Goal: Answer question/provide support: Share knowledge or assist other users

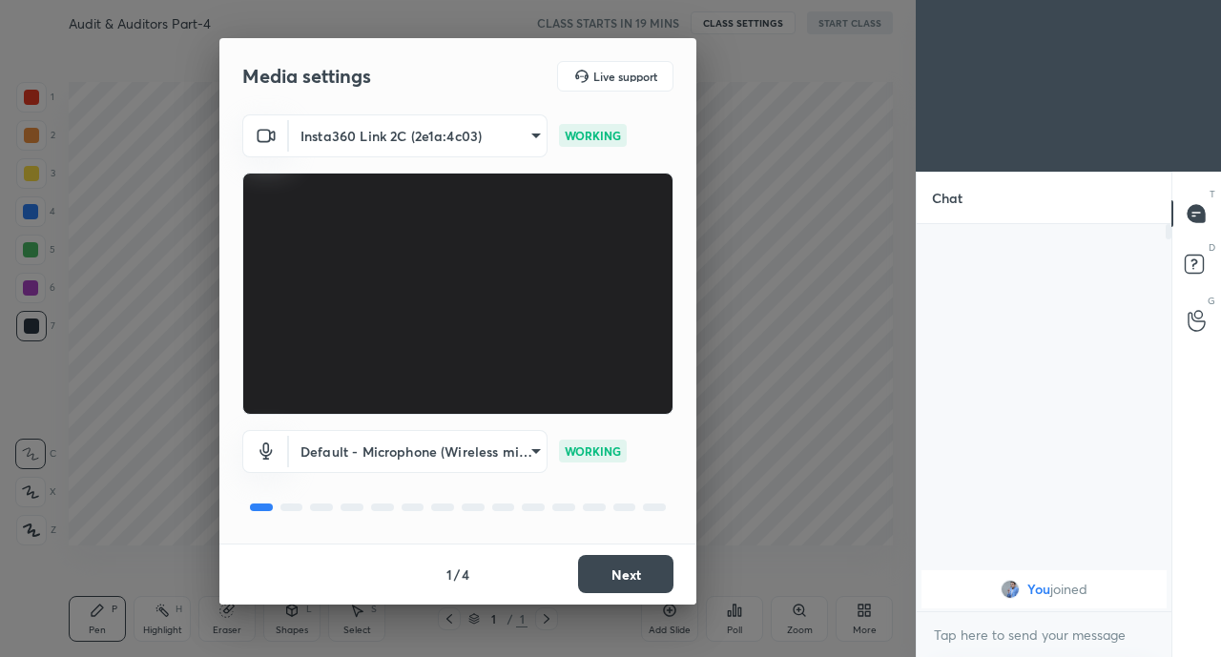
click at [613, 581] on button "Next" at bounding box center [625, 574] width 95 height 38
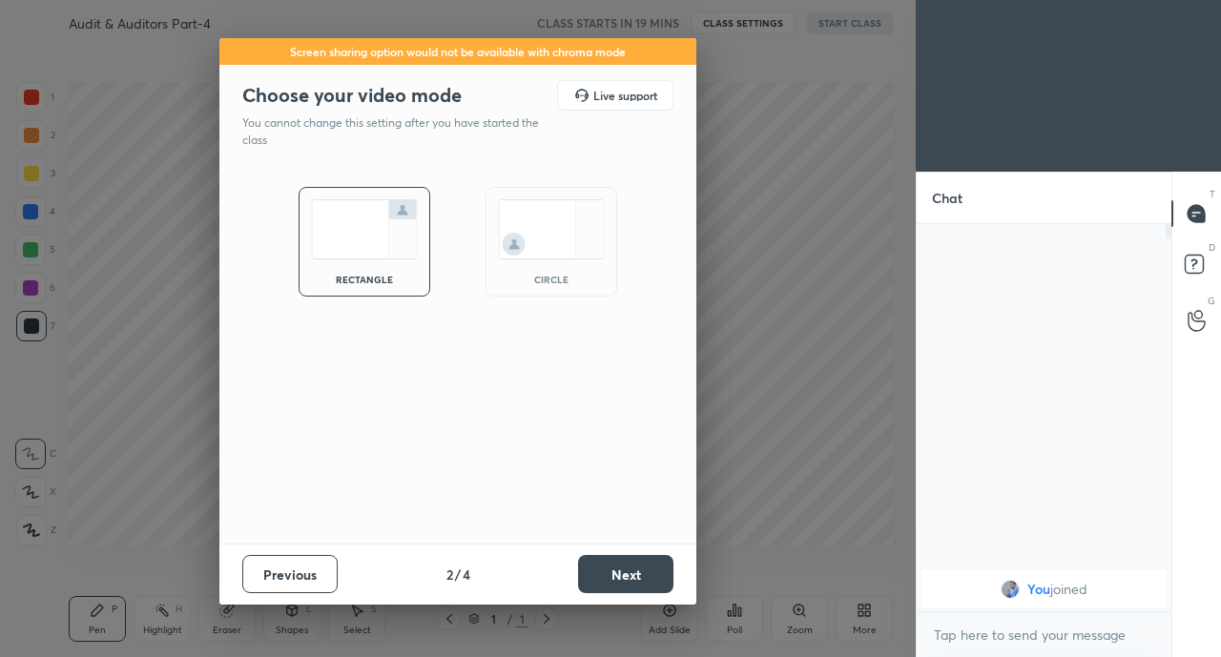
click at [622, 591] on button "Next" at bounding box center [625, 574] width 95 height 38
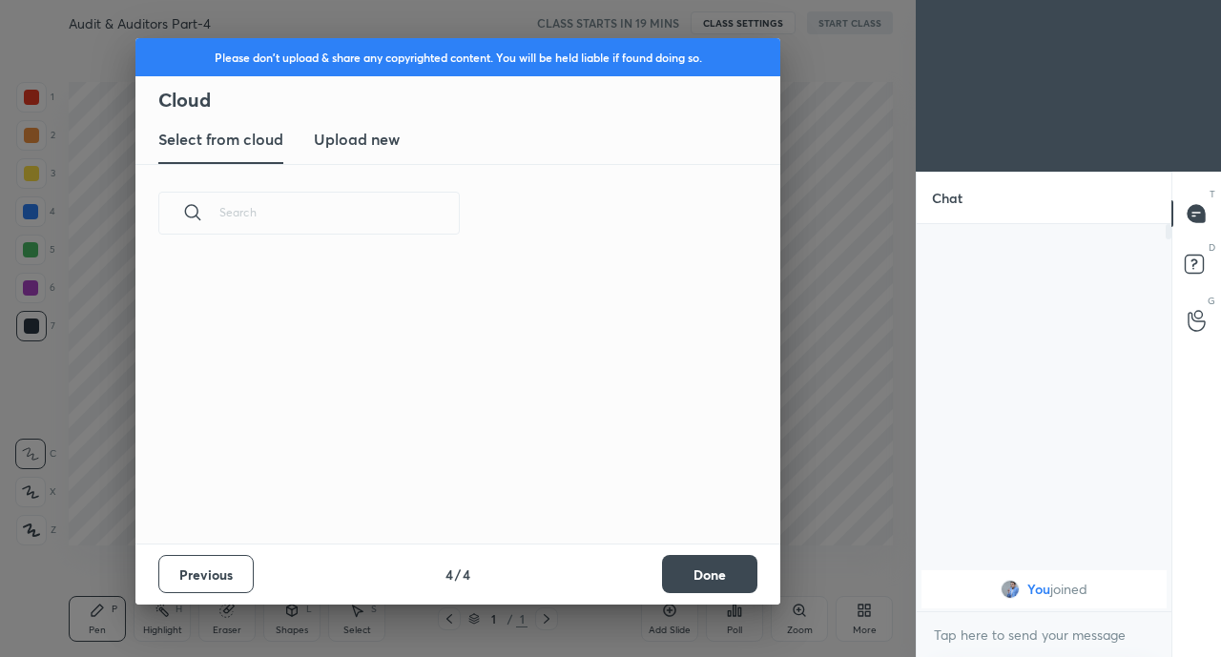
click at [626, 581] on div "Previous 4 / 4 Done" at bounding box center [457, 574] width 645 height 61
click at [700, 555] on button "Done" at bounding box center [709, 574] width 95 height 38
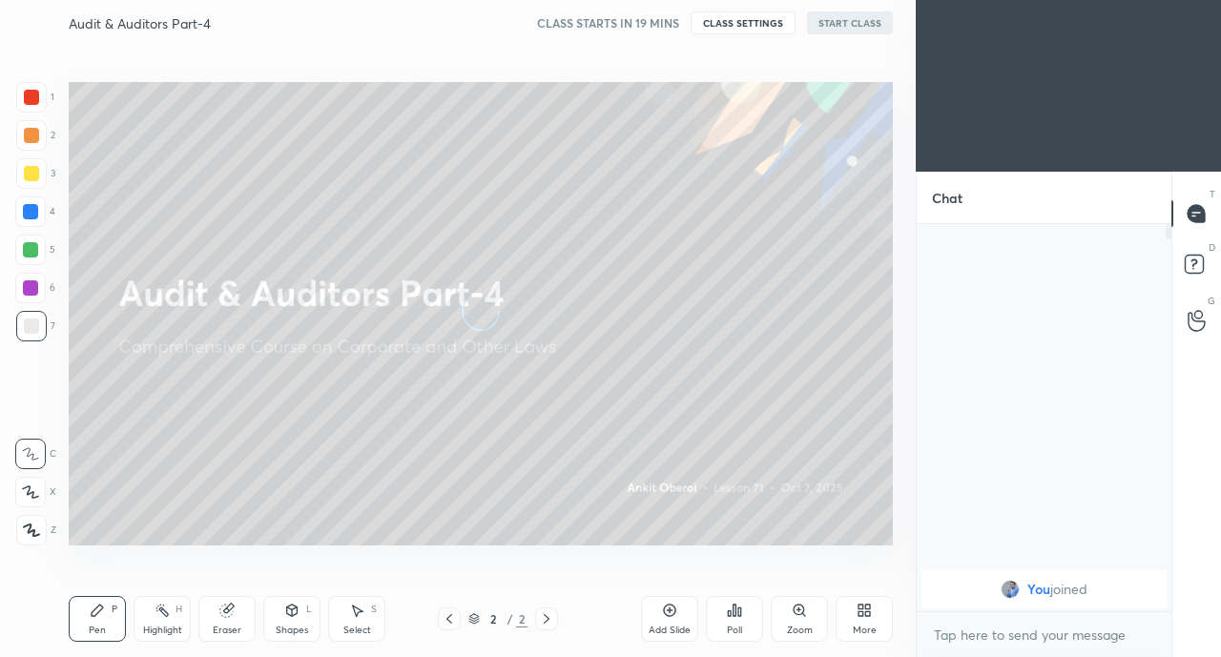
click at [859, 626] on div "More" at bounding box center [865, 631] width 24 height 10
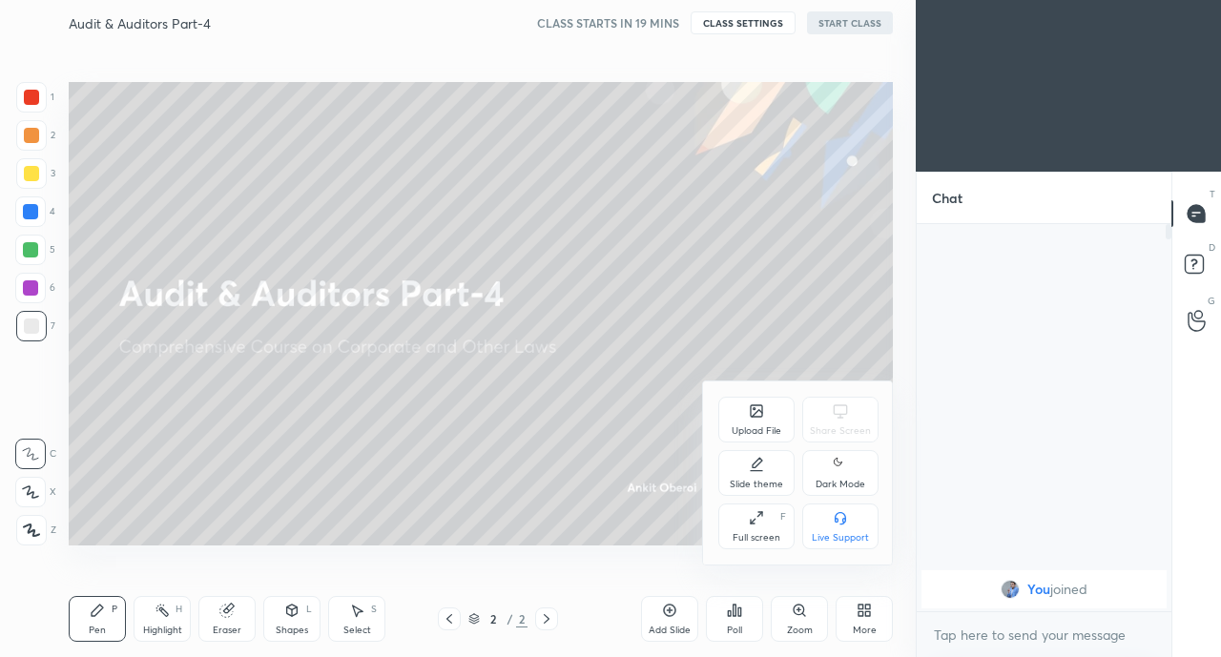
click at [743, 537] on div "Full screen" at bounding box center [756, 538] width 48 height 10
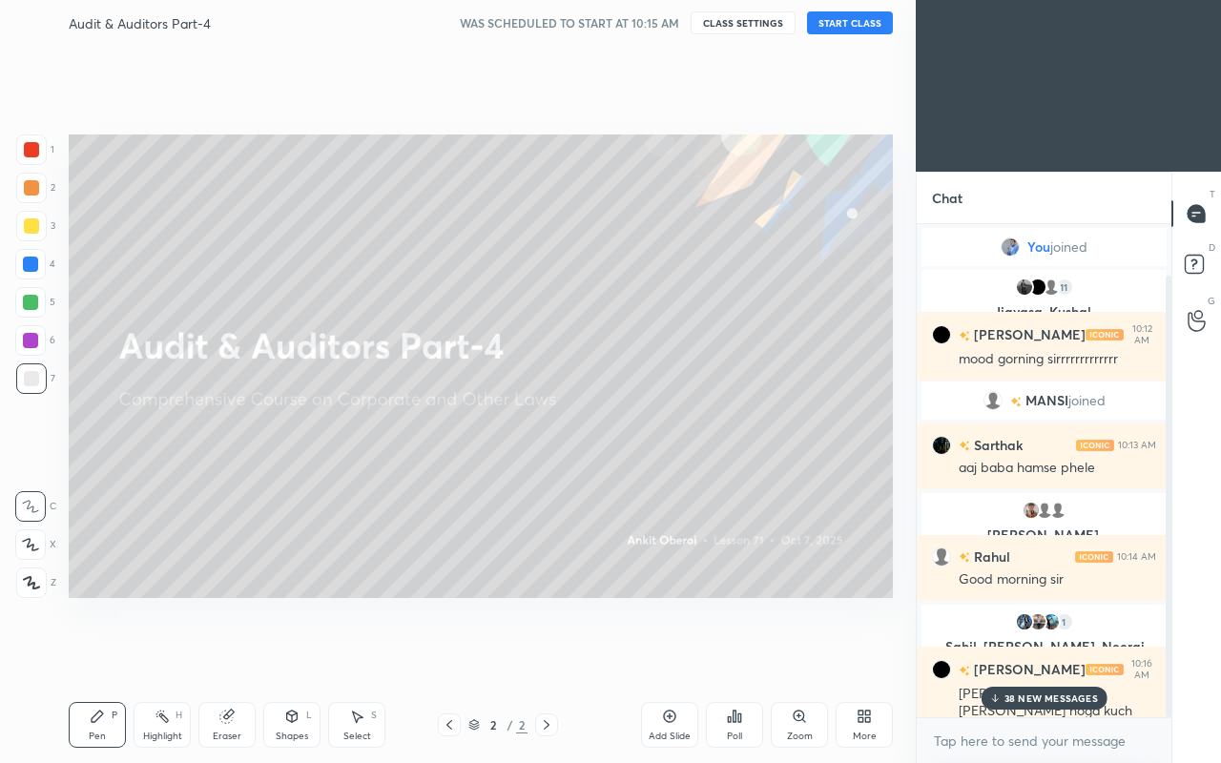
scroll to position [57, 0]
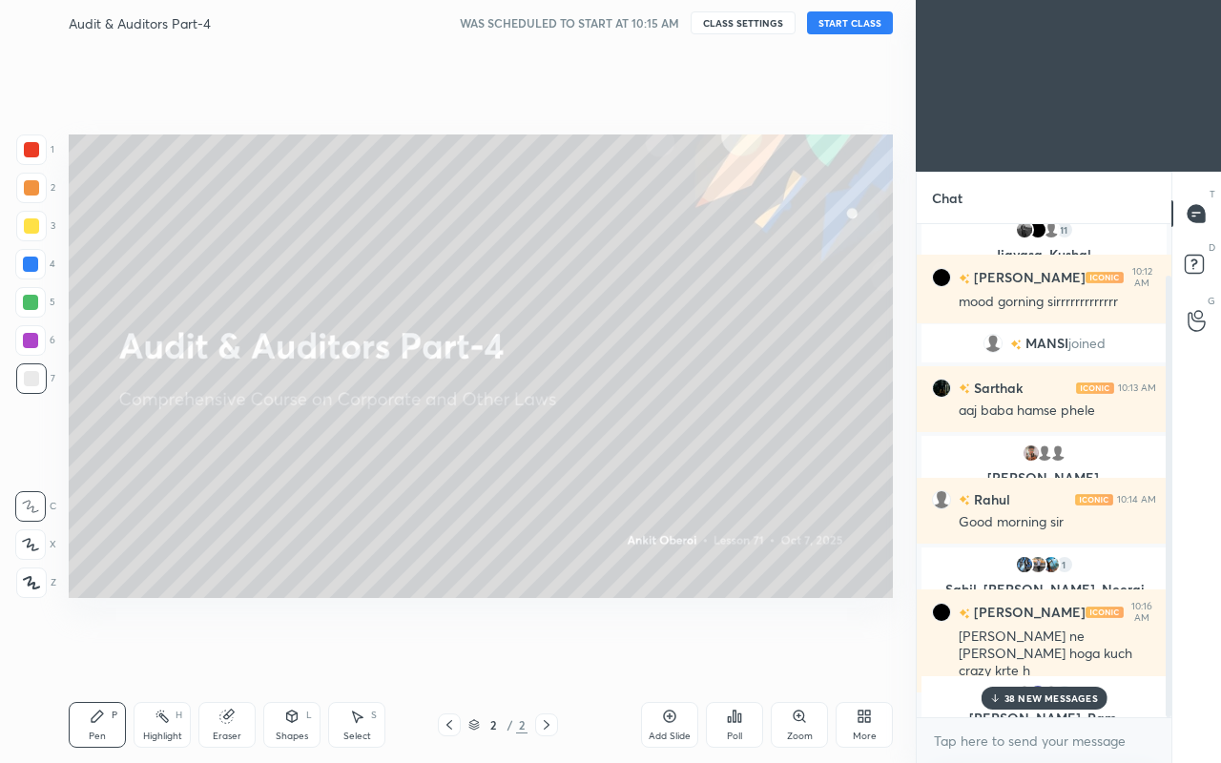
click at [1038, 656] on p "38 NEW MESSAGES" at bounding box center [1050, 697] width 93 height 11
click at [843, 19] on button "START CLASS" at bounding box center [850, 22] width 86 height 23
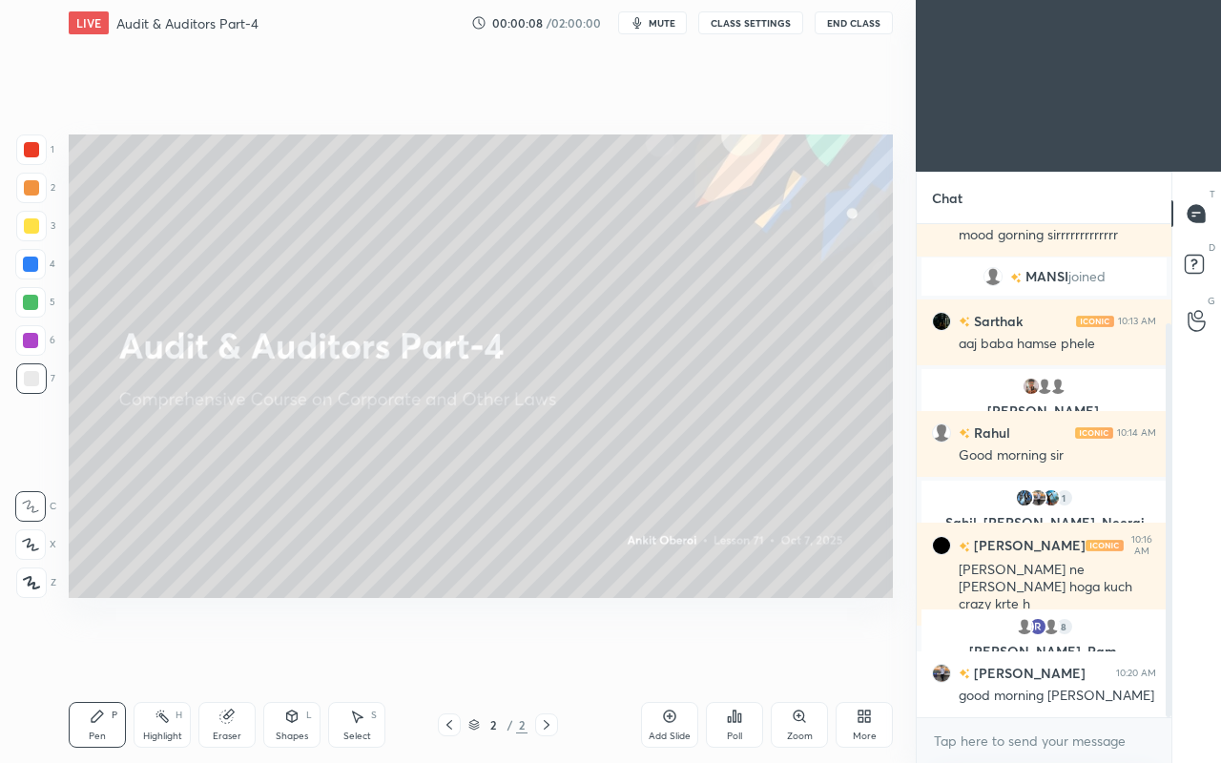
click at [645, 21] on icon "button" at bounding box center [636, 22] width 15 height 15
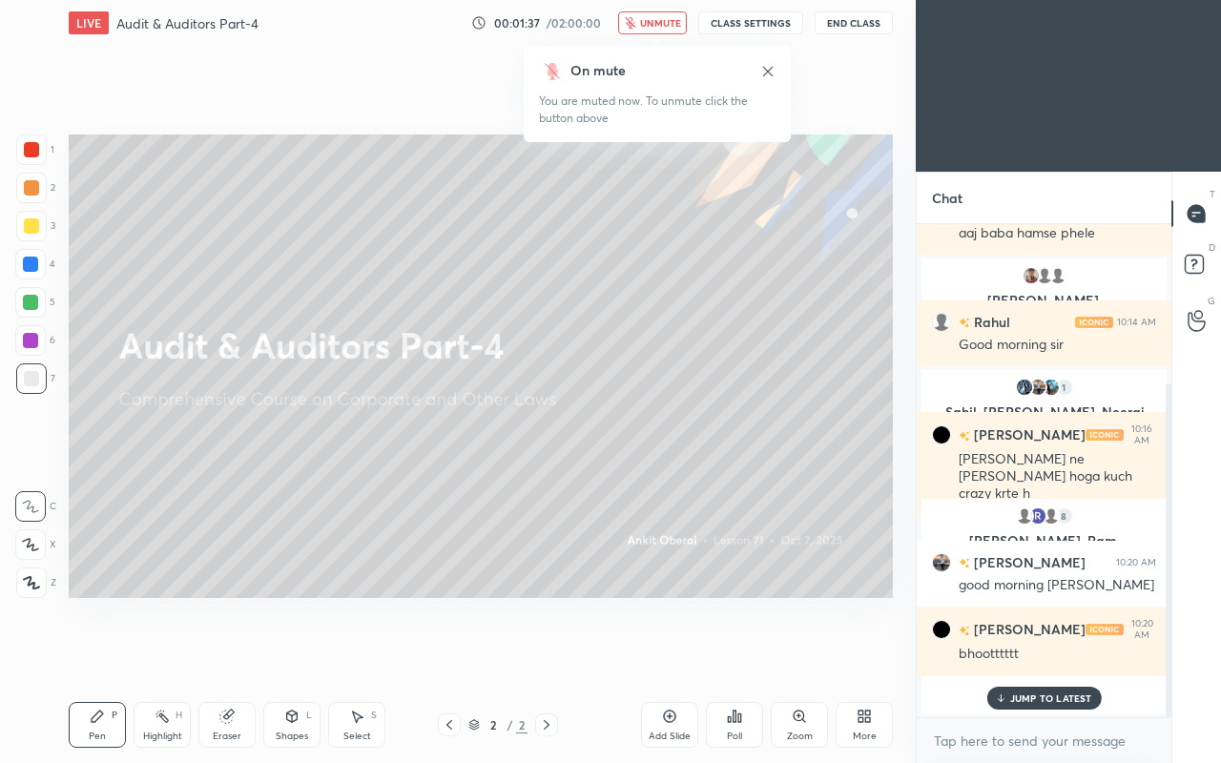
scroll to position [336, 0]
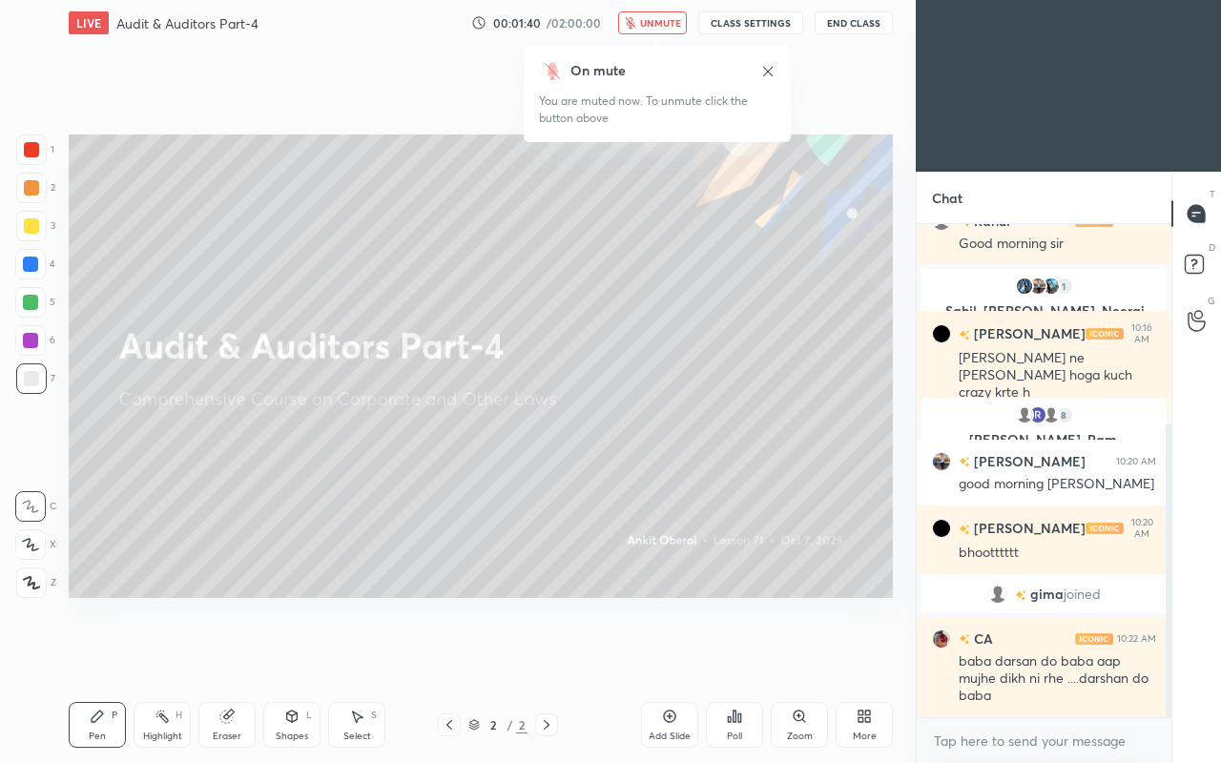
click at [651, 18] on span "unmute" at bounding box center [660, 22] width 41 height 13
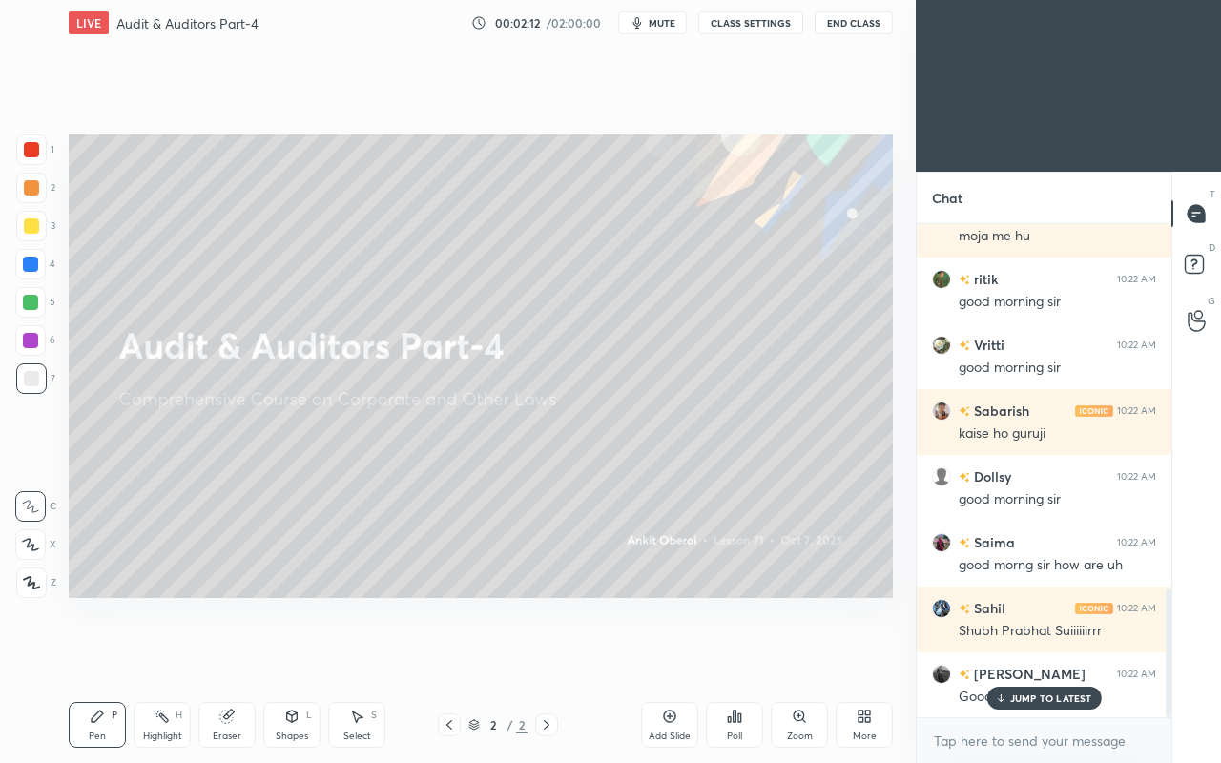
scroll to position [1390, 0]
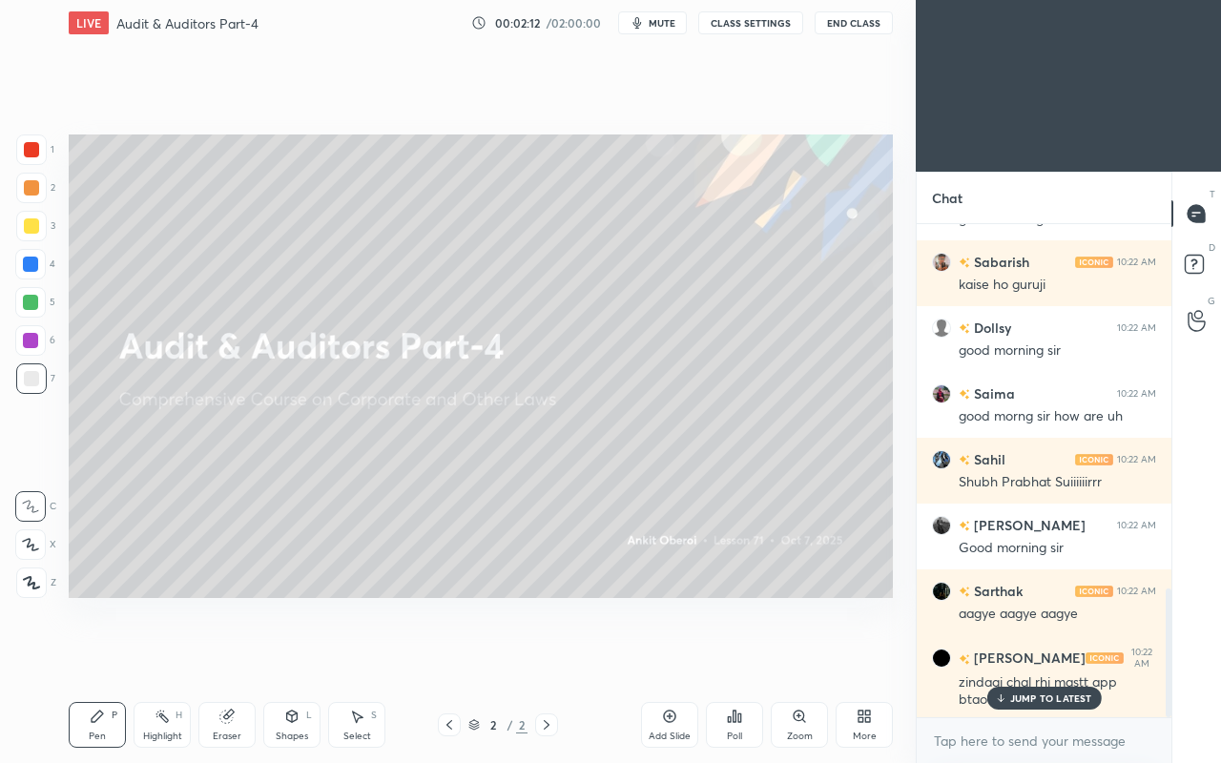
click at [1025, 656] on div "zindagi chal rhi mastt app btaooo" at bounding box center [1056, 691] width 197 height 36
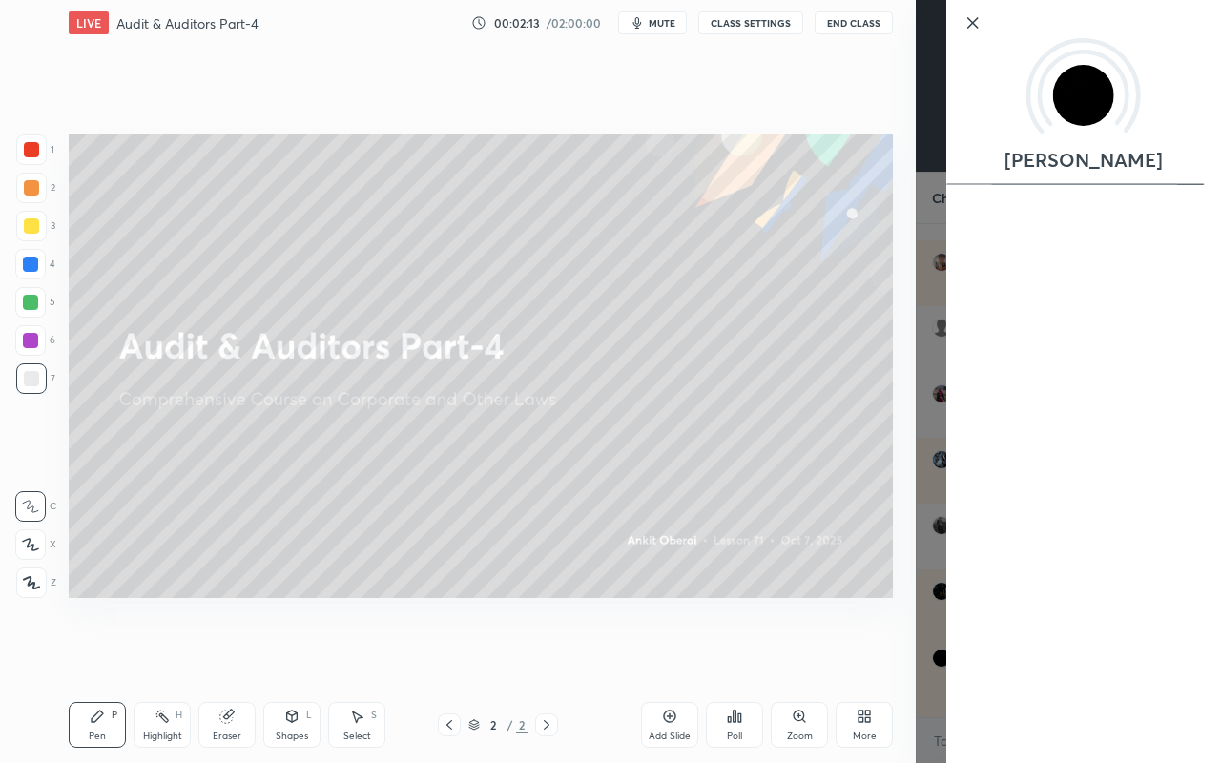
click at [829, 623] on div "Setting up your live class Poll for secs No correct answer Start poll" at bounding box center [480, 366] width 839 height 641
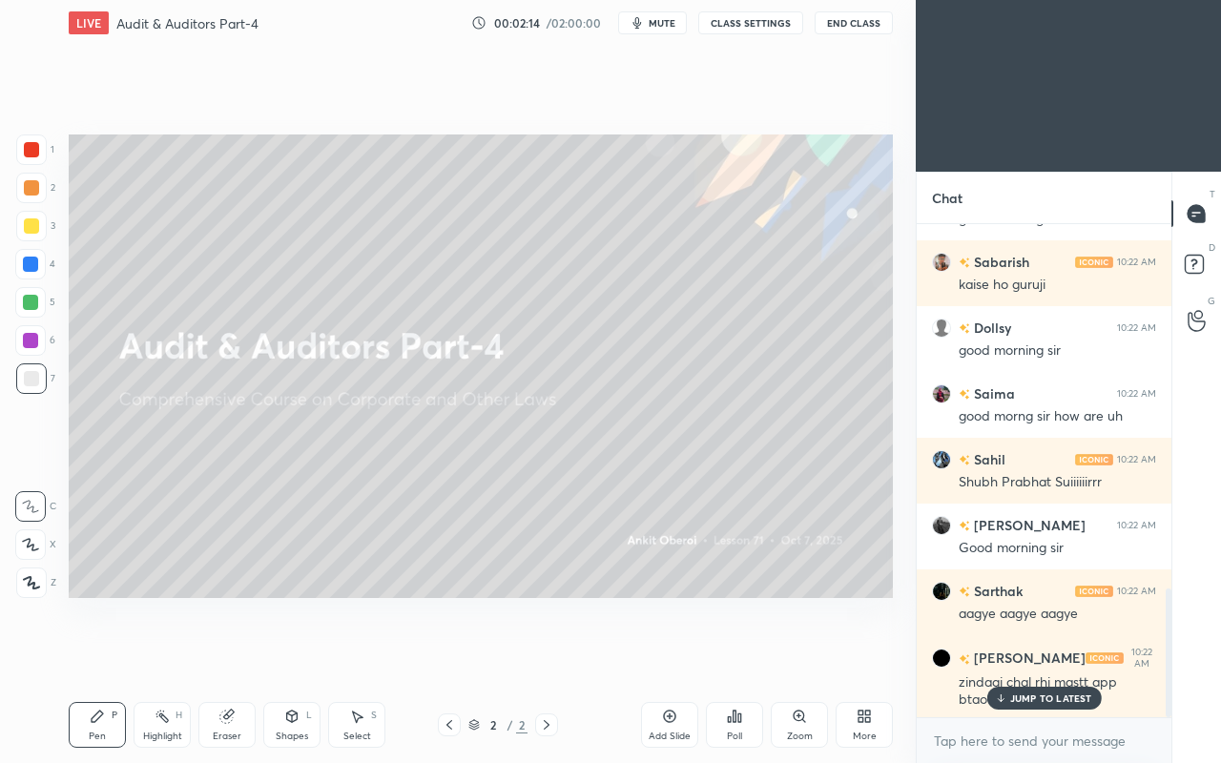
click at [1028, 656] on p "JUMP TO LATEST" at bounding box center [1051, 697] width 82 height 11
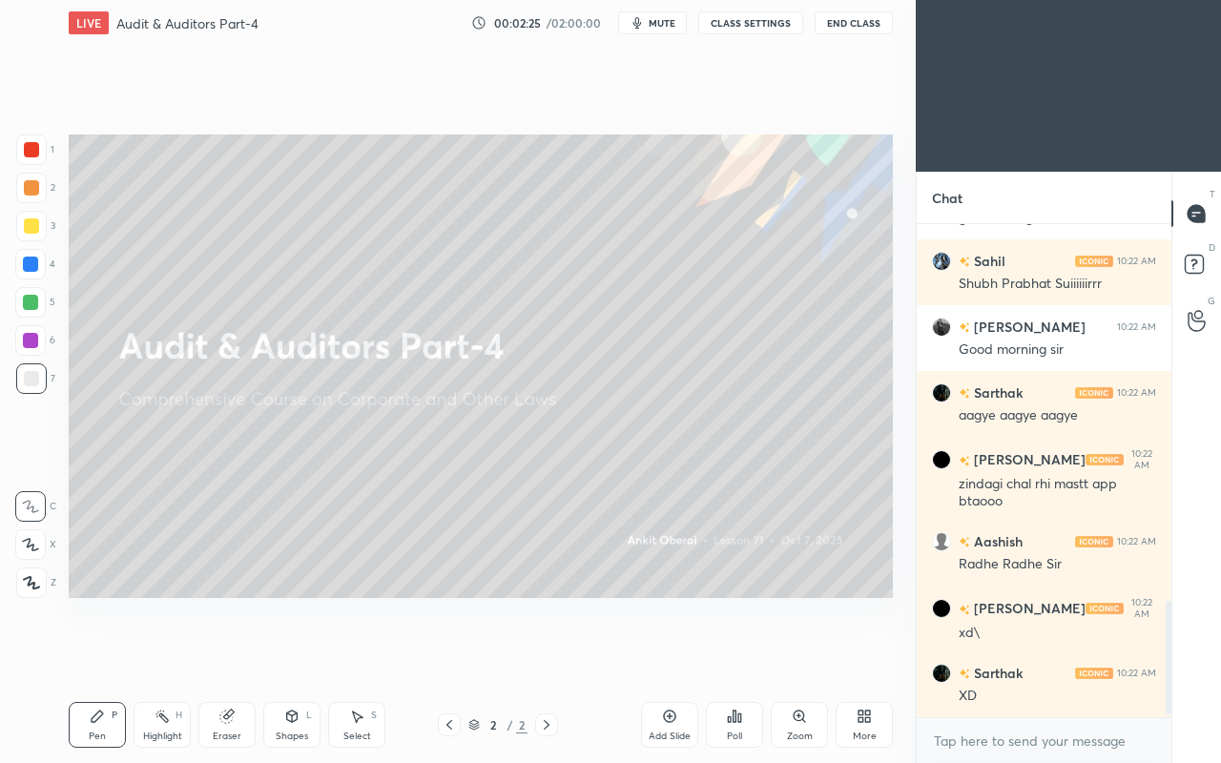
scroll to position [1654, 0]
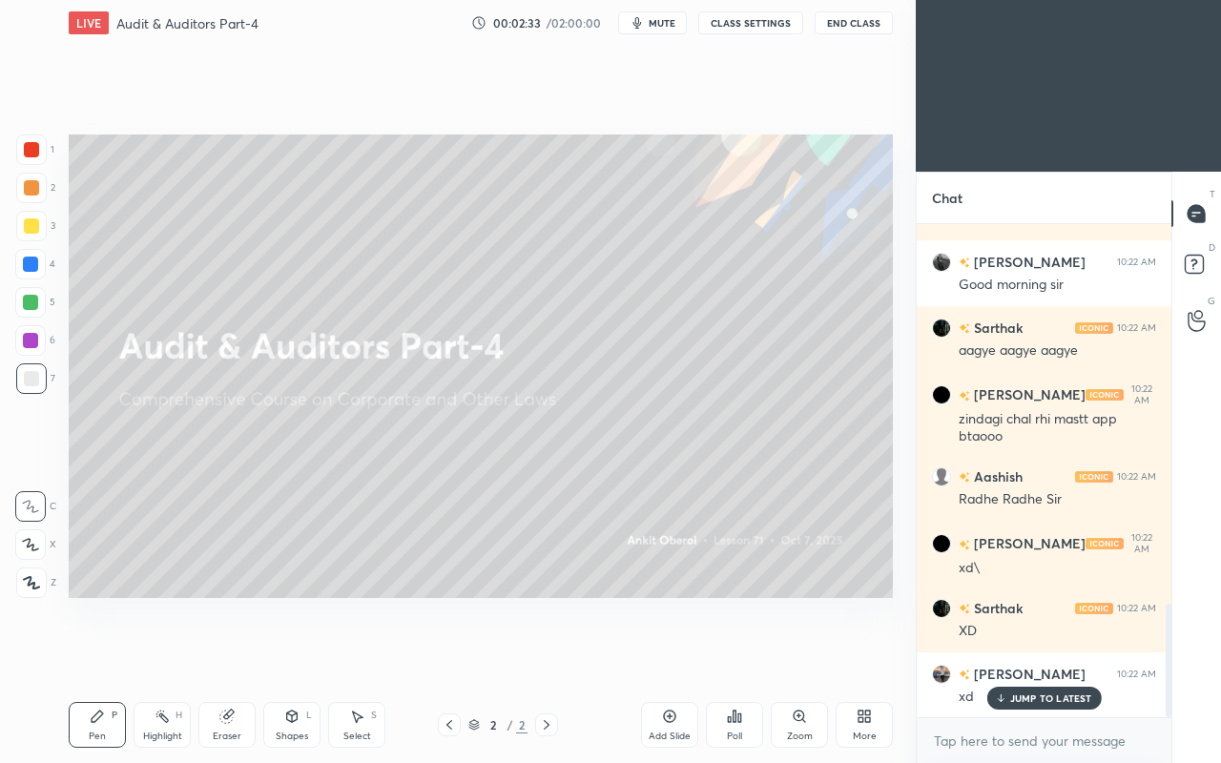
click at [867, 656] on icon at bounding box center [867, 712] width 5 height 5
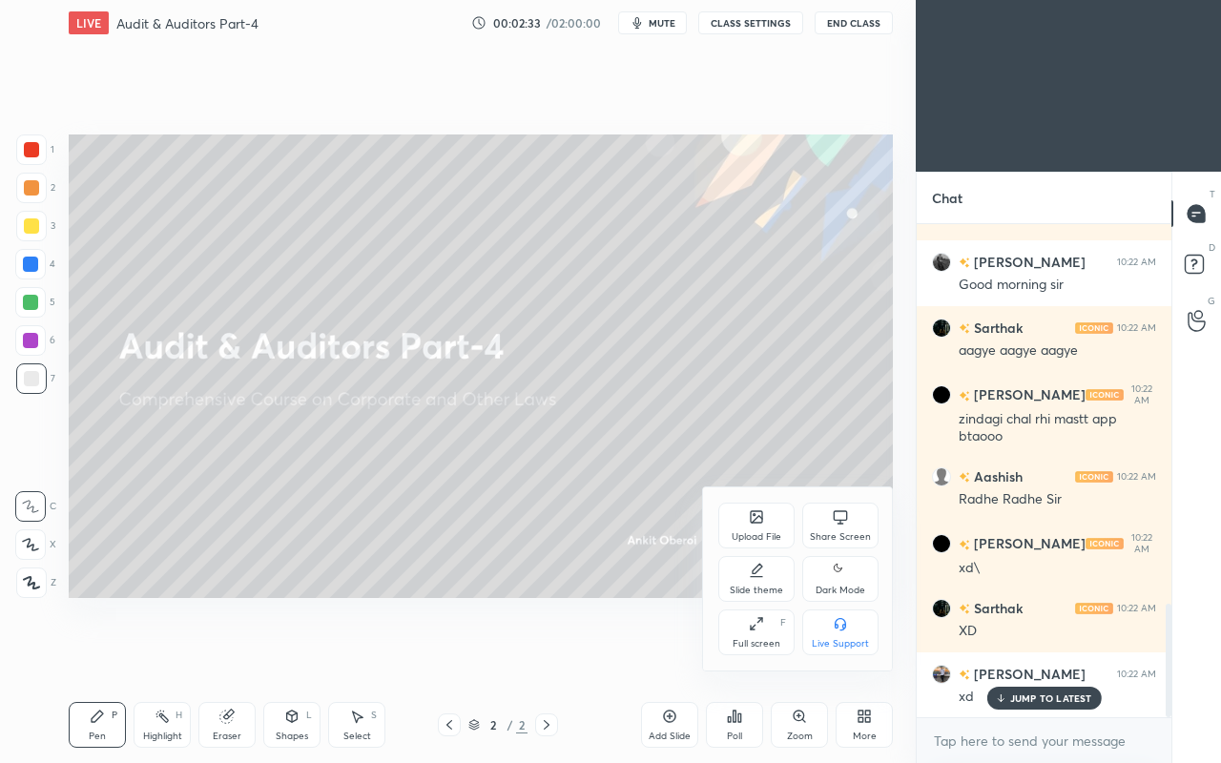
click at [742, 524] on div "Upload File" at bounding box center [756, 526] width 76 height 46
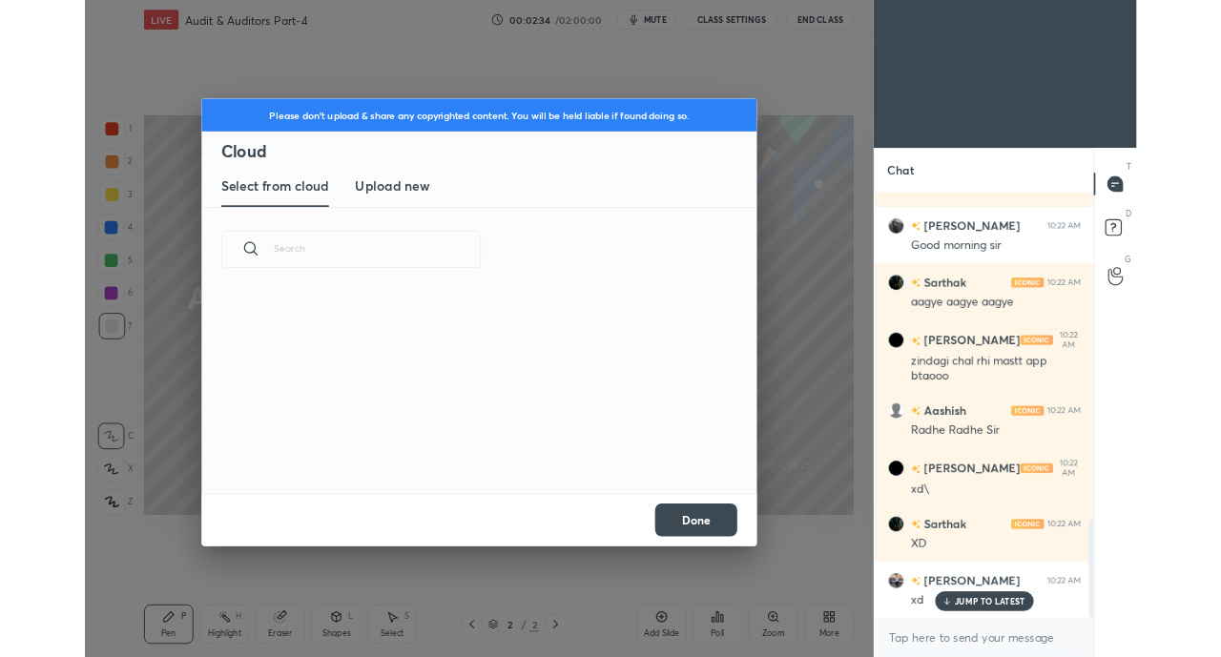
scroll to position [7, 10]
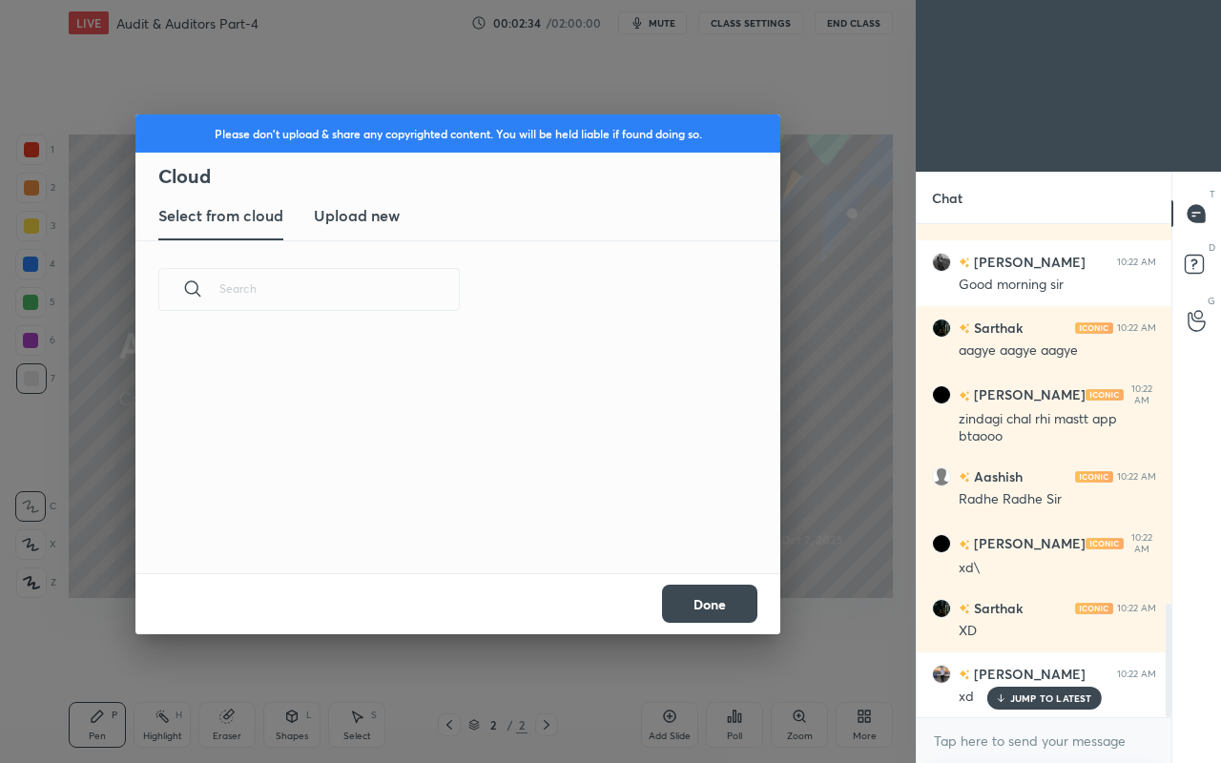
click at [336, 225] on h3 "Upload new" at bounding box center [357, 215] width 86 height 23
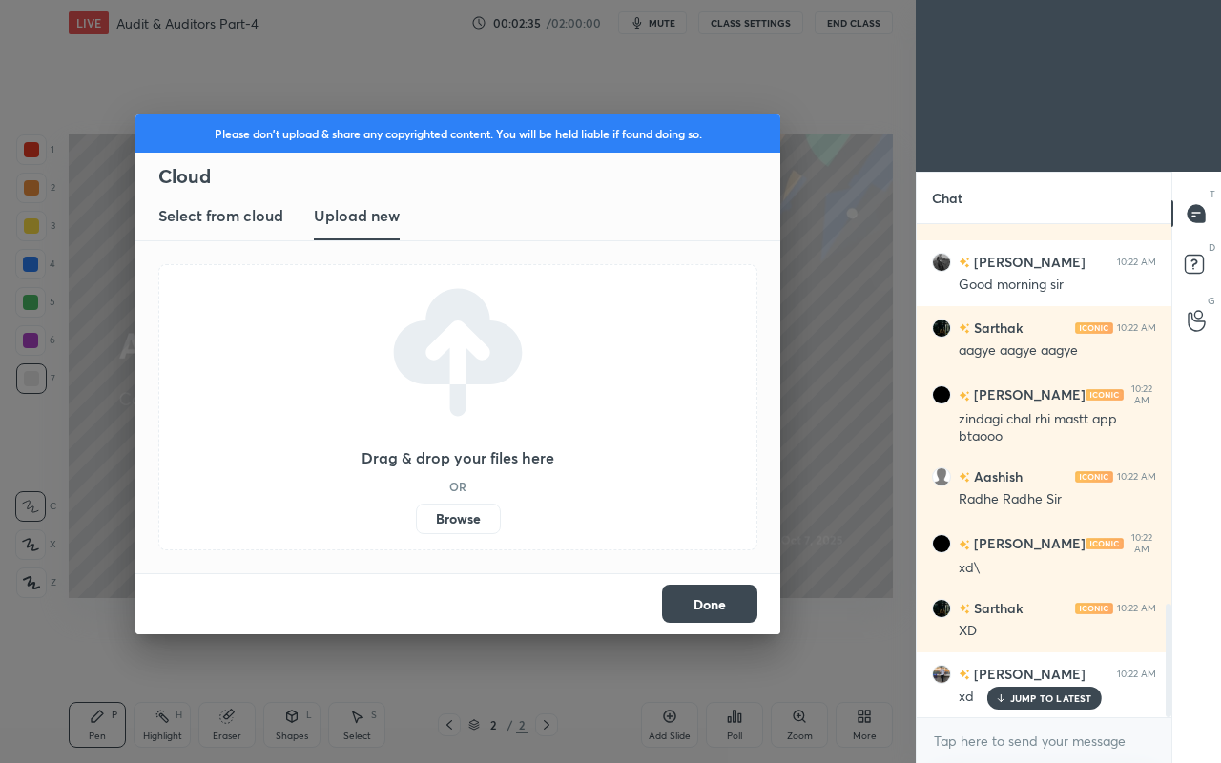
click at [444, 526] on label "Browse" at bounding box center [458, 519] width 85 height 31
click at [416, 526] on input "Browse" at bounding box center [416, 519] width 0 height 31
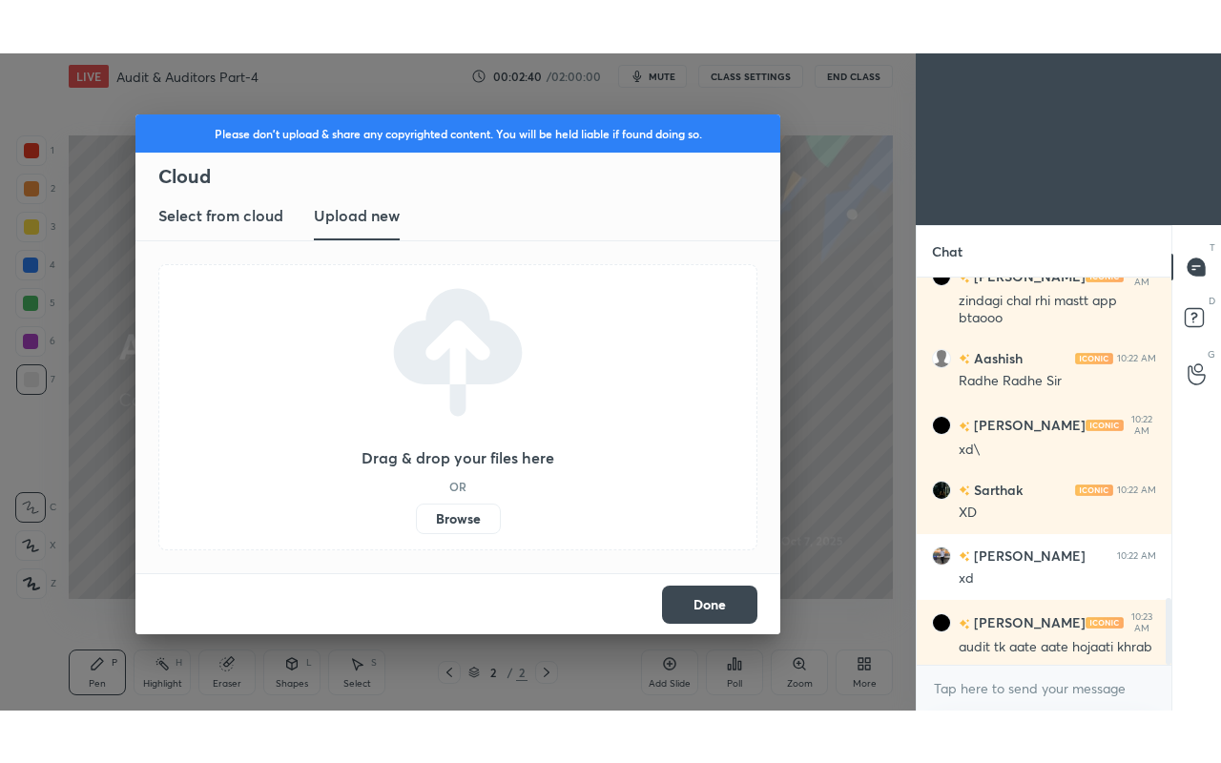
scroll to position [1871, 0]
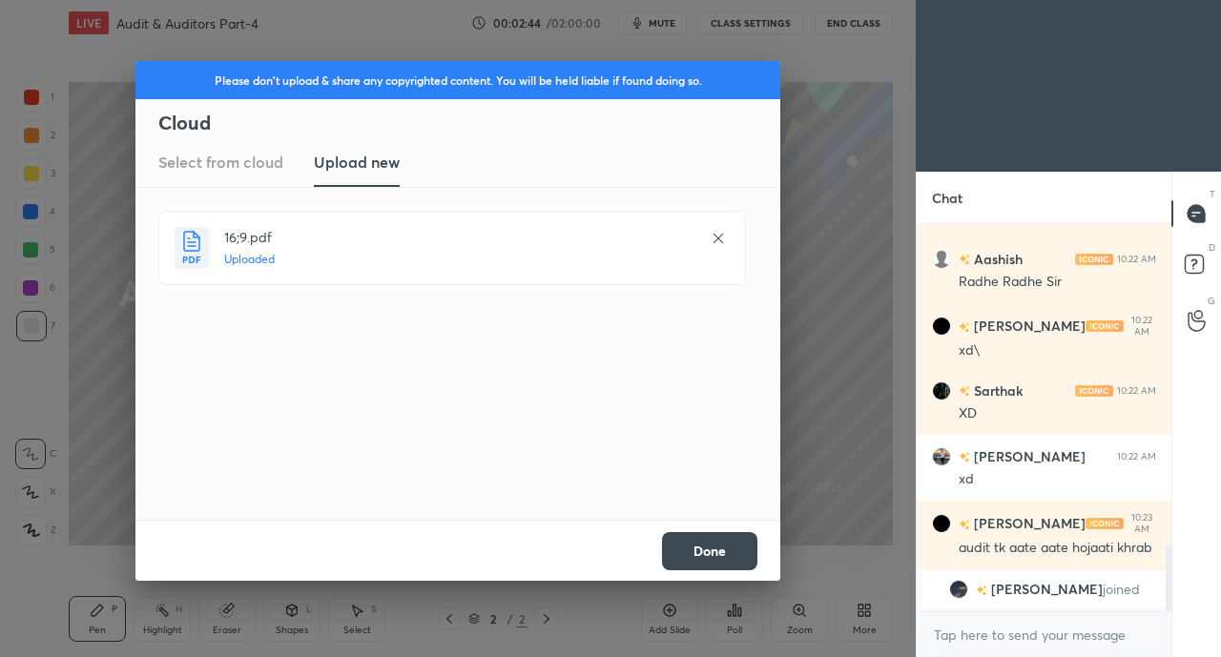
click at [721, 547] on button "Done" at bounding box center [709, 551] width 95 height 38
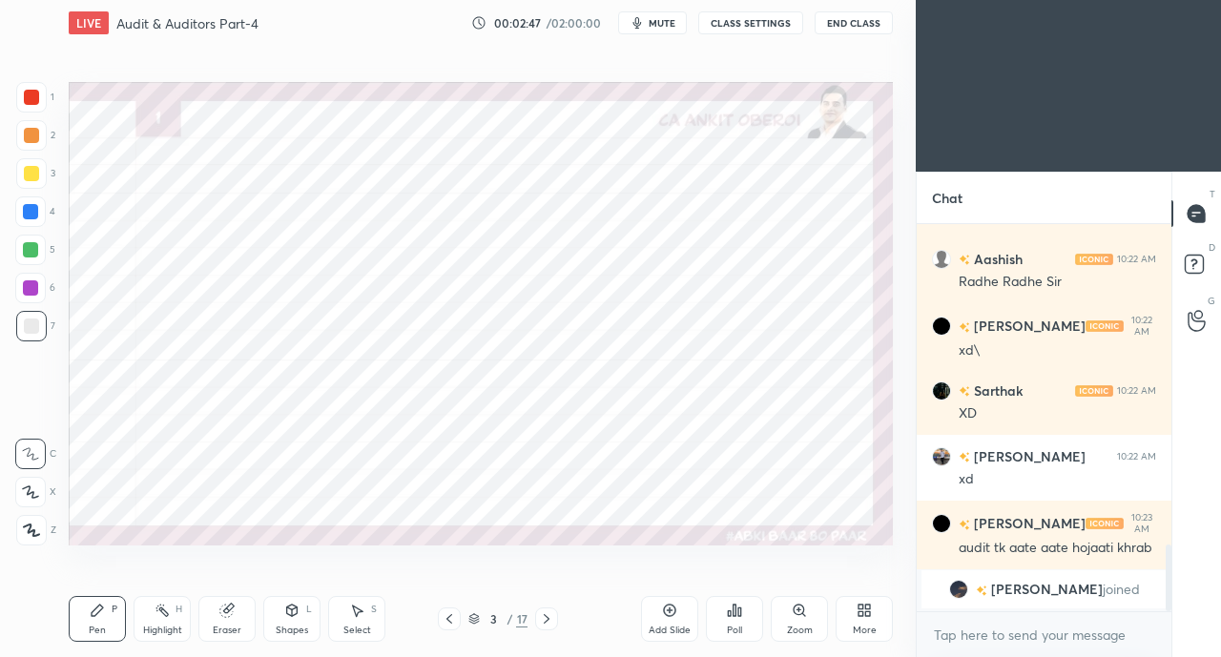
click at [867, 610] on icon at bounding box center [863, 610] width 15 height 15
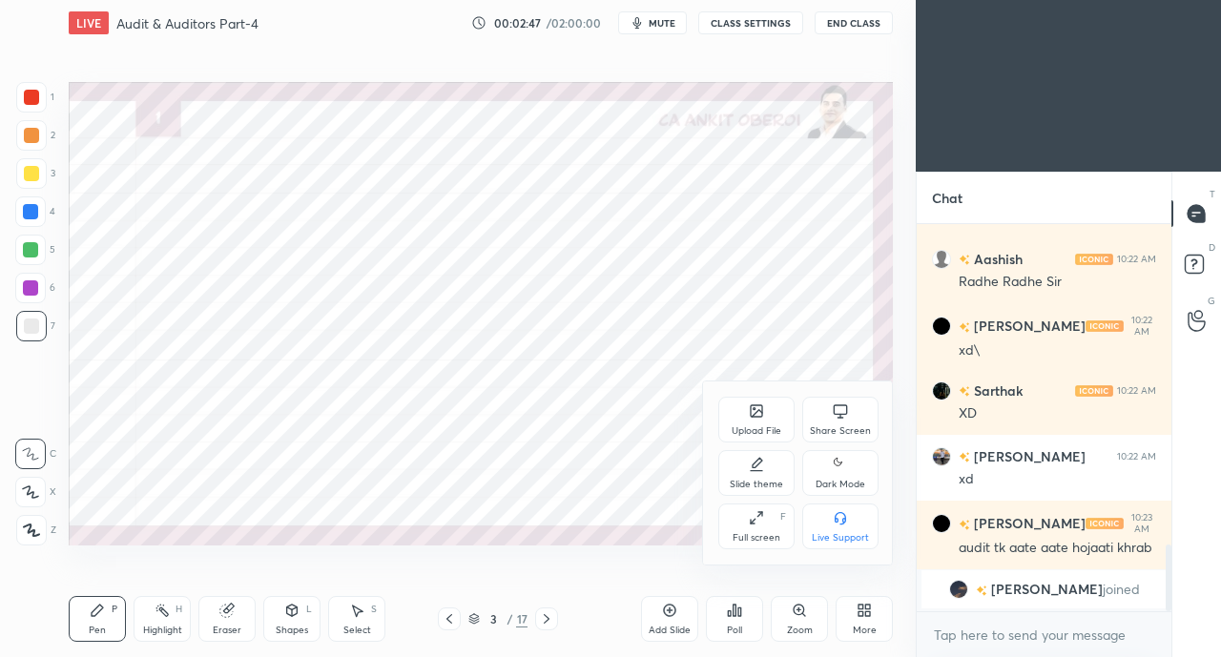
click at [730, 528] on div "Full screen F" at bounding box center [756, 527] width 76 height 46
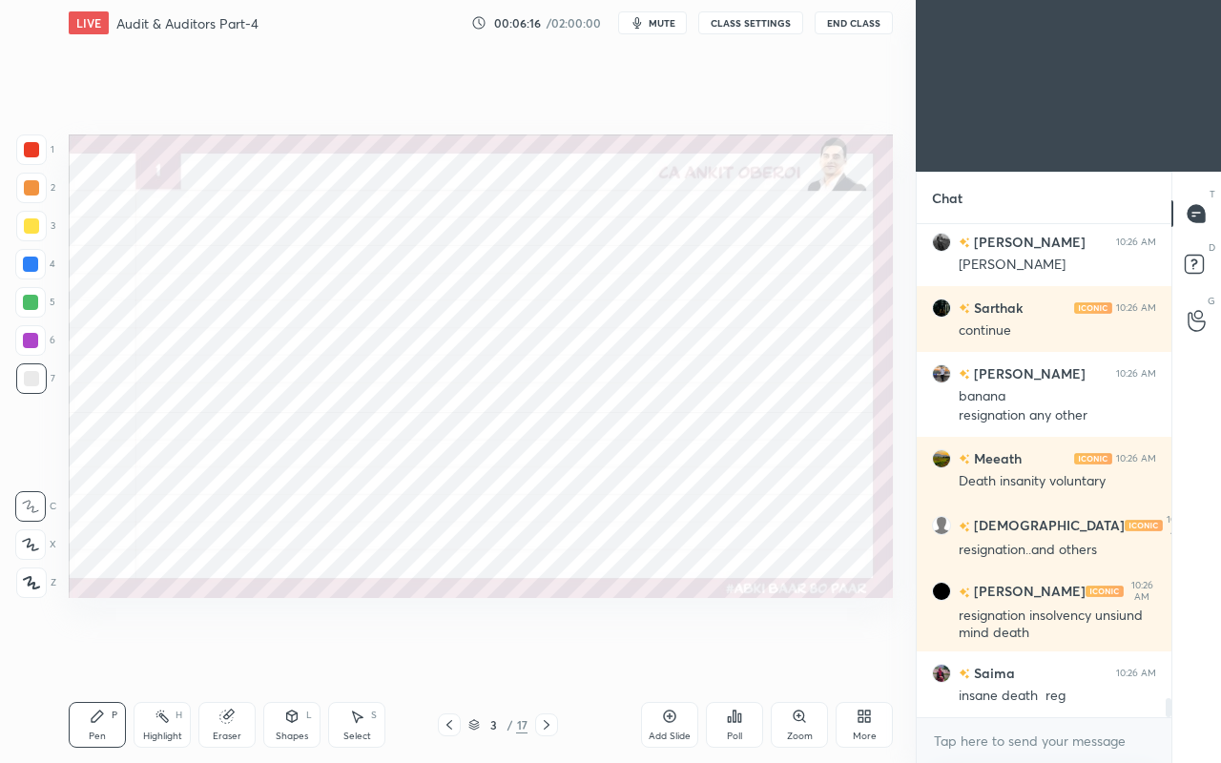
scroll to position [12328, 0]
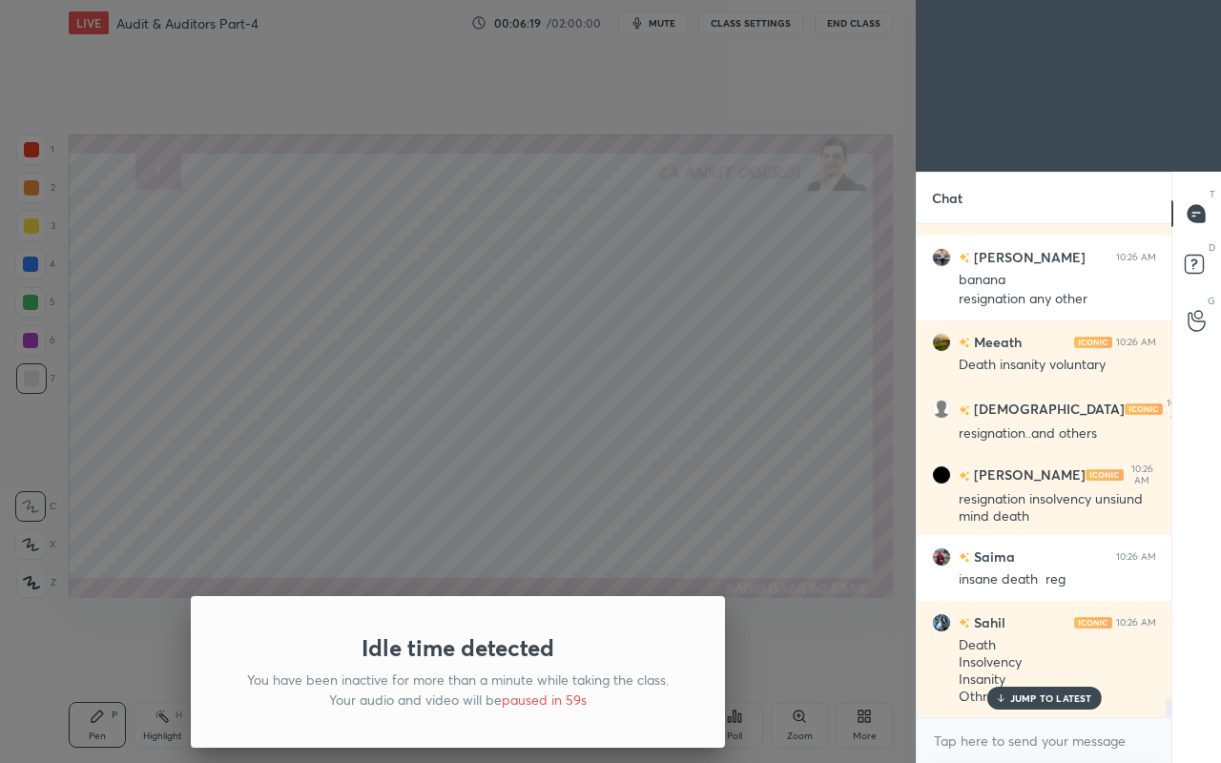
click at [408, 539] on div "Idle time detected You have been inactive for more than a minute while taking t…" at bounding box center [457, 381] width 915 height 763
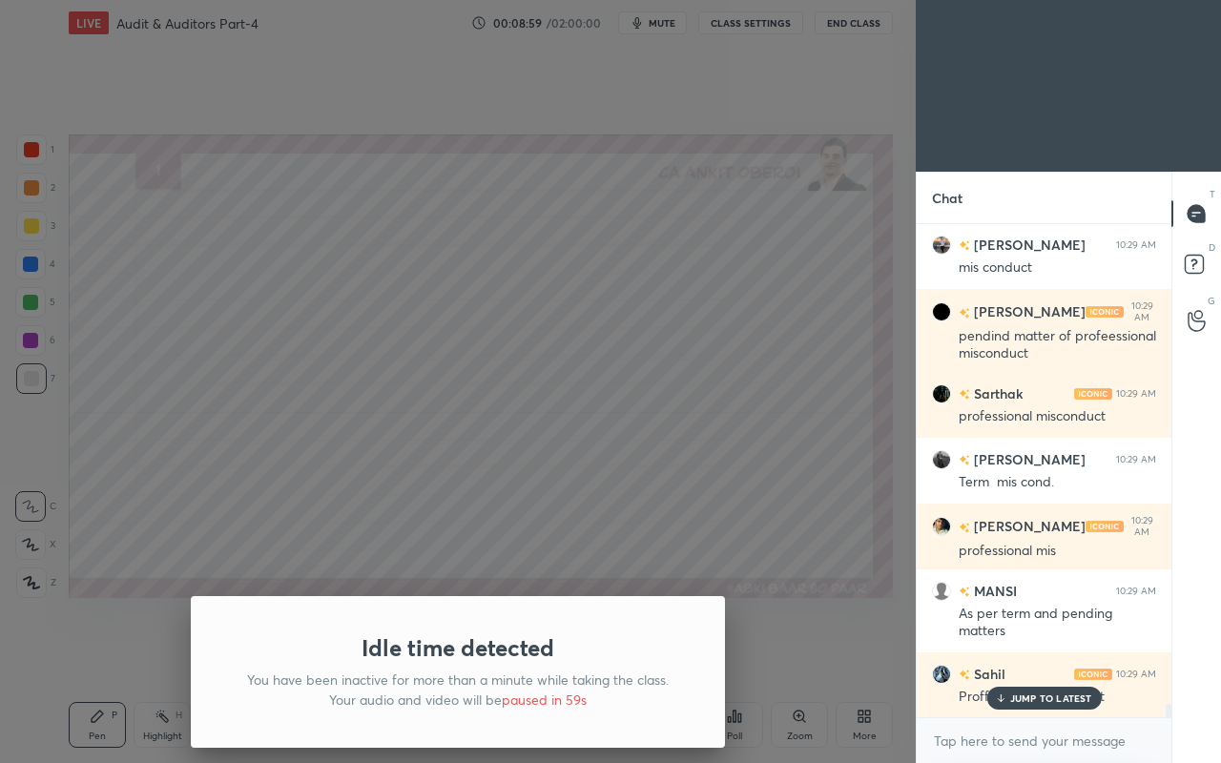
scroll to position [17995, 0]
click at [319, 446] on div "Idle time detected You have been inactive for more than a minute while taking t…" at bounding box center [457, 381] width 915 height 763
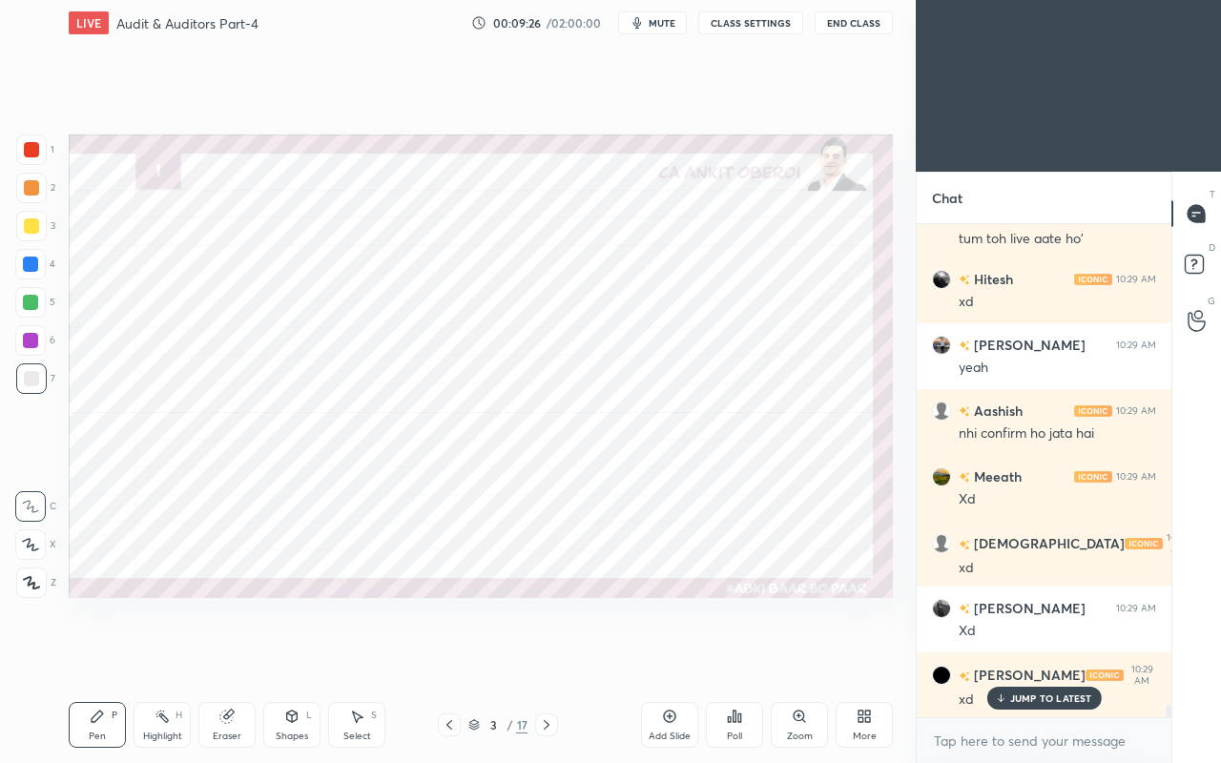
scroll to position [18607, 0]
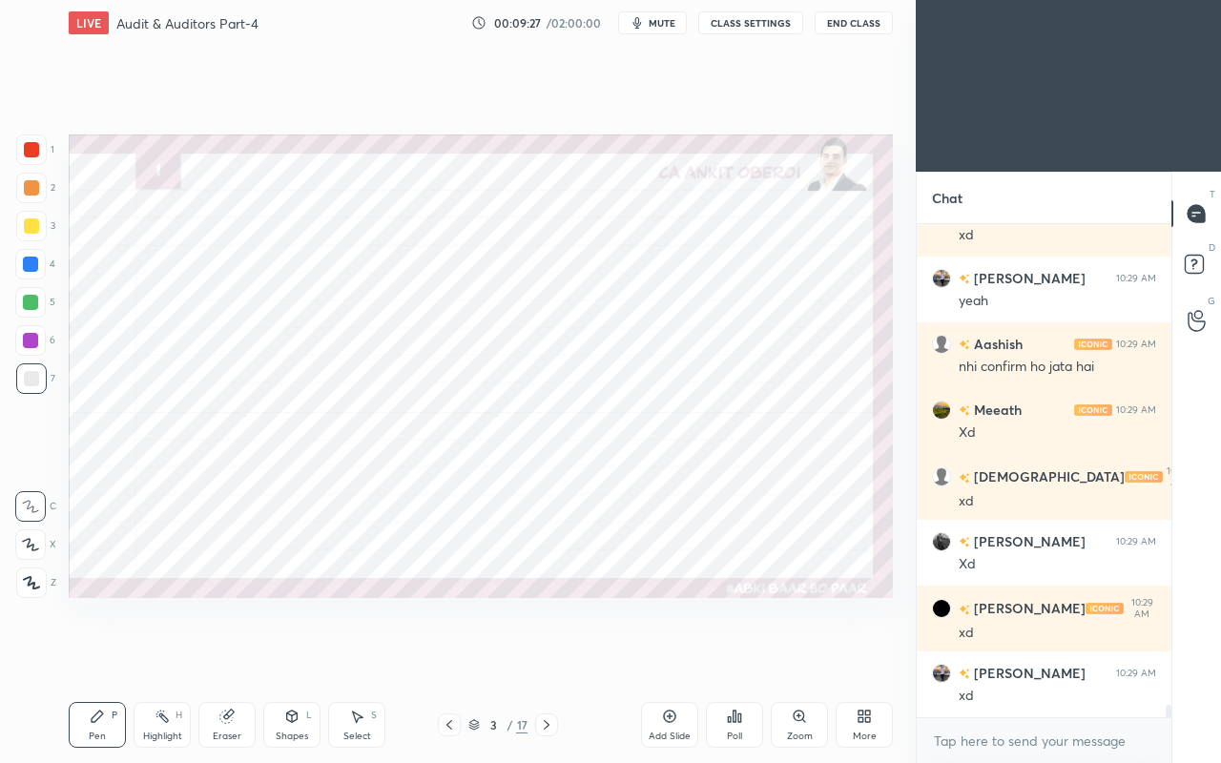
click at [888, 656] on div "More" at bounding box center [863, 725] width 57 height 46
click at [548, 656] on div at bounding box center [610, 381] width 1221 height 763
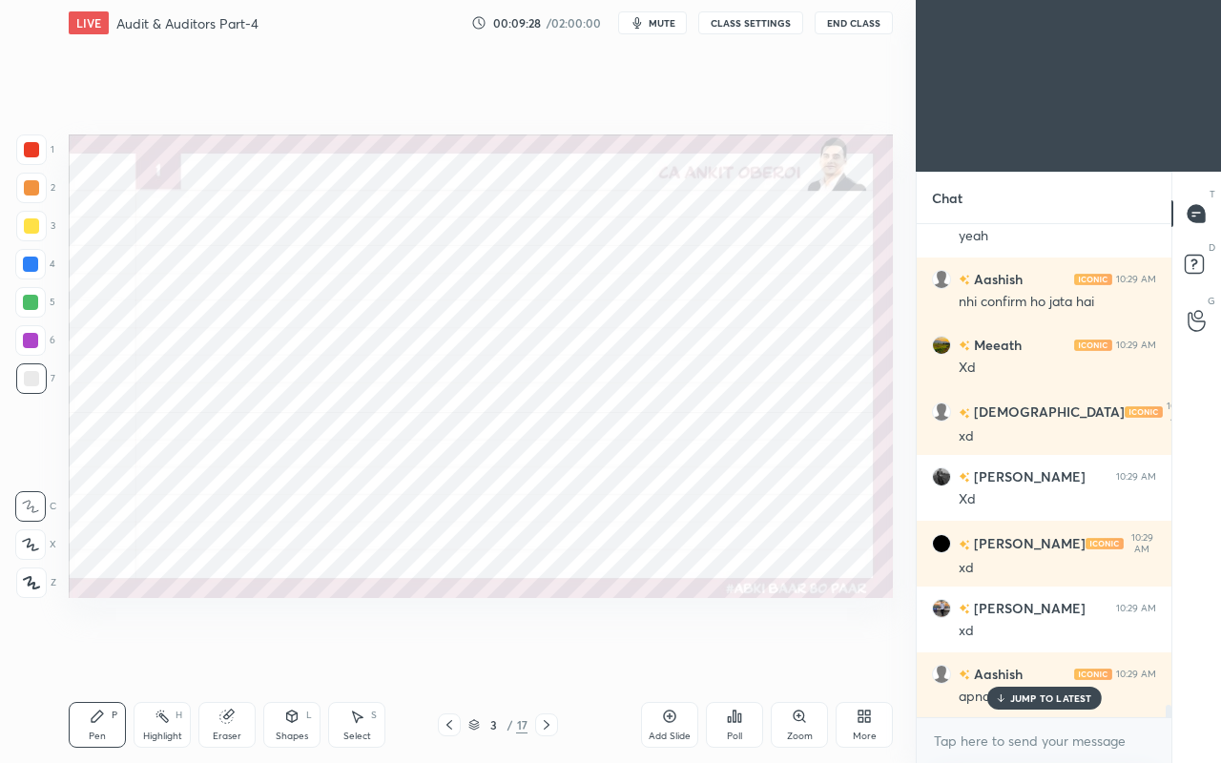
click at [553, 656] on icon at bounding box center [546, 724] width 15 height 15
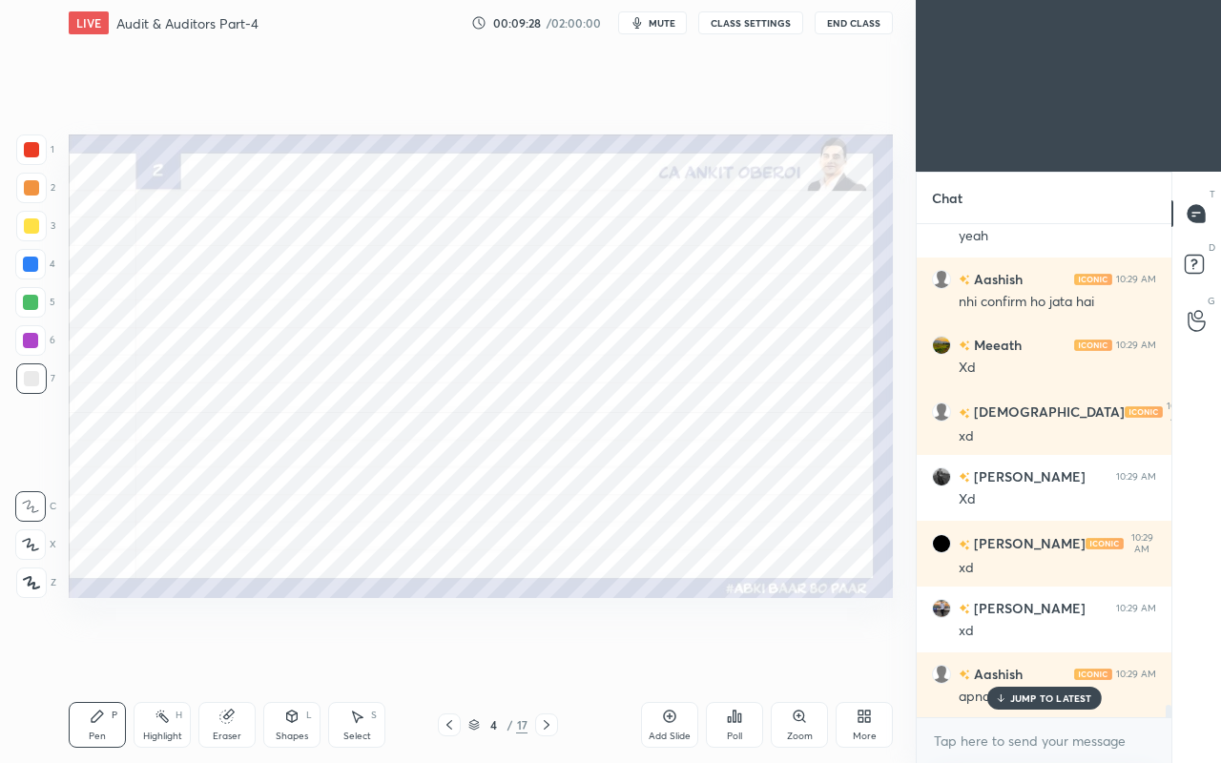
click at [555, 656] on div at bounding box center [546, 724] width 23 height 23
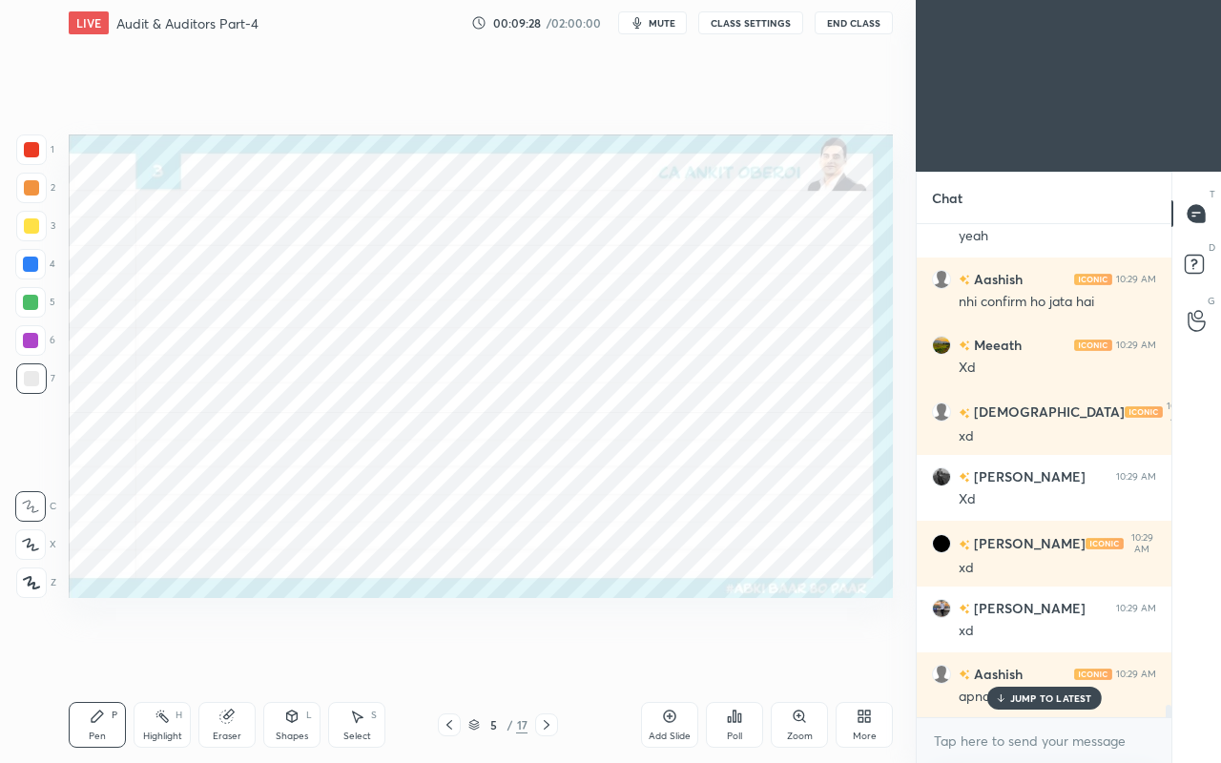
click at [555, 656] on div at bounding box center [546, 724] width 23 height 23
click at [556, 656] on div at bounding box center [546, 724] width 23 height 23
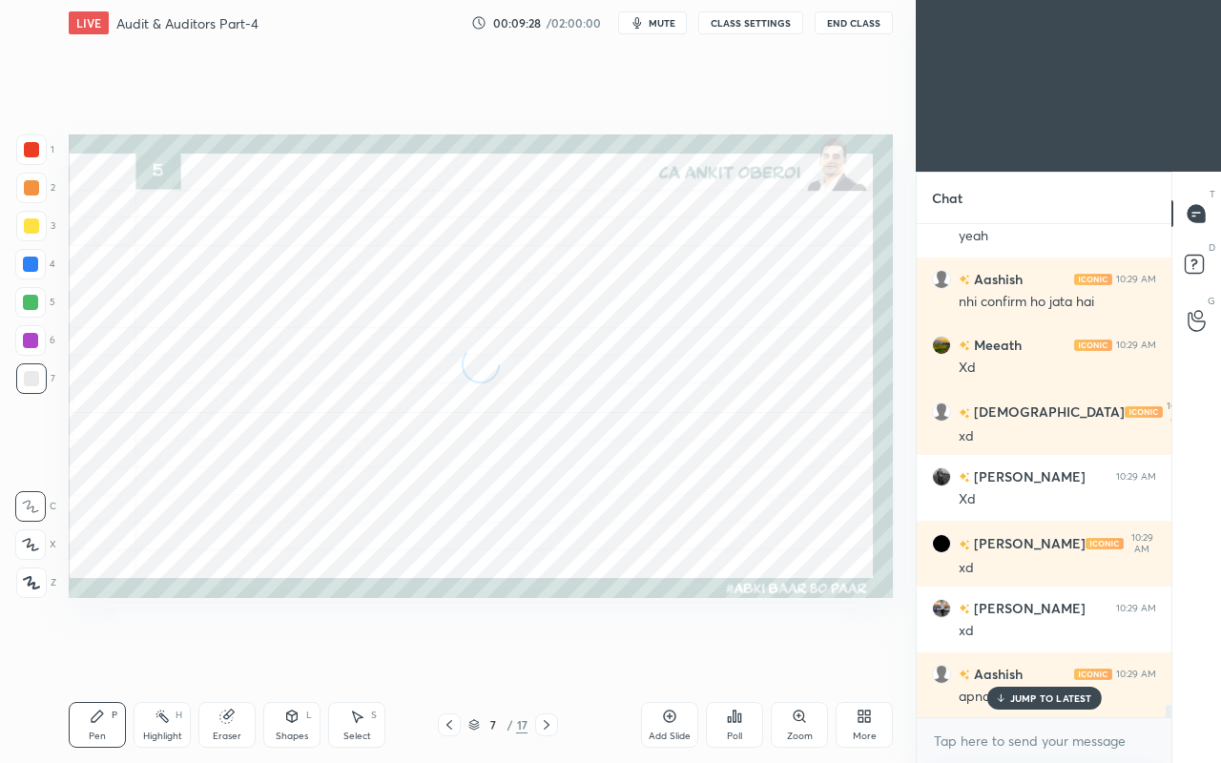
click at [557, 656] on div at bounding box center [546, 724] width 23 height 23
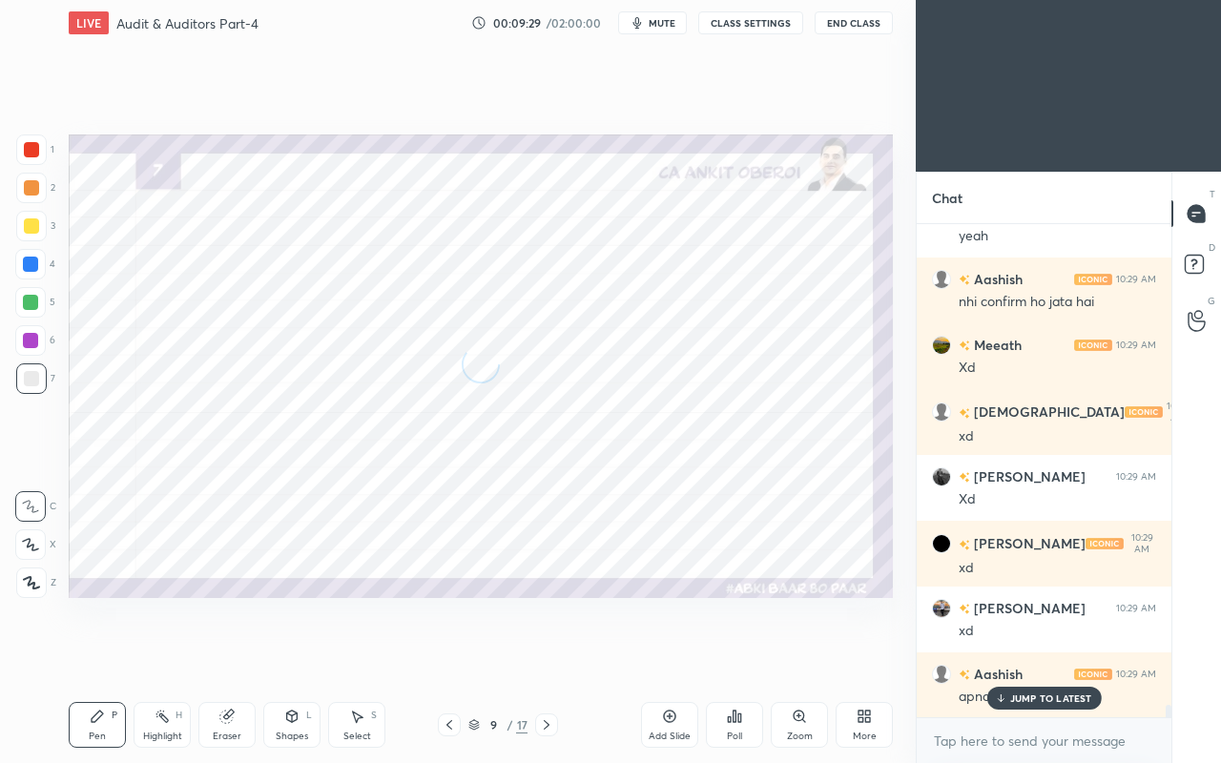
click at [584, 656] on div "9 / 17" at bounding box center [498, 724] width 286 height 23
click at [1024, 656] on p "JUMP TO LATEST" at bounding box center [1051, 697] width 82 height 11
click at [574, 656] on div "9 / 17" at bounding box center [498, 724] width 286 height 23
click at [553, 656] on icon at bounding box center [546, 724] width 15 height 15
click at [552, 656] on icon at bounding box center [546, 724] width 15 height 15
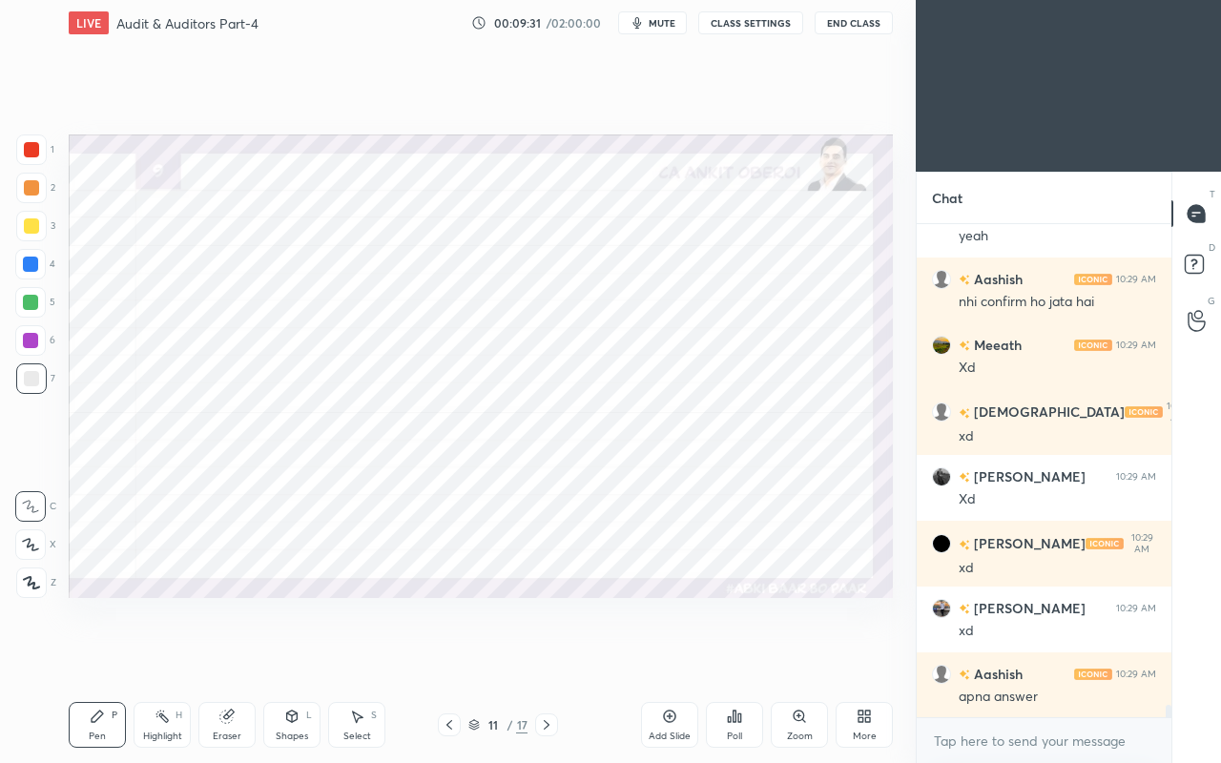
click at [551, 656] on icon at bounding box center [546, 724] width 15 height 15
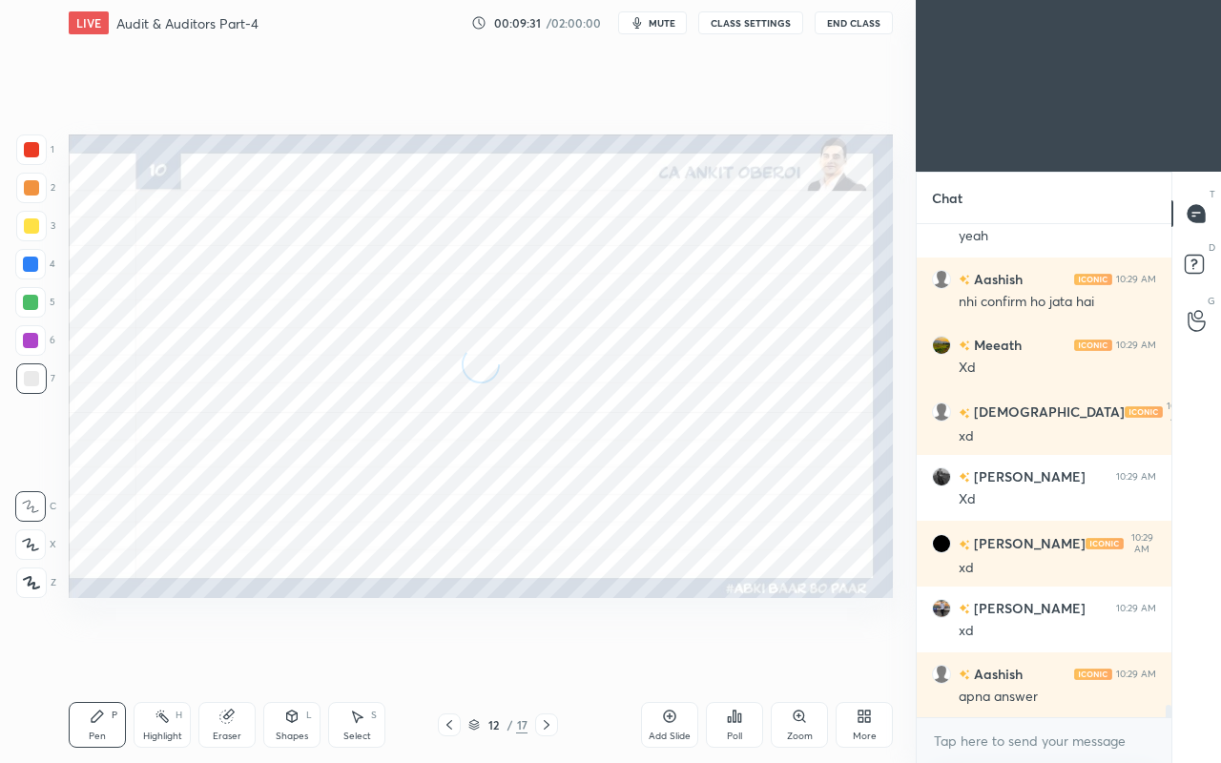
click at [552, 656] on icon at bounding box center [546, 724] width 15 height 15
click at [551, 656] on icon at bounding box center [546, 724] width 15 height 15
click at [552, 656] on icon at bounding box center [546, 724] width 15 height 15
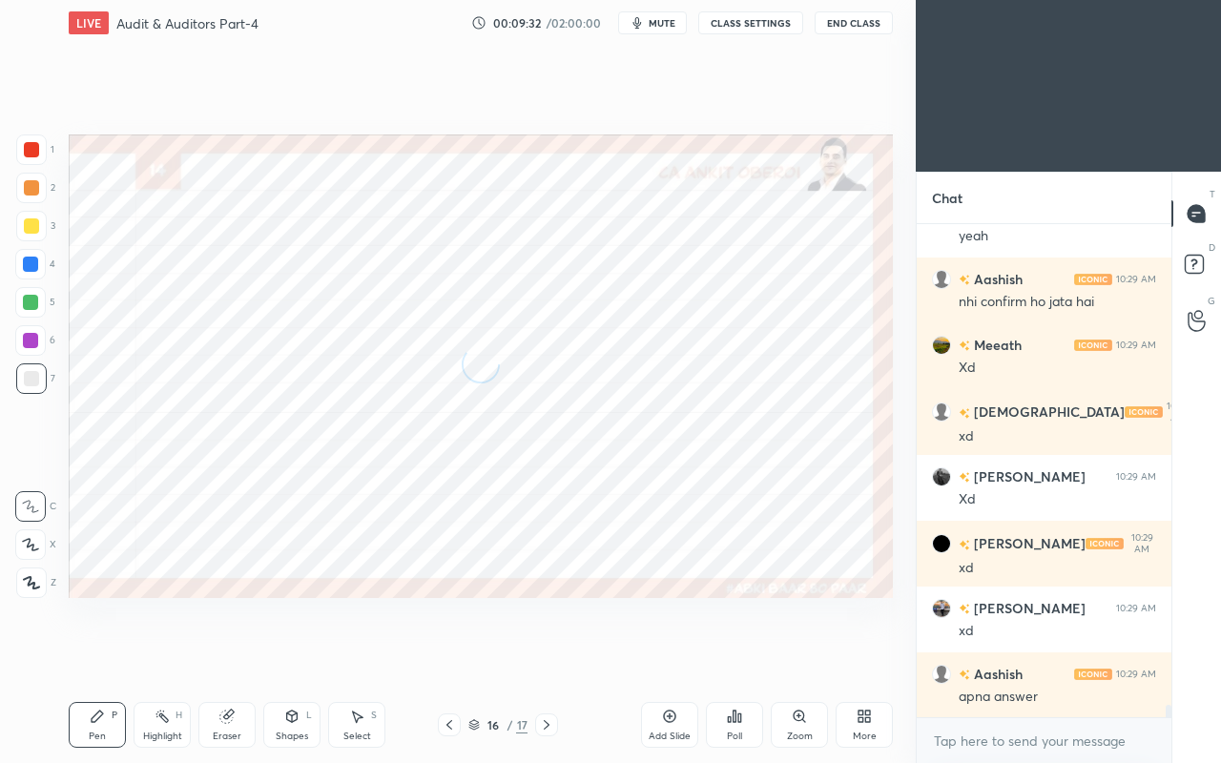
click at [551, 656] on icon at bounding box center [546, 724] width 15 height 15
click at [553, 656] on icon at bounding box center [546, 724] width 15 height 15
click at [556, 656] on div at bounding box center [546, 724] width 23 height 23
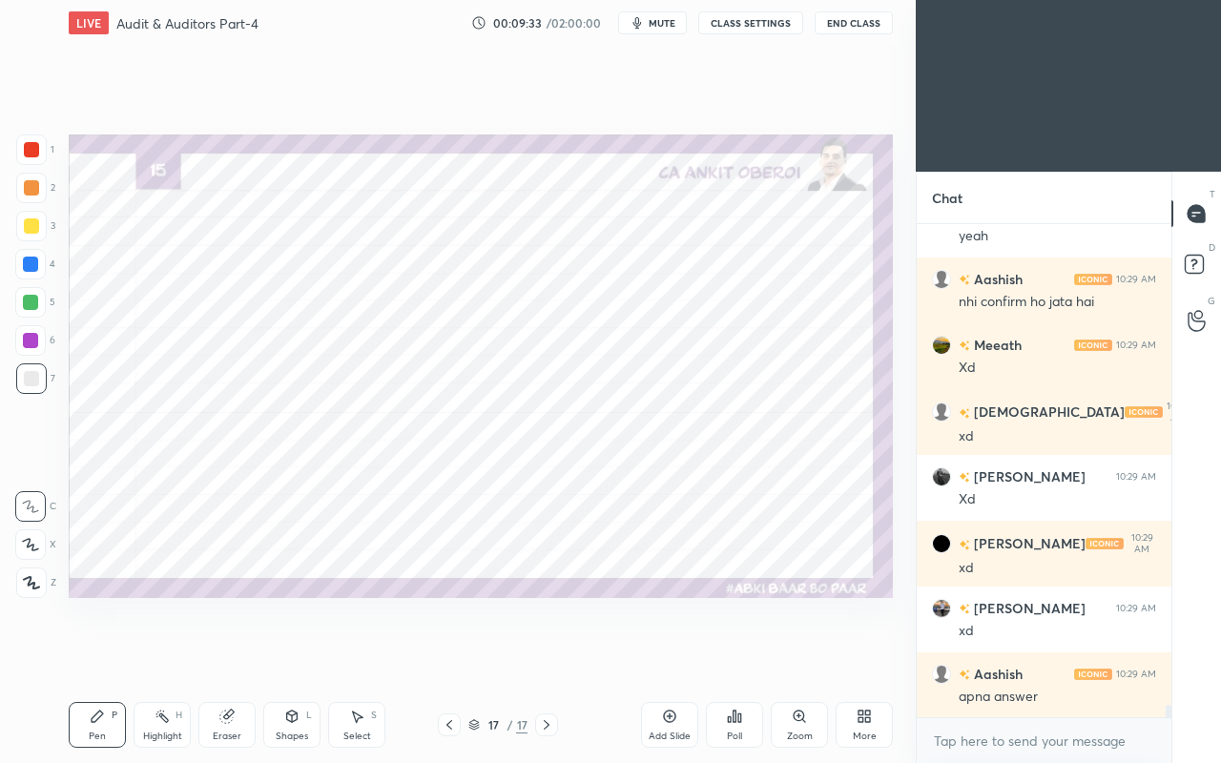
click at [864, 656] on icon at bounding box center [863, 716] width 15 height 15
click at [759, 532] on div "Upload File" at bounding box center [756, 537] width 50 height 10
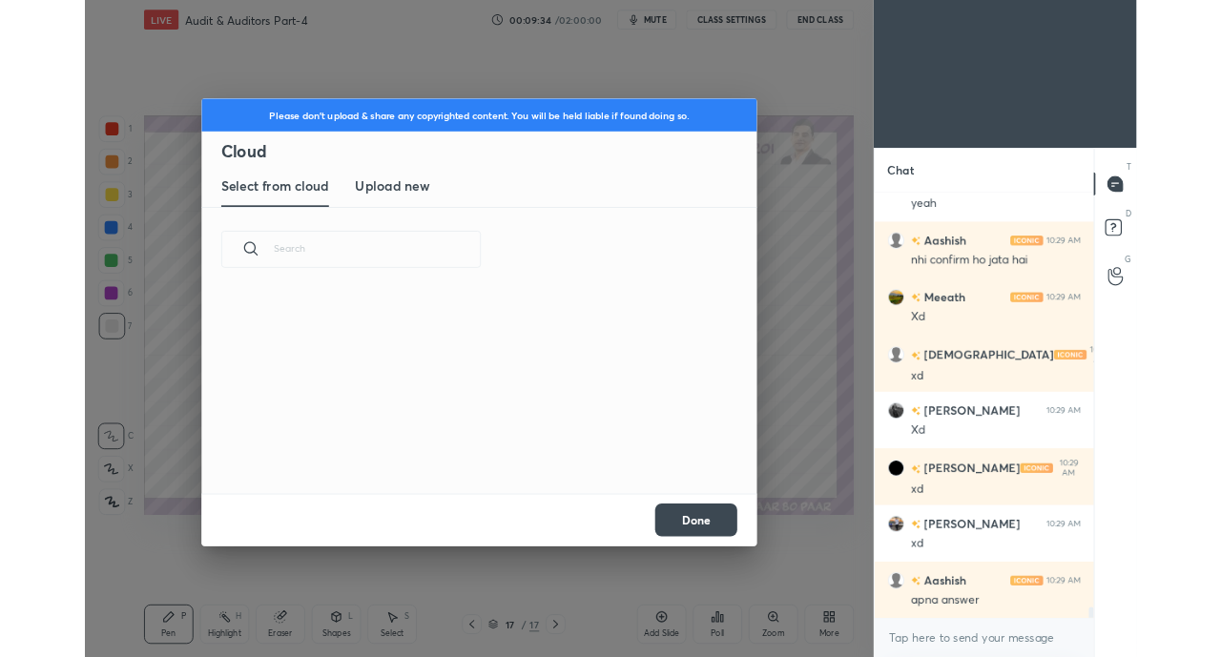
scroll to position [235, 612]
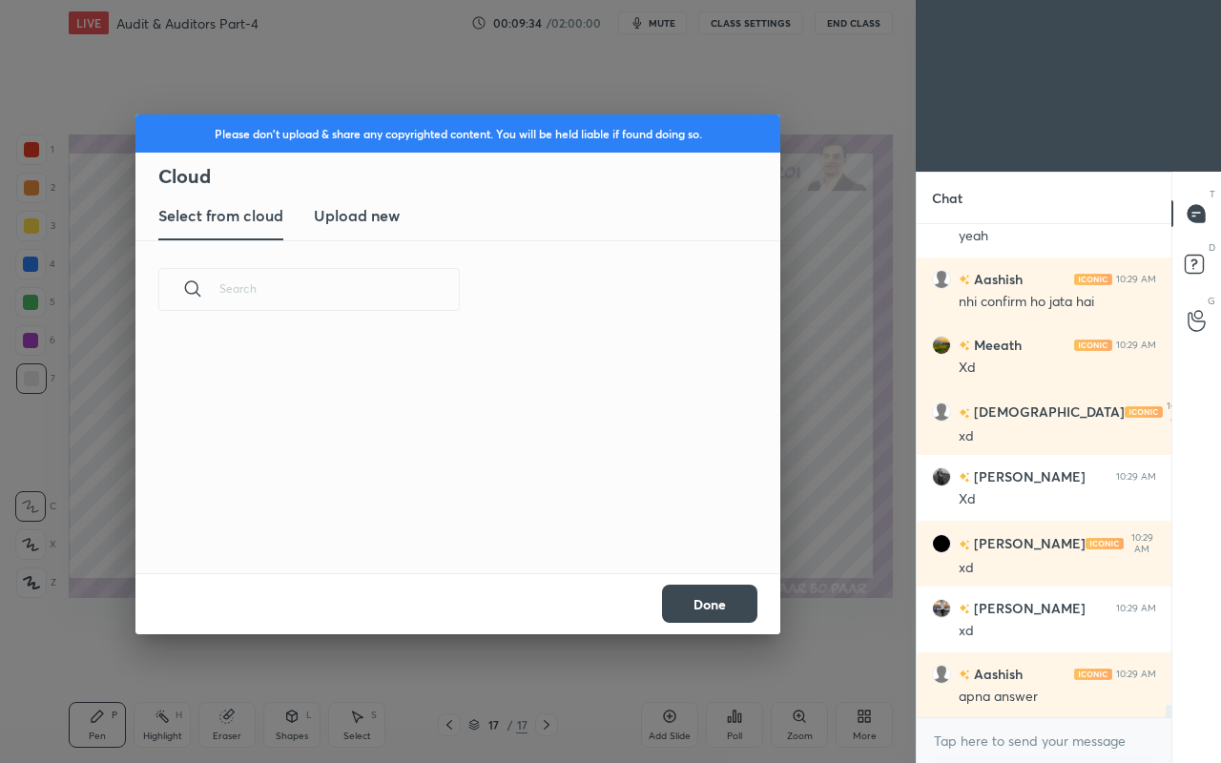
click at [362, 221] on h3 "Upload new" at bounding box center [357, 215] width 86 height 23
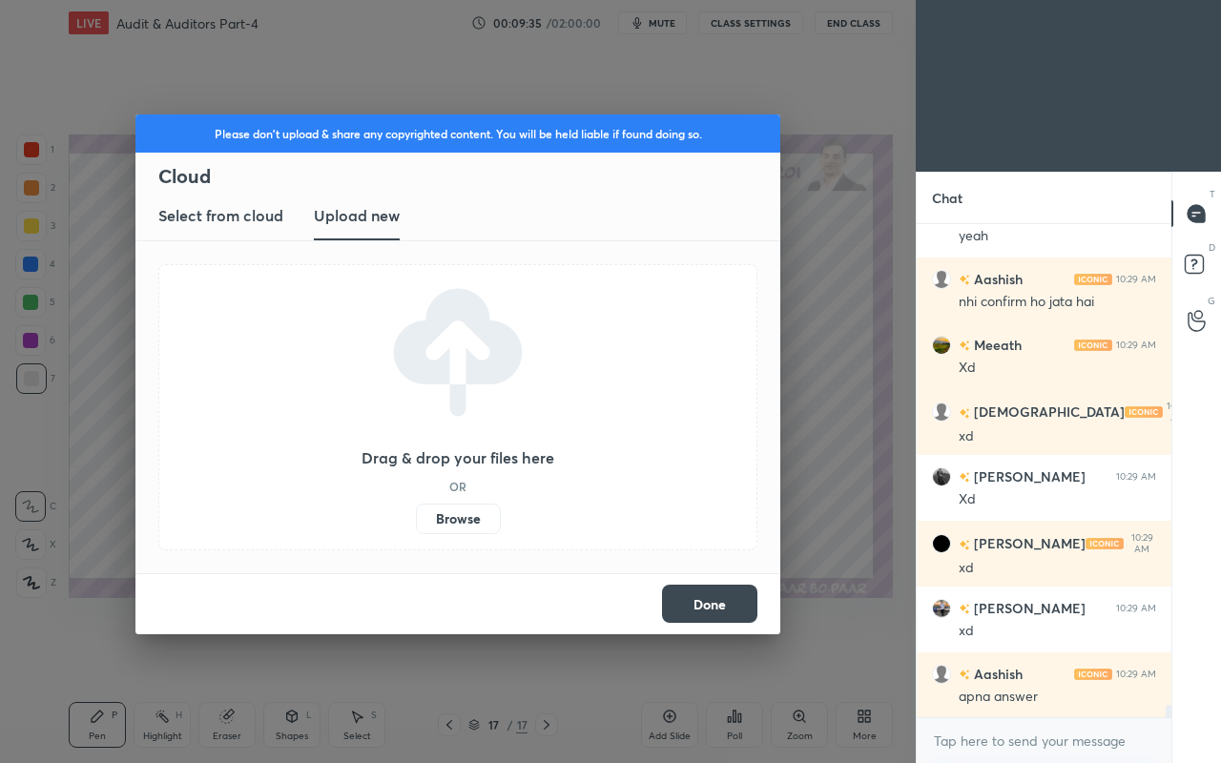
click at [467, 523] on label "Browse" at bounding box center [458, 519] width 85 height 31
click at [416, 523] on input "Browse" at bounding box center [416, 519] width 0 height 31
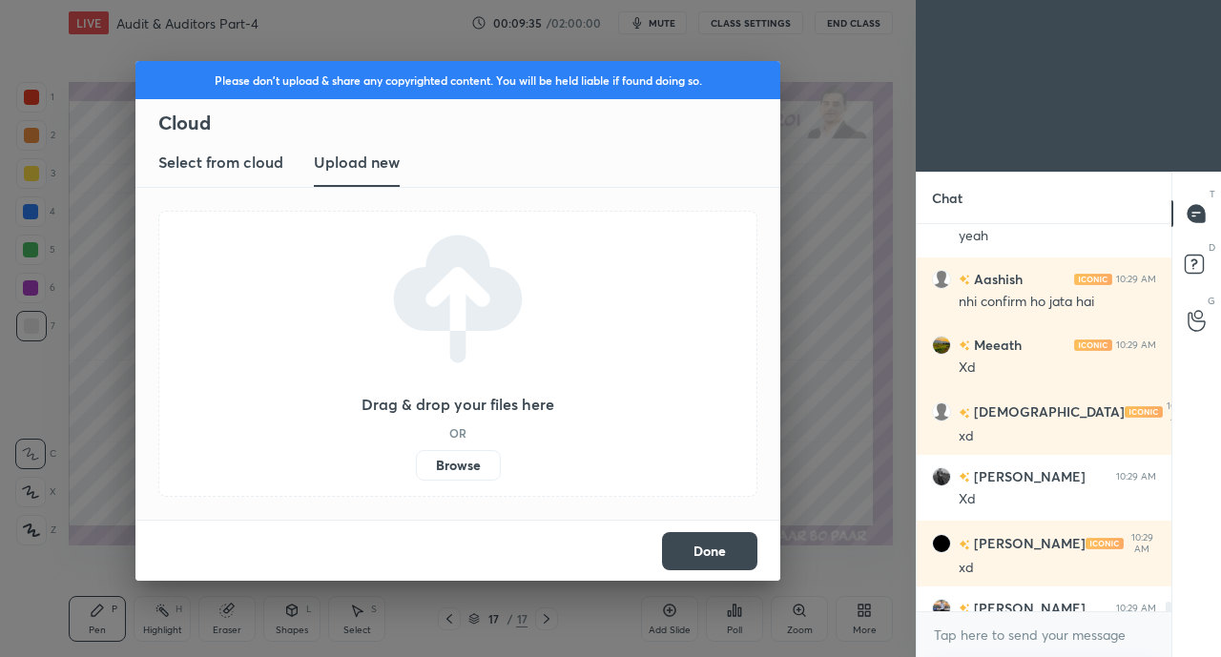
scroll to position [18673, 0]
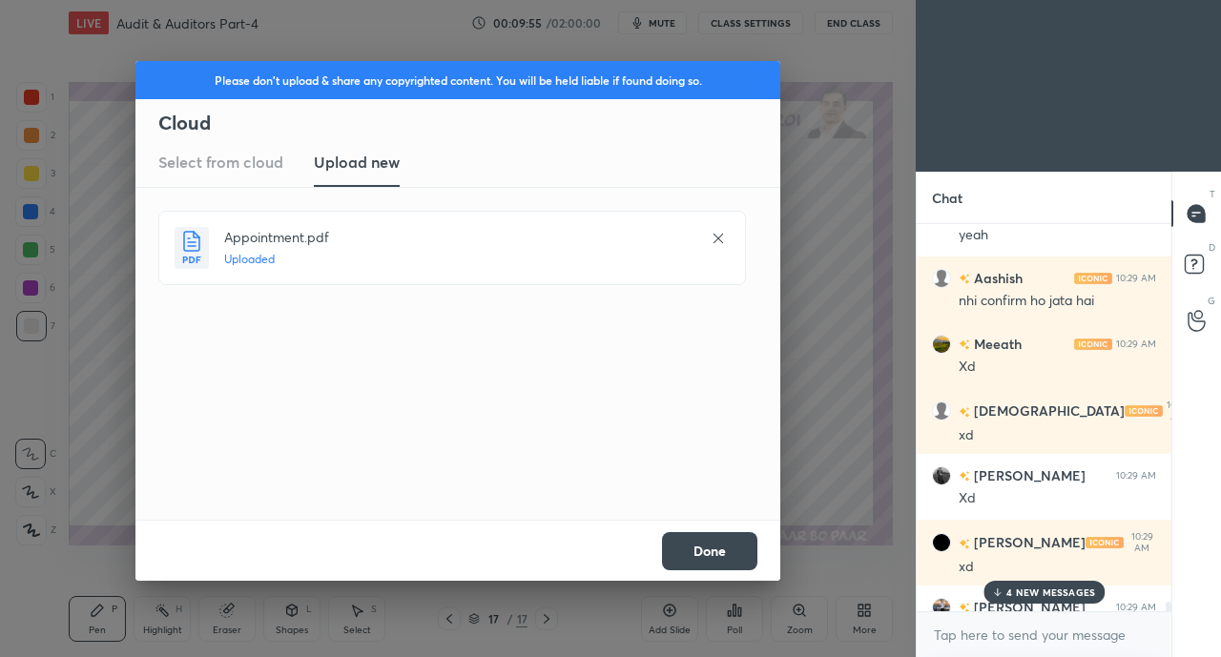
click at [721, 557] on button "Done" at bounding box center [709, 551] width 95 height 38
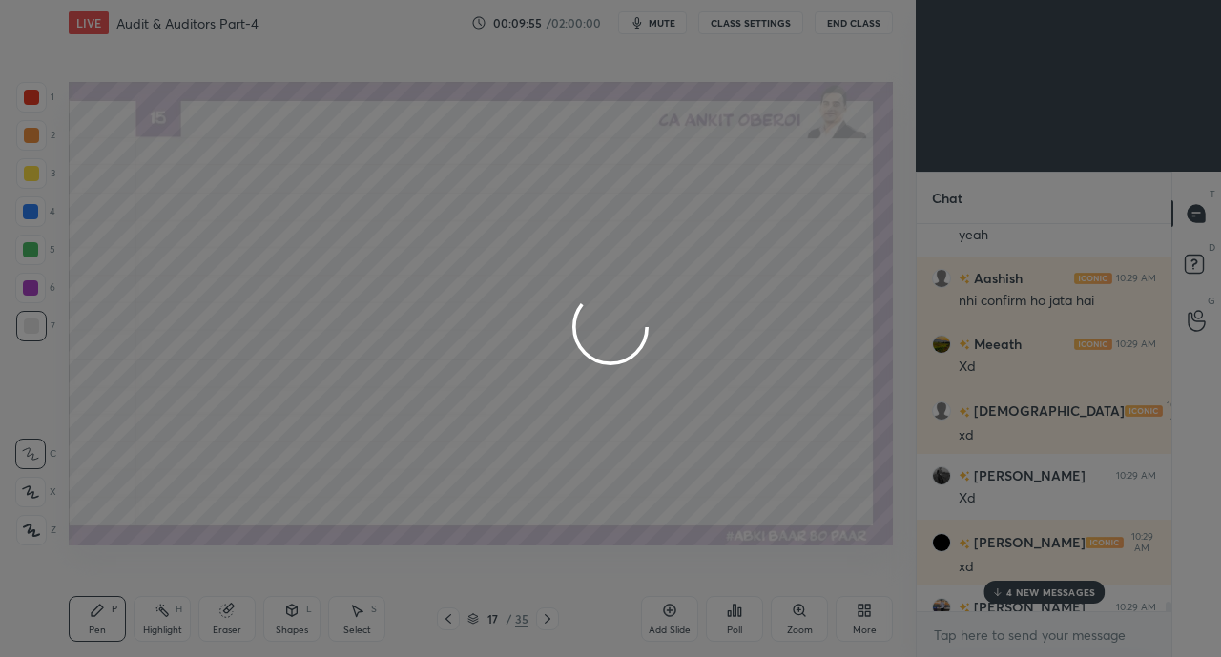
click at [1055, 590] on p "4 NEW MESSAGES" at bounding box center [1050, 591] width 89 height 11
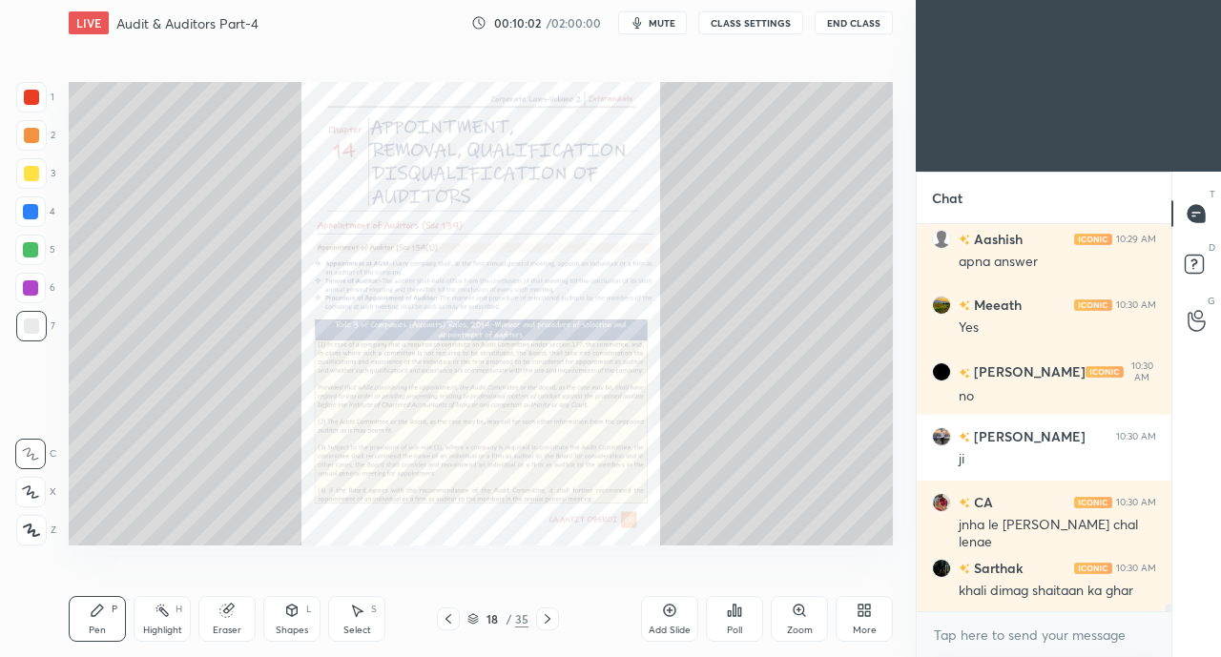
scroll to position [19171, 0]
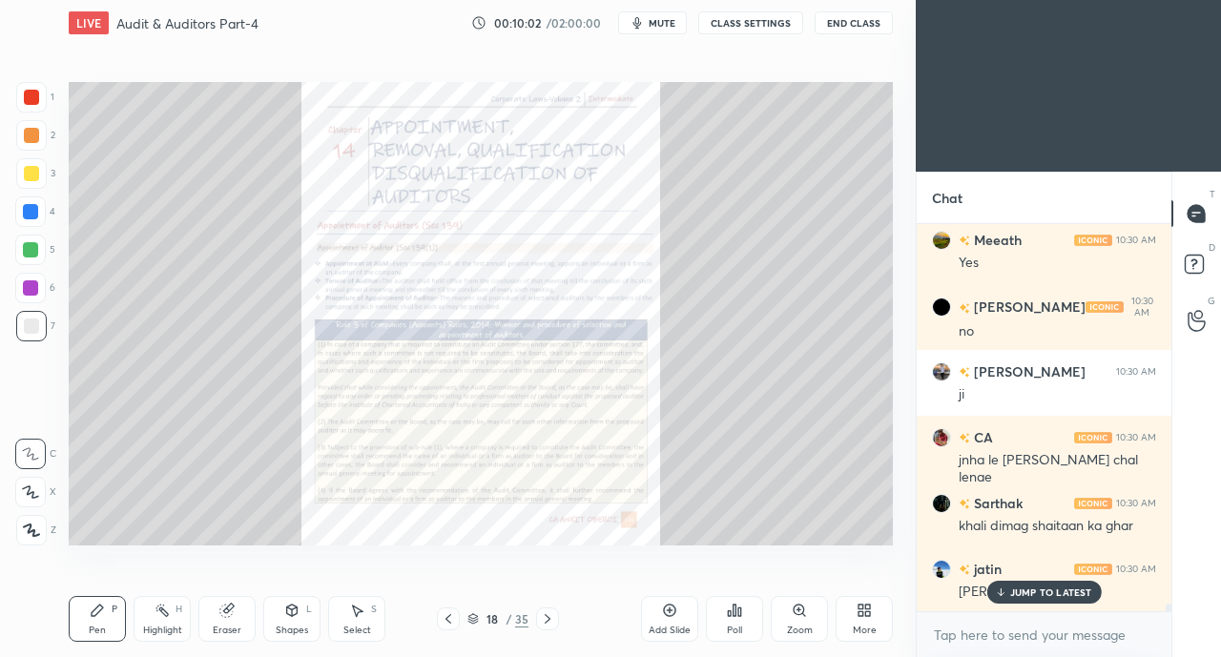
click at [548, 620] on icon at bounding box center [548, 619] width 6 height 10
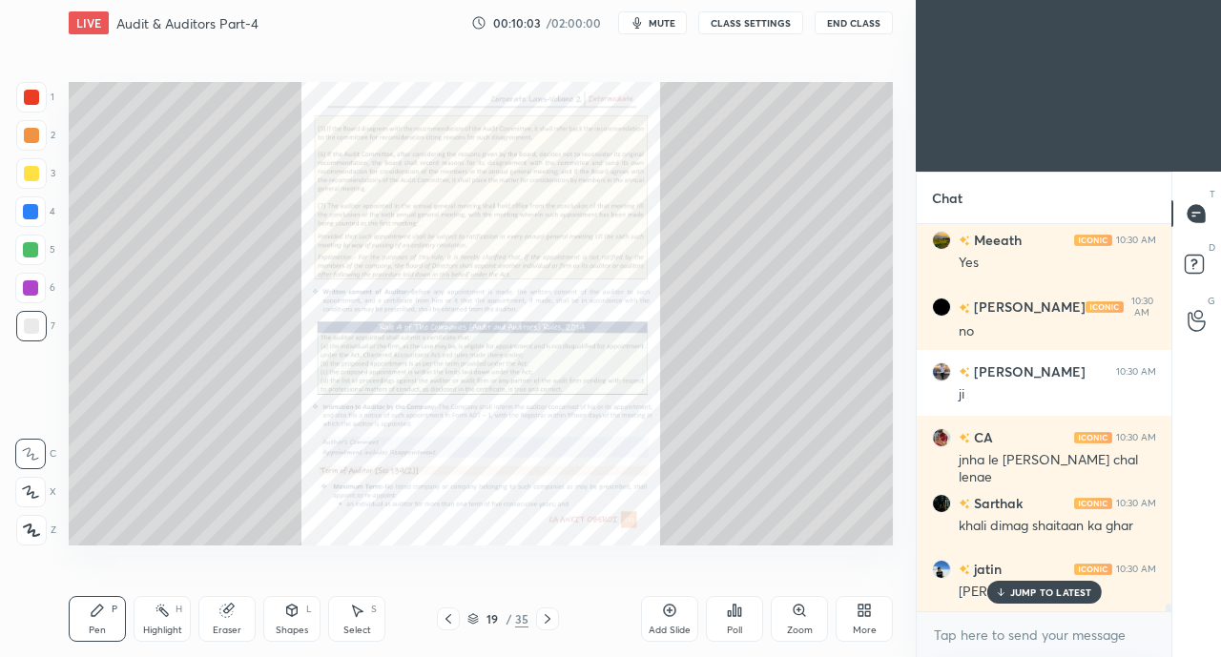
click at [549, 619] on icon at bounding box center [548, 619] width 6 height 10
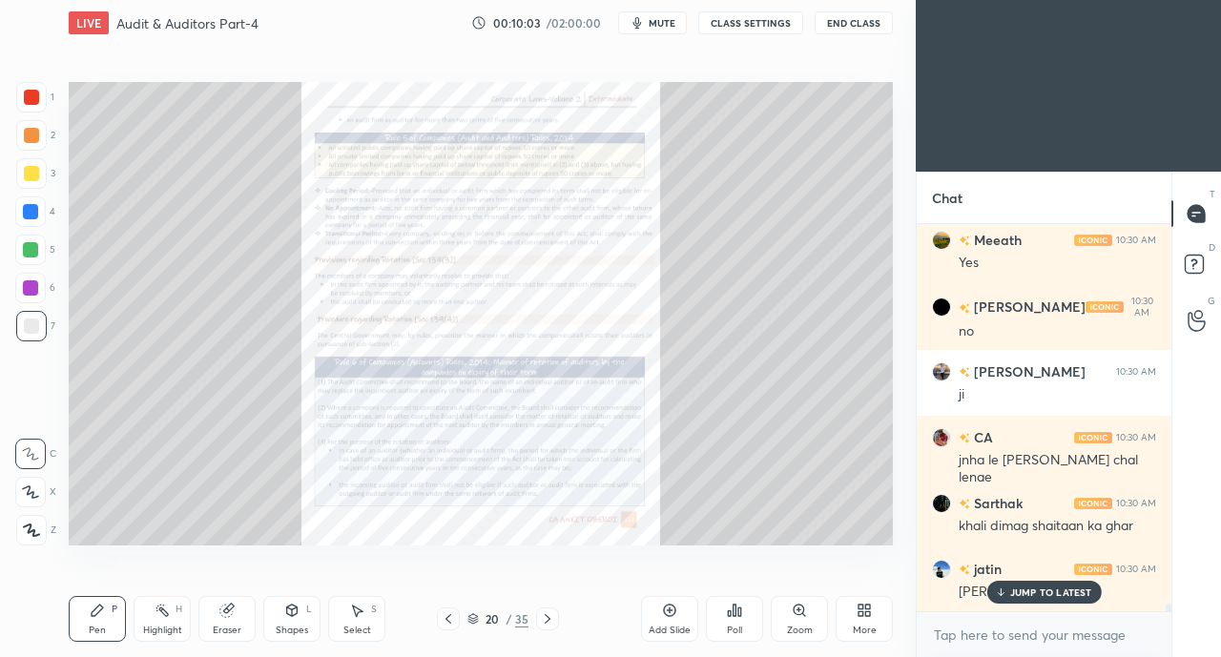
click at [549, 618] on icon at bounding box center [547, 618] width 15 height 15
click at [547, 621] on icon at bounding box center [548, 619] width 6 height 10
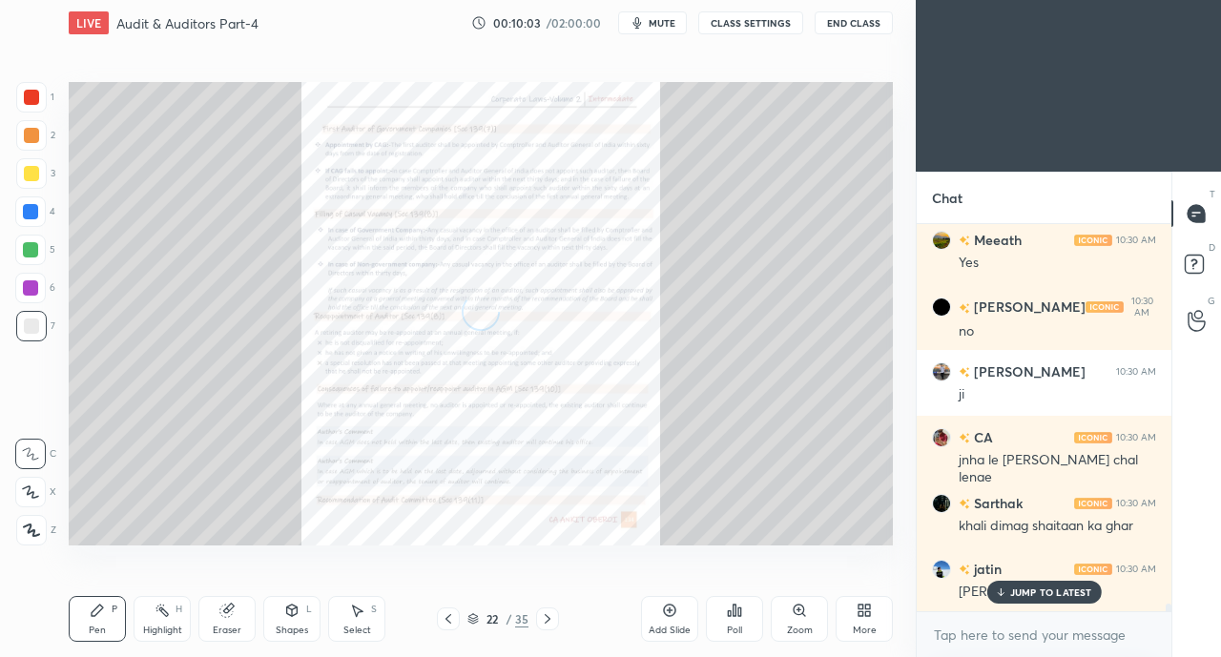
click at [549, 621] on icon at bounding box center [547, 618] width 15 height 15
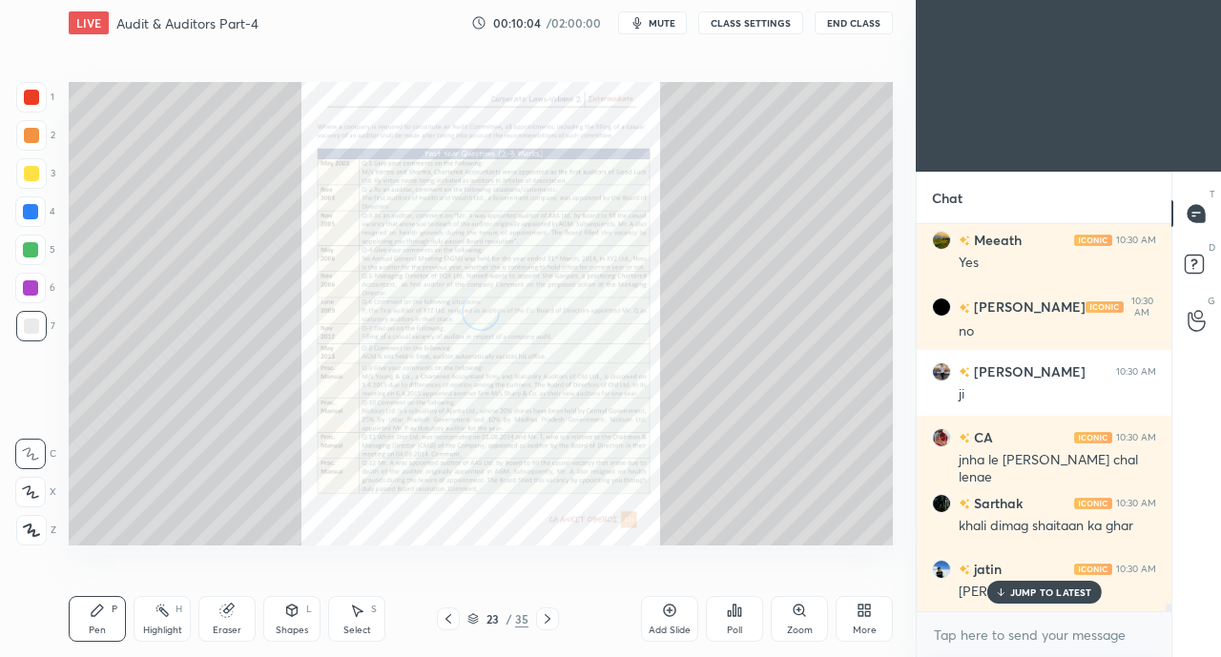
click at [997, 590] on icon at bounding box center [1000, 591] width 12 height 11
click at [550, 615] on icon at bounding box center [547, 618] width 15 height 15
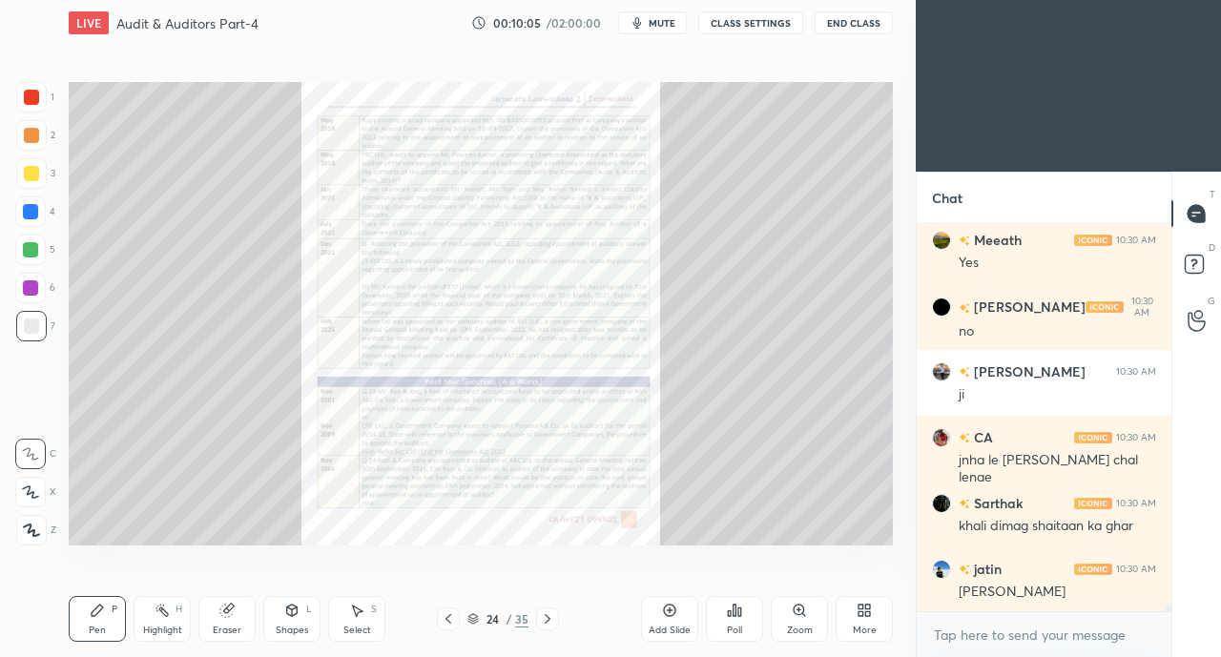
click at [547, 618] on icon at bounding box center [548, 619] width 6 height 10
click at [551, 617] on icon at bounding box center [547, 618] width 15 height 15
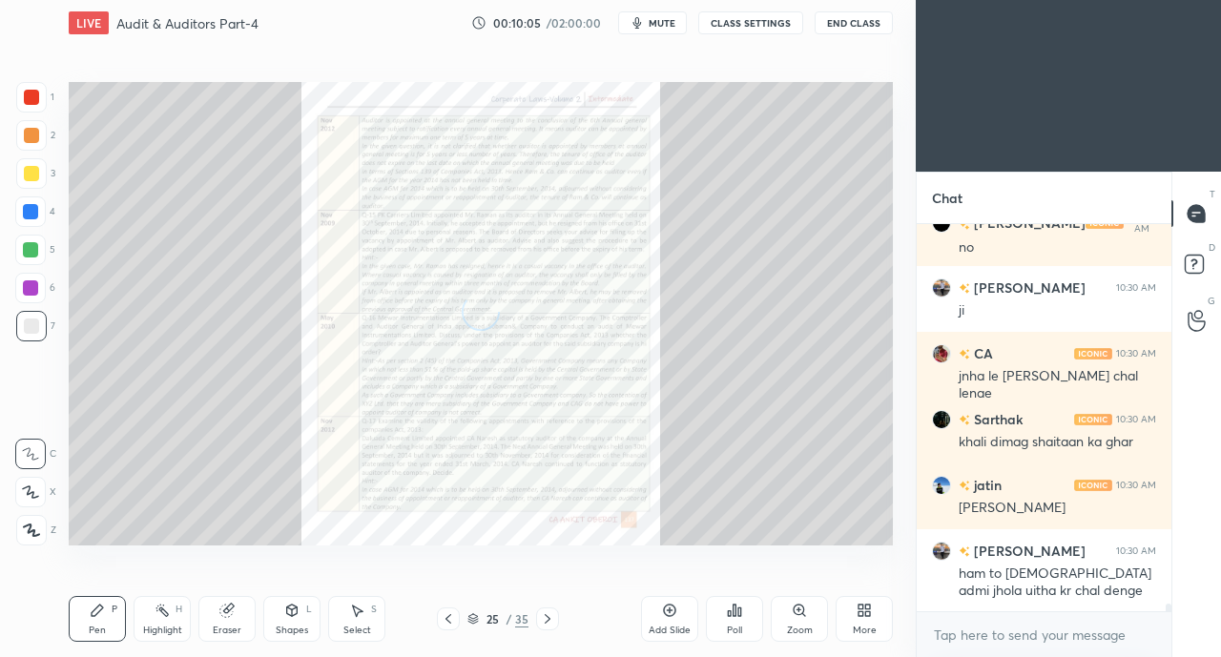
click at [550, 619] on icon at bounding box center [547, 618] width 15 height 15
click at [549, 619] on icon at bounding box center [548, 619] width 6 height 10
click at [550, 619] on icon at bounding box center [547, 618] width 15 height 15
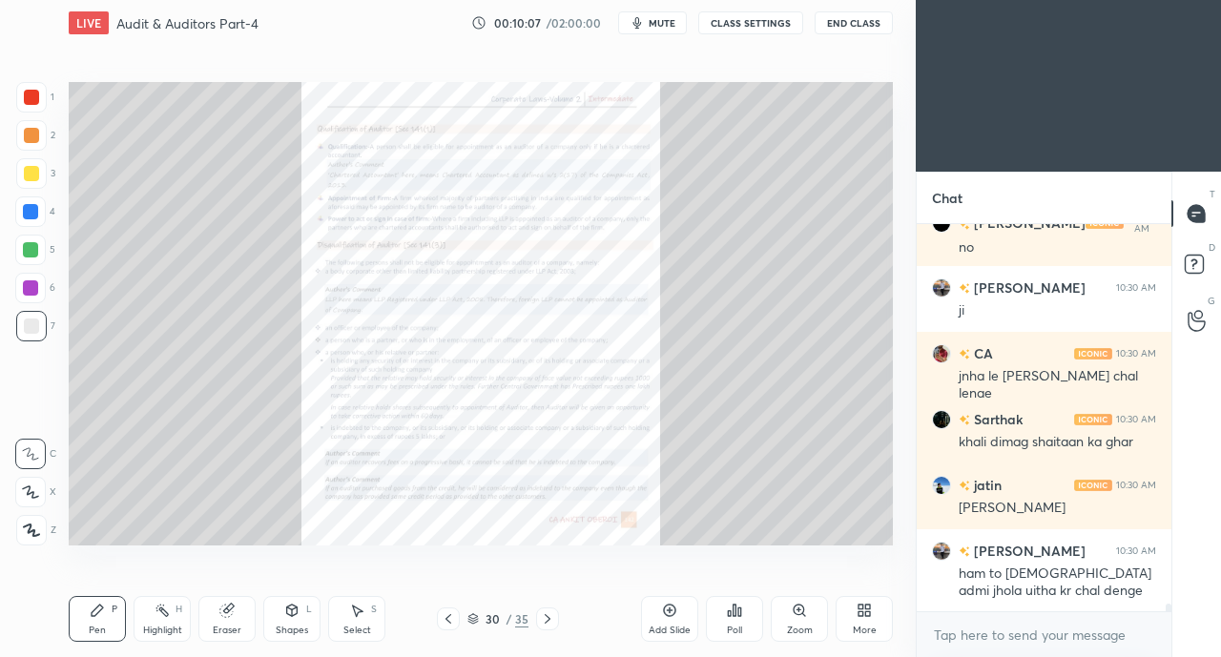
click at [546, 621] on icon at bounding box center [548, 619] width 6 height 10
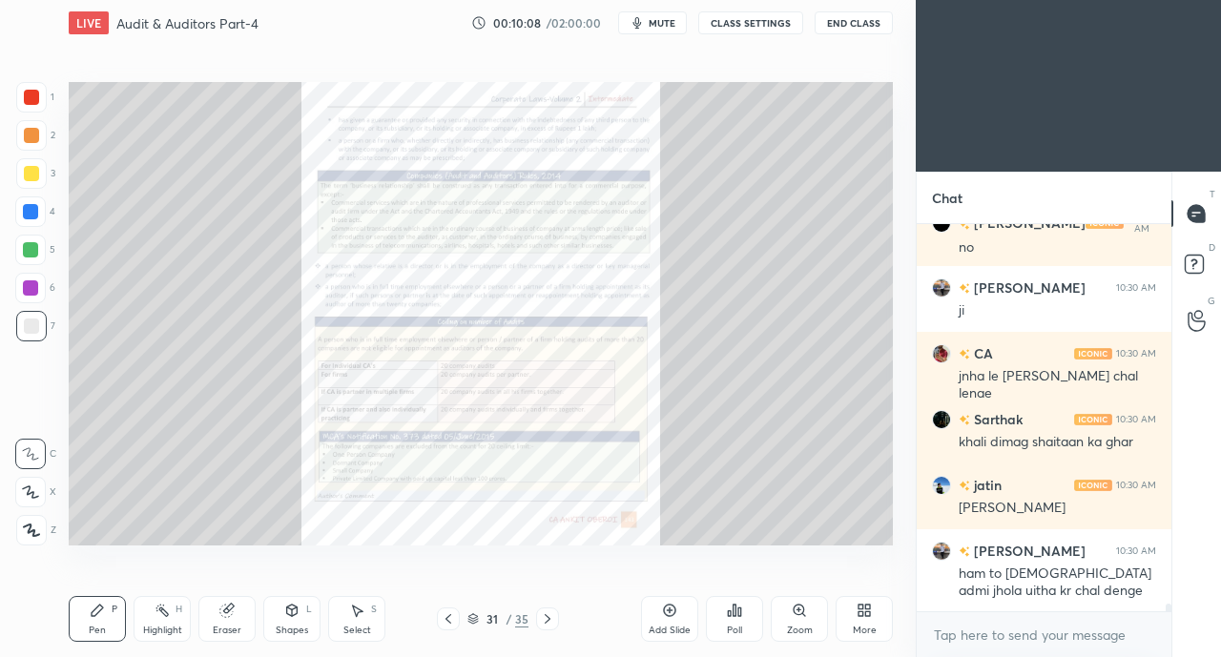
click at [551, 619] on icon at bounding box center [547, 618] width 15 height 15
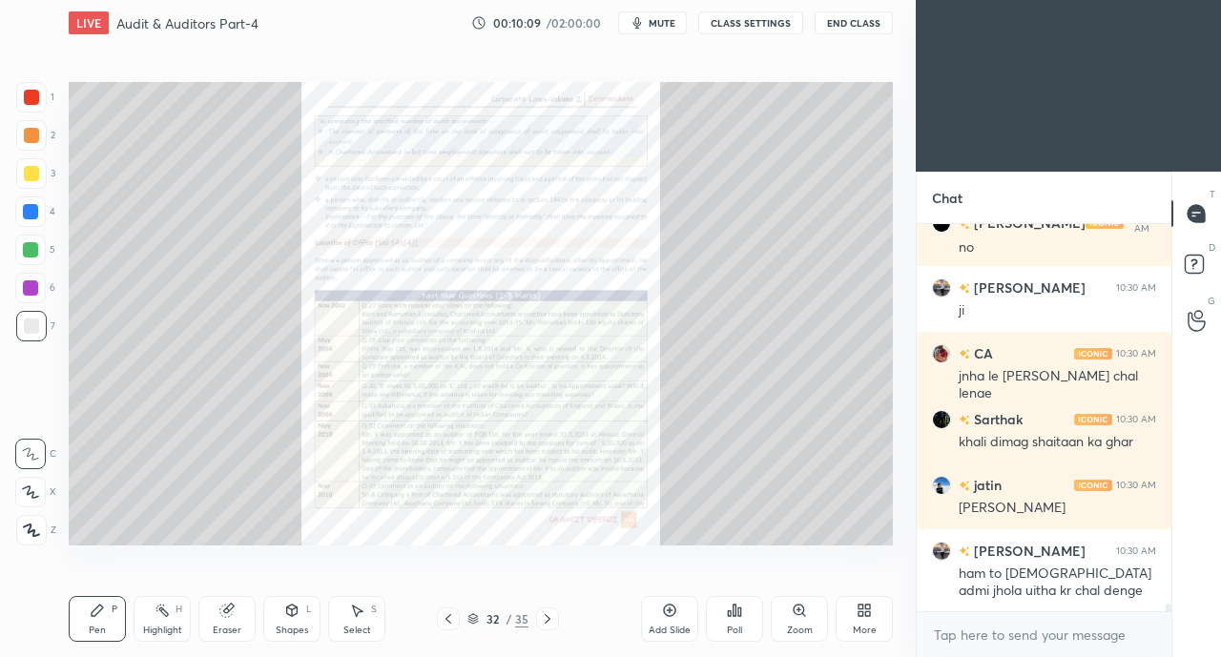
click at [550, 617] on icon at bounding box center [547, 618] width 15 height 15
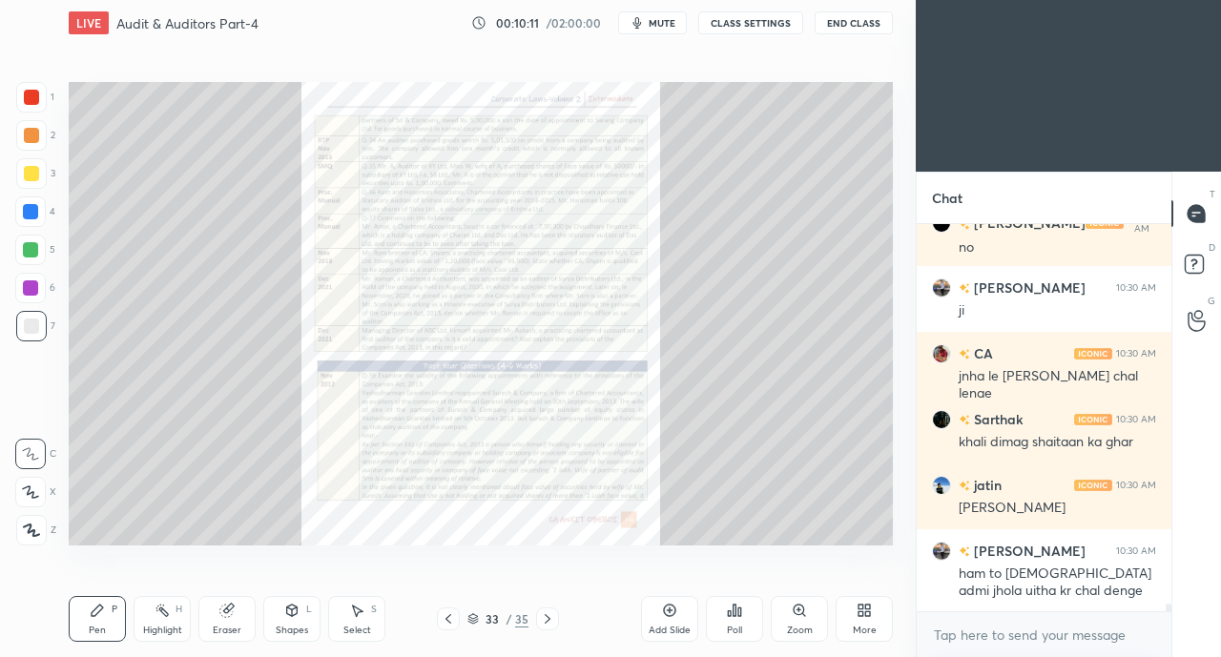
click at [548, 619] on icon at bounding box center [548, 619] width 6 height 10
click at [550, 617] on icon at bounding box center [547, 618] width 15 height 15
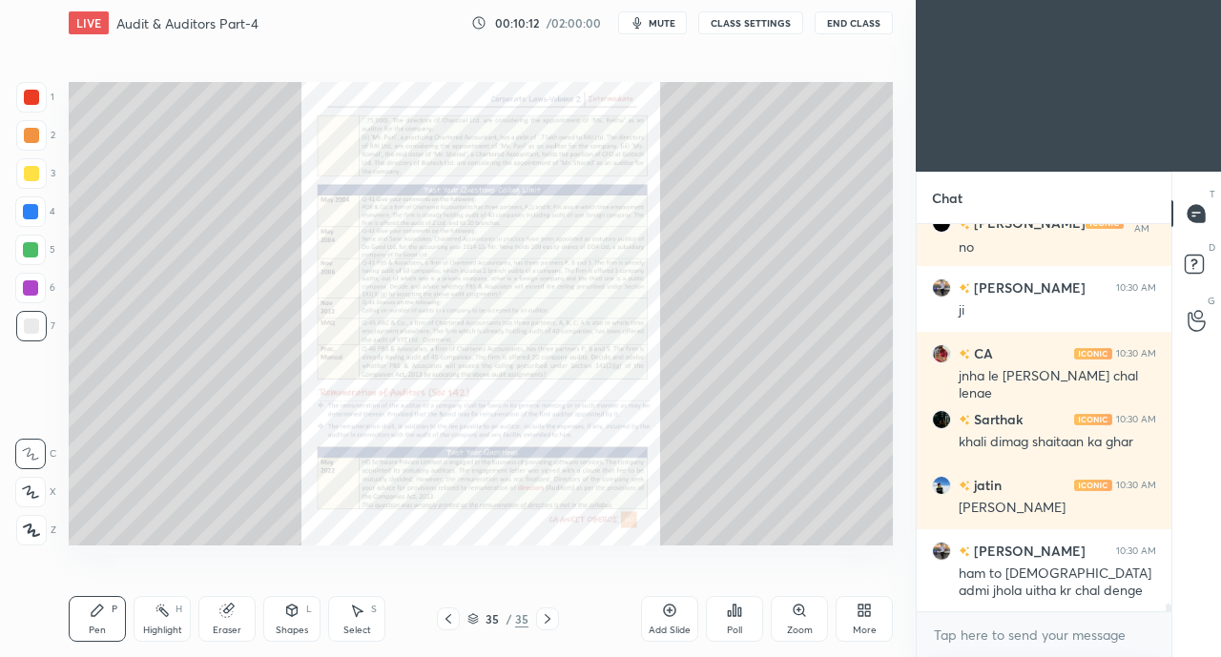
click at [551, 617] on icon at bounding box center [547, 618] width 15 height 15
click at [449, 619] on icon at bounding box center [448, 618] width 15 height 15
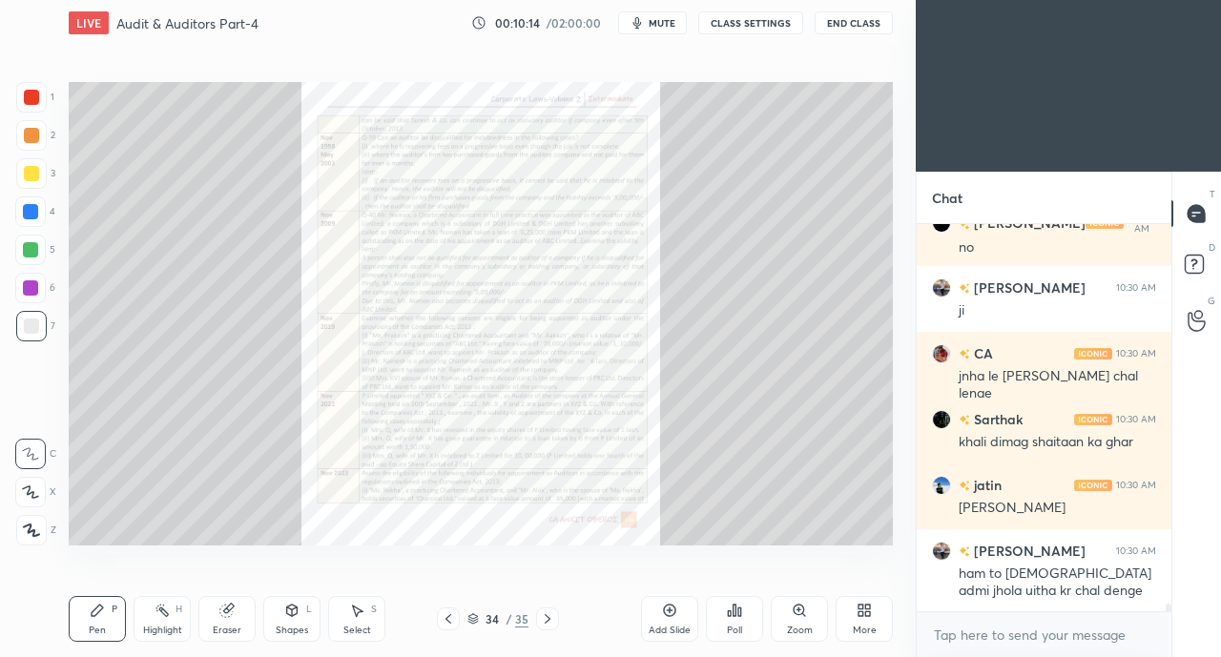
click at [449, 620] on icon at bounding box center [448, 618] width 15 height 15
click at [450, 620] on icon at bounding box center [448, 618] width 15 height 15
click at [450, 619] on icon at bounding box center [448, 618] width 15 height 15
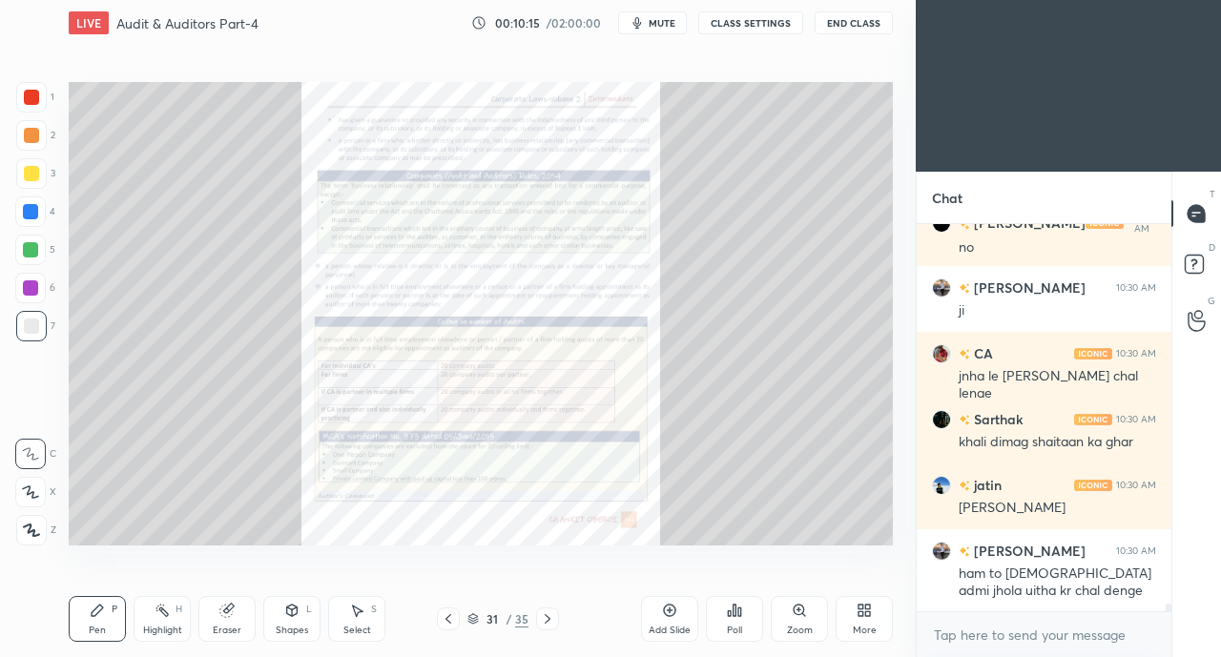
click at [452, 619] on icon at bounding box center [448, 618] width 15 height 15
click at [452, 618] on icon at bounding box center [448, 618] width 15 height 15
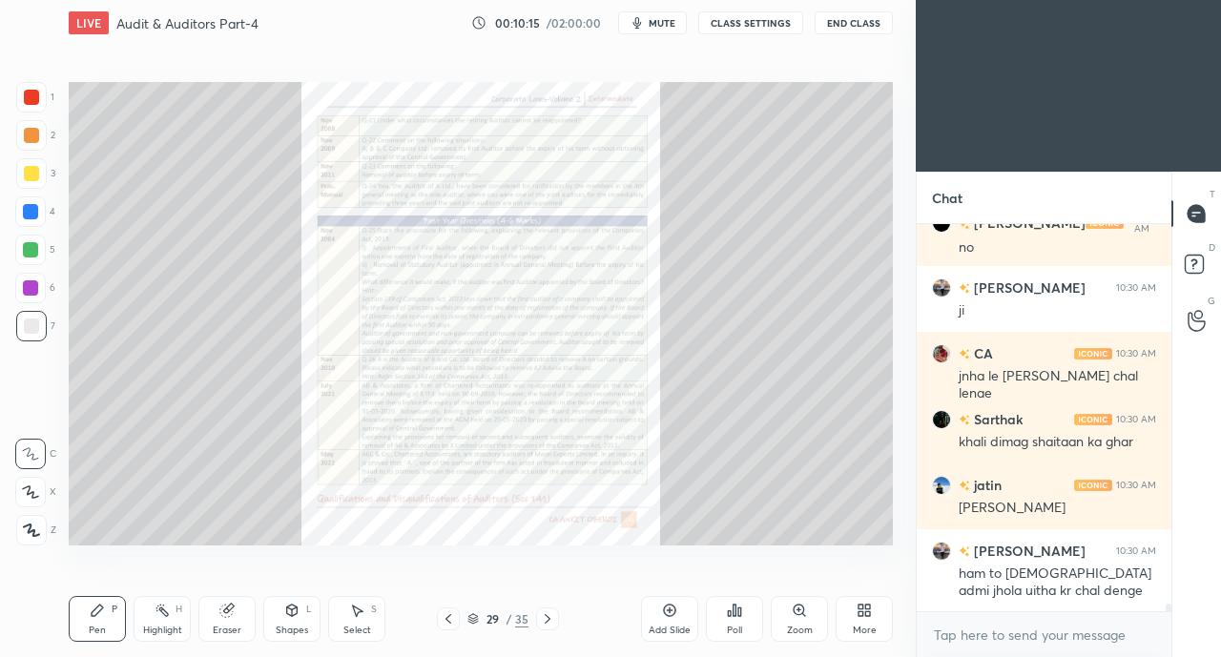
click at [452, 619] on icon at bounding box center [448, 618] width 15 height 15
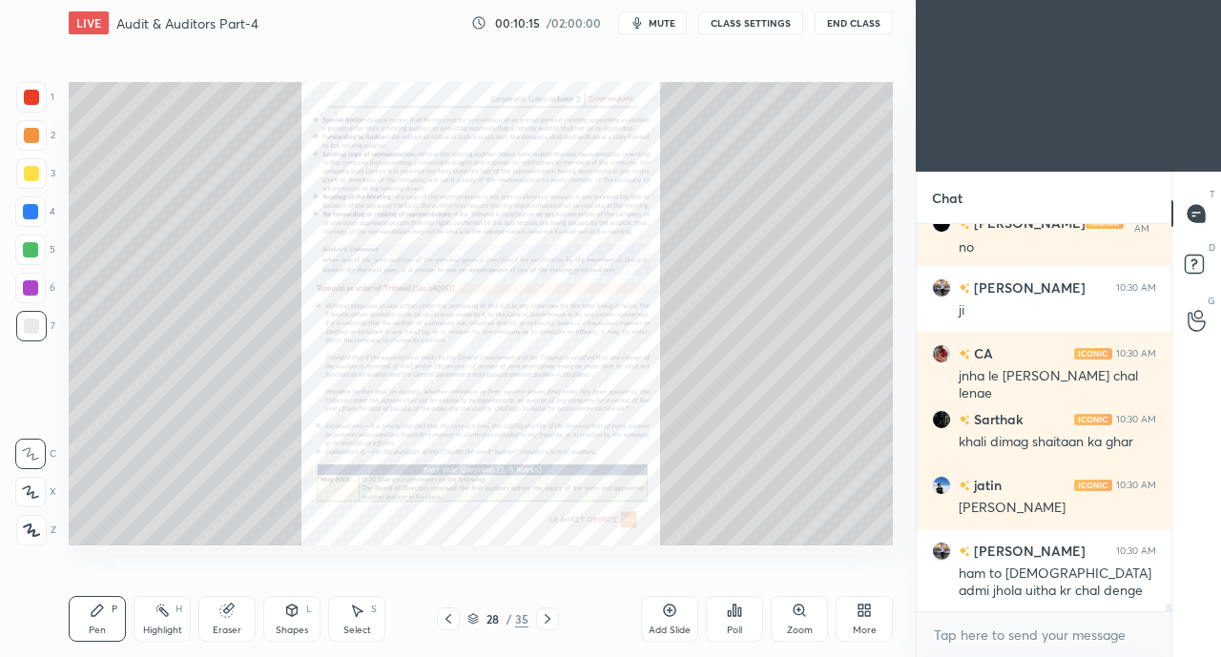
click at [451, 619] on icon at bounding box center [448, 618] width 15 height 15
click at [452, 621] on icon at bounding box center [448, 618] width 15 height 15
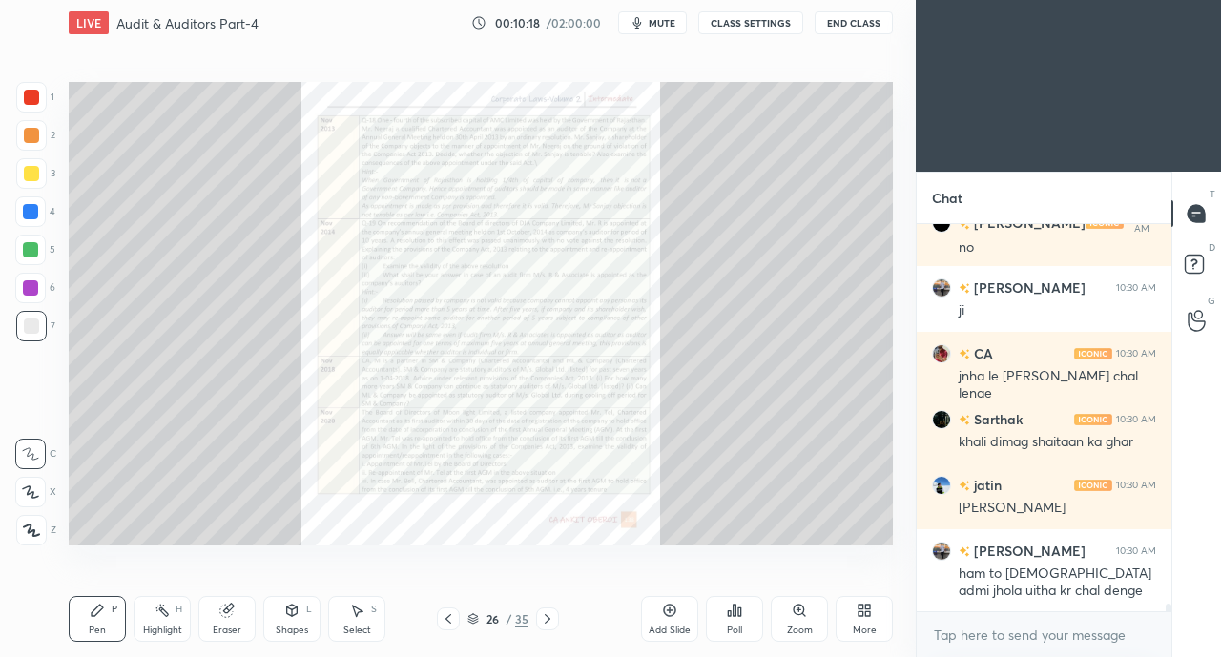
click at [460, 613] on div at bounding box center [448, 618] width 23 height 23
click at [446, 620] on icon at bounding box center [448, 619] width 6 height 10
click at [447, 621] on icon at bounding box center [448, 619] width 6 height 10
click at [446, 623] on icon at bounding box center [448, 618] width 15 height 15
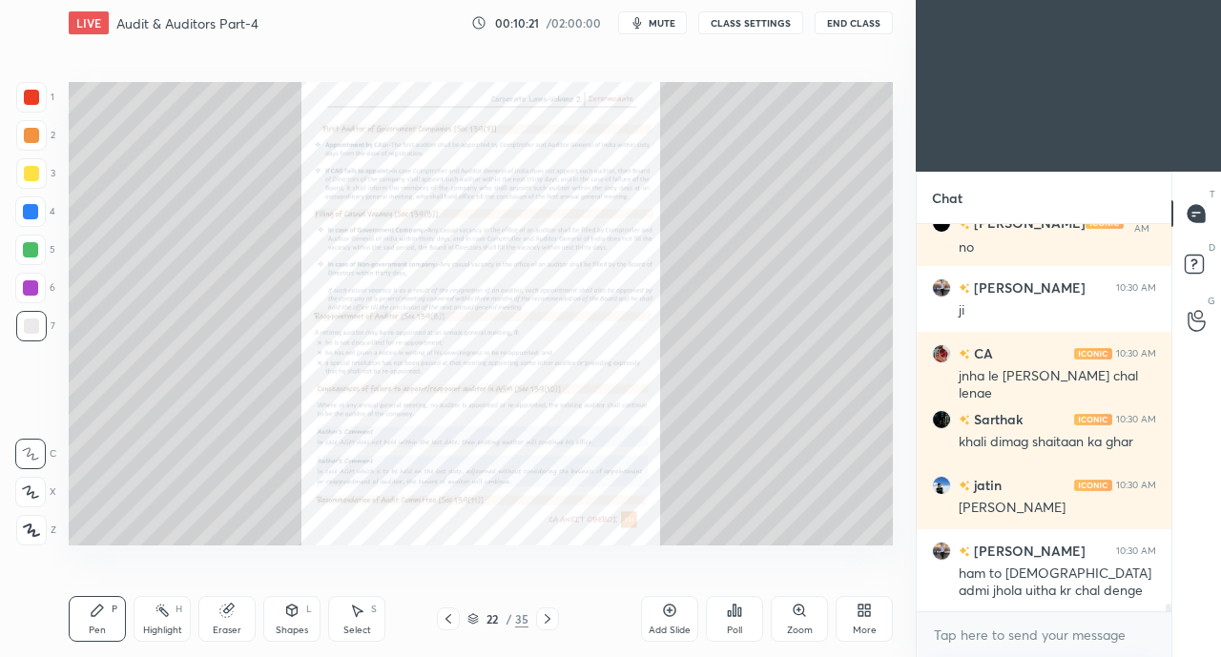
scroll to position [19320, 0]
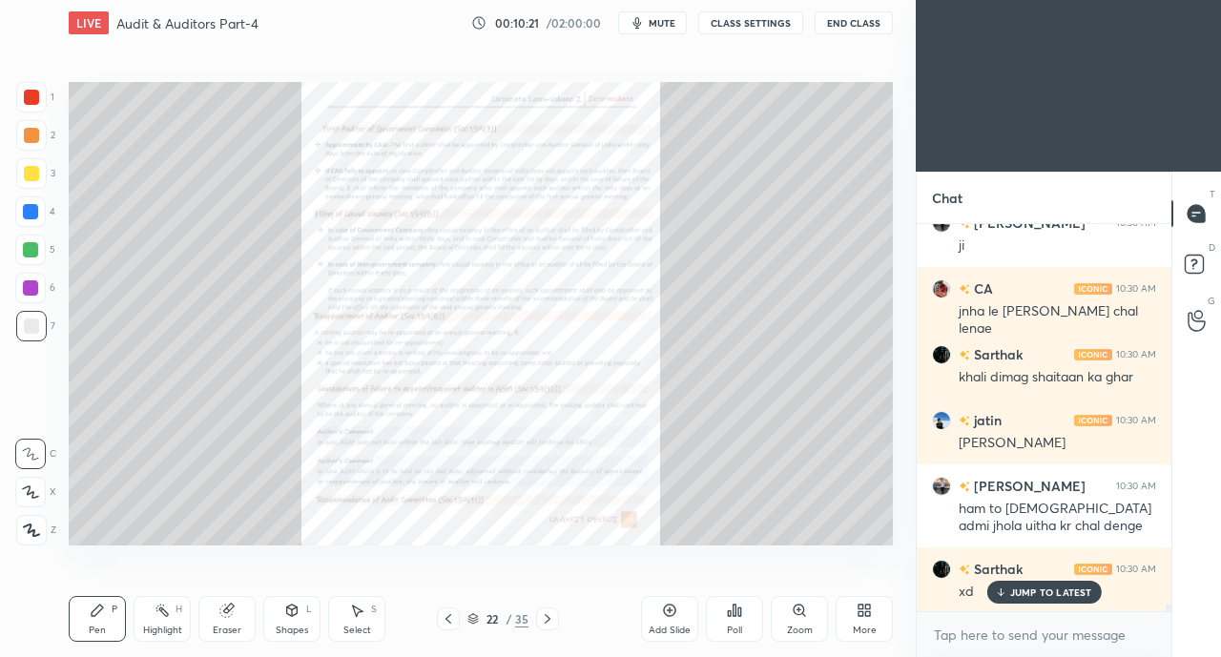
click at [551, 618] on icon at bounding box center [547, 618] width 15 height 15
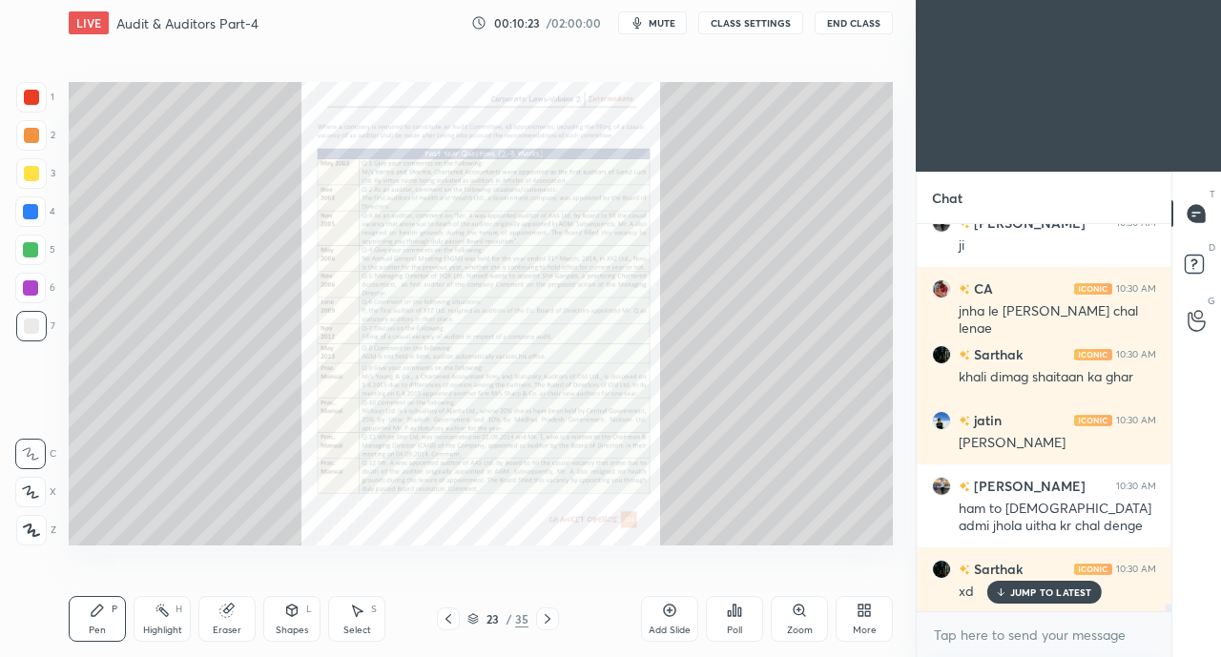
click at [557, 619] on div at bounding box center [547, 618] width 23 height 23
click at [444, 622] on icon at bounding box center [448, 618] width 15 height 15
click at [776, 613] on div "Zoom" at bounding box center [799, 619] width 57 height 46
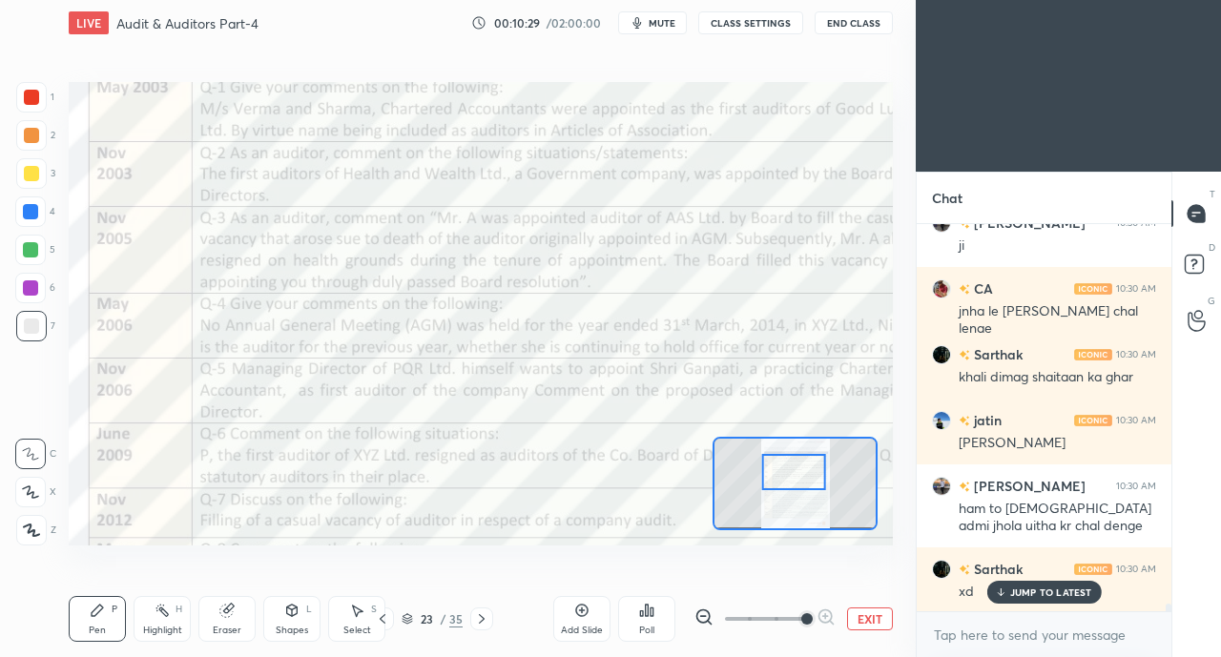
click at [31, 95] on div at bounding box center [31, 97] width 15 height 15
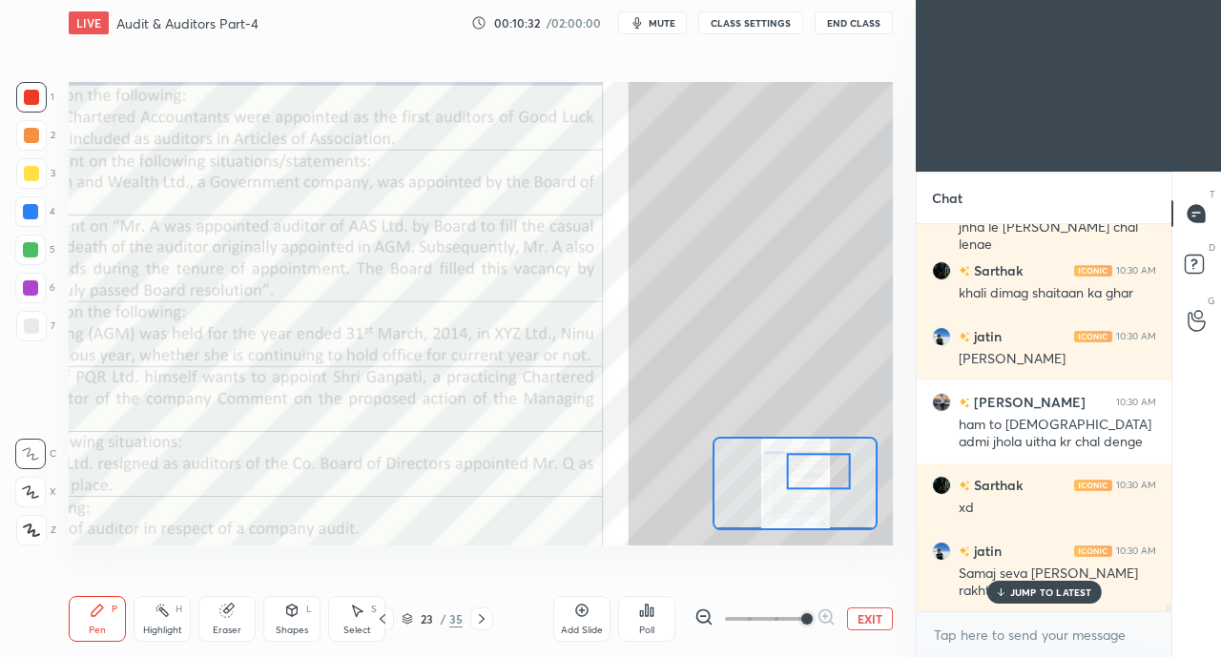
scroll to position [19469, 0]
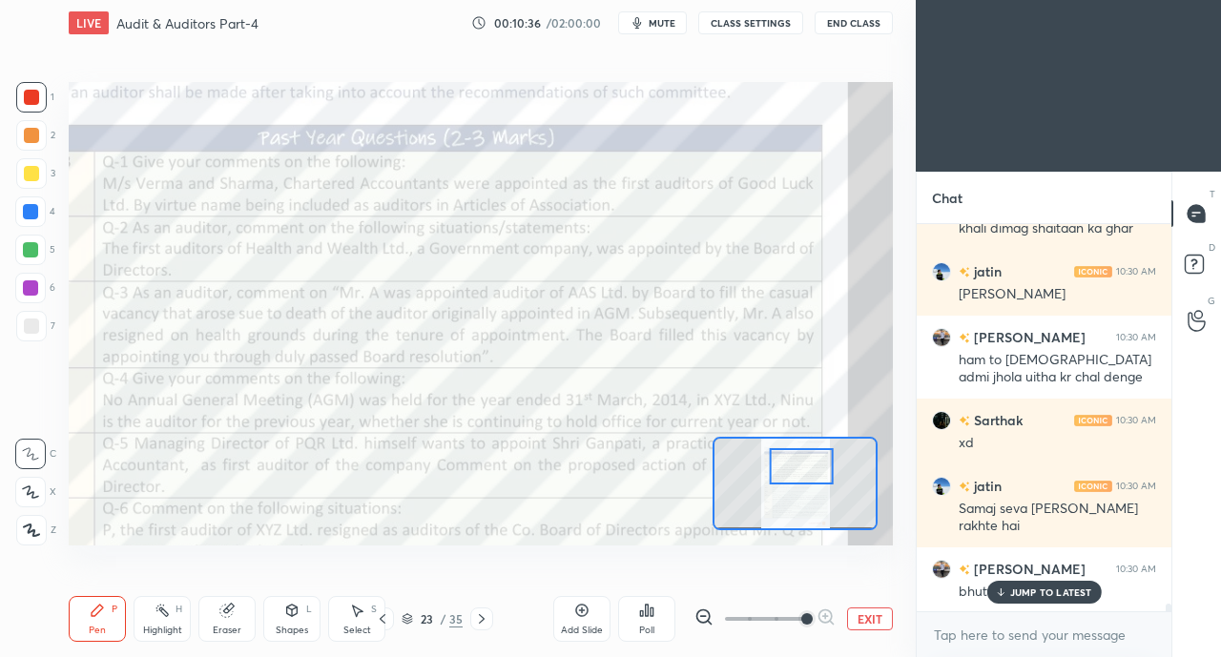
click at [1038, 586] on p "JUMP TO LATEST" at bounding box center [1051, 591] width 82 height 11
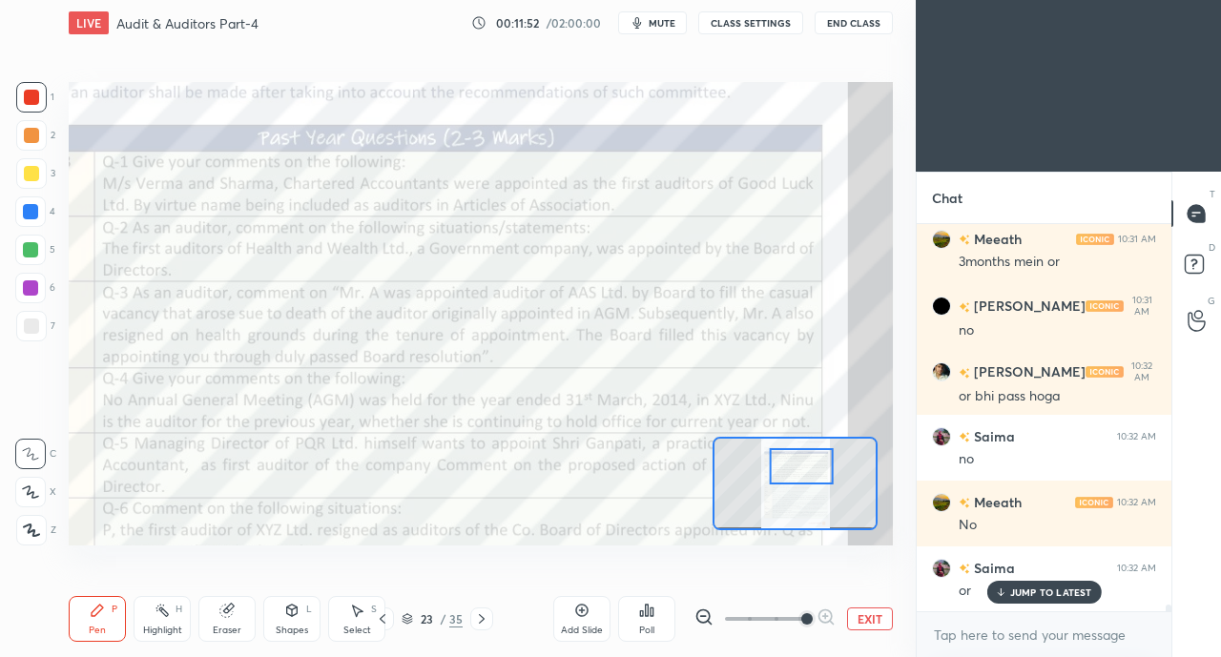
scroll to position [21857, 0]
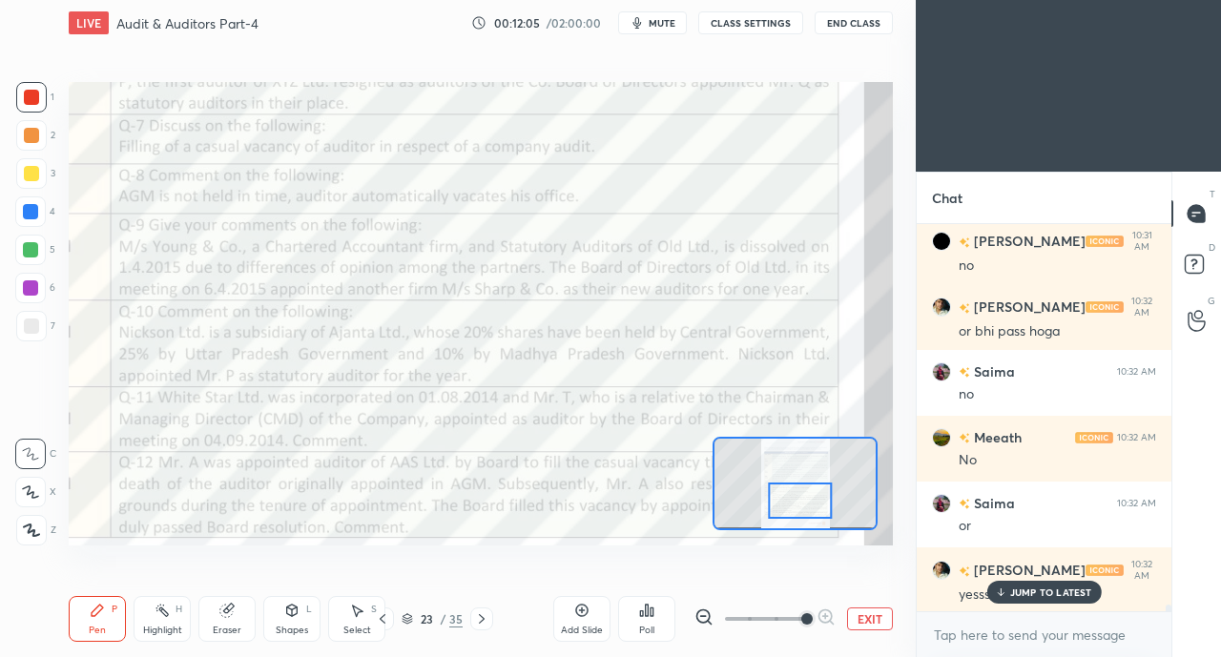
click at [1001, 598] on div "JUMP TO LATEST" at bounding box center [1043, 592] width 114 height 23
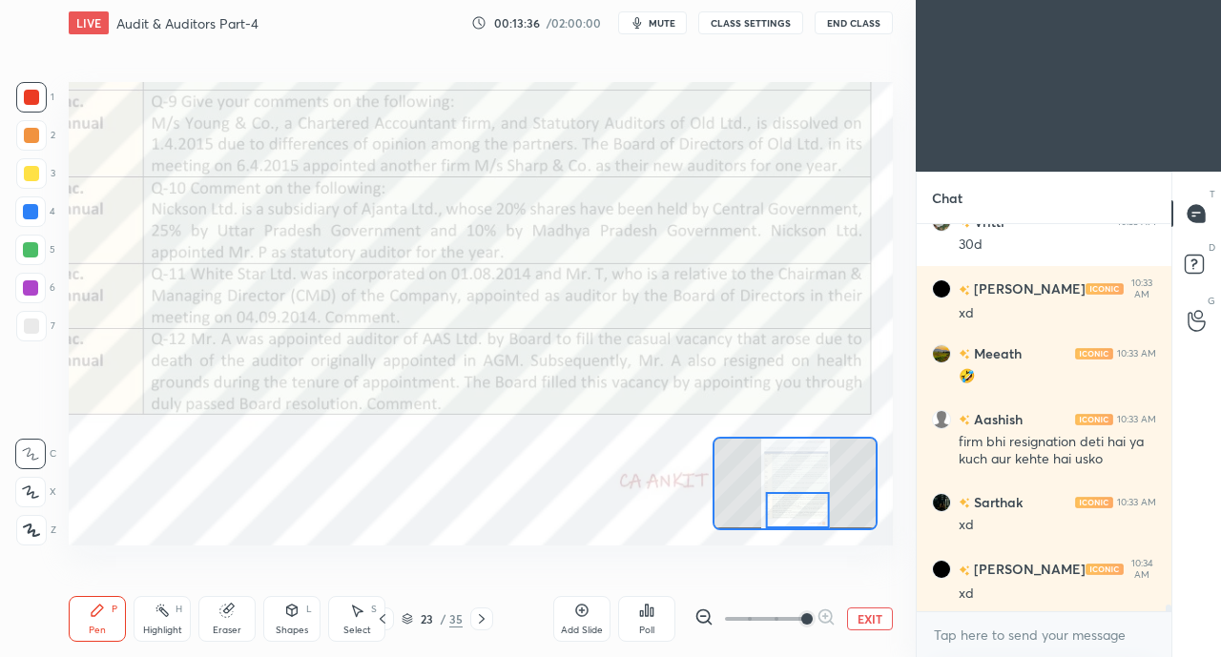
scroll to position [23604, 0]
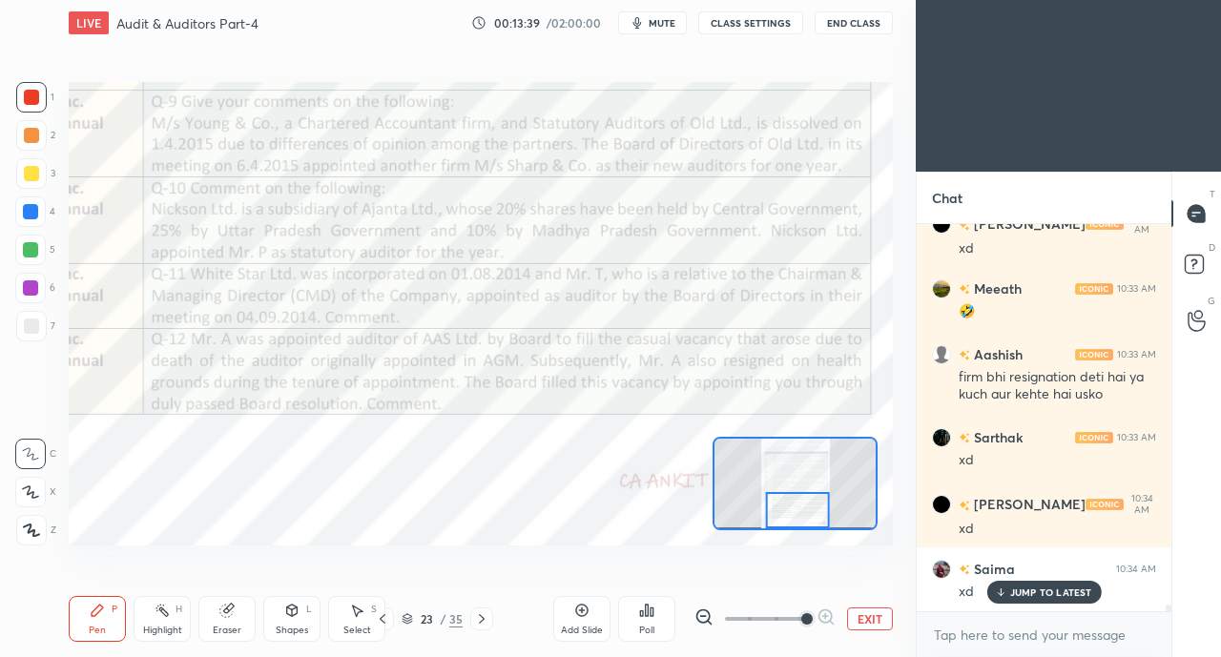
click at [486, 622] on icon at bounding box center [481, 618] width 15 height 15
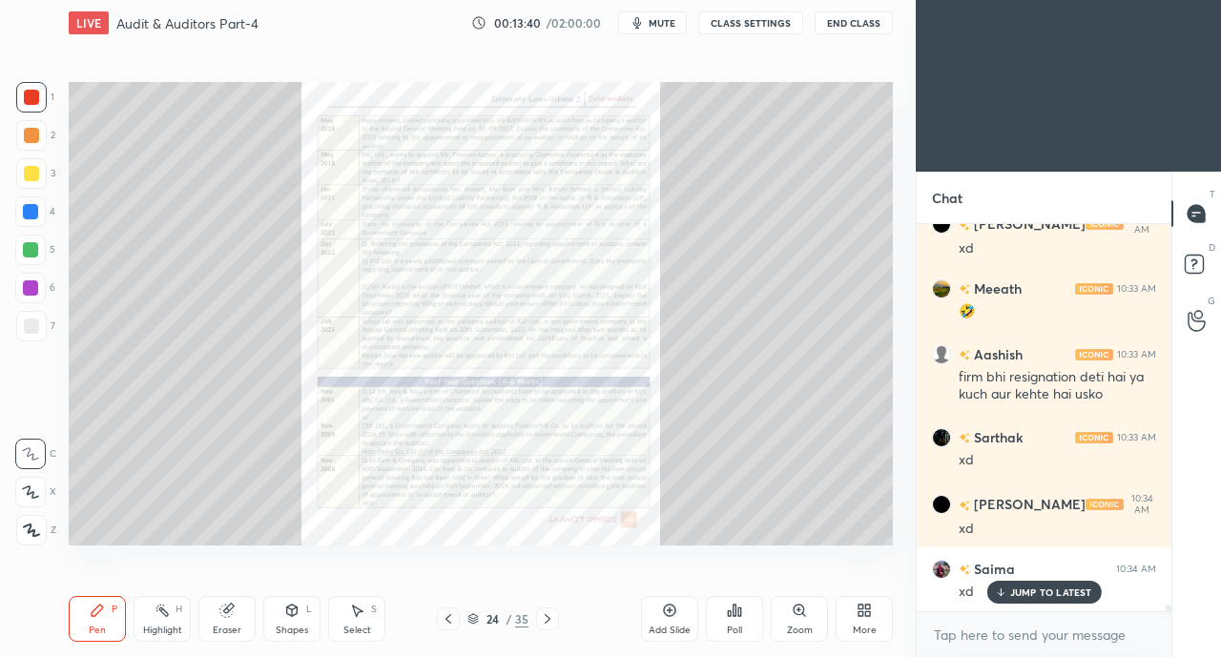
click at [803, 626] on div "Zoom" at bounding box center [800, 631] width 26 height 10
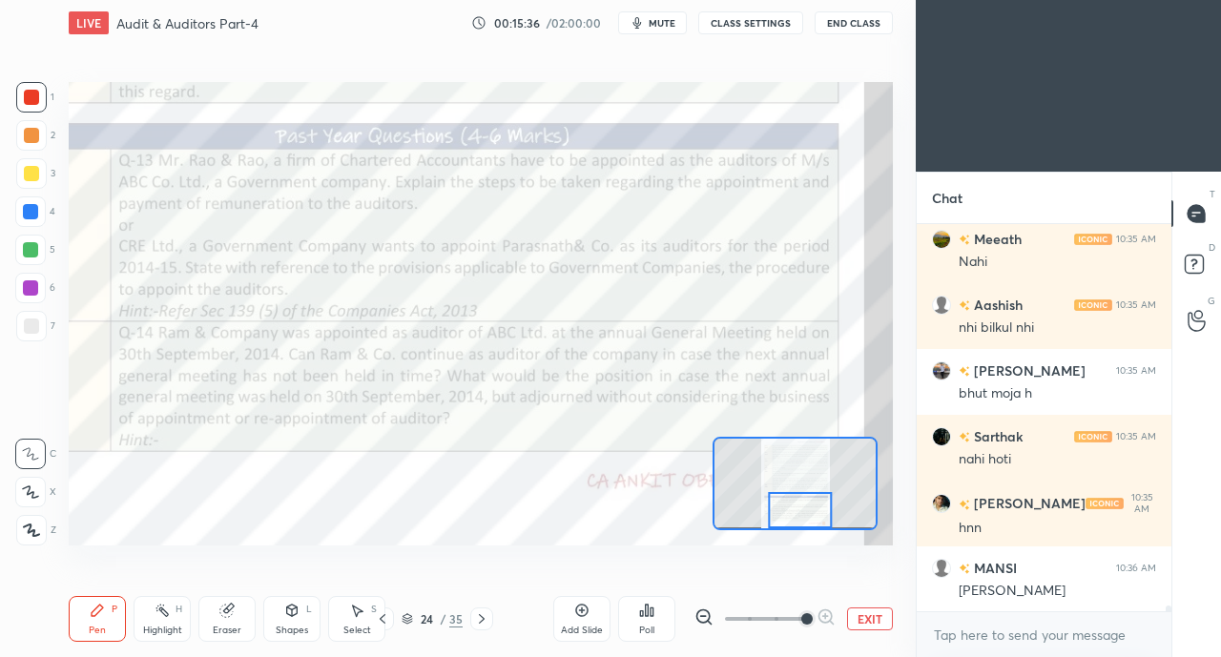
scroll to position [26255, 0]
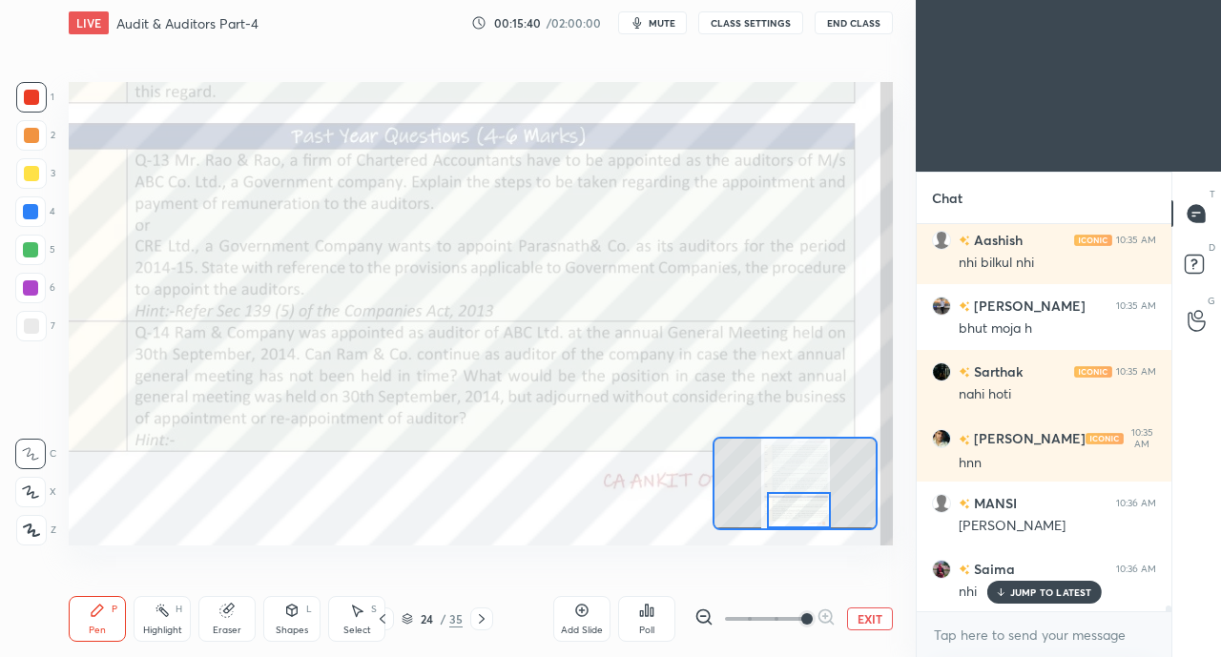
click at [481, 619] on icon at bounding box center [481, 618] width 15 height 15
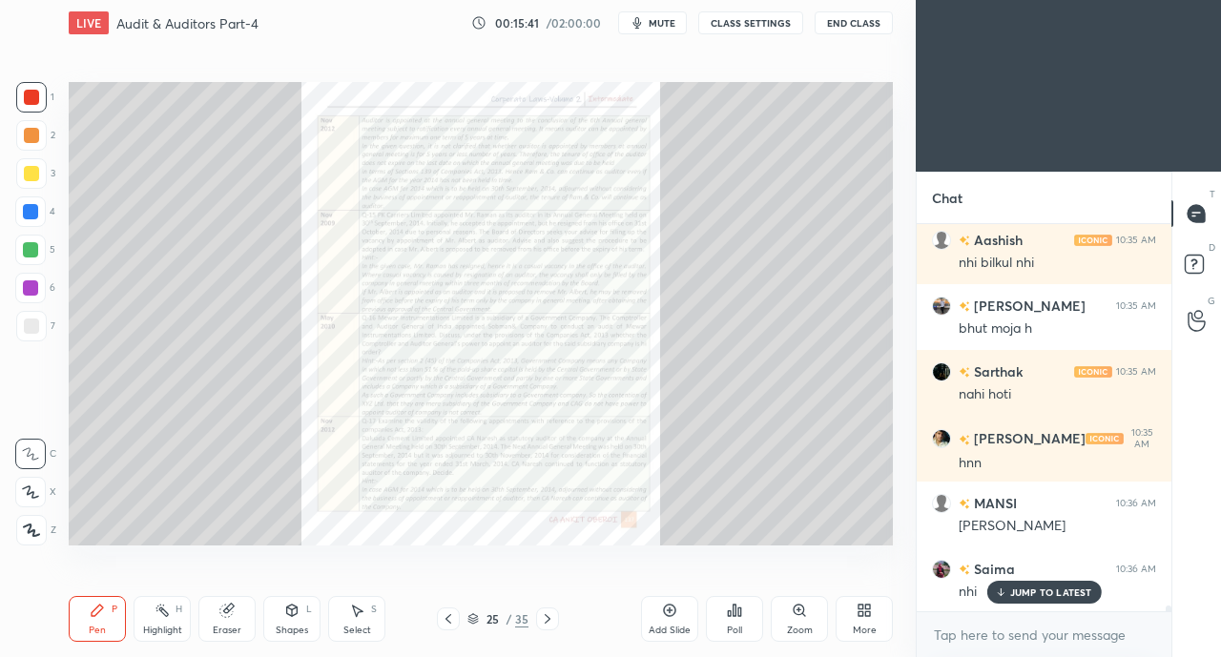
scroll to position [26321, 0]
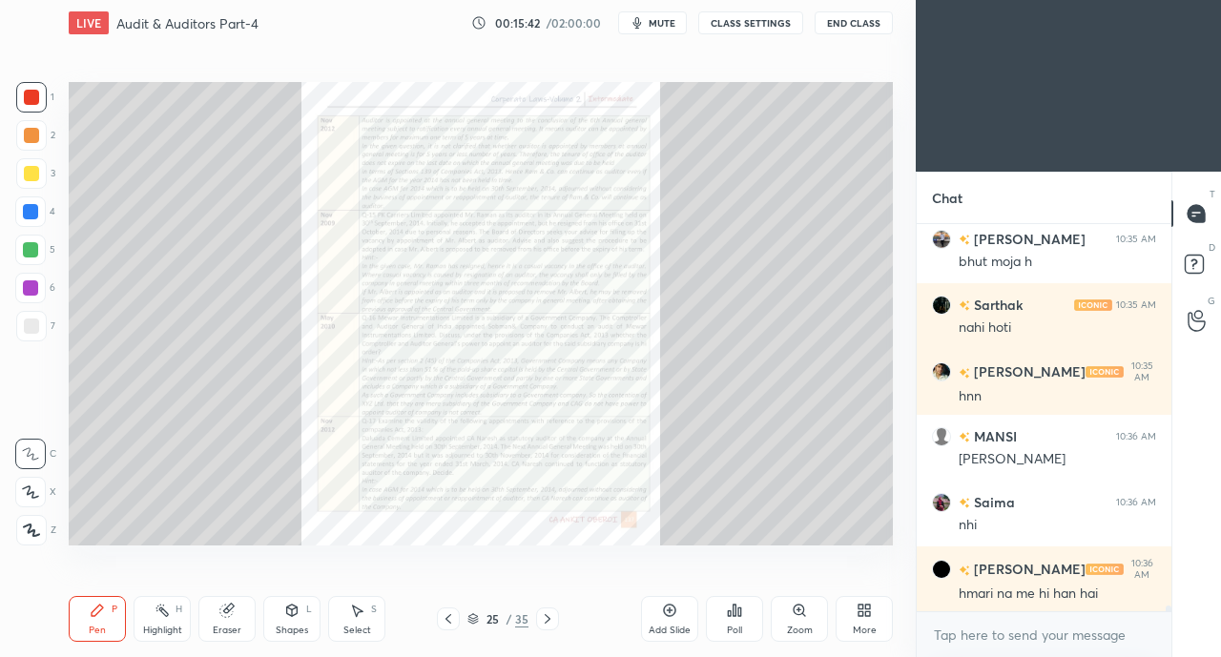
click at [1037, 600] on div "hmari na me hi han hai" at bounding box center [1056, 594] width 197 height 19
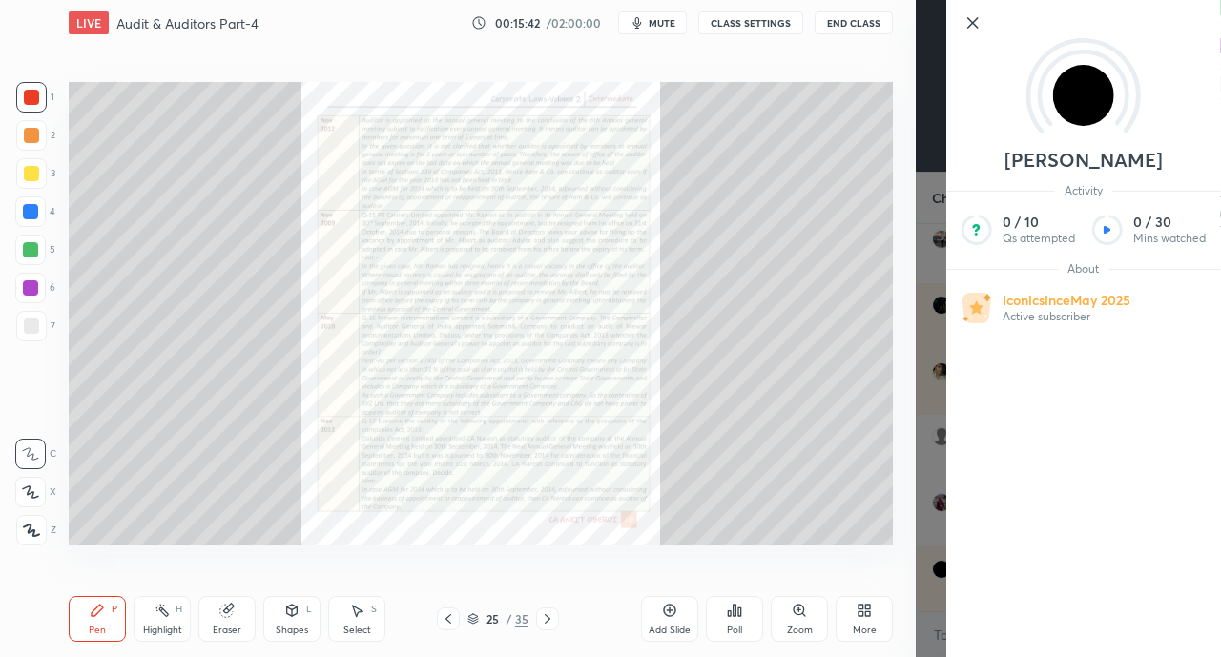
click at [793, 562] on div "Setting up your live class Poll for secs No correct answer Start poll" at bounding box center [480, 313] width 839 height 535
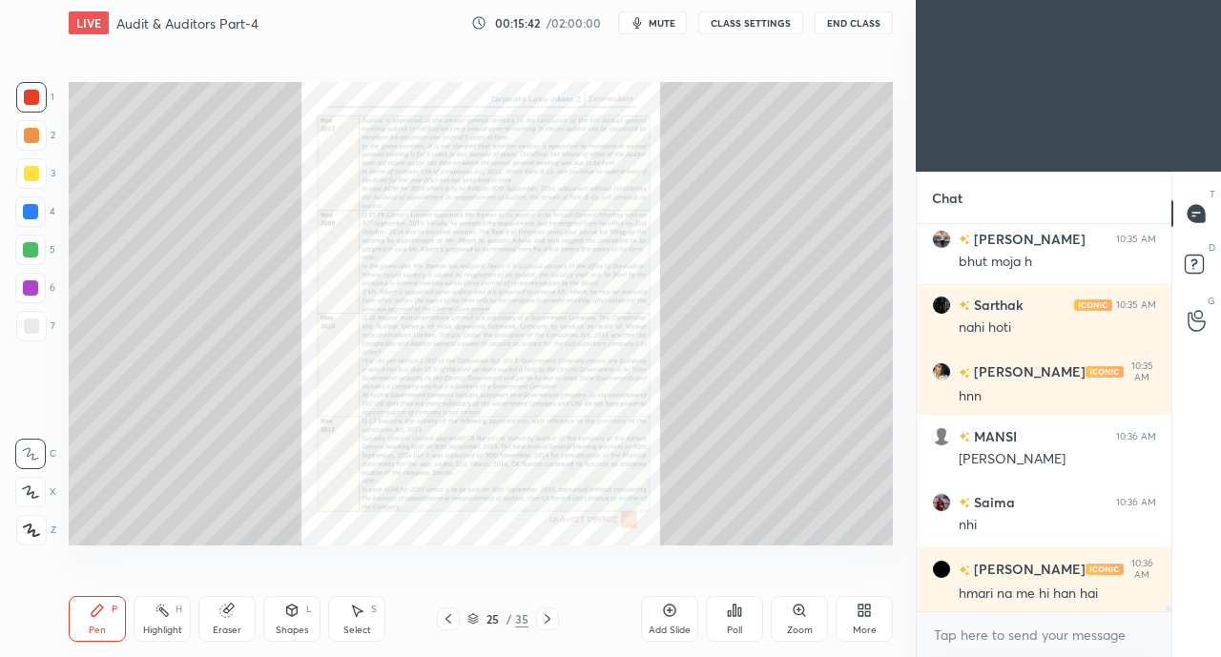
scroll to position [26386, 0]
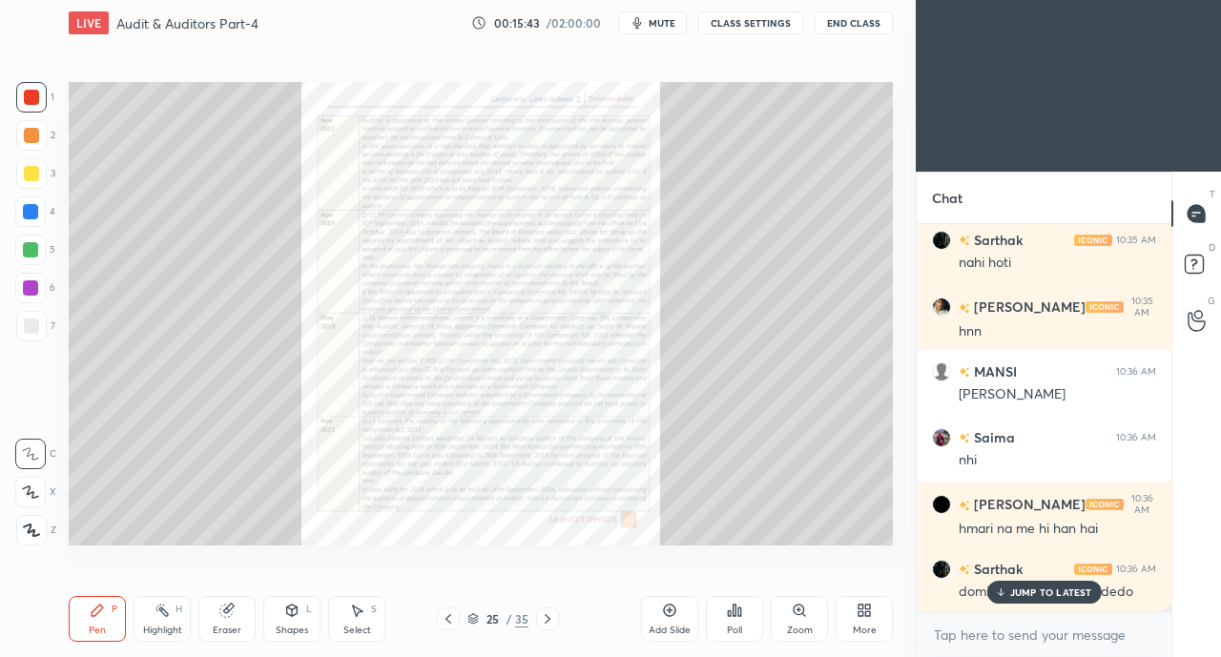
click at [804, 620] on div "Zoom" at bounding box center [799, 619] width 57 height 46
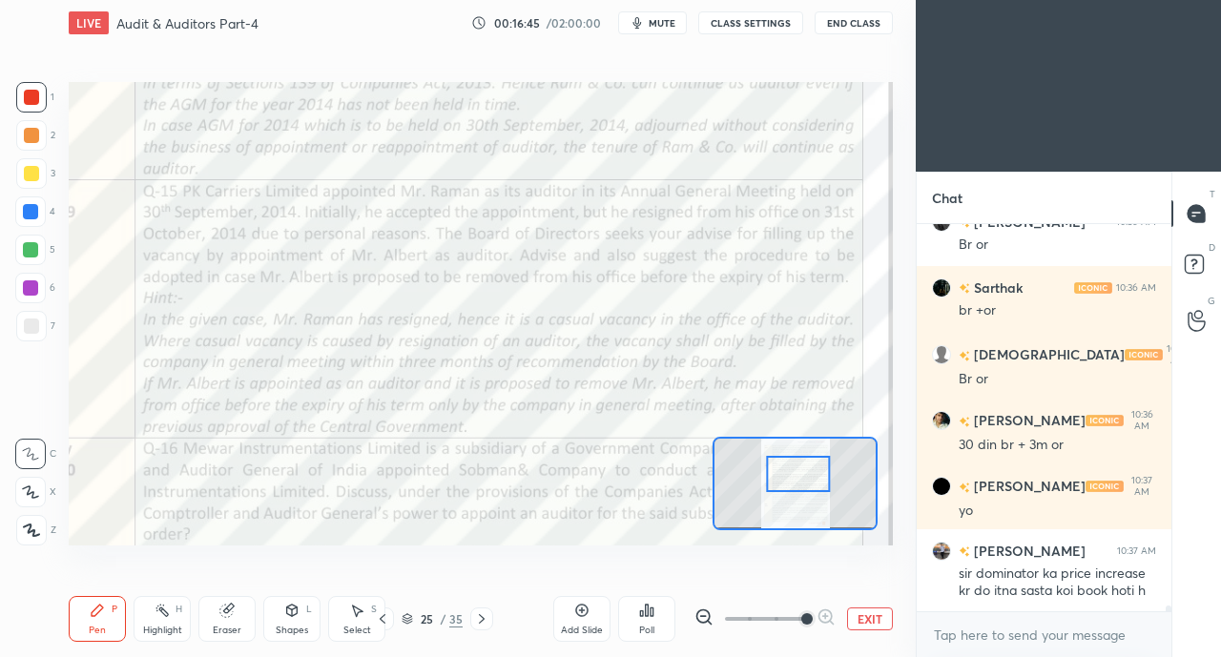
scroll to position [27363, 0]
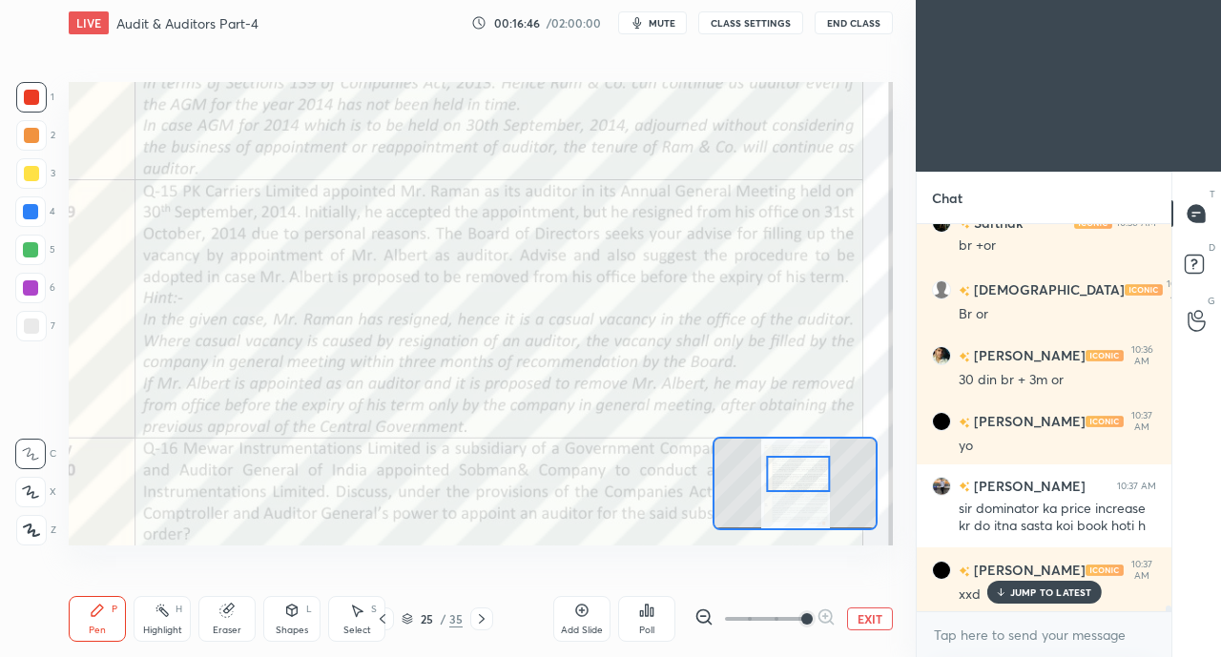
click at [1005, 594] on icon at bounding box center [1000, 591] width 12 height 11
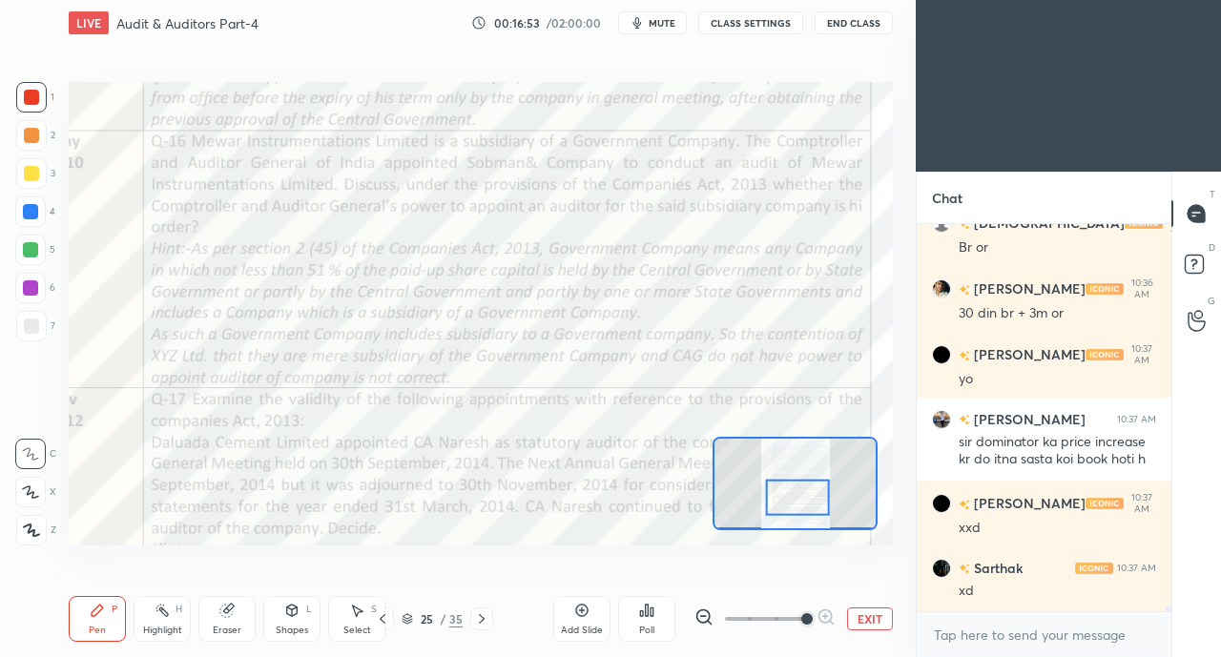
scroll to position [27494, 0]
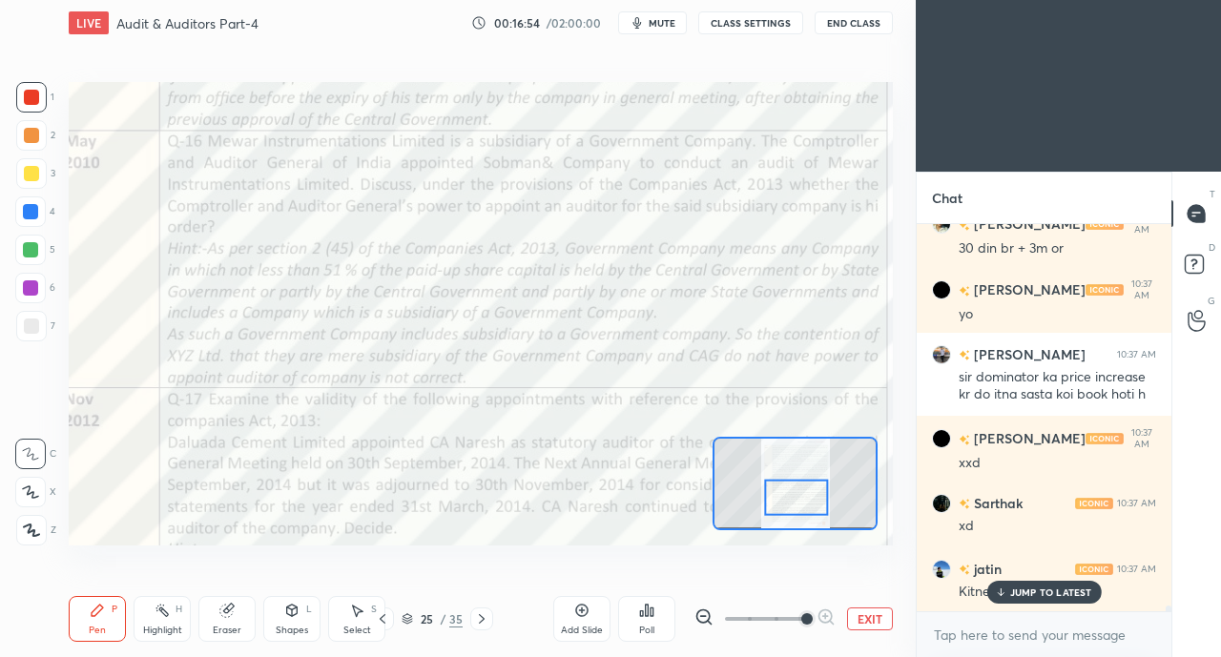
click at [1011, 601] on div "JUMP TO LATEST" at bounding box center [1043, 592] width 114 height 23
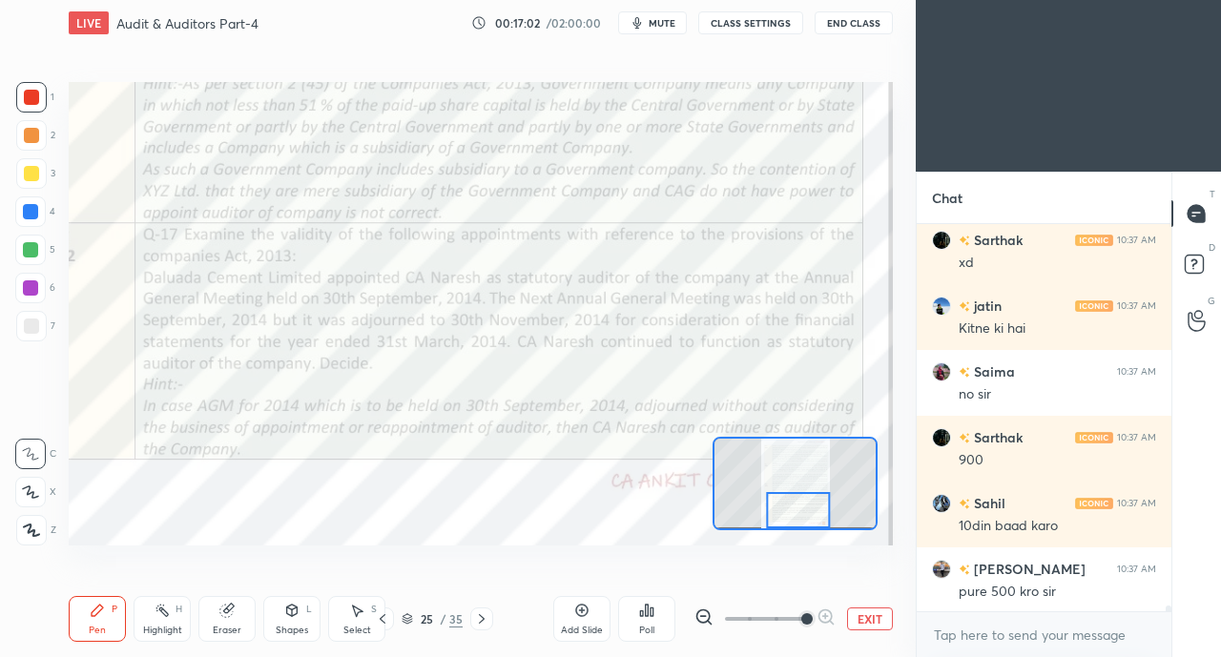
scroll to position [27824, 0]
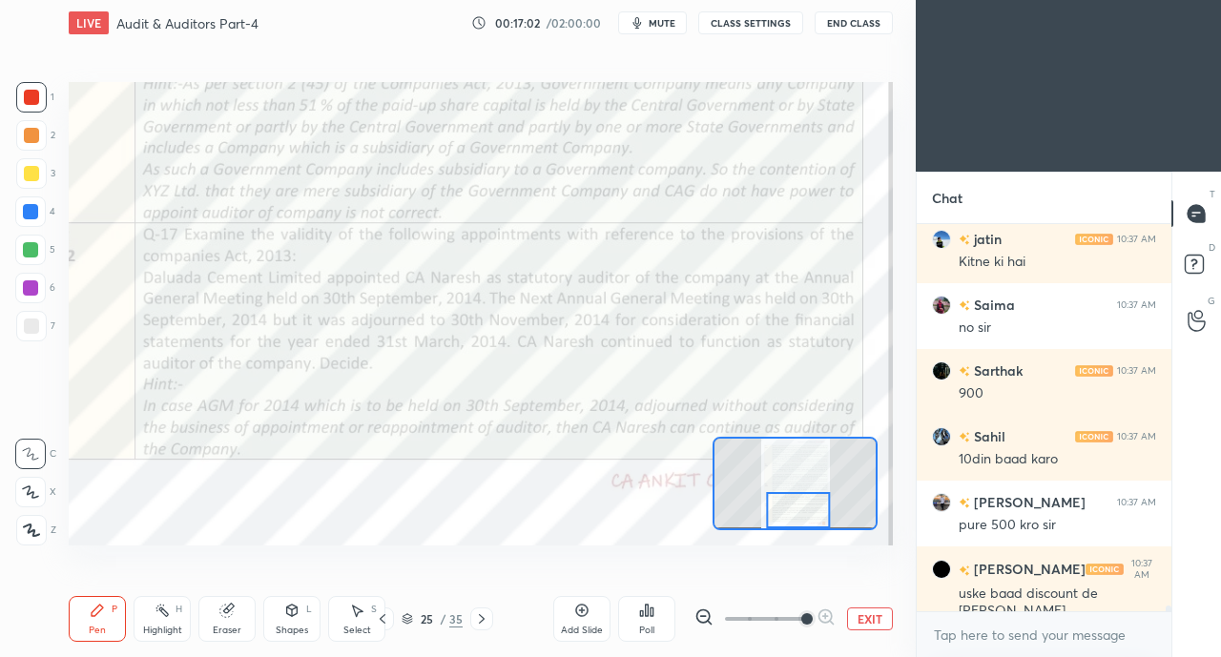
click at [1017, 594] on div "uske baad discount de [PERSON_NAME]" at bounding box center [1056, 603] width 197 height 36
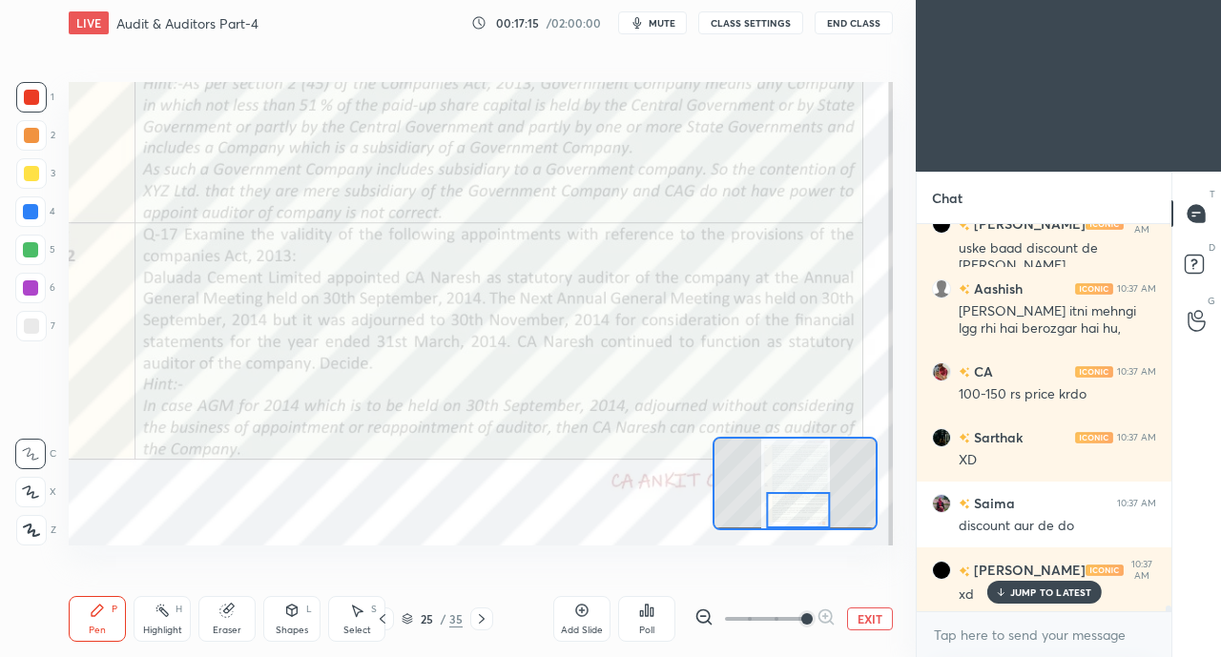
scroll to position [28236, 0]
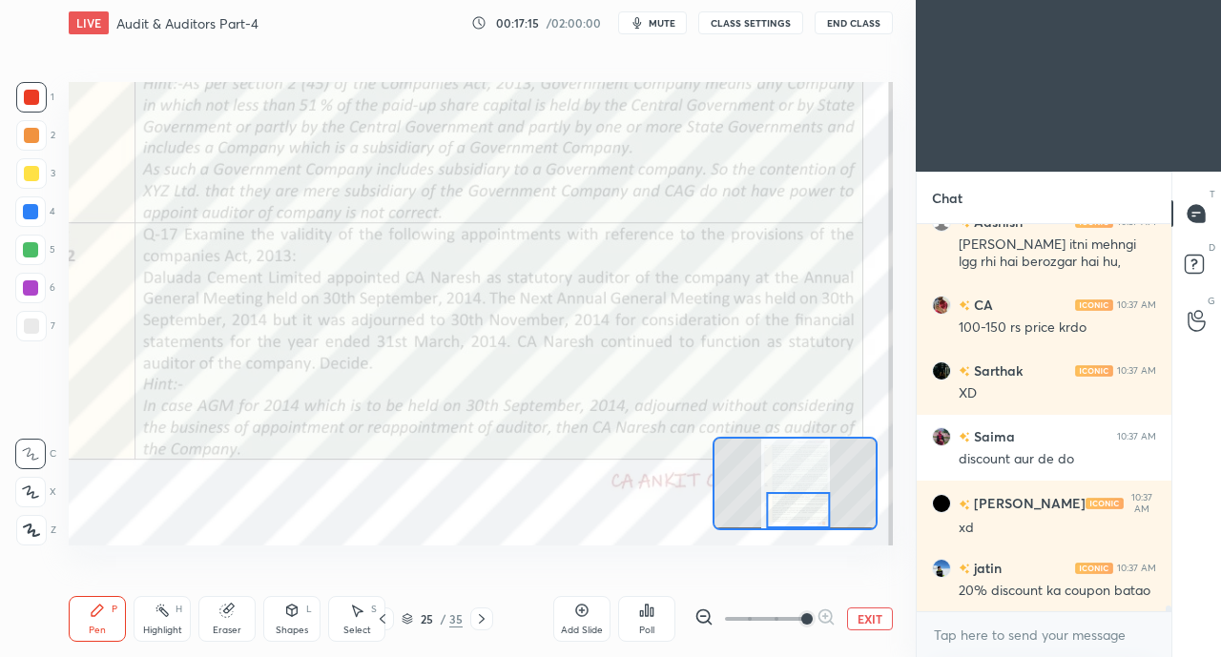
click at [479, 620] on icon at bounding box center [481, 618] width 15 height 15
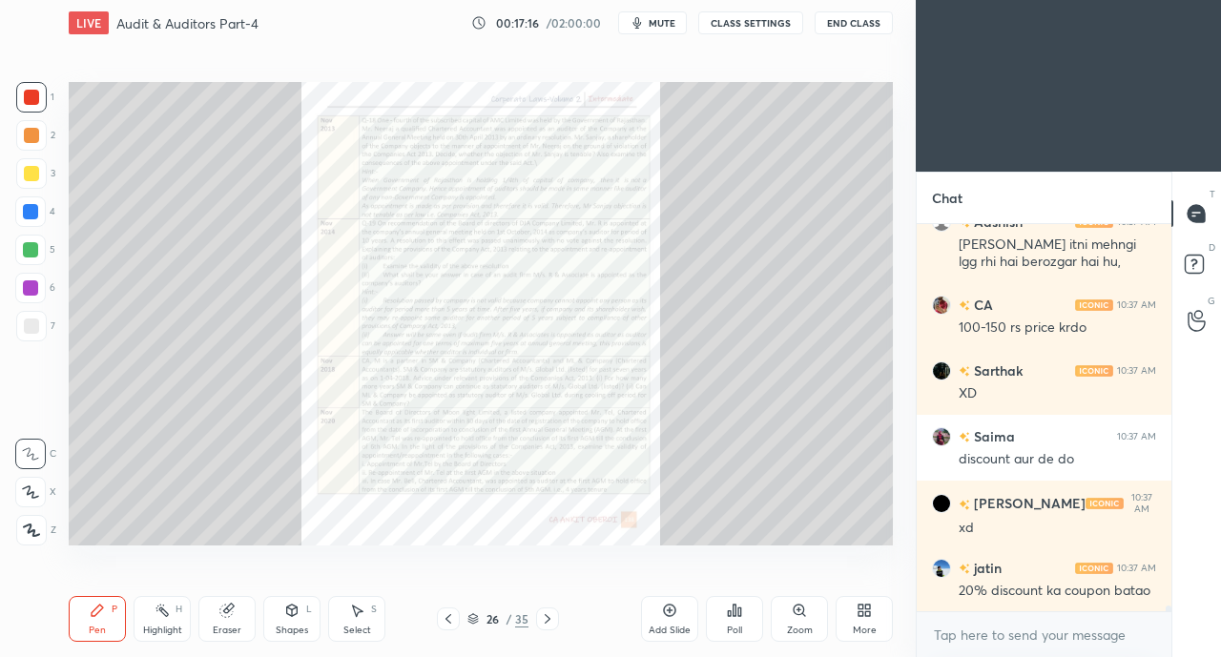
click at [803, 615] on icon at bounding box center [803, 614] width 3 height 3
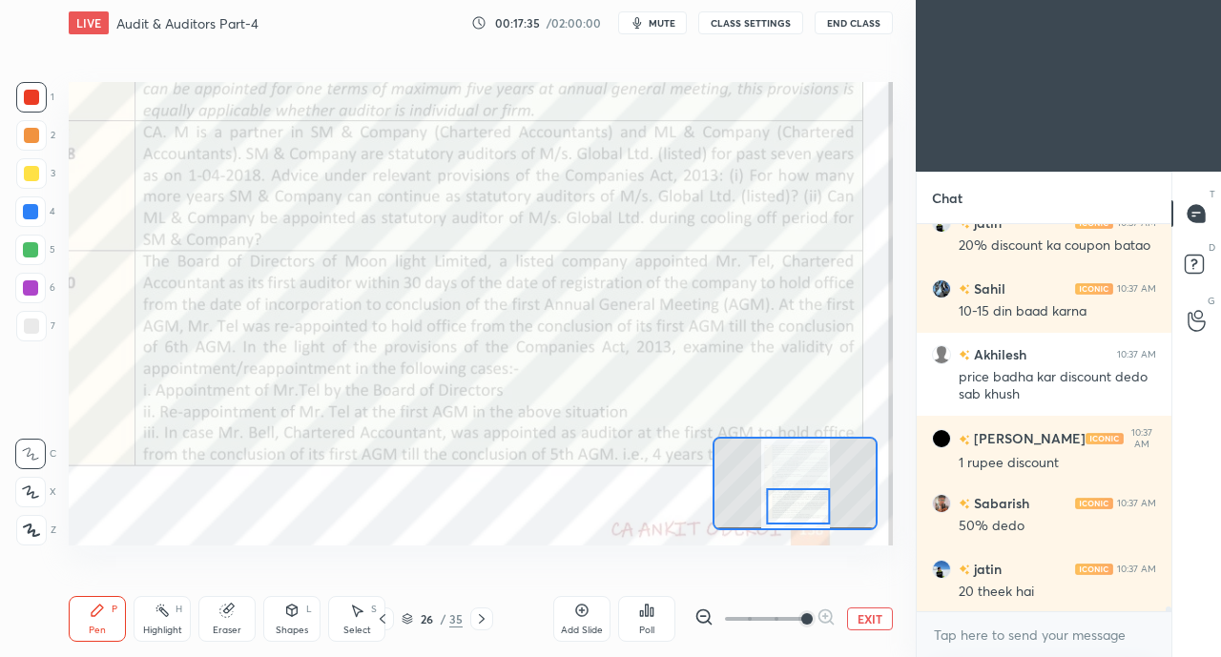
scroll to position [28648, 0]
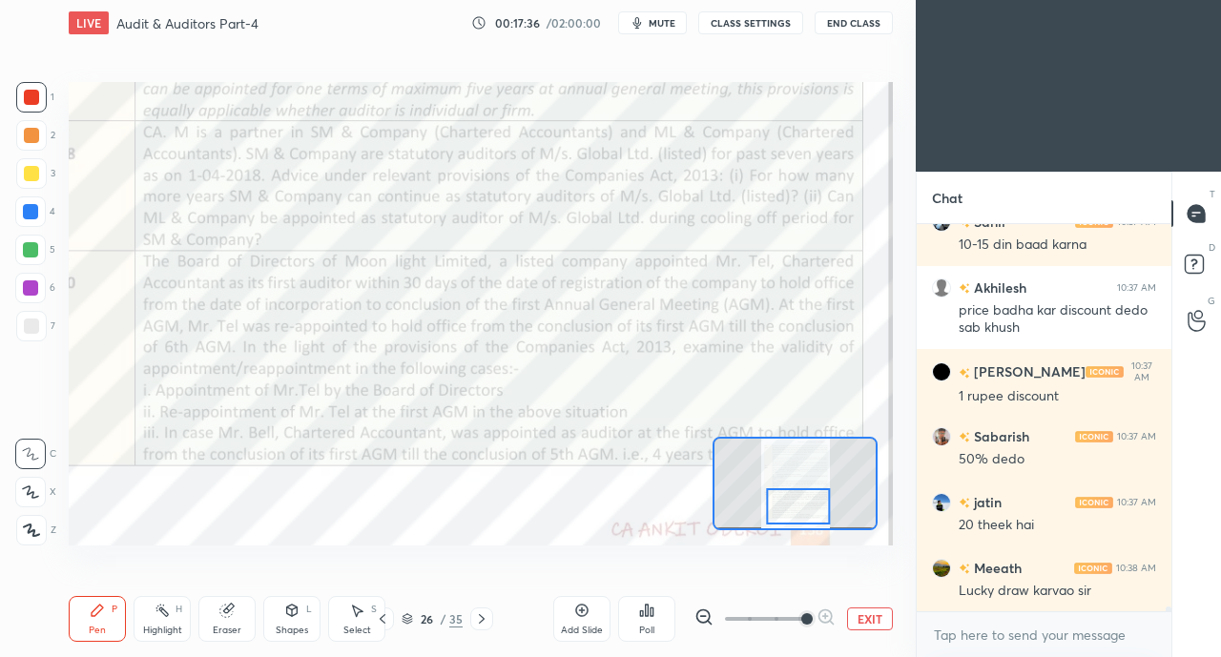
click at [485, 619] on icon at bounding box center [481, 618] width 15 height 15
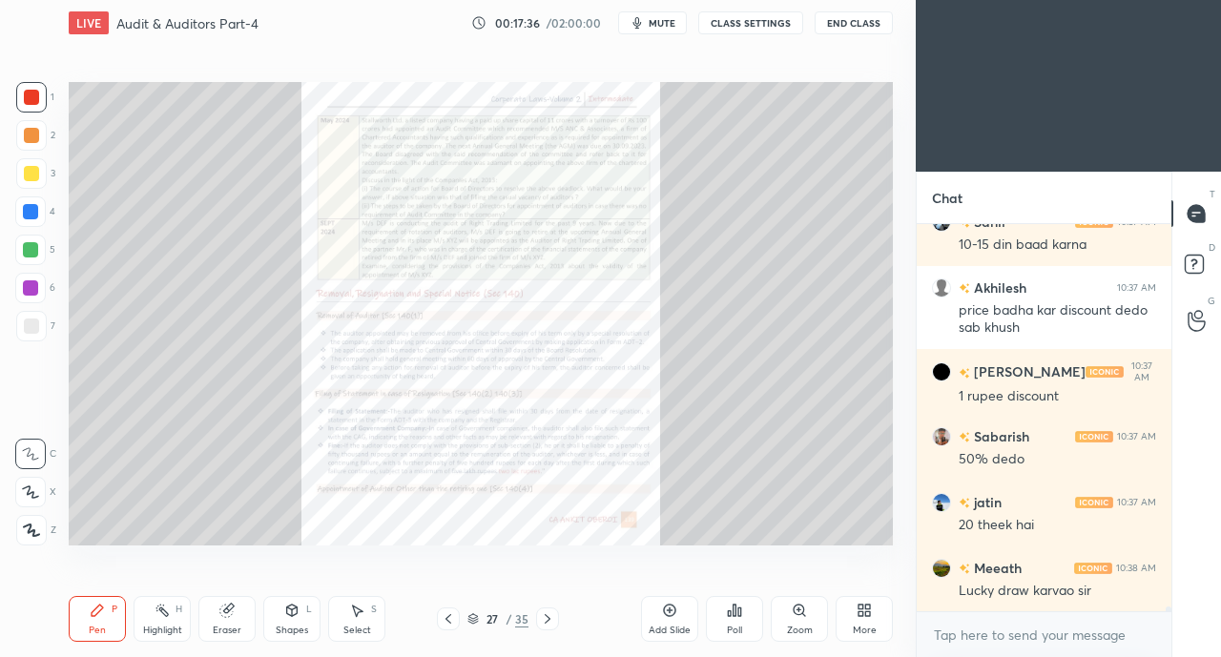
scroll to position [28713, 0]
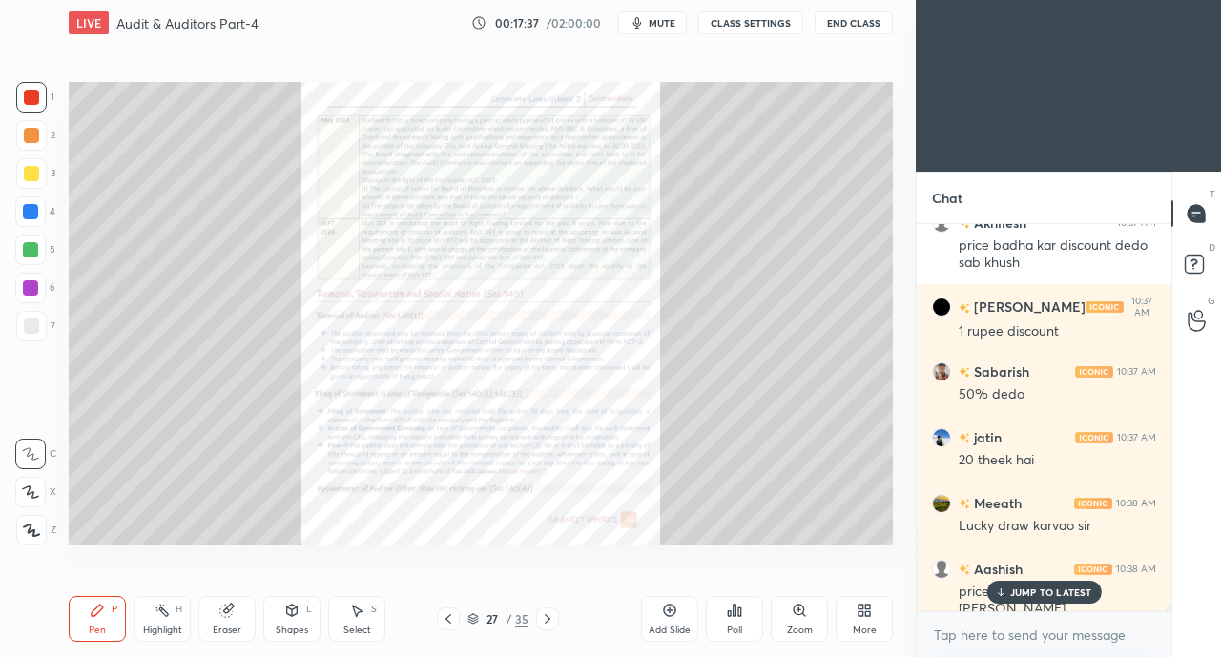
click at [787, 619] on div "Zoom" at bounding box center [799, 619] width 57 height 46
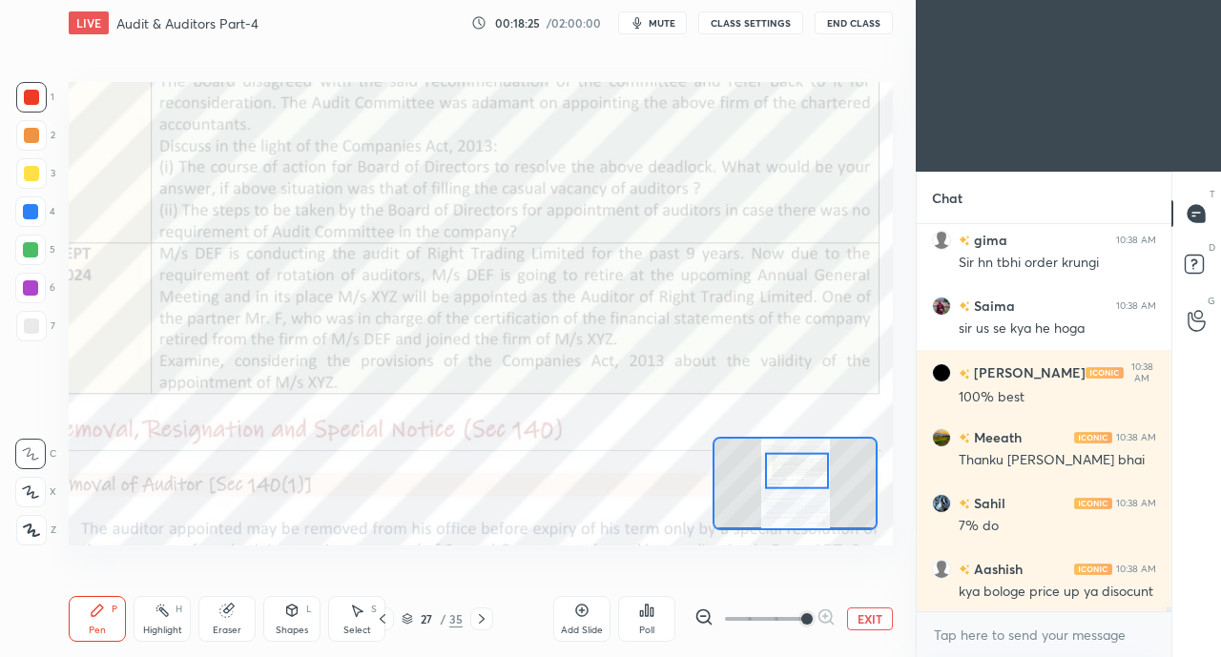
scroll to position [29754, 0]
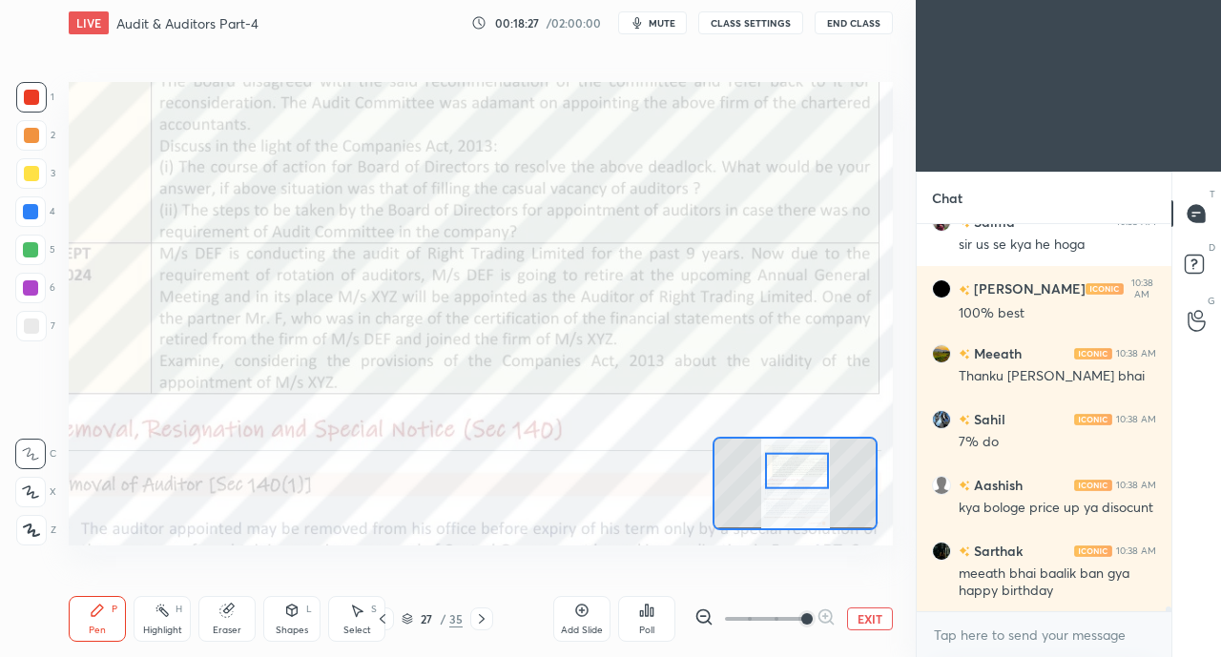
click at [870, 621] on button "EXIT" at bounding box center [870, 618] width 46 height 23
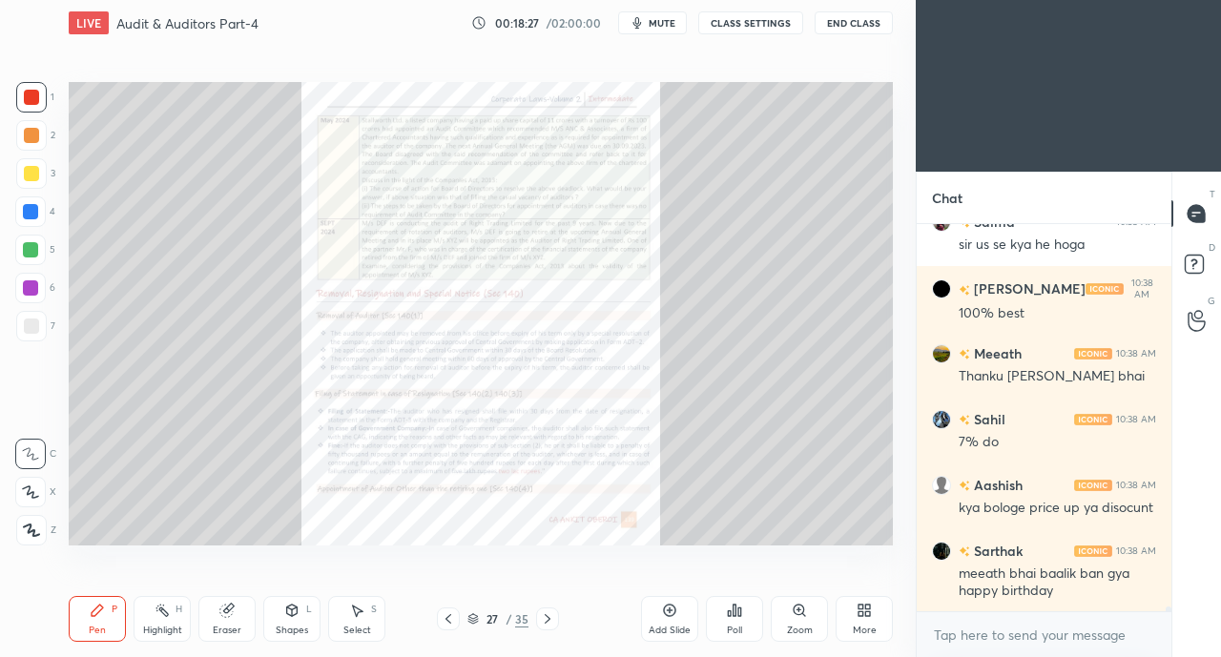
click at [870, 617] on icon at bounding box center [863, 610] width 15 height 15
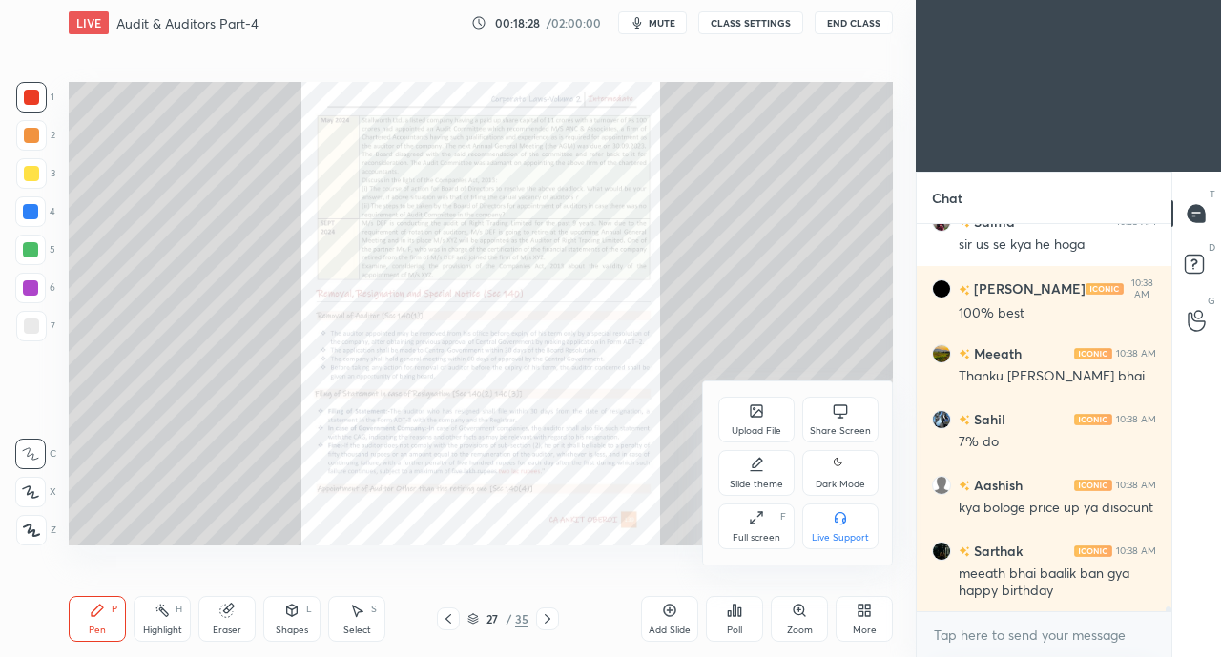
scroll to position [29836, 0]
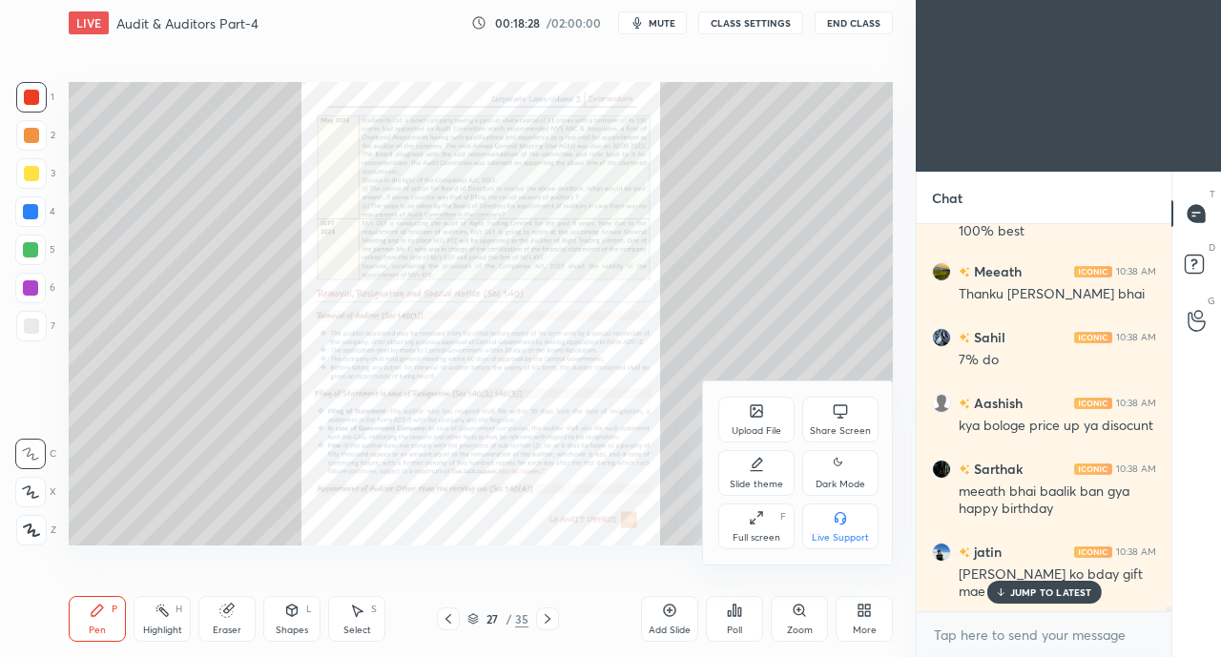
click at [766, 411] on div "Upload File" at bounding box center [756, 420] width 76 height 46
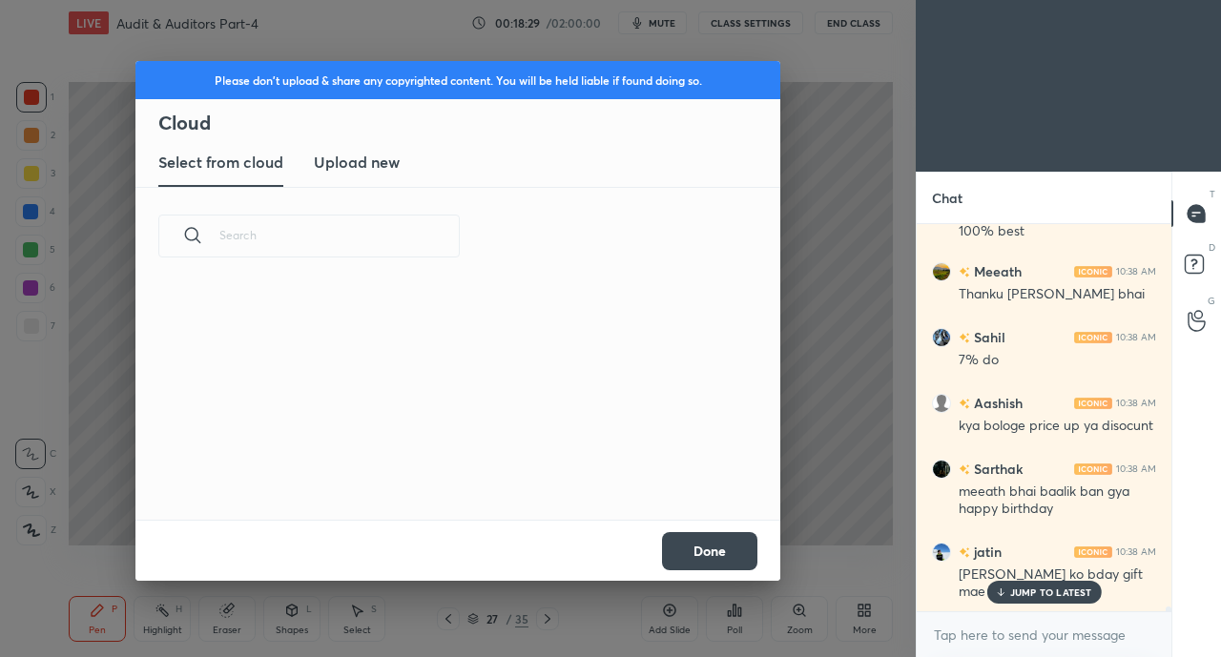
scroll to position [235, 612]
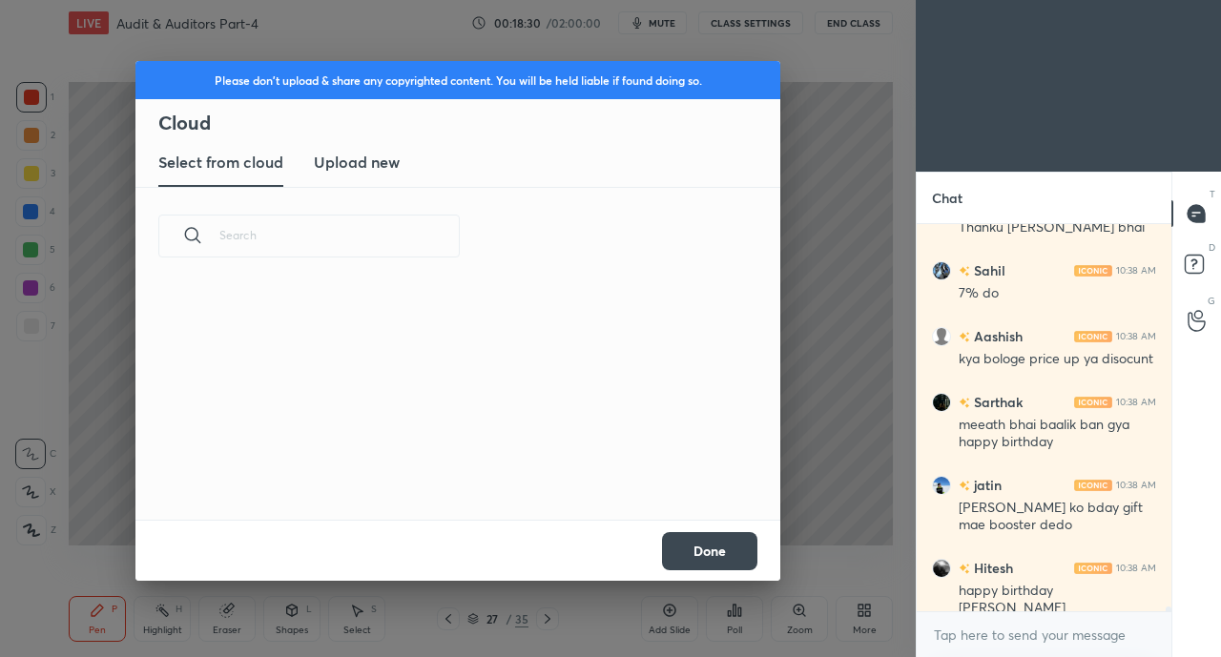
click at [369, 182] on new "Upload new" at bounding box center [357, 163] width 86 height 48
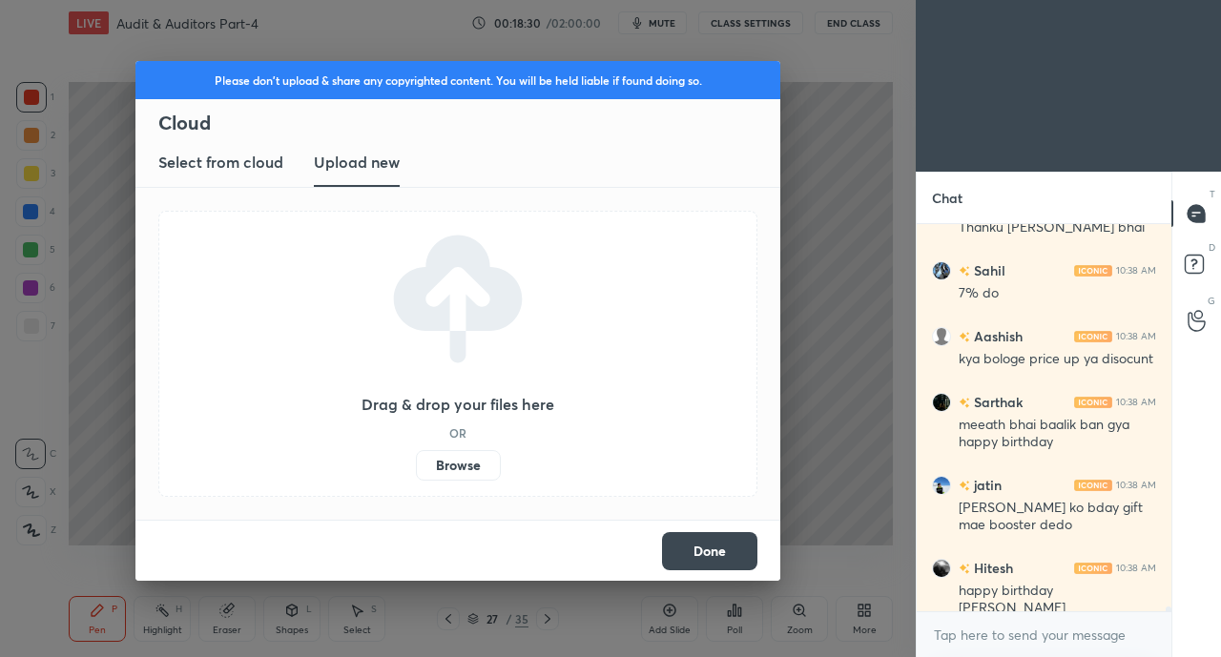
scroll to position [30052, 0]
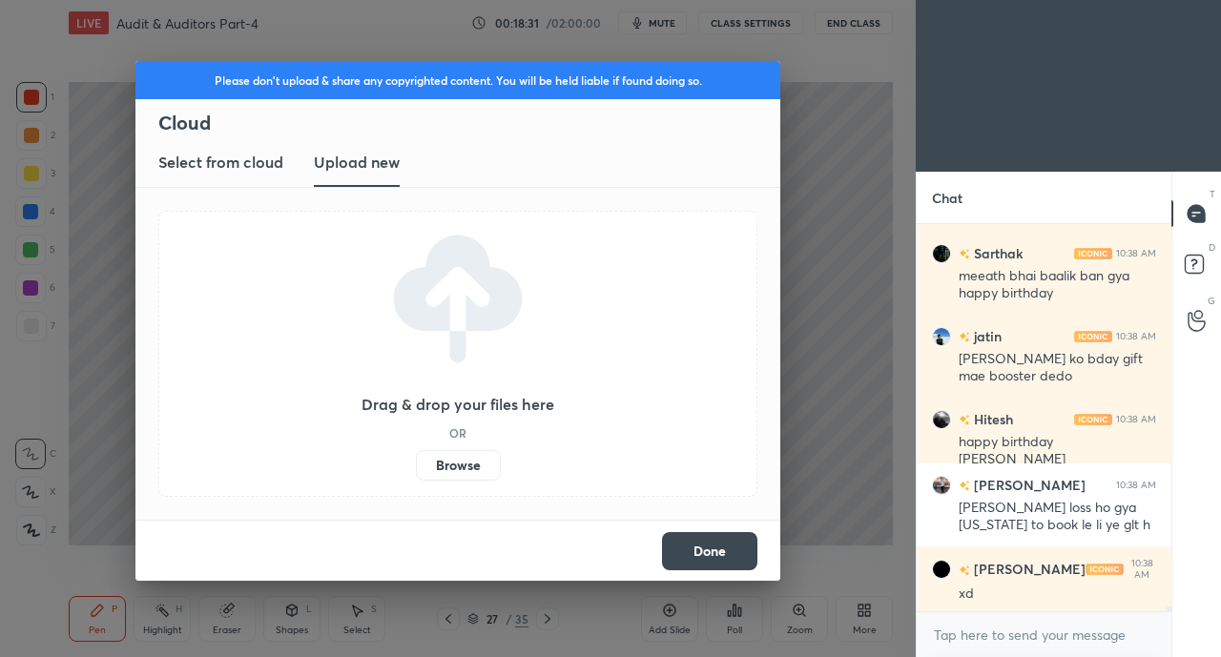
click at [481, 468] on label "Browse" at bounding box center [458, 465] width 85 height 31
click at [416, 468] on input "Browse" at bounding box center [416, 465] width 0 height 31
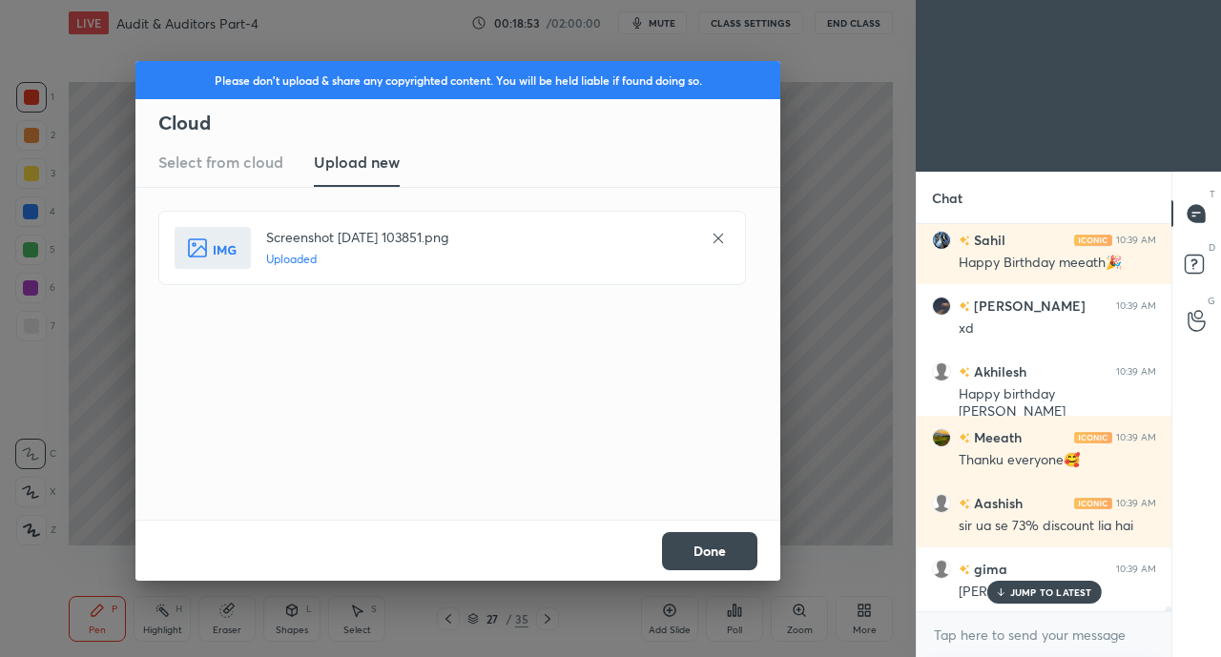
scroll to position [30792, 0]
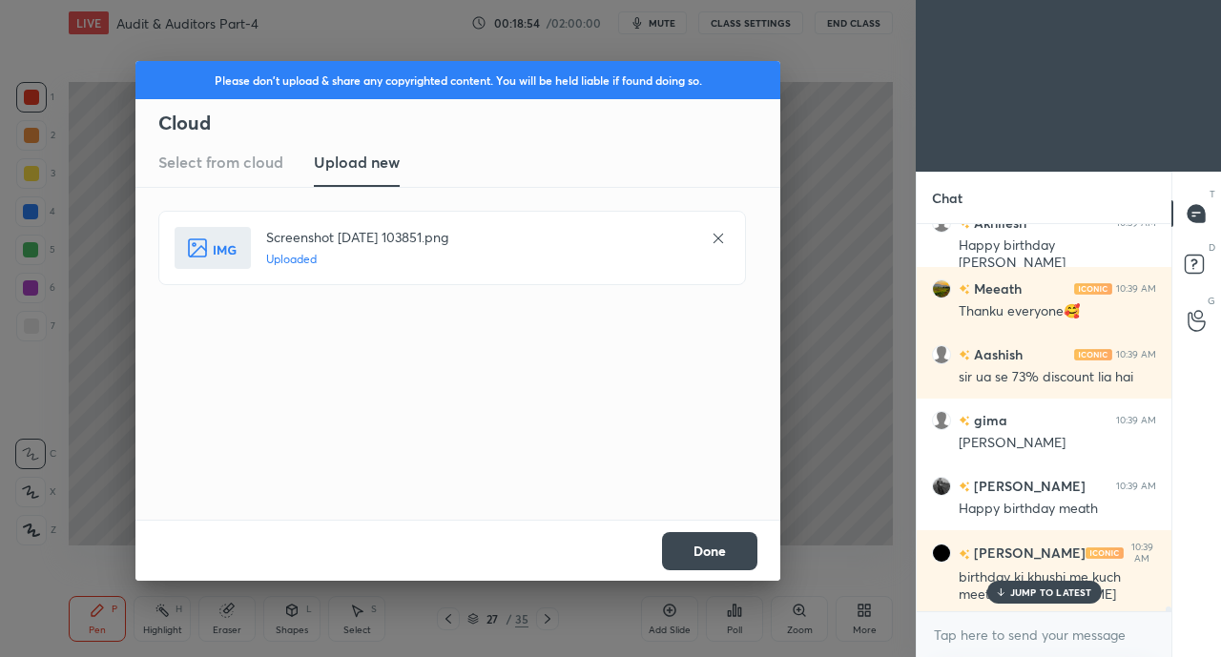
click at [727, 546] on button "Done" at bounding box center [709, 551] width 95 height 38
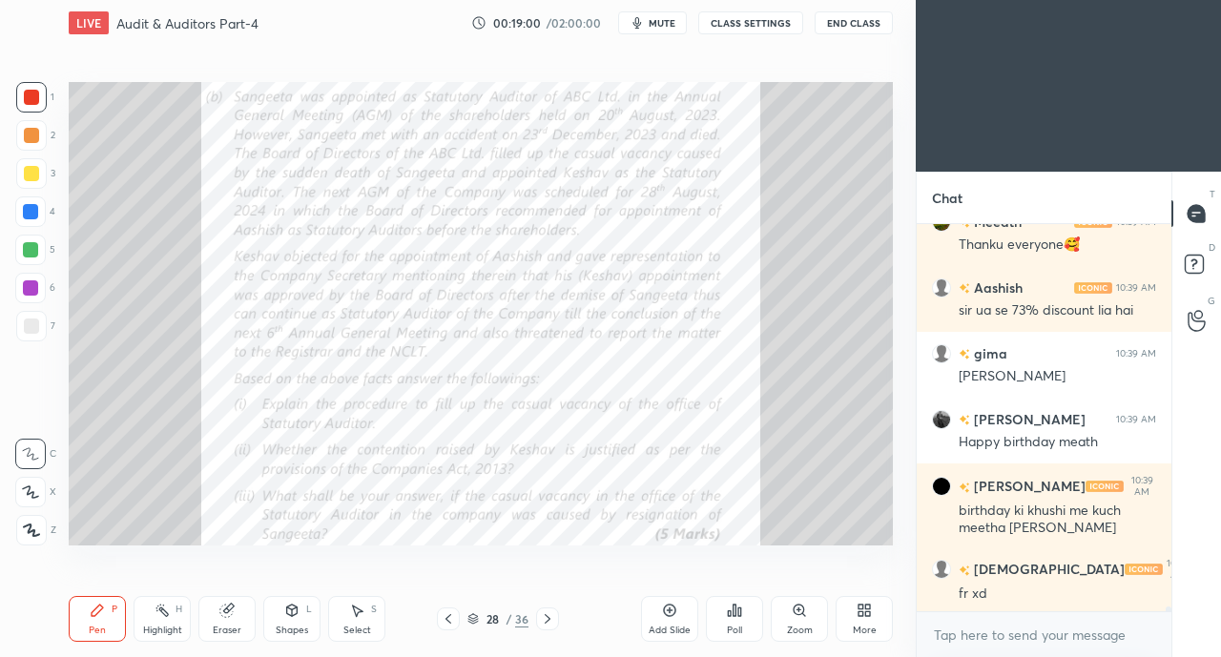
scroll to position [30941, 0]
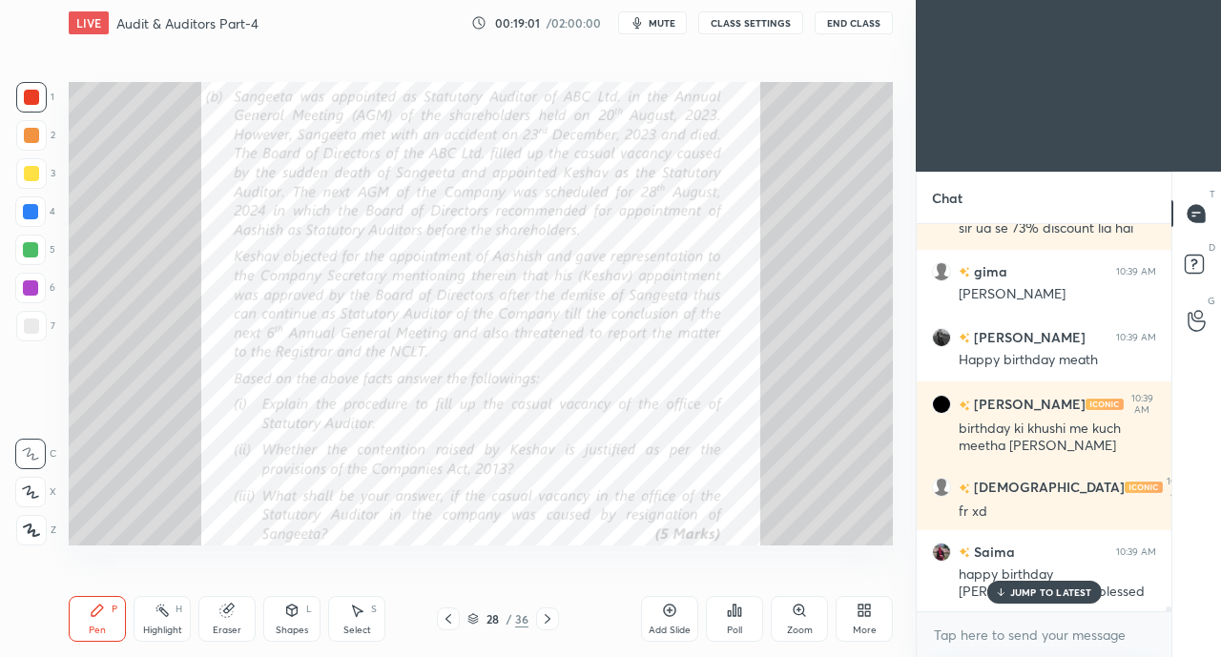
click at [1037, 590] on p "JUMP TO LATEST" at bounding box center [1051, 591] width 82 height 11
click at [32, 98] on div at bounding box center [31, 97] width 15 height 15
click at [35, 495] on icon at bounding box center [30, 491] width 17 height 13
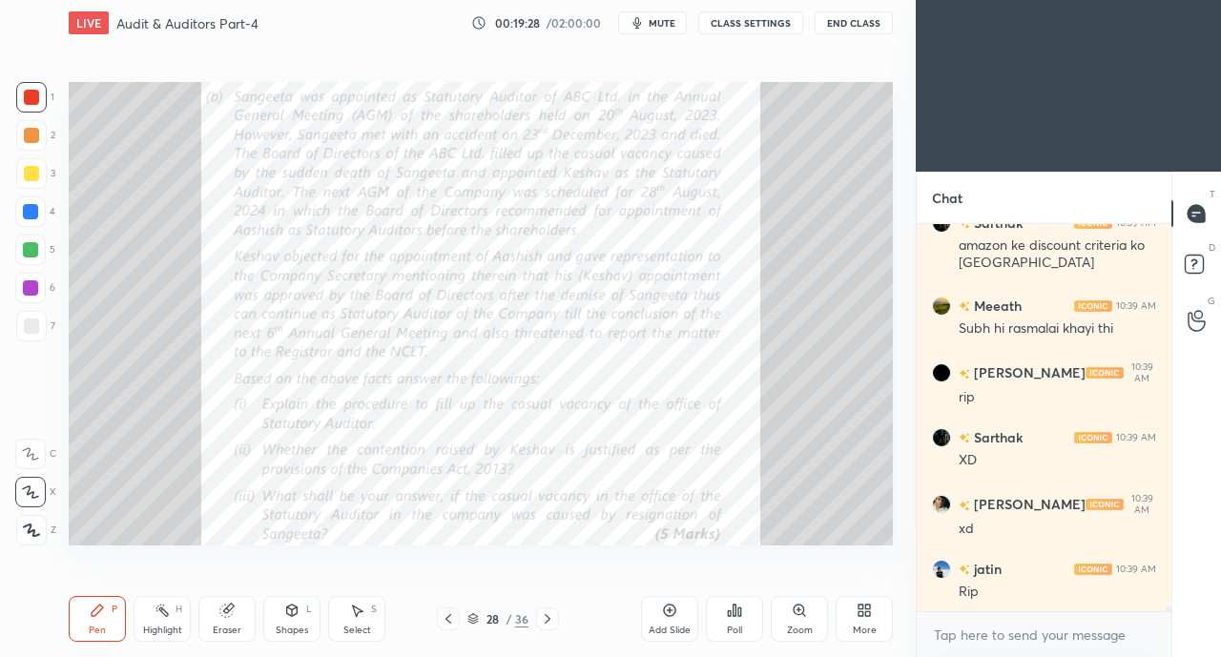
scroll to position [31419, 0]
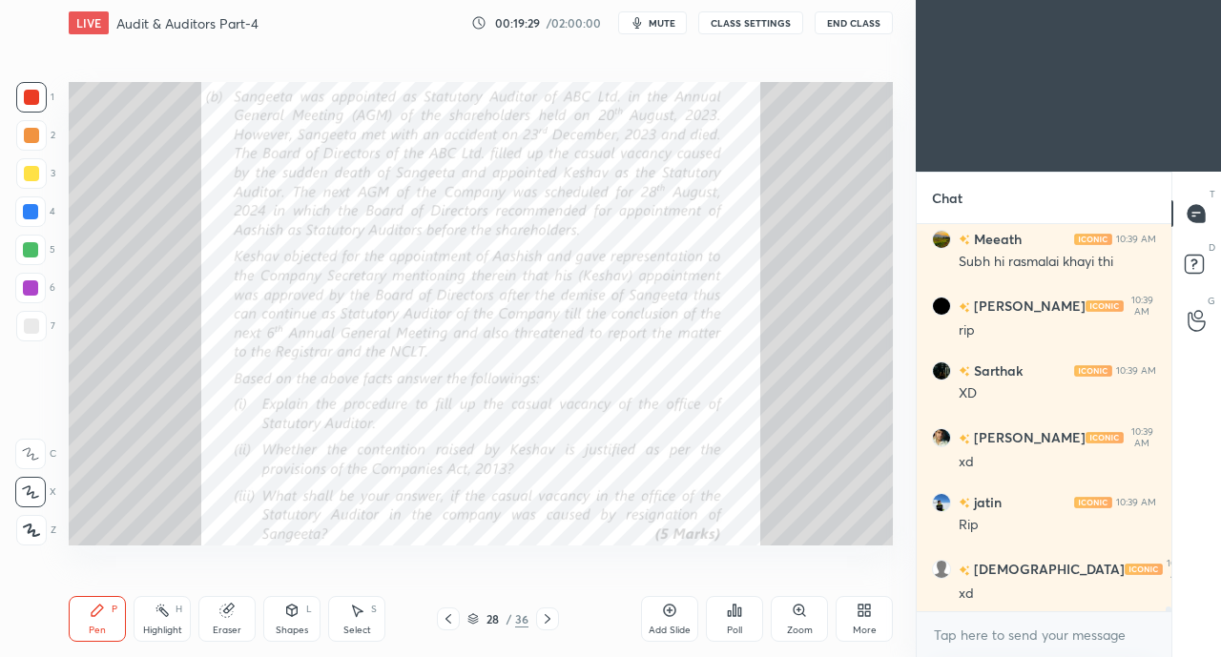
click at [240, 607] on div "Eraser" at bounding box center [226, 619] width 57 height 46
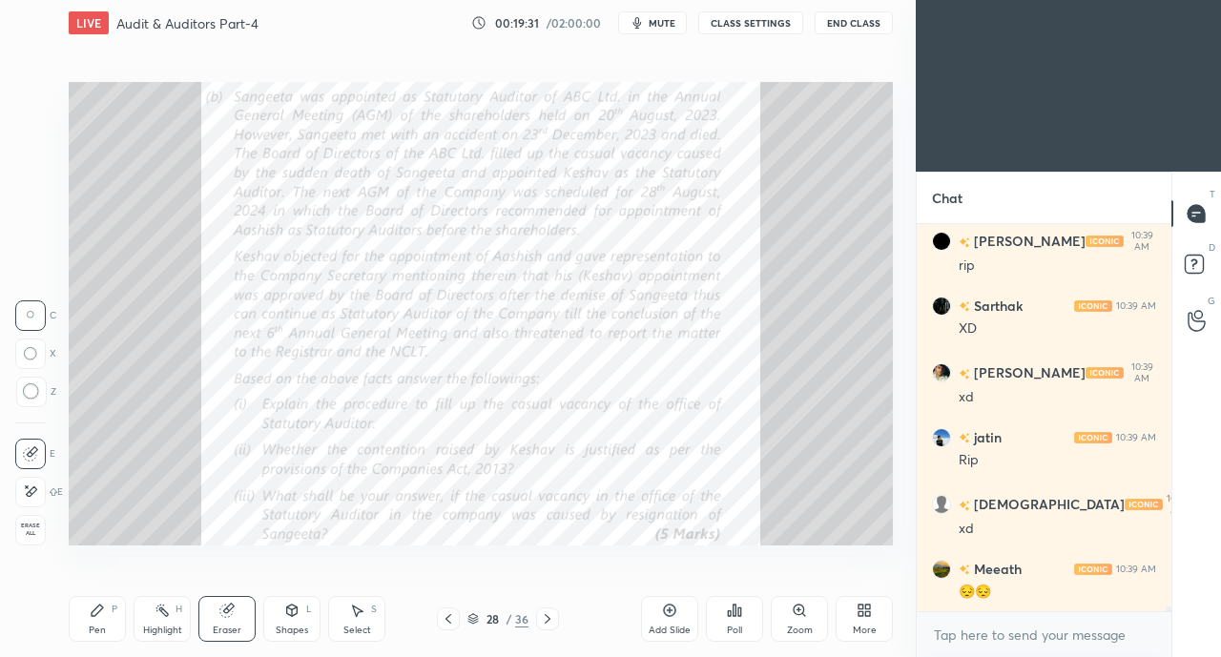
scroll to position [31551, 0]
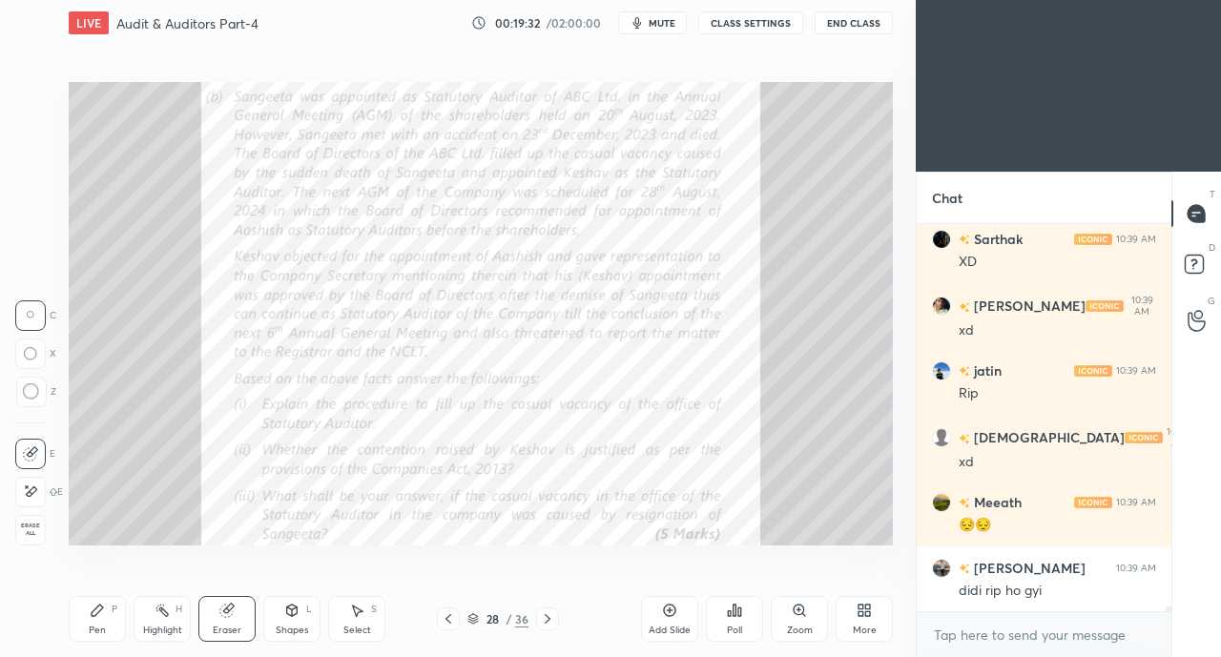
click at [98, 624] on div "Pen P" at bounding box center [97, 619] width 57 height 46
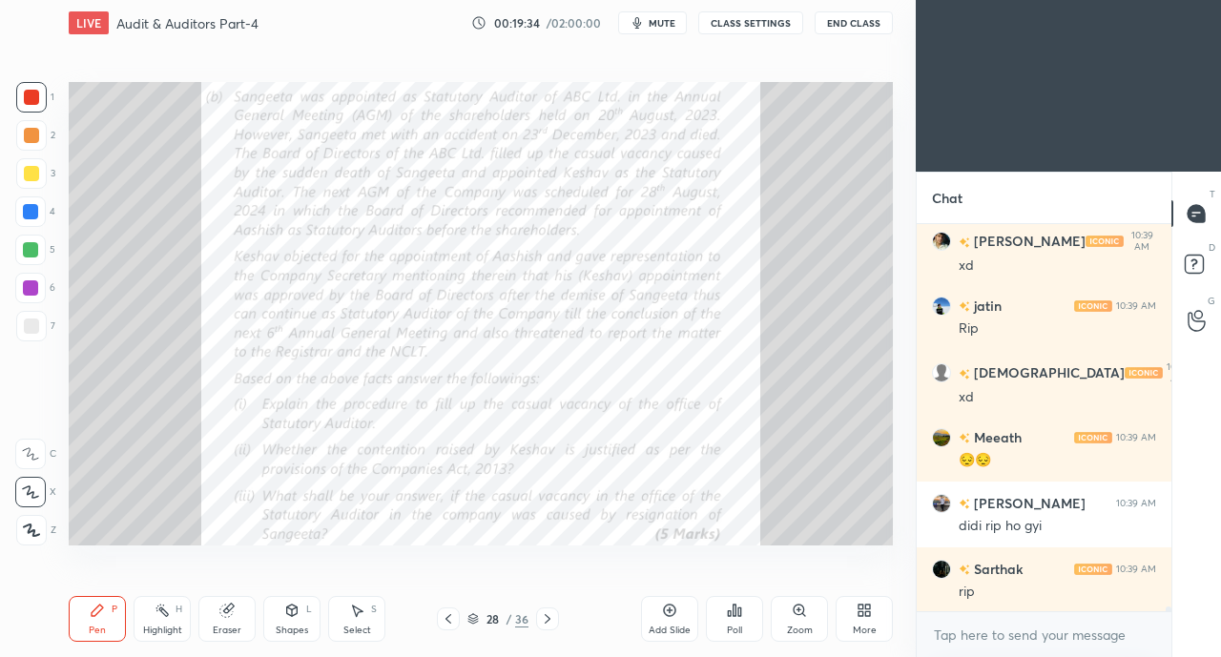
scroll to position [31683, 0]
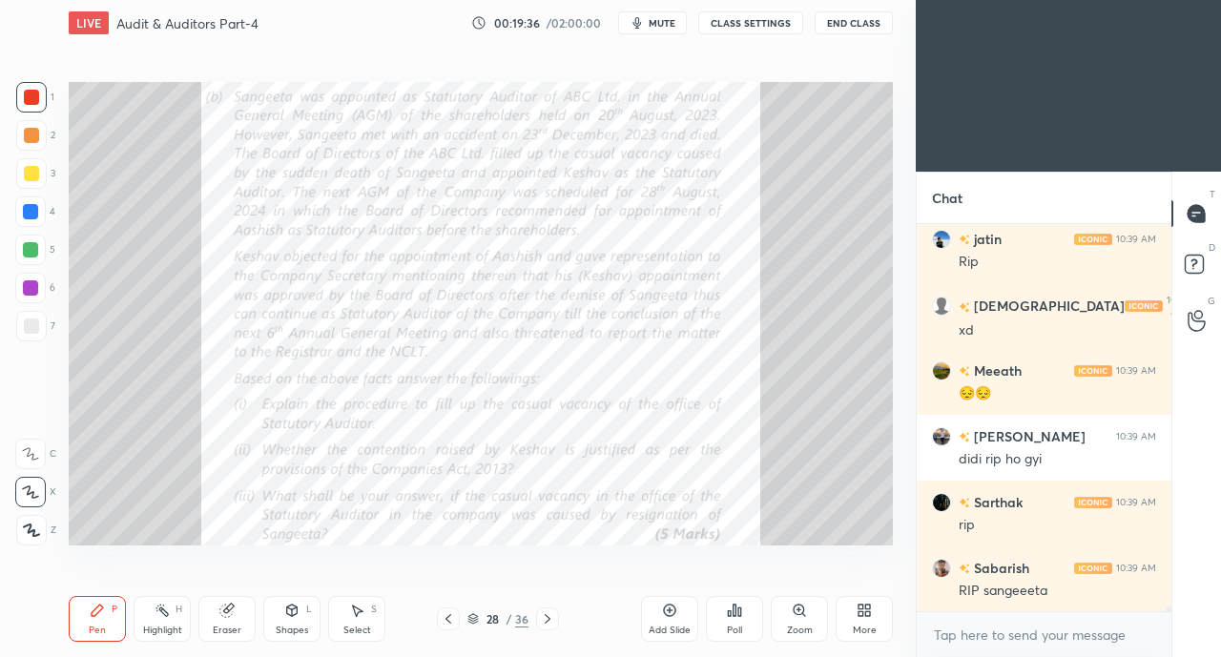
click at [31, 216] on div at bounding box center [30, 211] width 15 height 15
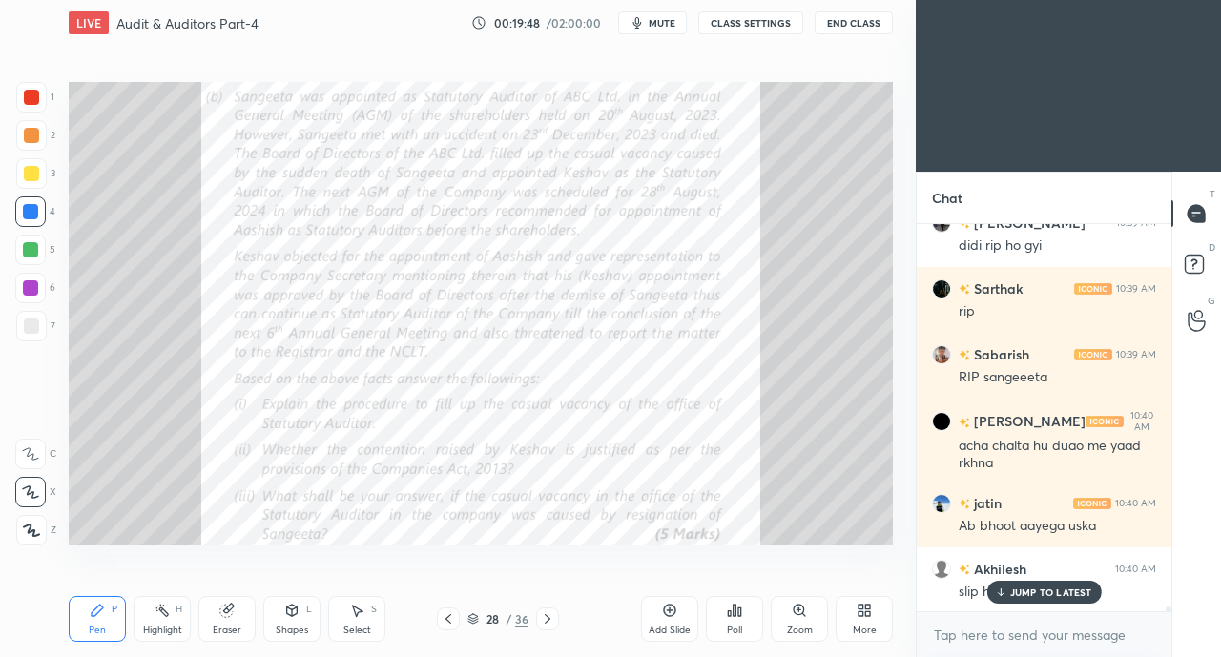
scroll to position [31963, 0]
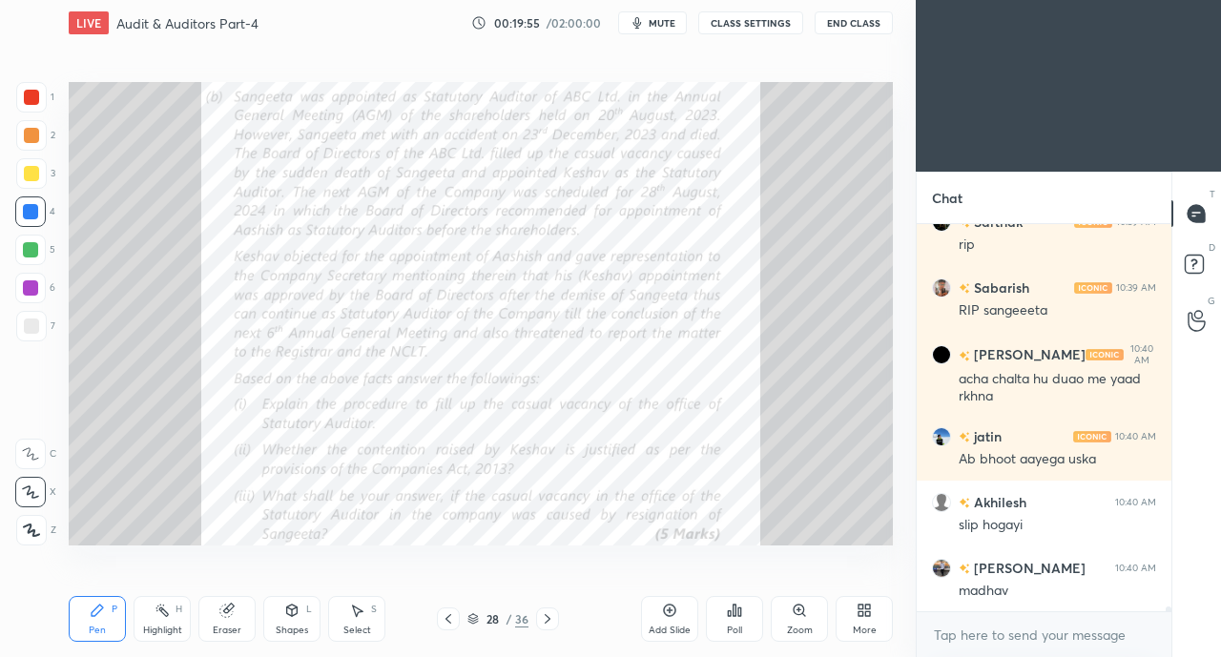
click at [28, 98] on div at bounding box center [31, 97] width 15 height 15
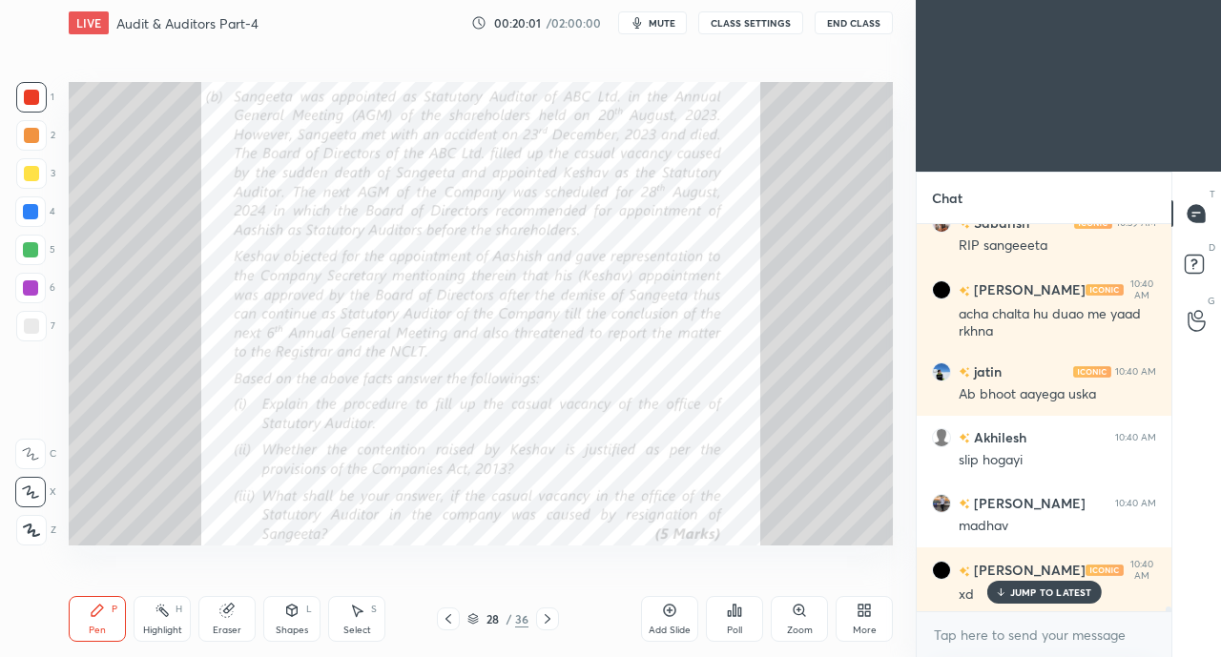
click at [31, 207] on div at bounding box center [30, 211] width 15 height 15
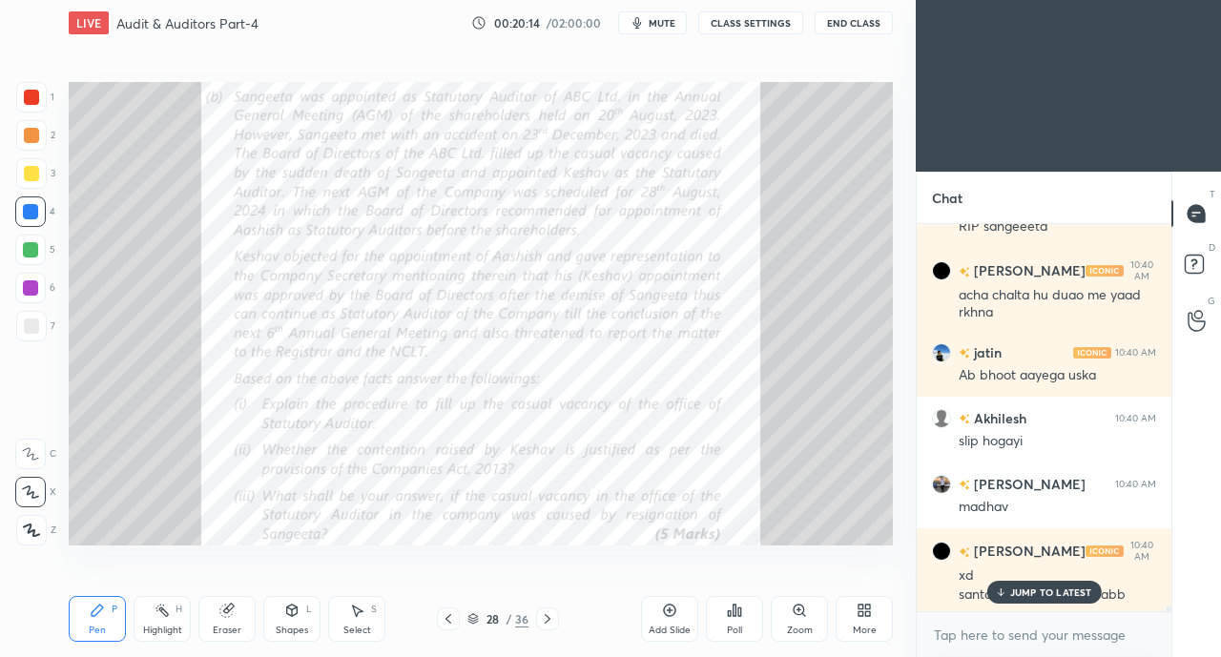
click at [1012, 591] on p "JUMP TO LATEST" at bounding box center [1051, 591] width 82 height 11
click at [24, 96] on div at bounding box center [31, 97] width 15 height 15
click at [29, 177] on div at bounding box center [31, 173] width 15 height 15
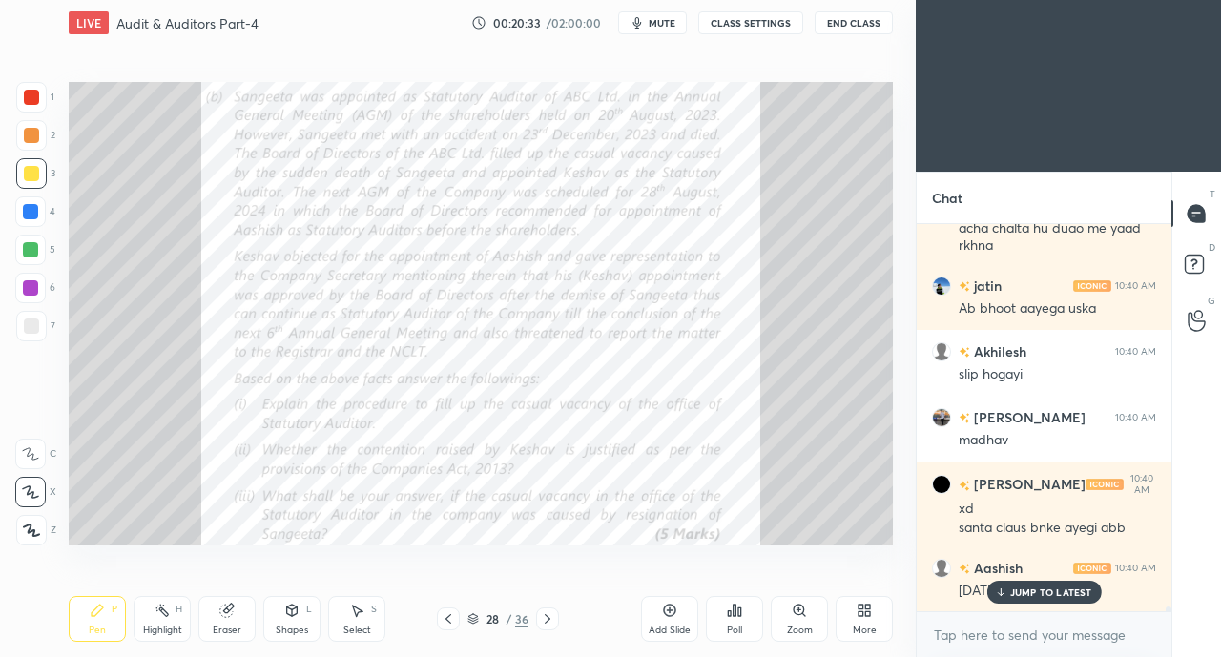
scroll to position [32179, 0]
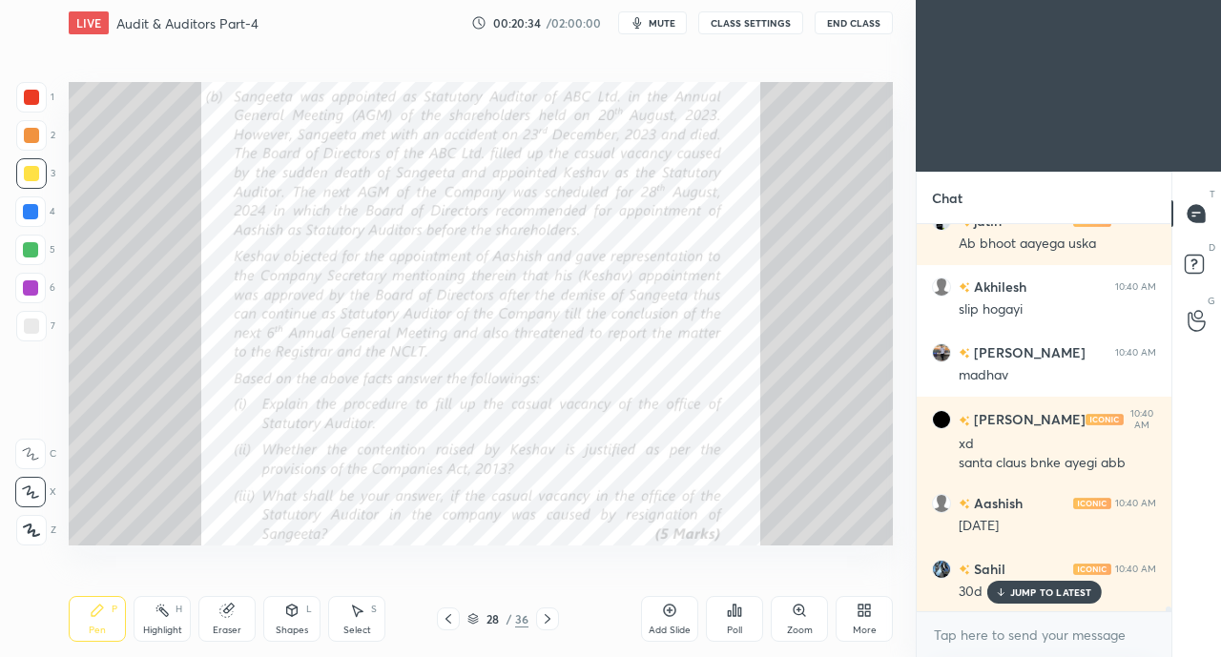
click at [1007, 598] on div "JUMP TO LATEST" at bounding box center [1043, 592] width 114 height 23
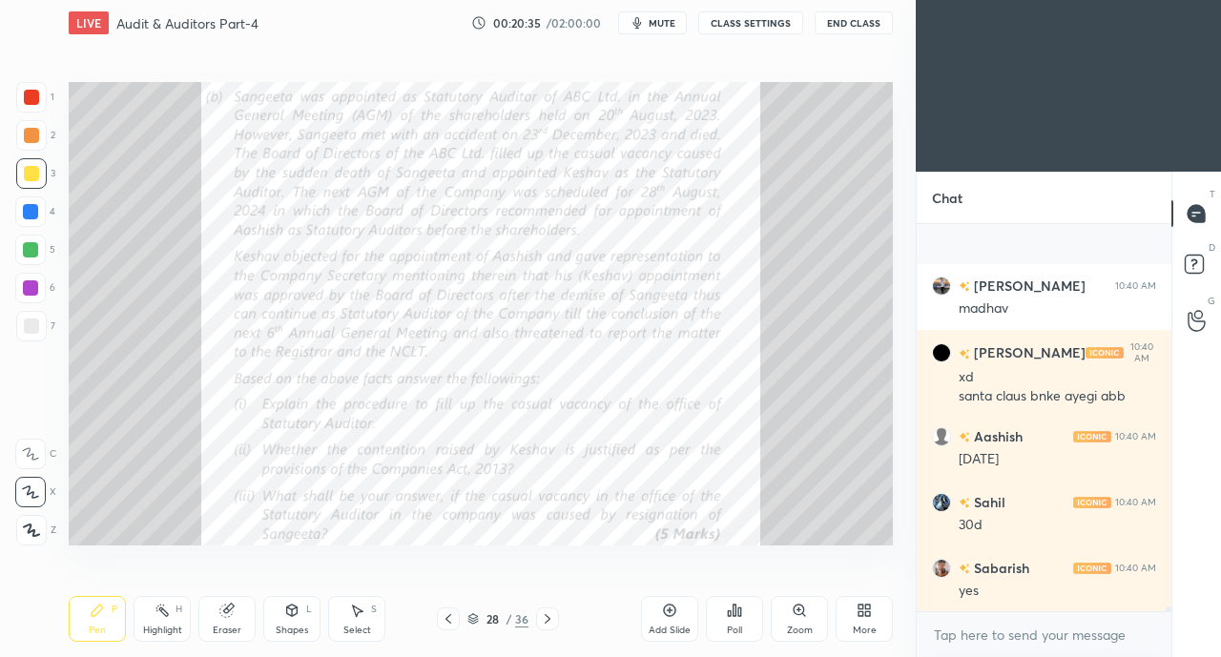
scroll to position [32377, 0]
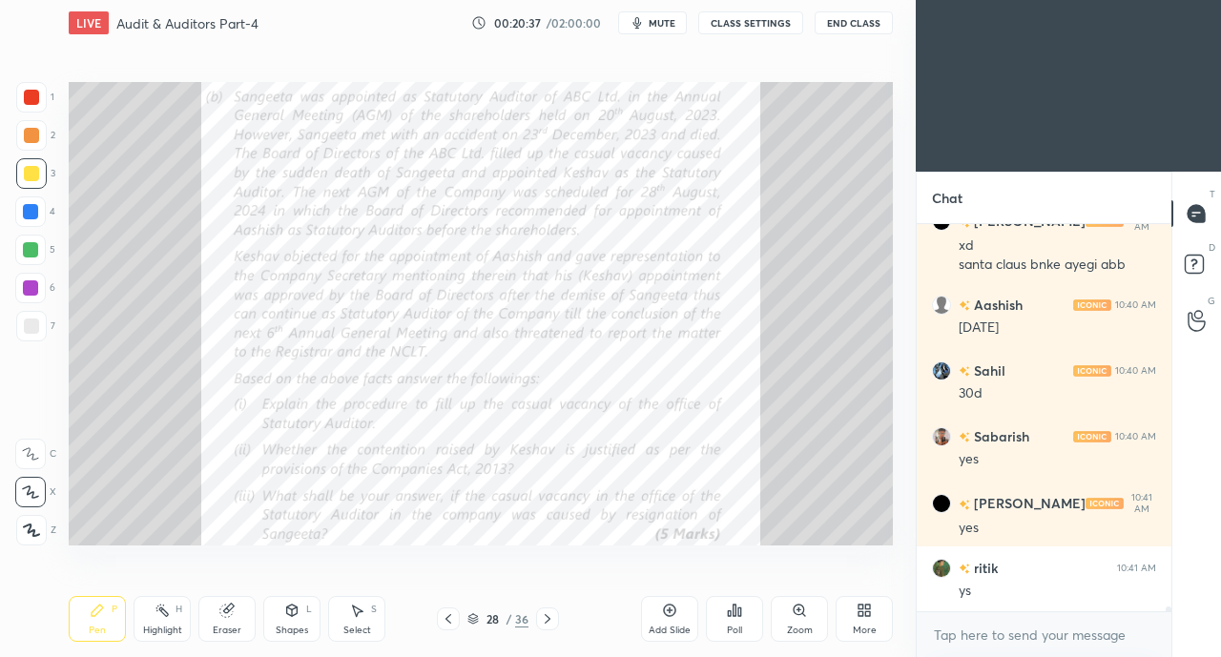
click at [34, 96] on div at bounding box center [31, 97] width 15 height 15
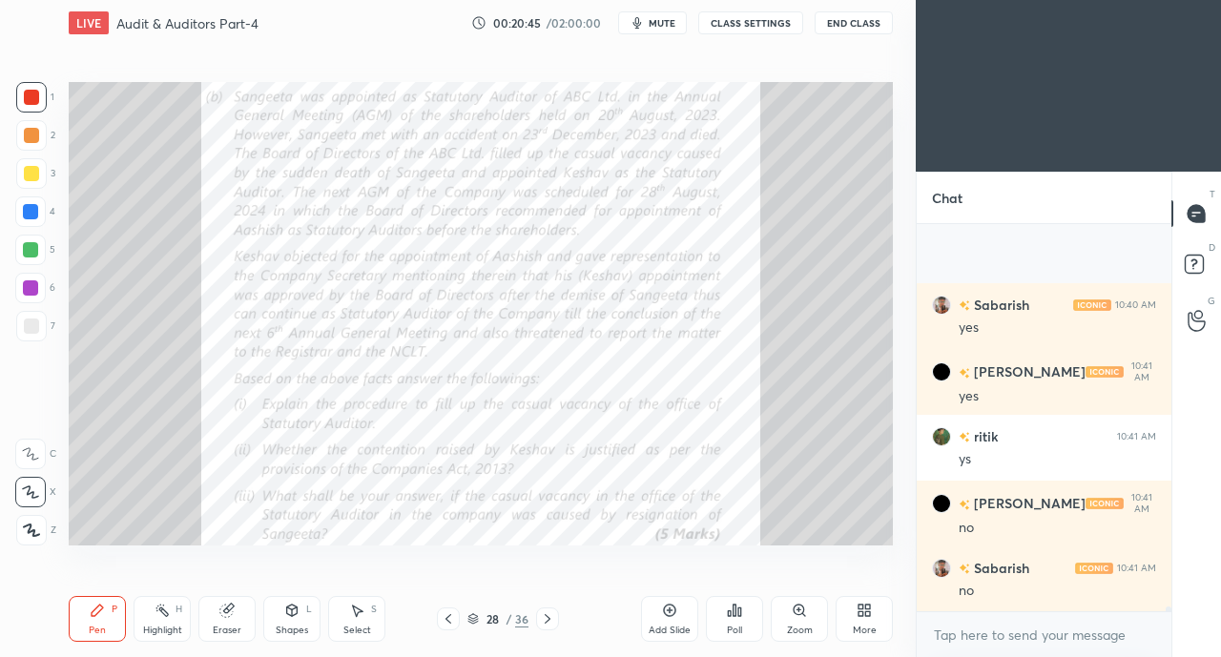
scroll to position [32640, 0]
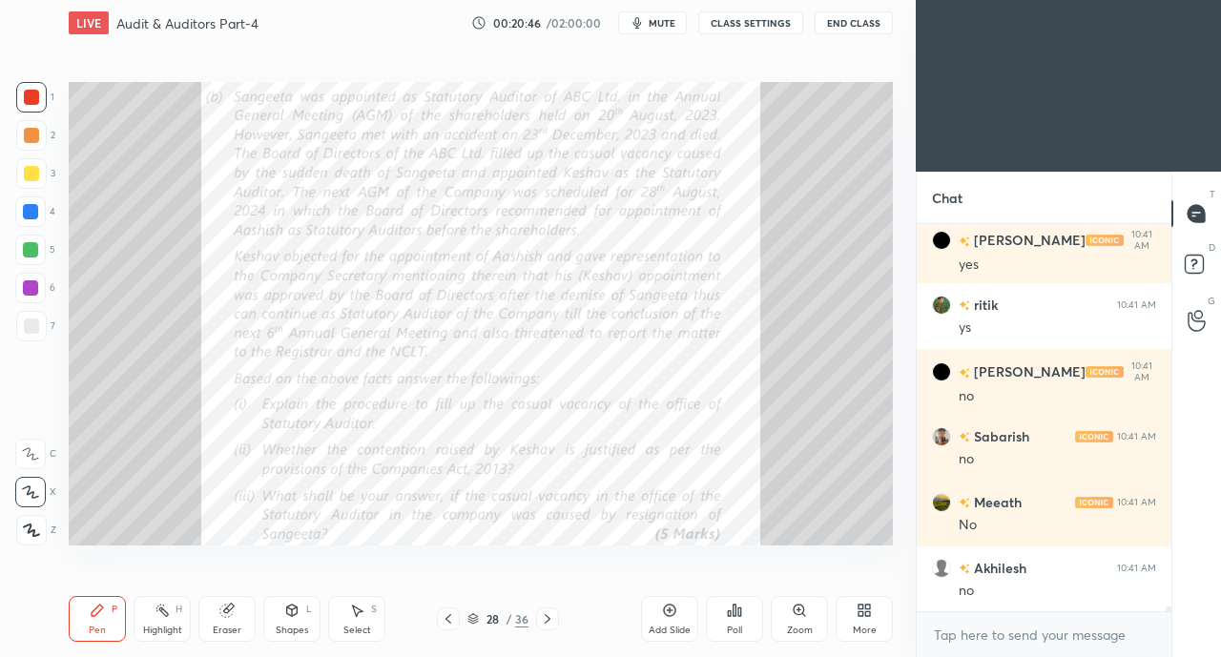
click at [31, 176] on div at bounding box center [31, 173] width 15 height 15
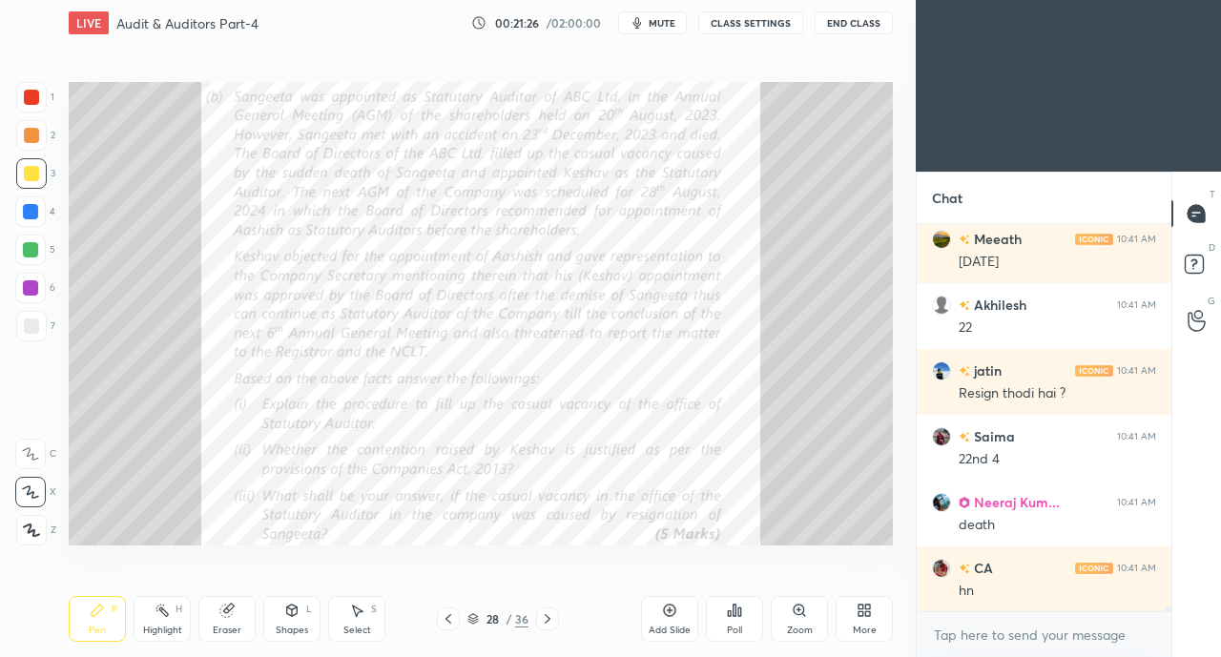
scroll to position [33250, 0]
click at [651, 18] on button "mute" at bounding box center [652, 22] width 69 height 23
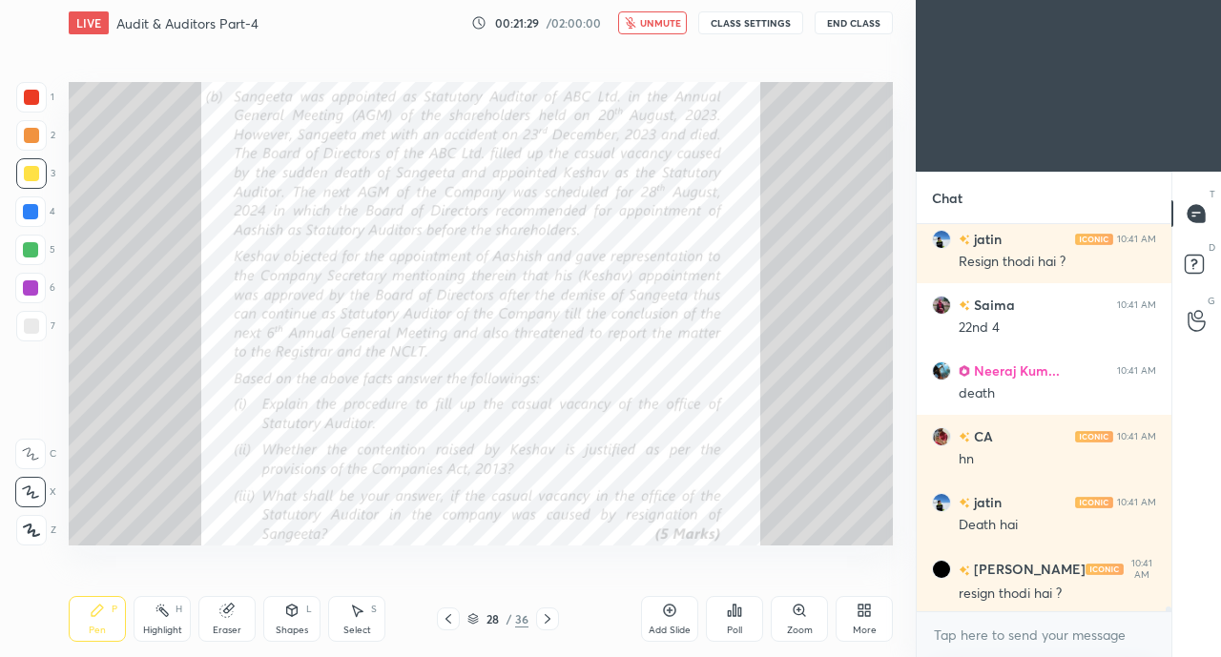
scroll to position [33382, 0]
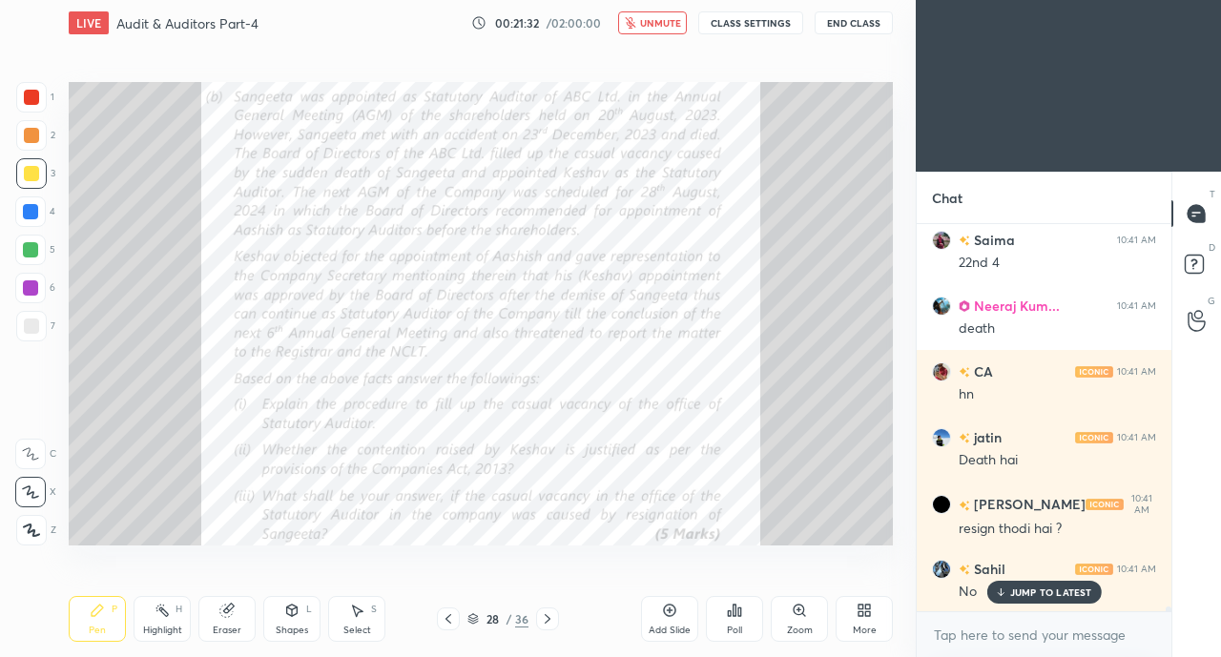
click at [666, 25] on span "unmute" at bounding box center [660, 22] width 41 height 13
click at [1045, 592] on p "JUMP TO LATEST" at bounding box center [1051, 591] width 82 height 11
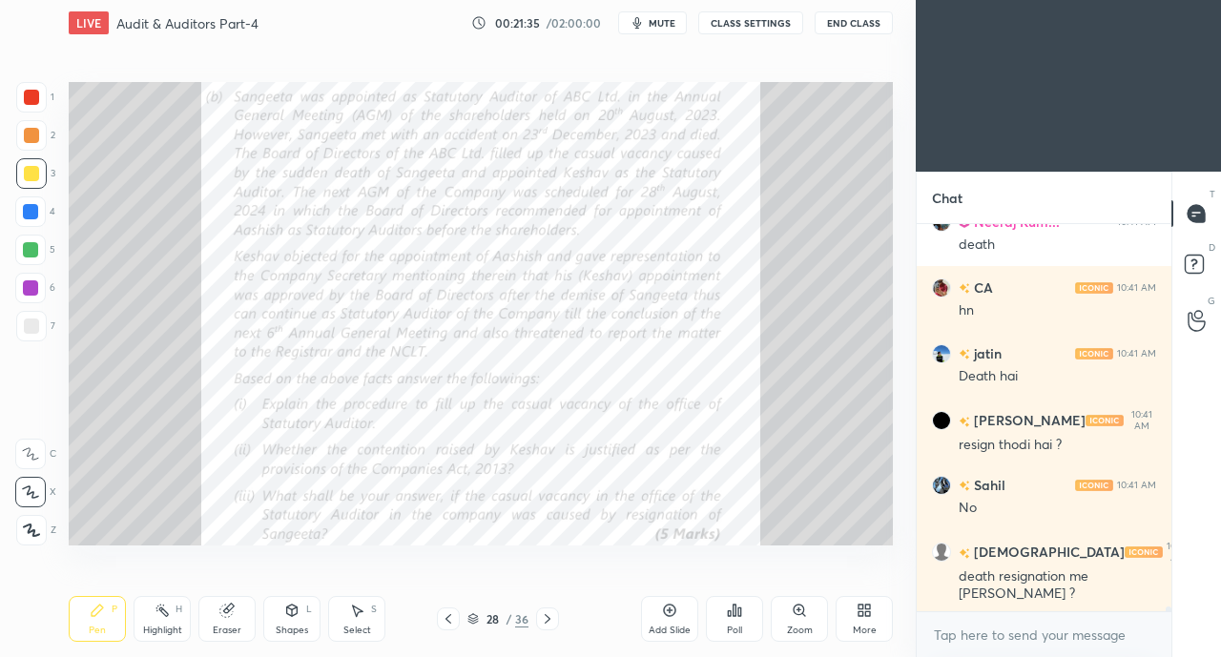
click at [33, 93] on div at bounding box center [31, 97] width 15 height 15
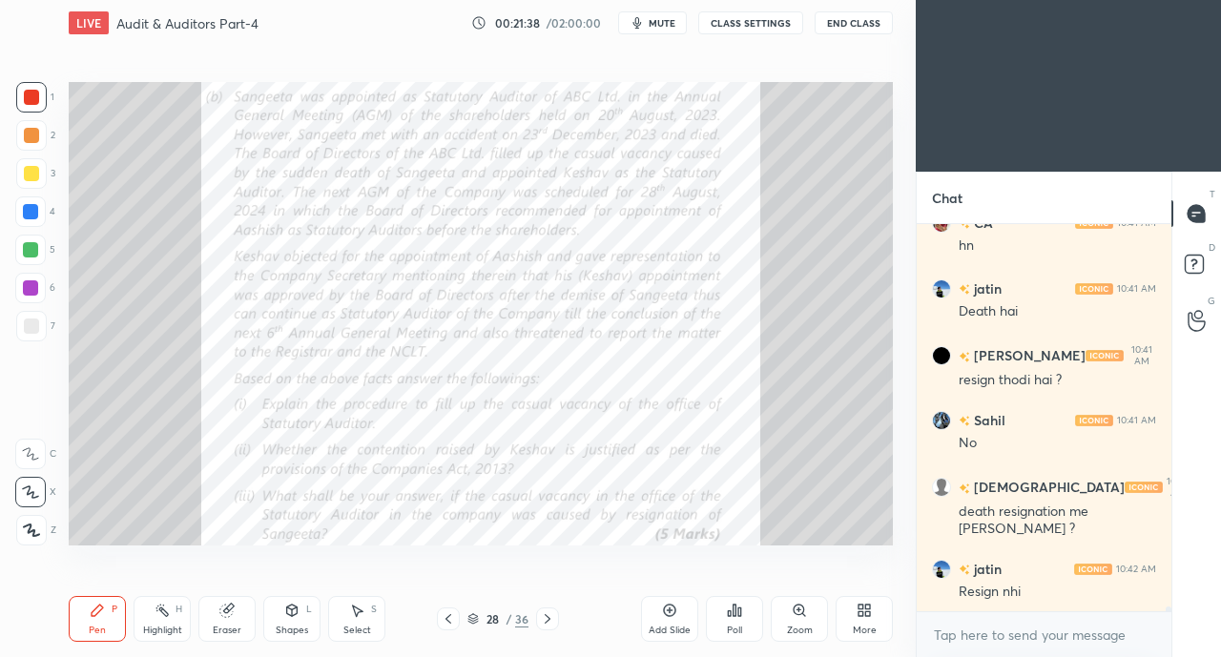
scroll to position [33597, 0]
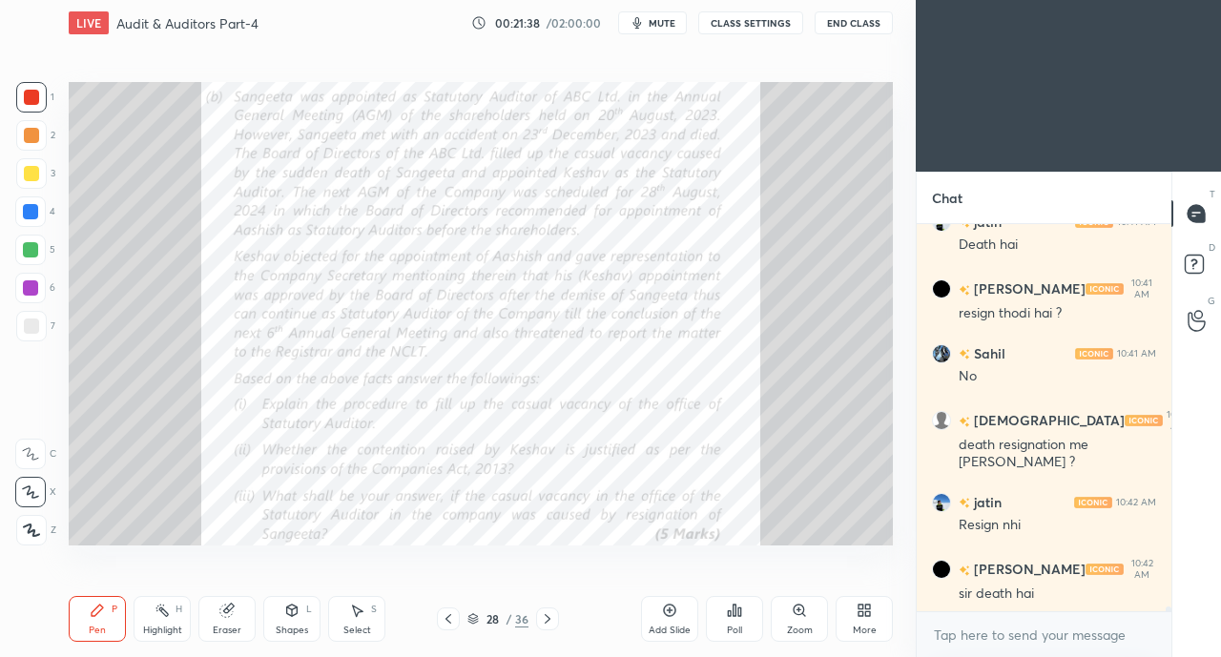
click at [1022, 596] on div "sir death hai" at bounding box center [1056, 594] width 197 height 19
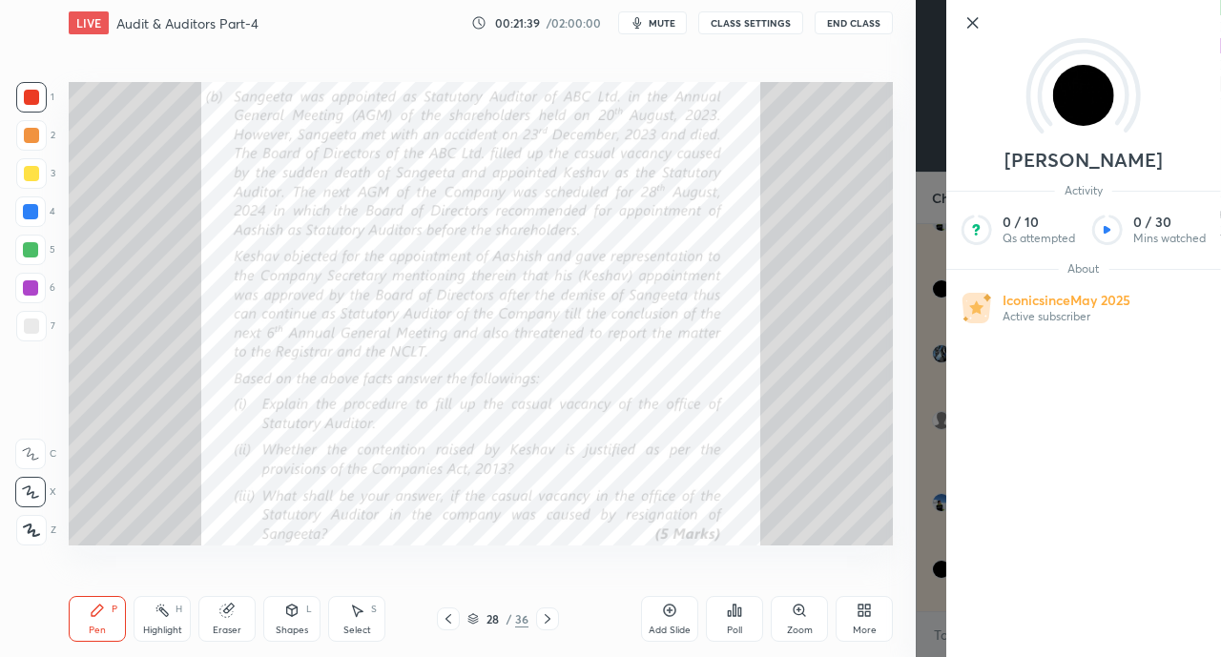
click at [822, 559] on div "Setting up your live class Poll for secs No correct answer Start poll" at bounding box center [480, 313] width 839 height 535
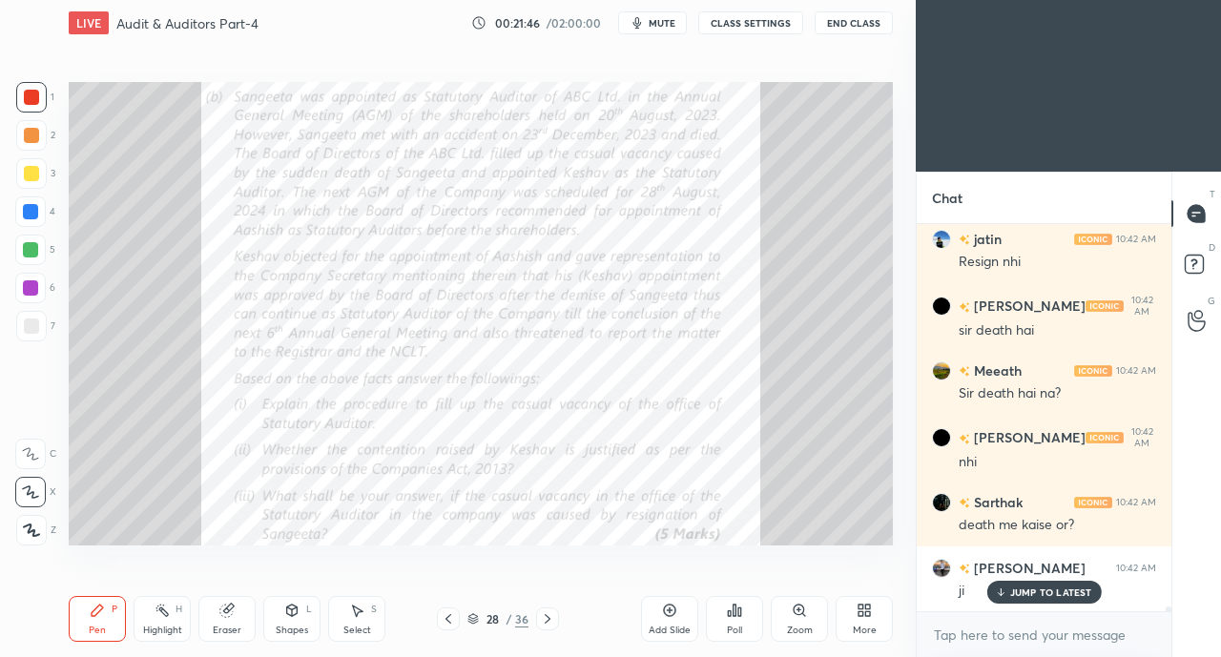
scroll to position [33926, 0]
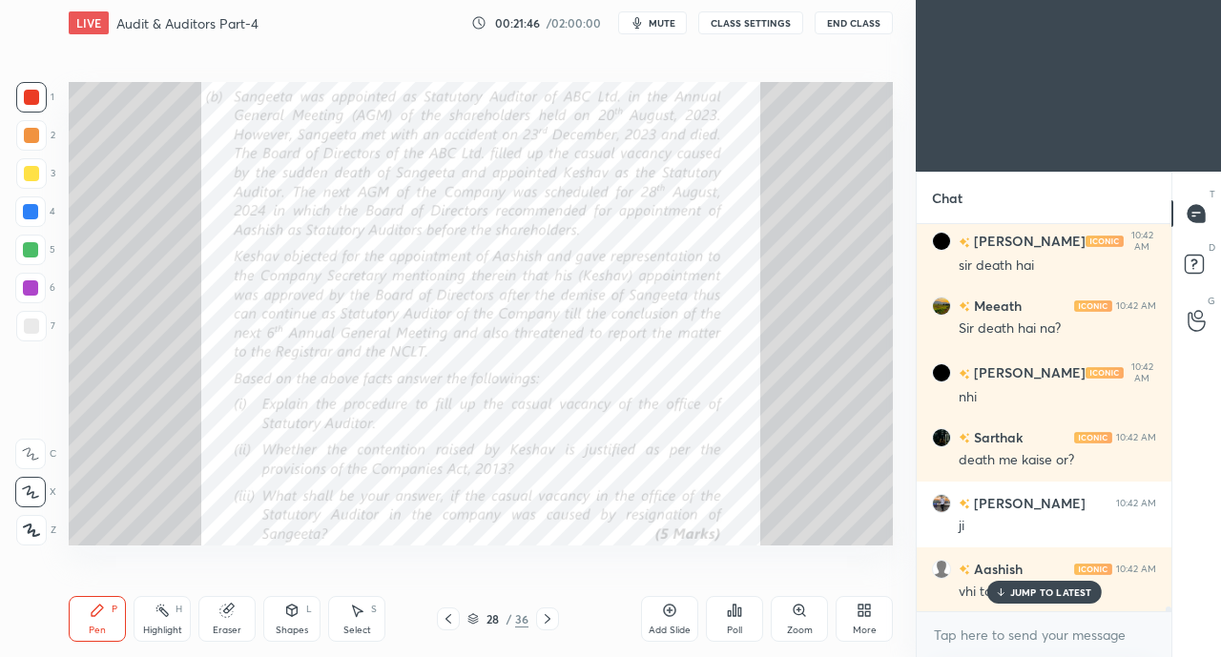
click at [225, 606] on icon at bounding box center [226, 611] width 12 height 12
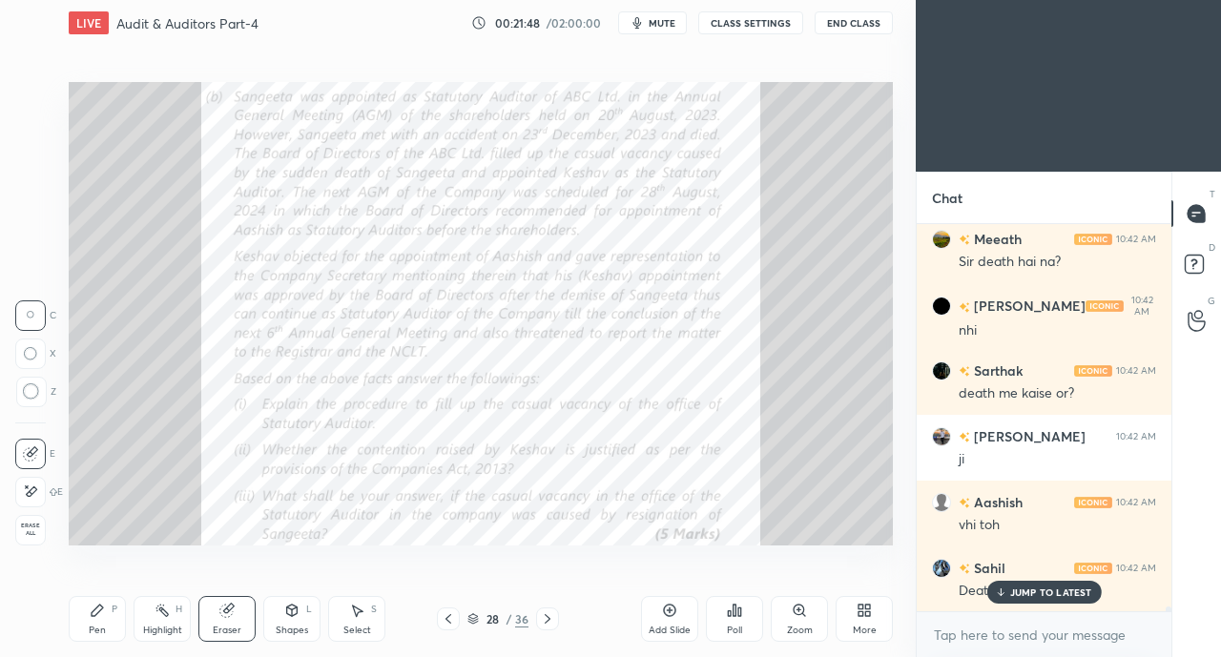
scroll to position [34057, 0]
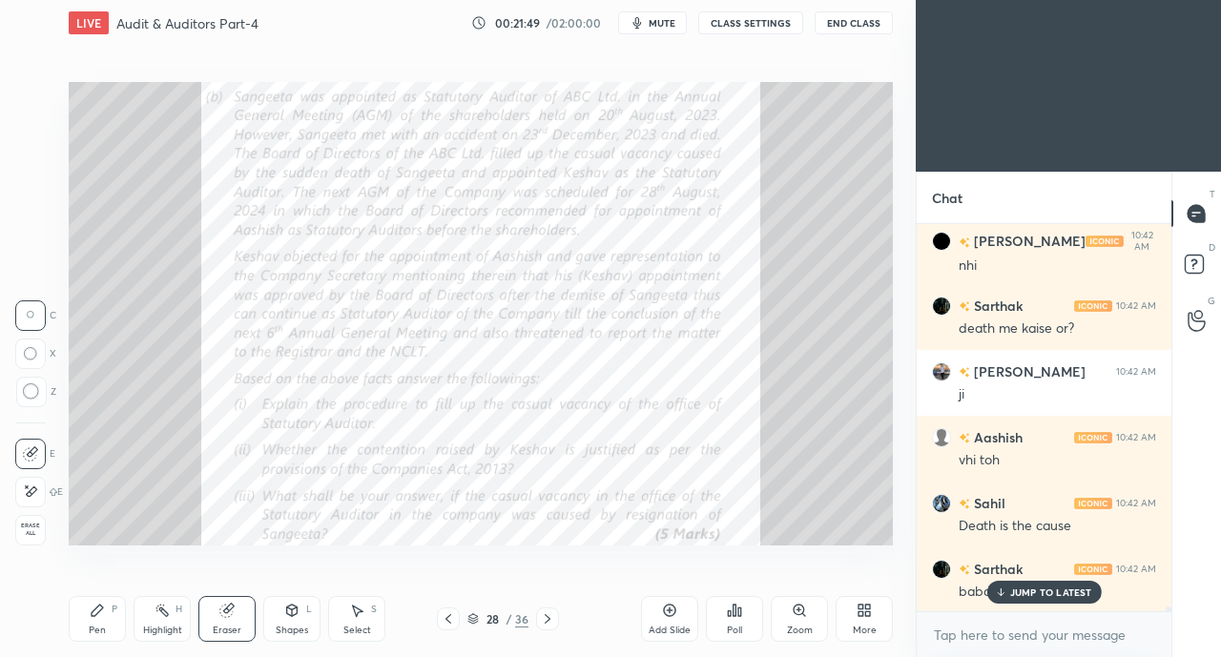
click at [32, 494] on icon at bounding box center [32, 491] width 10 height 10
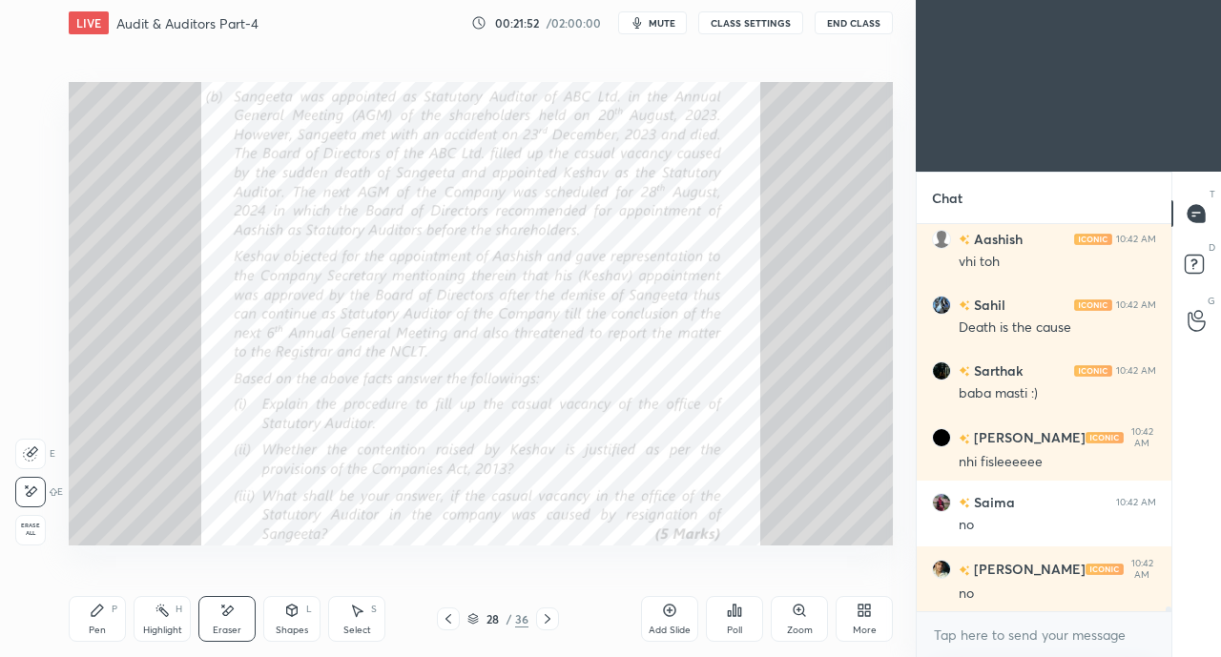
scroll to position [34452, 0]
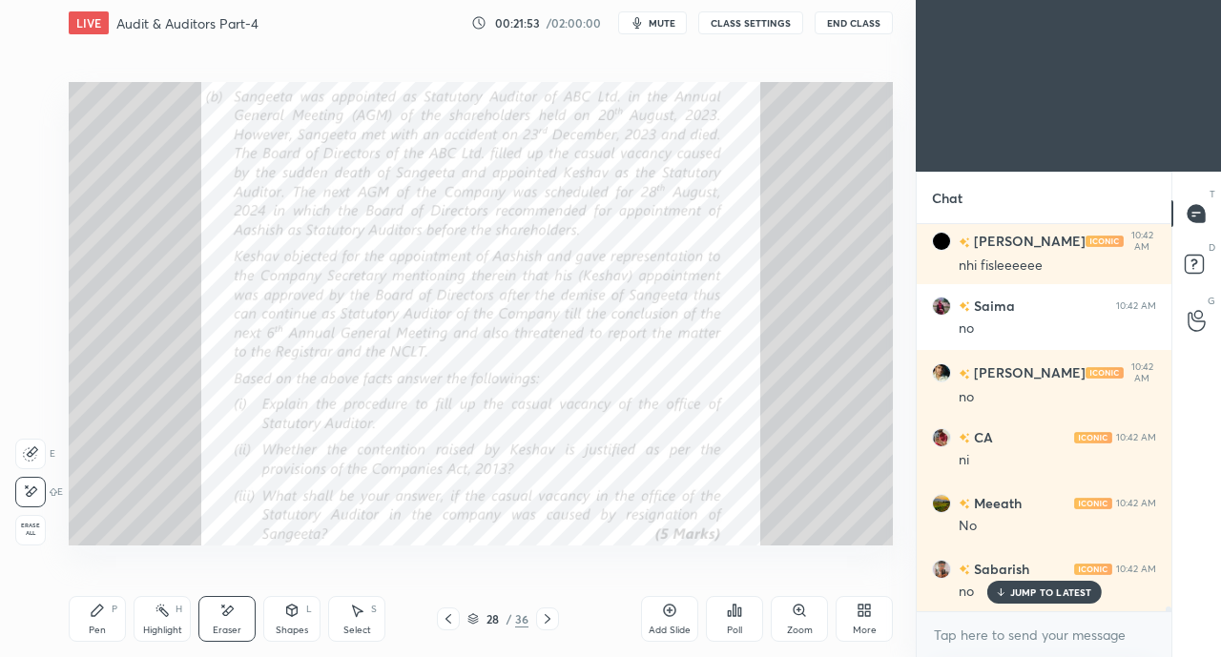
click at [103, 621] on div "Pen P" at bounding box center [97, 619] width 57 height 46
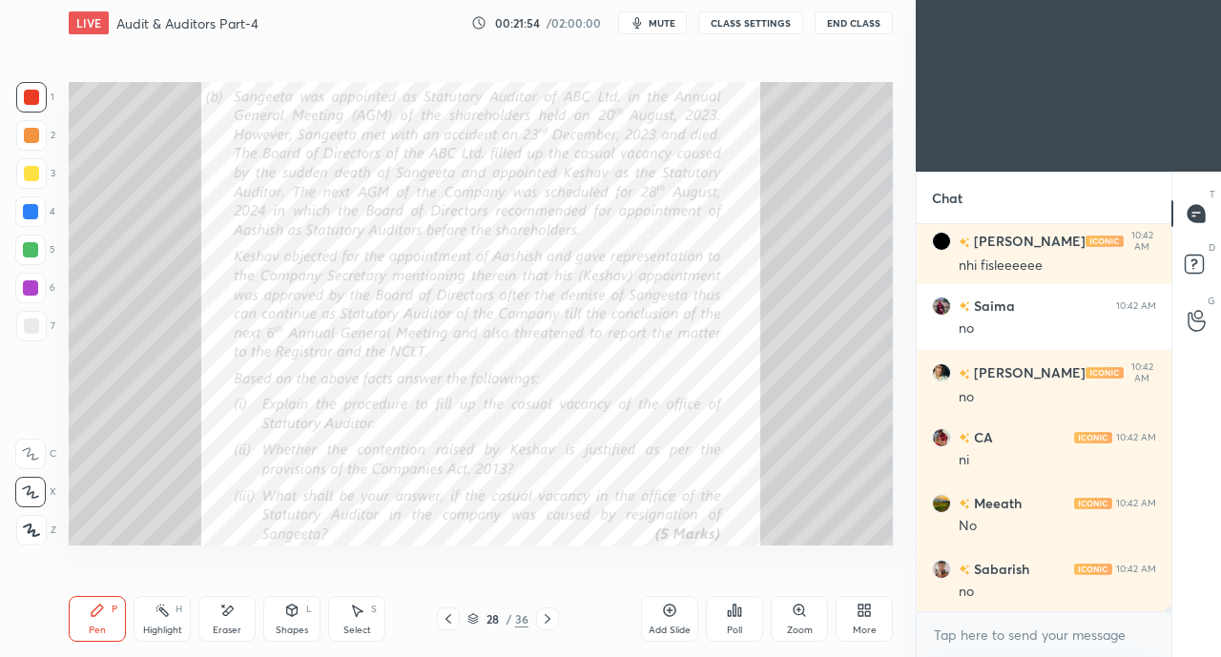
click at [35, 302] on div at bounding box center [30, 288] width 31 height 31
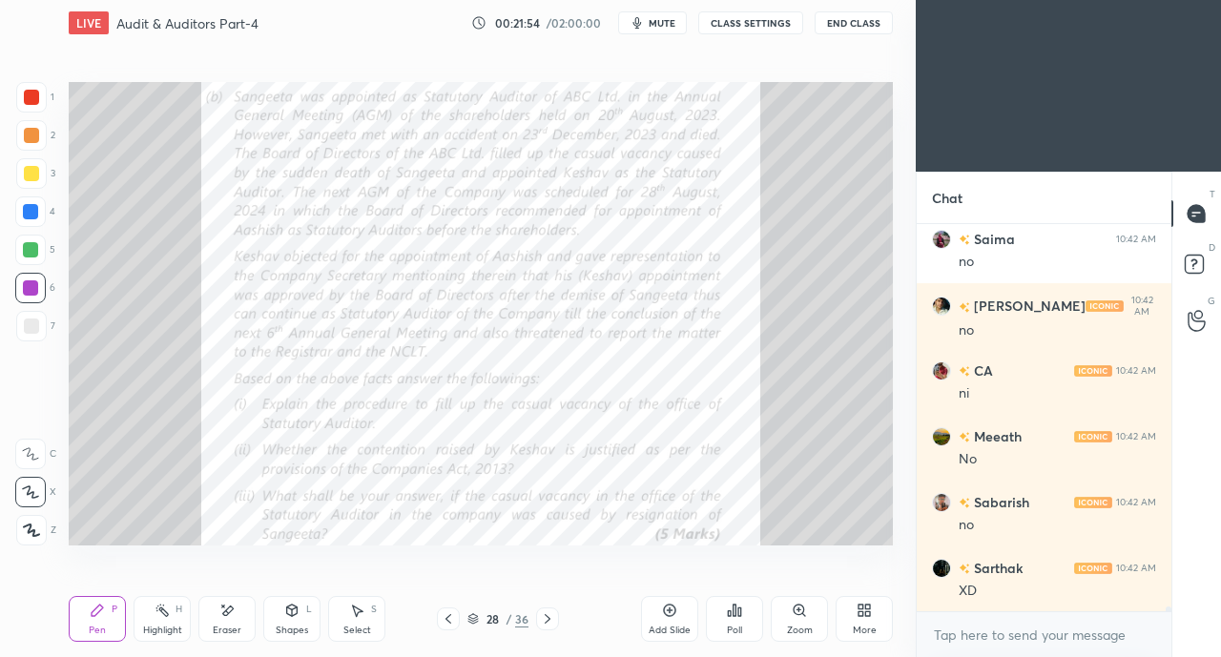
click at [34, 319] on div at bounding box center [31, 326] width 15 height 15
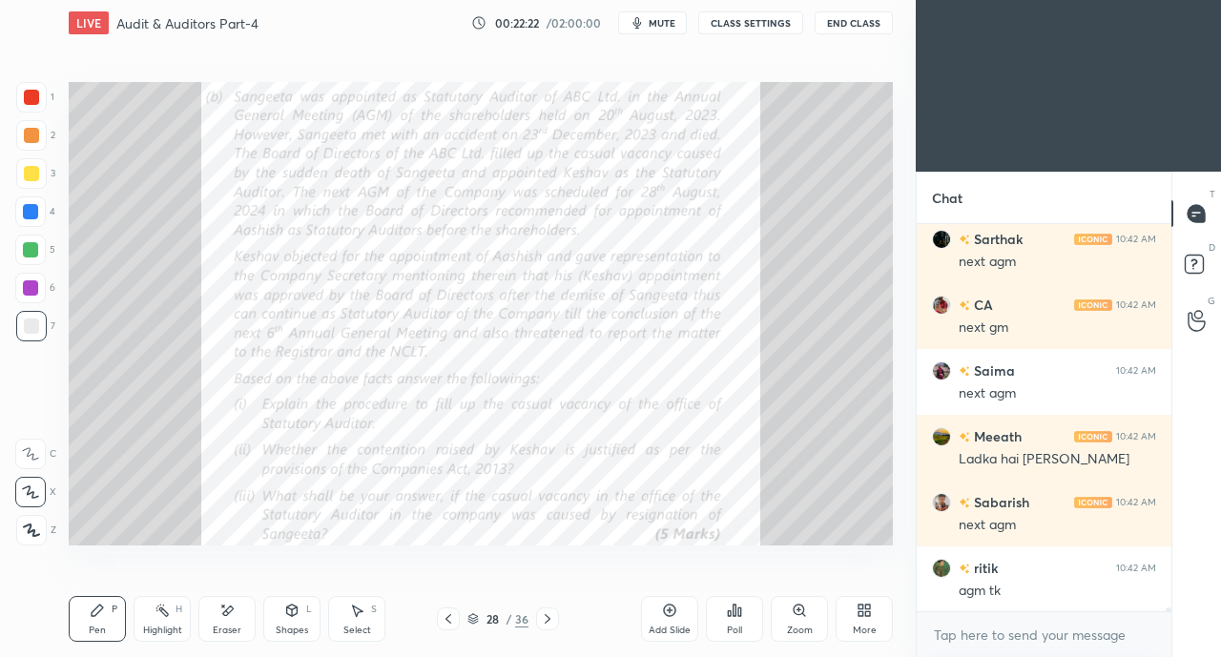
scroll to position [35787, 0]
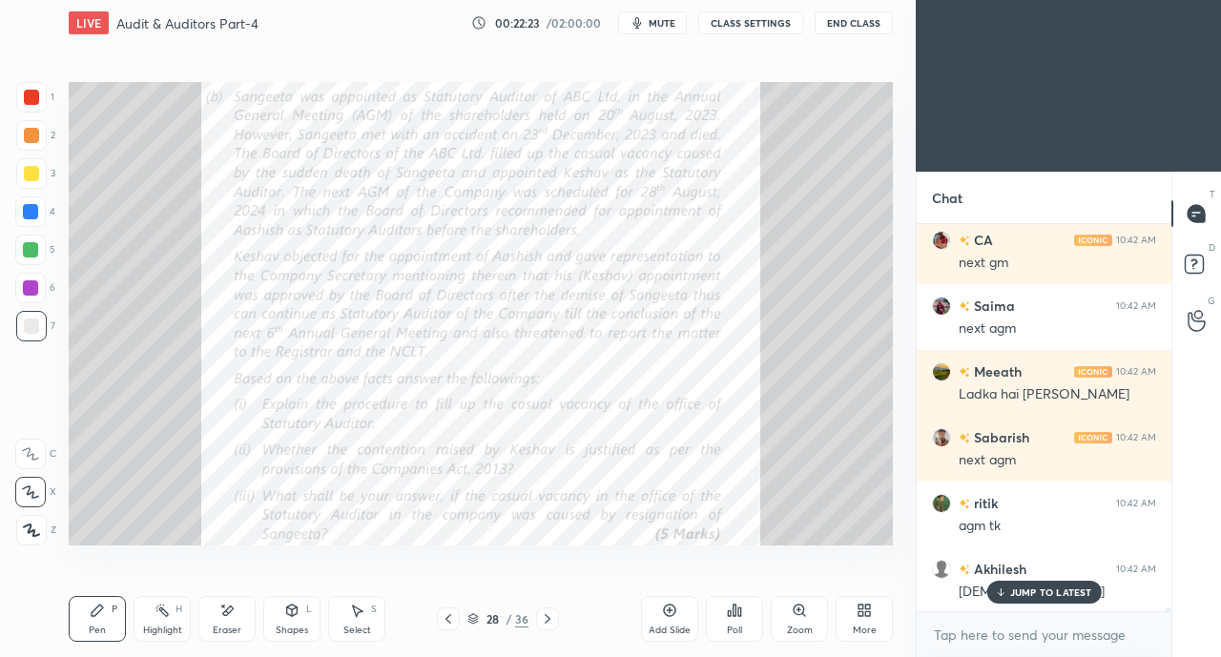
click at [1047, 592] on p "JUMP TO LATEST" at bounding box center [1051, 591] width 82 height 11
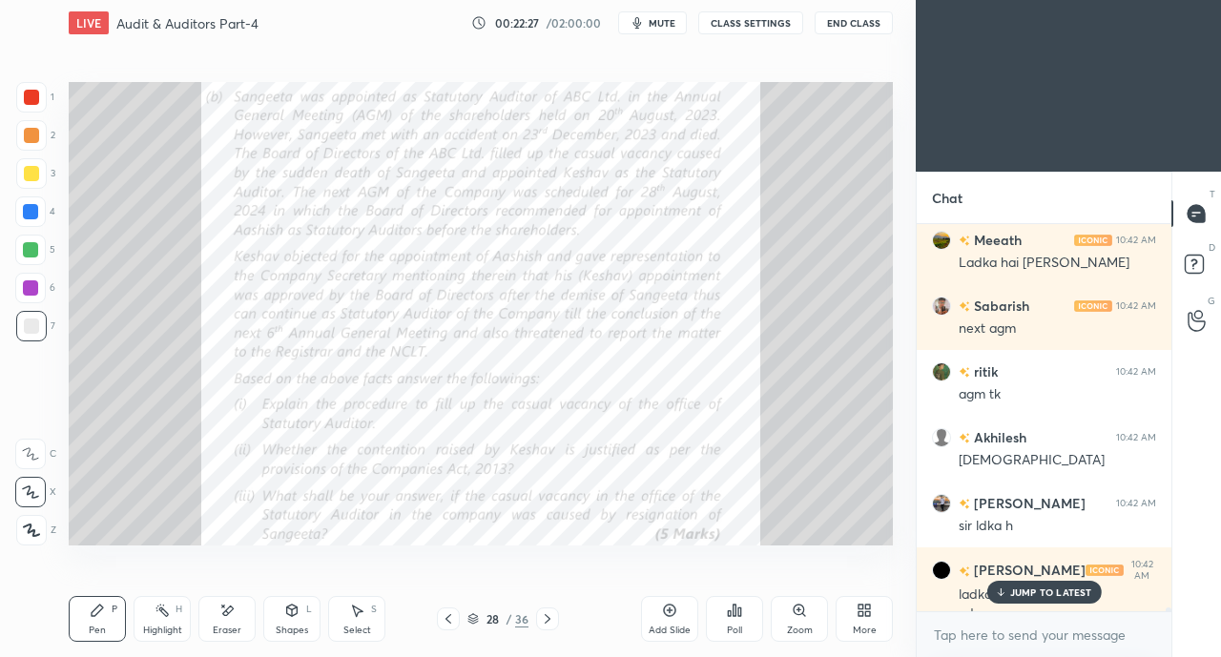
scroll to position [35938, 0]
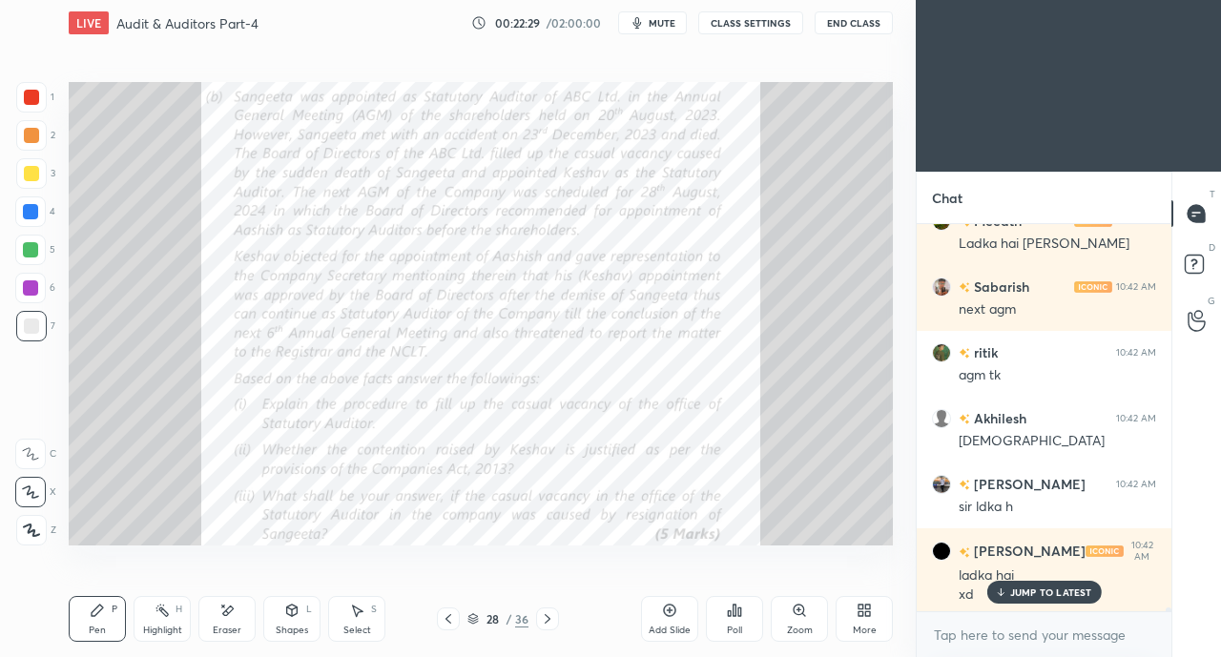
click at [38, 171] on div at bounding box center [31, 173] width 31 height 31
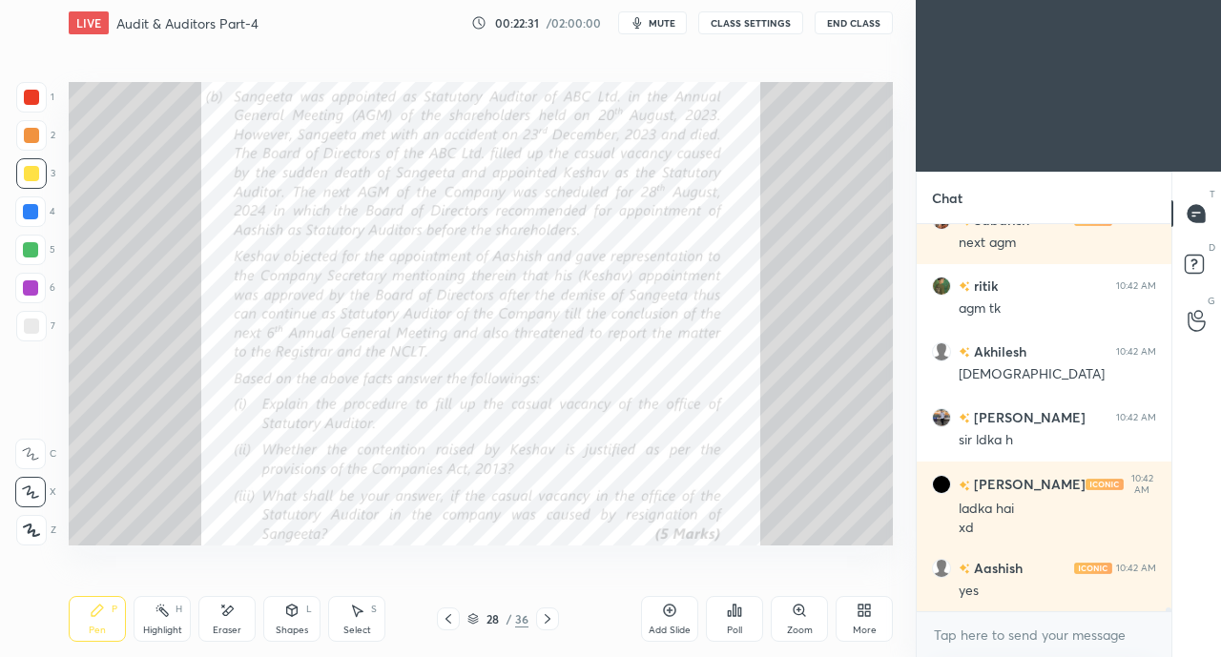
click at [25, 99] on div at bounding box center [31, 97] width 15 height 15
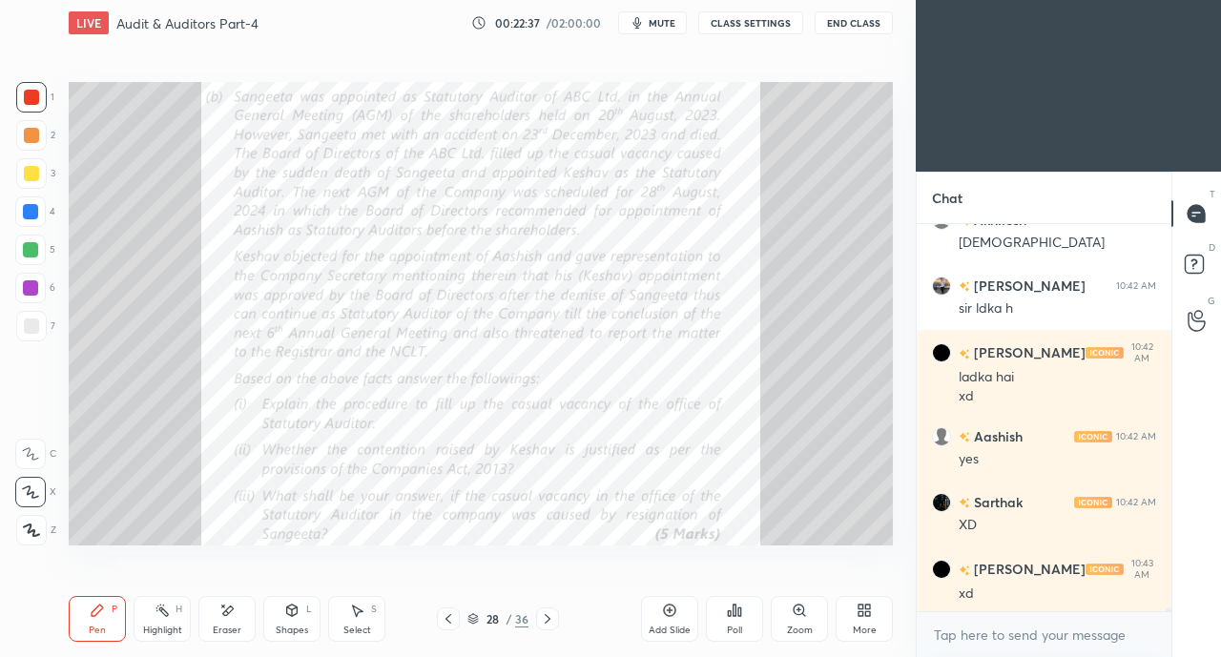
click at [27, 329] on div at bounding box center [31, 326] width 15 height 15
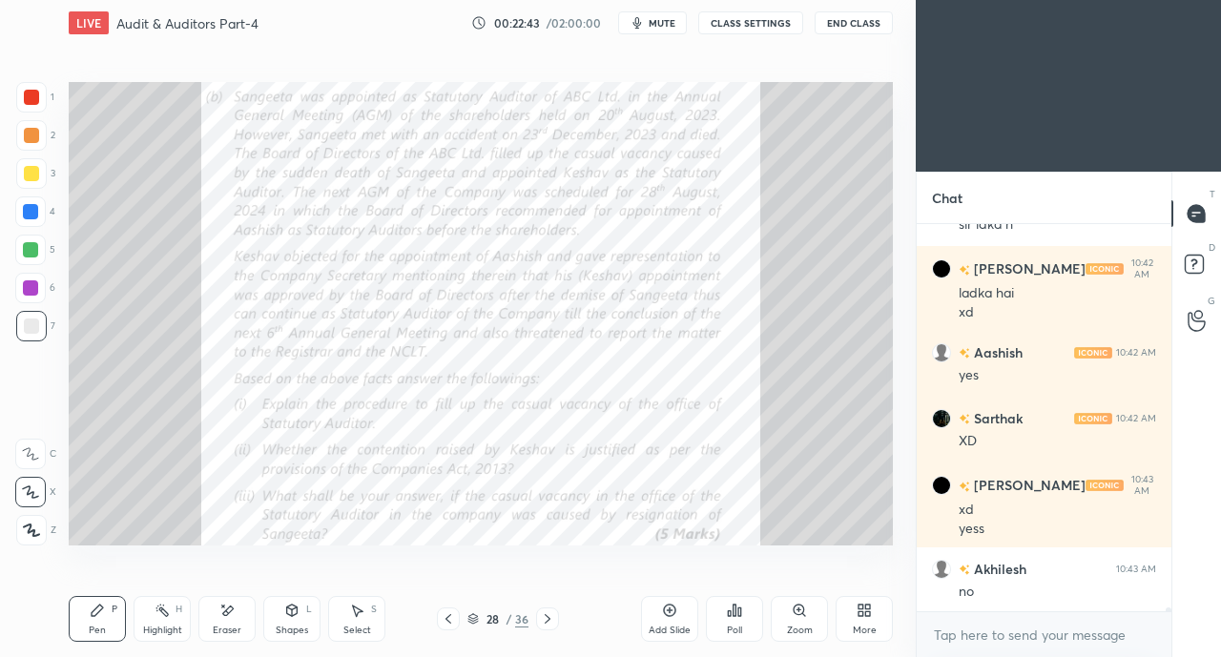
scroll to position [36287, 0]
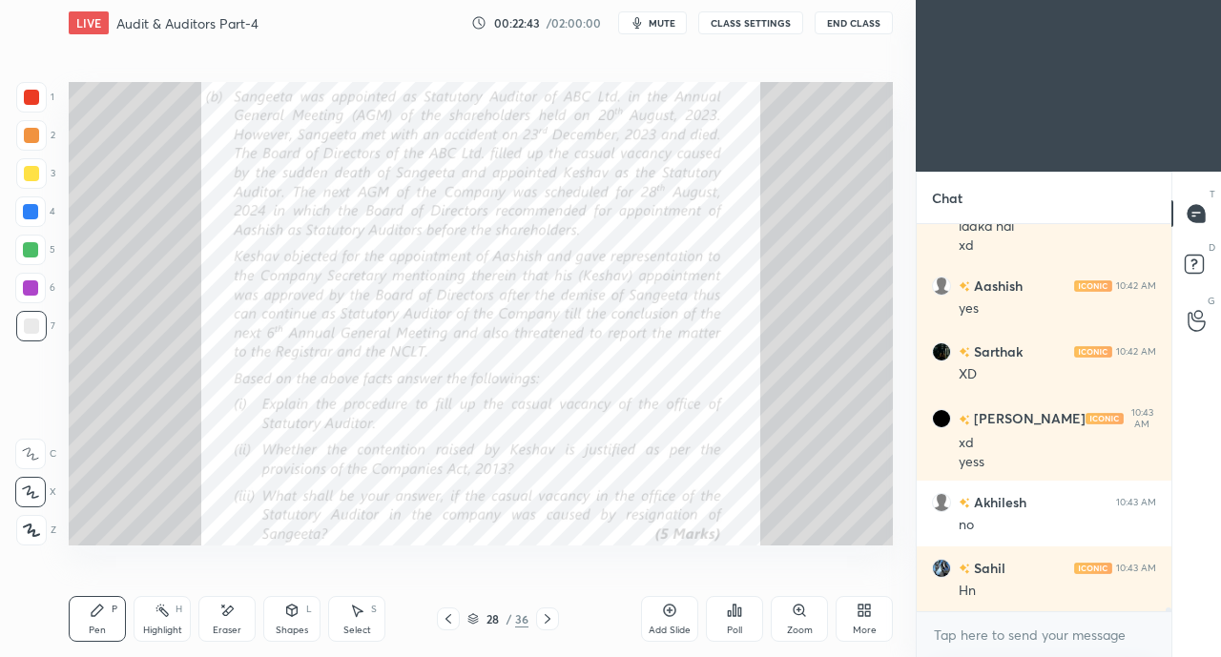
click at [219, 627] on div "Eraser" at bounding box center [227, 631] width 29 height 10
click at [107, 590] on div "Pen P Highlight H Eraser Shapes L Select S 28 / 36 Add Slide Poll Zoom More" at bounding box center [481, 619] width 824 height 76
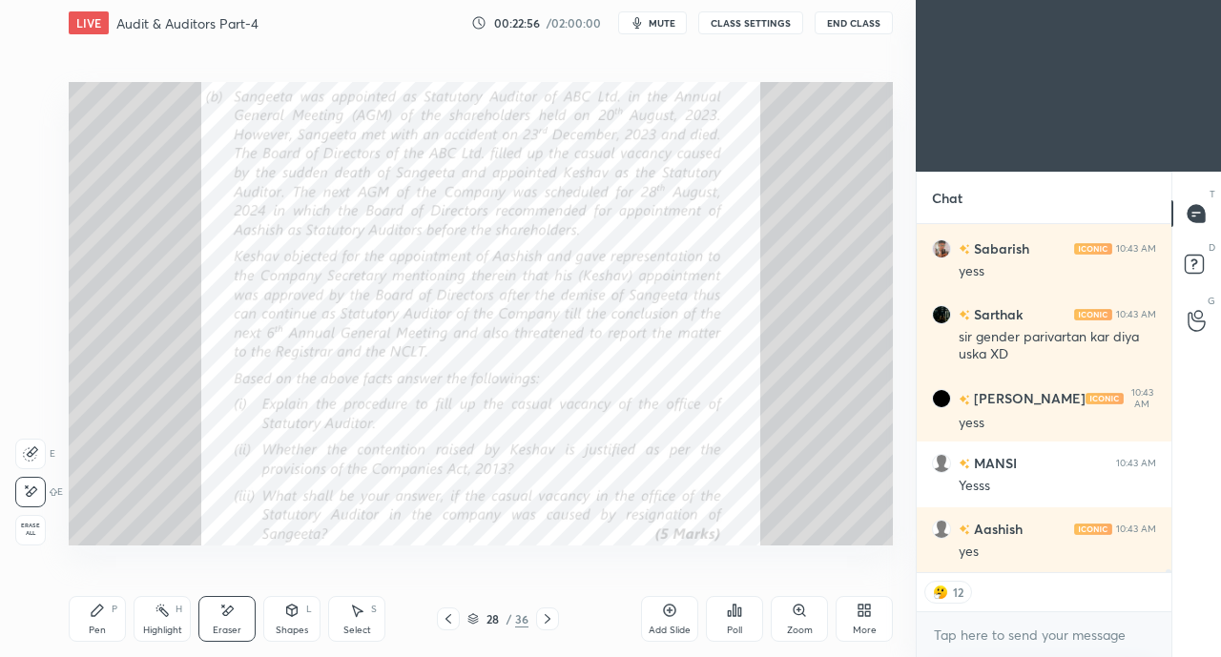
scroll to position [36738, 0]
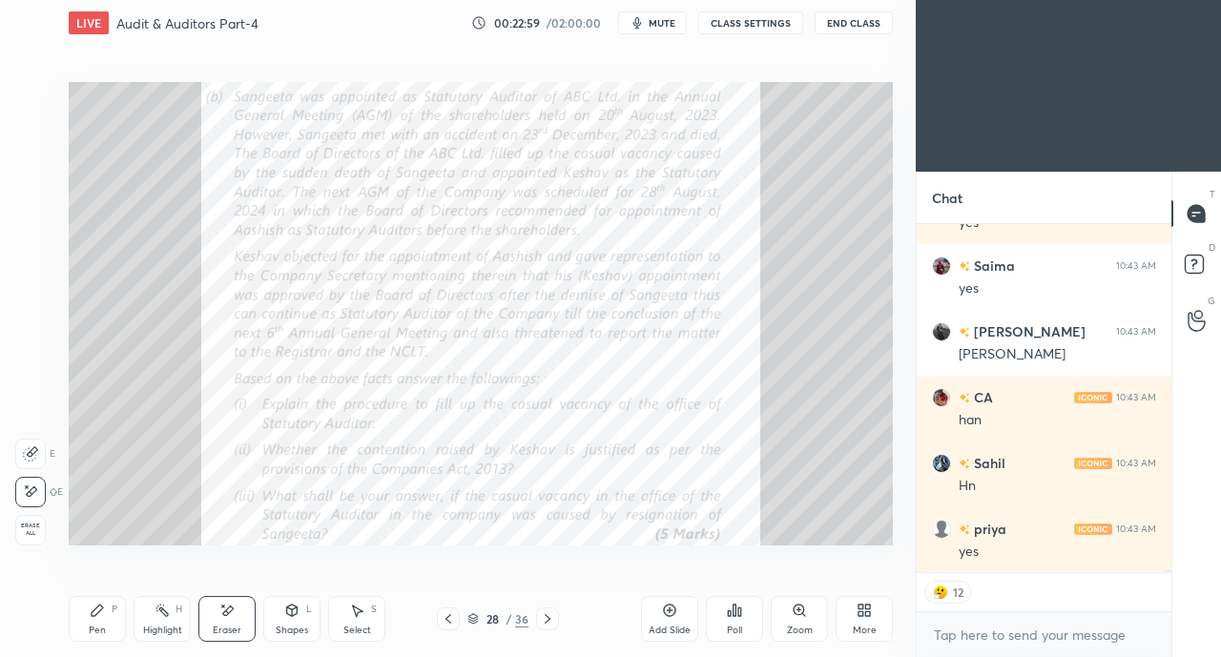
click at [97, 627] on div "Pen" at bounding box center [97, 631] width 17 height 10
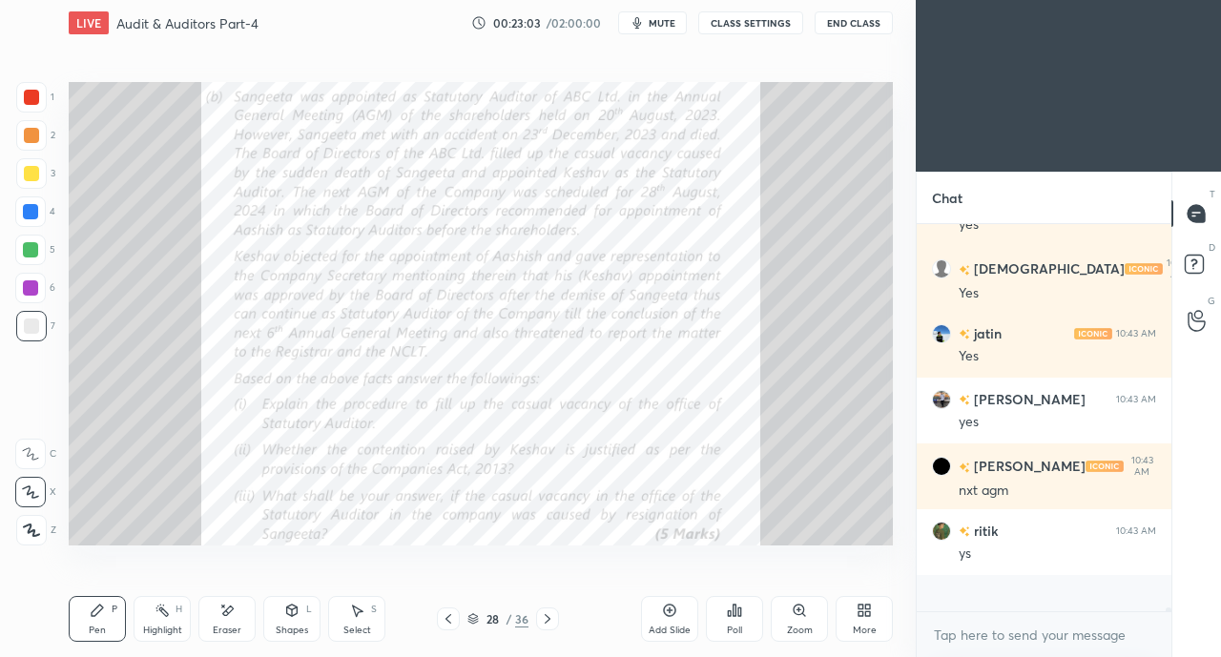
scroll to position [7, 6]
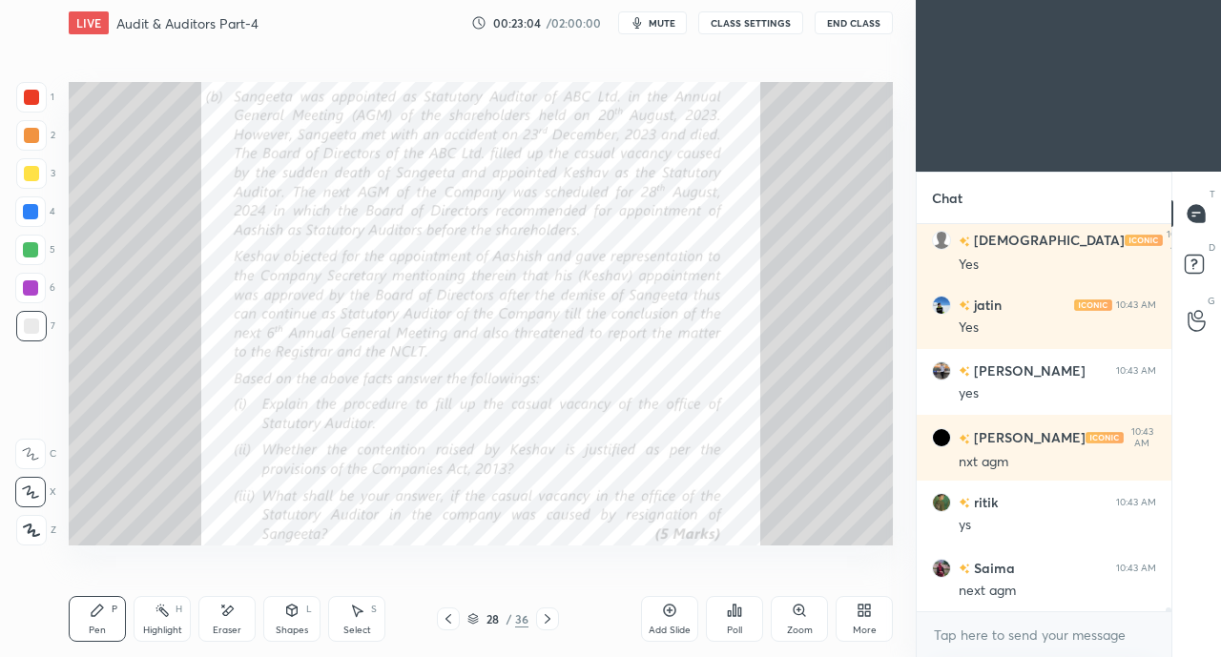
click at [36, 100] on div at bounding box center [31, 97] width 15 height 15
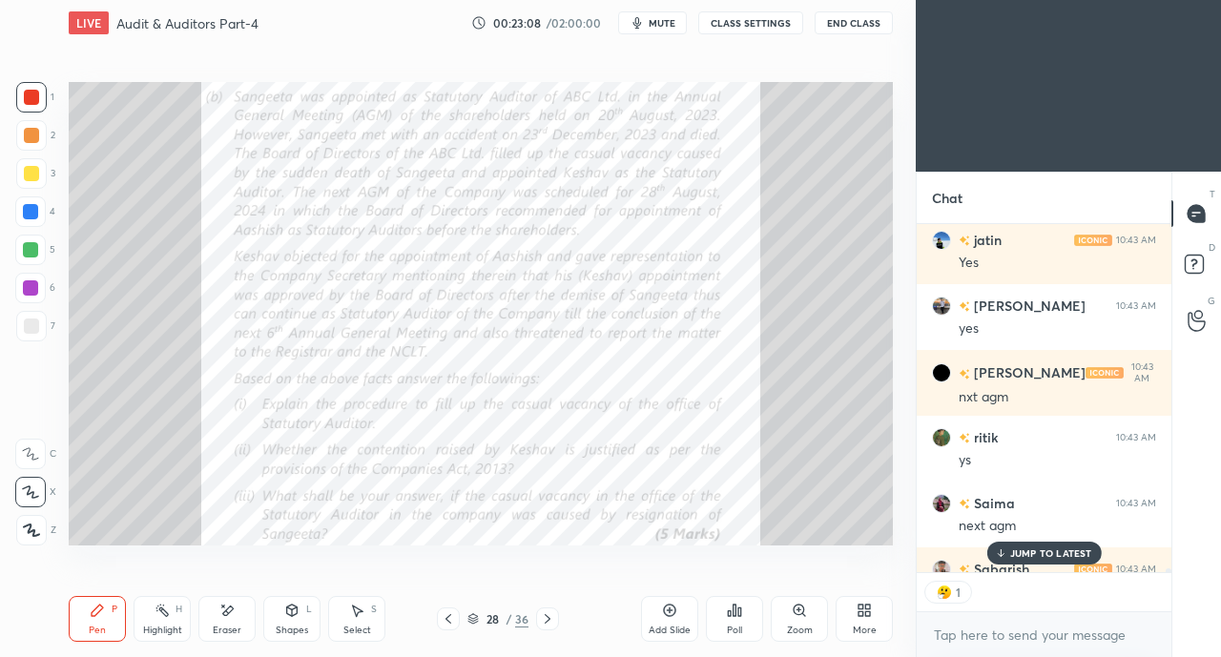
scroll to position [342, 249]
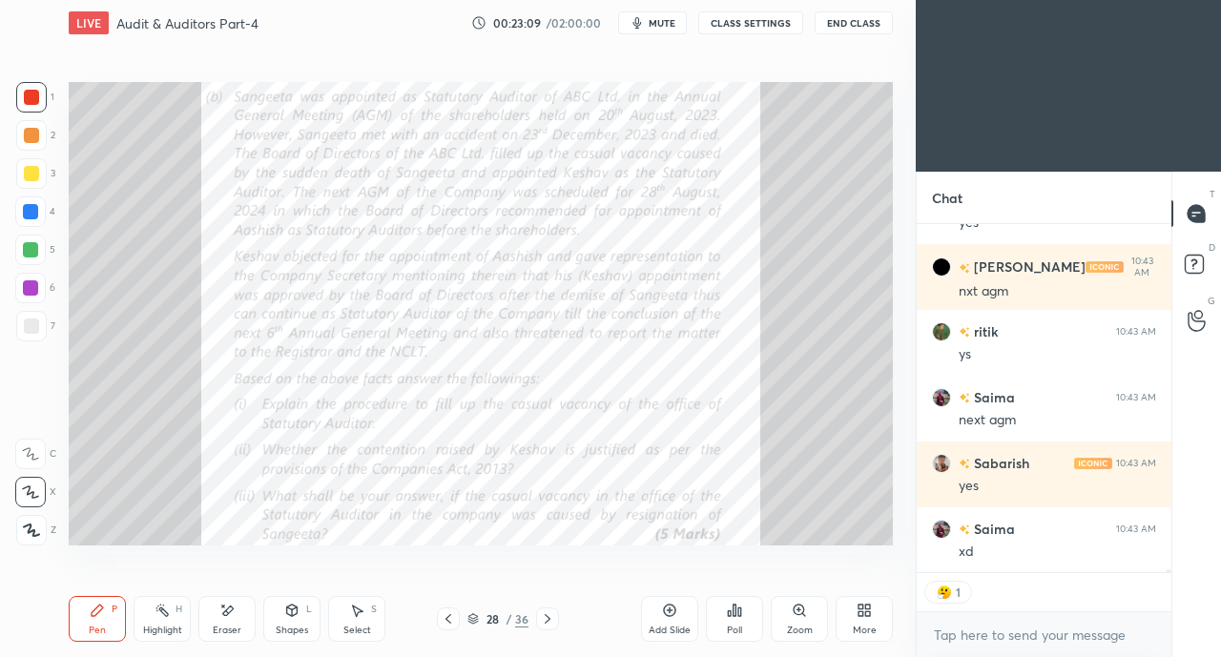
click at [737, 25] on button "CLASS SETTINGS" at bounding box center [750, 22] width 105 height 23
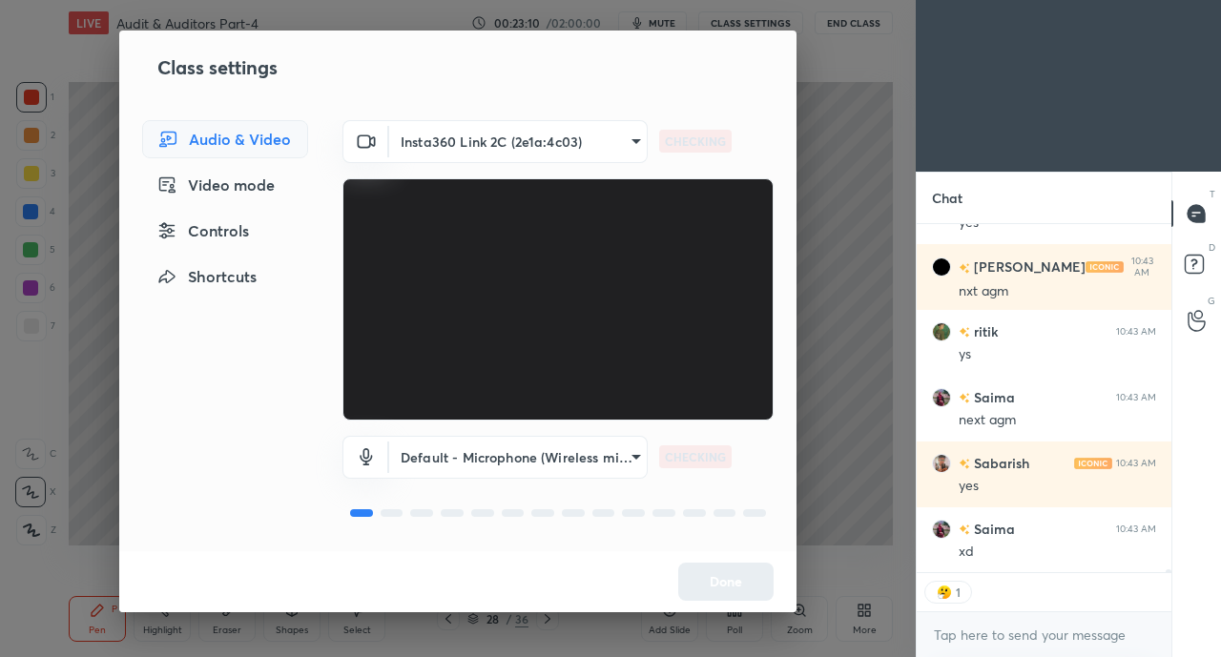
click at [243, 235] on div "Controls" at bounding box center [225, 231] width 166 height 38
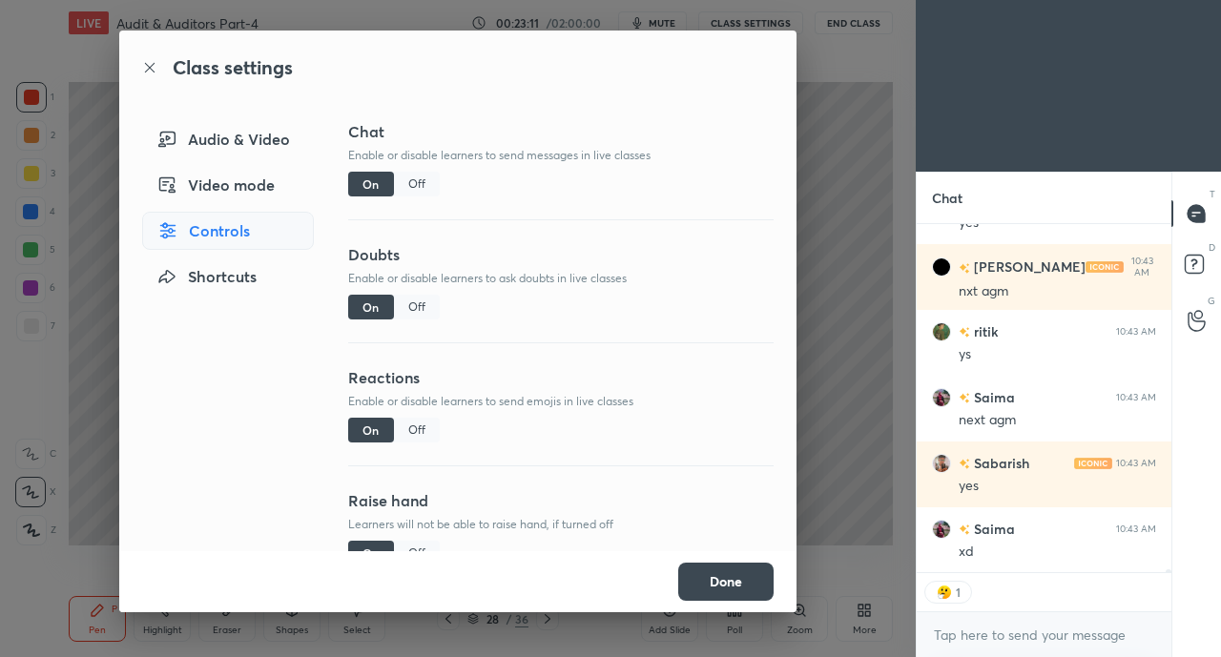
click at [412, 436] on div "Off" at bounding box center [417, 430] width 46 height 25
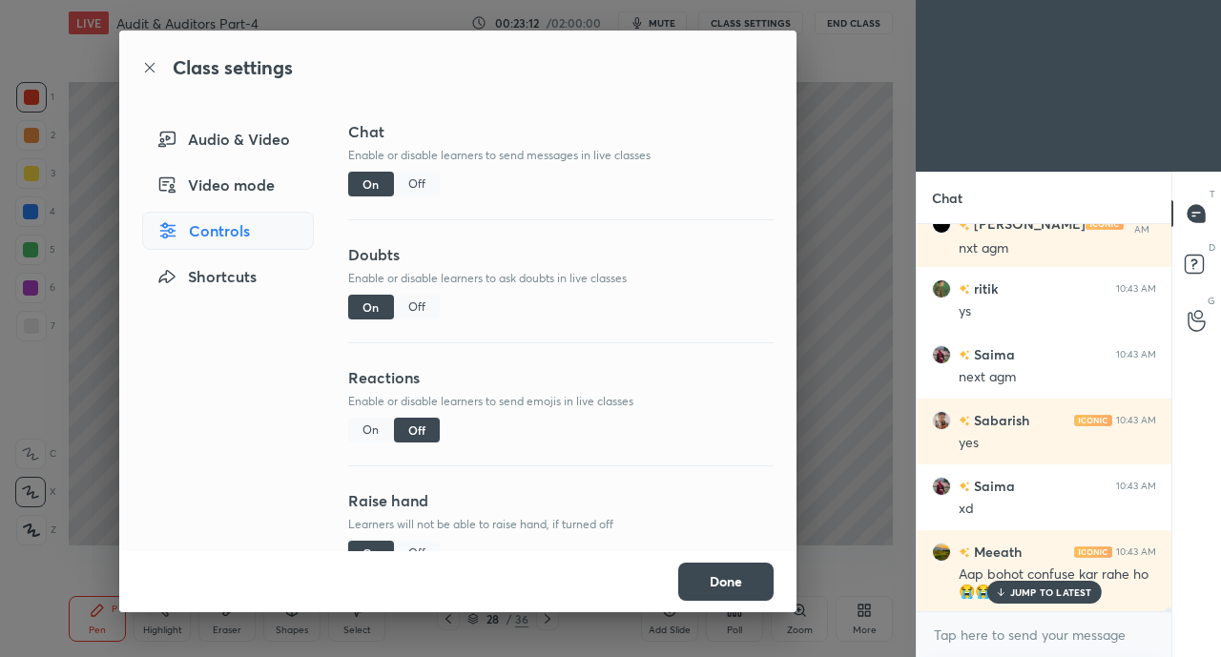
click at [725, 589] on button "Done" at bounding box center [725, 582] width 95 height 38
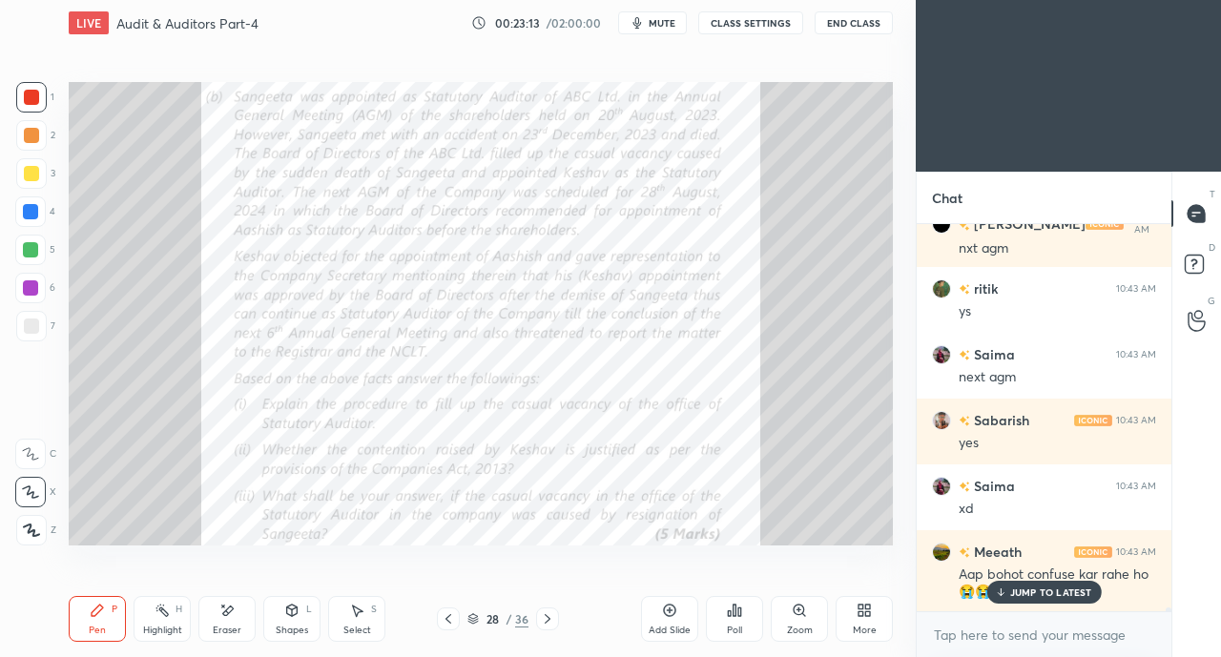
click at [1024, 588] on p "JUMP TO LATEST" at bounding box center [1051, 591] width 82 height 11
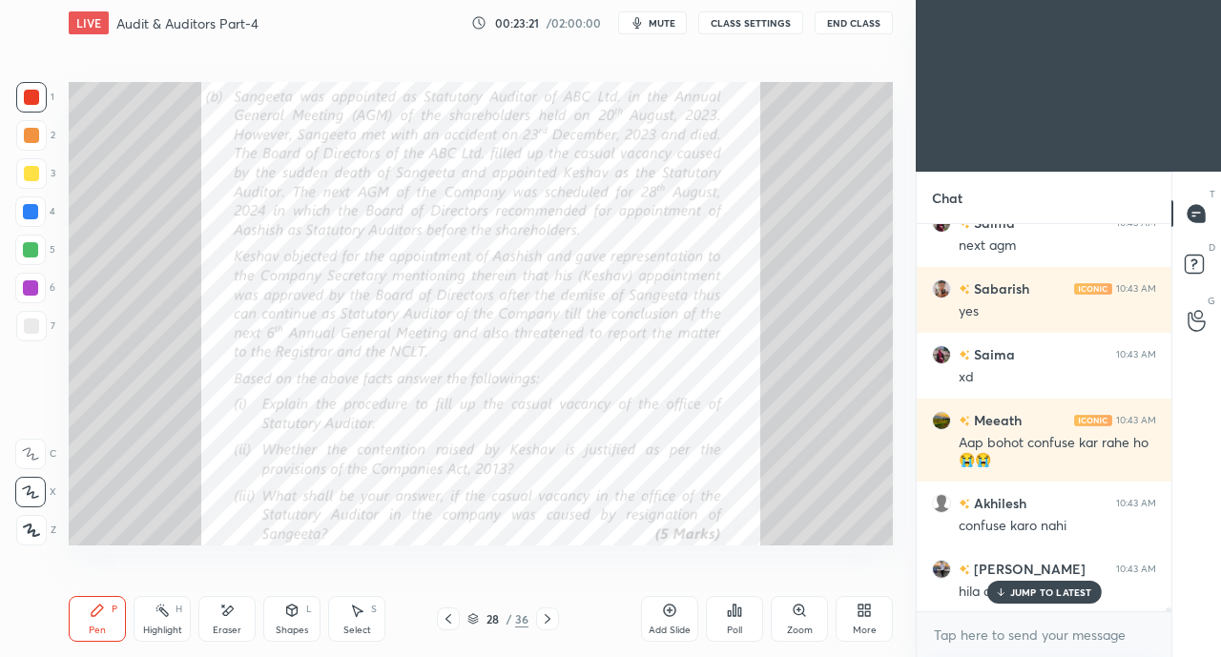
click at [1015, 590] on p "JUMP TO LATEST" at bounding box center [1051, 591] width 82 height 11
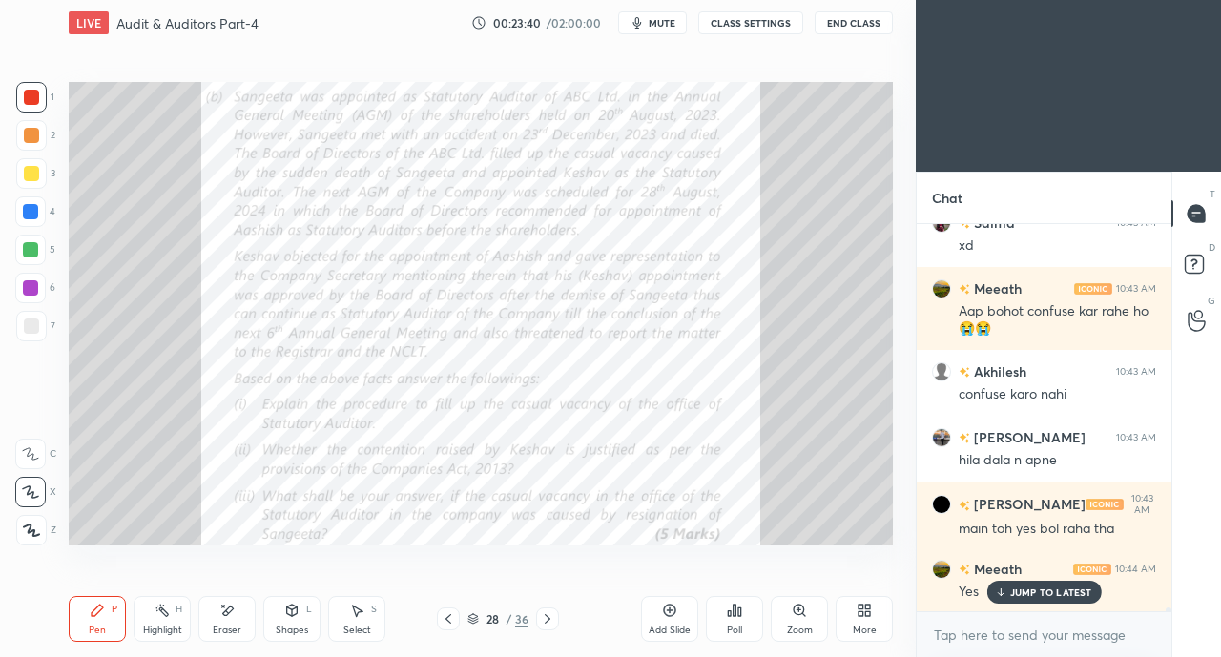
scroll to position [38097, 0]
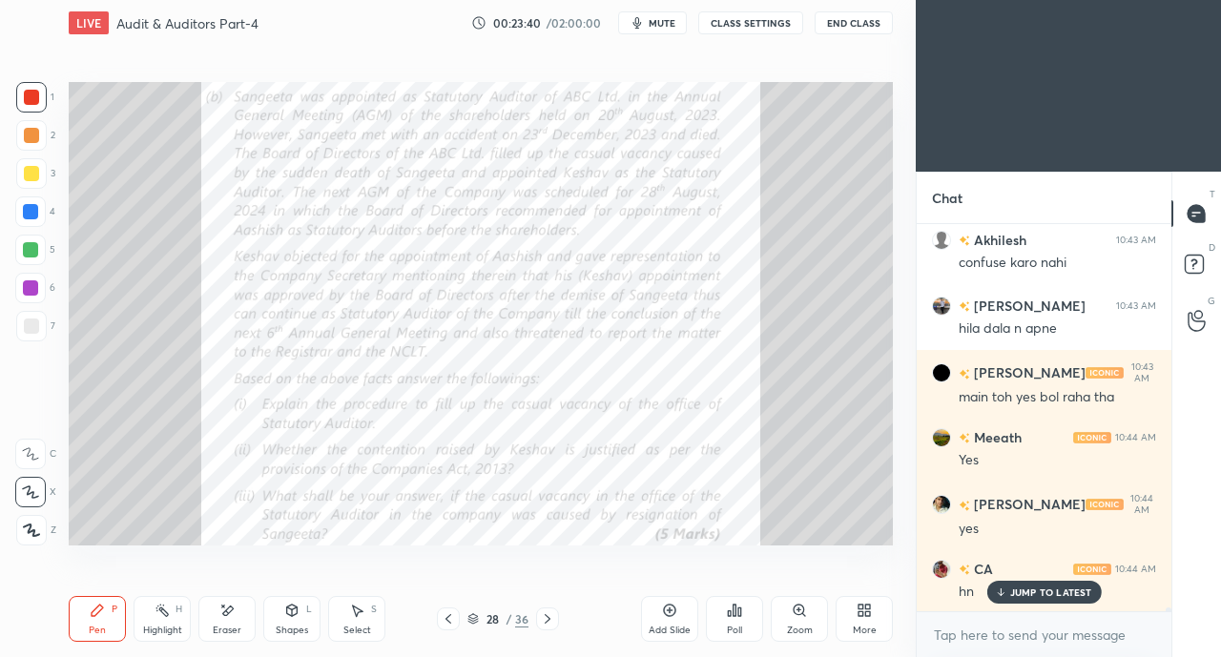
click at [28, 183] on div at bounding box center [31, 173] width 31 height 31
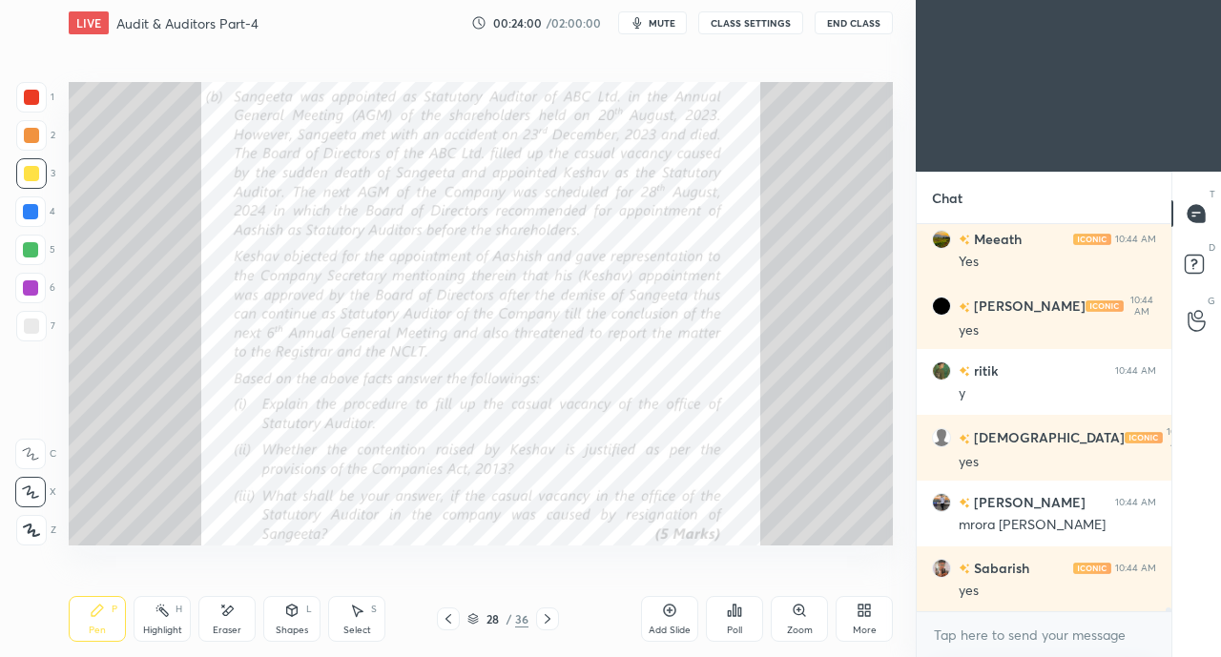
scroll to position [39018, 0]
click at [29, 327] on div at bounding box center [31, 326] width 15 height 15
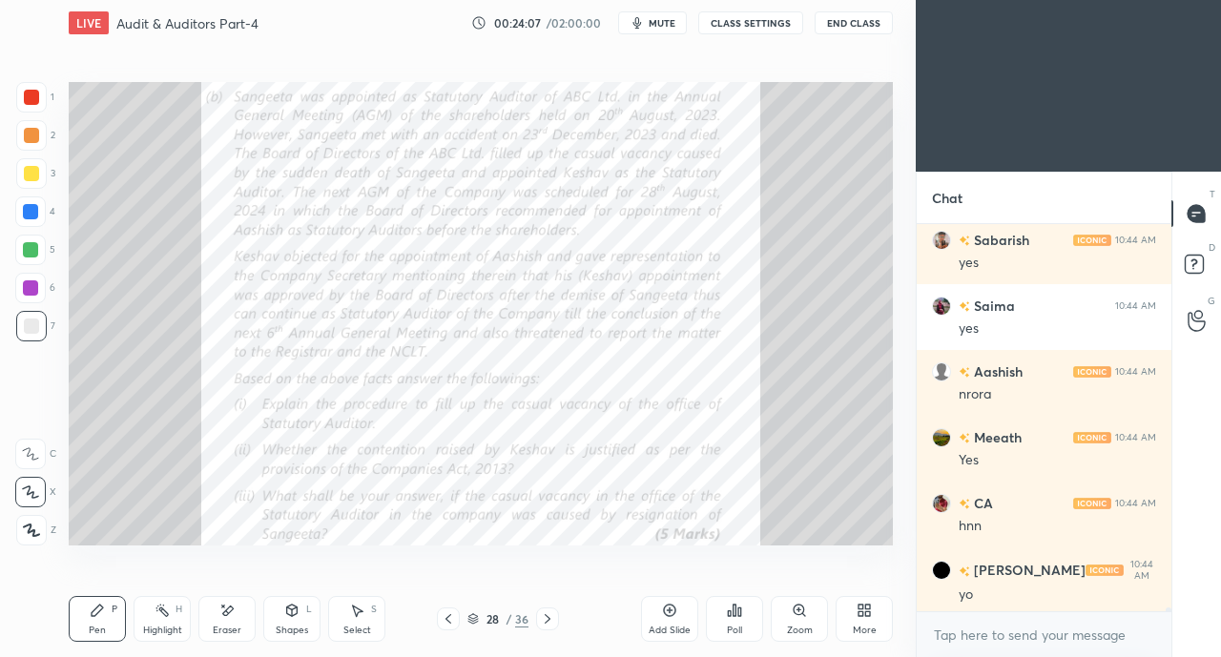
scroll to position [39348, 0]
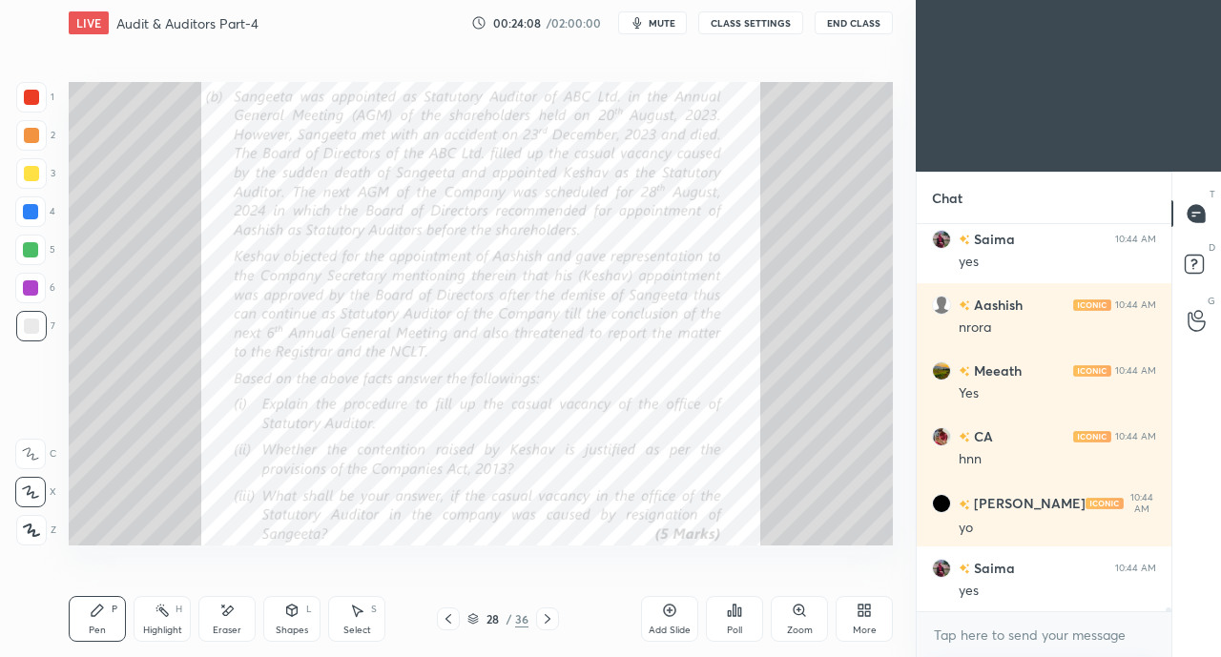
click at [27, 215] on div at bounding box center [30, 211] width 15 height 15
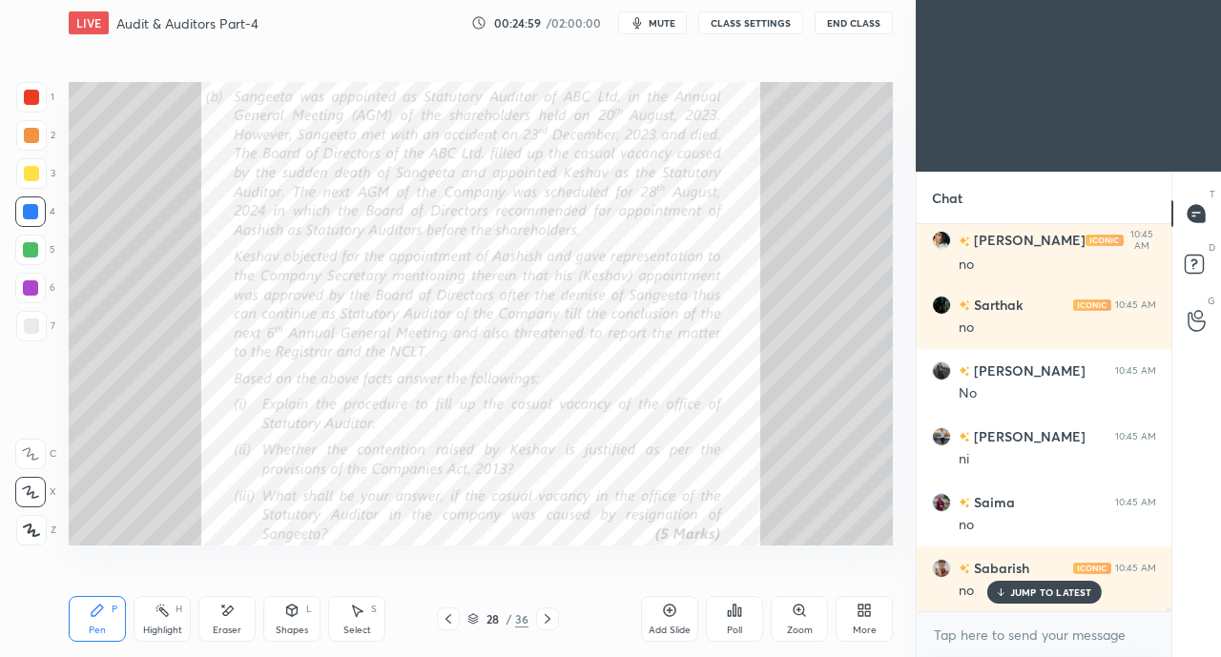
scroll to position [41009, 0]
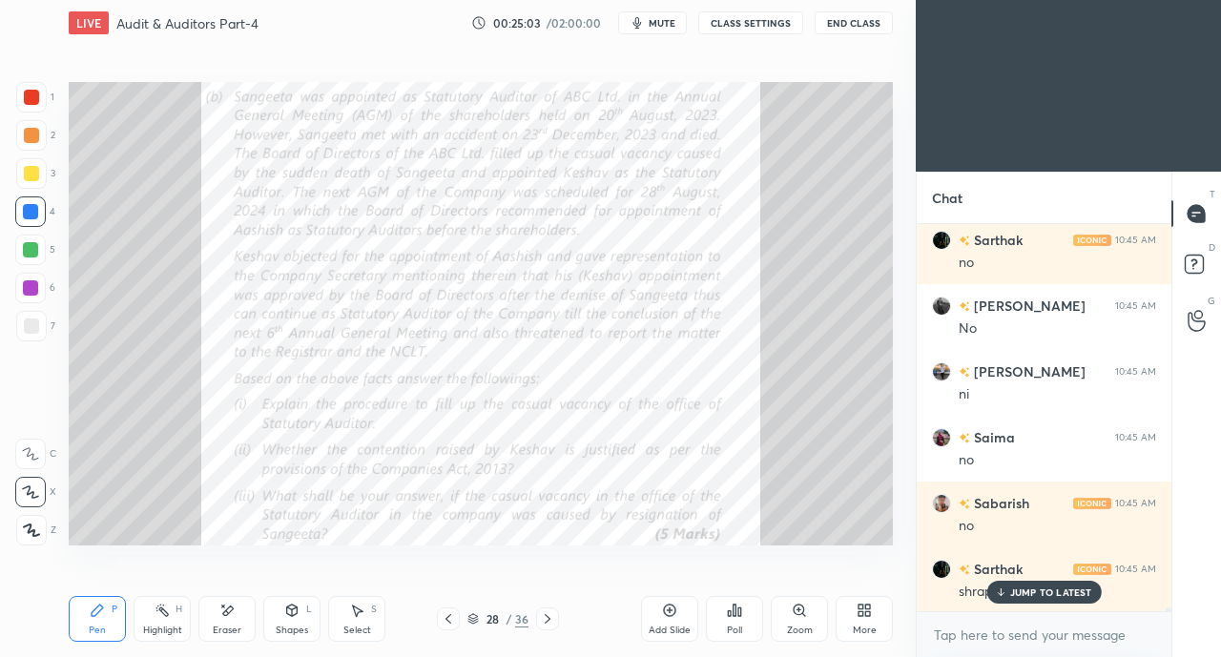
click at [1011, 597] on p "JUMP TO LATEST" at bounding box center [1051, 591] width 82 height 11
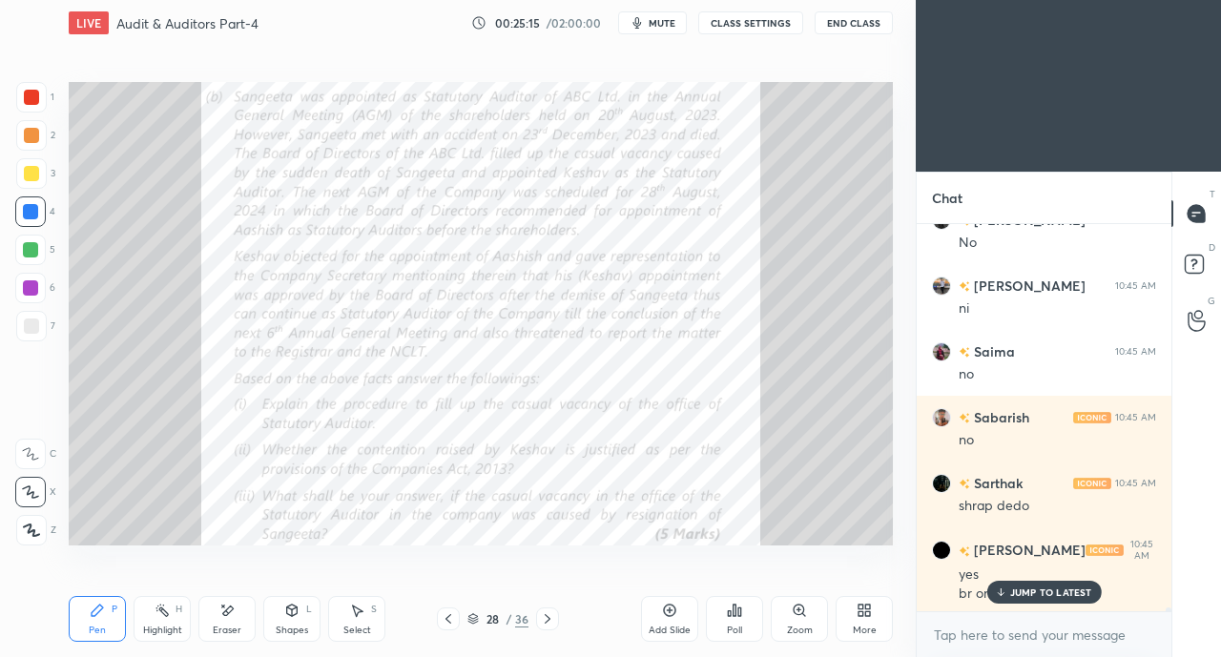
scroll to position [41160, 0]
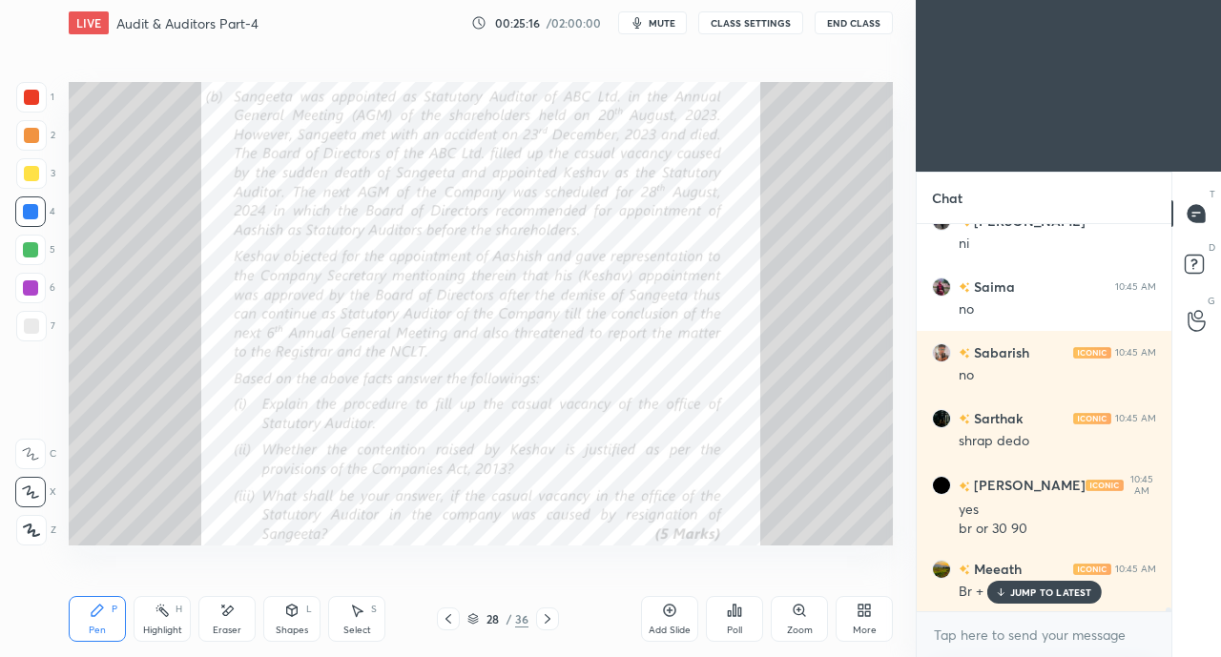
click at [1024, 598] on p "JUMP TO LATEST" at bounding box center [1051, 591] width 82 height 11
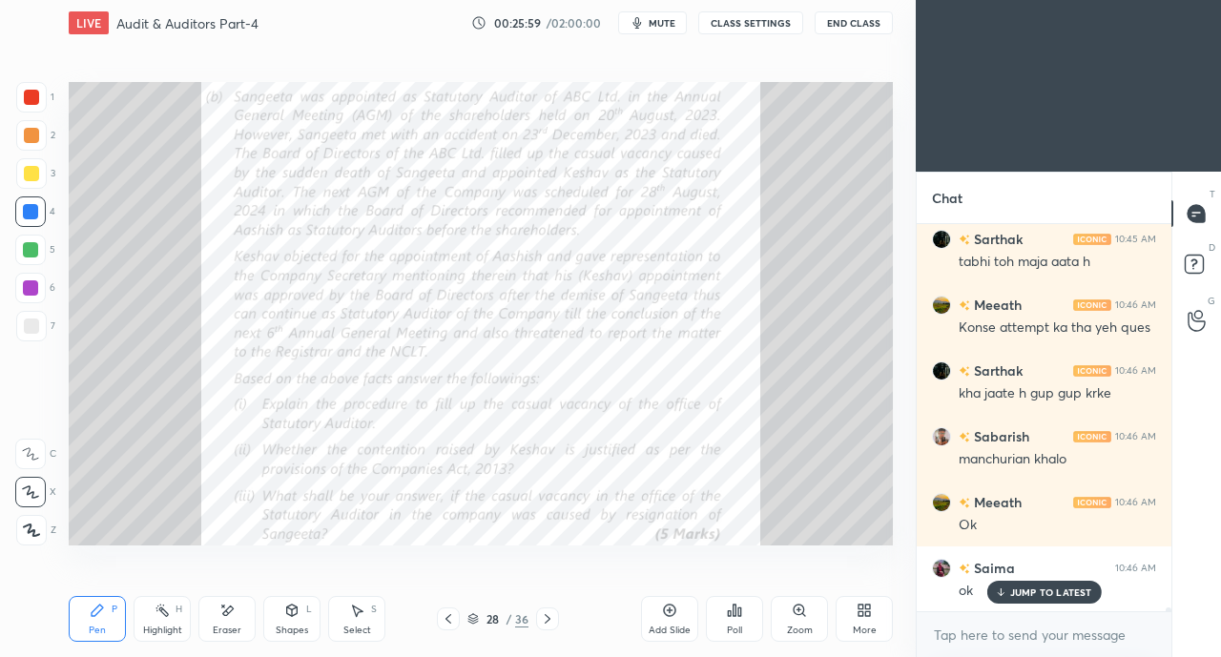
scroll to position [42081, 0]
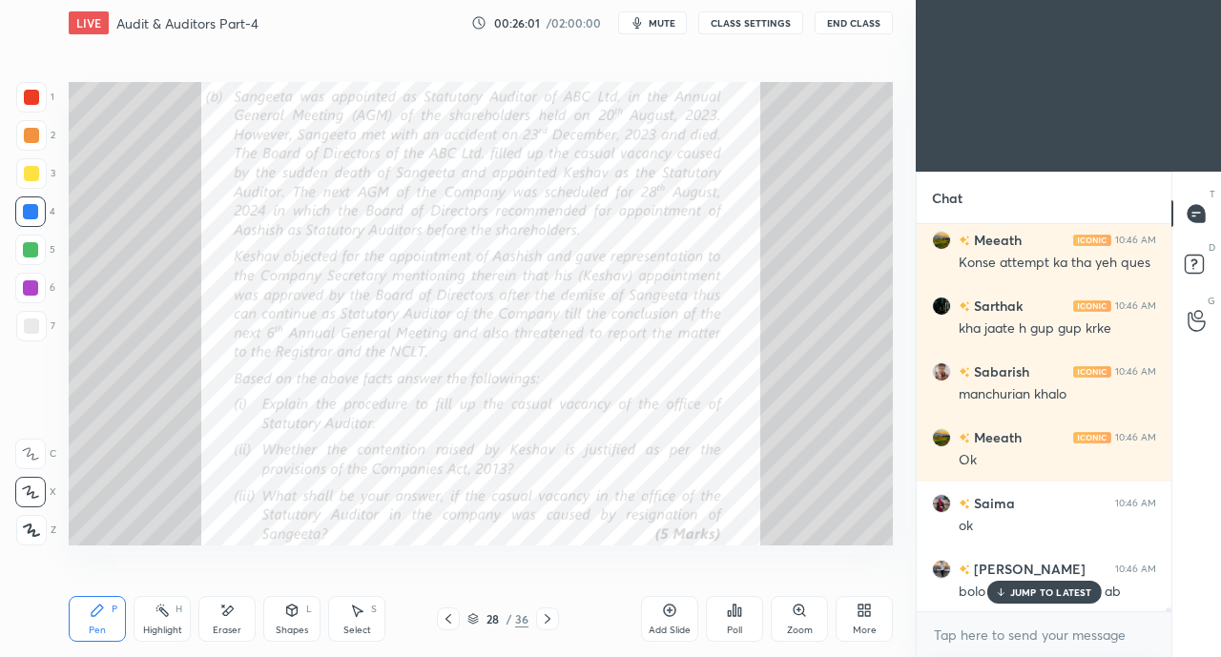
click at [1030, 591] on p "JUMP TO LATEST" at bounding box center [1051, 591] width 82 height 11
click at [450, 619] on icon at bounding box center [448, 618] width 15 height 15
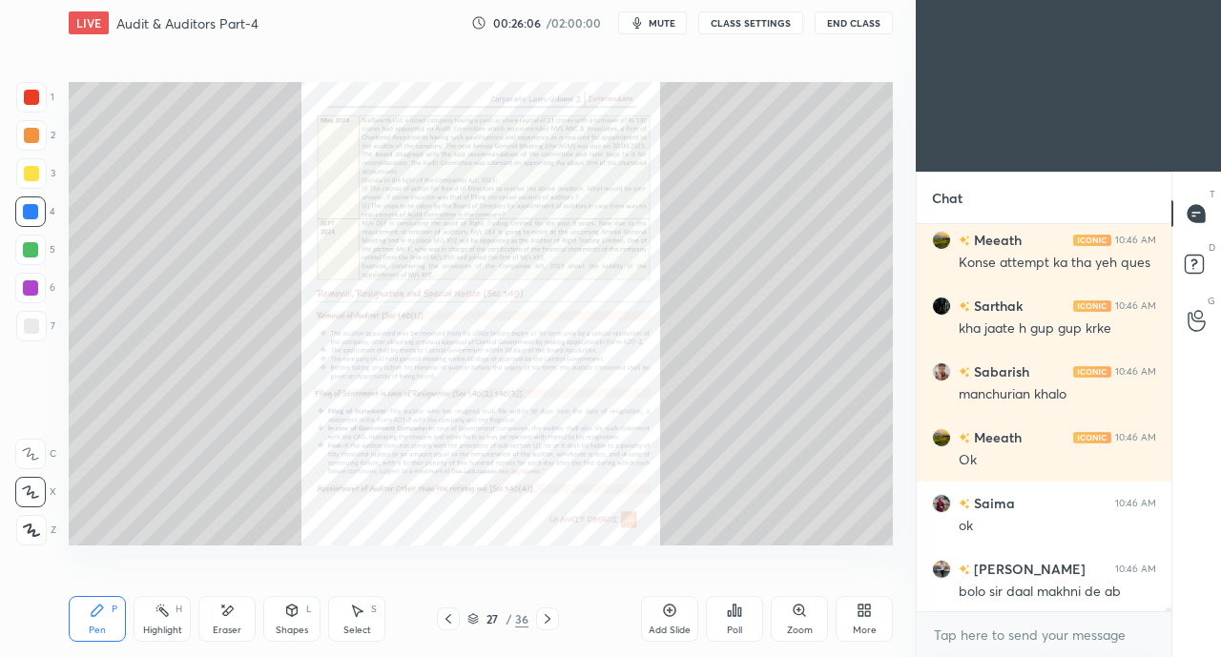
click at [451, 619] on icon at bounding box center [448, 618] width 15 height 15
click at [452, 619] on icon at bounding box center [448, 618] width 15 height 15
click at [452, 617] on icon at bounding box center [448, 618] width 15 height 15
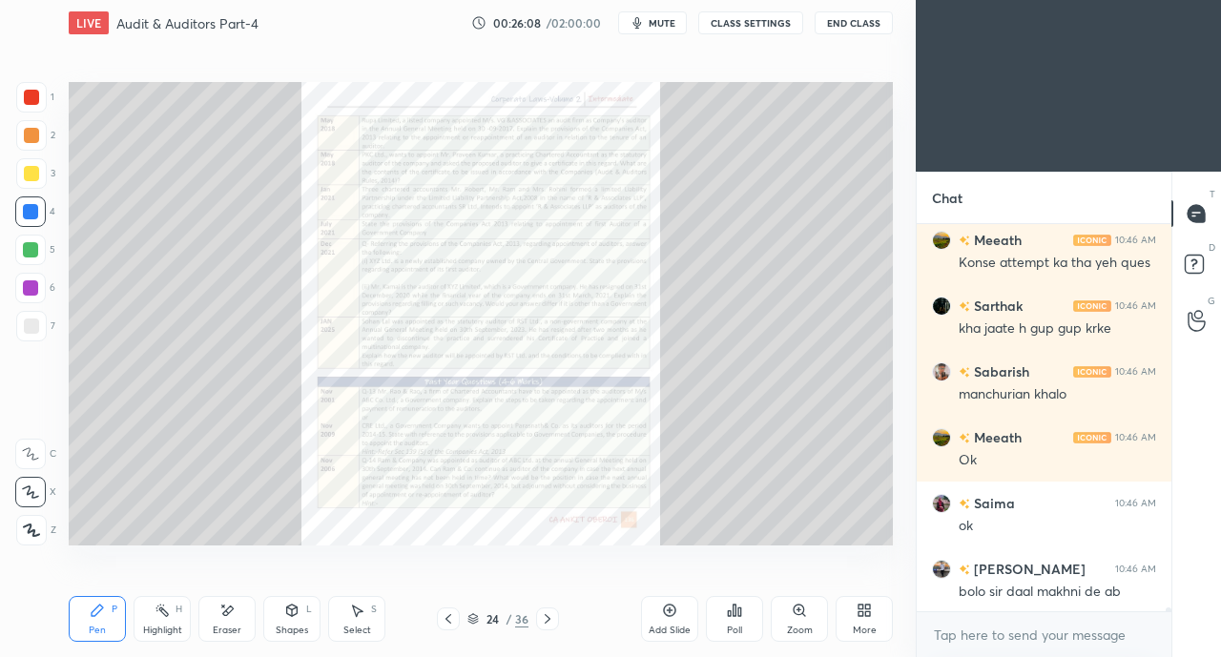
click at [803, 621] on div "Zoom" at bounding box center [799, 619] width 57 height 46
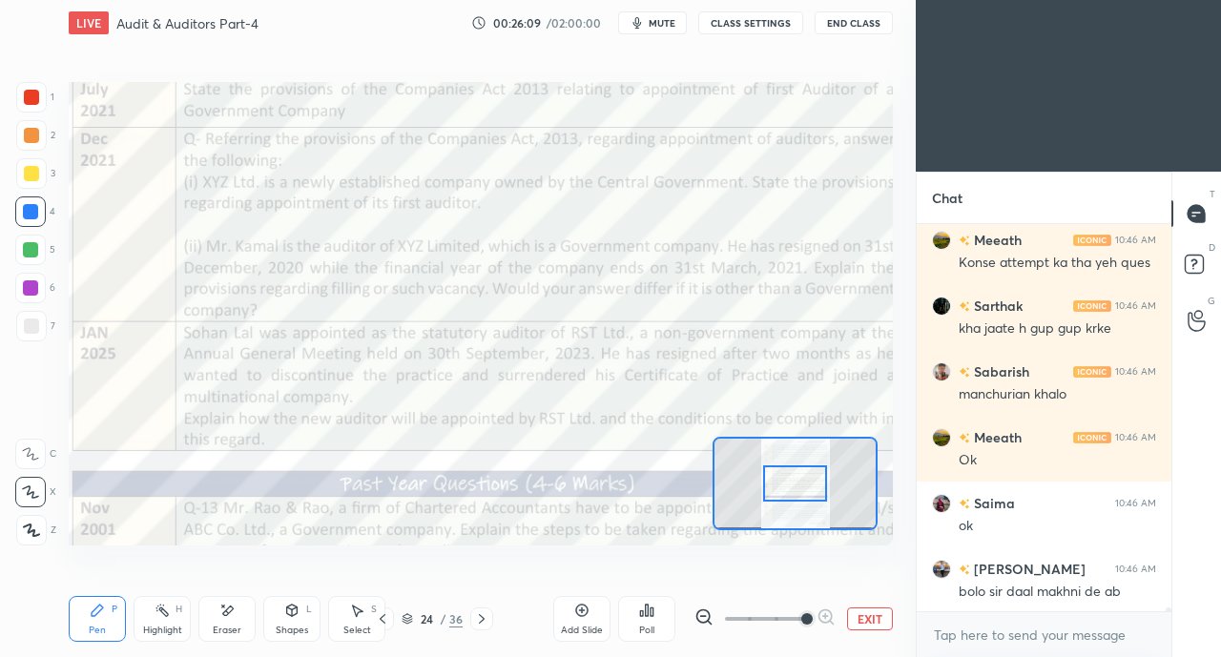
scroll to position [42148, 0]
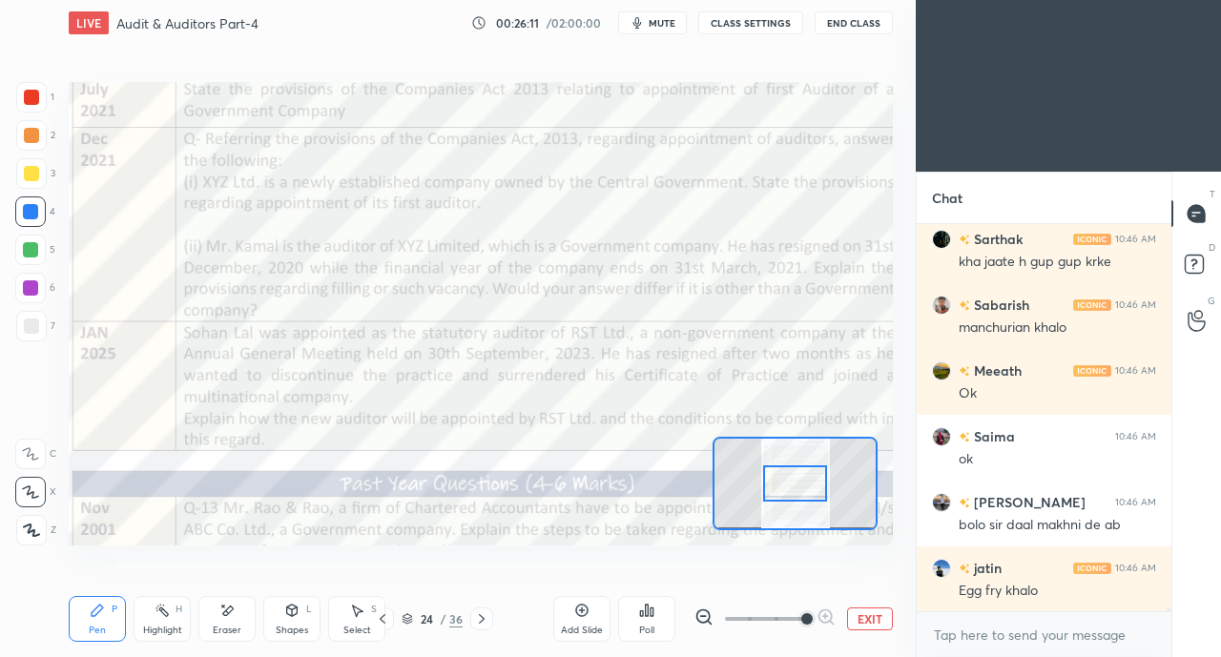
click at [36, 96] on div at bounding box center [31, 97] width 15 height 15
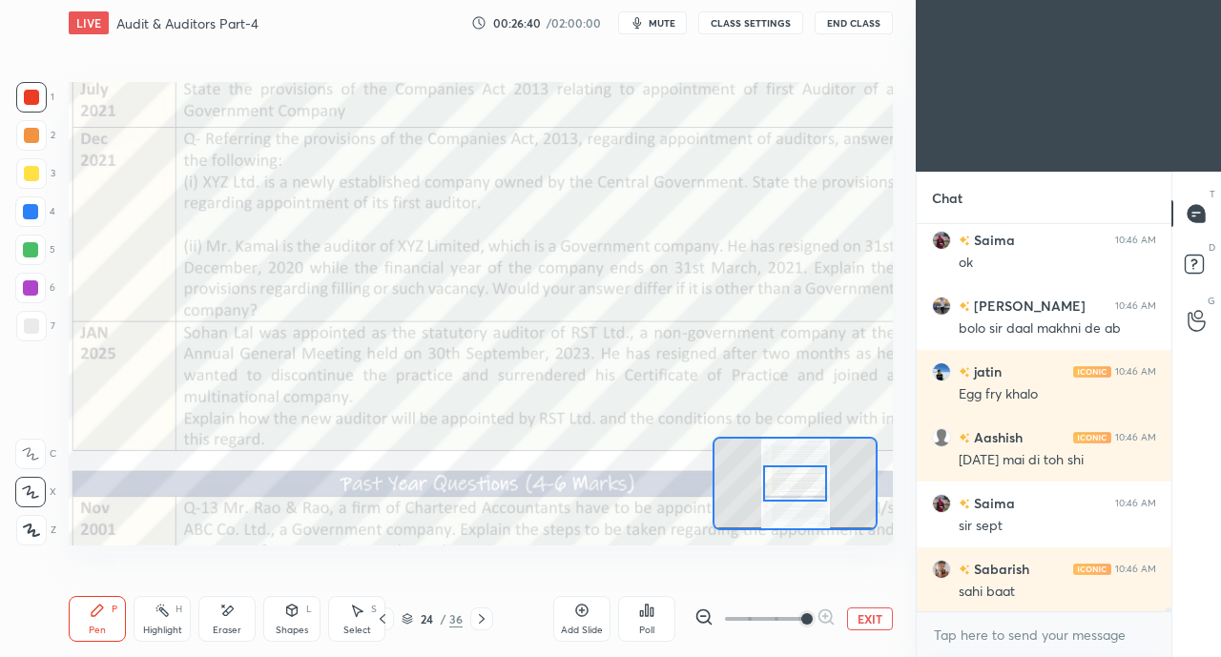
scroll to position [42411, 0]
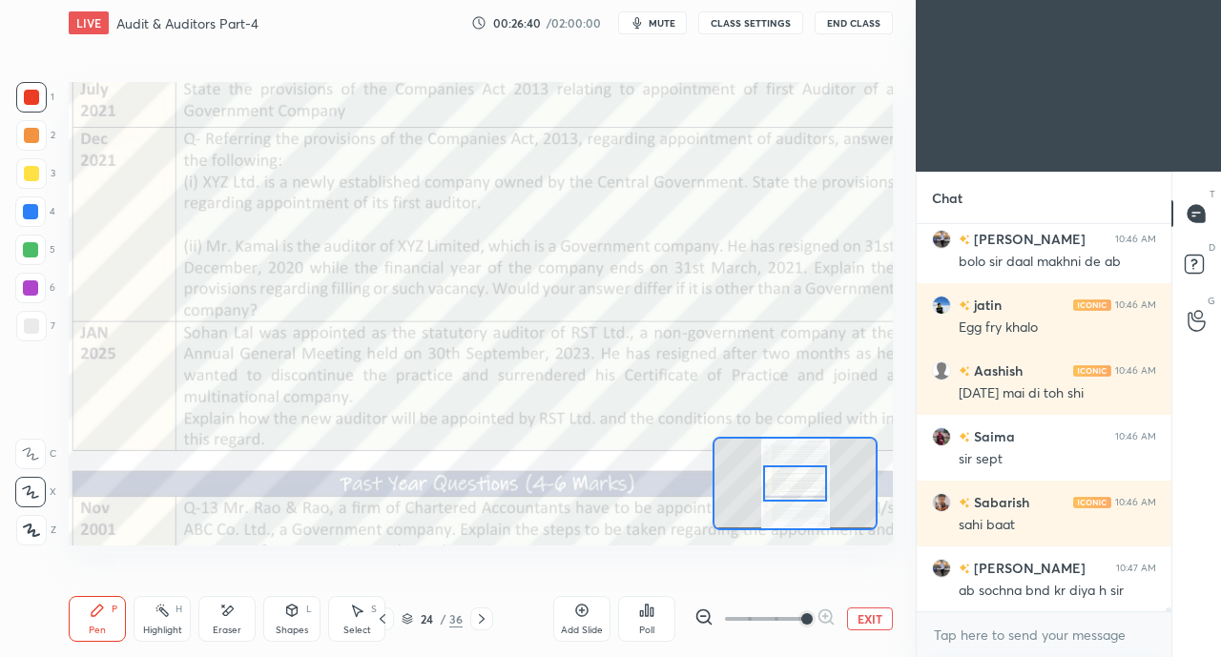
click at [1023, 589] on div "ab sochna bnd kr diya h sir" at bounding box center [1056, 591] width 197 height 19
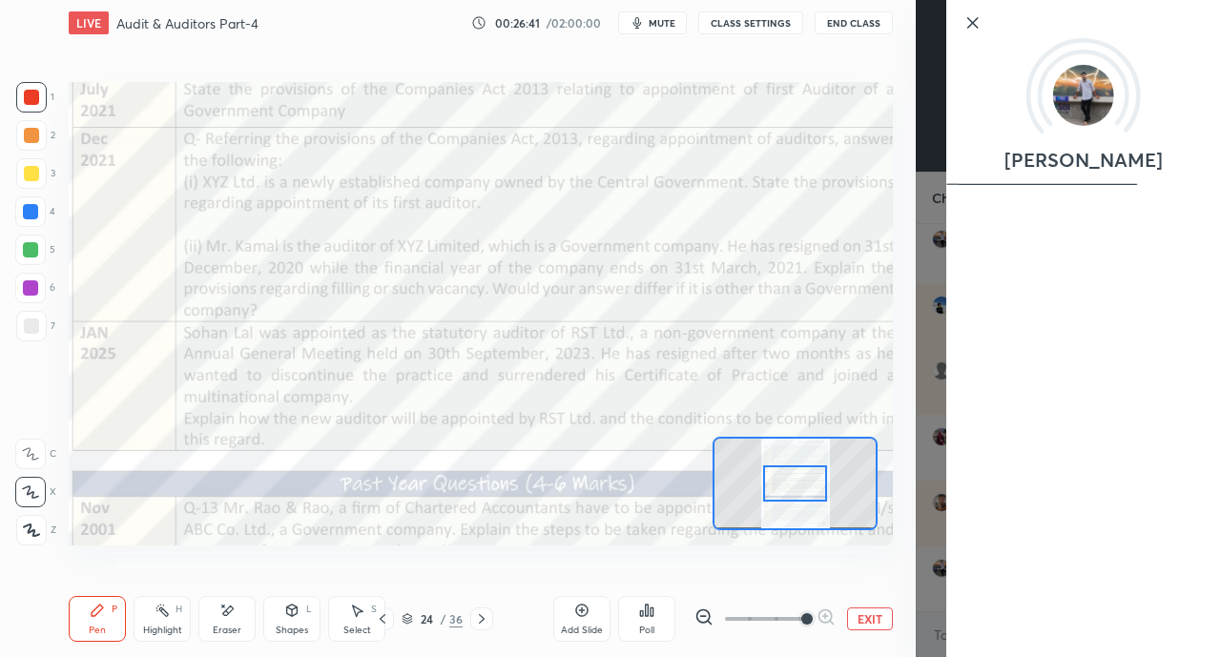
click at [883, 557] on div "Setting up your live class Poll for secs No correct answer Start poll" at bounding box center [480, 313] width 839 height 535
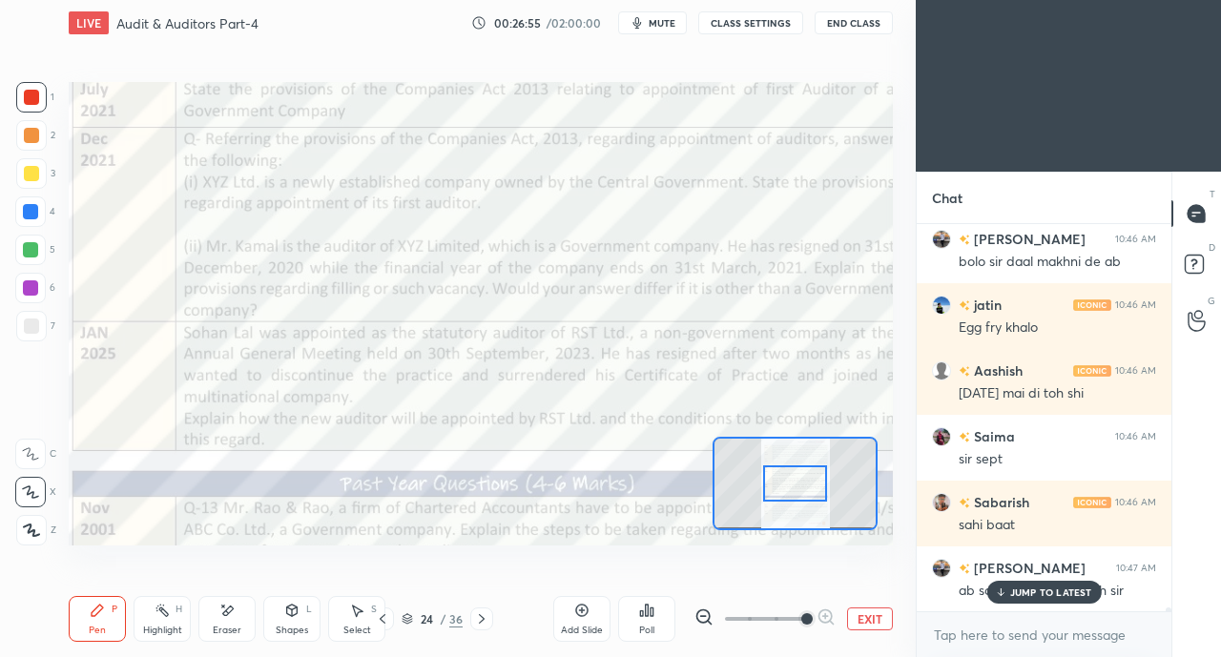
scroll to position [42476, 0]
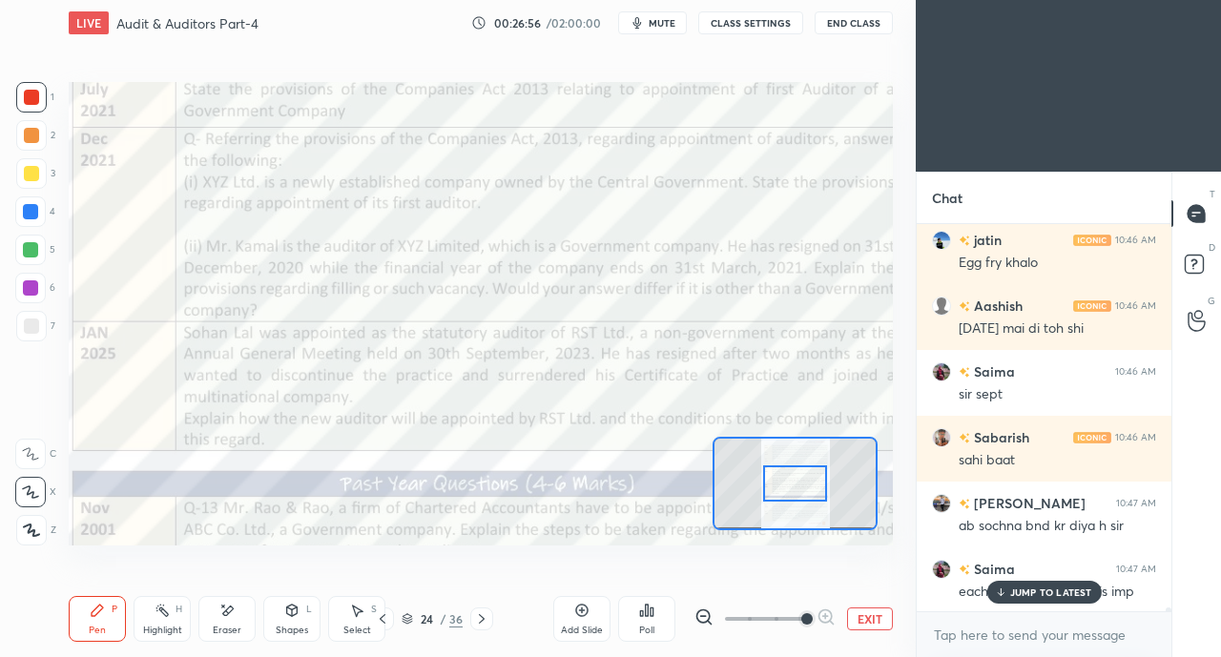
click at [1055, 594] on p "JUMP TO LATEST" at bounding box center [1051, 591] width 82 height 11
click at [385, 620] on icon at bounding box center [382, 618] width 15 height 15
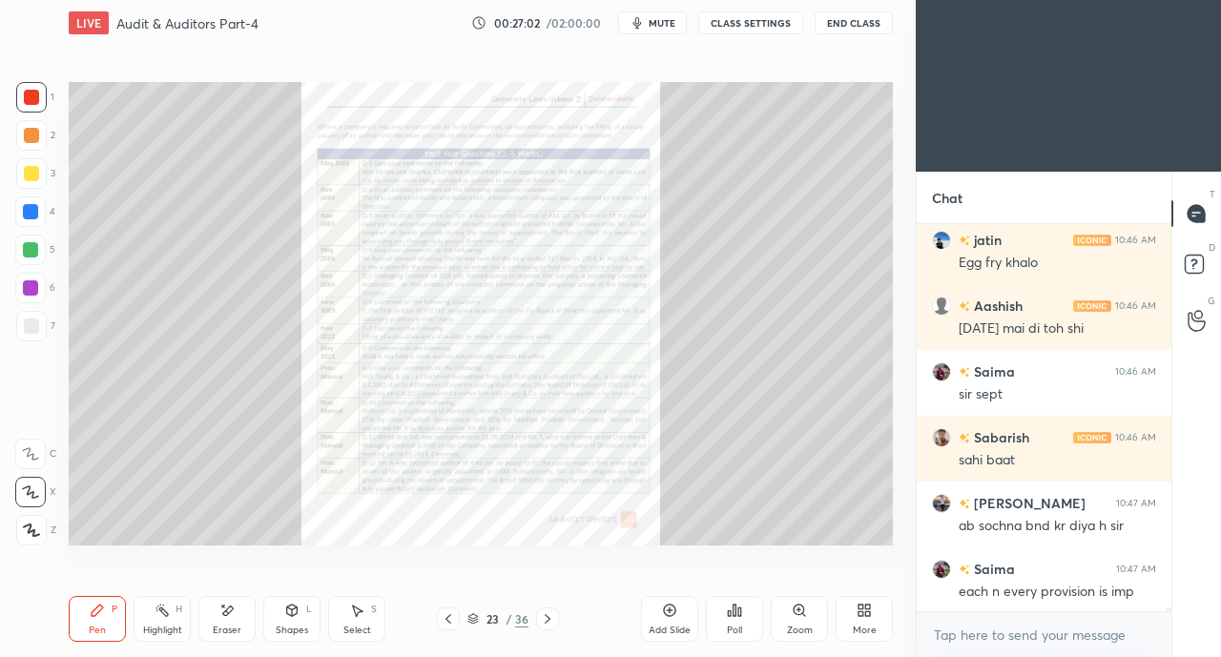
click at [441, 620] on icon at bounding box center [448, 618] width 15 height 15
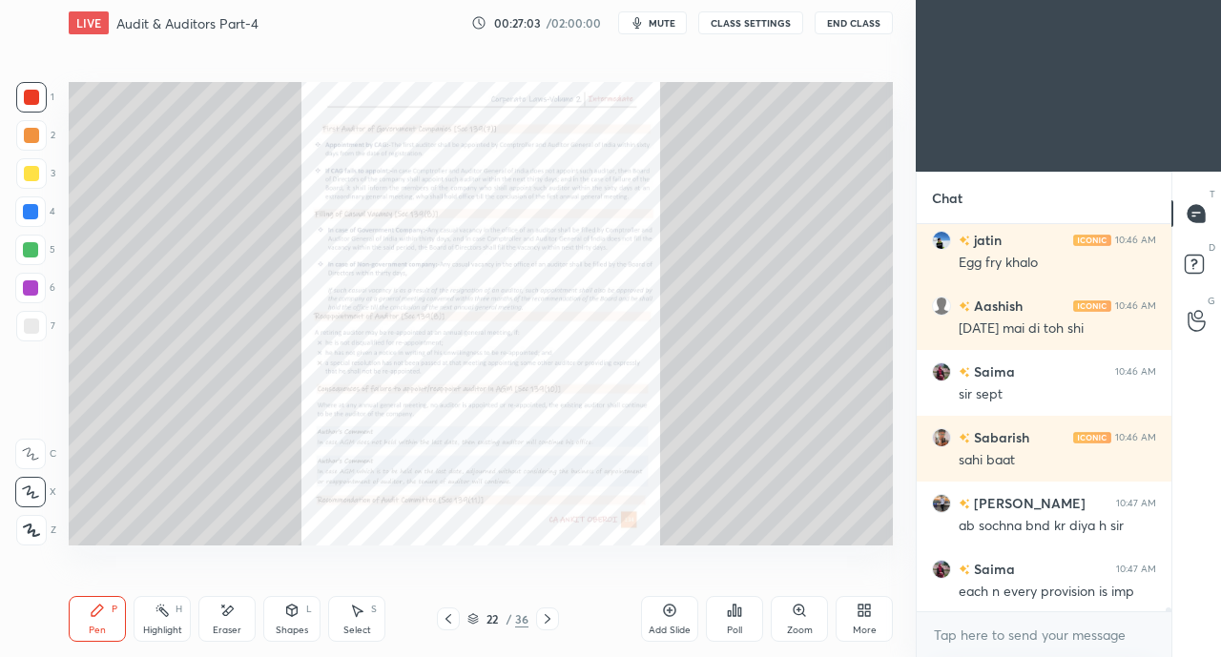
click at [440, 618] on div at bounding box center [448, 618] width 23 height 23
click at [439, 616] on div at bounding box center [448, 618] width 23 height 23
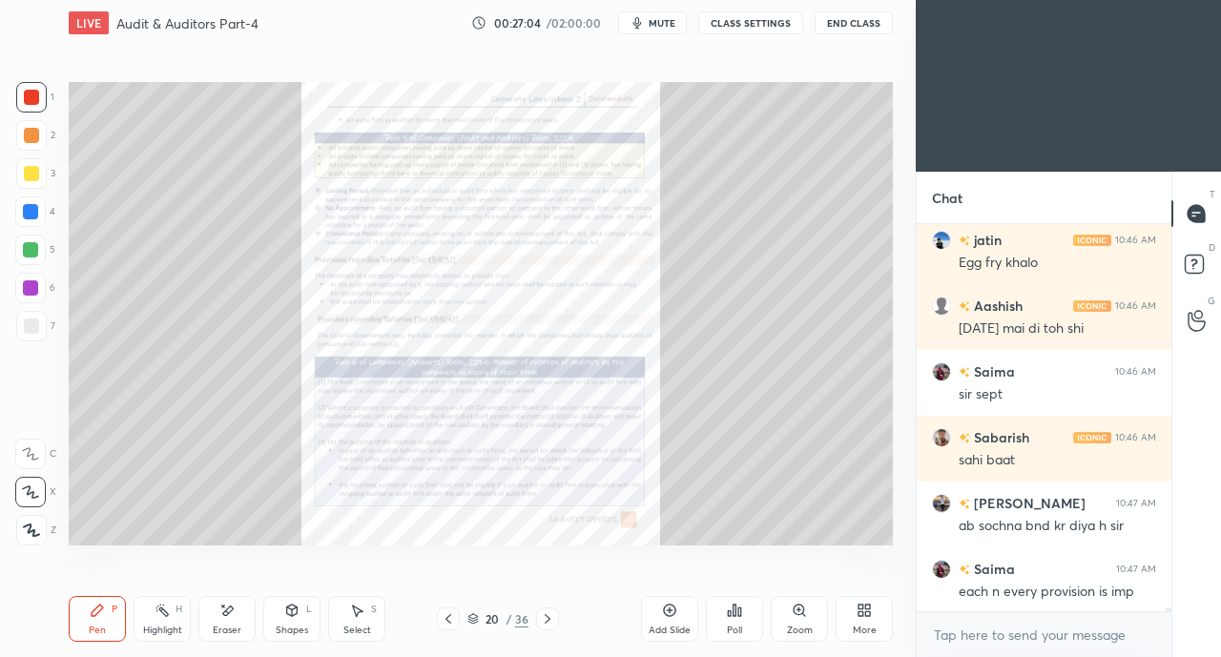
click at [441, 616] on icon at bounding box center [448, 618] width 15 height 15
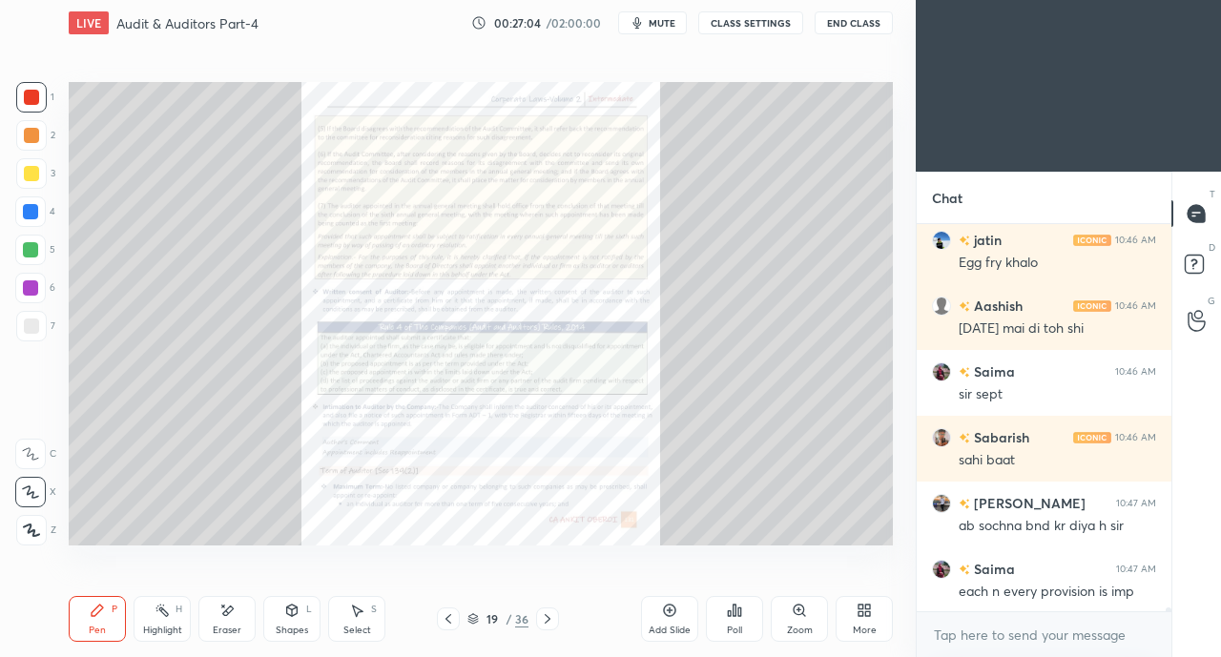
click at [441, 616] on icon at bounding box center [448, 618] width 15 height 15
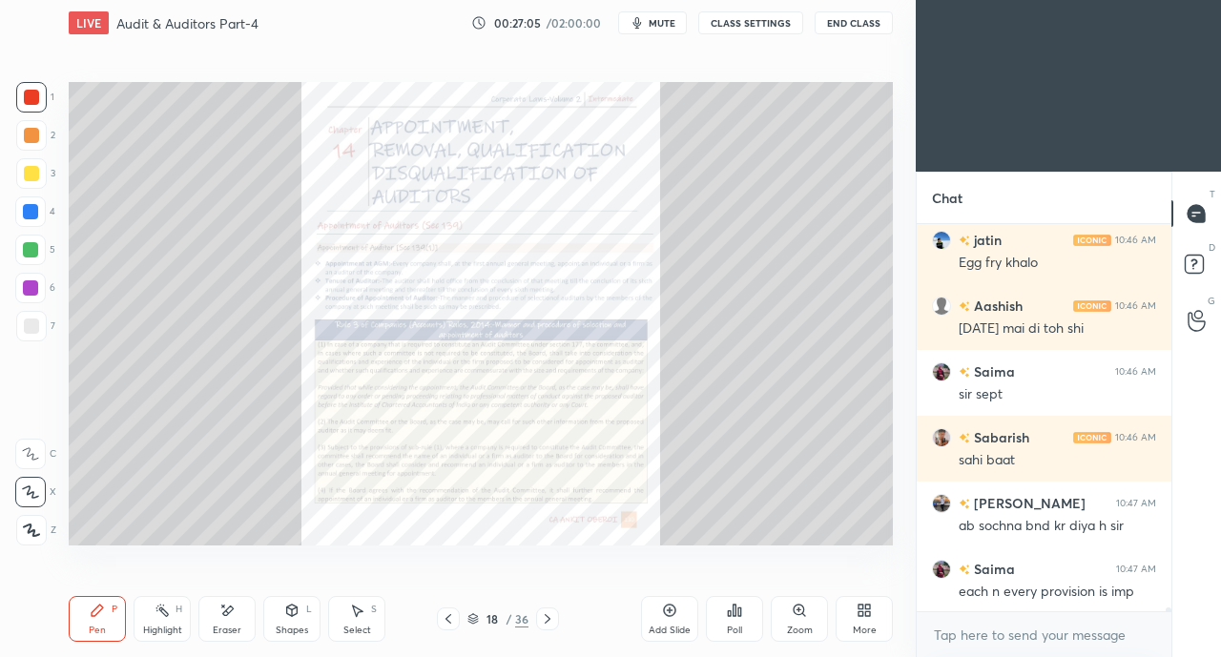
click at [441, 616] on icon at bounding box center [448, 618] width 15 height 15
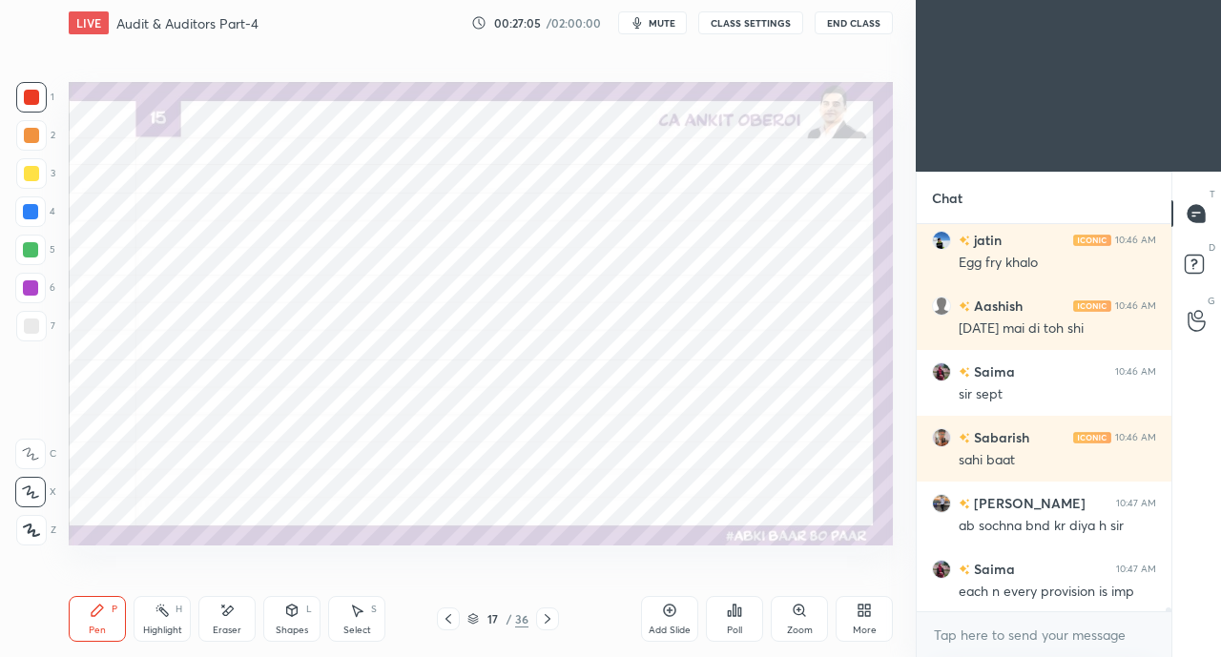
click at [439, 615] on div at bounding box center [448, 618] width 23 height 23
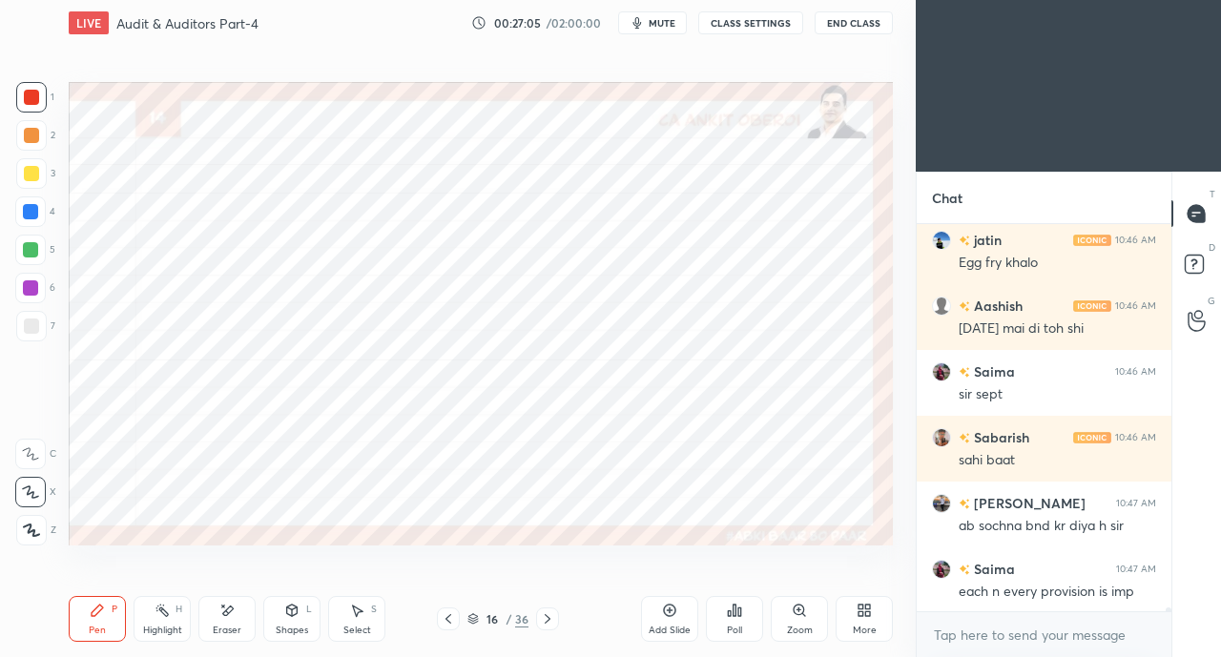
click at [441, 619] on icon at bounding box center [448, 618] width 15 height 15
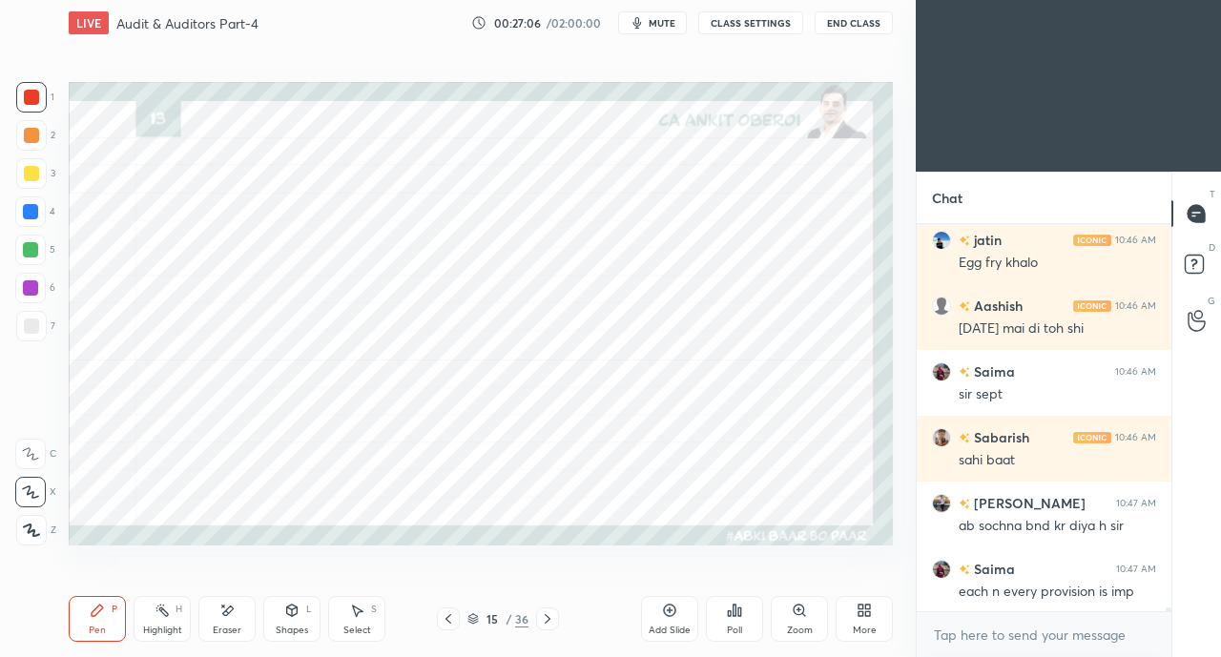
click at [442, 618] on icon at bounding box center [448, 618] width 15 height 15
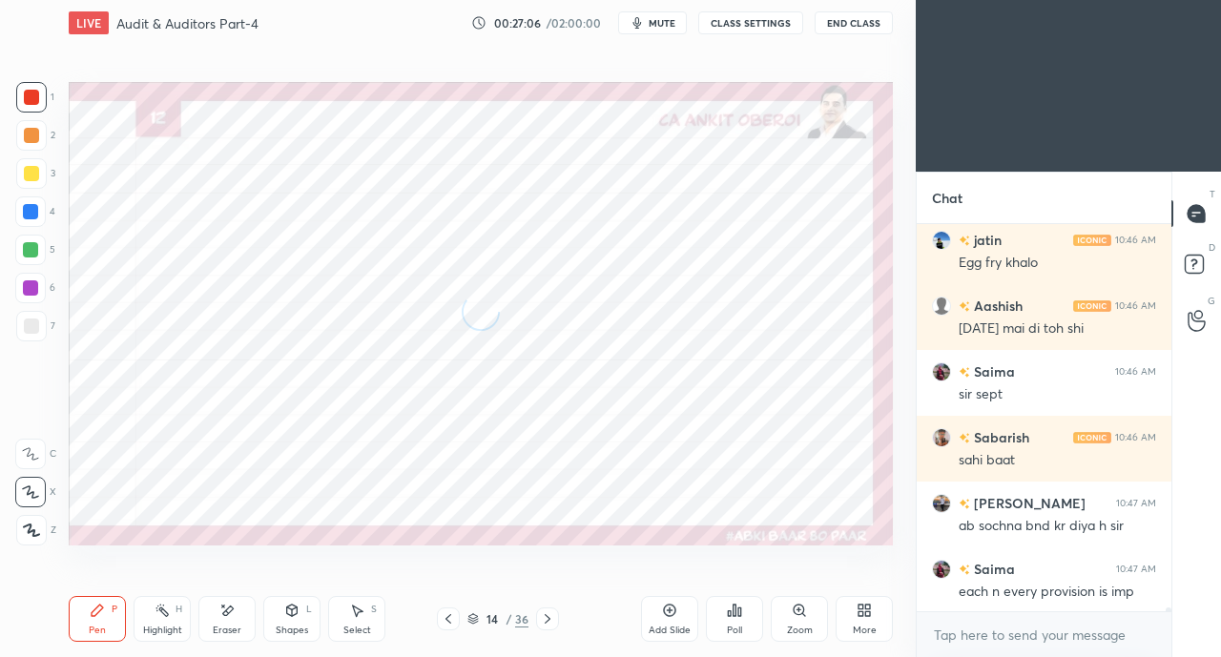
click at [444, 617] on icon at bounding box center [448, 618] width 15 height 15
click at [448, 617] on icon at bounding box center [448, 619] width 6 height 10
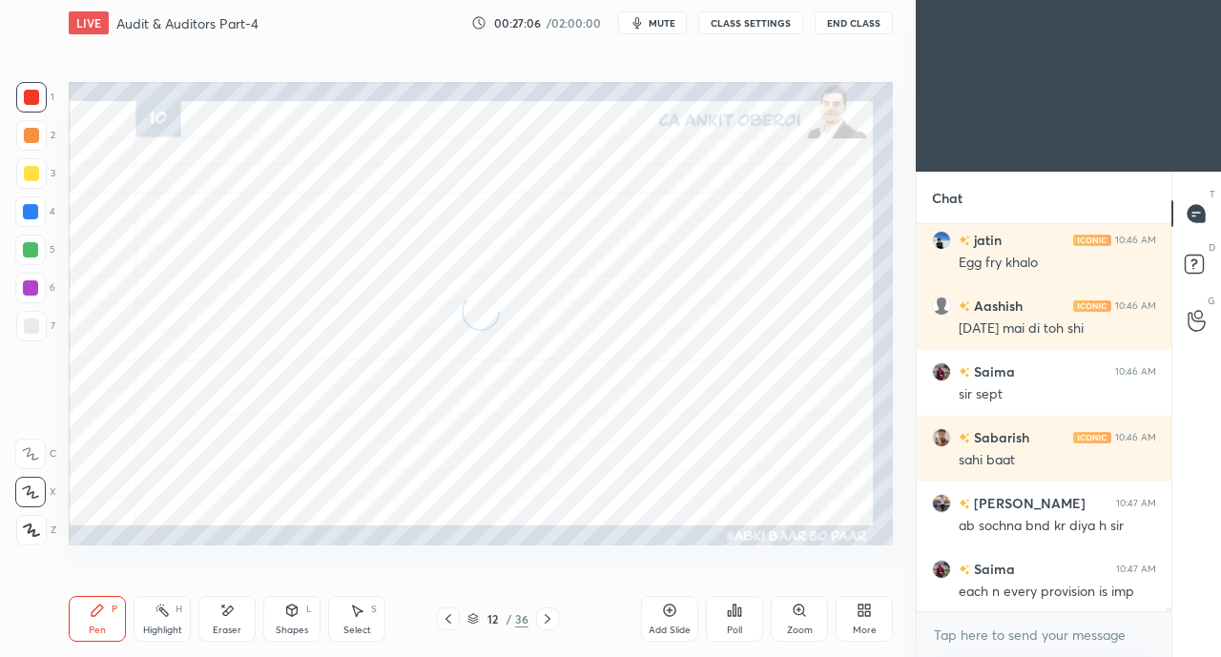
click at [448, 617] on icon at bounding box center [448, 619] width 6 height 10
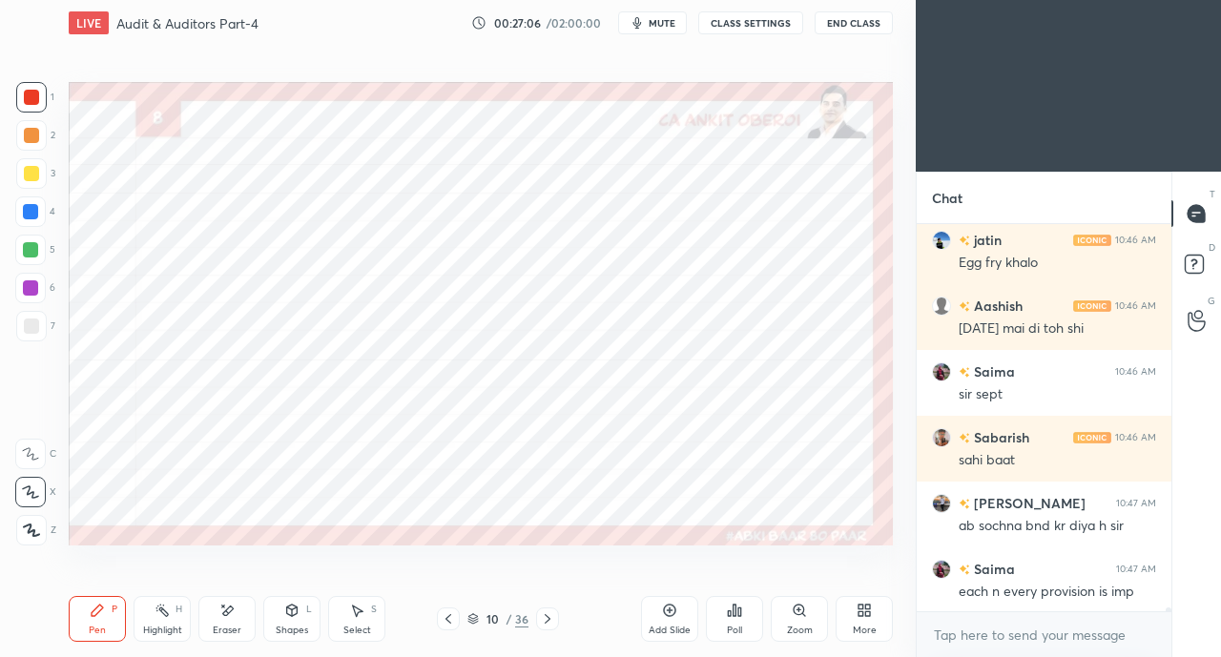
click at [450, 616] on icon at bounding box center [448, 618] width 15 height 15
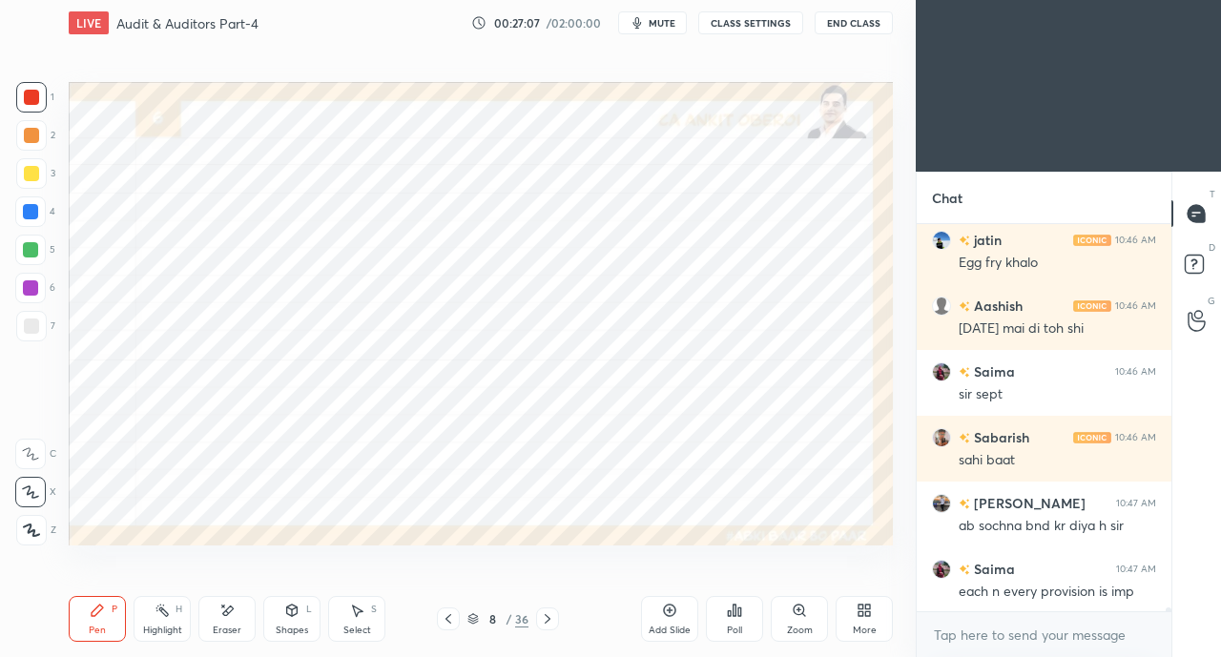
click at [450, 615] on icon at bounding box center [448, 619] width 6 height 10
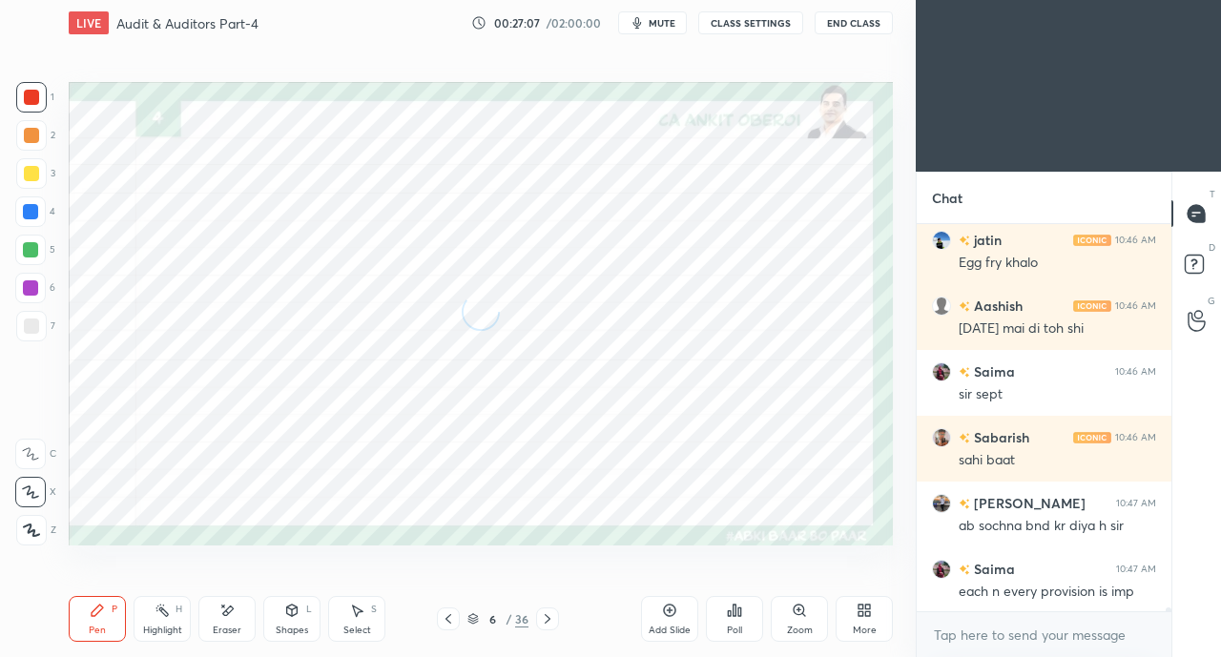
click at [451, 615] on icon at bounding box center [448, 618] width 15 height 15
click at [454, 615] on icon at bounding box center [448, 618] width 15 height 15
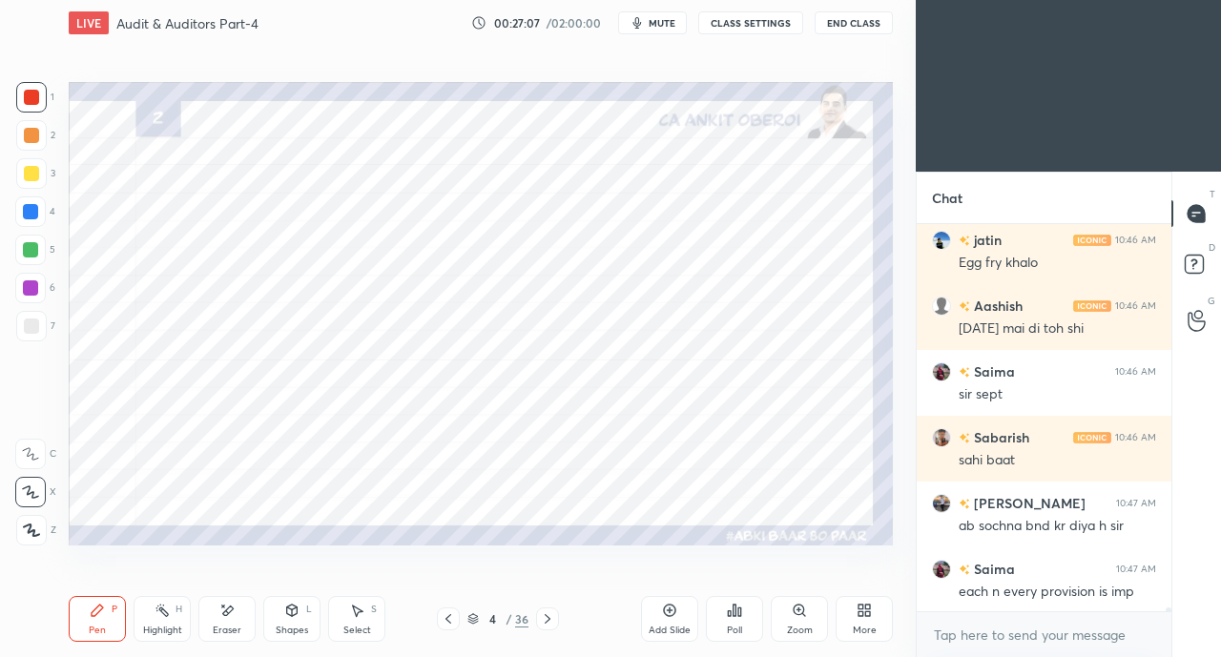
click at [452, 615] on icon at bounding box center [448, 618] width 15 height 15
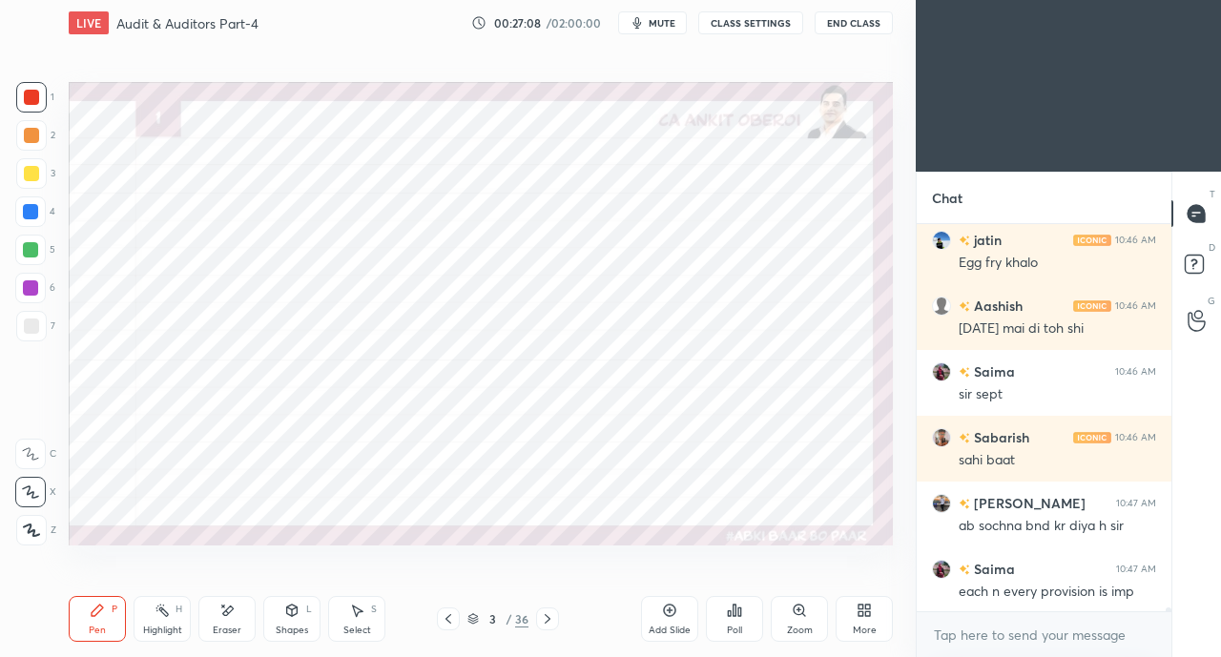
click at [453, 615] on icon at bounding box center [448, 618] width 15 height 15
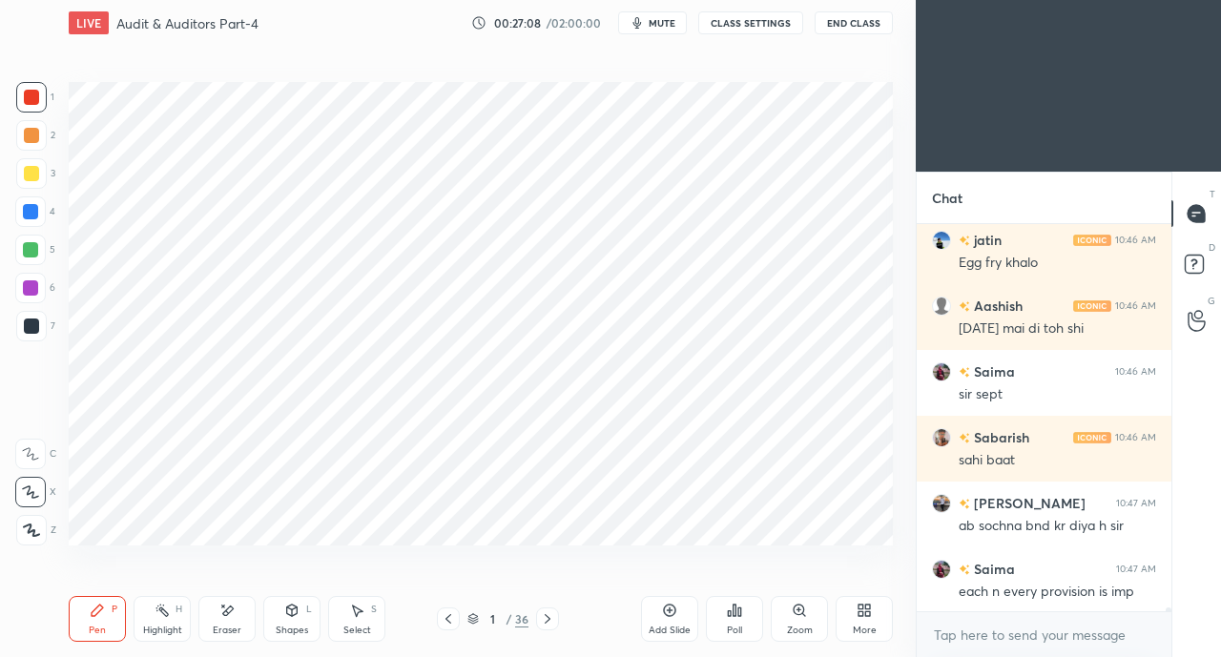
click at [547, 618] on icon at bounding box center [548, 619] width 6 height 10
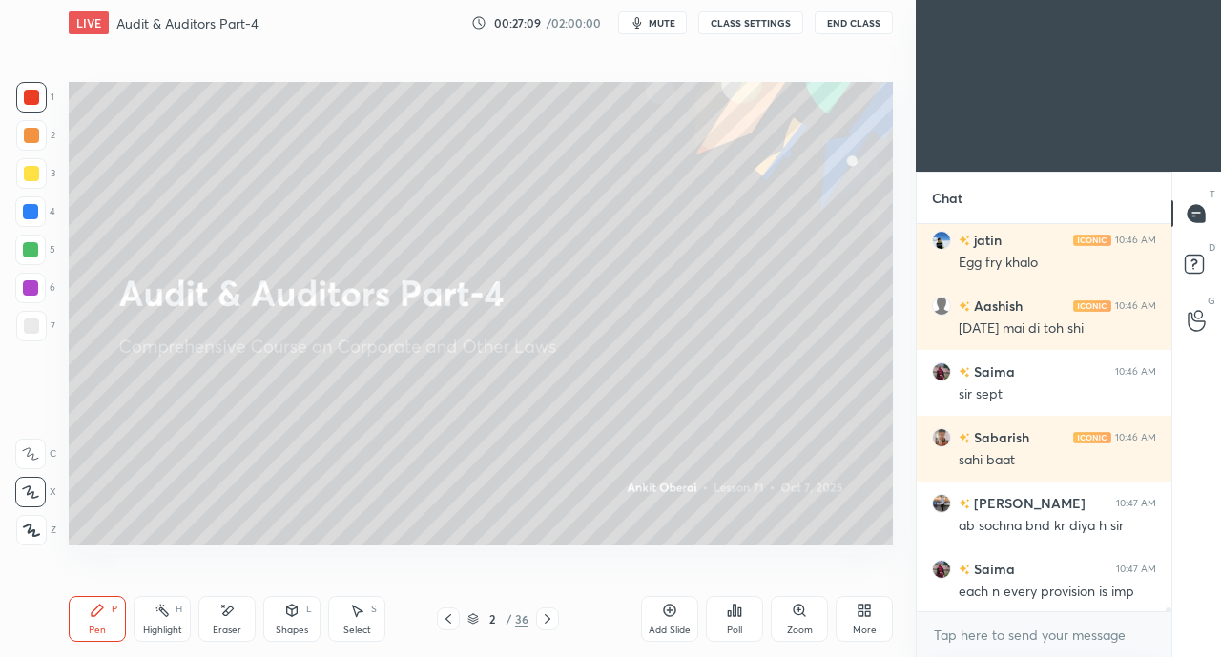
click at [546, 614] on icon at bounding box center [547, 618] width 15 height 15
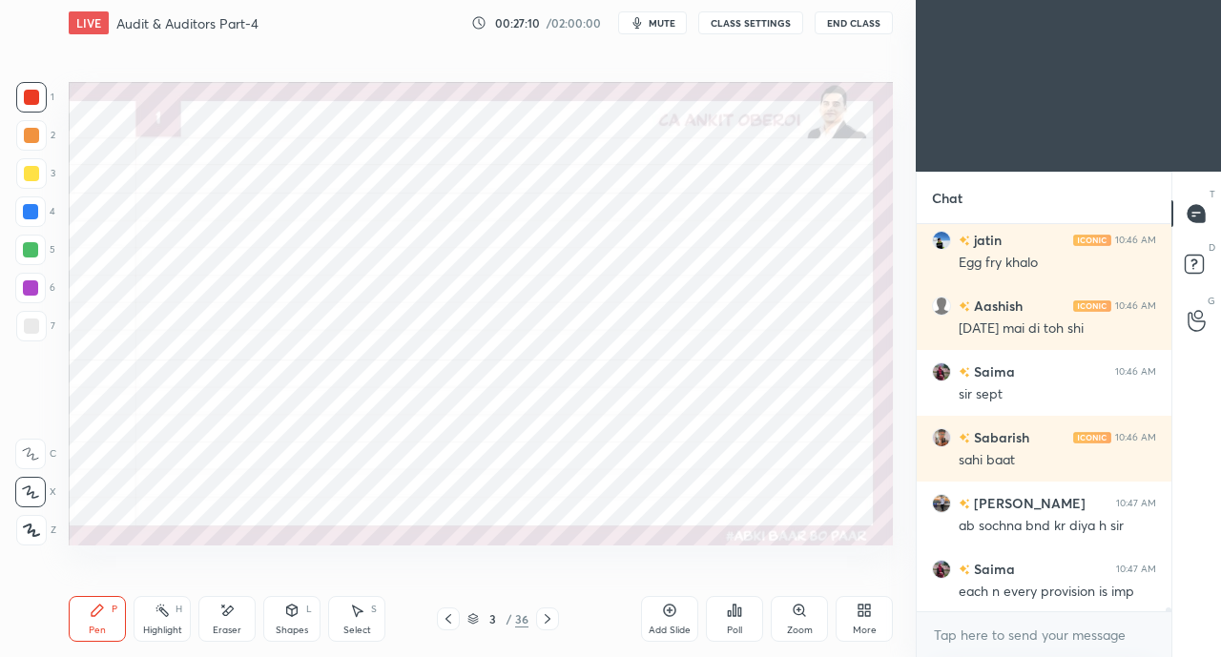
scroll to position [42542, 0]
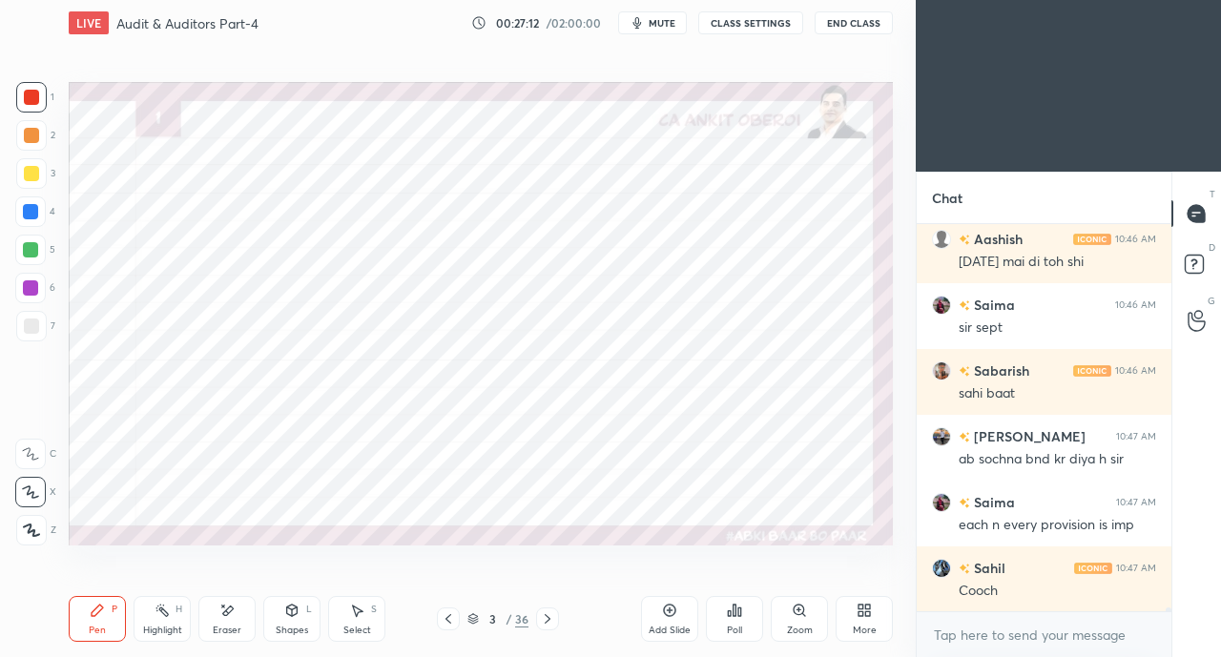
click at [31, 208] on div at bounding box center [30, 211] width 15 height 15
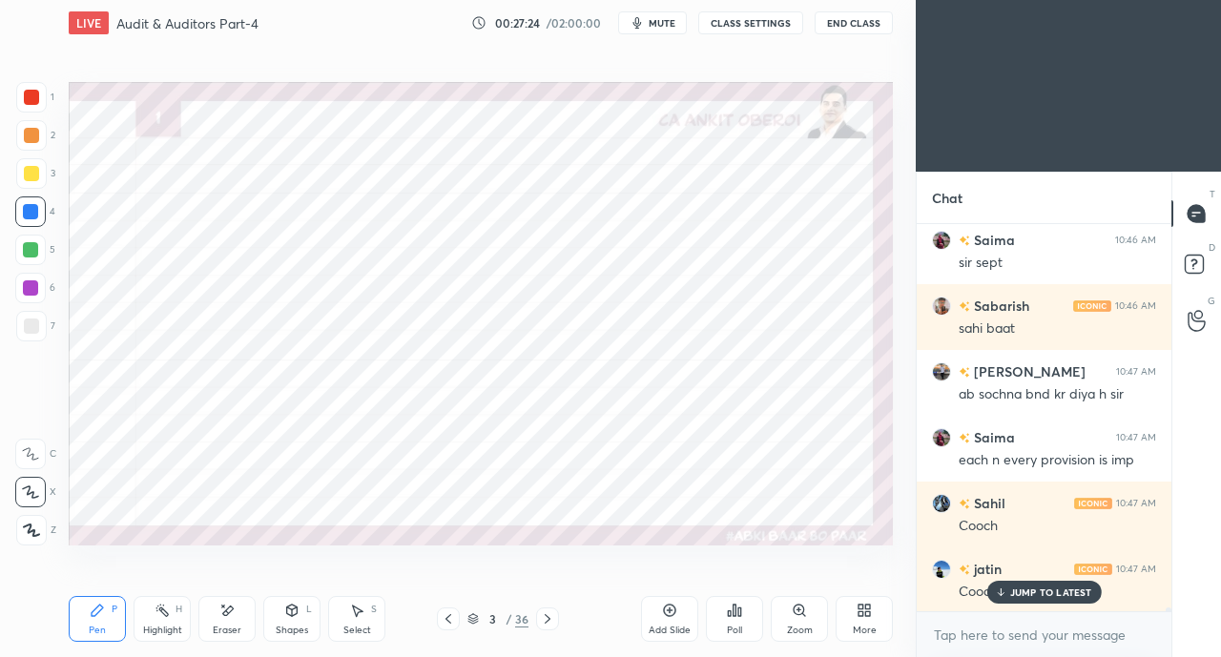
scroll to position [42674, 0]
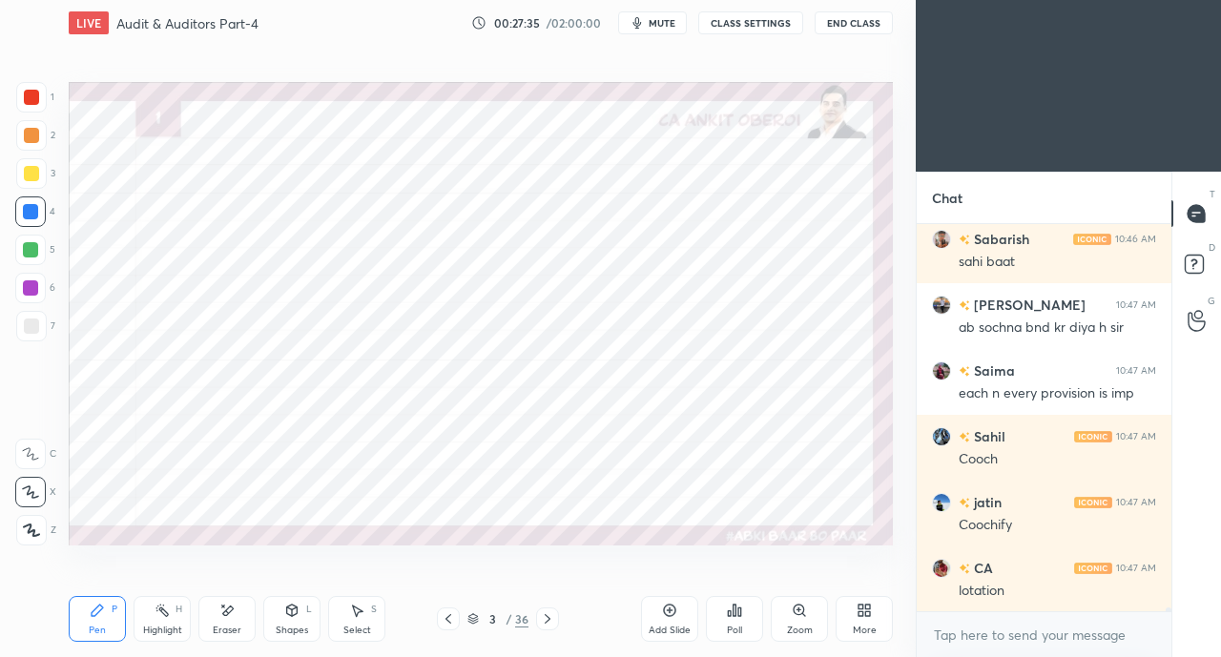
click at [296, 613] on icon at bounding box center [292, 610] width 10 height 11
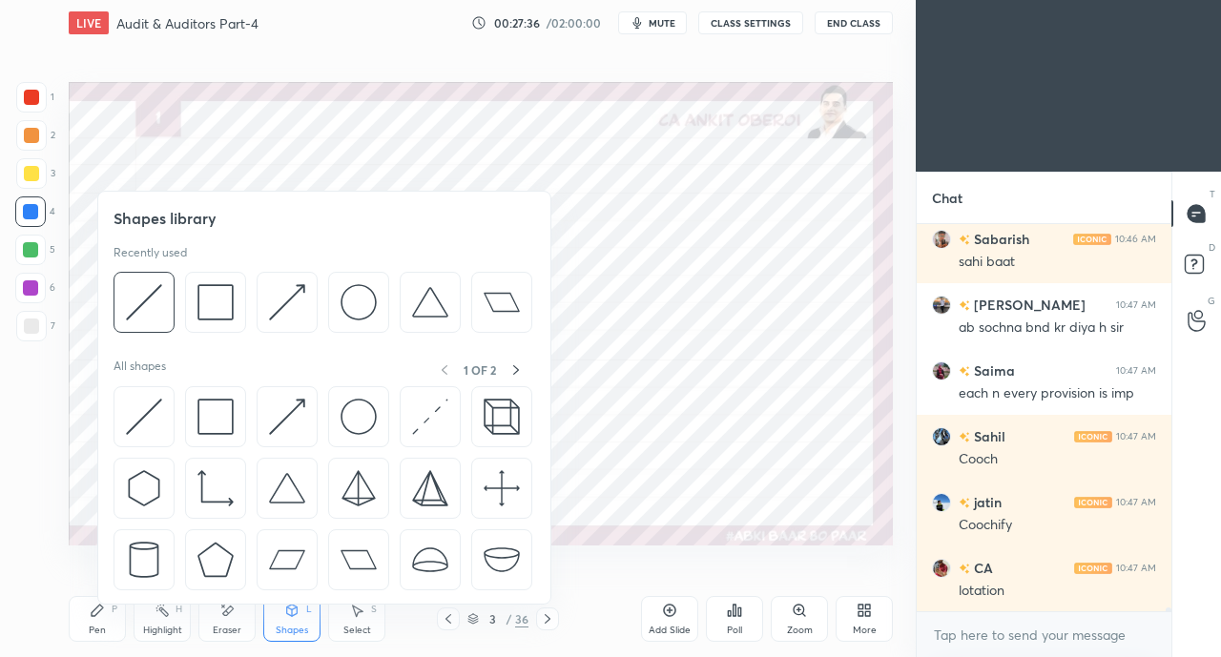
click at [138, 299] on img at bounding box center [144, 302] width 36 height 36
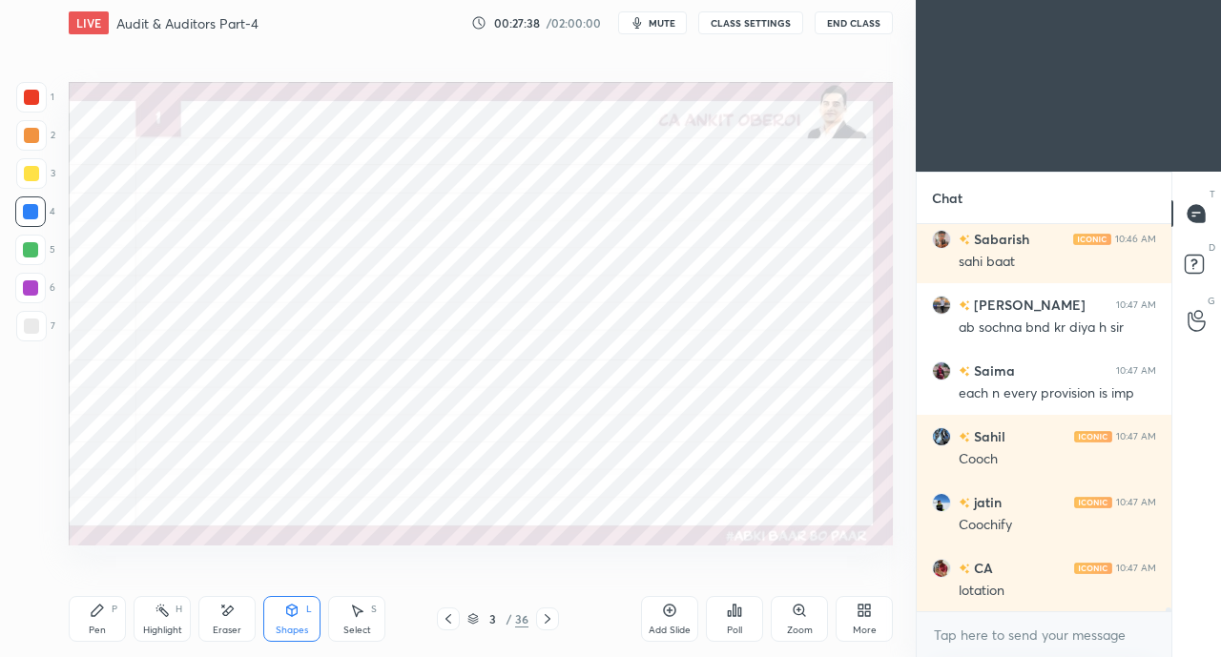
click at [296, 610] on icon at bounding box center [292, 610] width 10 height 11
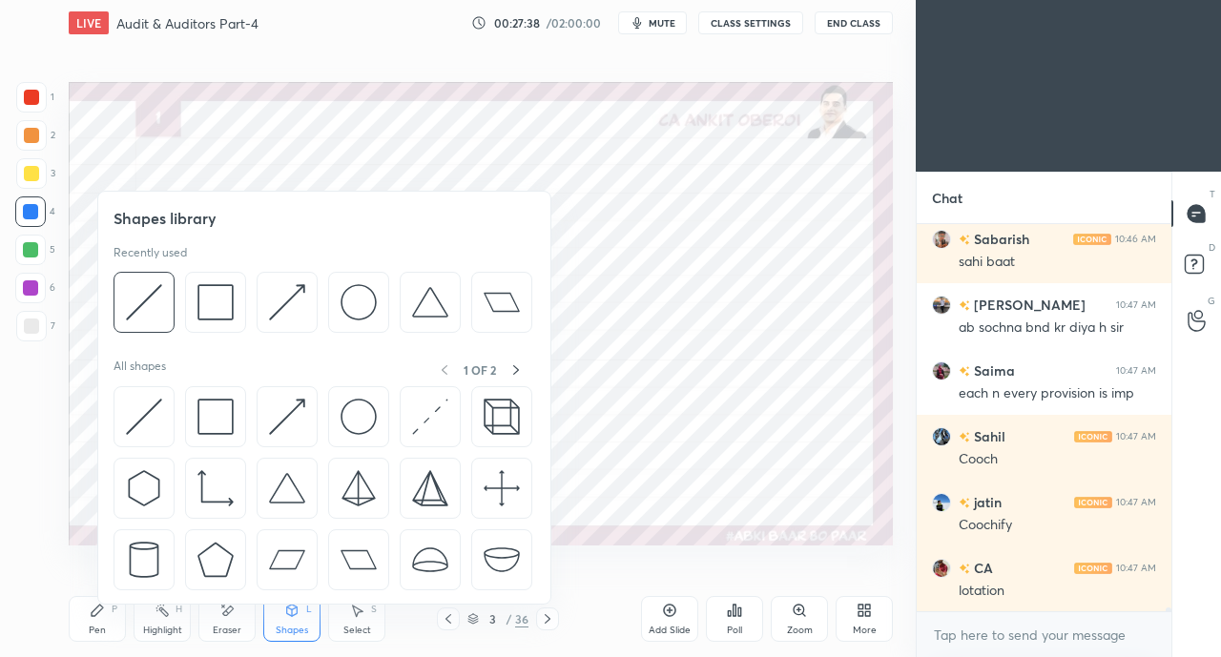
click at [148, 421] on img at bounding box center [144, 417] width 36 height 36
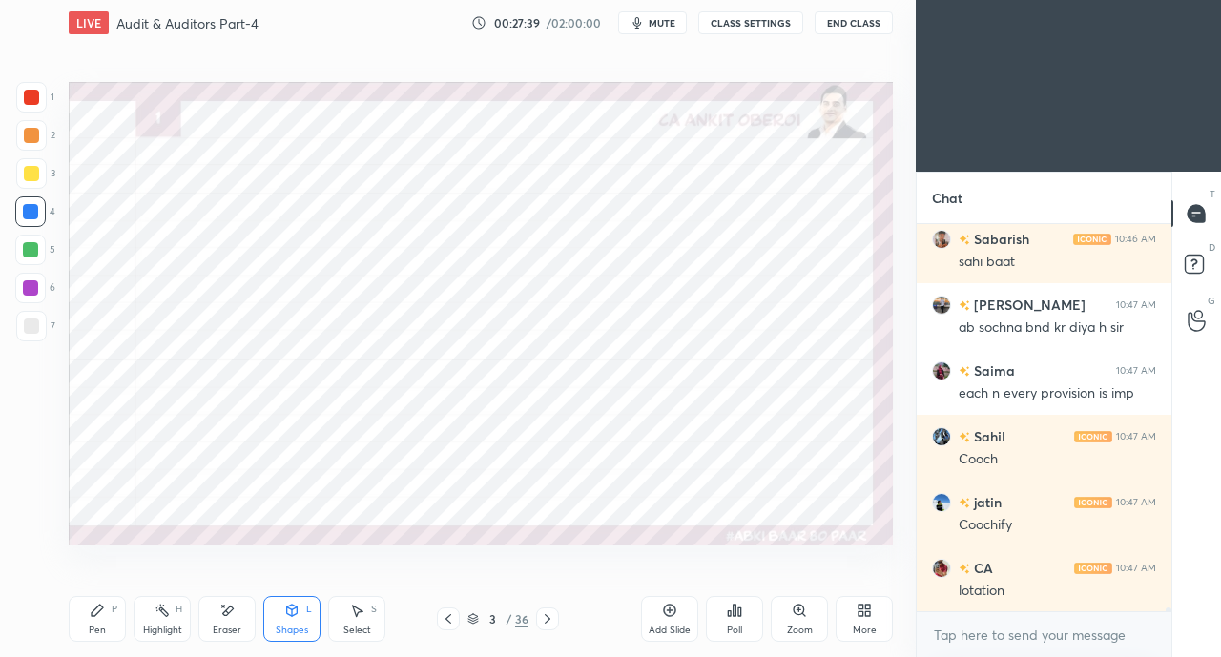
click at [36, 98] on div at bounding box center [31, 97] width 15 height 15
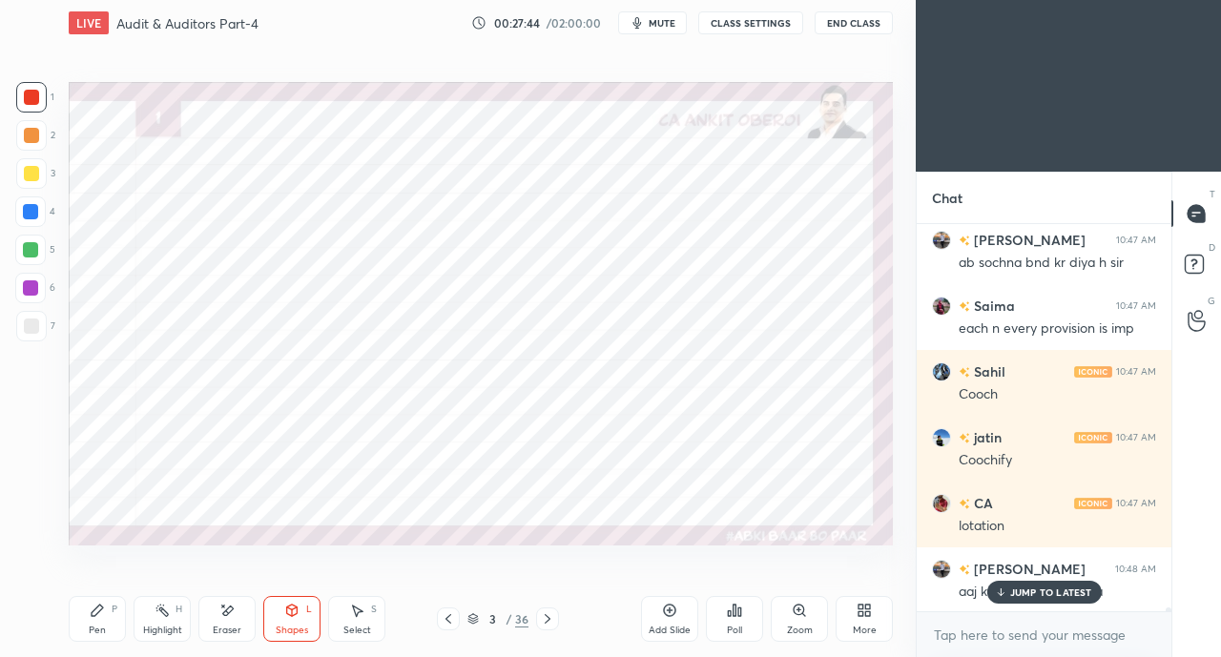
click at [1022, 593] on p "JUMP TO LATEST" at bounding box center [1051, 591] width 82 height 11
click at [298, 612] on icon at bounding box center [291, 610] width 15 height 15
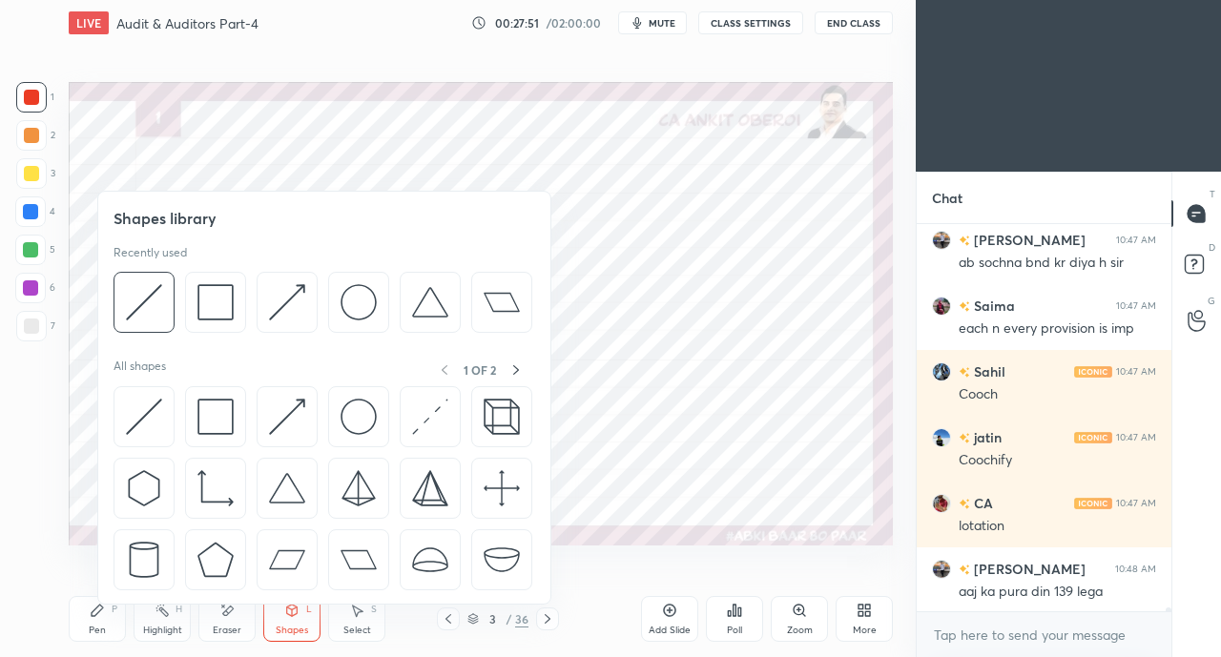
click at [150, 413] on img at bounding box center [144, 417] width 36 height 36
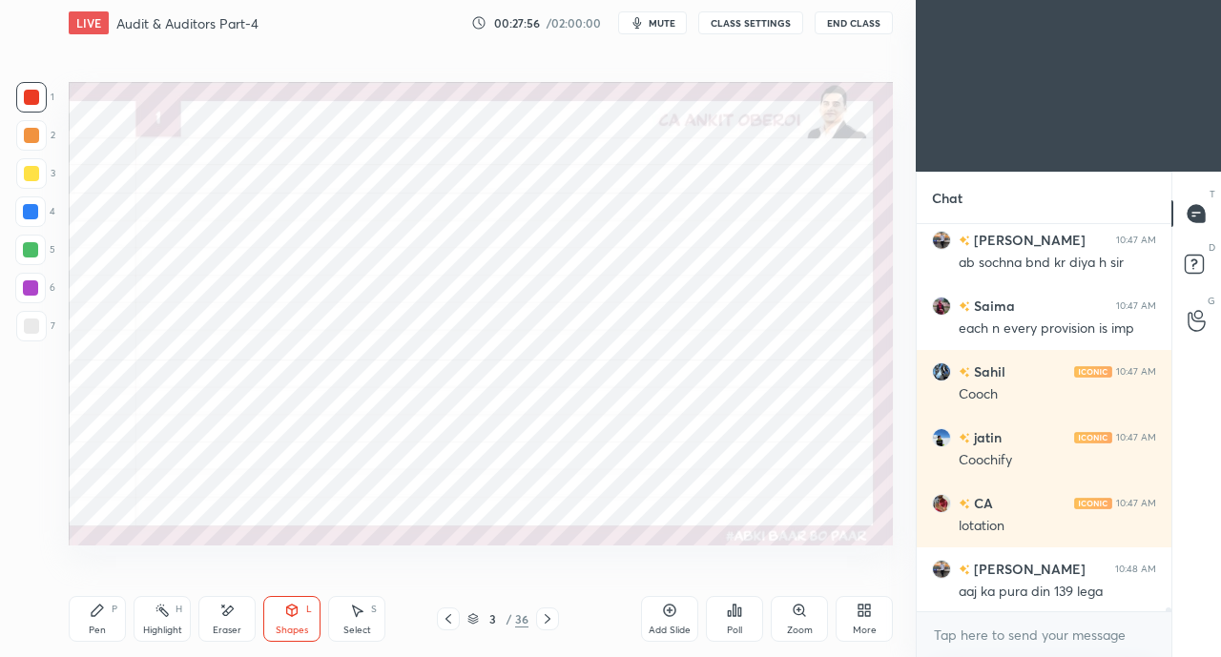
click at [675, 29] on span "mute" at bounding box center [661, 22] width 27 height 13
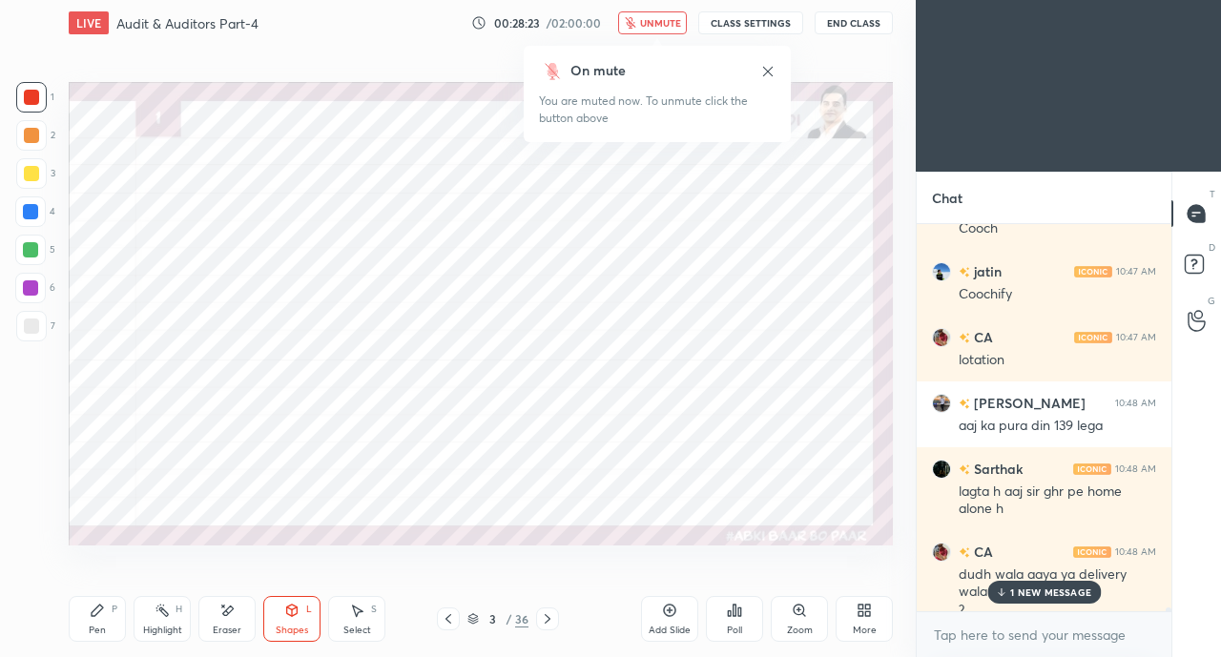
scroll to position [42924, 0]
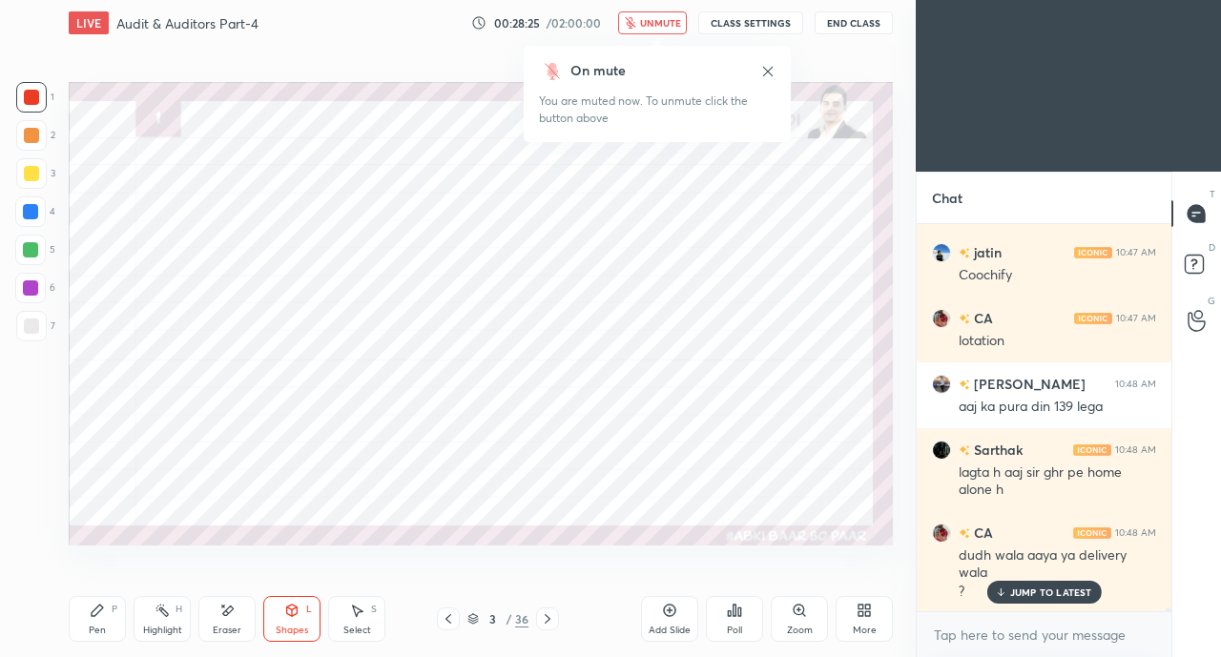
click at [653, 26] on span "unmute" at bounding box center [660, 22] width 41 height 13
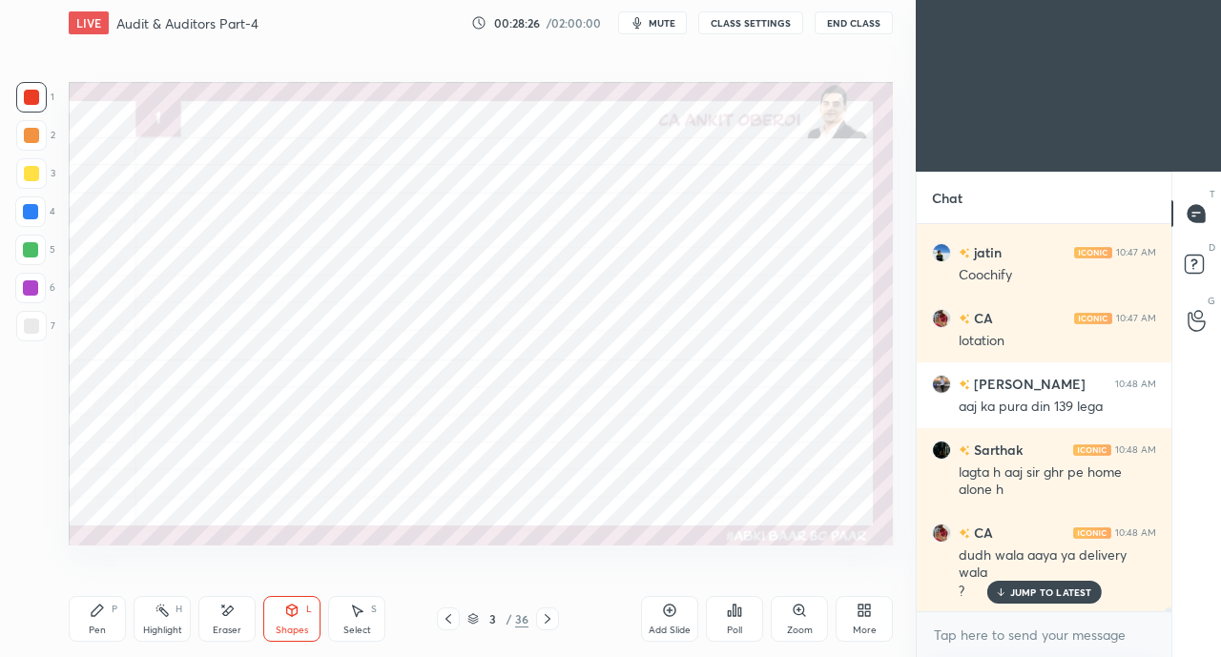
click at [1040, 587] on p "JUMP TO LATEST" at bounding box center [1051, 591] width 82 height 11
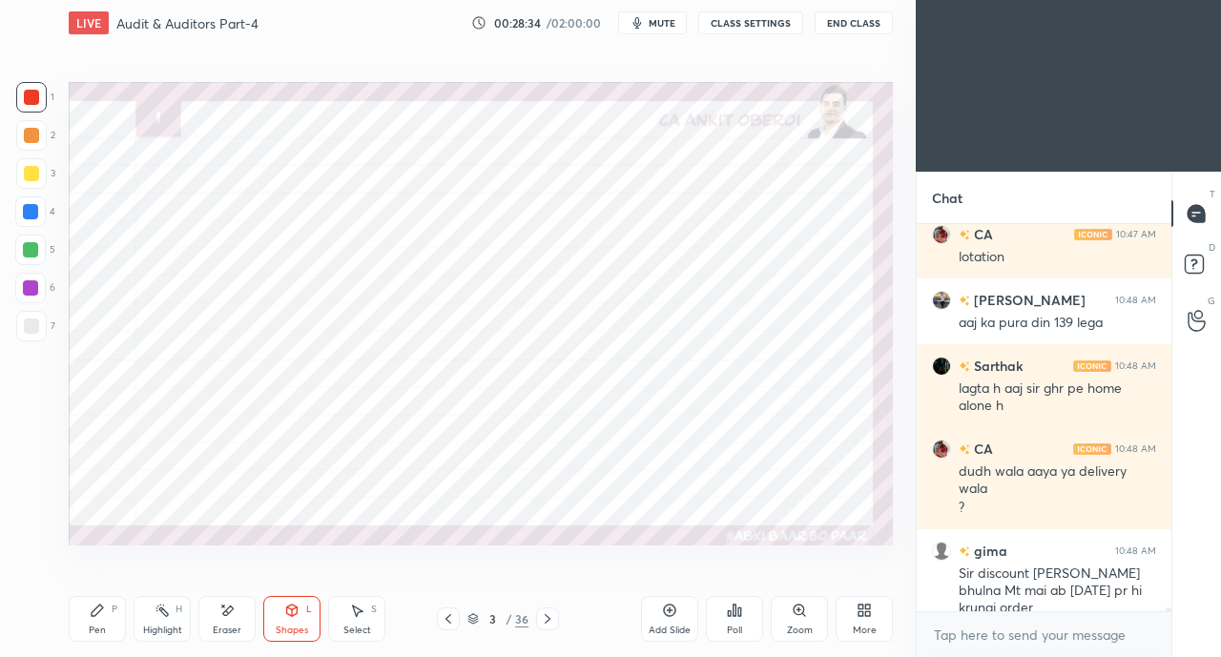
click at [290, 621] on div "Shapes L" at bounding box center [291, 619] width 57 height 46
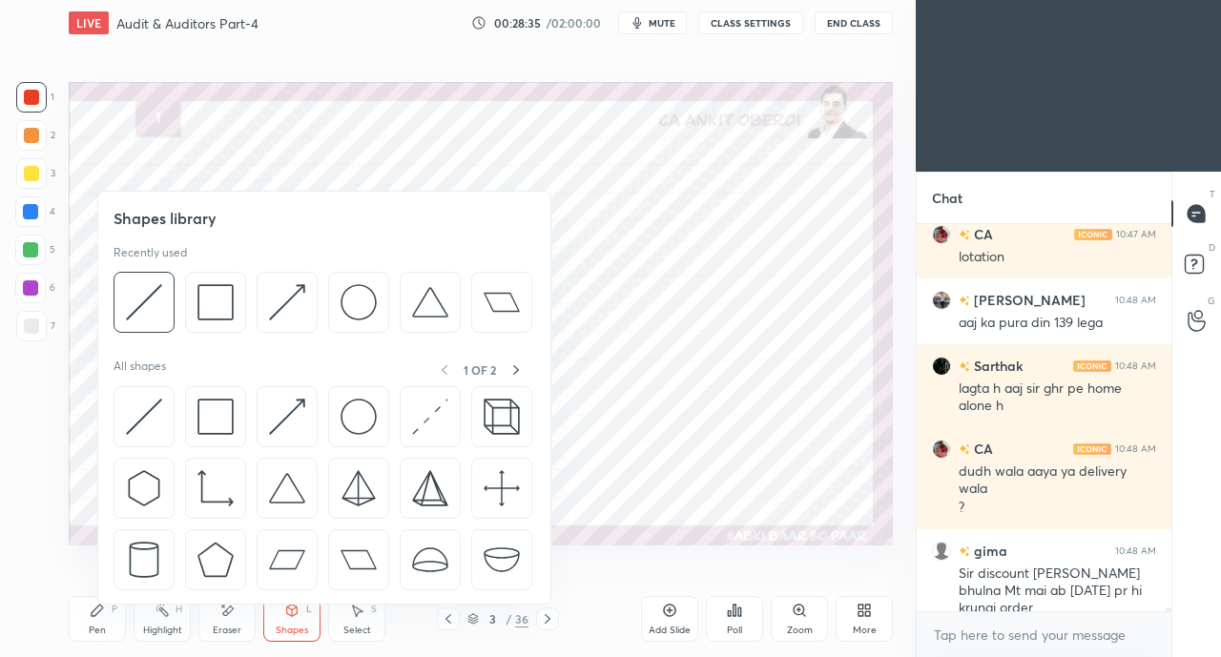
click at [148, 408] on img at bounding box center [144, 417] width 36 height 36
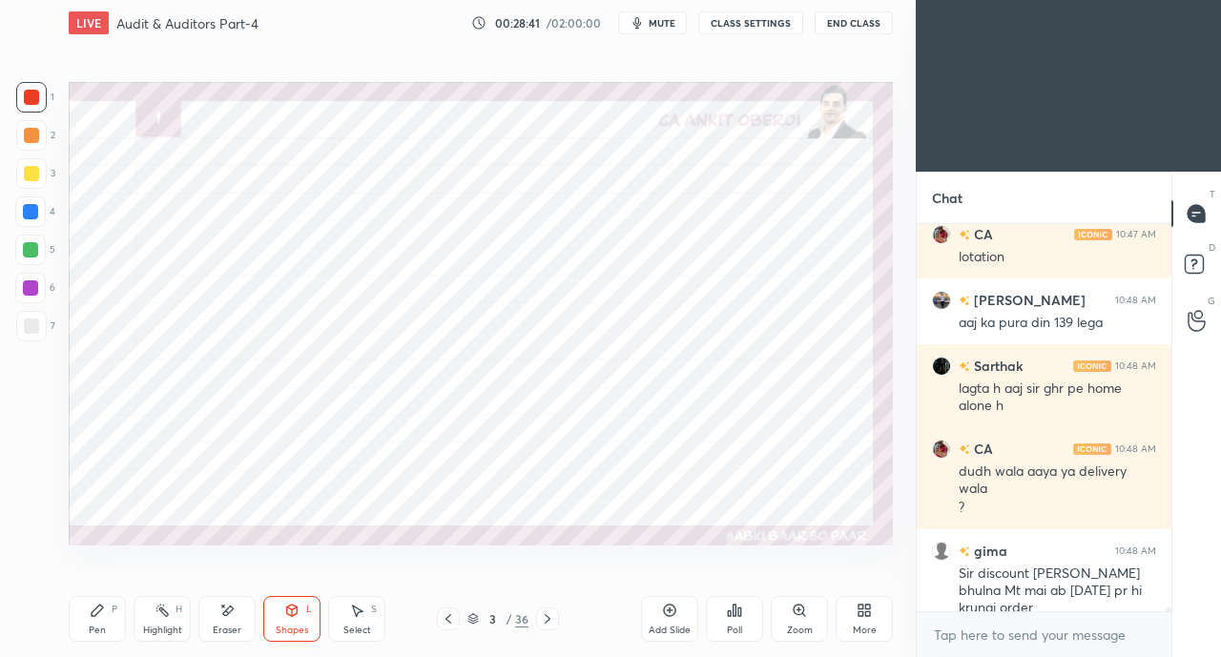
click at [105, 609] on div "Pen P" at bounding box center [97, 619] width 57 height 46
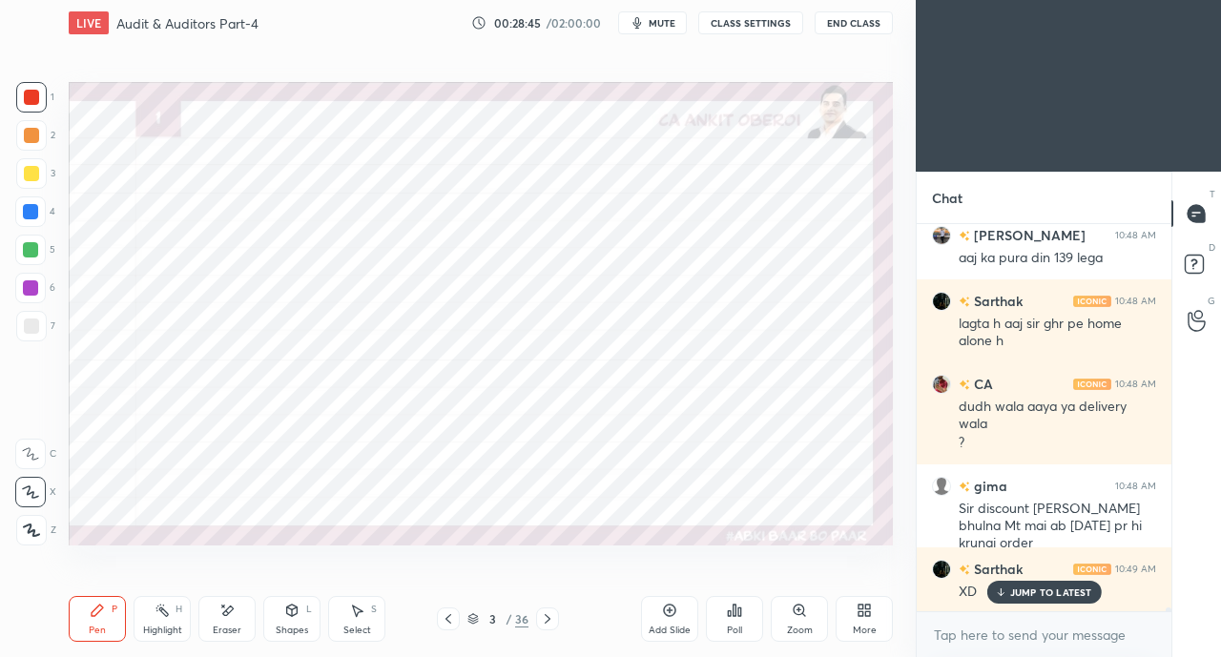
click at [1018, 602] on div "JUMP TO LATEST" at bounding box center [1043, 592] width 114 height 23
click at [225, 617] on icon at bounding box center [226, 611] width 15 height 16
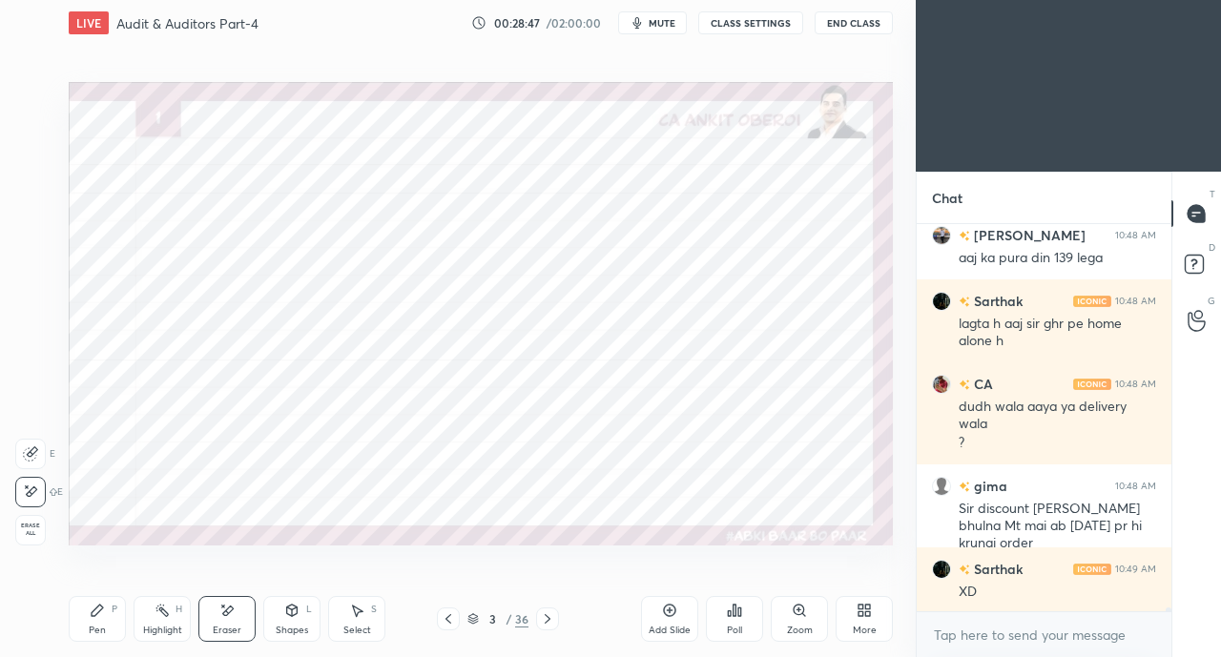
click at [91, 619] on div "Pen P" at bounding box center [97, 619] width 57 height 46
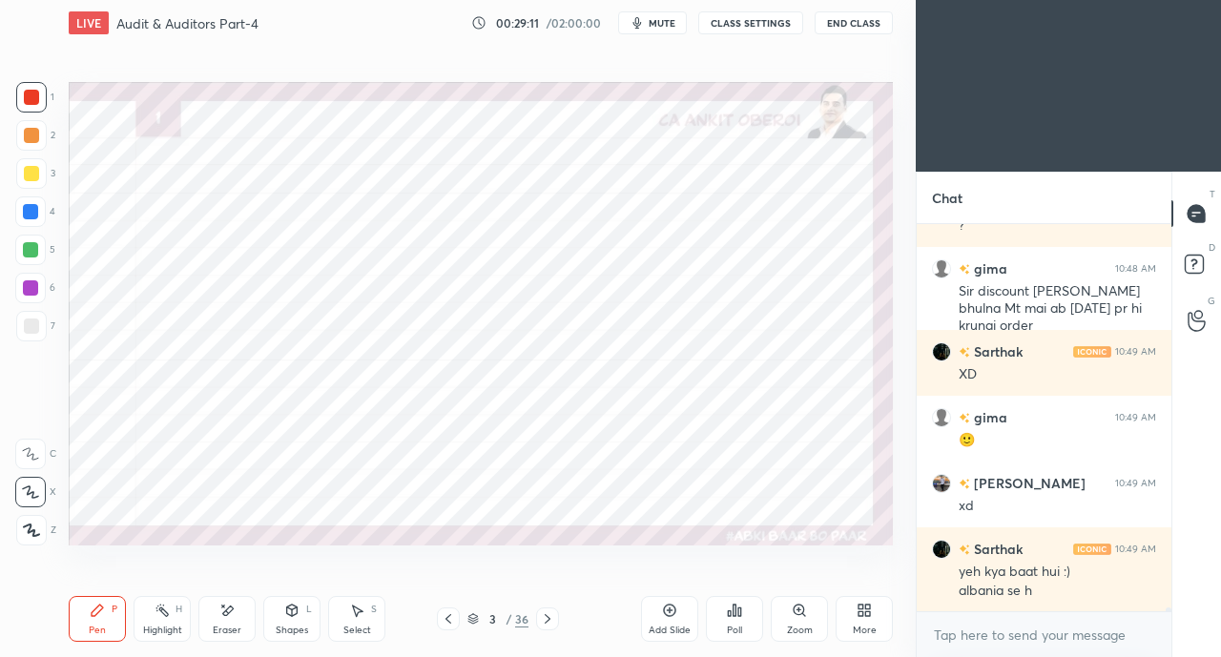
scroll to position [43355, 0]
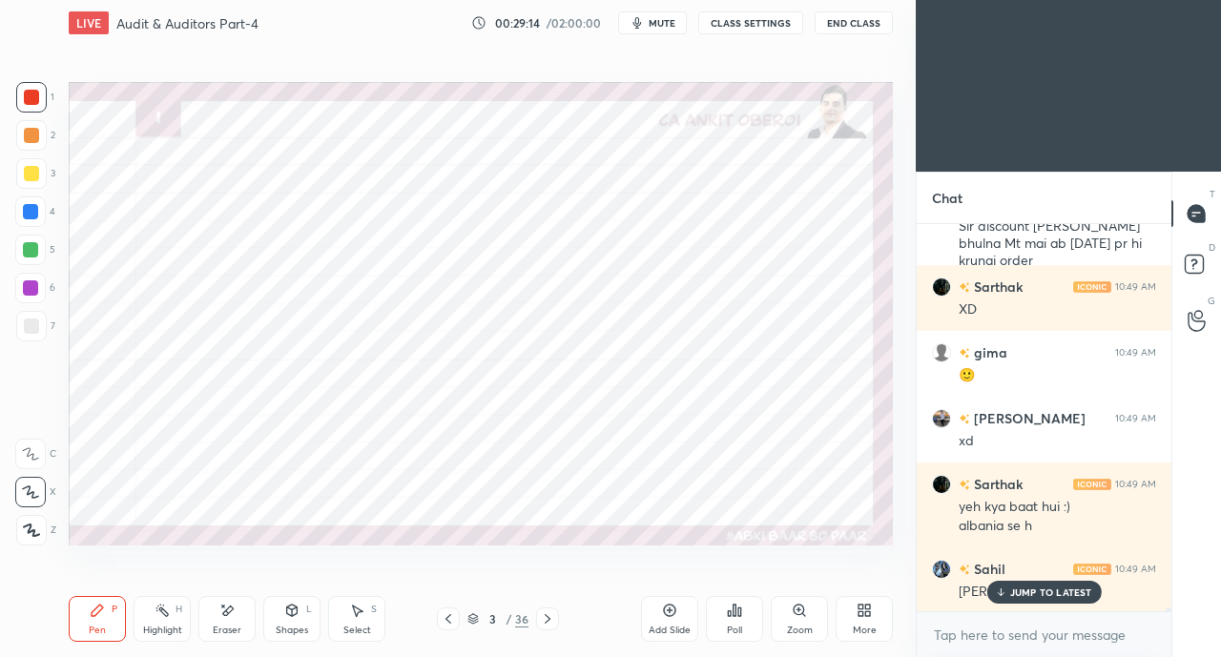
click at [999, 585] on div "JUMP TO LATEST" at bounding box center [1043, 592] width 114 height 23
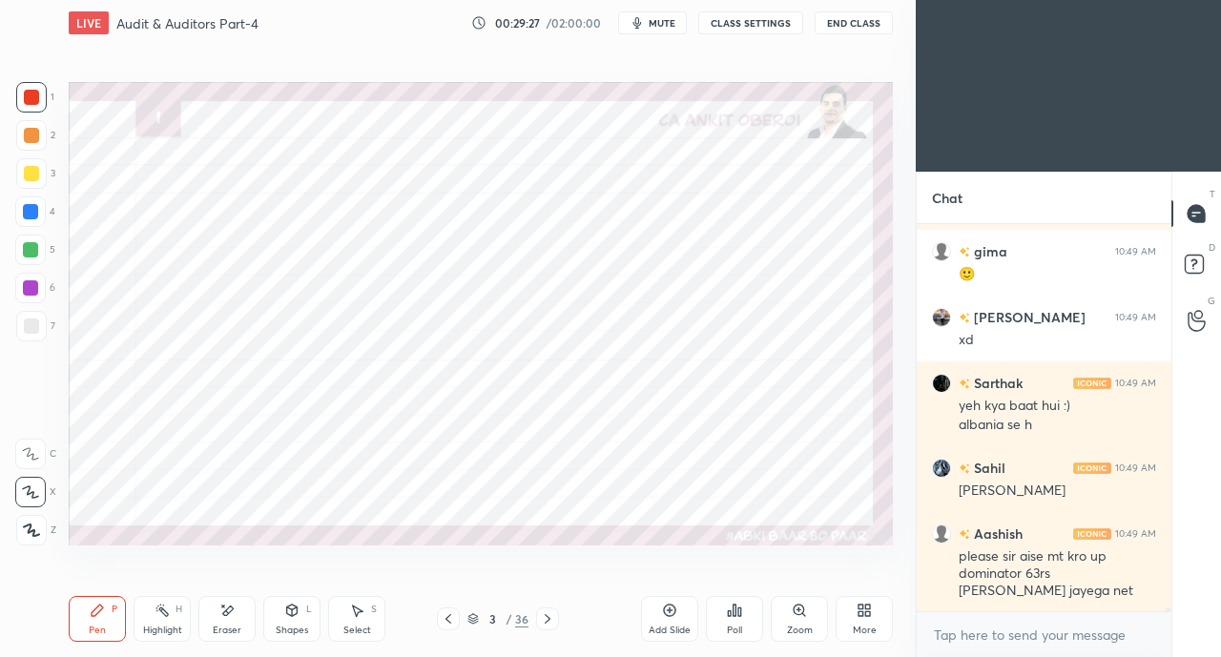
click at [227, 621] on div "Eraser" at bounding box center [226, 619] width 57 height 46
click at [92, 610] on icon at bounding box center [97, 610] width 15 height 15
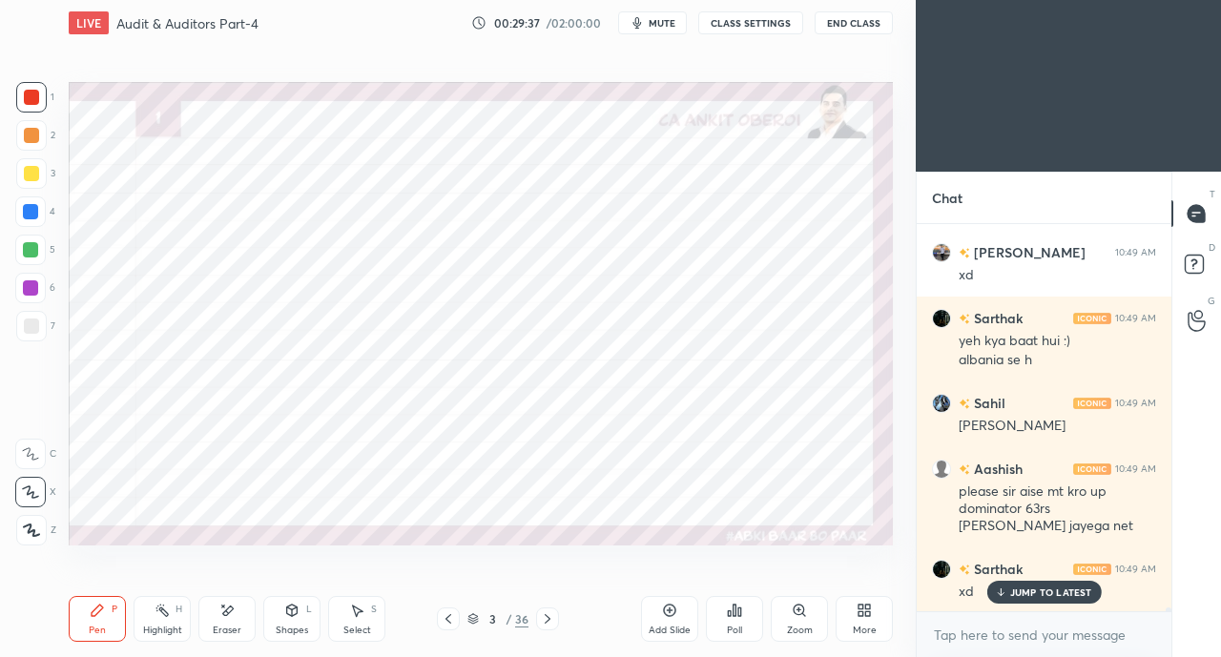
scroll to position [43587, 0]
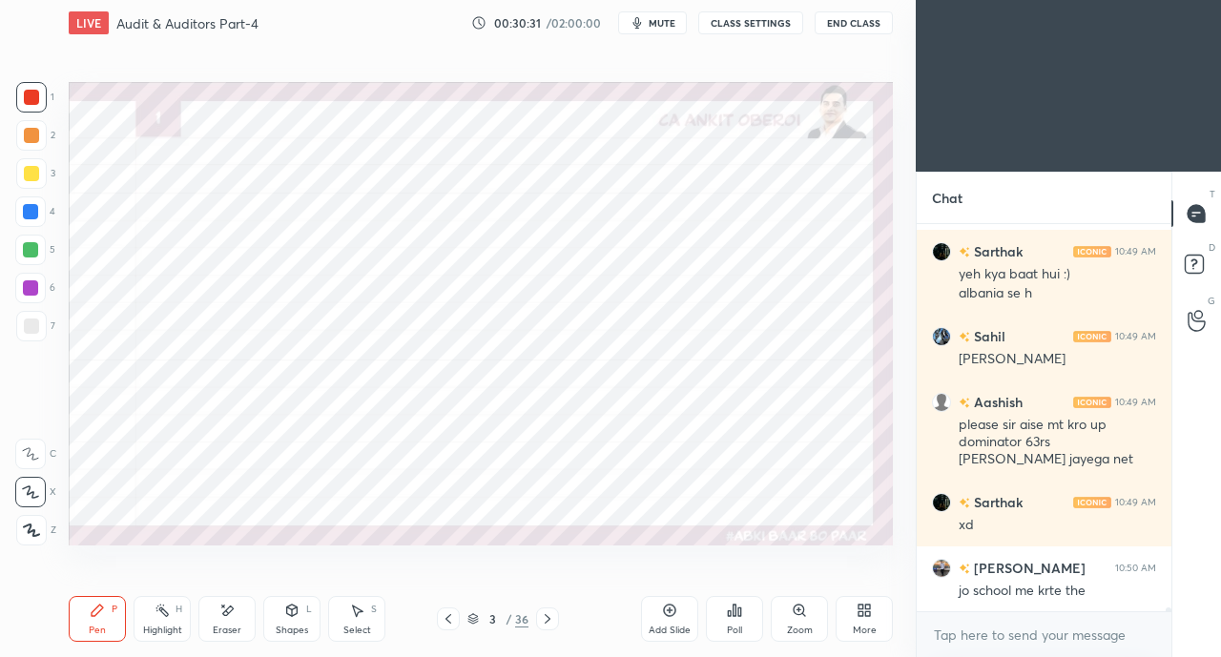
click at [31, 213] on div at bounding box center [30, 211] width 15 height 15
click at [357, 615] on icon at bounding box center [358, 611] width 10 height 11
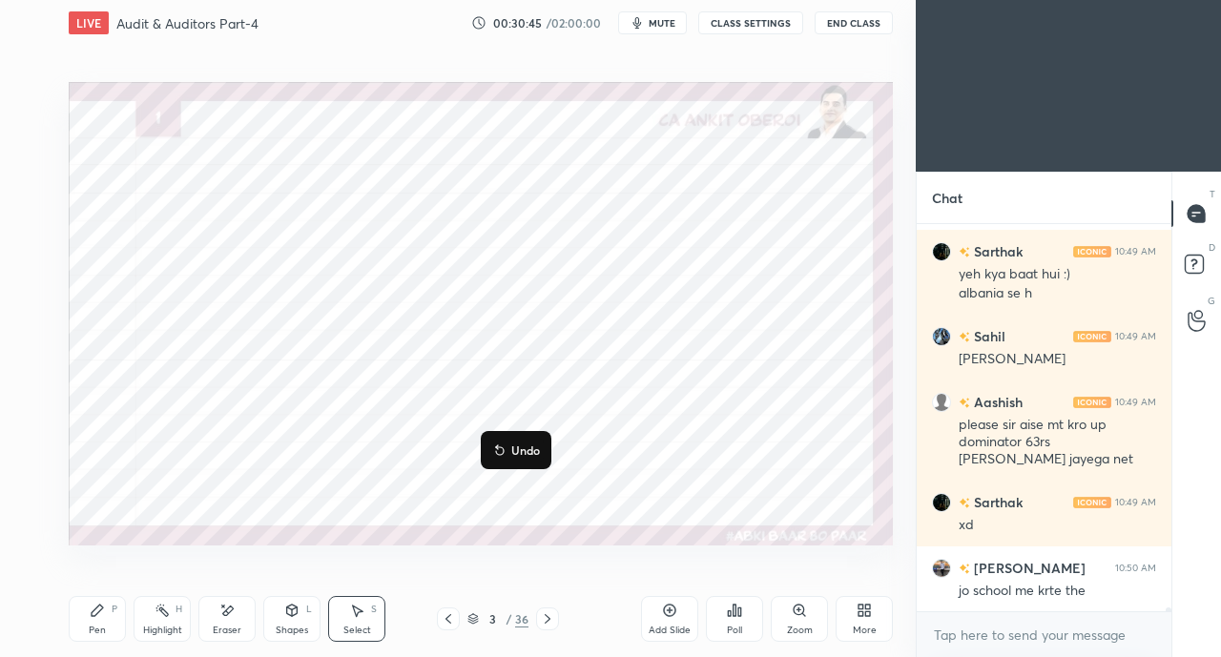
click at [401, 499] on div "0 ° Undo Copy Duplicate Duplicate to new slide Delete" at bounding box center [481, 313] width 824 height 463
click at [102, 642] on div "Pen P Highlight H Eraser Shapes L Select S 3 / 36 Add Slide Poll Zoom More" at bounding box center [481, 619] width 824 height 76
click at [107, 624] on div "Pen P" at bounding box center [97, 619] width 57 height 46
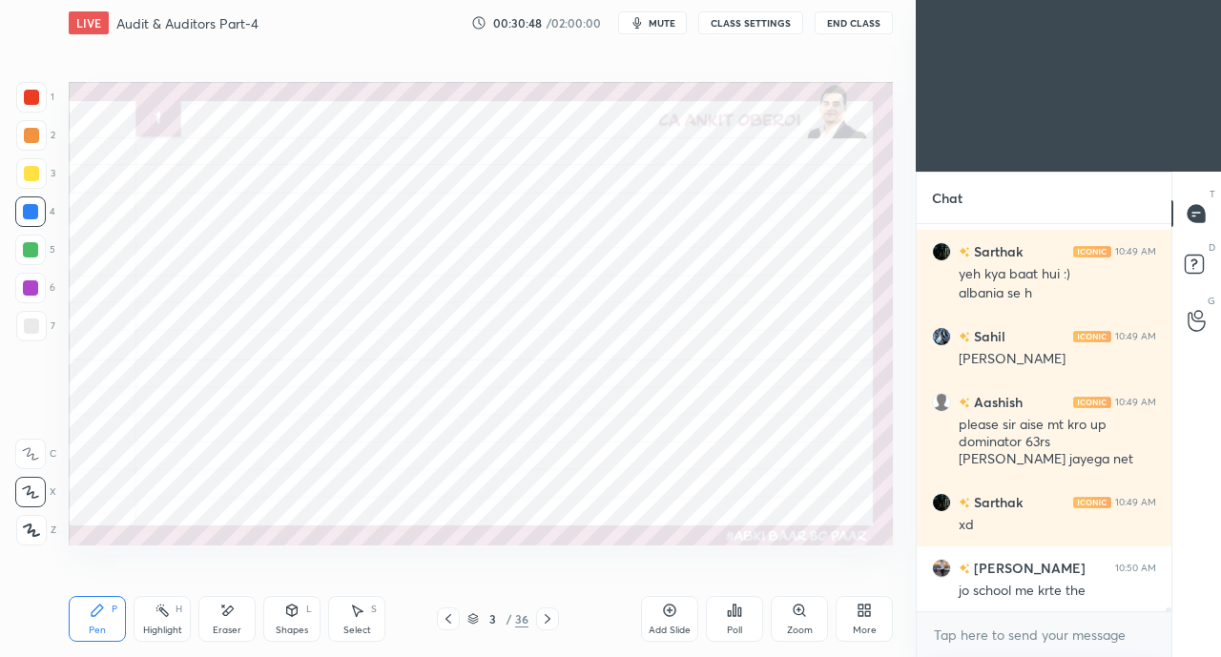
click at [23, 97] on div at bounding box center [31, 97] width 31 height 31
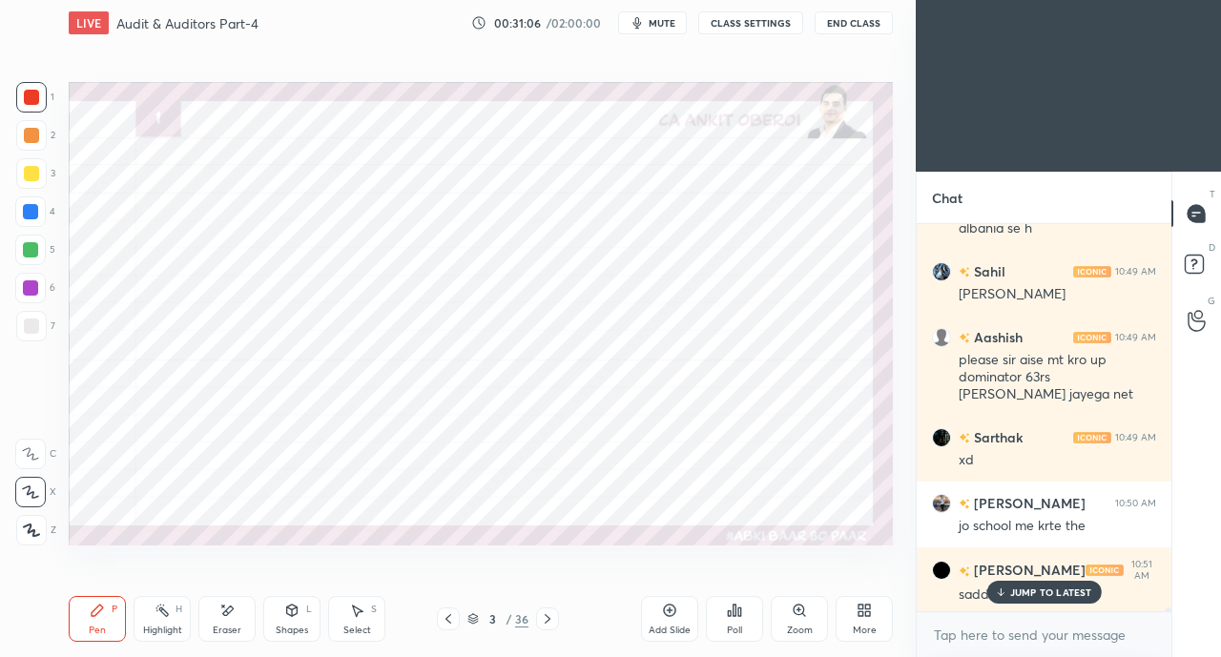
click at [1016, 587] on p "JUMP TO LATEST" at bounding box center [1051, 591] width 82 height 11
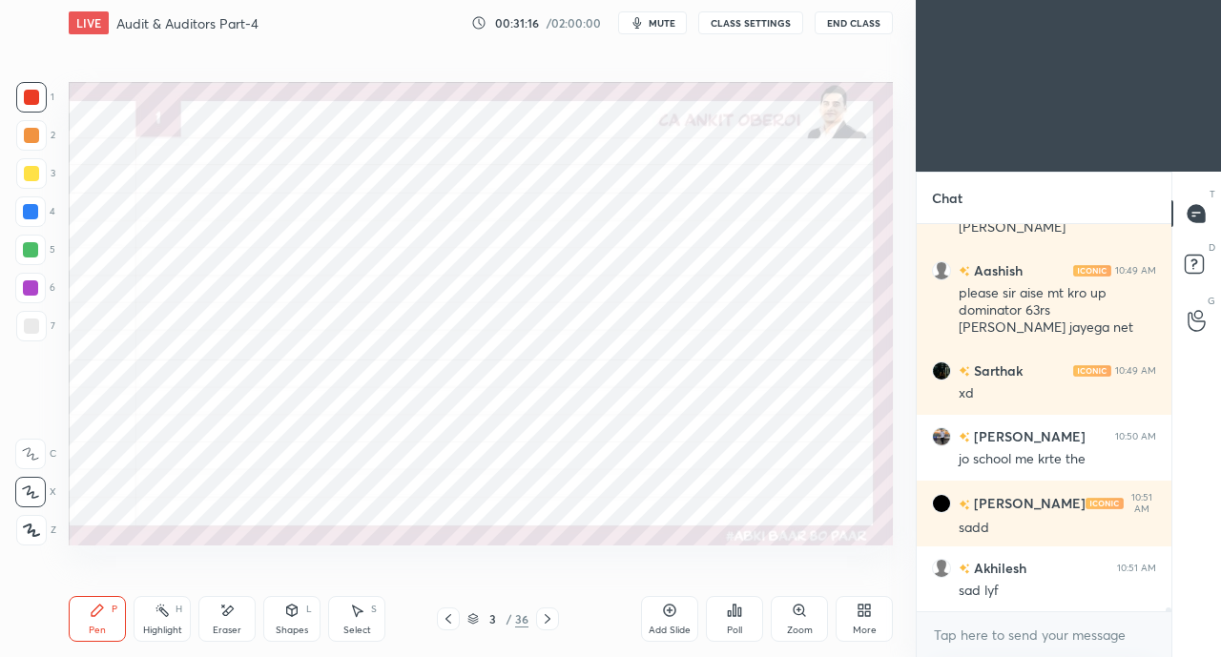
scroll to position [43784, 0]
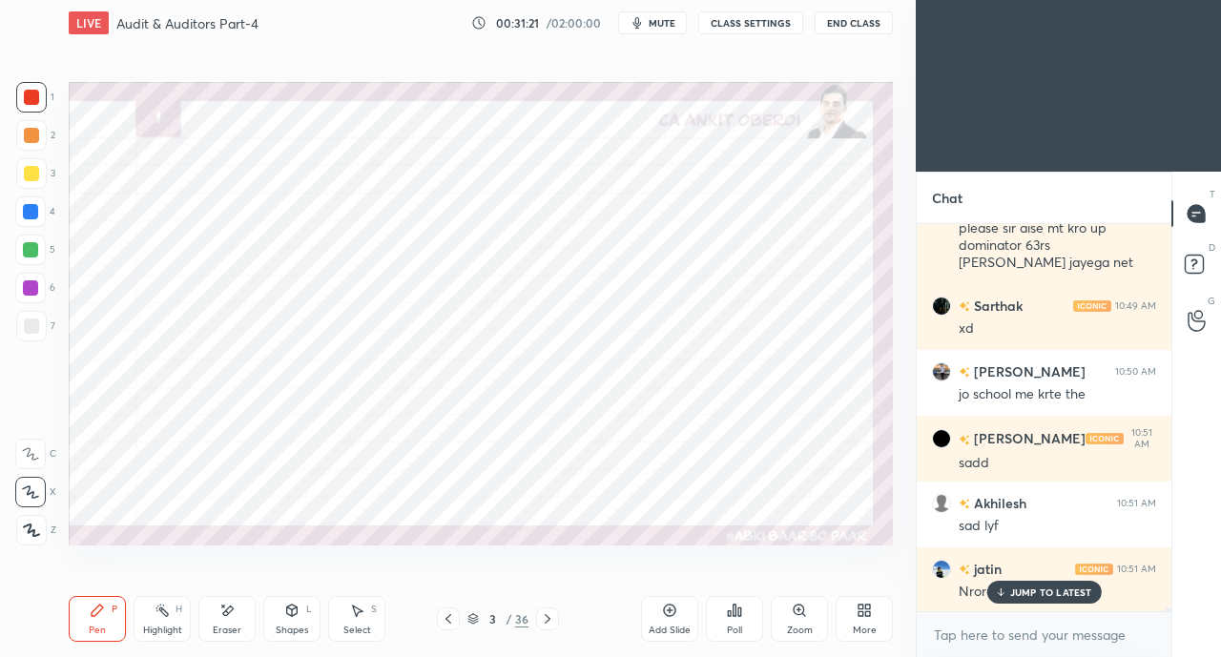
click at [654, 27] on span "mute" at bounding box center [661, 22] width 27 height 13
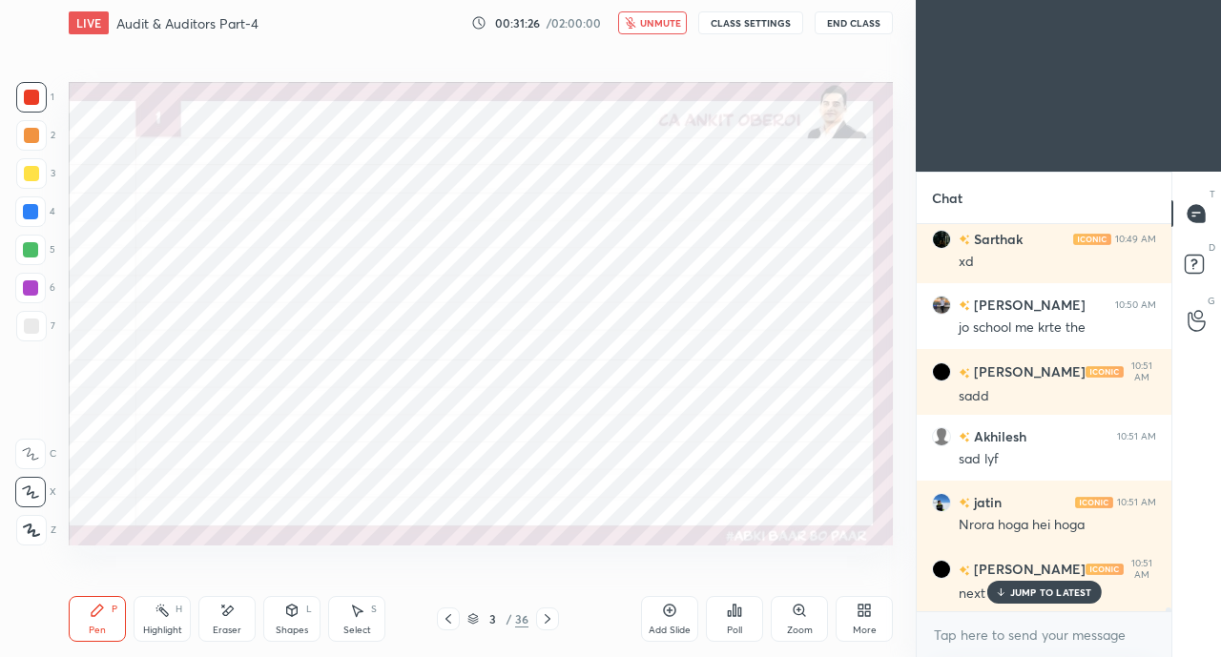
scroll to position [43916, 0]
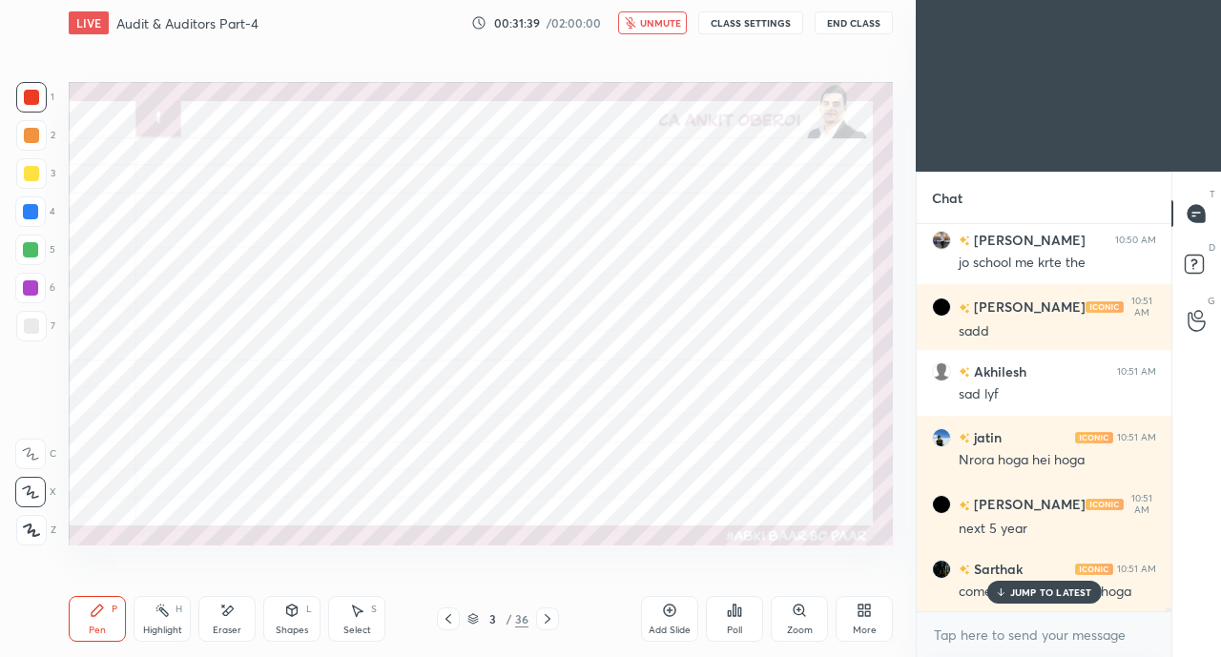
click at [659, 21] on span "unmute" at bounding box center [660, 22] width 41 height 13
click at [1024, 595] on p "JUMP TO LATEST" at bounding box center [1051, 591] width 82 height 11
click at [31, 216] on div at bounding box center [30, 211] width 15 height 15
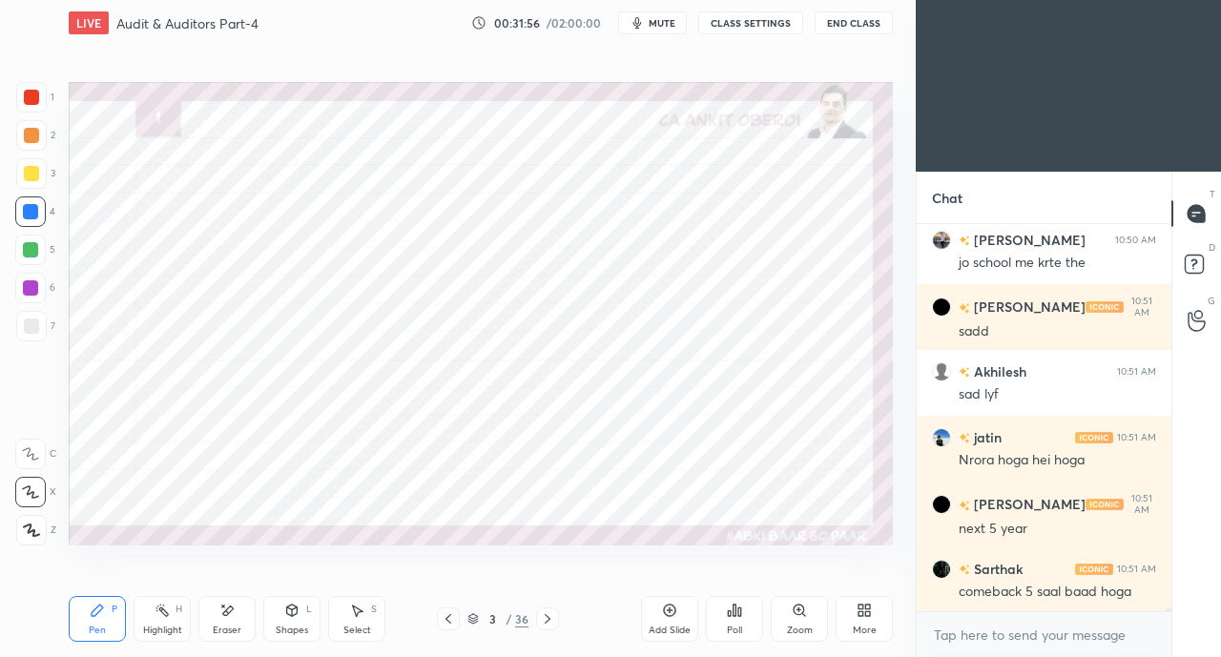
scroll to position [43982, 0]
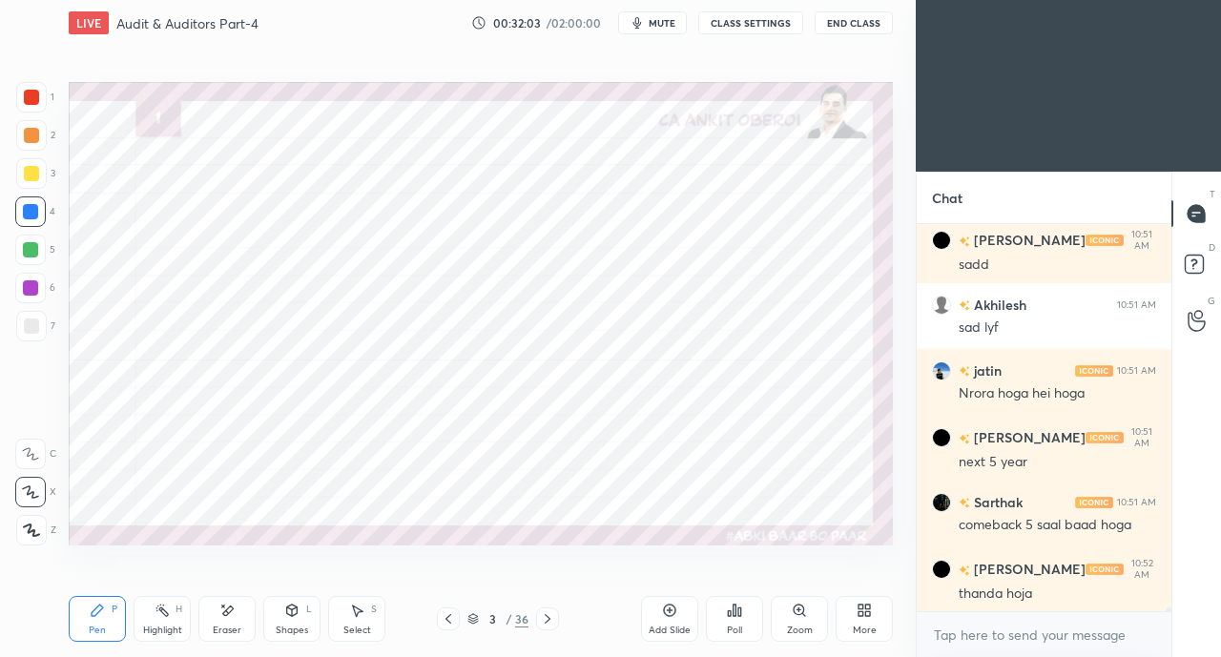
click at [25, 94] on div at bounding box center [31, 97] width 15 height 15
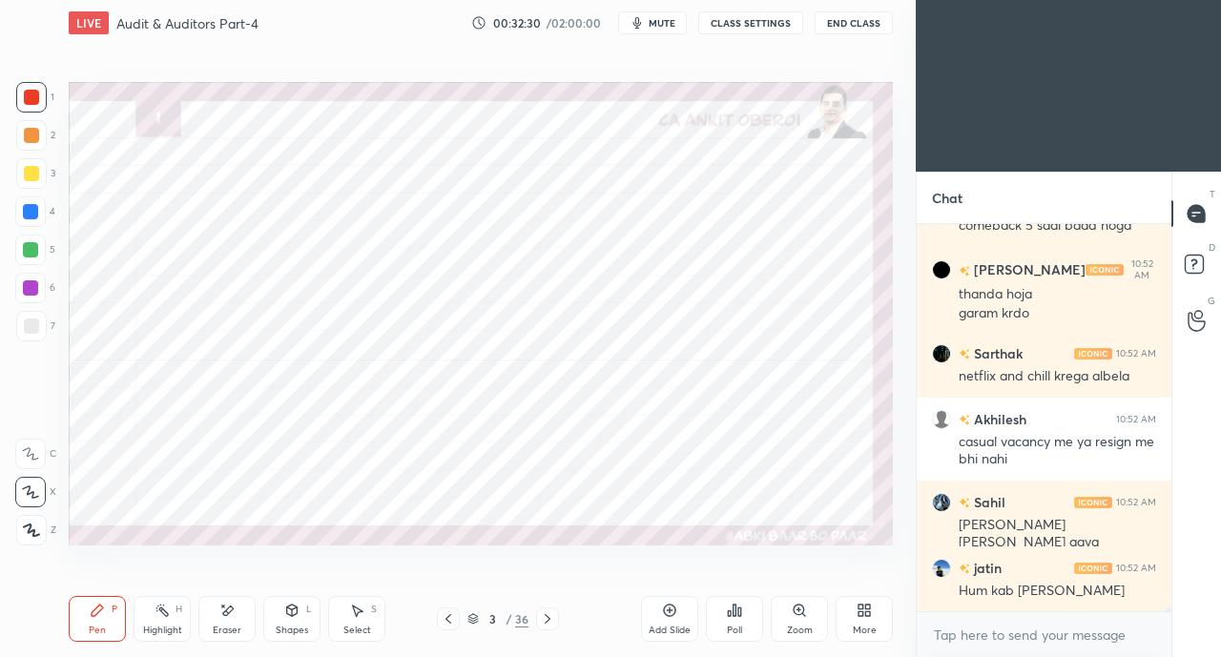
scroll to position [44347, 0]
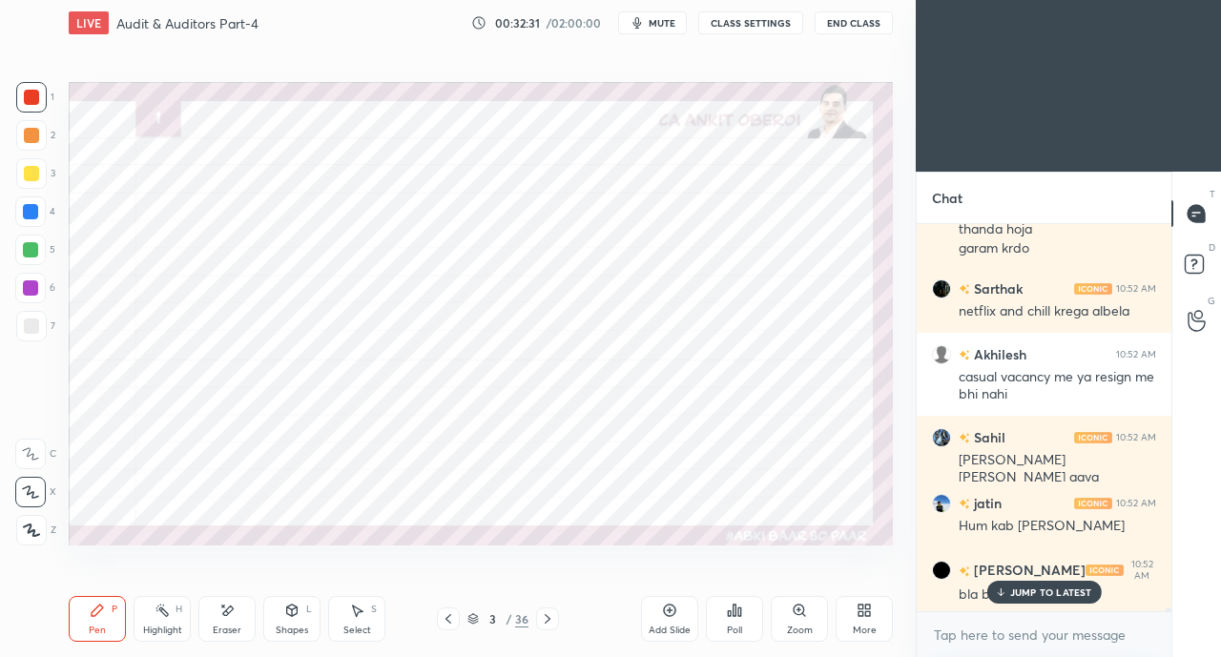
click at [37, 210] on div at bounding box center [30, 211] width 15 height 15
click at [1017, 598] on p "JUMP TO LATEST" at bounding box center [1051, 591] width 82 height 11
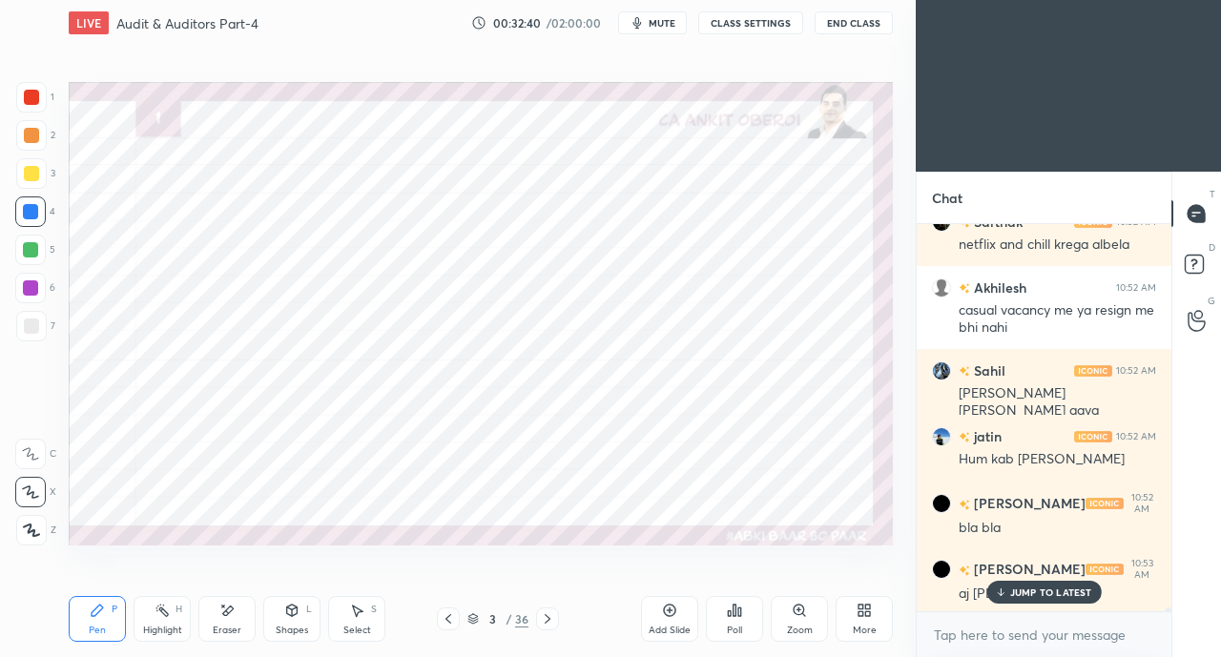
scroll to position [44478, 0]
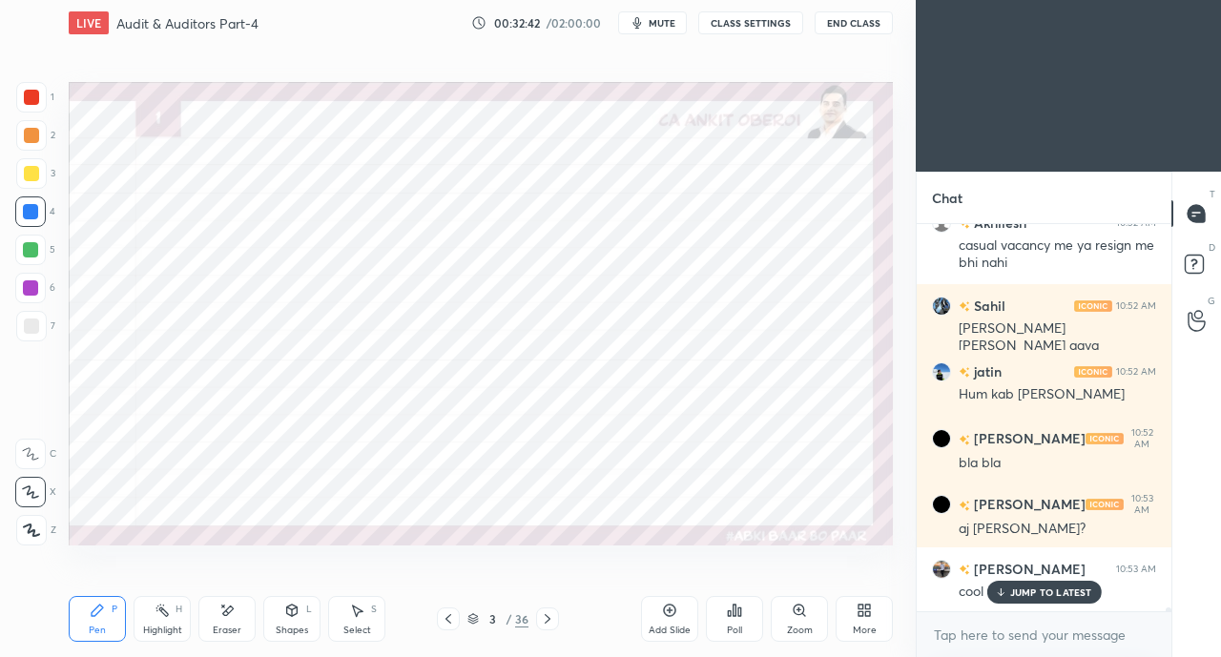
click at [1036, 592] on p "JUMP TO LATEST" at bounding box center [1051, 591] width 82 height 11
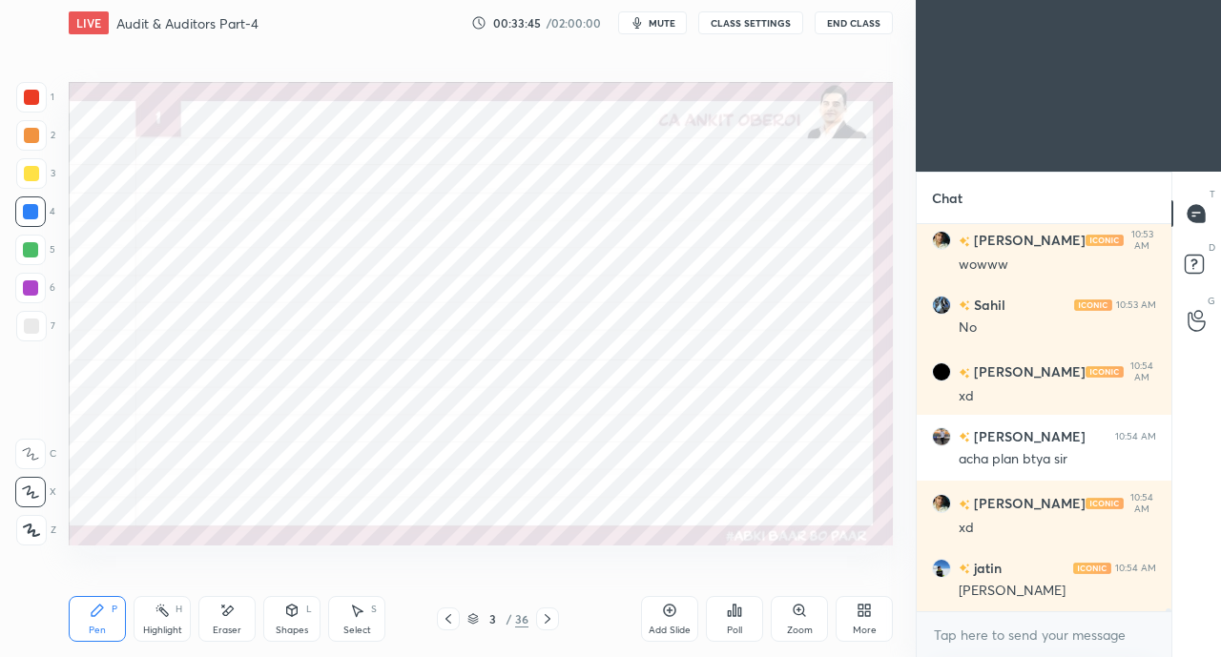
scroll to position [45569, 0]
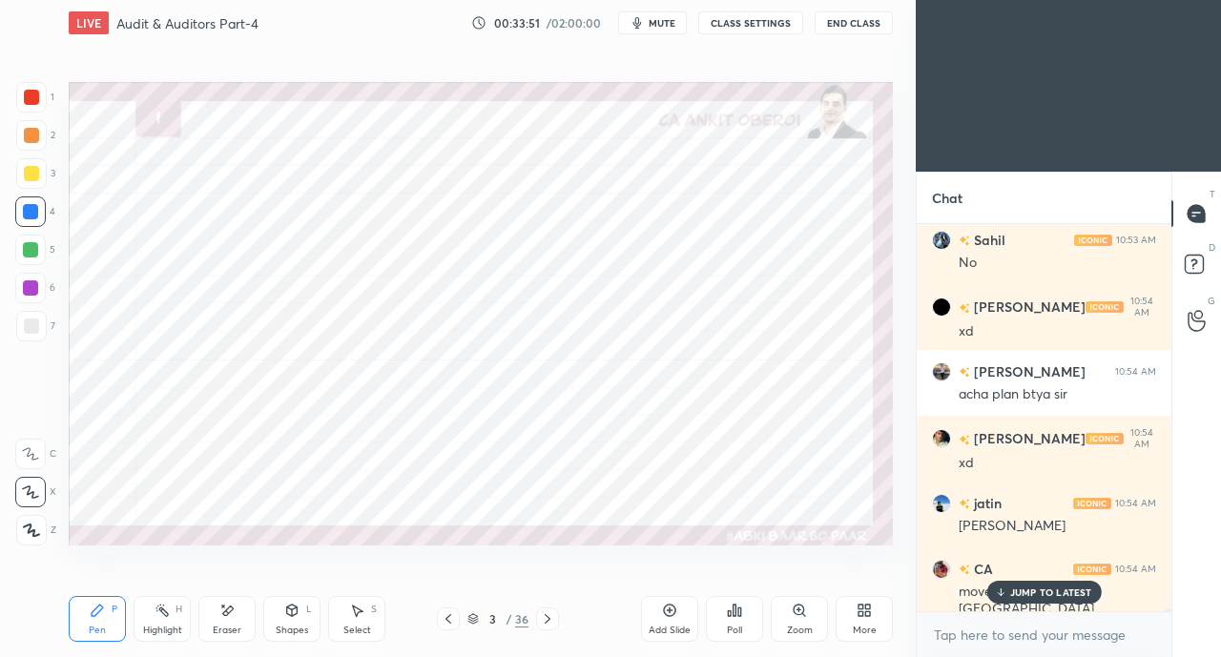
click at [1029, 597] on p "JUMP TO LATEST" at bounding box center [1051, 591] width 82 height 11
click at [31, 245] on div at bounding box center [30, 249] width 15 height 15
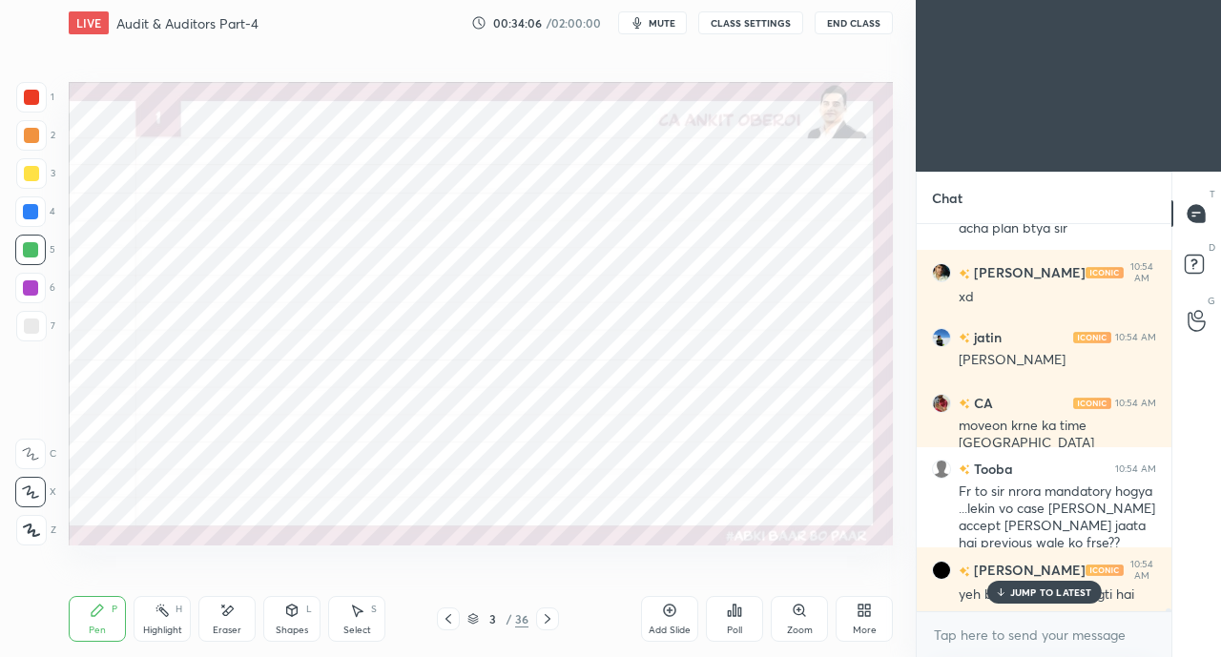
scroll to position [45802, 0]
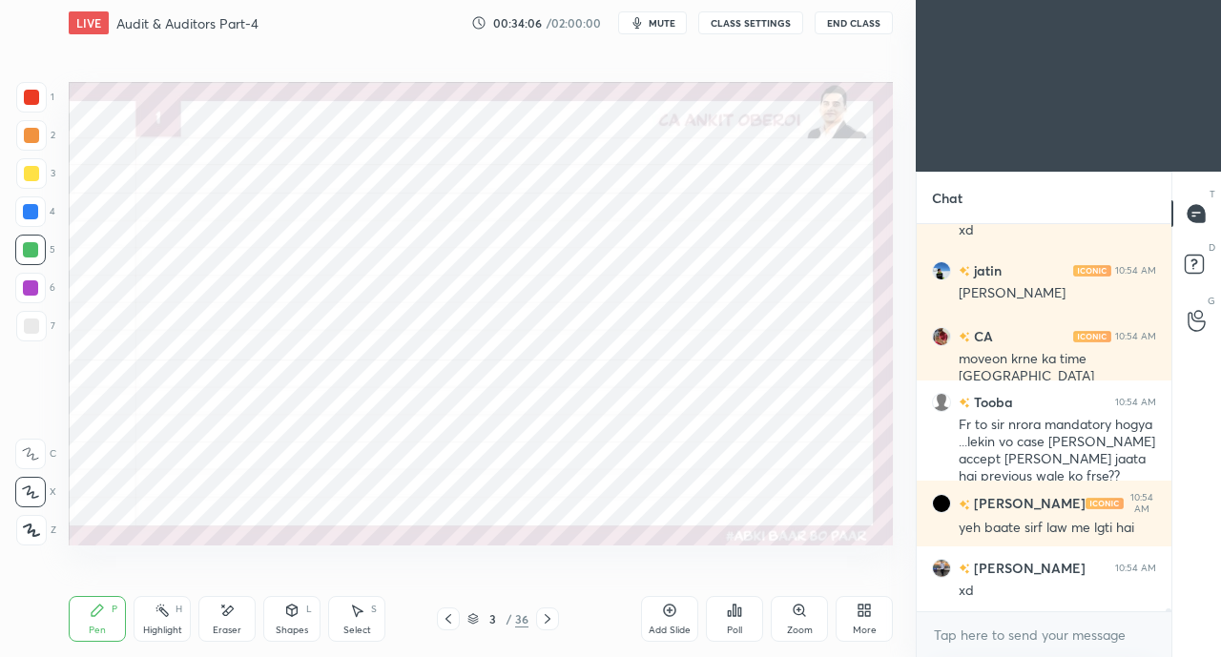
click at [1008, 590] on div "xd" at bounding box center [1056, 591] width 197 height 19
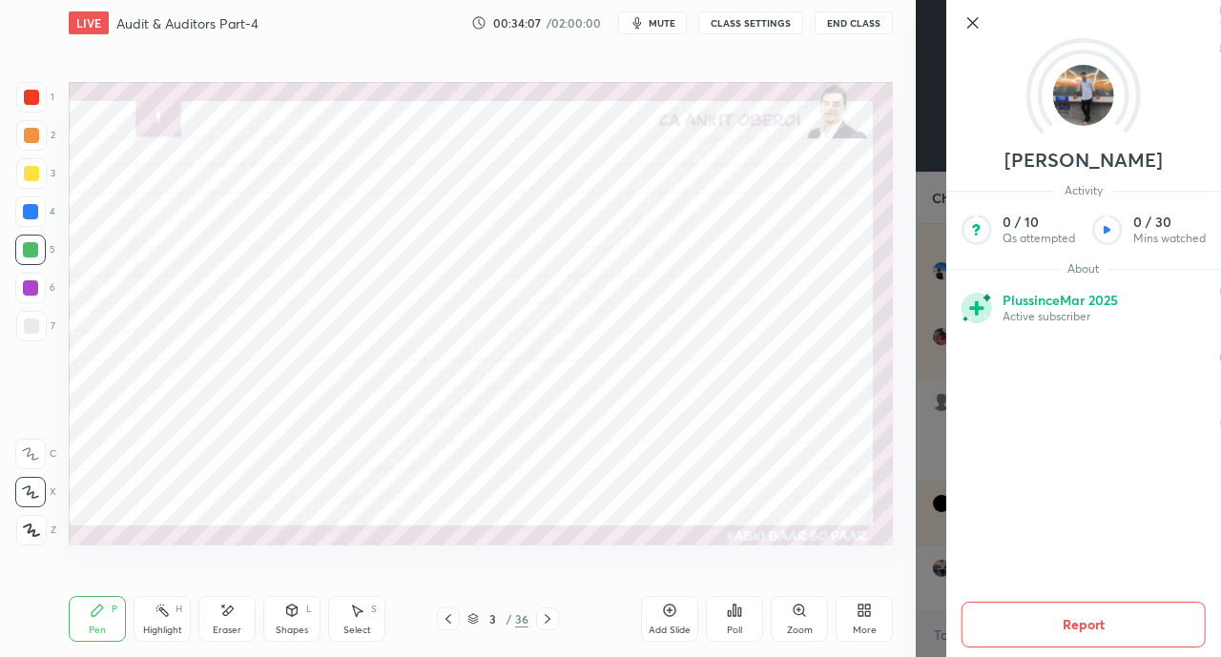
click at [844, 563] on div "Setting up your live class Poll for secs No correct answer Start poll" at bounding box center [480, 313] width 839 height 535
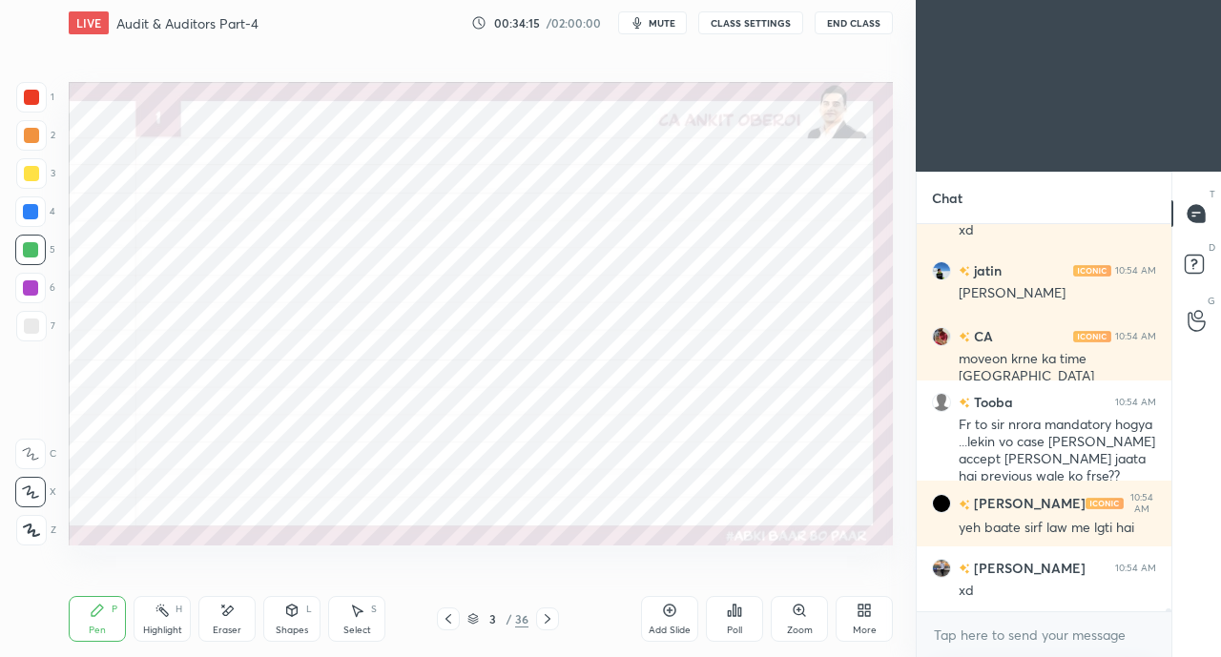
click at [238, 622] on div "Eraser" at bounding box center [226, 619] width 57 height 46
click at [113, 615] on div "Pen P" at bounding box center [97, 619] width 57 height 46
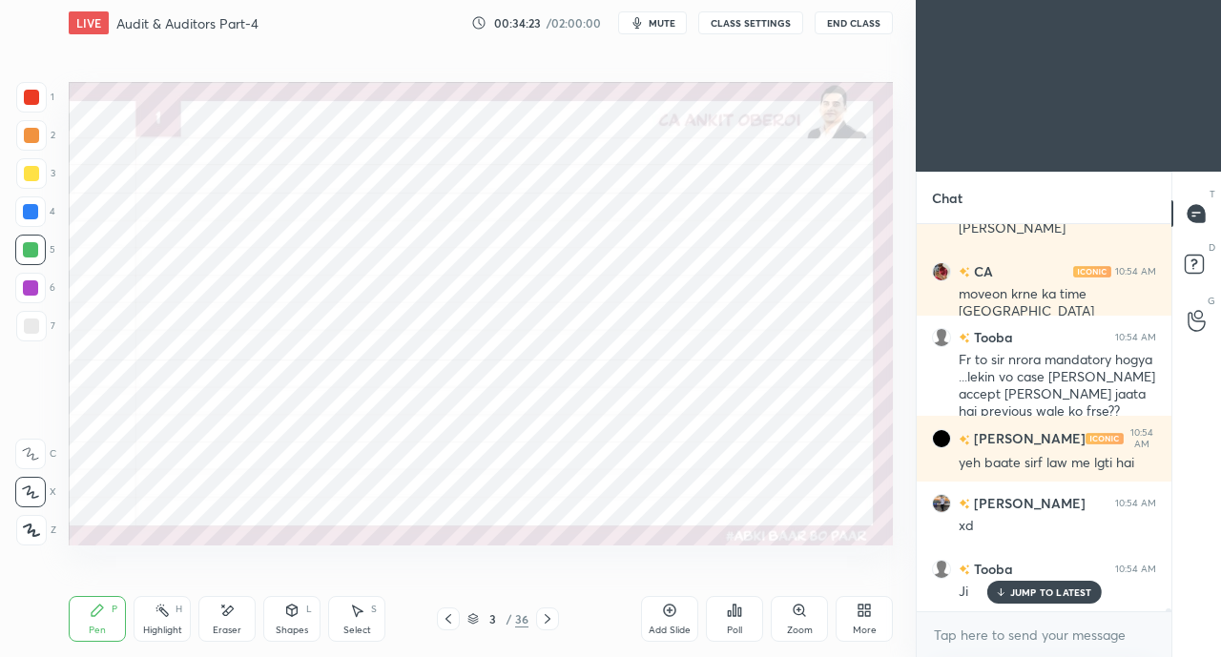
click at [1003, 591] on icon at bounding box center [1000, 591] width 12 height 11
click at [549, 618] on icon at bounding box center [547, 618] width 15 height 15
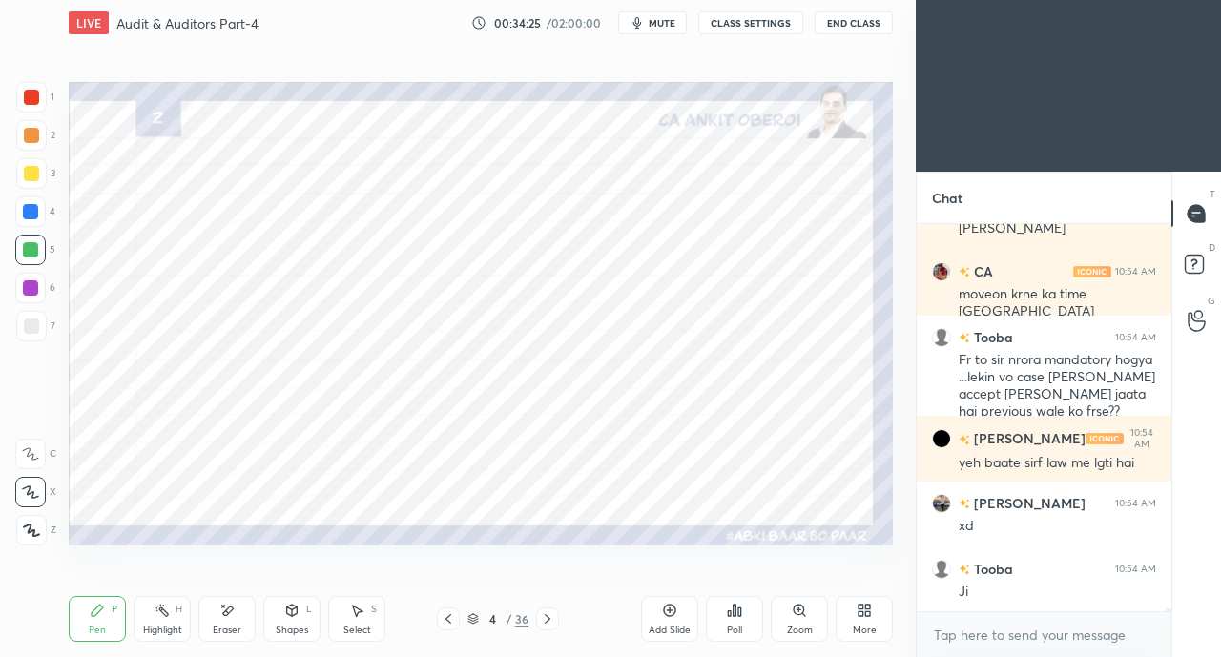
click at [286, 621] on div "Shapes L" at bounding box center [291, 619] width 57 height 46
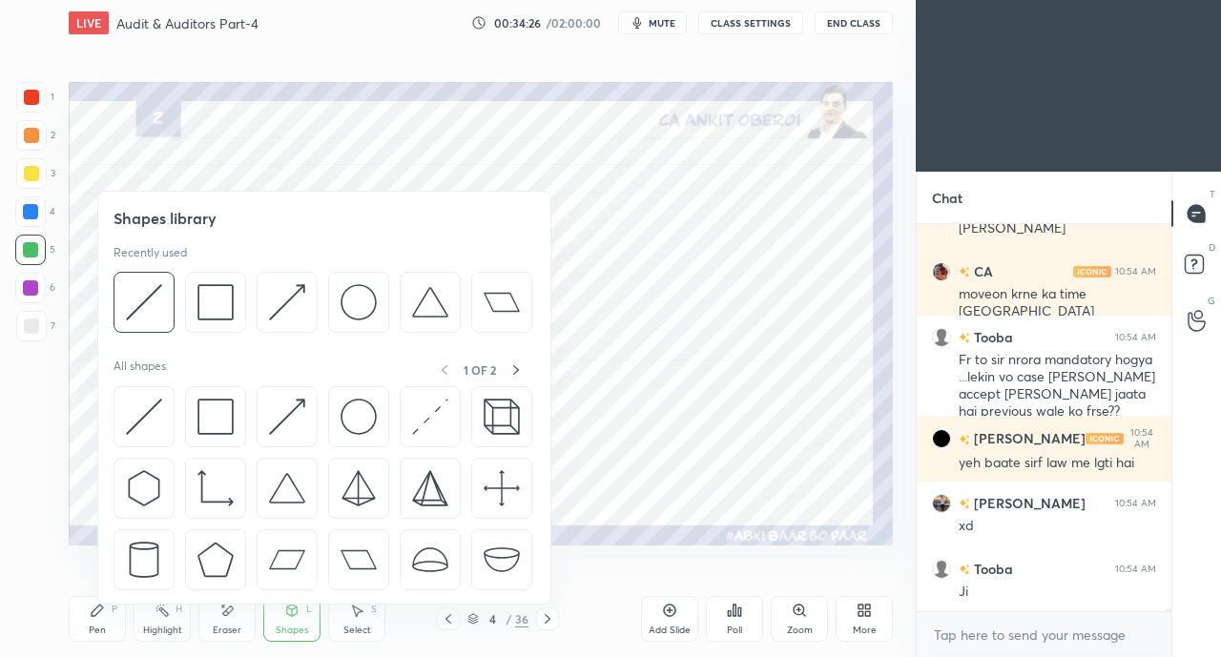
click at [137, 418] on img at bounding box center [144, 417] width 36 height 36
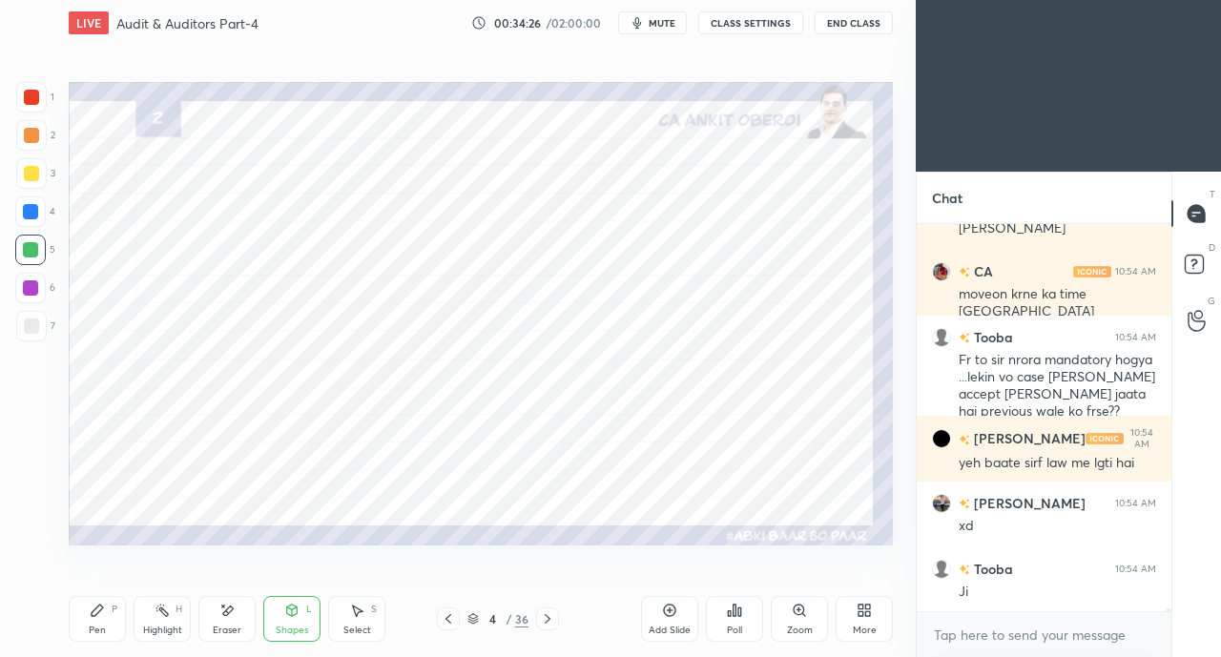
click at [31, 207] on div at bounding box center [30, 211] width 15 height 15
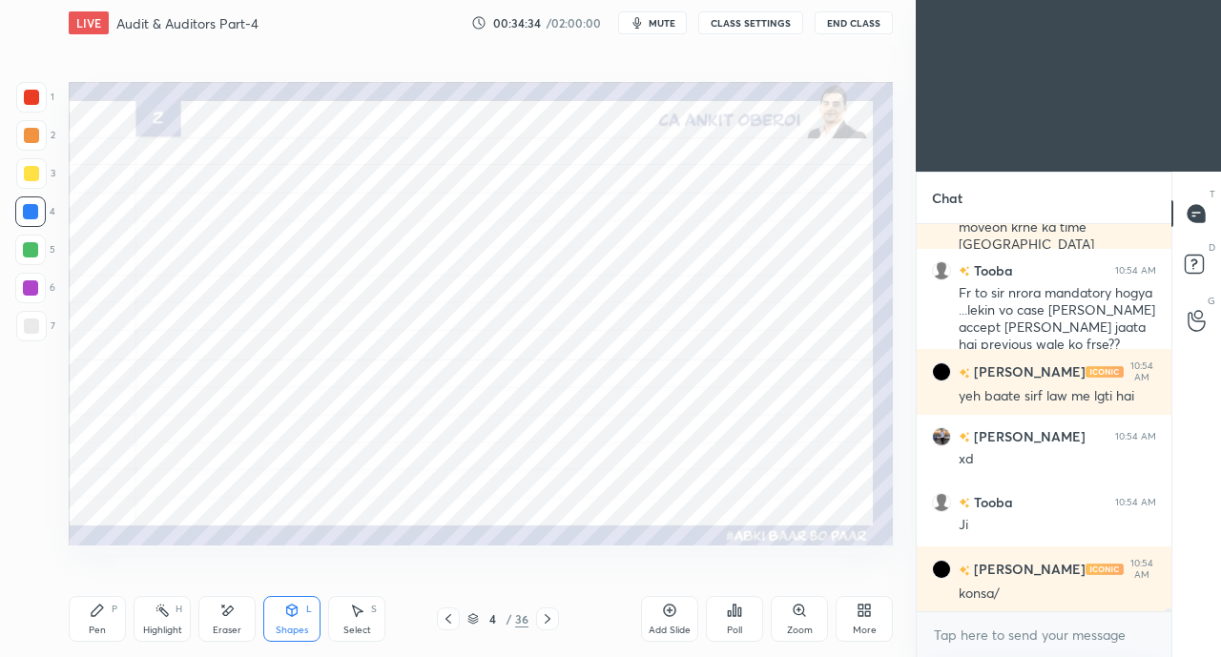
click at [297, 608] on icon at bounding box center [292, 610] width 10 height 11
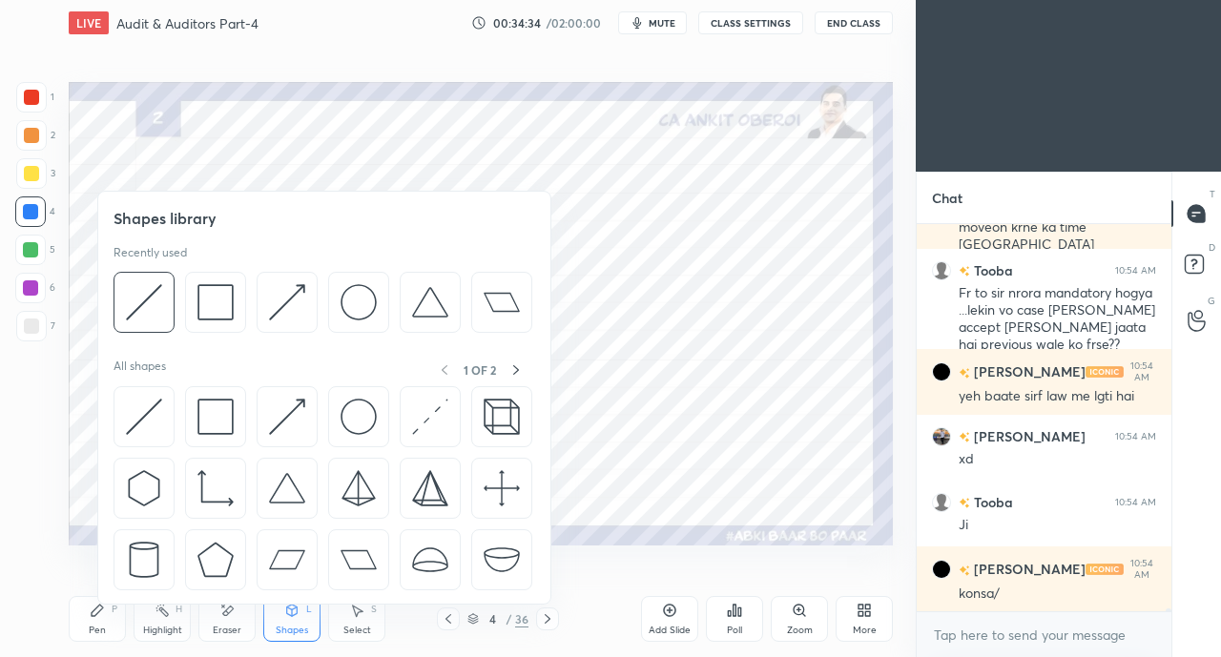
click at [137, 420] on img at bounding box center [144, 417] width 36 height 36
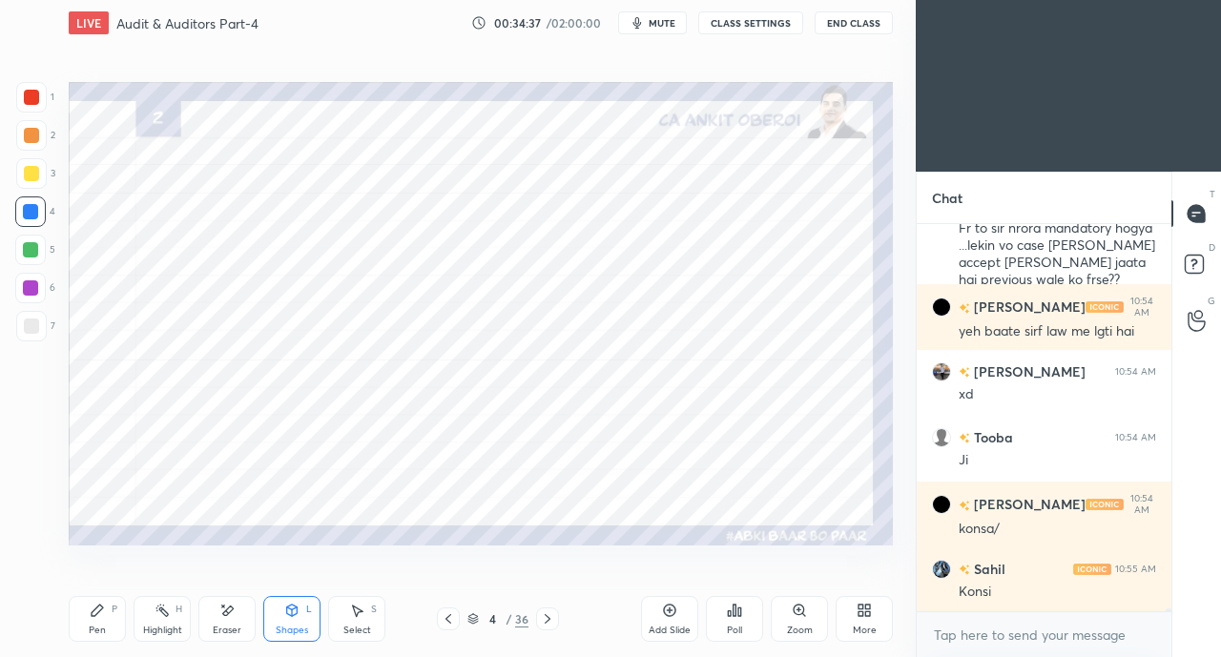
scroll to position [46065, 0]
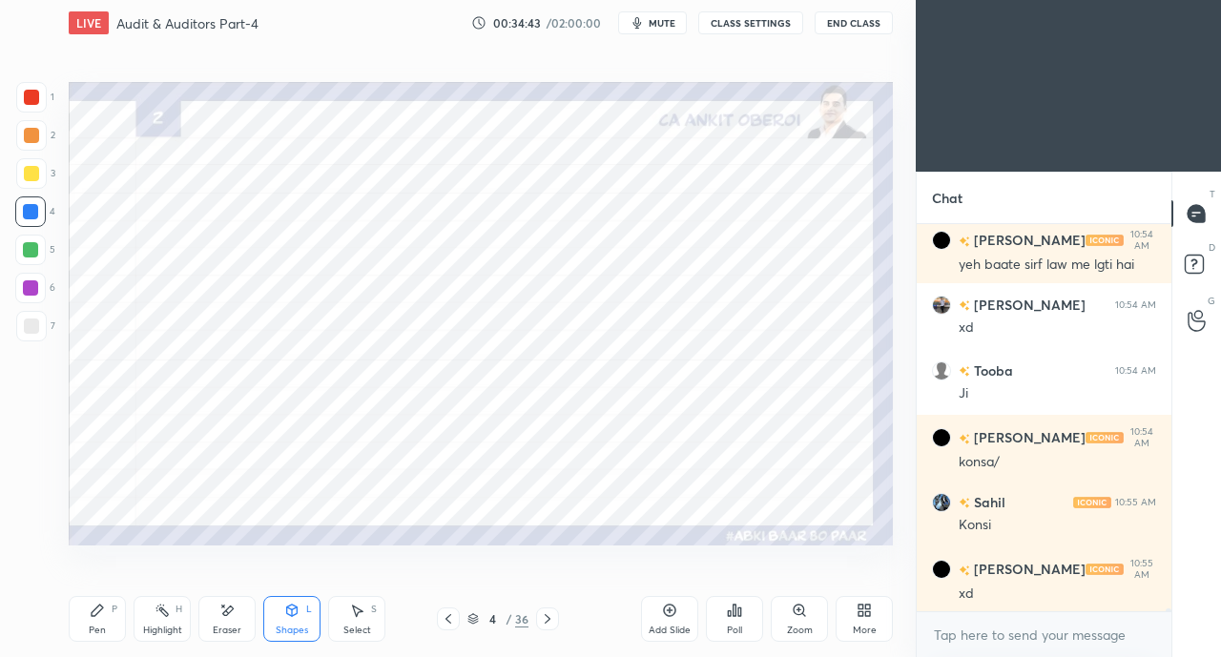
click at [90, 612] on icon at bounding box center [97, 610] width 15 height 15
click at [24, 106] on div at bounding box center [31, 97] width 31 height 31
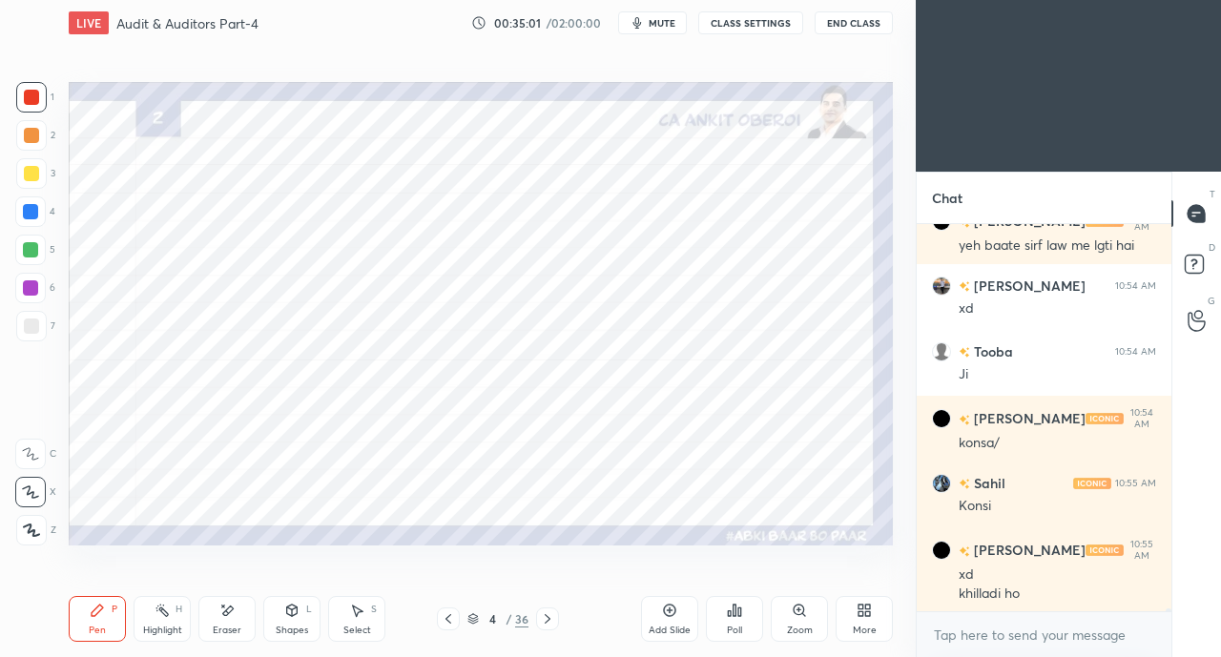
click at [299, 622] on div "Shapes L" at bounding box center [291, 619] width 57 height 46
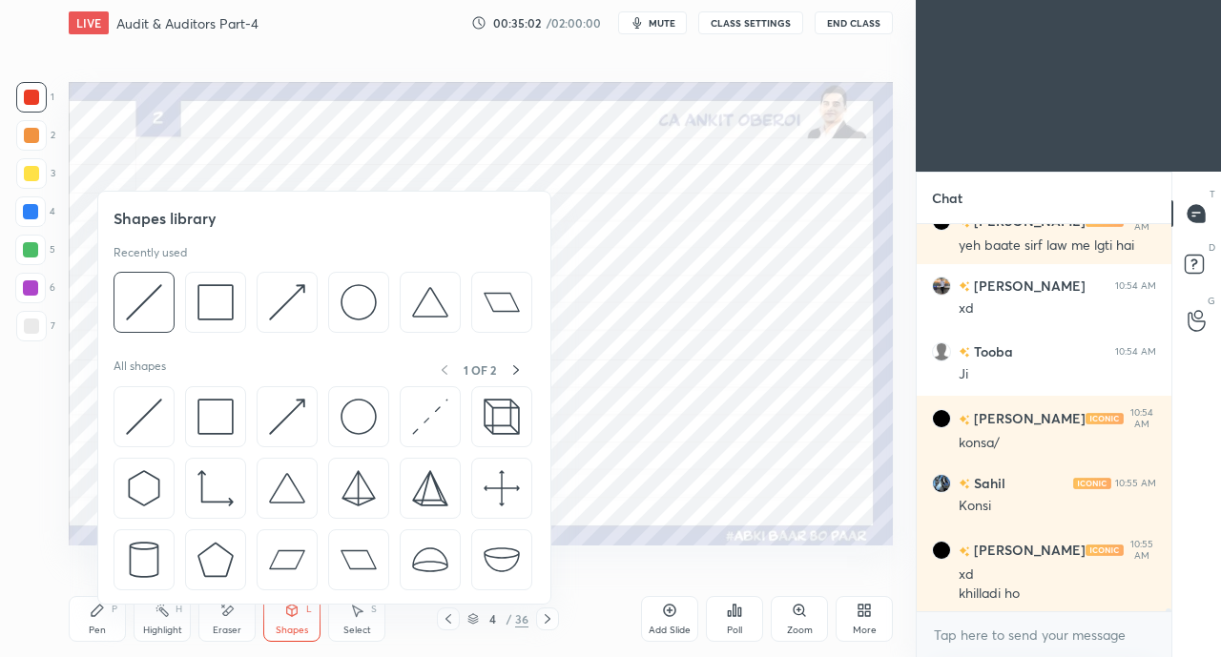
click at [272, 415] on img at bounding box center [287, 417] width 36 height 36
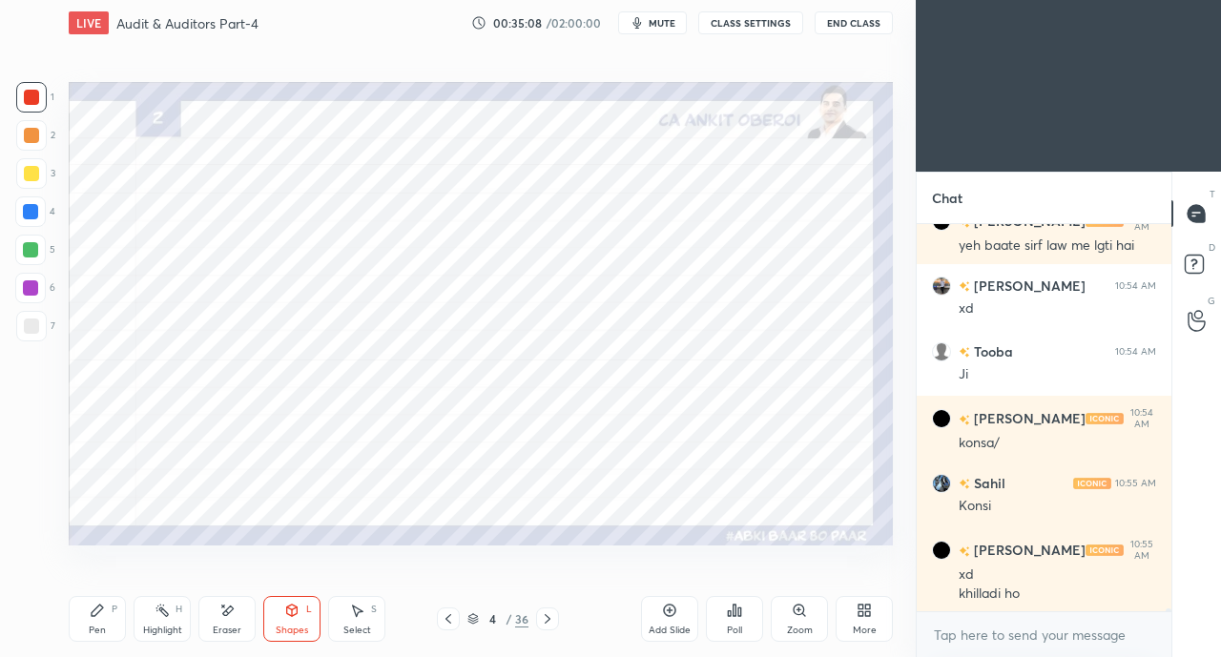
click at [101, 627] on div "Pen" at bounding box center [97, 631] width 17 height 10
click at [33, 209] on div at bounding box center [30, 211] width 15 height 15
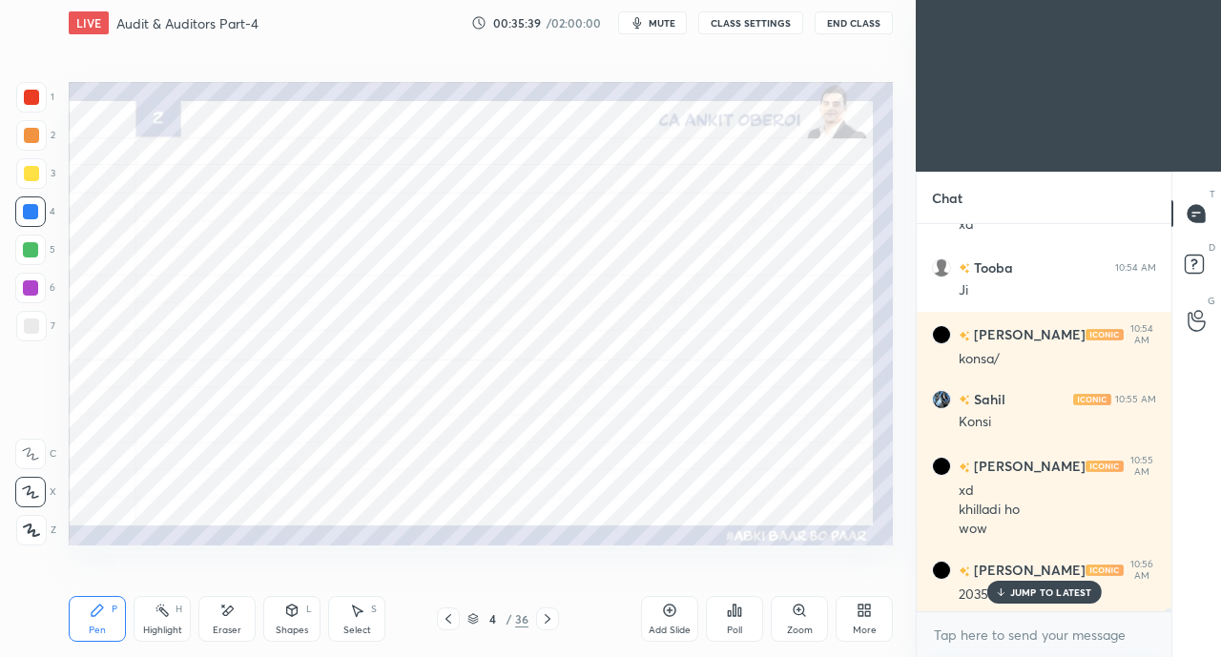
scroll to position [46235, 0]
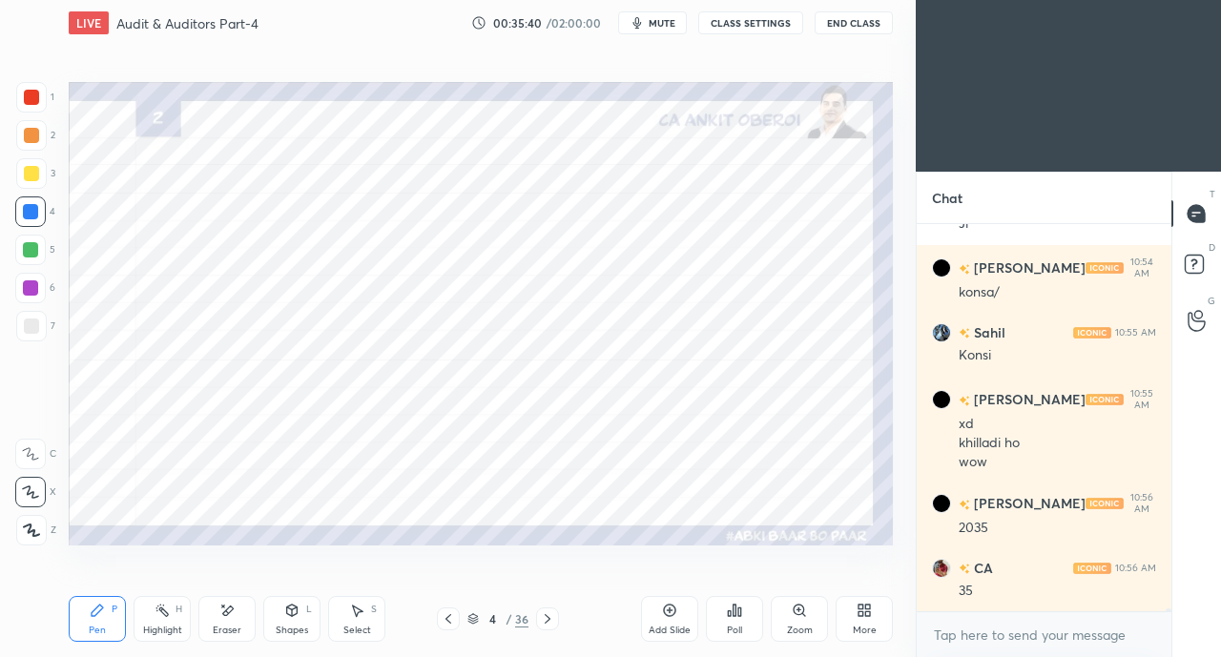
click at [36, 245] on div at bounding box center [30, 249] width 15 height 15
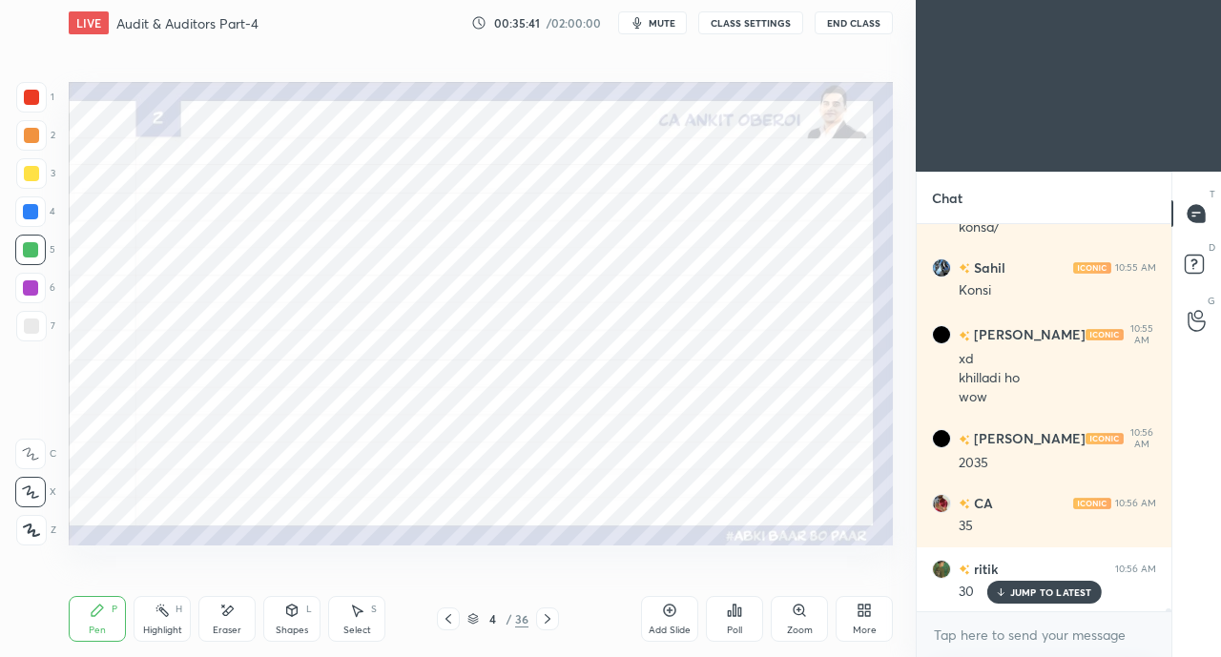
scroll to position [46366, 0]
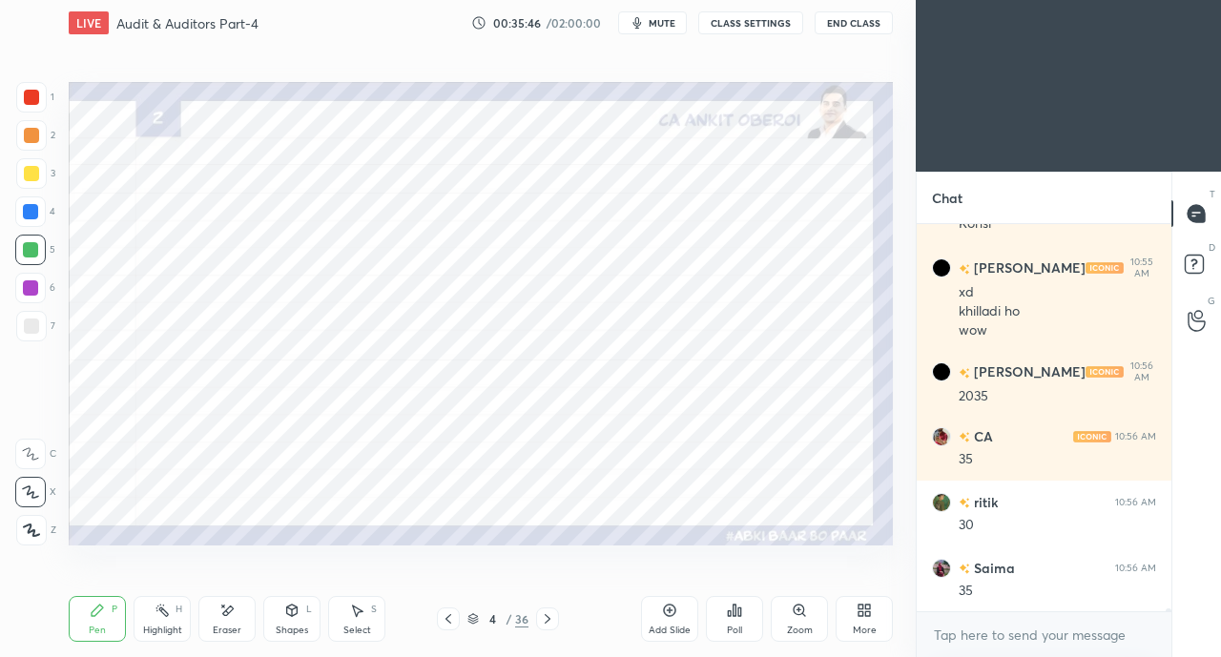
click at [38, 94] on div at bounding box center [31, 97] width 15 height 15
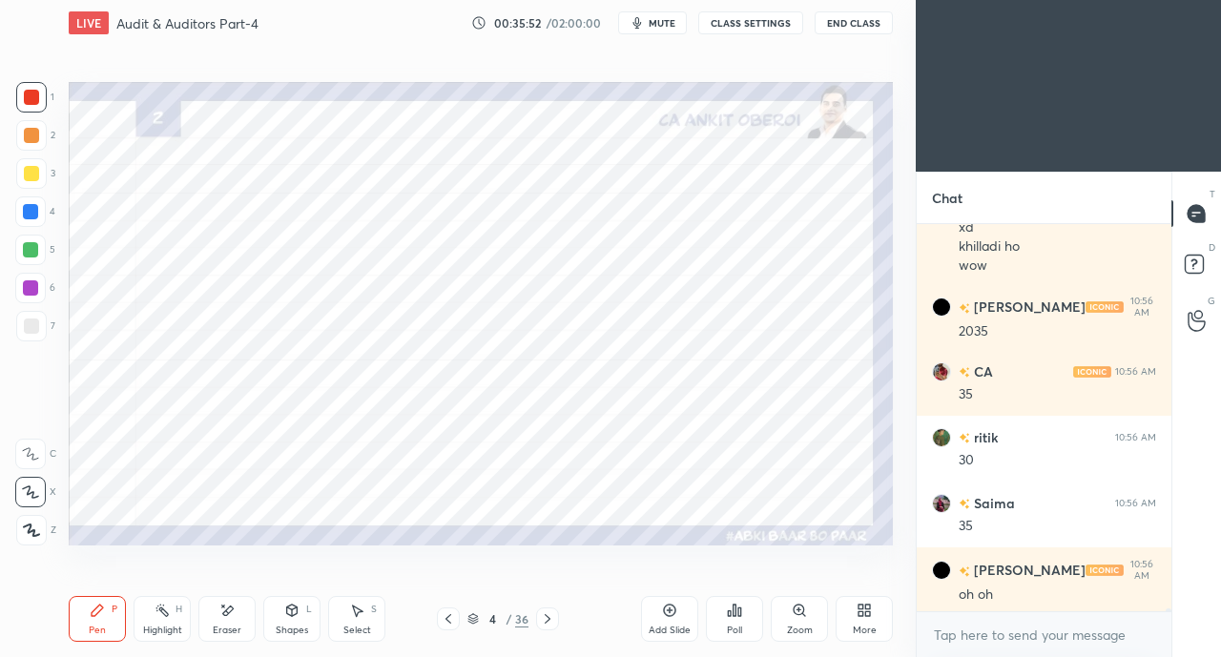
scroll to position [46498, 0]
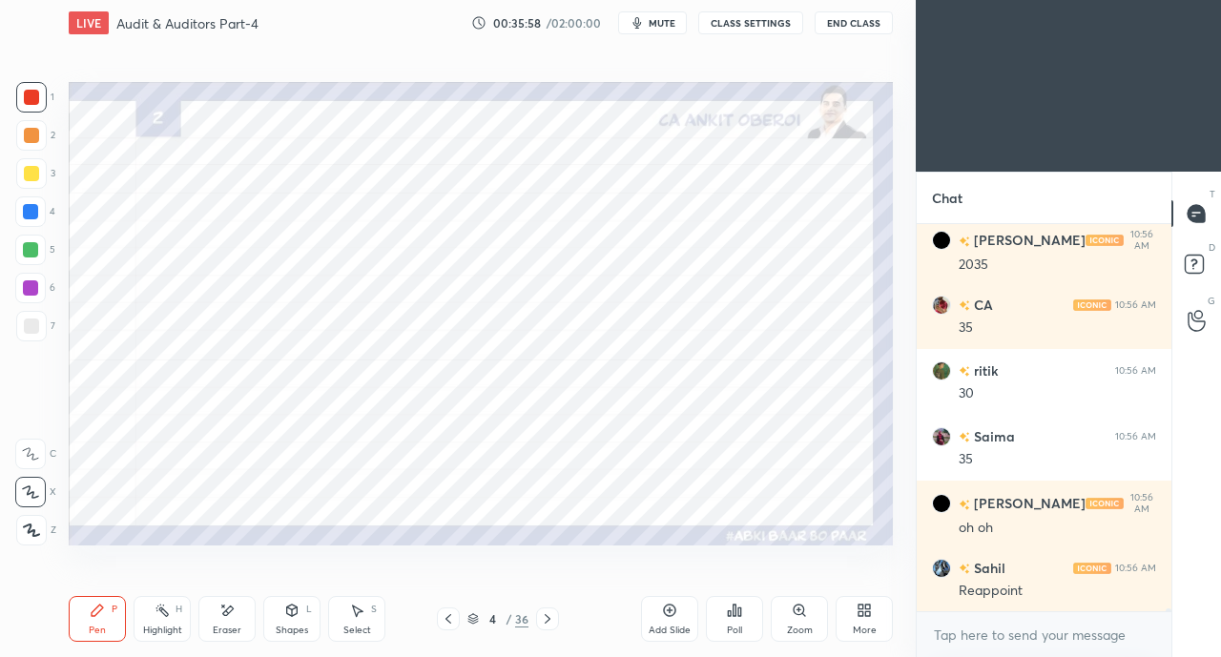
click at [29, 205] on div at bounding box center [30, 211] width 15 height 15
click at [32, 242] on div at bounding box center [30, 249] width 15 height 15
click at [26, 92] on div at bounding box center [31, 97] width 15 height 15
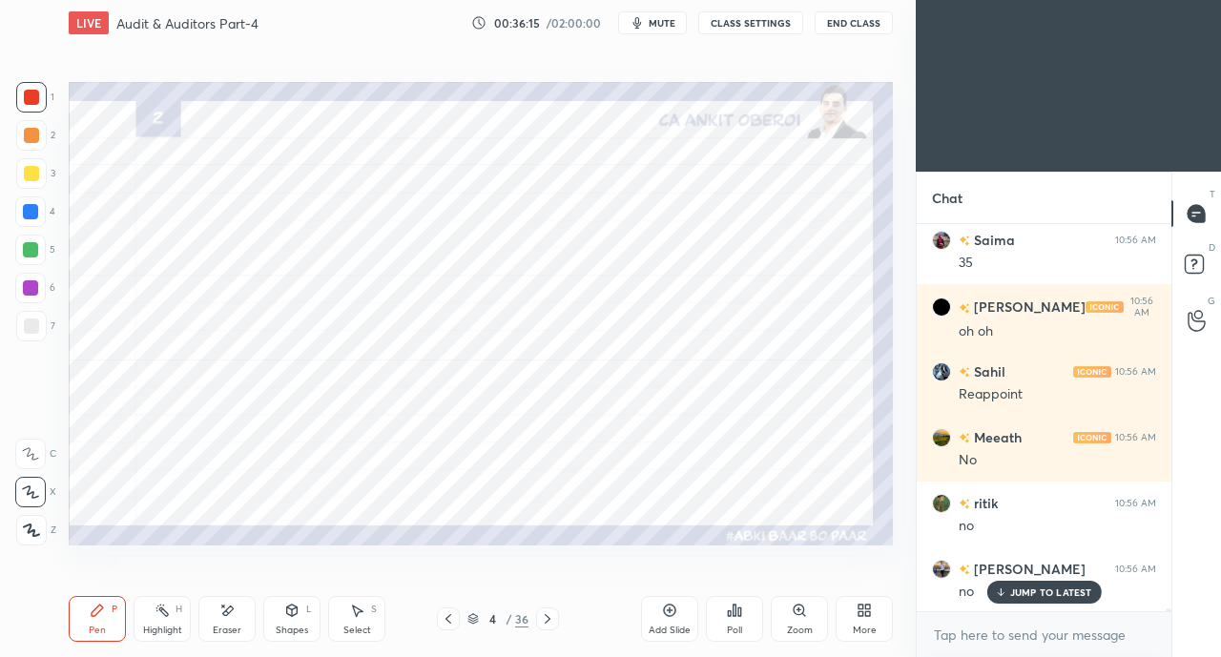
scroll to position [46761, 0]
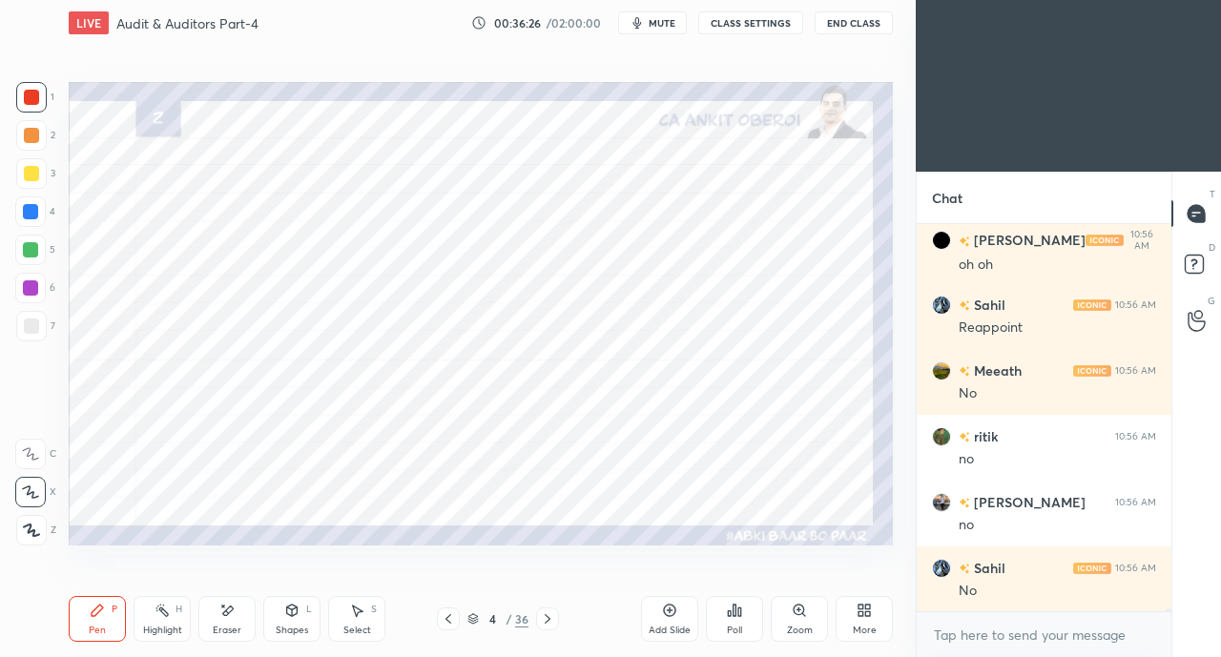
click at [29, 212] on div at bounding box center [30, 211] width 15 height 15
click at [443, 617] on icon at bounding box center [448, 618] width 15 height 15
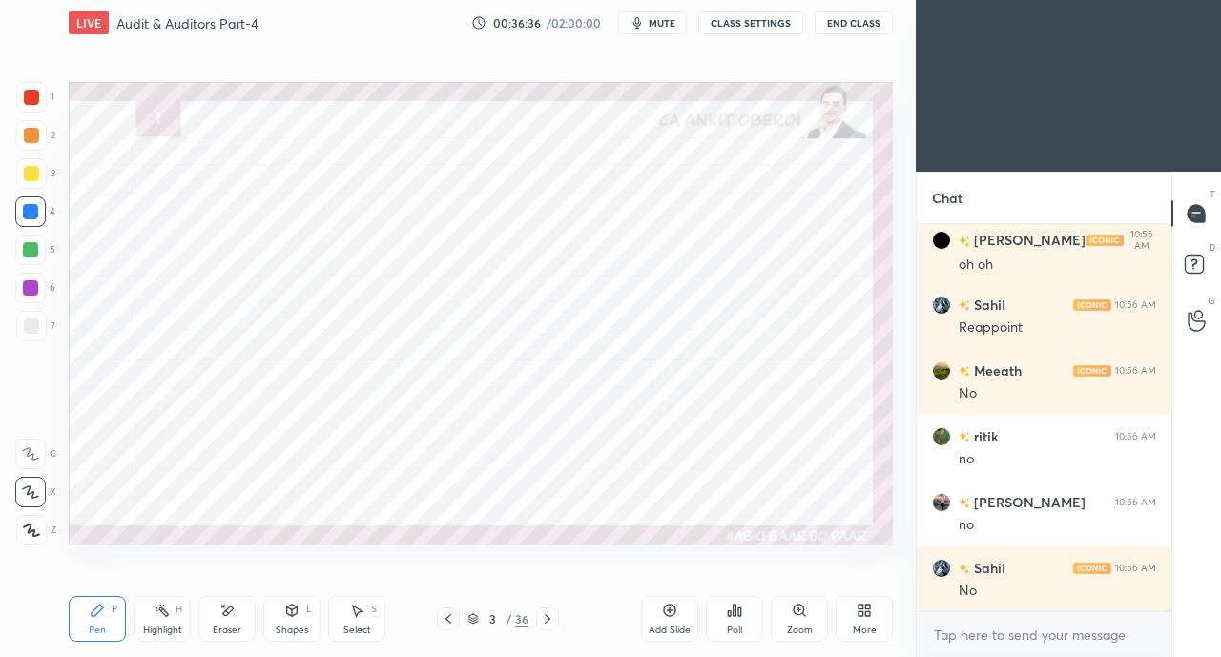
click at [547, 613] on icon at bounding box center [547, 618] width 15 height 15
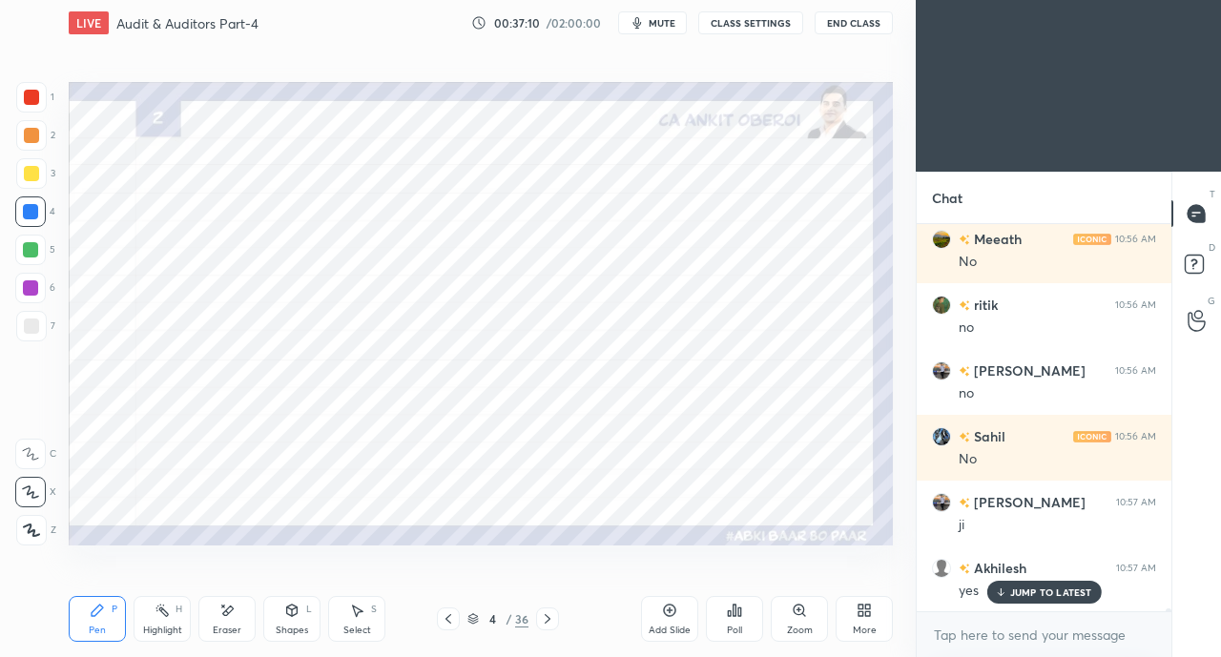
scroll to position [46958, 0]
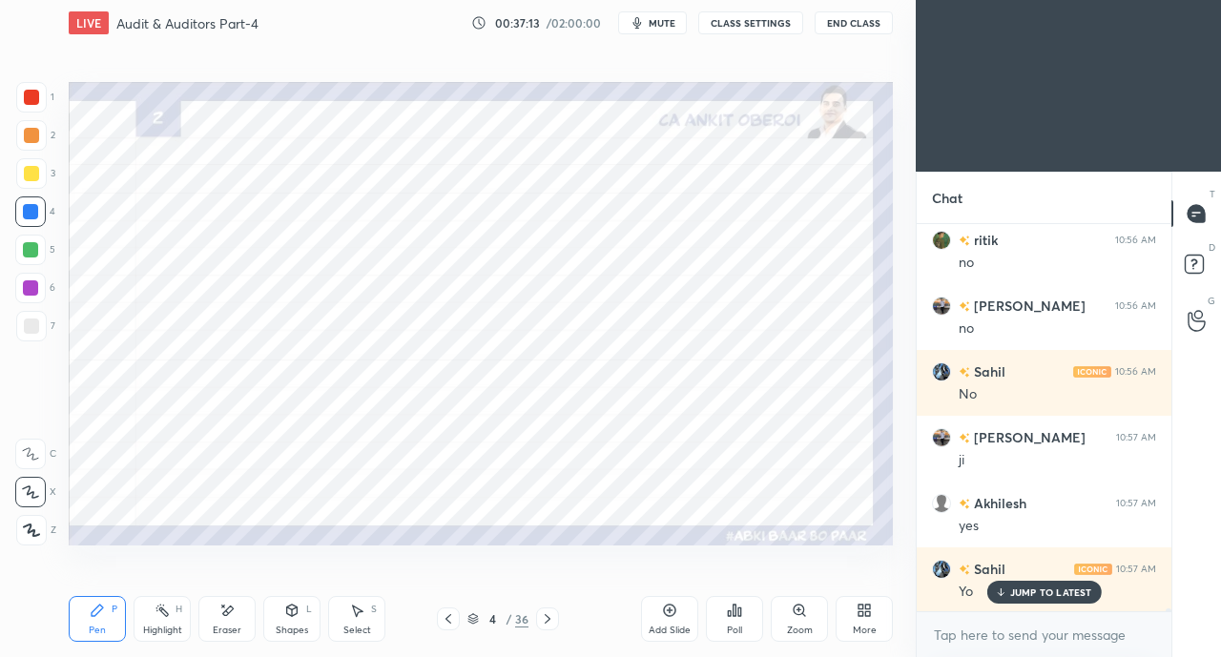
click at [447, 616] on icon at bounding box center [448, 618] width 15 height 15
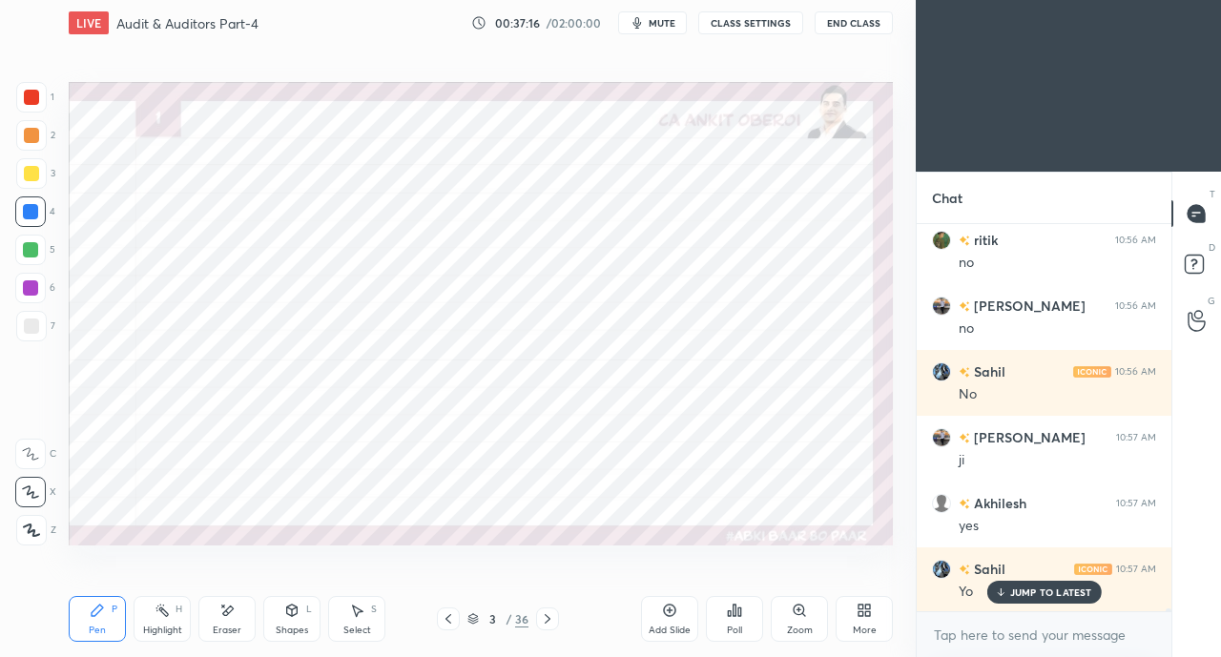
click at [553, 624] on icon at bounding box center [547, 618] width 15 height 15
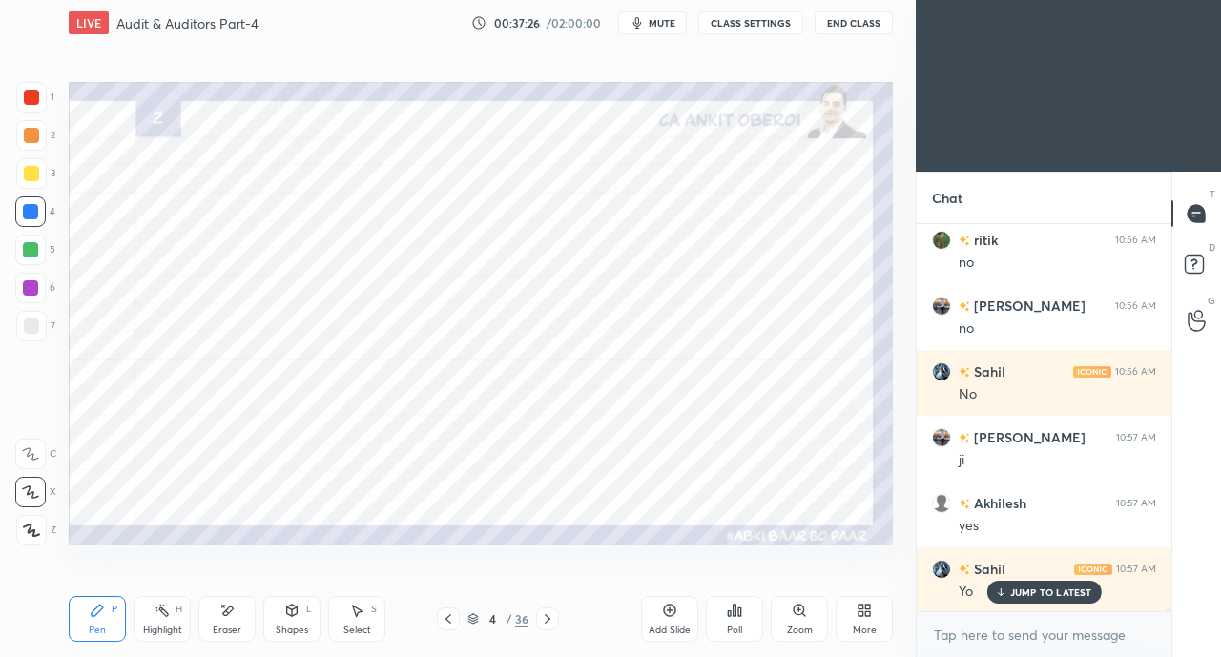
click at [550, 614] on icon at bounding box center [547, 618] width 15 height 15
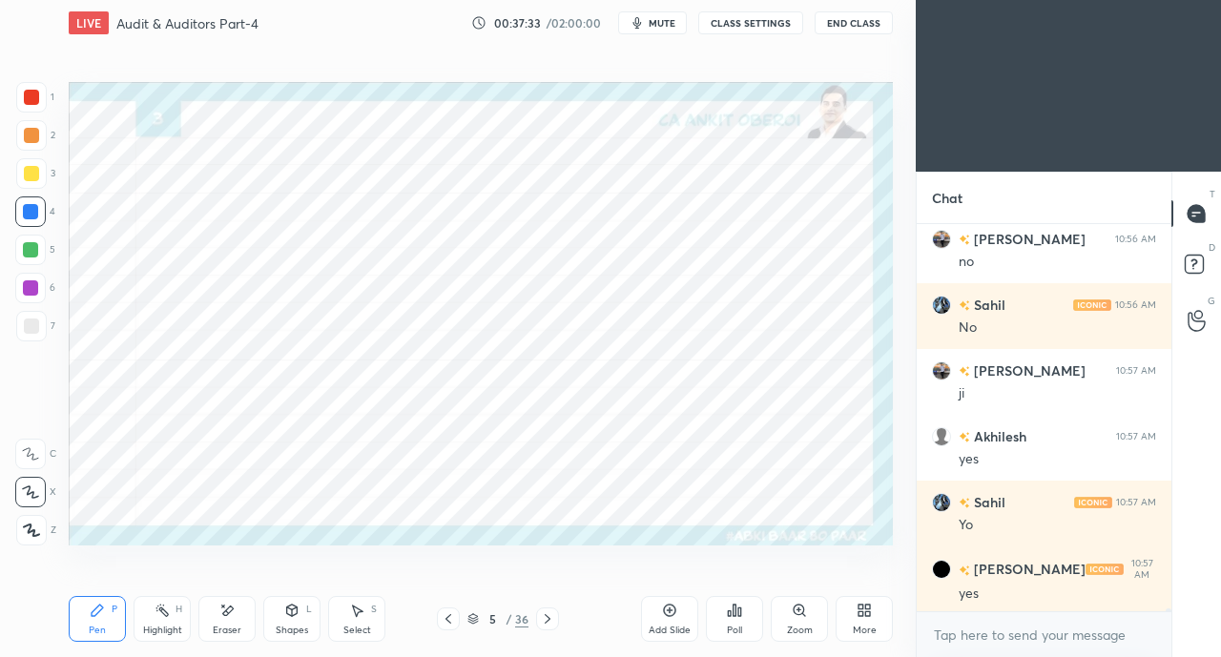
click at [32, 101] on div at bounding box center [31, 97] width 15 height 15
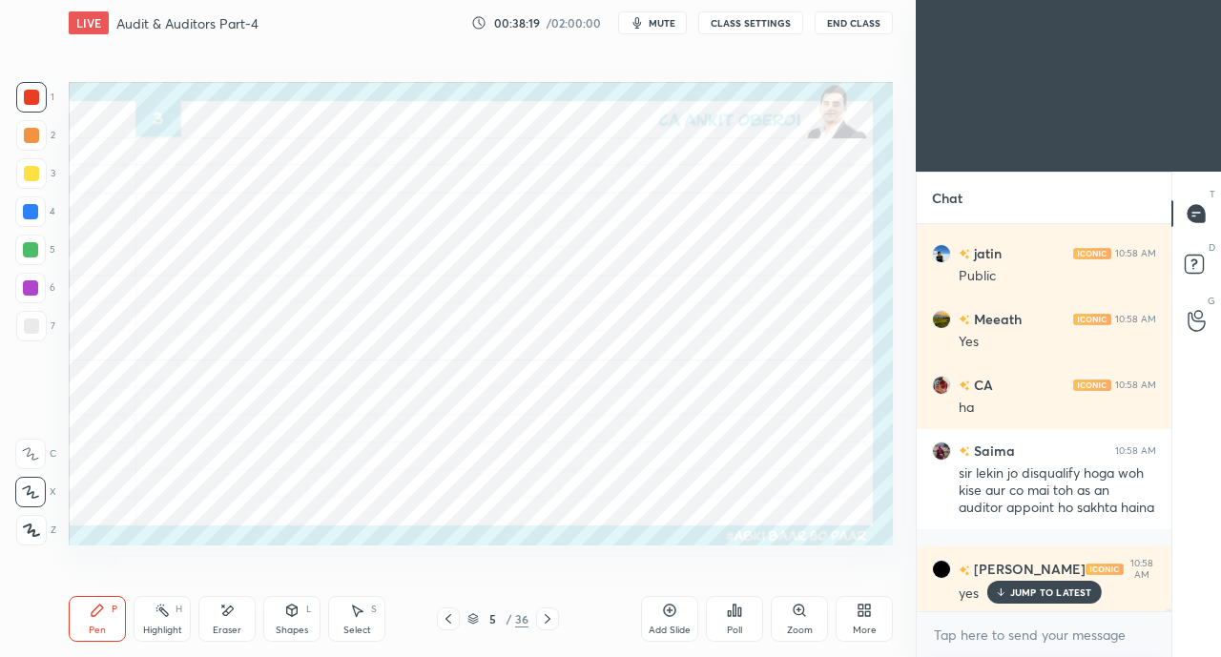
scroll to position [47799, 0]
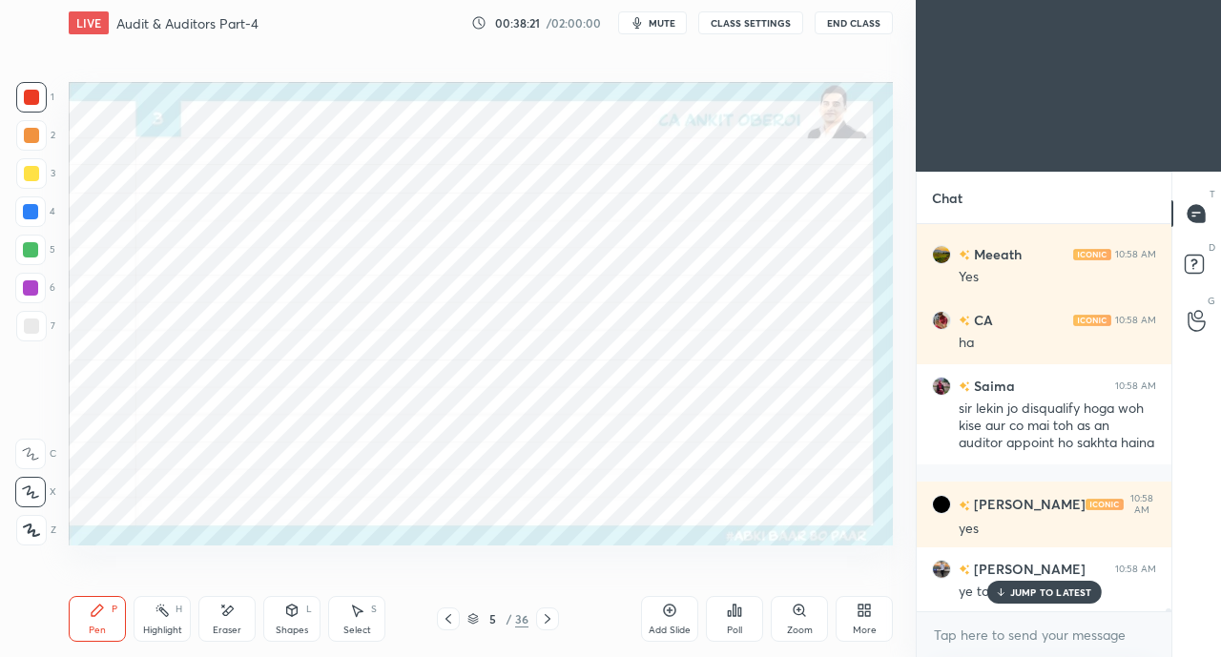
click at [1040, 591] on p "JUMP TO LATEST" at bounding box center [1051, 591] width 82 height 11
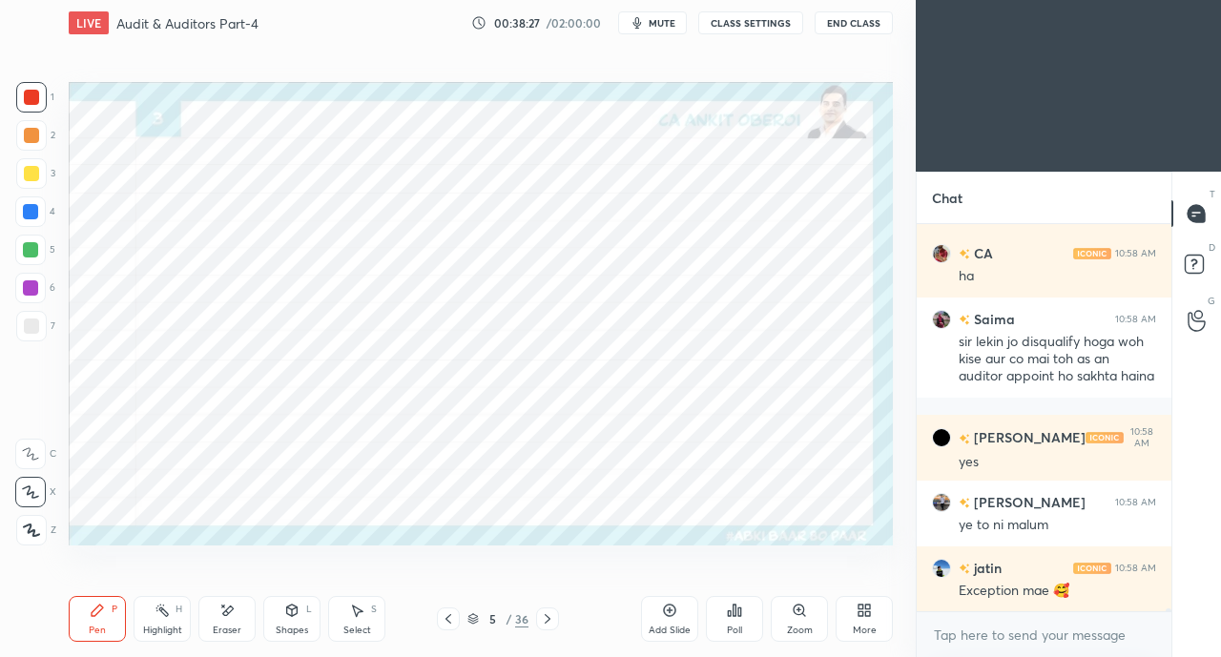
scroll to position [47930, 0]
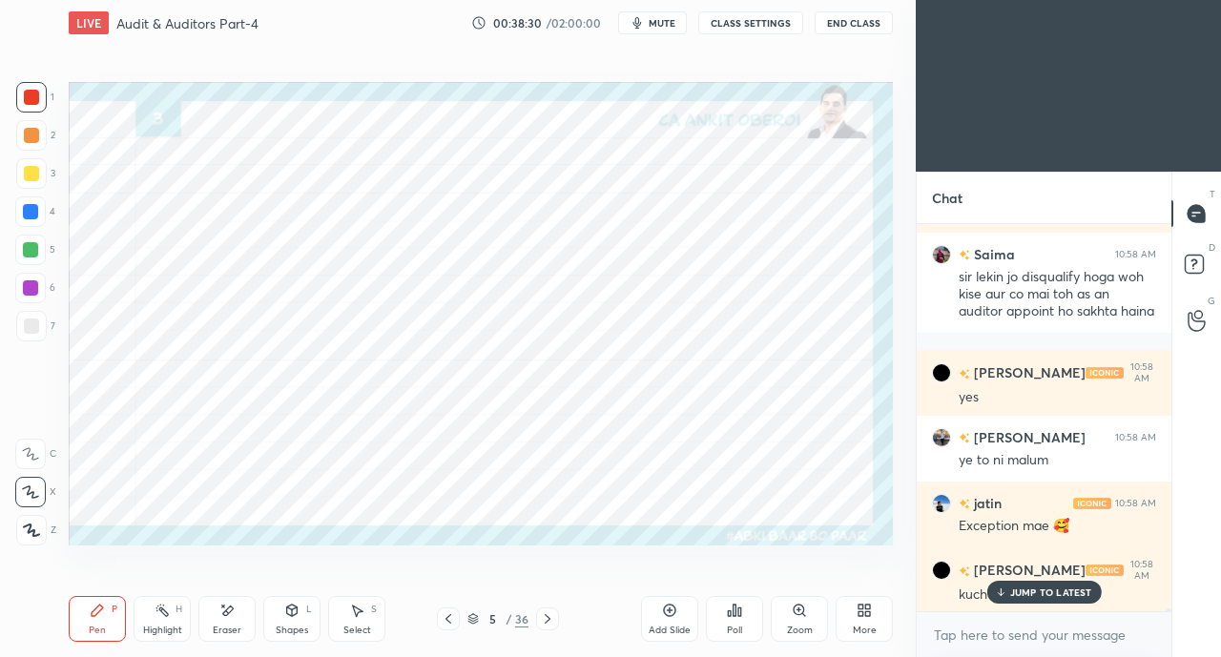
click at [1038, 592] on p "JUMP TO LATEST" at bounding box center [1051, 591] width 82 height 11
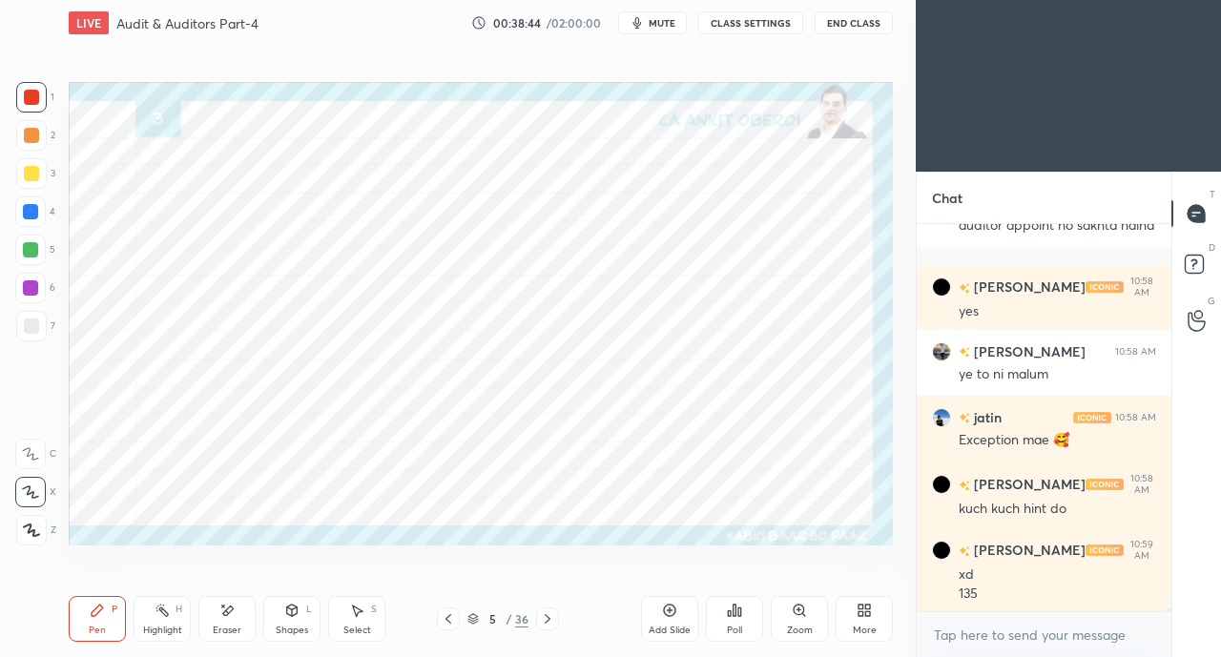
scroll to position [48081, 0]
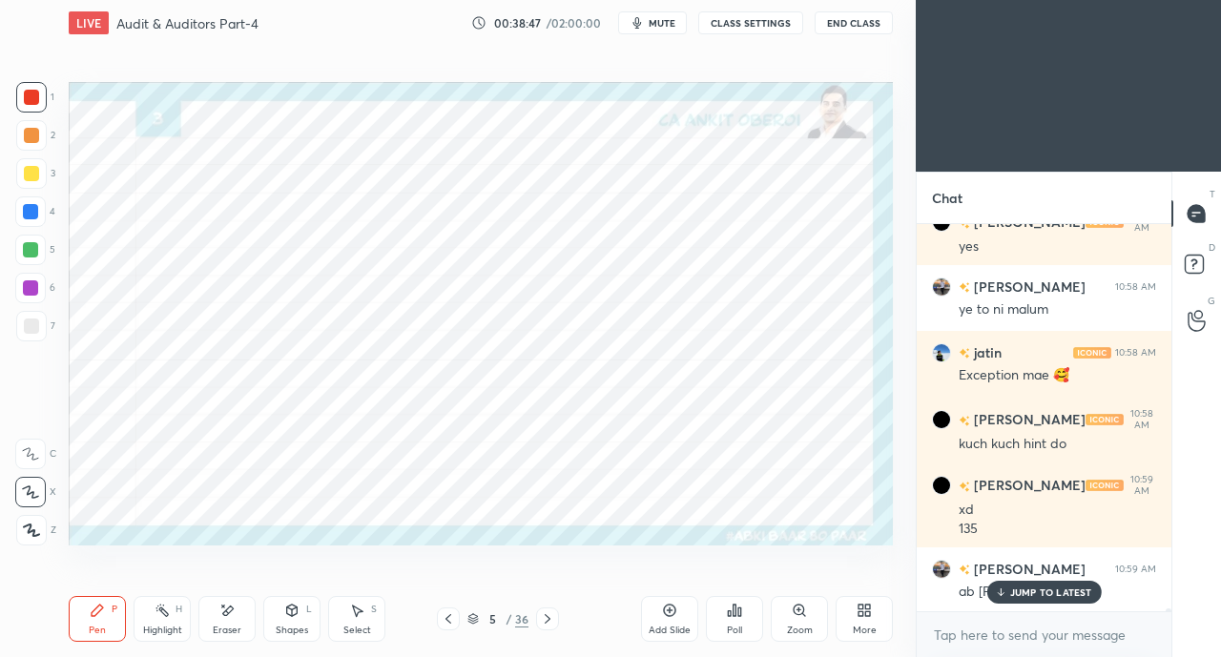
click at [1033, 593] on p "JUMP TO LATEST" at bounding box center [1051, 591] width 82 height 11
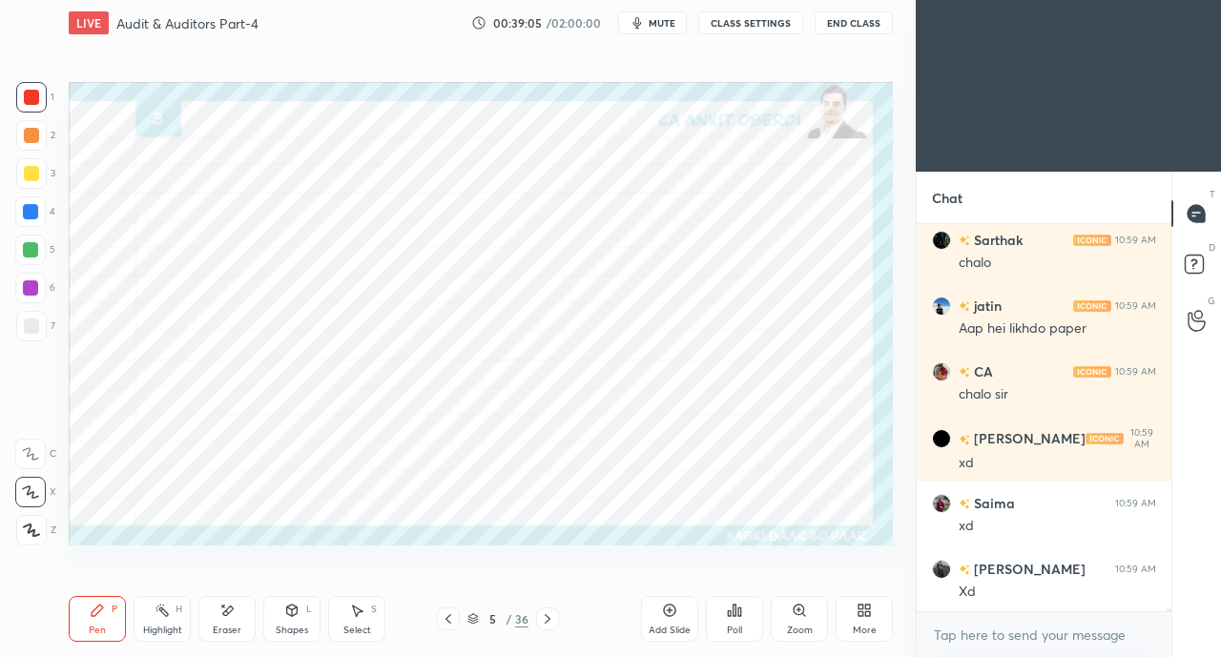
scroll to position [48674, 0]
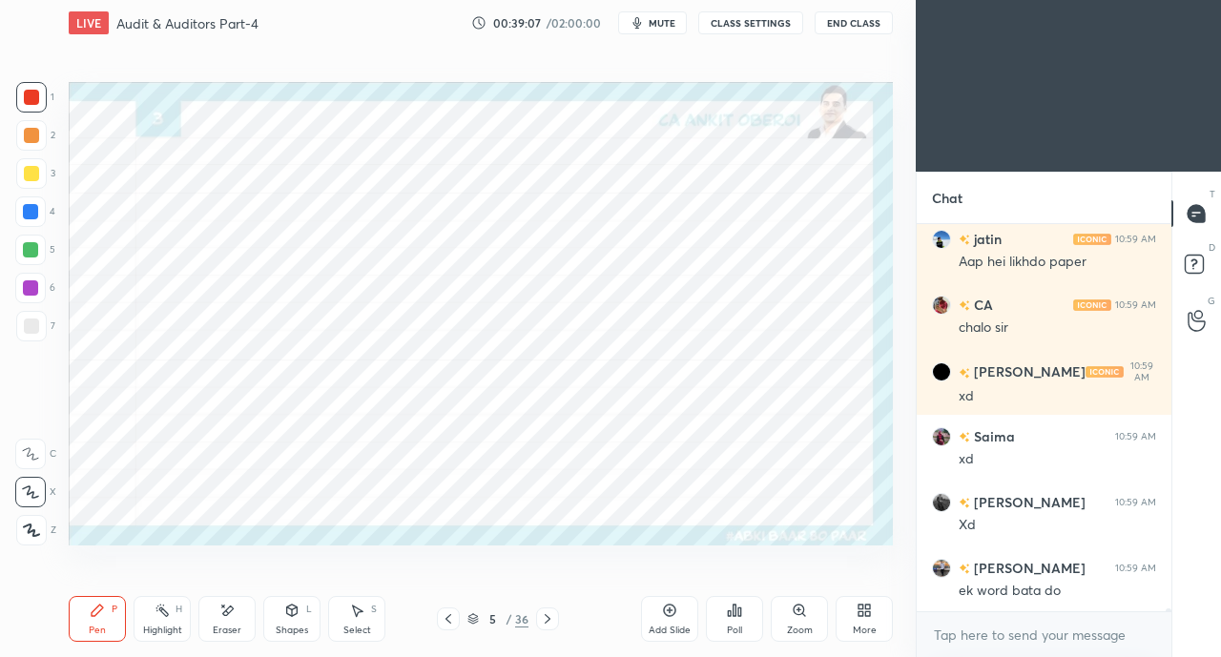
click at [31, 100] on div at bounding box center [31, 97] width 15 height 15
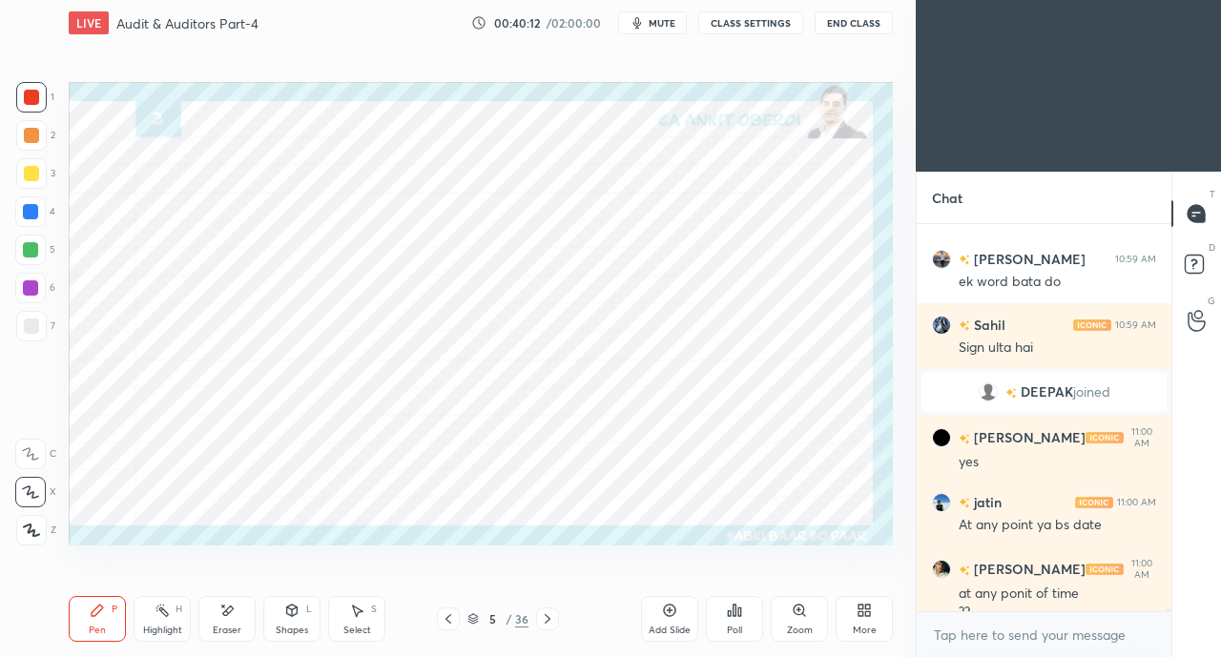
scroll to position [49002, 0]
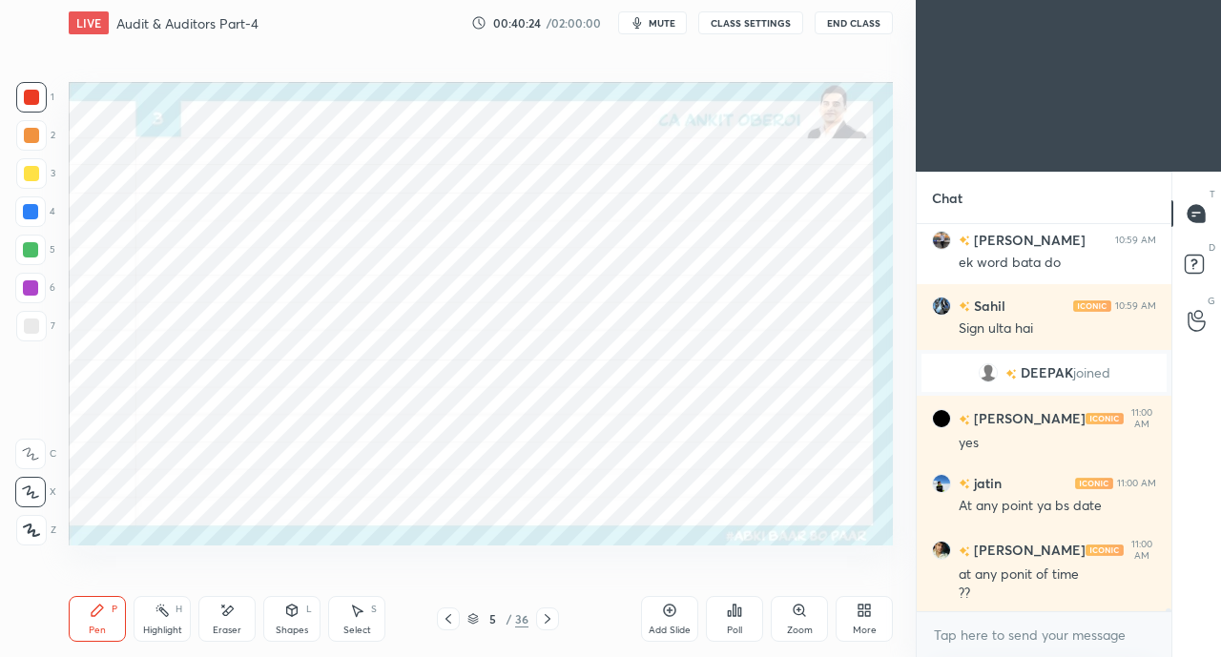
click at [553, 616] on icon at bounding box center [547, 618] width 15 height 15
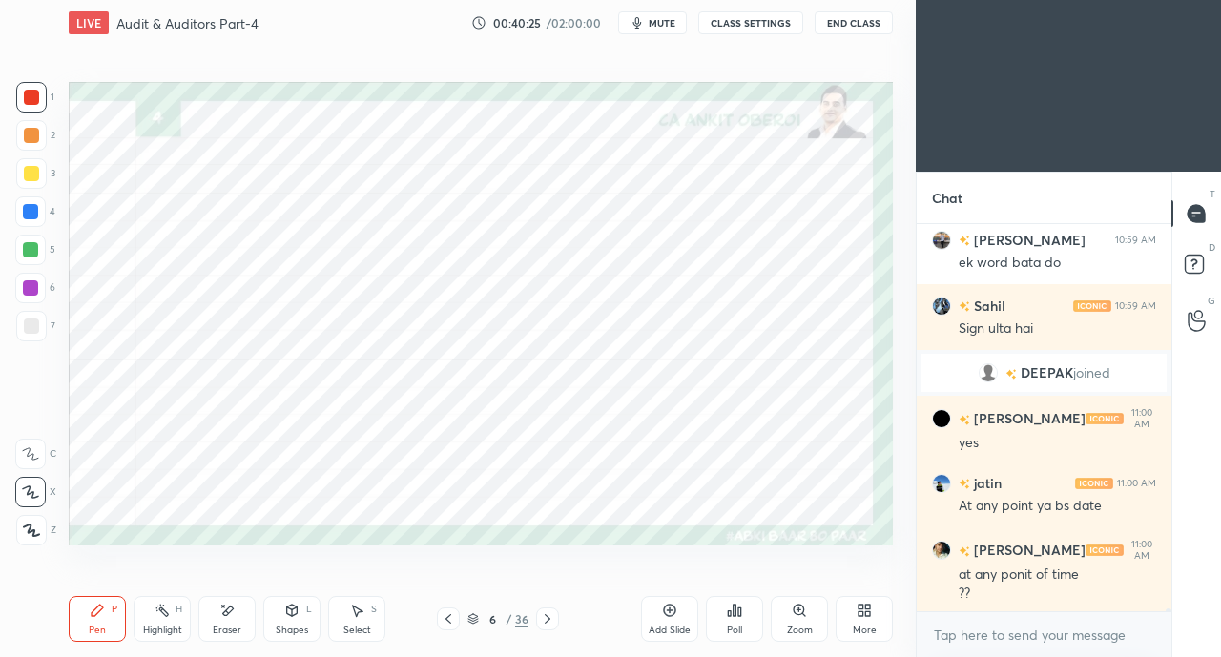
click at [547, 618] on icon at bounding box center [548, 619] width 6 height 10
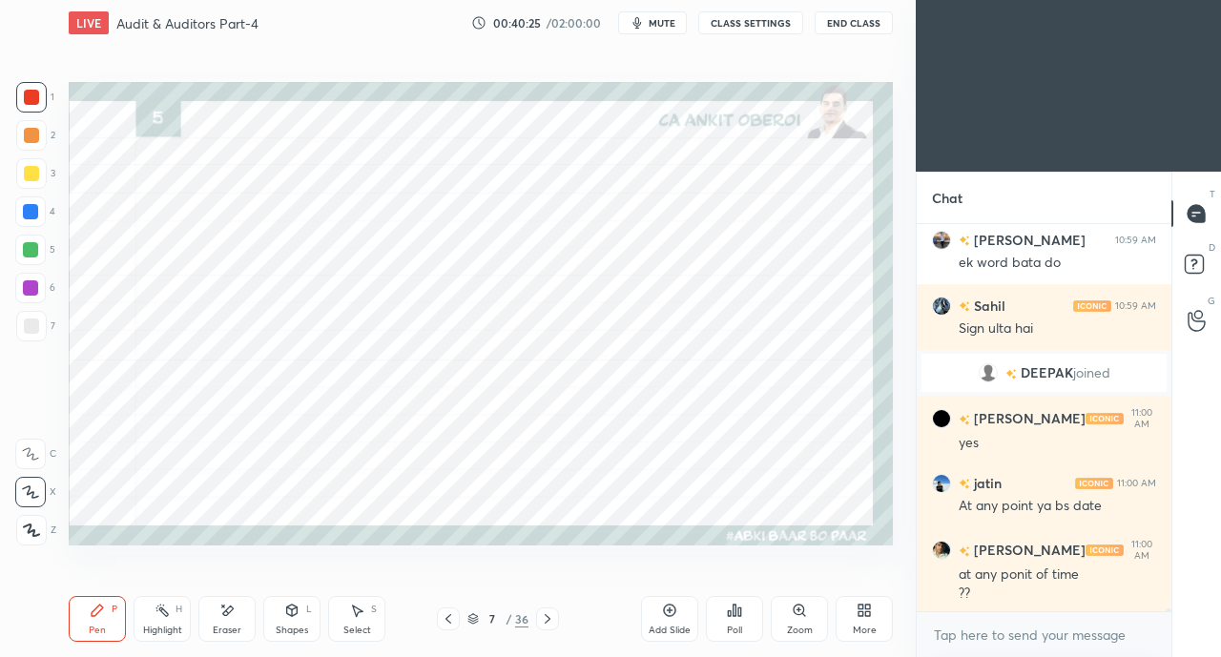
click at [545, 618] on icon at bounding box center [547, 618] width 15 height 15
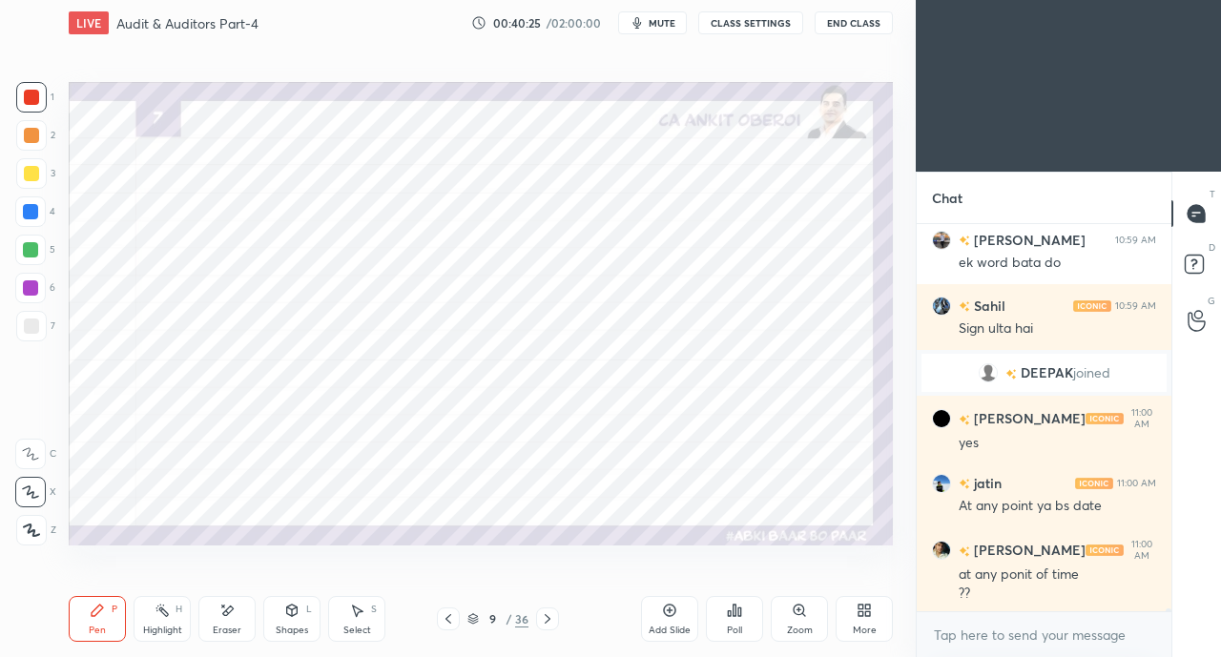
click at [545, 619] on icon at bounding box center [547, 618] width 15 height 15
click at [544, 621] on icon at bounding box center [547, 618] width 15 height 15
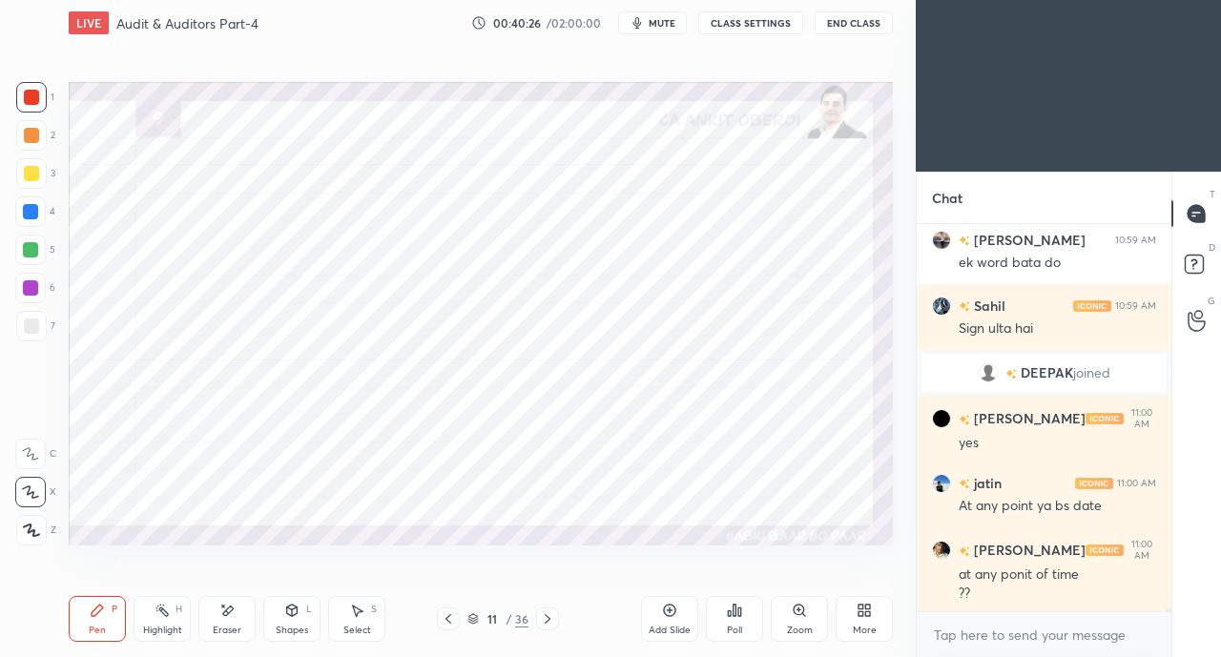
click at [544, 619] on icon at bounding box center [547, 618] width 15 height 15
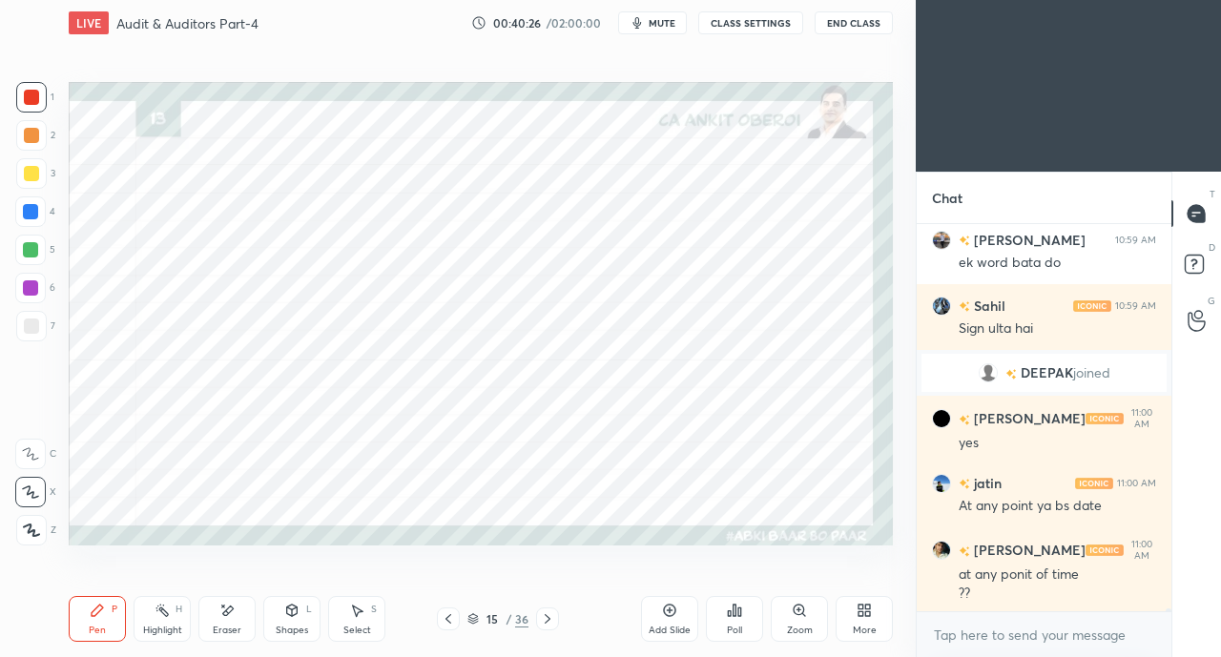
click at [544, 616] on icon at bounding box center [547, 618] width 15 height 15
click at [543, 618] on icon at bounding box center [547, 618] width 15 height 15
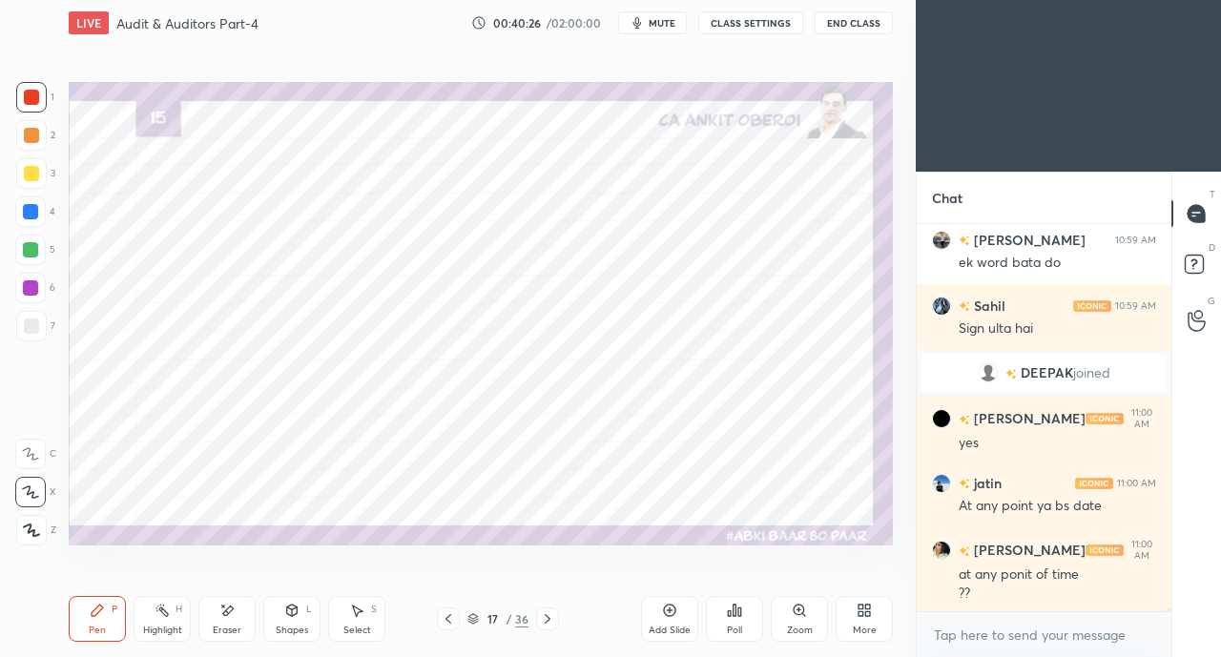
click at [542, 617] on icon at bounding box center [547, 618] width 15 height 15
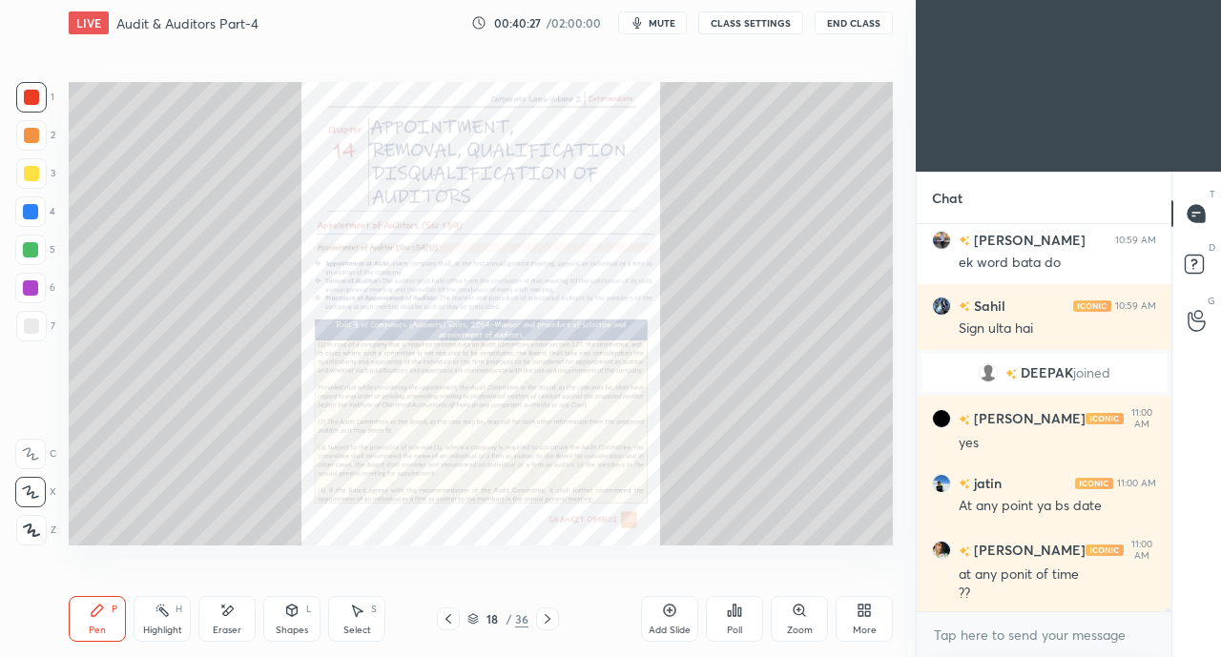
click at [543, 617] on icon at bounding box center [547, 618] width 15 height 15
click at [540, 616] on icon at bounding box center [547, 618] width 15 height 15
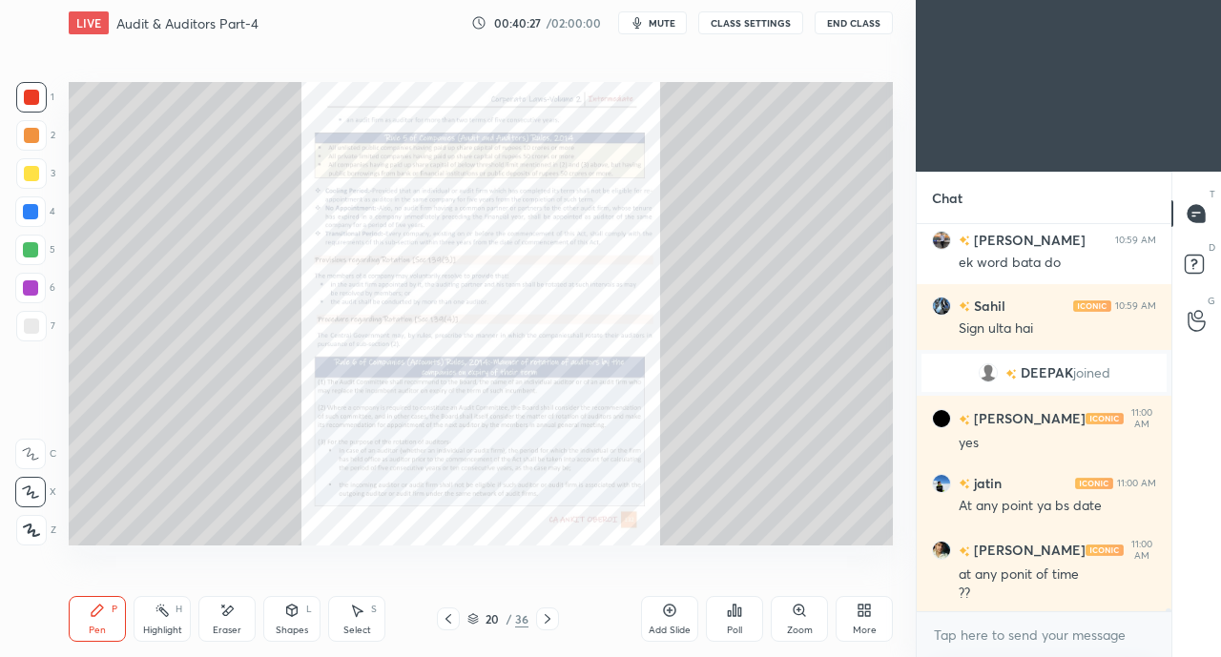
click at [545, 616] on icon at bounding box center [547, 618] width 15 height 15
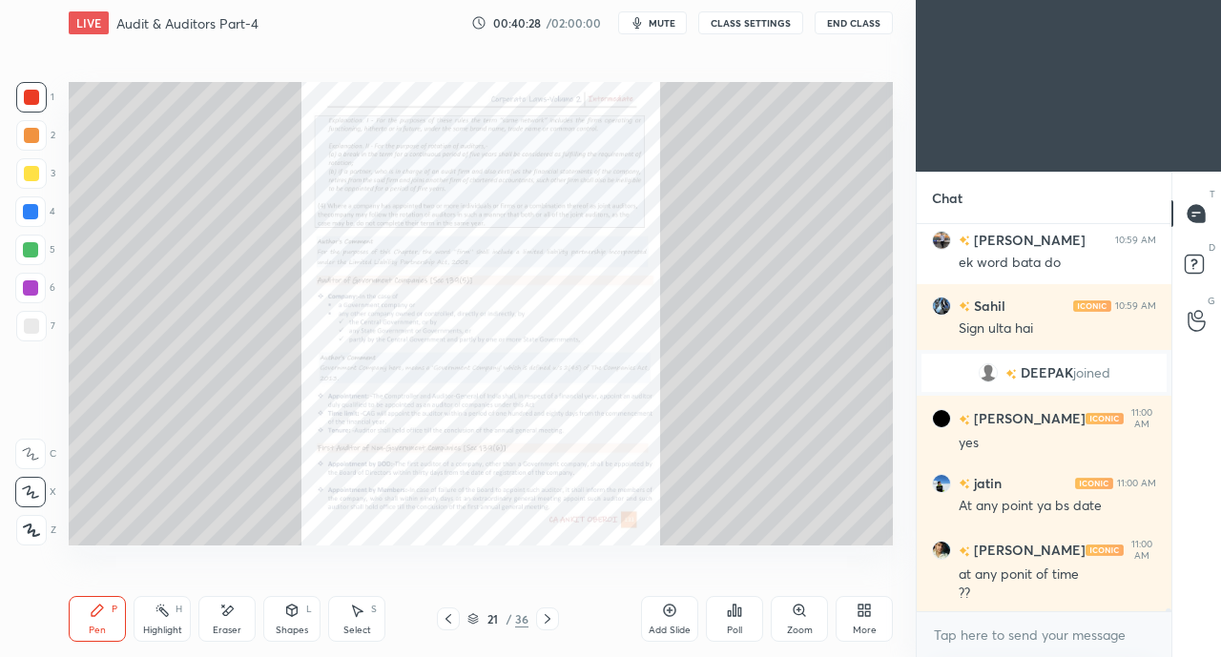
click at [452, 620] on icon at bounding box center [448, 618] width 15 height 15
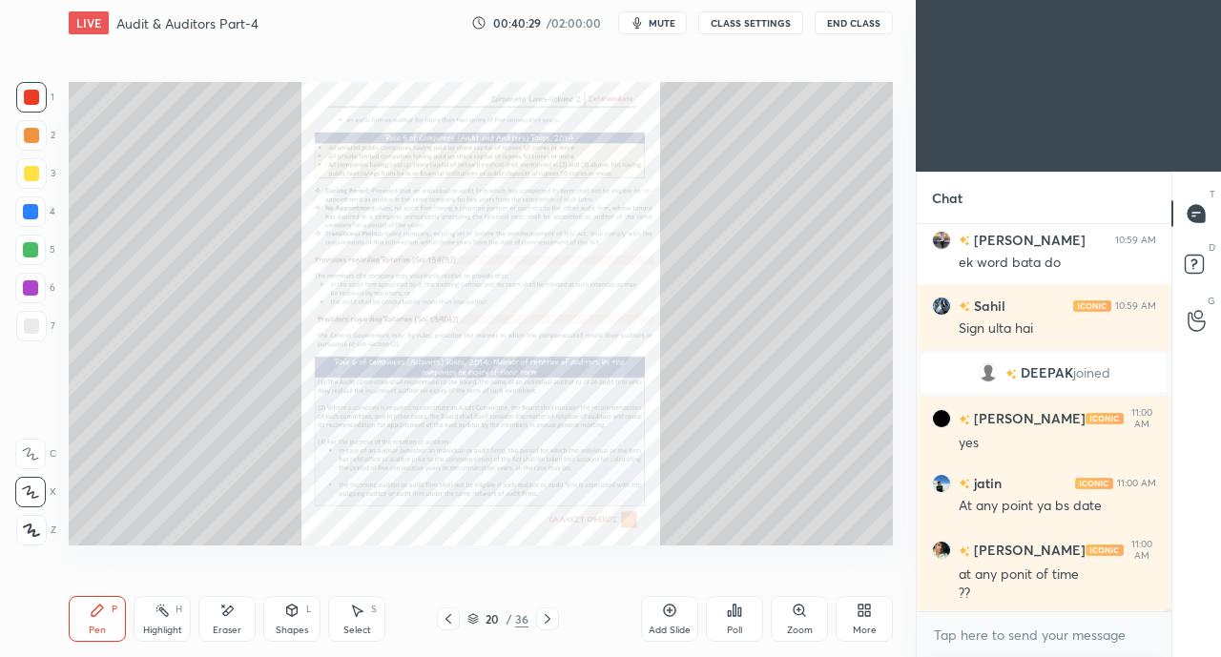
click at [452, 620] on icon at bounding box center [448, 618] width 15 height 15
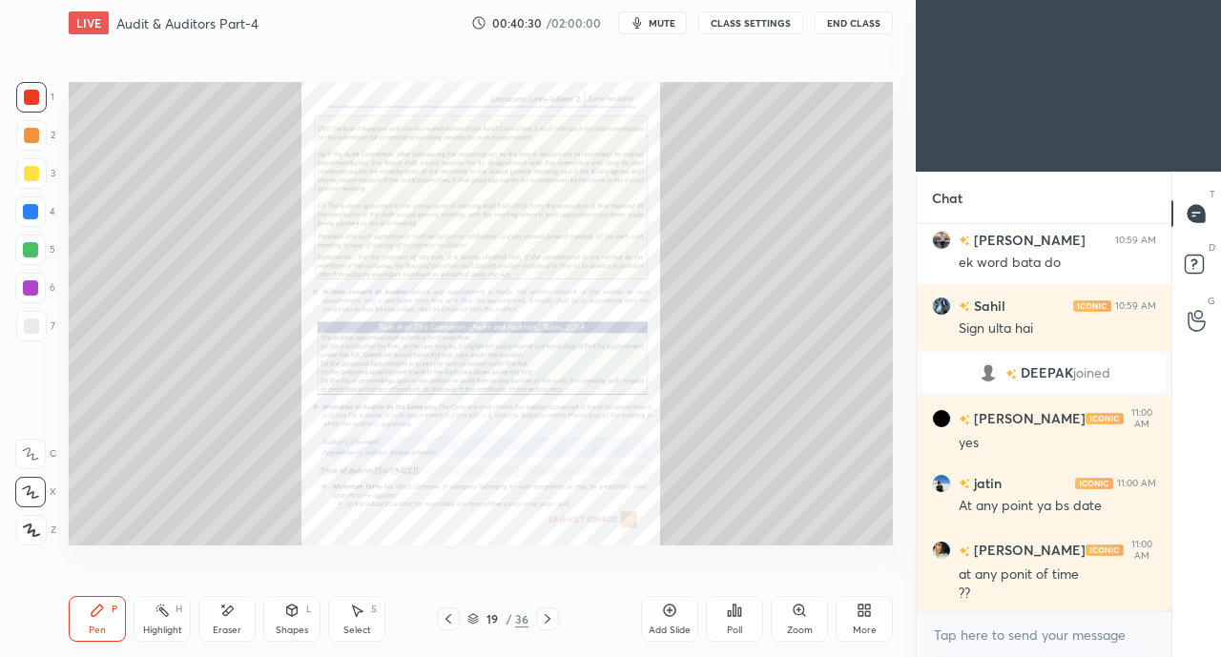
click at [551, 625] on icon at bounding box center [547, 618] width 15 height 15
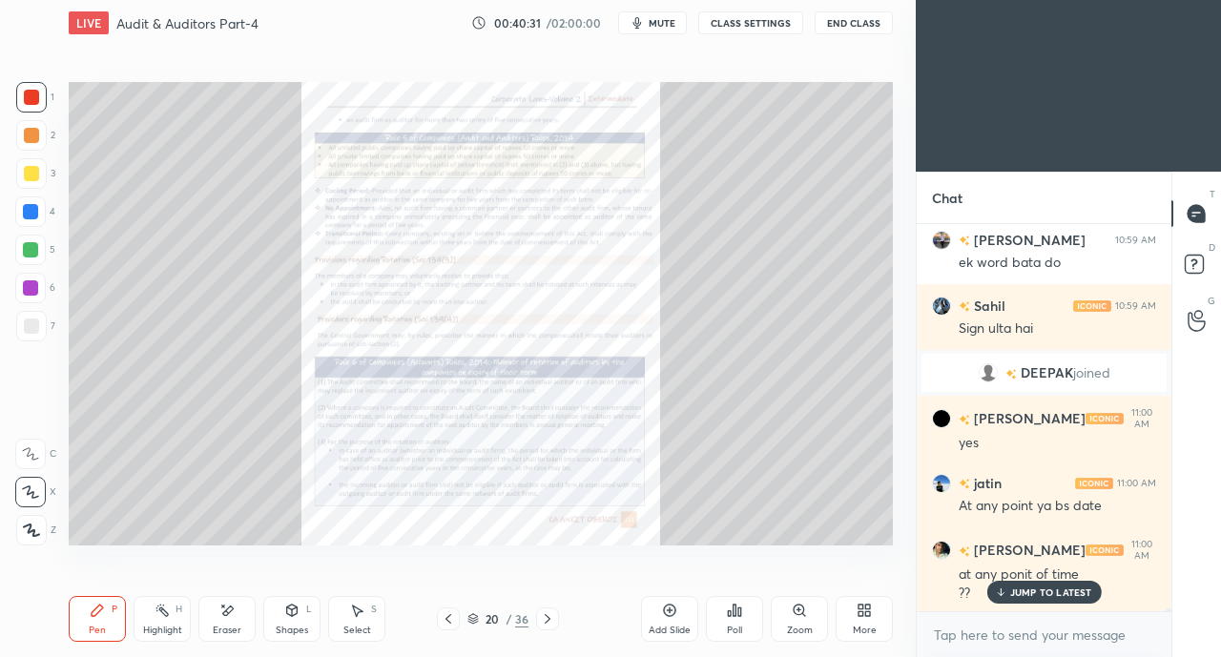
scroll to position [49067, 0]
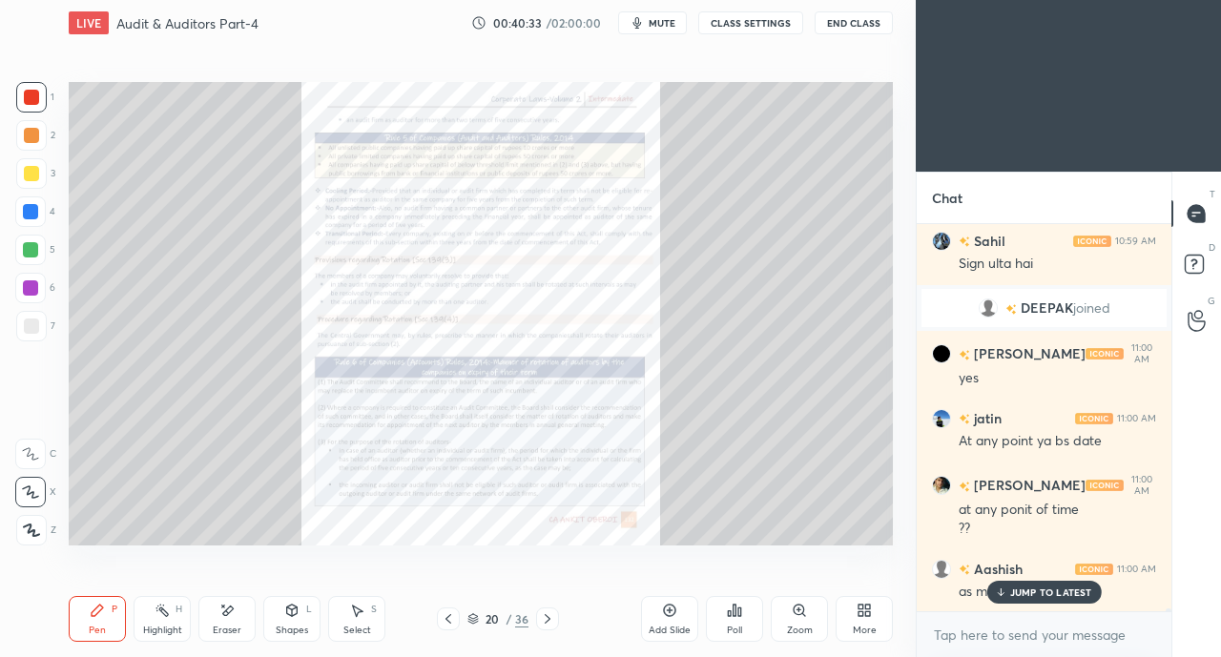
click at [801, 621] on div "Zoom" at bounding box center [799, 619] width 57 height 46
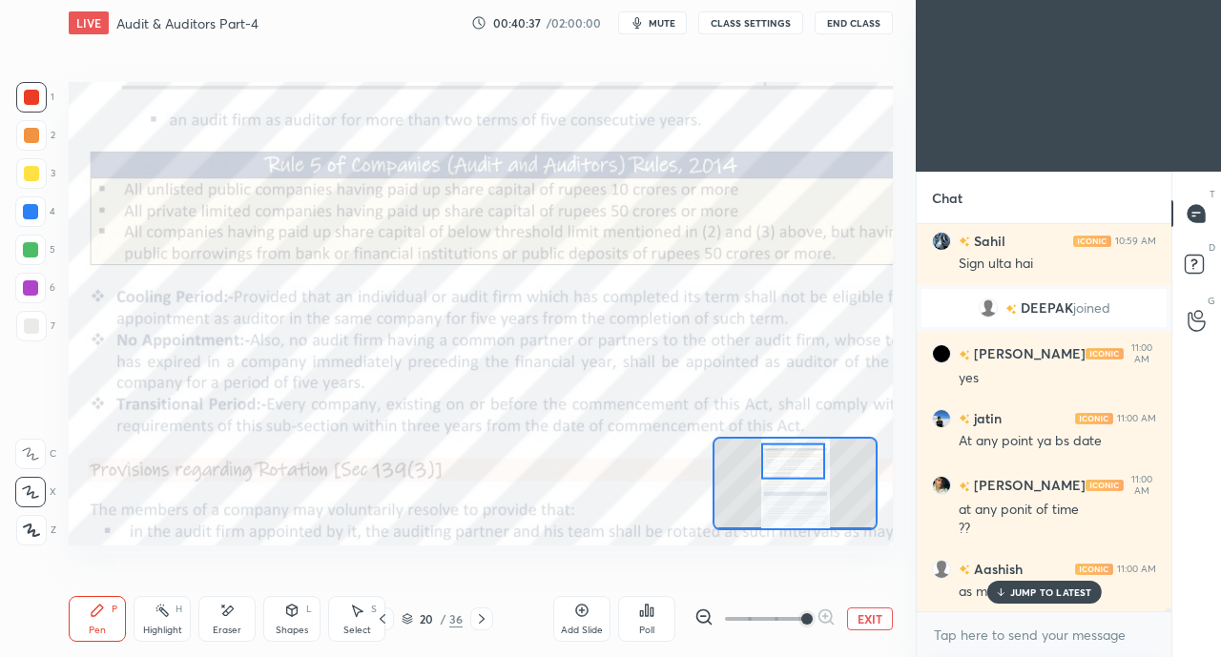
click at [34, 98] on div at bounding box center [31, 97] width 15 height 15
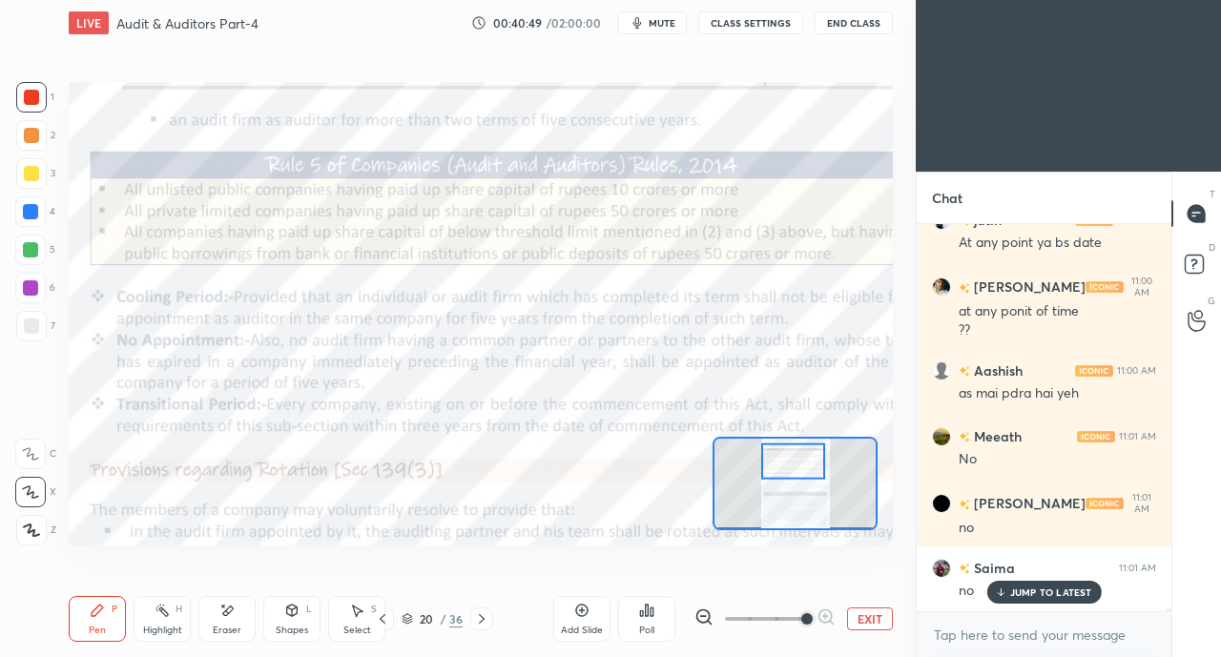
scroll to position [49330, 0]
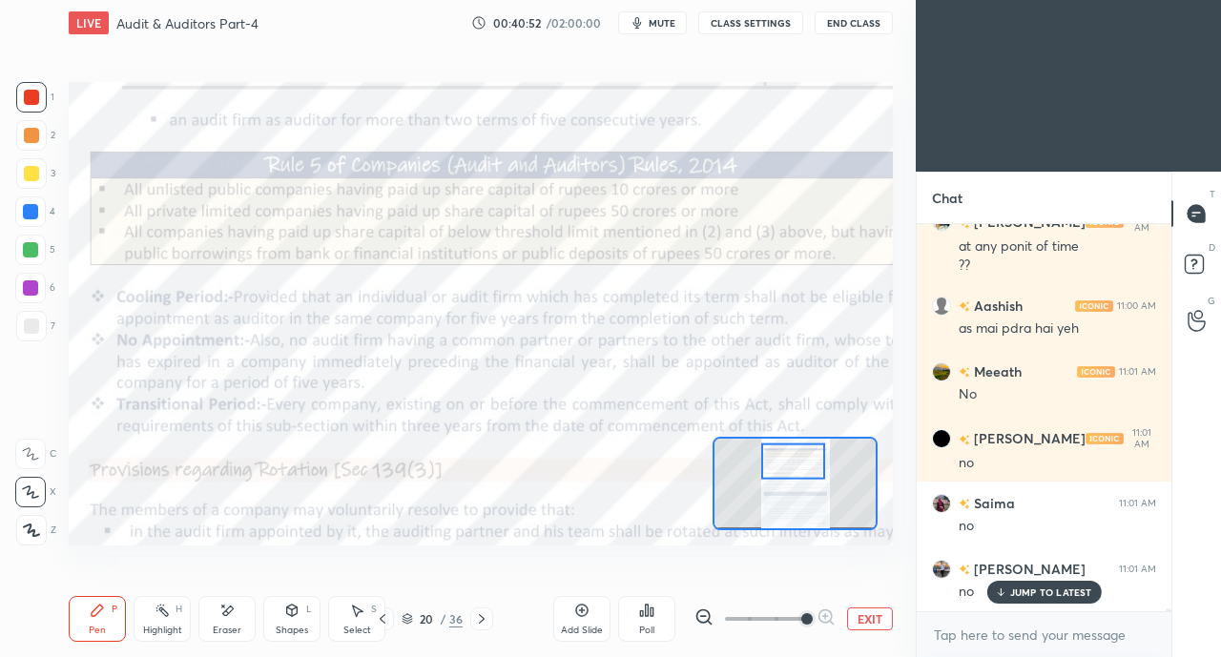
click at [389, 621] on icon at bounding box center [382, 618] width 15 height 15
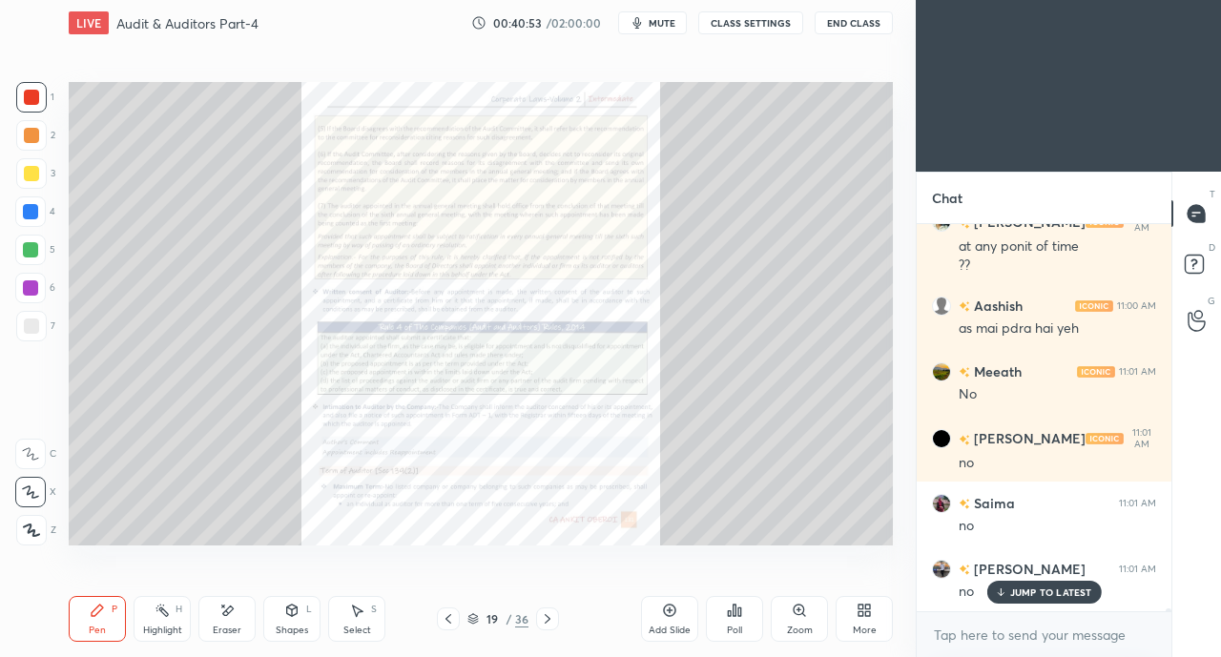
click at [442, 619] on icon at bounding box center [448, 618] width 15 height 15
click at [442, 618] on icon at bounding box center [448, 618] width 15 height 15
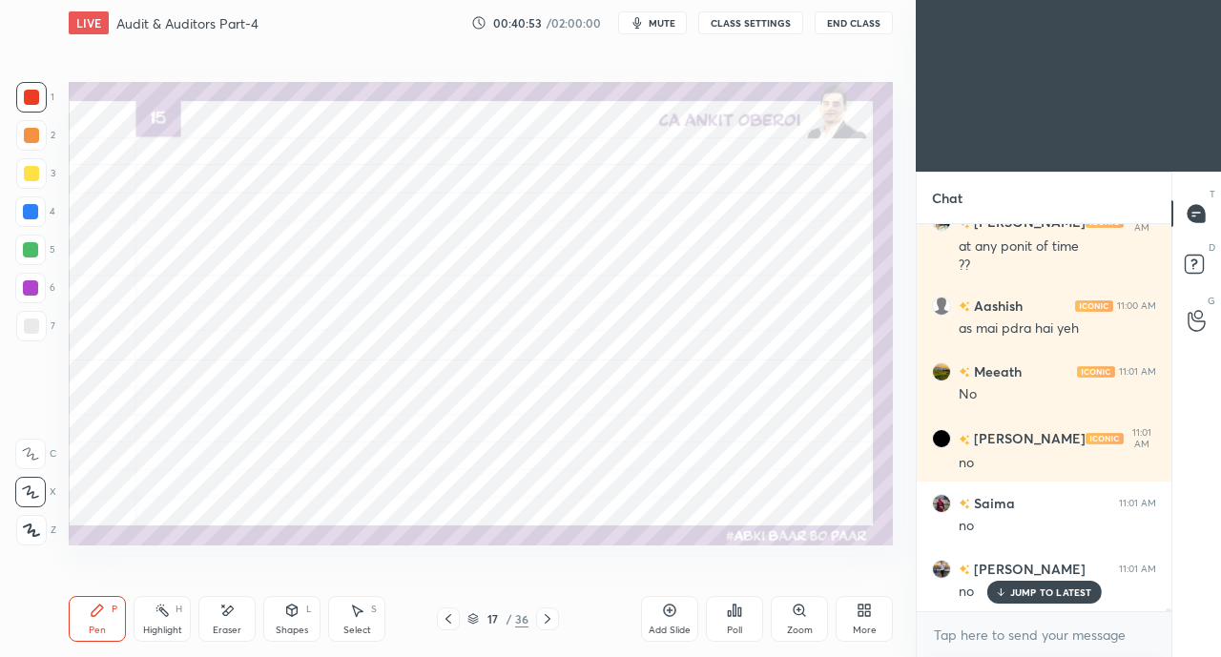
click at [444, 618] on icon at bounding box center [448, 618] width 15 height 15
click at [444, 619] on icon at bounding box center [448, 618] width 15 height 15
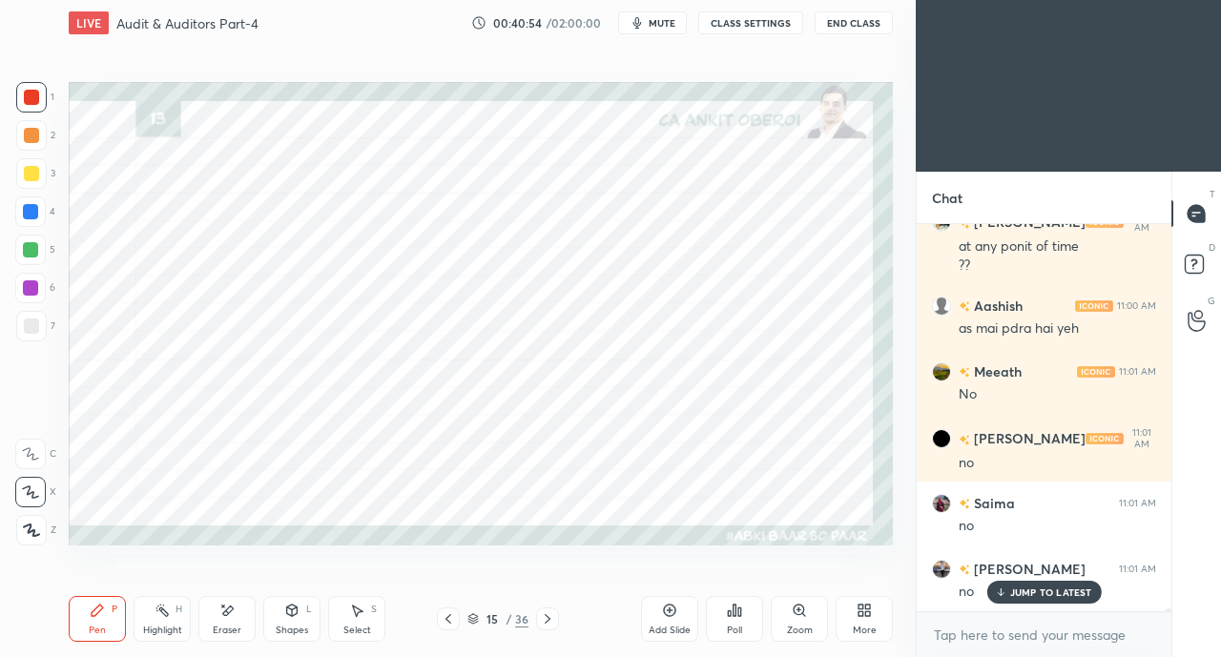
click at [444, 619] on icon at bounding box center [448, 618] width 15 height 15
click at [445, 618] on icon at bounding box center [448, 618] width 15 height 15
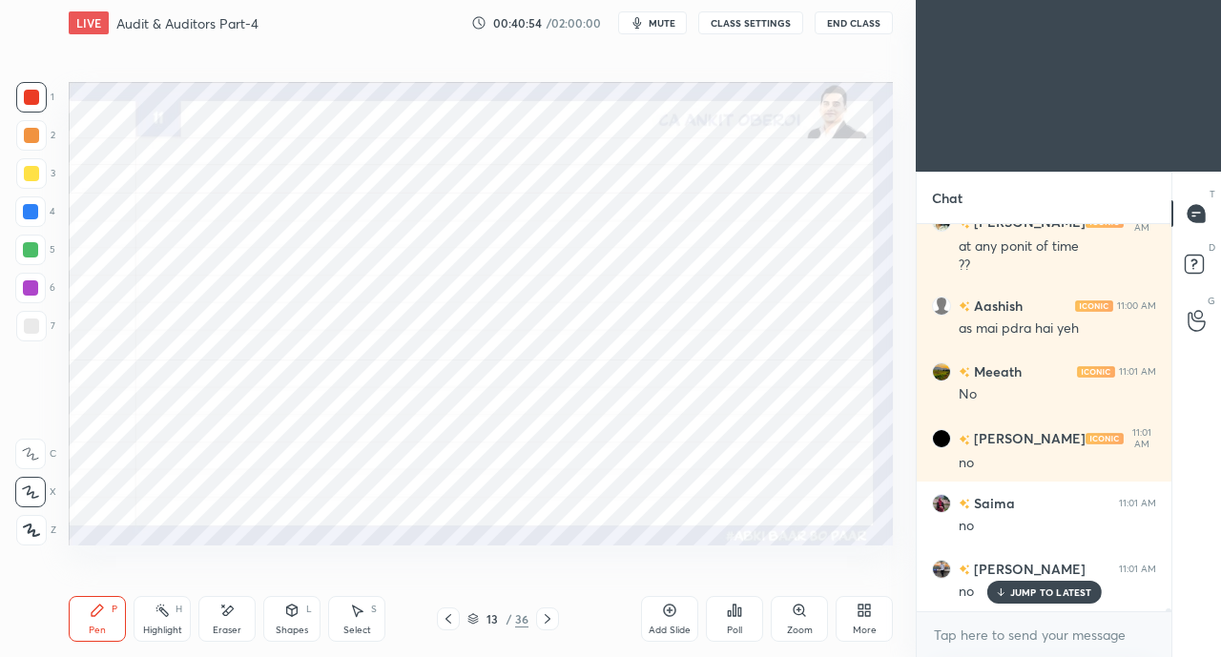
click at [445, 619] on icon at bounding box center [448, 618] width 15 height 15
click at [447, 619] on icon at bounding box center [448, 618] width 15 height 15
click at [447, 620] on icon at bounding box center [448, 618] width 15 height 15
click at [446, 621] on icon at bounding box center [448, 619] width 6 height 10
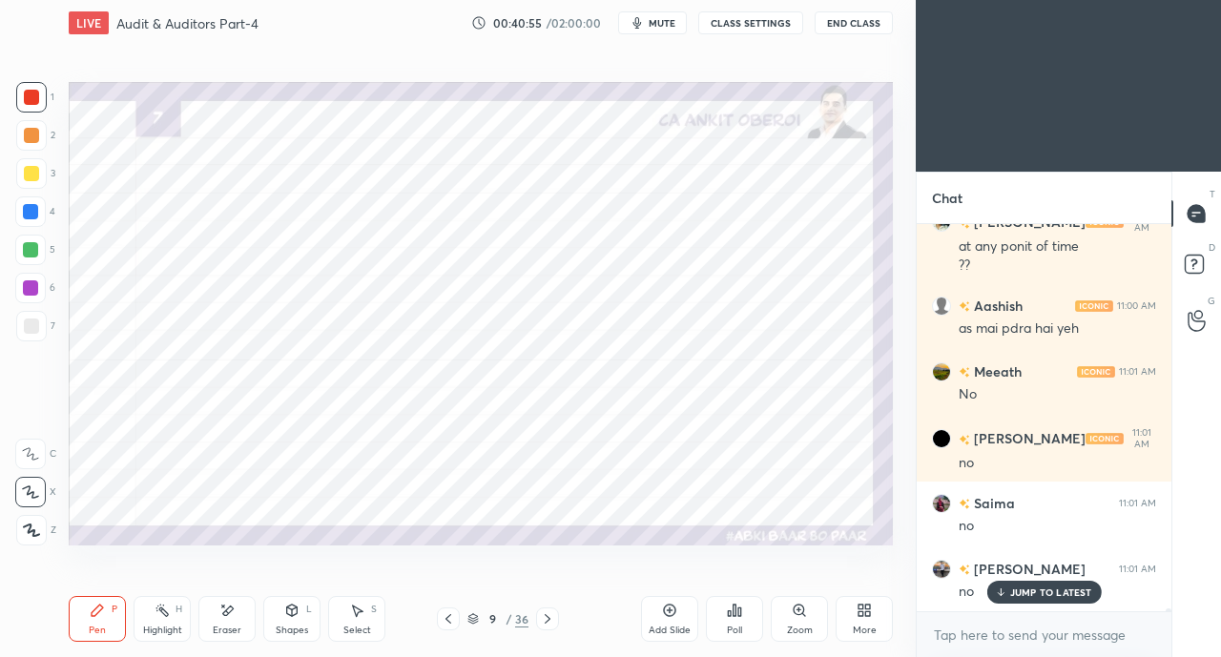
click at [446, 620] on icon at bounding box center [448, 619] width 6 height 10
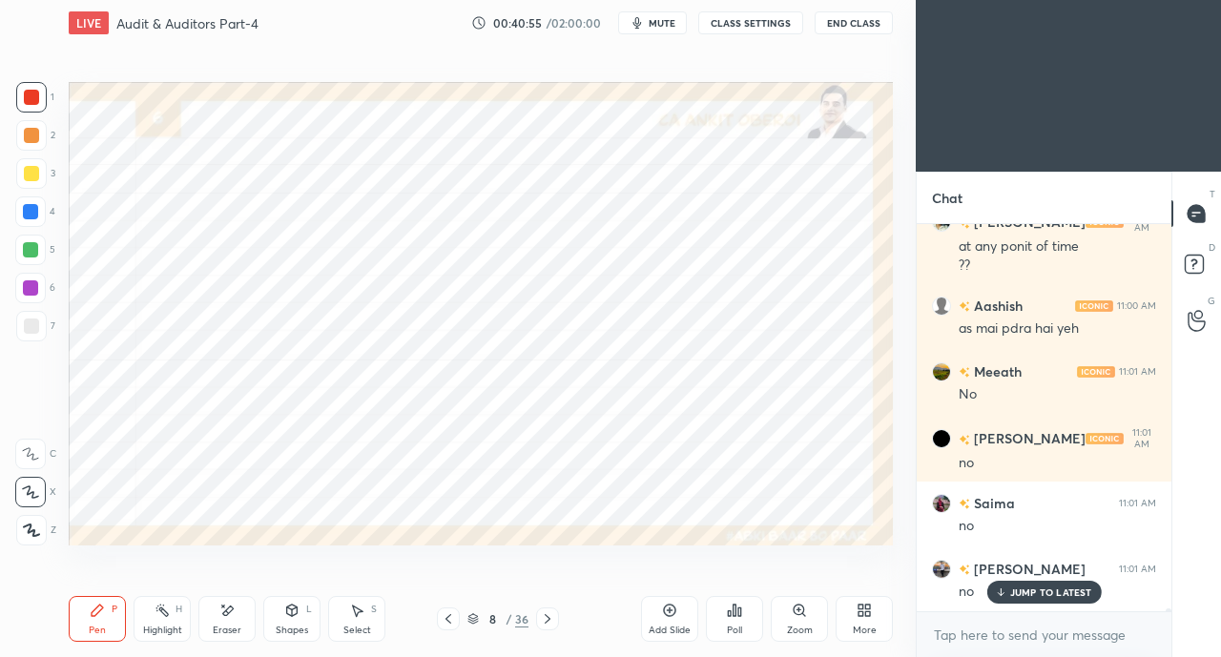
click at [445, 620] on icon at bounding box center [448, 618] width 15 height 15
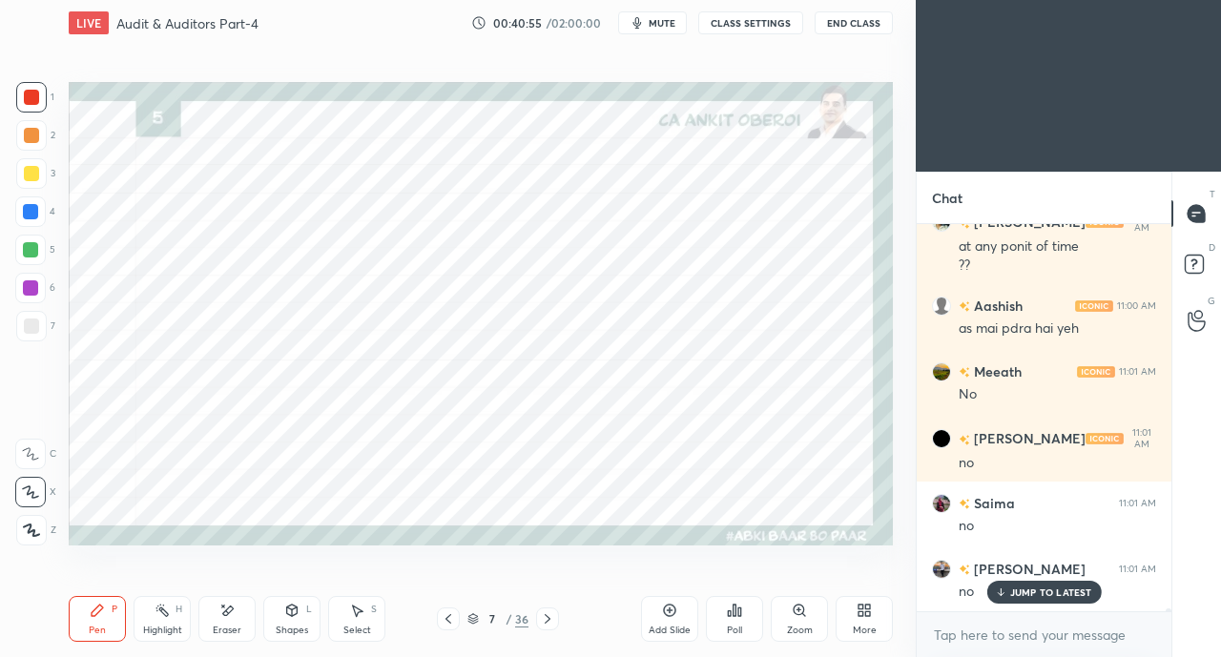
click at [448, 620] on icon at bounding box center [448, 618] width 15 height 15
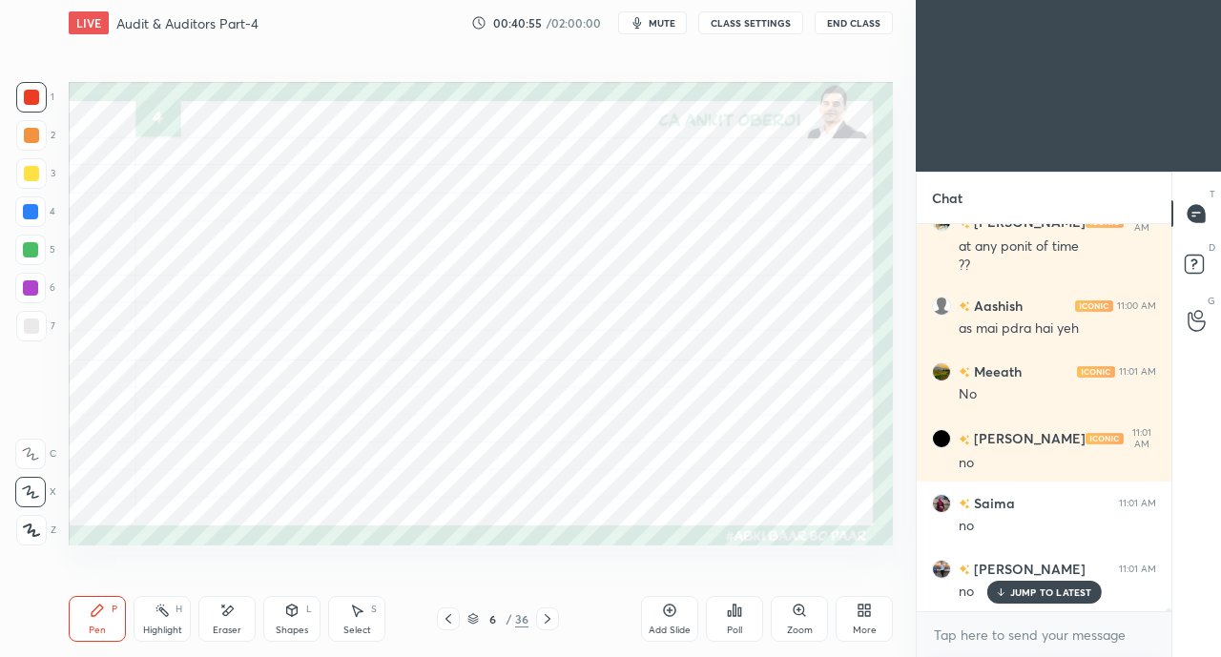
click at [448, 621] on icon at bounding box center [448, 618] width 15 height 15
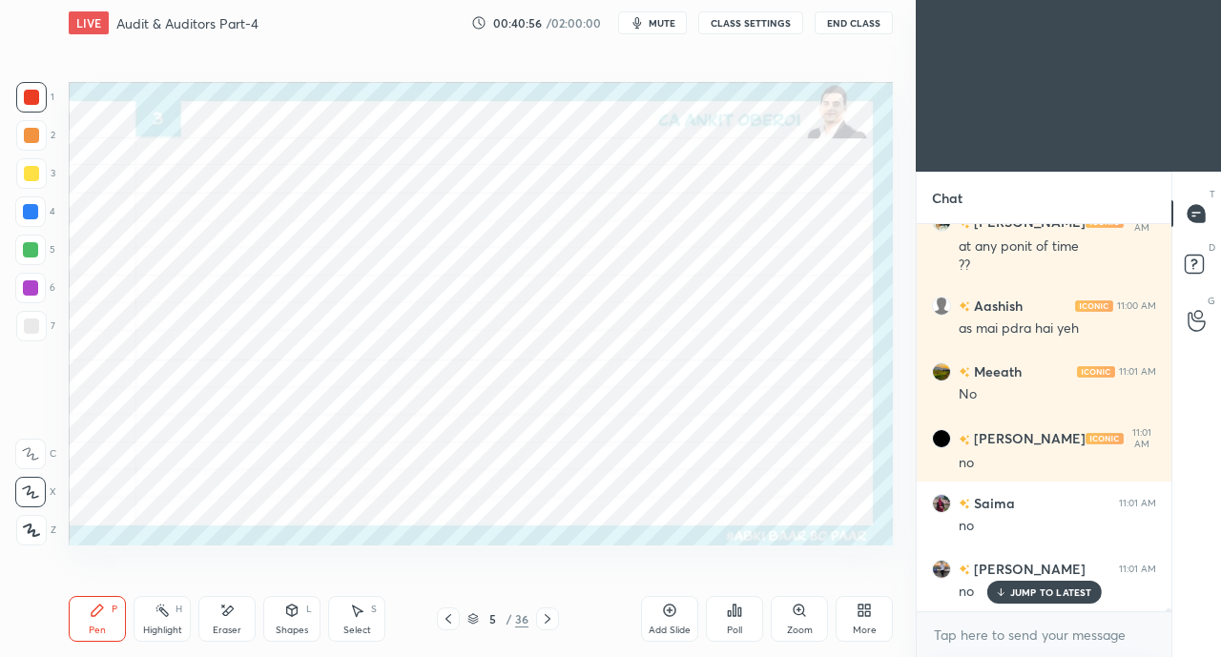
click at [448, 620] on icon at bounding box center [448, 618] width 15 height 15
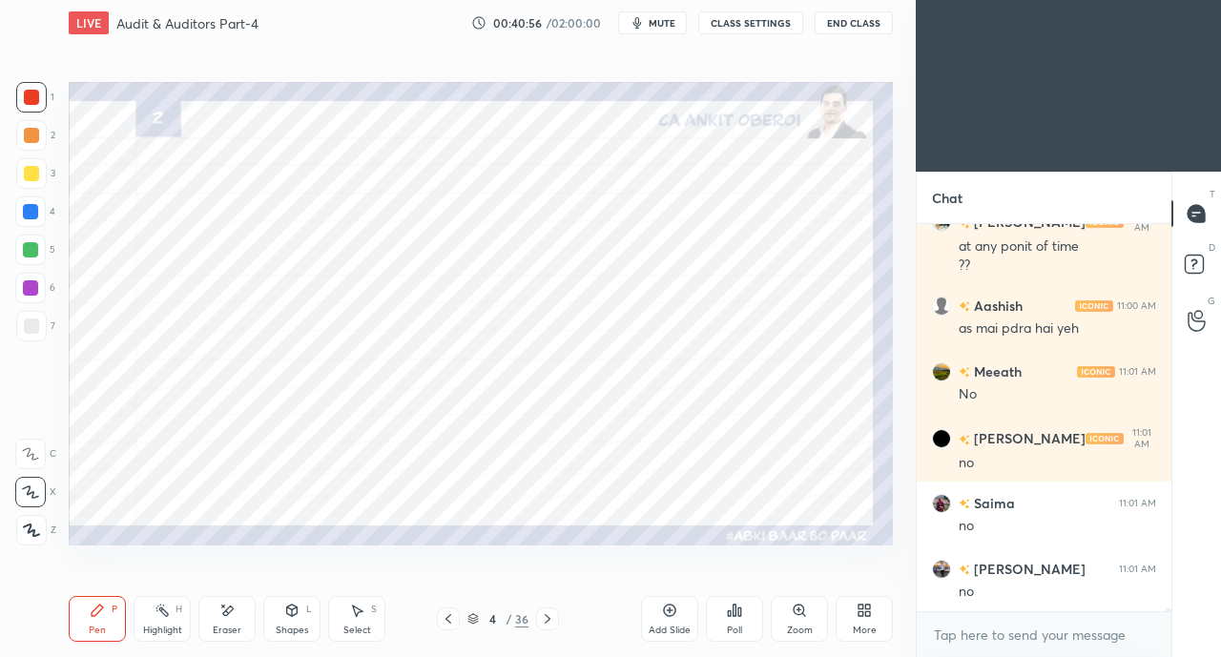
scroll to position [49397, 0]
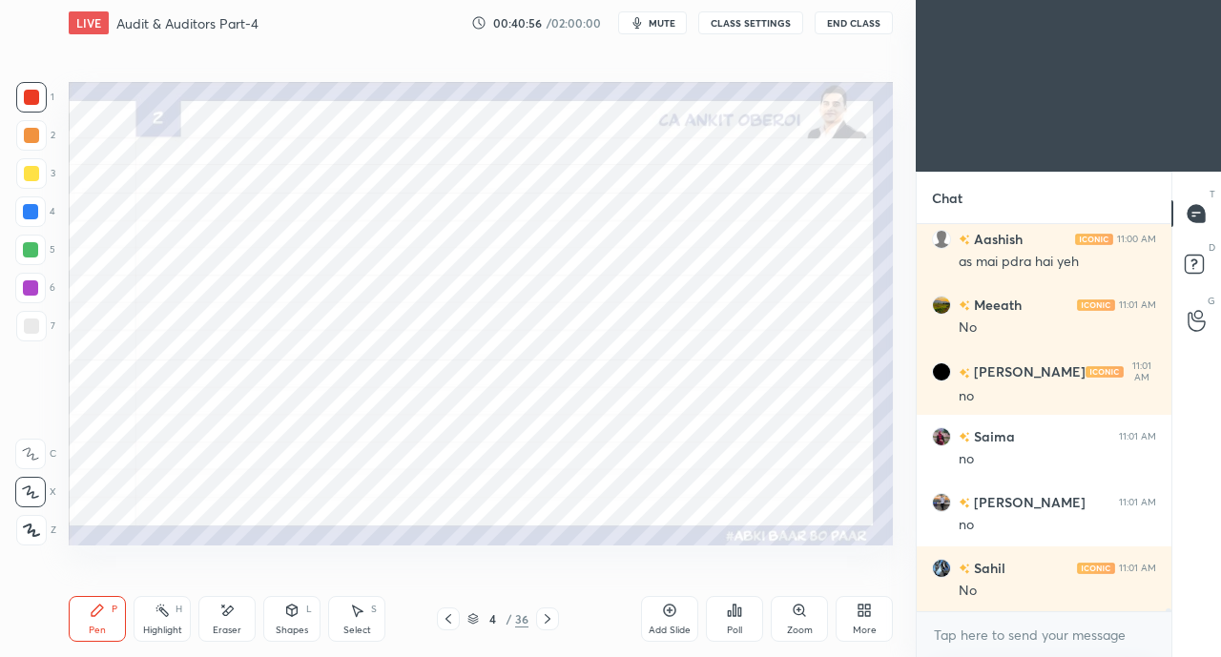
click at [546, 617] on icon at bounding box center [548, 619] width 6 height 10
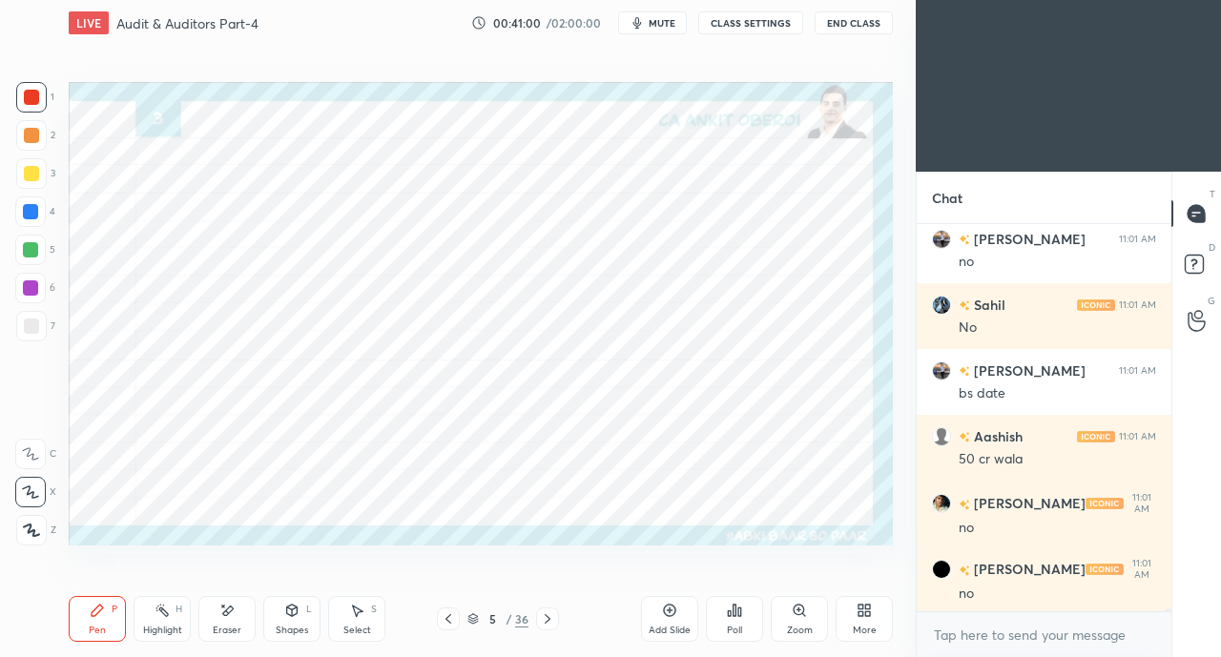
scroll to position [49725, 0]
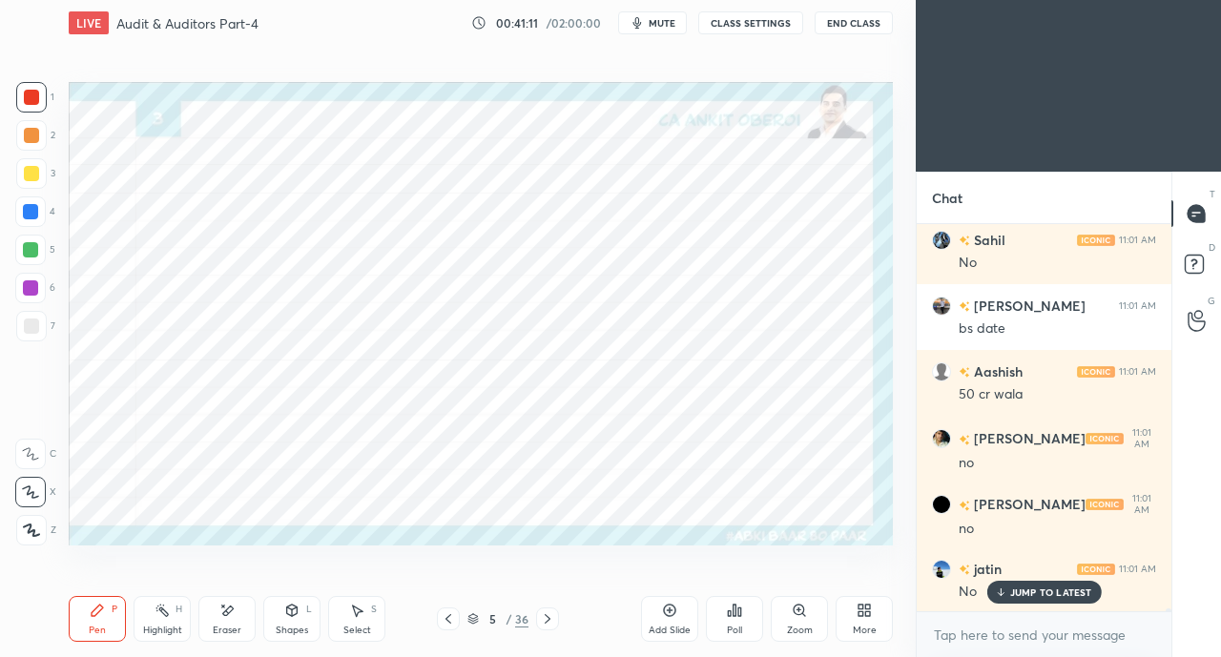
click at [1017, 598] on p "JUMP TO LATEST" at bounding box center [1051, 591] width 82 height 11
click at [551, 617] on icon at bounding box center [547, 618] width 15 height 15
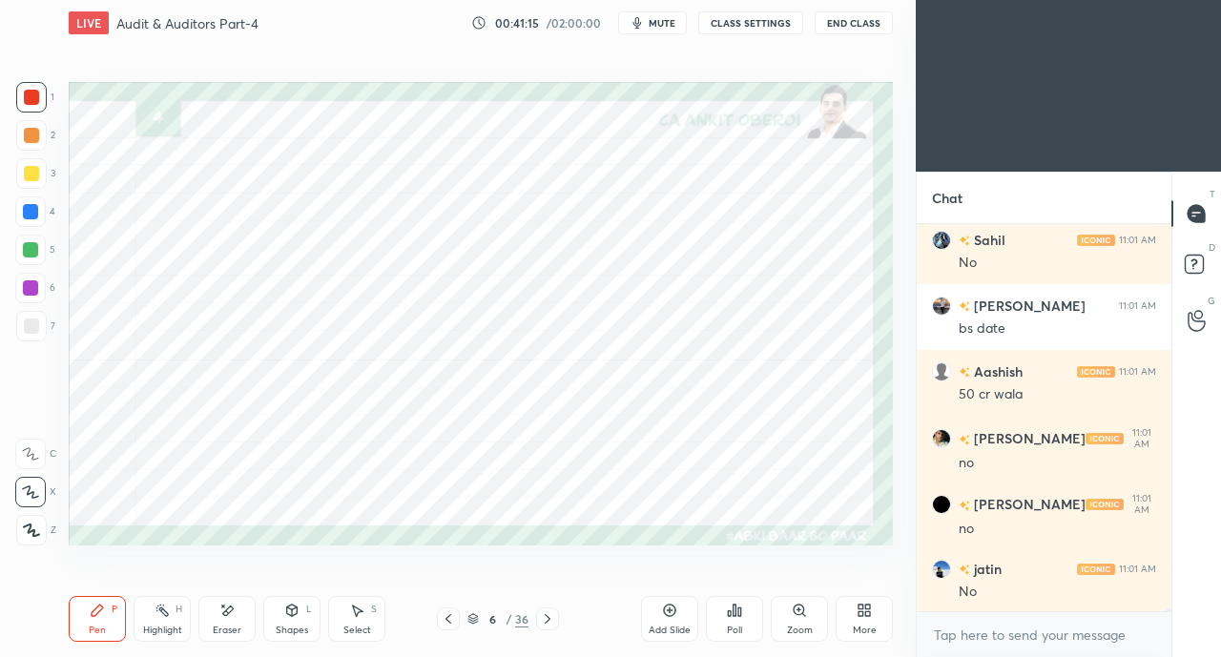
click at [448, 615] on icon at bounding box center [448, 618] width 15 height 15
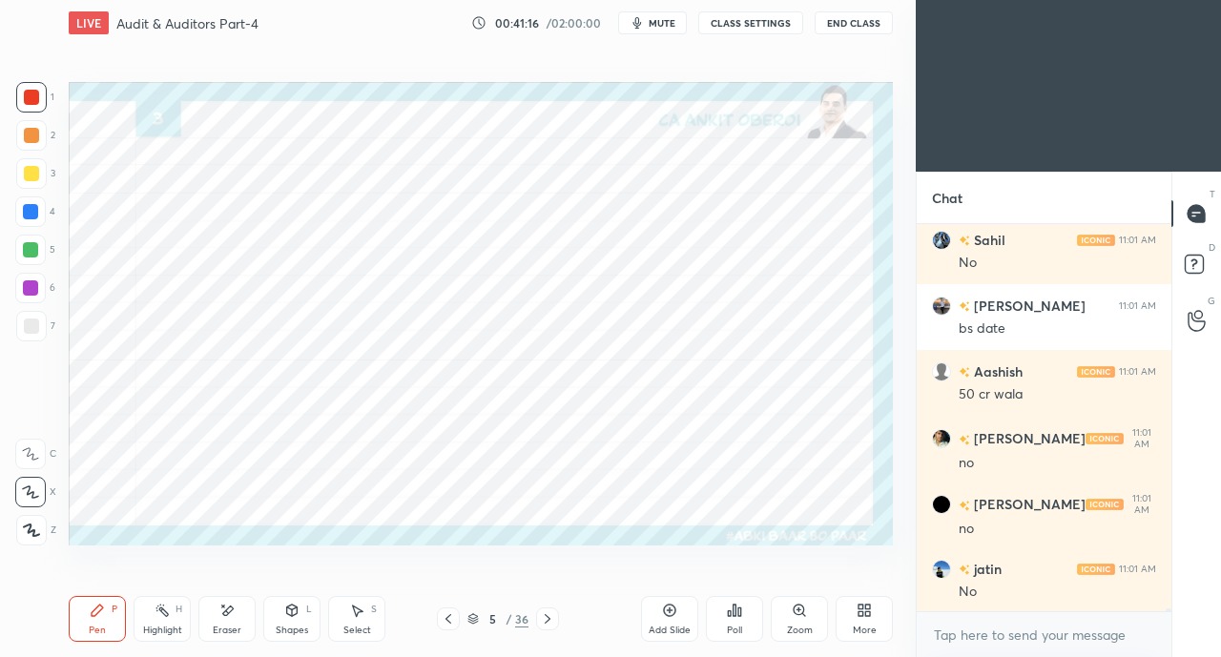
click at [446, 617] on icon at bounding box center [448, 618] width 15 height 15
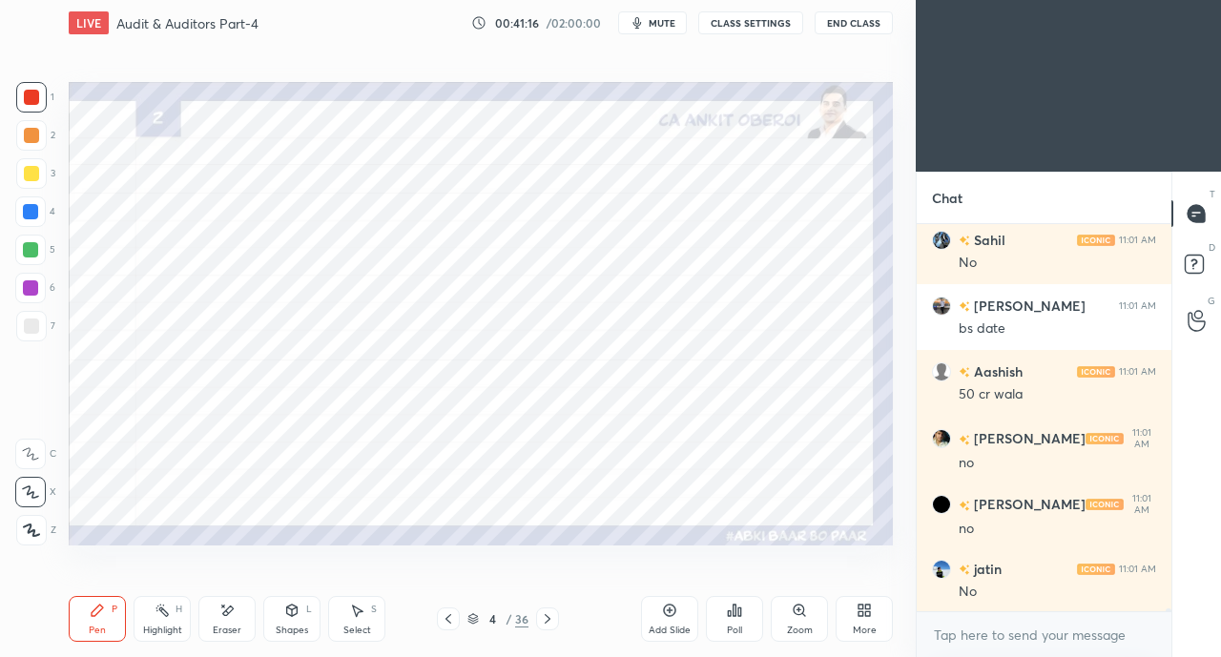
click at [447, 617] on icon at bounding box center [448, 619] width 6 height 10
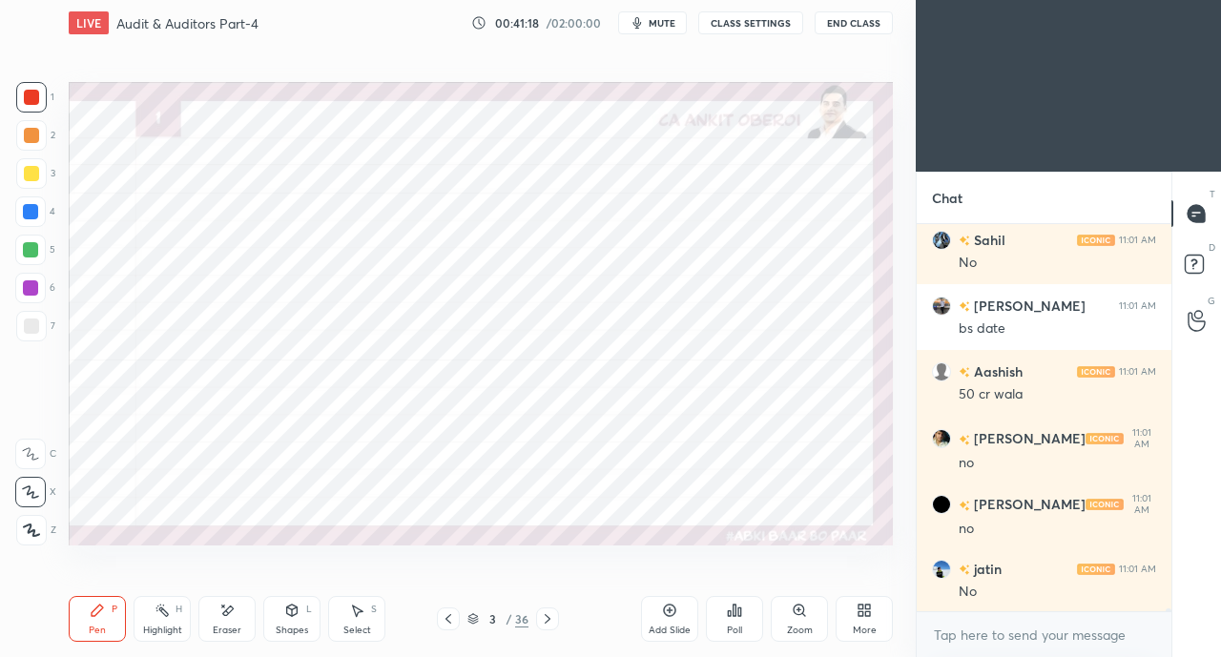
click at [551, 621] on icon at bounding box center [547, 618] width 15 height 15
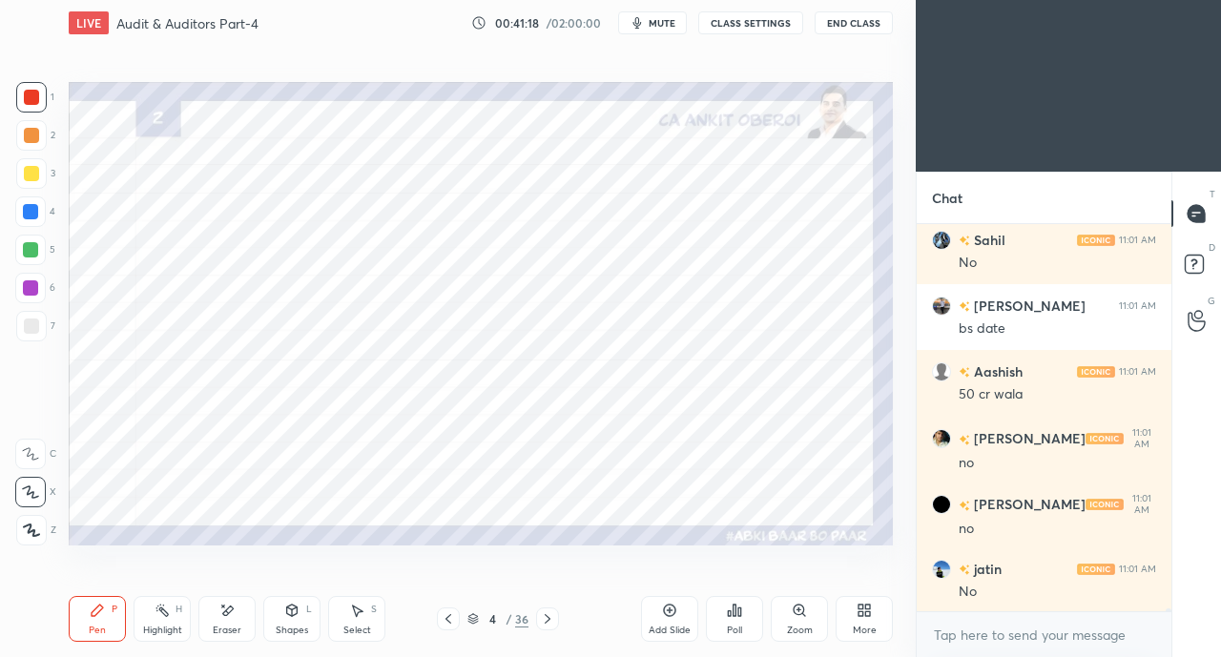
click at [547, 619] on icon at bounding box center [547, 618] width 15 height 15
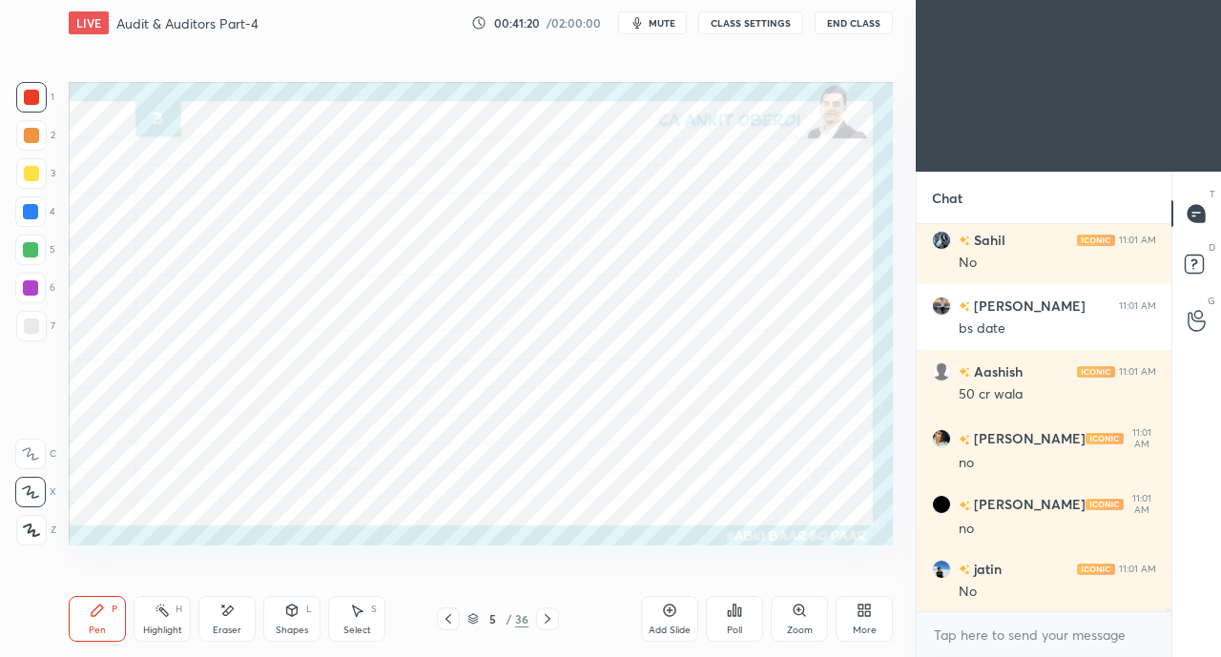
click at [545, 618] on icon at bounding box center [547, 618] width 15 height 15
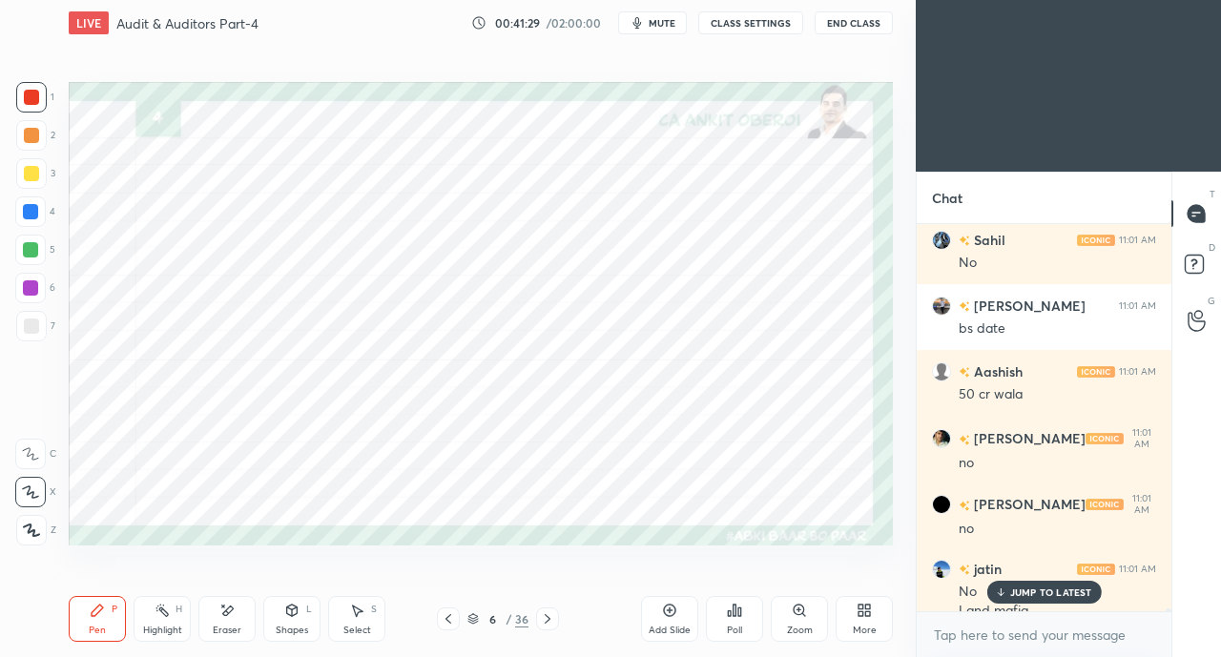
scroll to position [49744, 0]
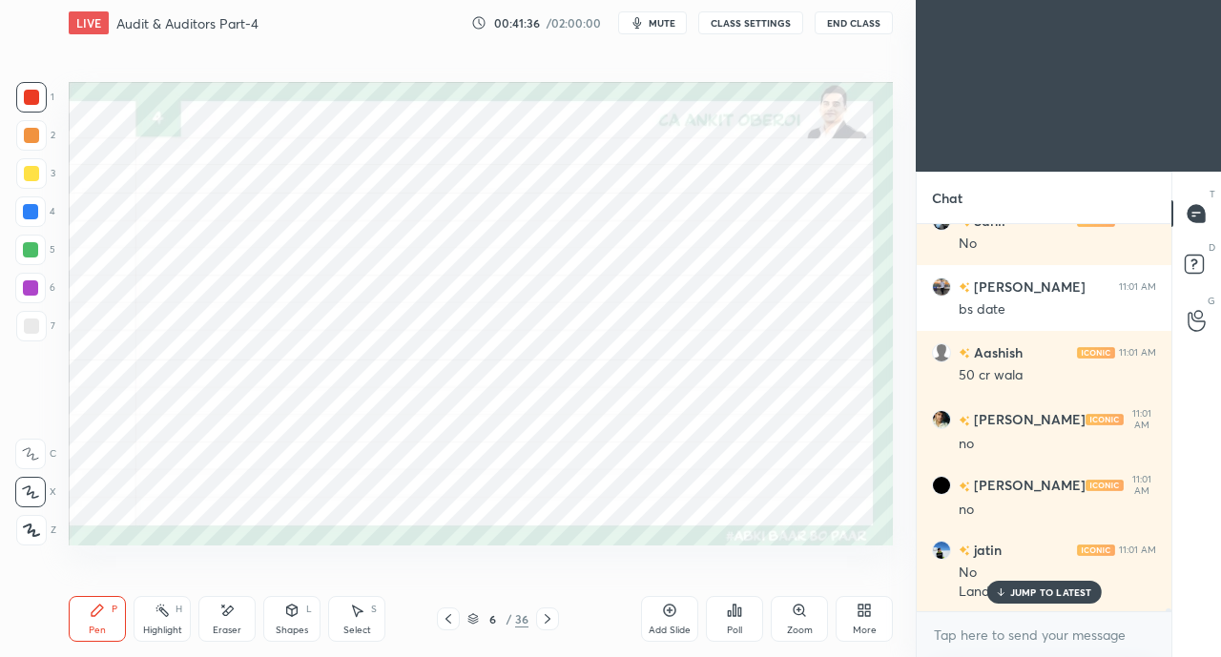
click at [1020, 598] on p "JUMP TO LATEST" at bounding box center [1051, 591] width 82 height 11
click at [223, 615] on icon at bounding box center [226, 611] width 15 height 16
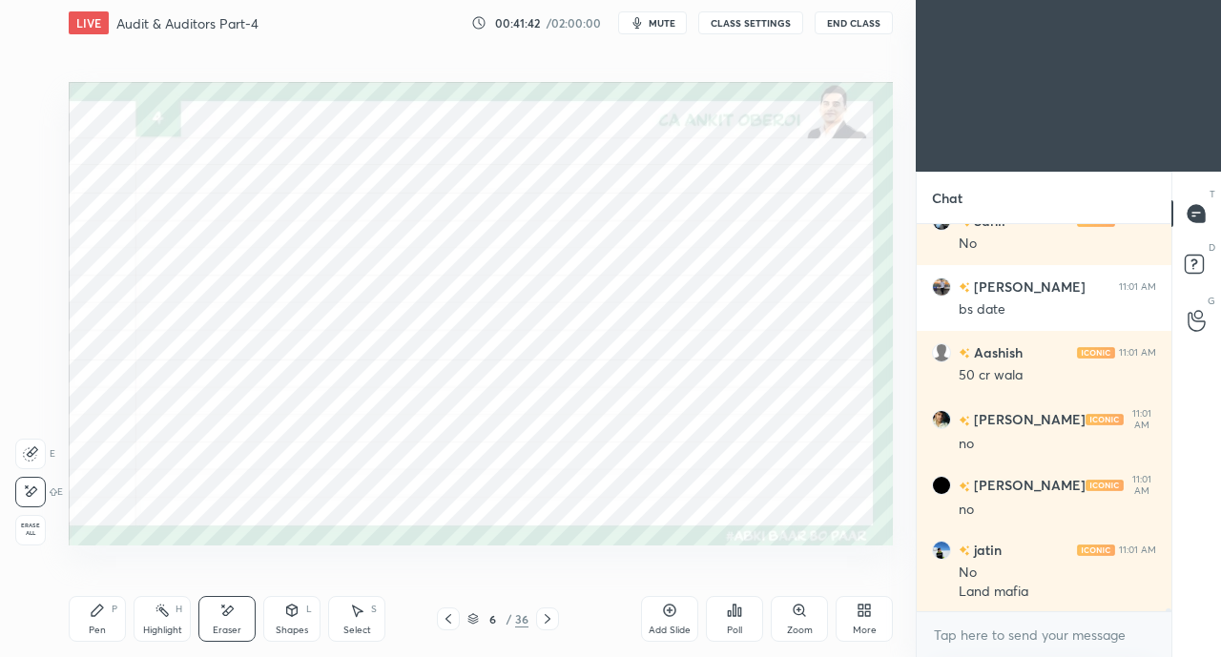
click at [92, 618] on icon at bounding box center [97, 610] width 15 height 15
click at [28, 221] on div at bounding box center [30, 211] width 31 height 31
click at [210, 613] on div "Eraser" at bounding box center [226, 619] width 57 height 46
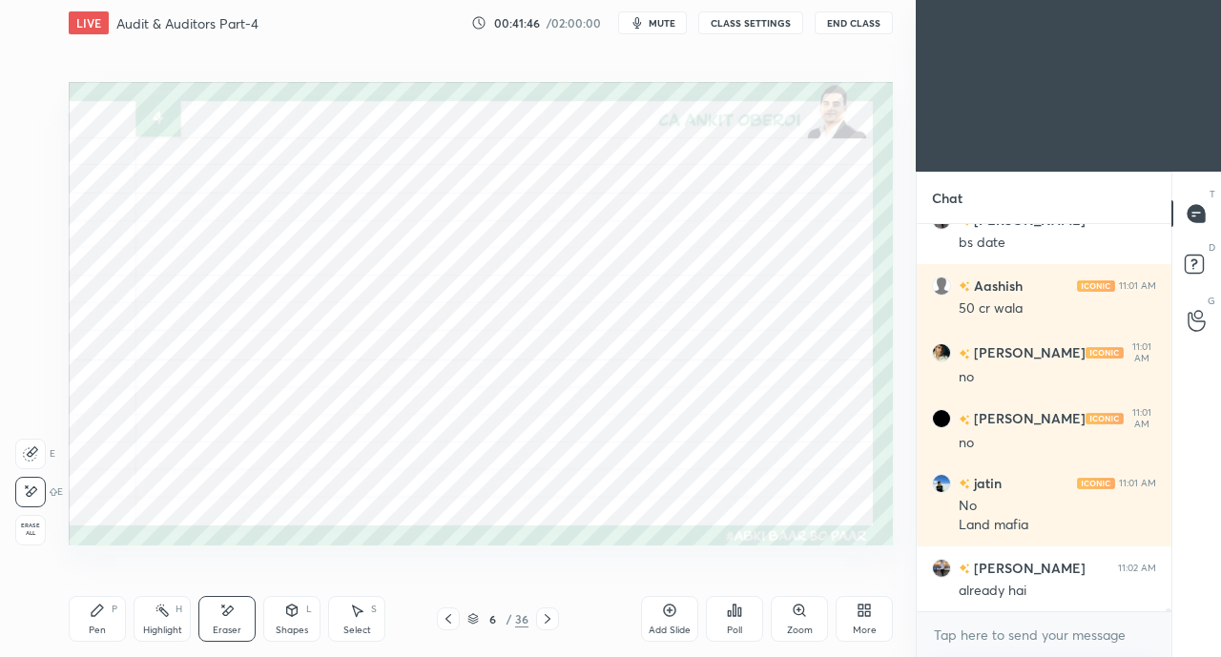
click at [96, 617] on icon at bounding box center [97, 610] width 15 height 15
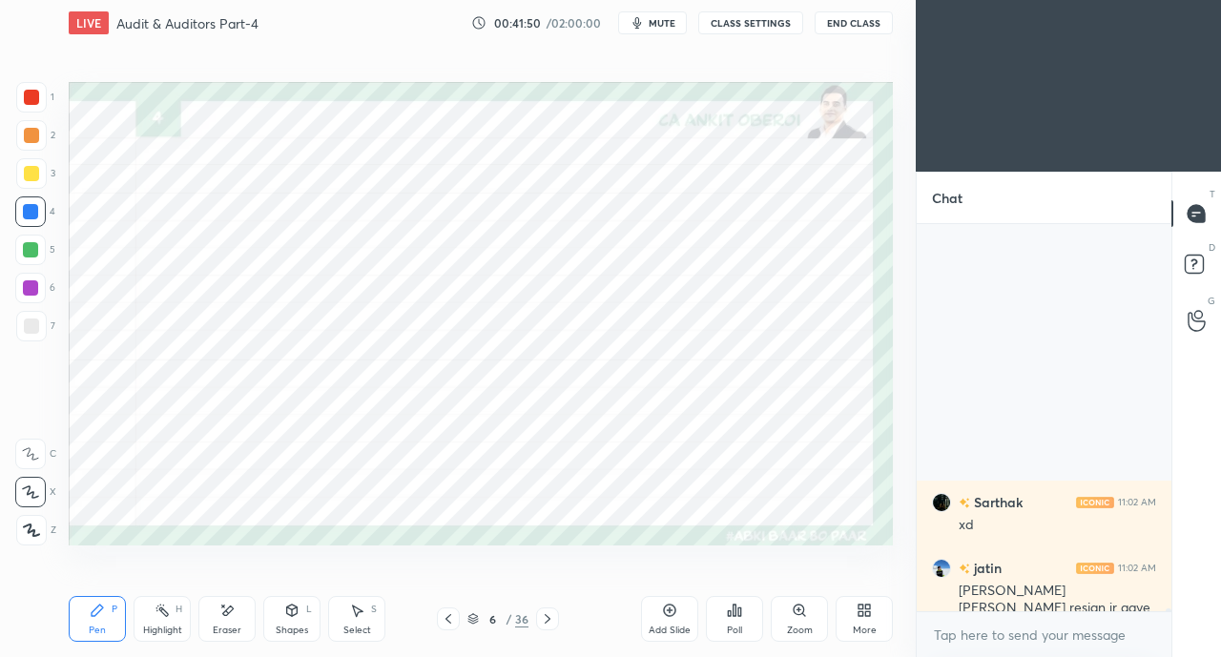
scroll to position [0, 0]
click at [37, 102] on div at bounding box center [31, 97] width 15 height 15
click at [219, 620] on div "Eraser" at bounding box center [226, 619] width 57 height 46
click at [105, 619] on div "Pen P" at bounding box center [97, 619] width 57 height 46
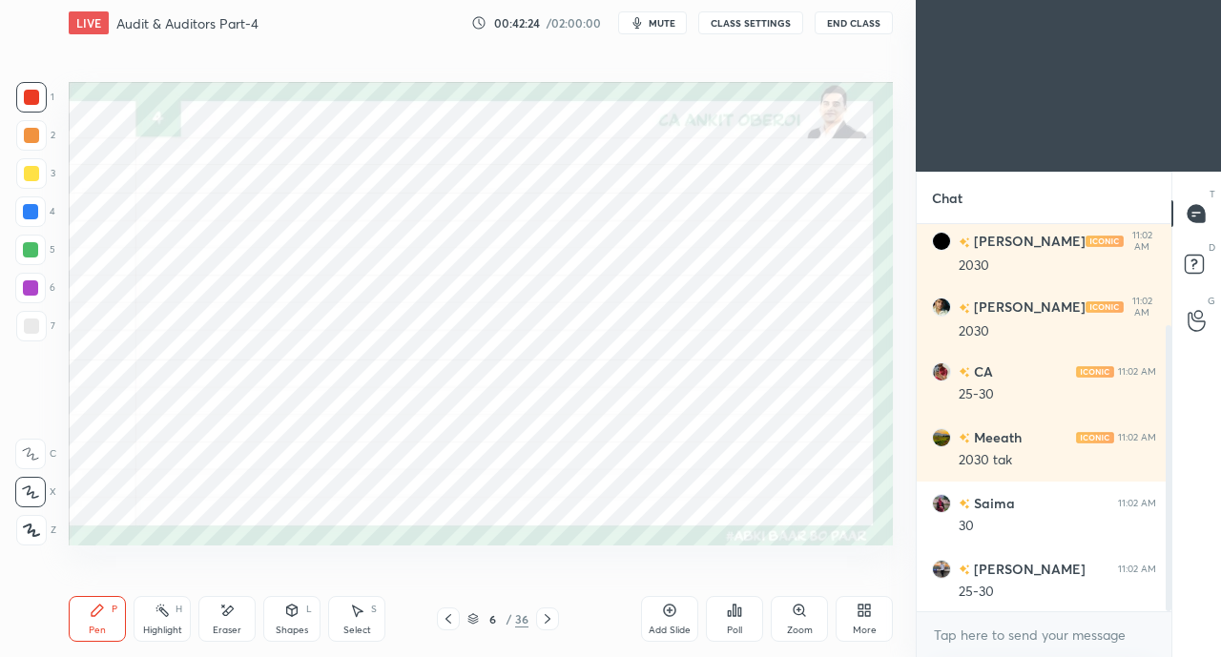
scroll to position [204, 0]
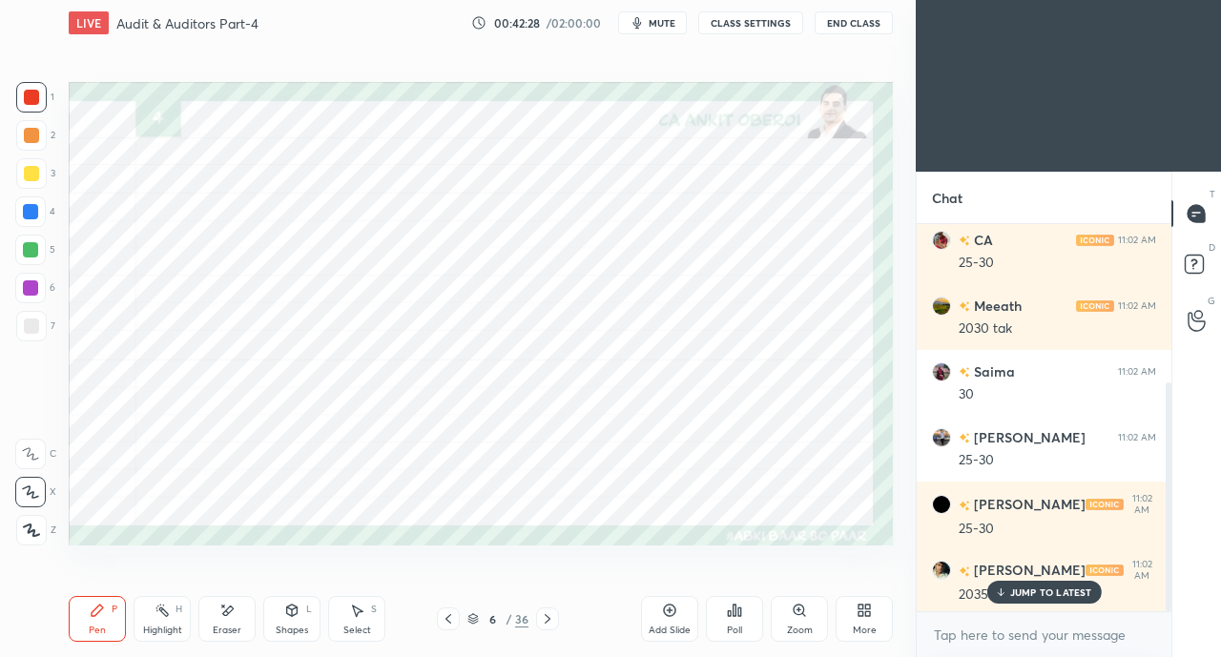
click at [235, 612] on div "Eraser" at bounding box center [226, 619] width 57 height 46
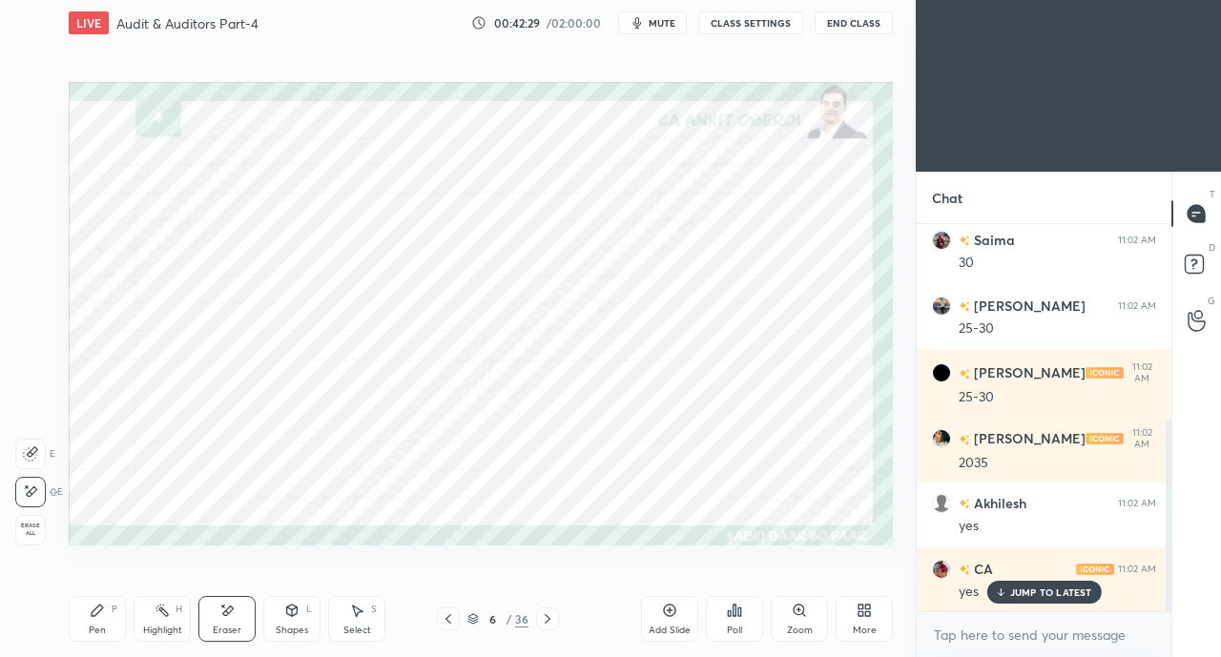
scroll to position [599, 0]
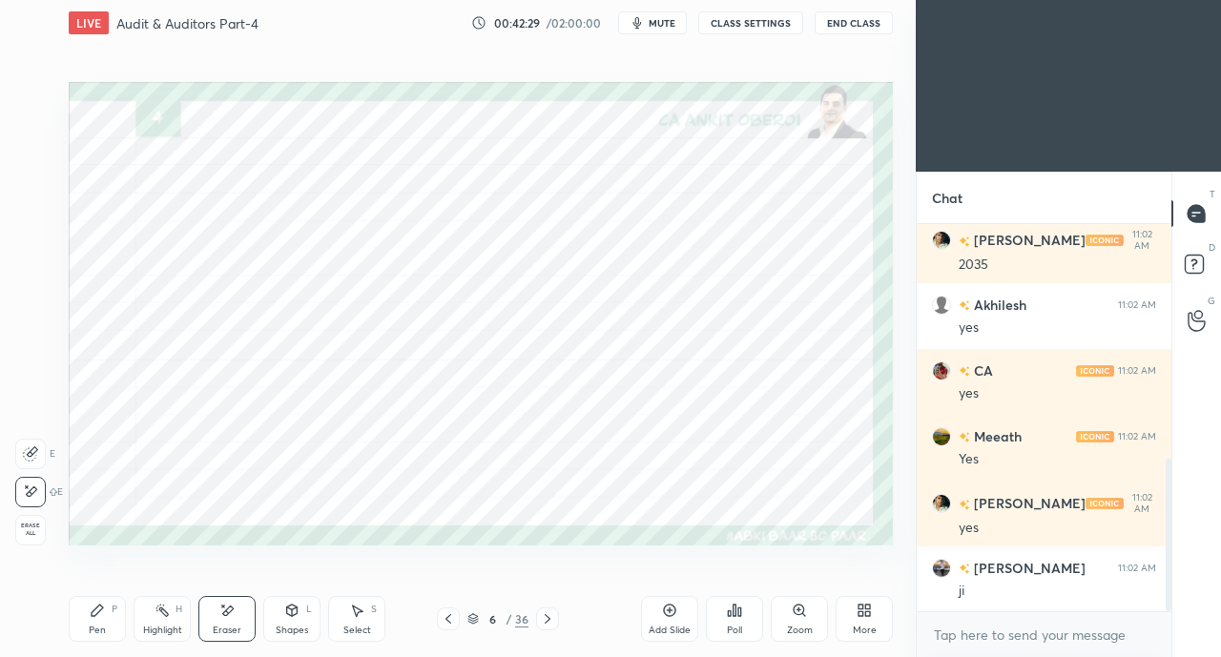
click at [102, 608] on icon at bounding box center [97, 610] width 11 height 11
click at [31, 206] on div at bounding box center [30, 211] width 15 height 15
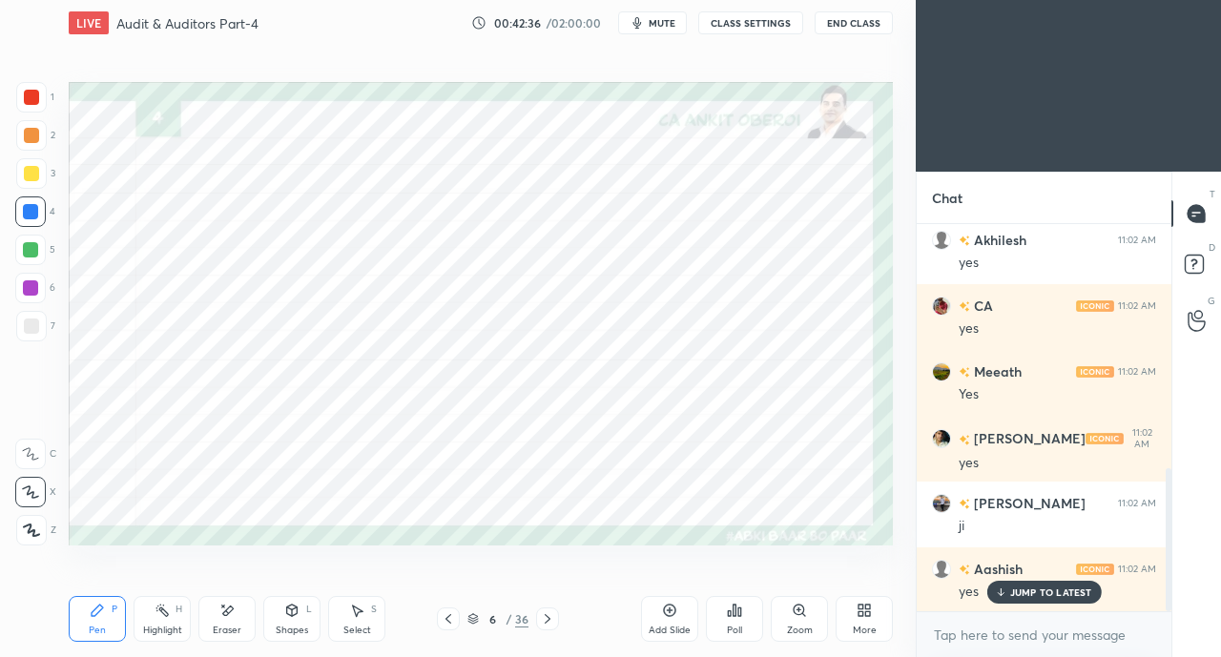
click at [38, 96] on div at bounding box center [31, 97] width 15 height 15
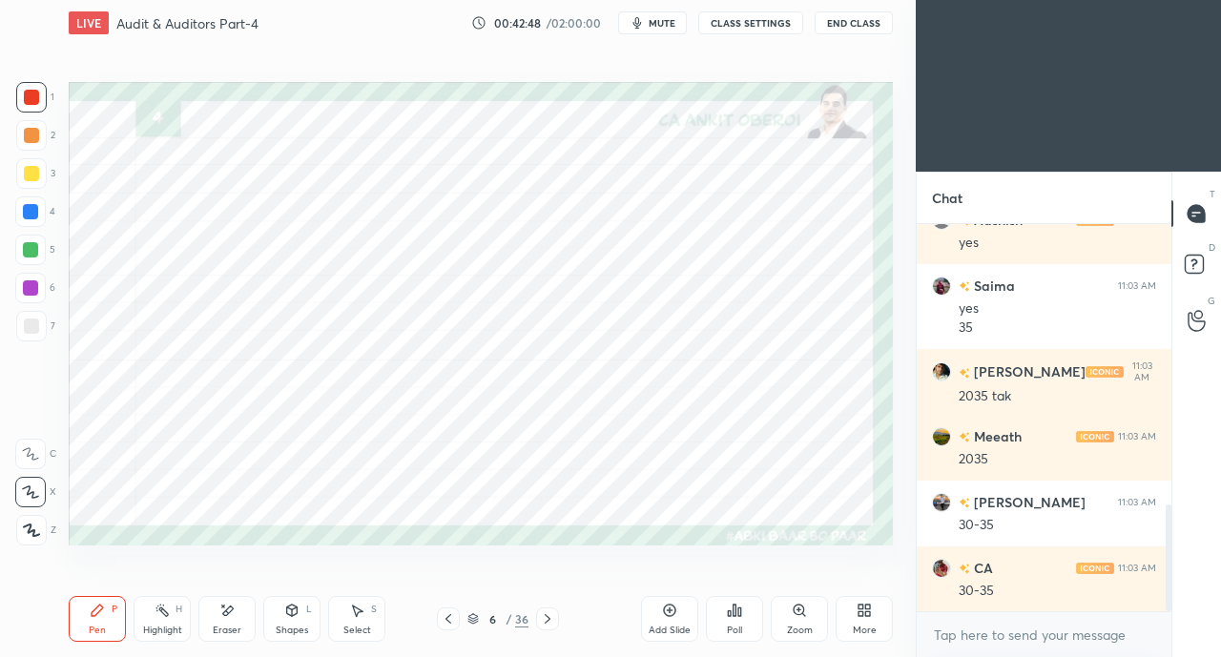
scroll to position [1078, 0]
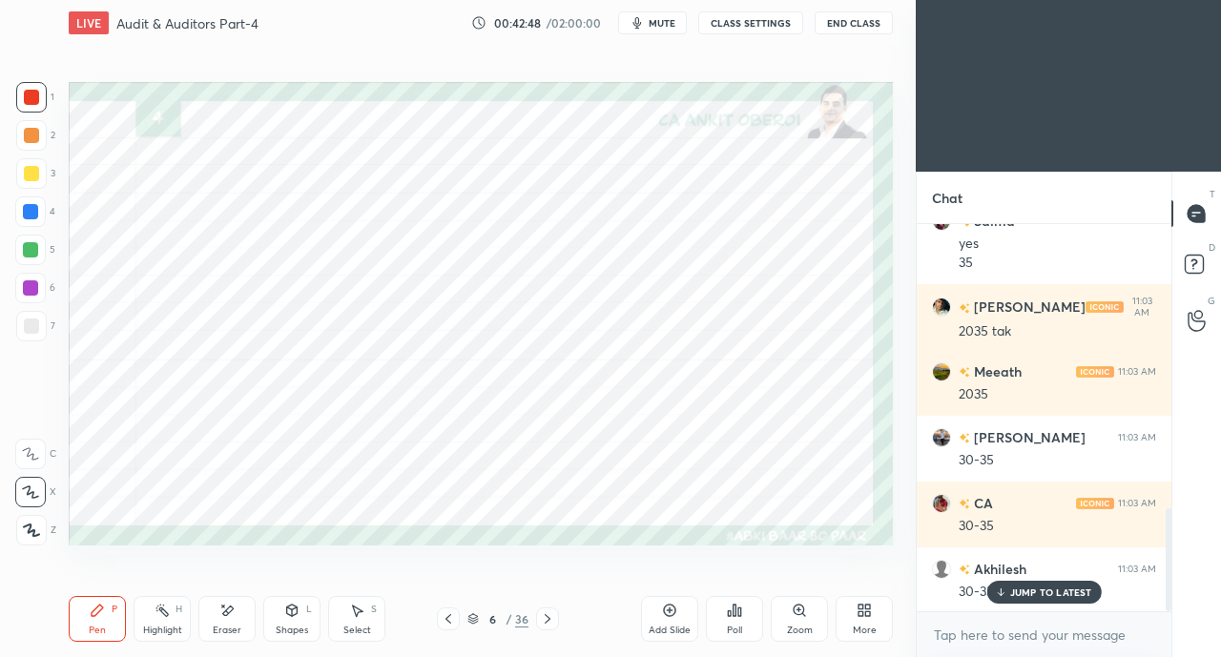
click at [235, 612] on div "Eraser" at bounding box center [226, 619] width 57 height 46
click at [95, 599] on div "Pen P" at bounding box center [97, 619] width 57 height 46
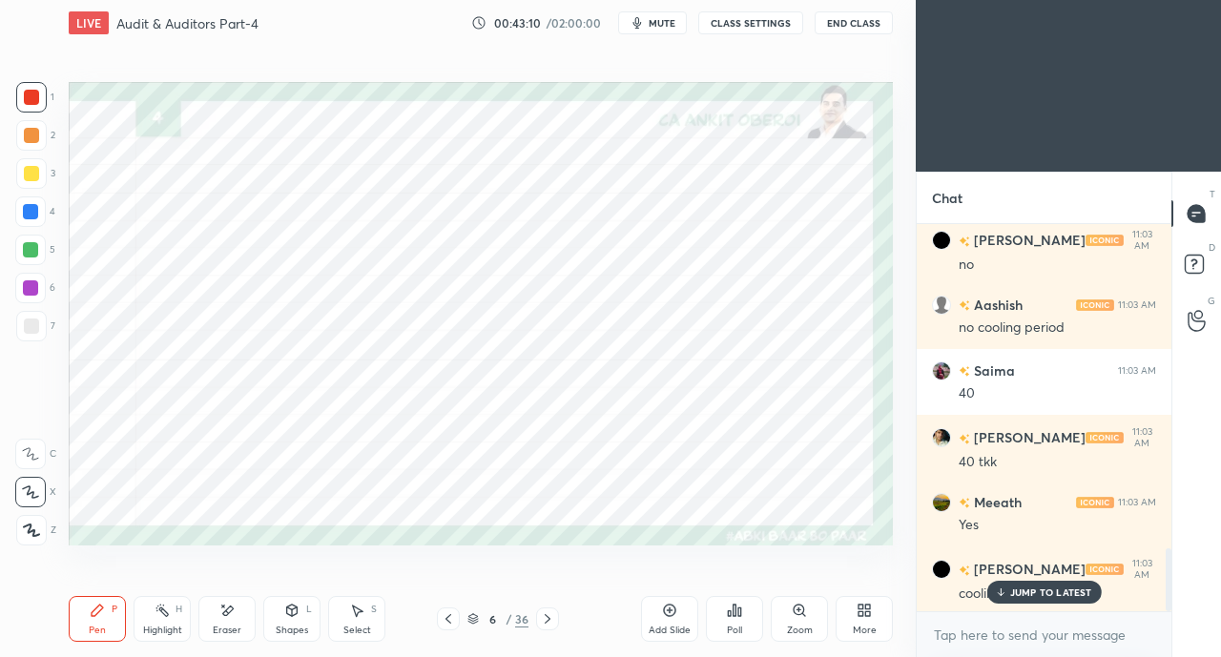
scroll to position [1999, 0]
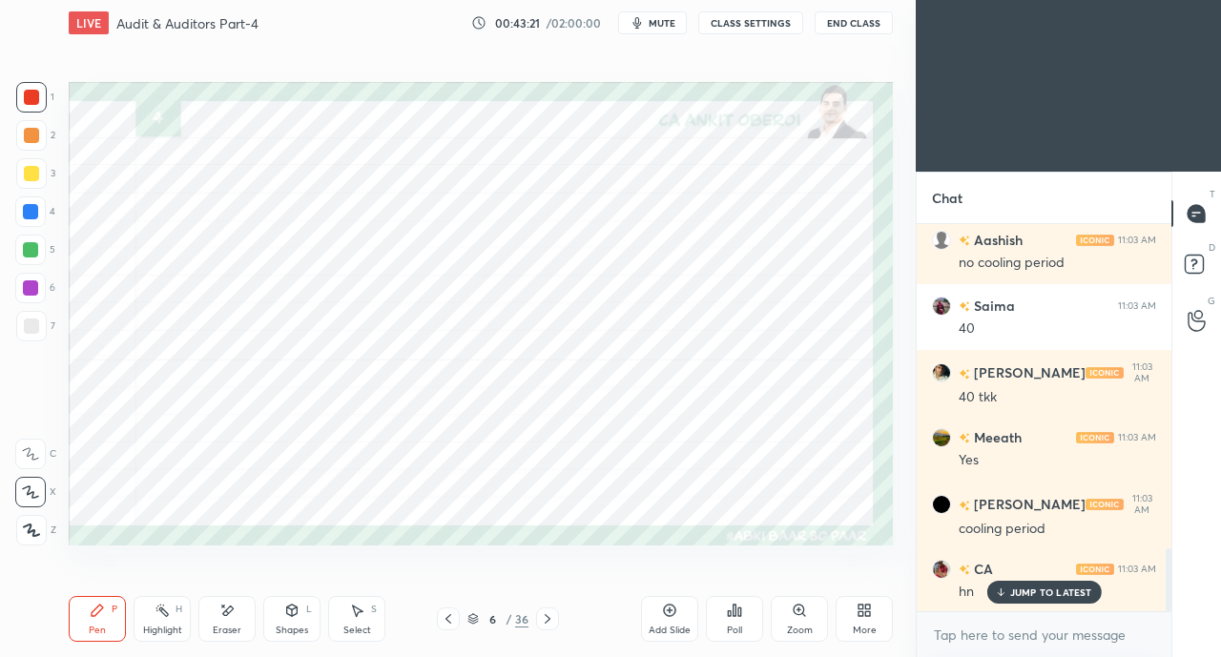
click at [227, 611] on icon at bounding box center [228, 611] width 10 height 10
click at [90, 611] on icon at bounding box center [97, 610] width 15 height 15
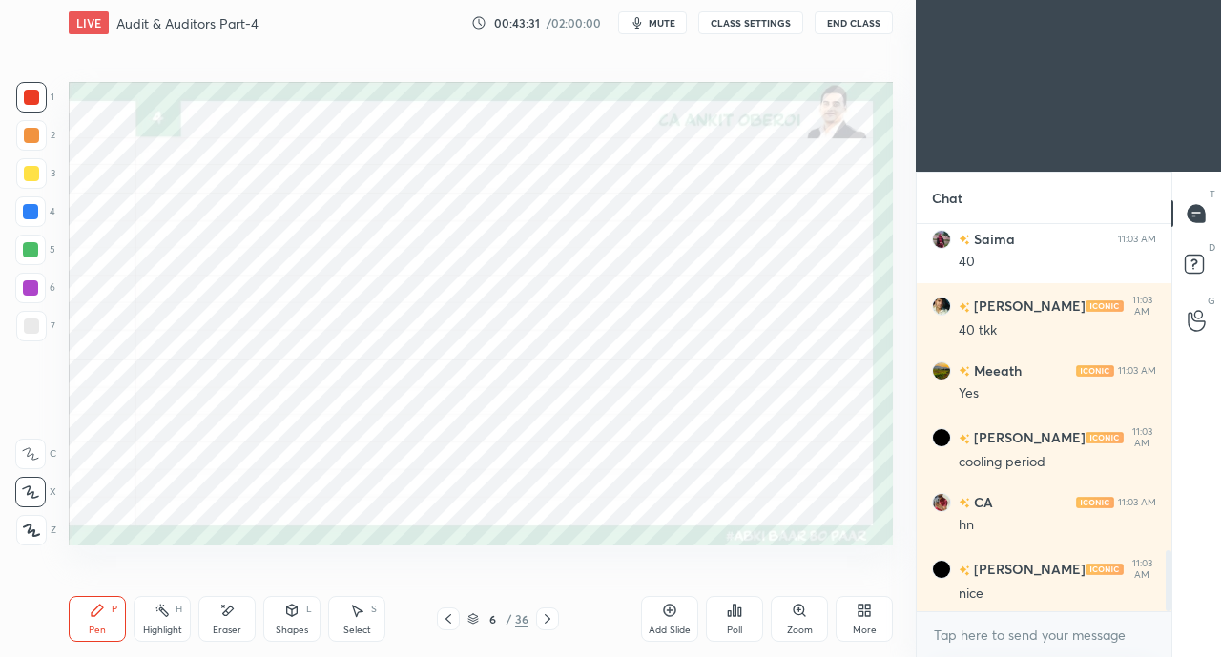
click at [38, 214] on div at bounding box center [30, 211] width 15 height 15
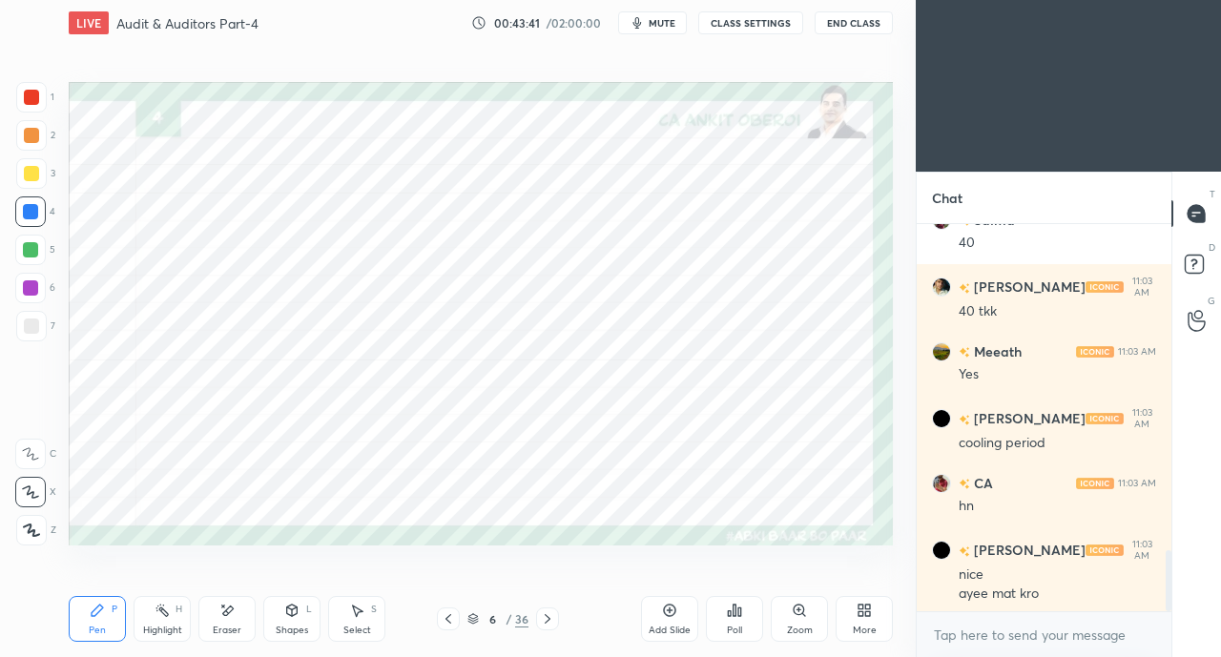
click at [216, 618] on div "Eraser" at bounding box center [226, 619] width 57 height 46
click at [112, 609] on div "P" at bounding box center [115, 610] width 6 height 10
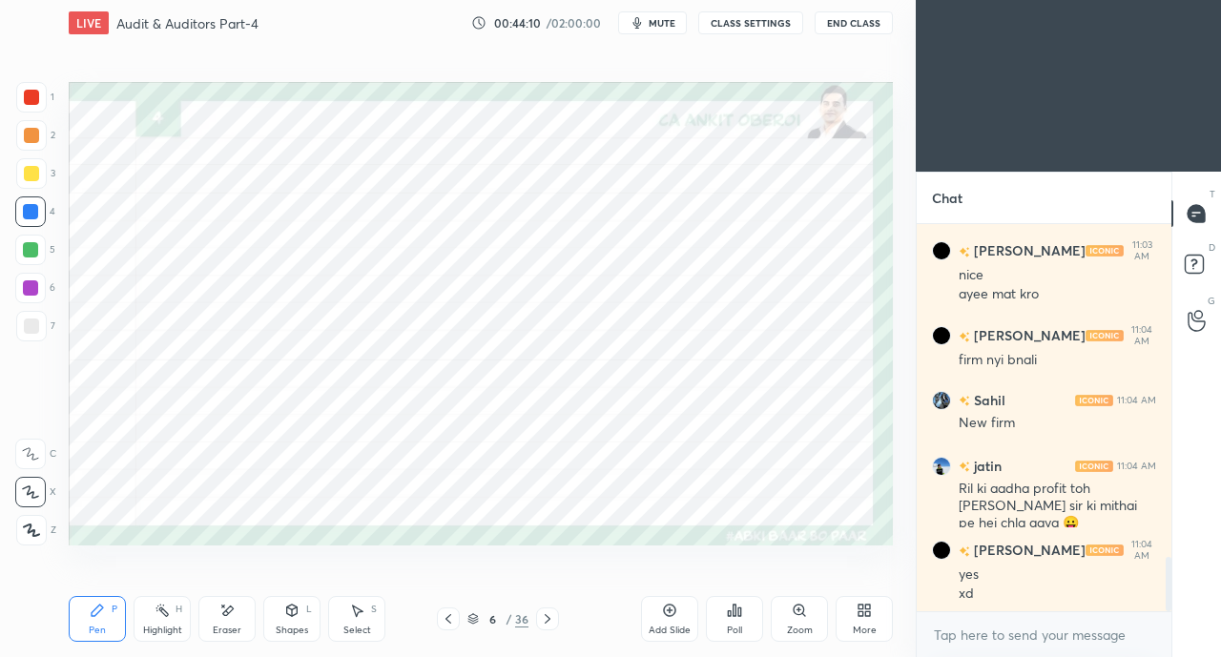
scroll to position [2449, 0]
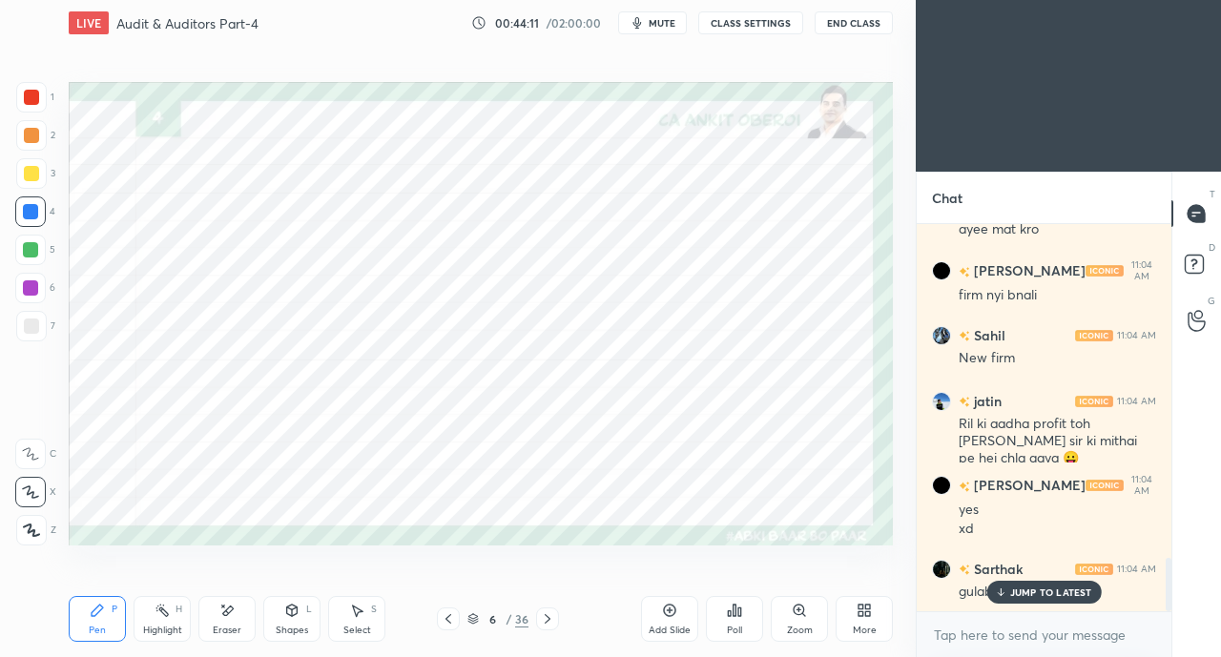
click at [41, 99] on div at bounding box center [31, 97] width 31 height 31
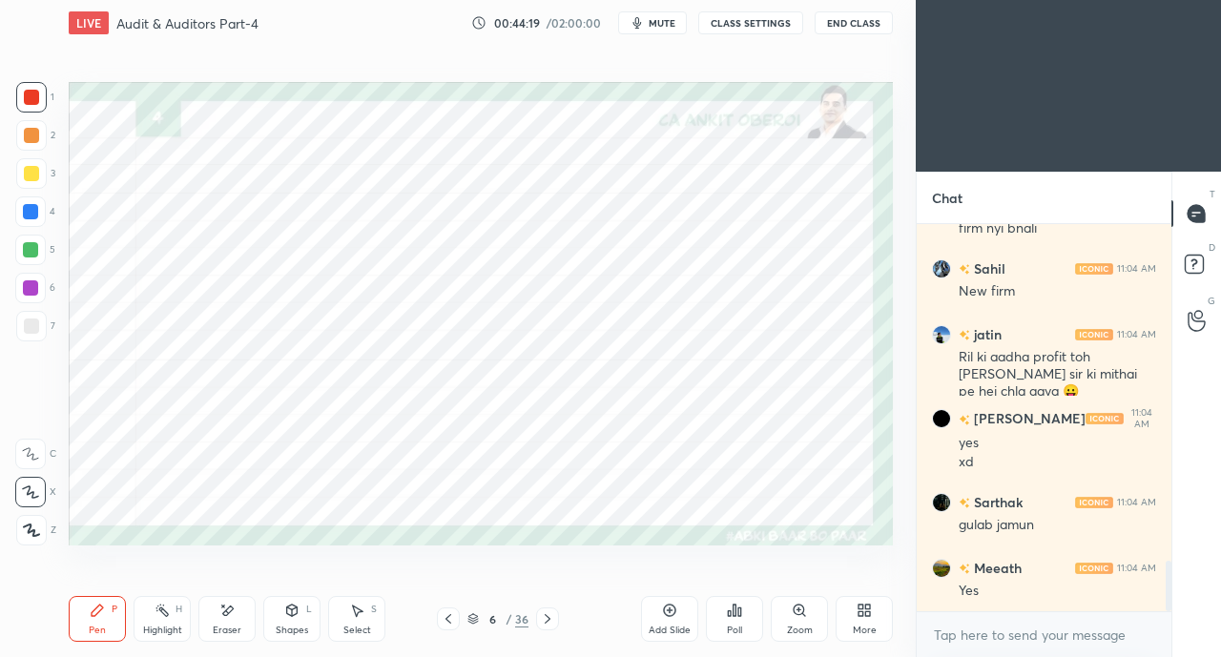
scroll to position [2580, 0]
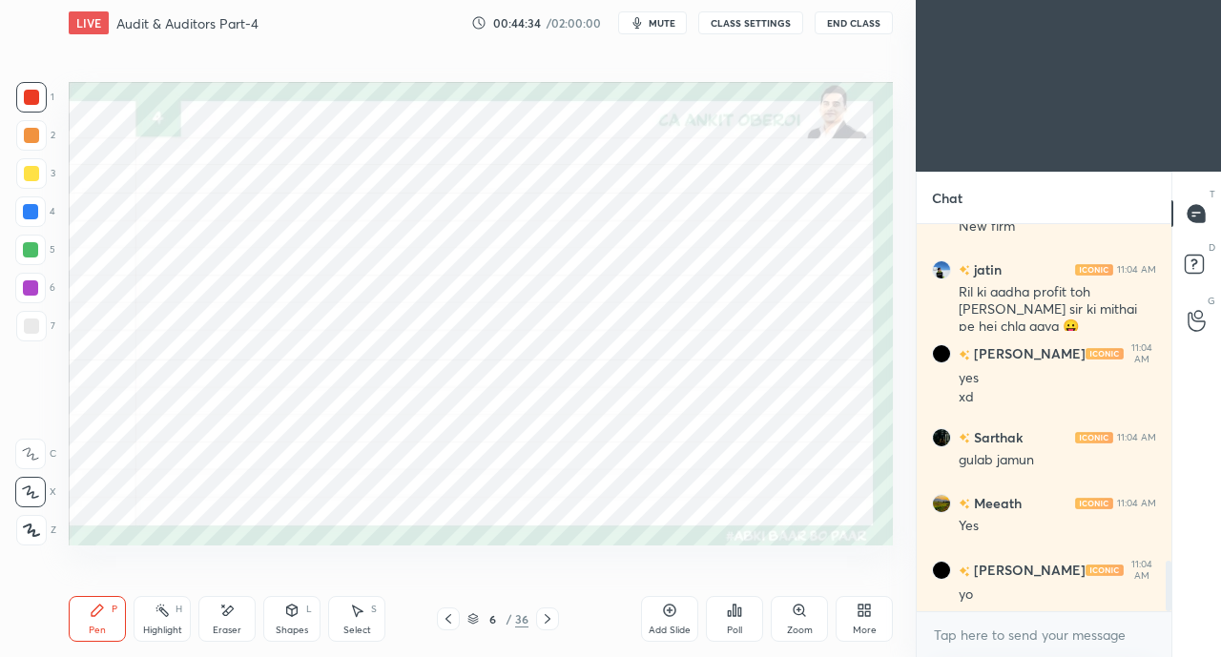
click at [27, 277] on div at bounding box center [30, 288] width 31 height 31
click at [233, 619] on div "Eraser" at bounding box center [226, 619] width 57 height 46
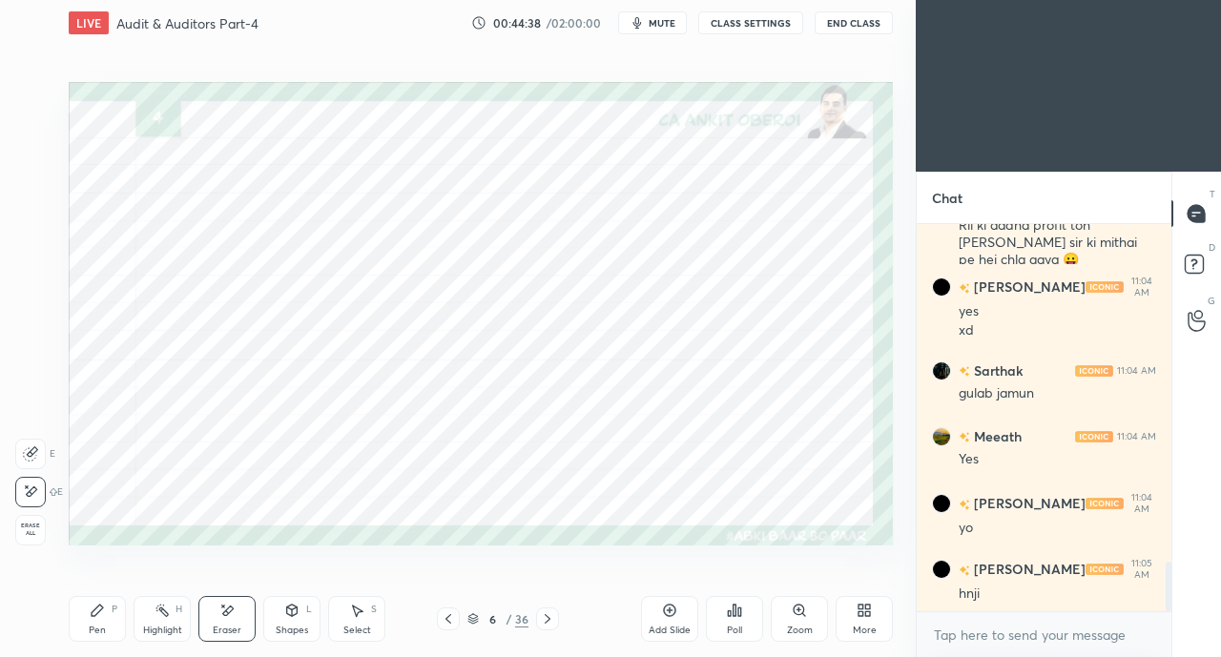
click at [105, 629] on div "Pen P" at bounding box center [97, 619] width 57 height 46
click at [36, 208] on div at bounding box center [30, 211] width 15 height 15
click at [29, 93] on div at bounding box center [31, 97] width 15 height 15
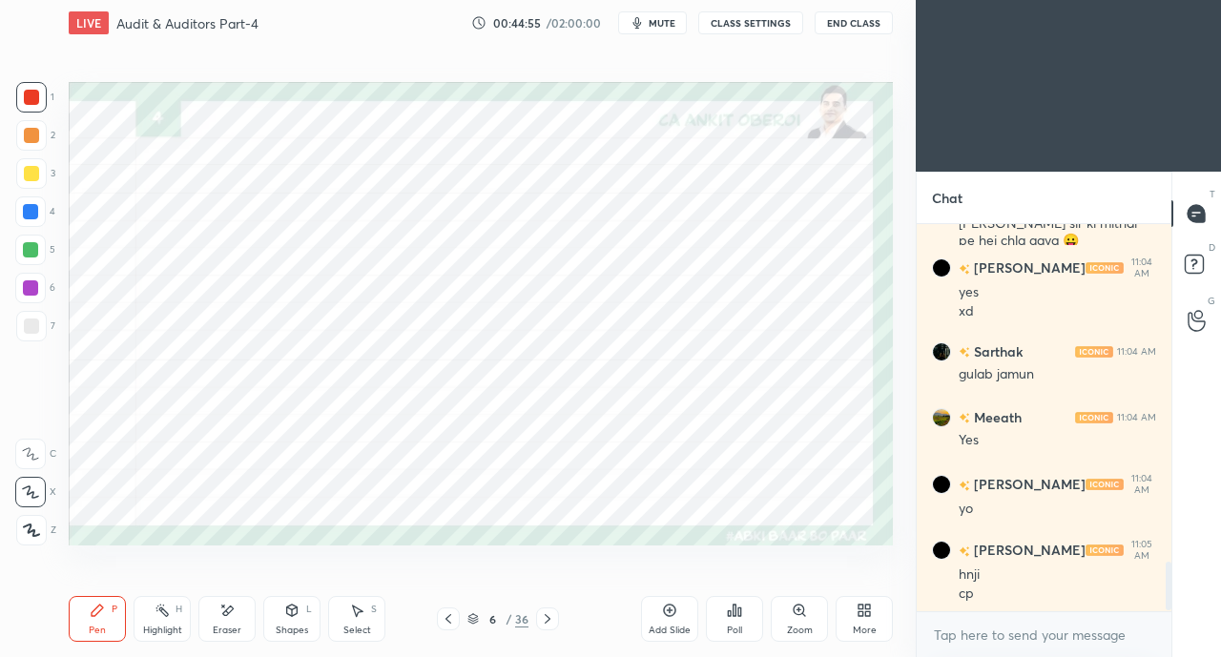
scroll to position [2731, 0]
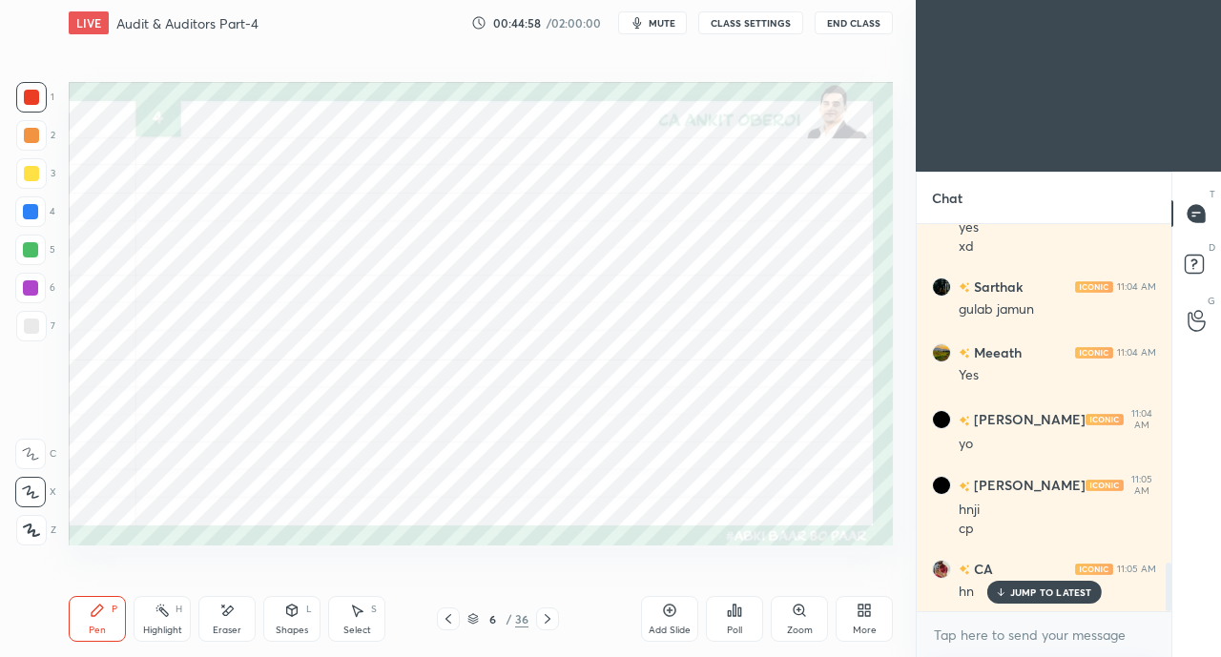
click at [31, 221] on div at bounding box center [30, 211] width 31 height 31
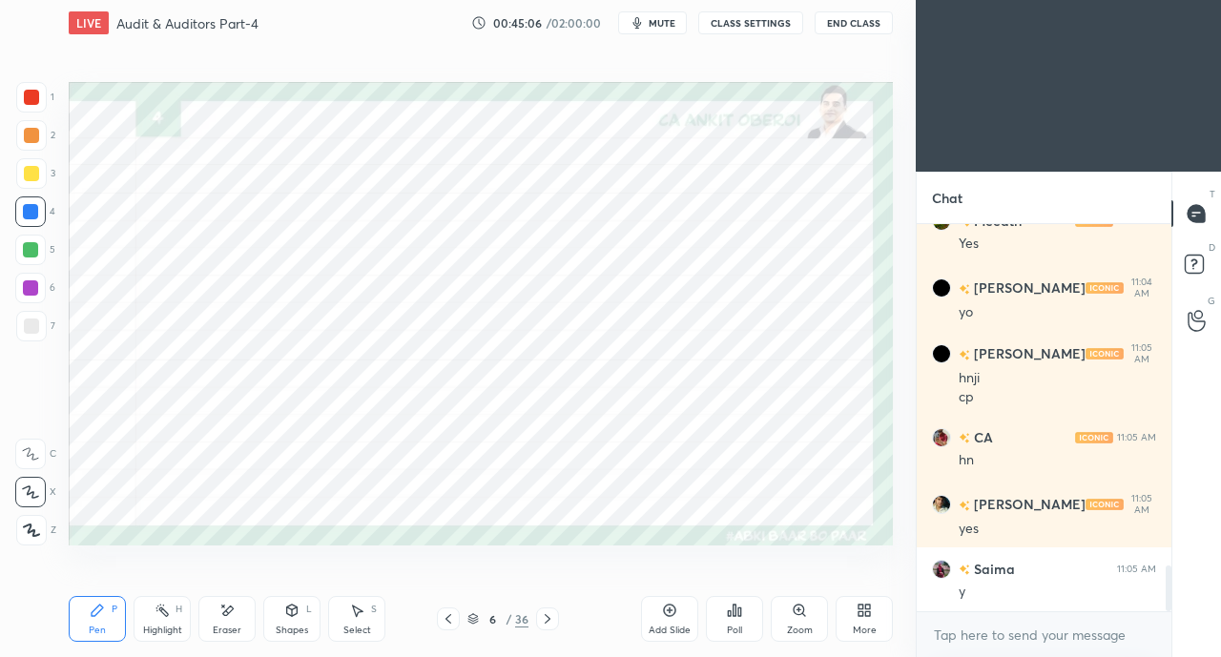
scroll to position [2929, 0]
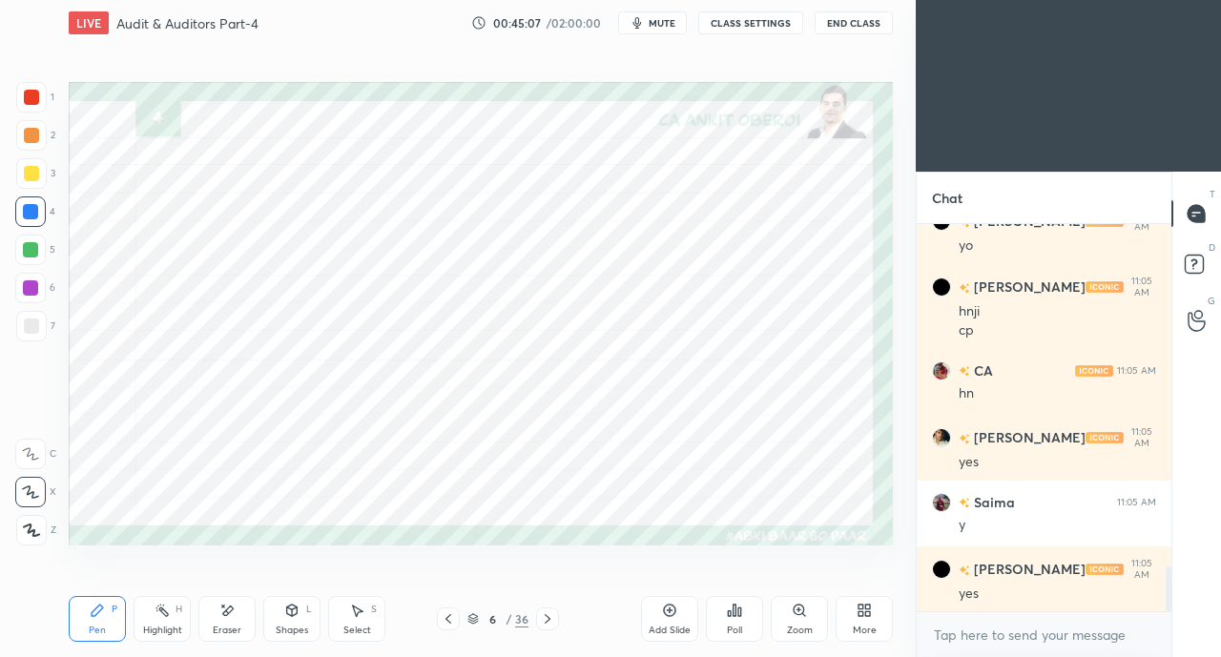
click at [38, 251] on div at bounding box center [30, 249] width 15 height 15
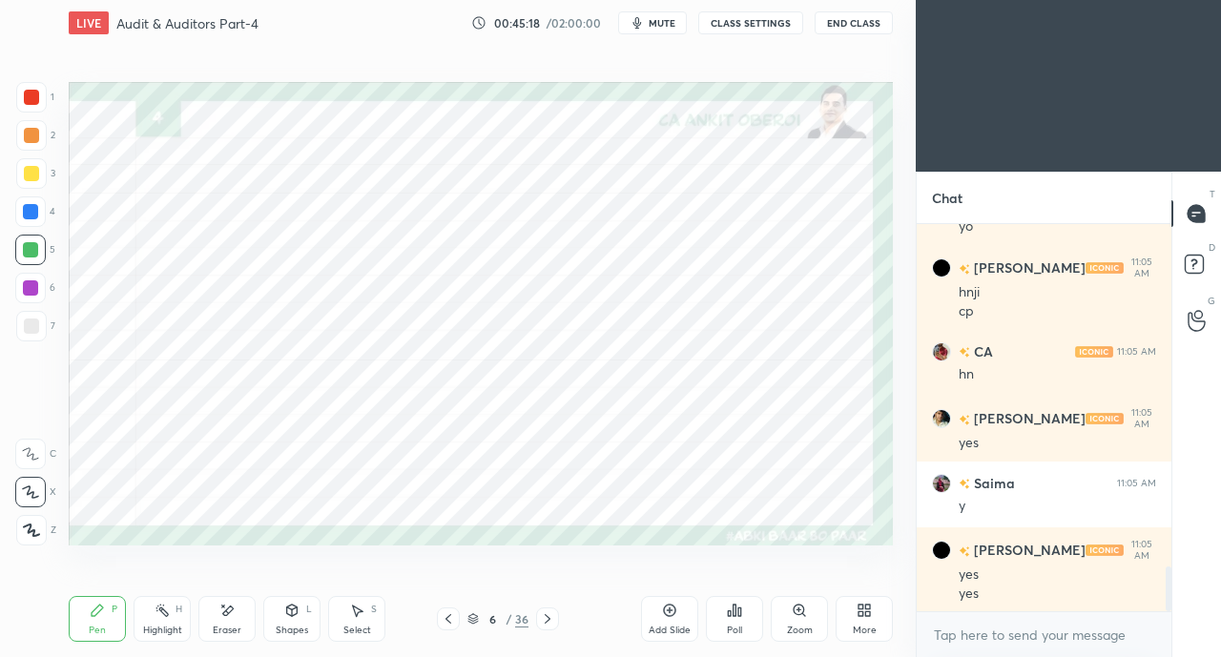
scroll to position [3013, 0]
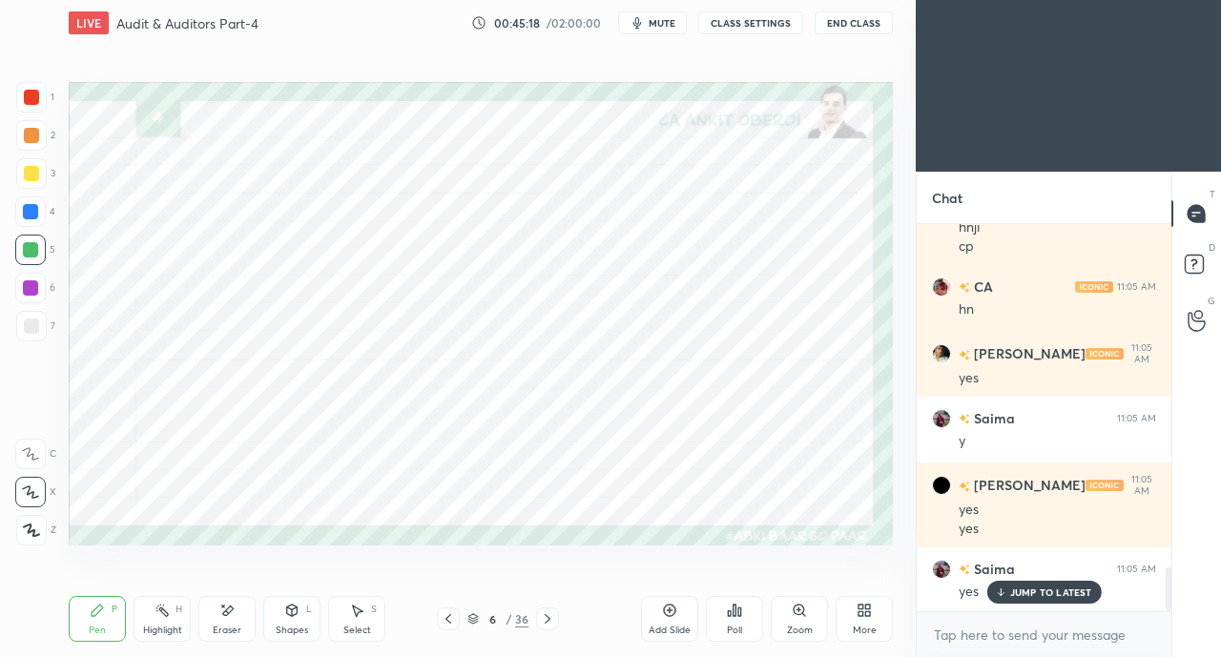
click at [29, 92] on div at bounding box center [31, 97] width 15 height 15
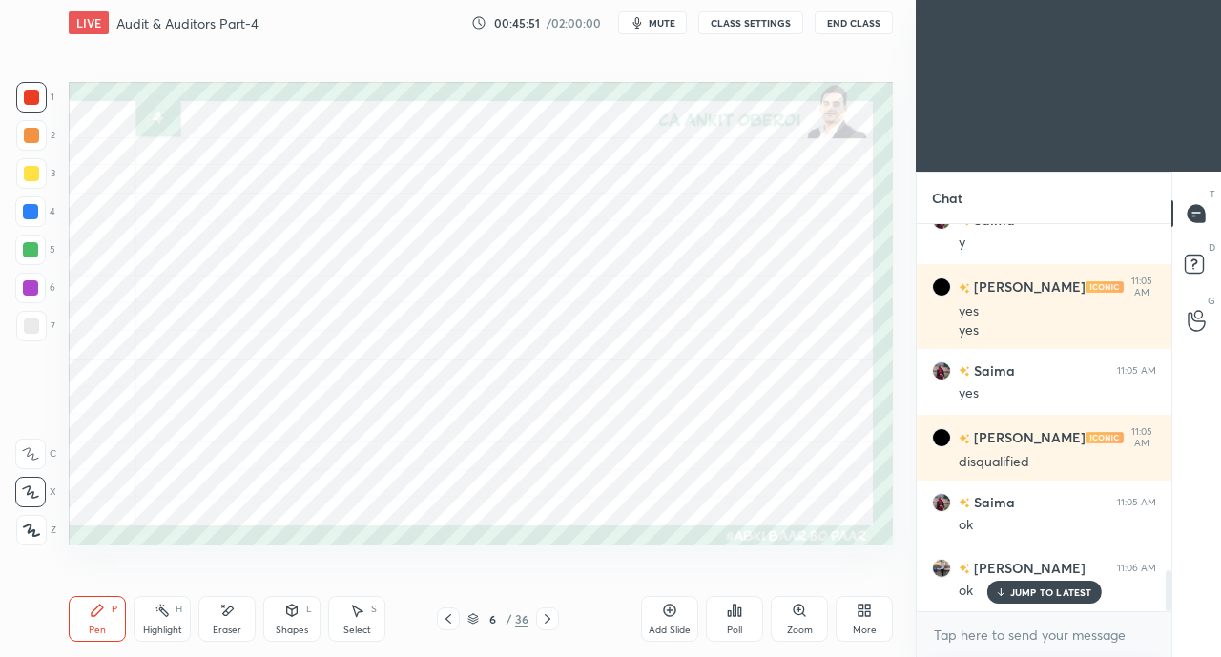
scroll to position [3277, 0]
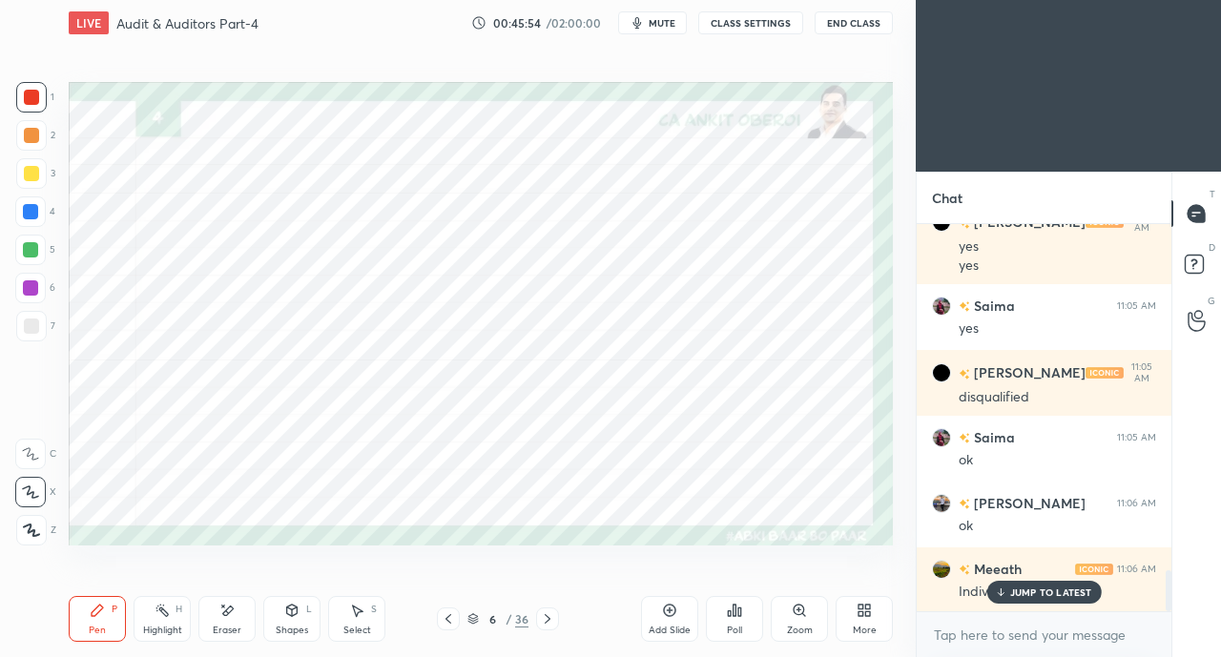
click at [1022, 587] on p "JUMP TO LATEST" at bounding box center [1051, 591] width 82 height 11
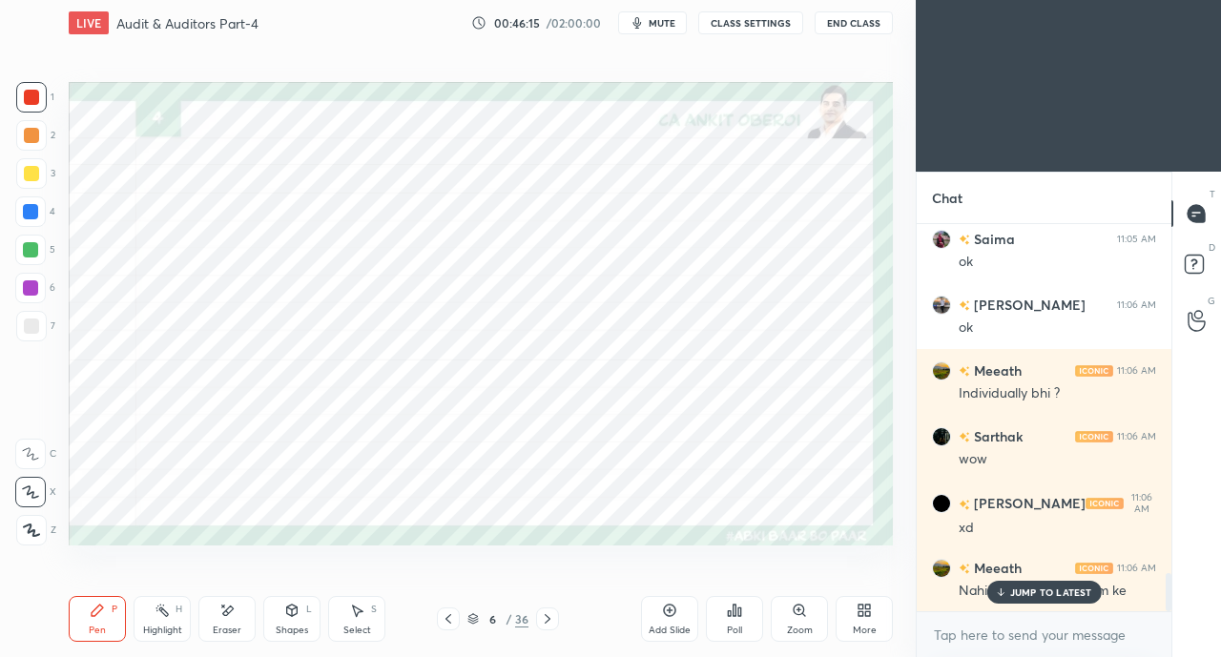
scroll to position [3540, 0]
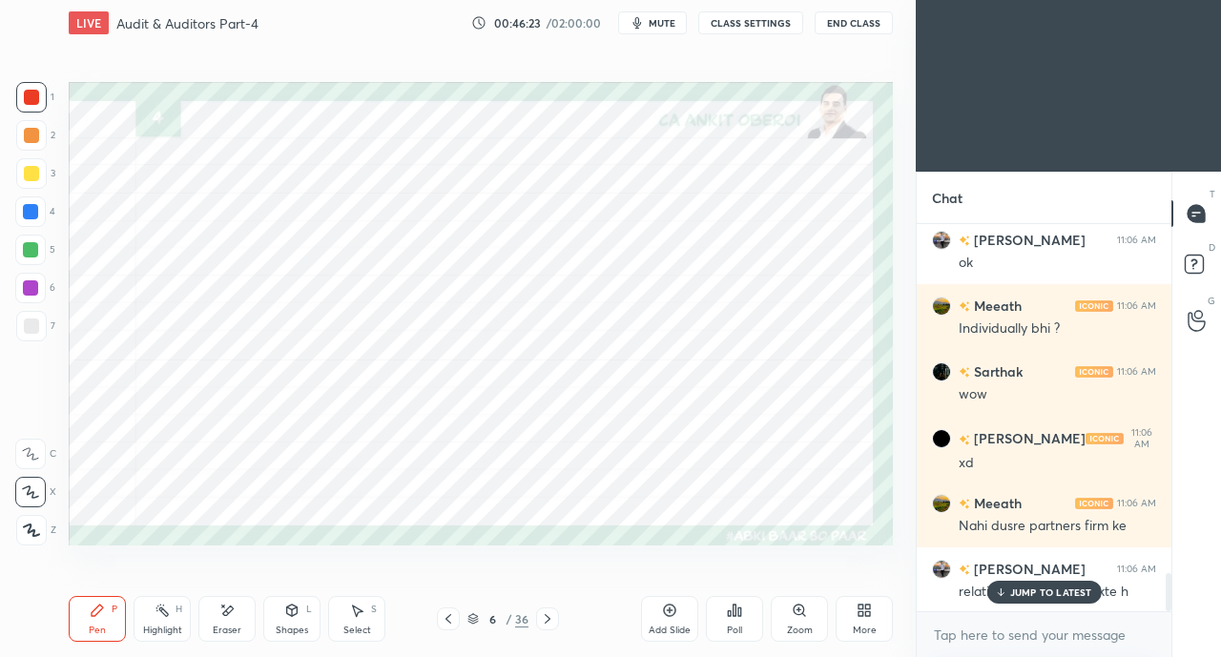
click at [1025, 587] on p "JUMP TO LATEST" at bounding box center [1051, 591] width 82 height 11
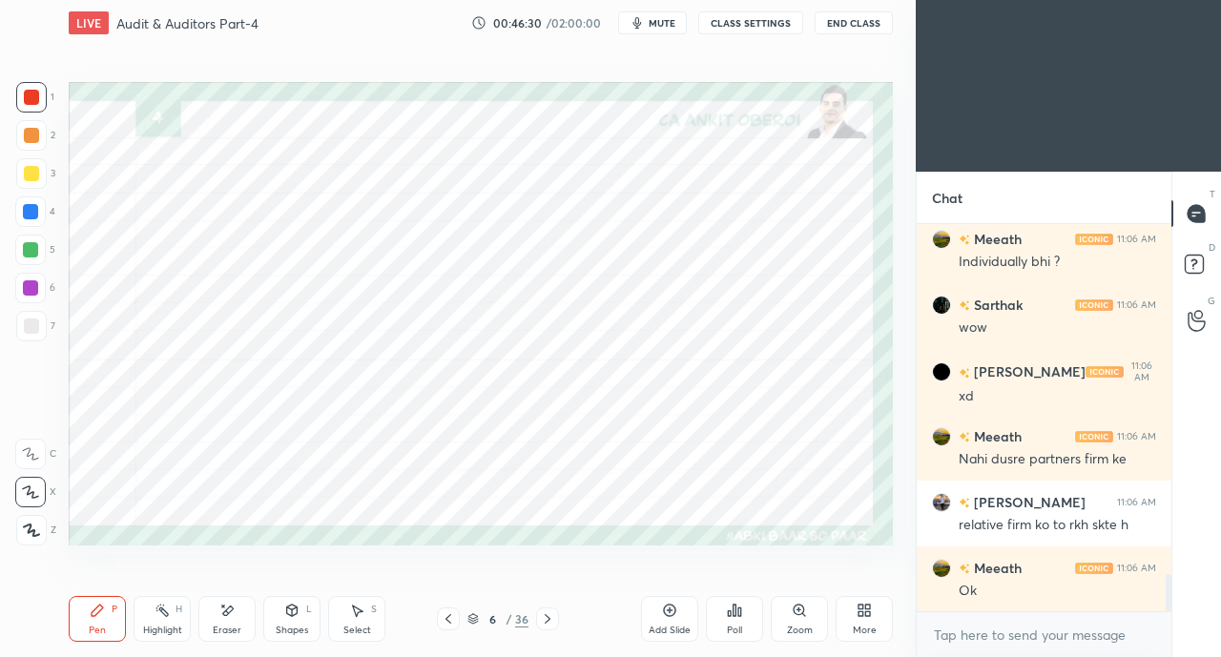
click at [551, 622] on icon at bounding box center [547, 618] width 15 height 15
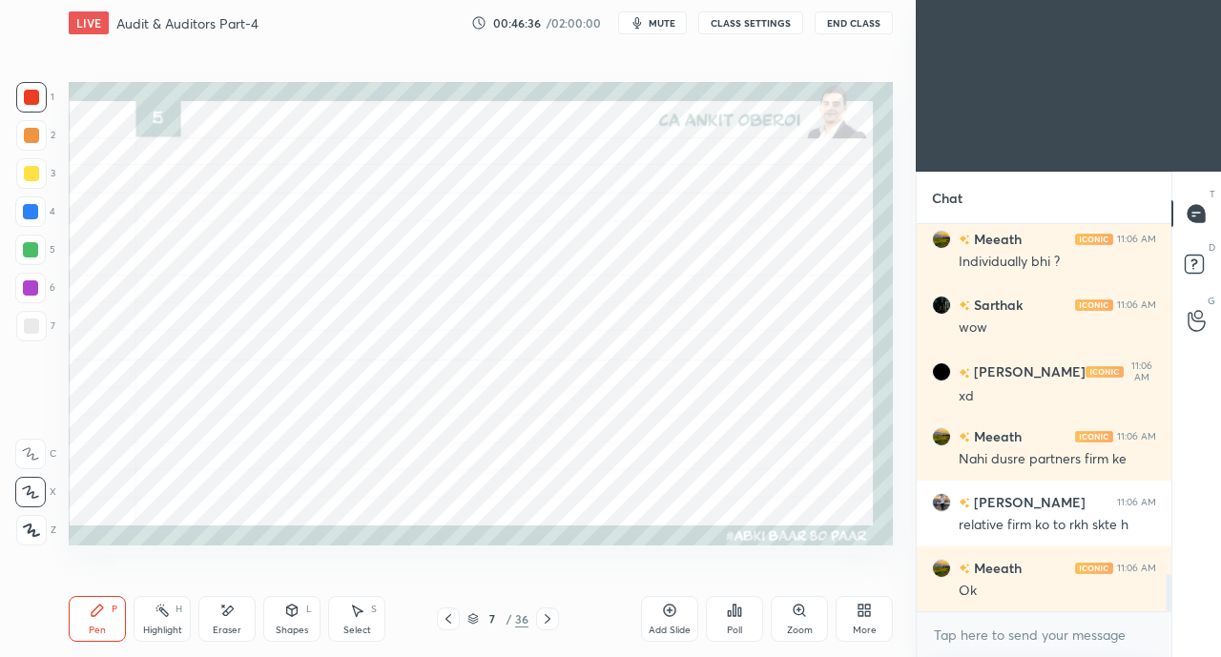
click at [216, 617] on div "Eraser" at bounding box center [226, 619] width 57 height 46
click at [90, 609] on icon at bounding box center [97, 610] width 15 height 15
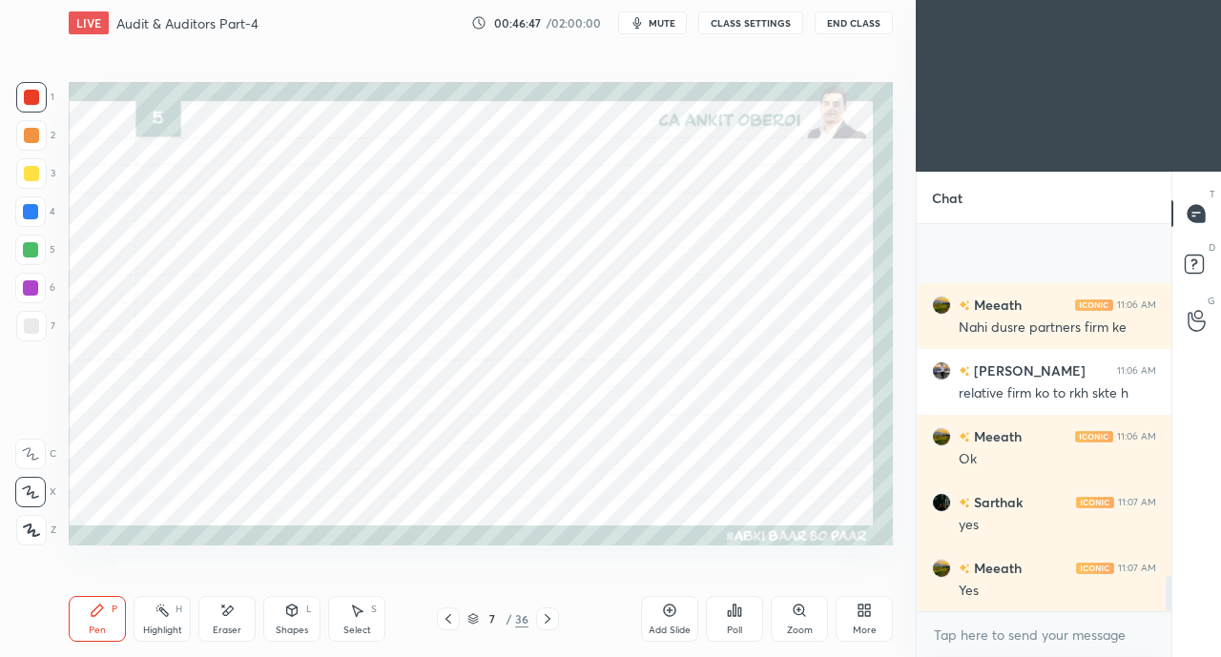
scroll to position [3870, 0]
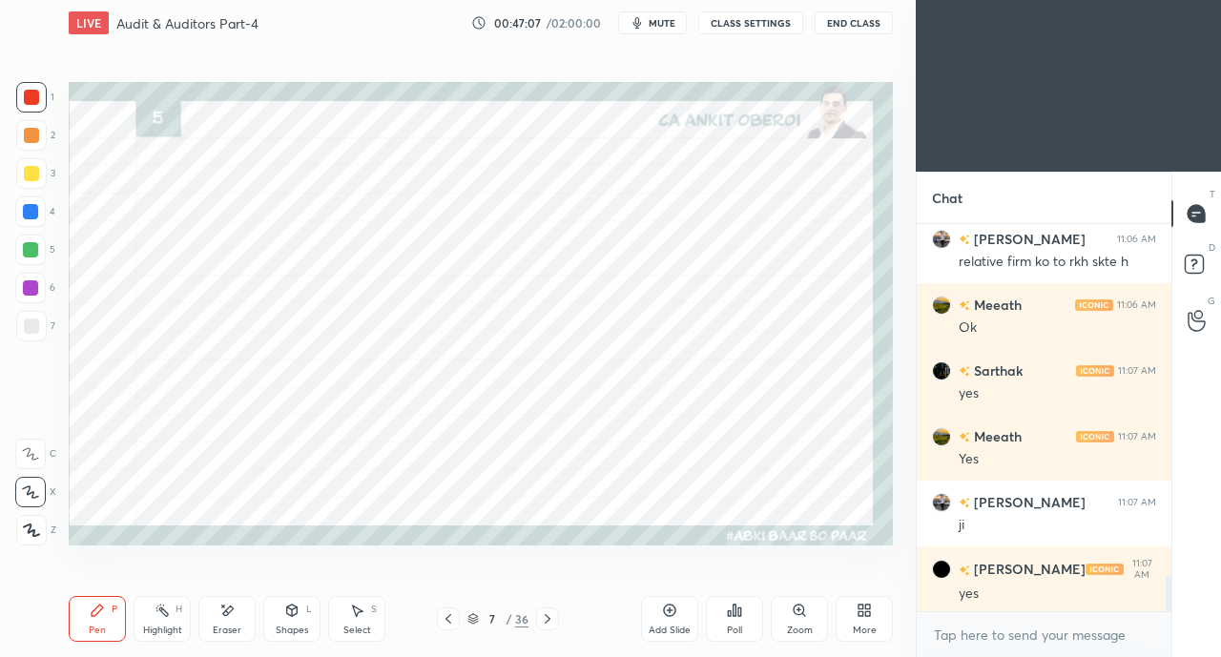
click at [38, 214] on div at bounding box center [30, 211] width 15 height 15
click at [221, 611] on icon at bounding box center [226, 611] width 15 height 16
click at [297, 611] on icon at bounding box center [292, 610] width 10 height 11
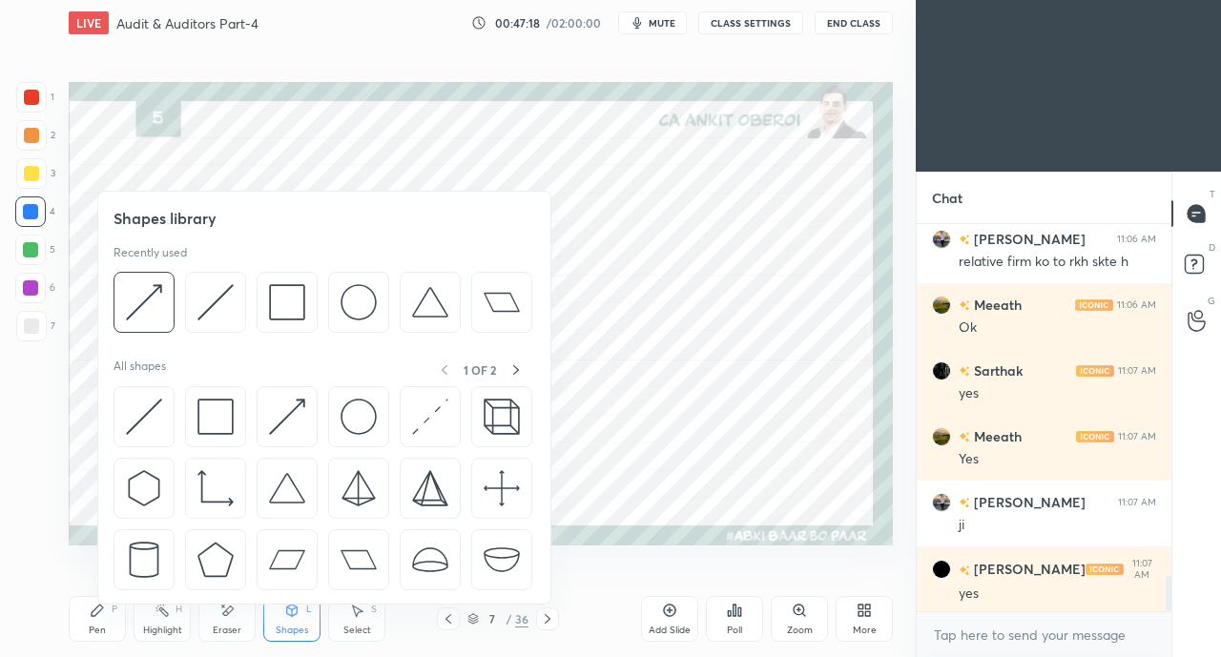
click at [293, 416] on img at bounding box center [287, 417] width 36 height 36
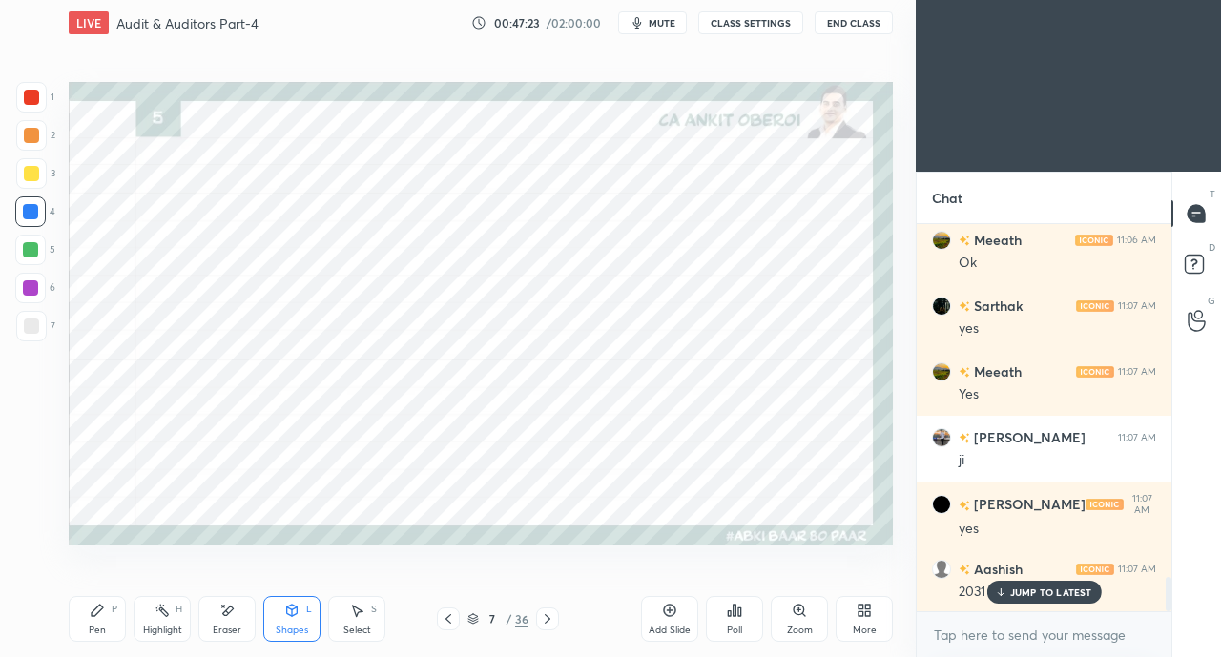
scroll to position [4001, 0]
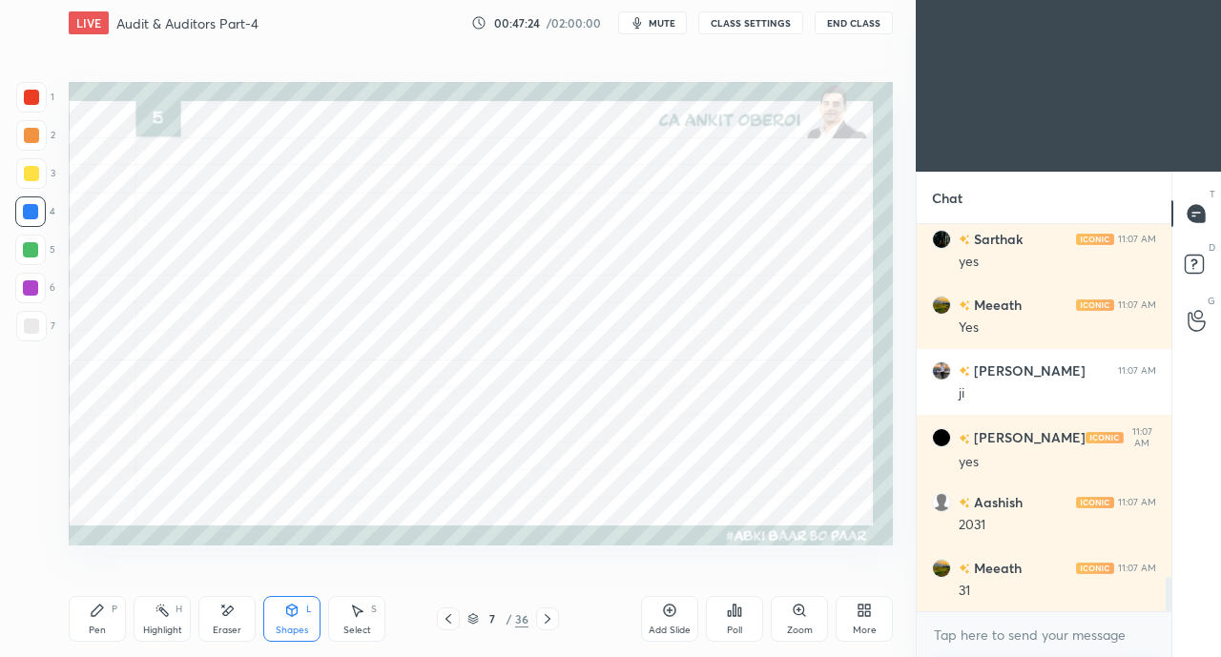
click at [92, 621] on div "Pen P" at bounding box center [97, 619] width 57 height 46
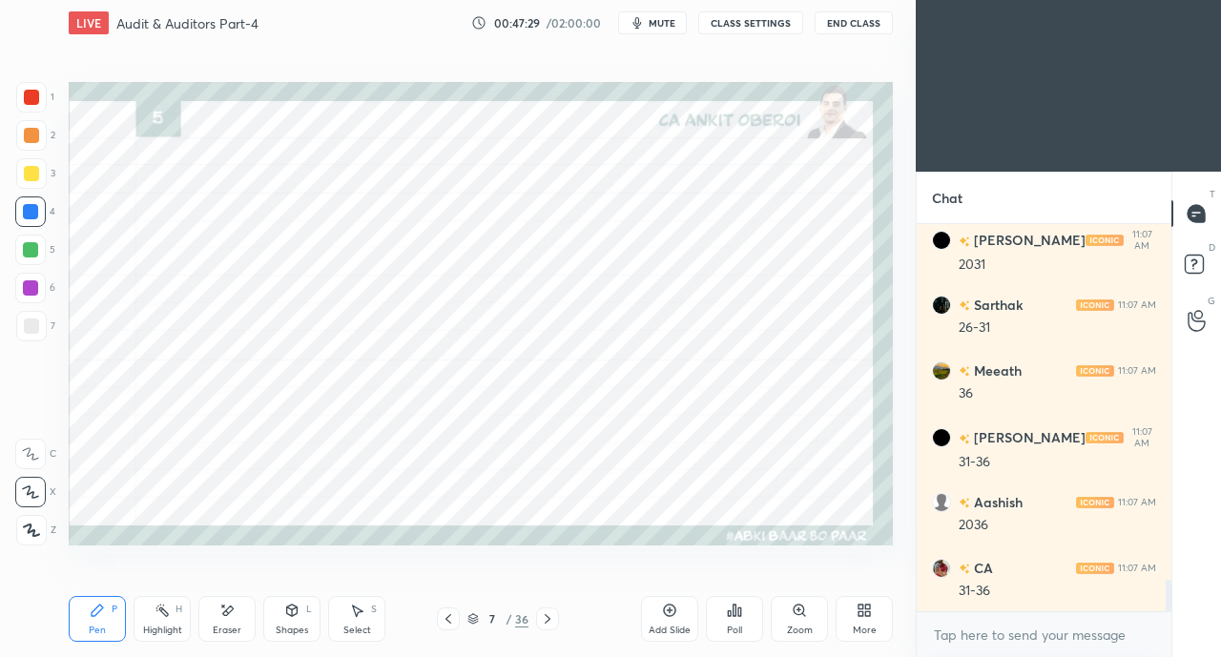
scroll to position [4461, 0]
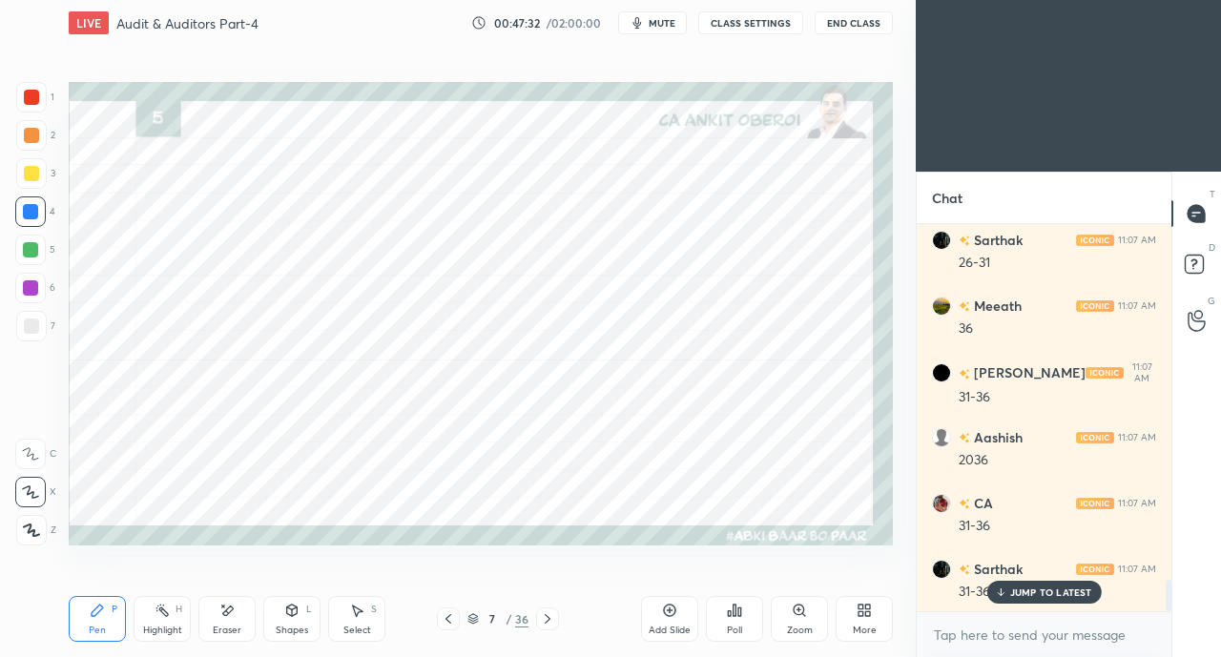
click at [33, 106] on div at bounding box center [31, 97] width 31 height 31
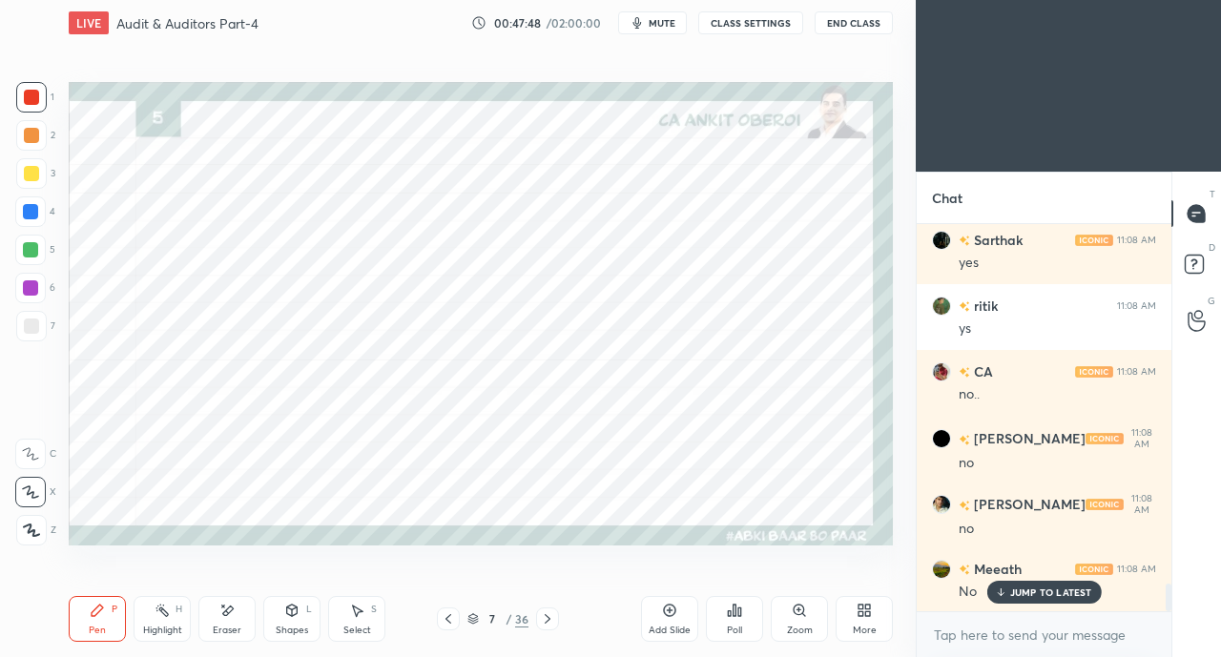
scroll to position [5251, 0]
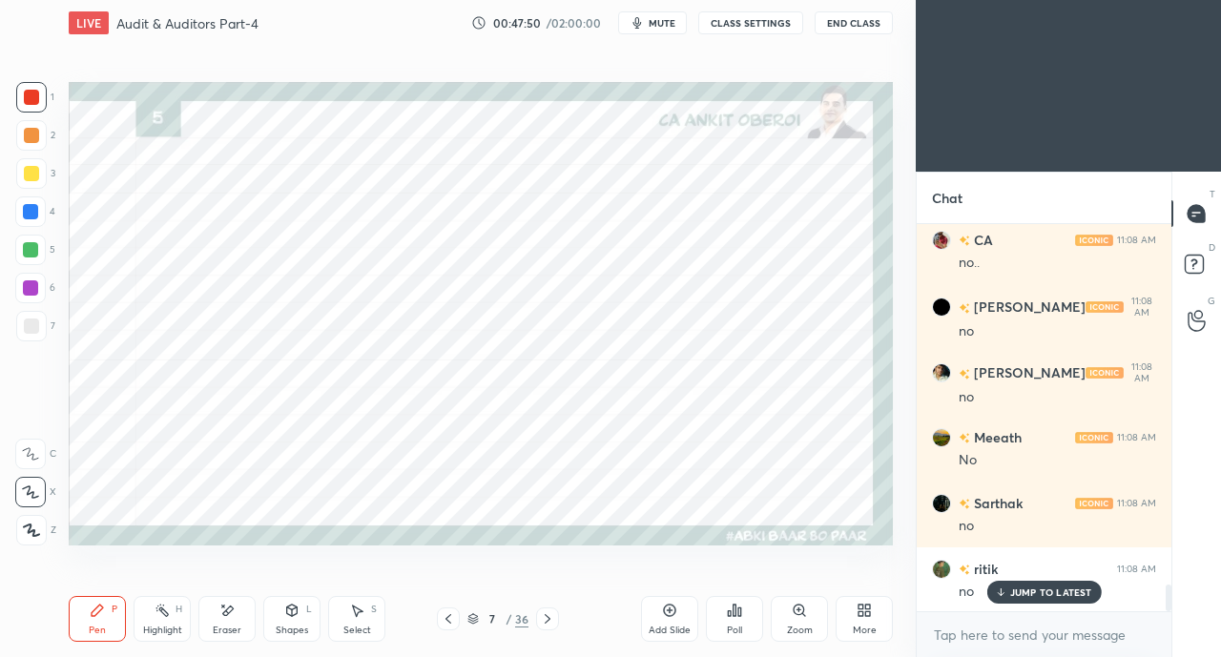
click at [30, 249] on div at bounding box center [30, 249] width 15 height 15
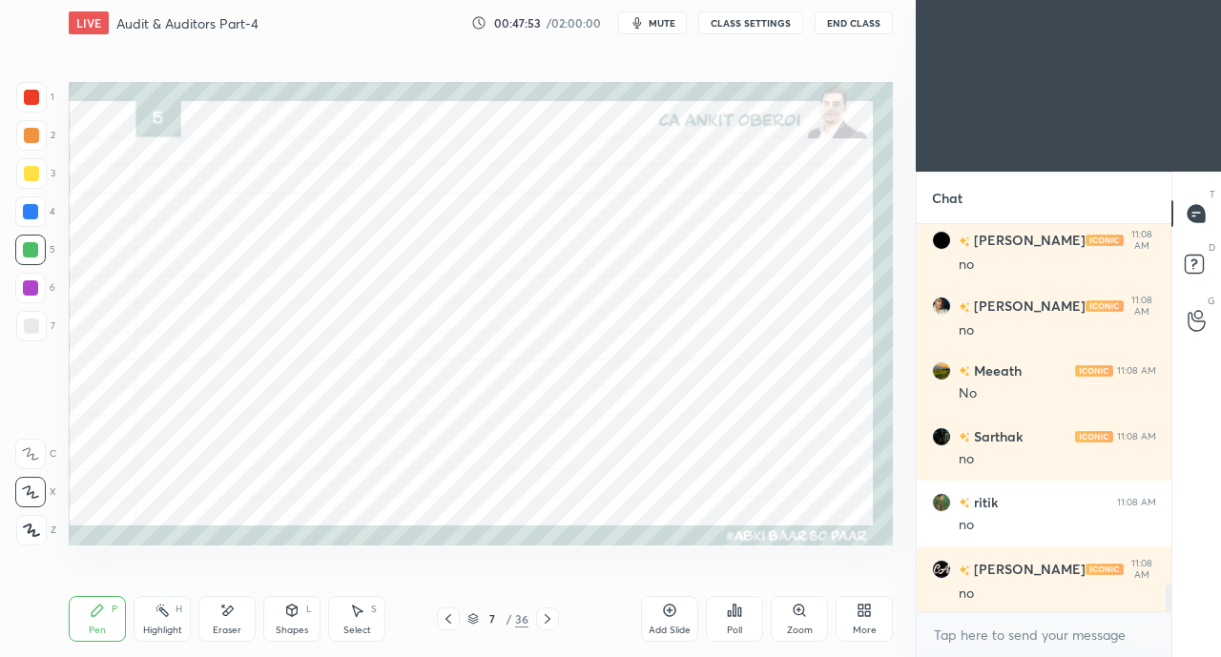
scroll to position [5382, 0]
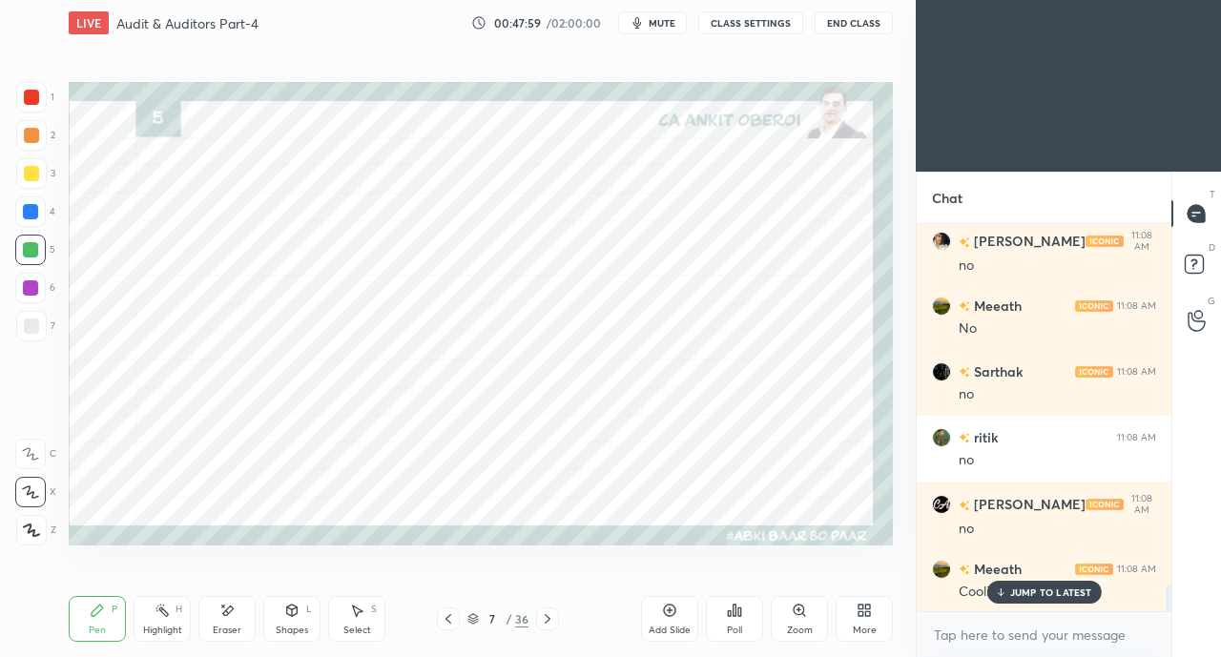
click at [217, 619] on div "Eraser" at bounding box center [226, 619] width 57 height 46
click at [84, 609] on div "Pen P" at bounding box center [97, 619] width 57 height 46
click at [34, 100] on div at bounding box center [31, 97] width 15 height 15
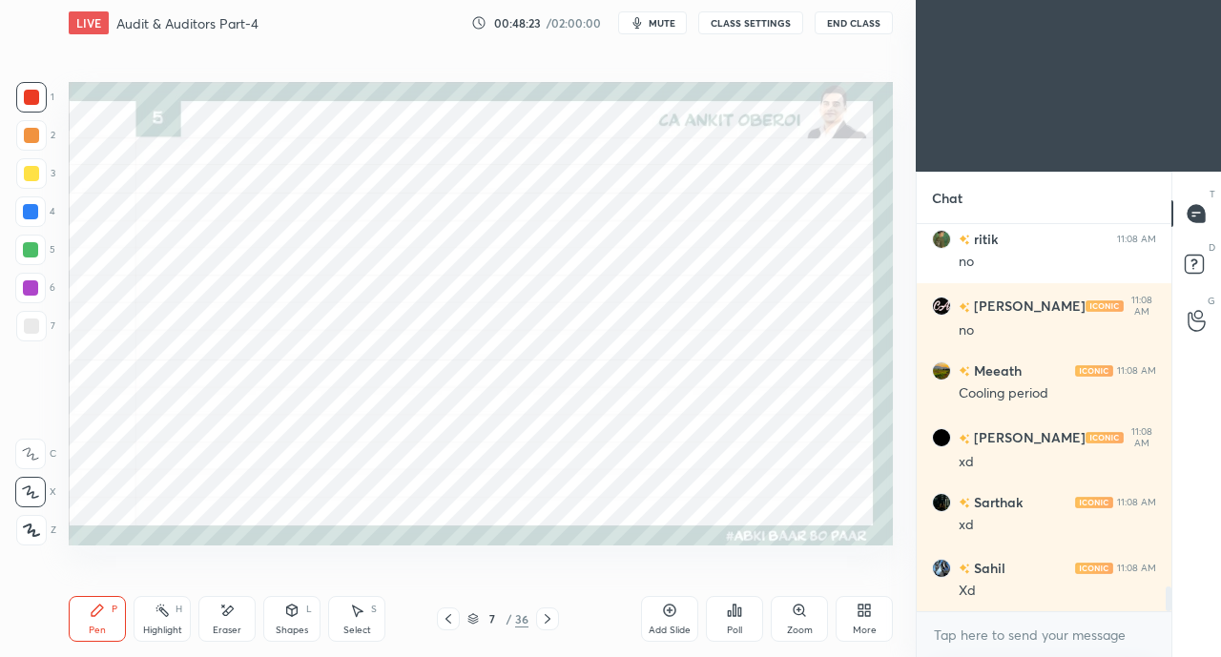
scroll to position [5645, 0]
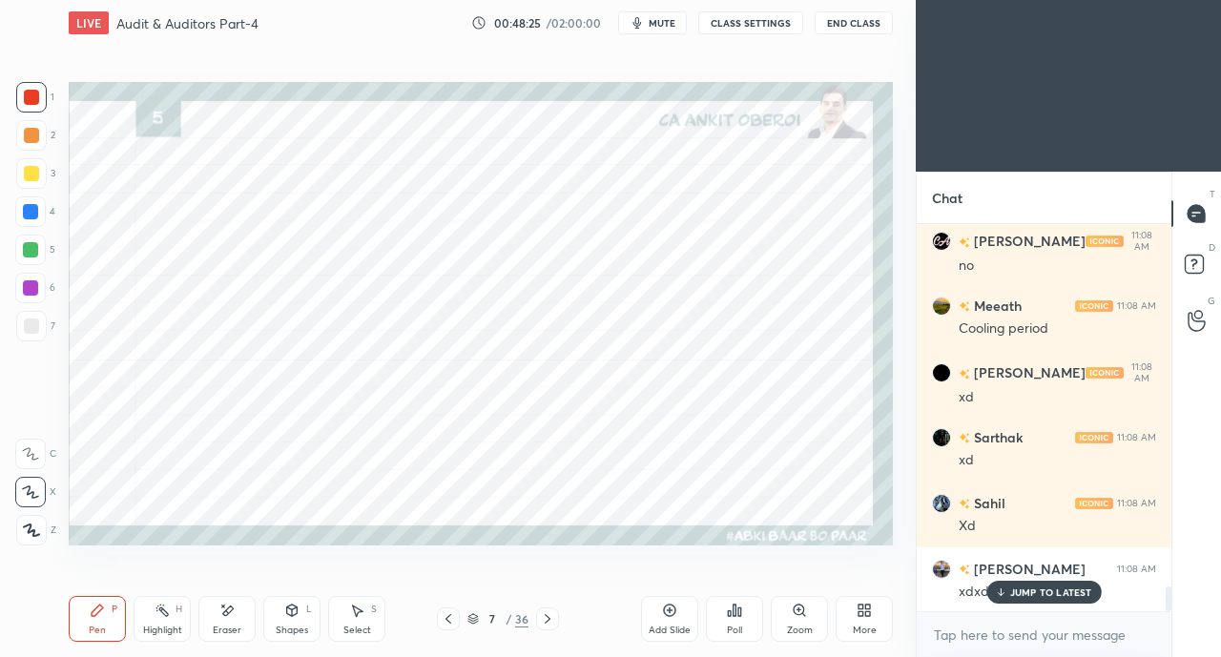
click at [1019, 592] on p "JUMP TO LATEST" at bounding box center [1051, 591] width 82 height 11
click at [36, 213] on div at bounding box center [30, 211] width 15 height 15
click at [27, 96] on div at bounding box center [31, 97] width 15 height 15
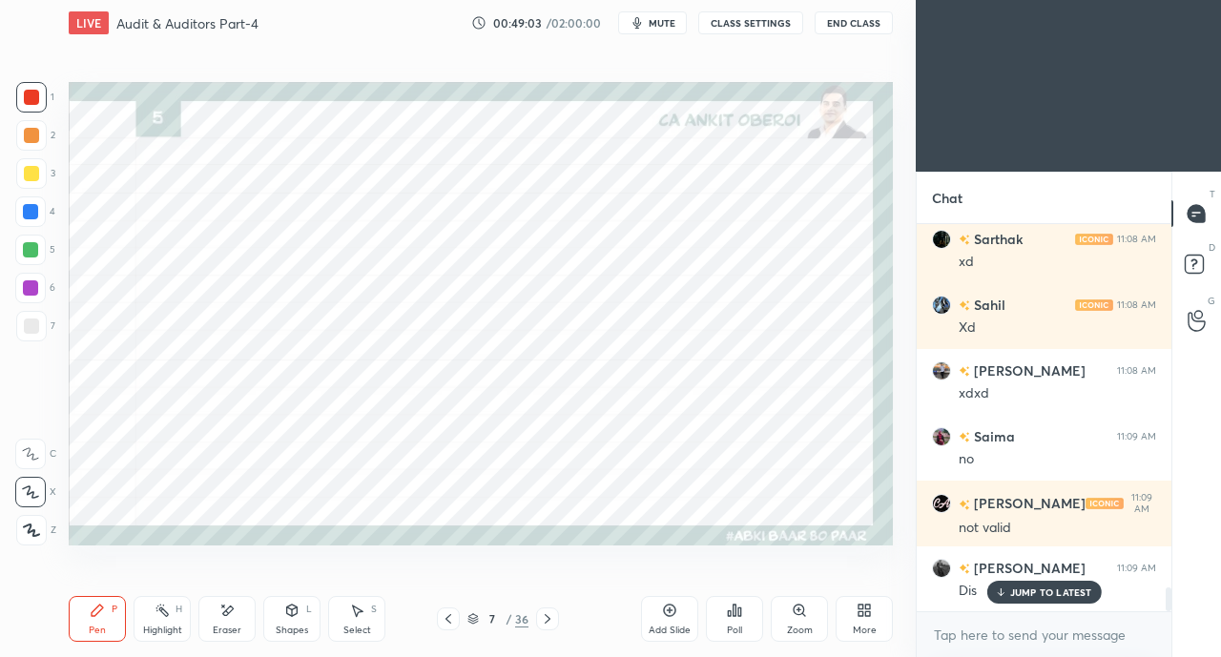
scroll to position [5909, 0]
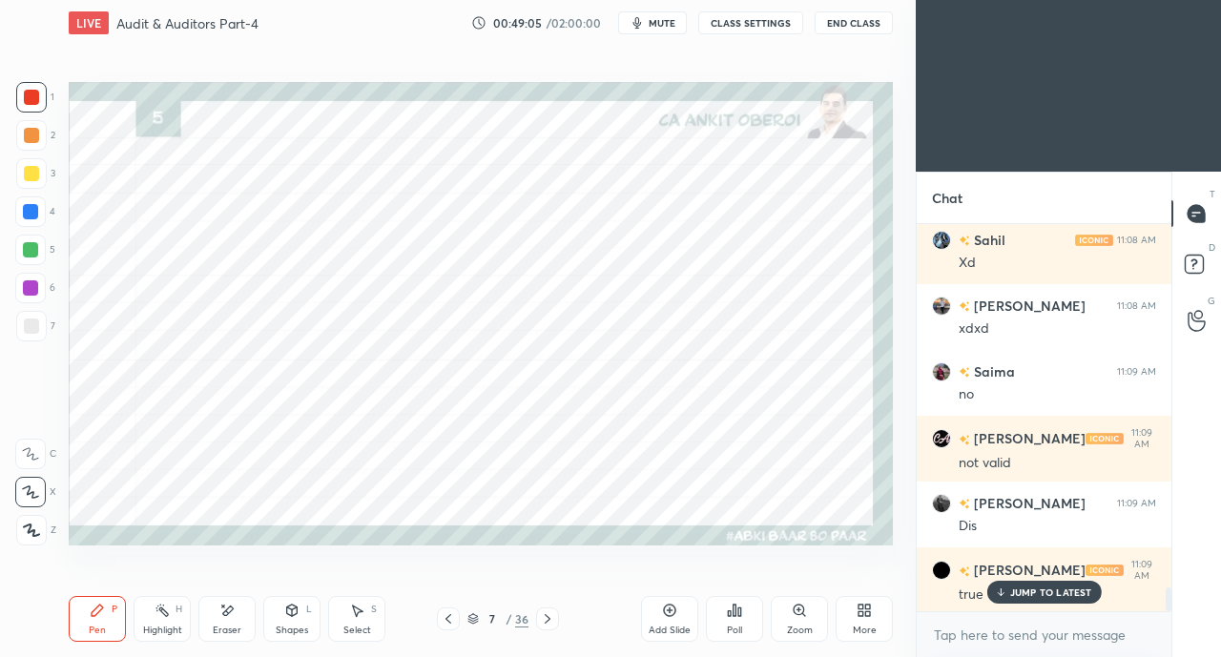
click at [32, 205] on div at bounding box center [30, 211] width 15 height 15
click at [1024, 585] on div "JUMP TO LATEST" at bounding box center [1043, 592] width 114 height 23
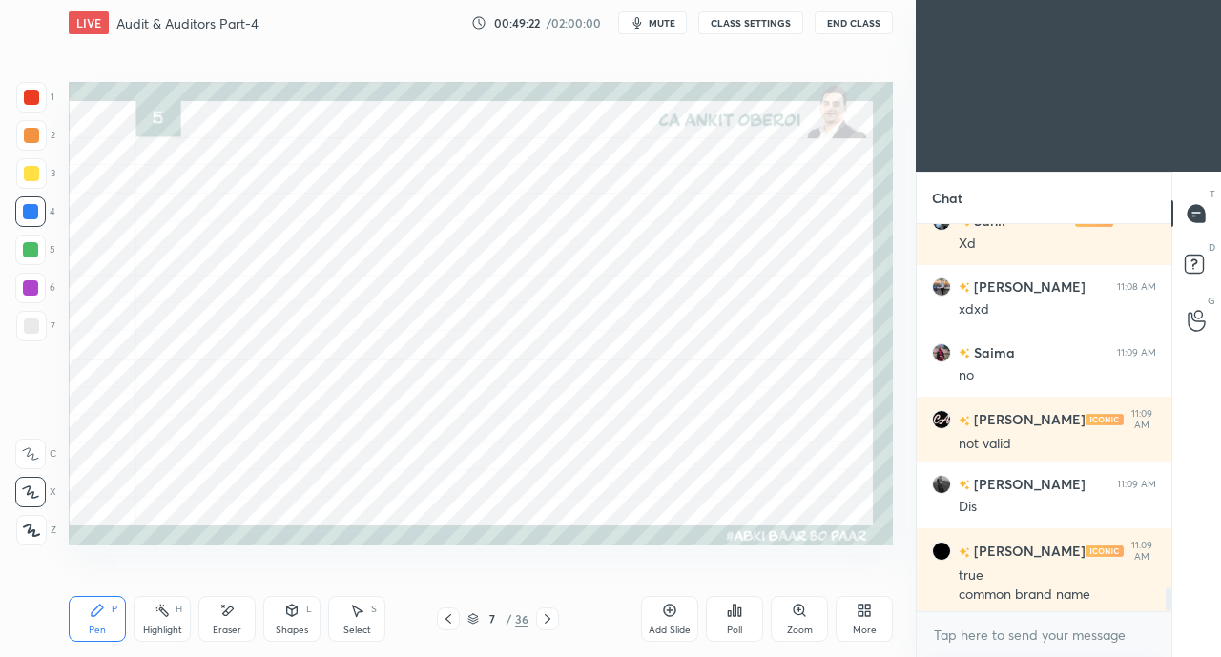
scroll to position [5994, 0]
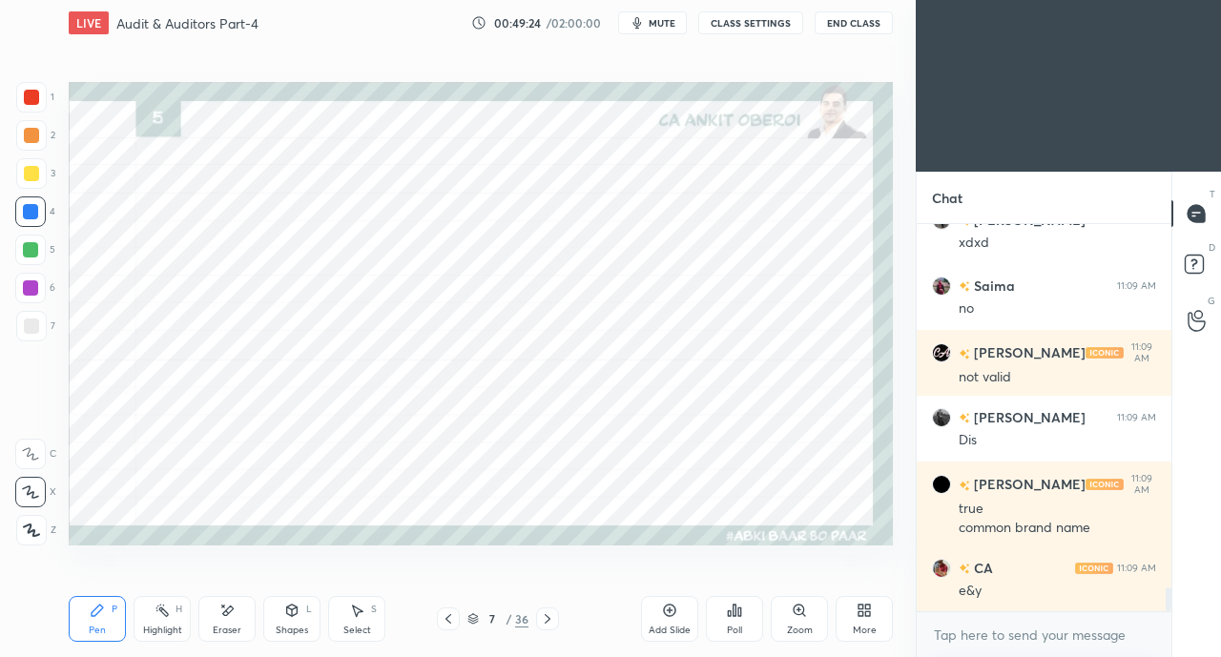
click at [32, 245] on div at bounding box center [30, 249] width 15 height 15
click at [448, 619] on icon at bounding box center [448, 618] width 15 height 15
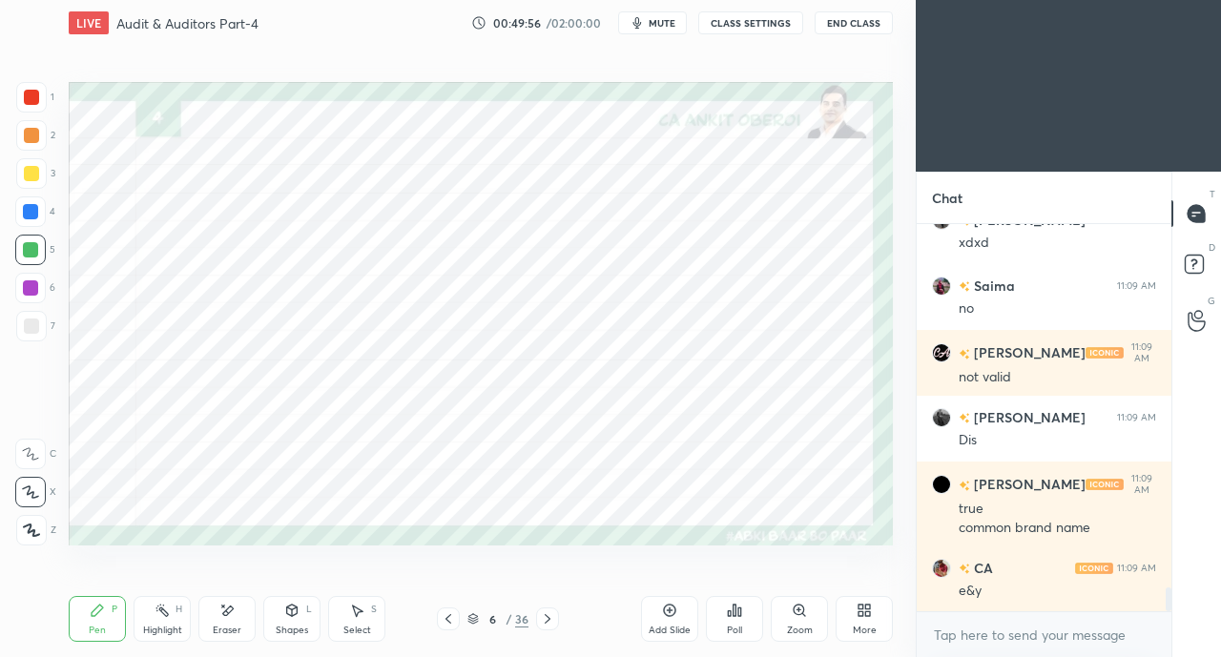
click at [578, 608] on div "6 / 36" at bounding box center [498, 618] width 286 height 23
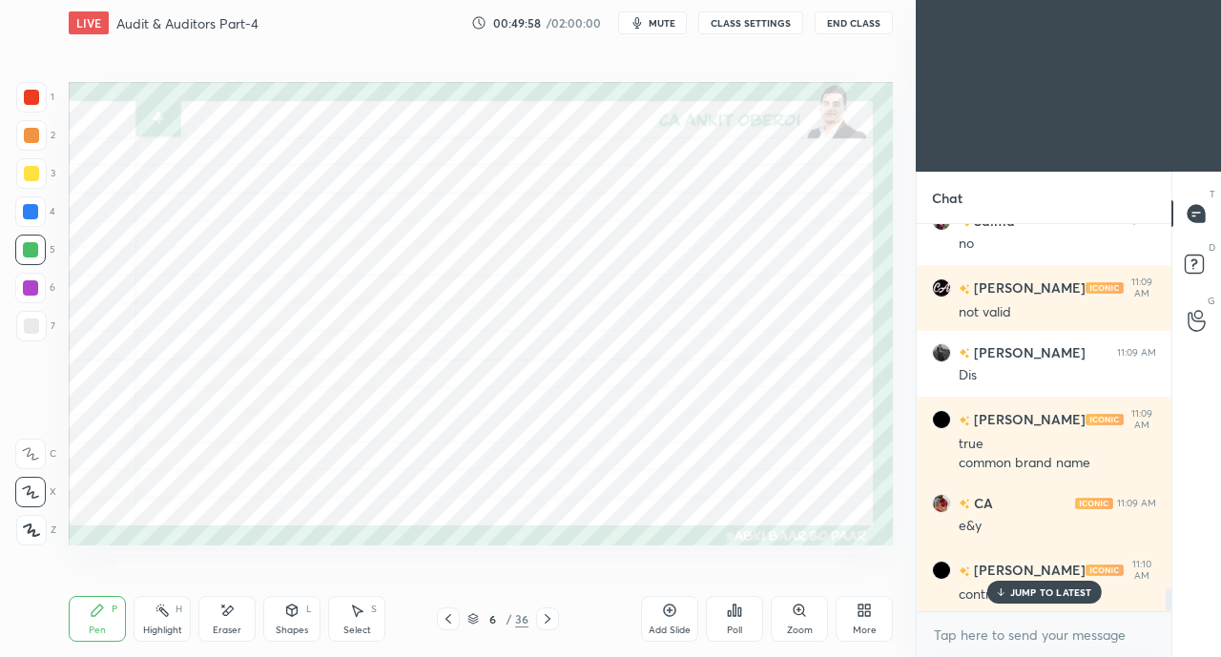
click at [555, 619] on div at bounding box center [547, 618] width 23 height 23
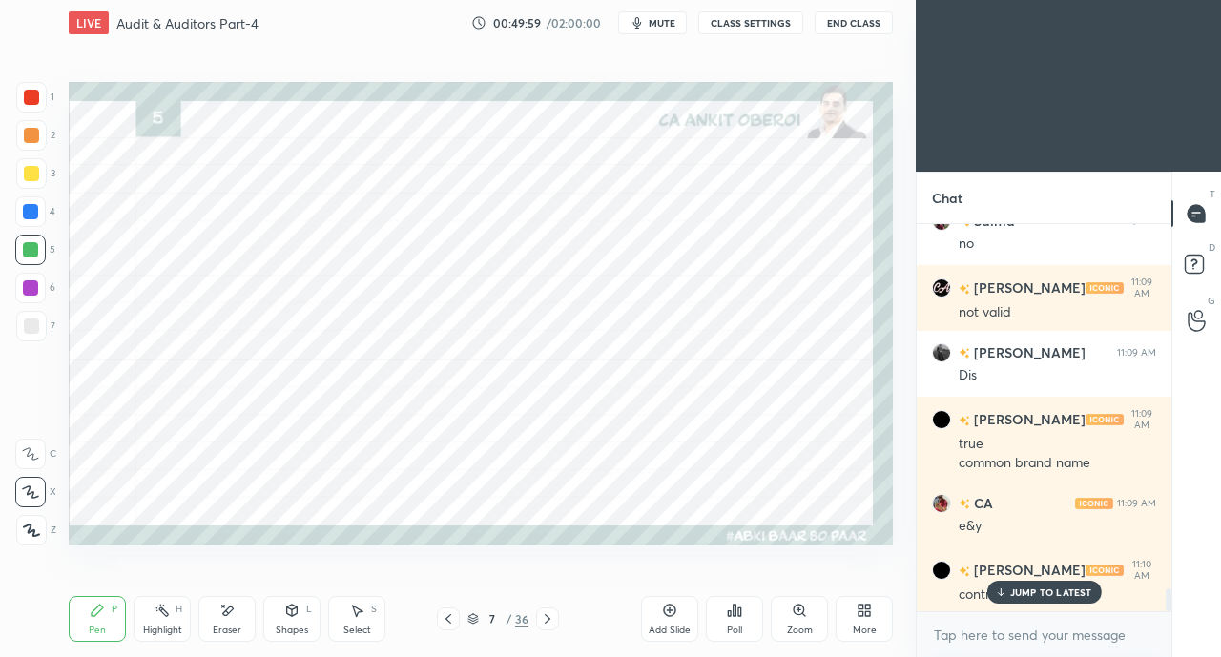
click at [1032, 594] on p "JUMP TO LATEST" at bounding box center [1051, 591] width 82 height 11
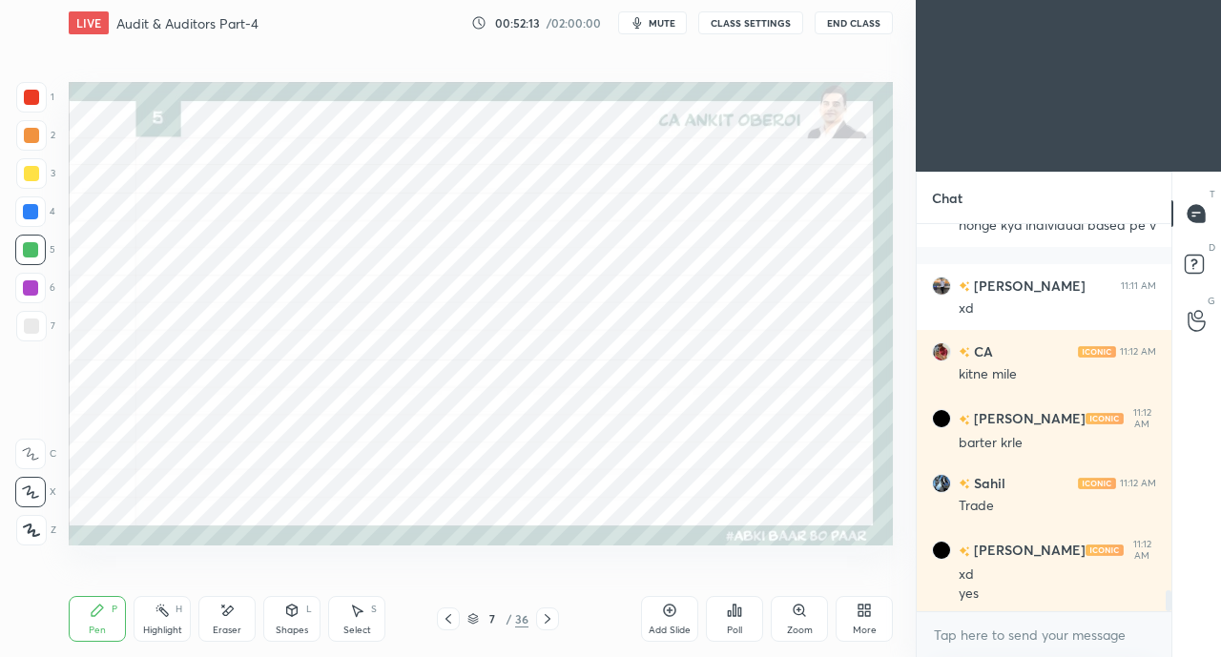
scroll to position [6788, 0]
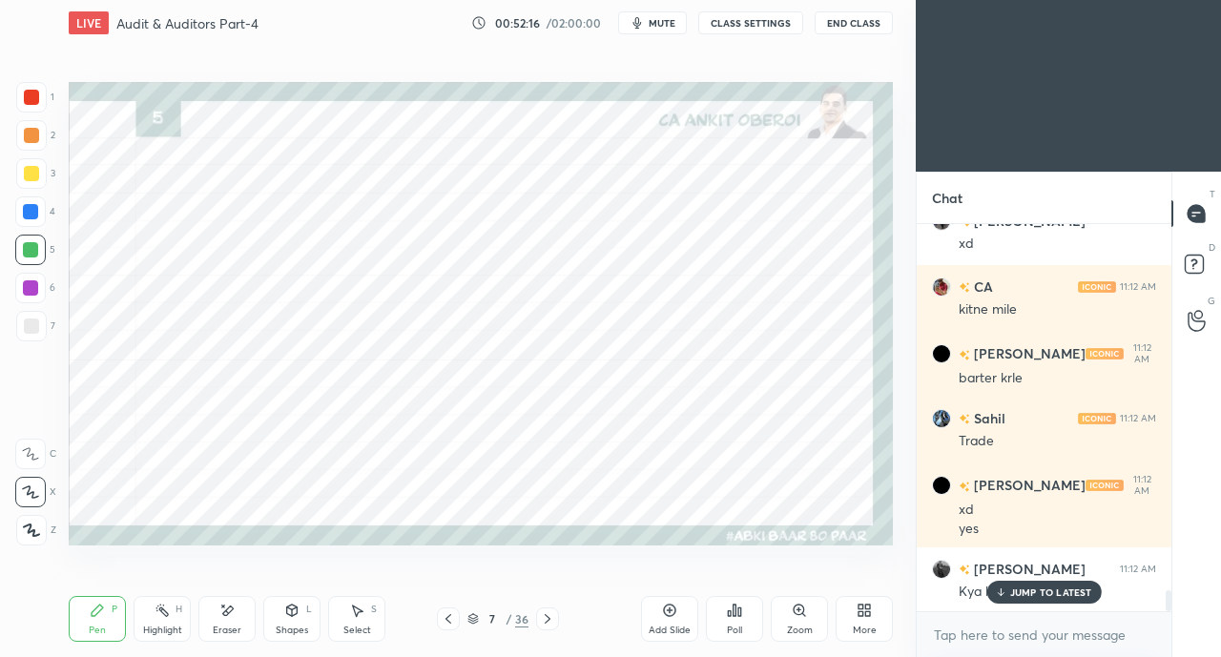
click at [1053, 589] on p "JUMP TO LATEST" at bounding box center [1051, 591] width 82 height 11
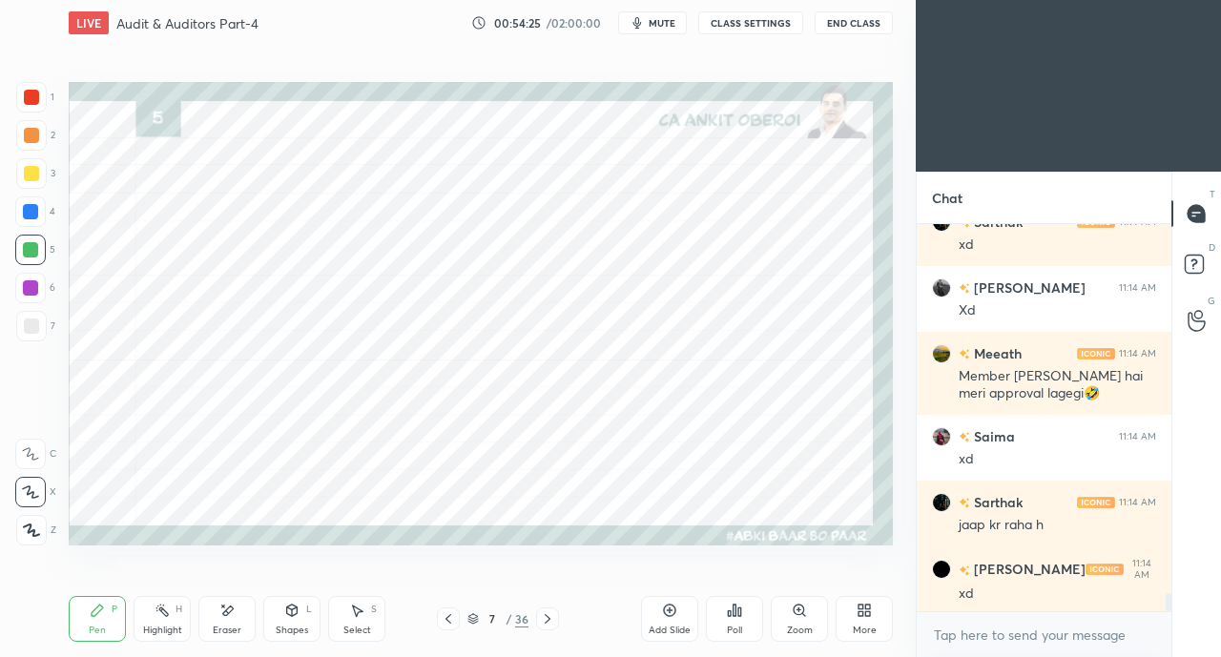
scroll to position [7778, 0]
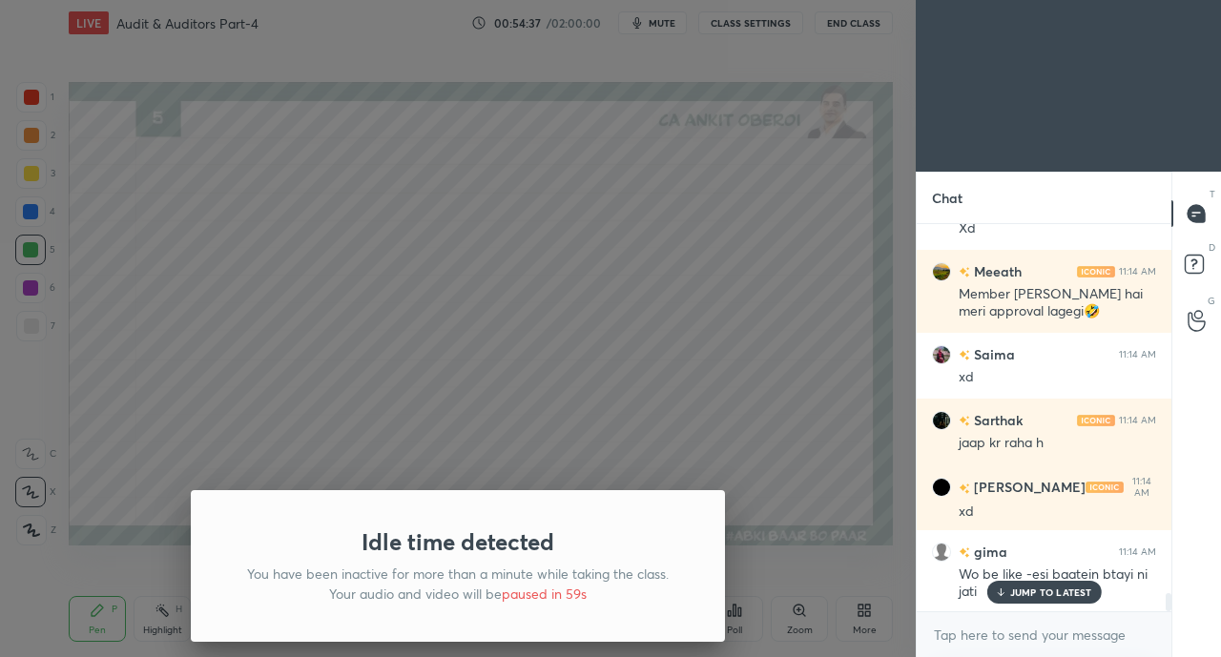
click at [336, 336] on div "Idle time detected You have been inactive for more than a minute while taking t…" at bounding box center [457, 328] width 915 height 657
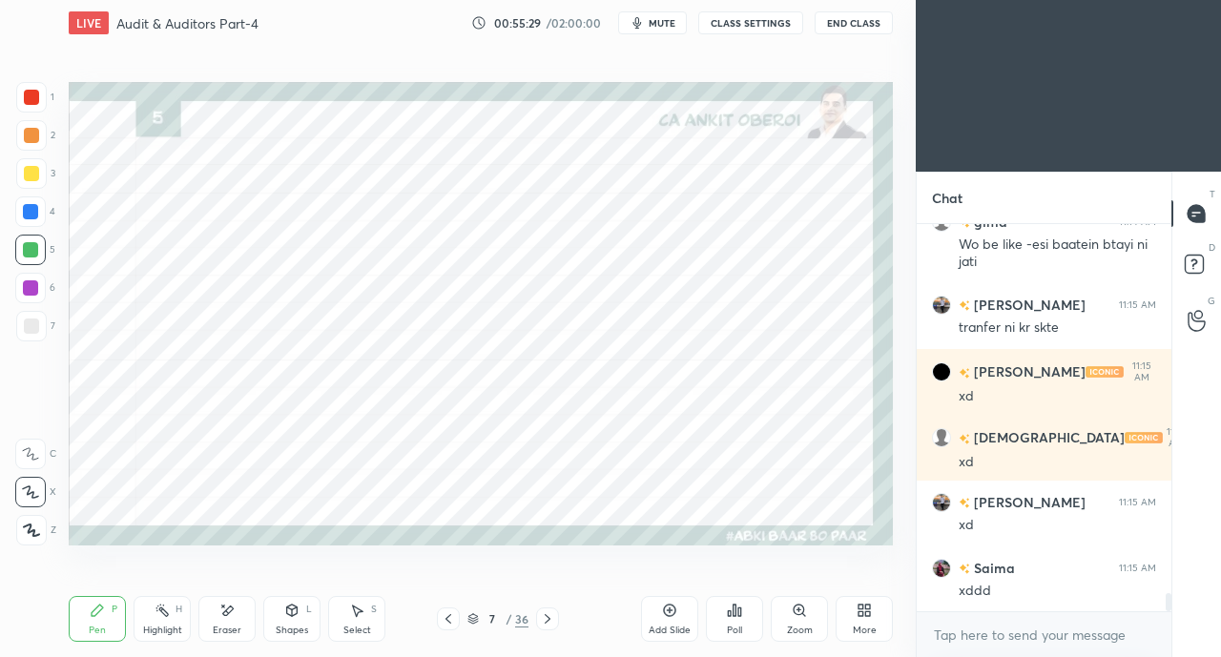
scroll to position [8172, 0]
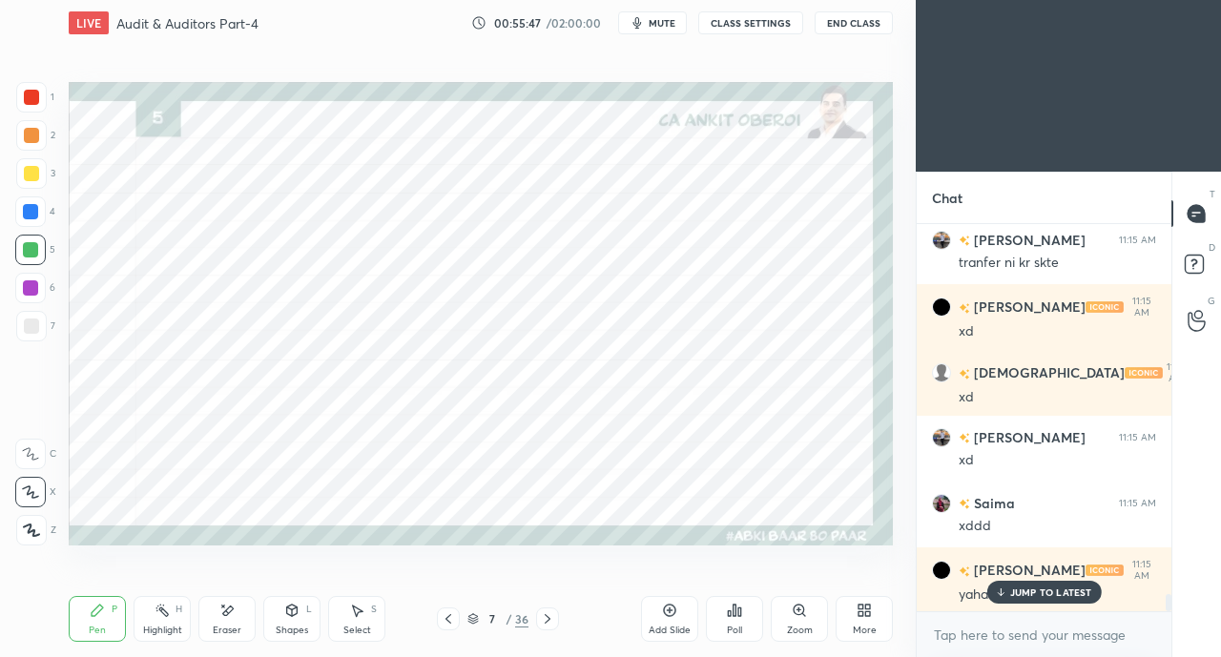
click at [1040, 592] on p "JUMP TO LATEST" at bounding box center [1051, 591] width 82 height 11
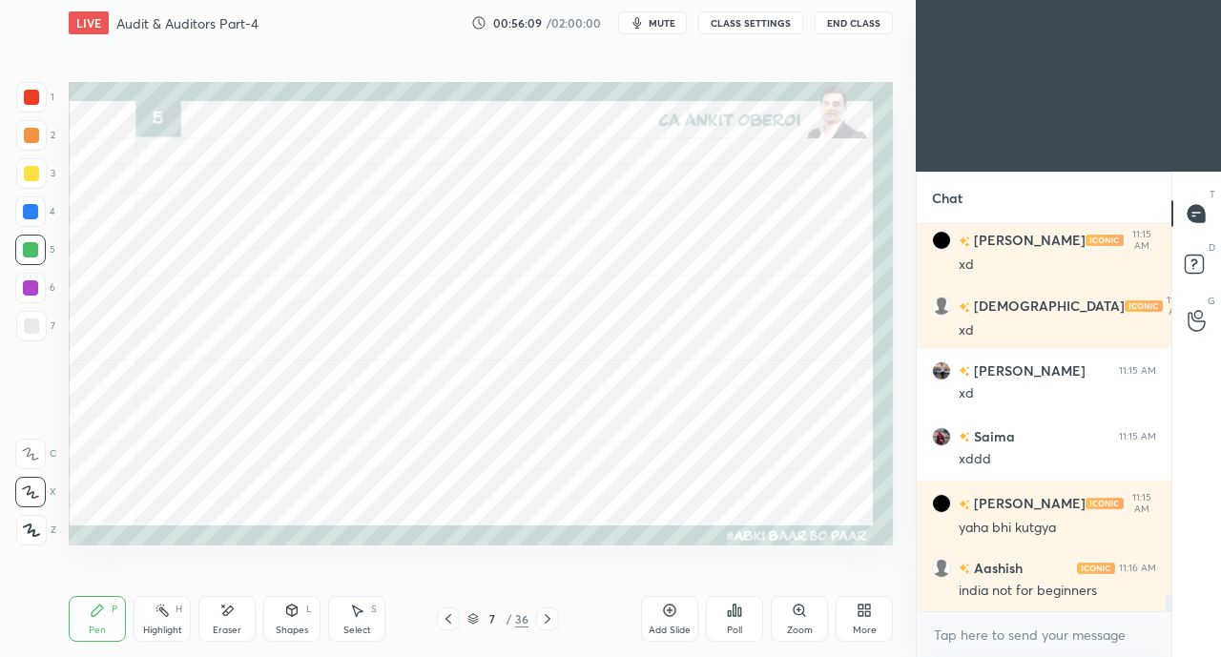
click at [779, 635] on div "Zoom" at bounding box center [799, 619] width 57 height 46
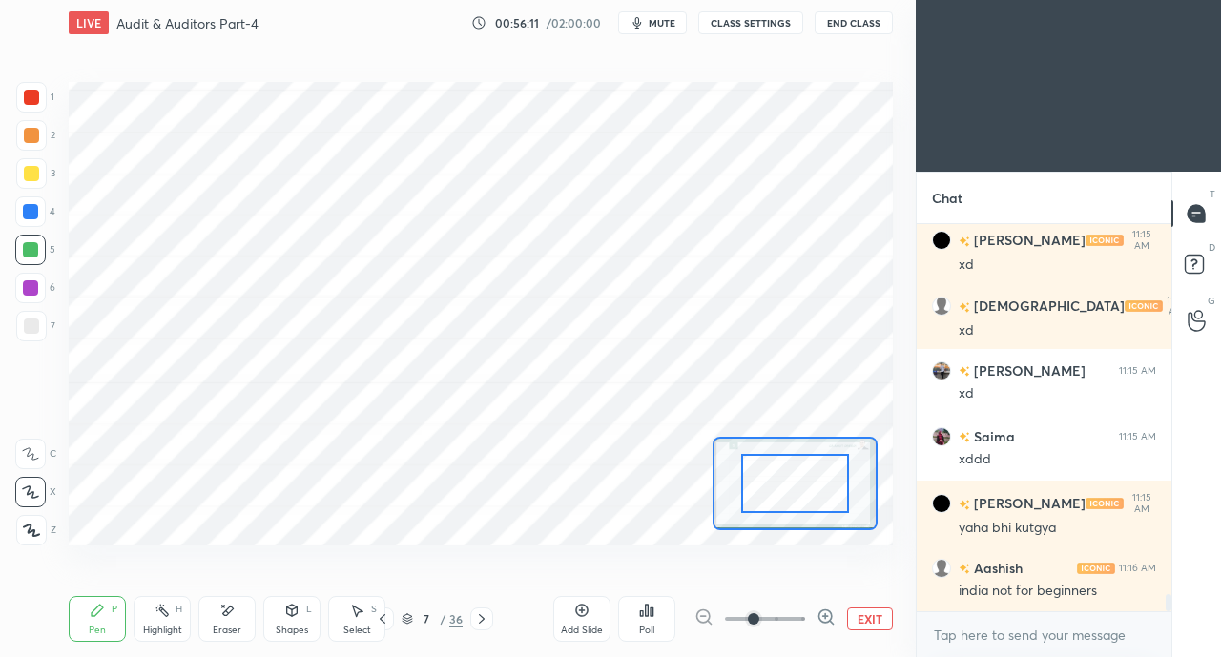
click at [488, 617] on icon at bounding box center [481, 618] width 15 height 15
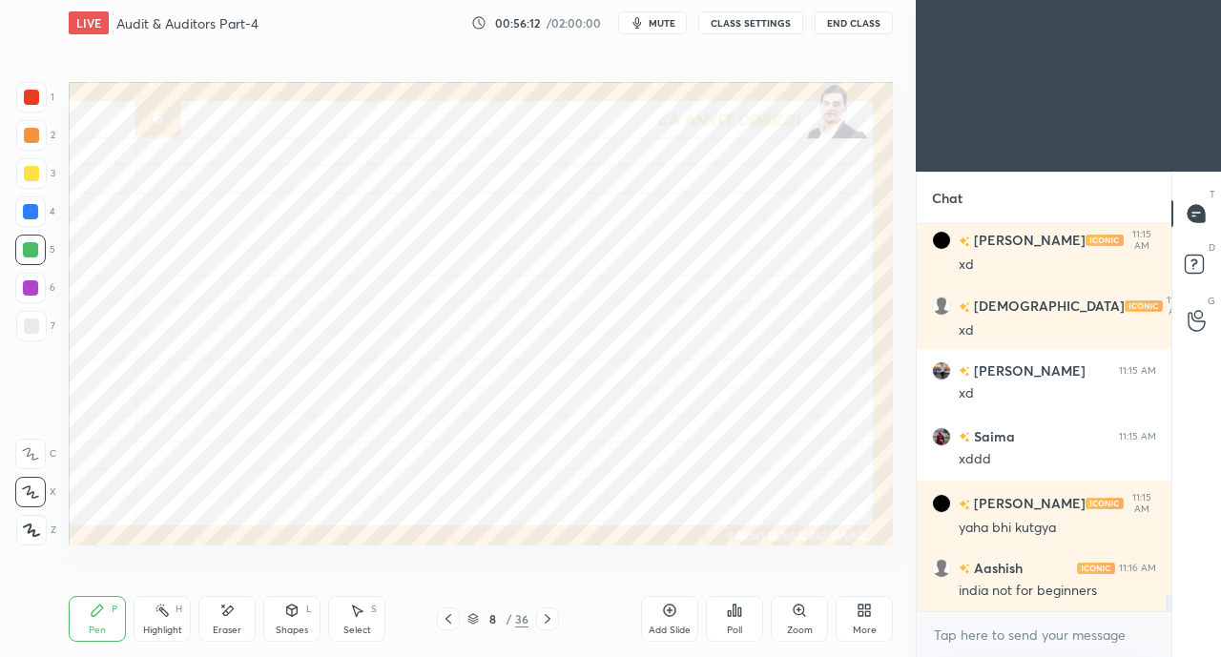
click at [448, 619] on icon at bounding box center [448, 618] width 15 height 15
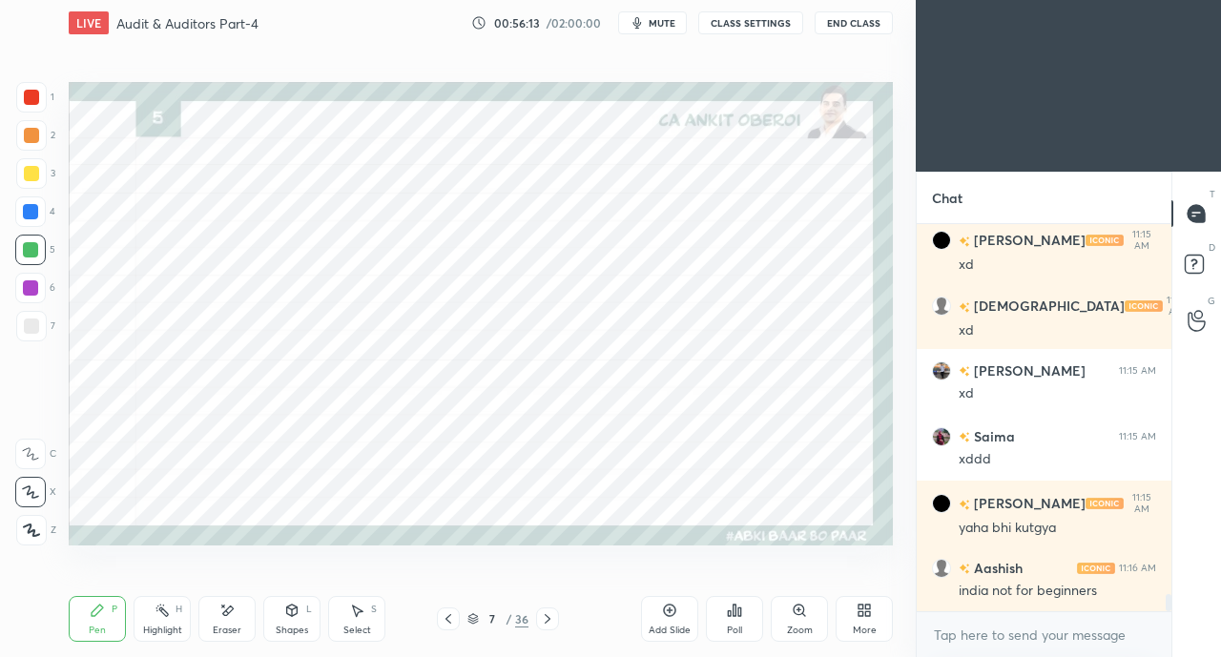
click at [450, 621] on icon at bounding box center [448, 618] width 15 height 15
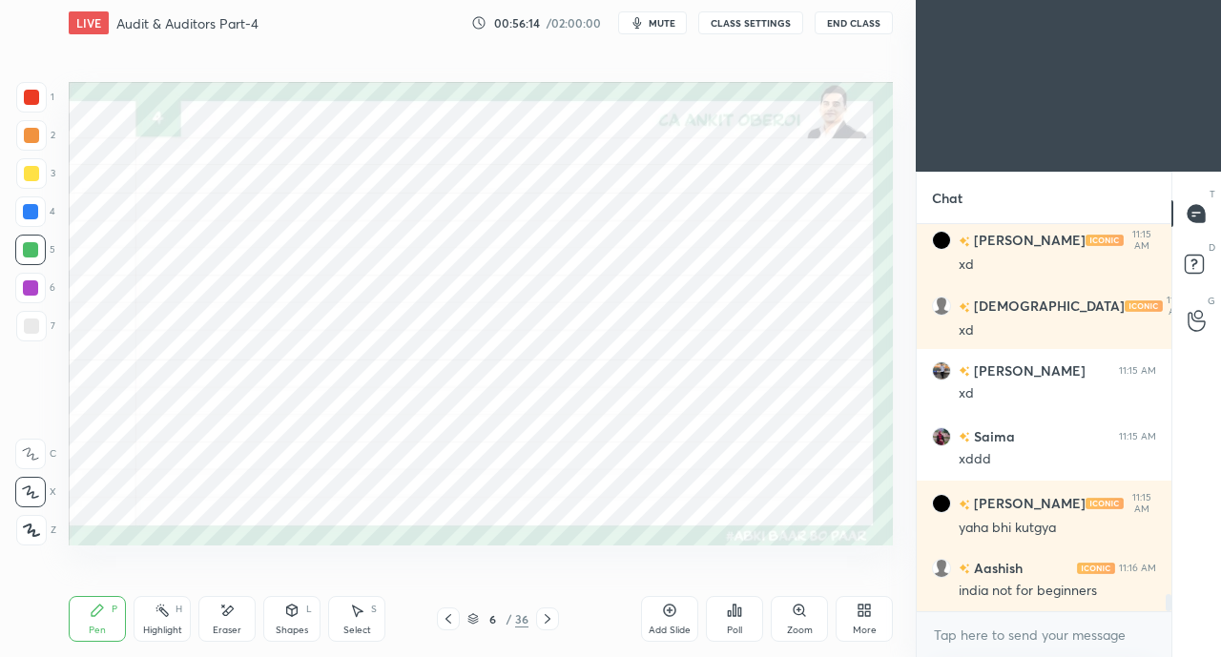
click at [546, 622] on icon at bounding box center [548, 619] width 6 height 10
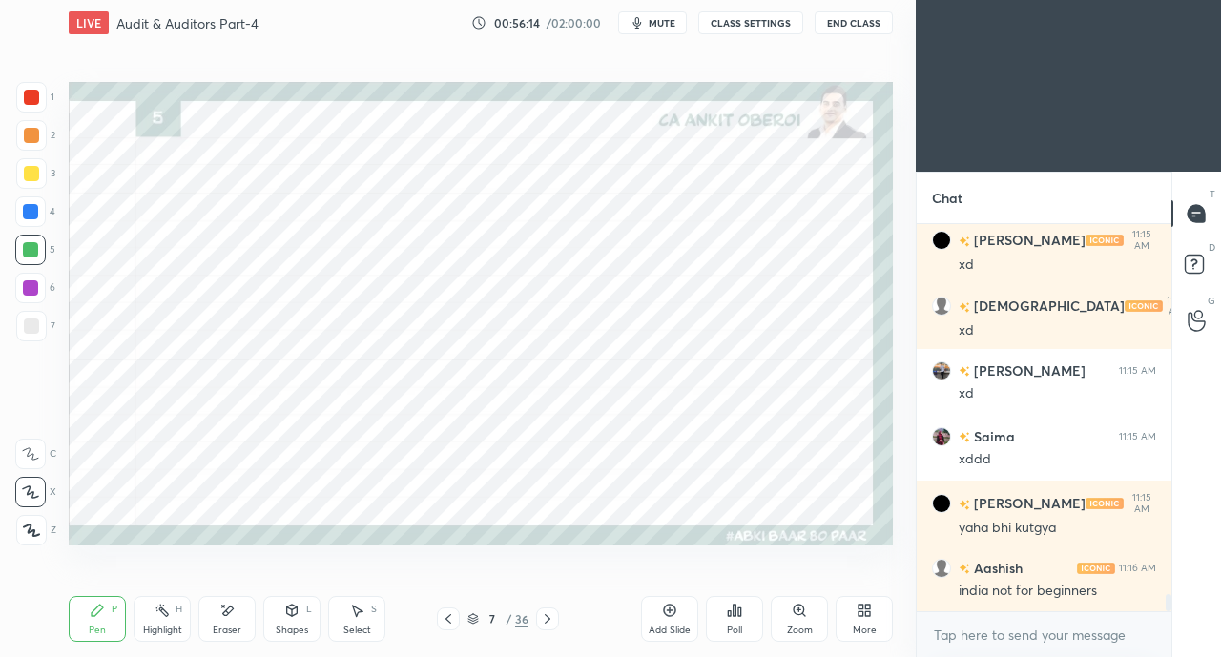
click at [544, 620] on icon at bounding box center [547, 618] width 15 height 15
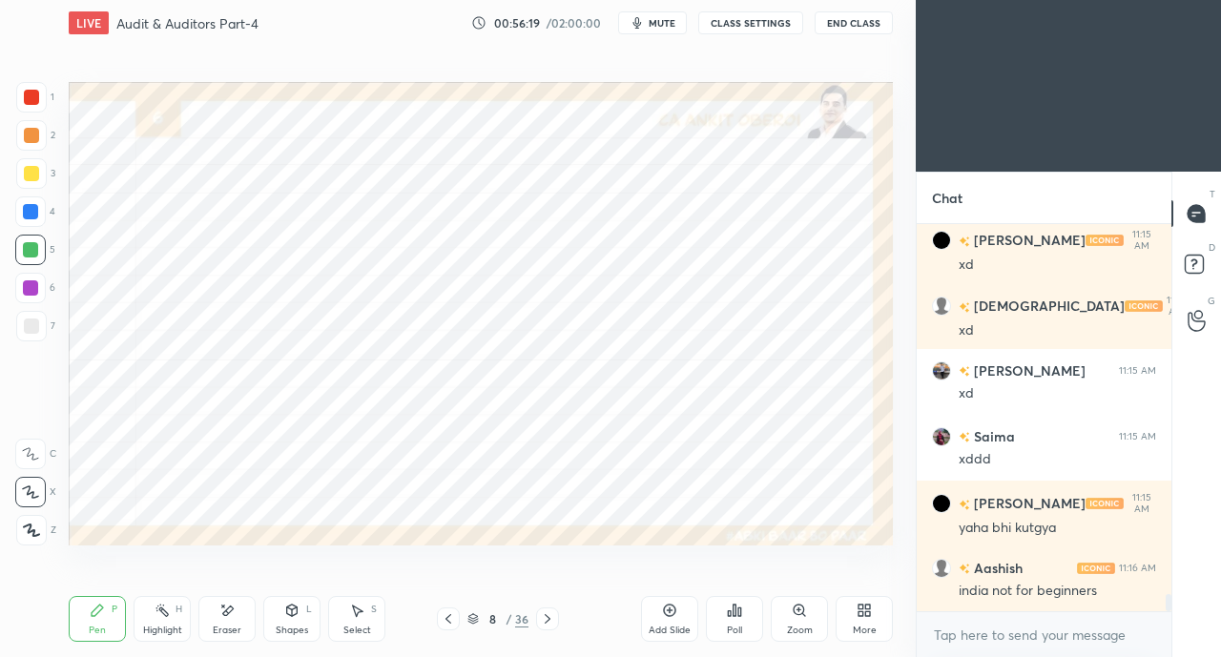
click at [33, 100] on div at bounding box center [31, 97] width 15 height 15
click at [29, 216] on div at bounding box center [30, 211] width 15 height 15
click at [284, 617] on icon at bounding box center [291, 610] width 15 height 15
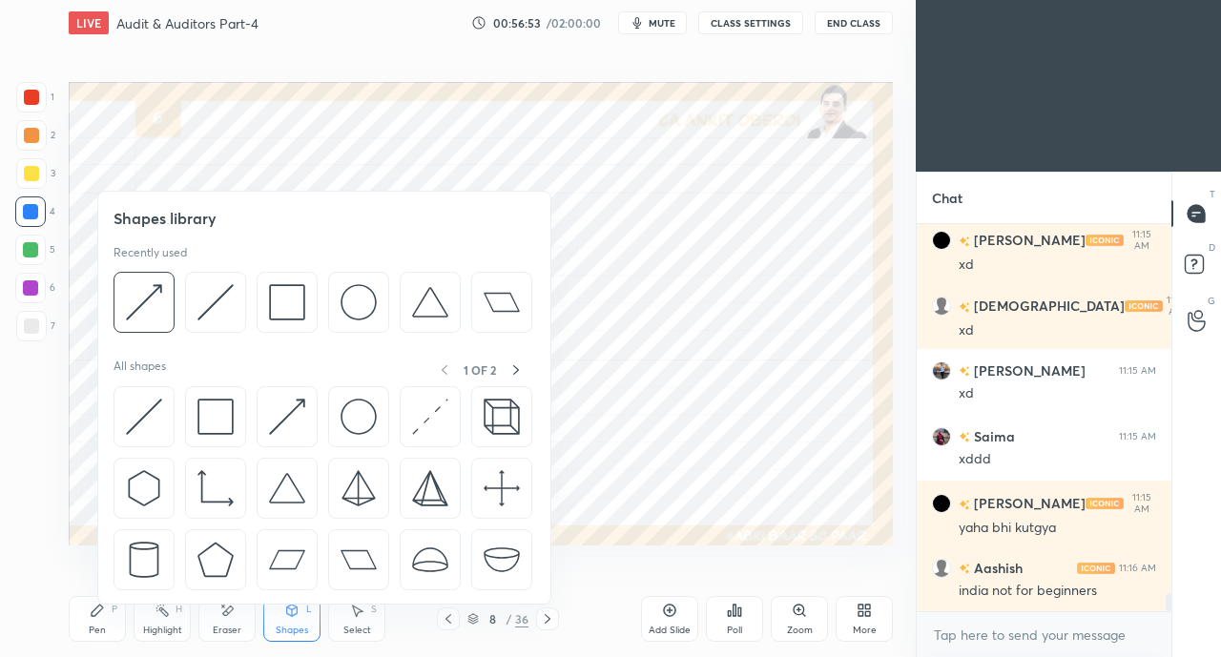
click at [198, 408] on img at bounding box center [215, 417] width 36 height 36
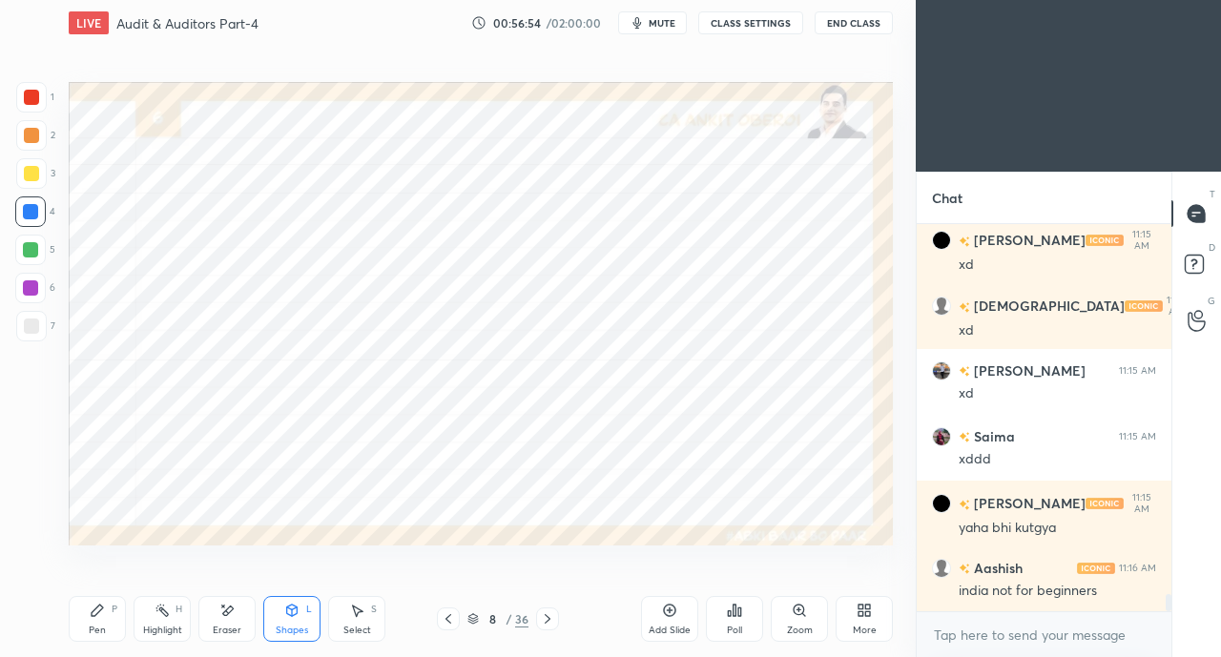
click at [296, 614] on icon at bounding box center [292, 610] width 10 height 11
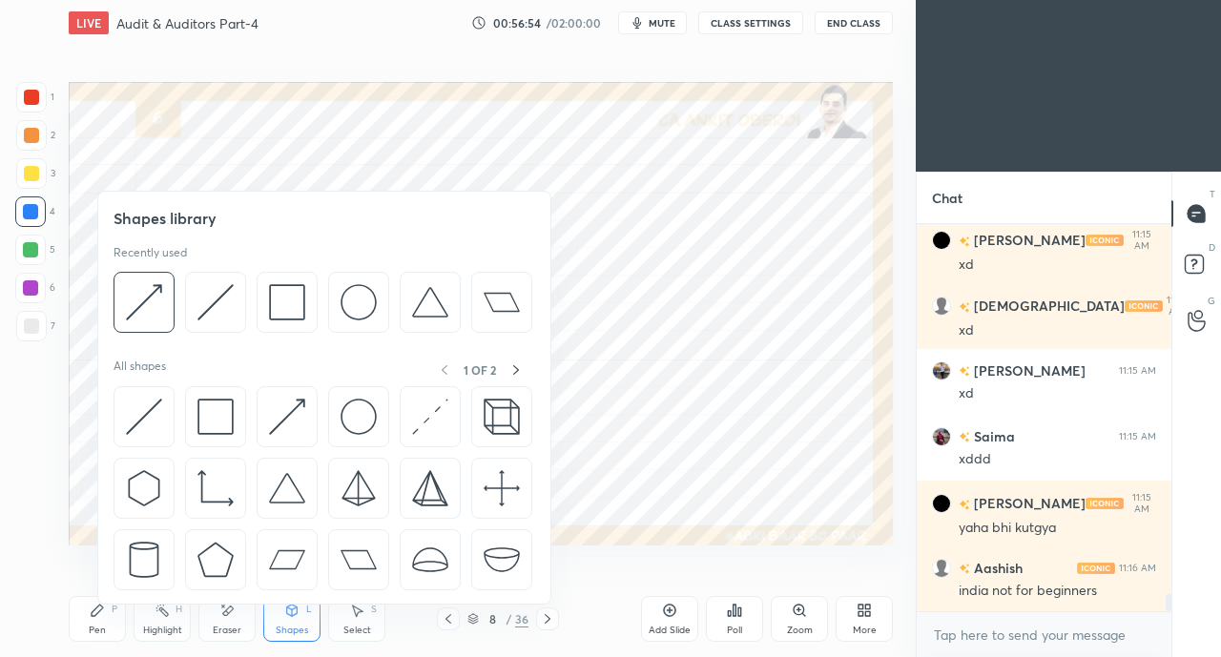
click at [141, 407] on img at bounding box center [144, 417] width 36 height 36
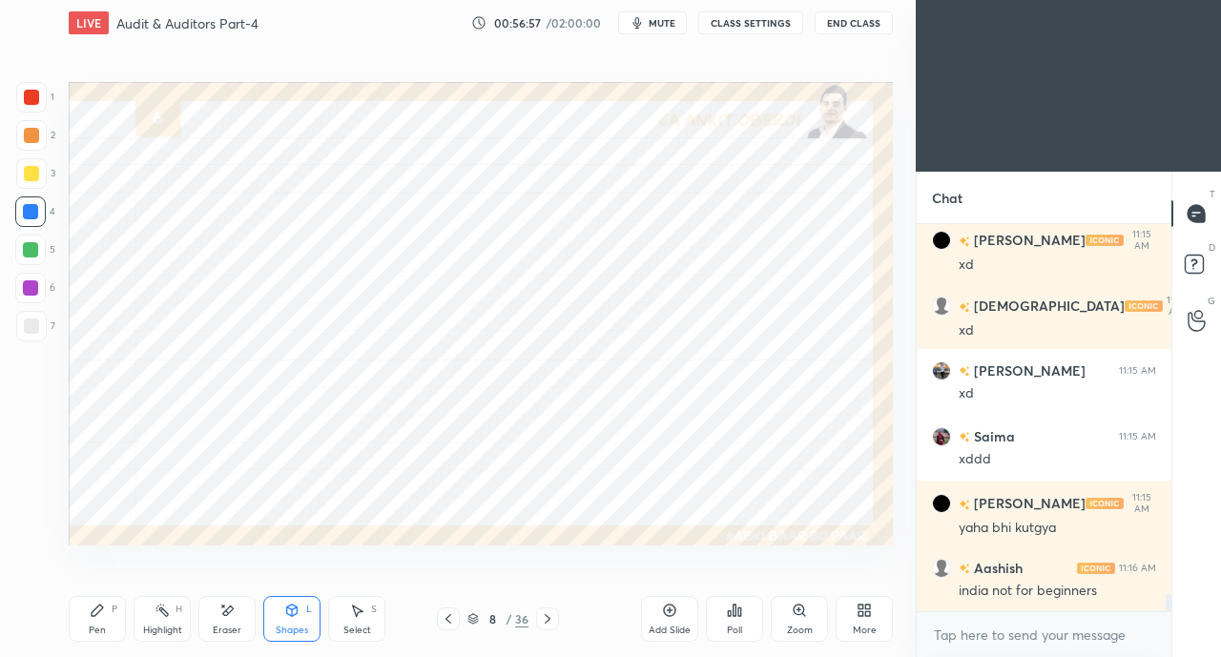
click at [96, 614] on icon at bounding box center [97, 610] width 11 height 11
click at [29, 255] on div at bounding box center [30, 249] width 15 height 15
click at [234, 617] on icon at bounding box center [226, 611] width 15 height 16
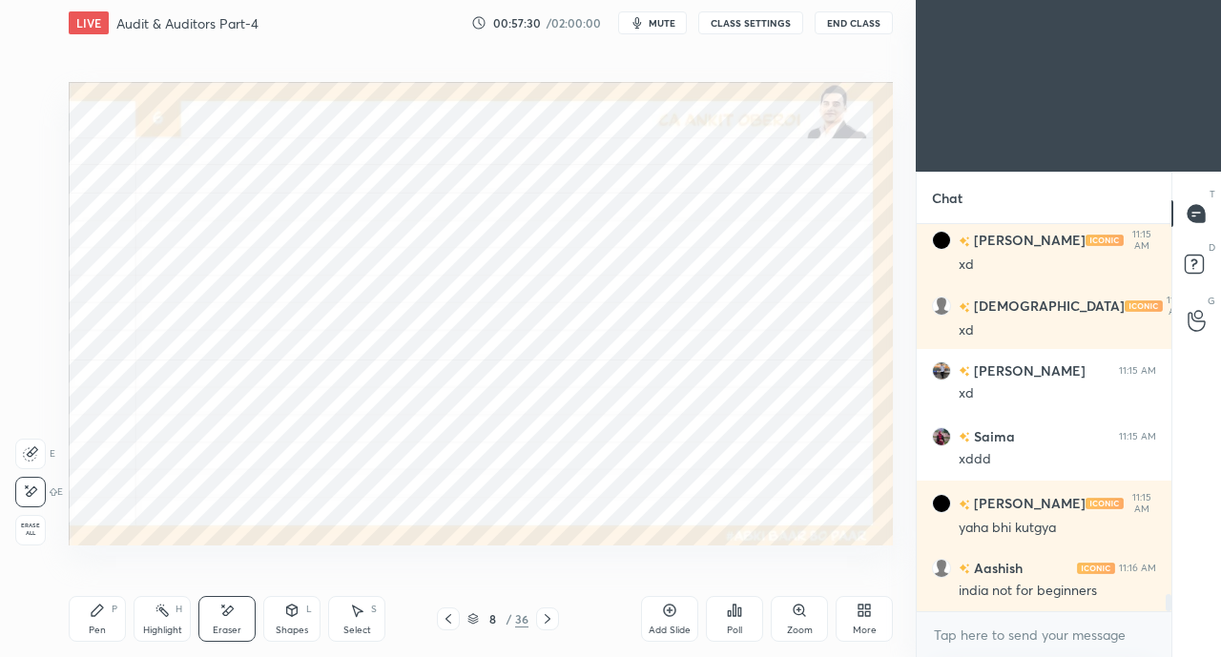
click at [107, 624] on div "Pen P" at bounding box center [97, 619] width 57 height 46
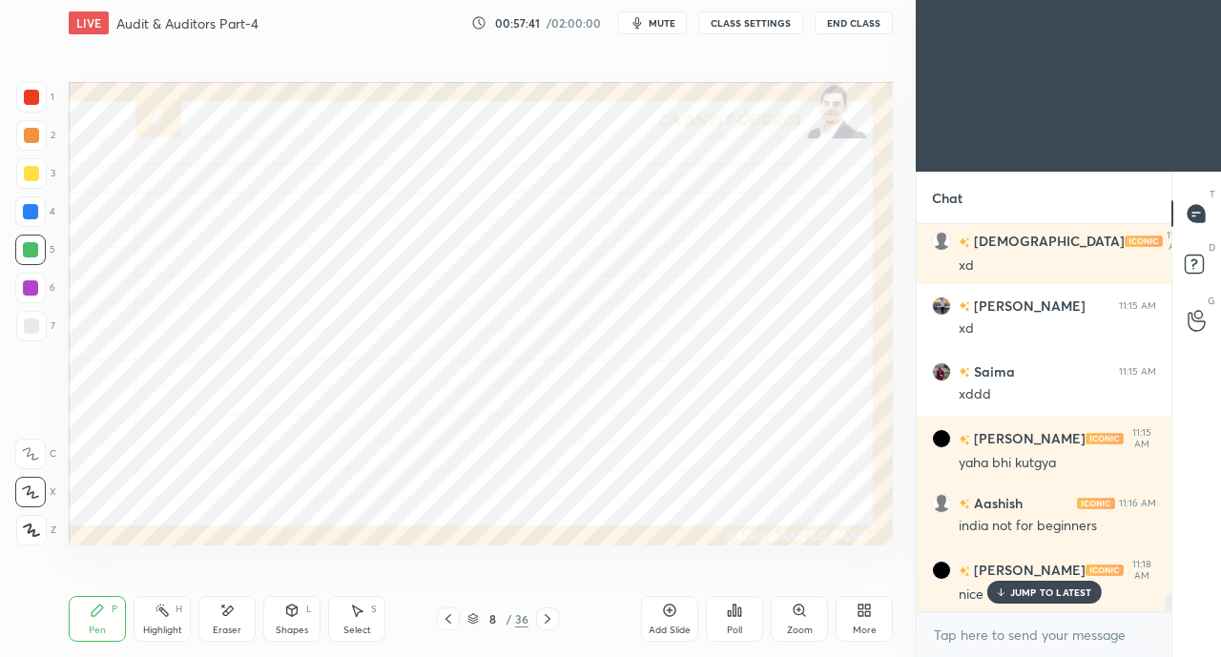
click at [39, 93] on div at bounding box center [31, 97] width 31 height 31
click at [1000, 601] on div "JUMP TO LATEST" at bounding box center [1043, 592] width 114 height 23
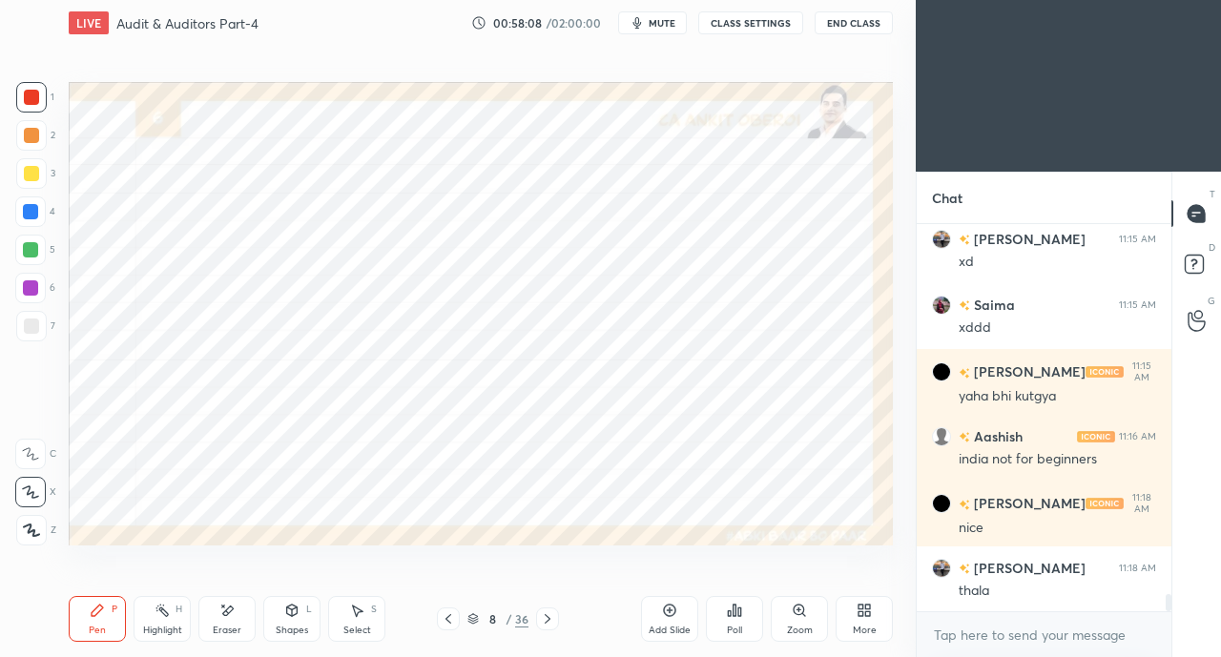
click at [21, 215] on div at bounding box center [30, 211] width 31 height 31
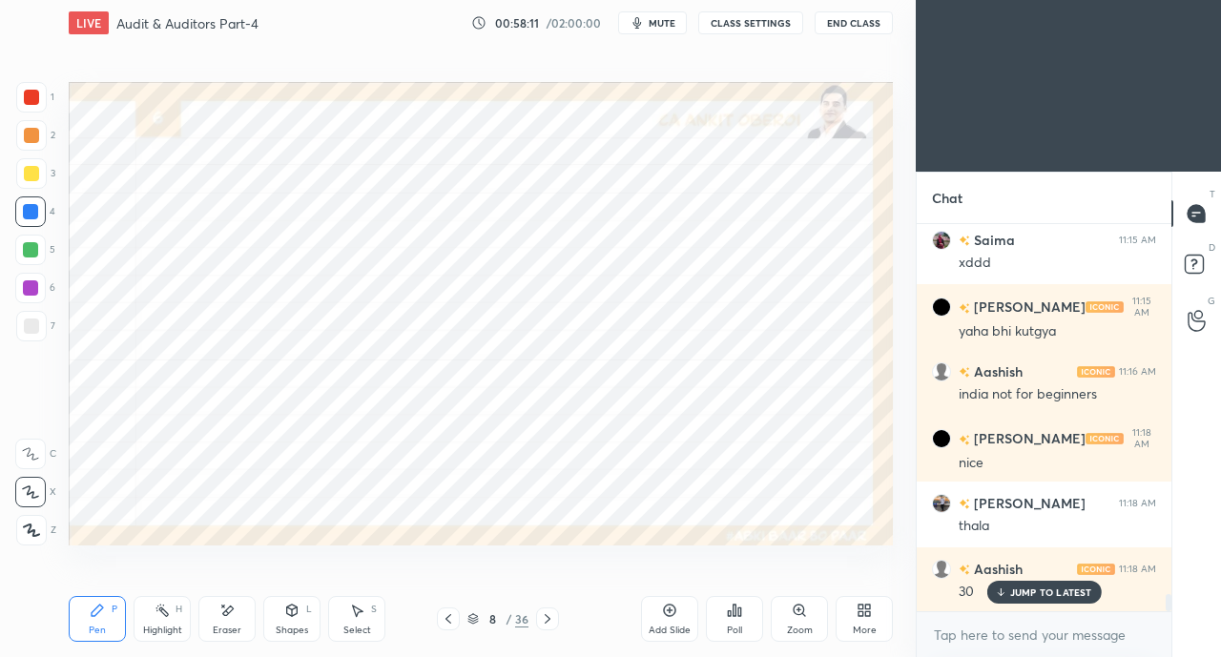
click at [35, 101] on div at bounding box center [31, 97] width 15 height 15
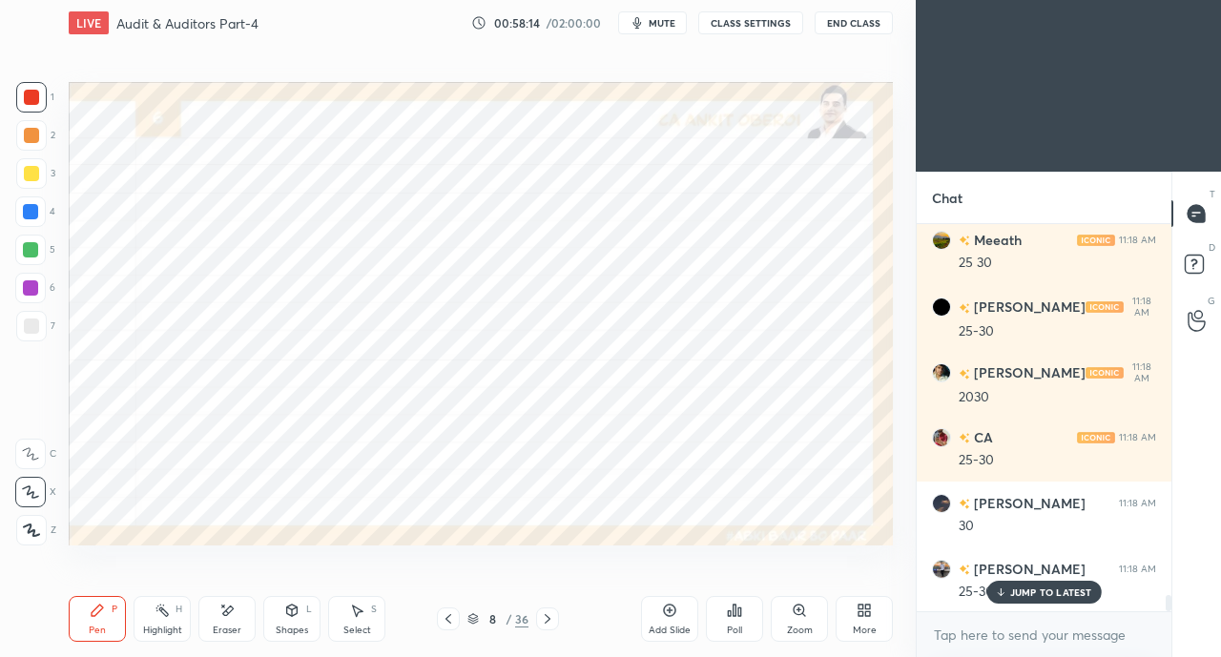
scroll to position [8962, 0]
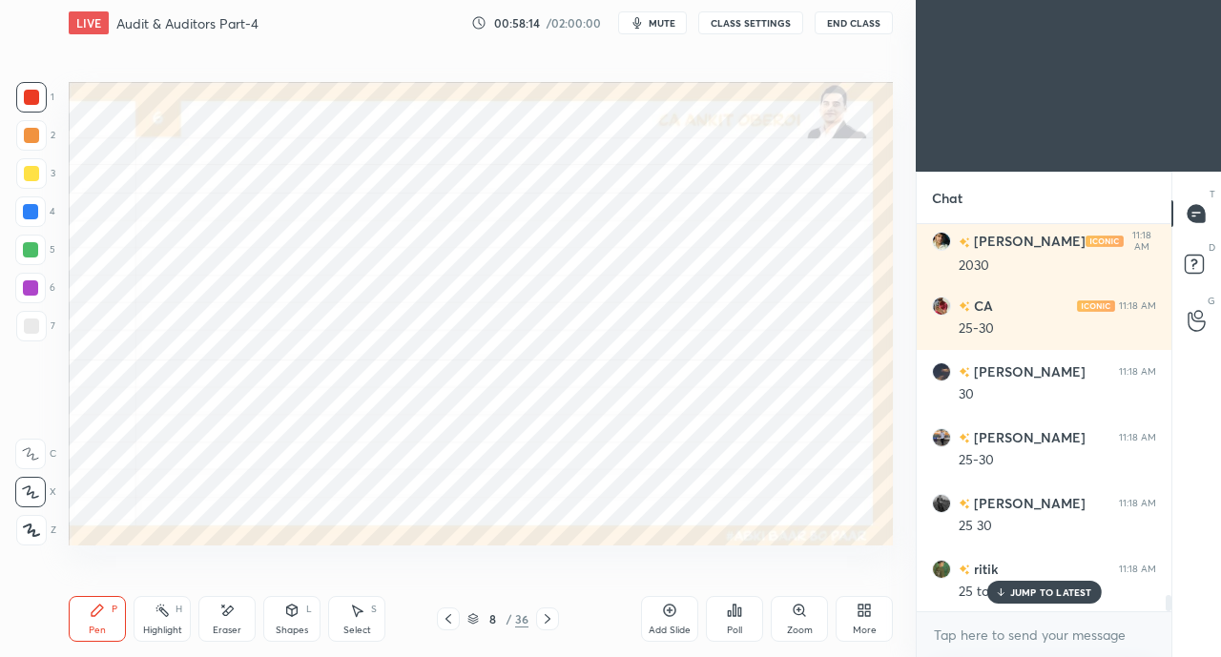
click at [36, 218] on div at bounding box center [30, 211] width 15 height 15
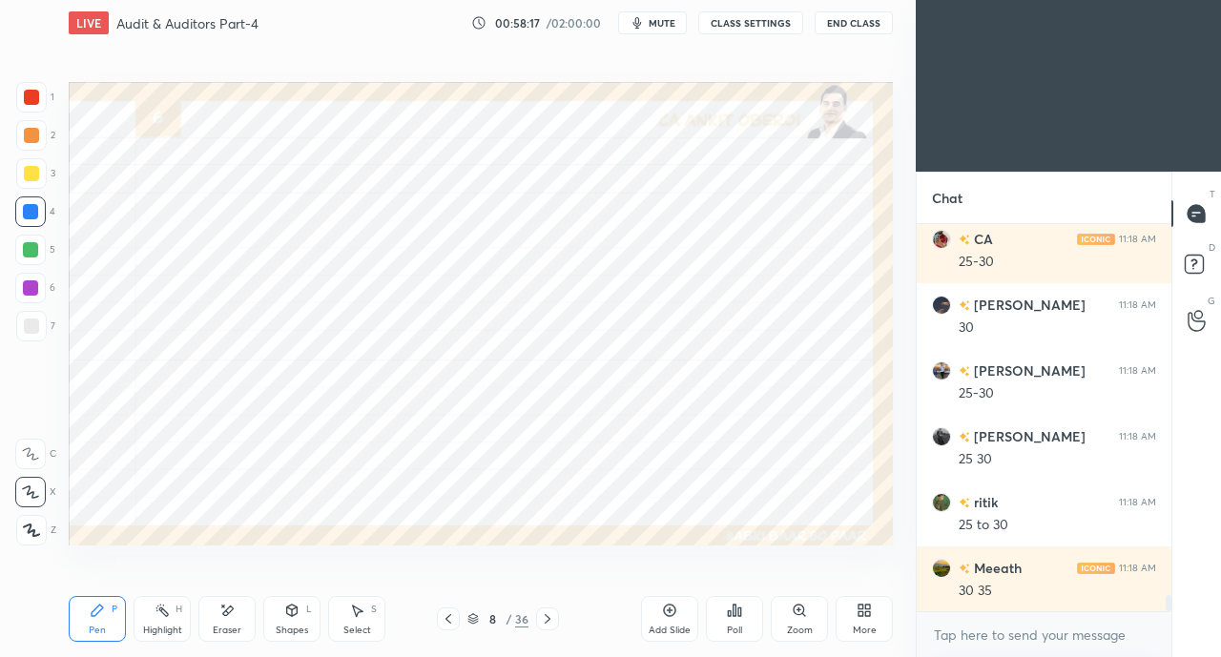
click at [38, 99] on div at bounding box center [31, 97] width 15 height 15
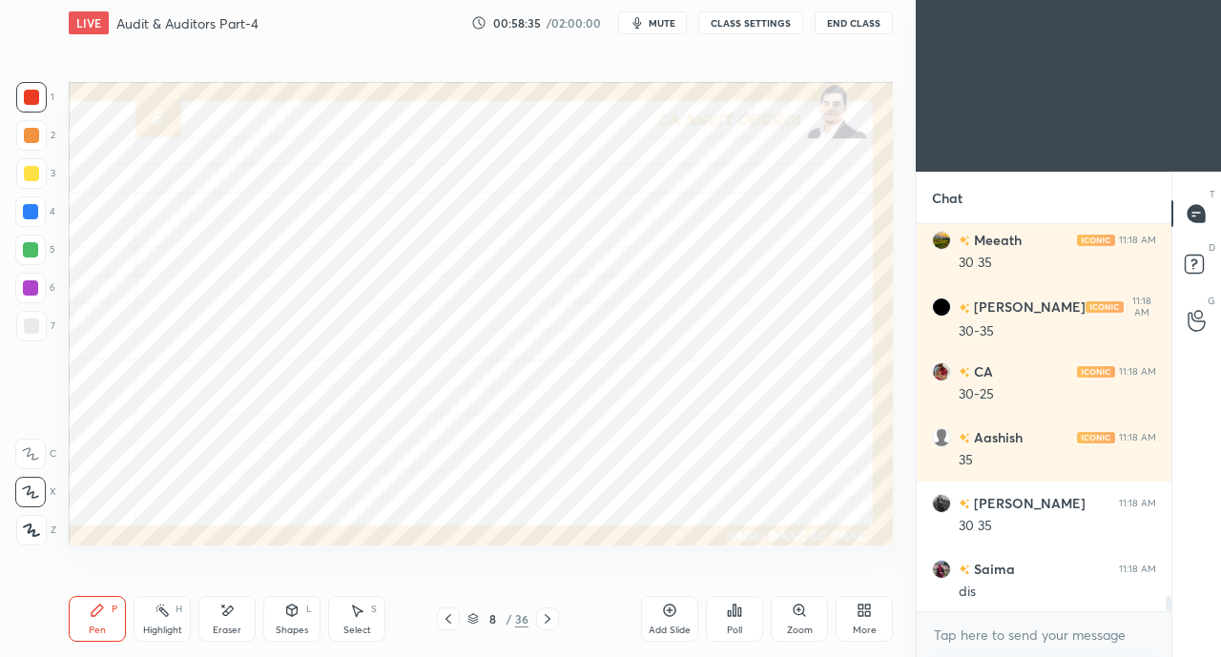
scroll to position [9424, 0]
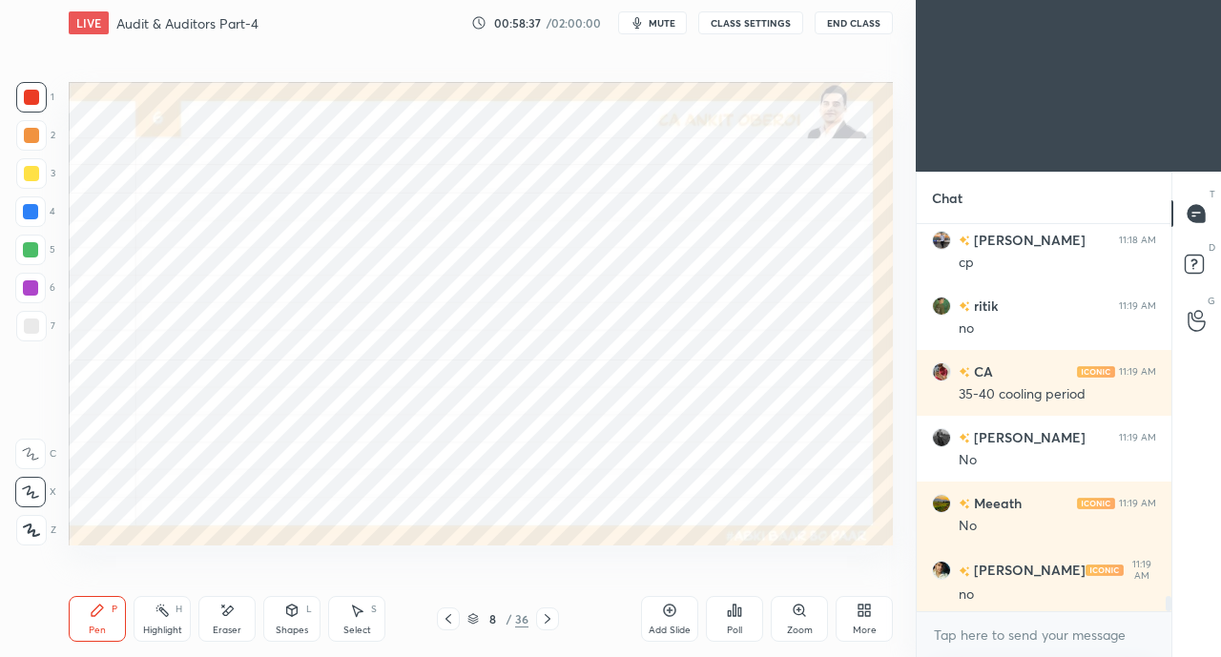
click at [27, 200] on div at bounding box center [30, 211] width 31 height 31
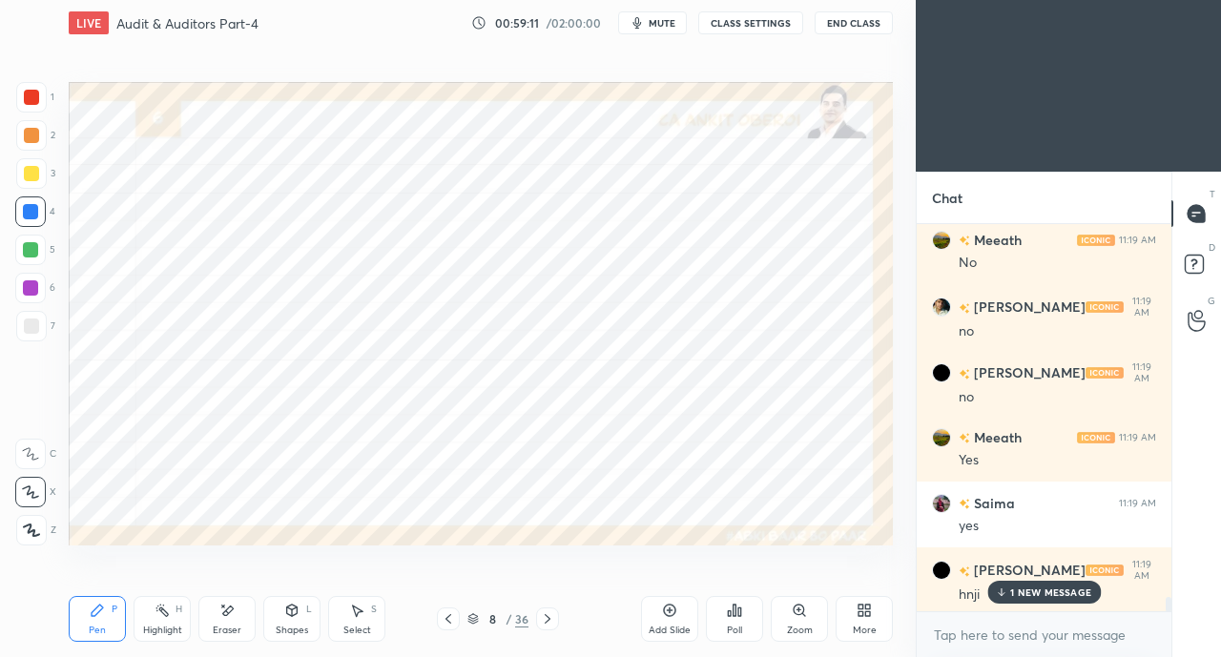
scroll to position [10082, 0]
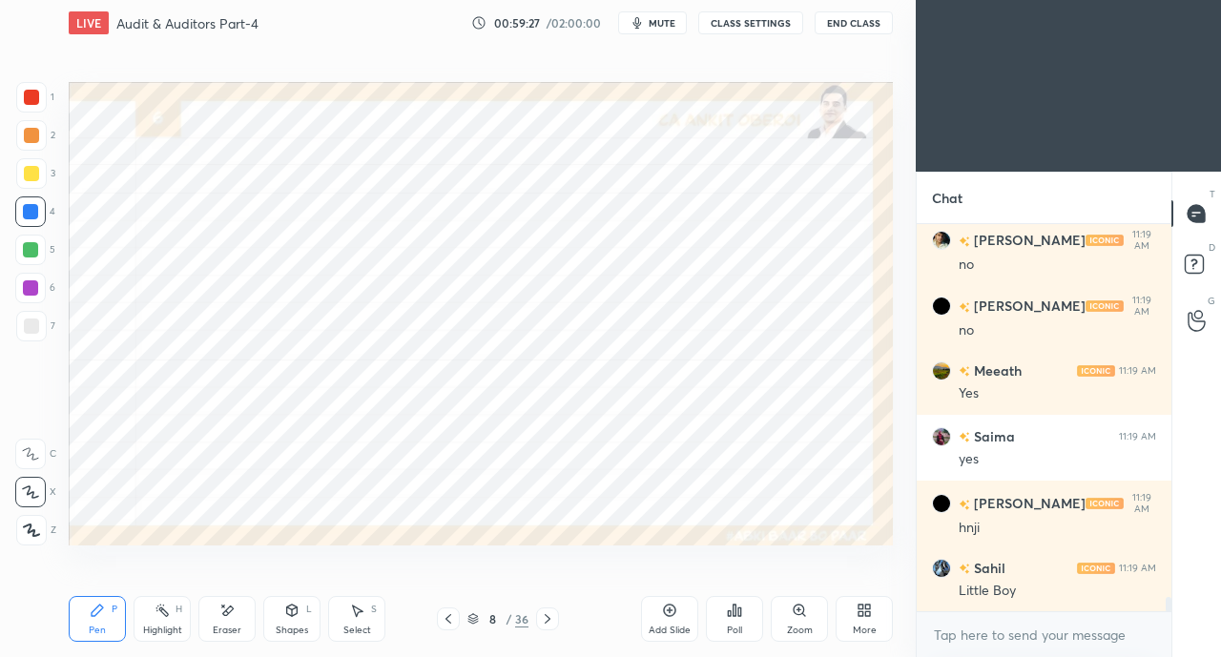
click at [36, 104] on div at bounding box center [31, 97] width 15 height 15
click at [36, 214] on div at bounding box center [30, 211] width 15 height 15
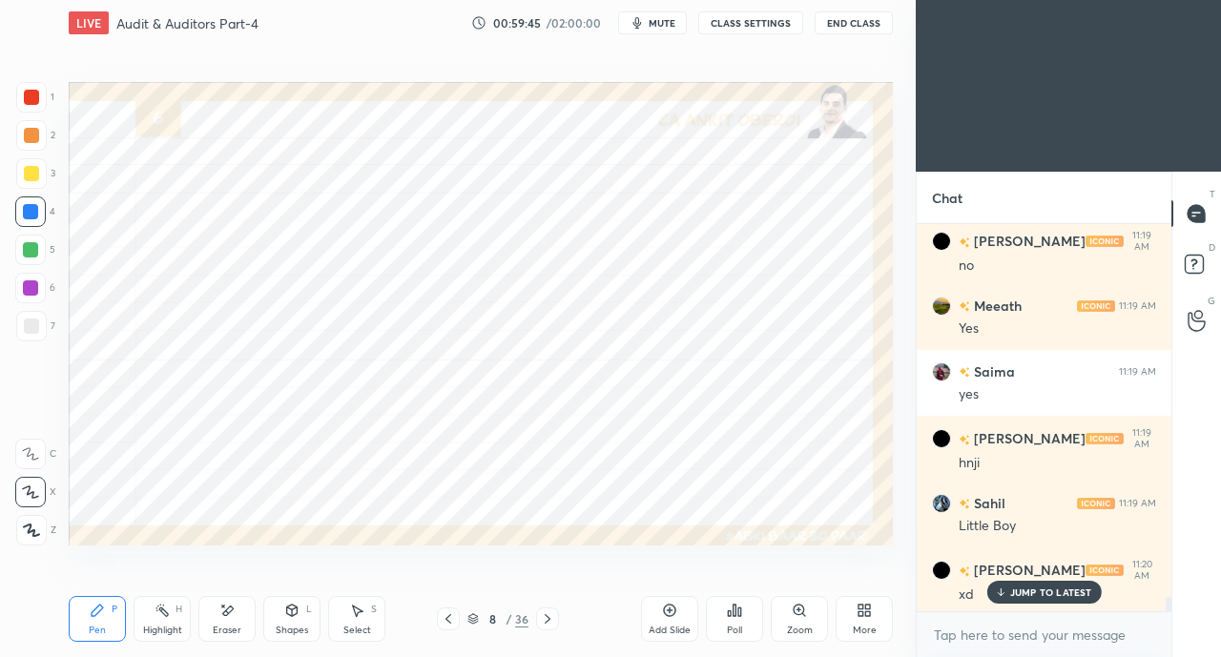
click at [21, 251] on div at bounding box center [30, 250] width 31 height 31
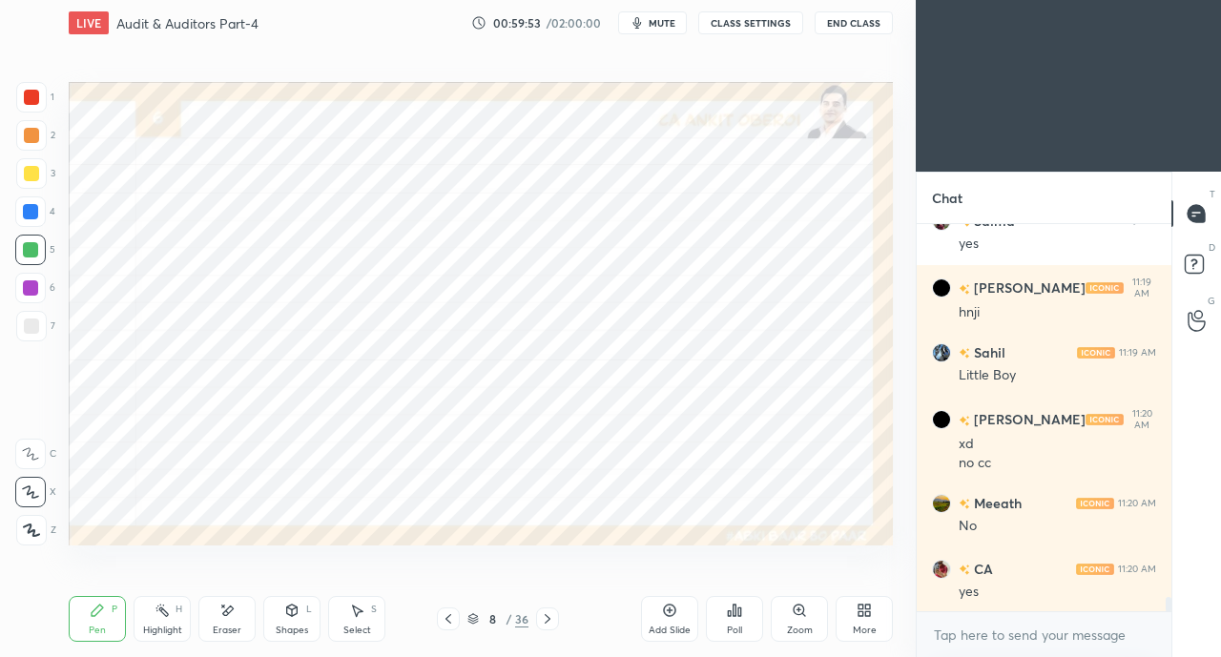
scroll to position [10364, 0]
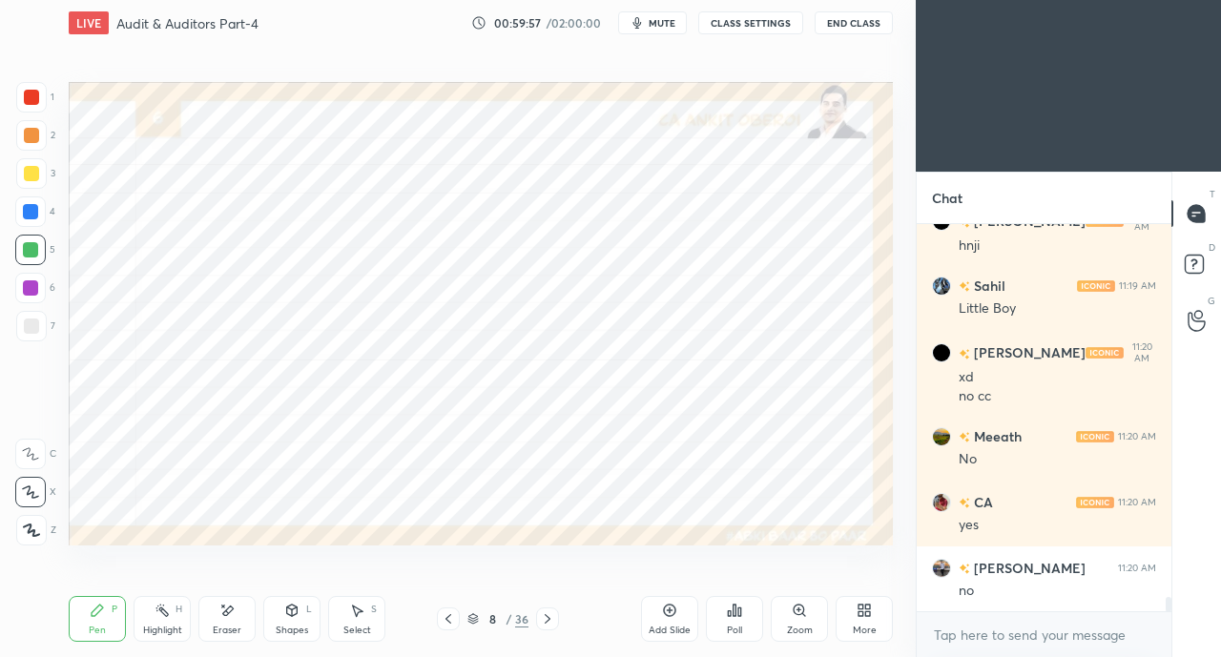
click at [30, 100] on div at bounding box center [31, 97] width 15 height 15
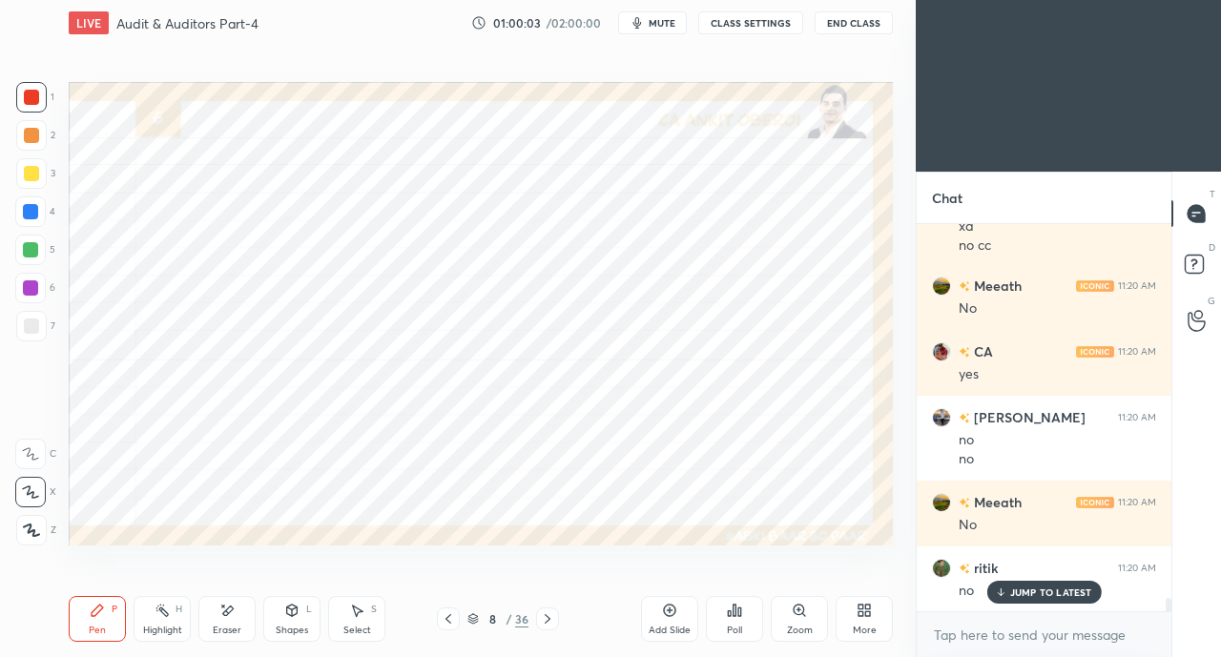
scroll to position [10579, 0]
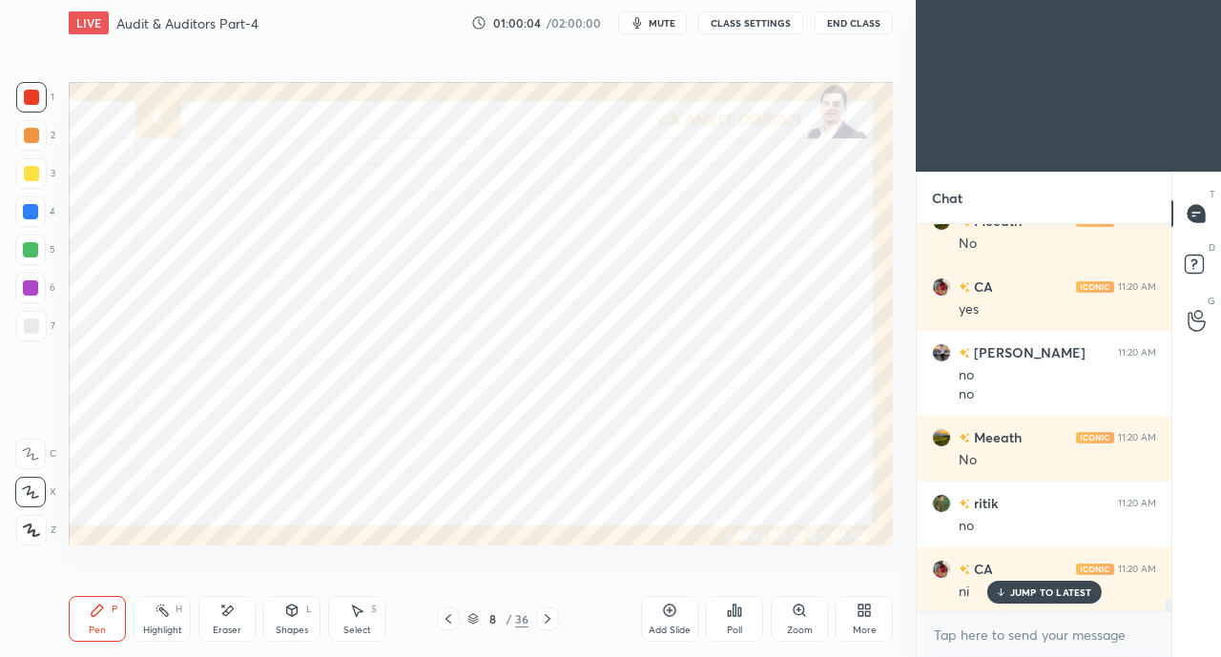
click at [25, 211] on div at bounding box center [30, 211] width 15 height 15
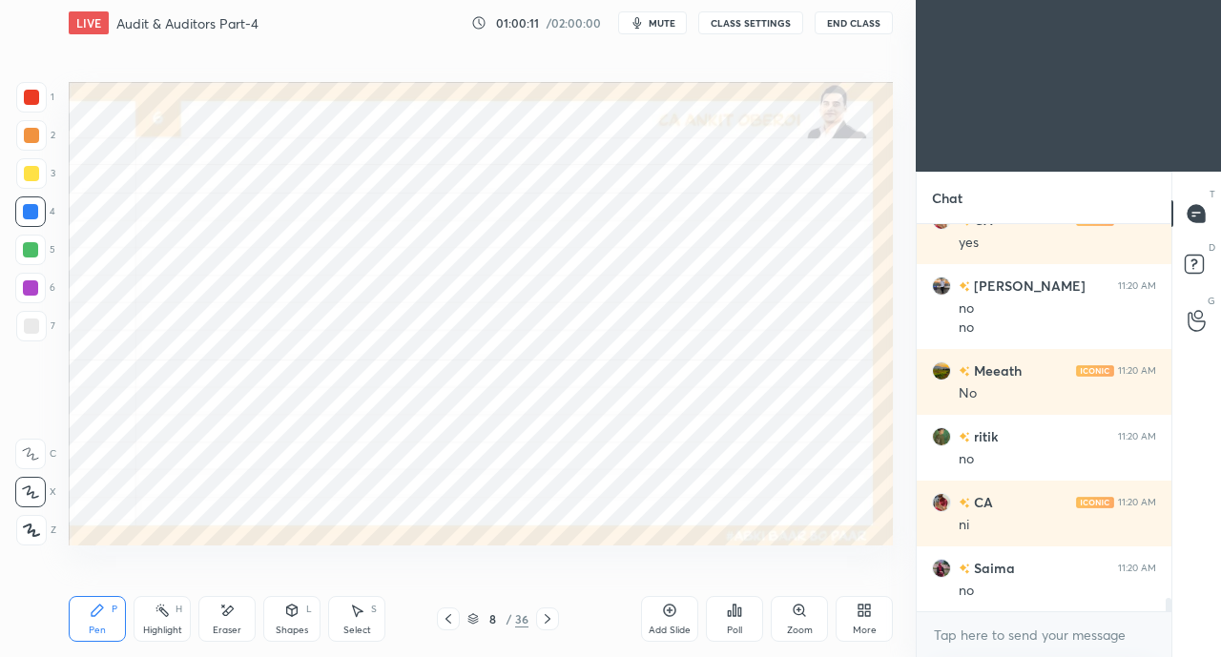
click at [32, 92] on div at bounding box center [31, 97] width 15 height 15
click at [35, 212] on div at bounding box center [30, 211] width 15 height 15
click at [36, 104] on div at bounding box center [31, 97] width 15 height 15
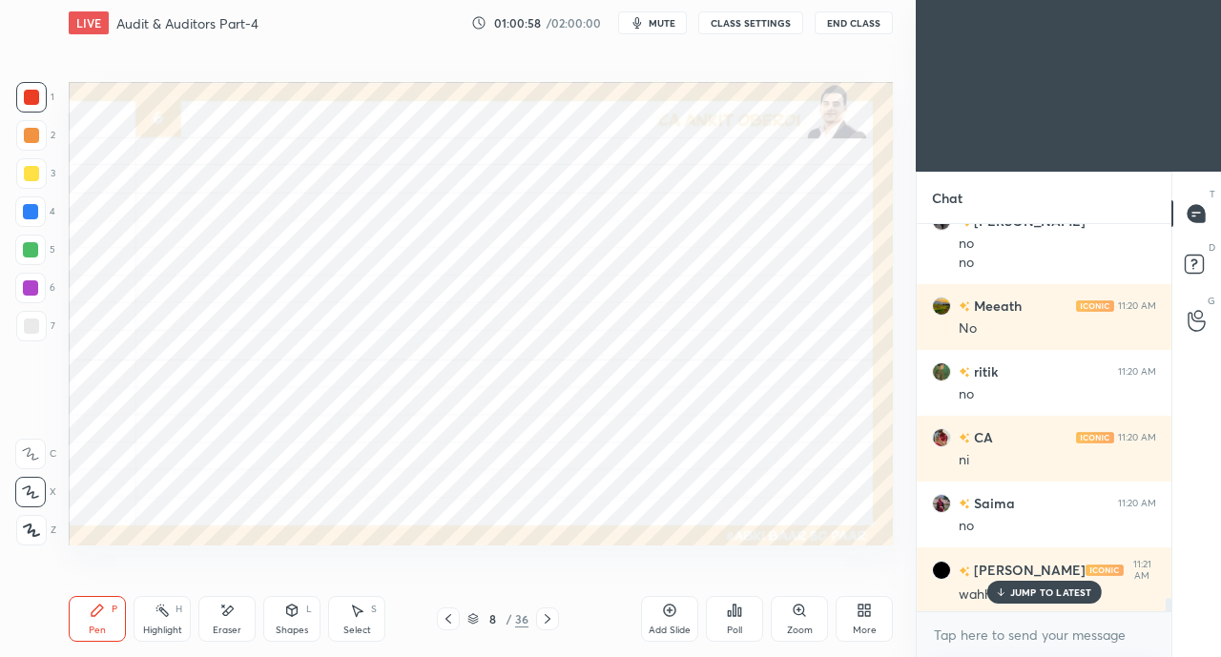
click at [1006, 588] on icon at bounding box center [1000, 591] width 12 height 11
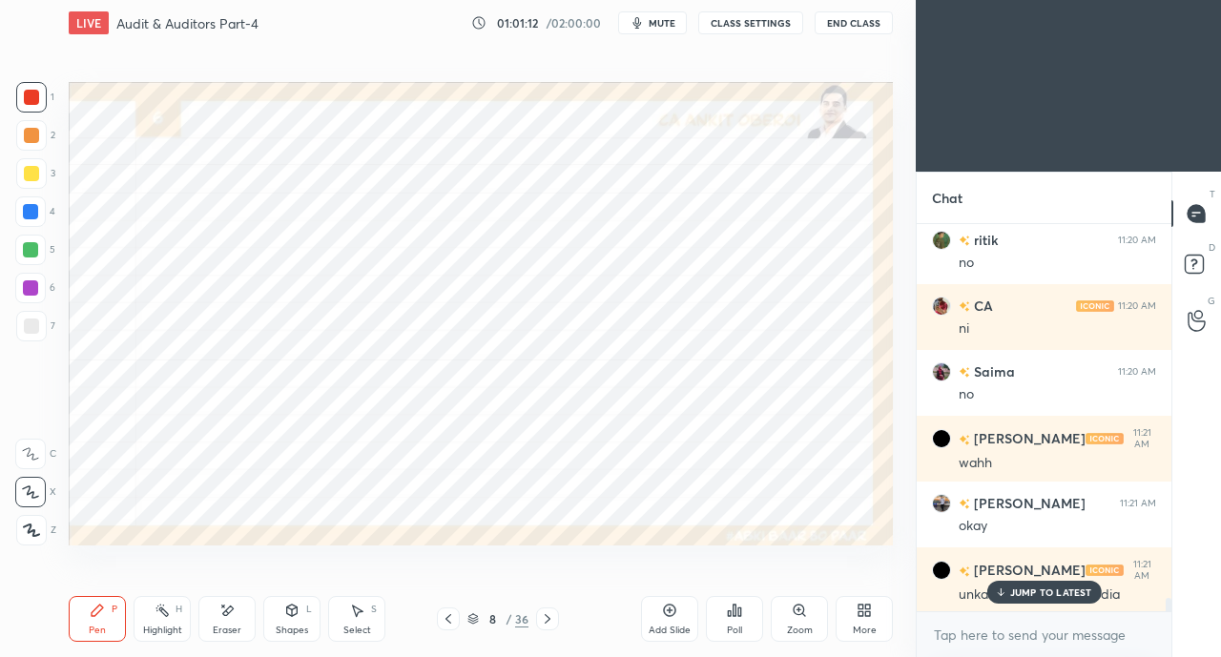
scroll to position [10974, 0]
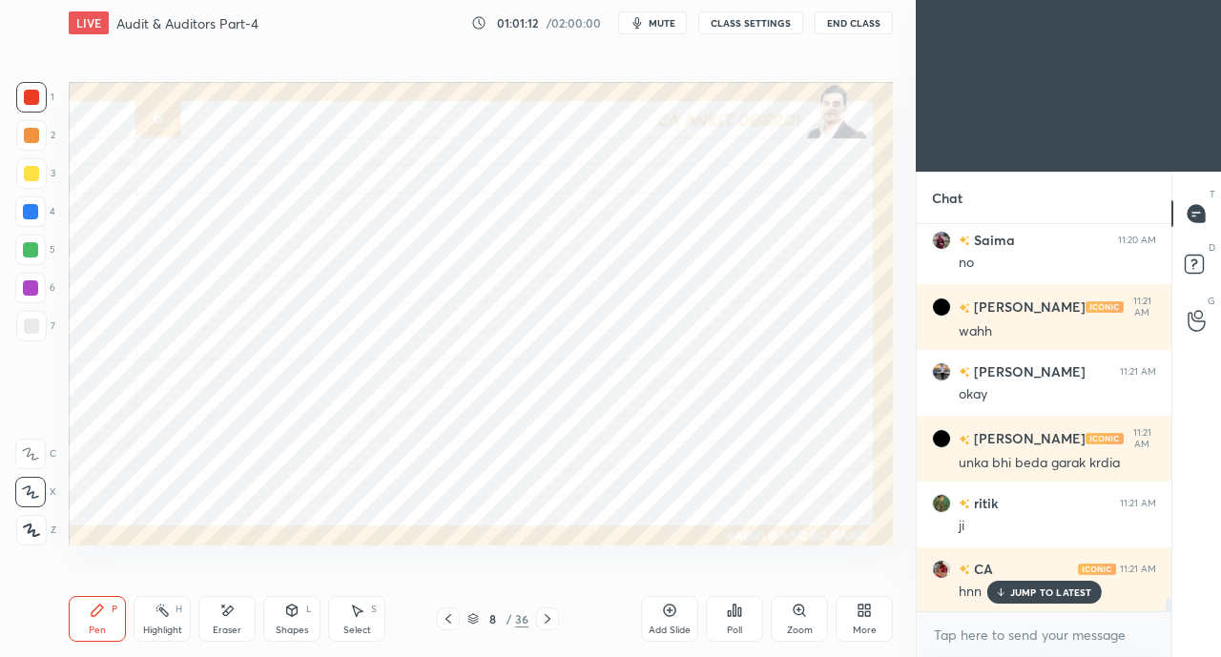
click at [1043, 593] on p "JUMP TO LATEST" at bounding box center [1051, 591] width 82 height 11
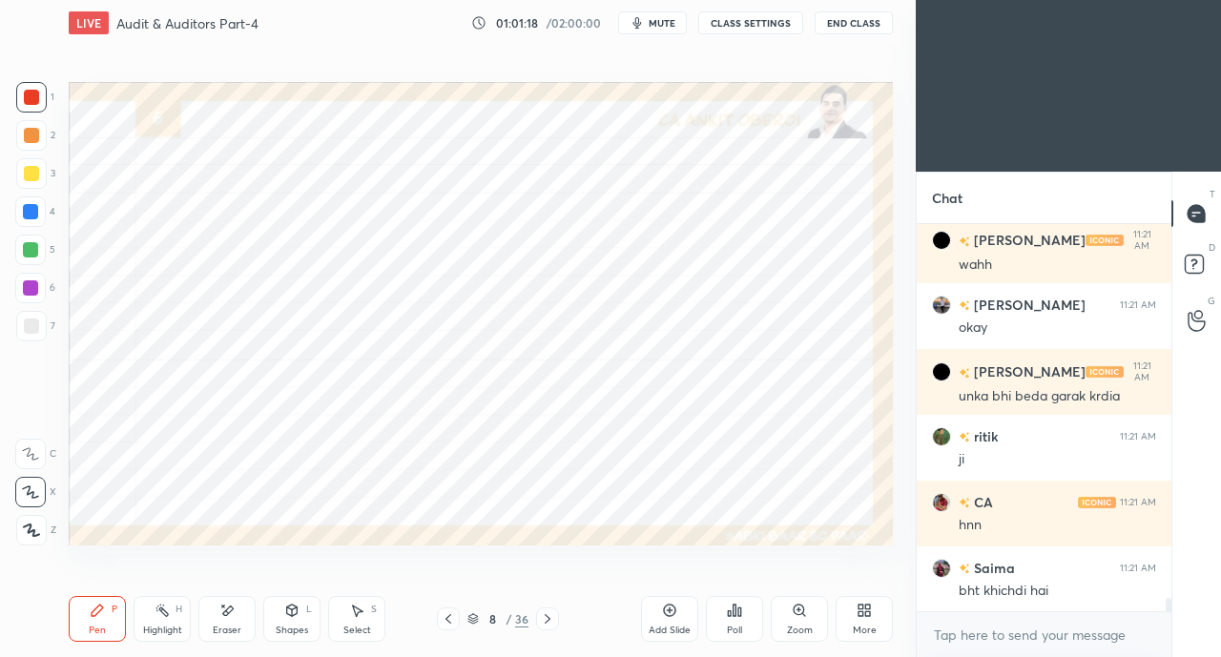
scroll to position [11106, 0]
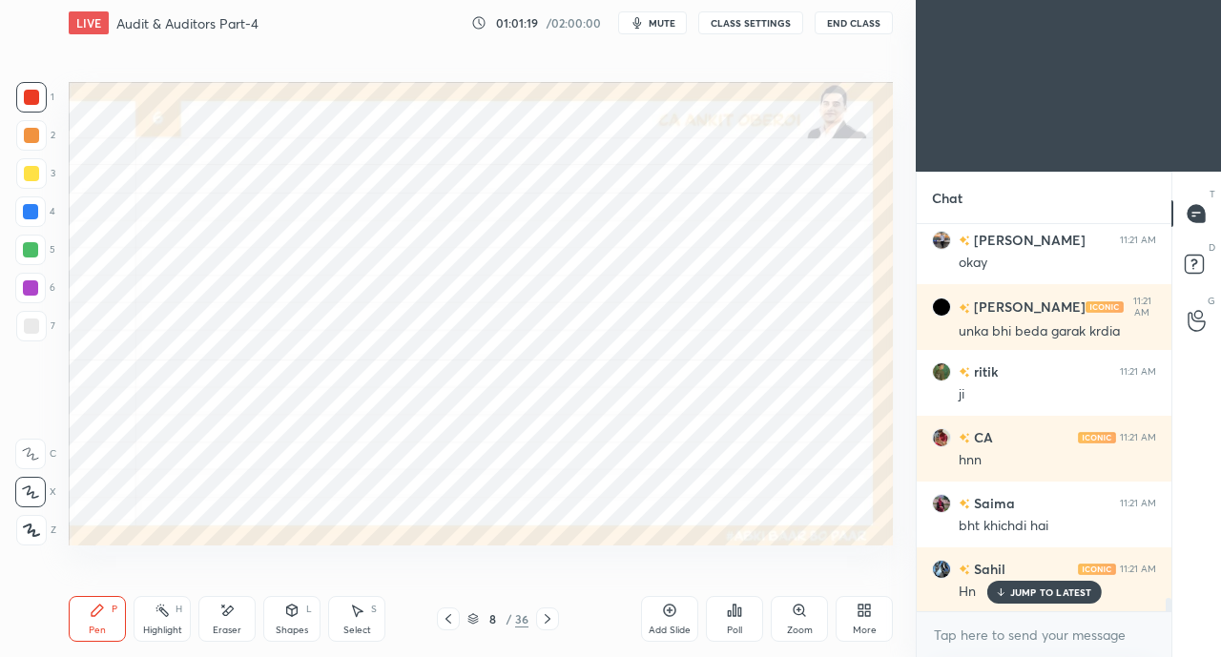
click at [445, 619] on icon at bounding box center [448, 619] width 6 height 10
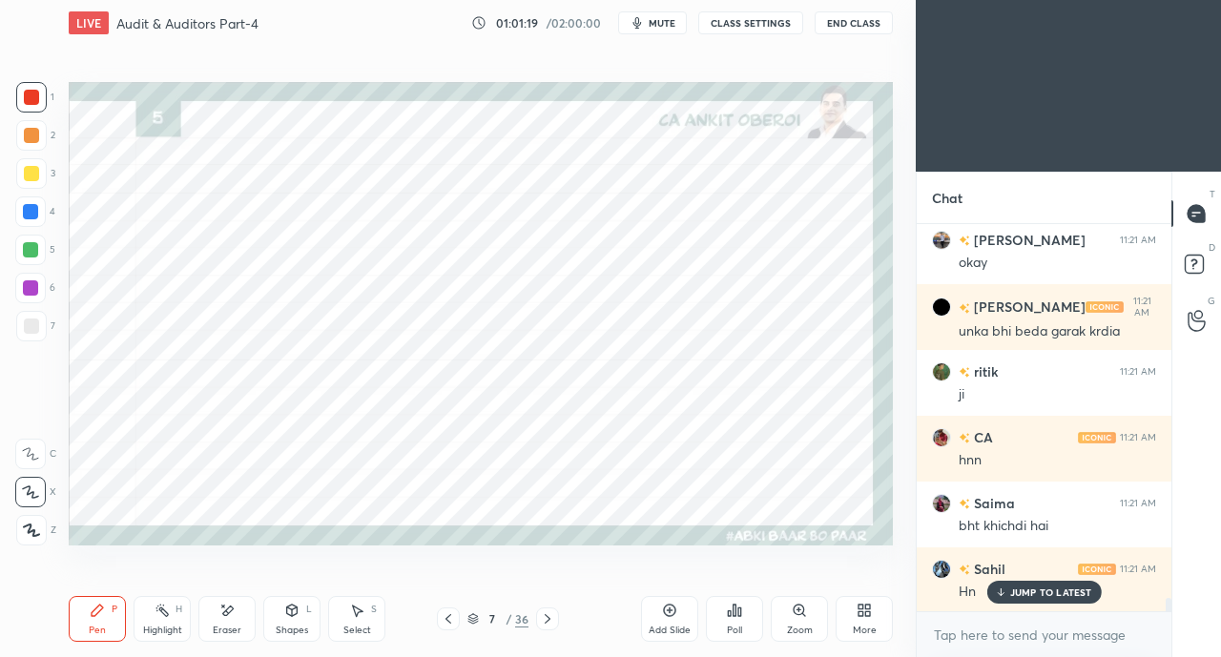
click at [446, 624] on icon at bounding box center [448, 618] width 15 height 15
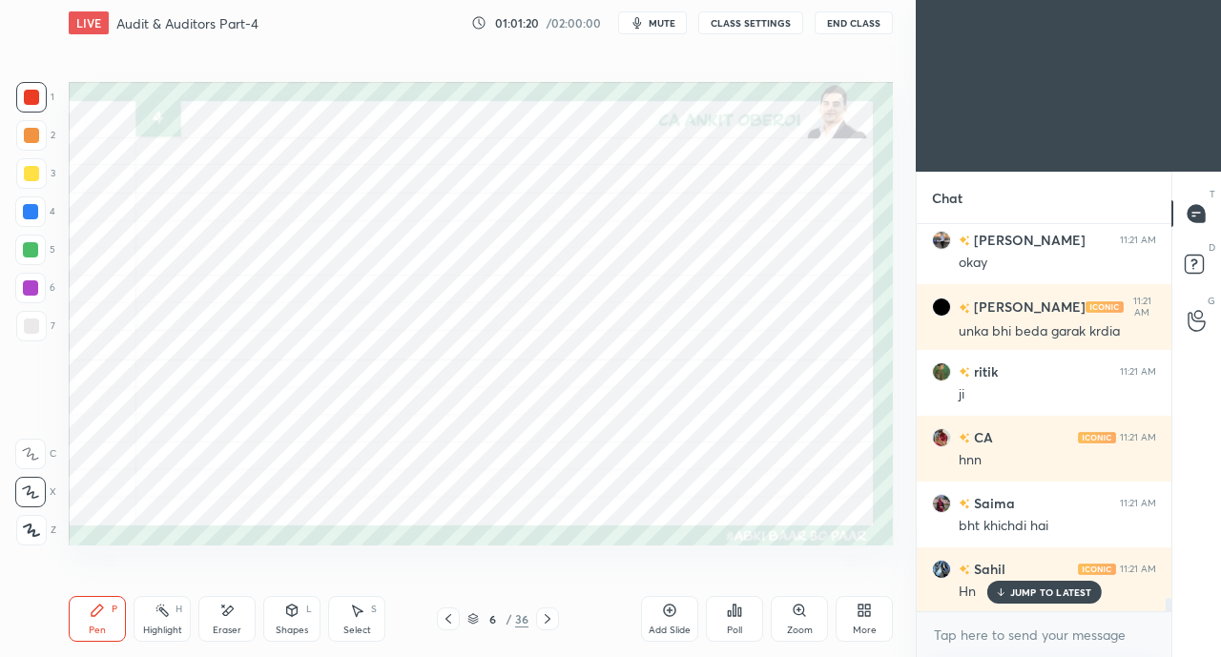
click at [451, 622] on icon at bounding box center [448, 618] width 15 height 15
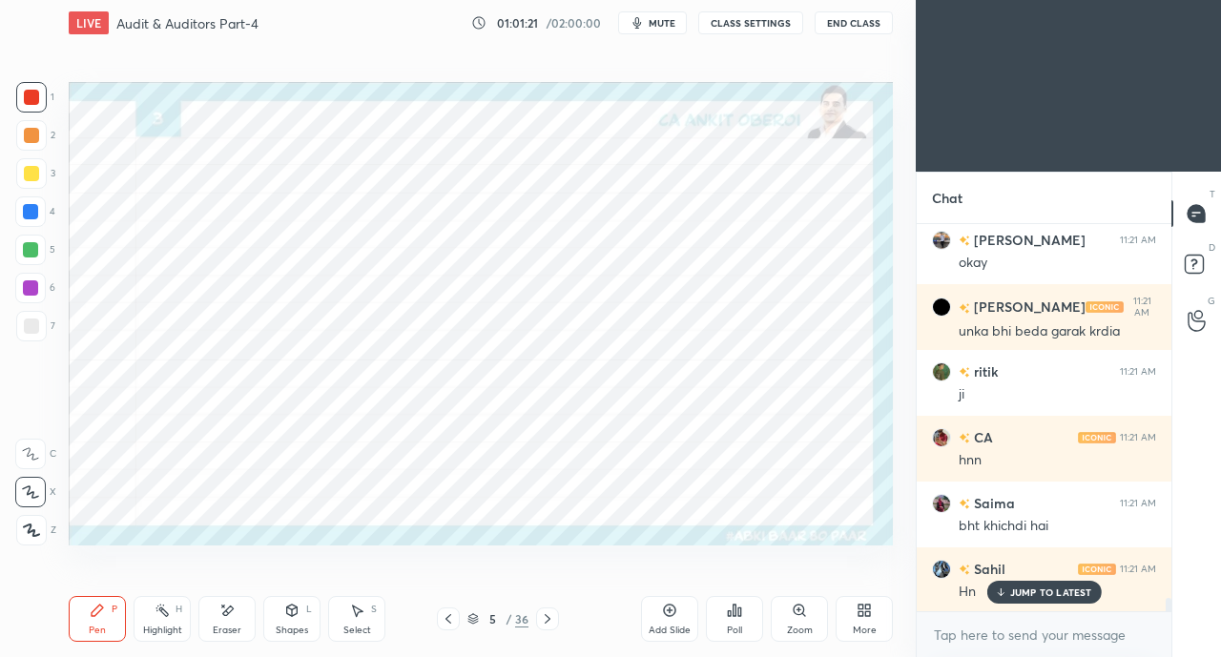
click at [451, 621] on icon at bounding box center [448, 618] width 15 height 15
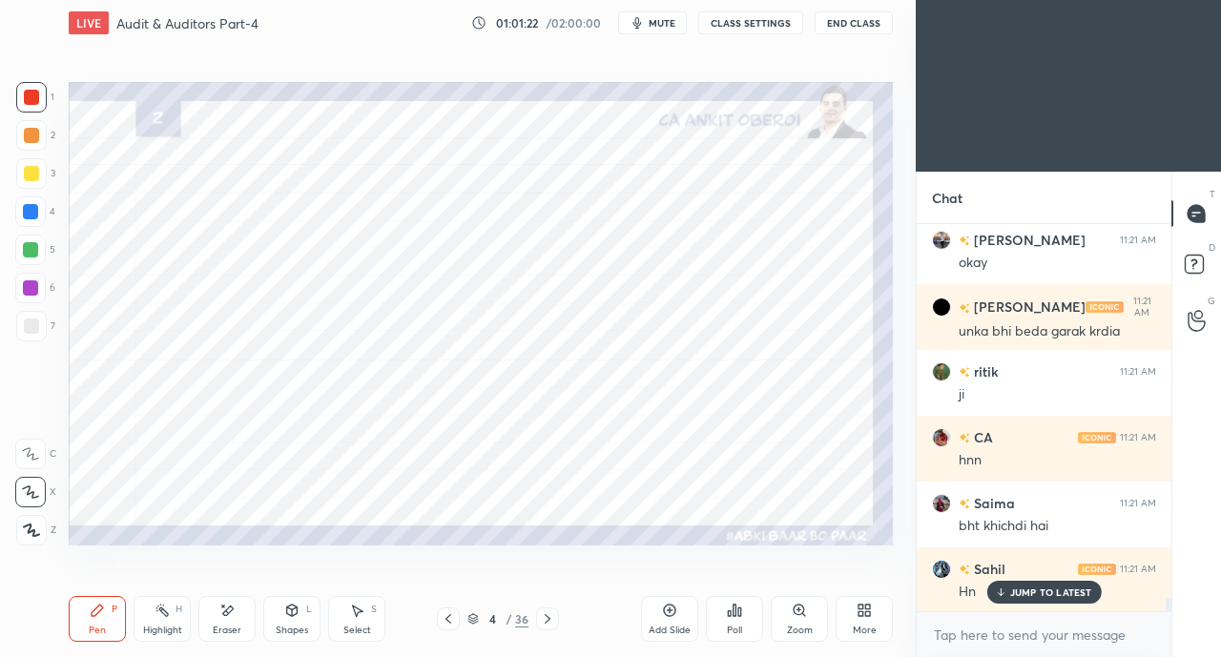
click at [451, 625] on icon at bounding box center [448, 618] width 15 height 15
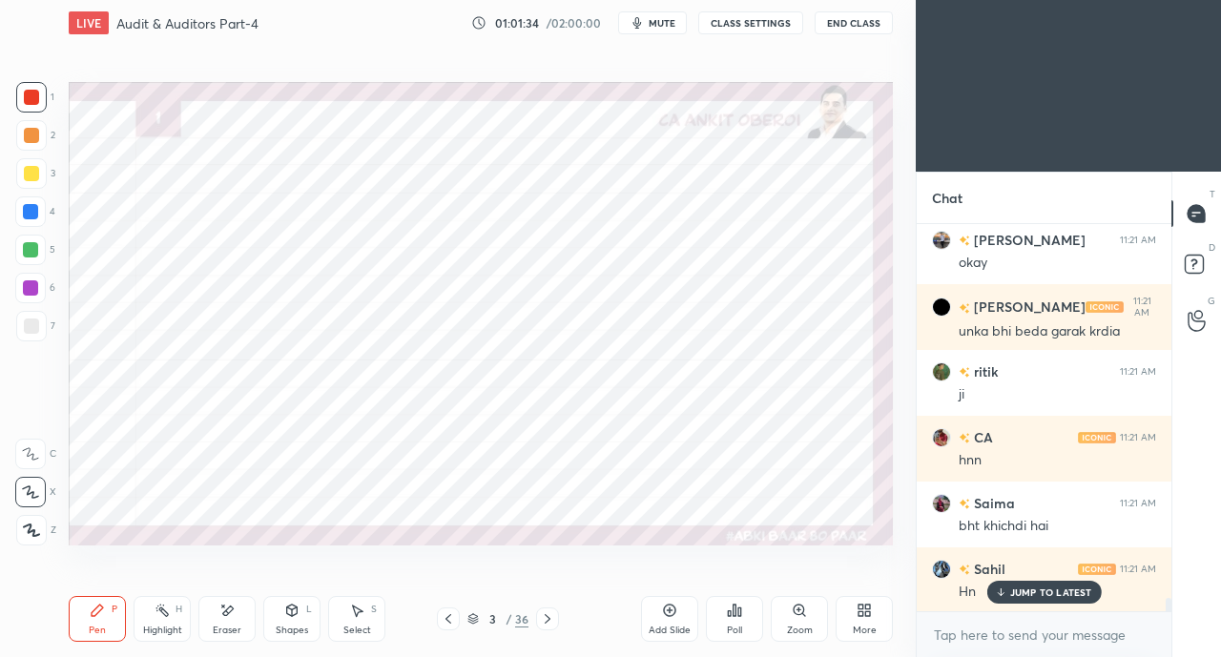
click at [29, 213] on div at bounding box center [30, 211] width 15 height 15
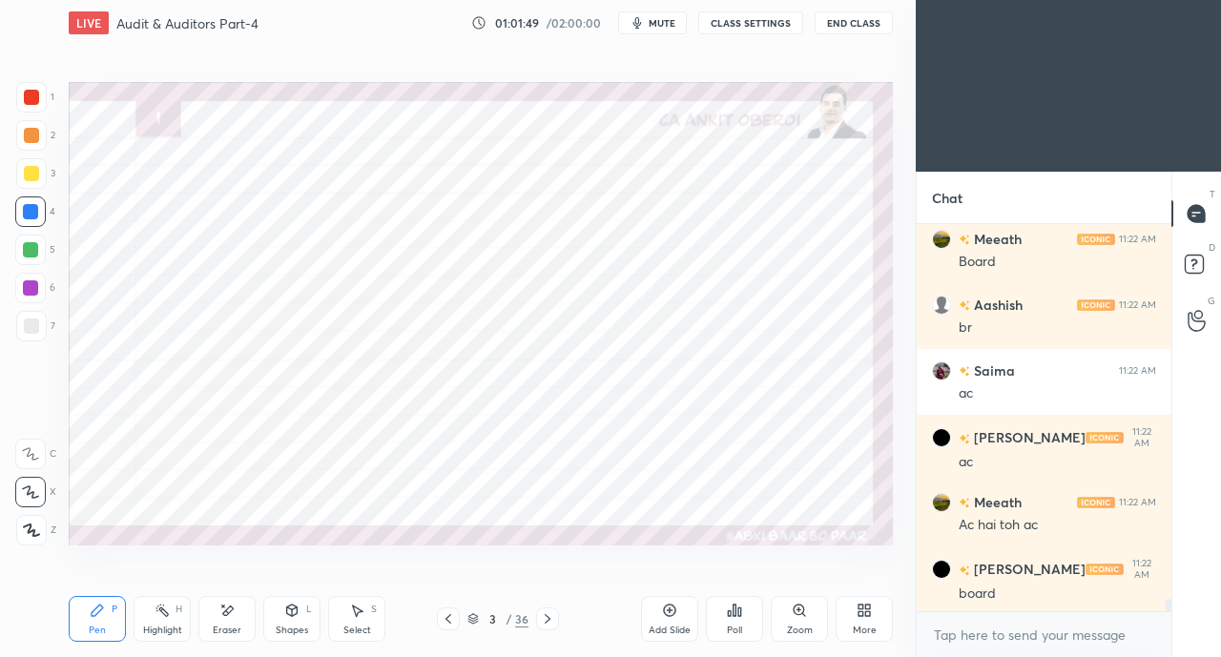
scroll to position [11764, 0]
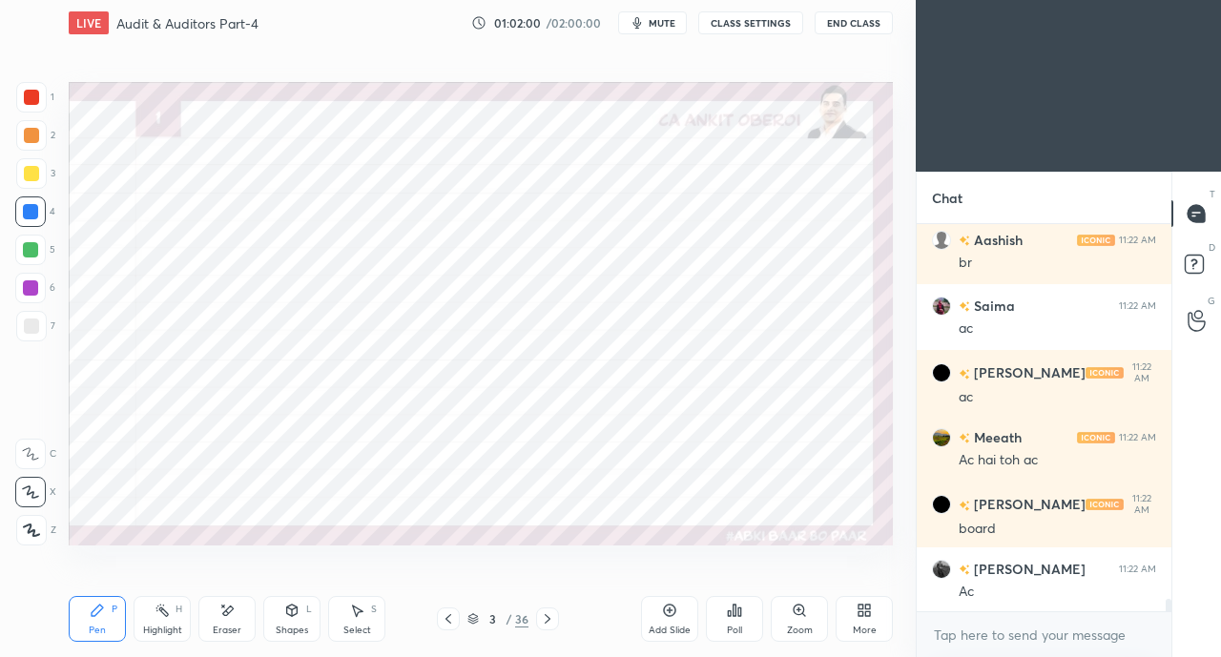
click at [547, 621] on icon at bounding box center [548, 619] width 6 height 10
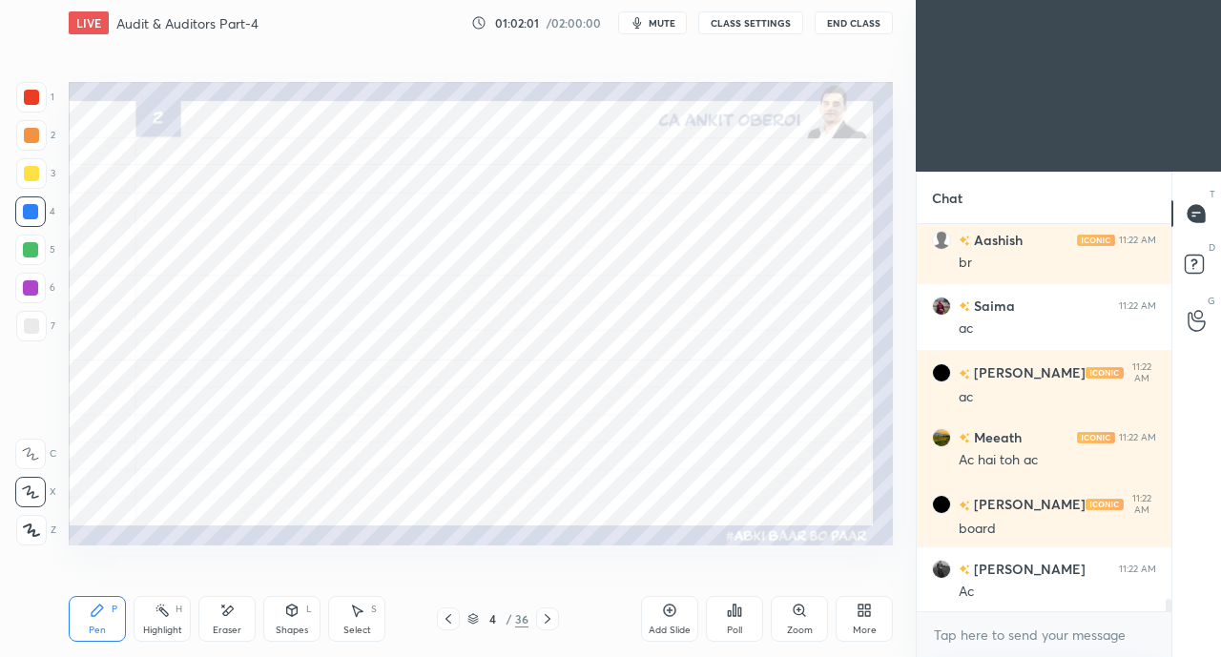
click at [549, 623] on icon at bounding box center [547, 618] width 15 height 15
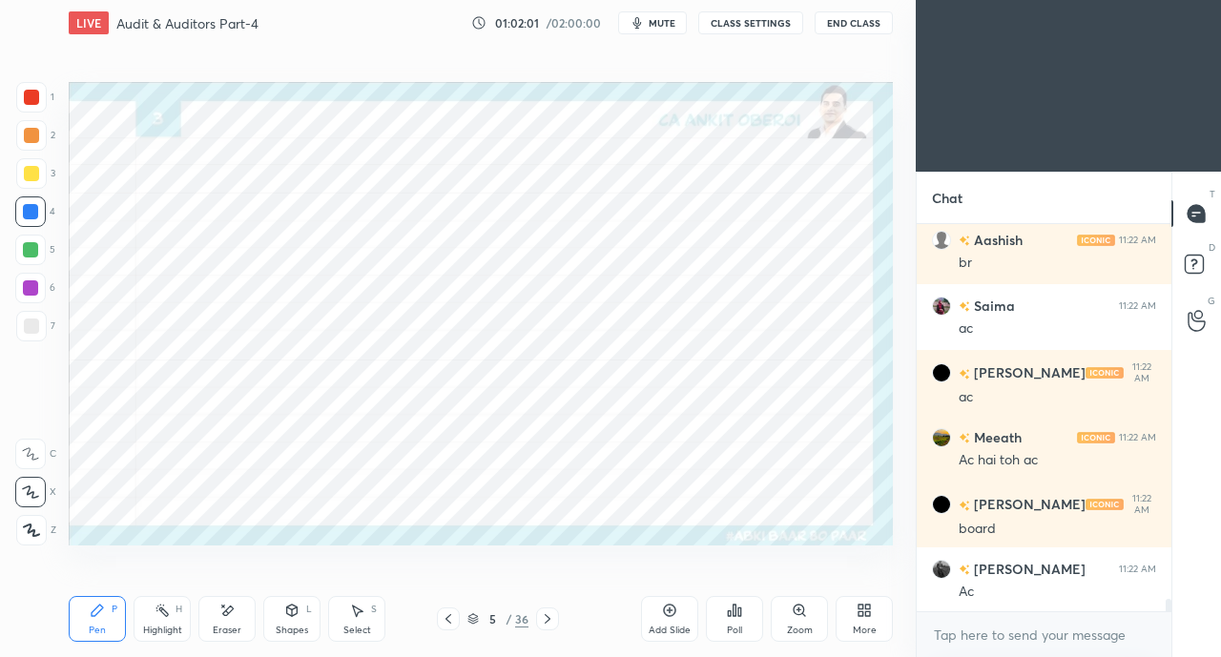
click at [551, 620] on icon at bounding box center [547, 618] width 15 height 15
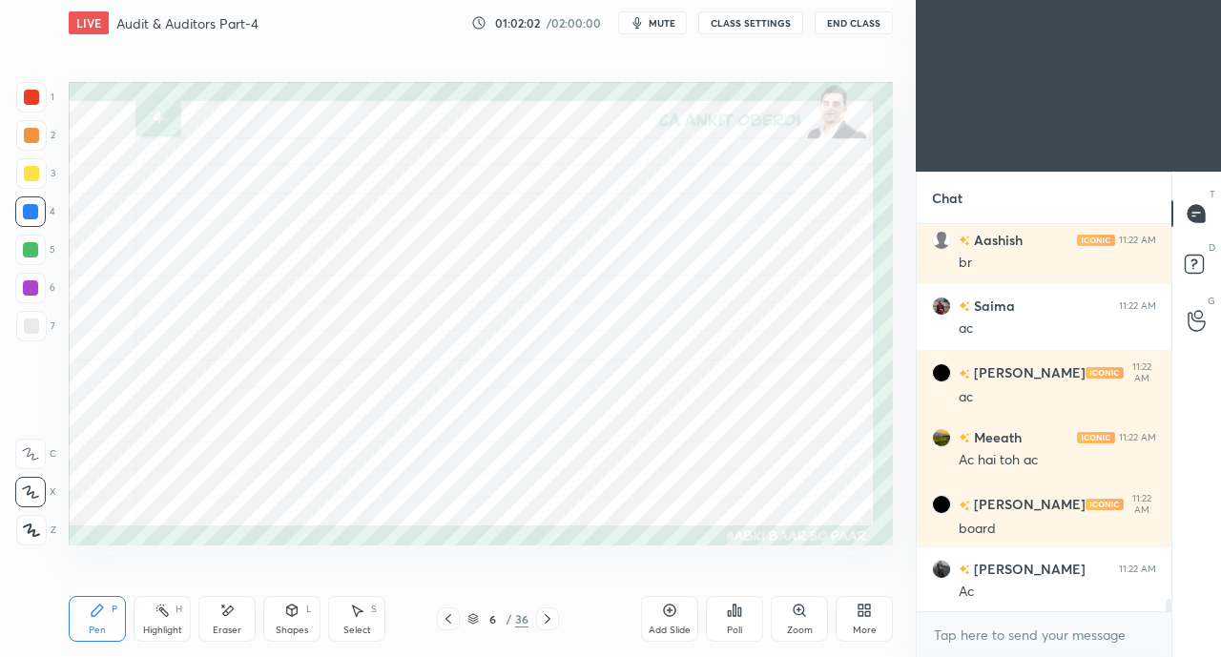
click at [551, 619] on icon at bounding box center [547, 618] width 15 height 15
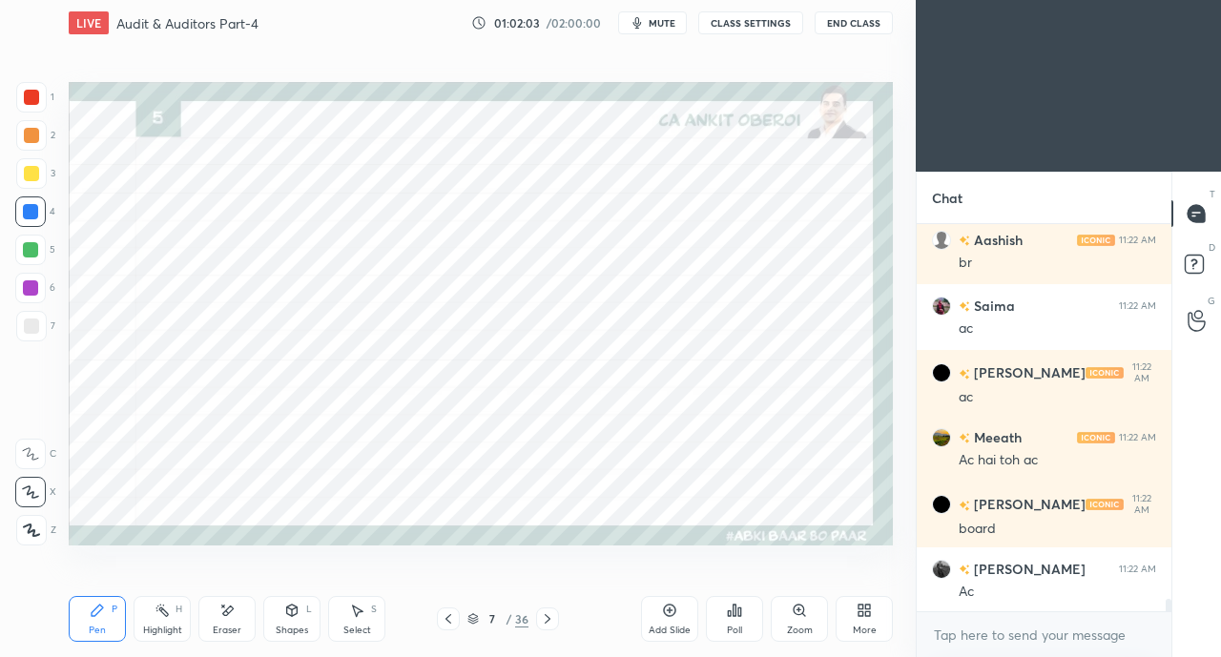
click at [554, 615] on icon at bounding box center [547, 618] width 15 height 15
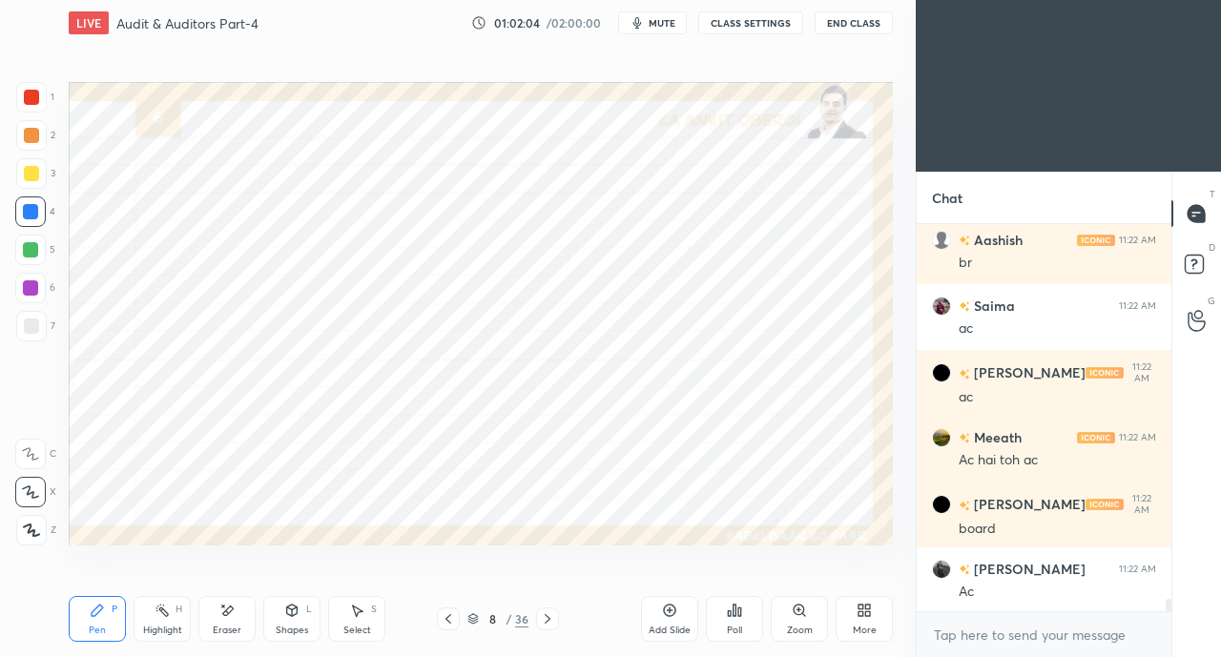
click at [556, 615] on div at bounding box center [547, 618] width 23 height 23
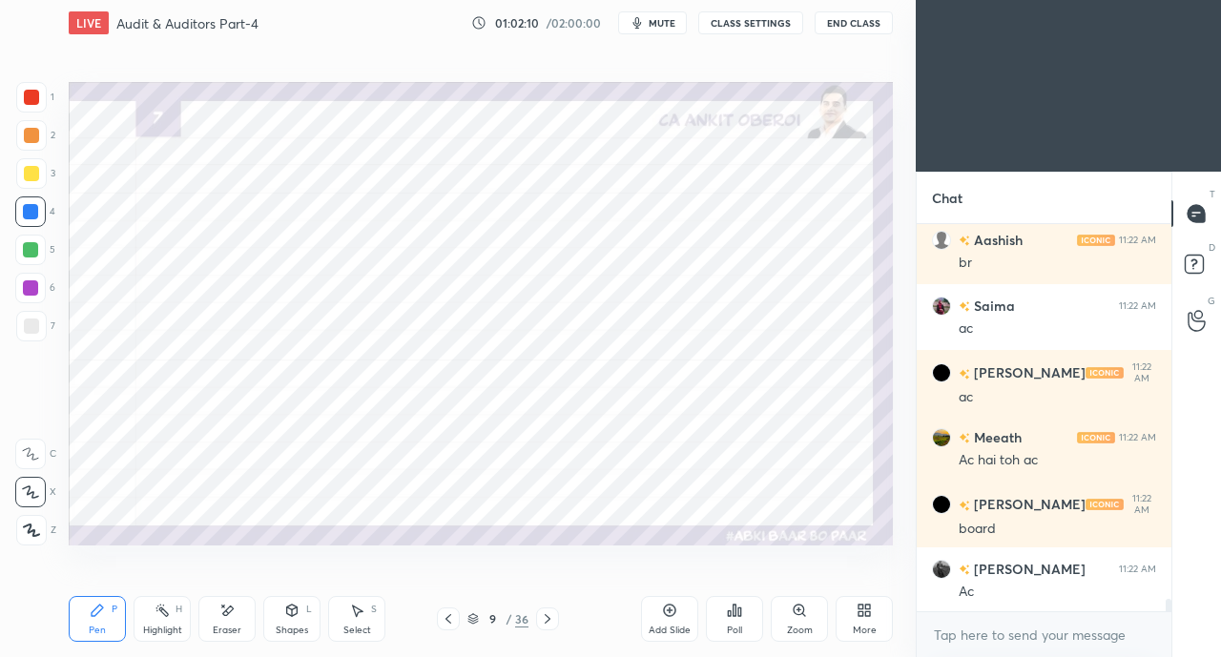
click at [278, 622] on div "Shapes L" at bounding box center [291, 619] width 57 height 46
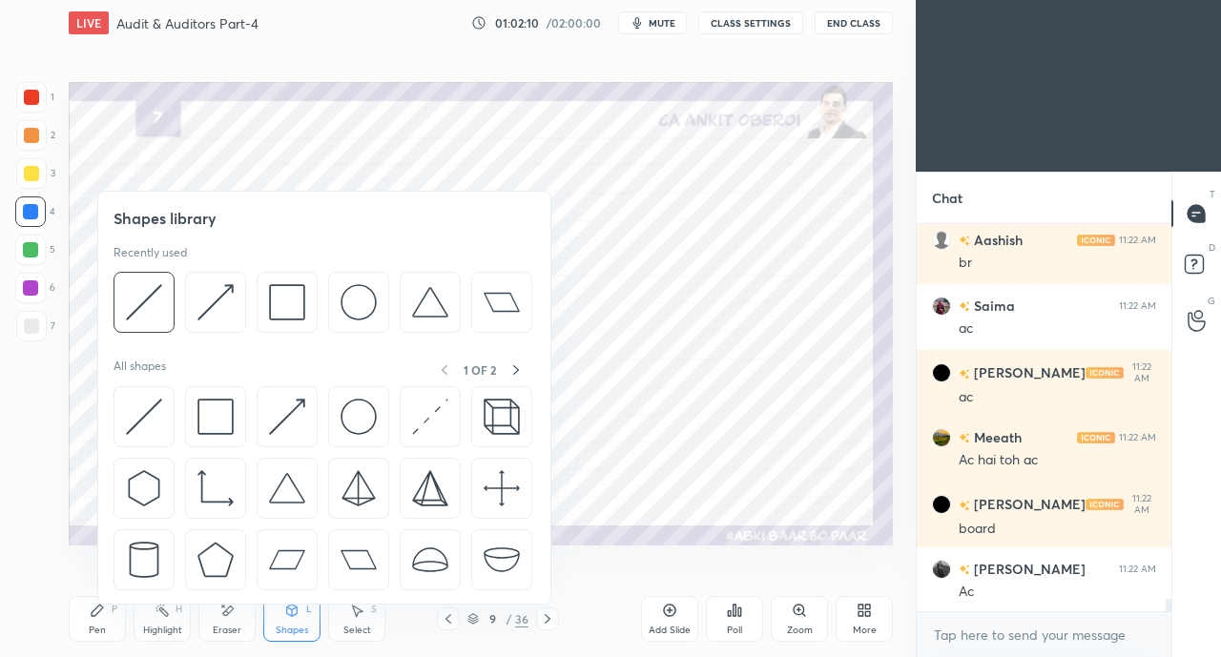
click at [132, 407] on img at bounding box center [144, 417] width 36 height 36
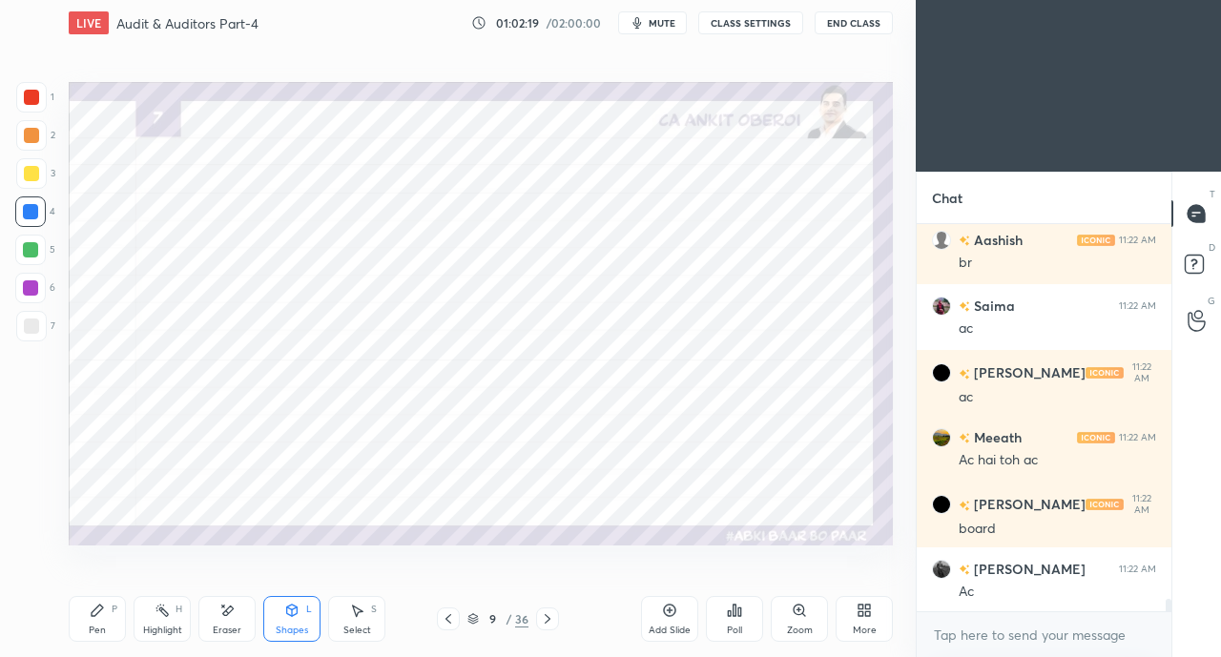
click at [300, 629] on div "Shapes" at bounding box center [292, 631] width 32 height 10
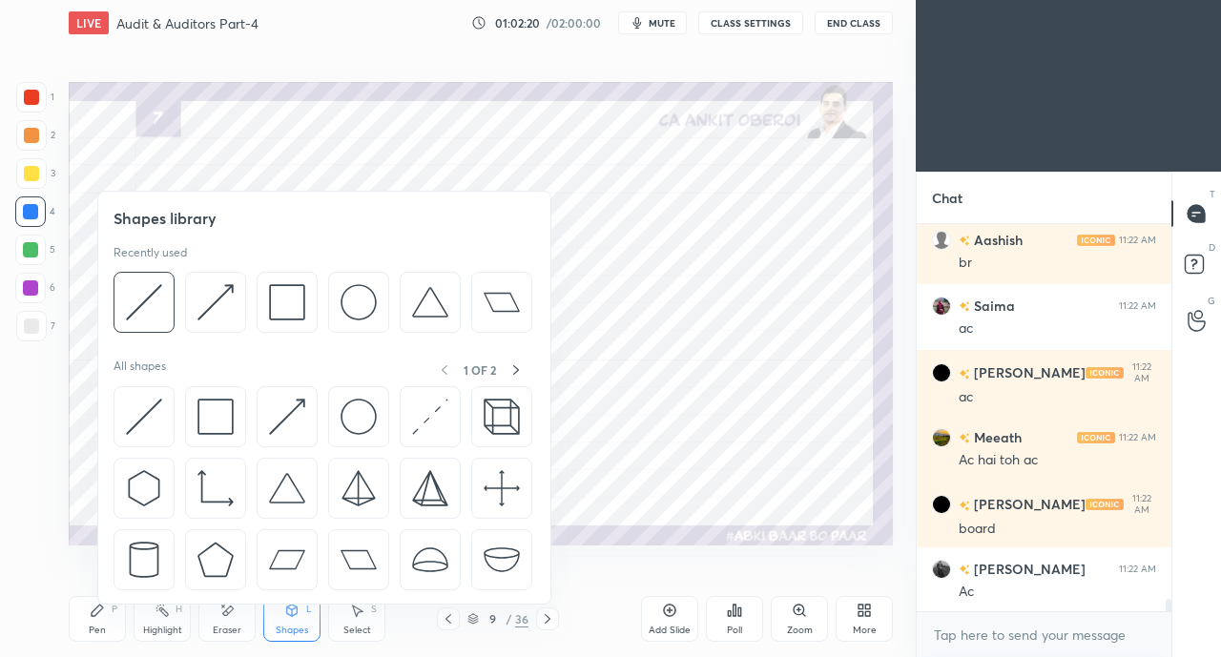
click at [134, 412] on img at bounding box center [144, 417] width 36 height 36
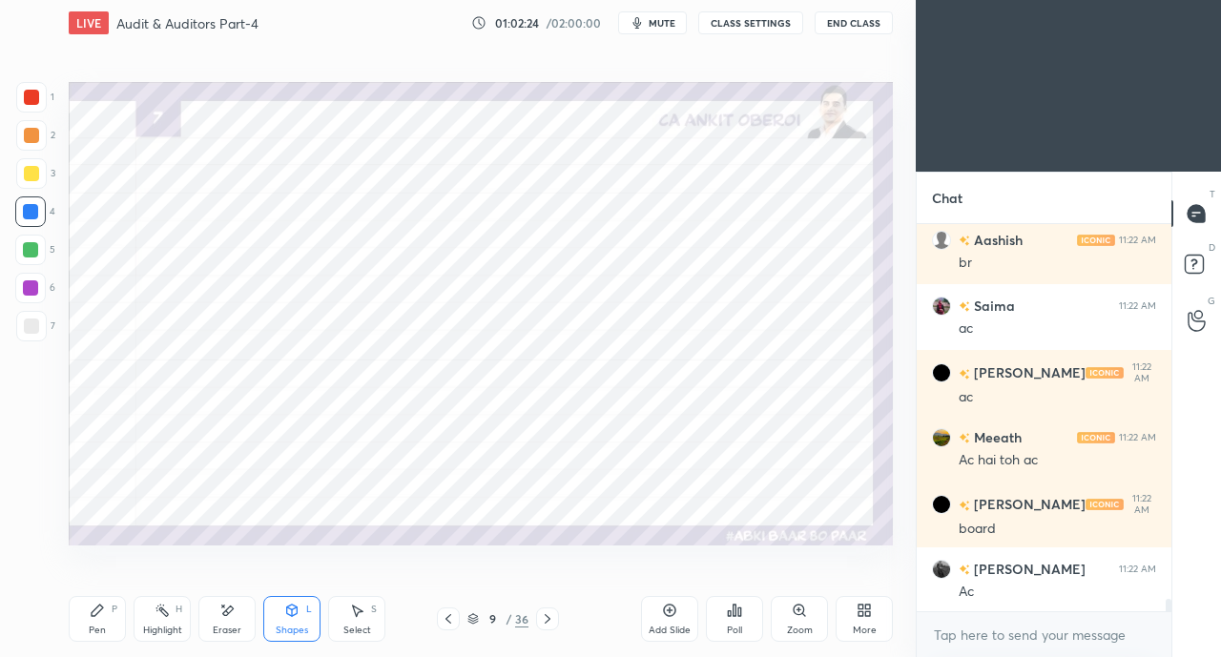
click at [105, 615] on div "Pen P" at bounding box center [97, 619] width 57 height 46
click at [29, 94] on div at bounding box center [31, 97] width 15 height 15
click at [299, 613] on div "Shapes L" at bounding box center [291, 619] width 57 height 46
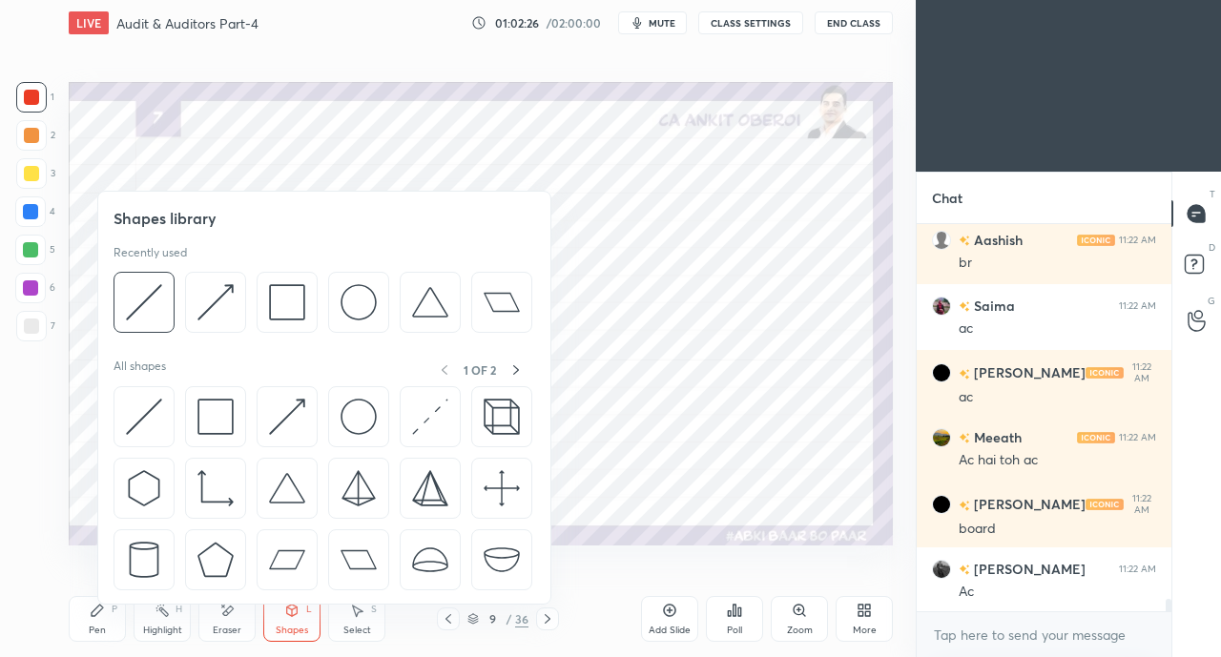
click at [285, 405] on img at bounding box center [287, 417] width 36 height 36
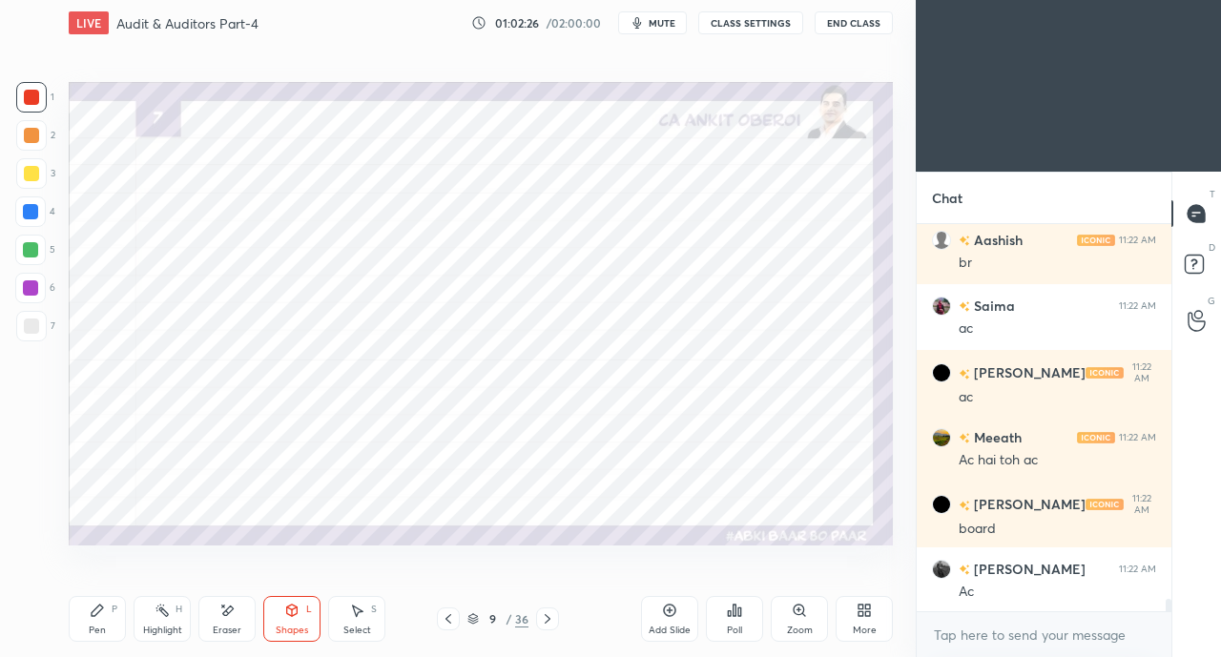
scroll to position [11809, 0]
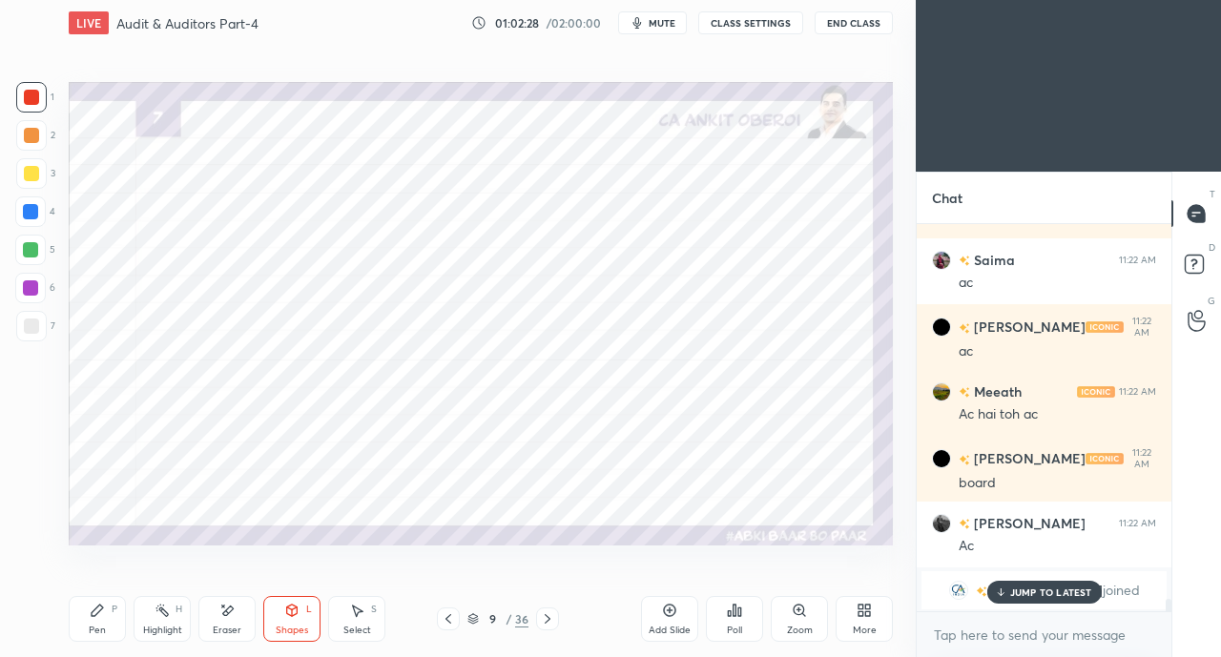
click at [1034, 596] on p "JUMP TO LATEST" at bounding box center [1051, 591] width 82 height 11
click at [104, 607] on icon at bounding box center [97, 610] width 15 height 15
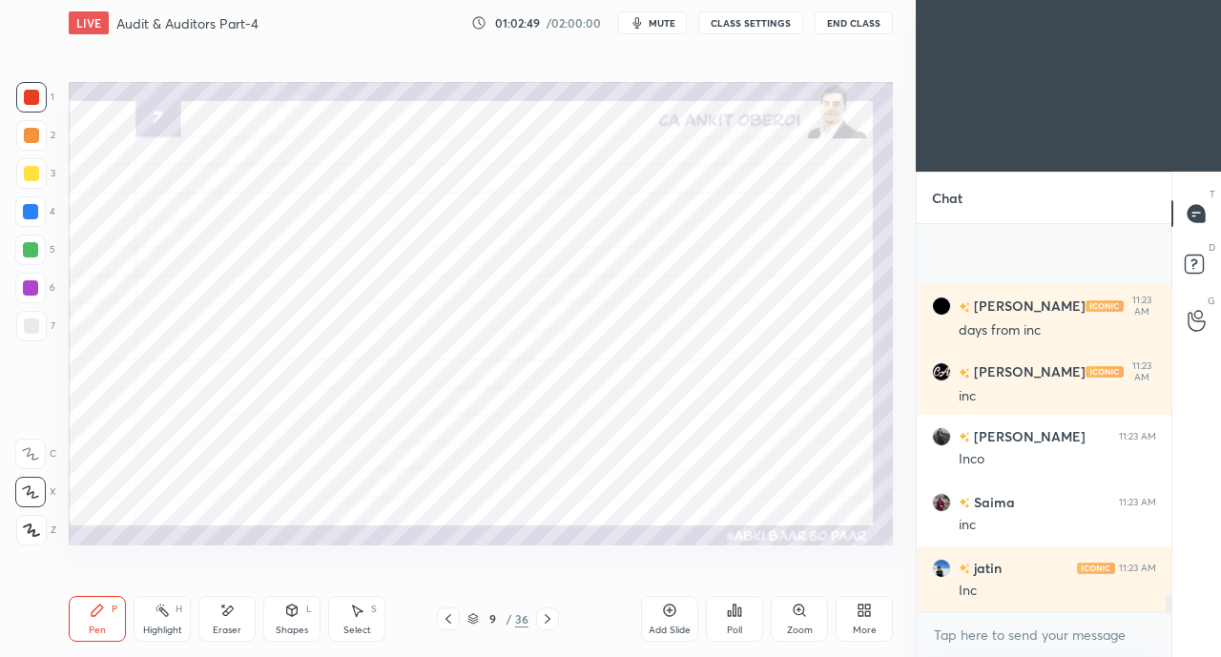
scroll to position [9385, 0]
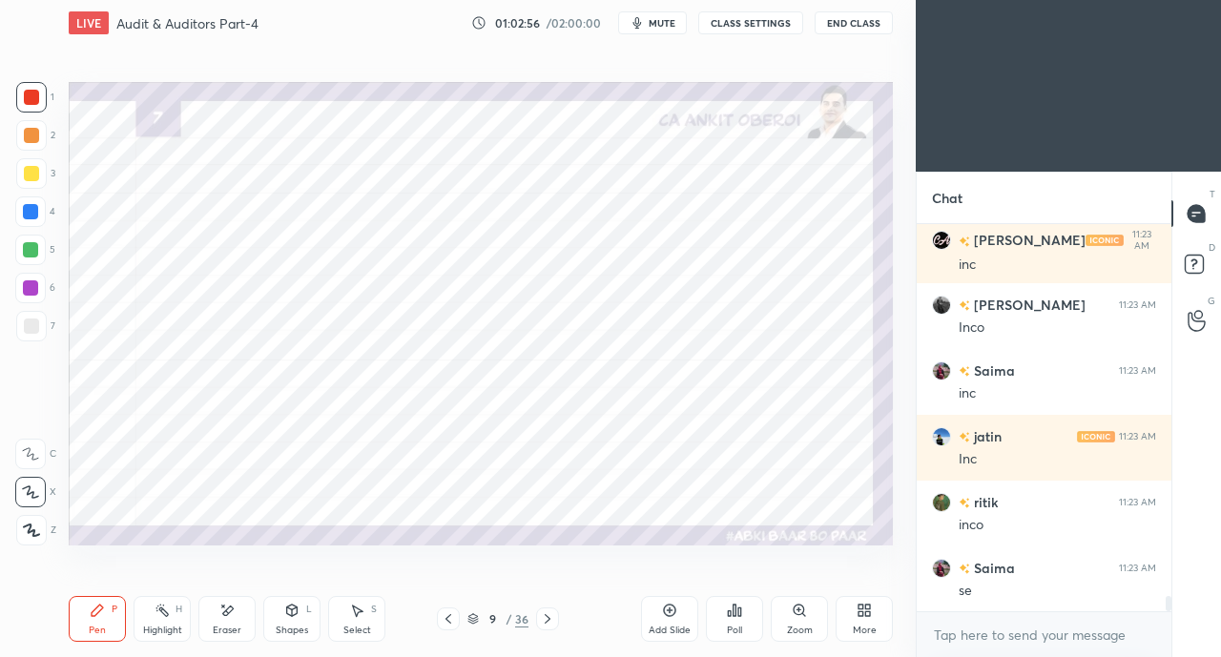
click at [292, 618] on icon at bounding box center [291, 610] width 15 height 15
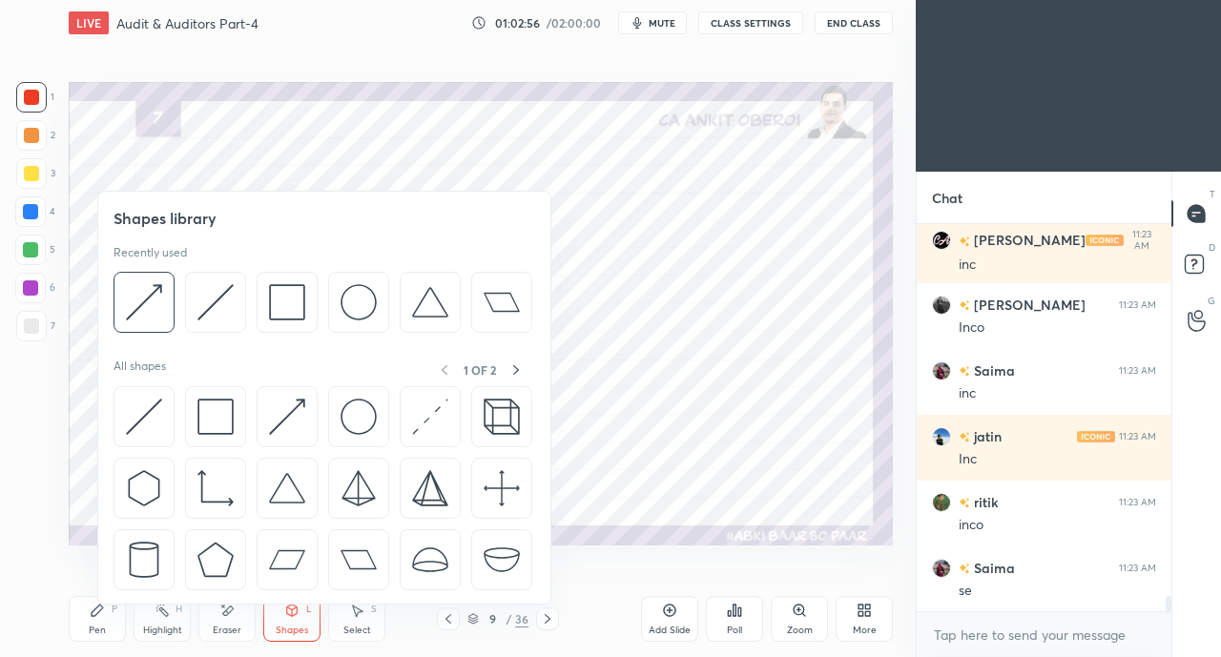
click at [283, 411] on img at bounding box center [287, 417] width 36 height 36
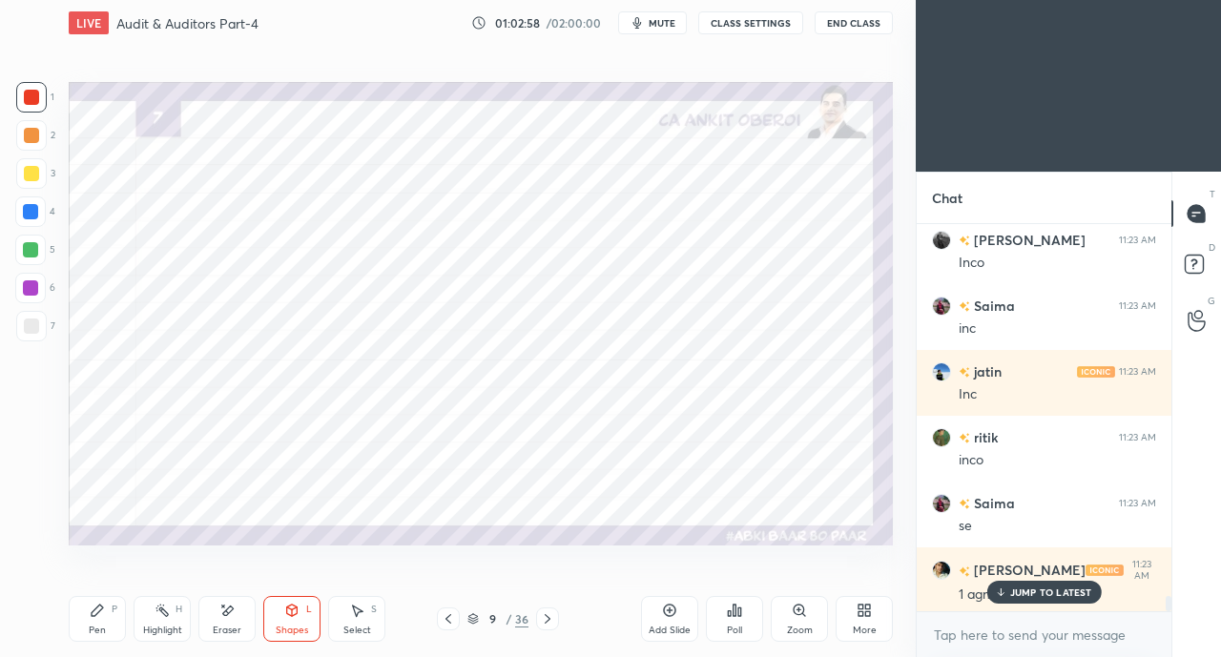
scroll to position [9582, 0]
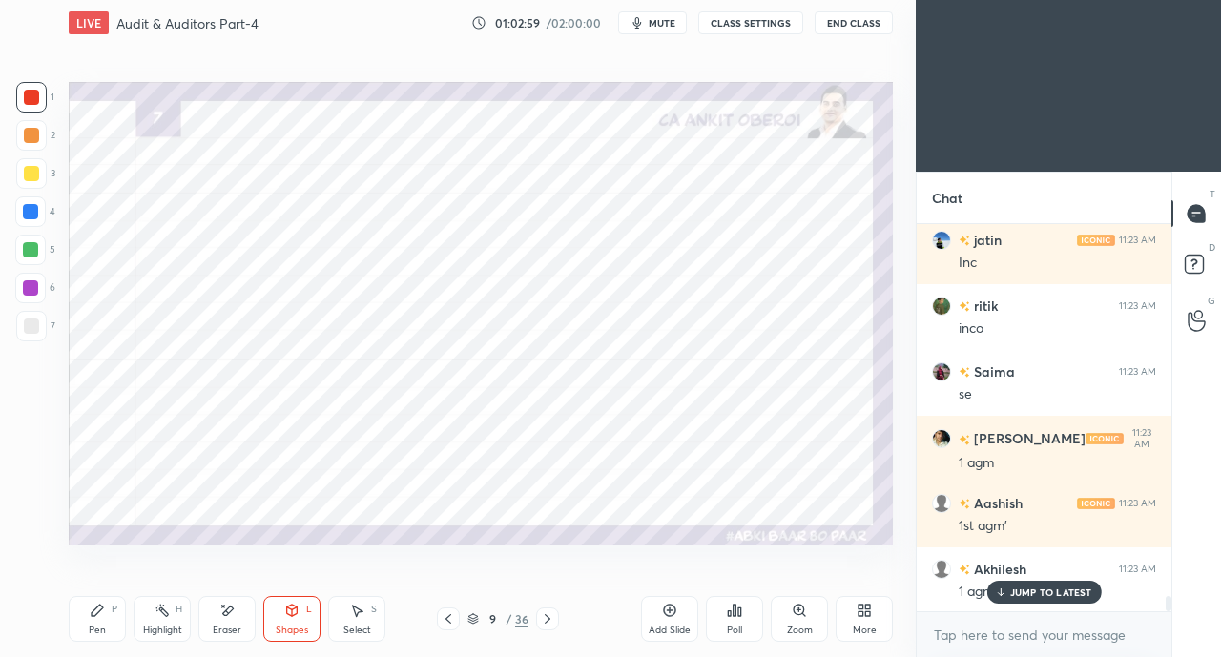
click at [98, 612] on icon at bounding box center [97, 610] width 11 height 11
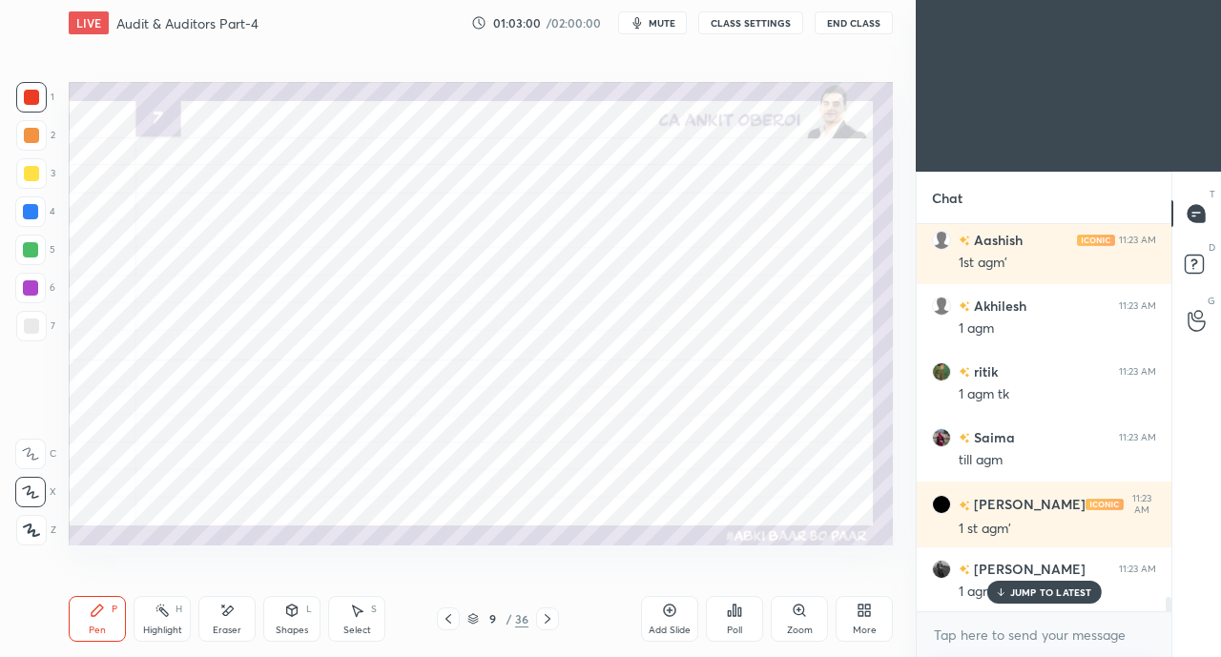
click at [1005, 583] on div "JUMP TO LATEST" at bounding box center [1043, 592] width 114 height 23
click at [98, 622] on div "Pen P" at bounding box center [97, 619] width 57 height 46
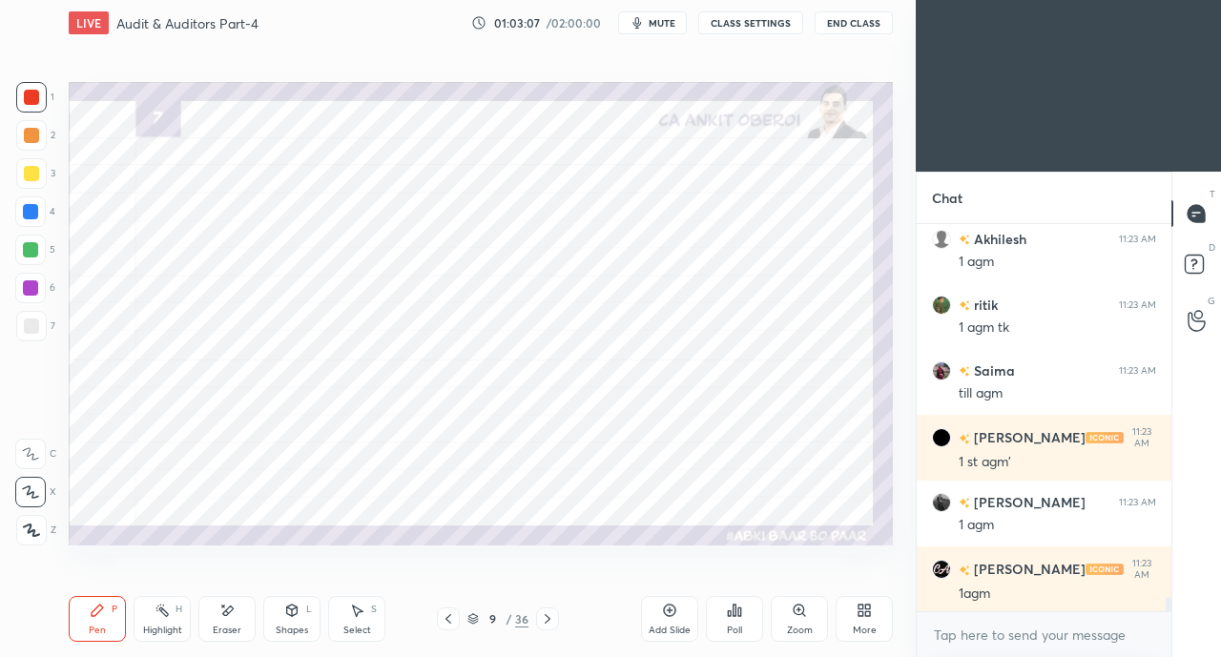
click at [289, 615] on icon at bounding box center [292, 610] width 10 height 11
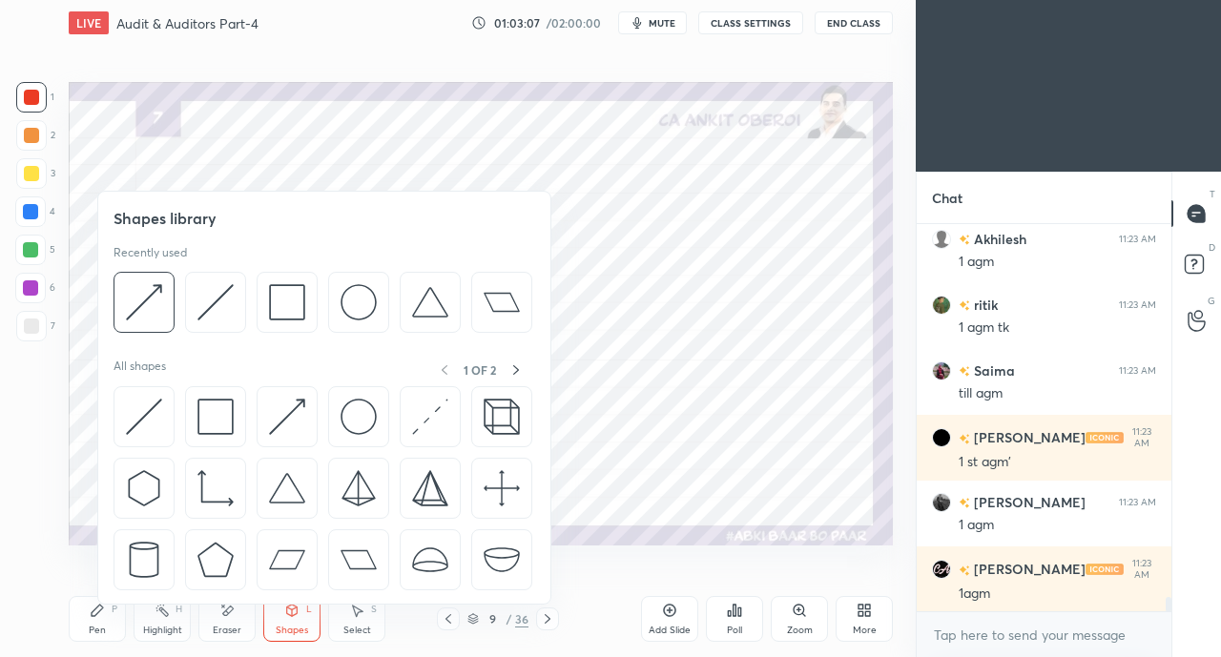
click at [277, 409] on img at bounding box center [287, 417] width 36 height 36
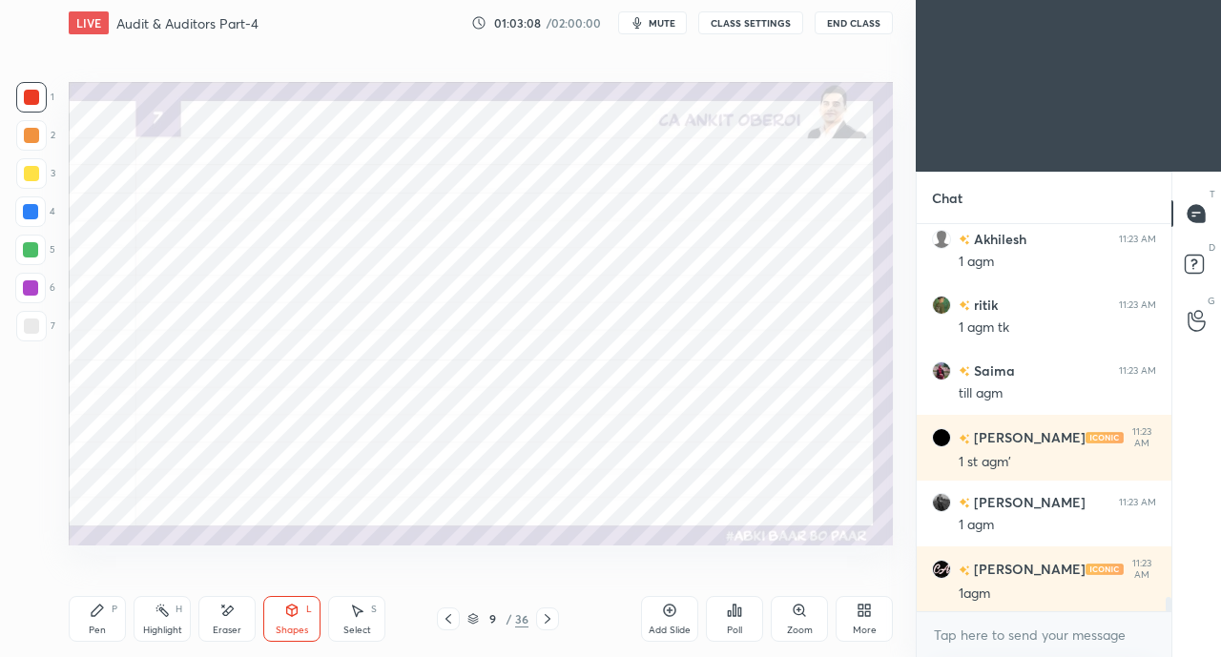
click at [29, 243] on div at bounding box center [30, 249] width 15 height 15
click at [93, 621] on div "Pen P" at bounding box center [97, 619] width 57 height 46
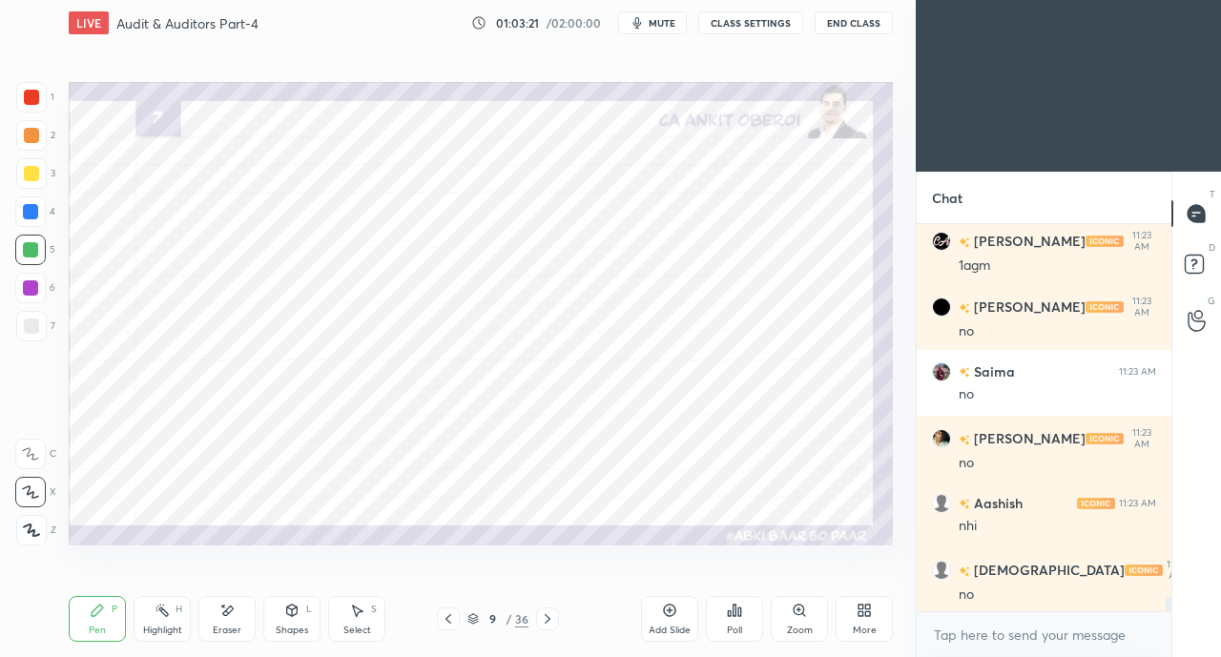
scroll to position [10307, 0]
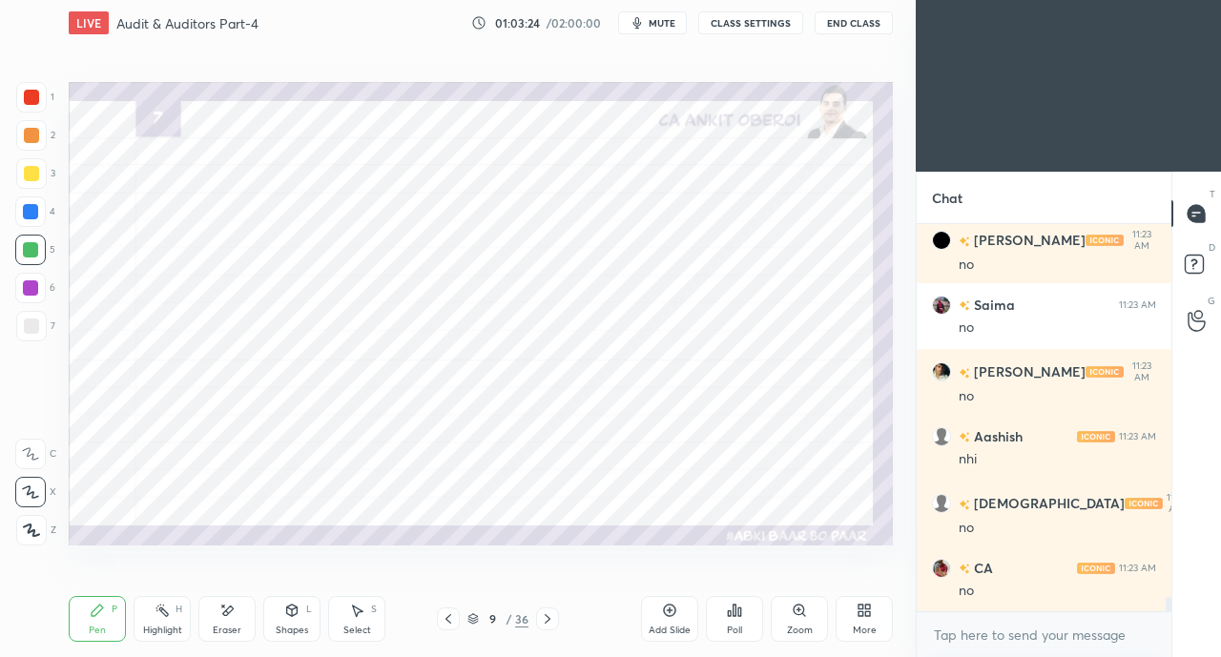
click at [552, 617] on icon at bounding box center [547, 618] width 15 height 15
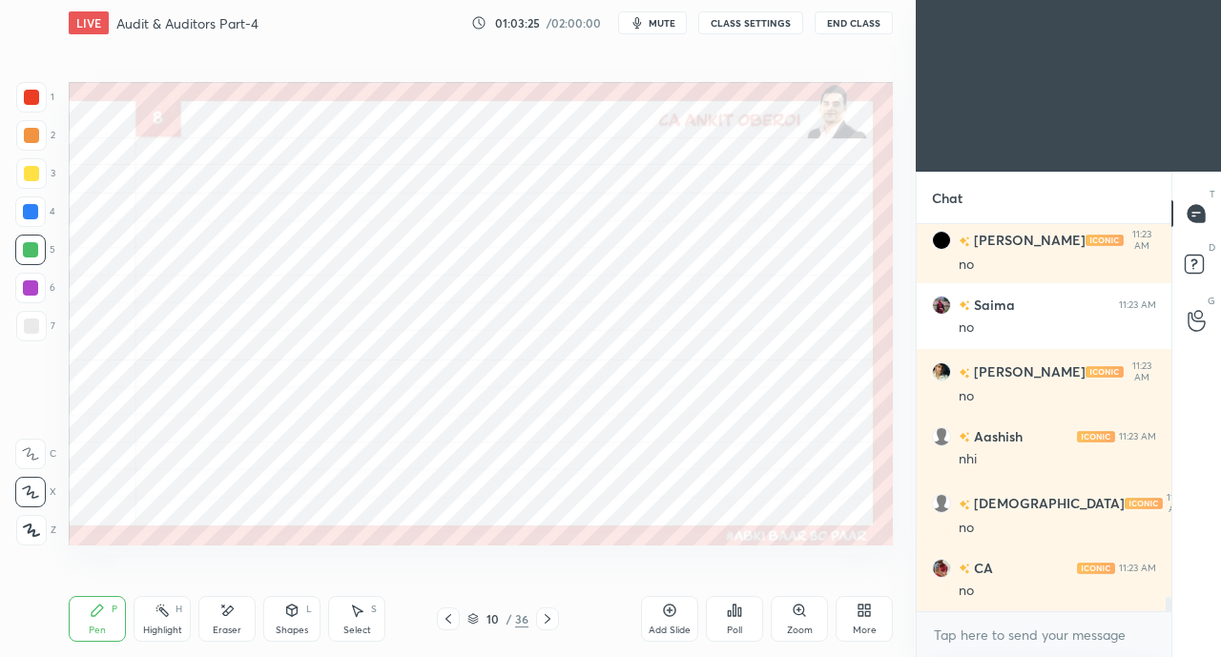
click at [549, 618] on icon at bounding box center [547, 618] width 15 height 15
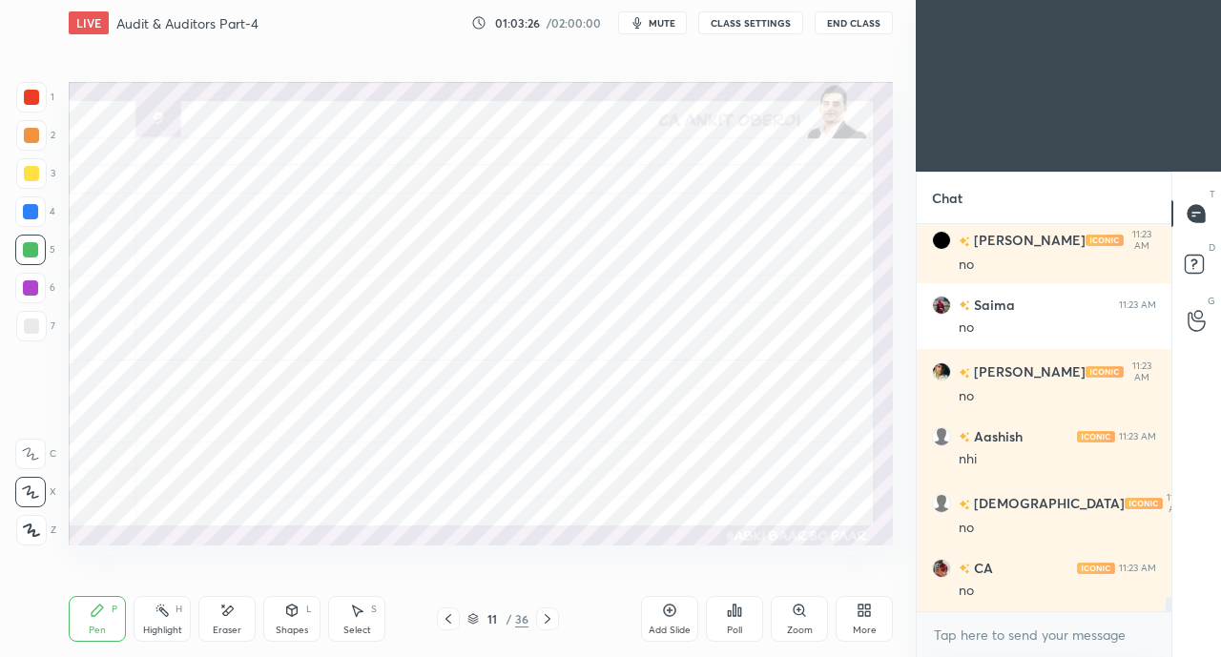
click at [296, 613] on icon at bounding box center [292, 610] width 10 height 11
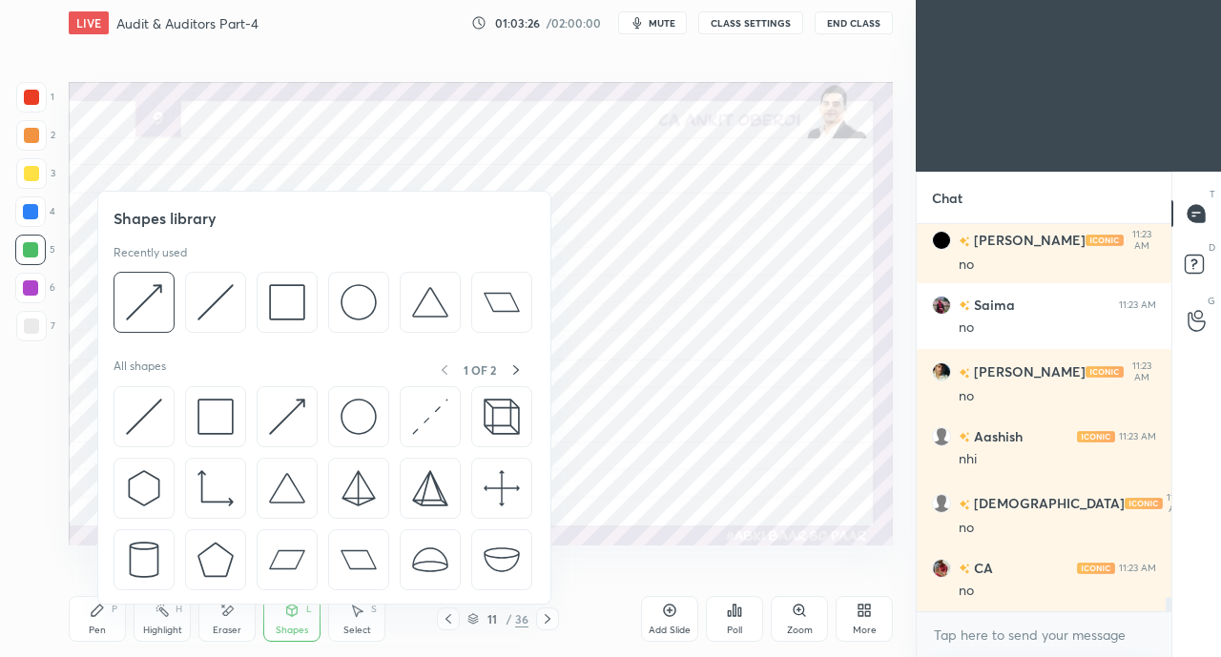
scroll to position [10371, 0]
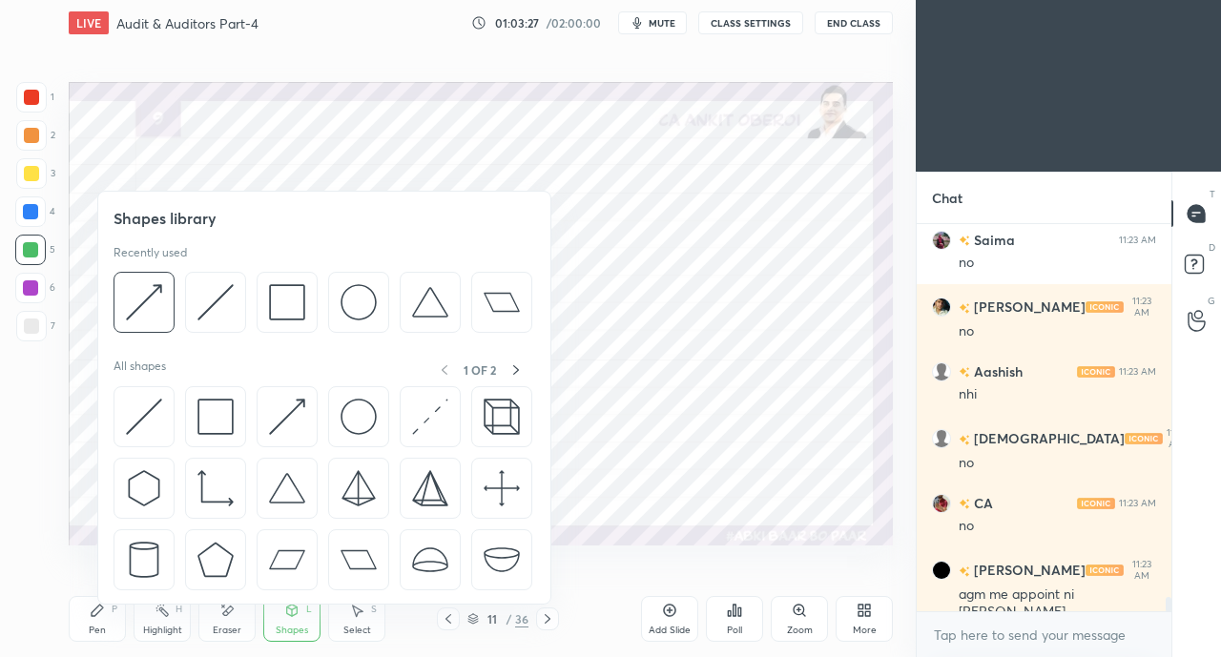
click at [145, 407] on img at bounding box center [144, 417] width 36 height 36
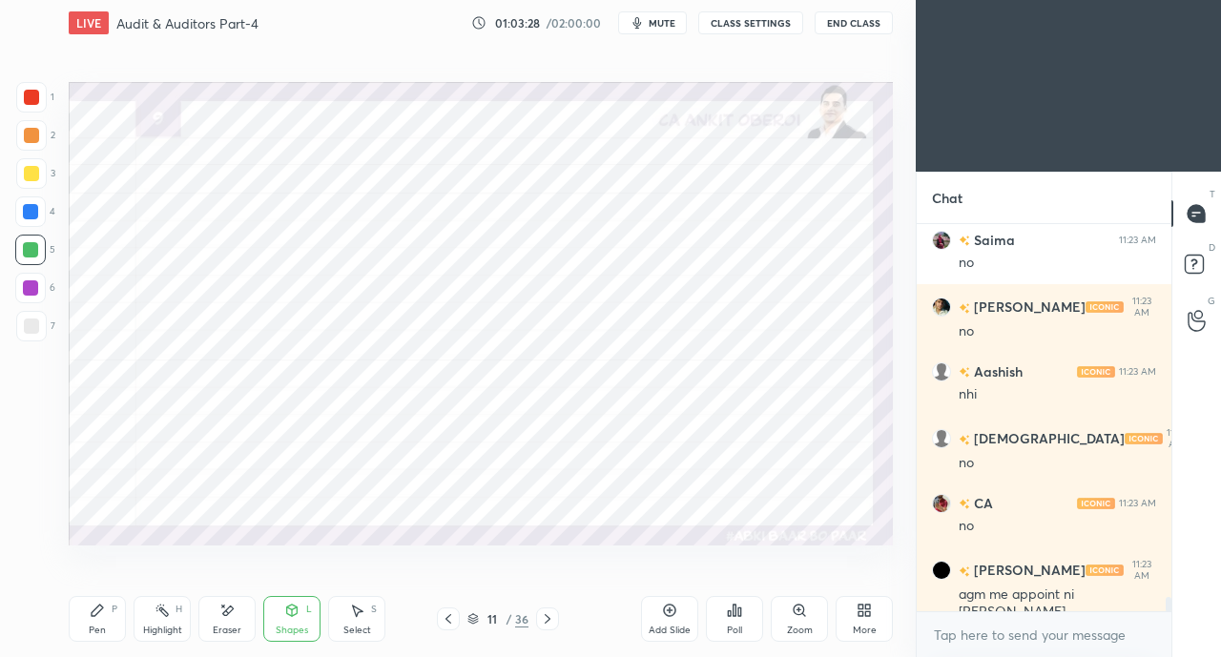
click at [29, 207] on div at bounding box center [30, 211] width 15 height 15
click at [290, 621] on div "Shapes L" at bounding box center [291, 619] width 57 height 46
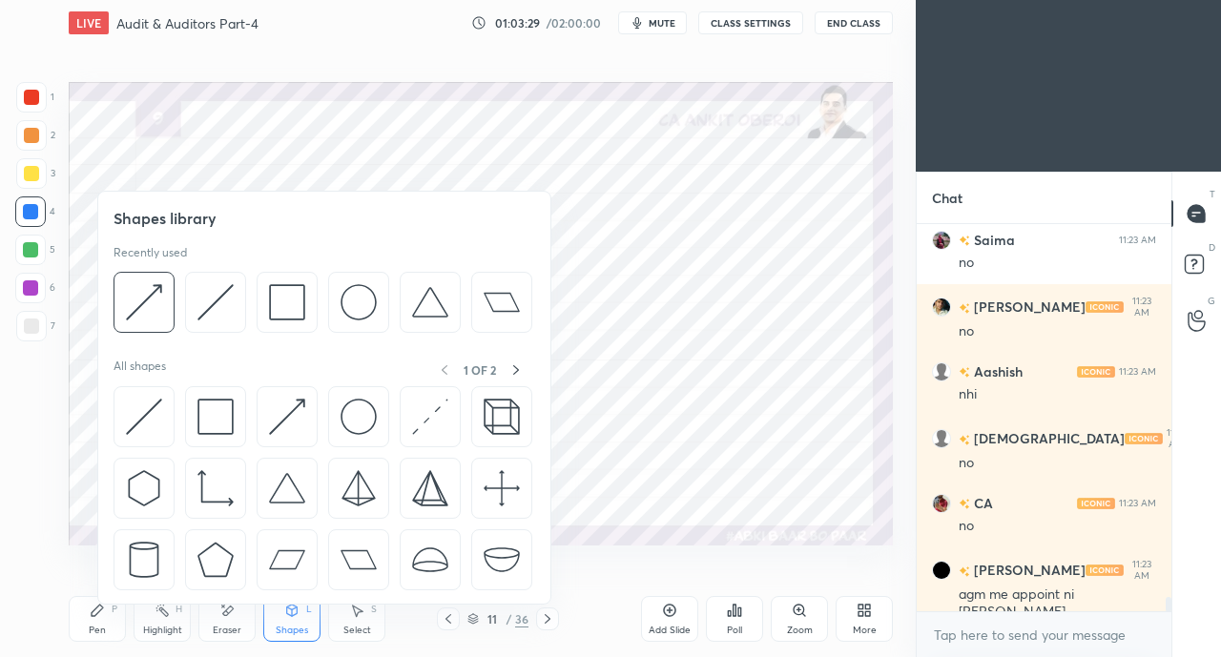
click at [134, 409] on img at bounding box center [144, 417] width 36 height 36
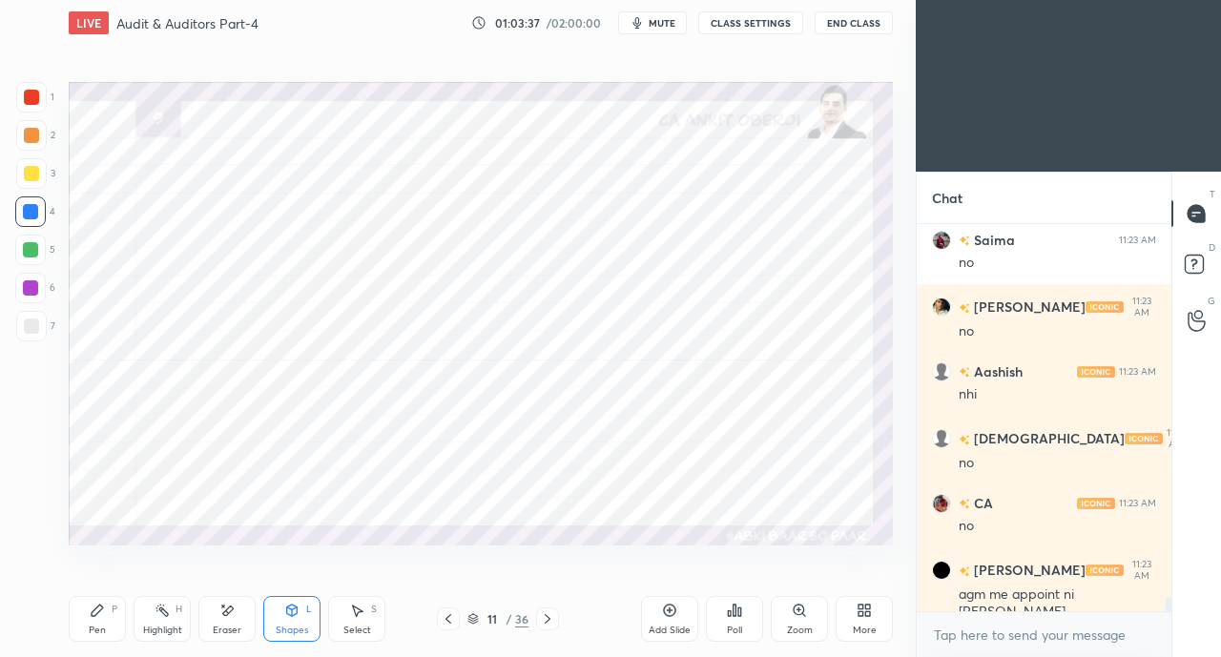
click at [97, 629] on div "Pen" at bounding box center [97, 631] width 17 height 10
click at [30, 101] on div at bounding box center [31, 97] width 15 height 15
click at [289, 615] on icon at bounding box center [292, 610] width 10 height 11
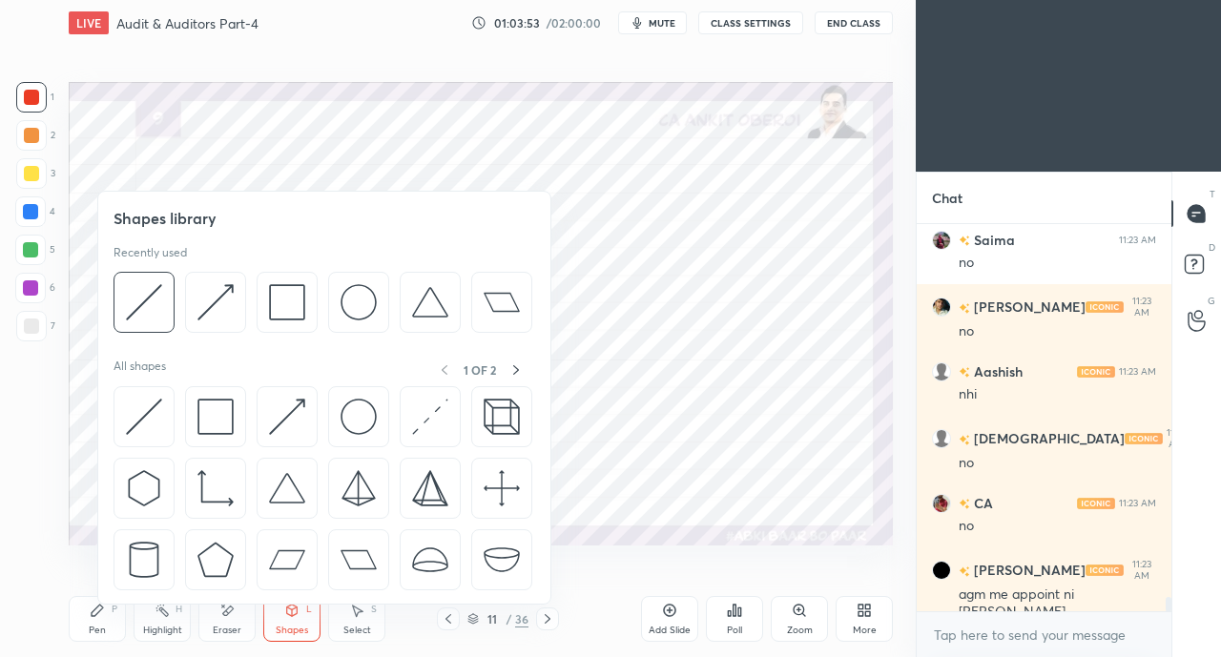
click at [134, 409] on img at bounding box center [144, 417] width 36 height 36
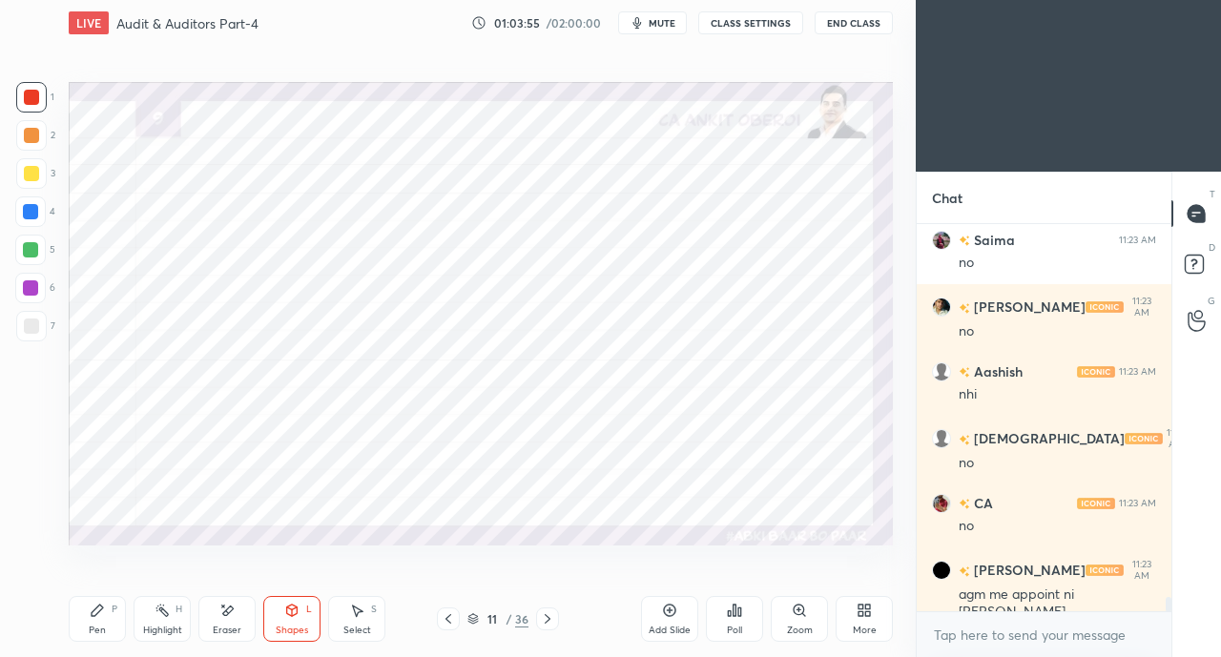
scroll to position [10438, 0]
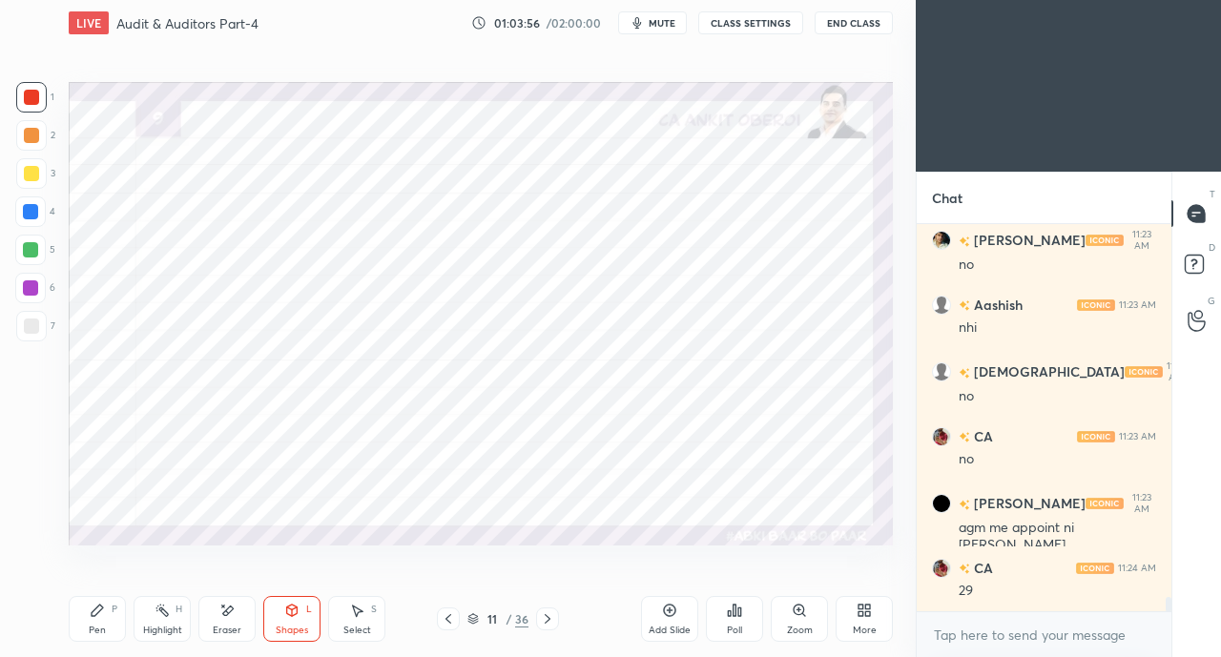
click at [236, 623] on div "Eraser" at bounding box center [226, 619] width 57 height 46
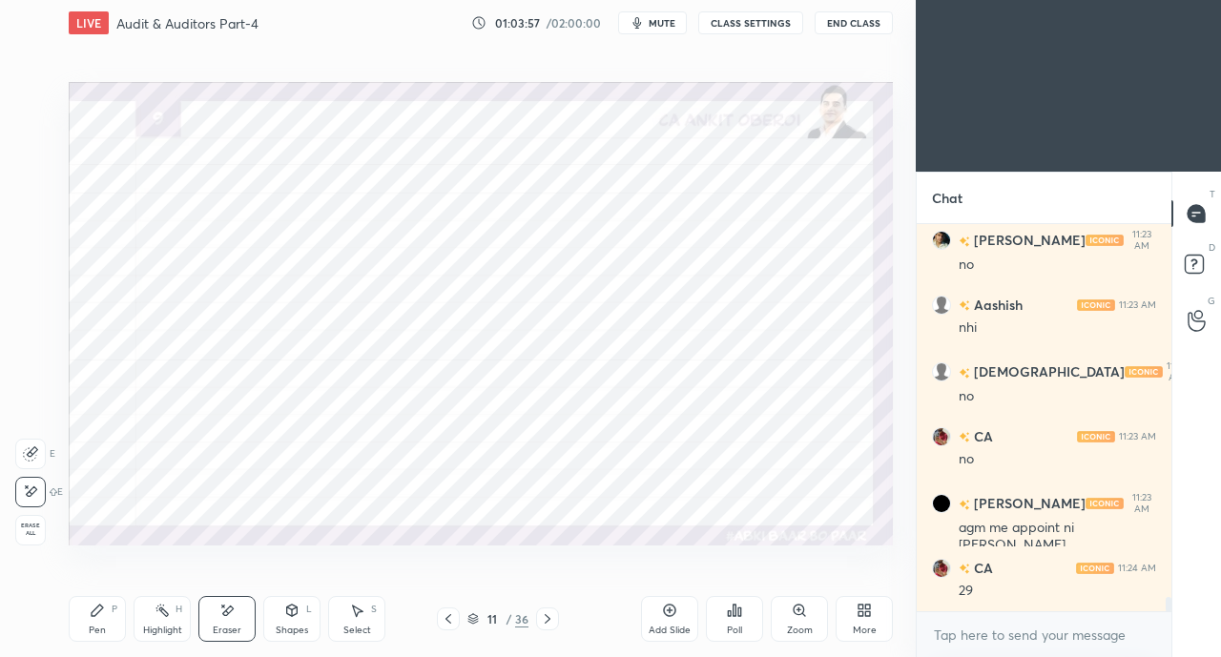
click at [288, 621] on div "Shapes L" at bounding box center [291, 619] width 57 height 46
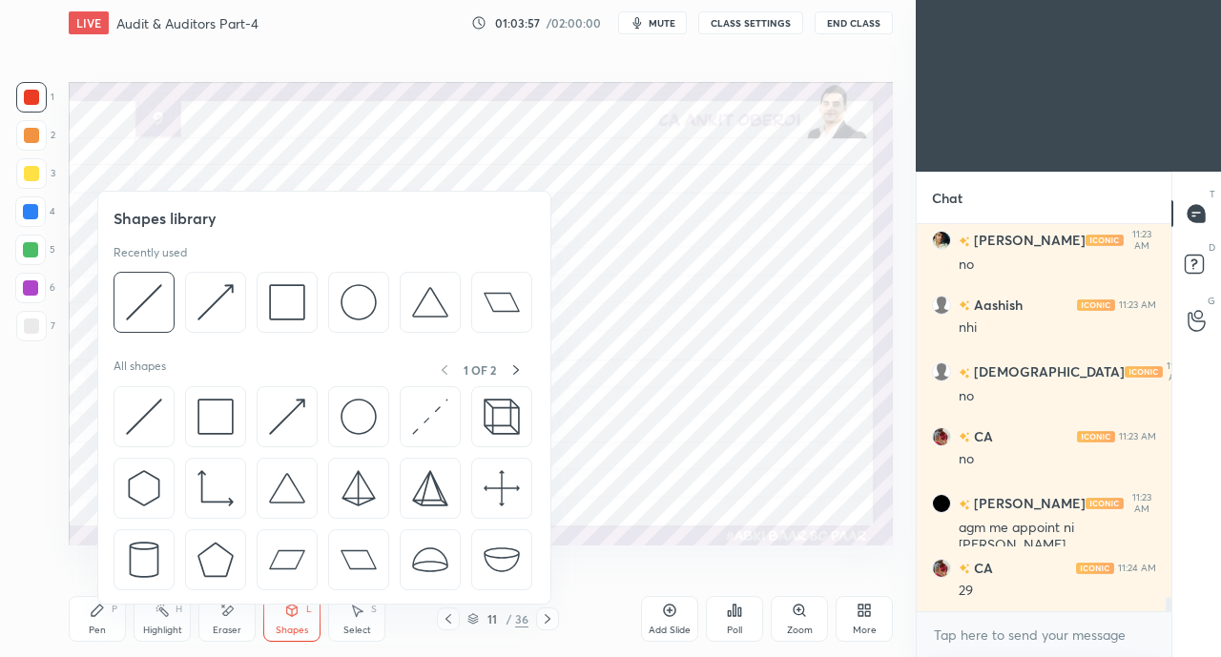
scroll to position [10503, 0]
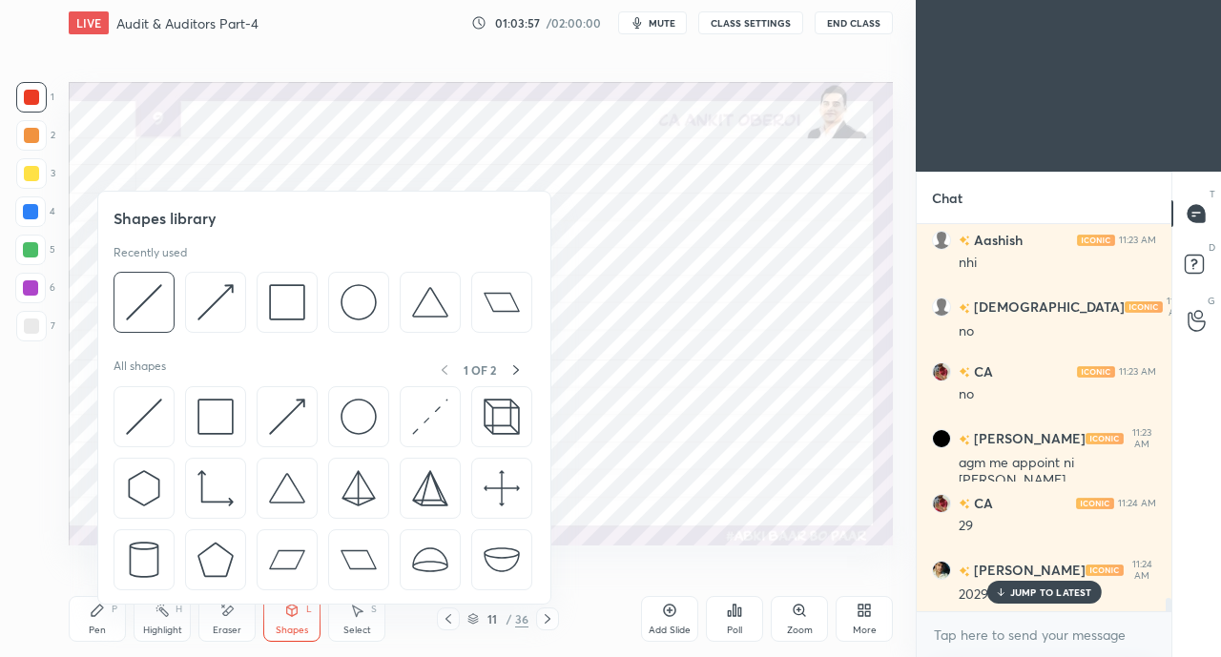
click at [139, 419] on img at bounding box center [144, 417] width 36 height 36
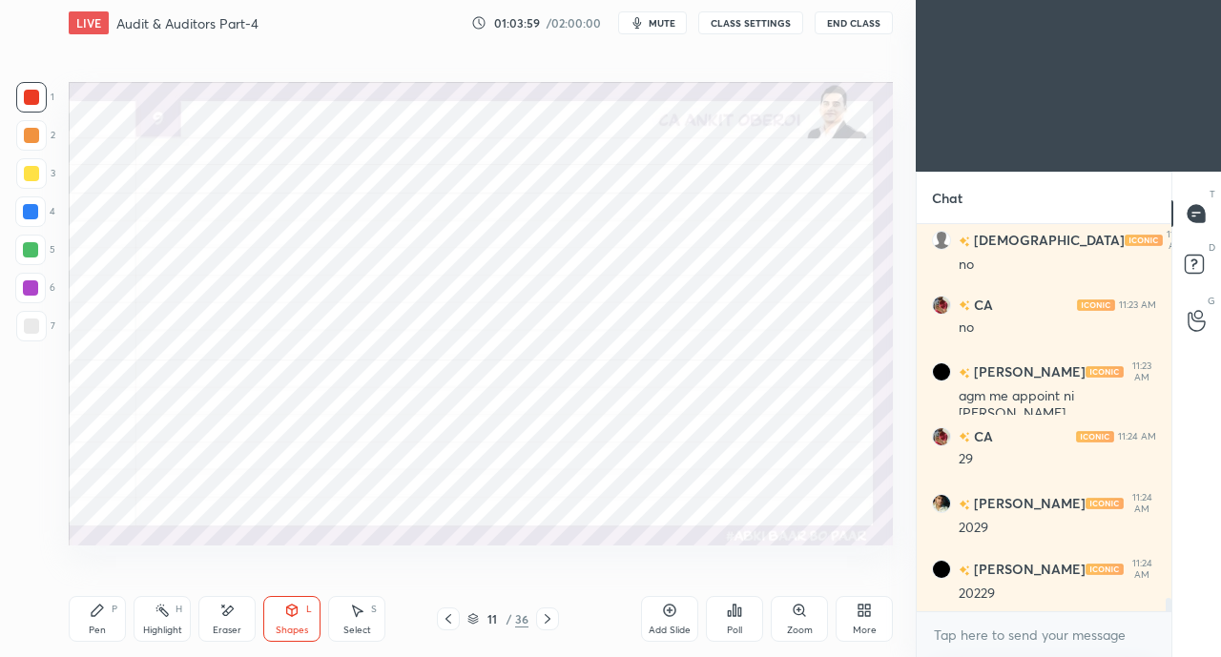
scroll to position [10635, 0]
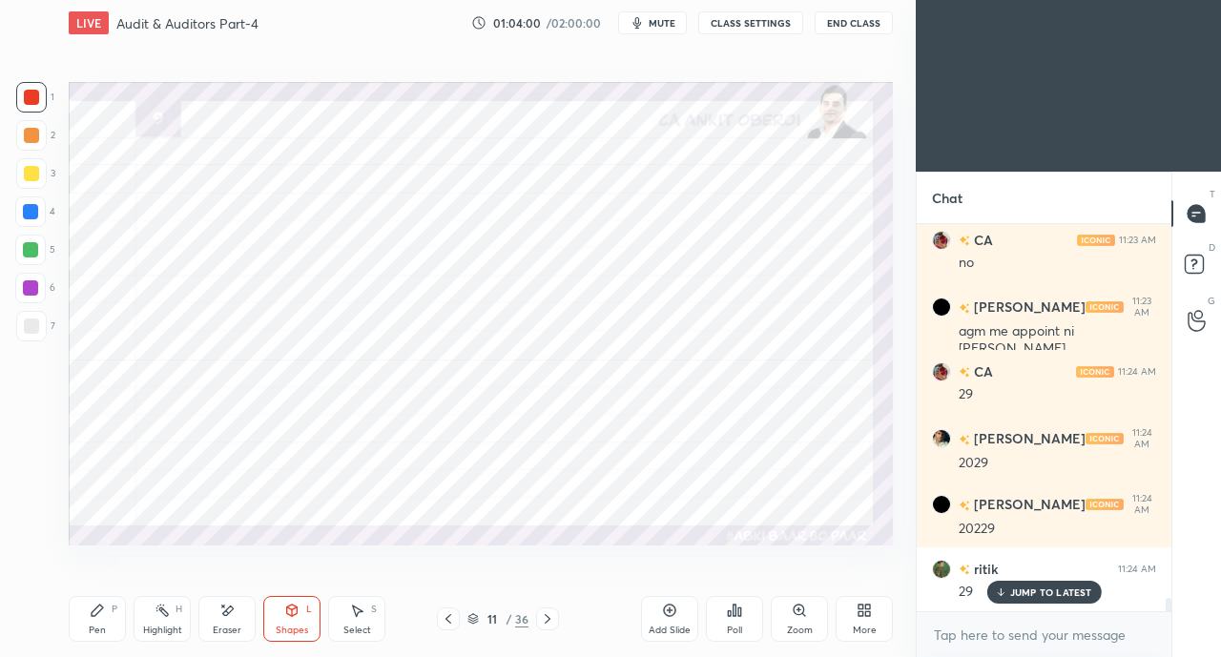
click at [109, 627] on div "Pen P" at bounding box center [97, 619] width 57 height 46
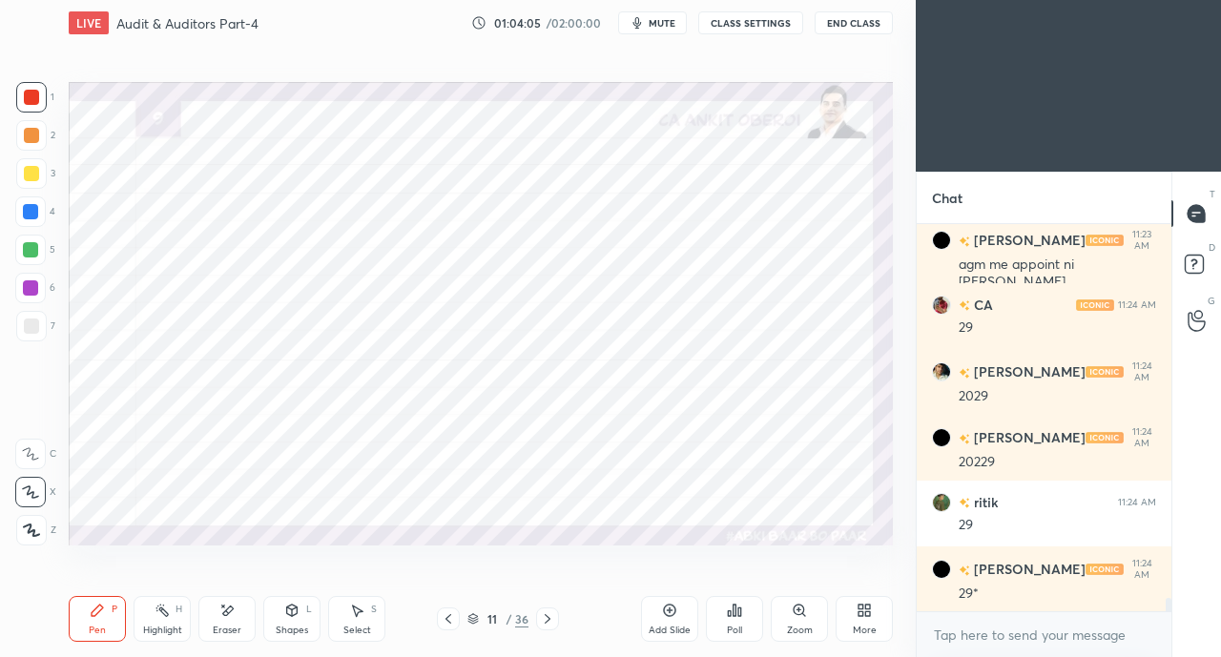
click at [287, 616] on icon at bounding box center [291, 610] width 15 height 15
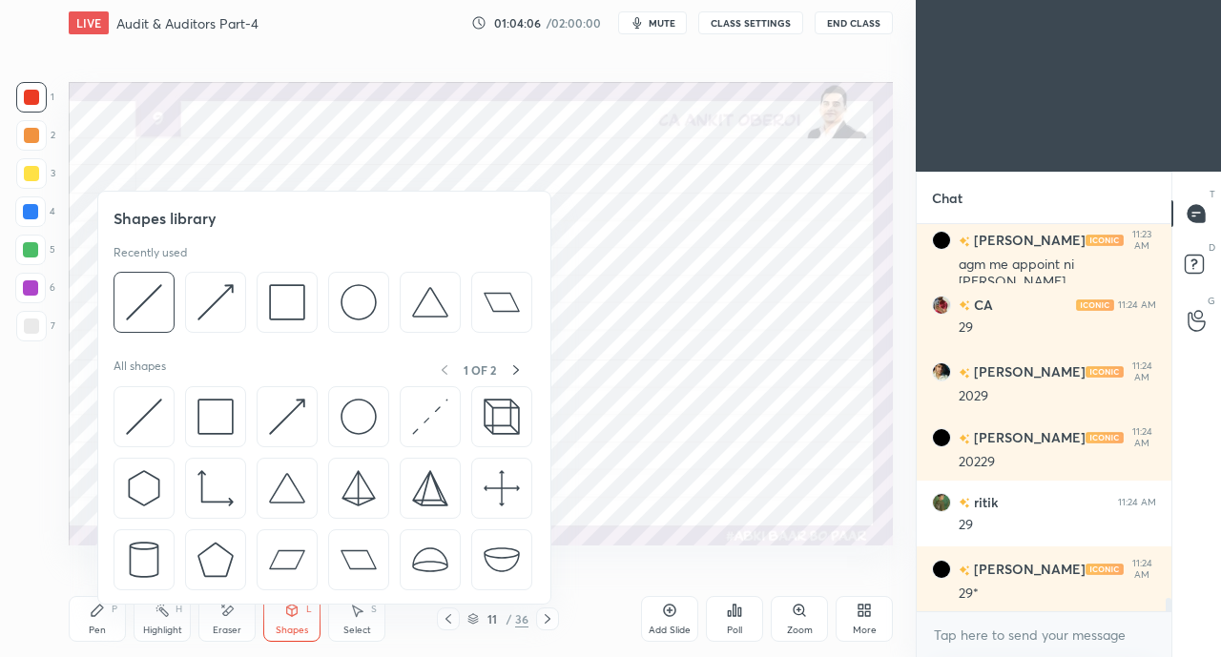
click at [144, 411] on img at bounding box center [144, 417] width 36 height 36
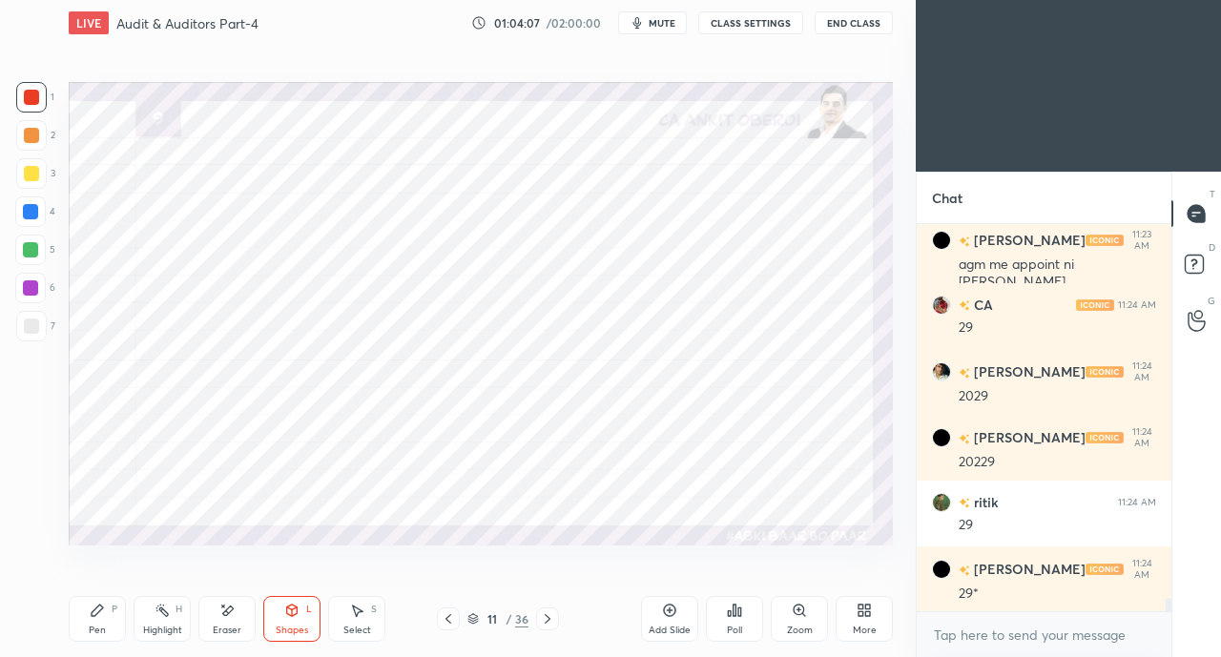
click at [31, 243] on div at bounding box center [30, 249] width 15 height 15
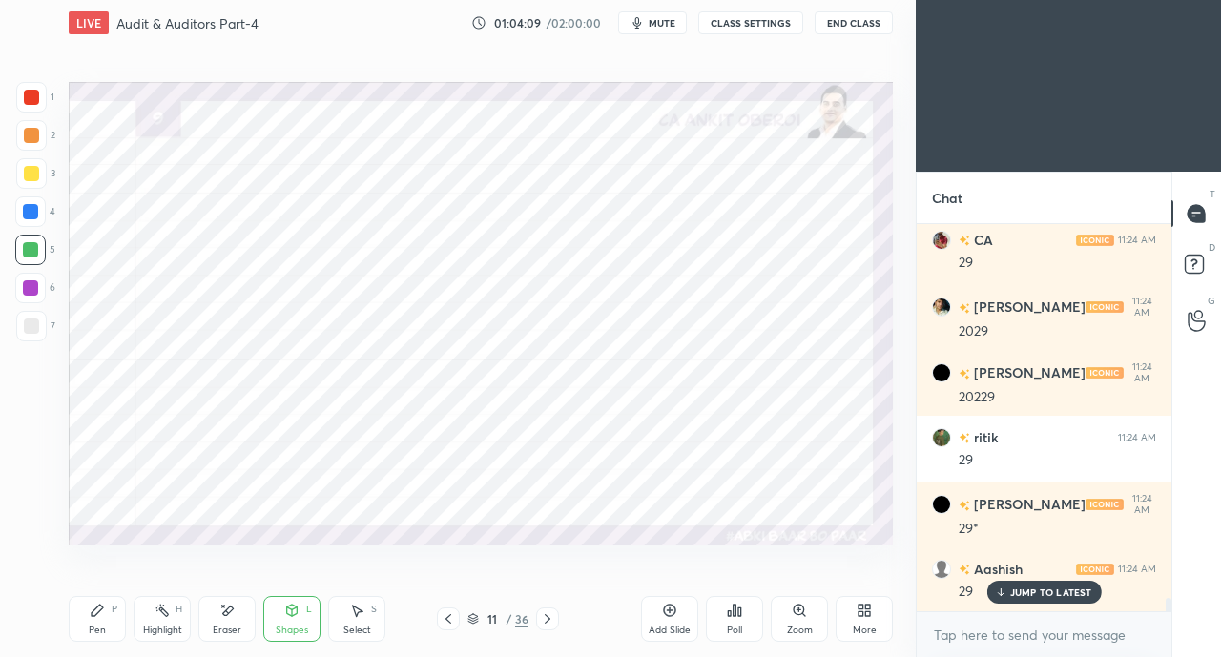
click at [95, 627] on div "Pen" at bounding box center [97, 631] width 17 height 10
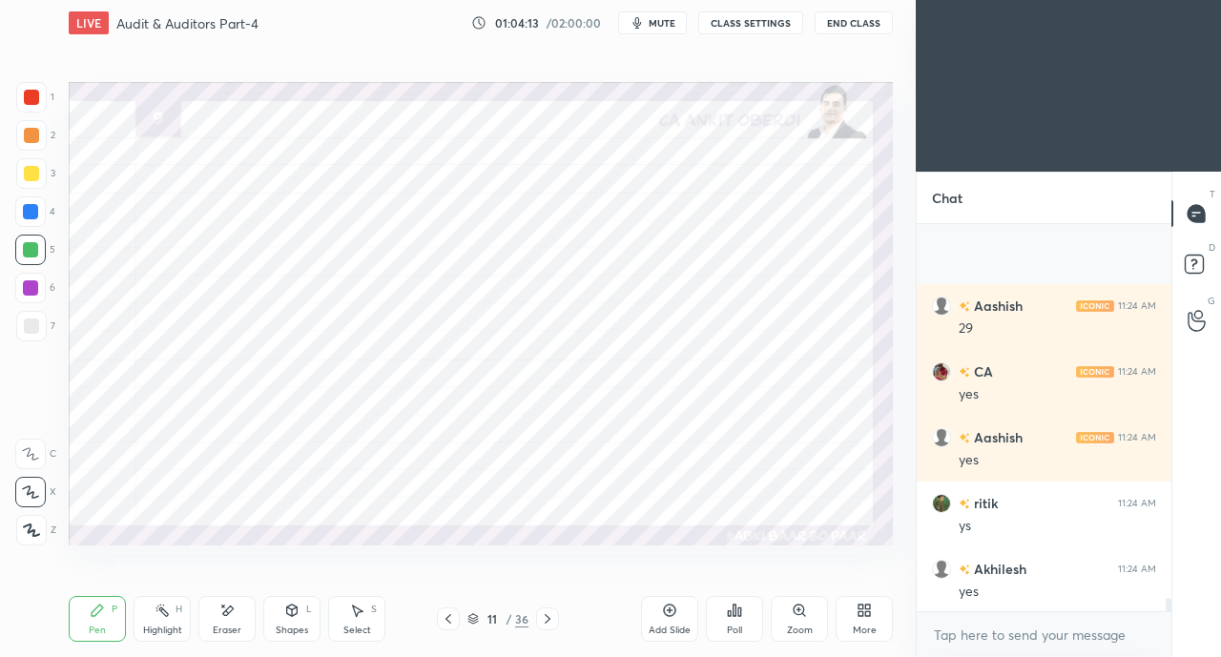
scroll to position [11161, 0]
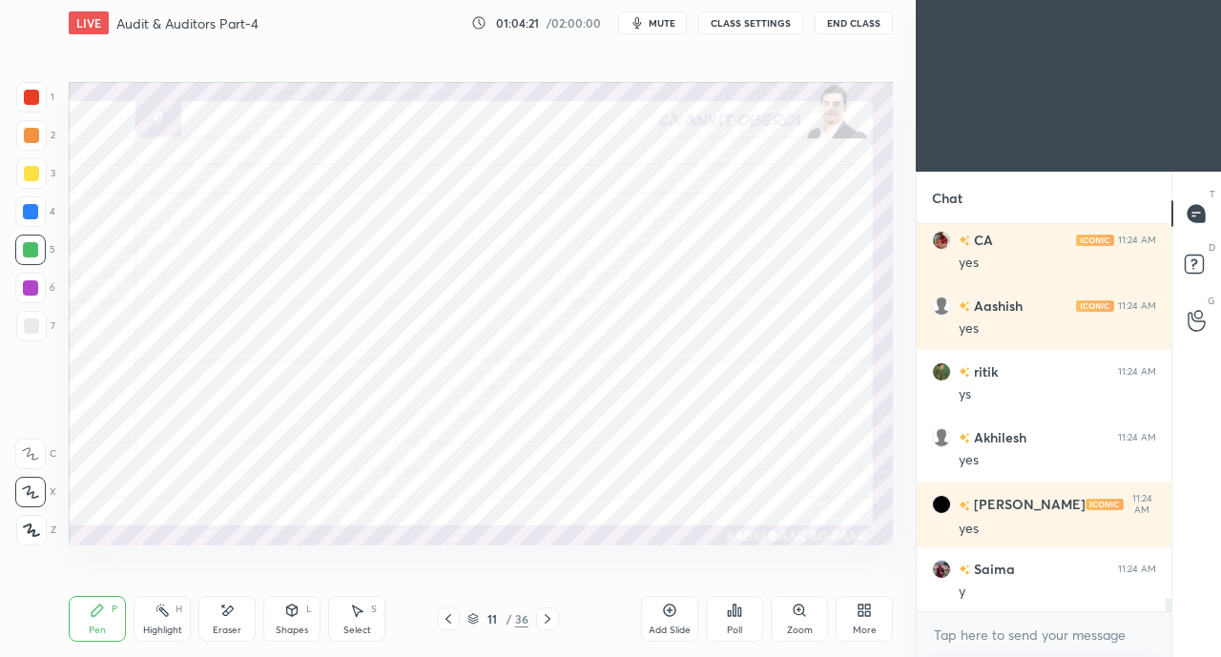
click at [282, 613] on div "Shapes L" at bounding box center [291, 619] width 57 height 46
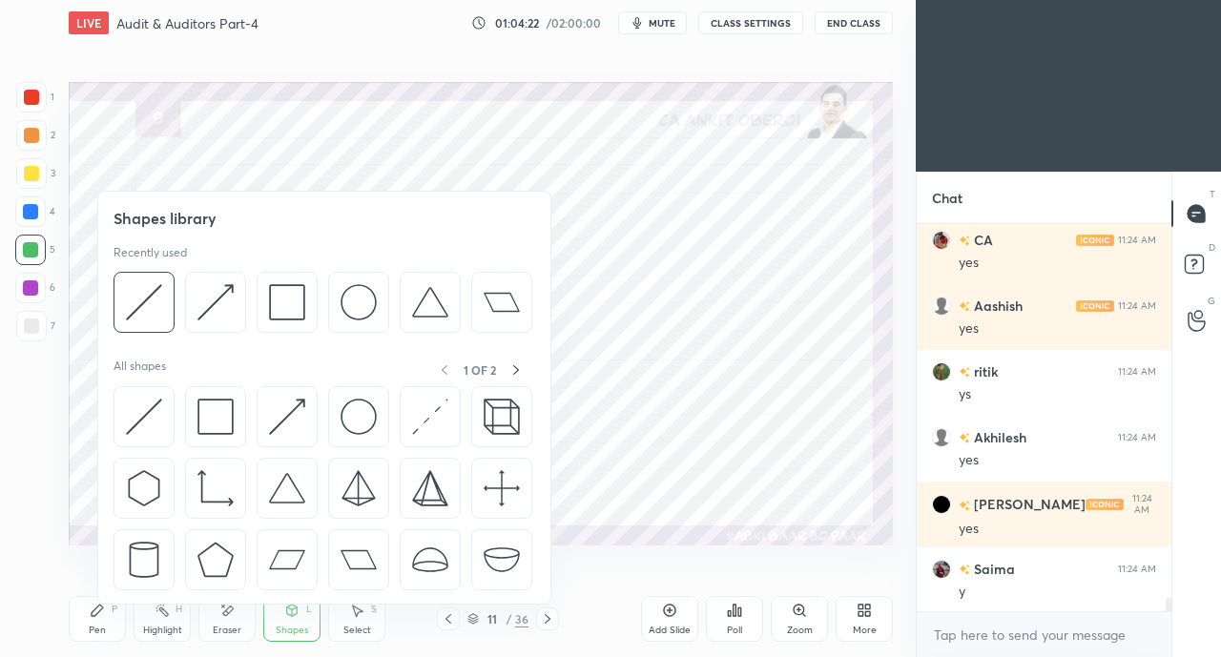
click at [285, 417] on img at bounding box center [287, 417] width 36 height 36
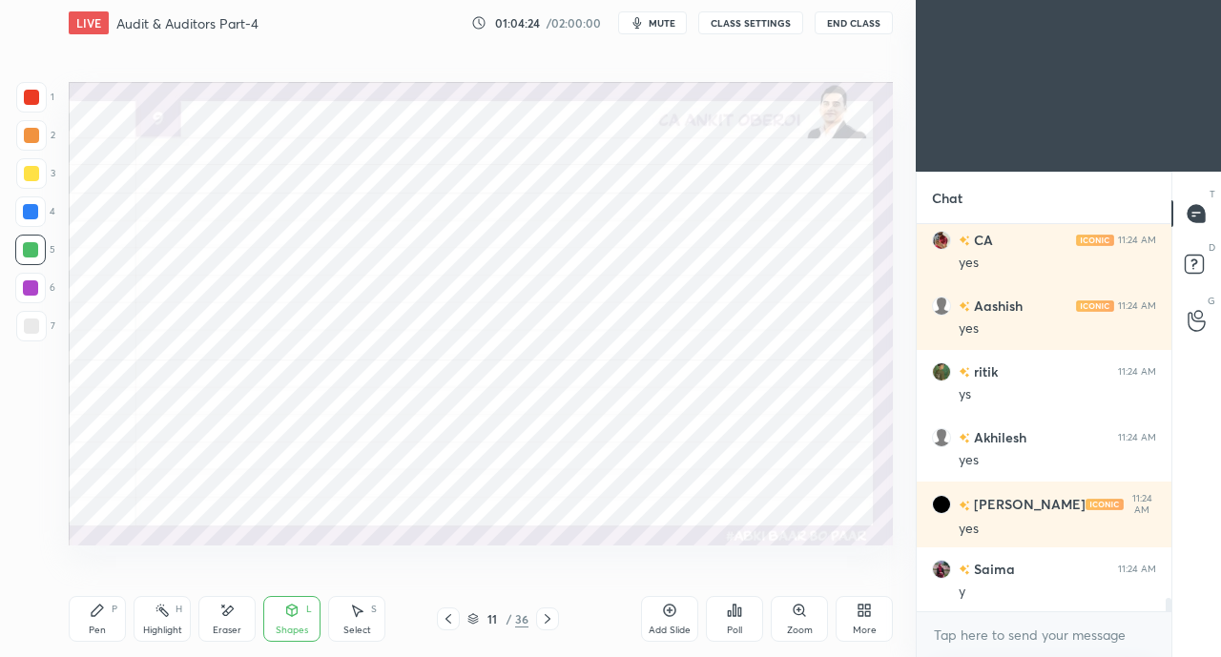
click at [86, 617] on div "Pen P" at bounding box center [97, 619] width 57 height 46
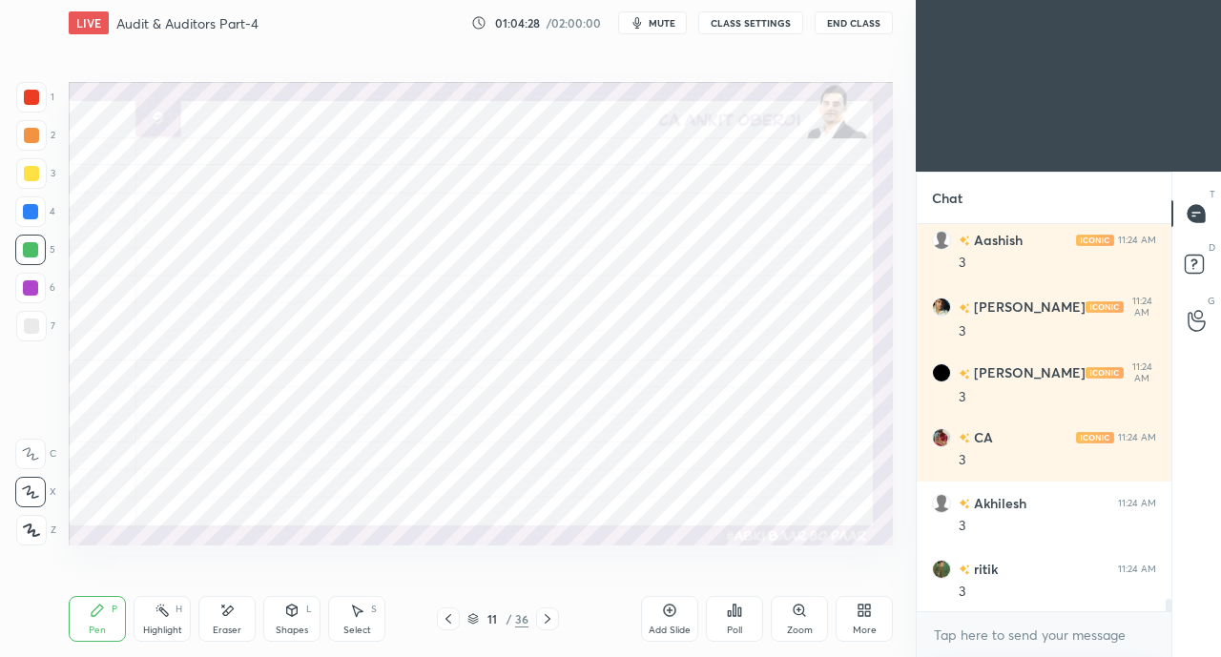
scroll to position [11623, 0]
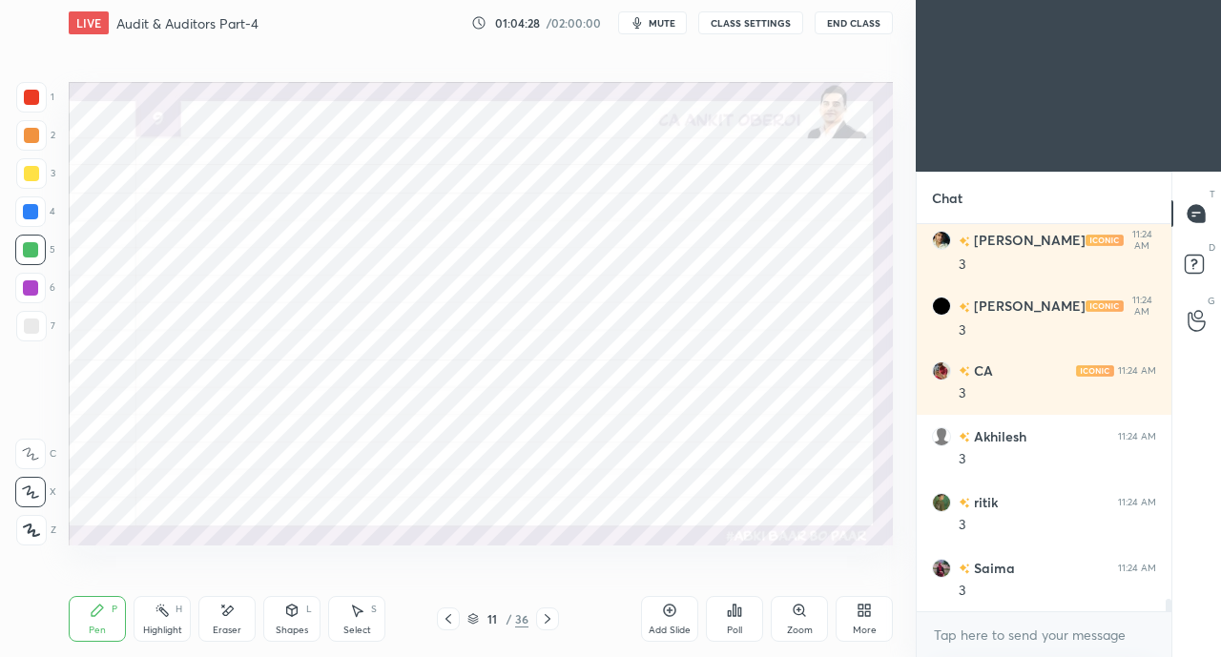
click at [32, 98] on div at bounding box center [31, 97] width 15 height 15
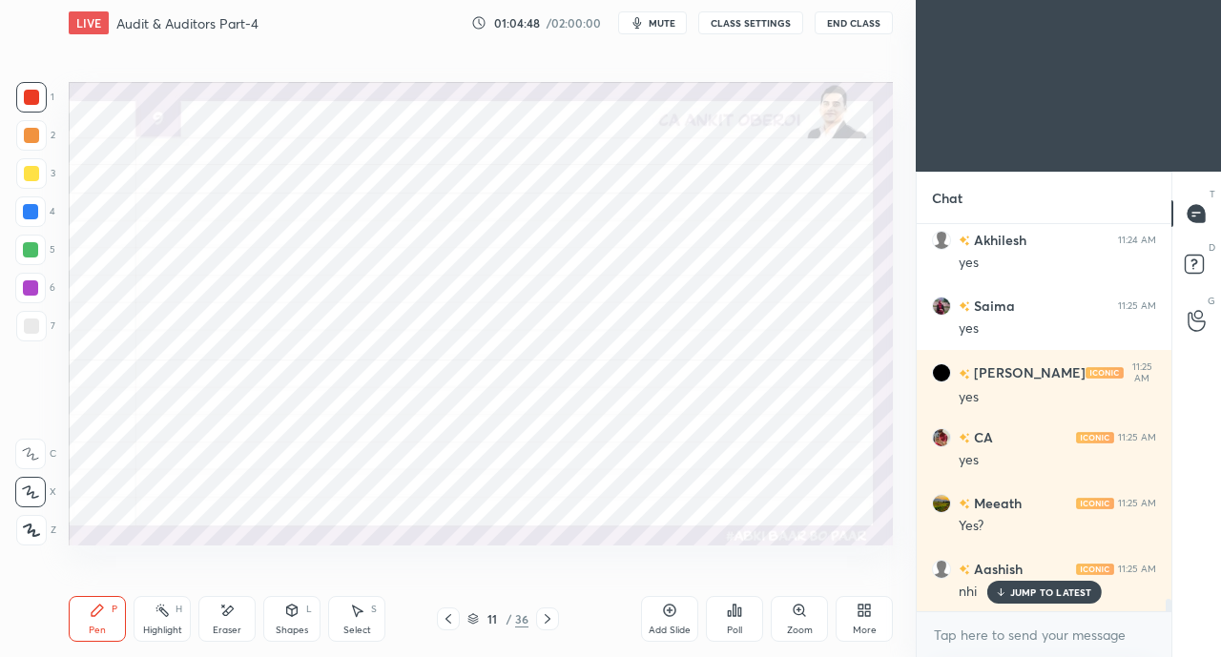
scroll to position [12149, 0]
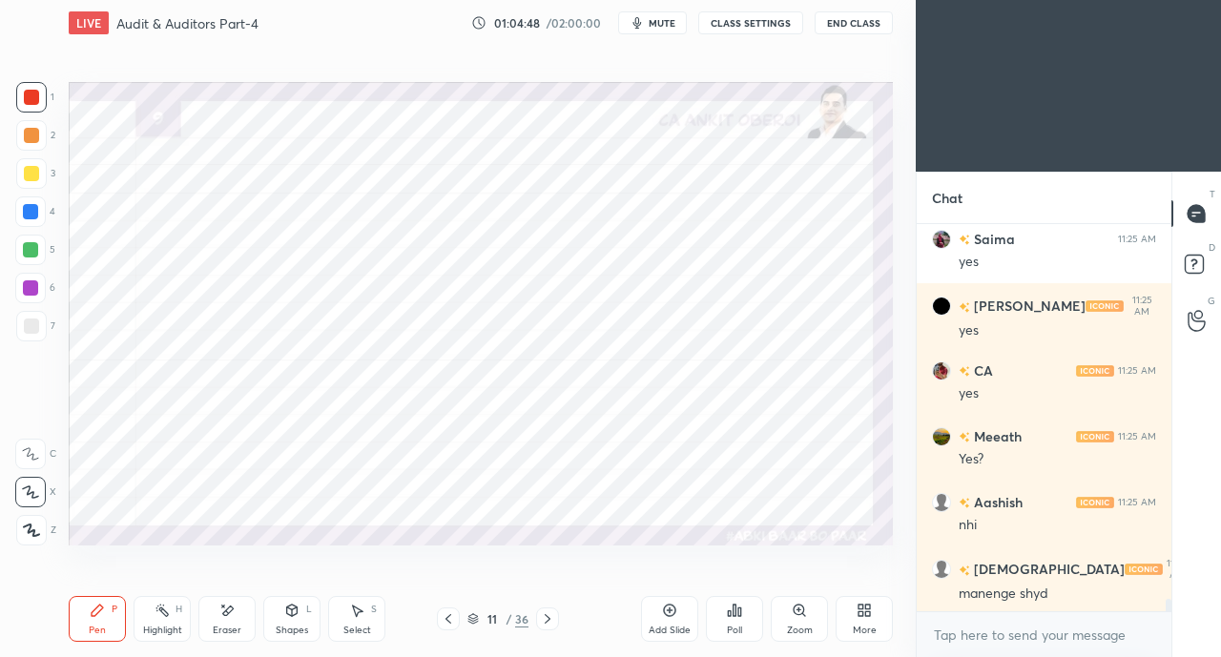
click at [224, 619] on div "Eraser" at bounding box center [226, 619] width 57 height 46
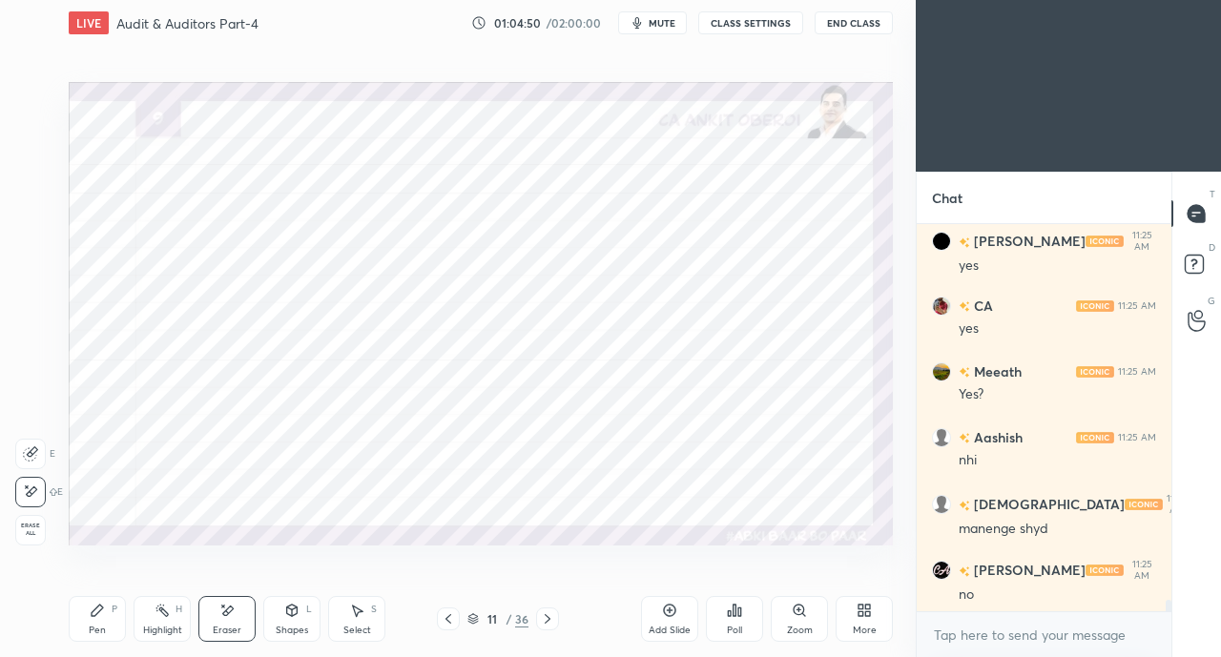
scroll to position [12281, 0]
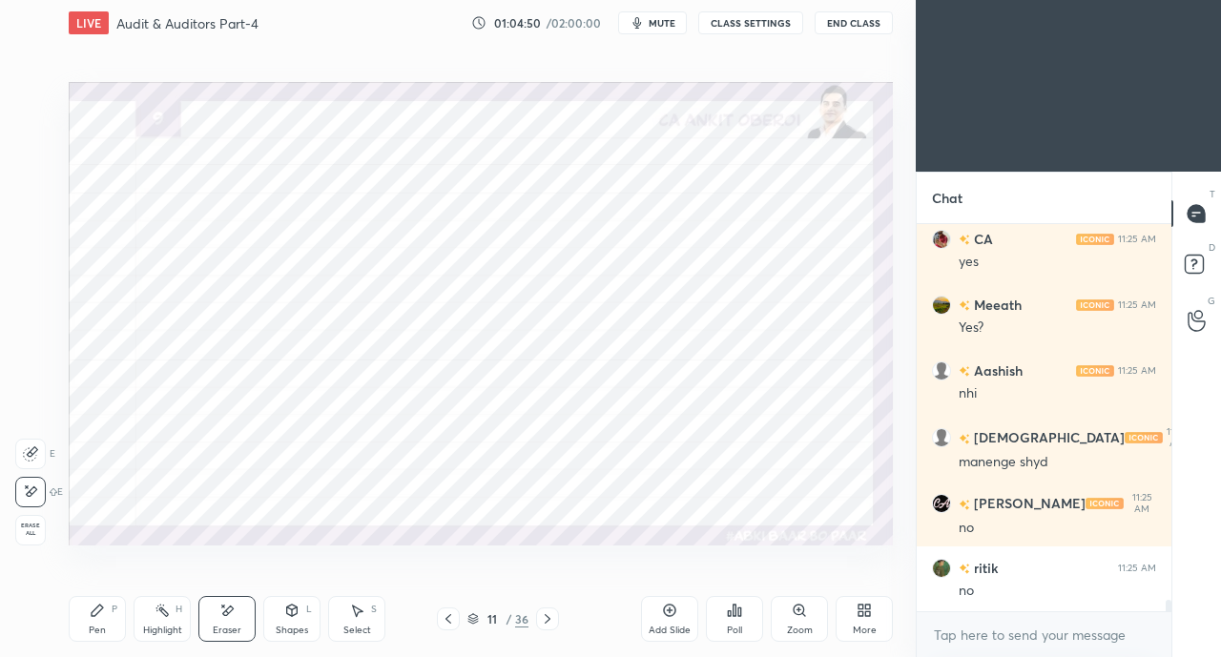
click at [103, 602] on div "Pen P" at bounding box center [97, 619] width 57 height 46
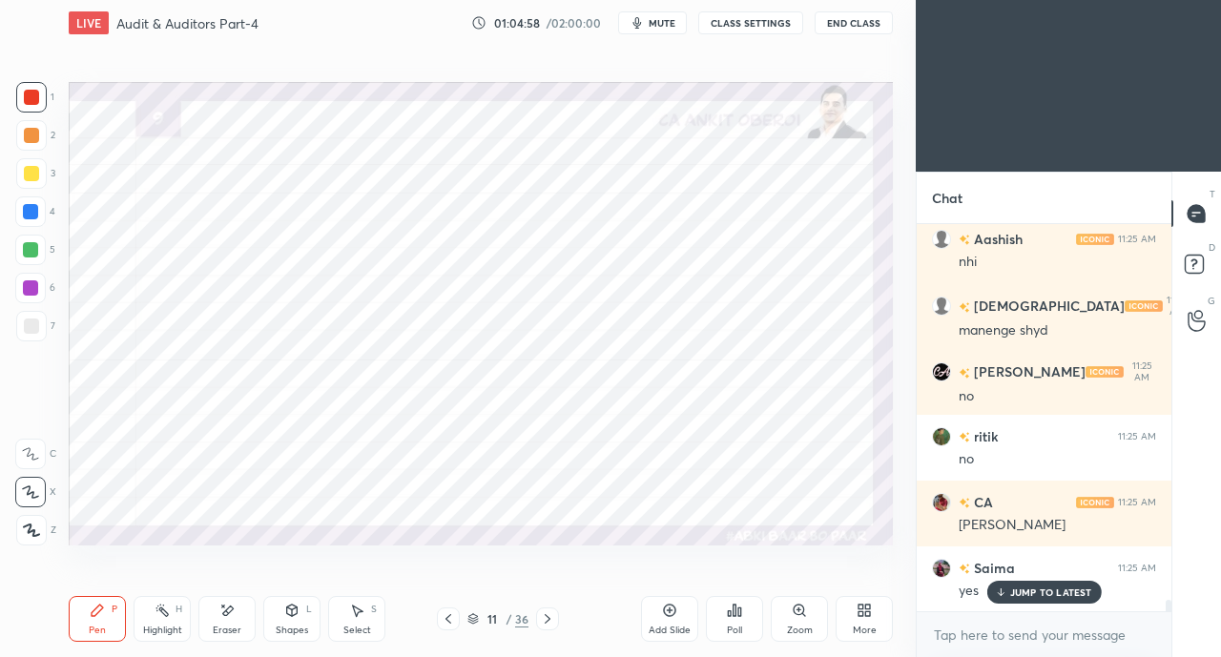
scroll to position [12477, 0]
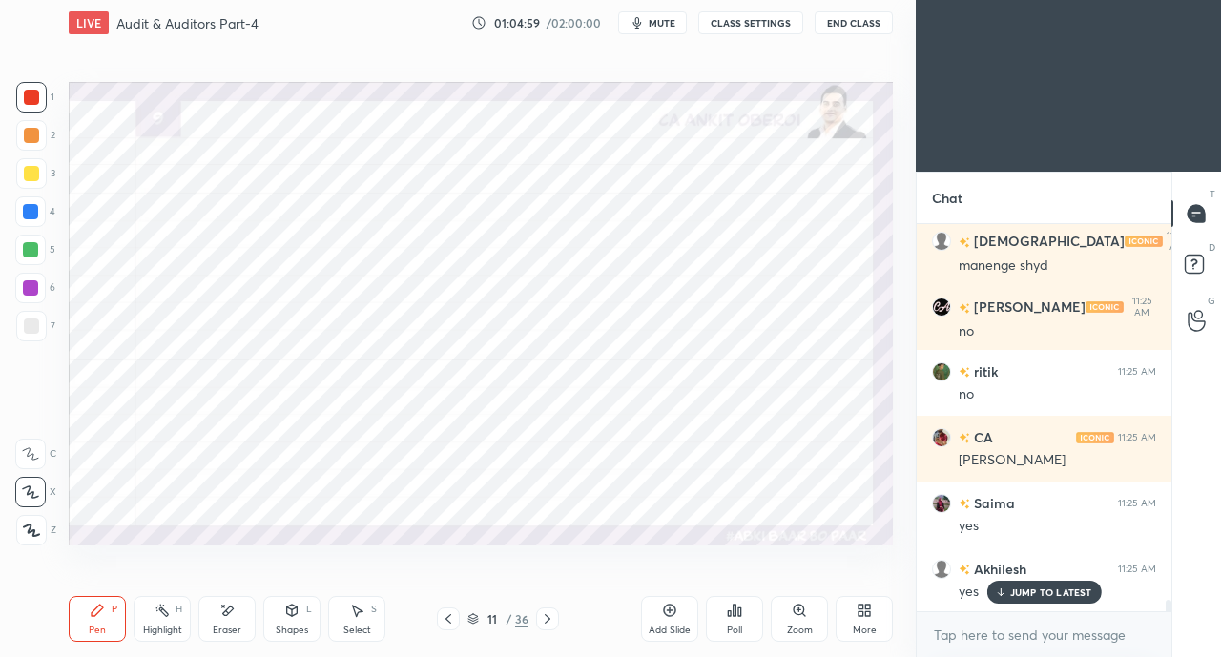
click at [1003, 585] on div "JUMP TO LATEST" at bounding box center [1043, 592] width 114 height 23
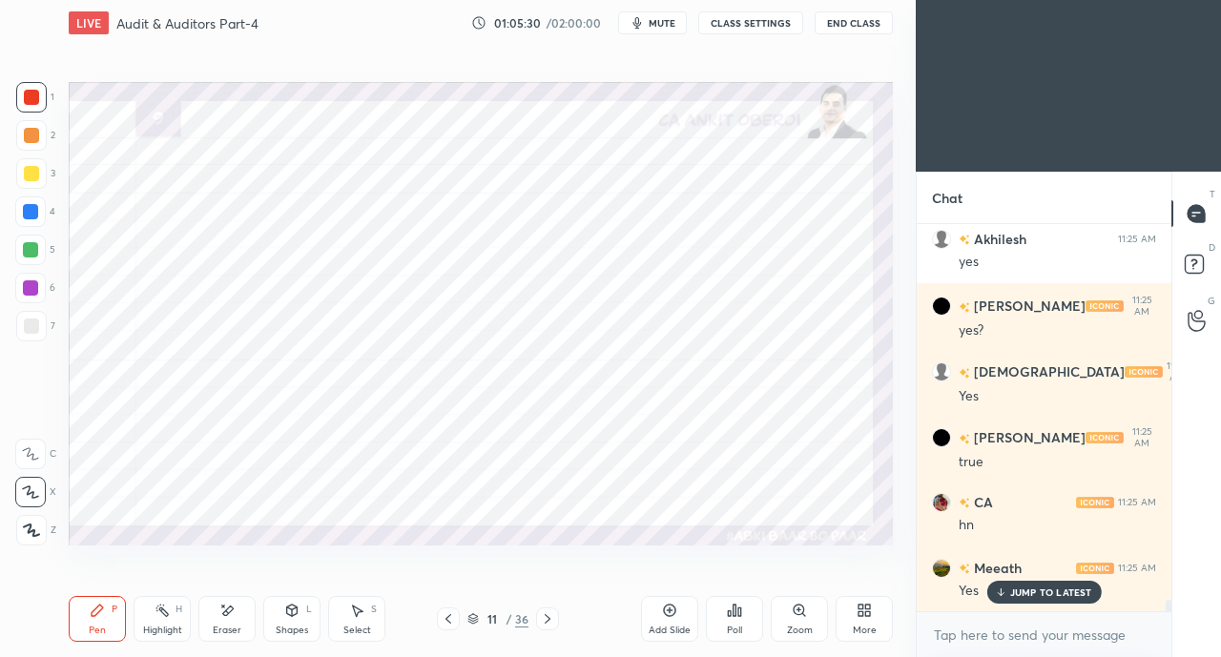
scroll to position [12872, 0]
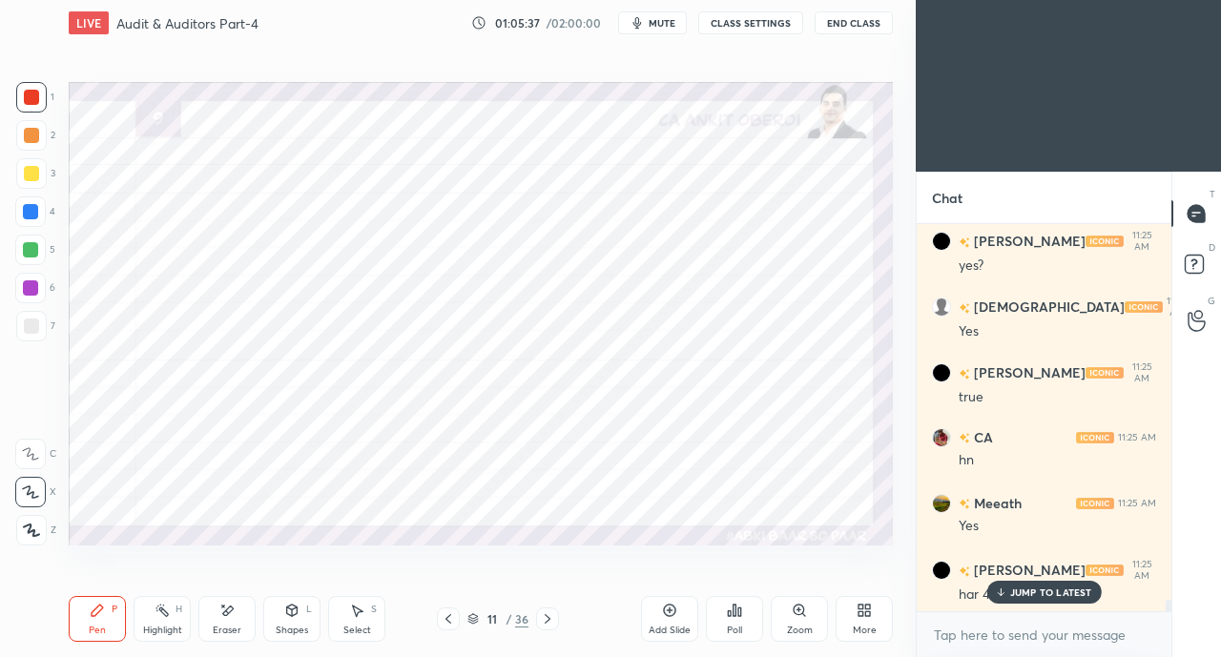
click at [292, 616] on icon at bounding box center [292, 612] width 0 height 7
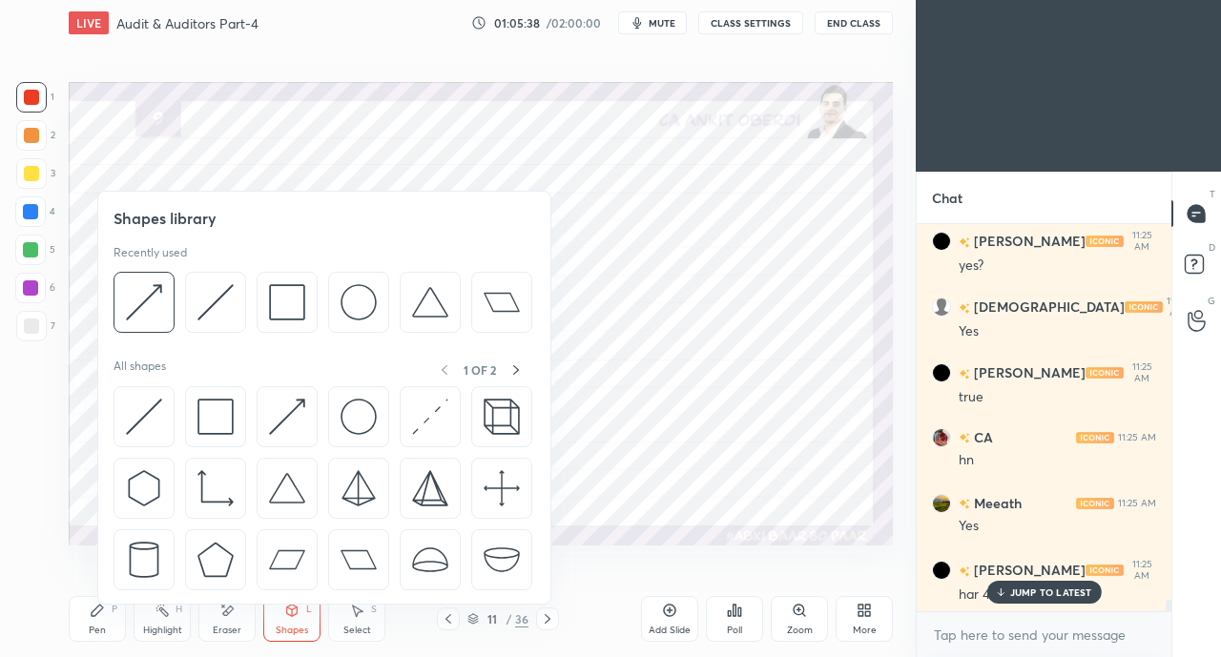
click at [143, 405] on img at bounding box center [144, 417] width 36 height 36
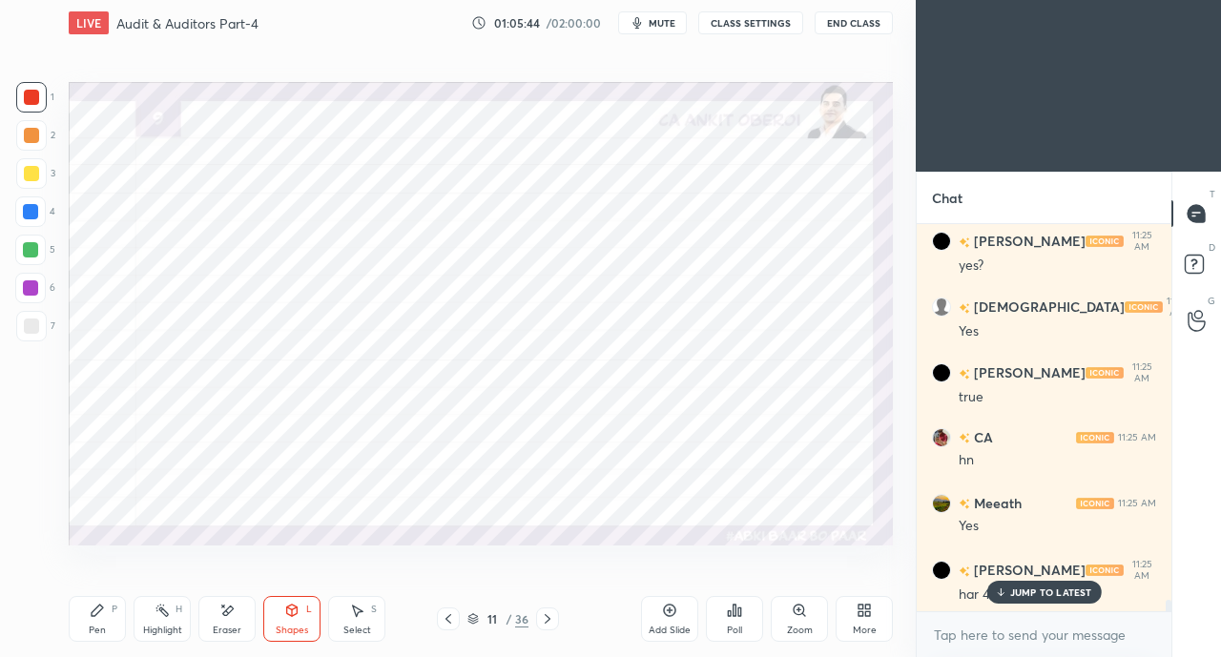
click at [103, 620] on div "Pen P" at bounding box center [97, 619] width 57 height 46
click at [30, 211] on div at bounding box center [30, 211] width 15 height 15
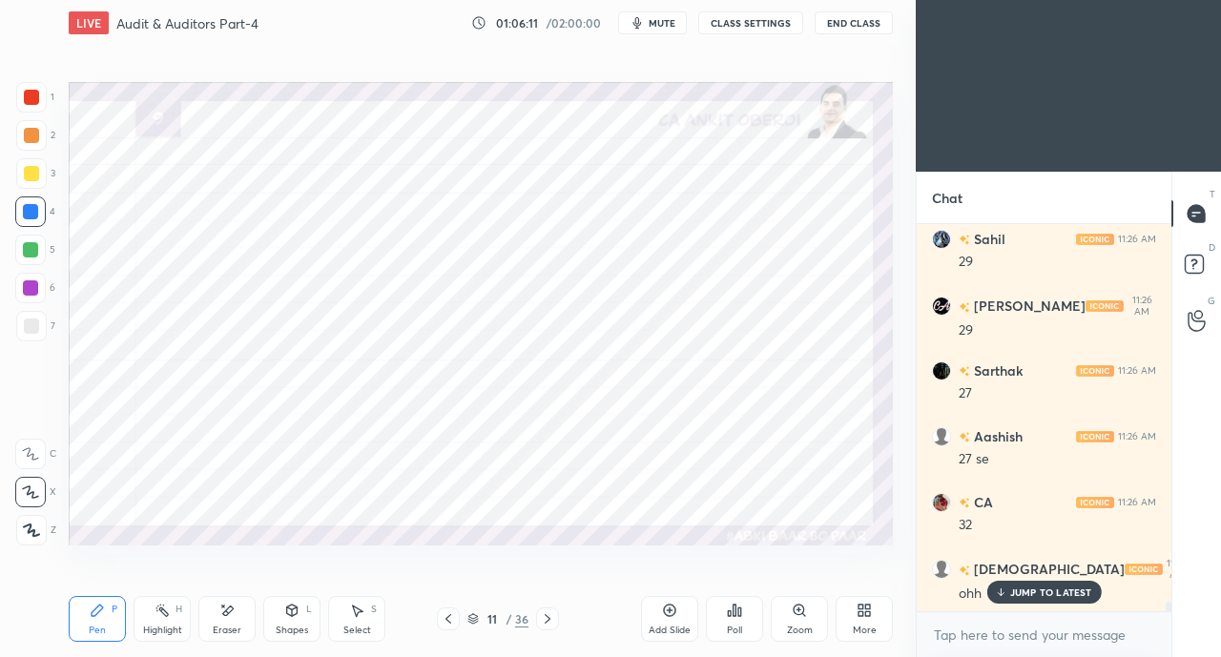
scroll to position [14714, 0]
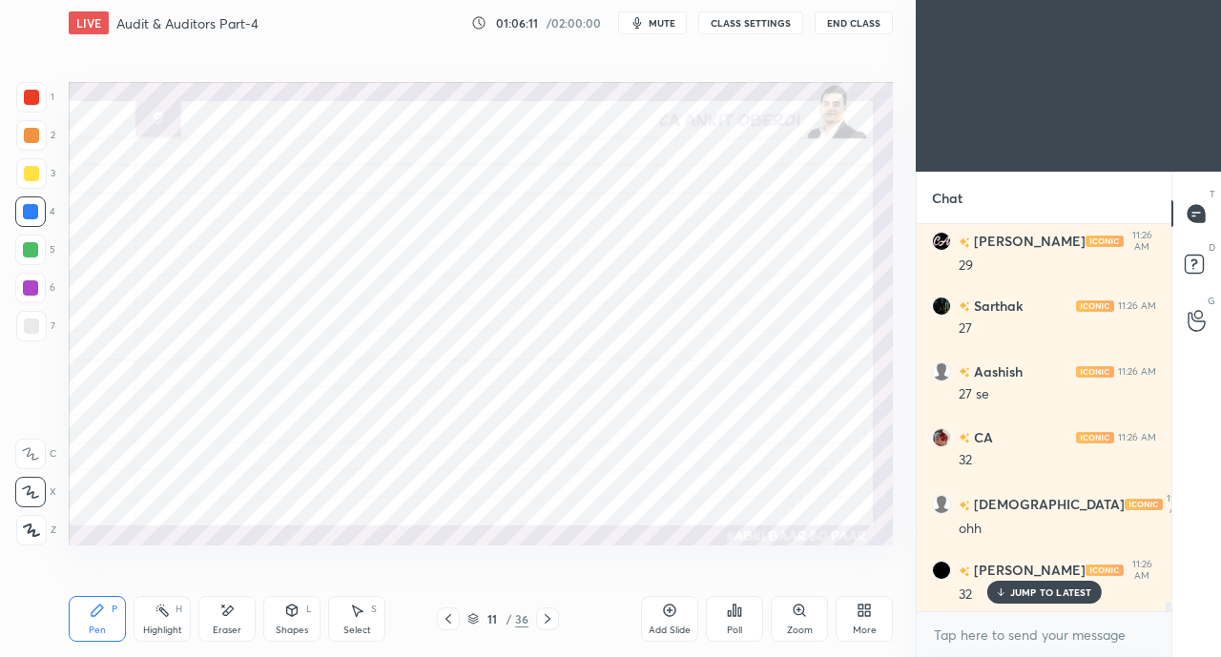
click at [21, 98] on div at bounding box center [31, 97] width 31 height 31
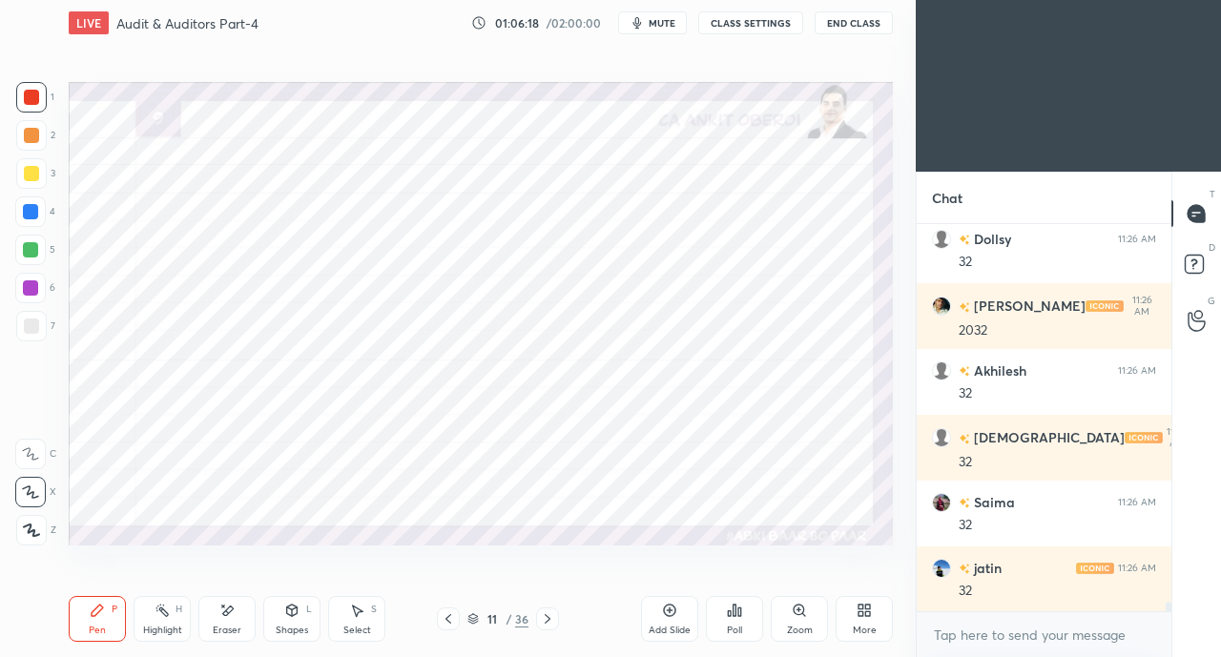
scroll to position [15241, 0]
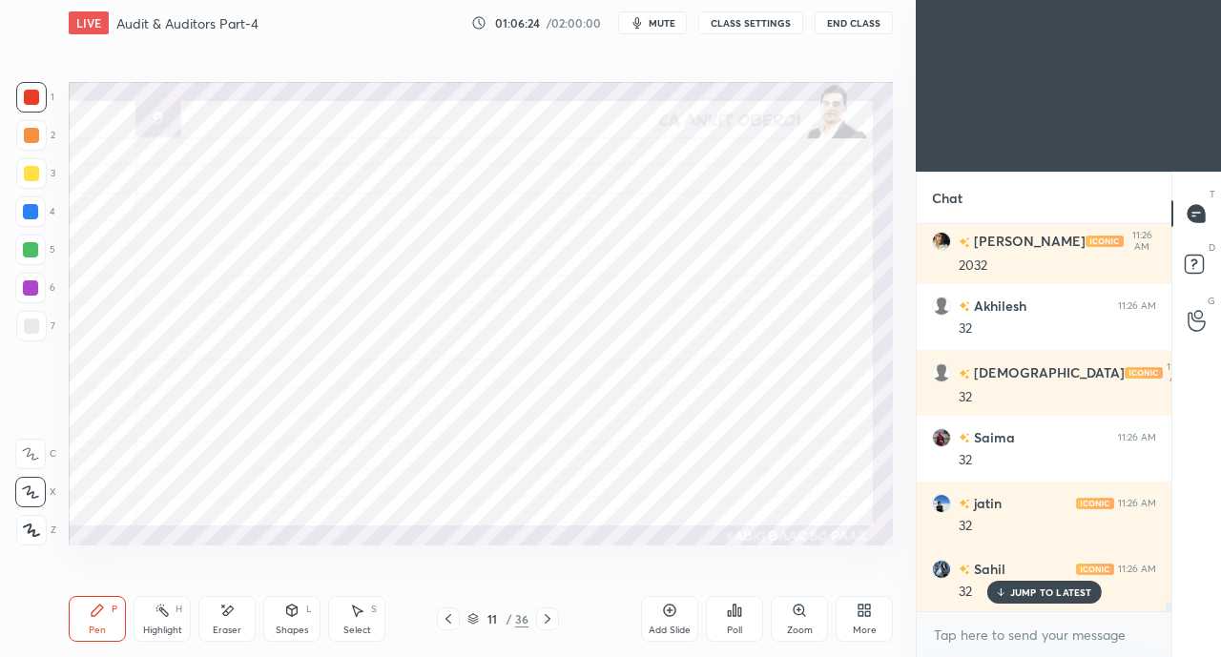
click at [547, 619] on icon at bounding box center [547, 618] width 15 height 15
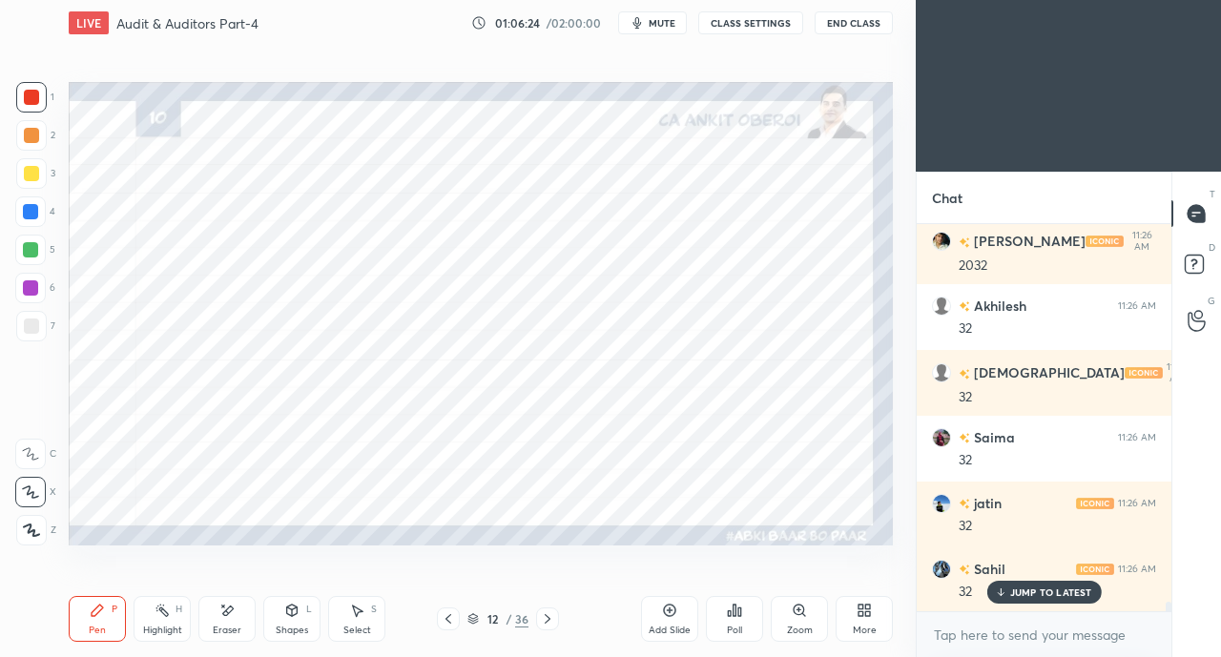
click at [557, 615] on div at bounding box center [547, 618] width 23 height 23
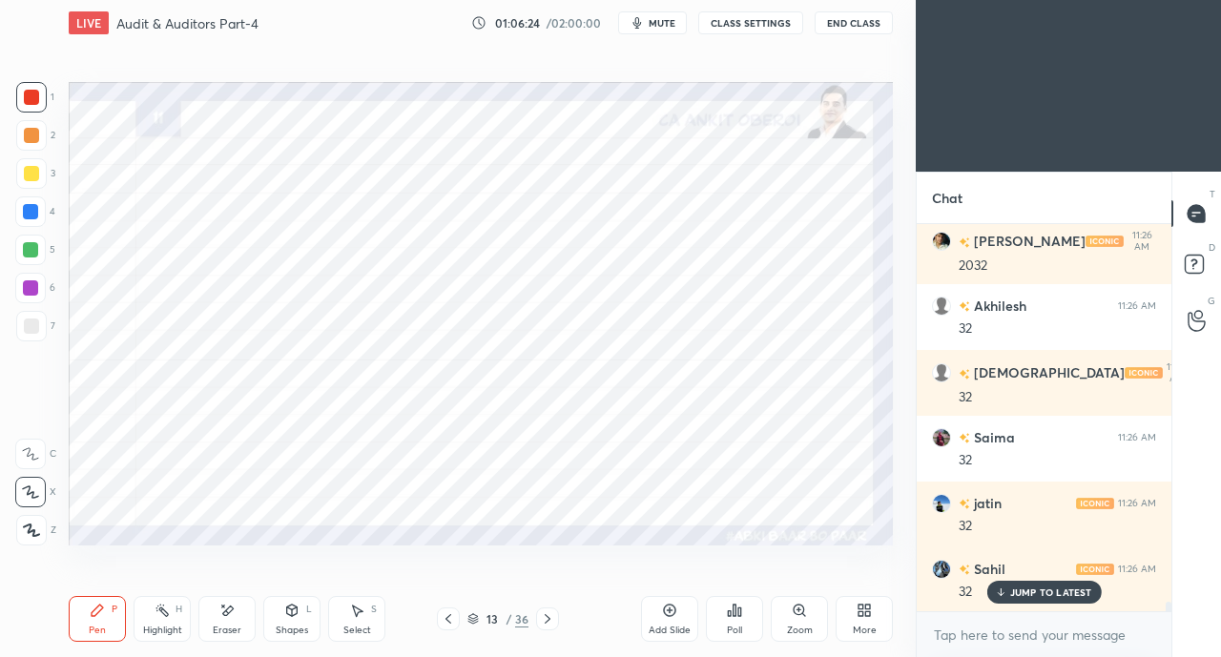
click at [557, 615] on div at bounding box center [547, 618] width 23 height 23
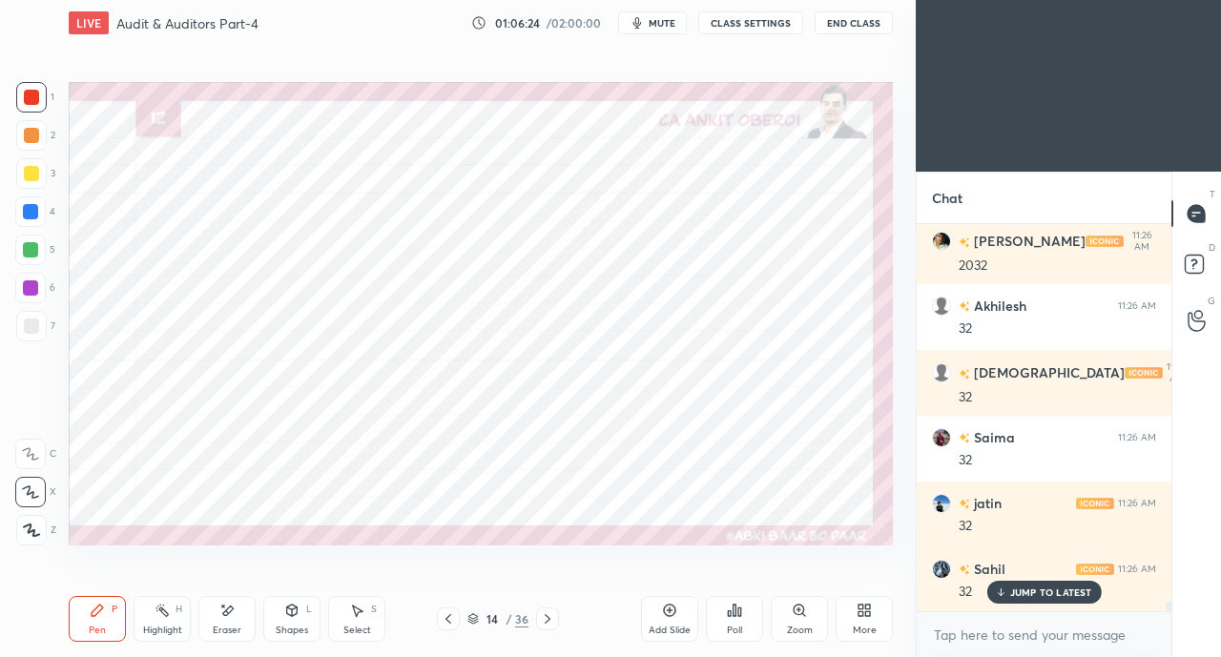
click at [560, 615] on div "14 / 36" at bounding box center [498, 618] width 286 height 23
click at [554, 619] on icon at bounding box center [547, 618] width 15 height 15
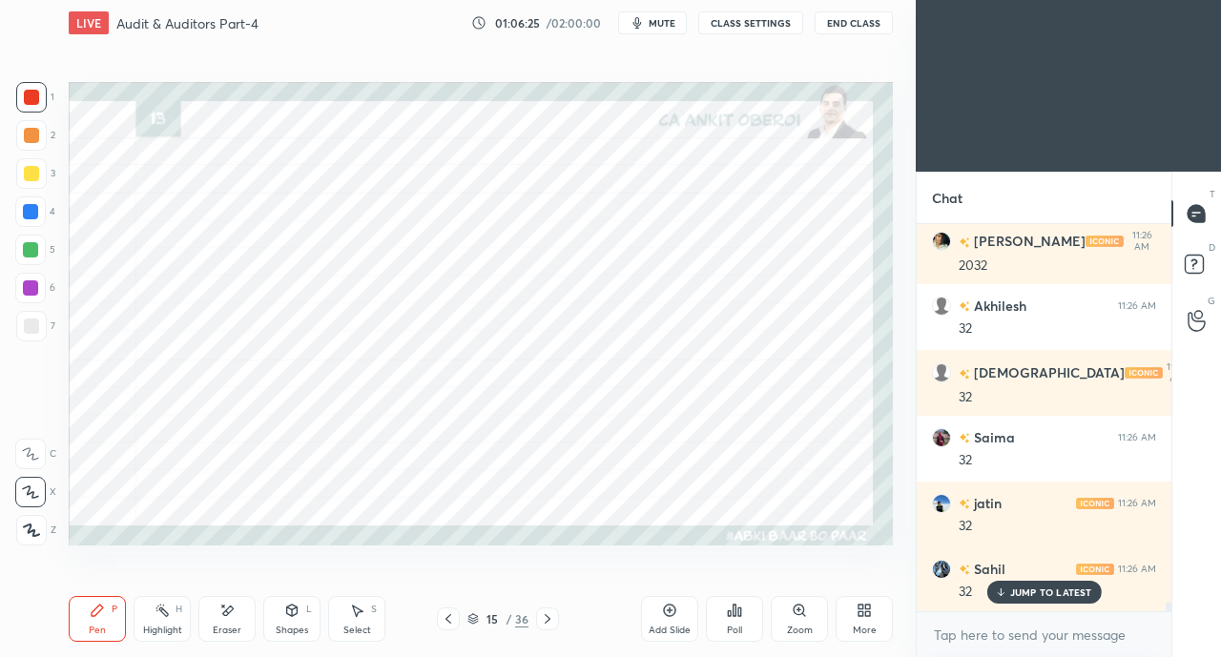
click at [551, 617] on icon at bounding box center [547, 618] width 15 height 15
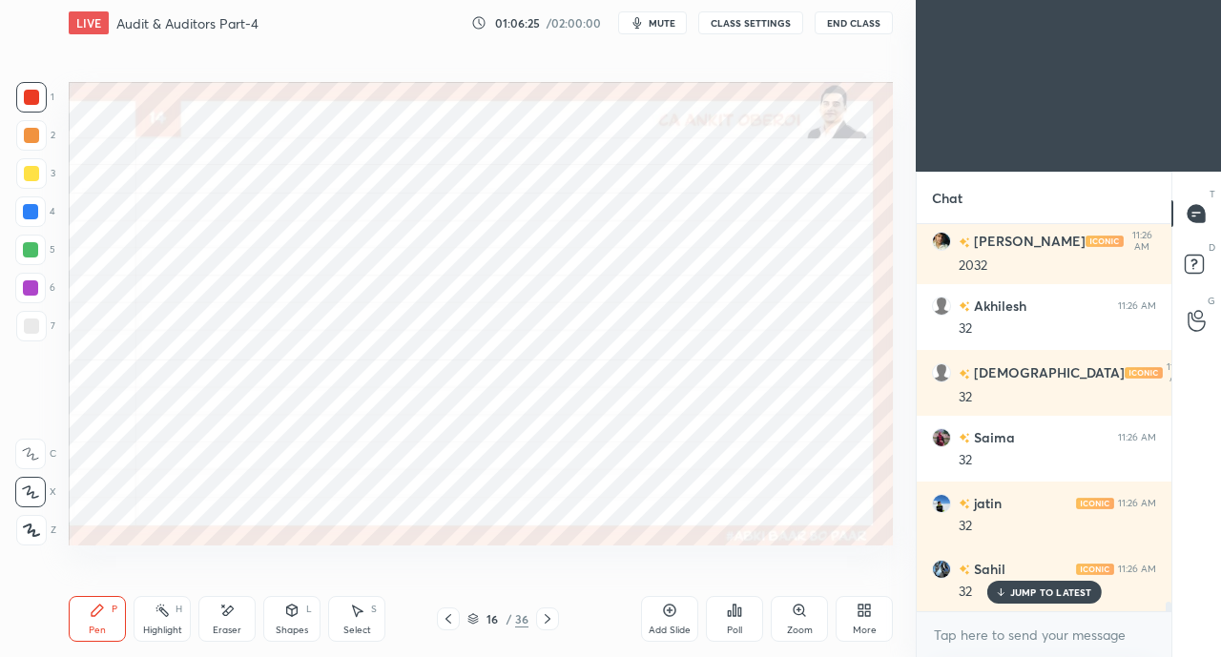
click at [548, 619] on icon at bounding box center [548, 619] width 6 height 10
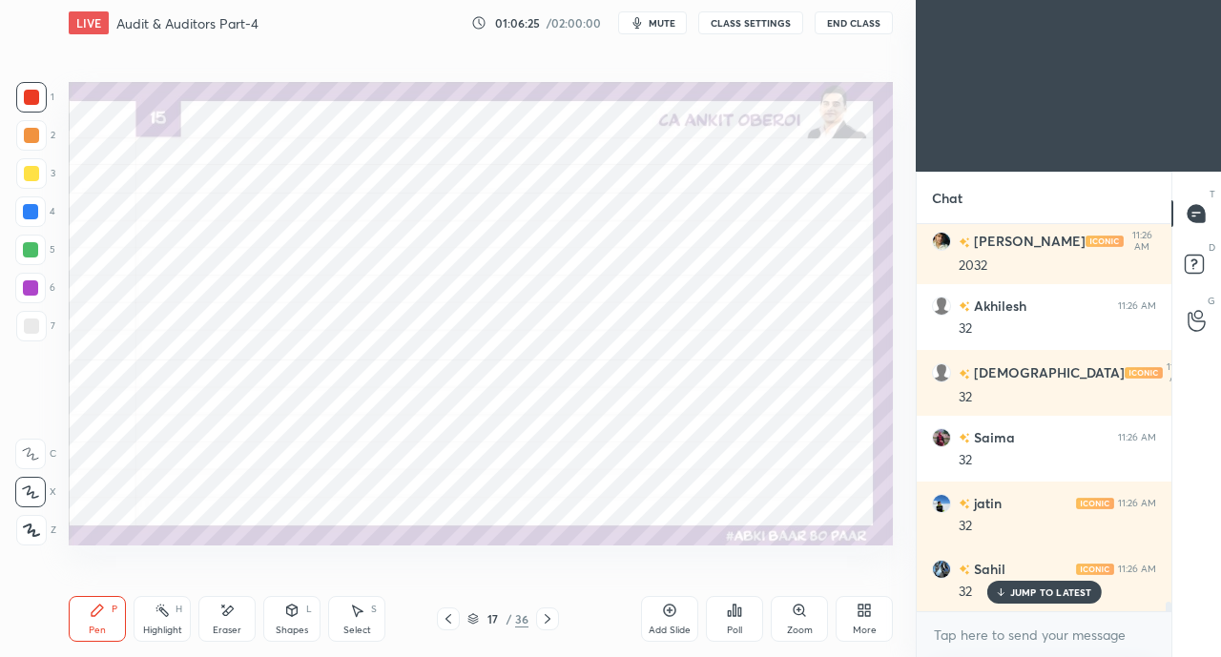
click at [549, 617] on icon at bounding box center [547, 618] width 15 height 15
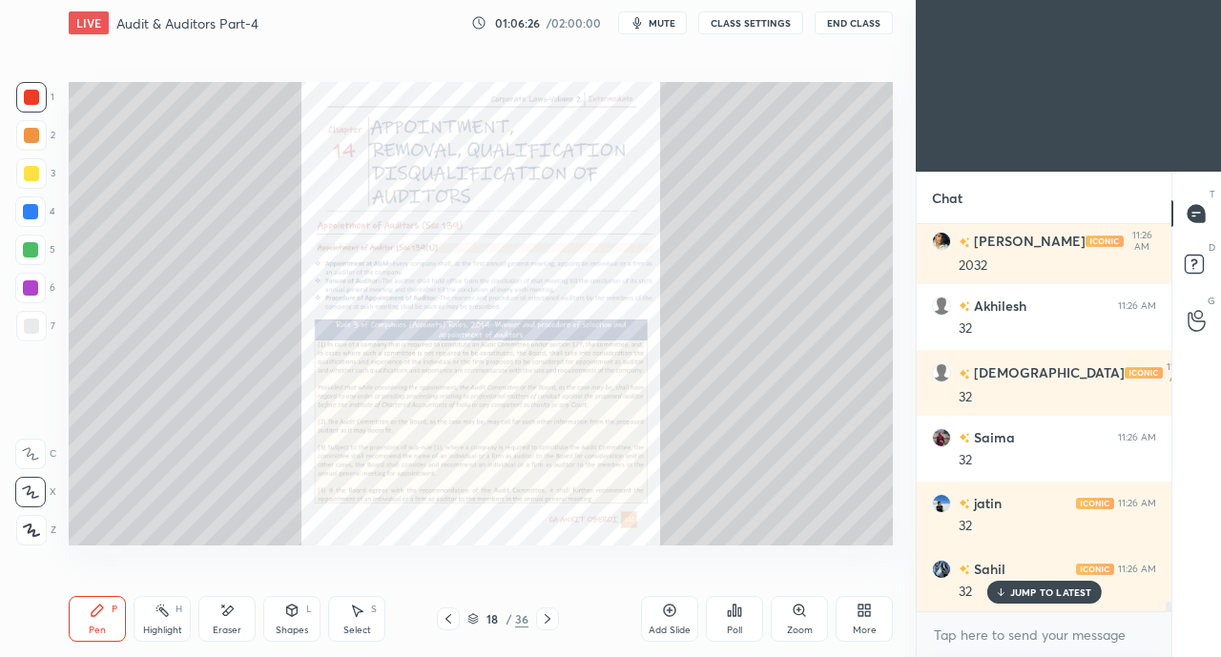
click at [550, 618] on icon at bounding box center [547, 618] width 15 height 15
click at [549, 619] on icon at bounding box center [547, 618] width 15 height 15
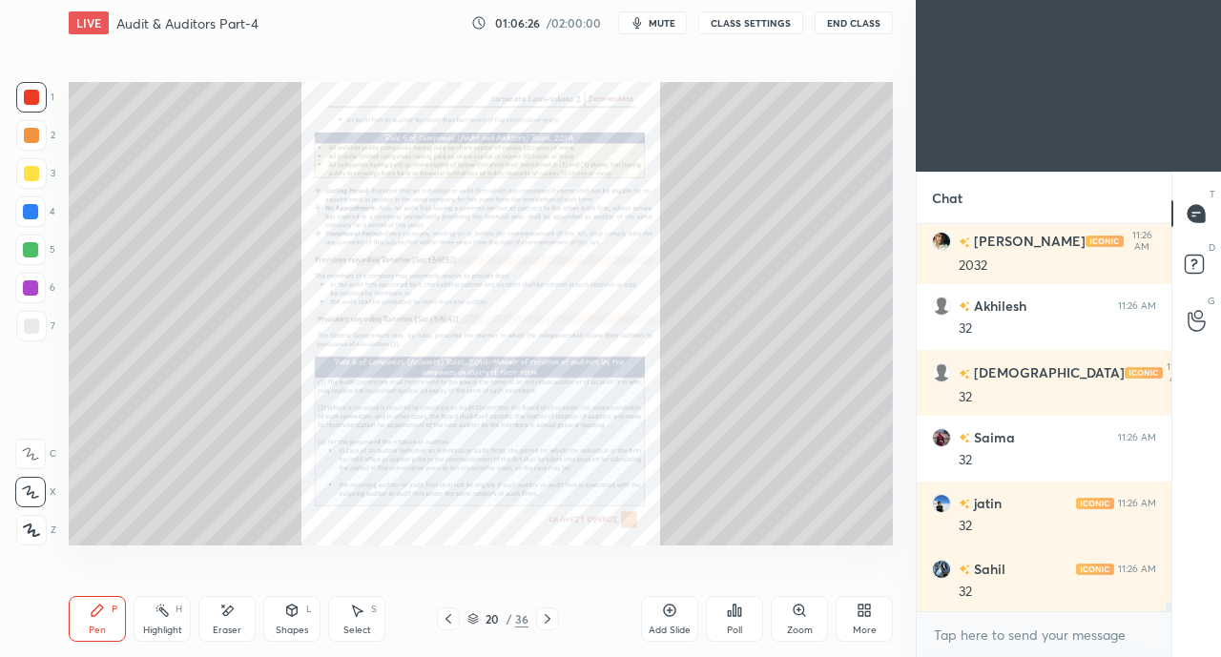
click at [551, 618] on icon at bounding box center [547, 618] width 15 height 15
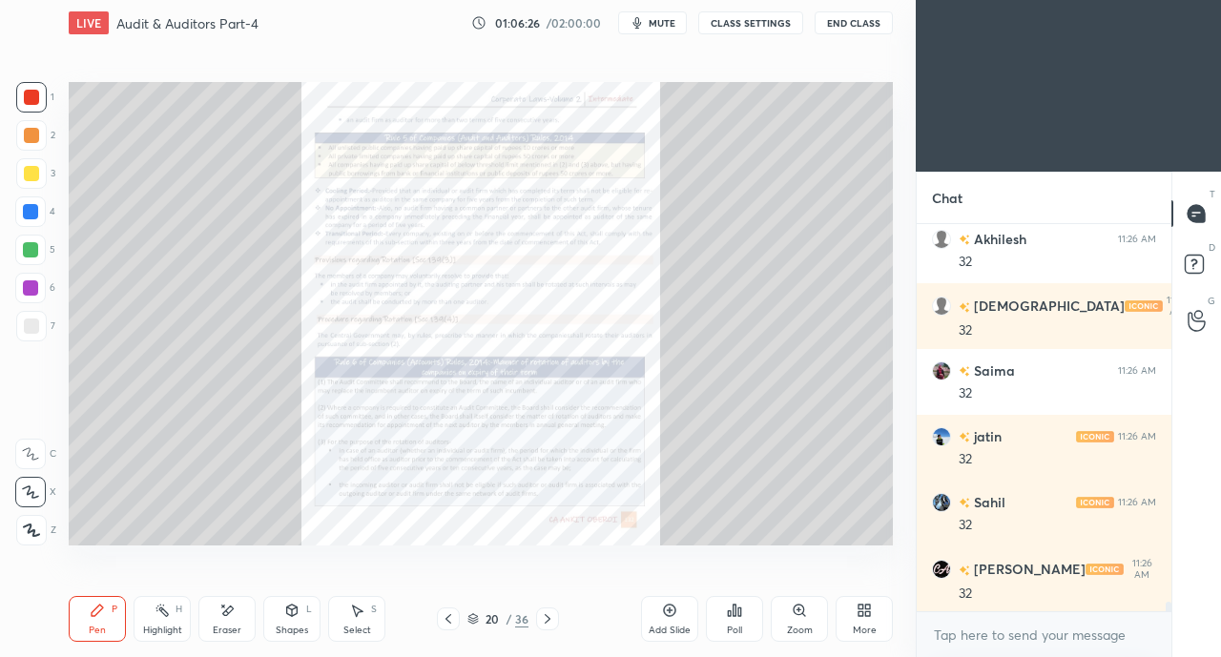
click at [555, 617] on div at bounding box center [547, 618] width 23 height 23
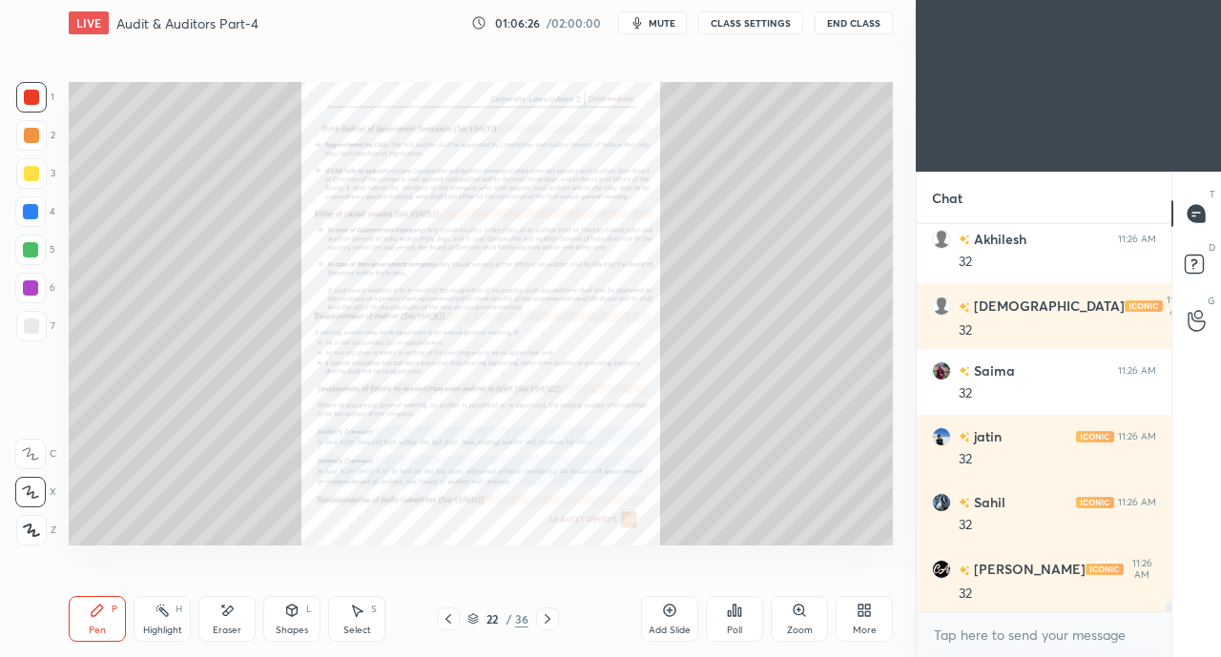
click at [554, 617] on icon at bounding box center [547, 618] width 15 height 15
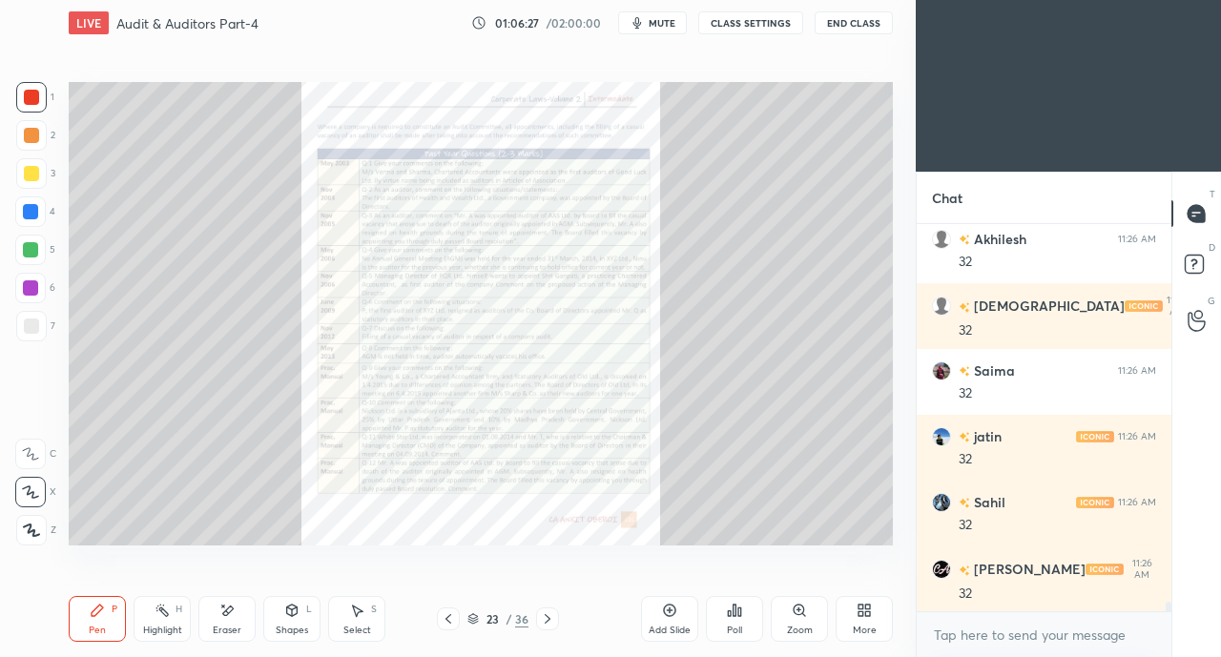
click at [551, 619] on icon at bounding box center [547, 618] width 15 height 15
click at [553, 617] on icon at bounding box center [547, 618] width 15 height 15
click at [545, 615] on icon at bounding box center [548, 619] width 6 height 10
click at [545, 614] on icon at bounding box center [547, 618] width 15 height 15
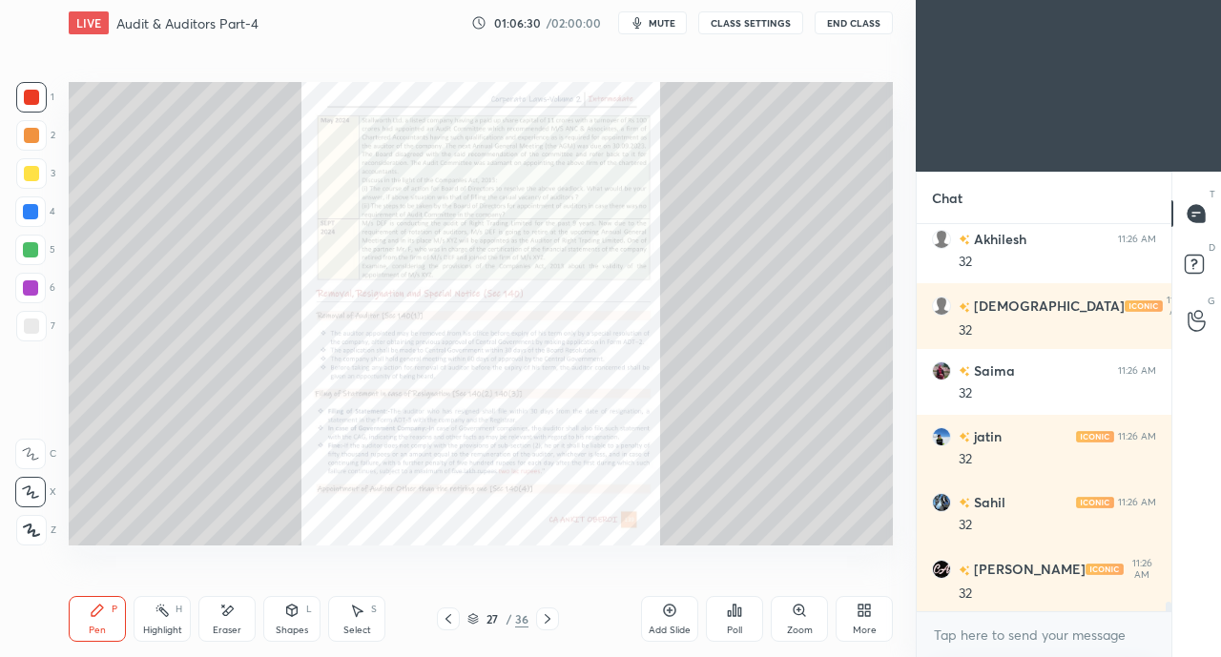
click at [443, 617] on icon at bounding box center [448, 618] width 15 height 15
click at [449, 617] on icon at bounding box center [448, 618] width 15 height 15
click at [452, 619] on icon at bounding box center [448, 618] width 15 height 15
click at [454, 619] on icon at bounding box center [448, 618] width 15 height 15
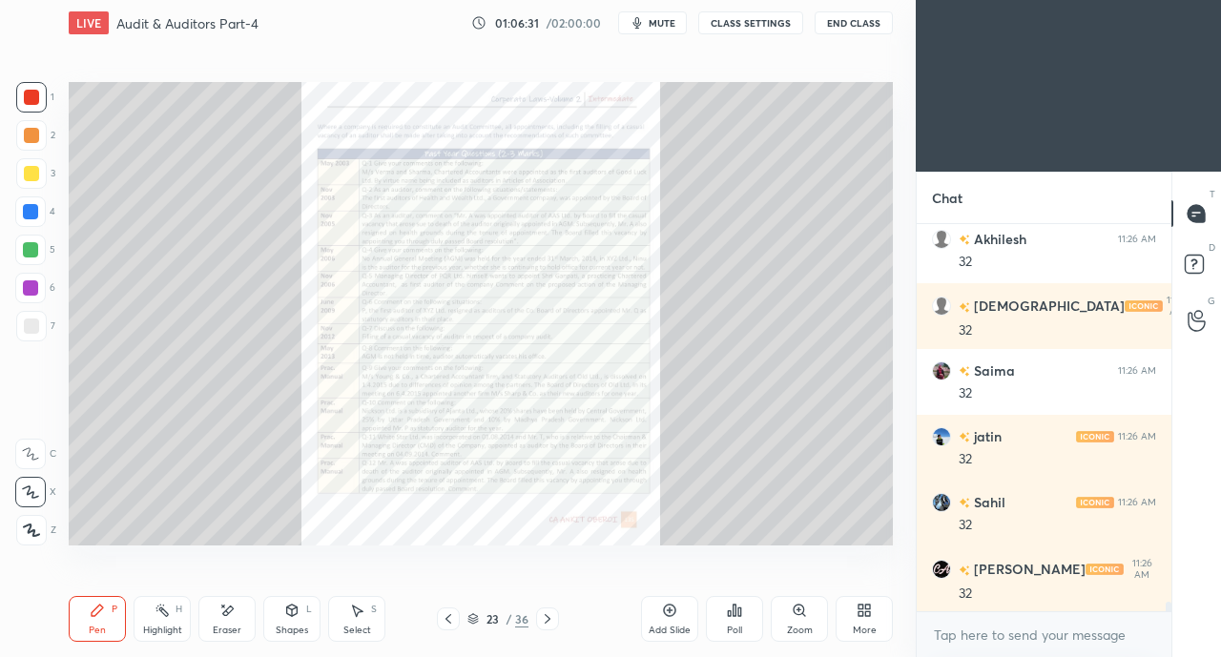
click at [450, 621] on icon at bounding box center [448, 618] width 15 height 15
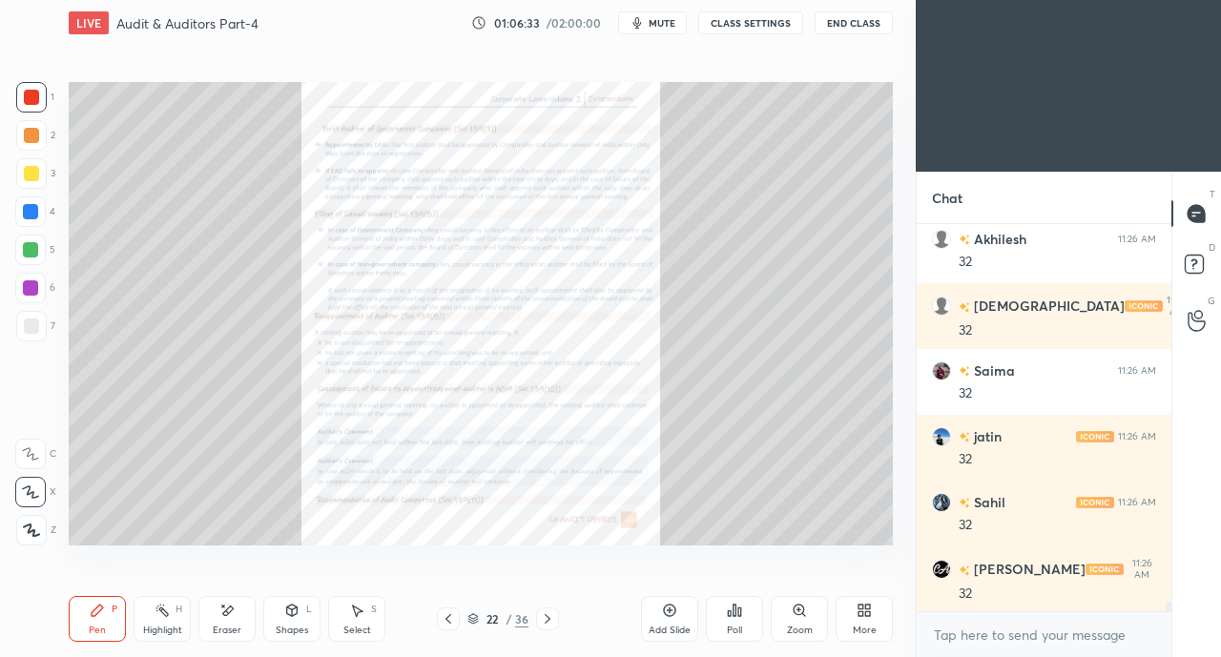
click at [457, 621] on div at bounding box center [448, 618] width 23 height 23
click at [457, 620] on div at bounding box center [448, 618] width 23 height 23
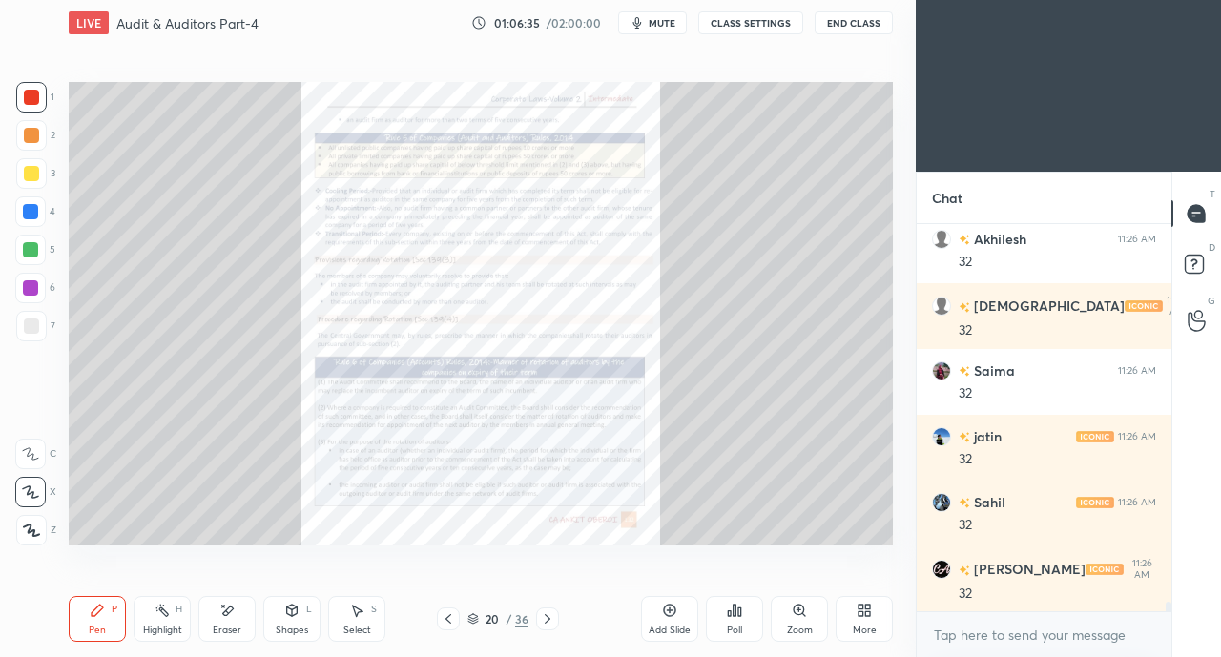
click at [549, 615] on icon at bounding box center [547, 618] width 15 height 15
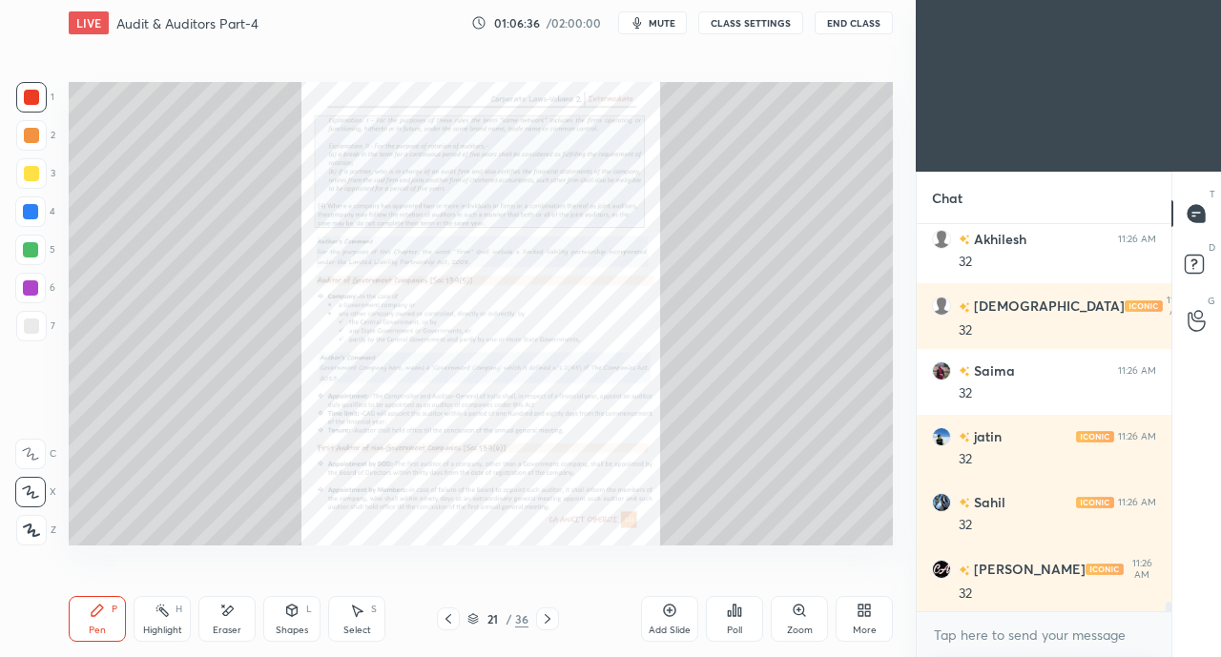
click at [805, 623] on div "Zoom" at bounding box center [799, 619] width 57 height 46
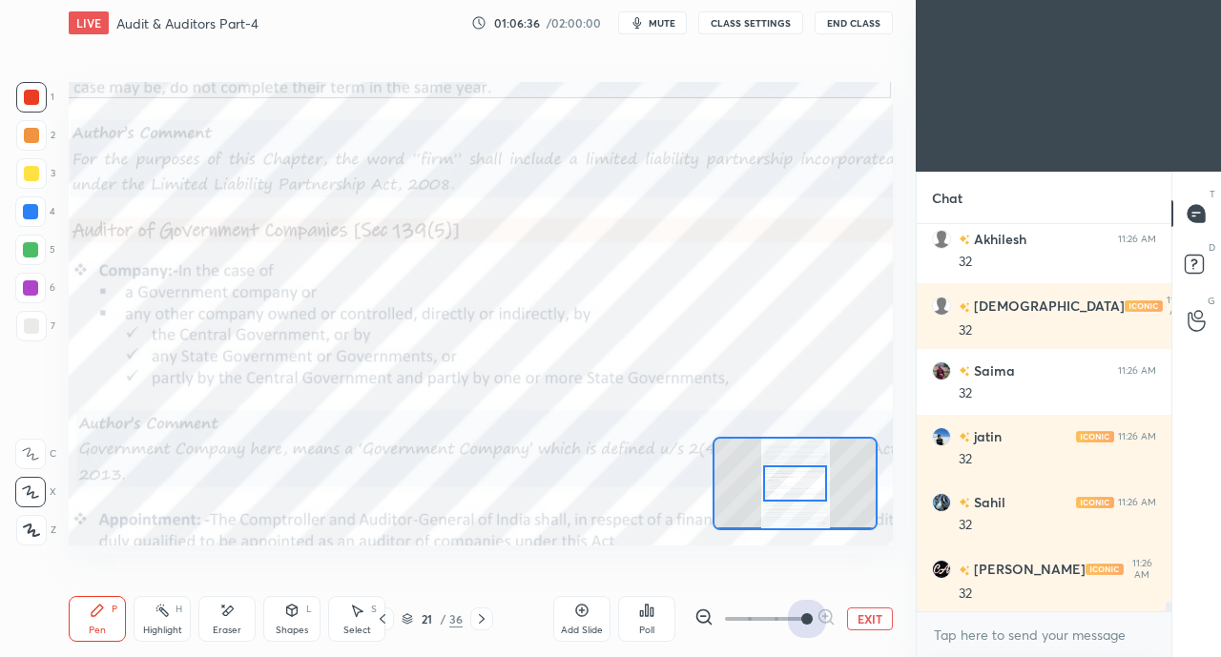
click at [806, 621] on span at bounding box center [806, 618] width 11 height 11
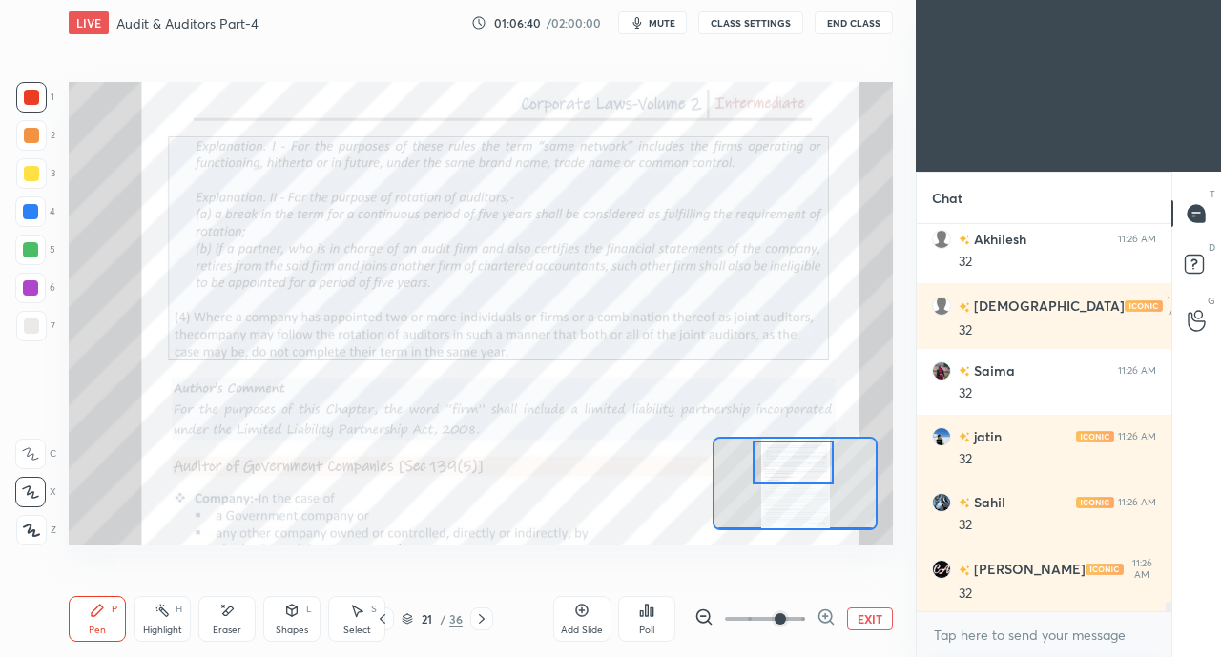
click at [44, 94] on div at bounding box center [31, 97] width 31 height 31
click at [380, 617] on icon at bounding box center [382, 618] width 15 height 15
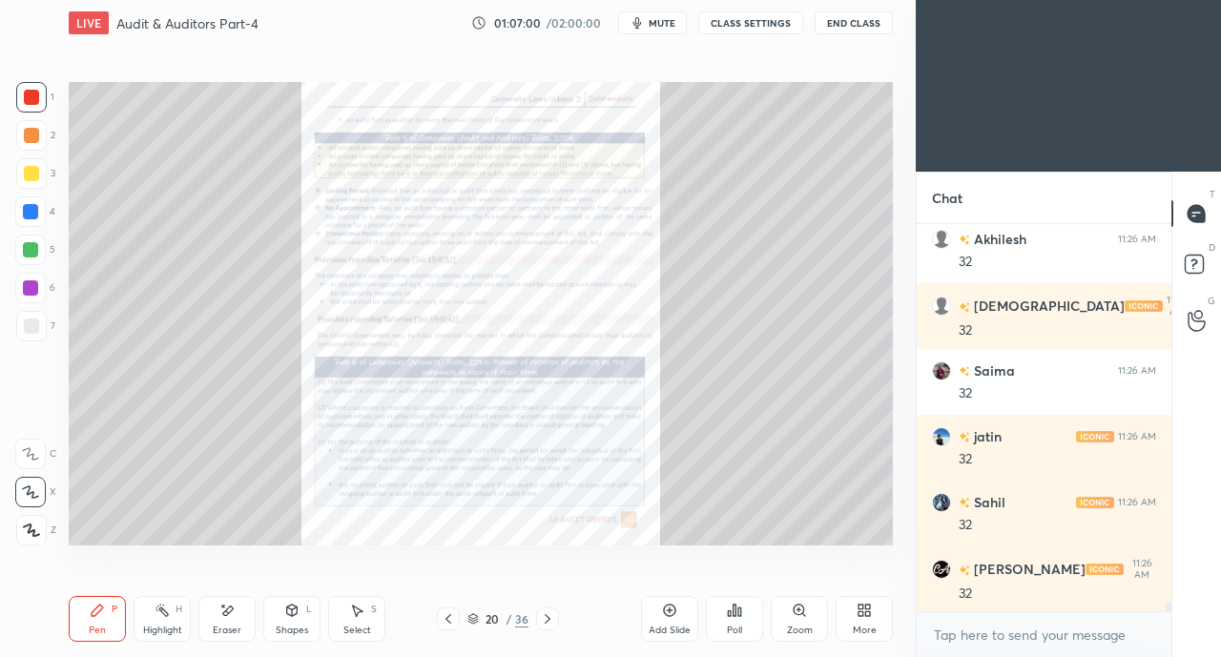
click at [440, 619] on div at bounding box center [448, 618] width 23 height 23
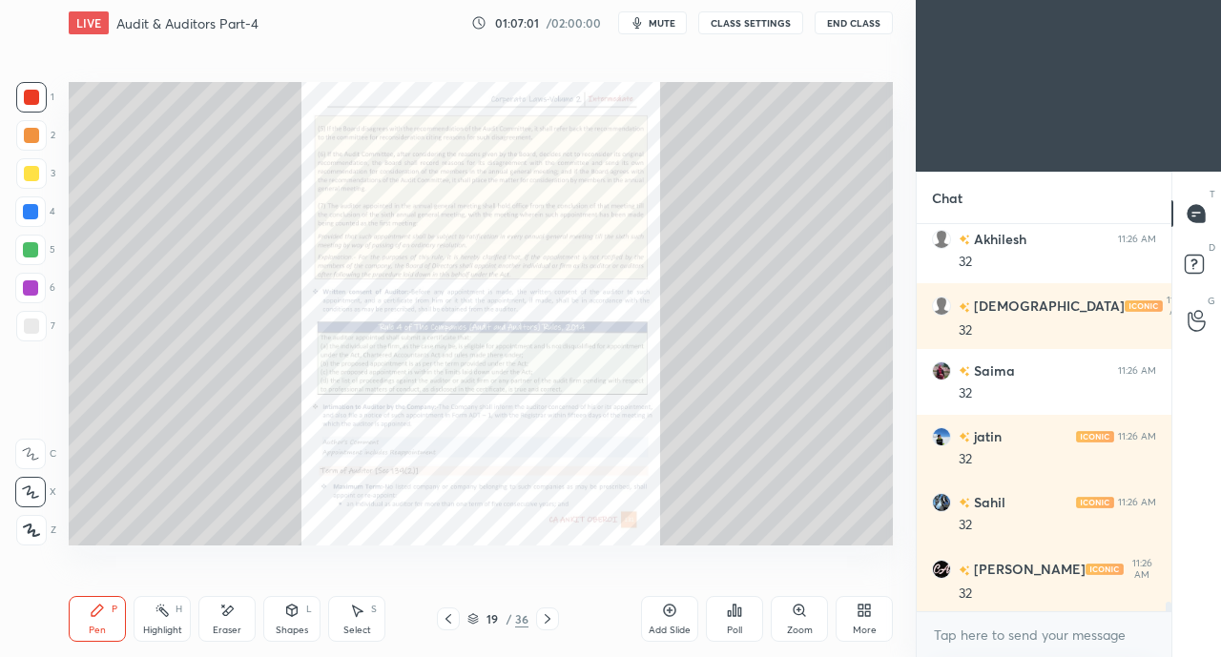
click at [441, 617] on icon at bounding box center [448, 618] width 15 height 15
click at [442, 617] on icon at bounding box center [448, 618] width 15 height 15
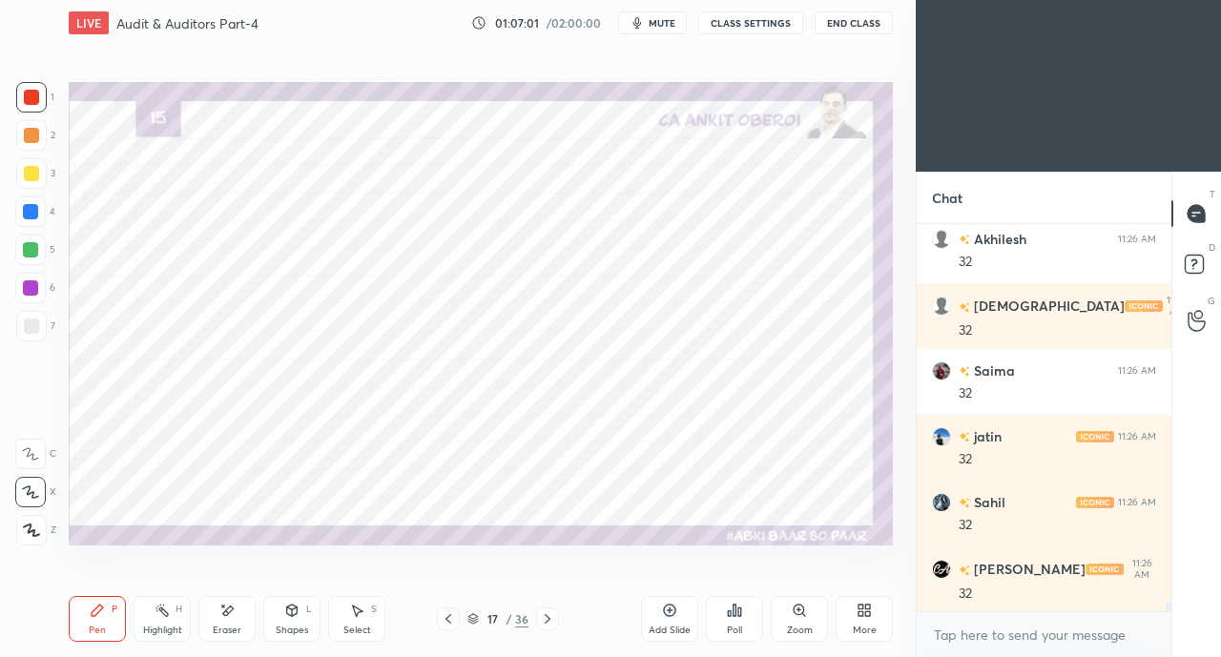
click at [445, 616] on icon at bounding box center [448, 618] width 15 height 15
click at [447, 615] on icon at bounding box center [448, 618] width 15 height 15
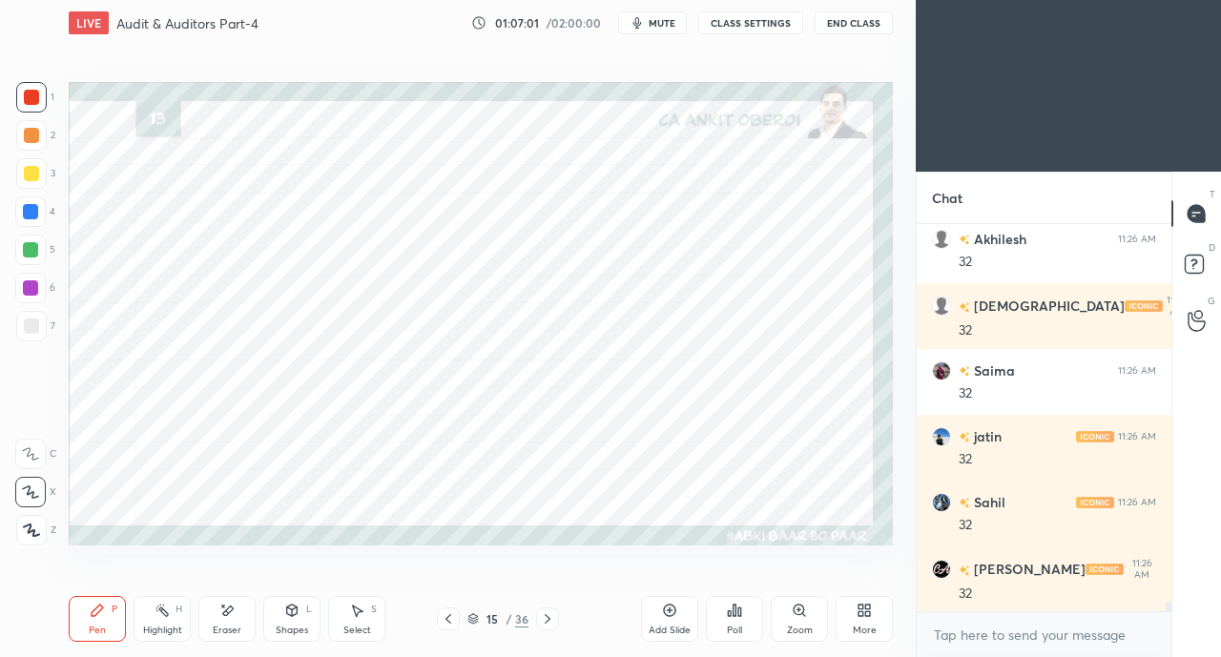
click at [447, 615] on icon at bounding box center [448, 618] width 15 height 15
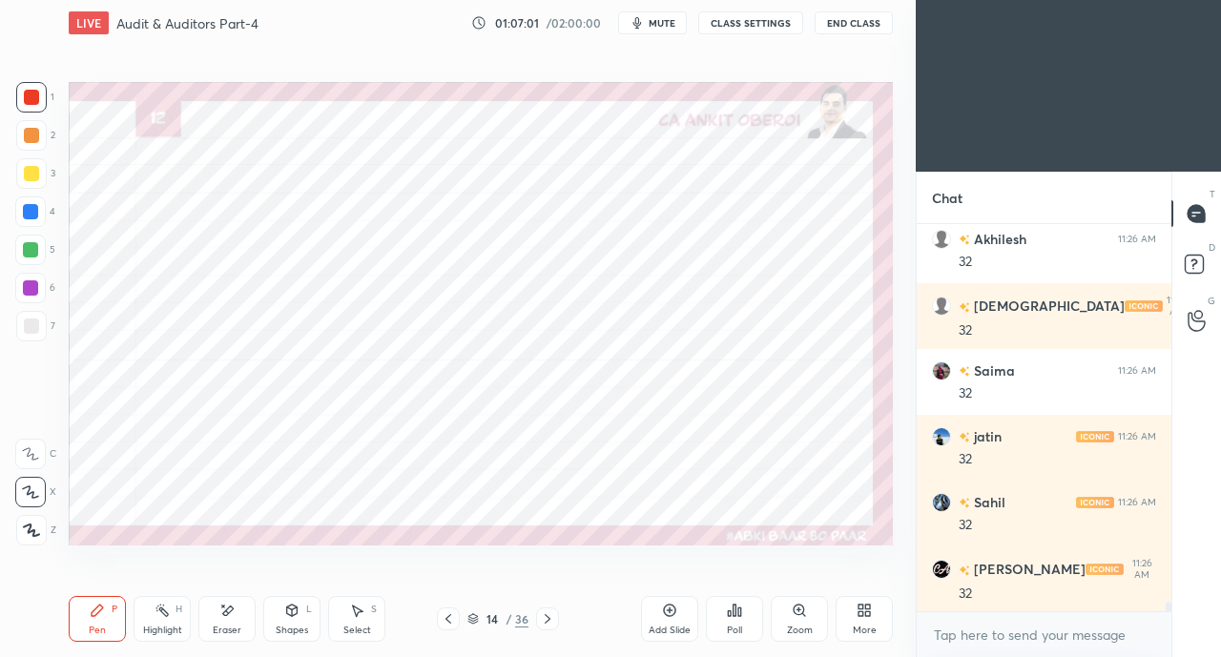
click at [448, 616] on icon at bounding box center [448, 618] width 15 height 15
click at [452, 615] on icon at bounding box center [448, 618] width 15 height 15
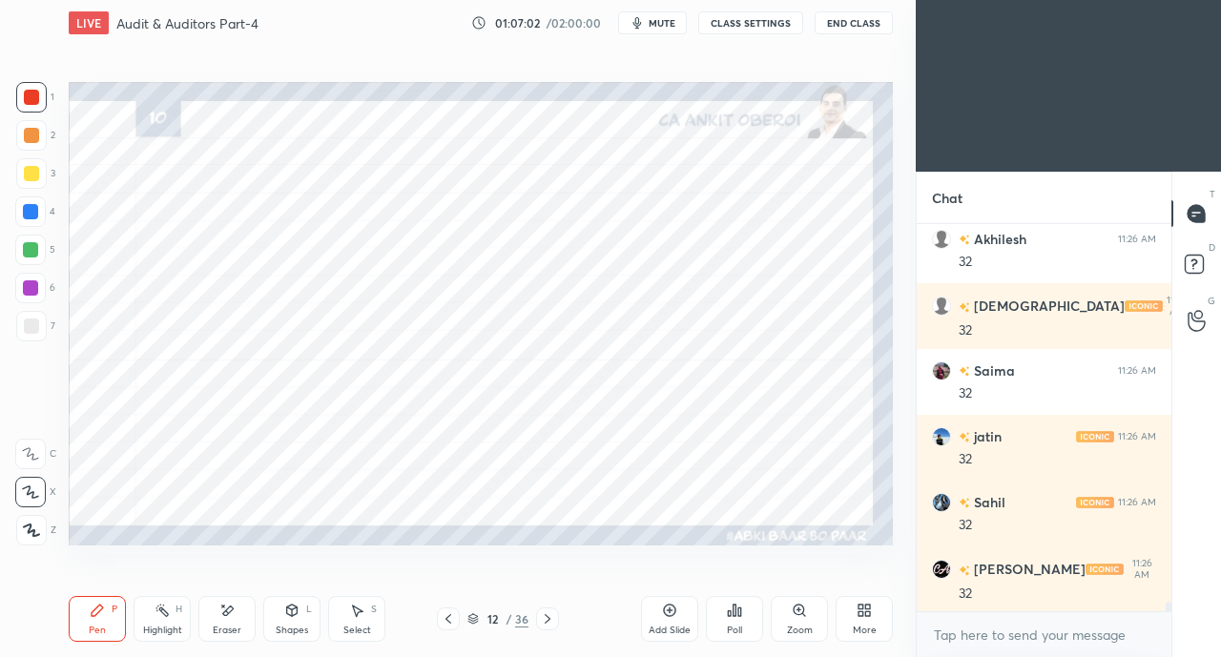
click at [453, 615] on icon at bounding box center [448, 618] width 15 height 15
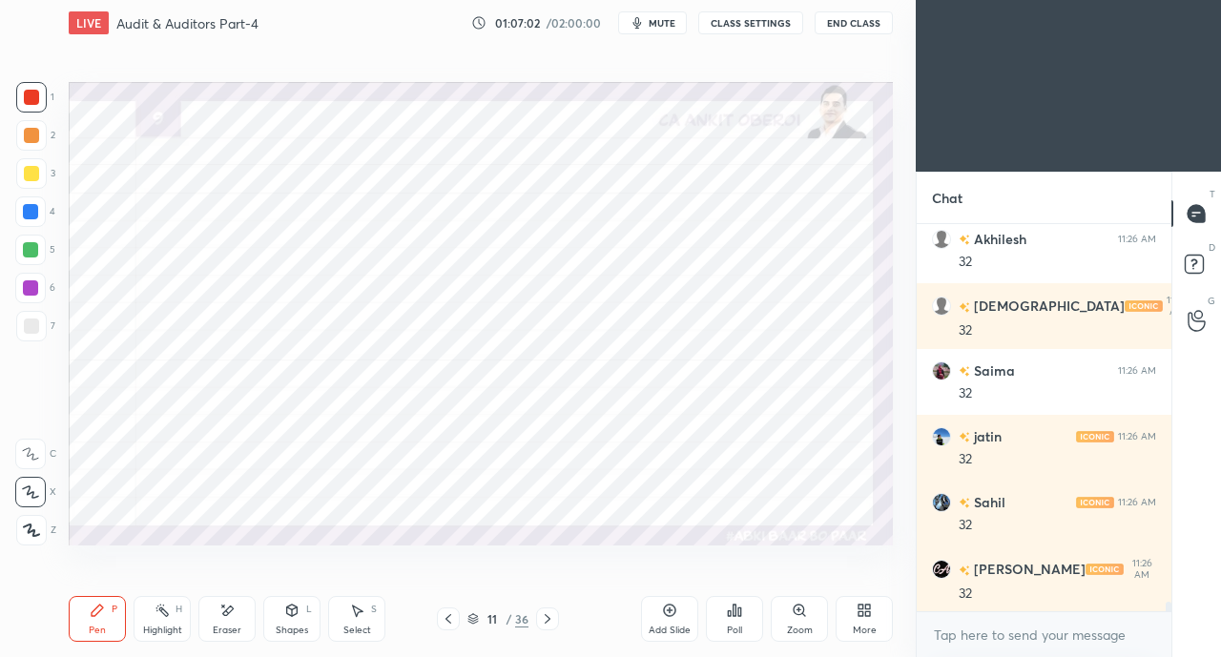
click at [451, 615] on icon at bounding box center [448, 618] width 15 height 15
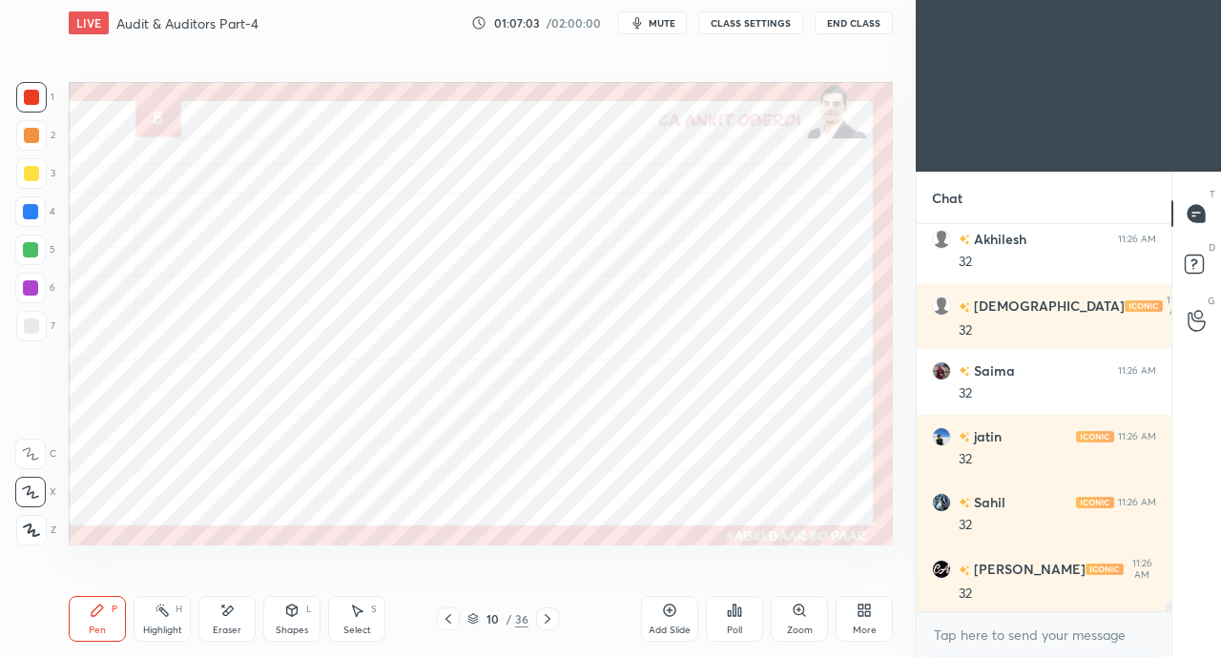
click at [547, 617] on icon at bounding box center [548, 619] width 6 height 10
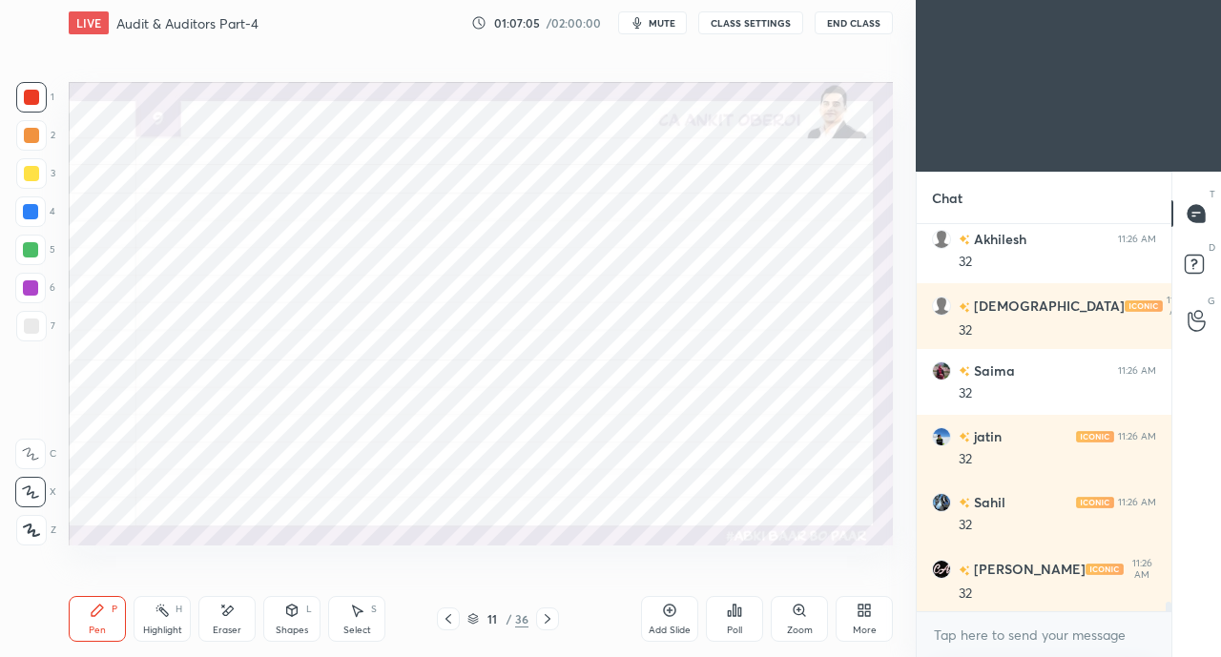
click at [30, 213] on div at bounding box center [30, 211] width 15 height 15
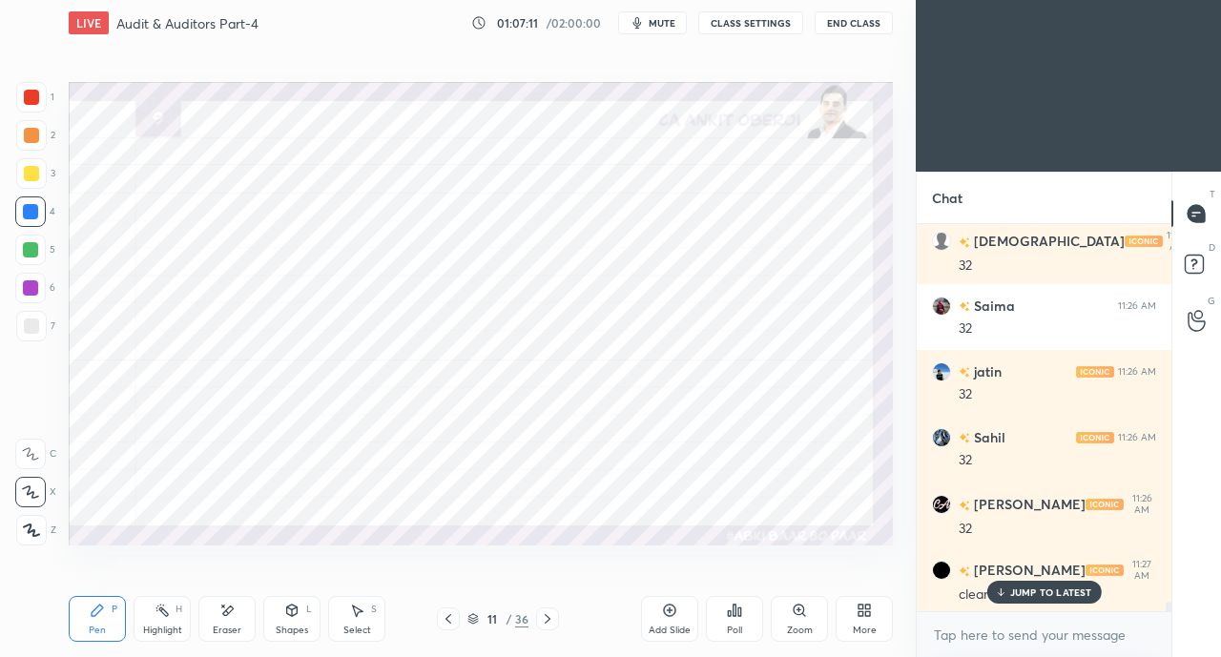
click at [1030, 598] on p "JUMP TO LATEST" at bounding box center [1051, 591] width 82 height 11
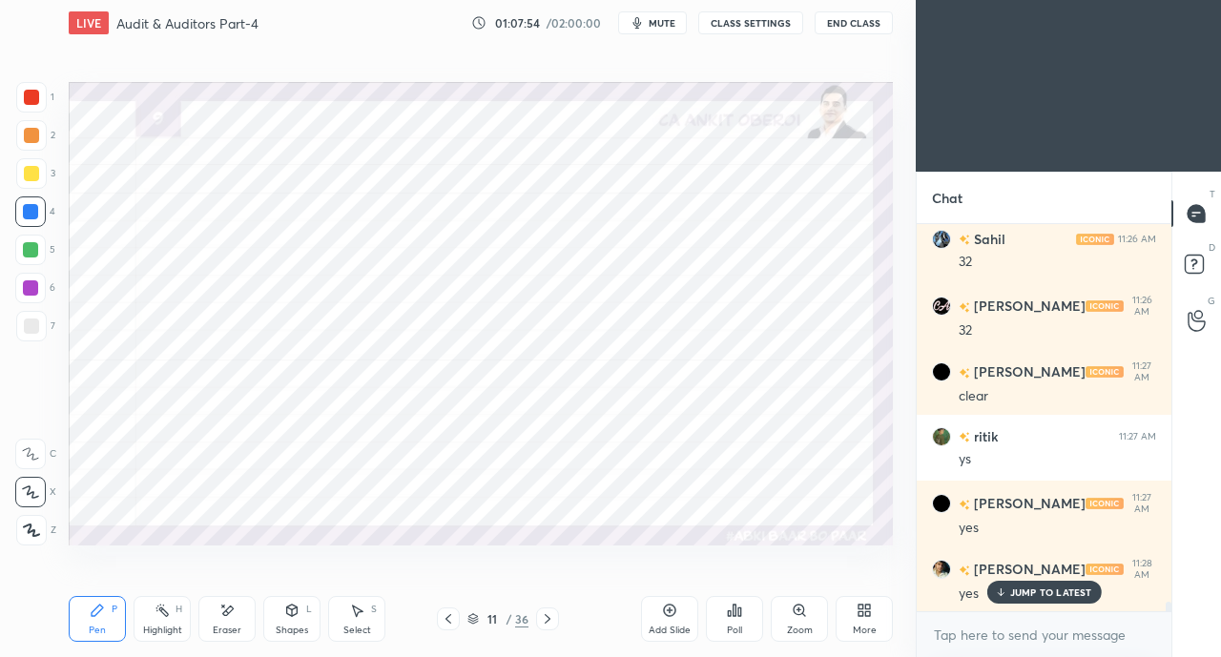
scroll to position [15635, 0]
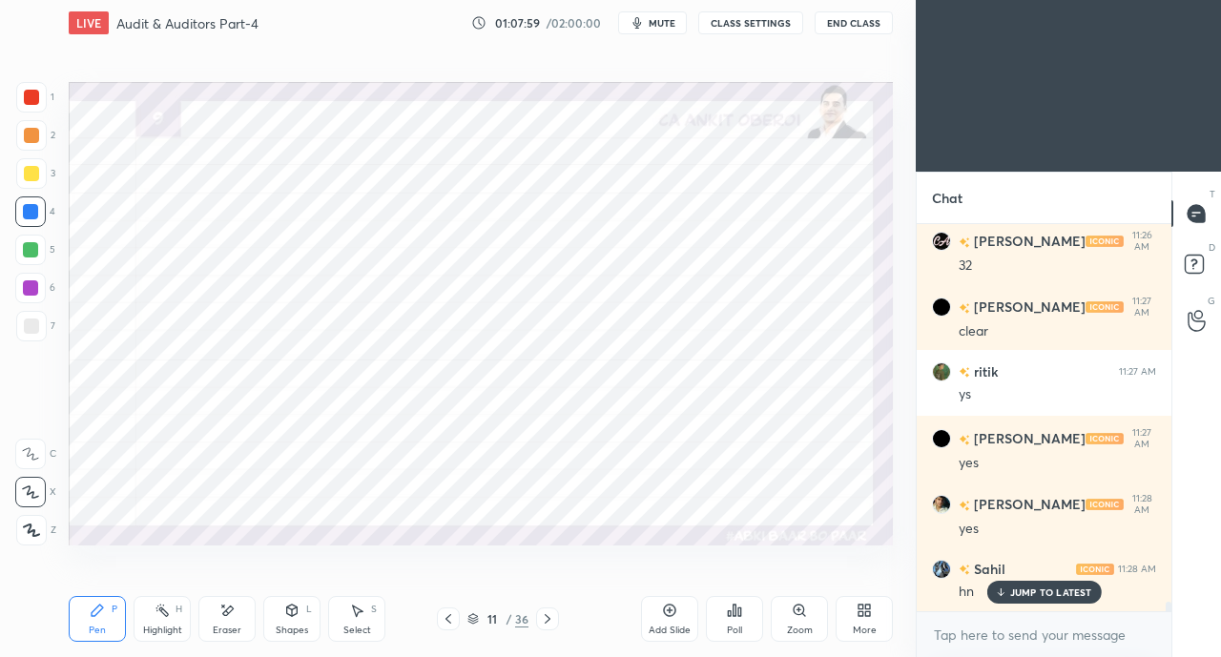
click at [448, 619] on icon at bounding box center [448, 618] width 15 height 15
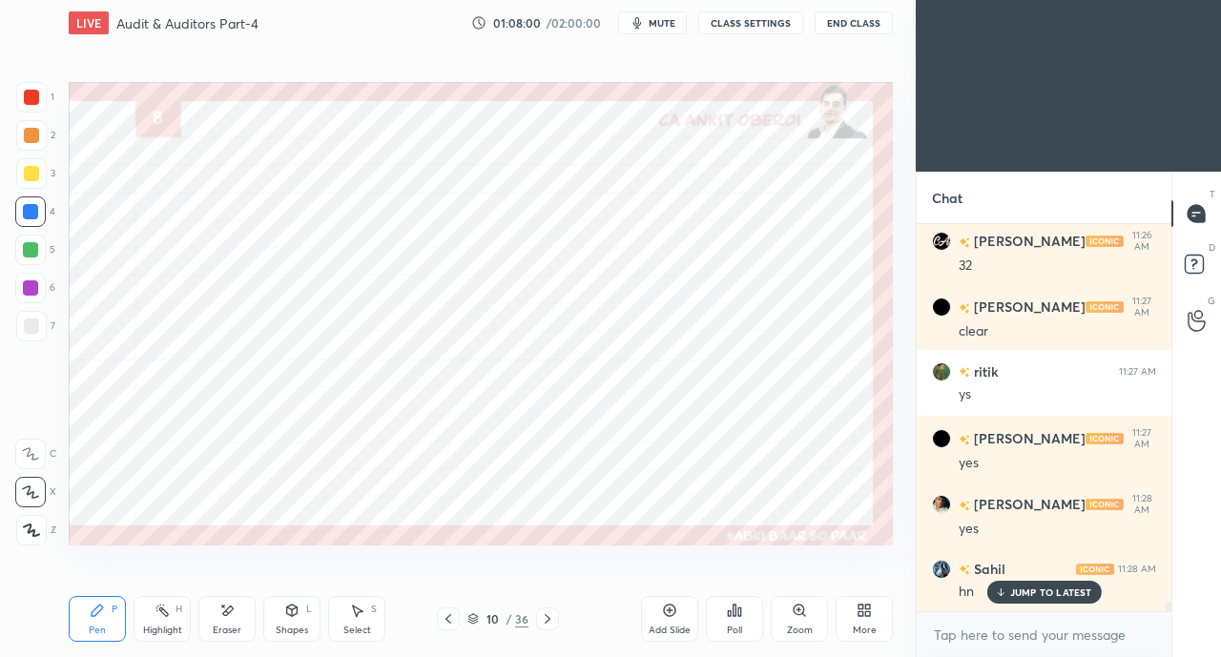
click at [448, 619] on icon at bounding box center [448, 618] width 15 height 15
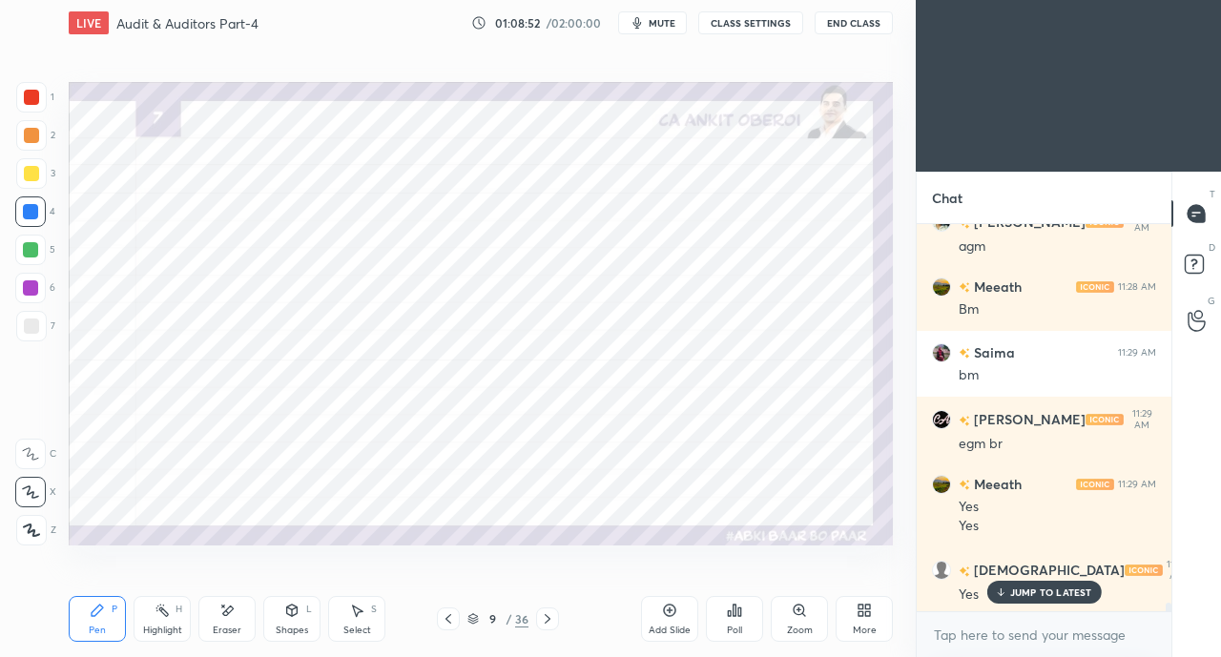
scroll to position [16970, 0]
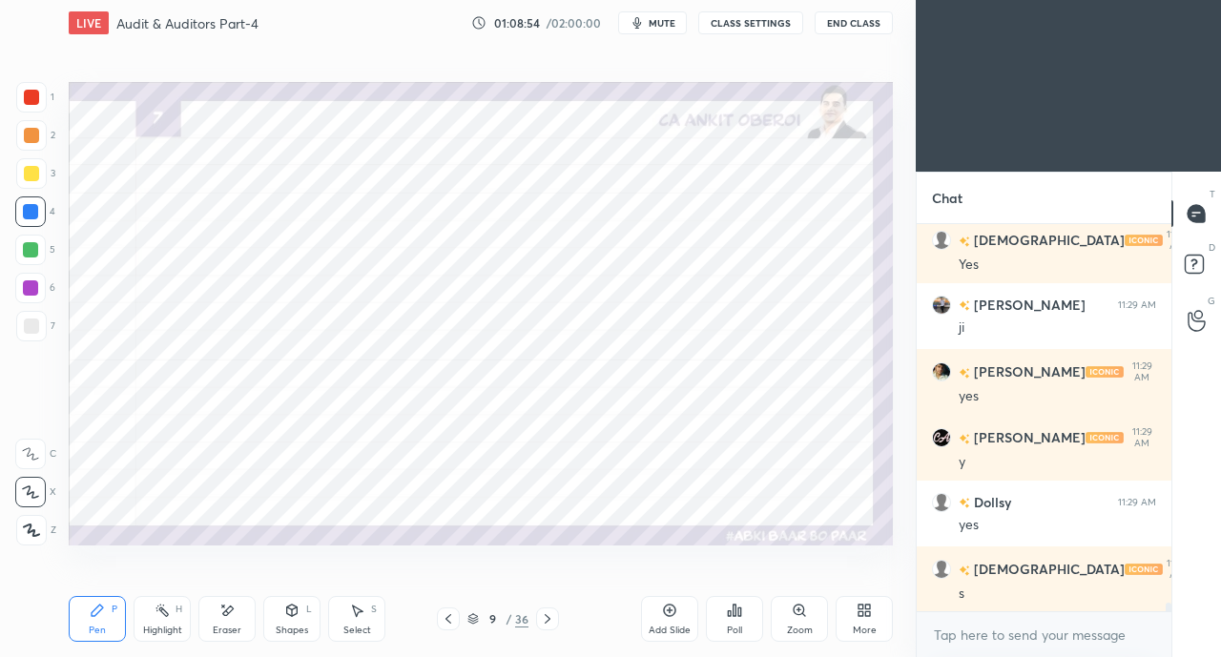
click at [29, 94] on div at bounding box center [31, 97] width 15 height 15
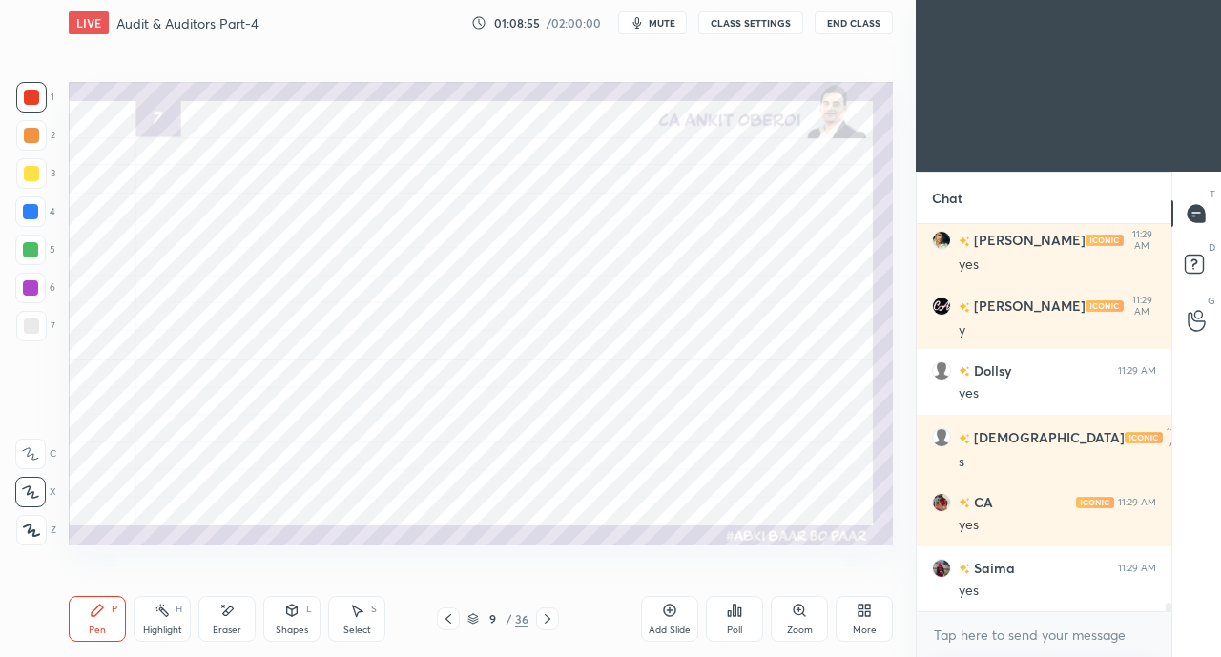
scroll to position [17251, 0]
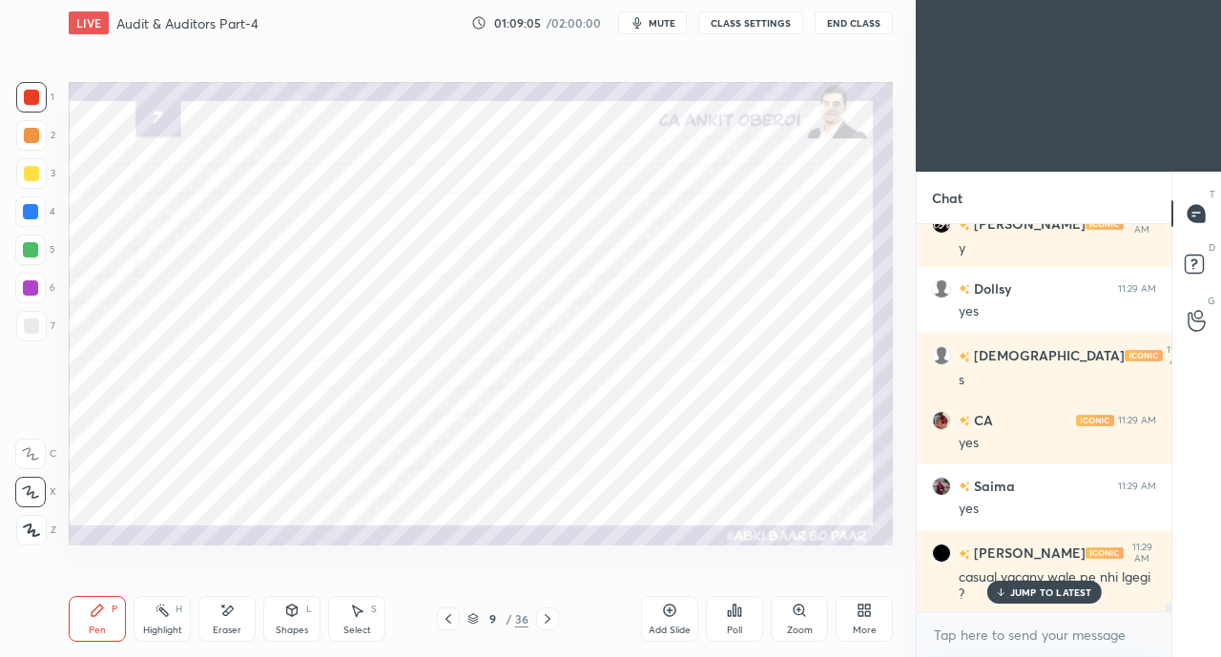
click at [241, 615] on div "Eraser" at bounding box center [226, 619] width 57 height 46
click at [113, 621] on div "Pen P" at bounding box center [97, 619] width 57 height 46
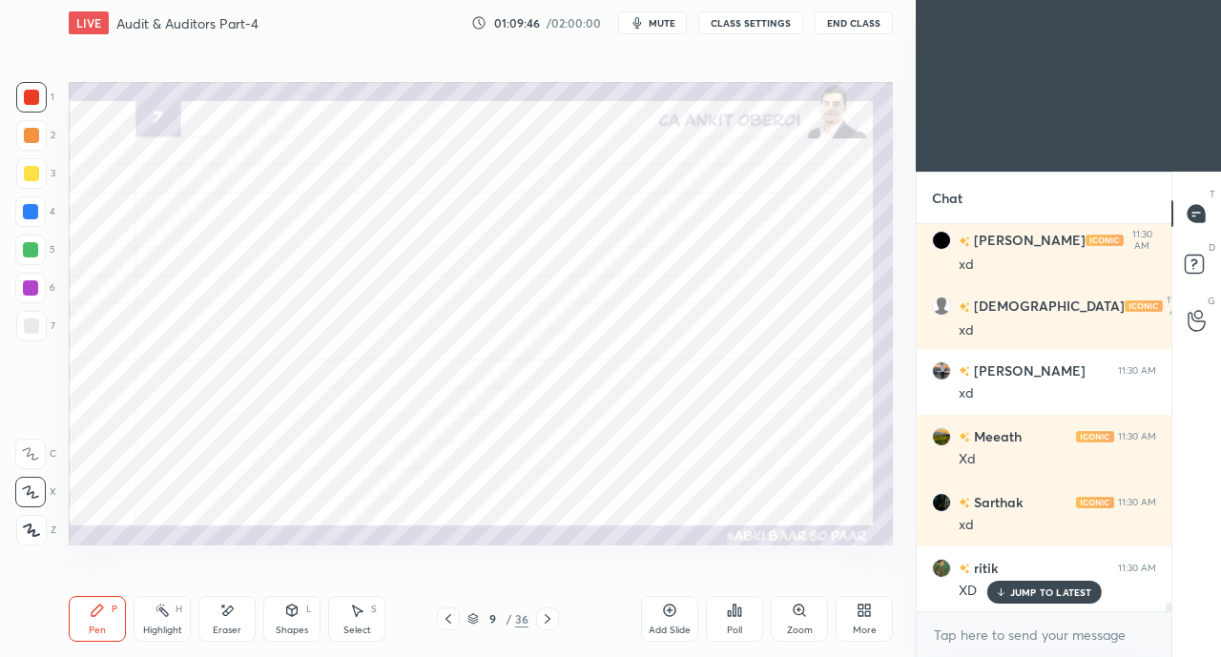
scroll to position [17979, 0]
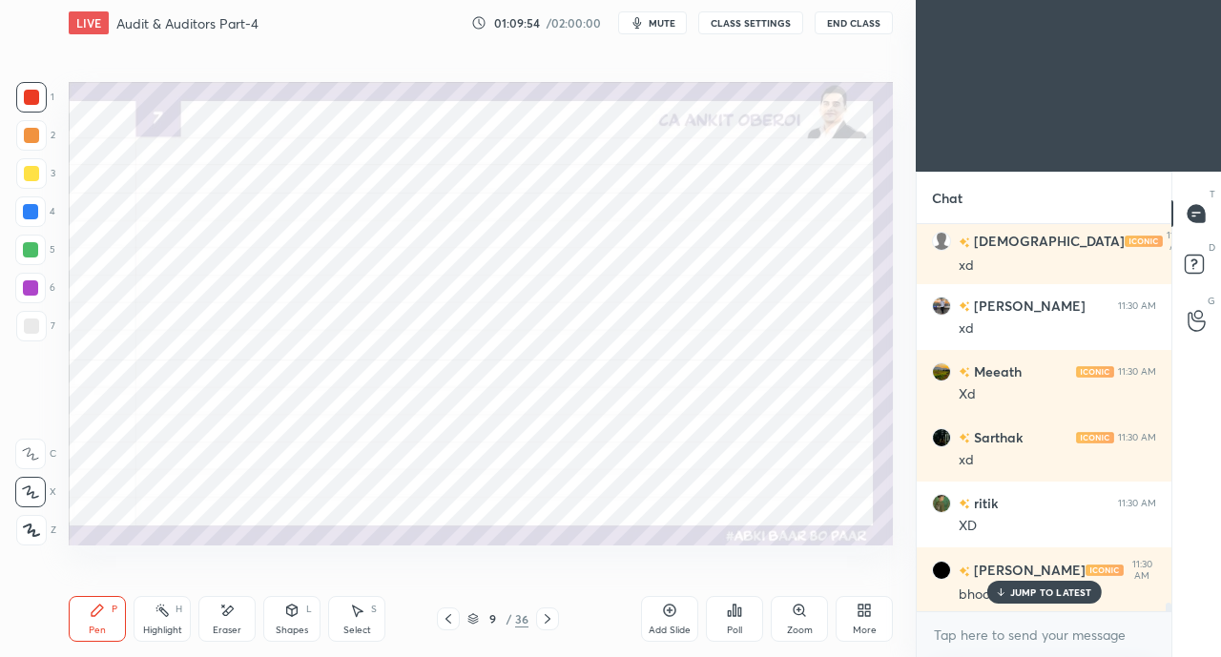
click at [556, 615] on div at bounding box center [547, 618] width 23 height 23
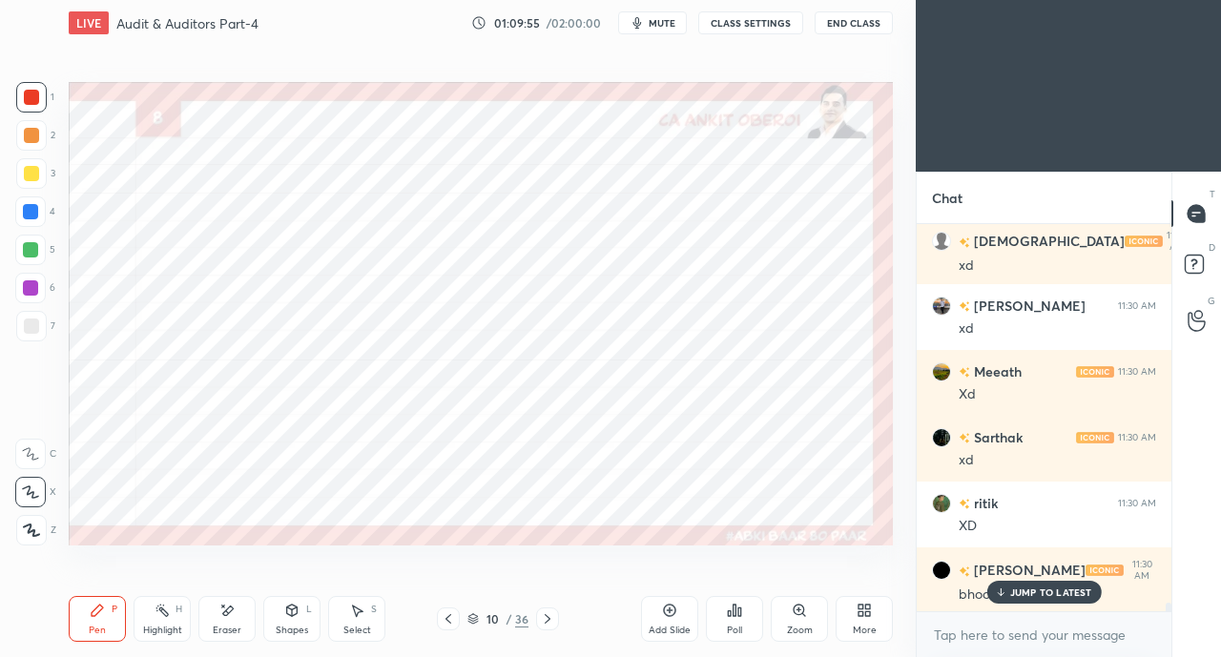
click at [293, 615] on icon at bounding box center [292, 610] width 10 height 11
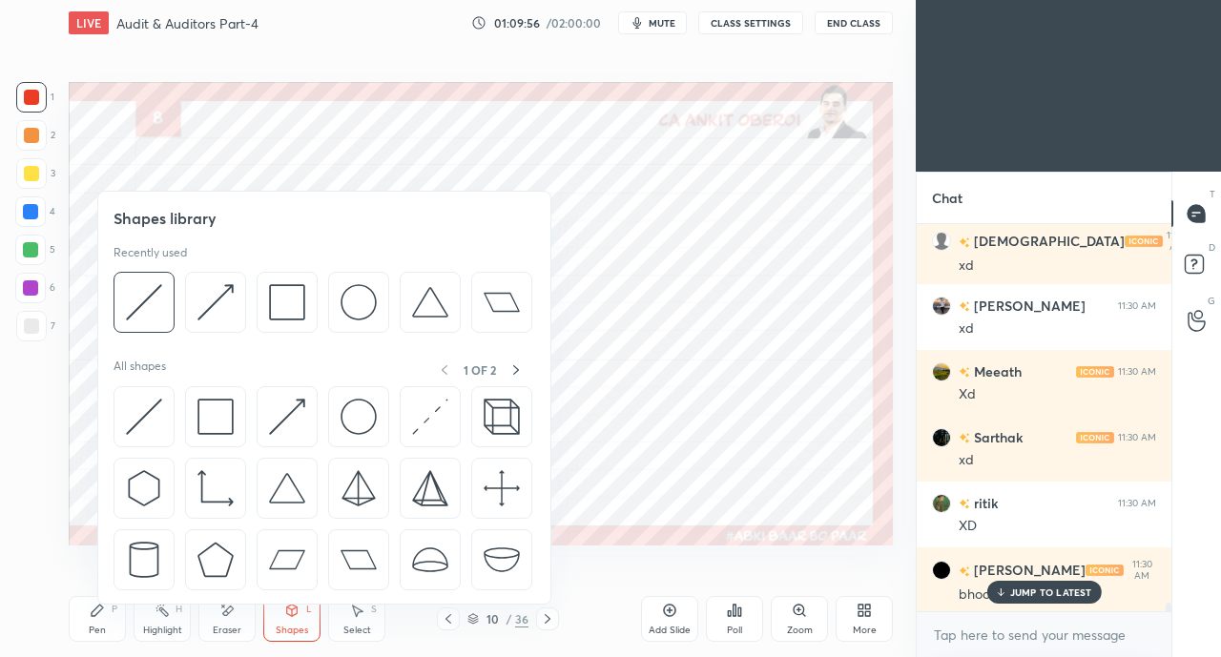
click at [149, 409] on img at bounding box center [144, 417] width 36 height 36
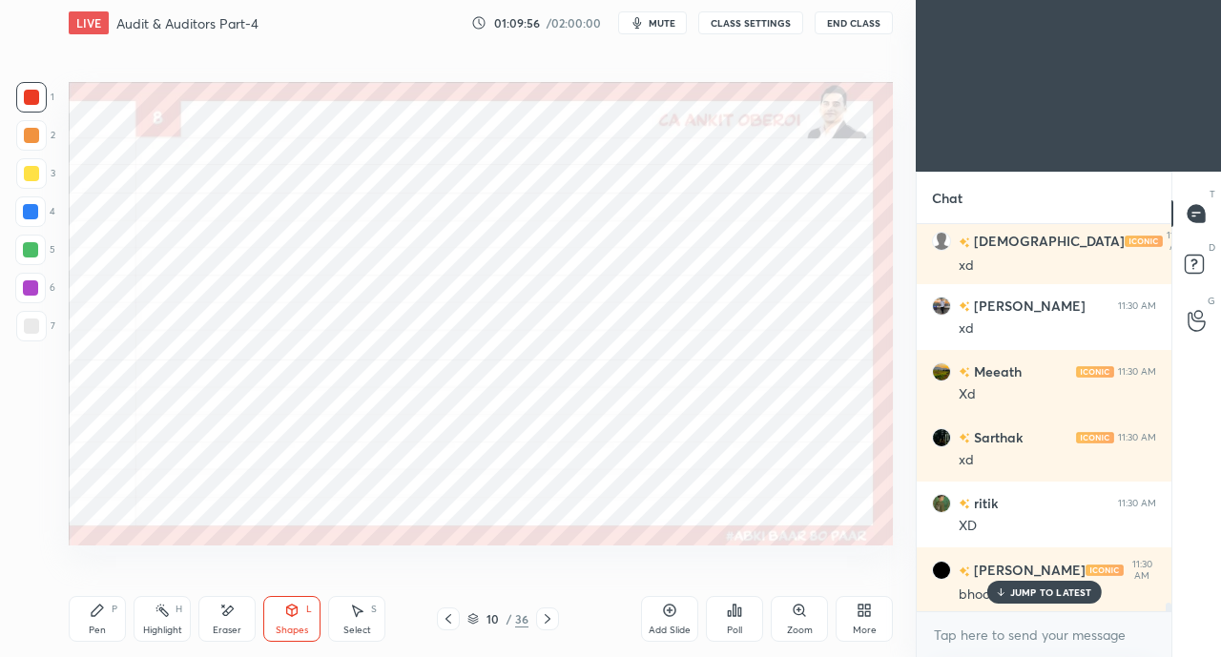
click at [36, 204] on div at bounding box center [30, 211] width 31 height 31
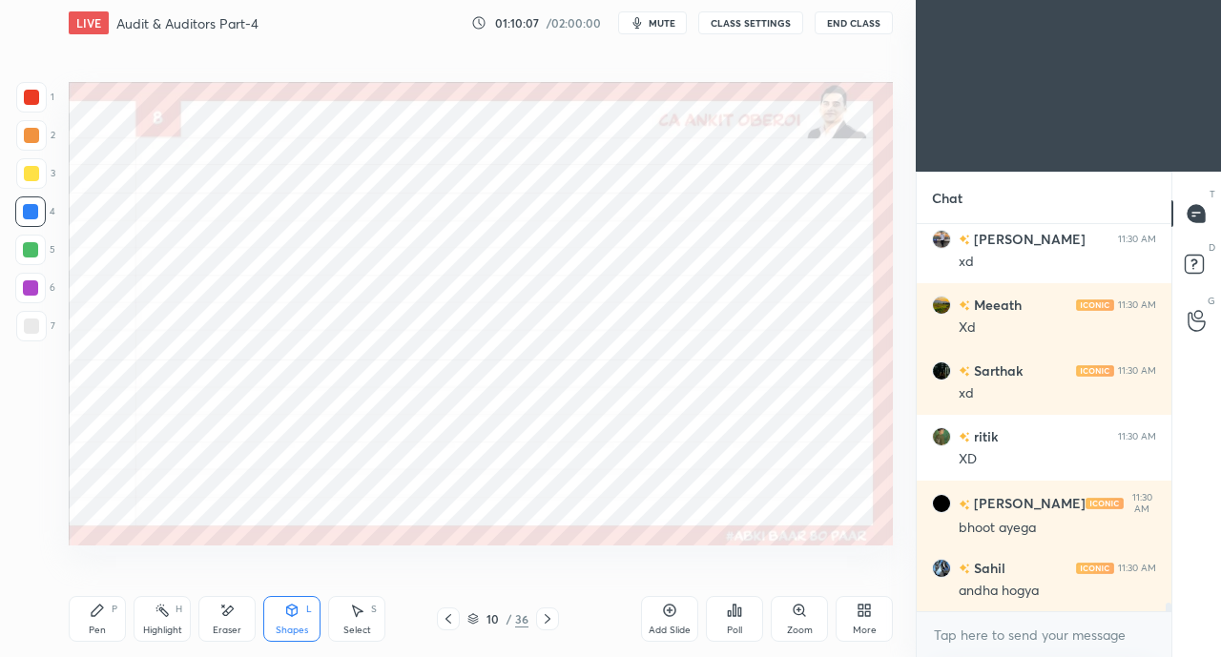
click at [96, 637] on div "Pen P" at bounding box center [97, 619] width 57 height 46
click at [40, 108] on div at bounding box center [31, 97] width 31 height 31
click at [214, 621] on div "Eraser" at bounding box center [226, 619] width 57 height 46
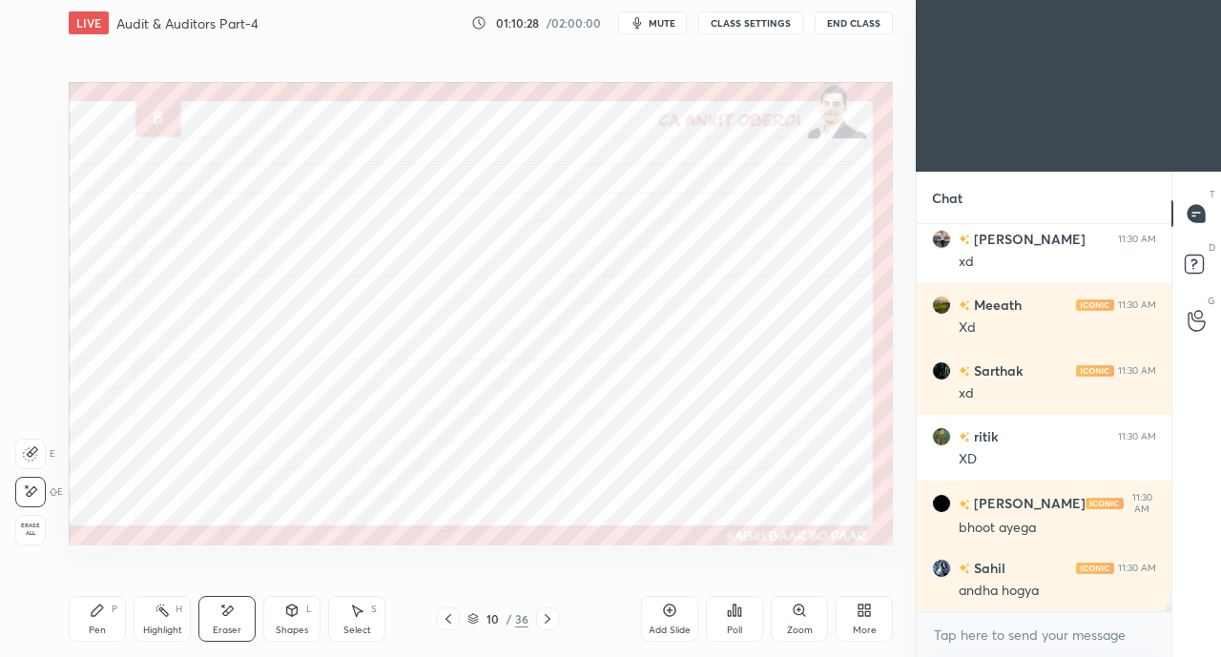
click at [104, 615] on icon at bounding box center [97, 610] width 15 height 15
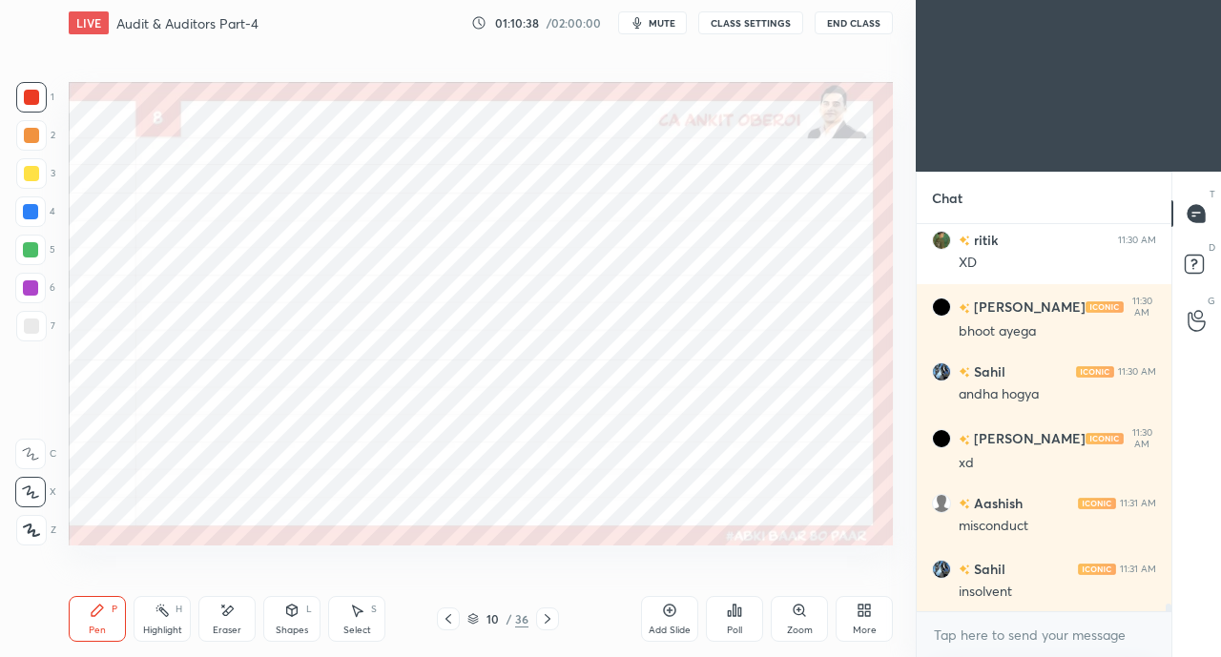
scroll to position [18309, 0]
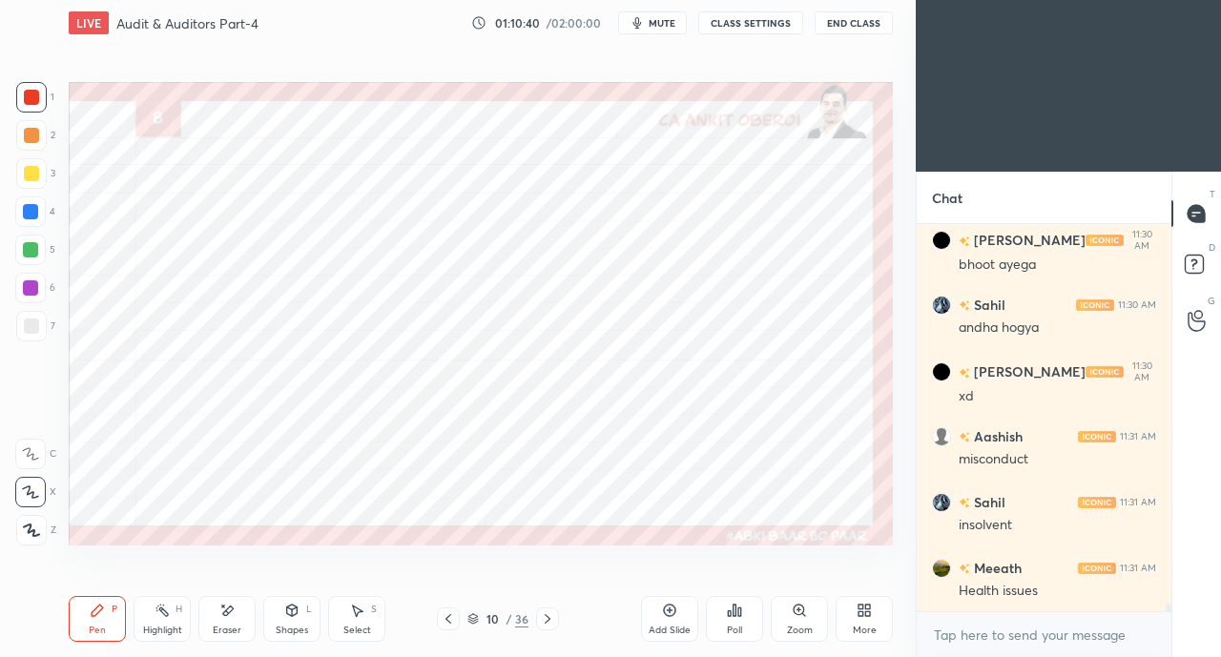
click at [221, 615] on icon at bounding box center [226, 611] width 15 height 16
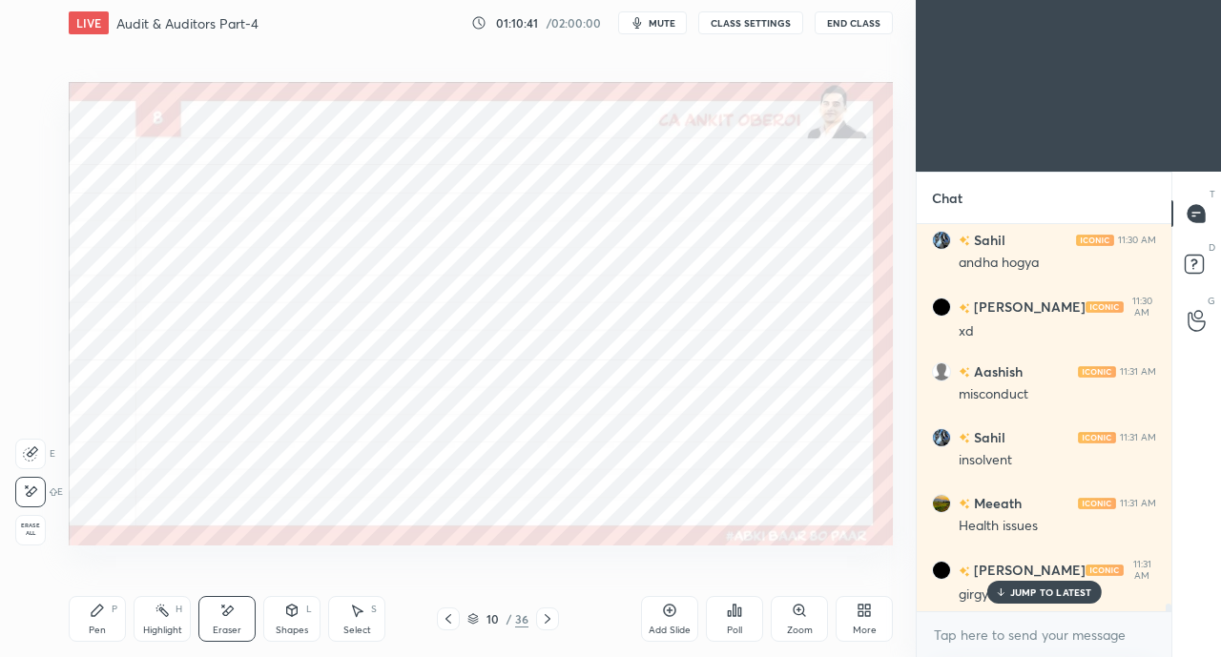
click at [101, 617] on icon at bounding box center [97, 610] width 15 height 15
click at [1004, 595] on icon at bounding box center [1000, 591] width 12 height 11
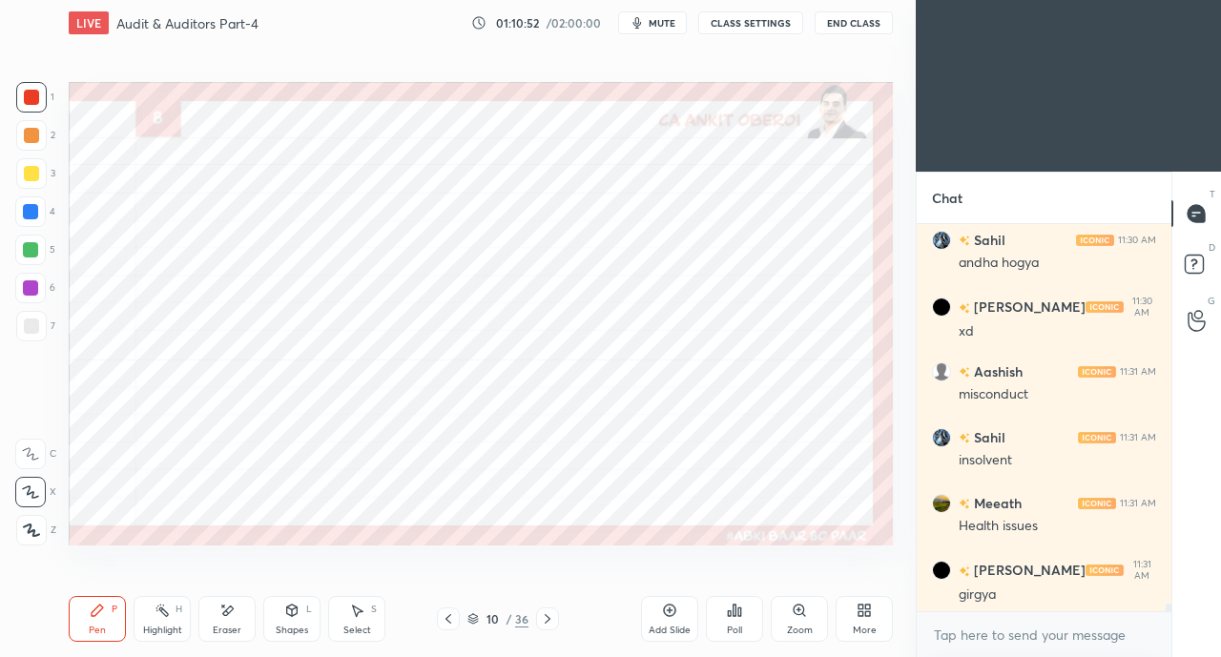
scroll to position [18393, 0]
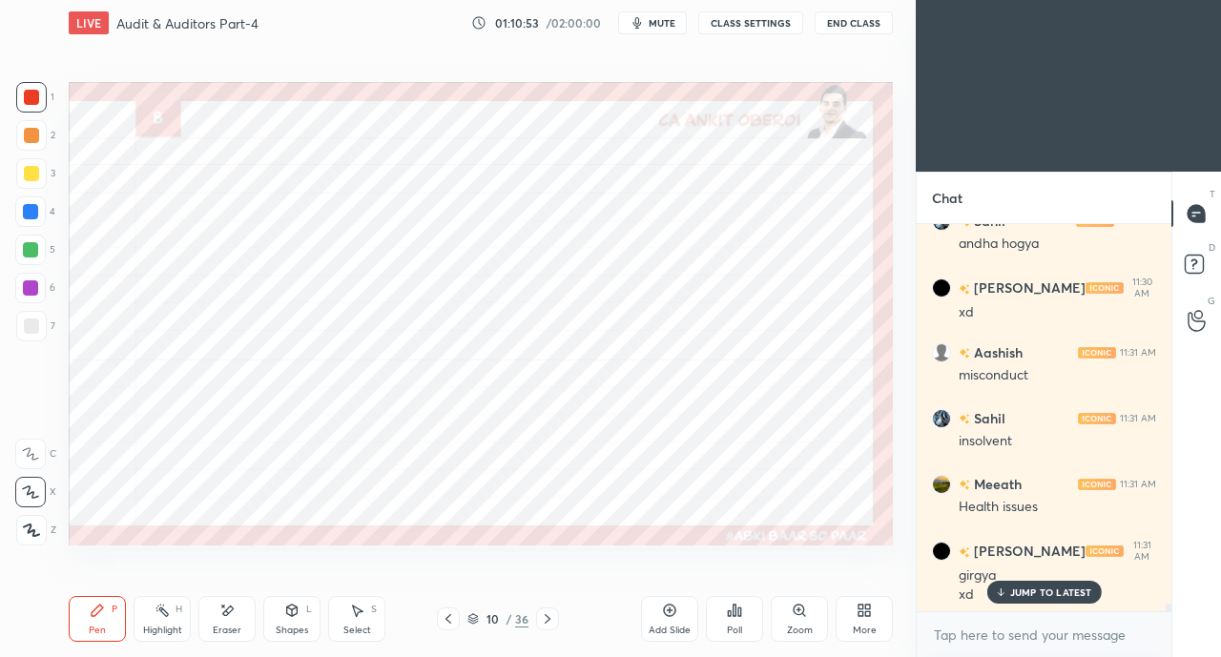
click at [1013, 592] on p "JUMP TO LATEST" at bounding box center [1051, 591] width 82 height 11
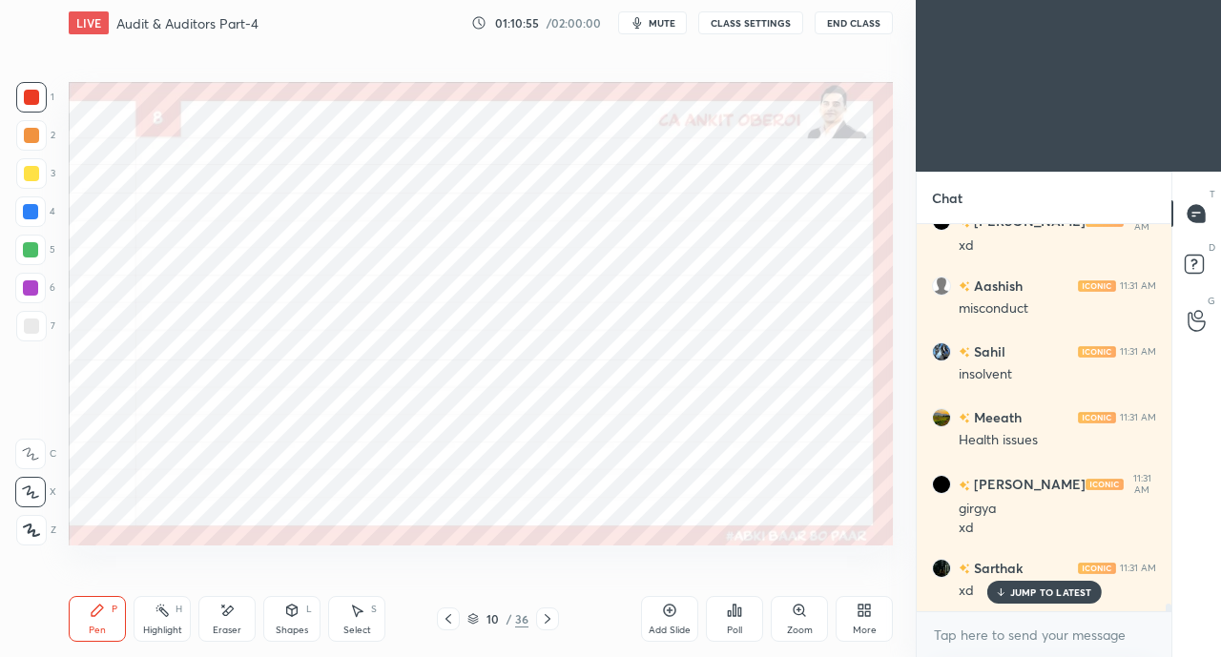
scroll to position [18525, 0]
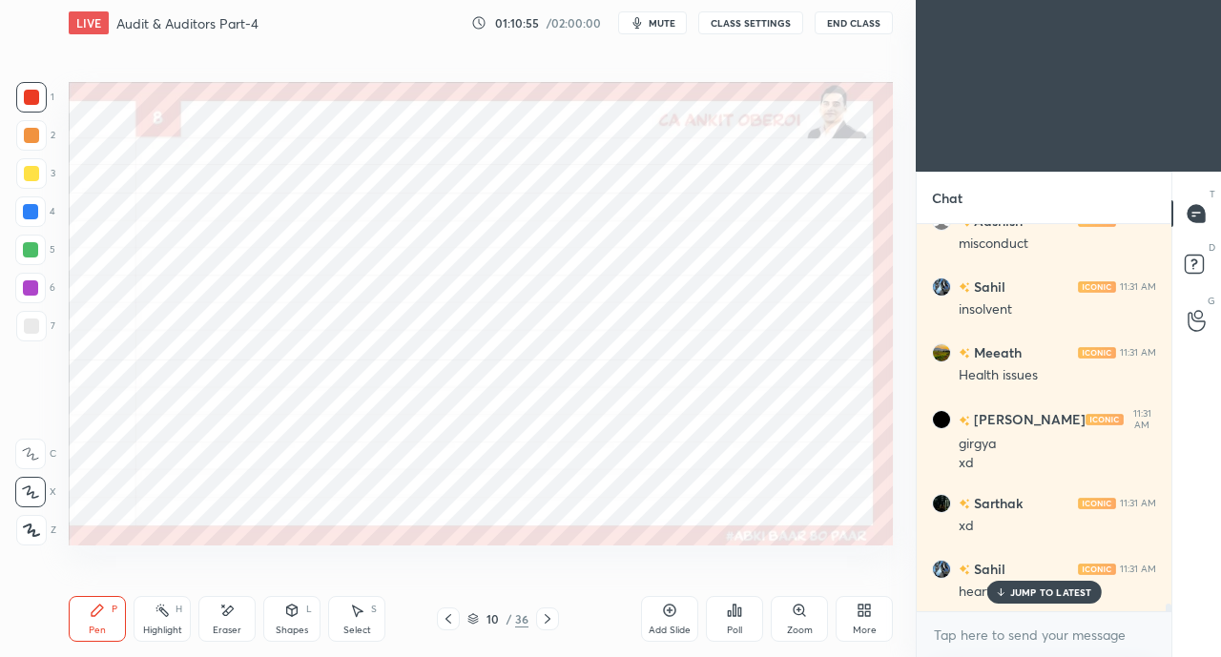
click at [1025, 590] on p "JUMP TO LATEST" at bounding box center [1051, 591] width 82 height 11
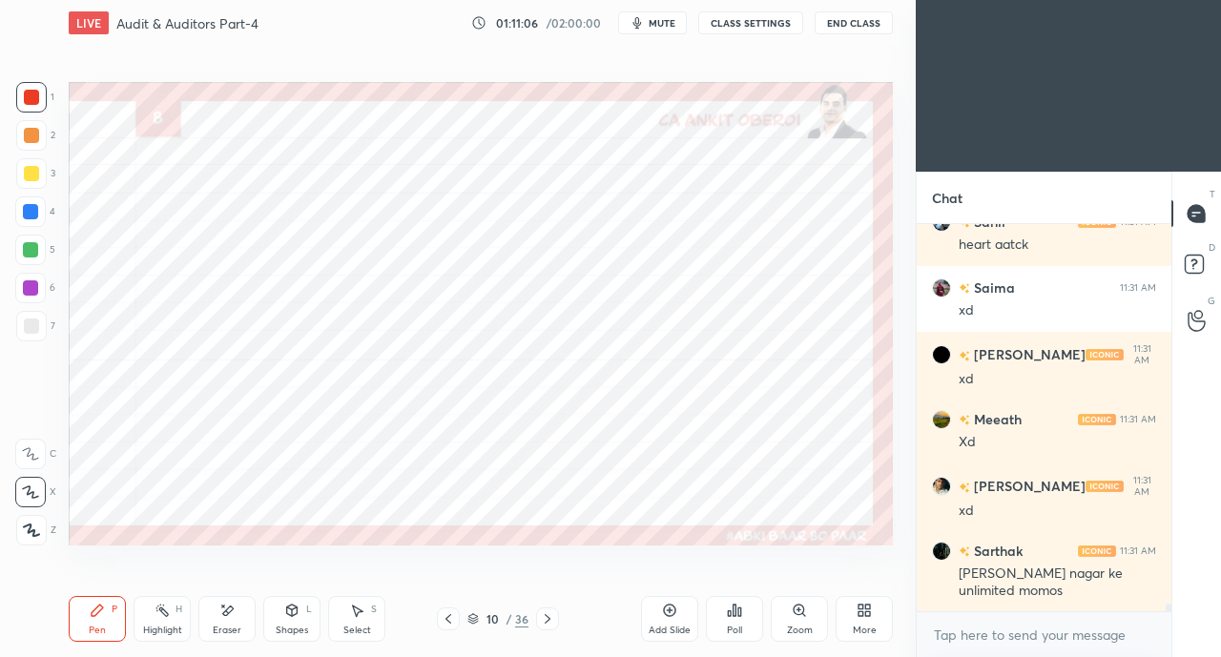
scroll to position [18937, 0]
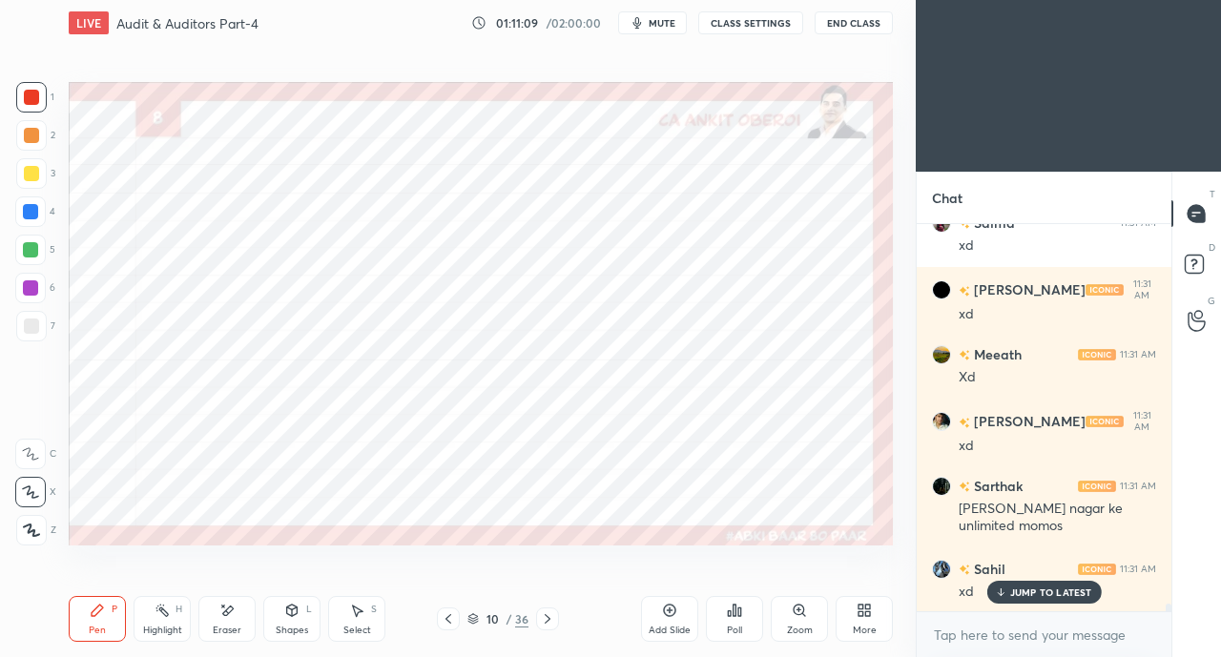
click at [909, 548] on div "1 2 3 4 5 6 7 C X Z E E Erase all H H LIVE Audit & Auditors Part-4 01:11:09 / 0…" at bounding box center [457, 328] width 915 height 657
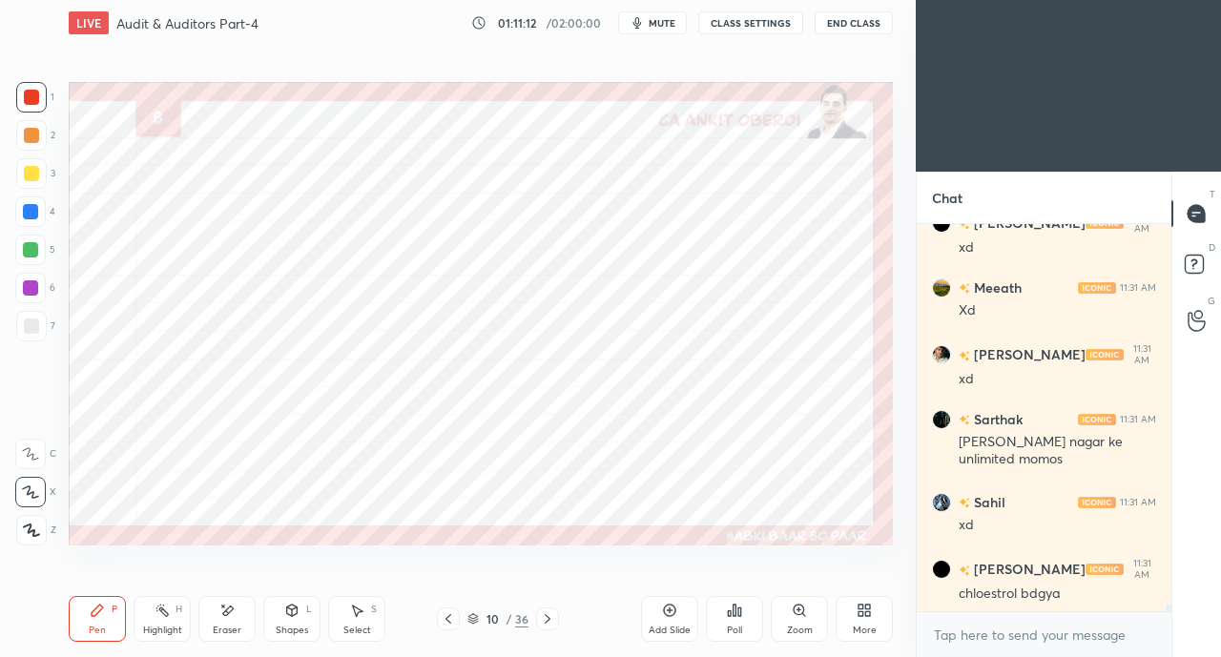
click at [286, 622] on div "Shapes L" at bounding box center [291, 619] width 57 height 46
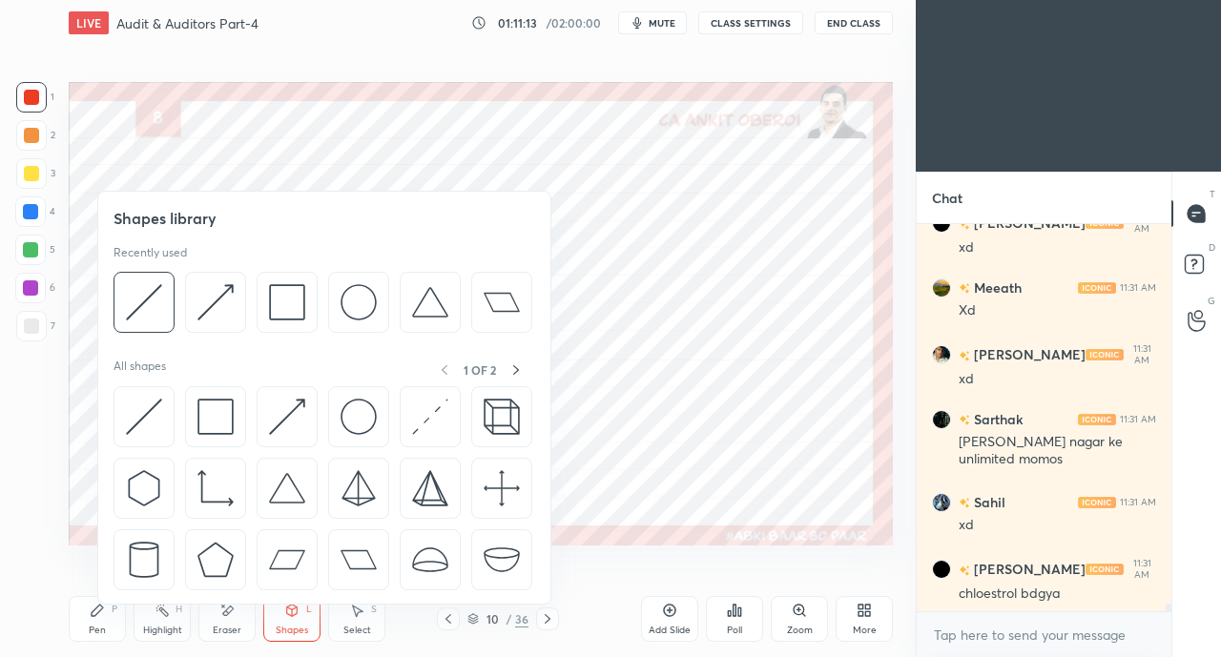
click at [280, 415] on img at bounding box center [287, 417] width 36 height 36
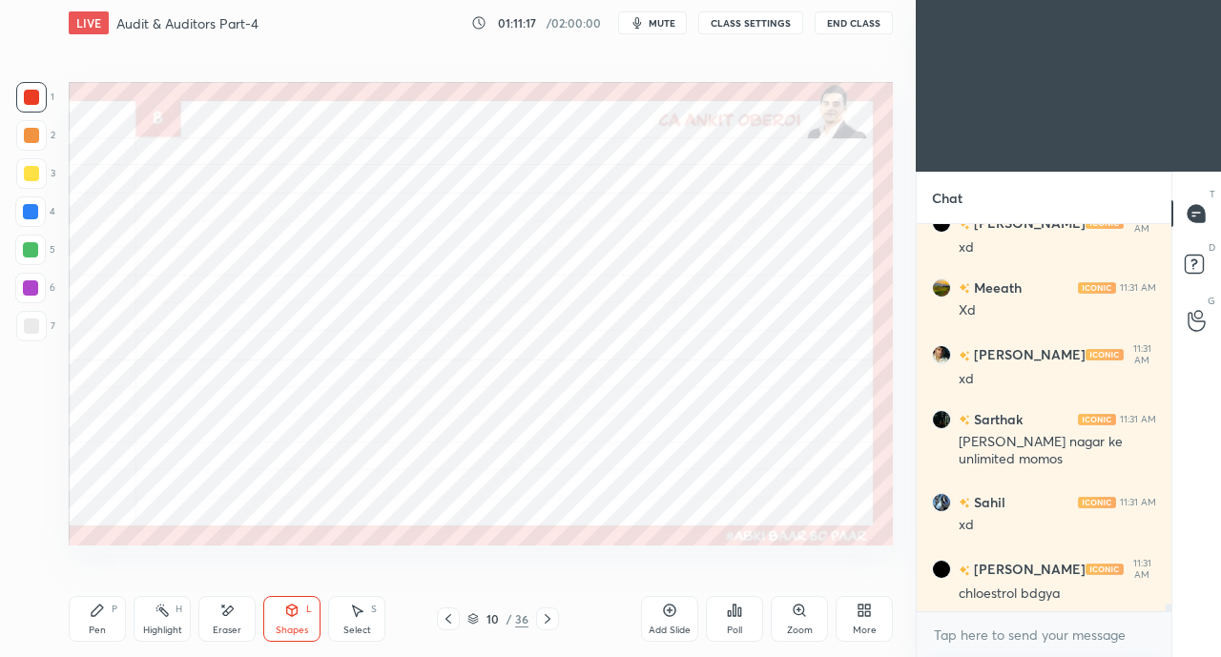
click at [98, 617] on icon at bounding box center [97, 610] width 15 height 15
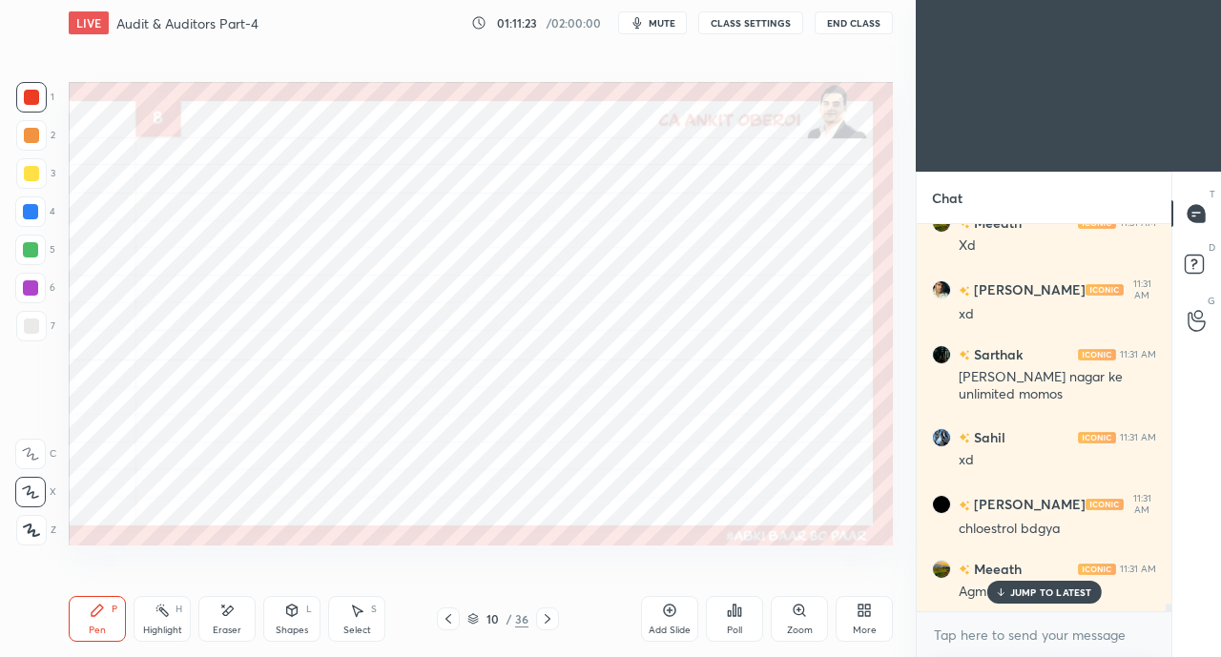
click at [1007, 592] on div "JUMP TO LATEST" at bounding box center [1043, 592] width 114 height 23
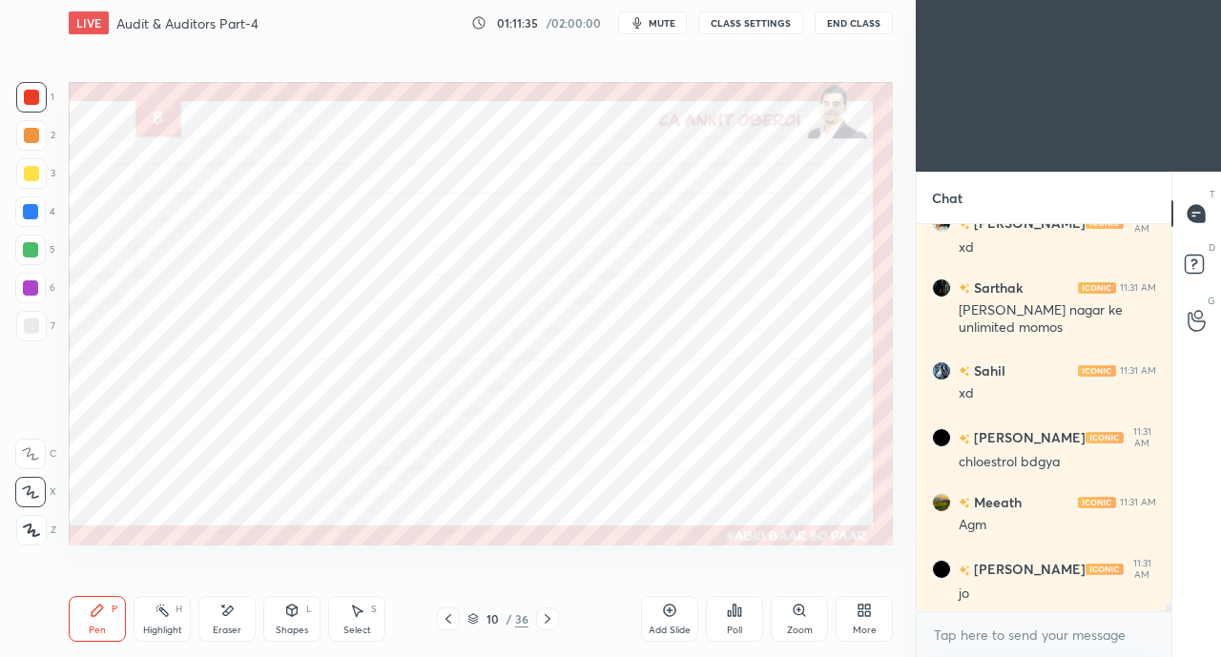
click at [32, 215] on div at bounding box center [30, 211] width 15 height 15
click at [40, 249] on div at bounding box center [30, 250] width 31 height 31
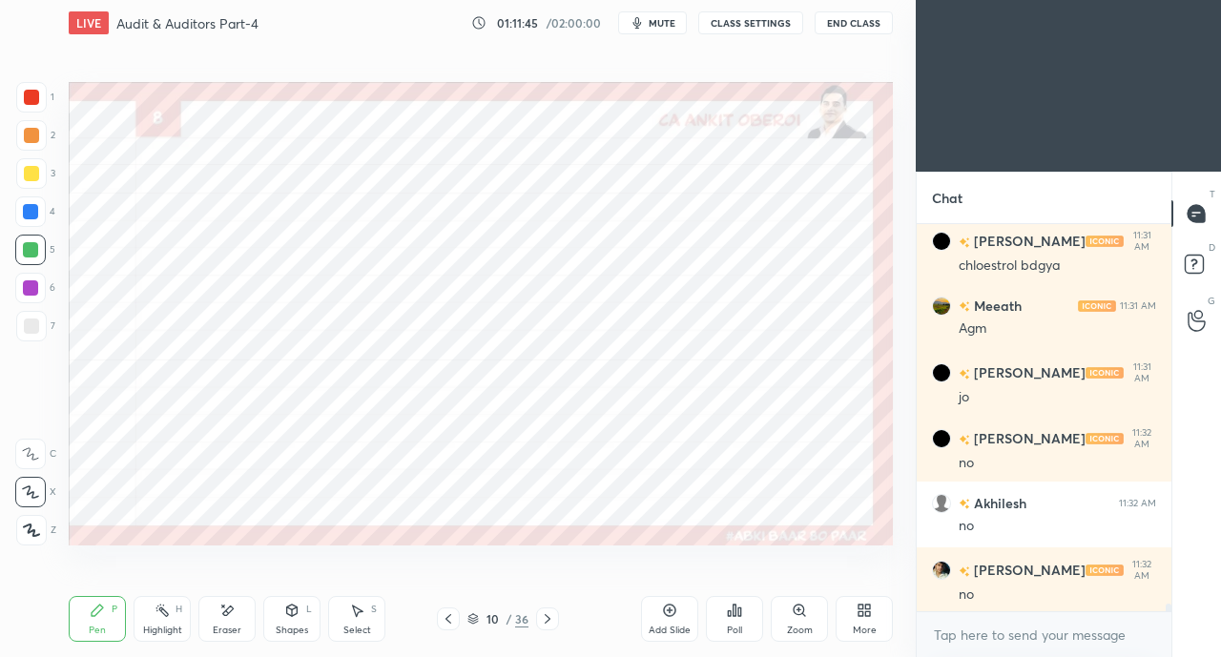
click at [29, 95] on div at bounding box center [31, 97] width 15 height 15
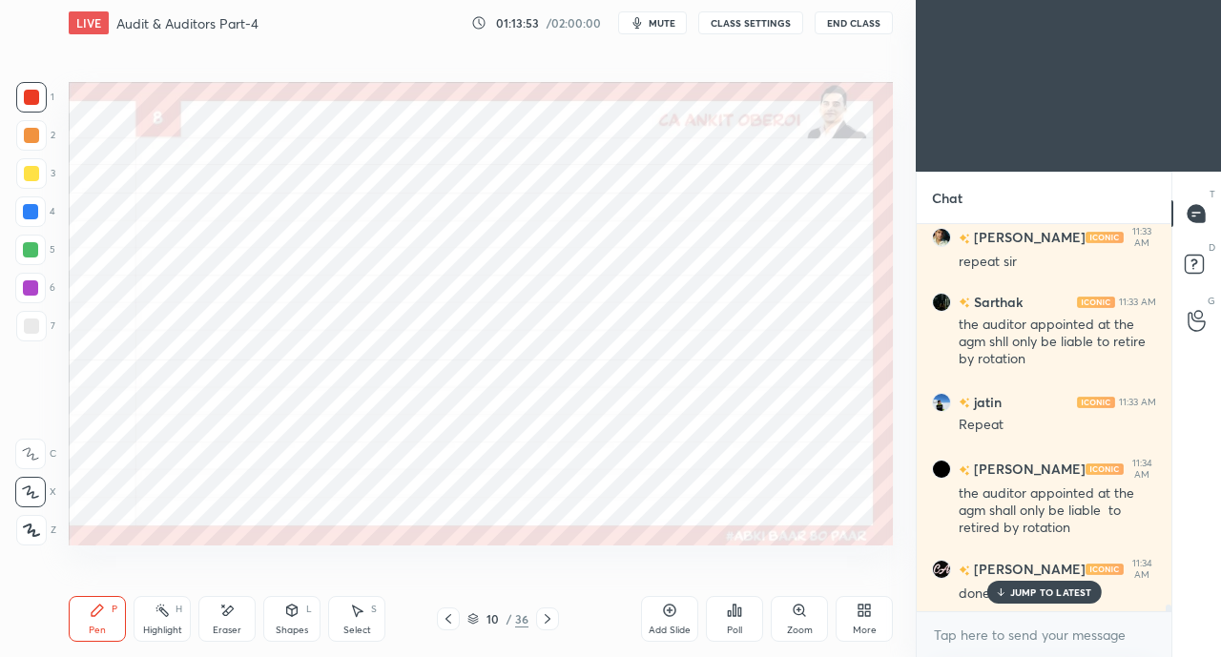
scroll to position [21243, 0]
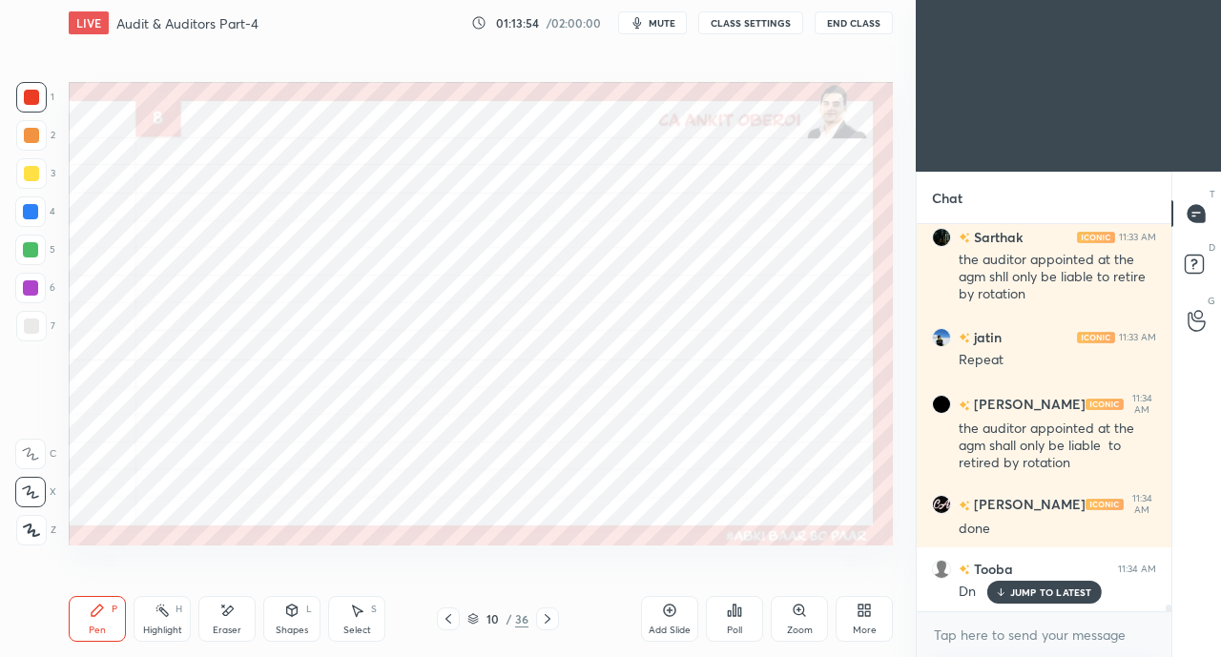
click at [1026, 589] on p "JUMP TO LATEST" at bounding box center [1051, 591] width 82 height 11
click at [545, 615] on icon at bounding box center [548, 619] width 6 height 10
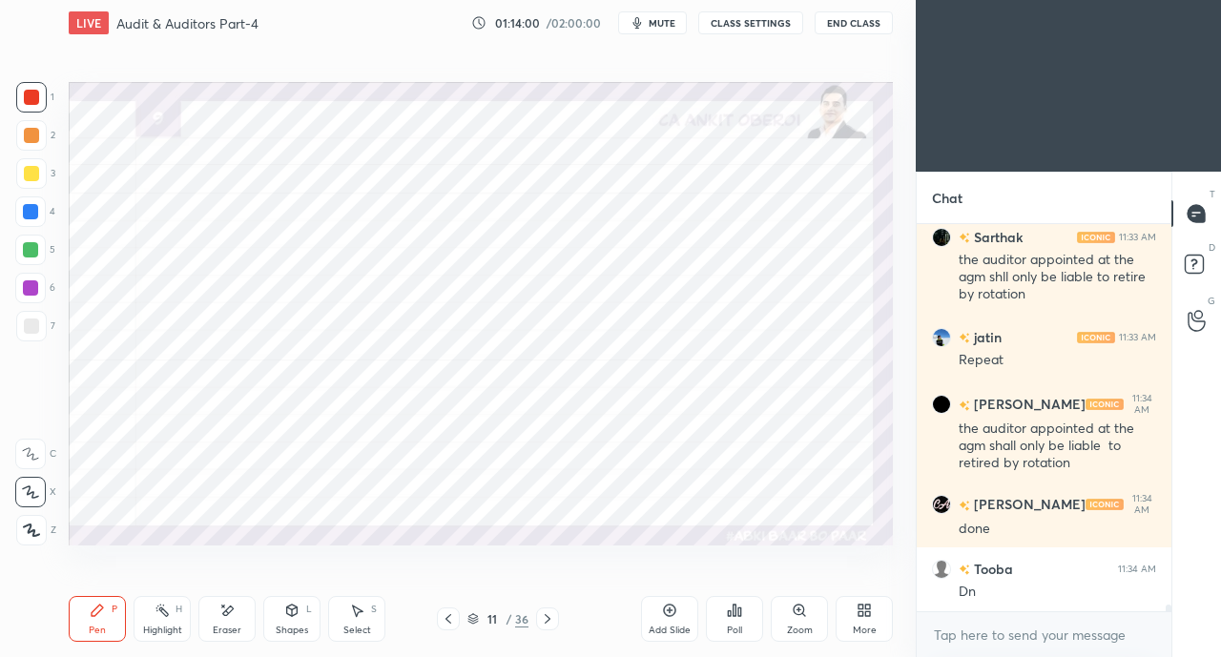
click at [547, 619] on icon at bounding box center [547, 618] width 15 height 15
click at [546, 621] on icon at bounding box center [547, 618] width 15 height 15
click at [548, 619] on icon at bounding box center [548, 619] width 6 height 10
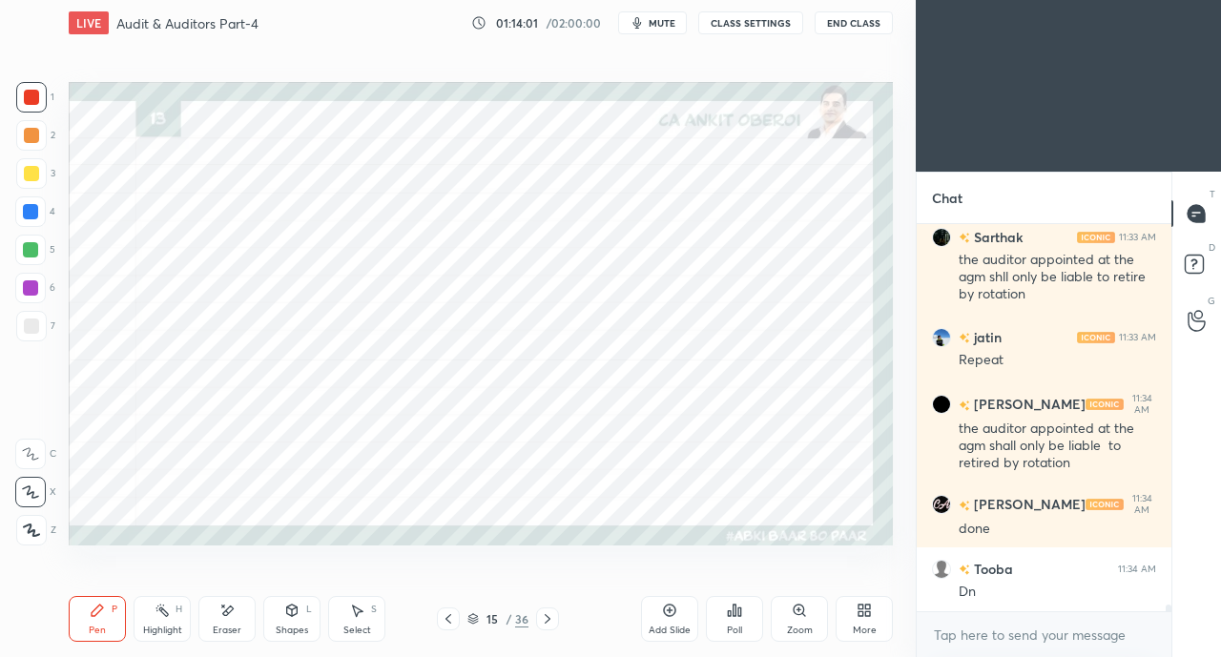
click at [547, 620] on icon at bounding box center [547, 618] width 15 height 15
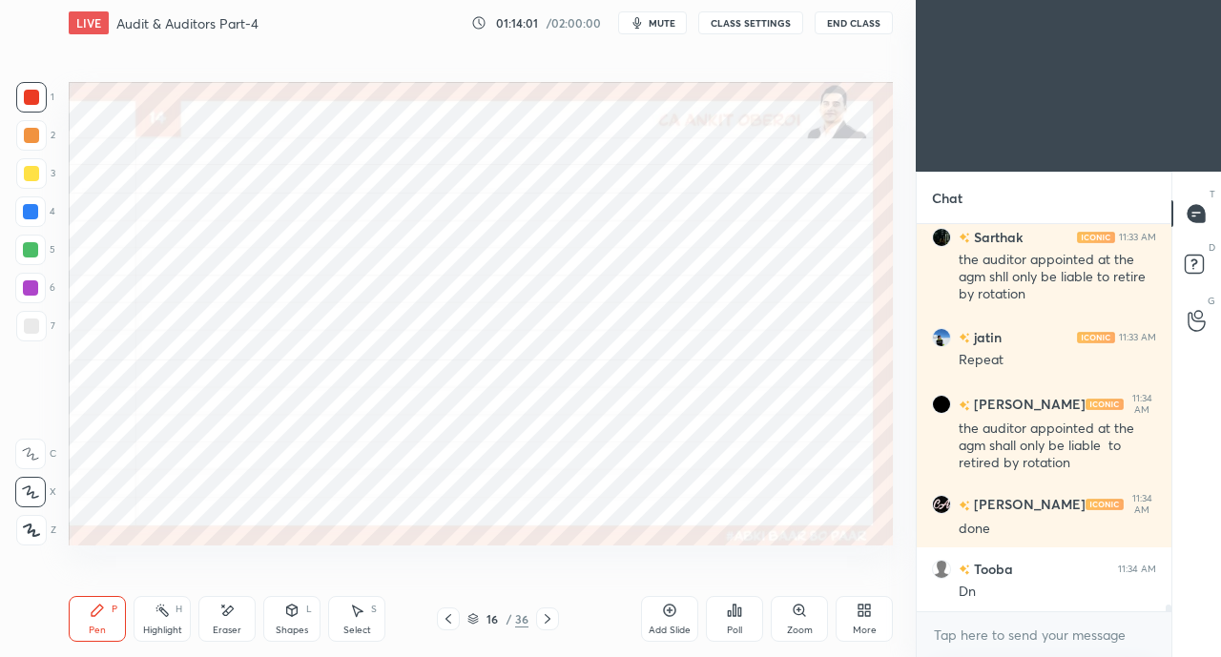
click at [546, 621] on icon at bounding box center [548, 619] width 6 height 10
click at [547, 621] on icon at bounding box center [548, 619] width 6 height 10
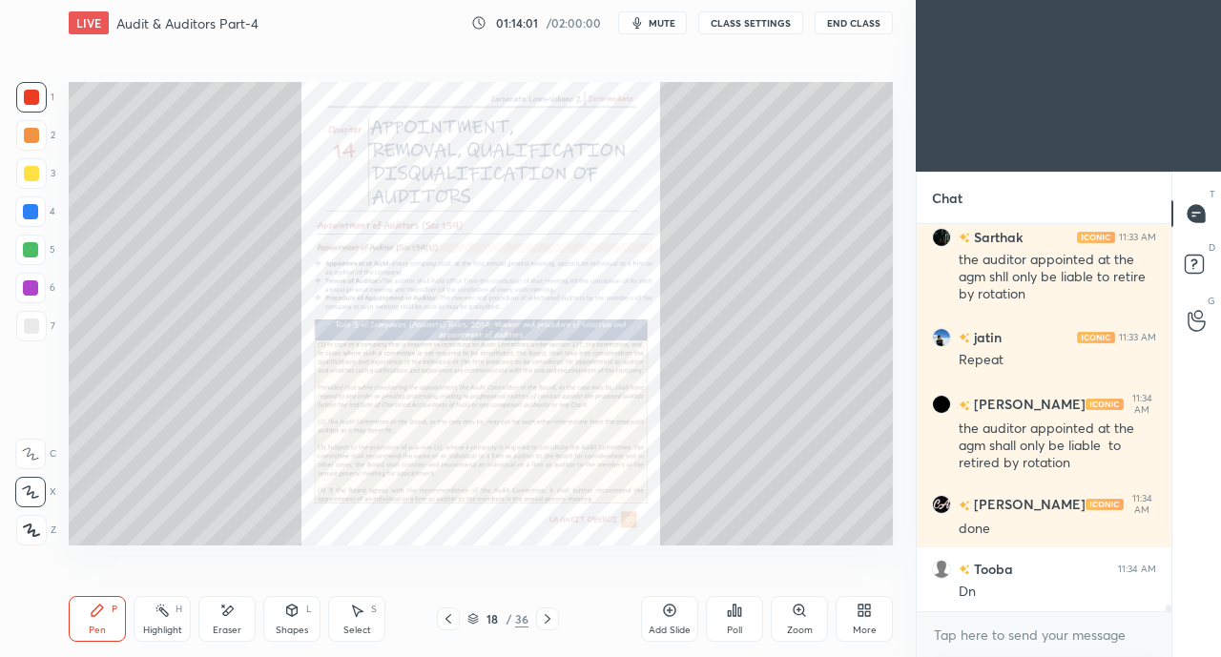
click at [548, 618] on icon at bounding box center [548, 619] width 6 height 10
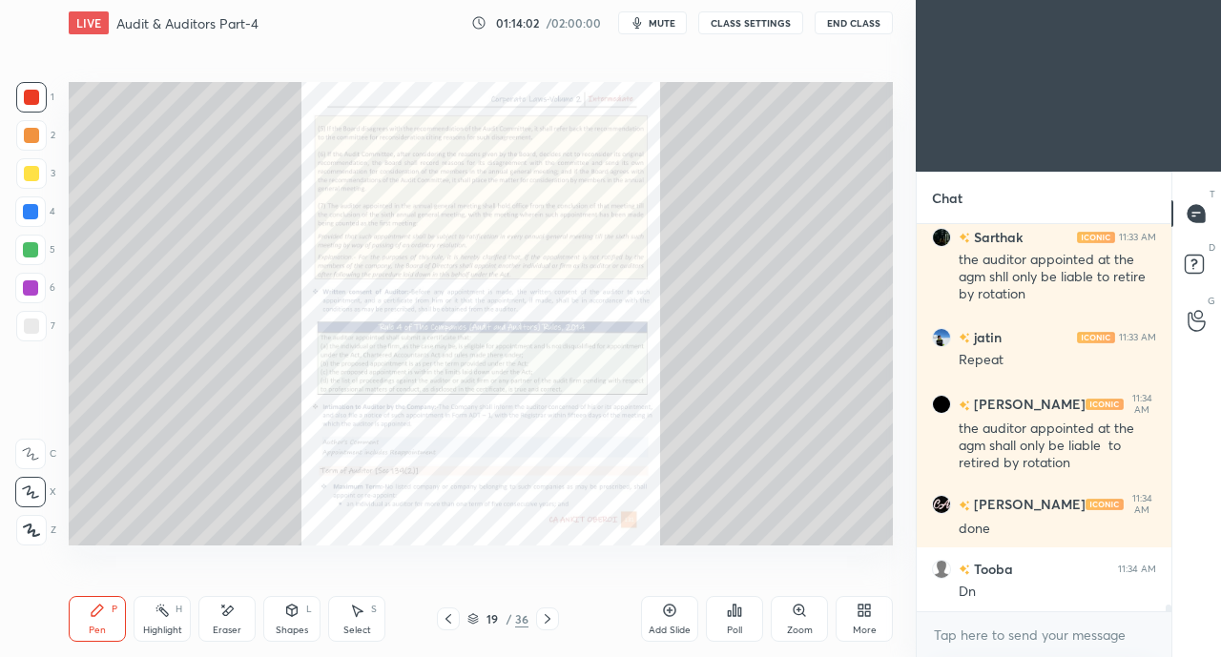
click at [545, 618] on icon at bounding box center [547, 618] width 15 height 15
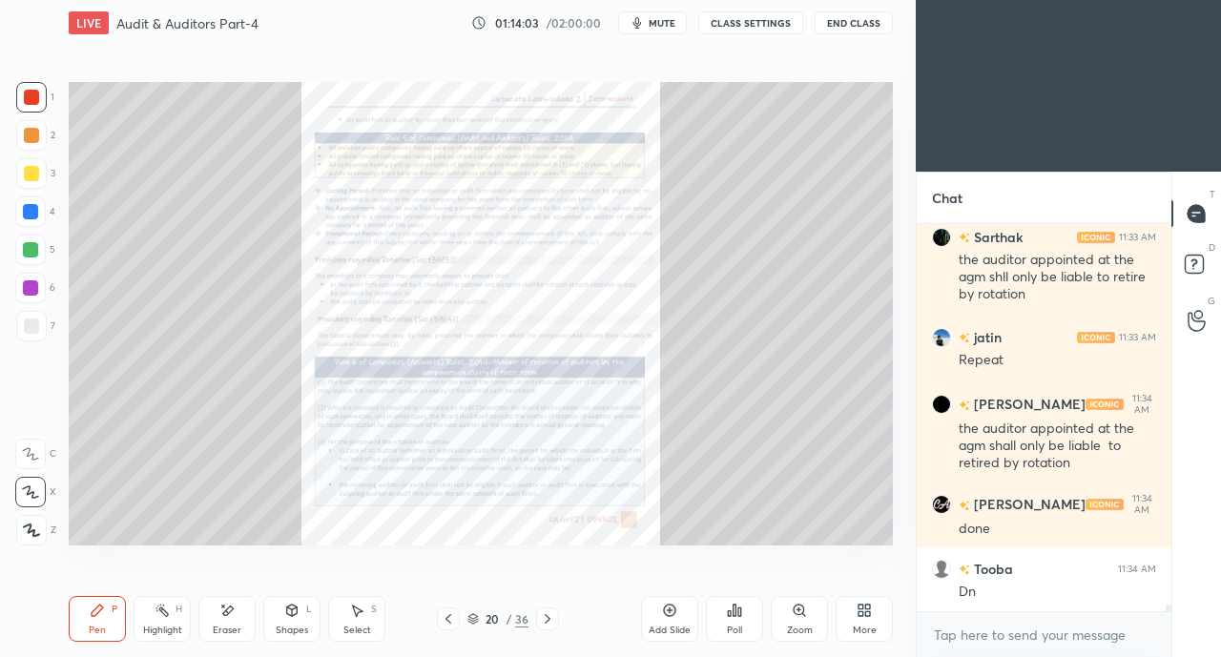
click at [449, 616] on icon at bounding box center [448, 619] width 6 height 10
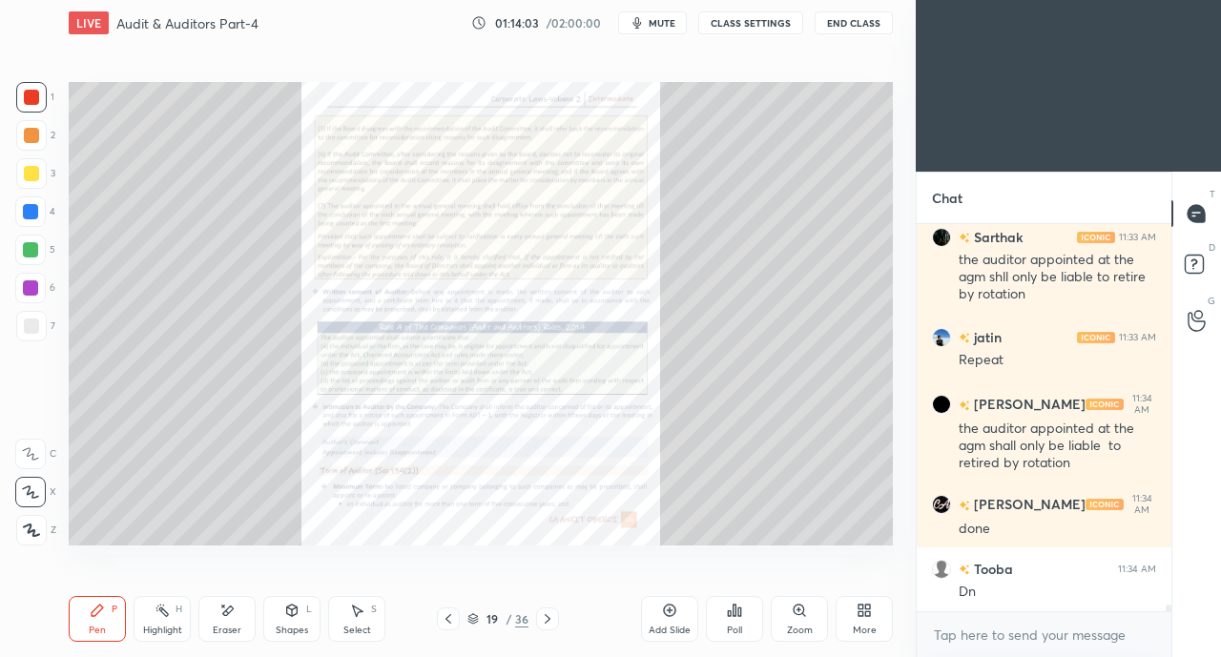
click at [547, 617] on icon at bounding box center [548, 619] width 6 height 10
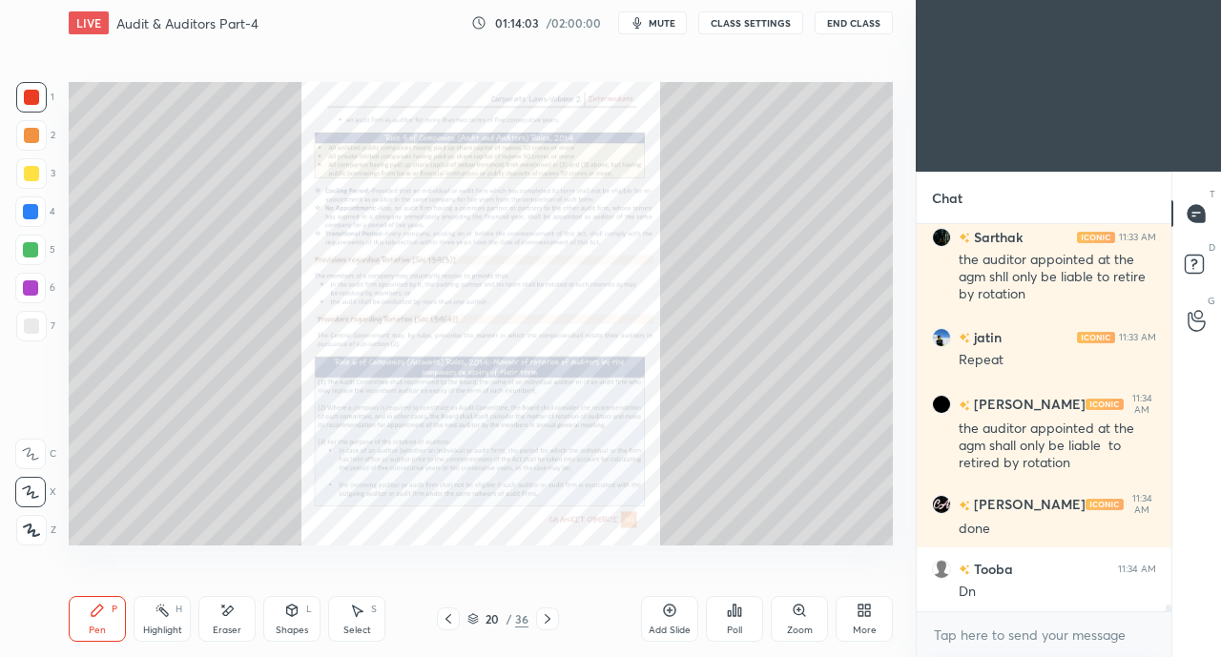
click at [547, 617] on icon at bounding box center [547, 618] width 15 height 15
click at [547, 618] on icon at bounding box center [548, 619] width 6 height 10
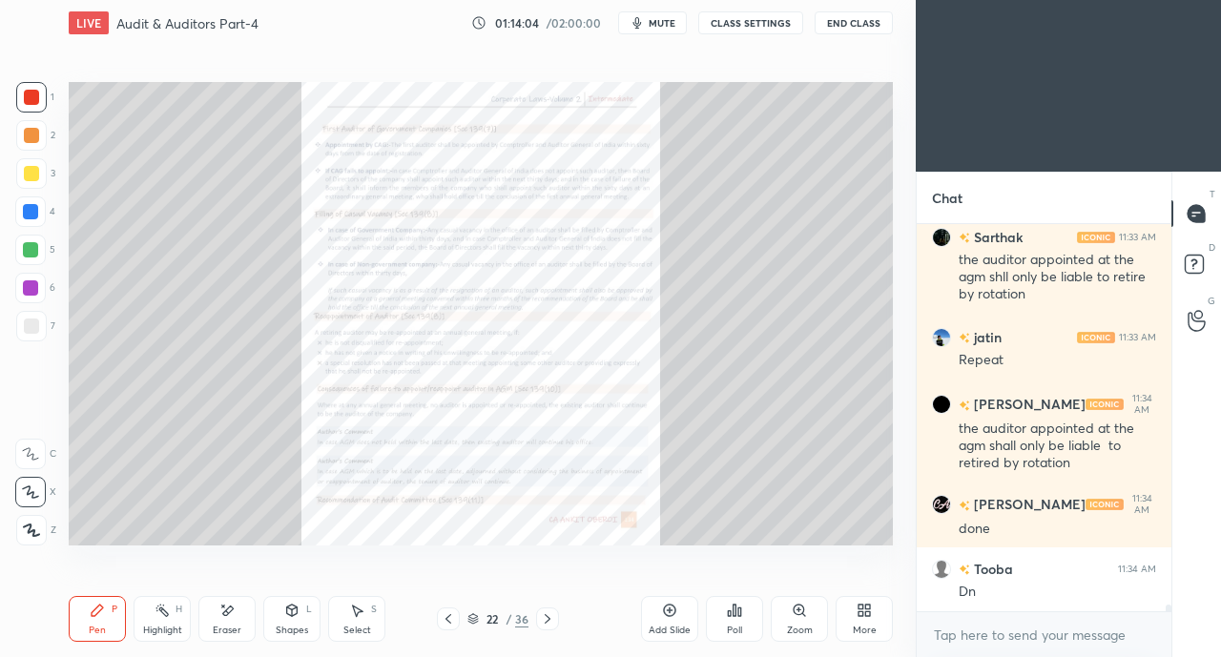
click at [549, 619] on icon at bounding box center [548, 619] width 6 height 10
click at [548, 620] on icon at bounding box center [548, 619] width 6 height 10
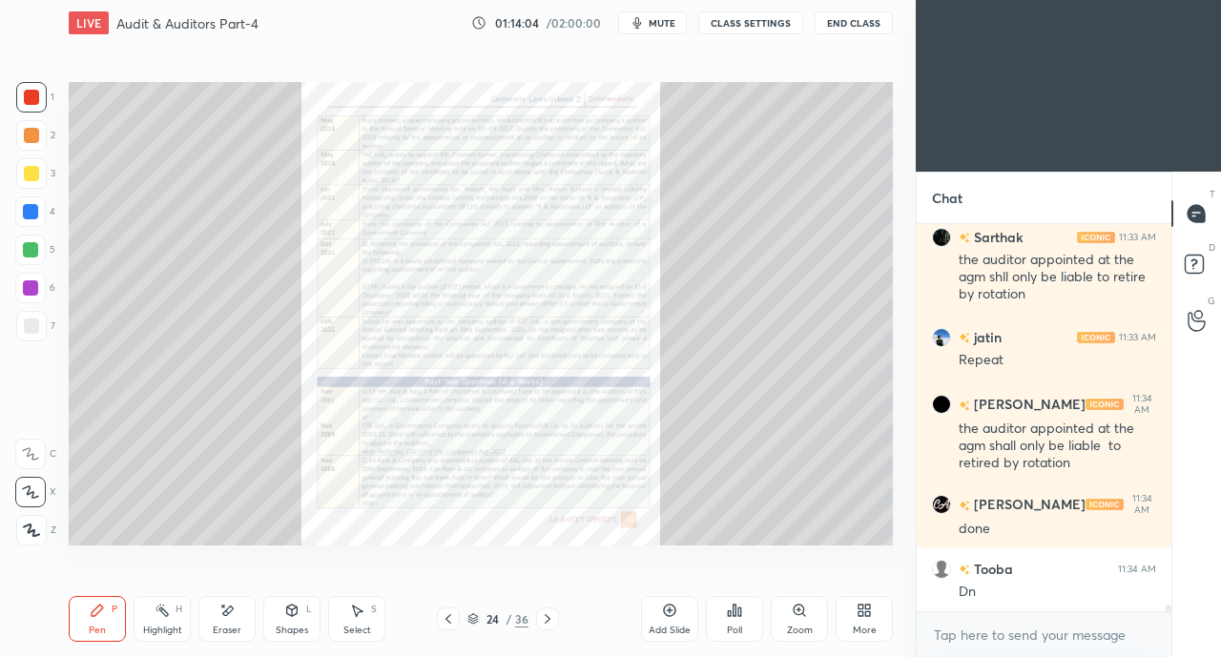
click at [548, 619] on icon at bounding box center [547, 618] width 15 height 15
click at [549, 618] on icon at bounding box center [547, 618] width 15 height 15
click at [549, 617] on icon at bounding box center [547, 618] width 15 height 15
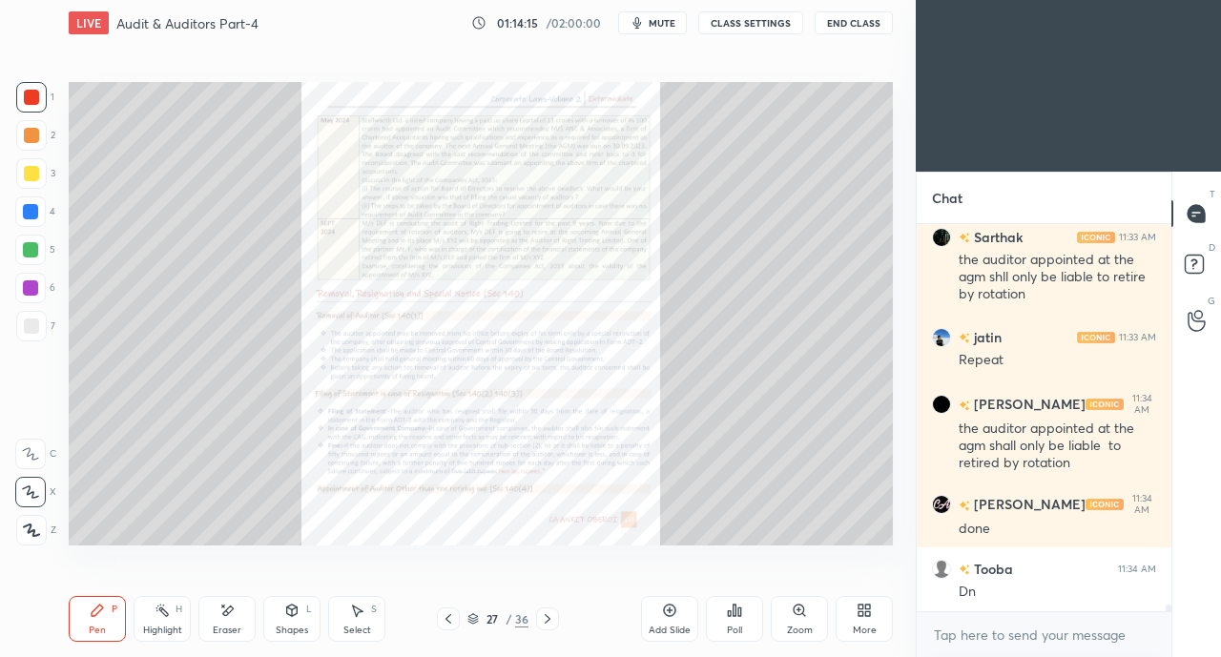
click at [444, 617] on icon at bounding box center [448, 618] width 15 height 15
click at [447, 619] on icon at bounding box center [448, 618] width 15 height 15
click at [446, 619] on icon at bounding box center [448, 618] width 15 height 15
click at [448, 619] on icon at bounding box center [448, 618] width 15 height 15
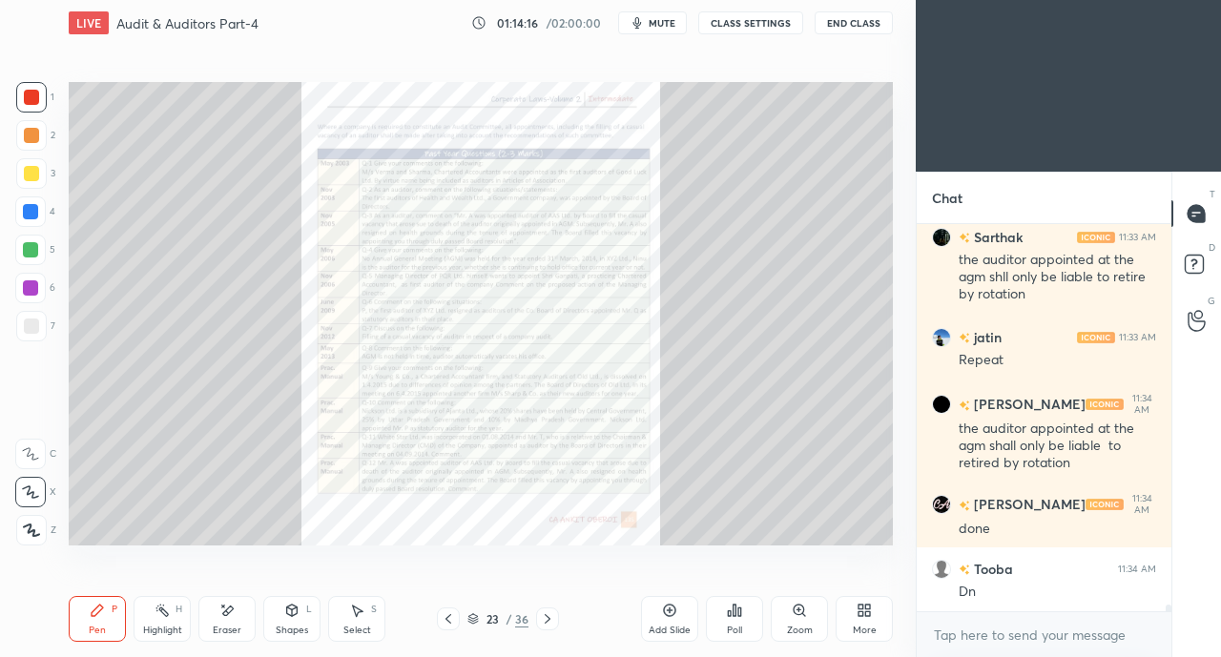
click at [450, 619] on icon at bounding box center [448, 618] width 15 height 15
click at [452, 617] on icon at bounding box center [448, 618] width 15 height 15
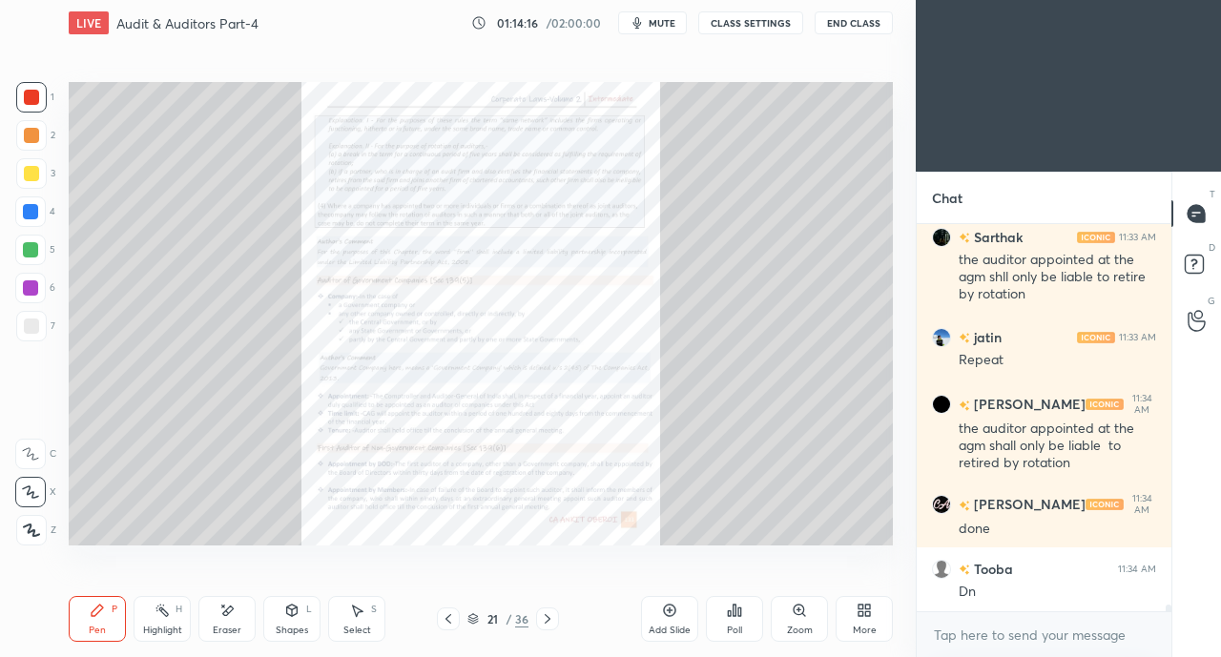
click at [454, 617] on icon at bounding box center [448, 618] width 15 height 15
click at [450, 618] on icon at bounding box center [448, 618] width 15 height 15
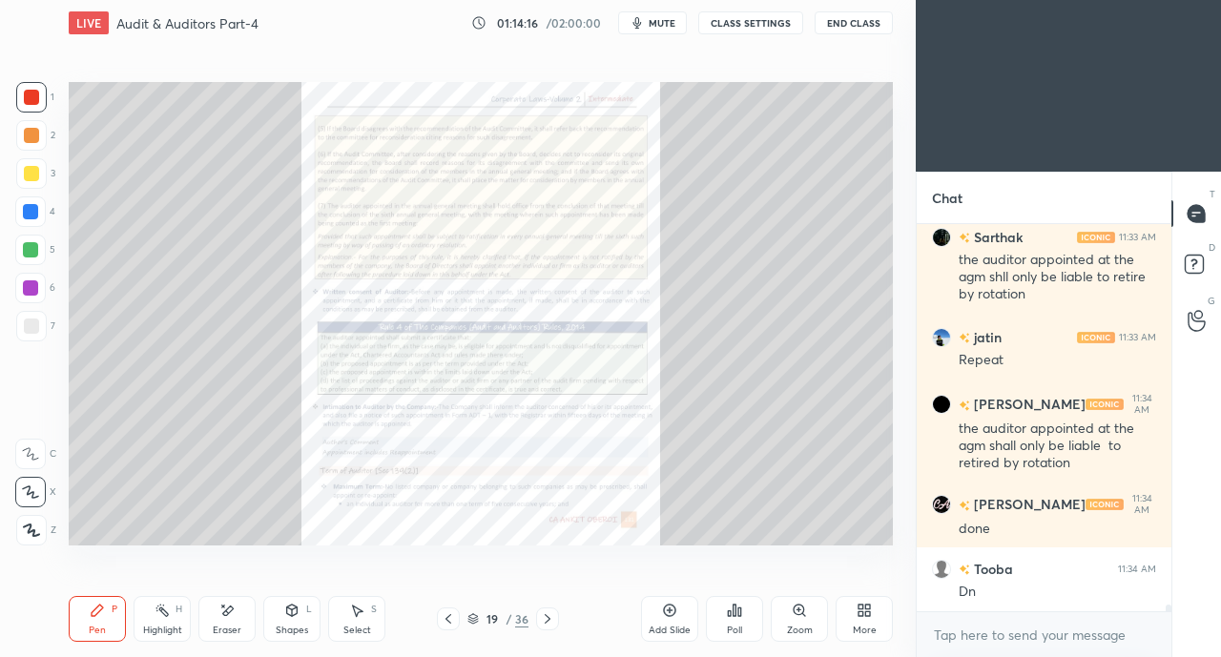
click at [449, 619] on icon at bounding box center [448, 618] width 15 height 15
click at [451, 617] on icon at bounding box center [448, 618] width 15 height 15
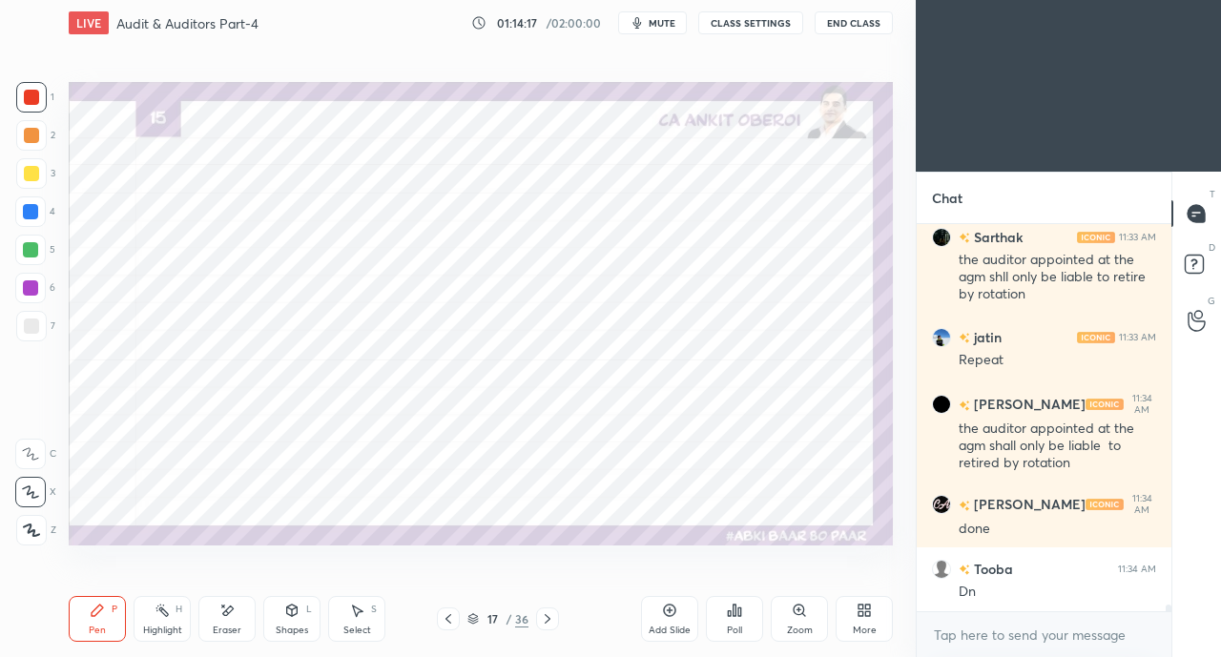
click at [451, 618] on icon at bounding box center [448, 618] width 15 height 15
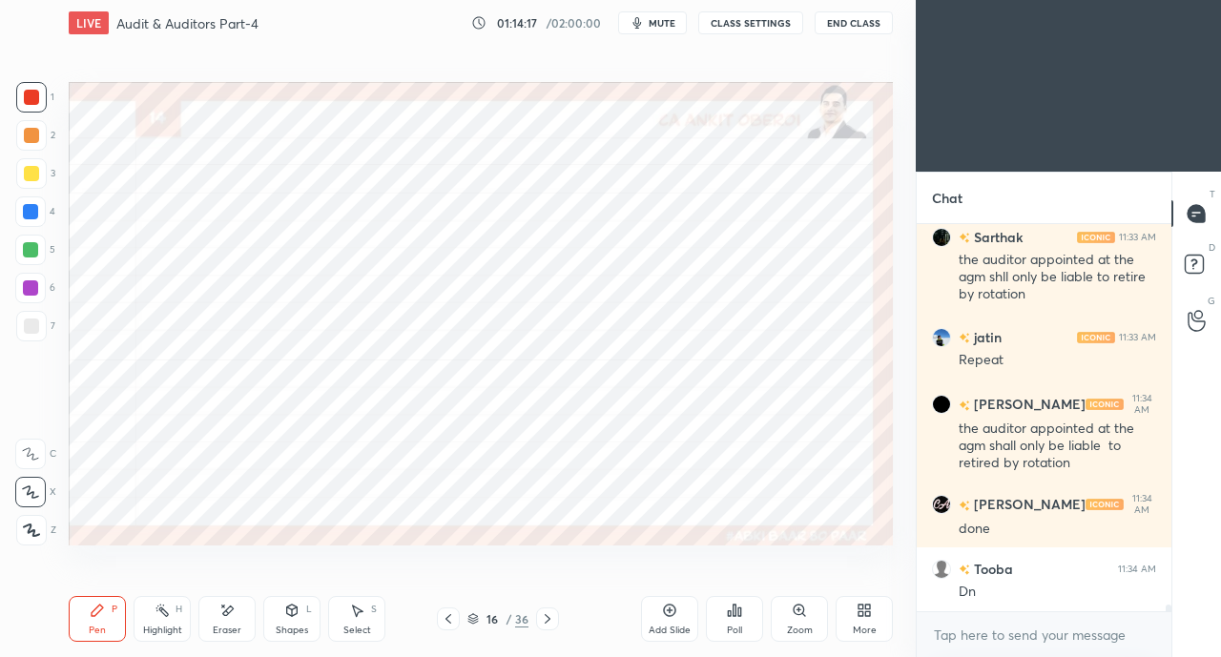
click at [453, 615] on icon at bounding box center [448, 618] width 15 height 15
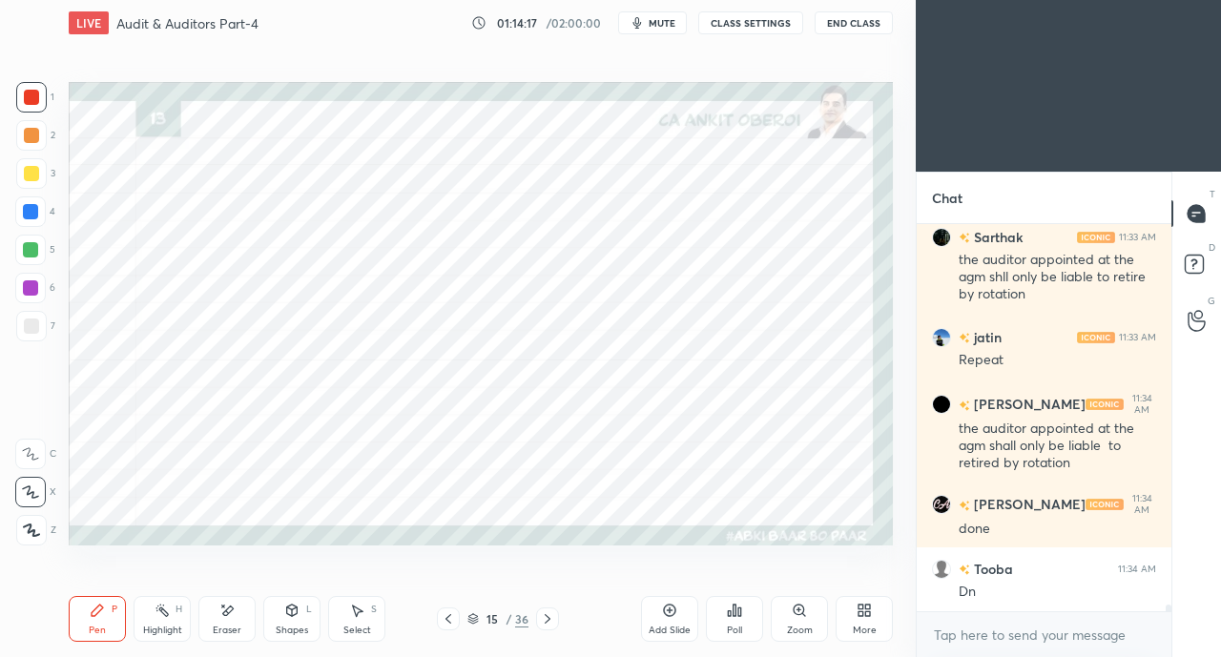
click at [451, 617] on icon at bounding box center [448, 618] width 15 height 15
click at [451, 618] on icon at bounding box center [448, 618] width 15 height 15
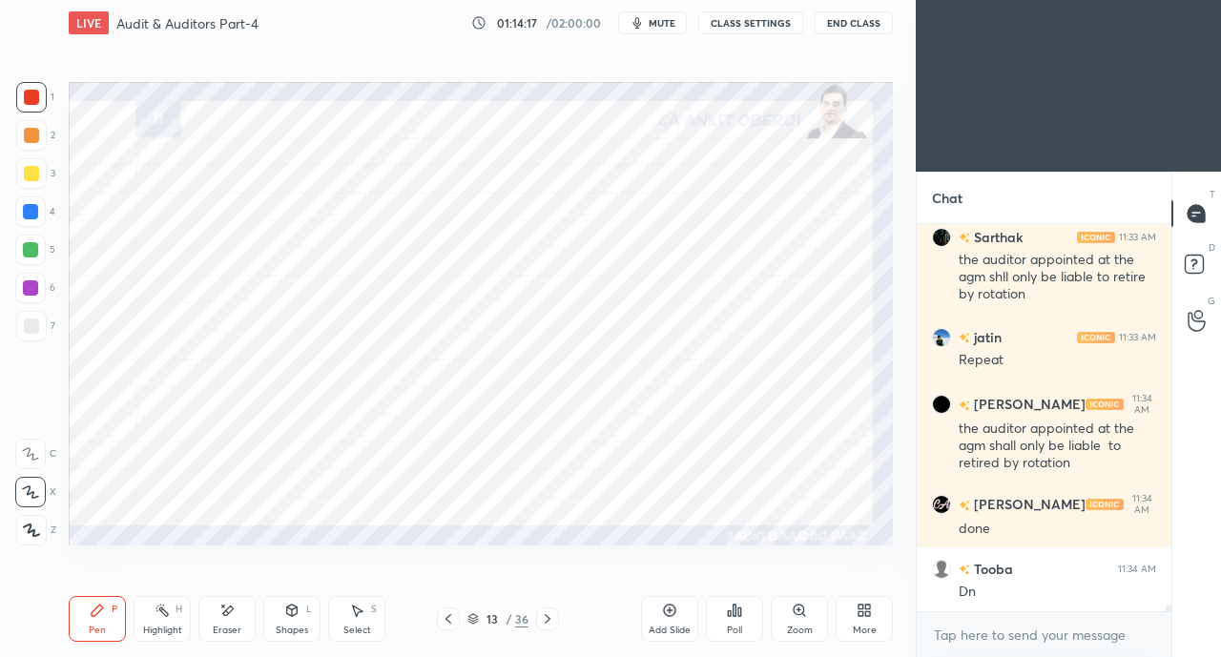
click at [451, 618] on icon at bounding box center [448, 618] width 15 height 15
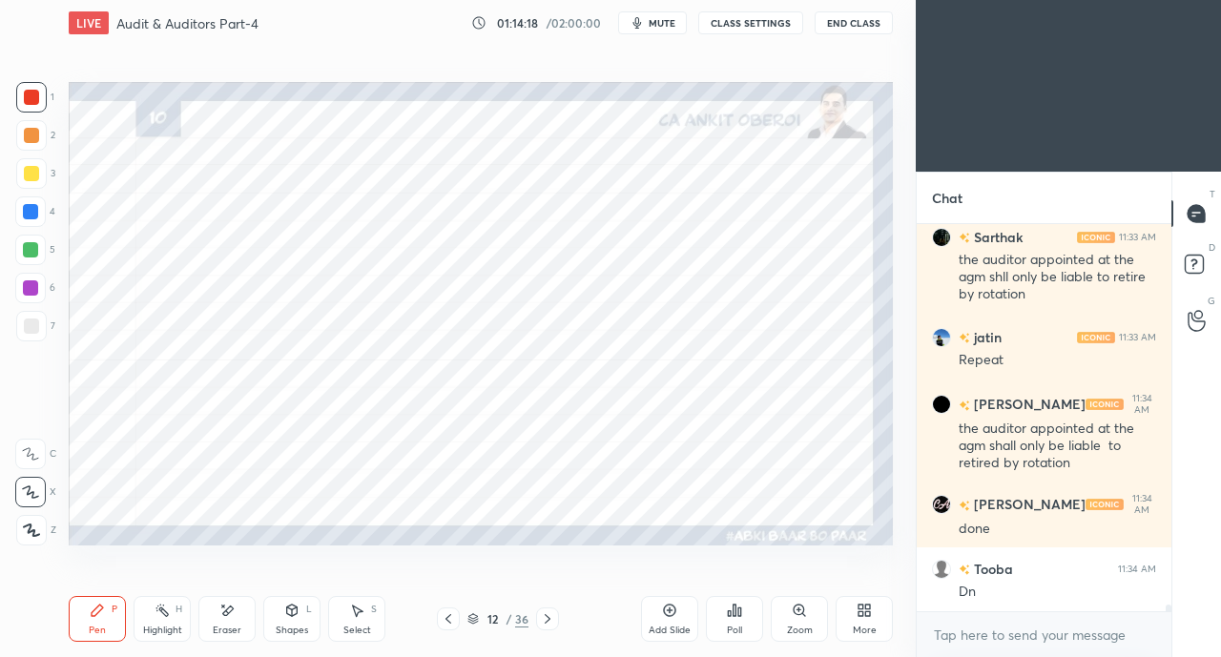
click at [451, 618] on icon at bounding box center [448, 618] width 15 height 15
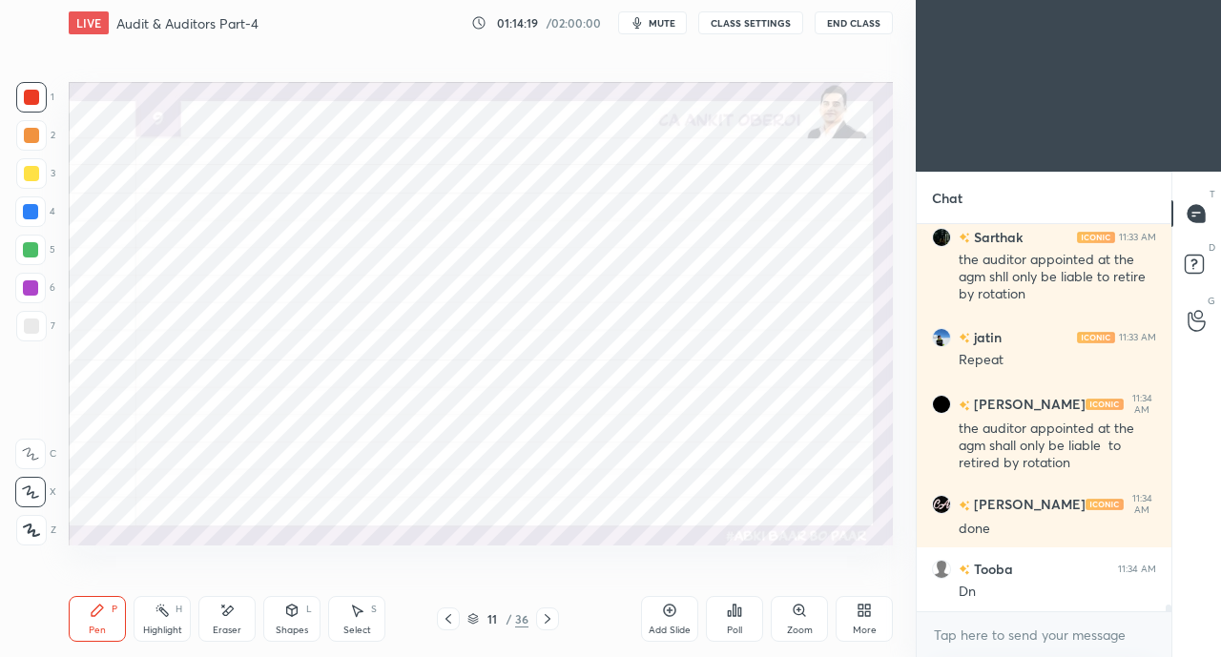
click at [549, 617] on icon at bounding box center [547, 618] width 15 height 15
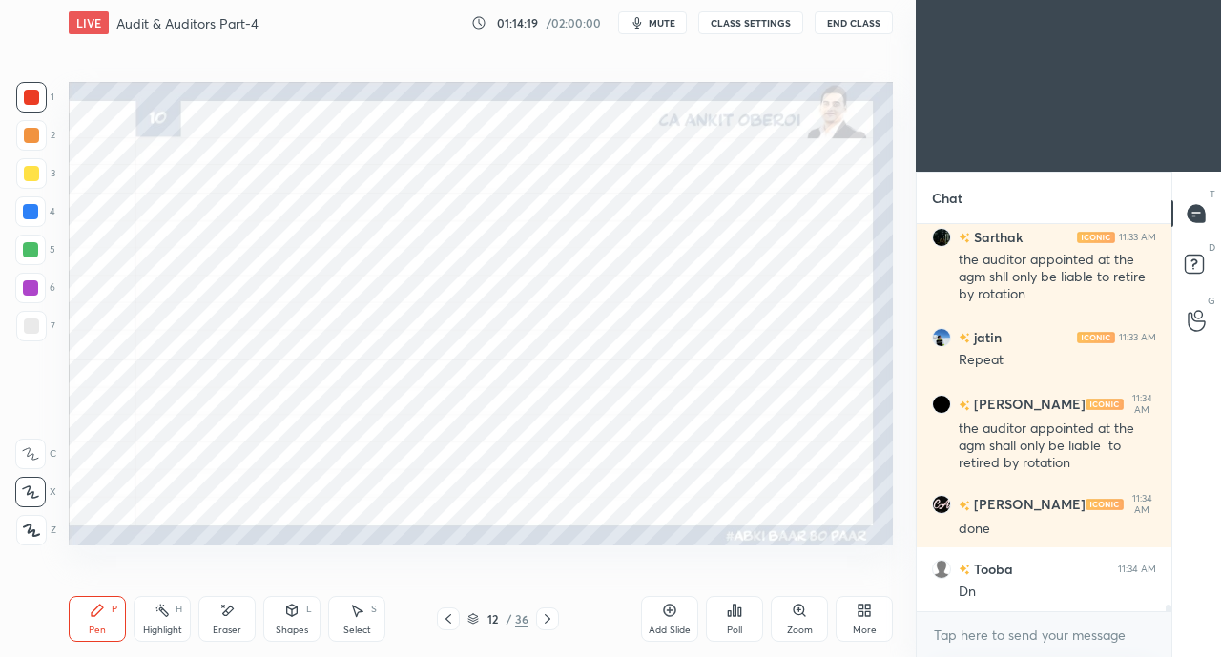
click at [290, 627] on div "Shapes" at bounding box center [292, 631] width 32 height 10
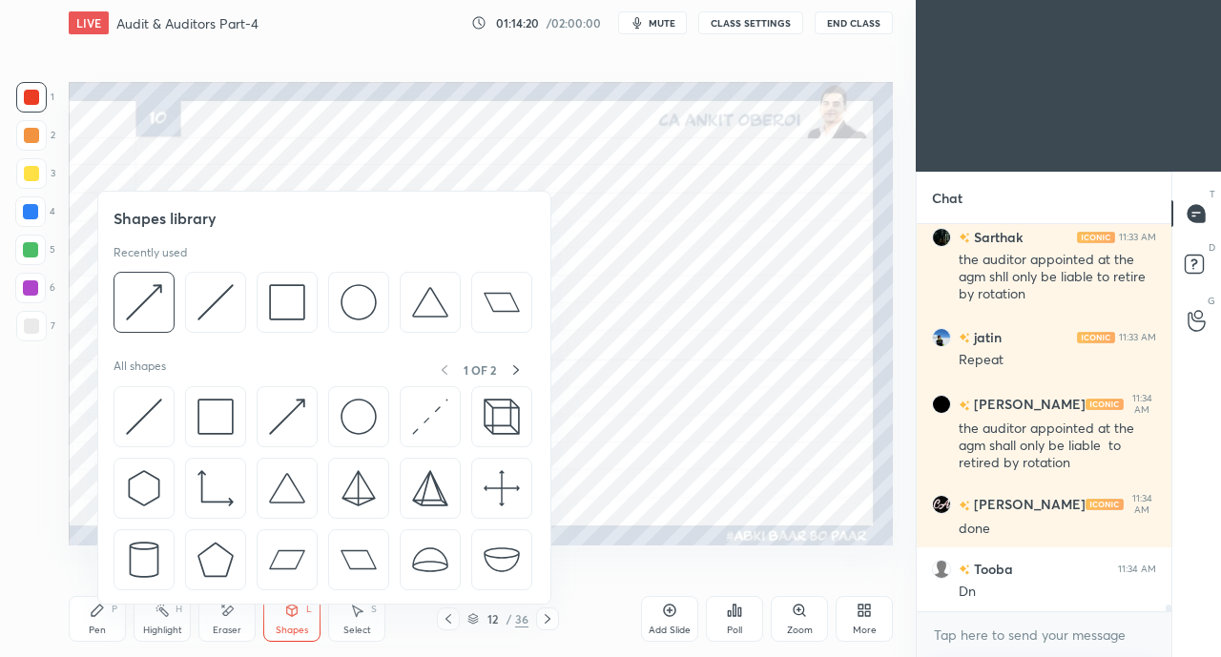
click at [141, 411] on img at bounding box center [144, 417] width 36 height 36
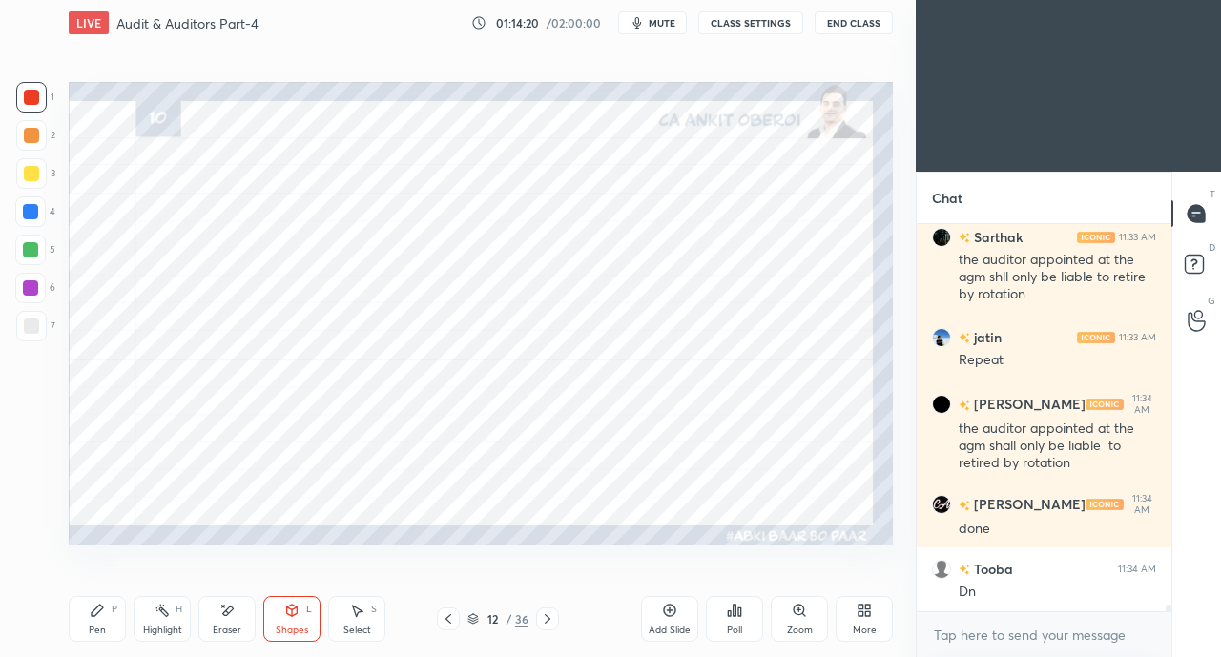
click at [28, 216] on div at bounding box center [30, 211] width 15 height 15
click at [98, 619] on div "Pen P" at bounding box center [97, 619] width 57 height 46
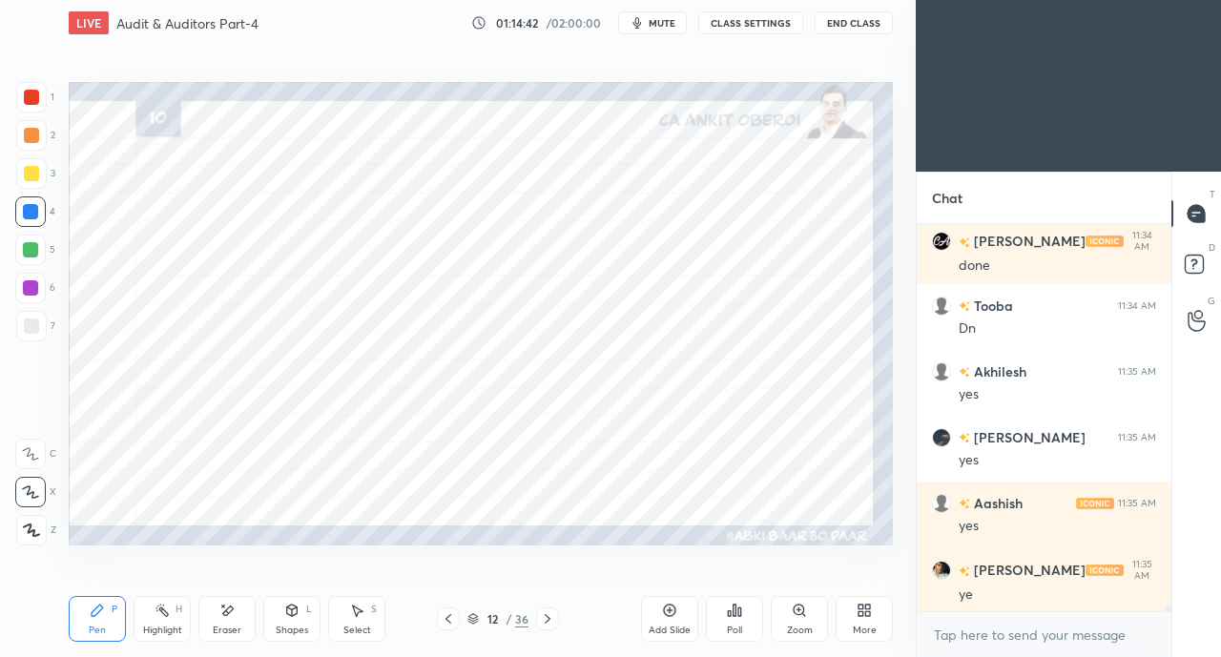
scroll to position [21572, 0]
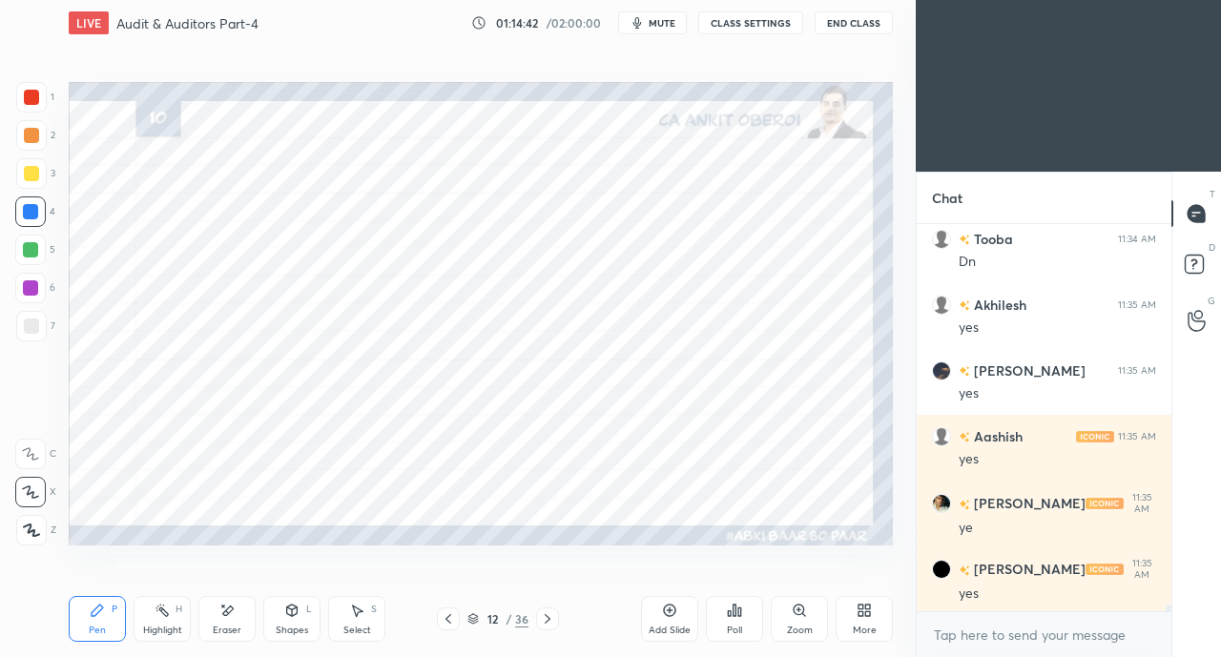
click at [27, 92] on div at bounding box center [31, 97] width 15 height 15
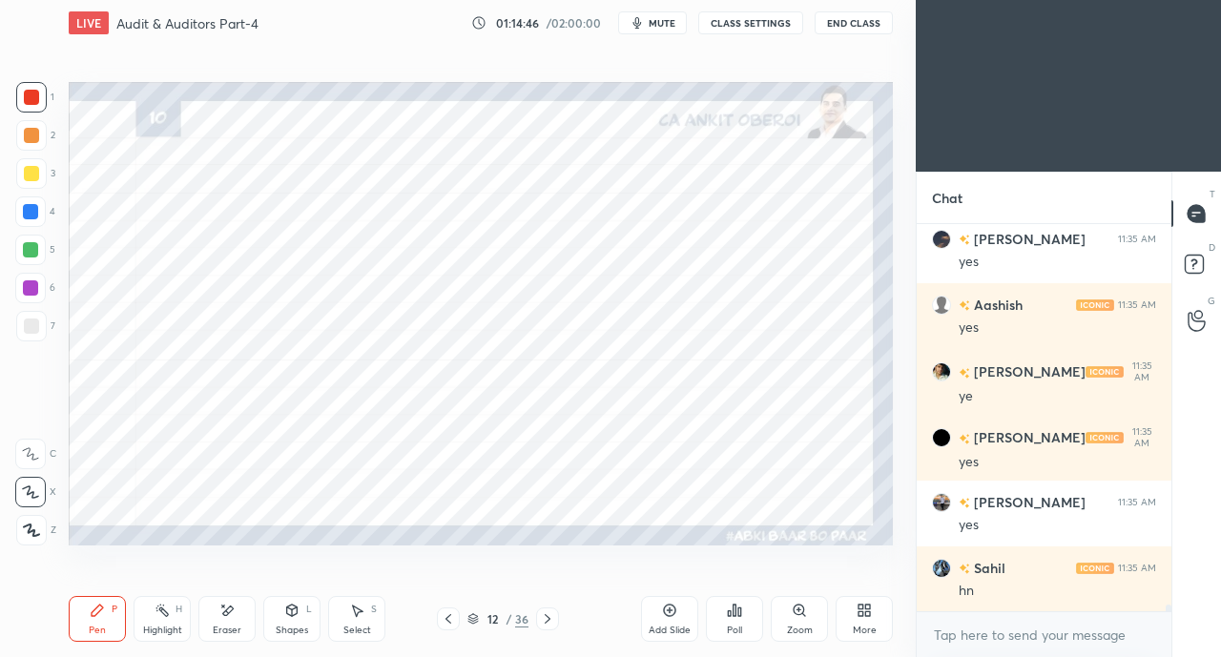
scroll to position [21836, 0]
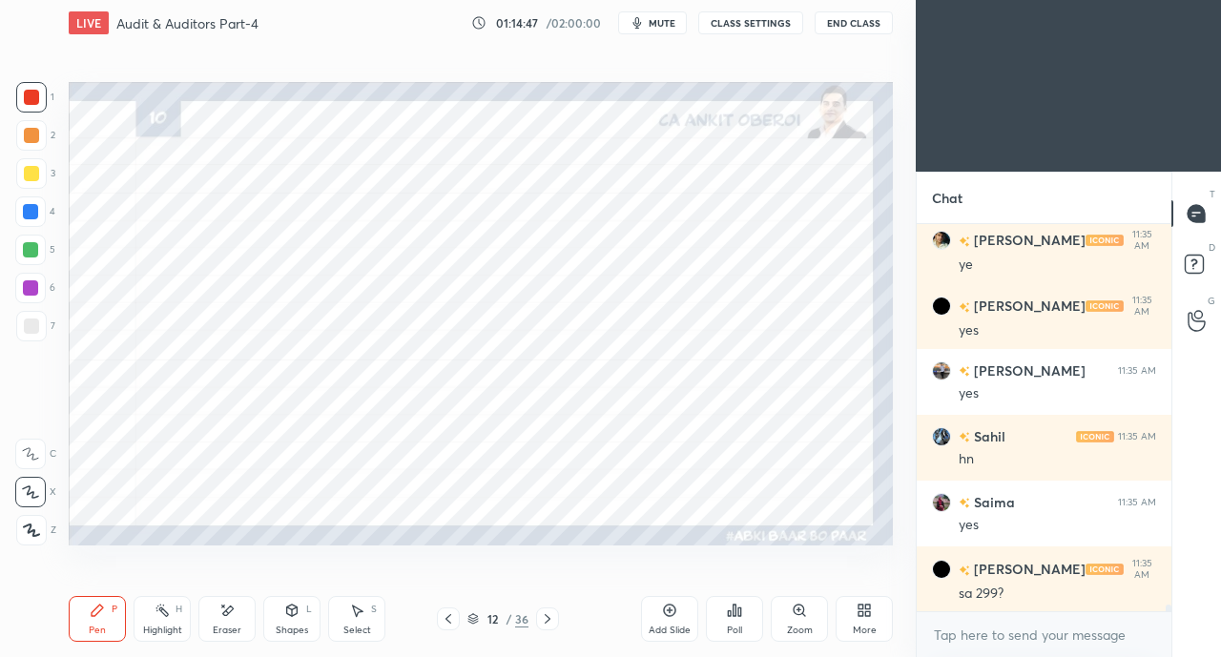
click at [232, 607] on icon at bounding box center [228, 611] width 10 height 10
click at [96, 626] on div "Pen" at bounding box center [97, 631] width 17 height 10
click at [212, 613] on div "Eraser" at bounding box center [226, 619] width 57 height 46
click at [287, 621] on div "Shapes L" at bounding box center [291, 619] width 57 height 46
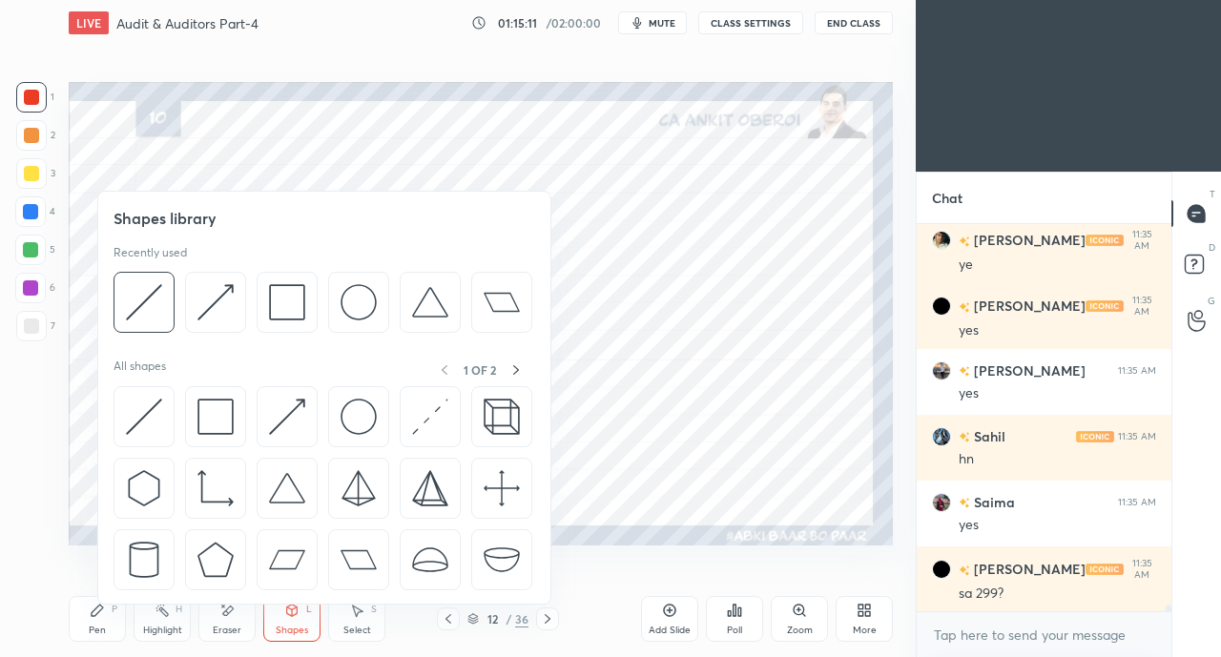
click at [141, 405] on img at bounding box center [144, 417] width 36 height 36
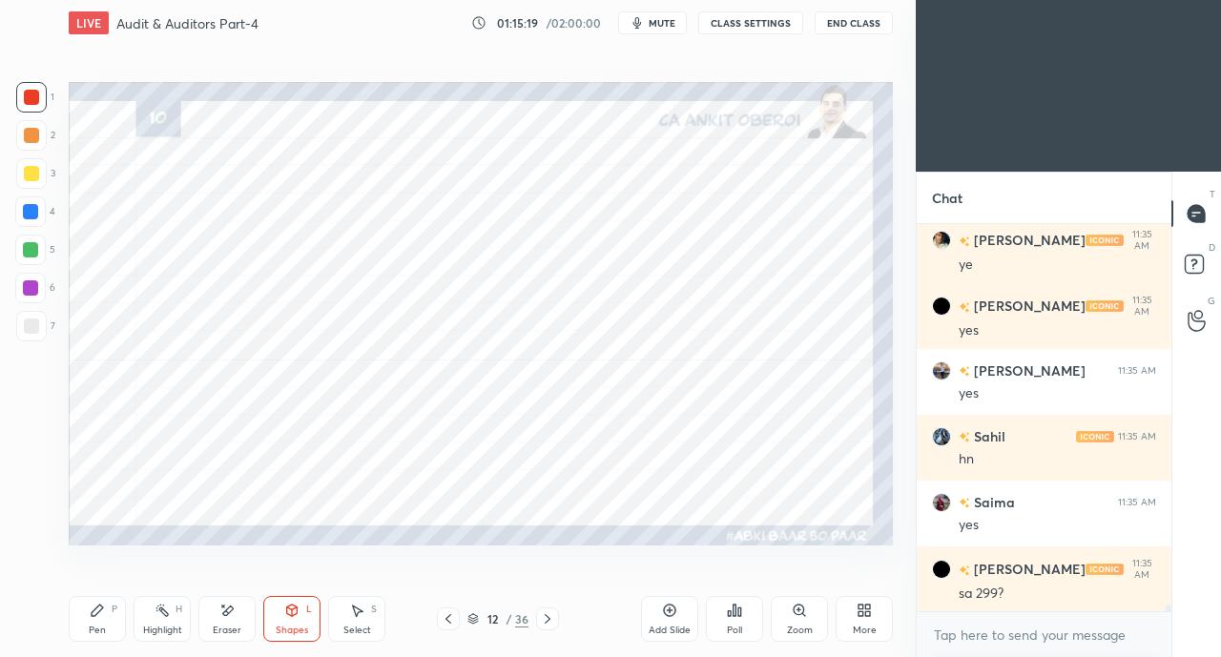
click at [234, 609] on icon at bounding box center [226, 611] width 15 height 16
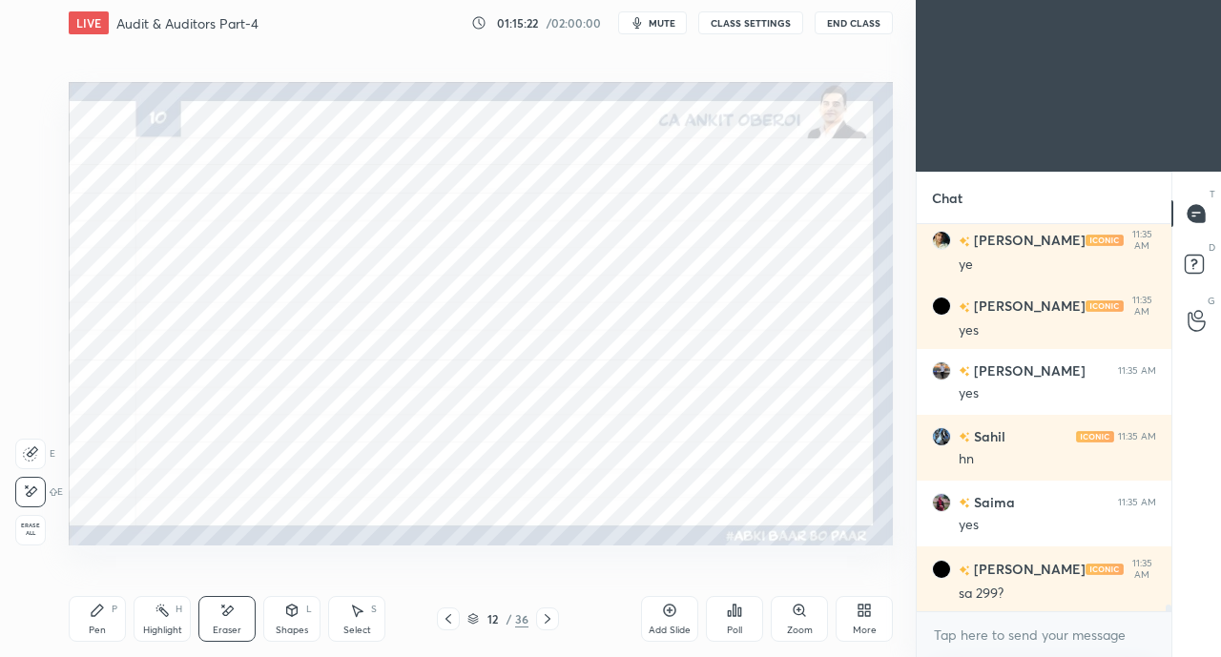
click at [175, 622] on div "Highlight H" at bounding box center [162, 619] width 57 height 46
click at [223, 621] on div "Eraser" at bounding box center [226, 619] width 57 height 46
click at [89, 628] on div "Pen" at bounding box center [97, 631] width 17 height 10
click at [30, 212] on div at bounding box center [30, 211] width 15 height 15
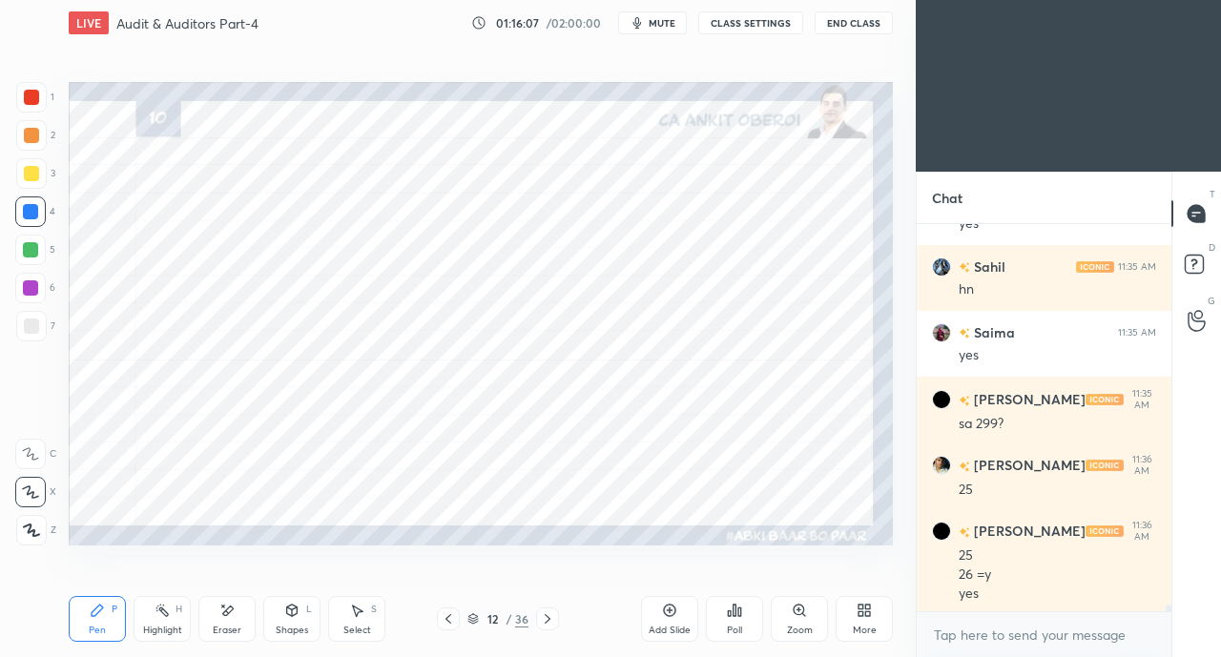
scroll to position [22070, 0]
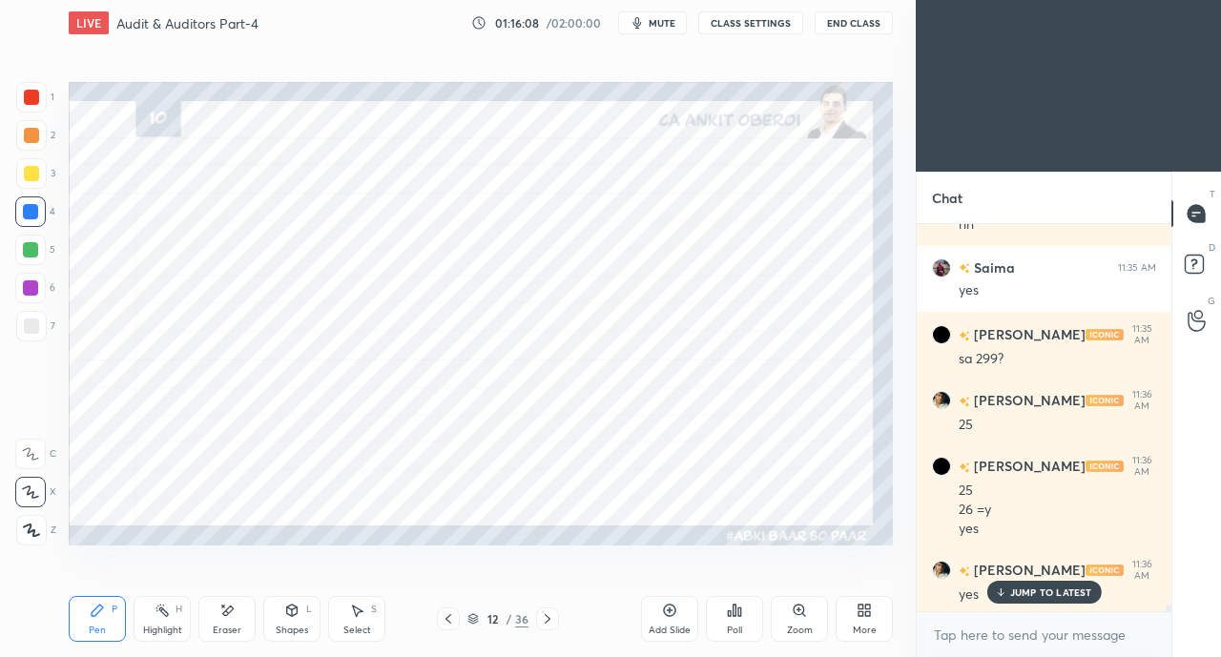
click at [40, 96] on div at bounding box center [31, 97] width 31 height 31
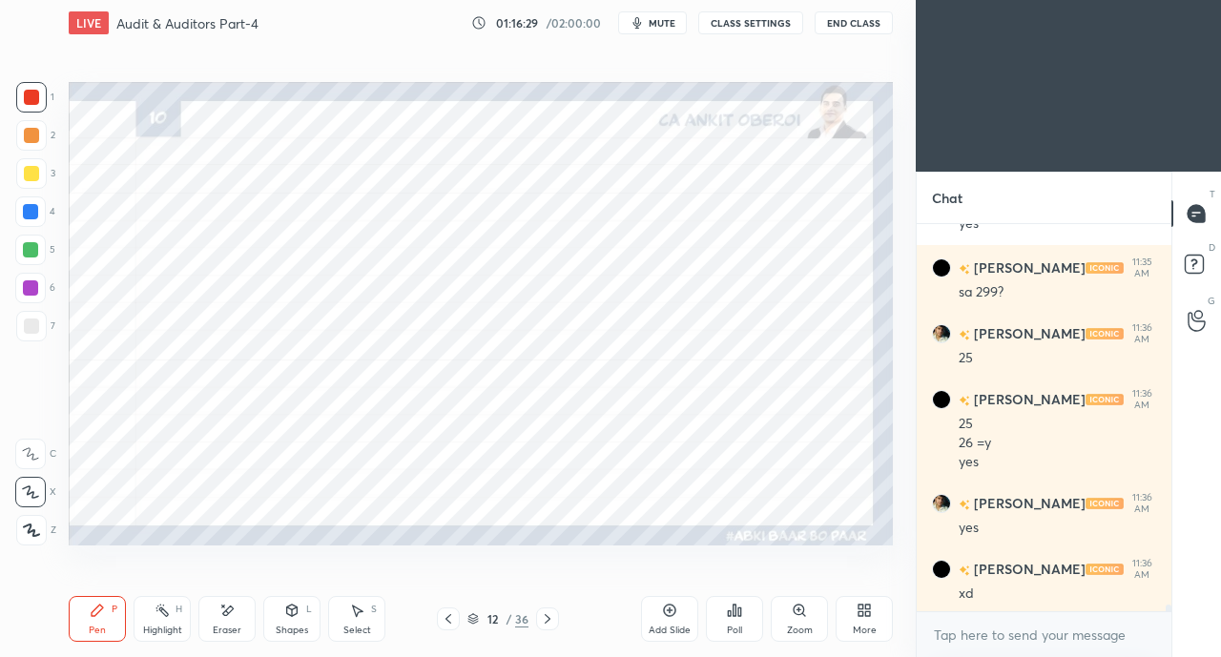
scroll to position [22202, 0]
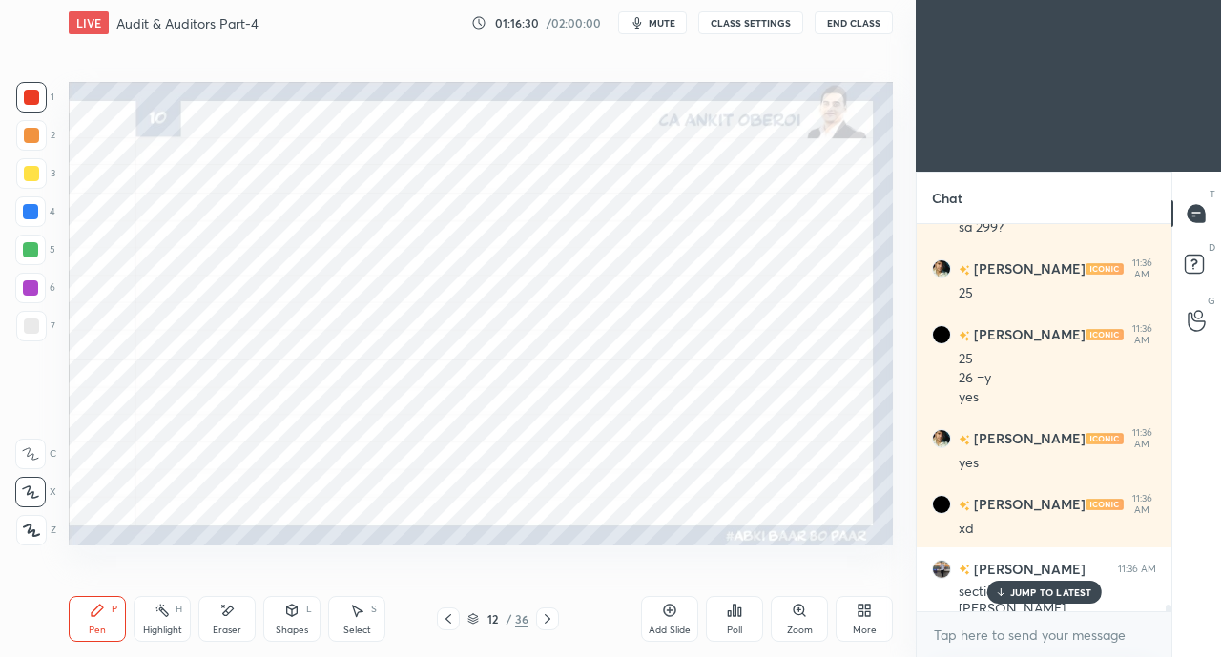
click at [1032, 606] on div "[PERSON_NAME] 11:36 AM section change [PERSON_NAME]" at bounding box center [1043, 588] width 255 height 83
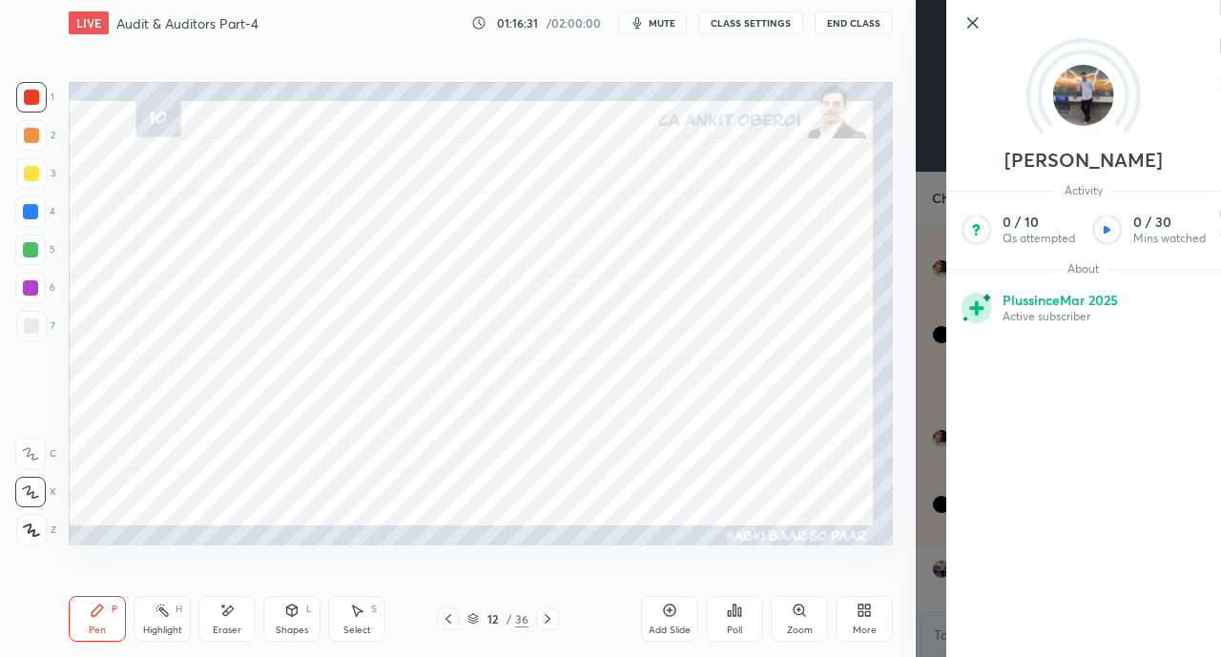
scroll to position [22269, 0]
click at [896, 563] on div "Setting up your live class Poll for secs No correct answer Start poll" at bounding box center [480, 313] width 839 height 535
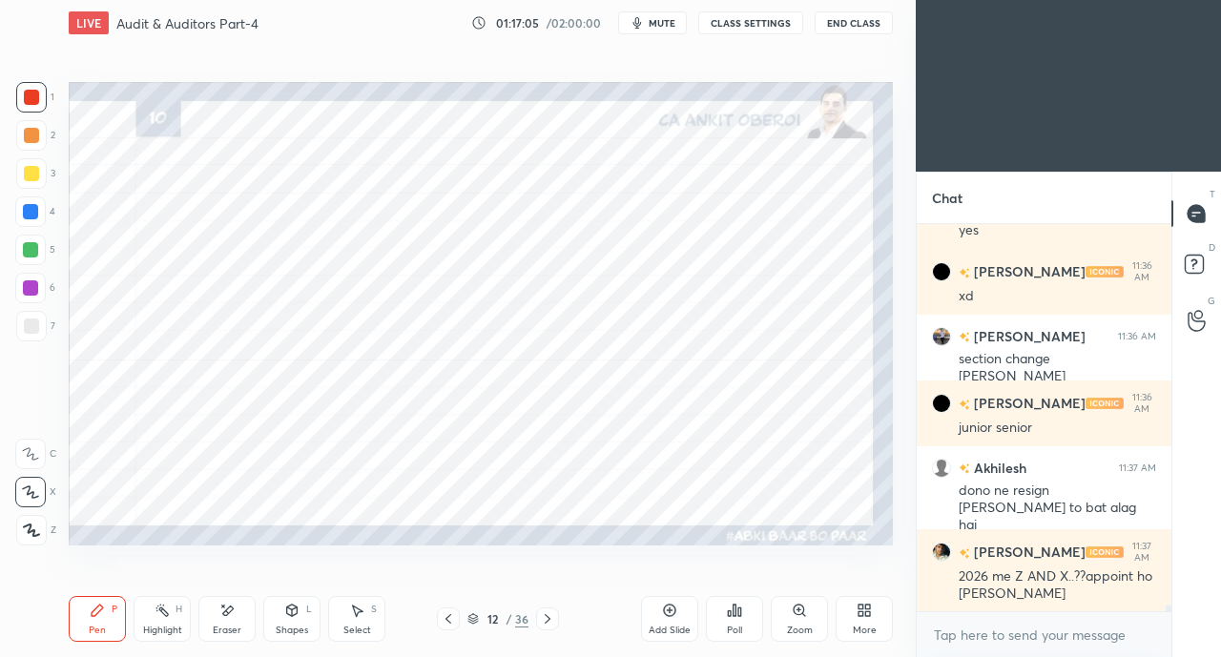
scroll to position [22499, 0]
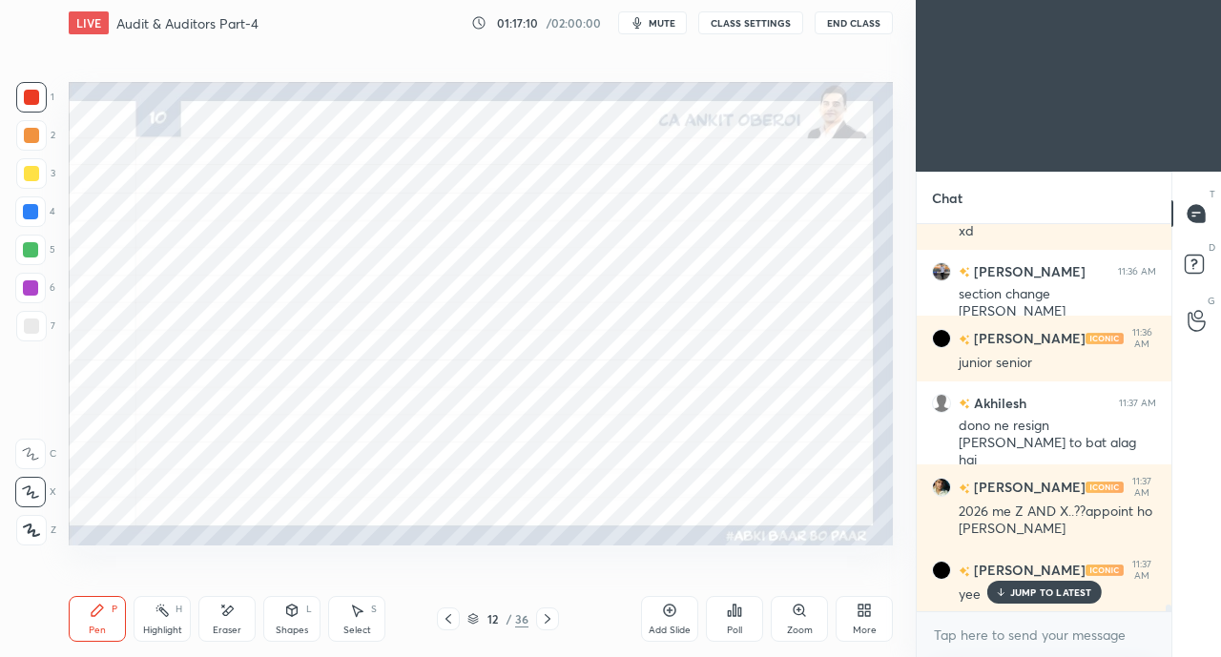
click at [547, 619] on icon at bounding box center [547, 618] width 15 height 15
click at [552, 614] on icon at bounding box center [547, 618] width 15 height 15
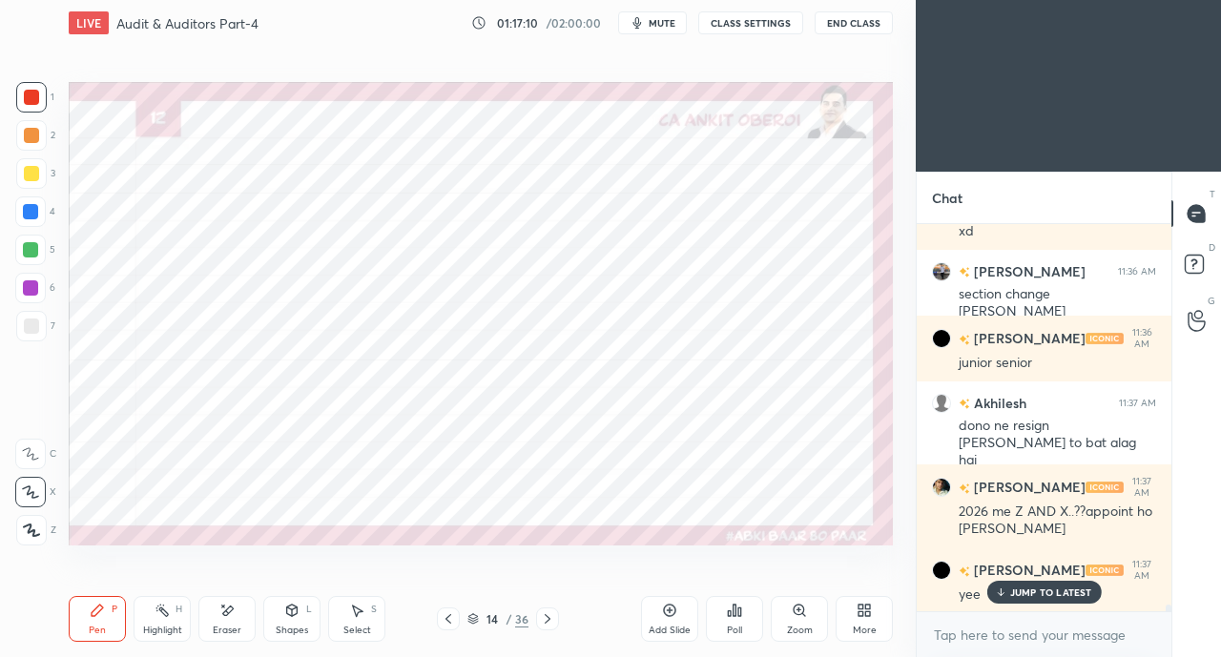
click at [552, 619] on icon at bounding box center [547, 618] width 15 height 15
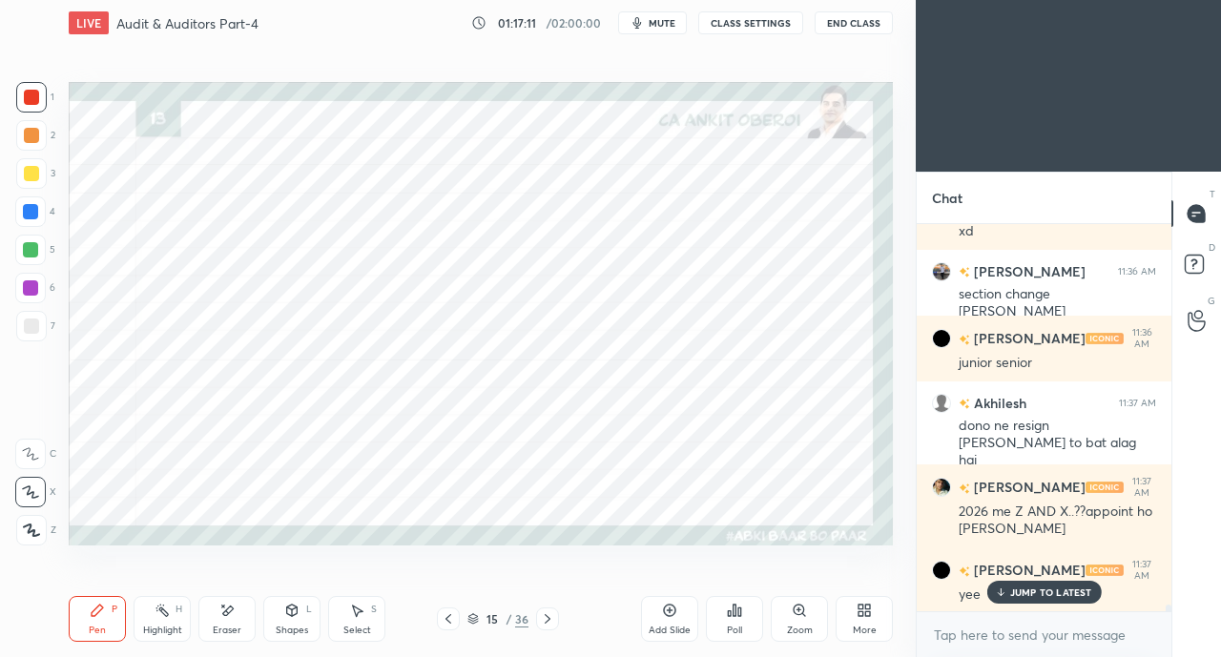
click at [547, 619] on icon at bounding box center [547, 618] width 15 height 15
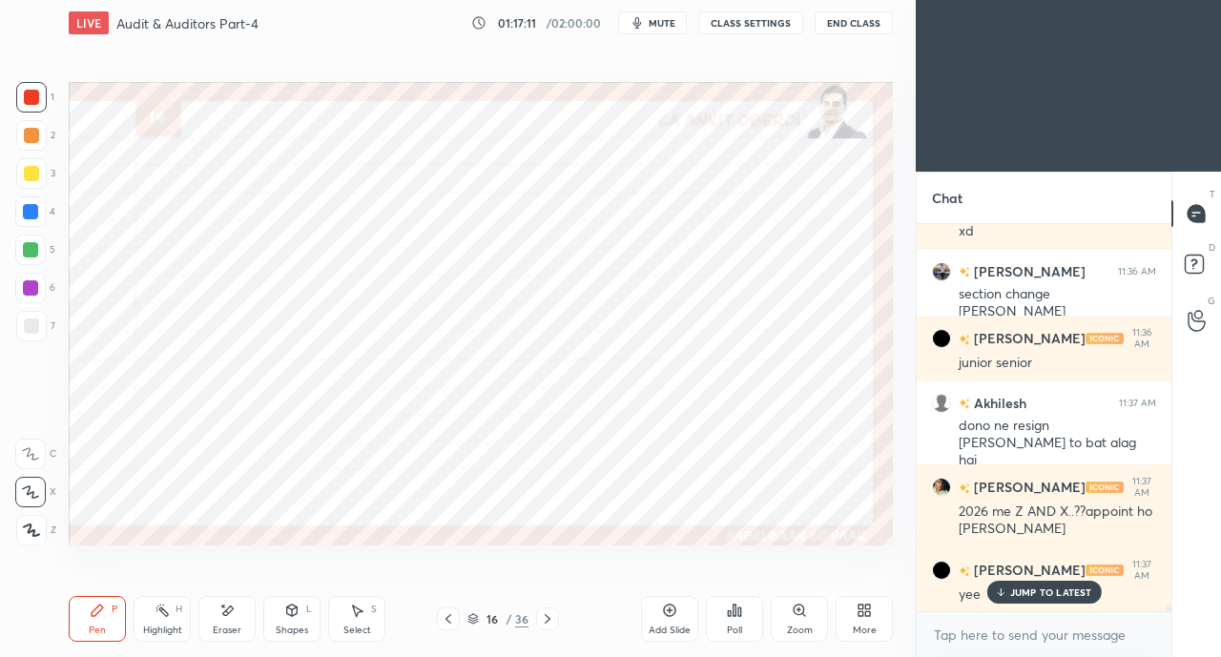
click at [547, 619] on icon at bounding box center [547, 618] width 15 height 15
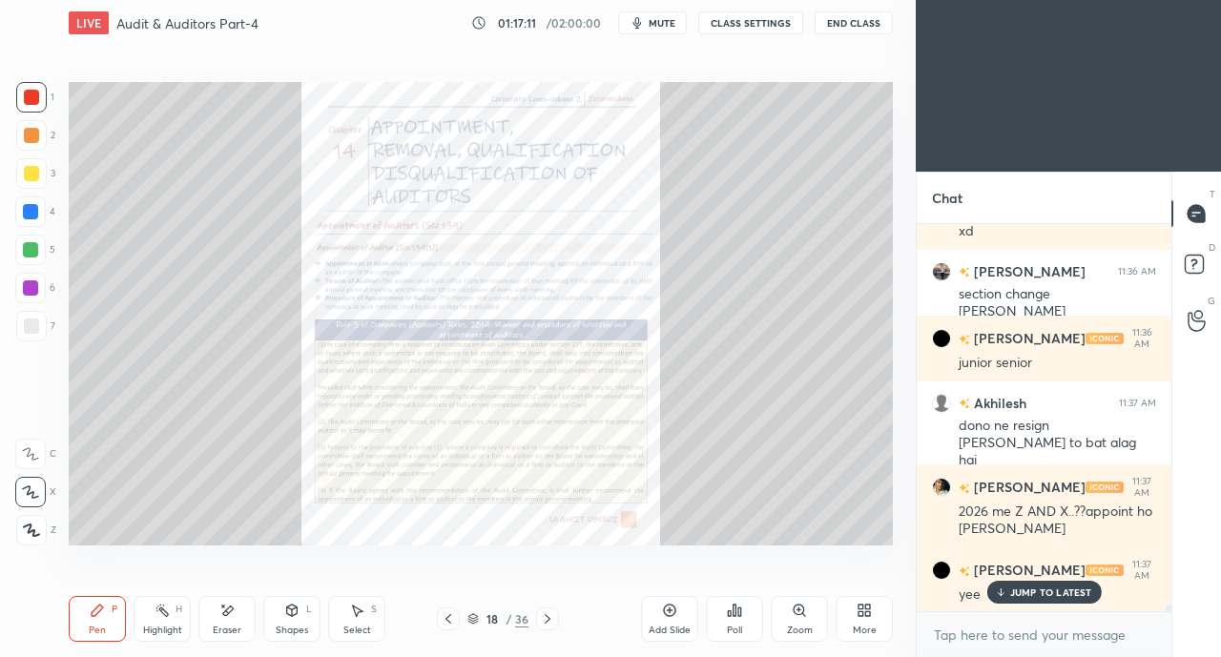
click at [553, 620] on icon at bounding box center [547, 618] width 15 height 15
click at [550, 619] on icon at bounding box center [547, 618] width 15 height 15
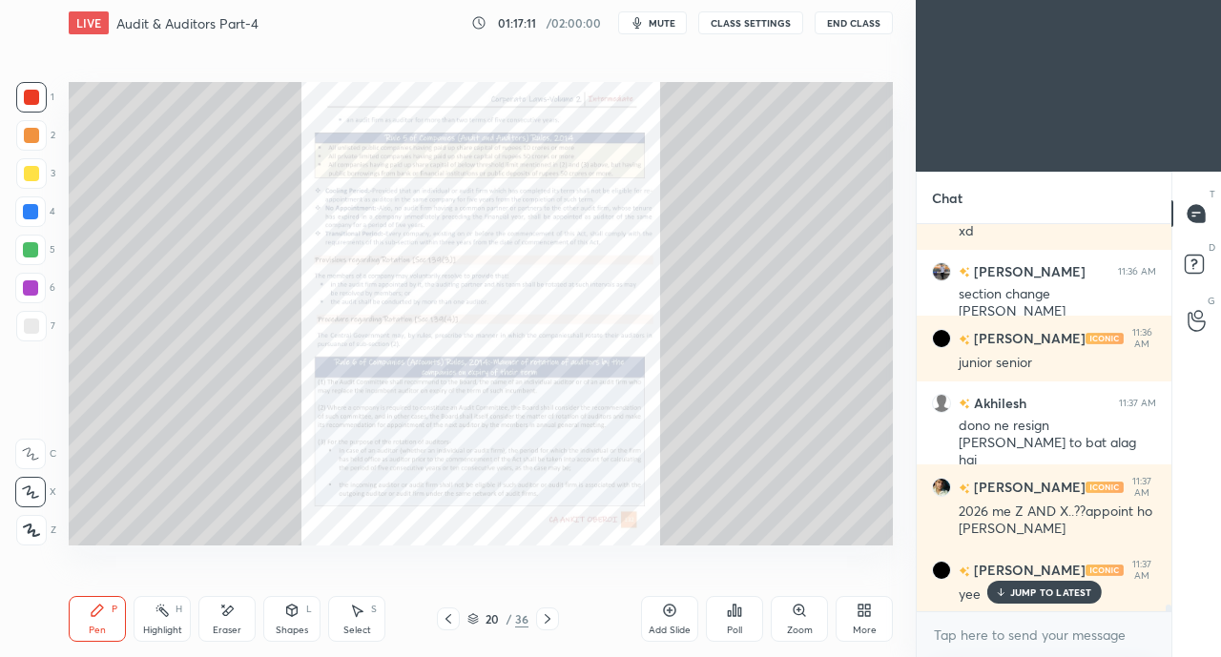
click at [553, 621] on icon at bounding box center [547, 618] width 15 height 15
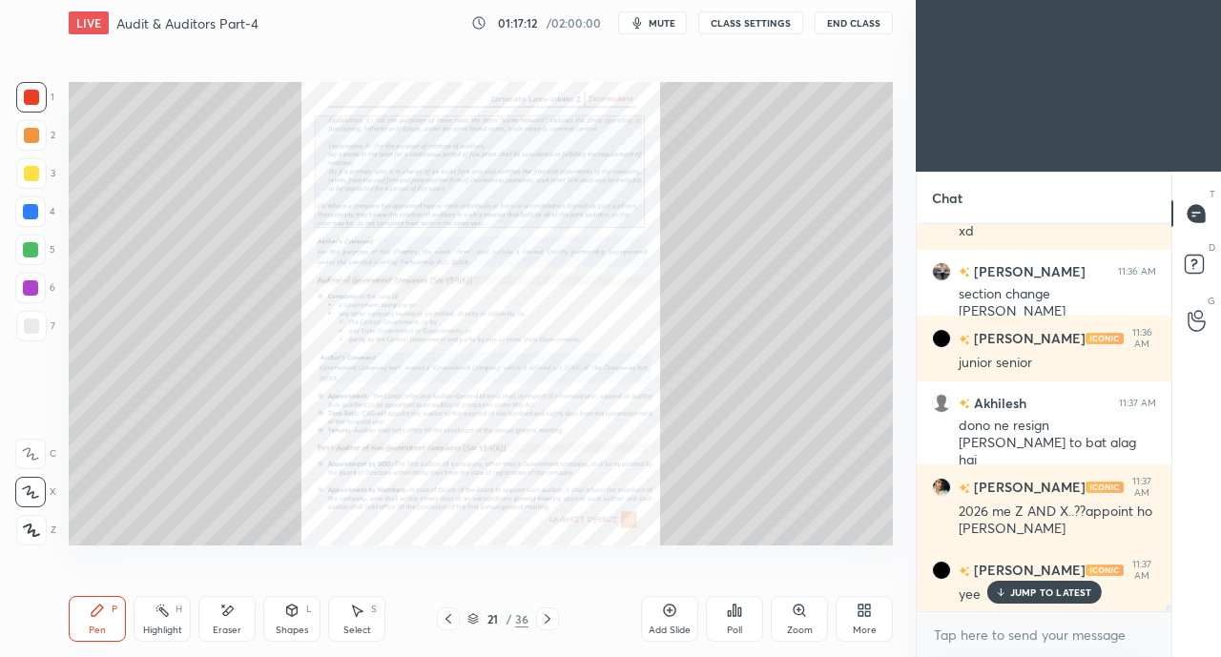
click at [547, 619] on icon at bounding box center [547, 618] width 15 height 15
click at [553, 620] on icon at bounding box center [547, 618] width 15 height 15
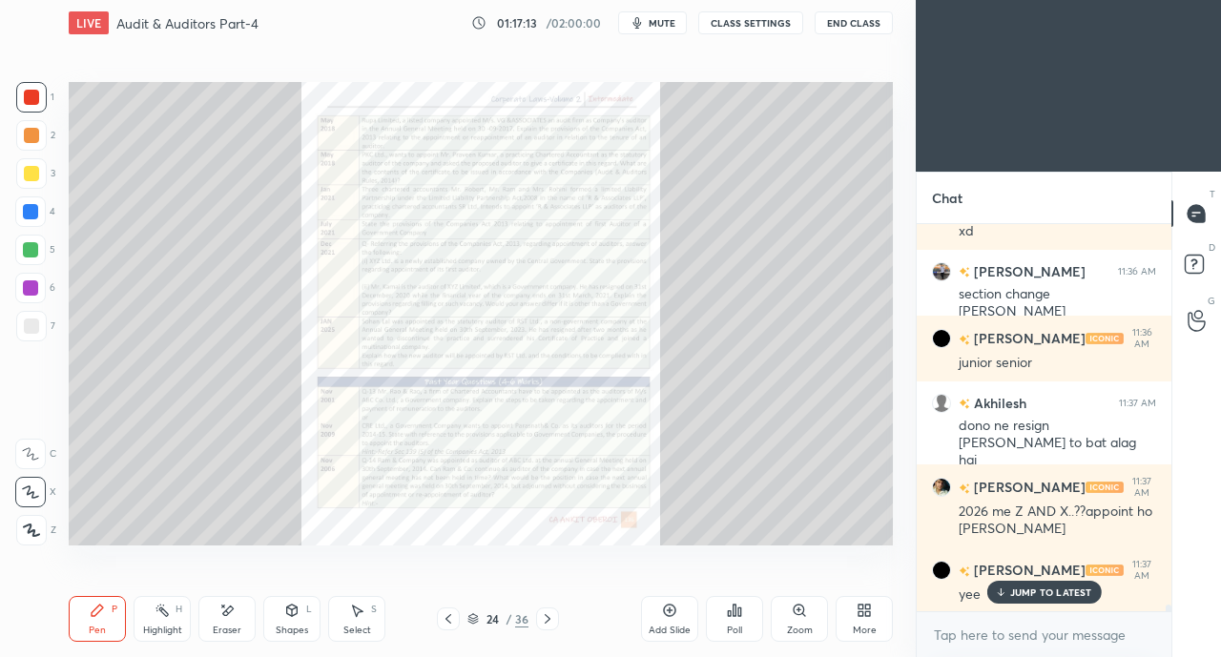
click at [446, 621] on icon at bounding box center [448, 618] width 15 height 15
click at [448, 619] on icon at bounding box center [448, 618] width 15 height 15
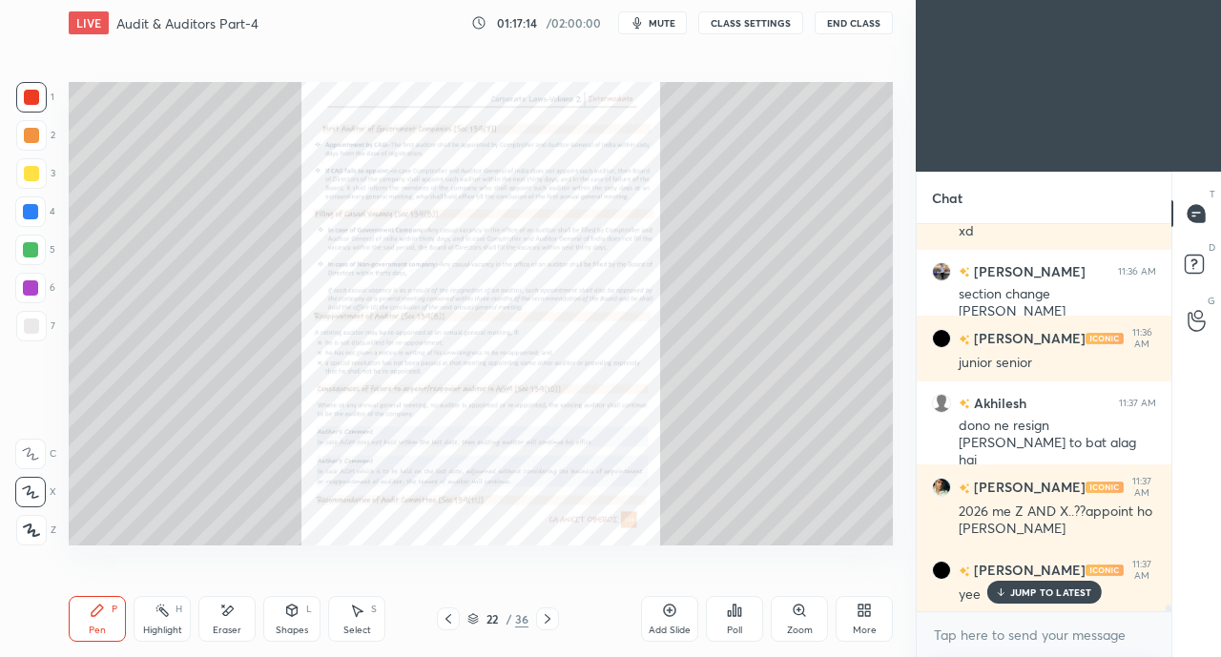
click at [452, 615] on icon at bounding box center [448, 618] width 15 height 15
click at [803, 614] on icon at bounding box center [803, 614] width 3 height 3
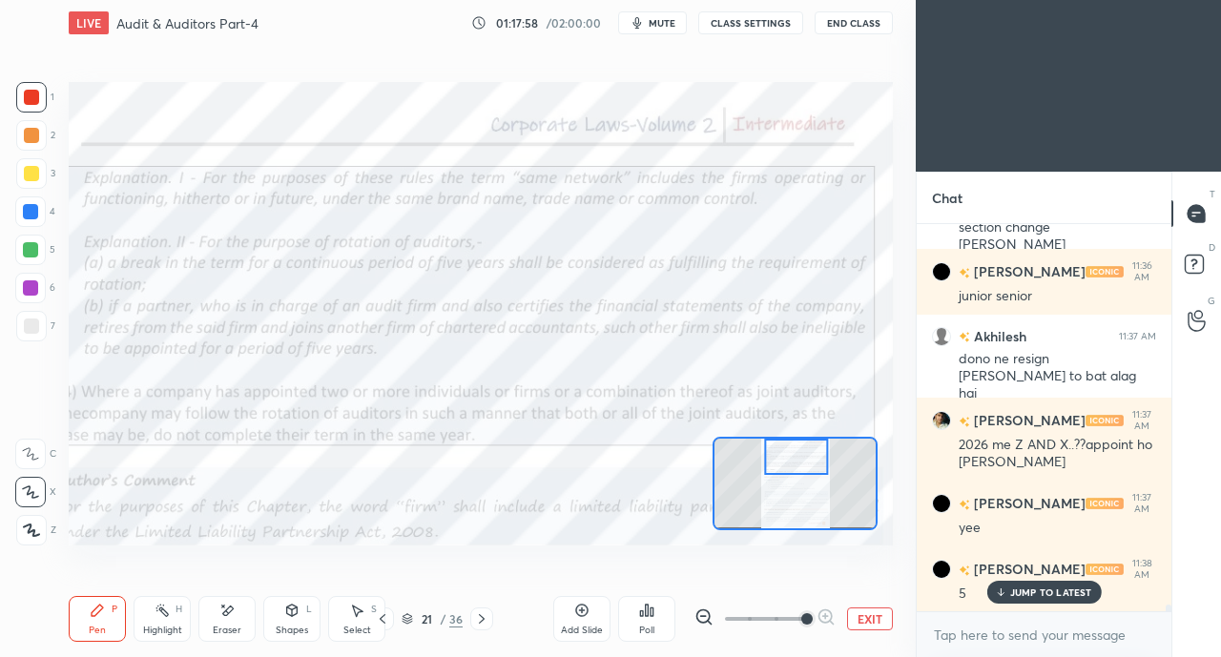
scroll to position [22631, 0]
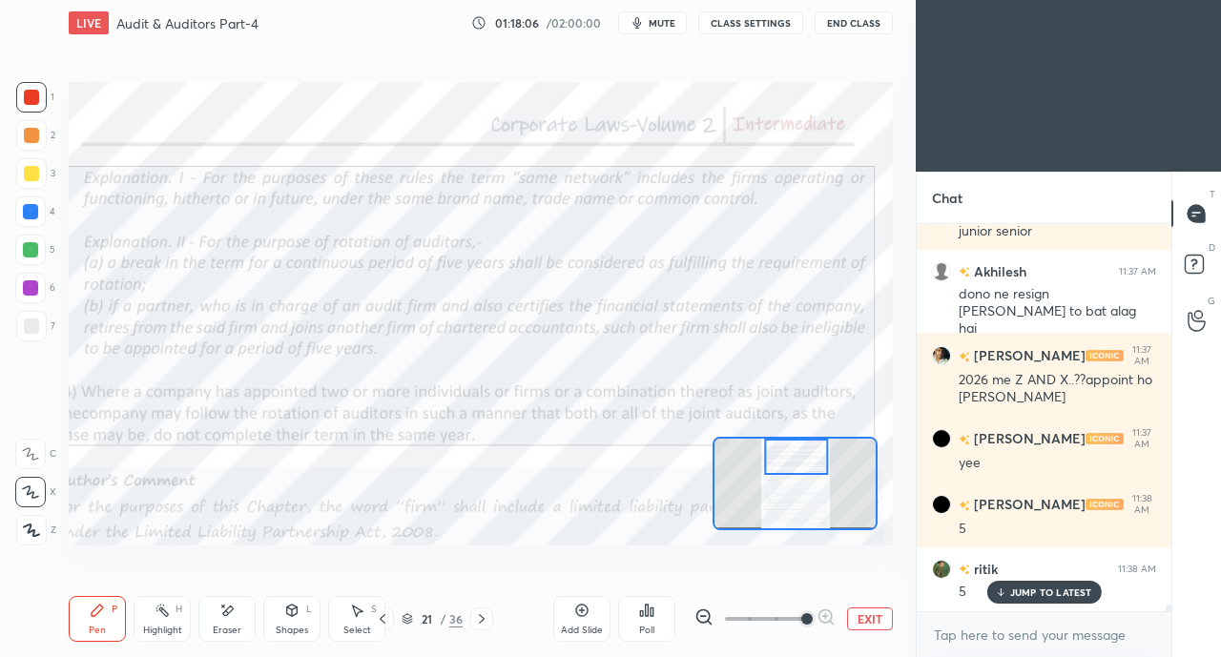
click at [380, 621] on icon at bounding box center [382, 618] width 15 height 15
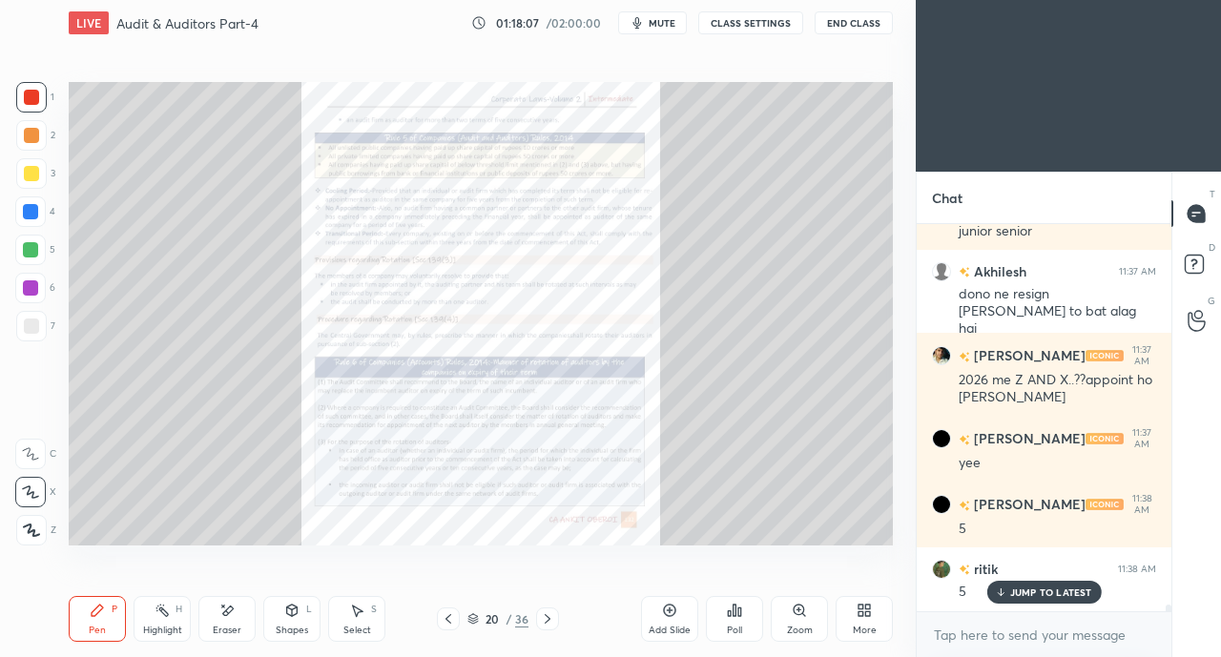
scroll to position [22715, 0]
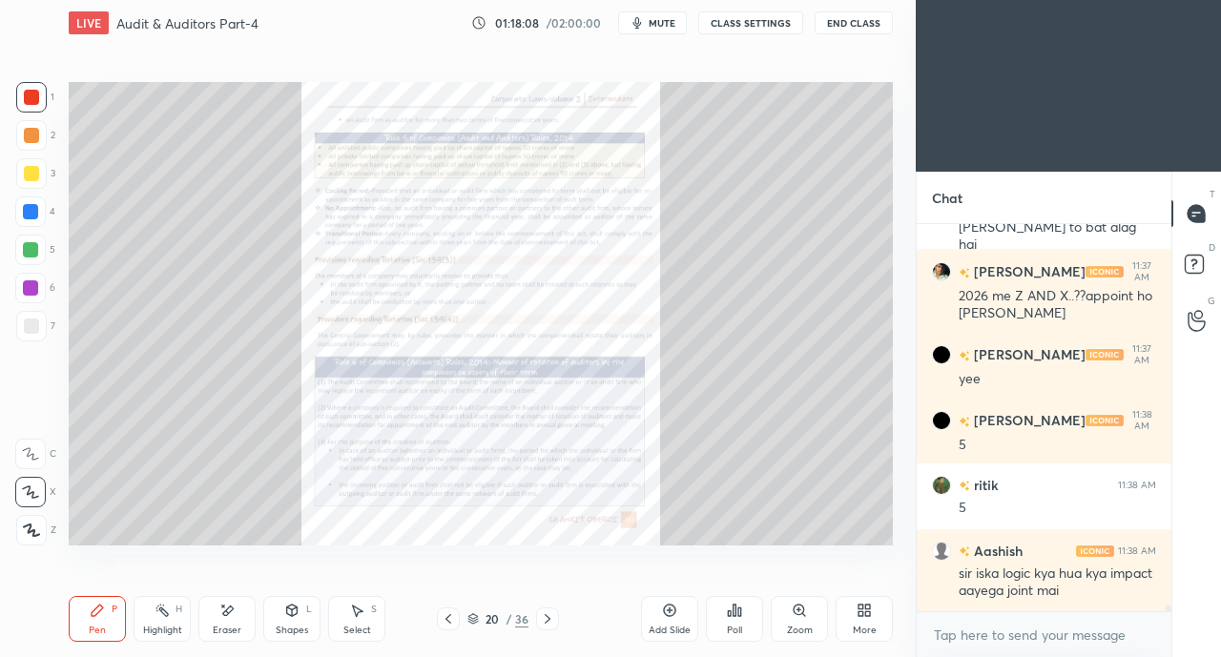
click at [793, 623] on div "Zoom" at bounding box center [799, 619] width 57 height 46
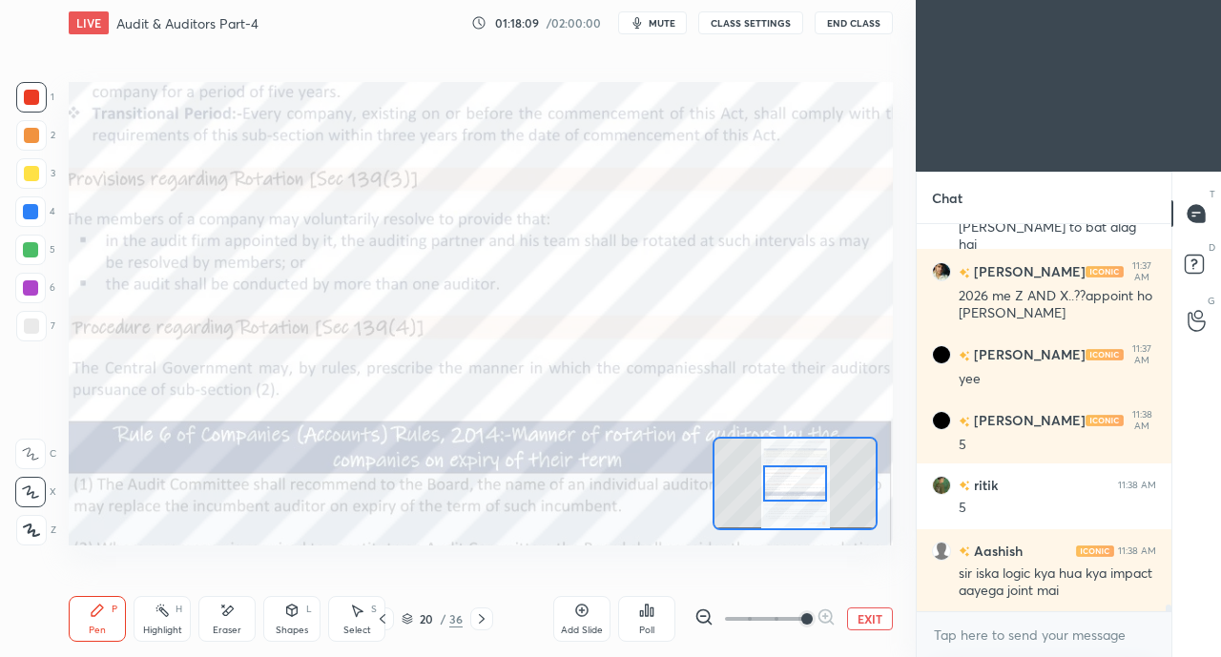
click at [385, 619] on icon at bounding box center [382, 618] width 15 height 15
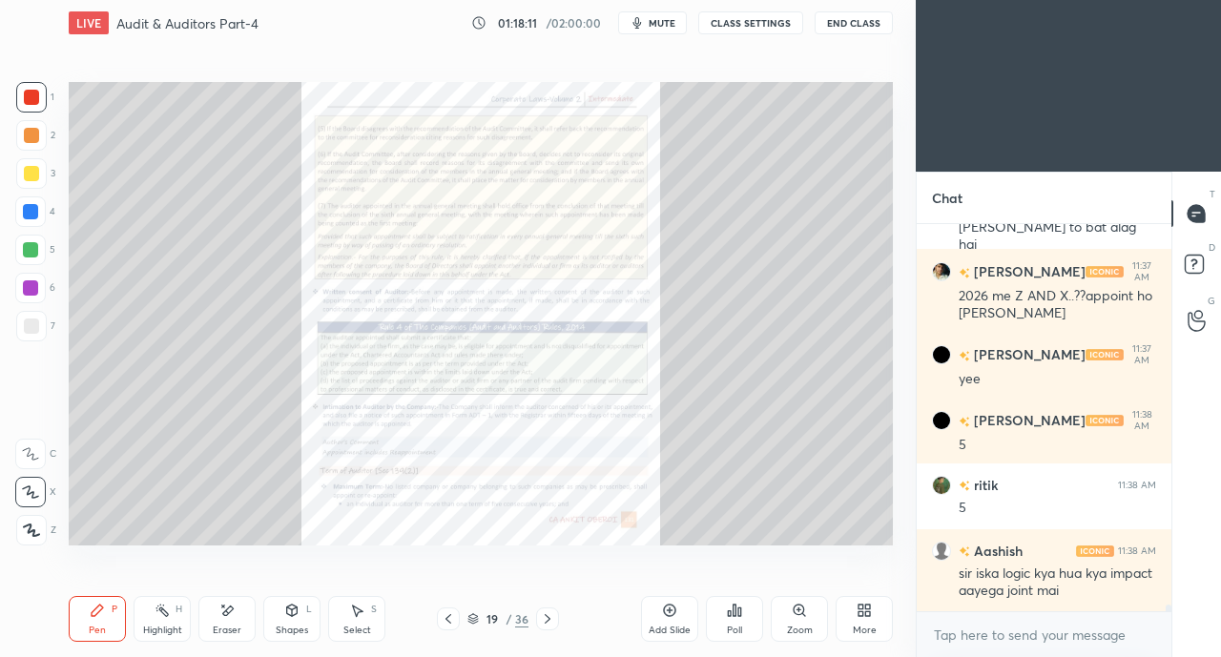
click at [551, 620] on icon at bounding box center [547, 618] width 15 height 15
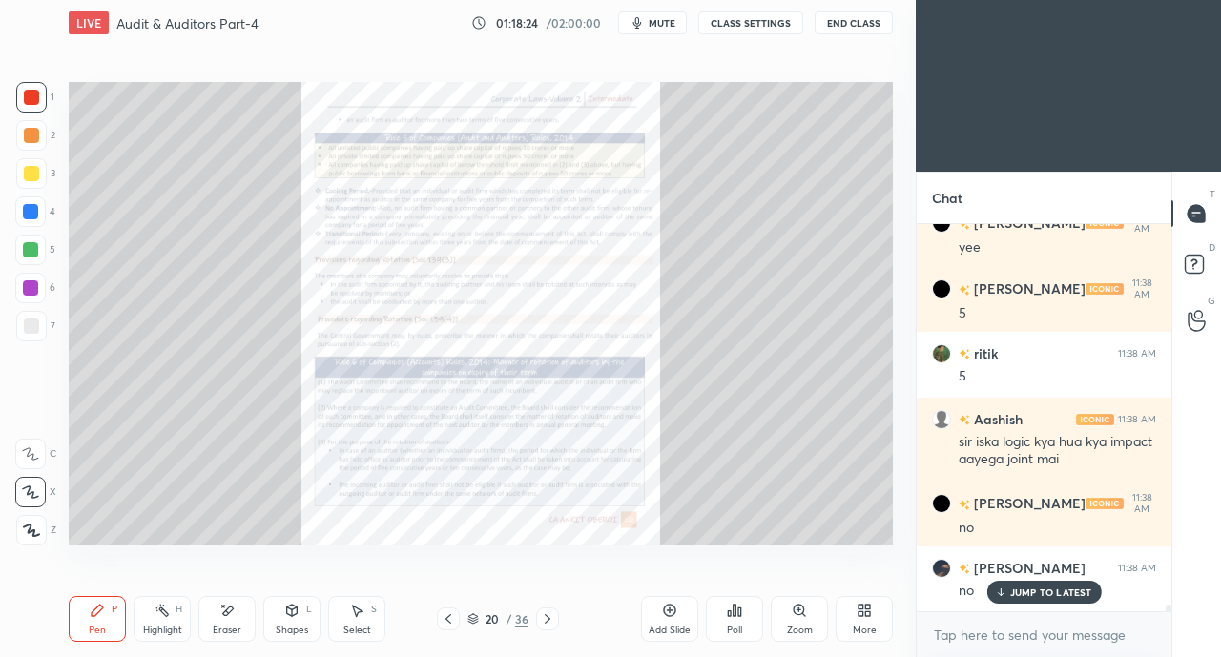
scroll to position [22911, 0]
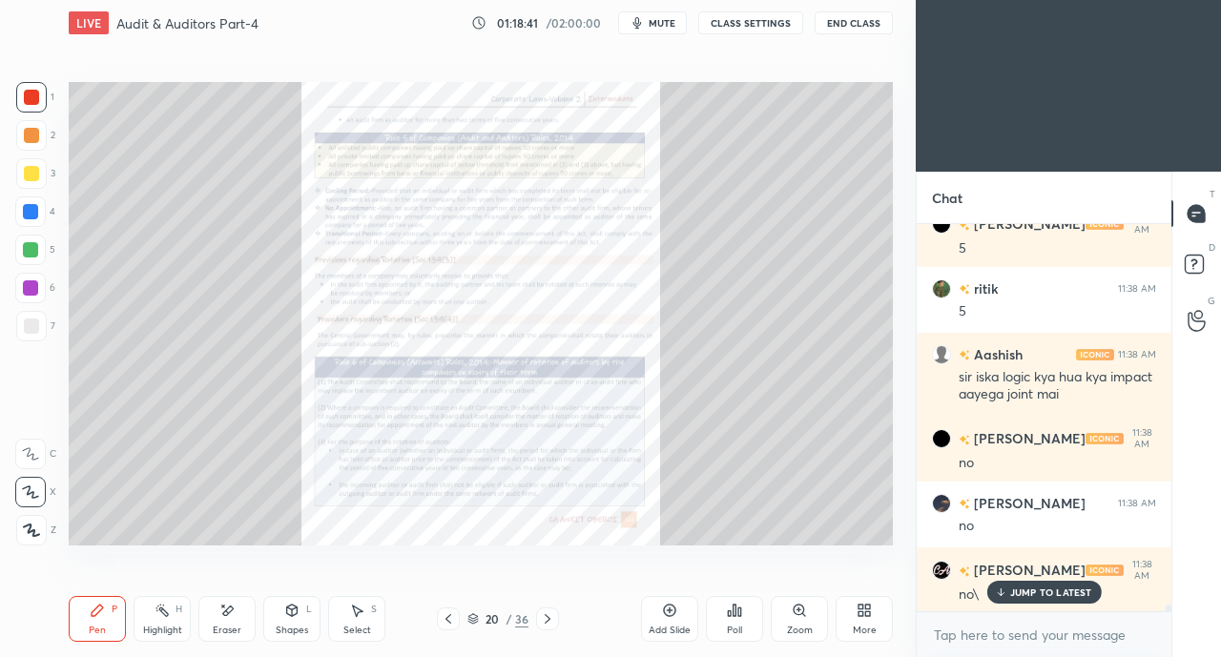
click at [797, 624] on div "Zoom" at bounding box center [799, 619] width 57 height 46
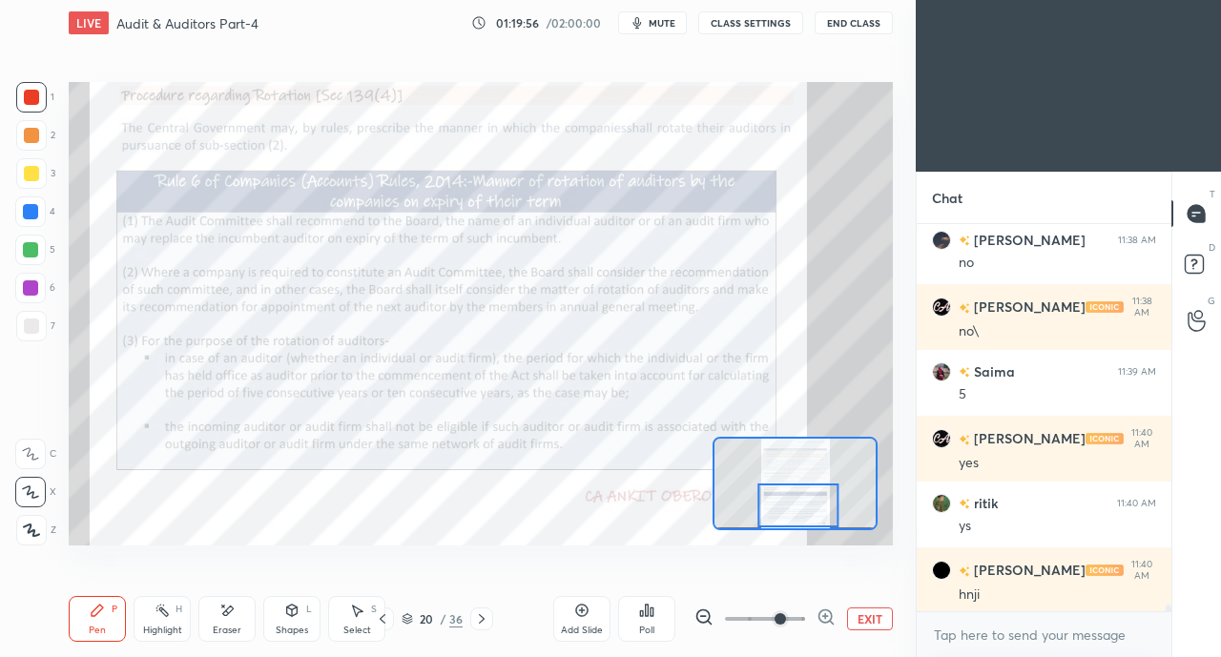
scroll to position [23241, 0]
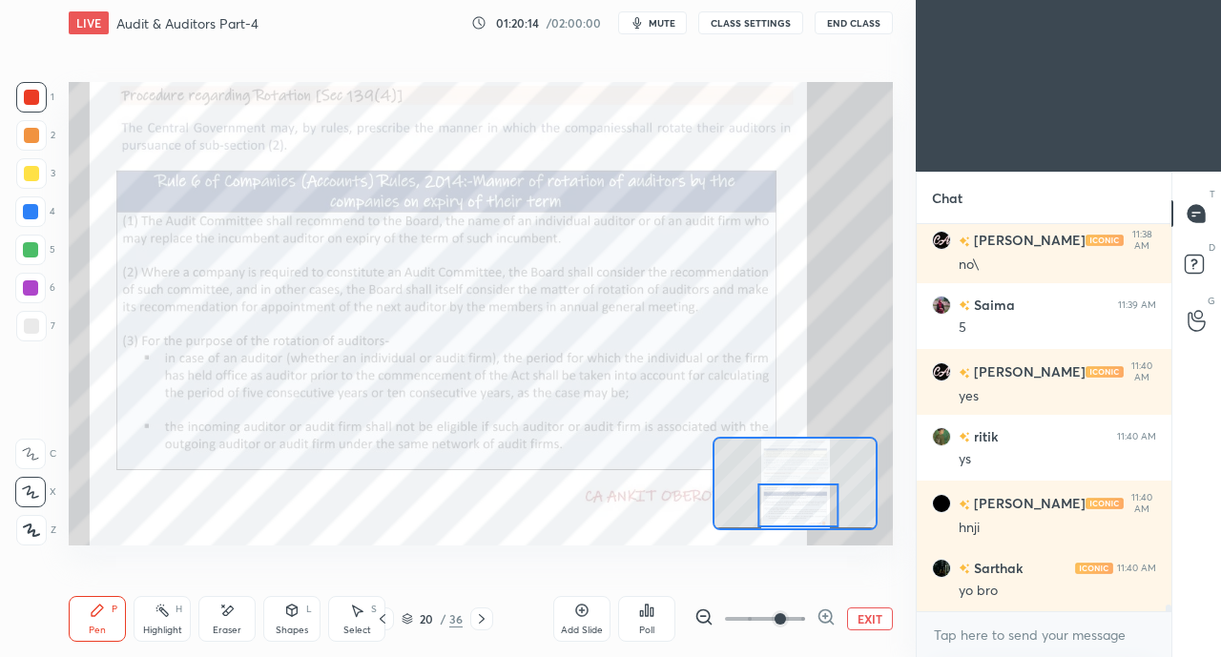
click at [490, 622] on div at bounding box center [481, 618] width 23 height 23
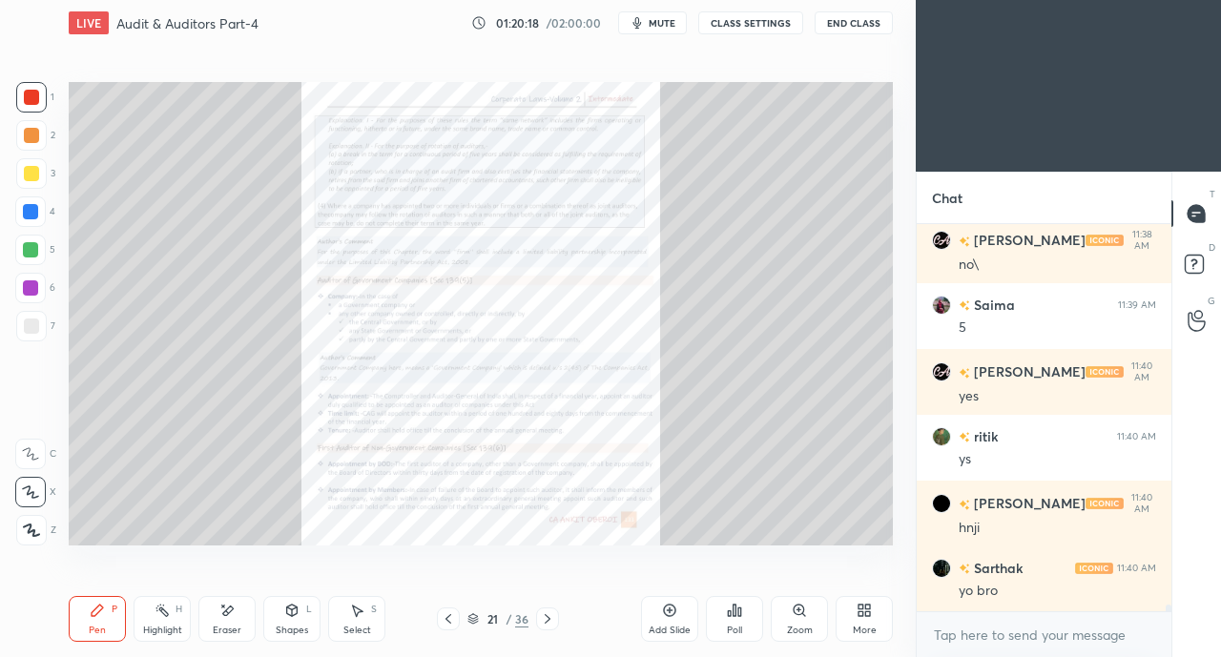
click at [866, 616] on icon at bounding box center [867, 613] width 5 height 5
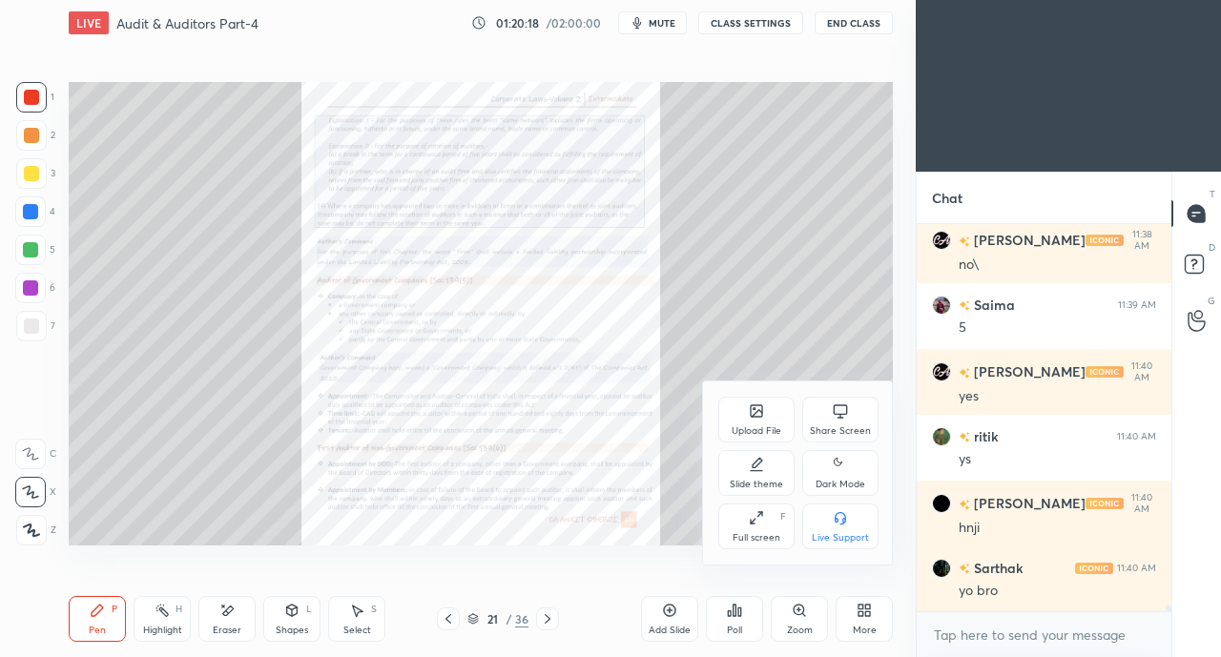
click at [824, 421] on div "Share Screen" at bounding box center [840, 420] width 76 height 46
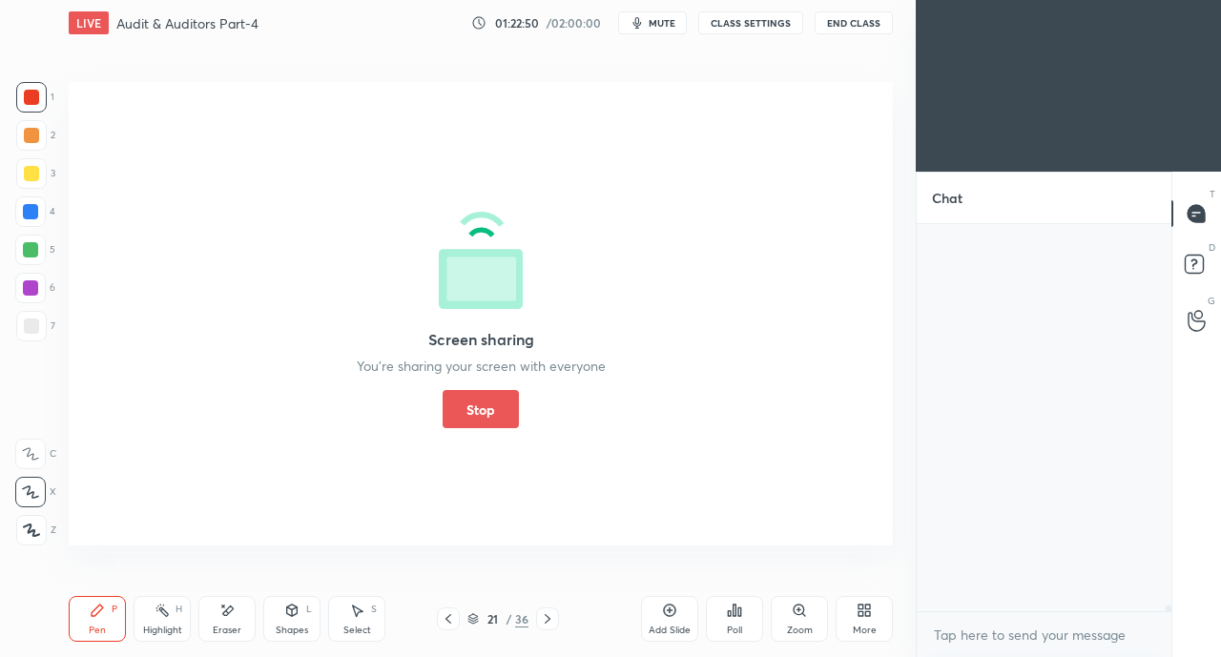
scroll to position [24347, 0]
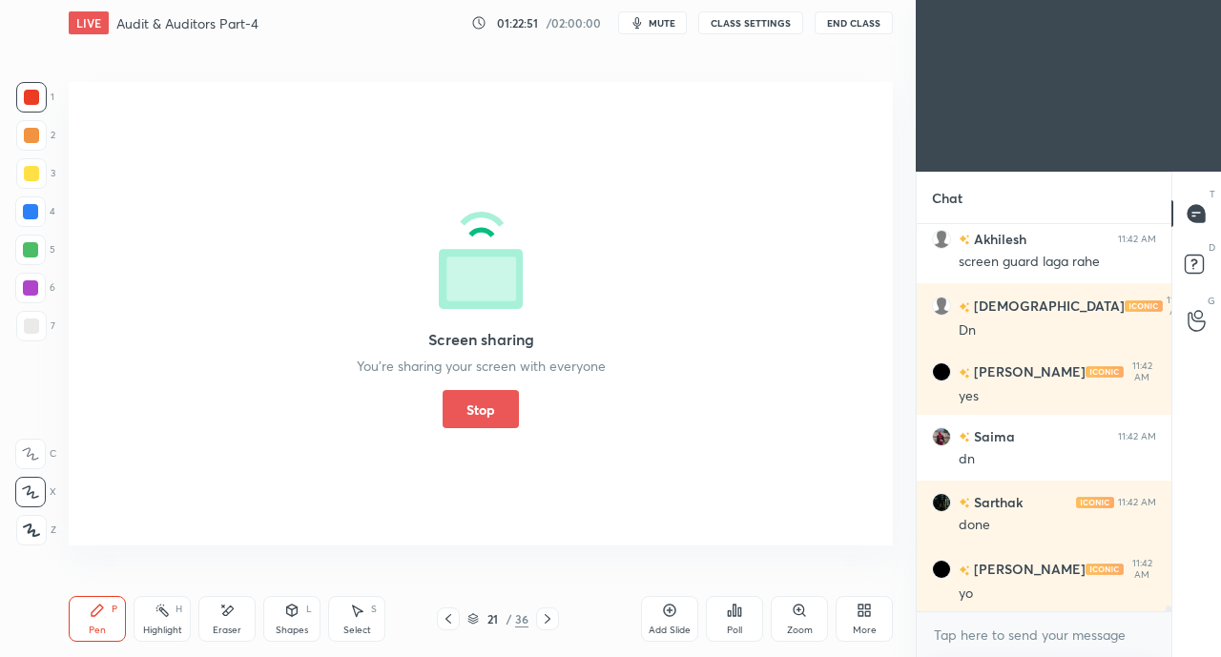
click at [486, 404] on button "Stop" at bounding box center [480, 409] width 76 height 38
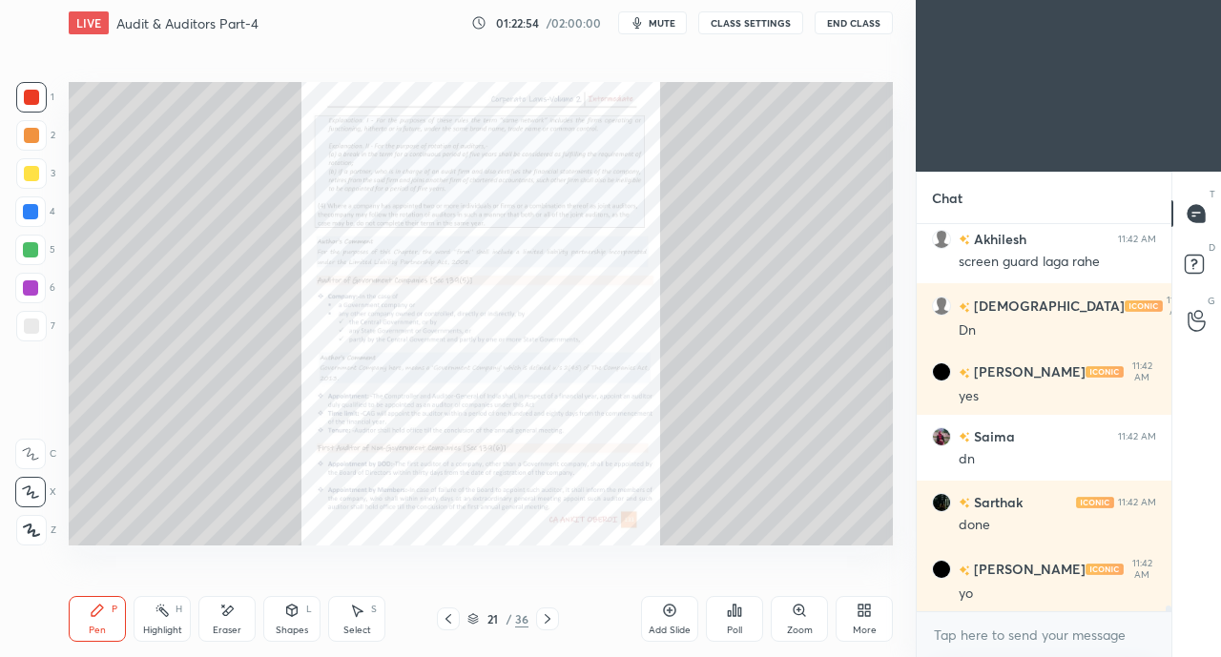
click at [551, 621] on icon at bounding box center [547, 618] width 15 height 15
click at [550, 617] on icon at bounding box center [547, 618] width 15 height 15
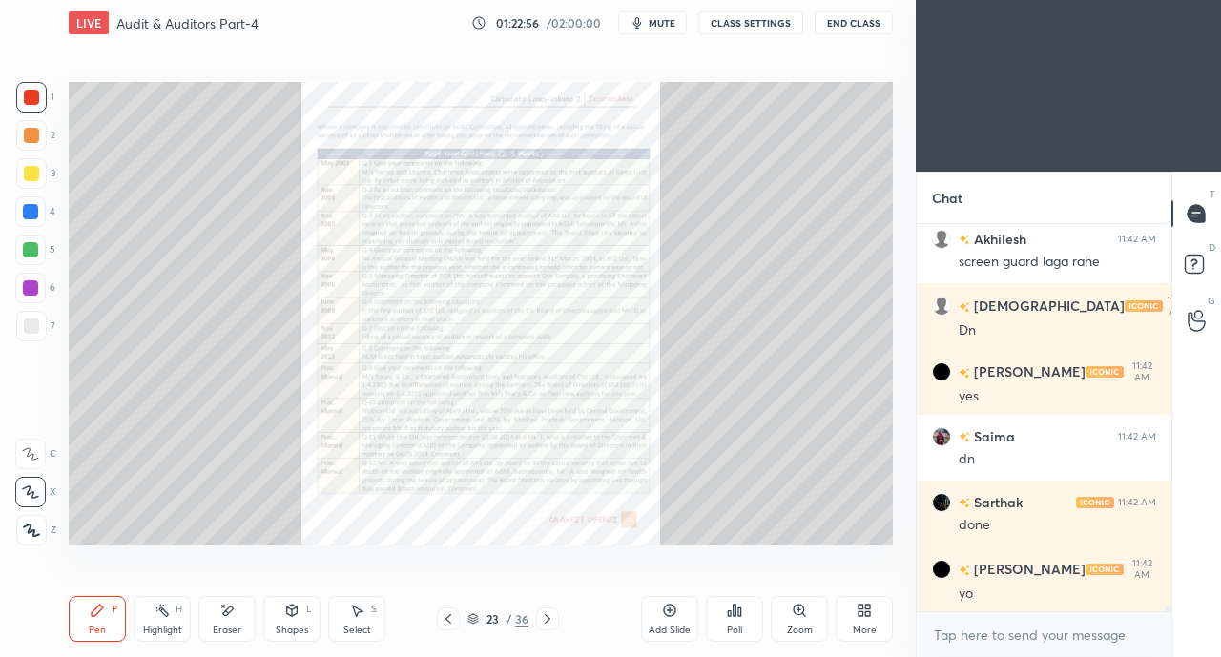
click at [442, 623] on icon at bounding box center [448, 618] width 15 height 15
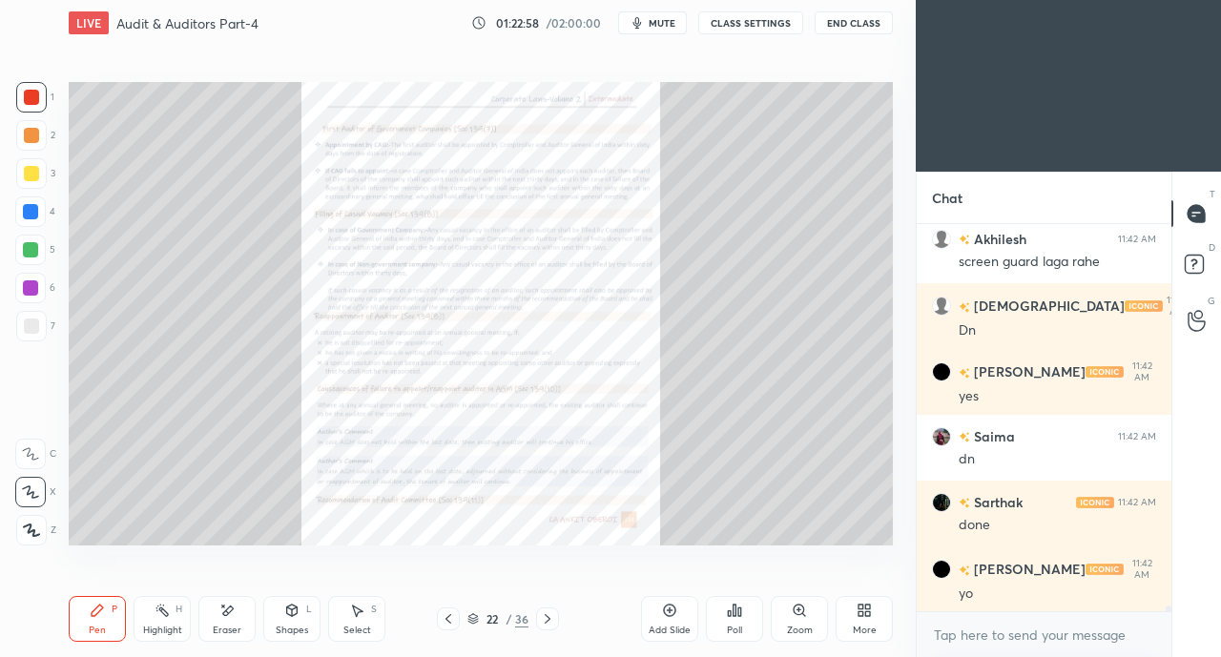
click at [791, 619] on div "Zoom" at bounding box center [799, 619] width 57 height 46
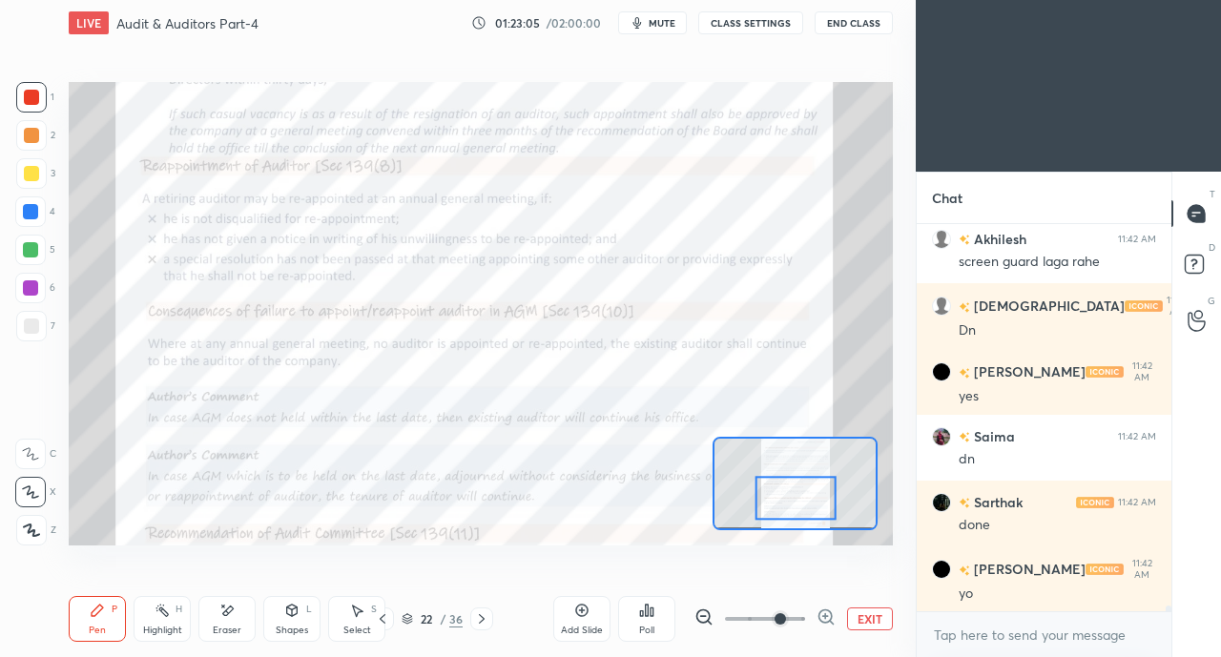
click at [36, 92] on div at bounding box center [31, 97] width 15 height 15
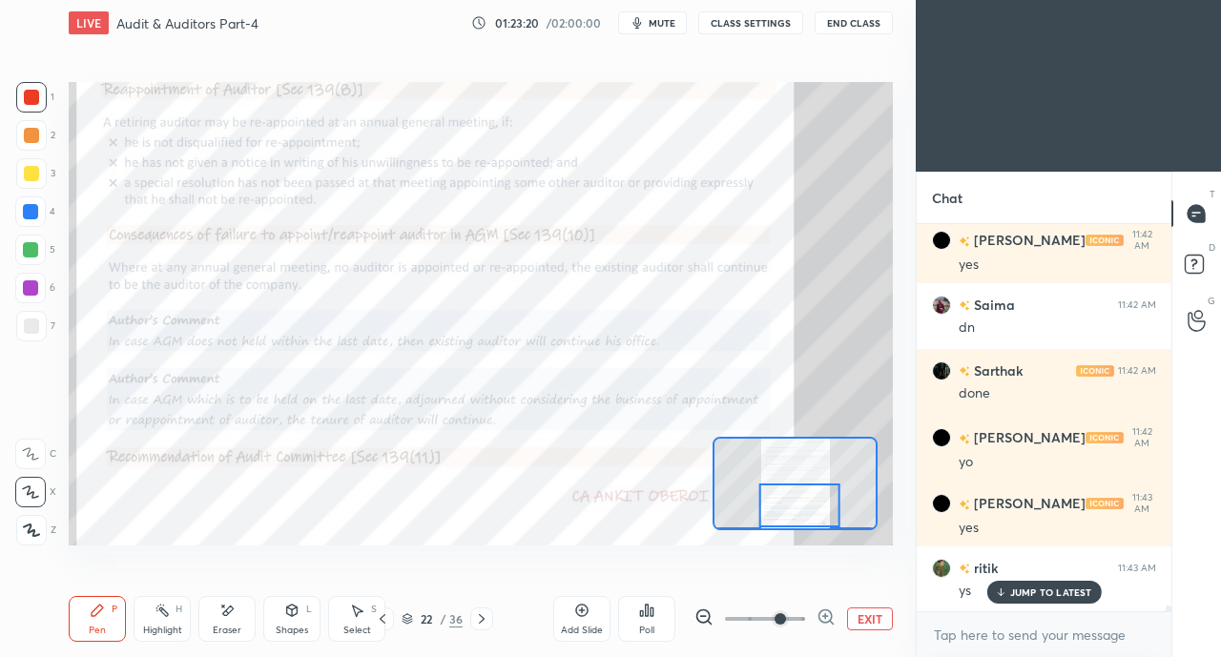
scroll to position [24544, 0]
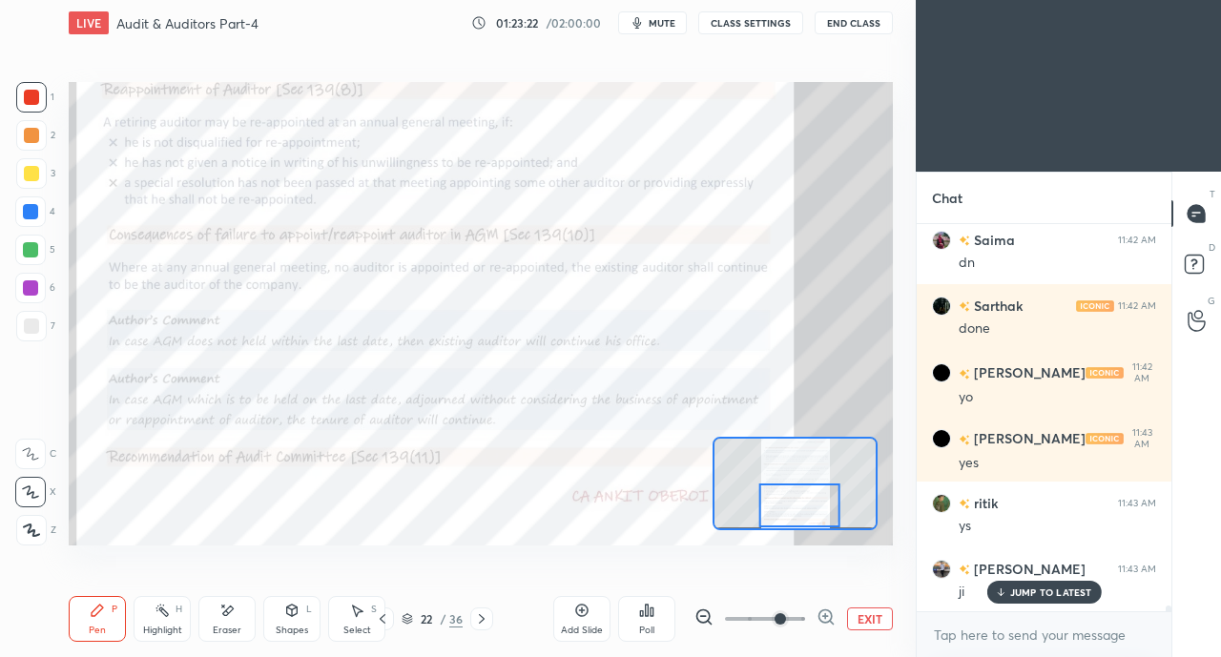
click at [484, 612] on icon at bounding box center [481, 618] width 15 height 15
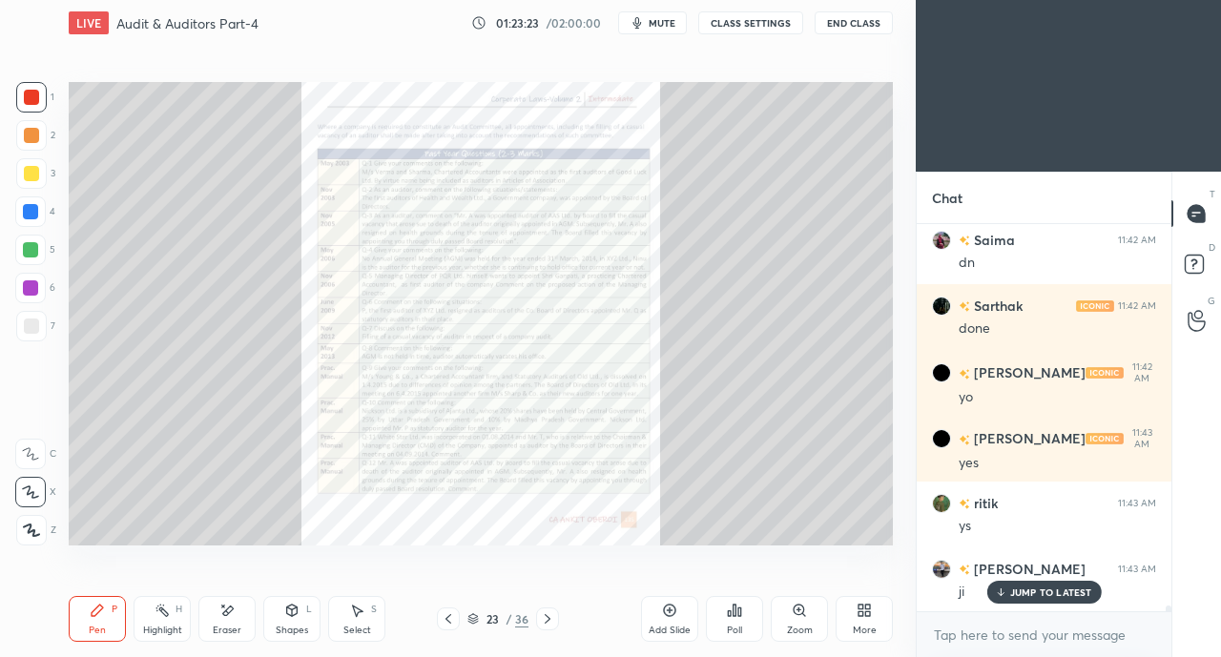
click at [795, 613] on icon at bounding box center [798, 610] width 10 height 10
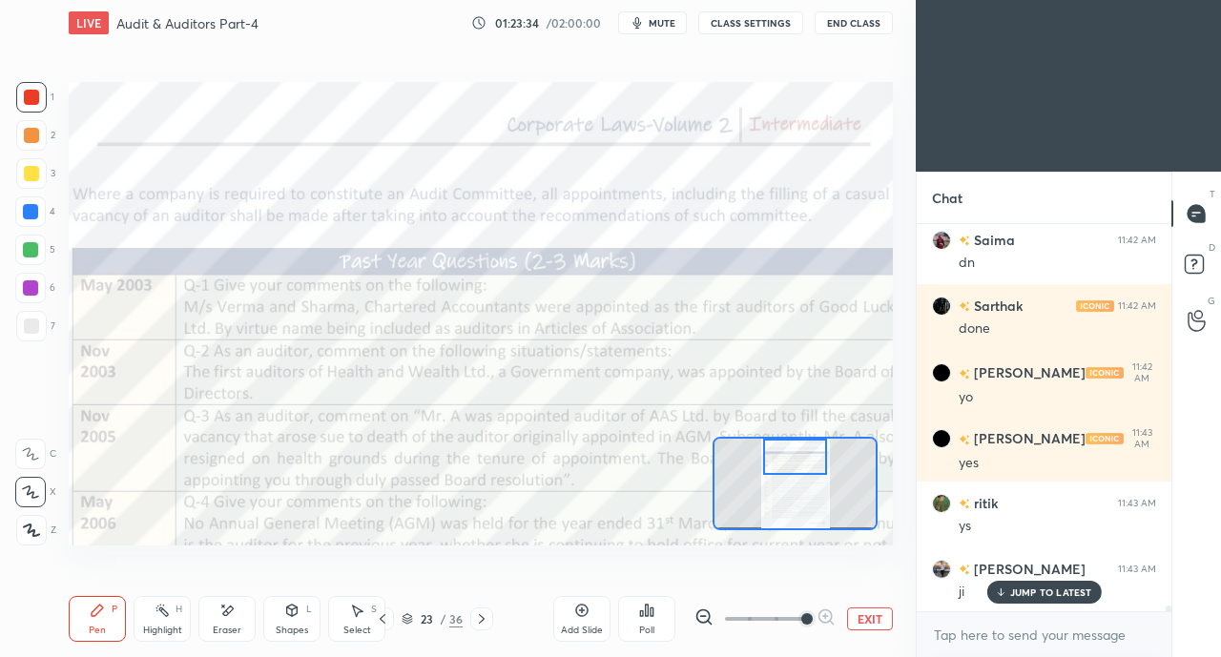
scroll to position [24611, 0]
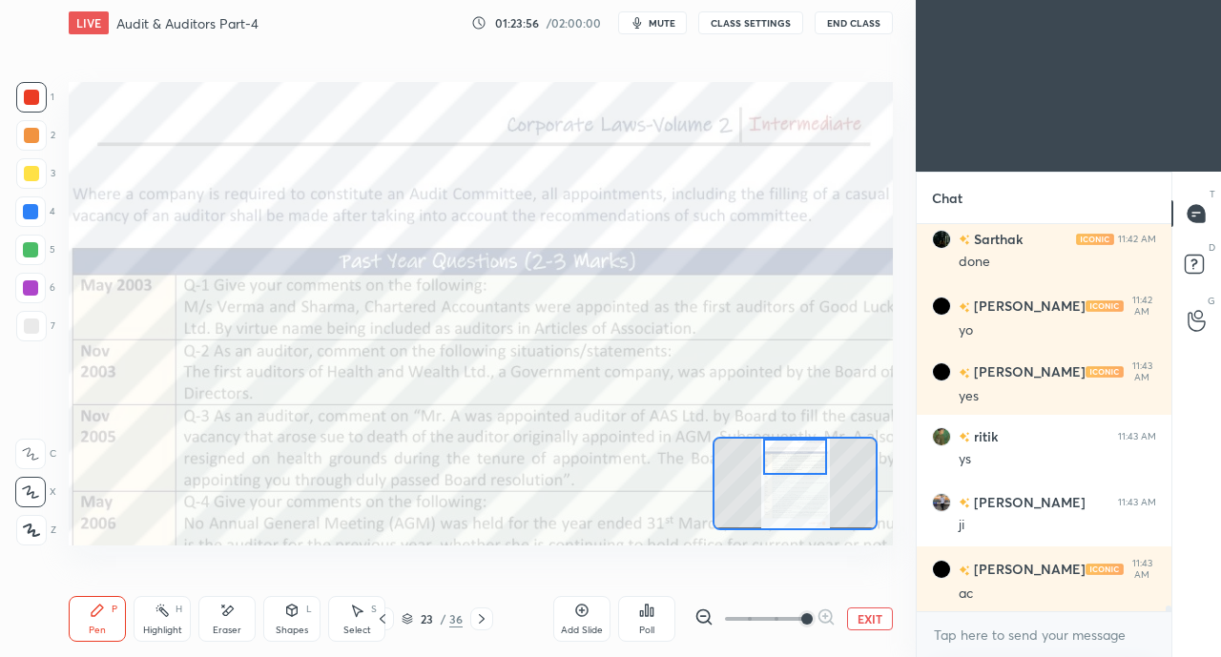
click at [385, 619] on icon at bounding box center [382, 618] width 15 height 15
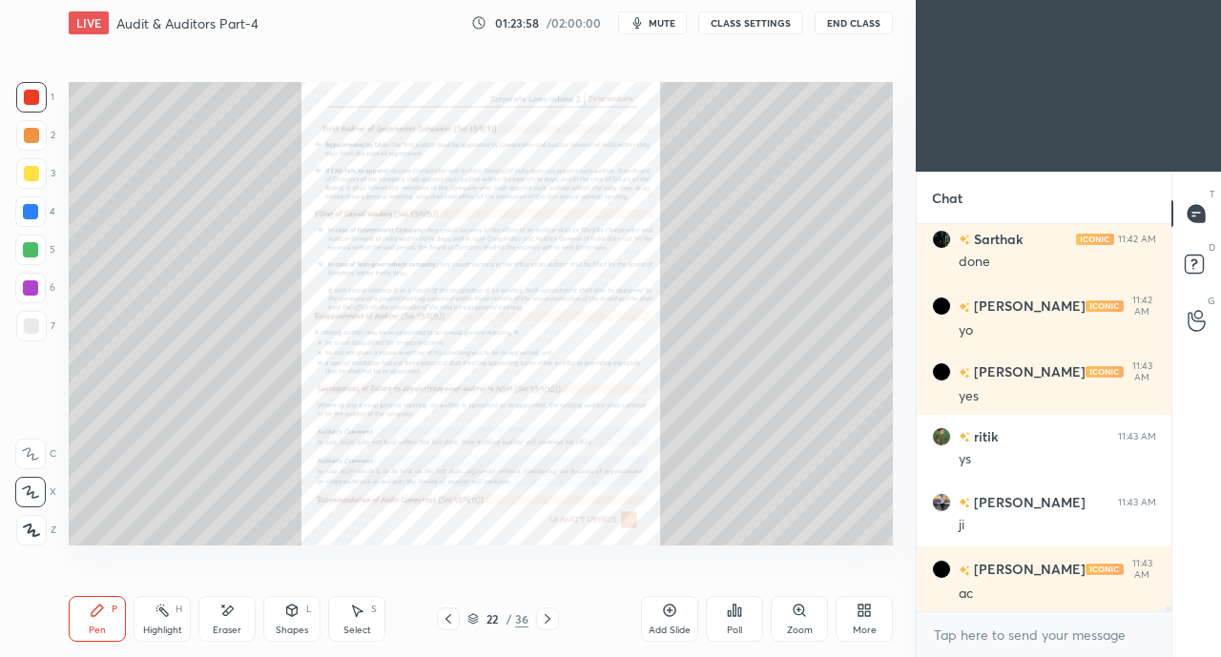
click at [813, 615] on div "Zoom" at bounding box center [799, 619] width 57 height 46
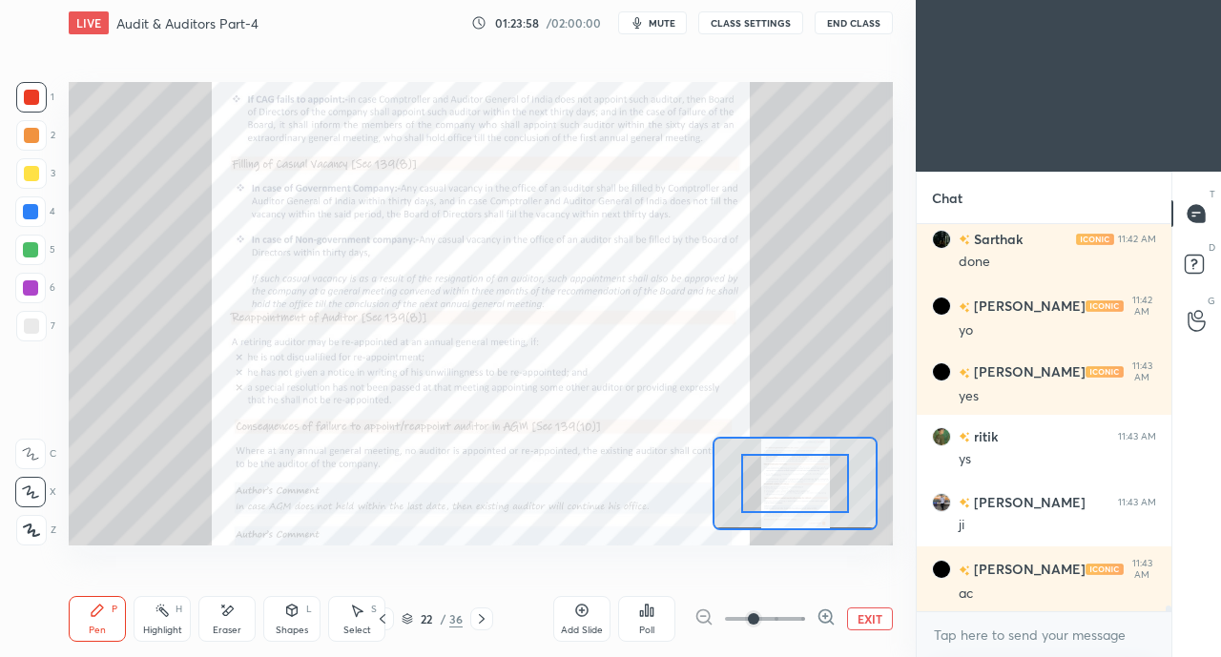
click at [759, 614] on span at bounding box center [753, 618] width 11 height 11
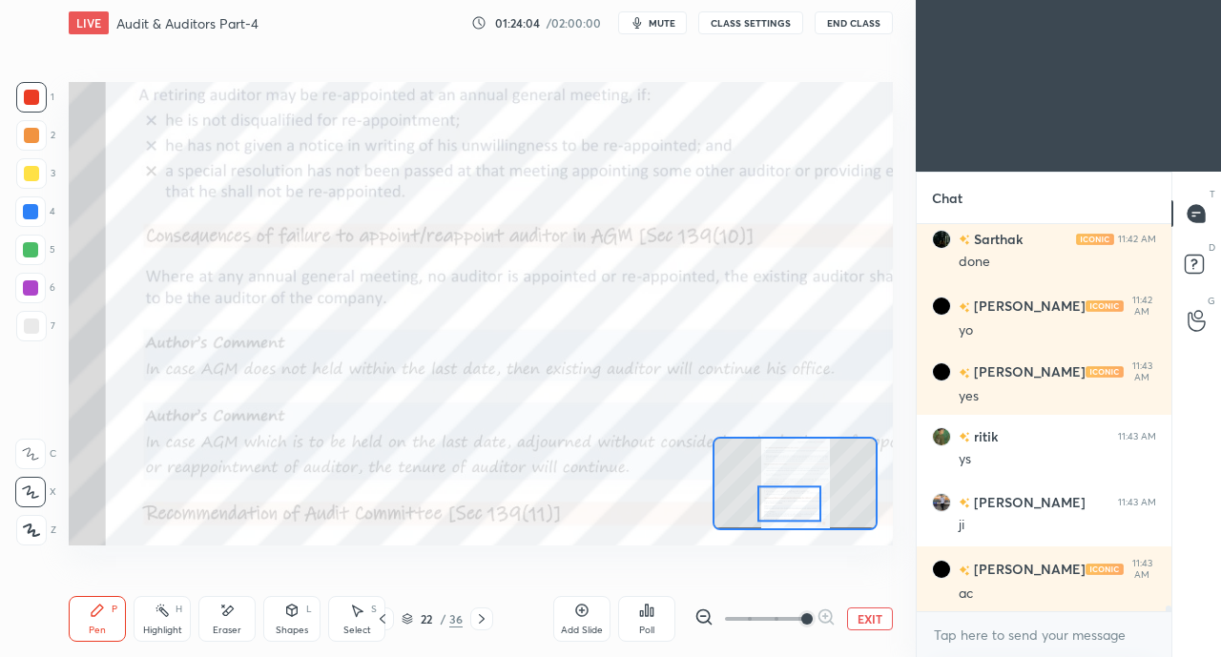
click at [27, 216] on div at bounding box center [30, 211] width 15 height 15
click at [483, 617] on icon at bounding box center [481, 618] width 15 height 15
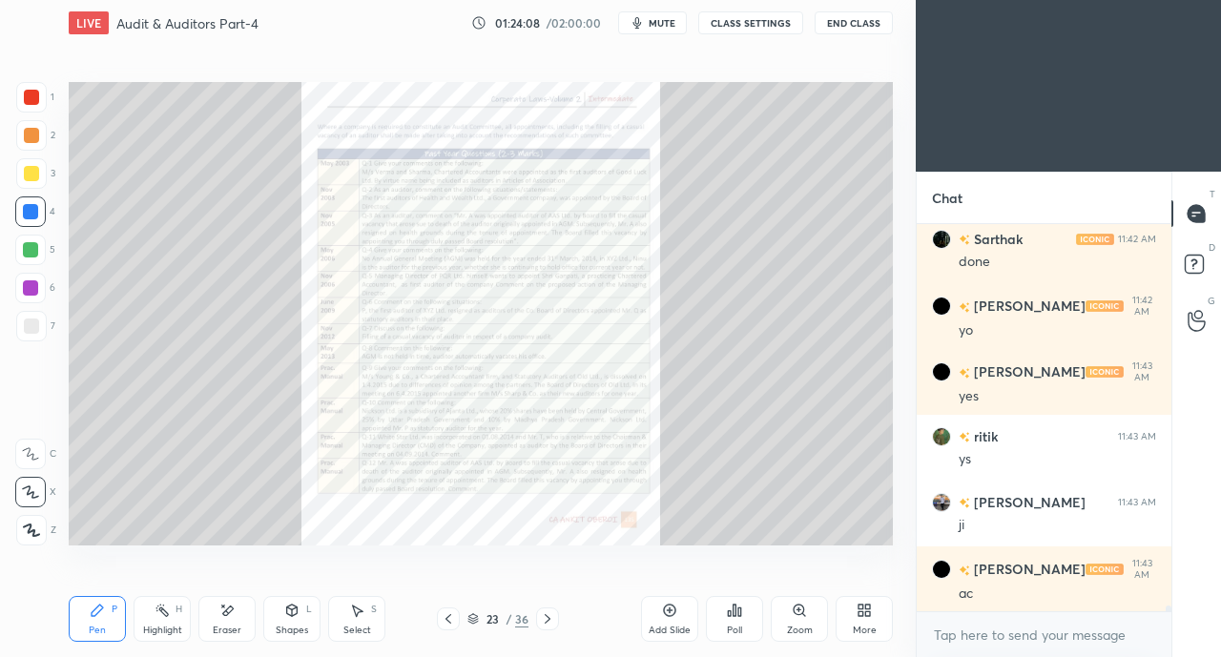
click at [446, 622] on icon at bounding box center [448, 618] width 15 height 15
click at [449, 621] on icon at bounding box center [448, 618] width 15 height 15
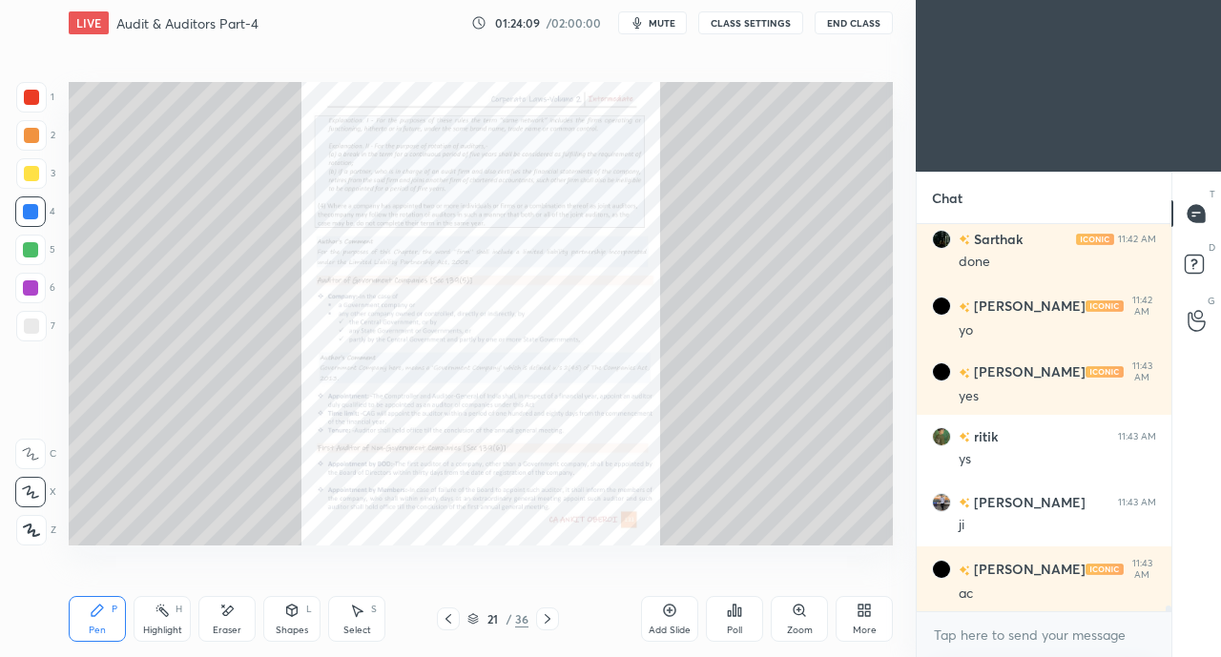
click at [453, 621] on icon at bounding box center [448, 618] width 15 height 15
click at [452, 621] on icon at bounding box center [448, 618] width 15 height 15
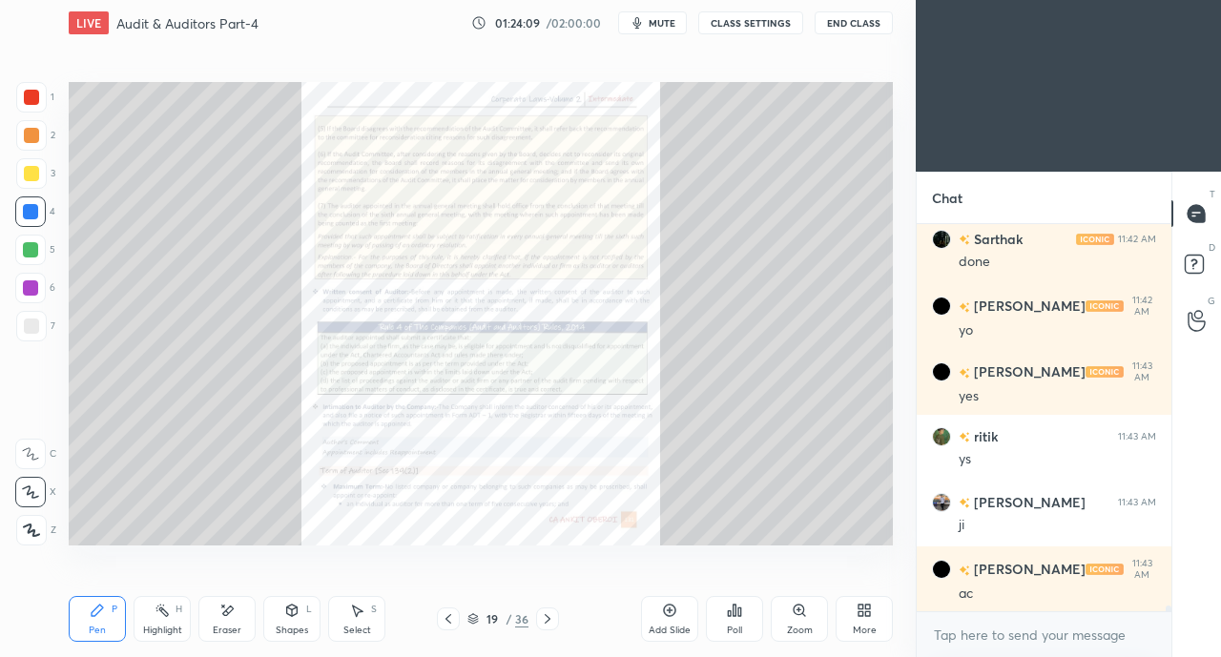
click at [452, 619] on icon at bounding box center [448, 618] width 15 height 15
click at [450, 619] on icon at bounding box center [448, 618] width 15 height 15
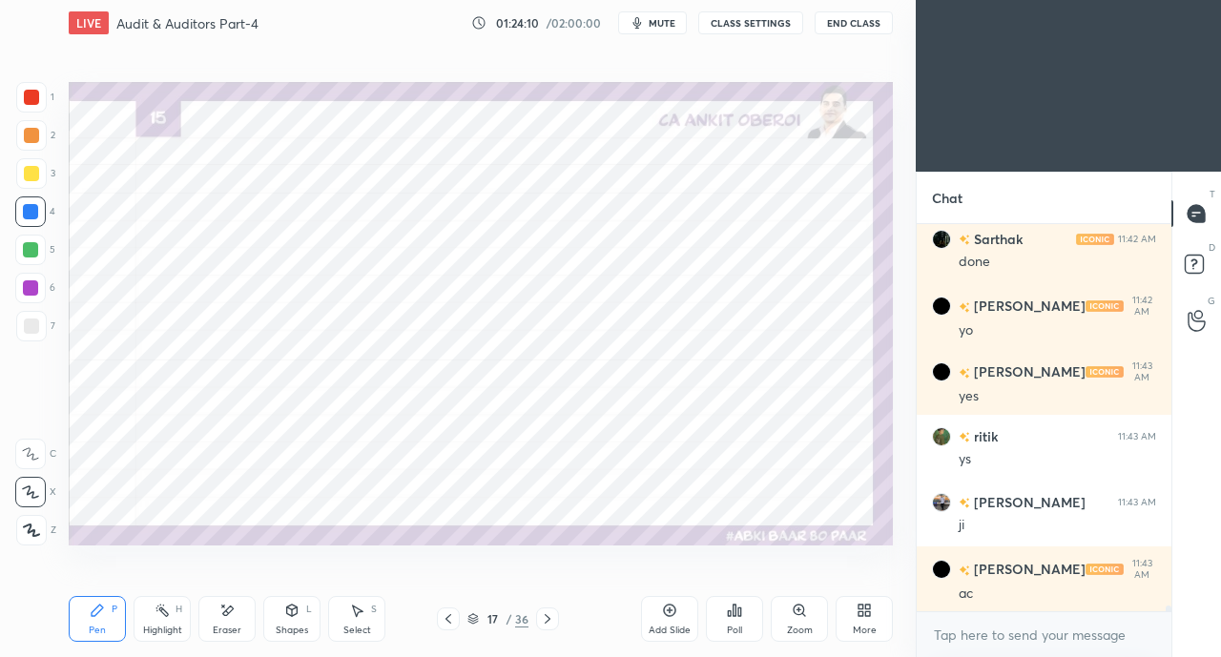
click at [34, 197] on div at bounding box center [30, 211] width 31 height 31
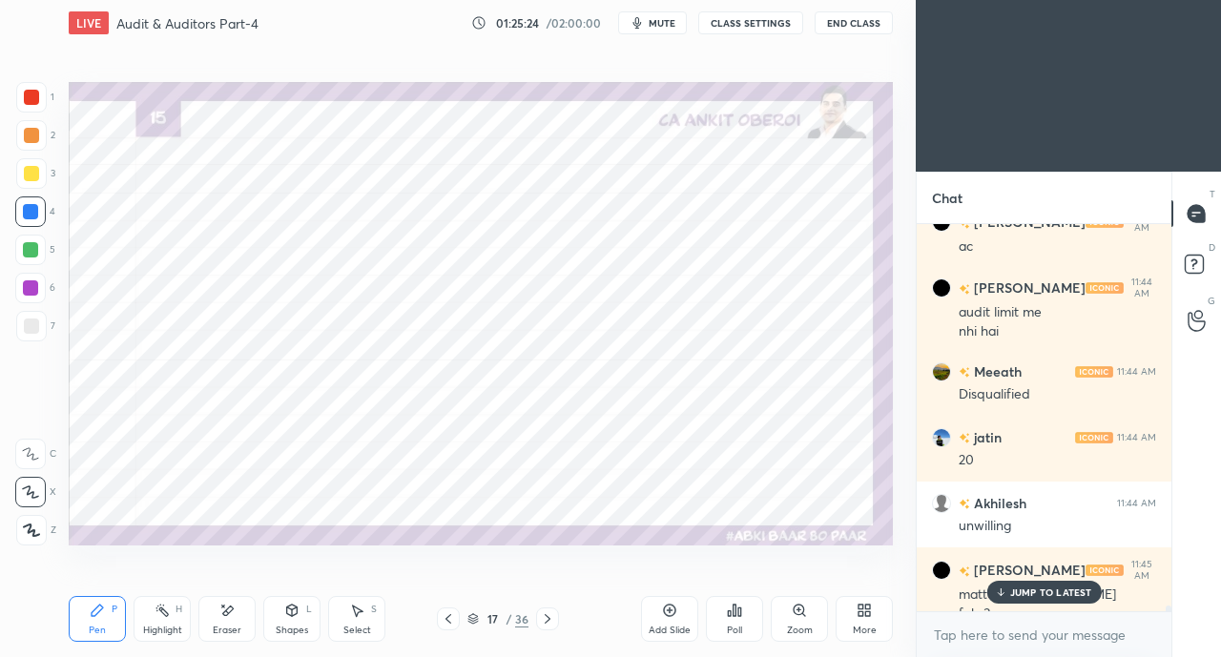
scroll to position [24977, 0]
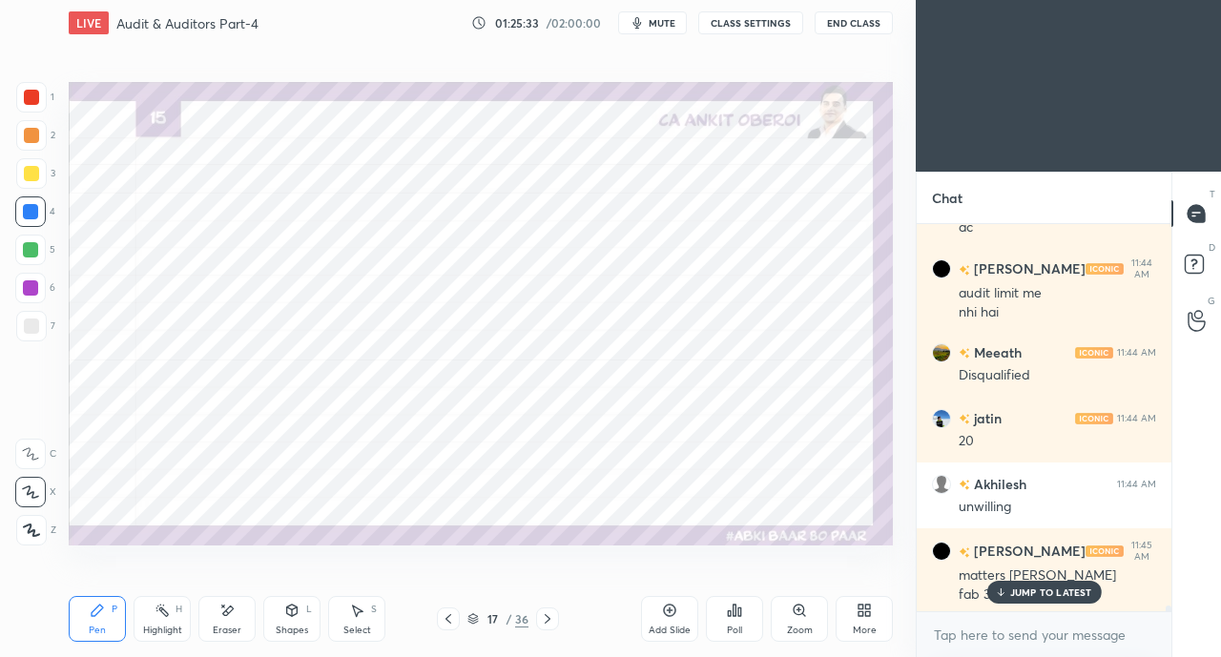
click at [549, 615] on icon at bounding box center [547, 618] width 15 height 15
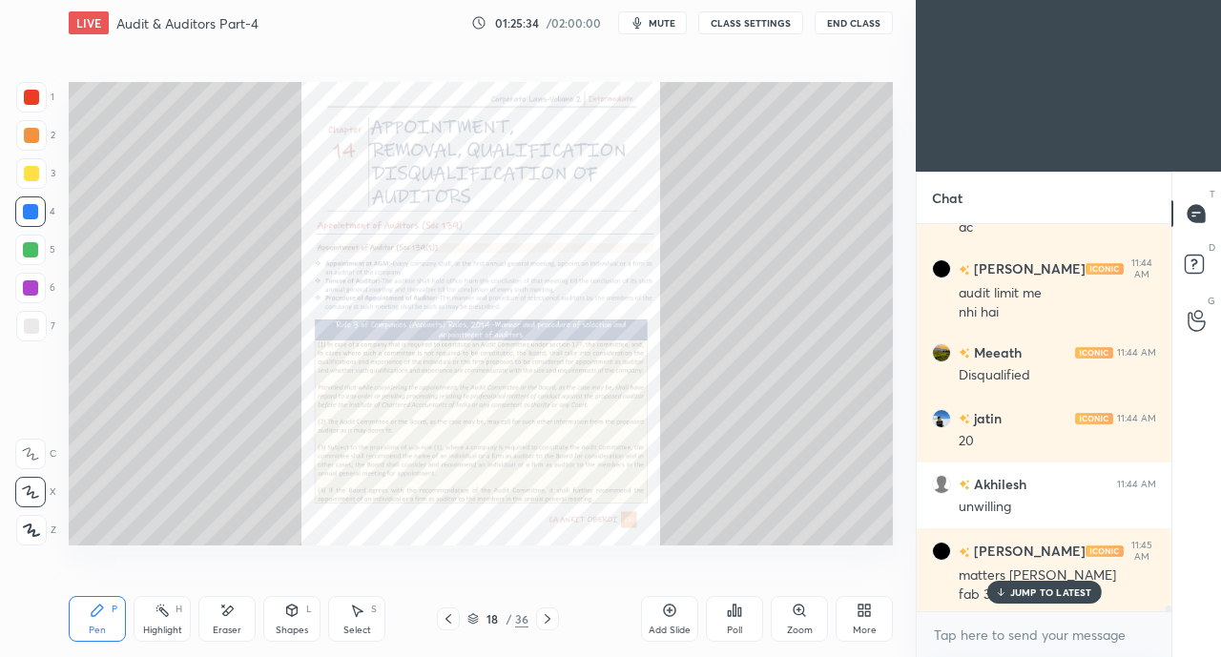
click at [550, 617] on icon at bounding box center [547, 618] width 15 height 15
click at [551, 617] on icon at bounding box center [547, 618] width 15 height 15
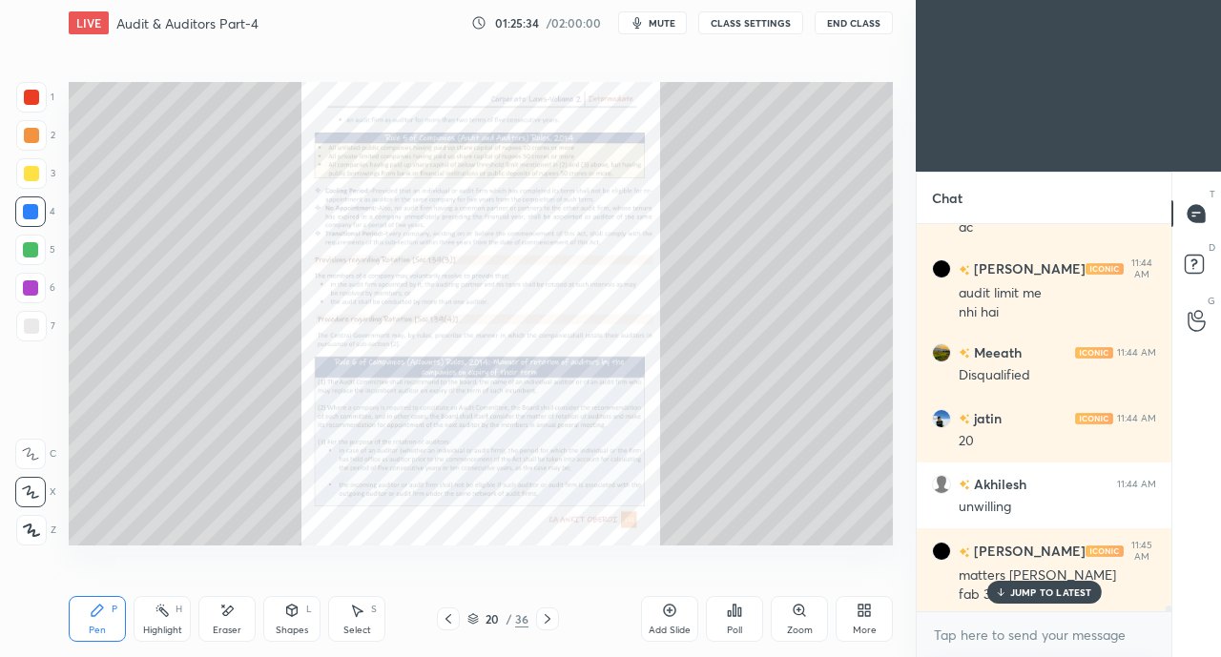
click at [552, 615] on icon at bounding box center [547, 618] width 15 height 15
click at [549, 615] on icon at bounding box center [547, 618] width 15 height 15
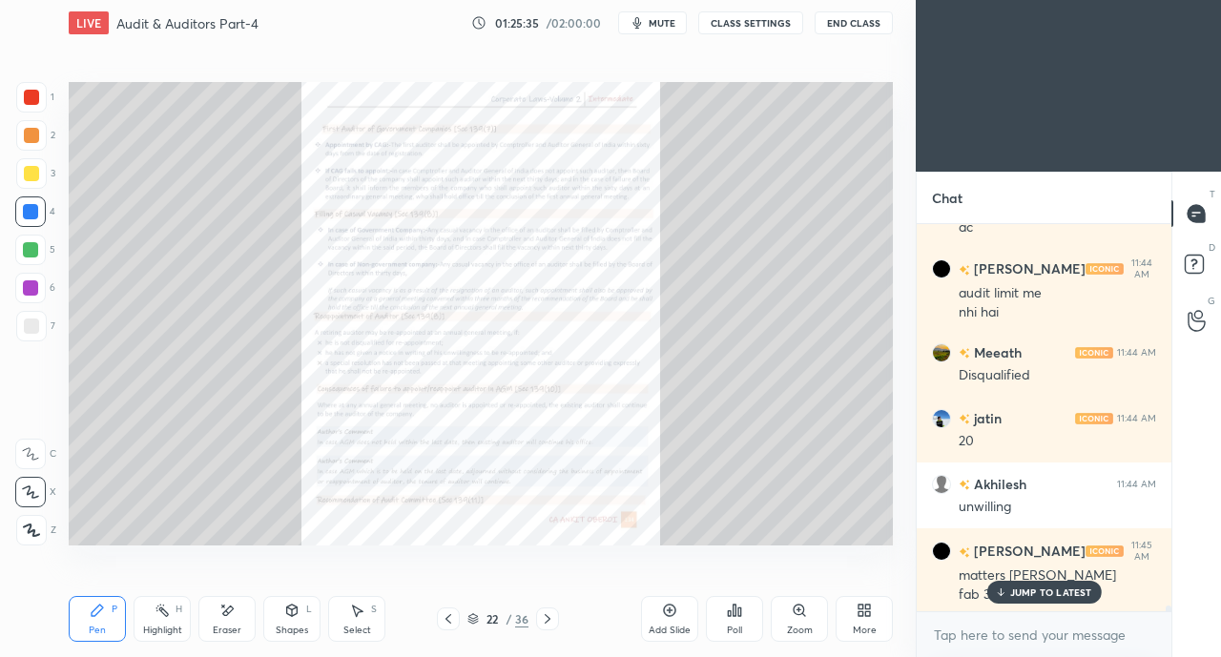
click at [548, 617] on icon at bounding box center [547, 618] width 15 height 15
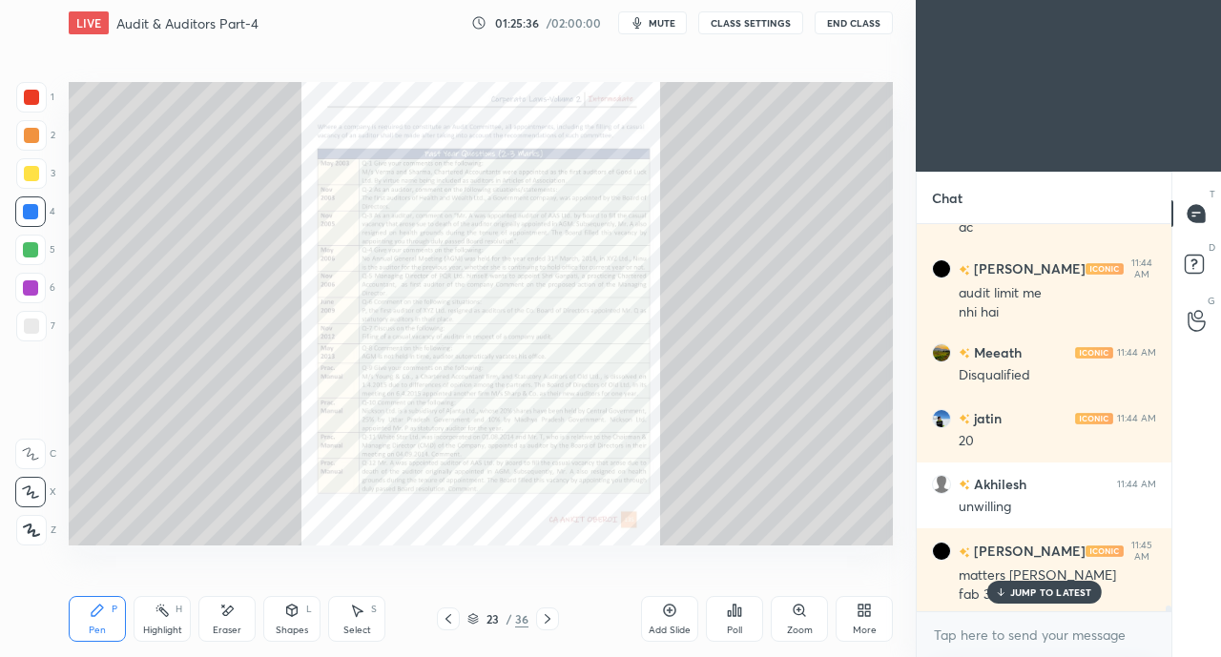
click at [445, 616] on icon at bounding box center [448, 618] width 15 height 15
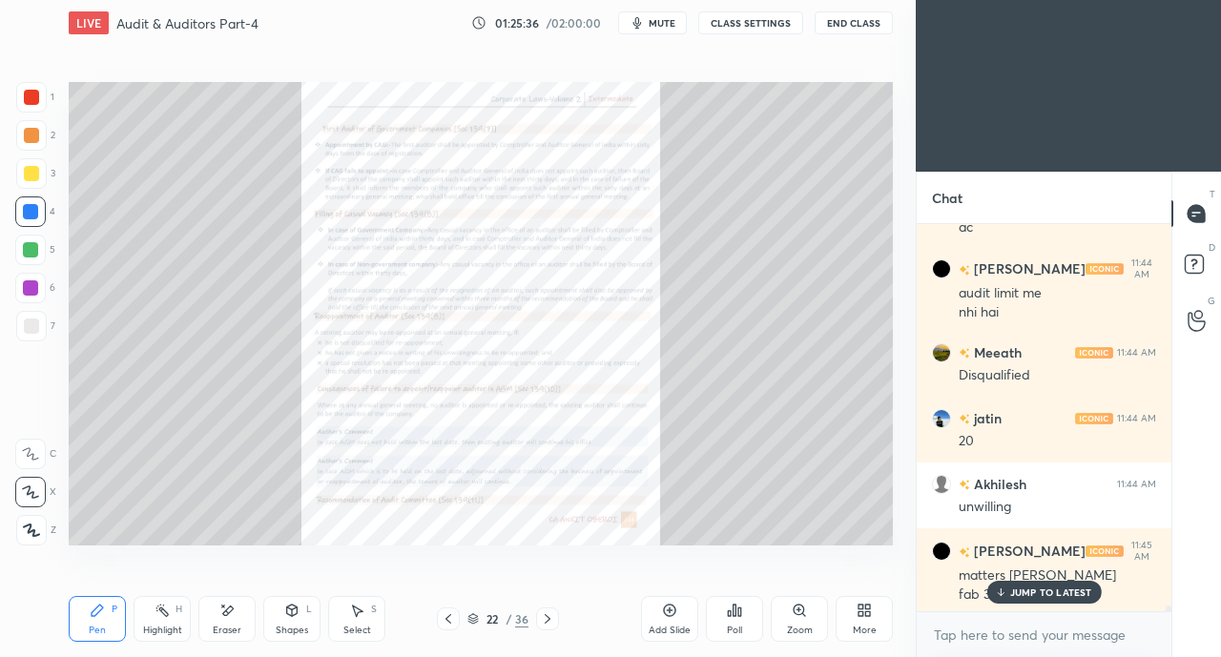
click at [786, 609] on div "Zoom" at bounding box center [799, 619] width 57 height 46
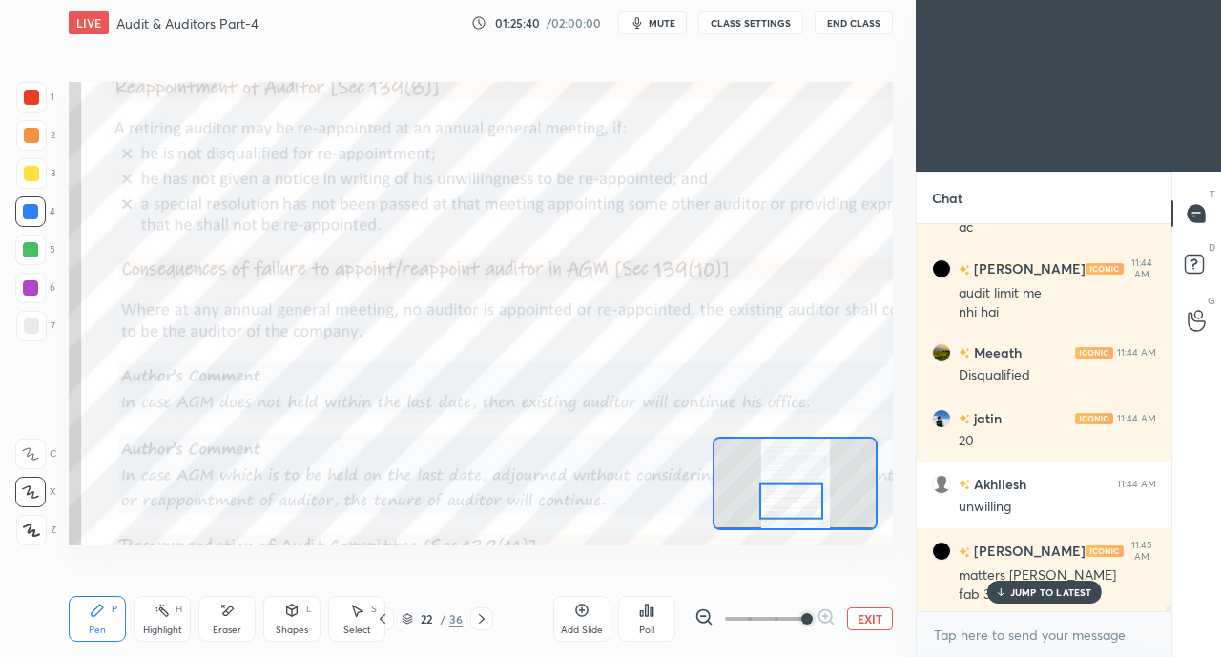
click at [32, 102] on div at bounding box center [31, 97] width 15 height 15
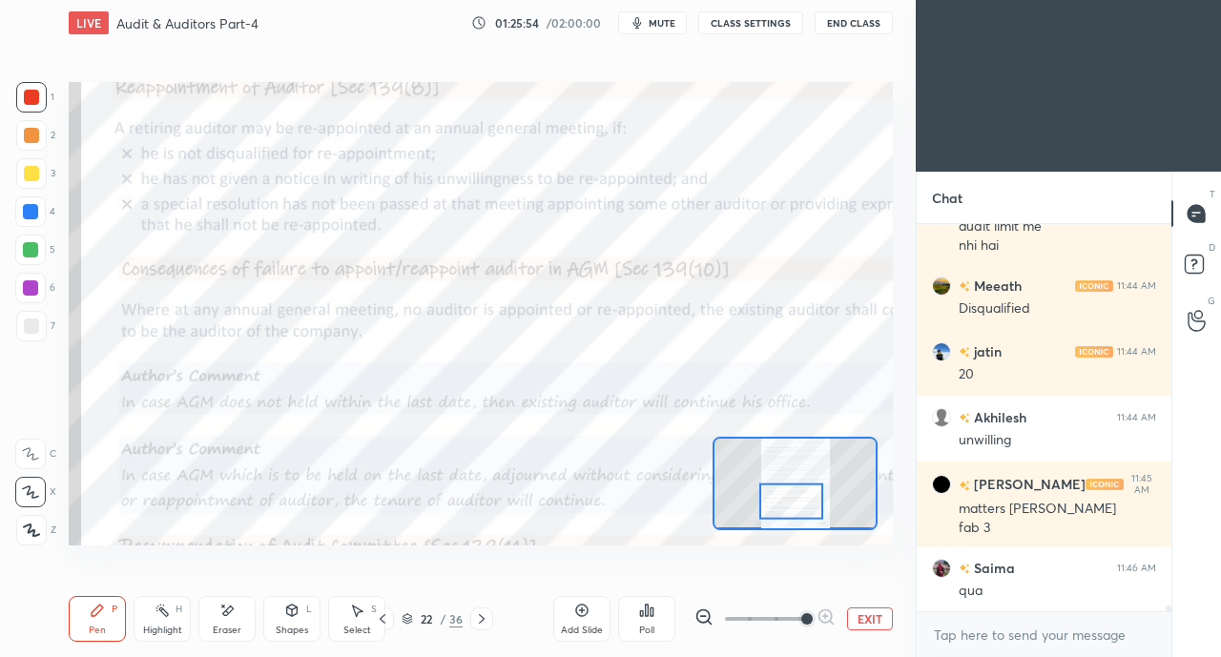
click at [662, 636] on div "Poll" at bounding box center [646, 619] width 57 height 46
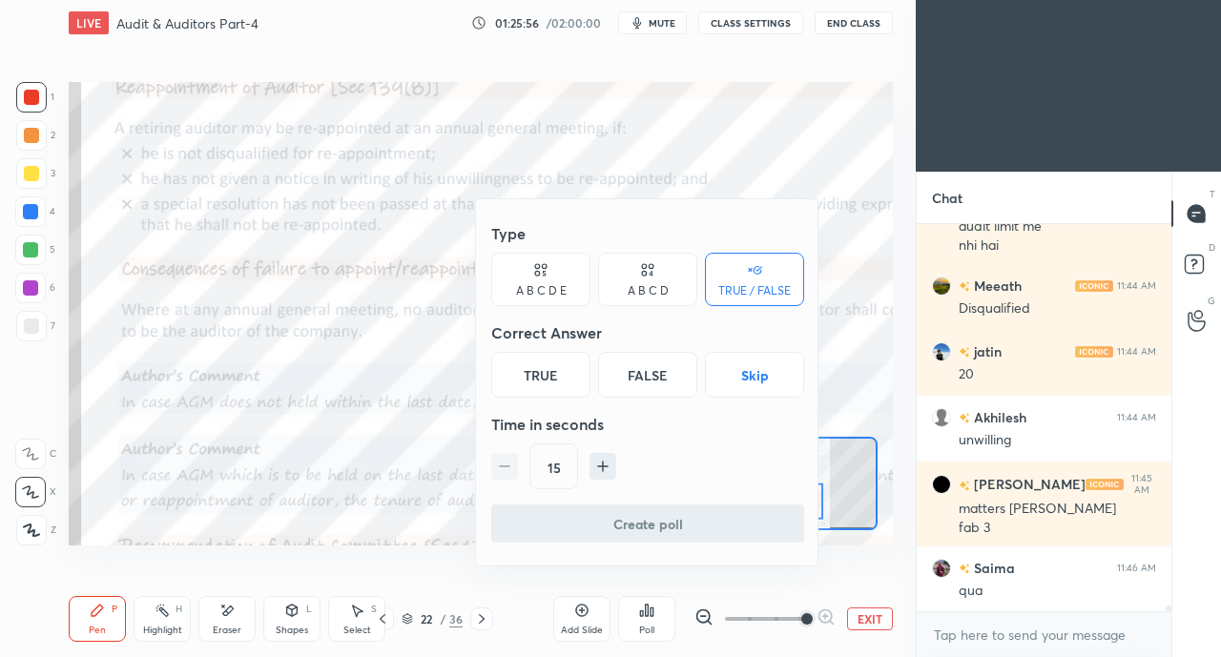
click at [486, 617] on div at bounding box center [610, 328] width 1221 height 657
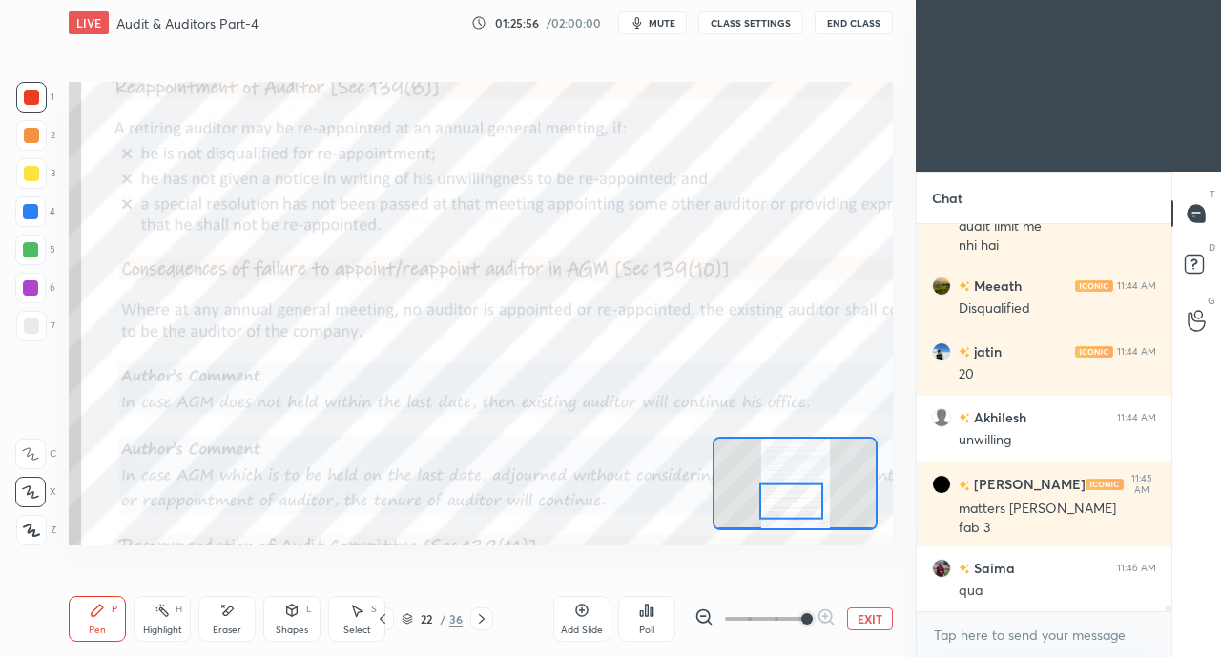
scroll to position [25108, 0]
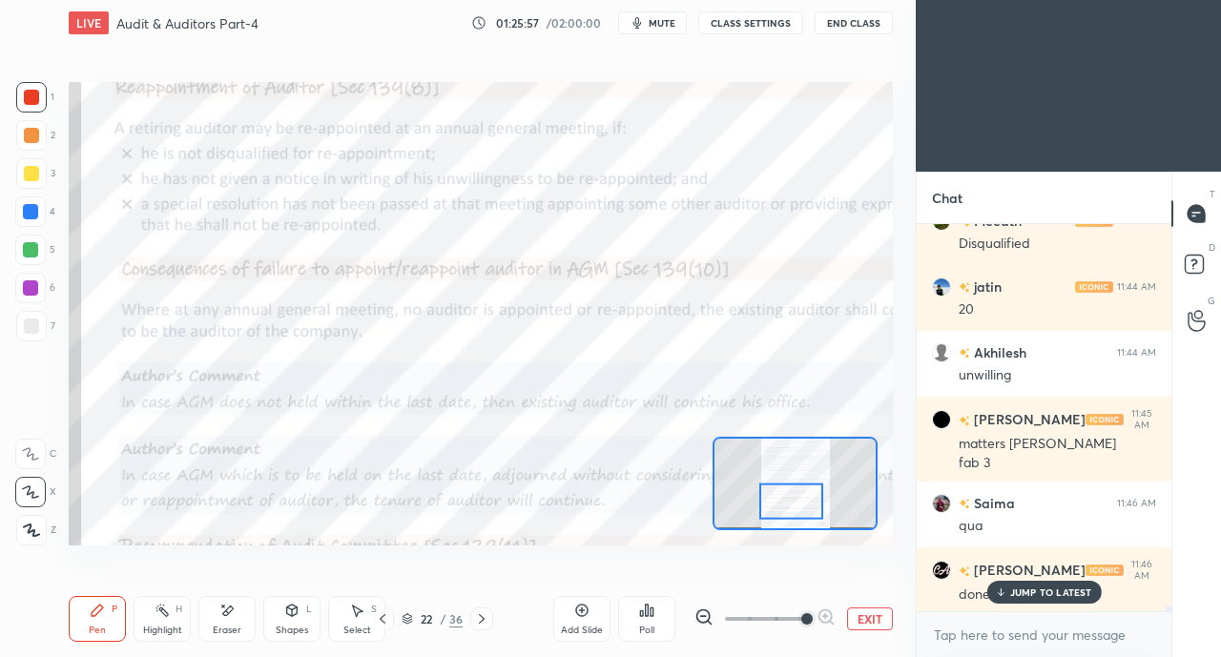
click at [486, 618] on icon at bounding box center [481, 618] width 15 height 15
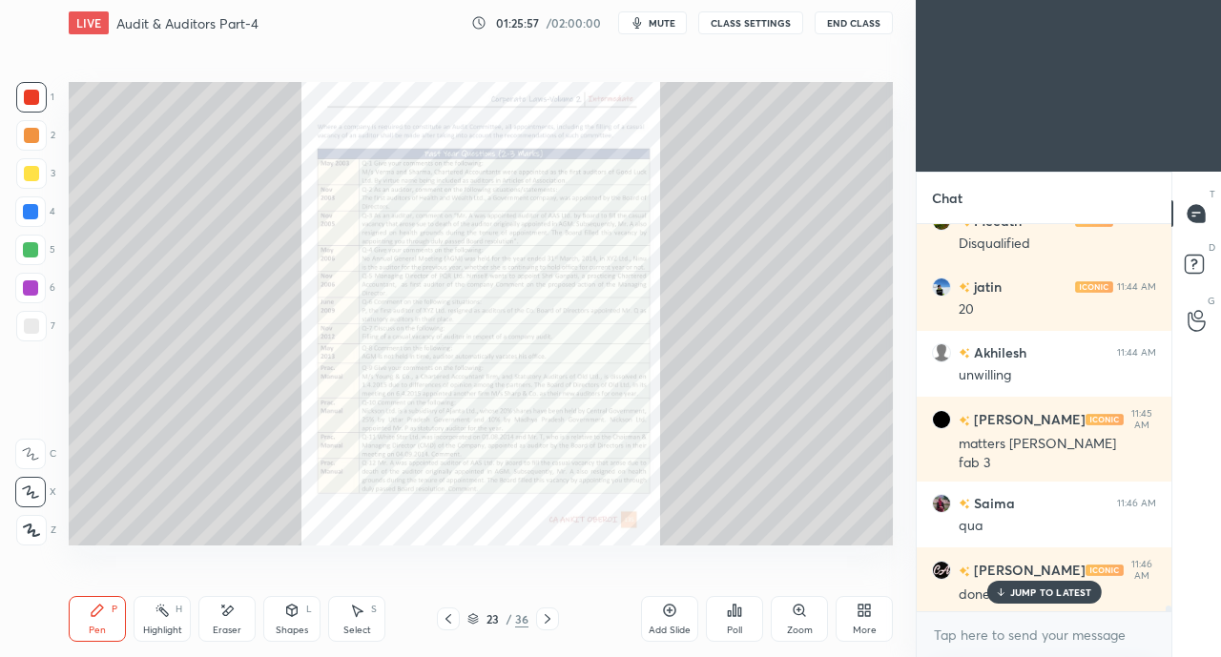
click at [1028, 592] on p "JUMP TO LATEST" at bounding box center [1051, 591] width 82 height 11
click at [551, 623] on icon at bounding box center [547, 618] width 15 height 15
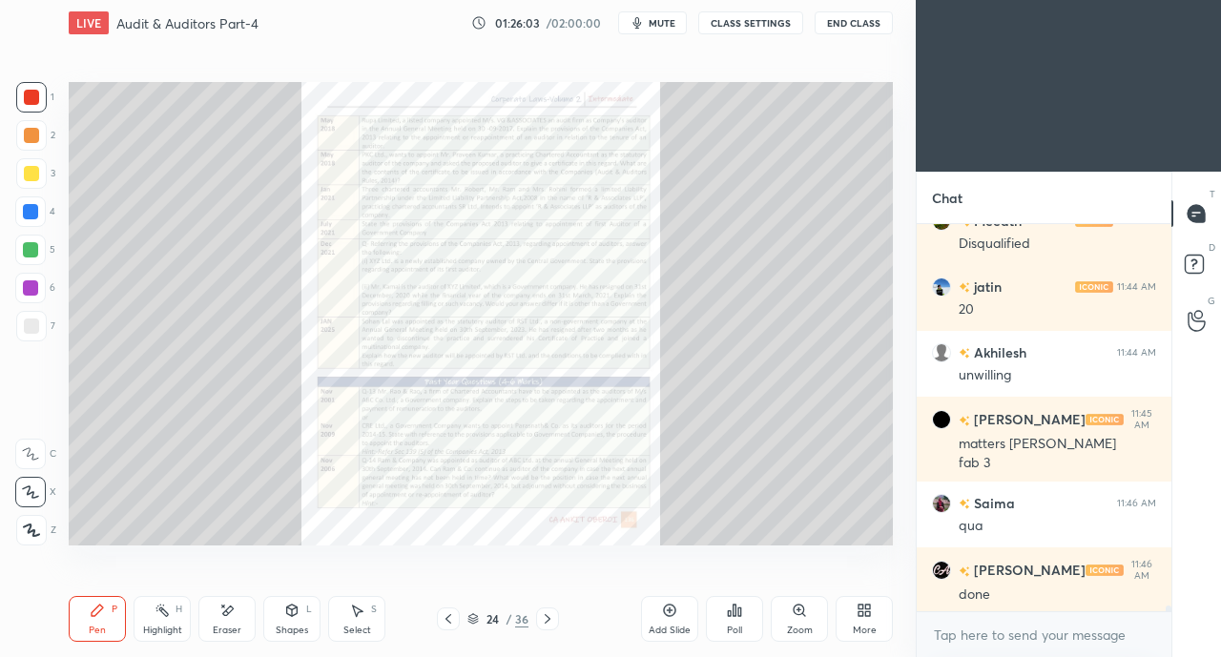
click at [793, 620] on div "Zoom" at bounding box center [799, 619] width 57 height 46
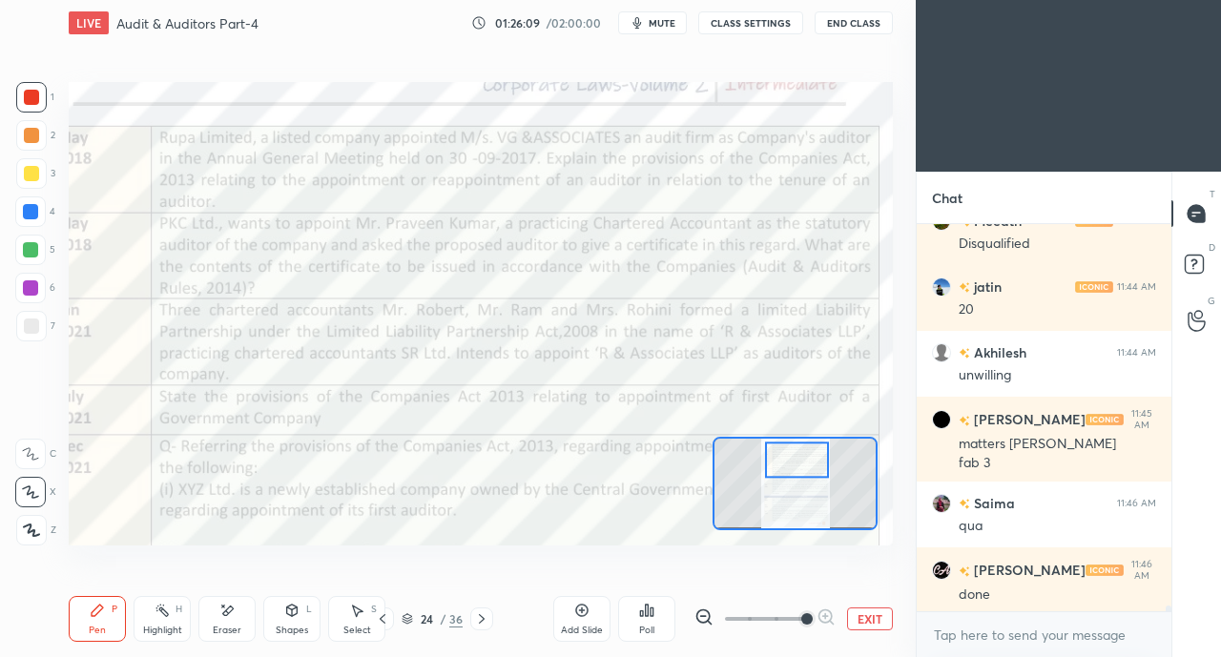
click at [32, 96] on div at bounding box center [31, 97] width 15 height 15
click at [27, 445] on div at bounding box center [30, 454] width 31 height 31
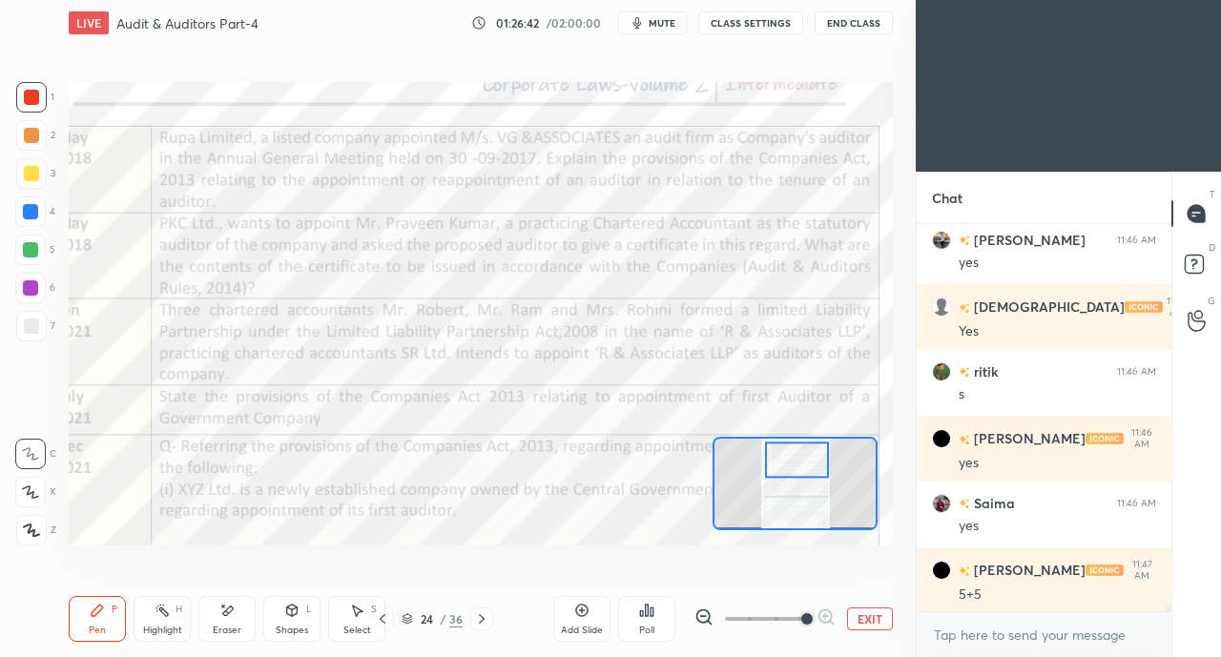
scroll to position [25833, 0]
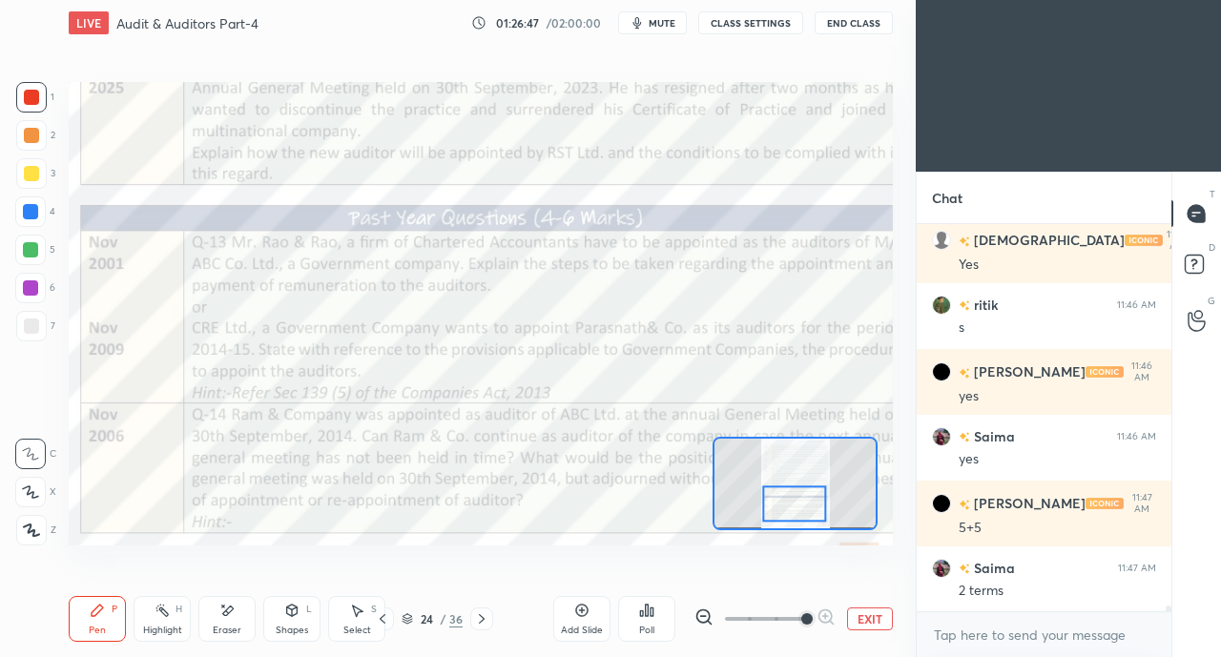
click at [484, 622] on icon at bounding box center [481, 618] width 15 height 15
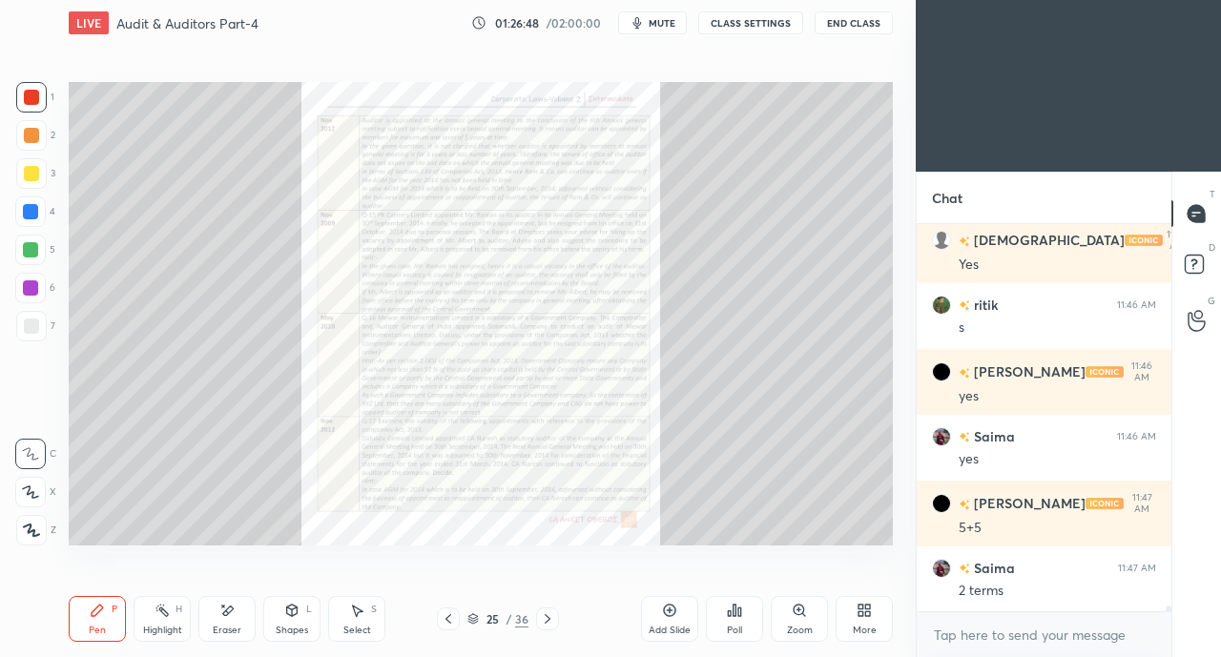
click at [549, 617] on icon at bounding box center [547, 618] width 15 height 15
click at [820, 617] on div "Zoom" at bounding box center [799, 619] width 57 height 46
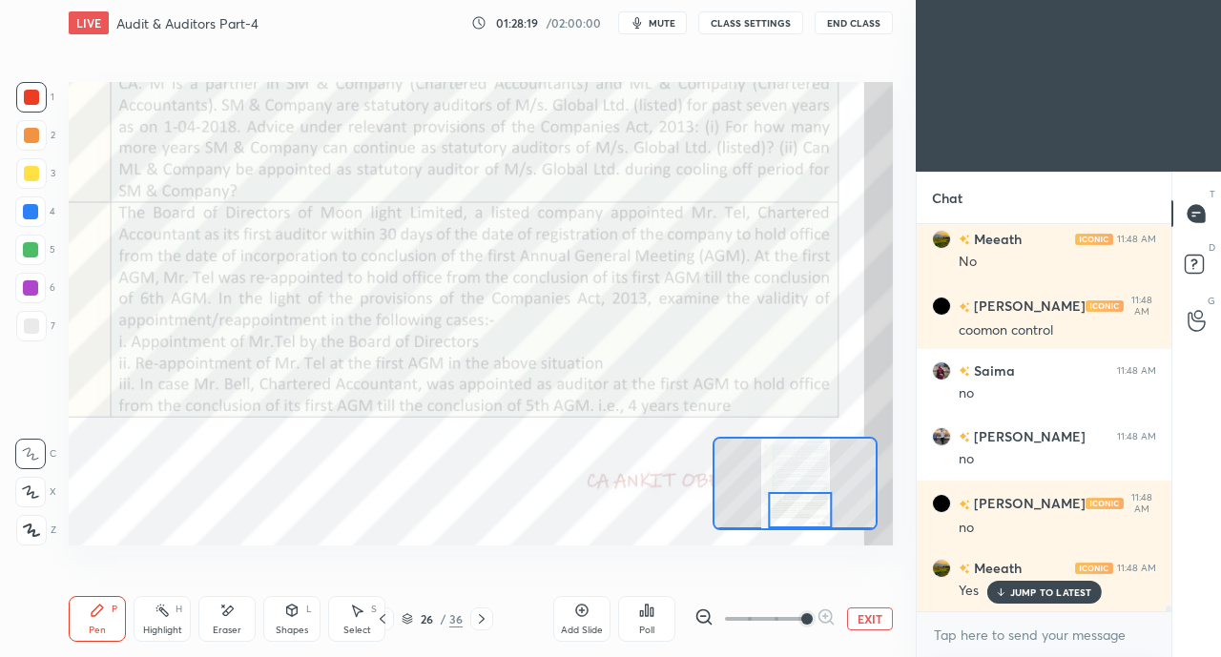
scroll to position [27872, 0]
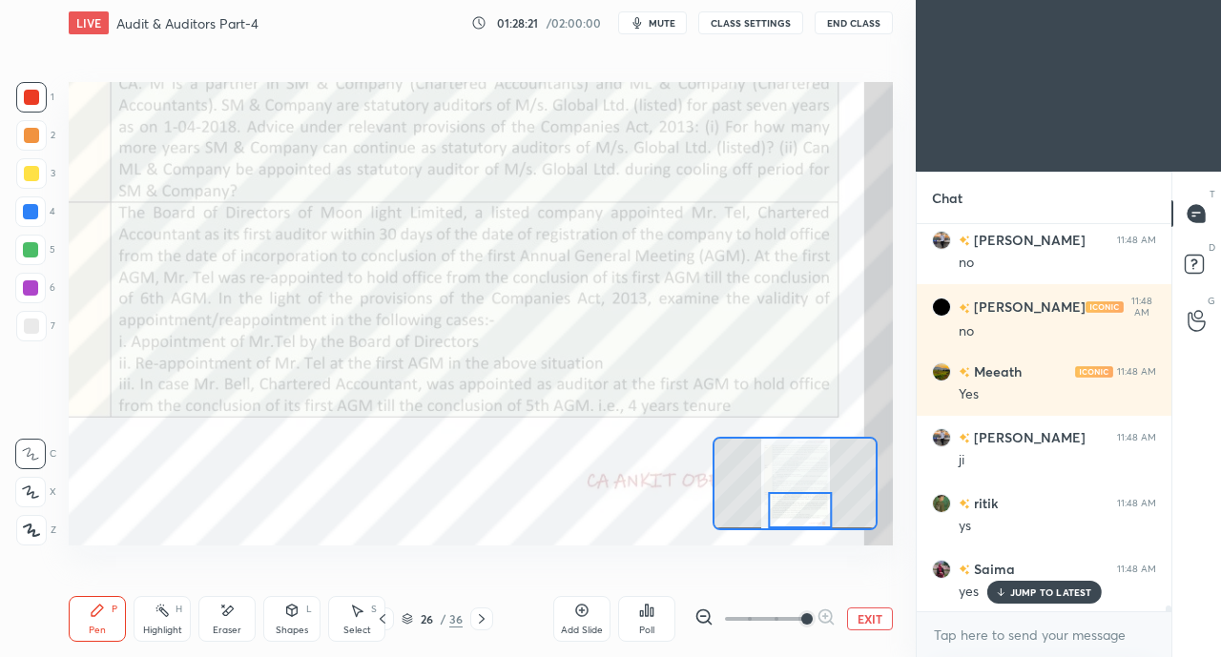
click at [27, 209] on div at bounding box center [30, 211] width 15 height 15
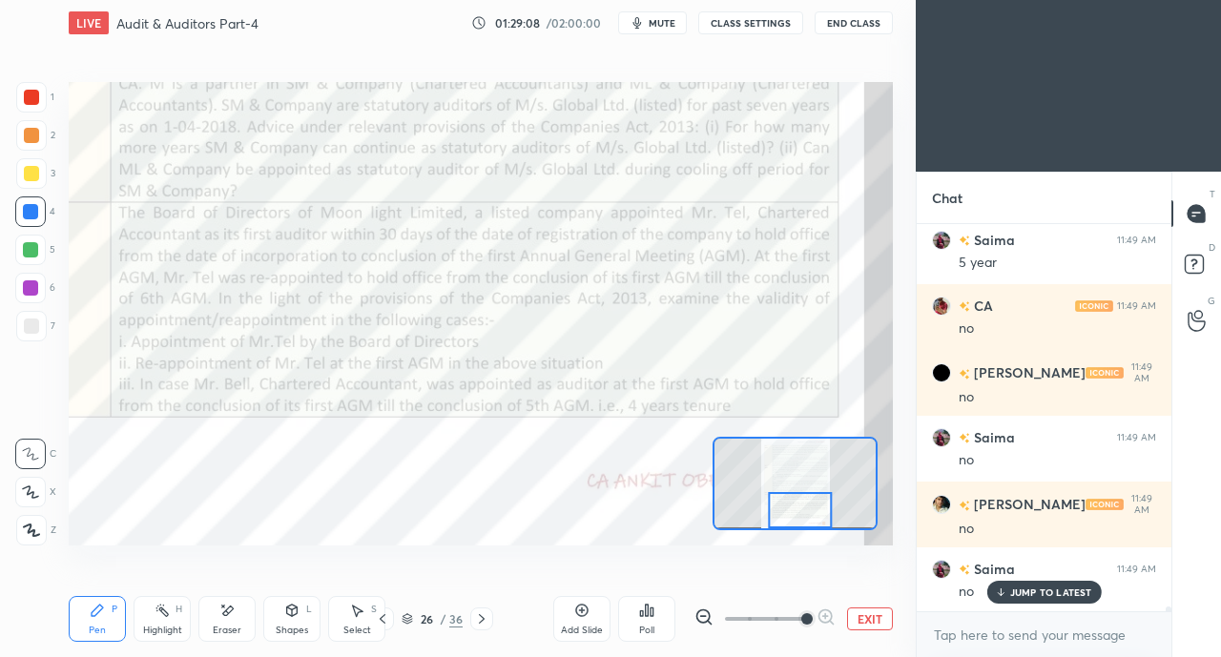
scroll to position [29846, 0]
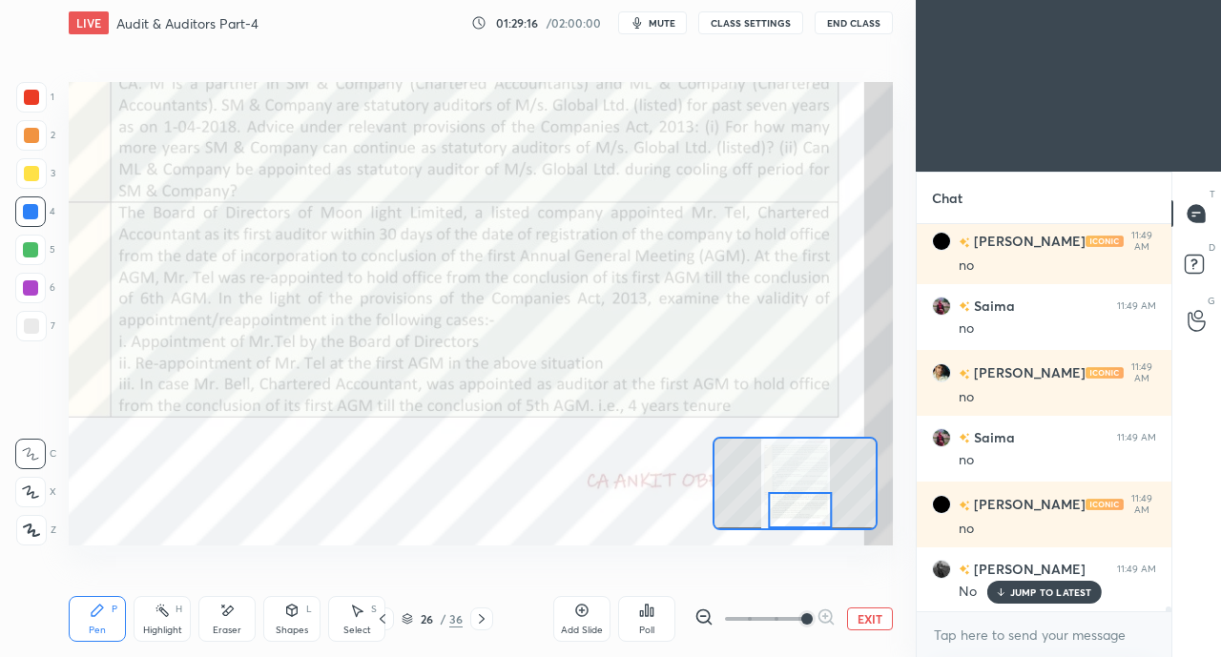
click at [488, 616] on icon at bounding box center [481, 618] width 15 height 15
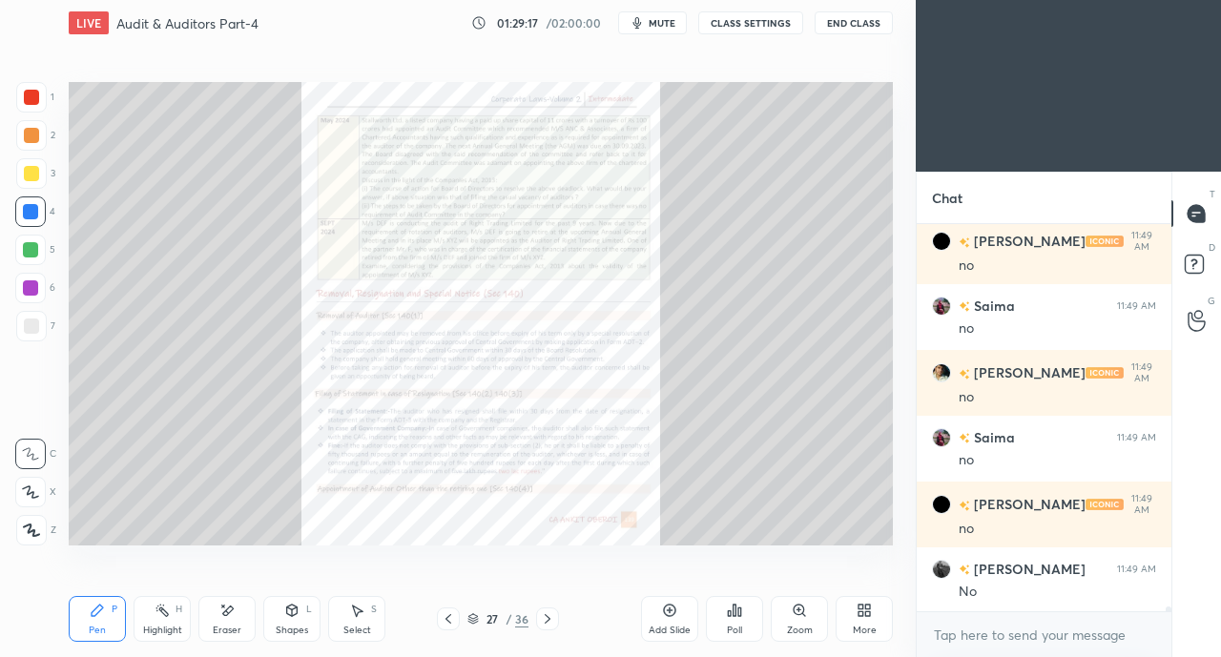
scroll to position [29913, 0]
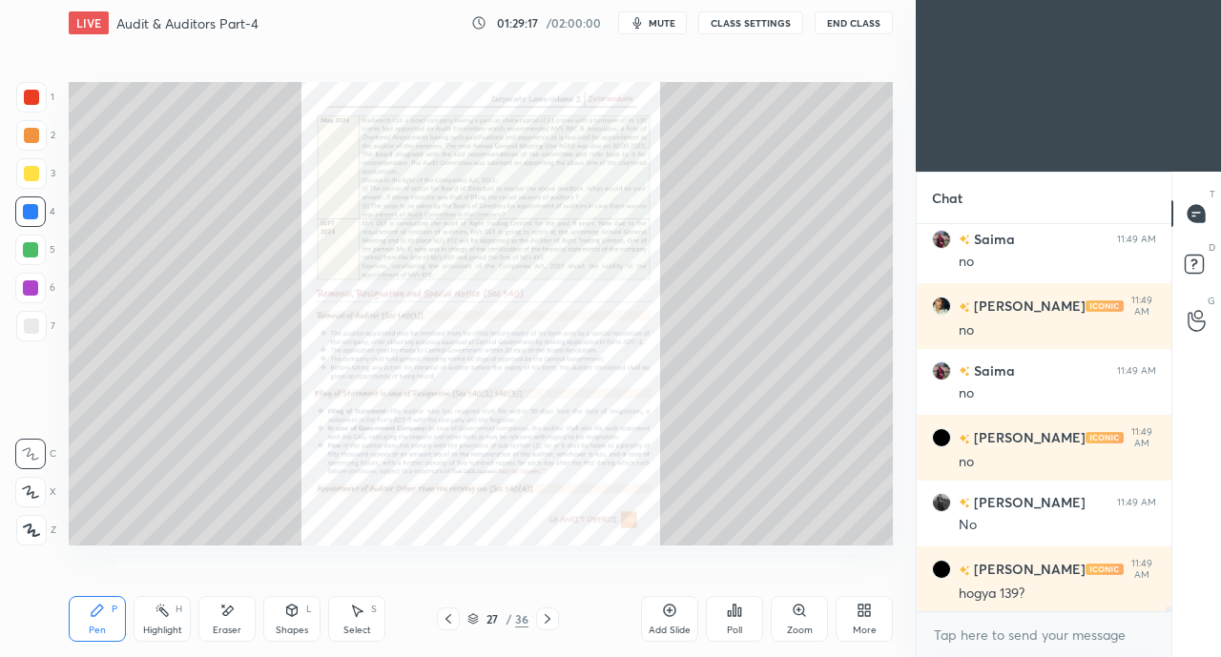
click at [798, 609] on icon at bounding box center [798, 609] width 4 height 0
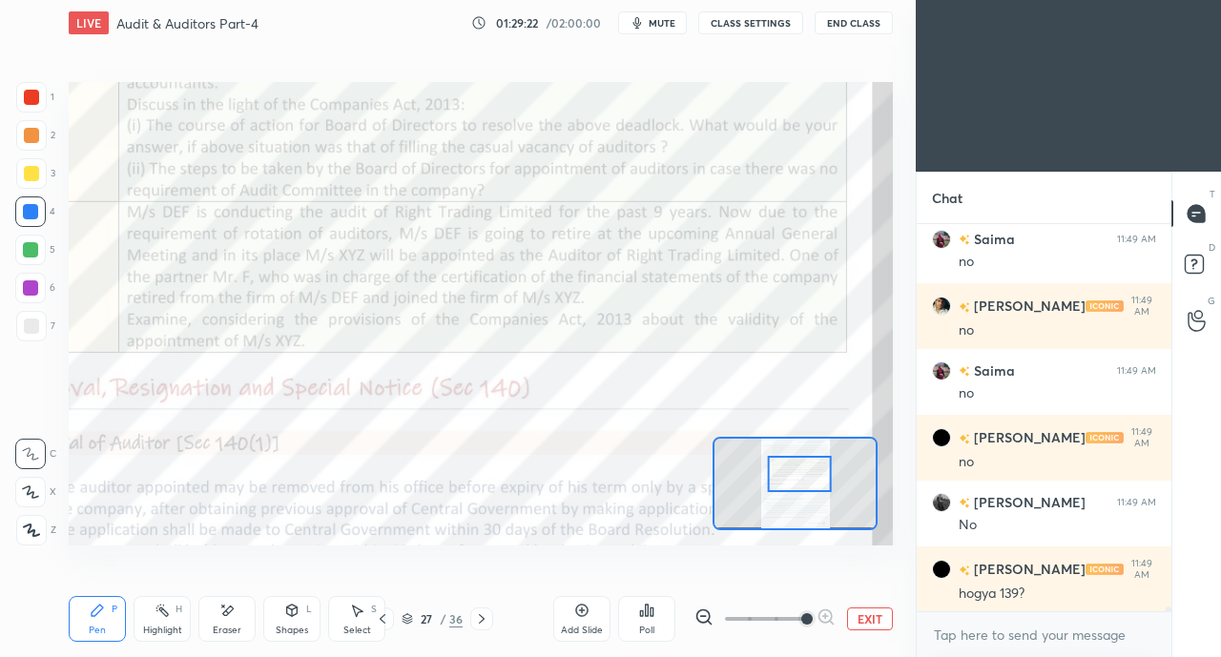
click at [40, 99] on div at bounding box center [31, 97] width 31 height 31
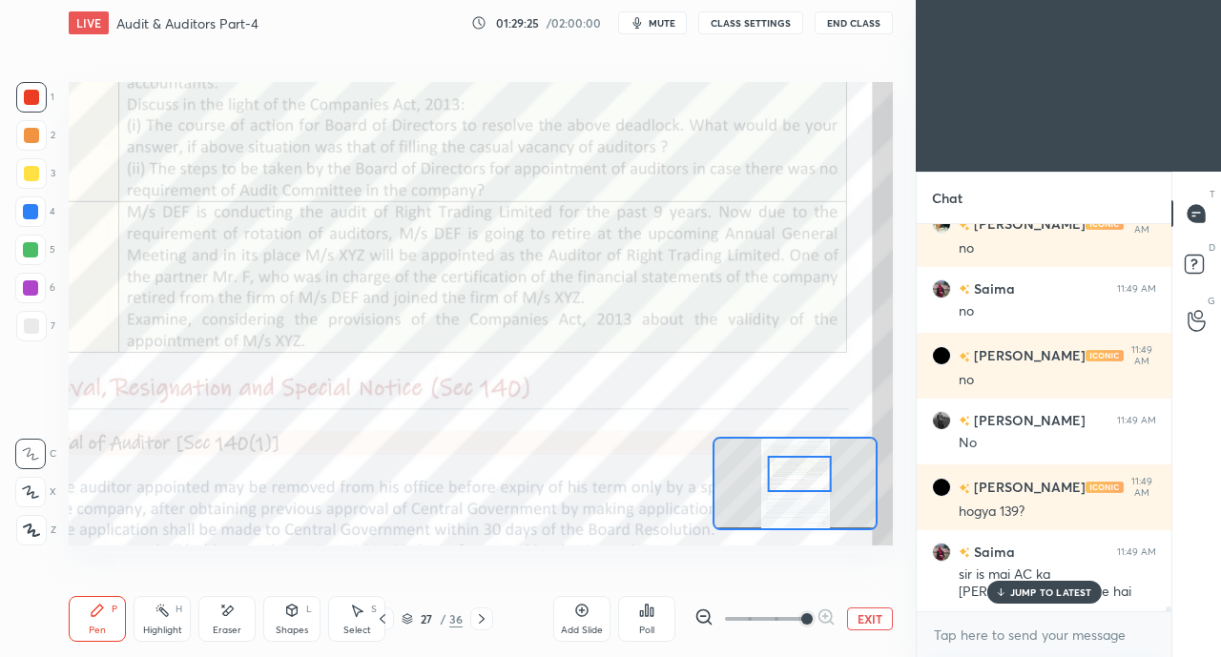
click at [1006, 592] on icon at bounding box center [1000, 591] width 12 height 11
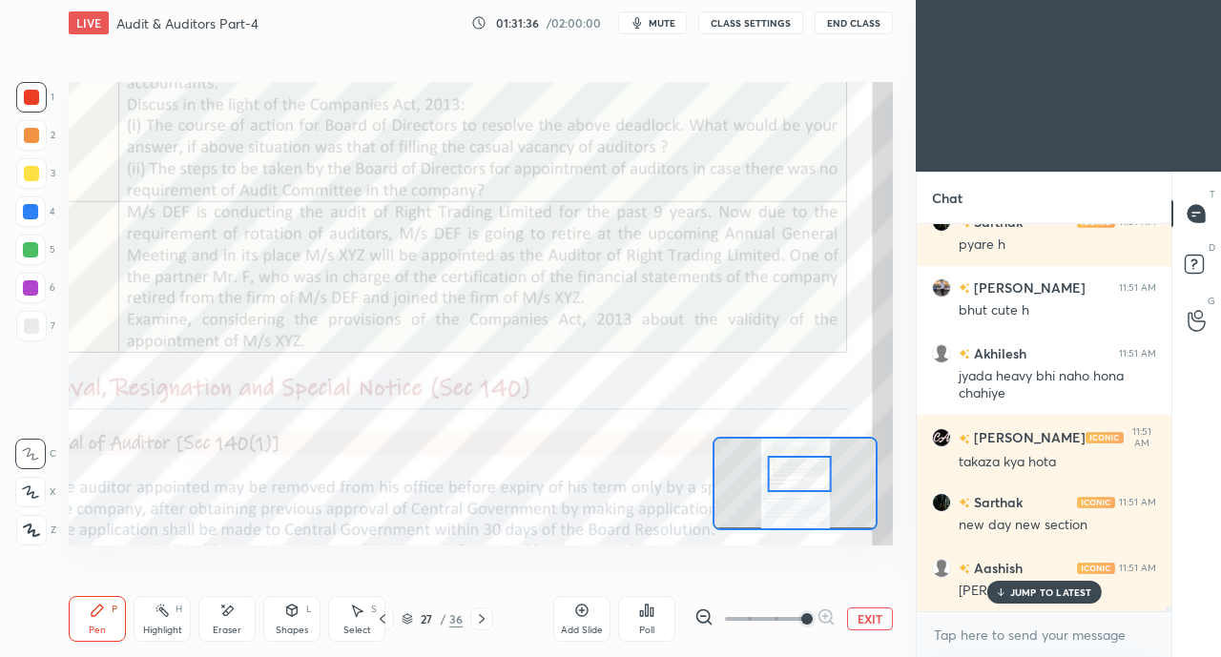
scroll to position [31591, 0]
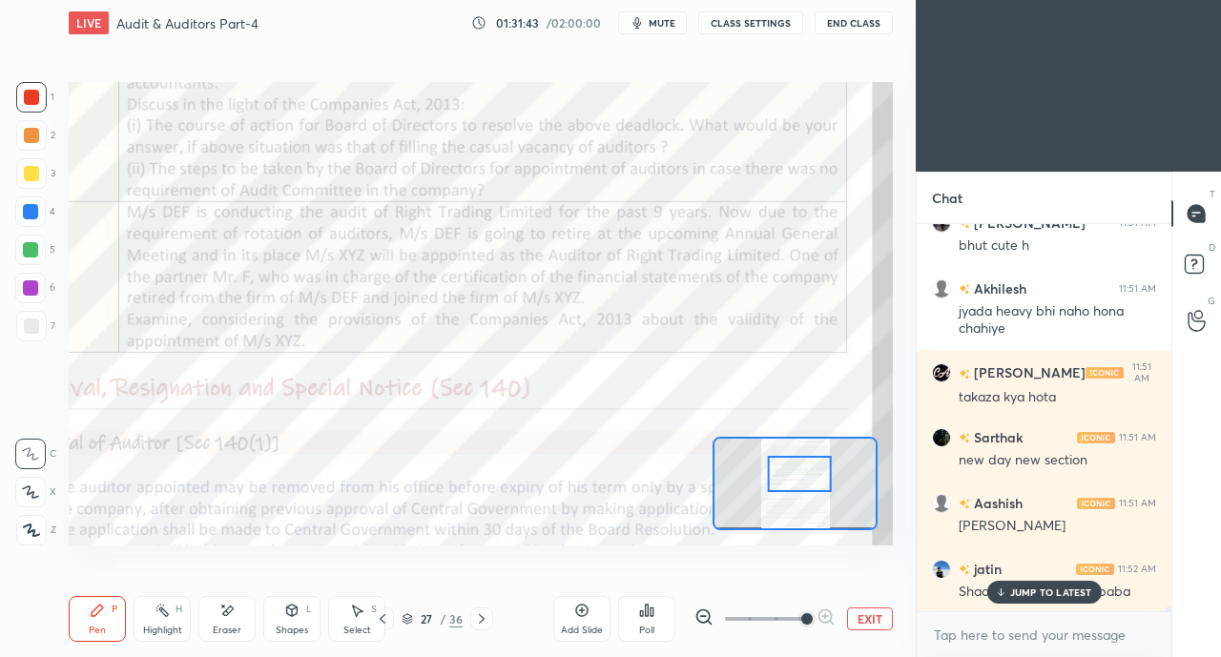
click at [1039, 576] on div "[PERSON_NAME] 11:52 AM" at bounding box center [1044, 569] width 224 height 20
click at [1034, 586] on div "JUMP TO LATEST" at bounding box center [1043, 592] width 114 height 23
click at [486, 615] on icon at bounding box center [481, 618] width 15 height 15
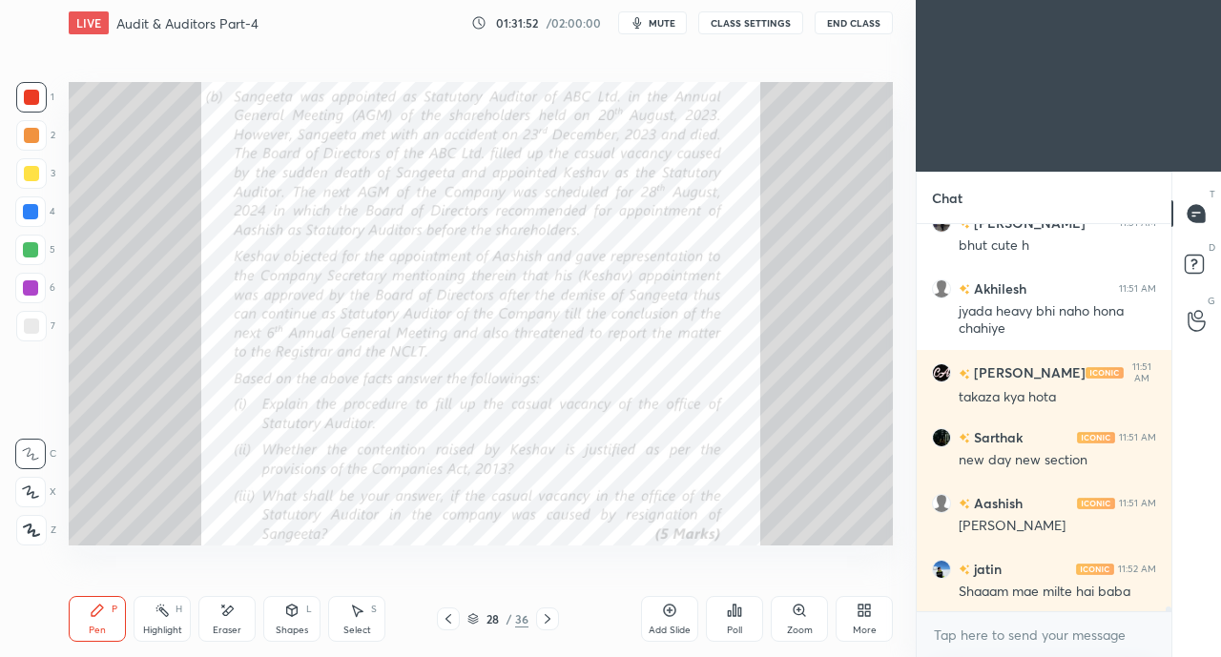
click at [486, 613] on div "28" at bounding box center [492, 618] width 19 height 11
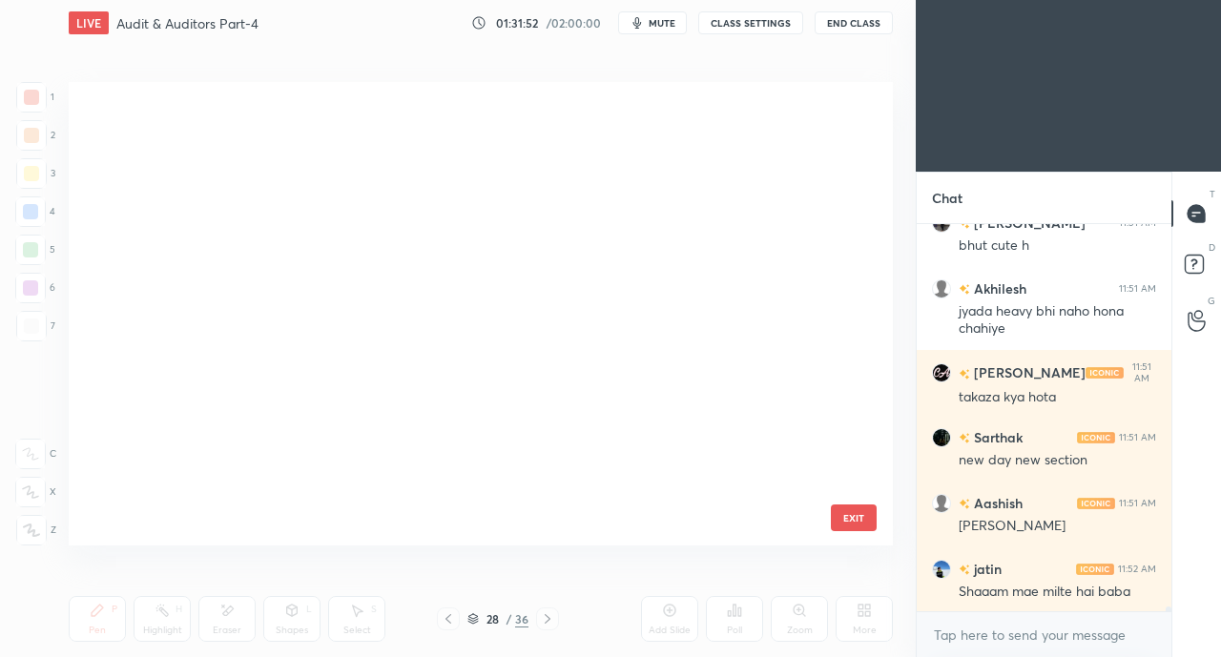
scroll to position [458, 814]
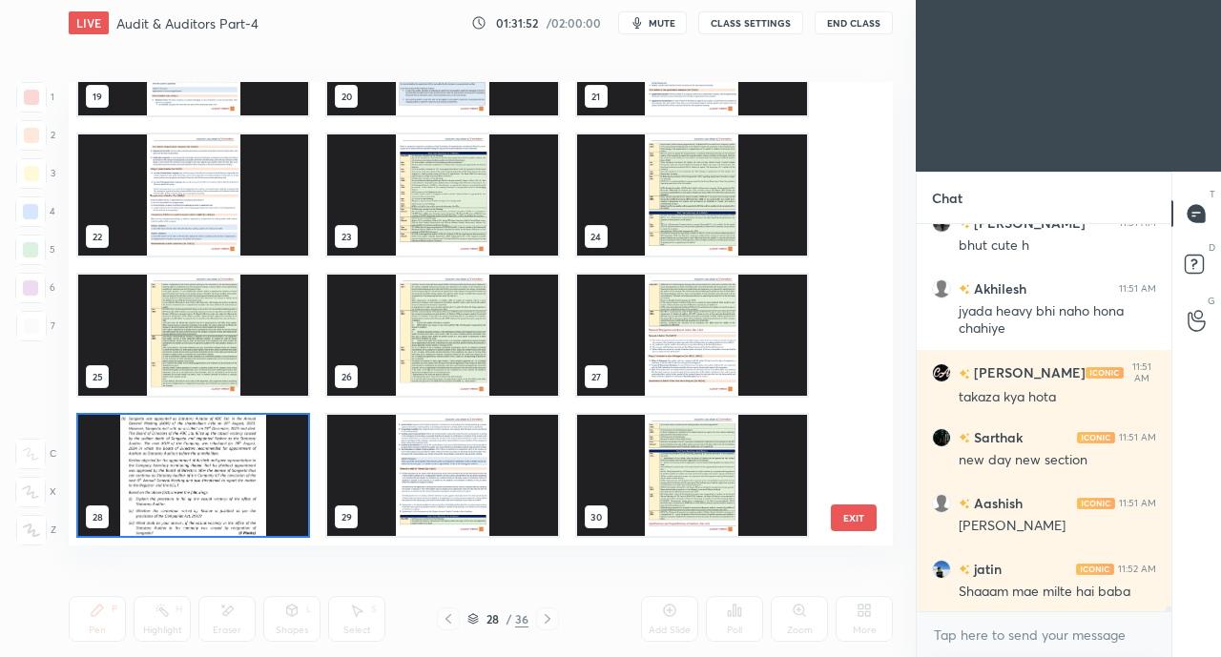
click at [544, 618] on div at bounding box center [547, 618] width 23 height 23
click at [544, 615] on div at bounding box center [547, 618] width 23 height 23
click at [537, 619] on div at bounding box center [547, 618] width 23 height 23
click at [496, 510] on img "grid" at bounding box center [442, 475] width 230 height 121
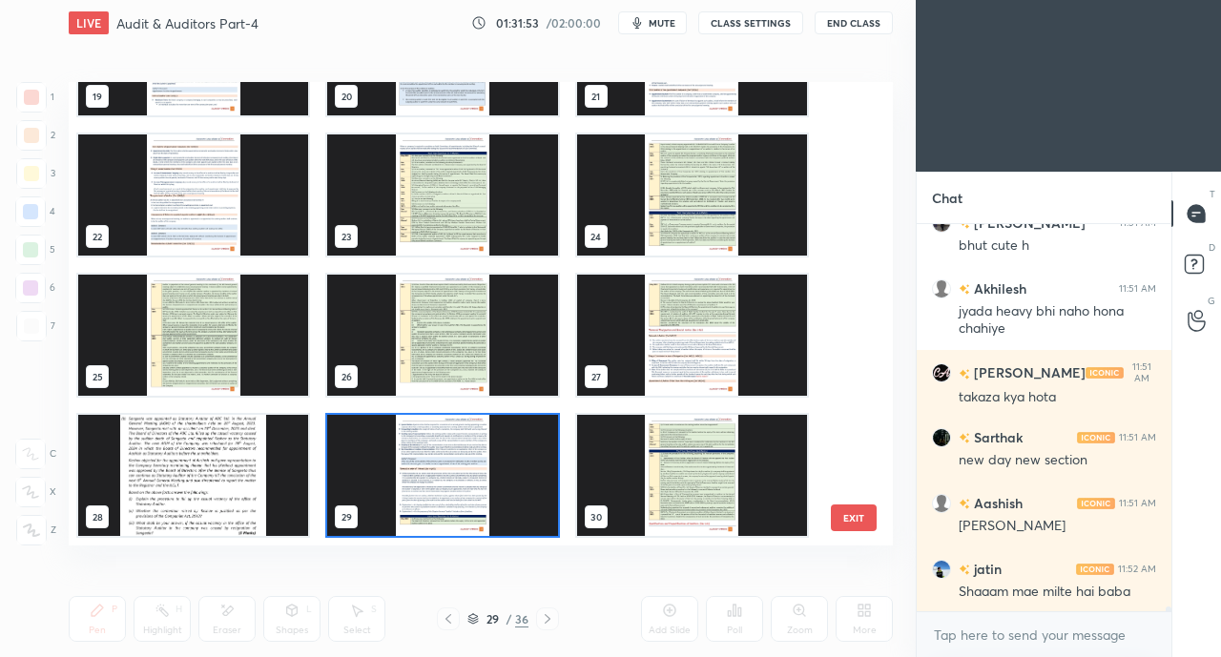
click at [502, 511] on img "grid" at bounding box center [442, 475] width 230 height 121
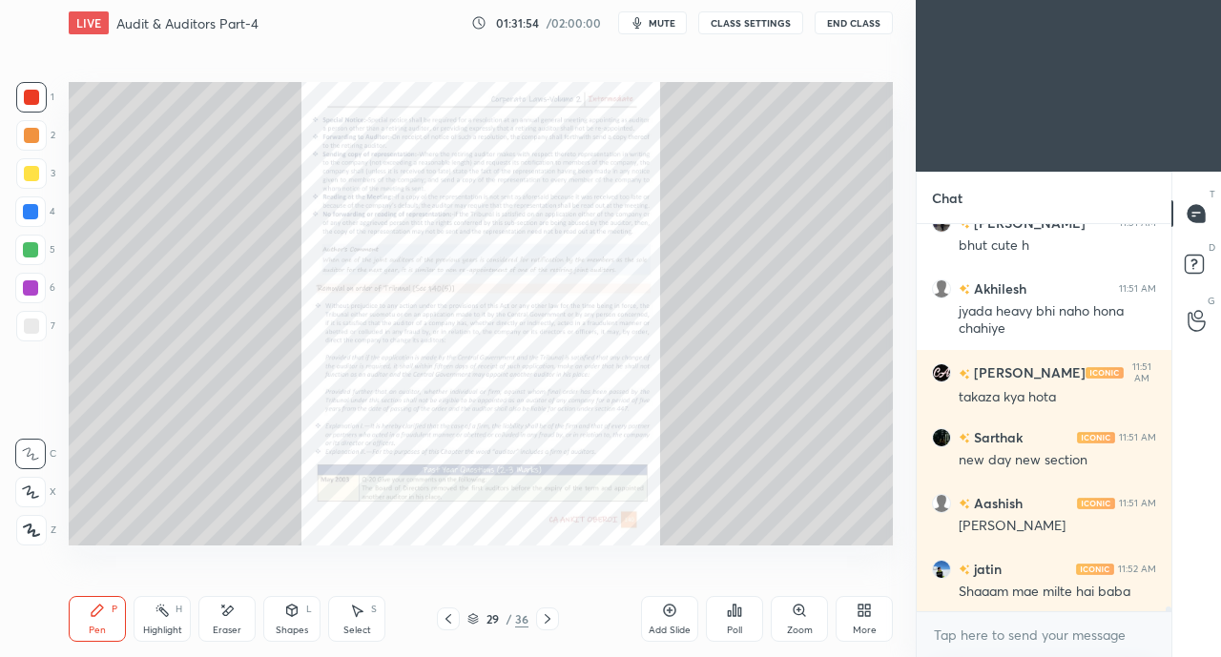
scroll to position [0, 0]
click at [546, 606] on div "Pen P Highlight H Eraser Shapes L Select S 29 / 36 Add Slide Poll Zoom More" at bounding box center [481, 619] width 824 height 76
click at [547, 606] on div "Pen P Highlight H Eraser Shapes L Select S 29 / 36 Add Slide Poll Zoom More" at bounding box center [481, 619] width 824 height 76
click at [551, 607] on div "Pen P Highlight H Eraser Shapes L Select S 29 / 36 Add Slide Poll Zoom More" at bounding box center [481, 619] width 824 height 76
click at [547, 611] on div at bounding box center [547, 618] width 23 height 23
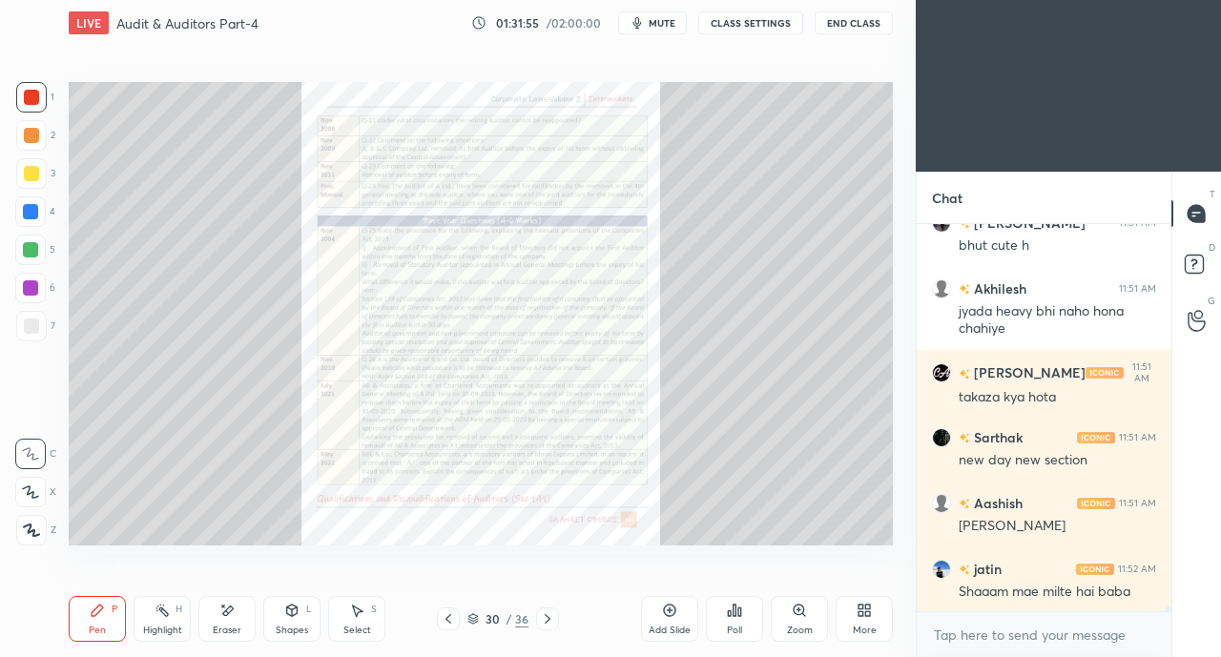
click at [549, 613] on icon at bounding box center [547, 618] width 15 height 15
click at [548, 615] on icon at bounding box center [547, 618] width 15 height 15
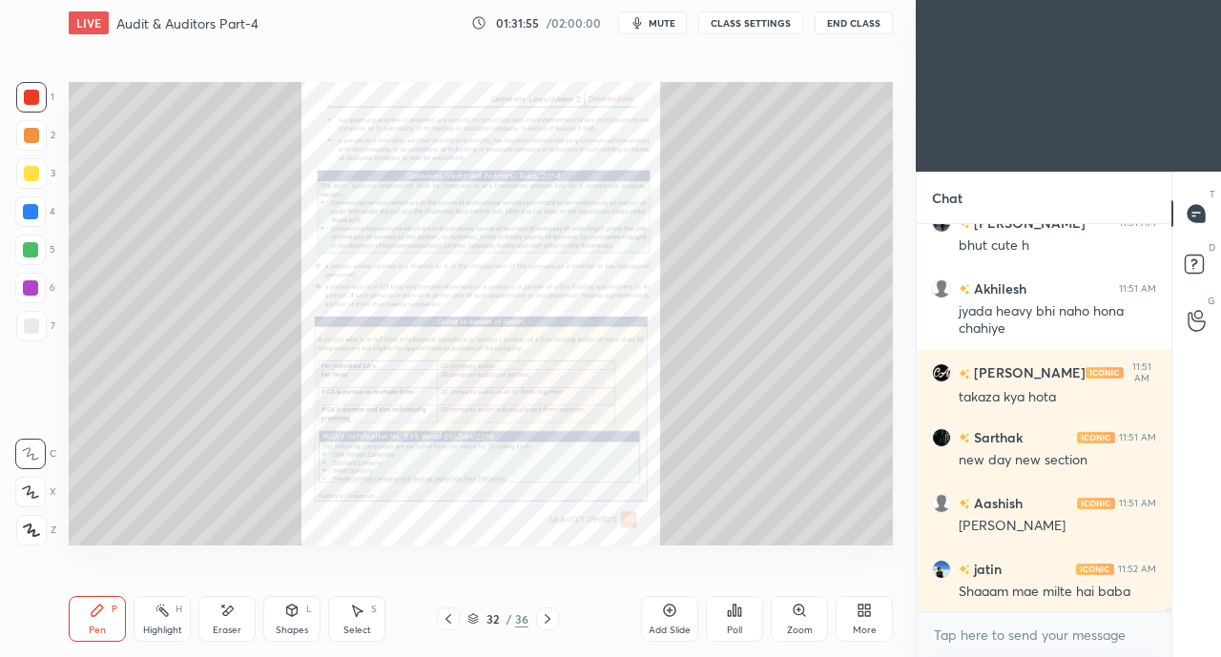
click at [547, 615] on icon at bounding box center [547, 618] width 15 height 15
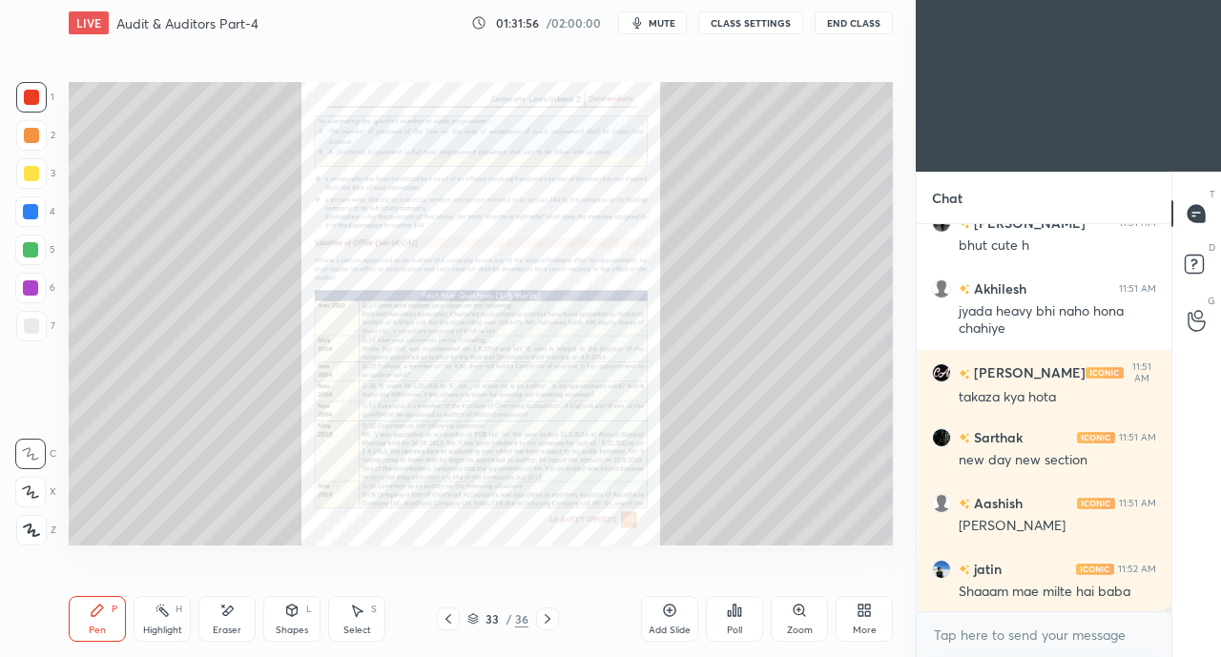
click at [547, 613] on icon at bounding box center [547, 618] width 15 height 15
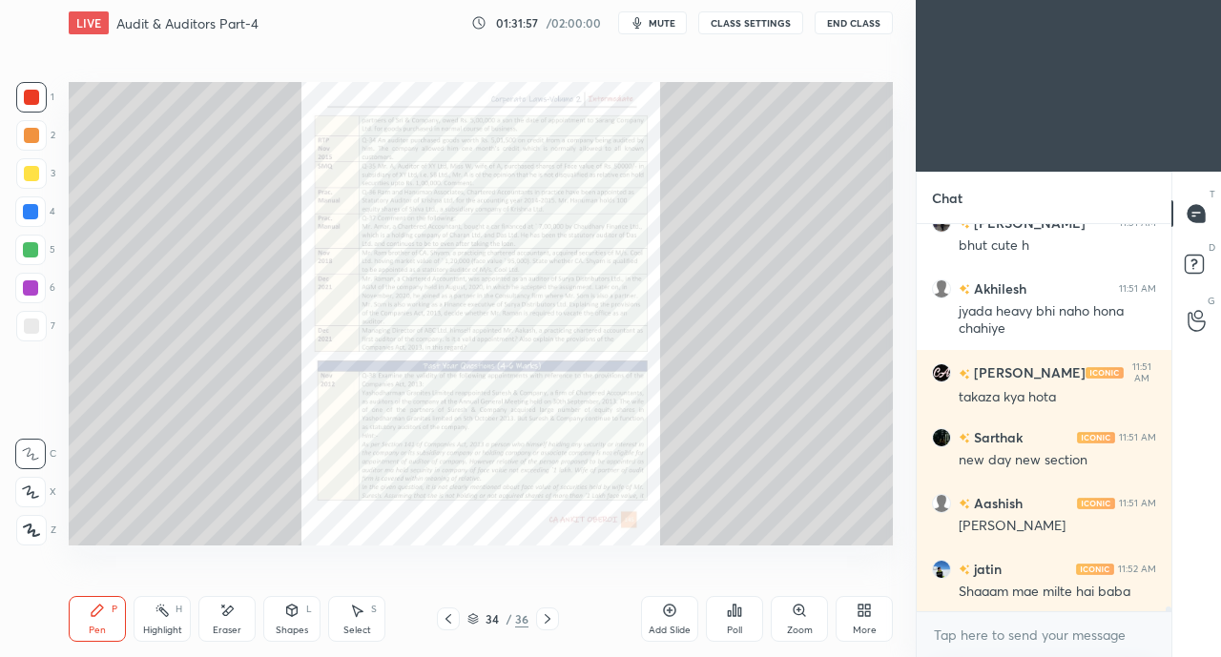
click at [449, 617] on icon at bounding box center [448, 618] width 15 height 15
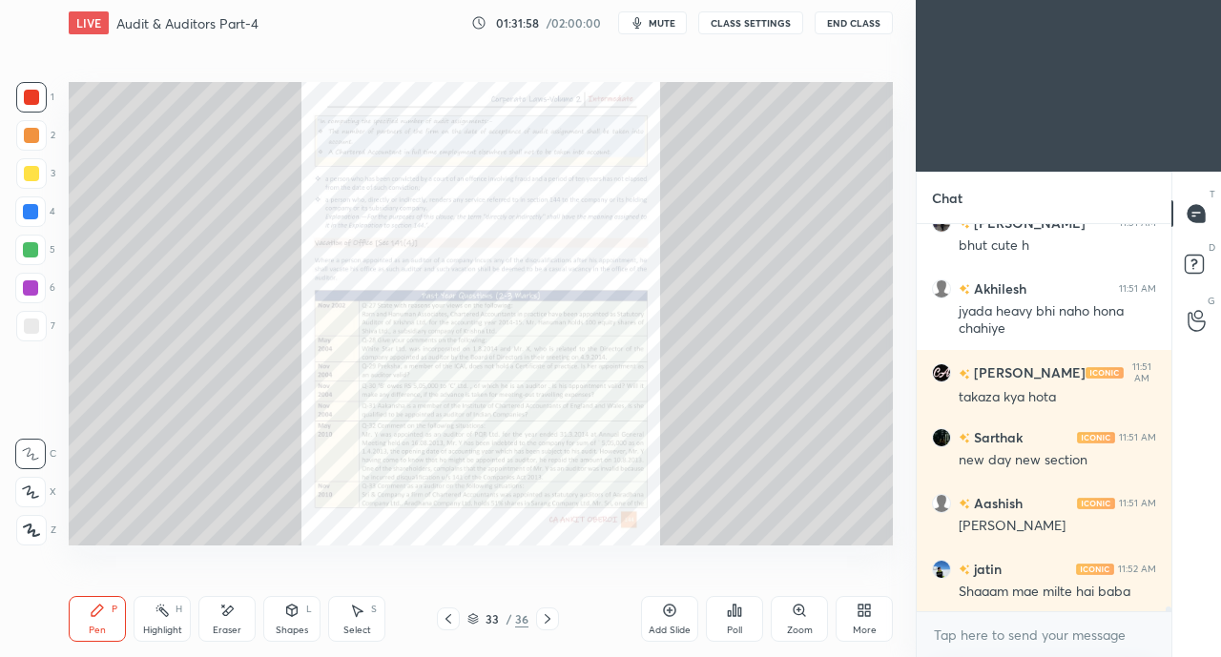
click at [550, 619] on icon at bounding box center [547, 618] width 15 height 15
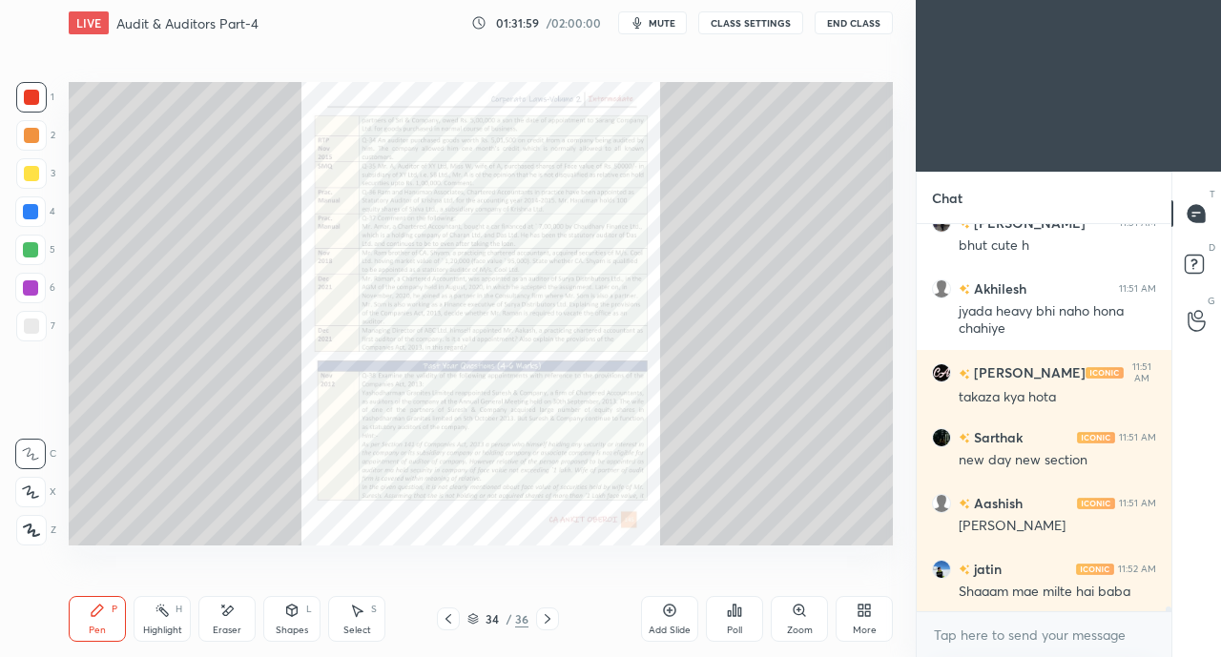
click at [548, 619] on icon at bounding box center [547, 618] width 15 height 15
click at [545, 619] on icon at bounding box center [547, 618] width 15 height 15
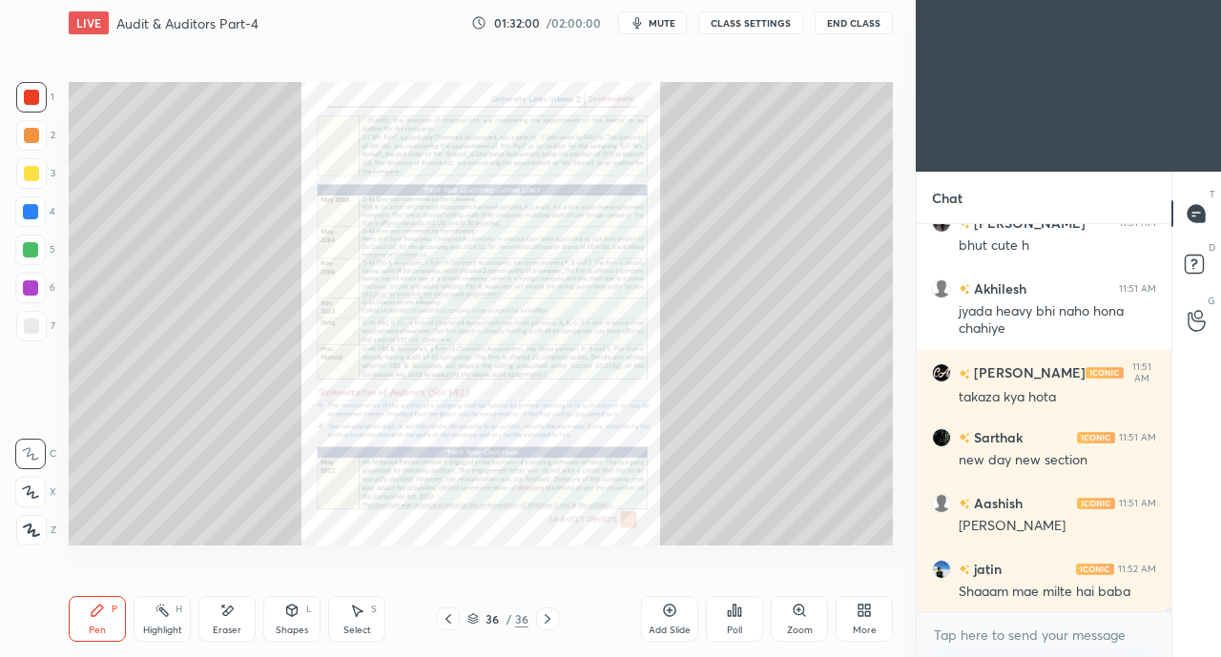
click at [542, 619] on icon at bounding box center [547, 618] width 15 height 15
click at [782, 608] on div "Zoom" at bounding box center [799, 619] width 57 height 46
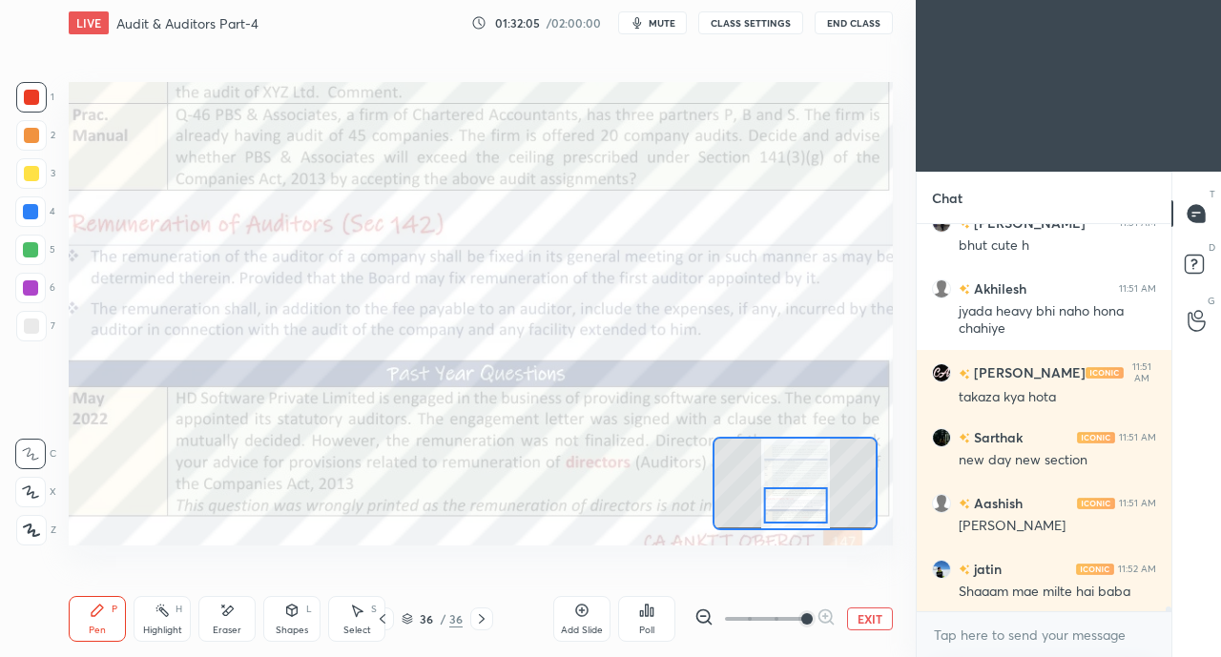
scroll to position [31658, 0]
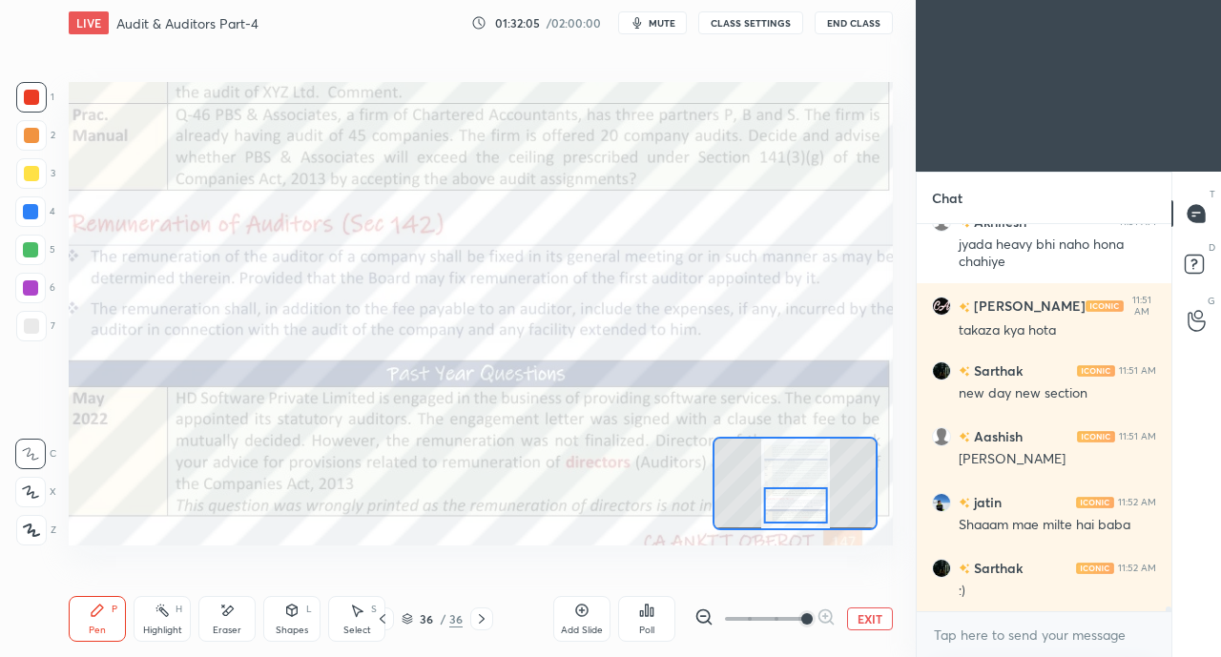
click at [36, 102] on div at bounding box center [31, 97] width 15 height 15
click at [29, 207] on div at bounding box center [30, 211] width 15 height 15
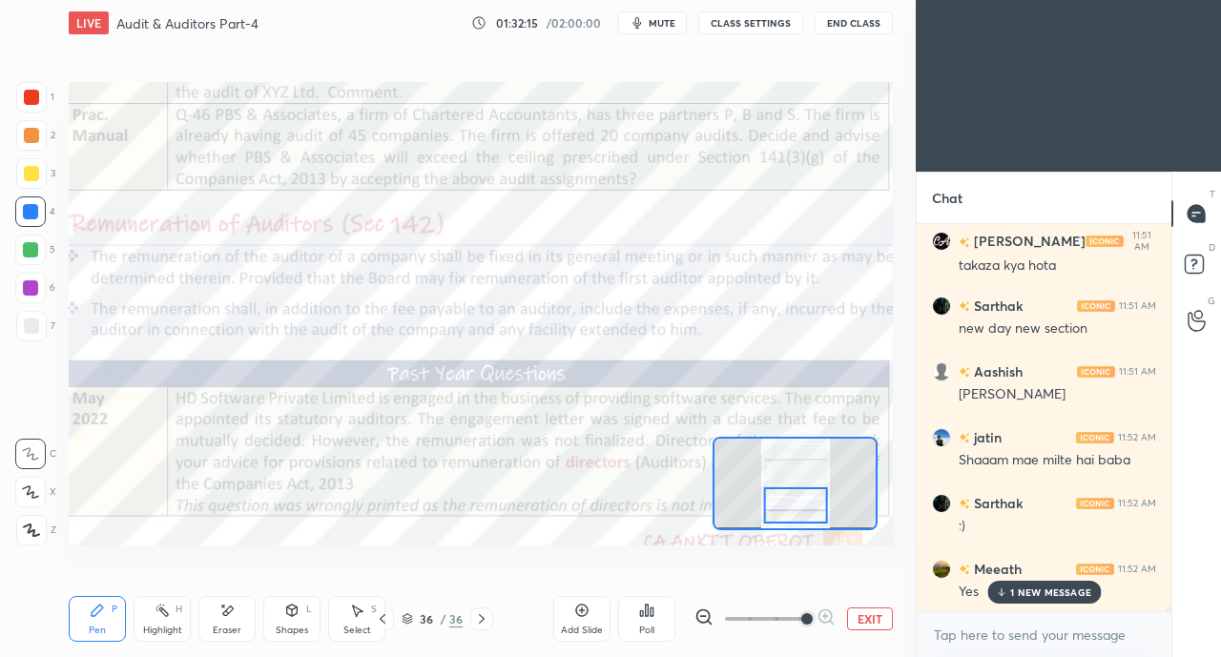
scroll to position [31789, 0]
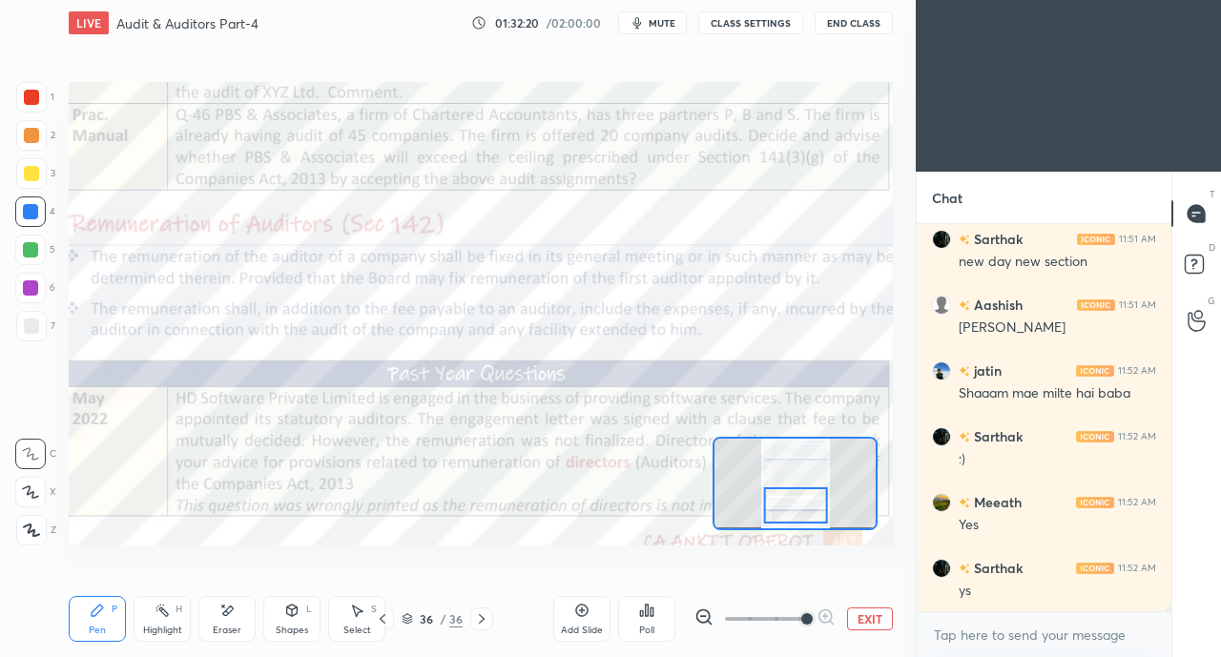
click at [478, 621] on icon at bounding box center [481, 618] width 15 height 15
click at [568, 616] on div "Add Slide" at bounding box center [581, 619] width 57 height 46
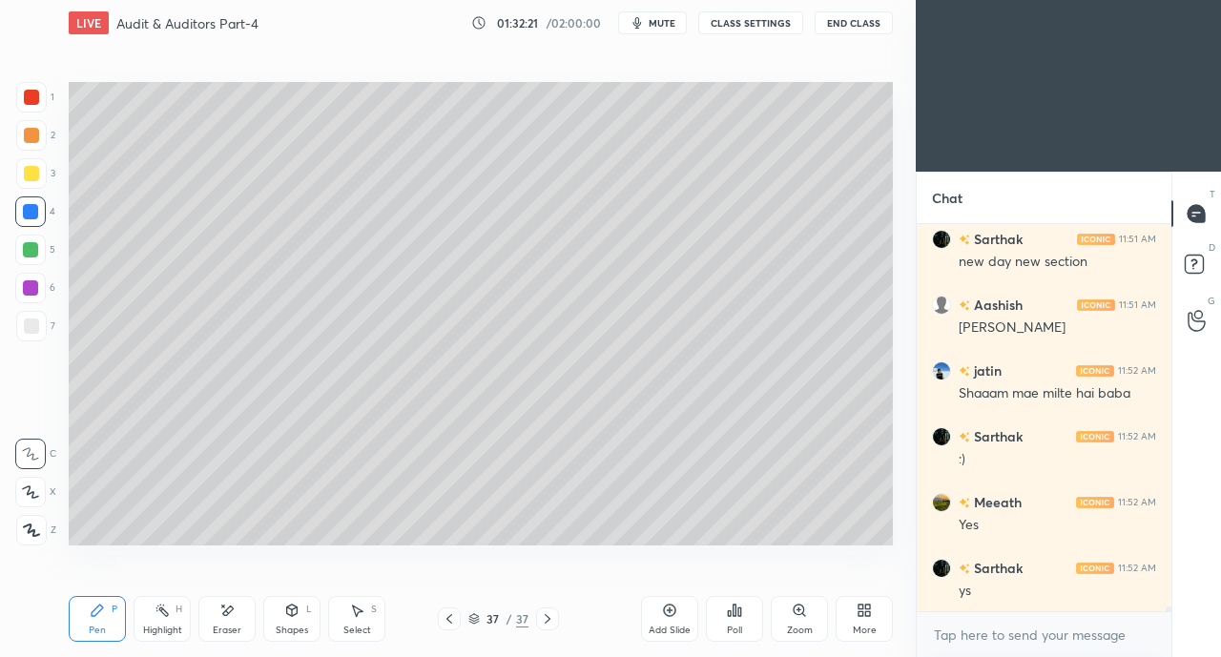
click at [28, 173] on div at bounding box center [31, 173] width 15 height 15
click at [31, 504] on div at bounding box center [30, 492] width 31 height 31
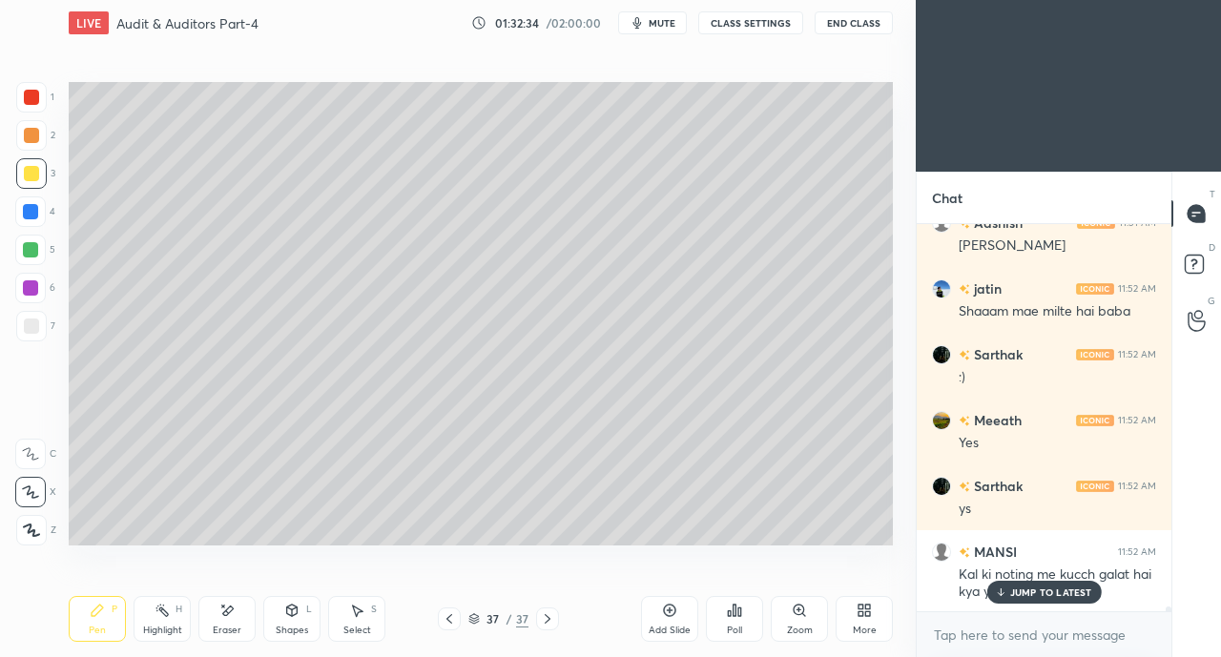
click at [999, 589] on icon at bounding box center [1000, 591] width 12 height 11
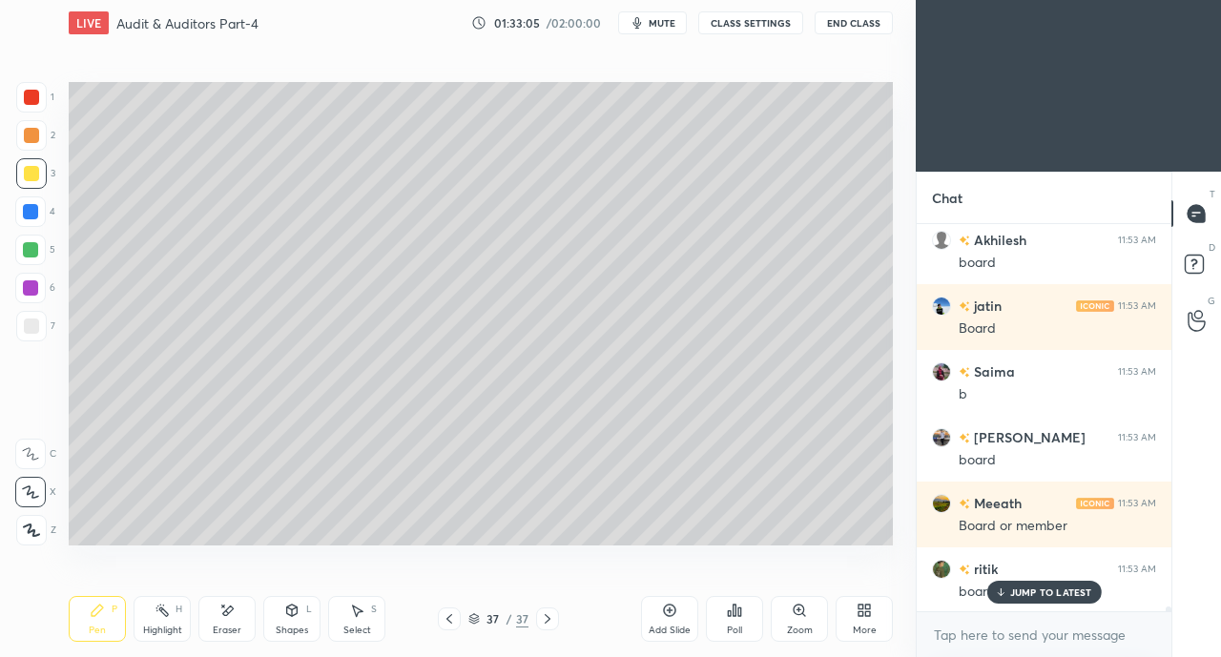
scroll to position [32482, 0]
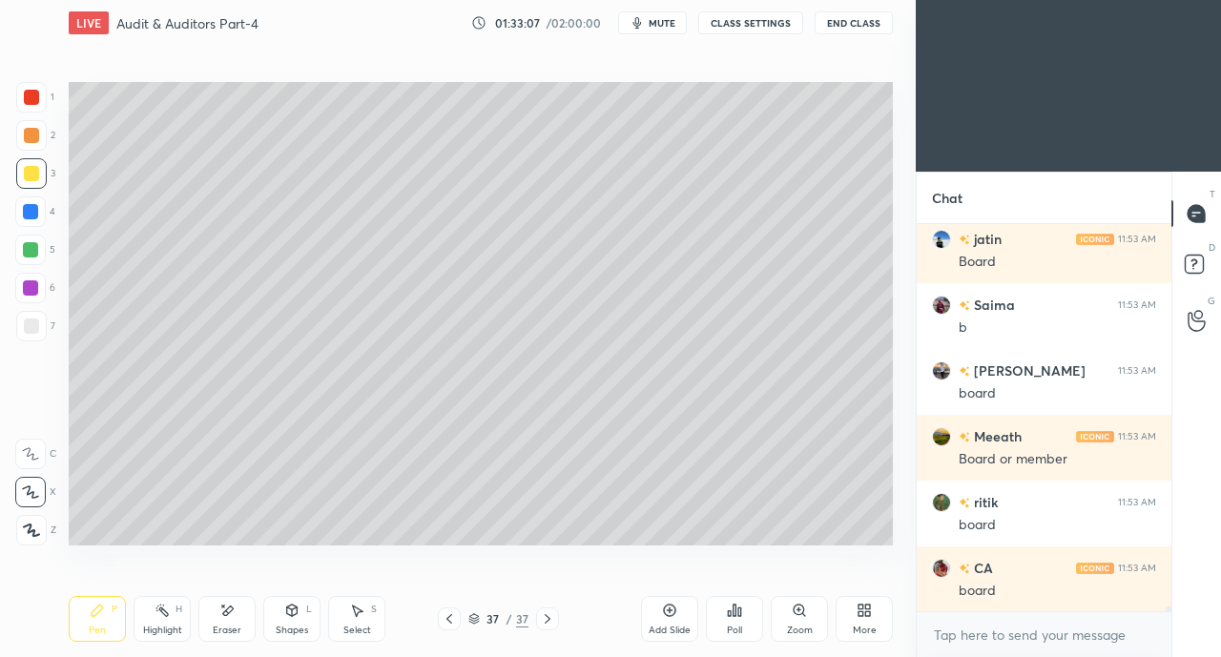
click at [42, 320] on div at bounding box center [31, 326] width 31 height 31
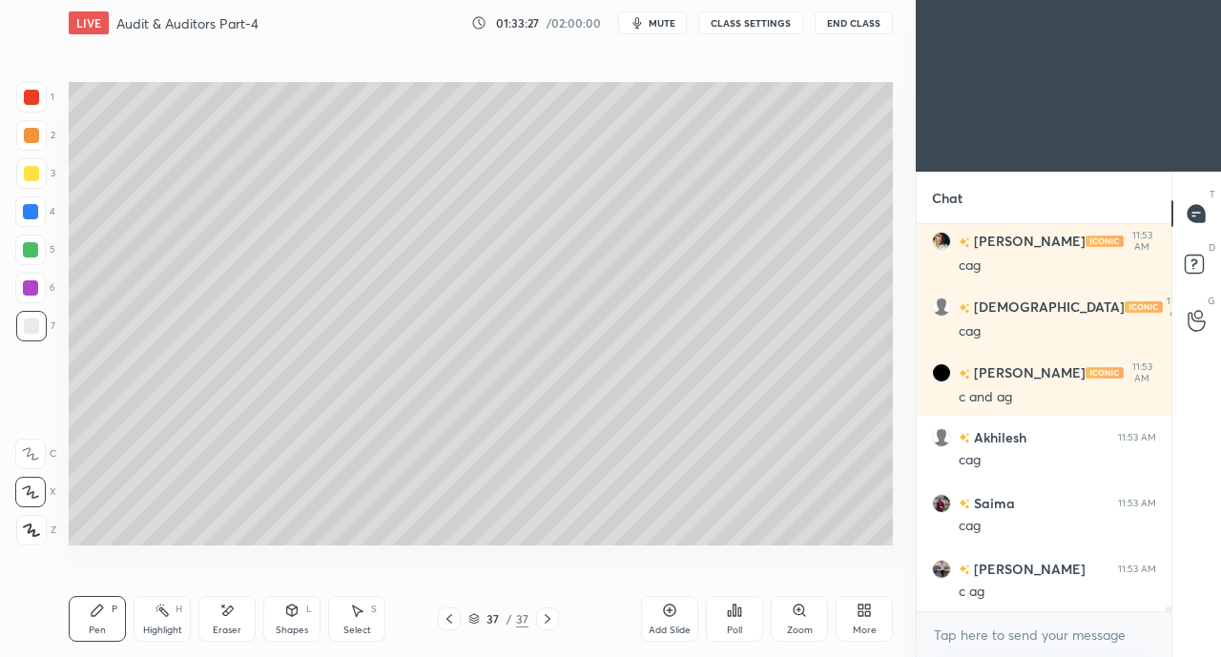
scroll to position [33815, 0]
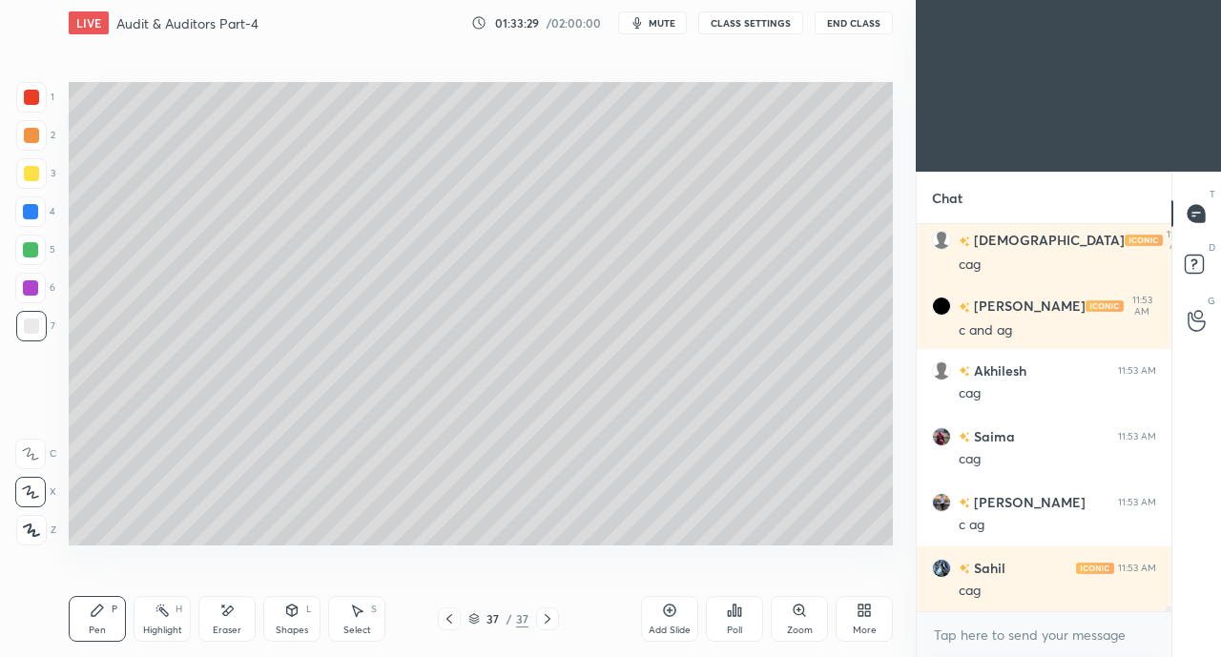
click at [657, 613] on div "Add Slide" at bounding box center [669, 619] width 57 height 46
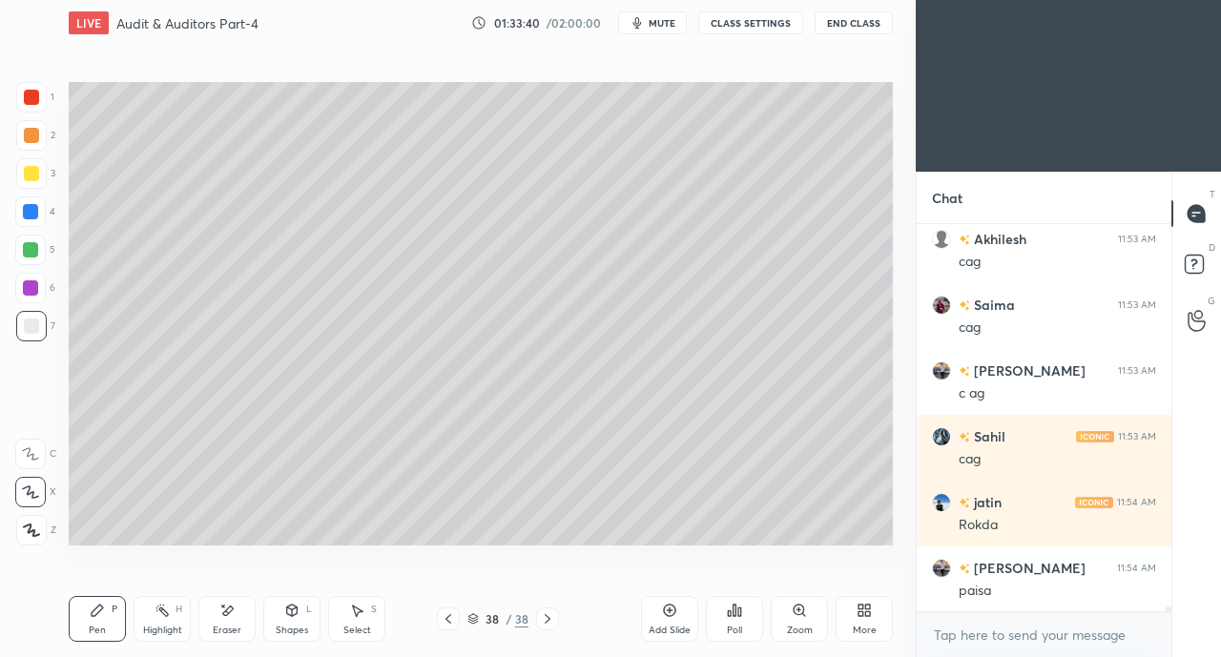
scroll to position [34011, 0]
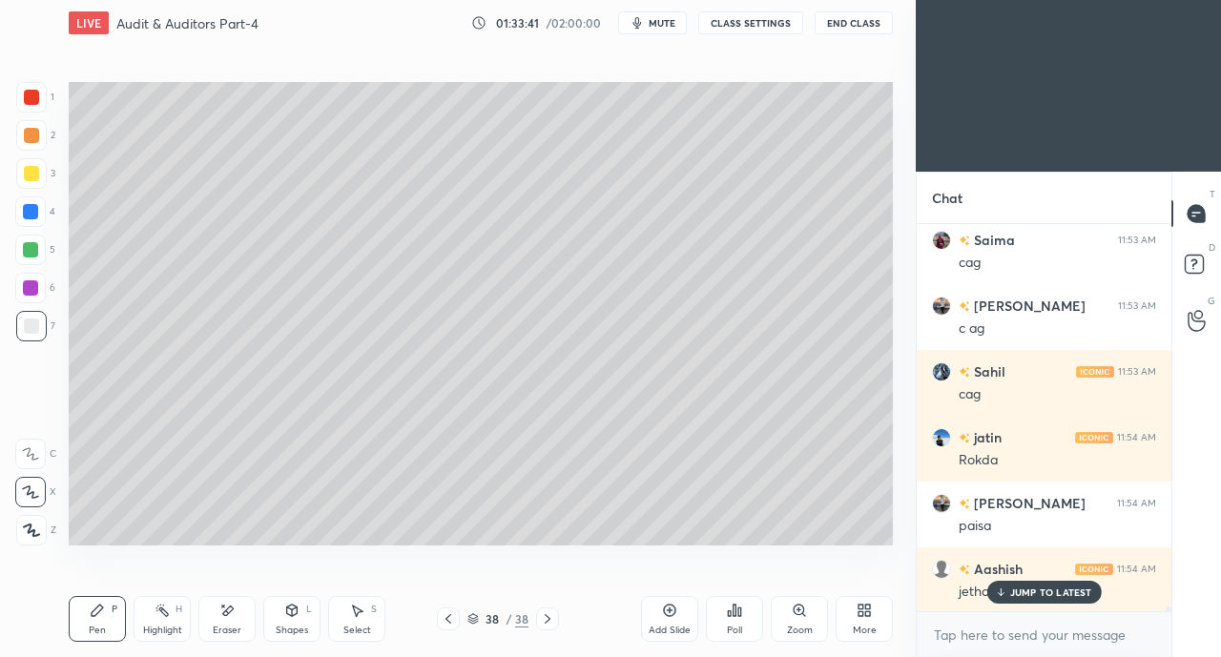
click at [222, 615] on icon at bounding box center [226, 611] width 15 height 16
click at [97, 632] on div "Pen" at bounding box center [97, 631] width 17 height 10
click at [1014, 599] on div "JUMP TO LATEST" at bounding box center [1043, 592] width 114 height 23
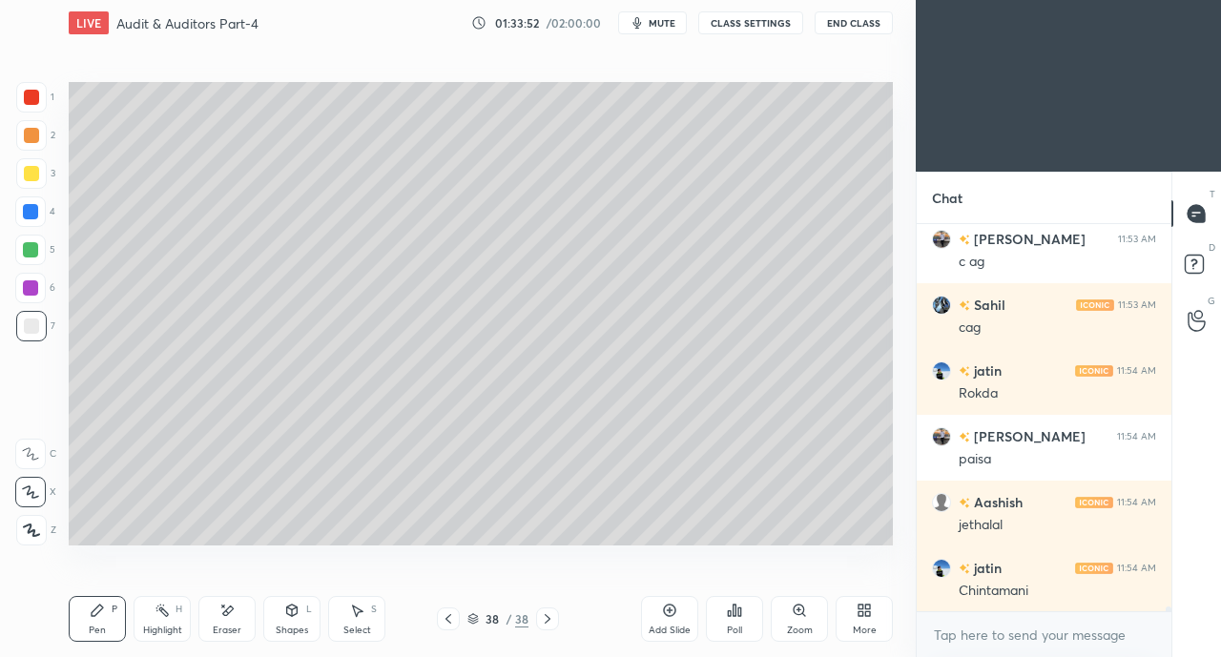
click at [299, 610] on div "Shapes L" at bounding box center [291, 619] width 57 height 46
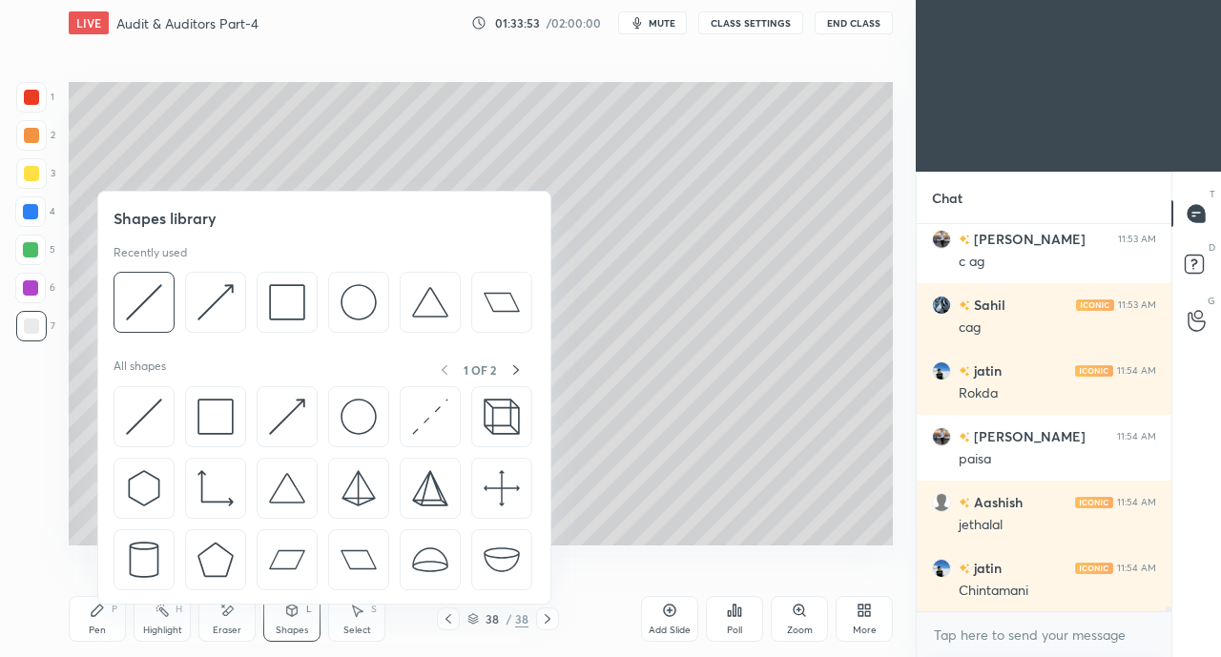
click at [222, 404] on img at bounding box center [215, 417] width 36 height 36
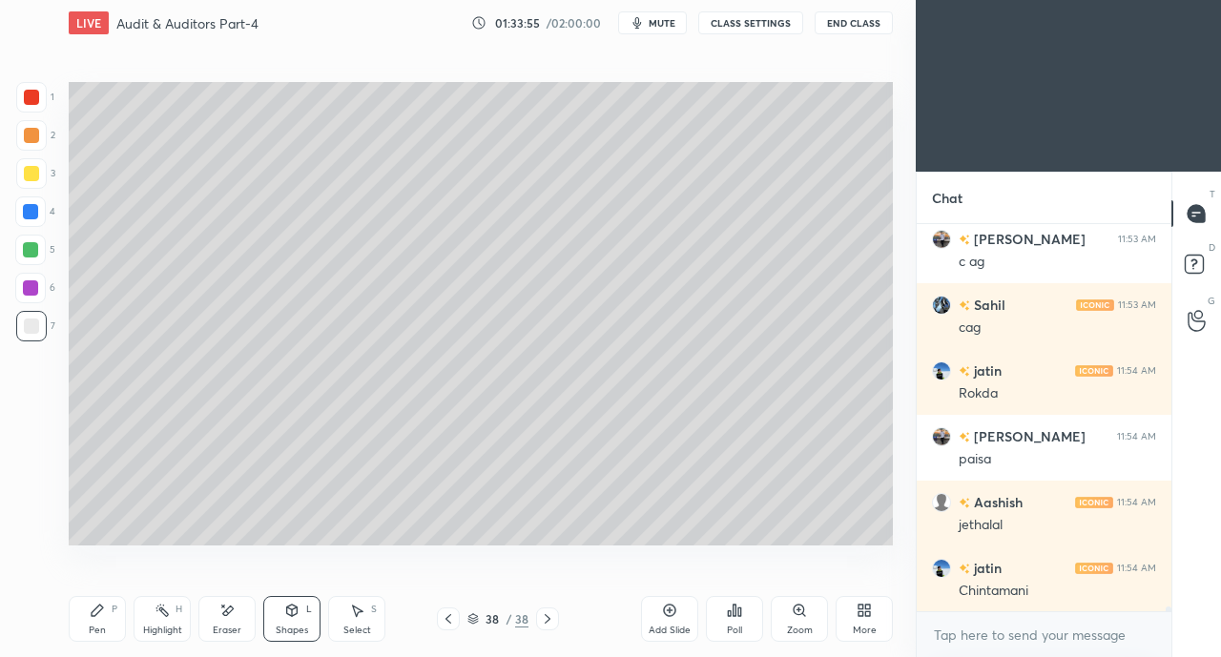
click at [97, 627] on div "Pen" at bounding box center [97, 631] width 17 height 10
click at [29, 177] on div at bounding box center [31, 173] width 15 height 15
click at [296, 619] on div "Shapes L" at bounding box center [291, 619] width 57 height 46
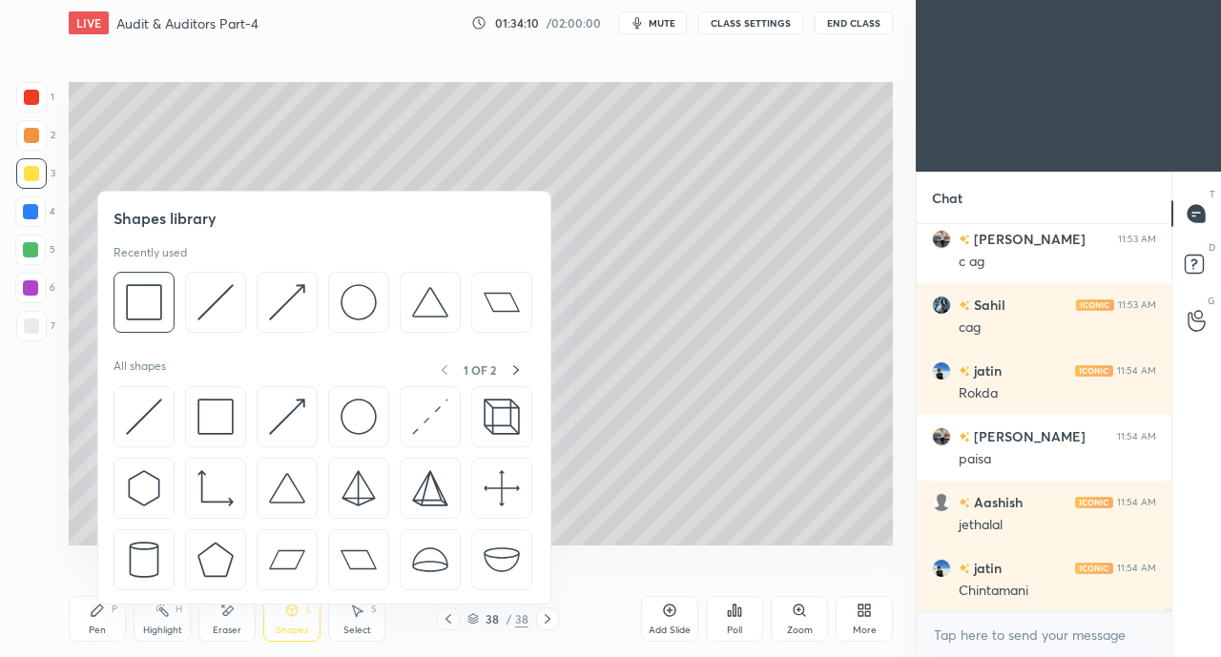
click at [285, 416] on img at bounding box center [287, 417] width 36 height 36
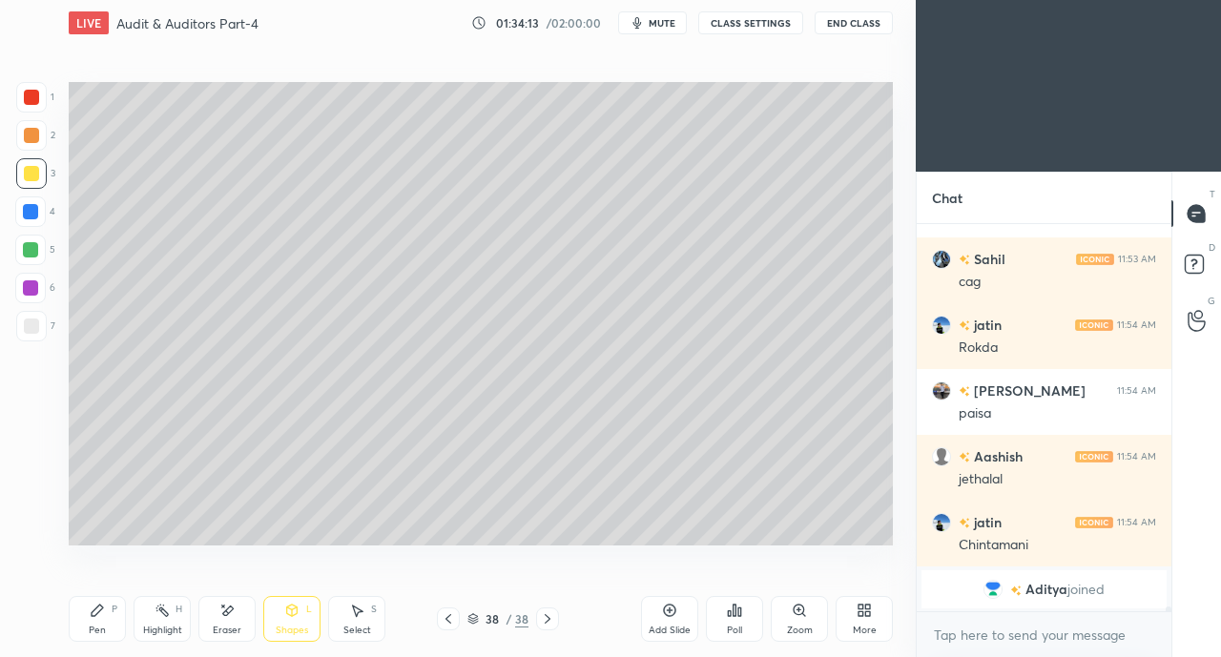
click at [99, 621] on div "Pen P" at bounding box center [97, 619] width 57 height 46
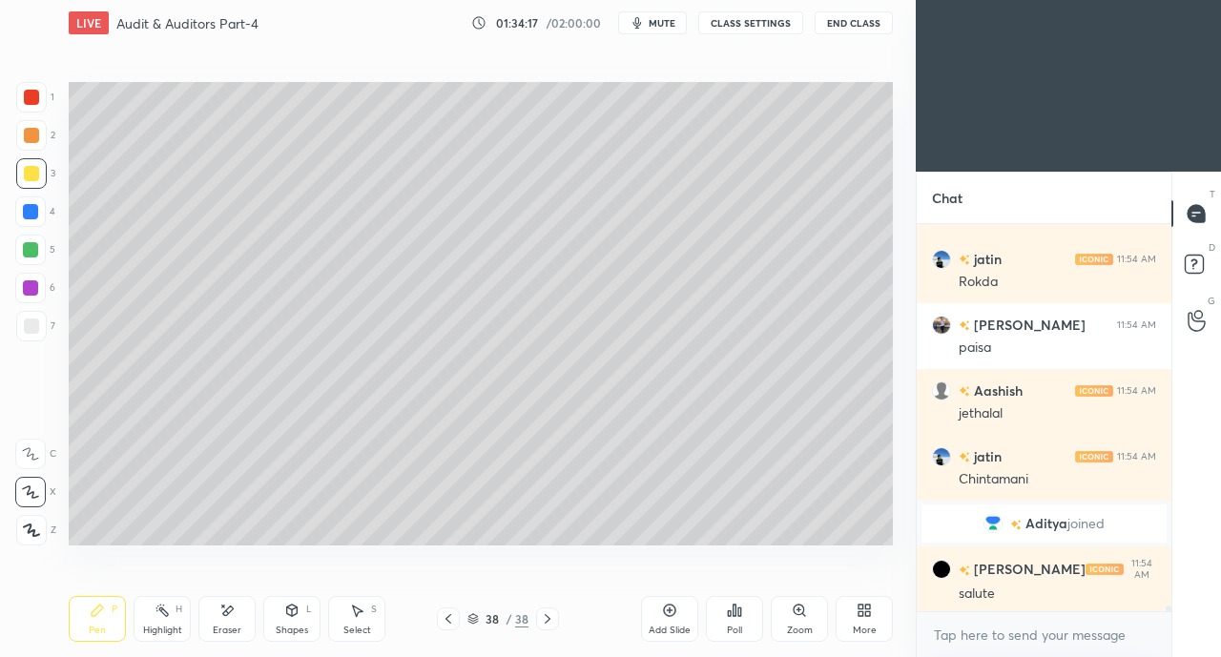
scroll to position [26827, 0]
click at [29, 327] on div at bounding box center [31, 326] width 15 height 15
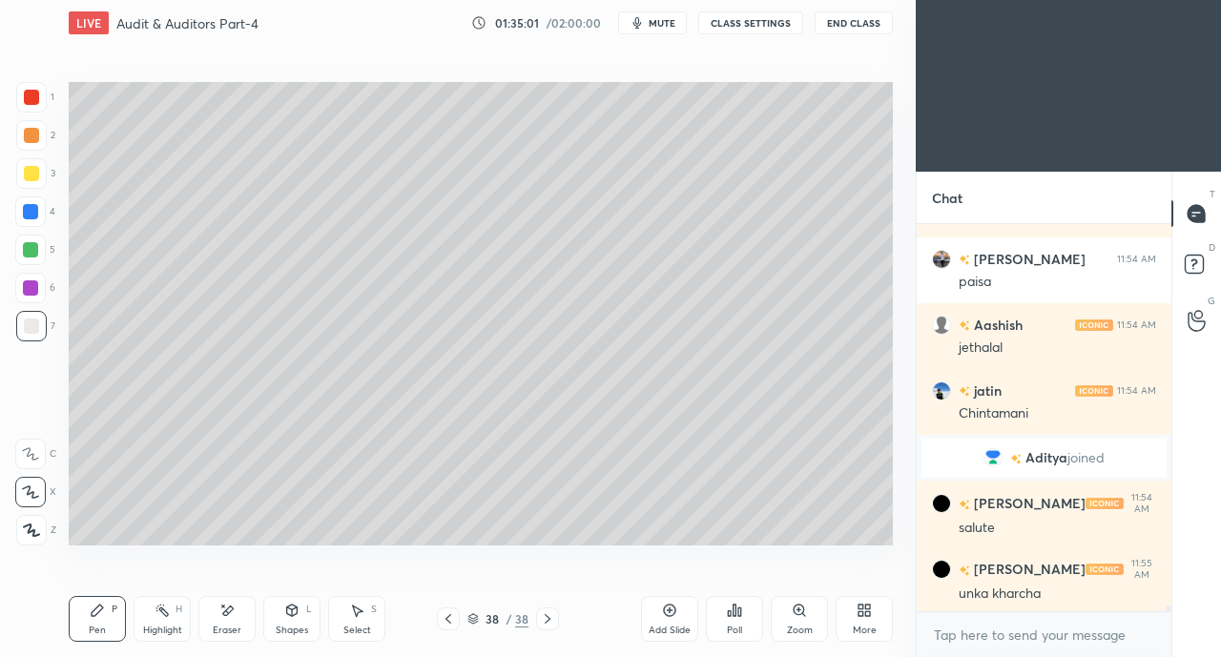
click at [38, 169] on div at bounding box center [31, 173] width 31 height 31
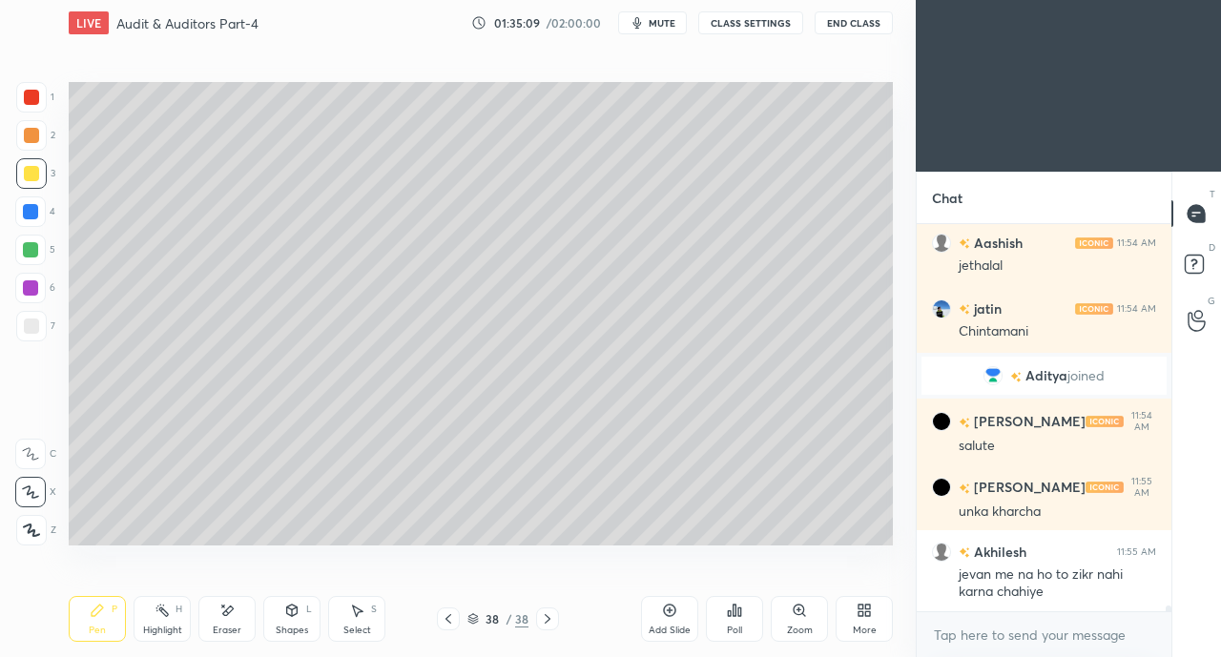
click at [34, 327] on div at bounding box center [31, 326] width 15 height 15
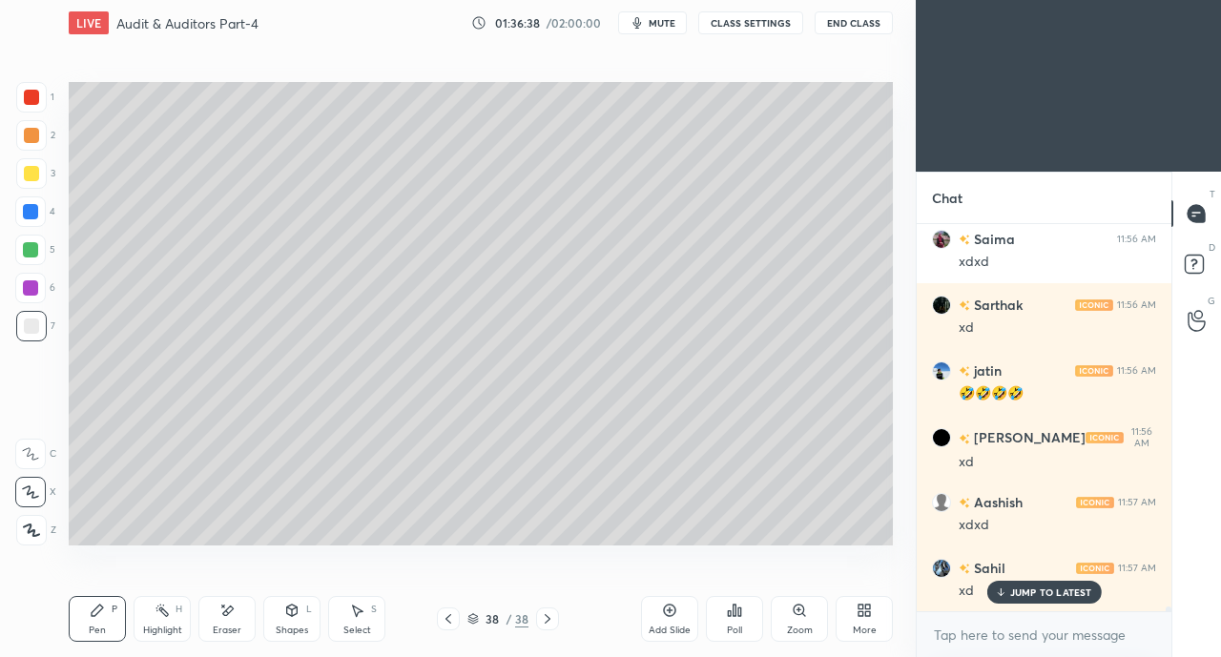
scroll to position [28477, 0]
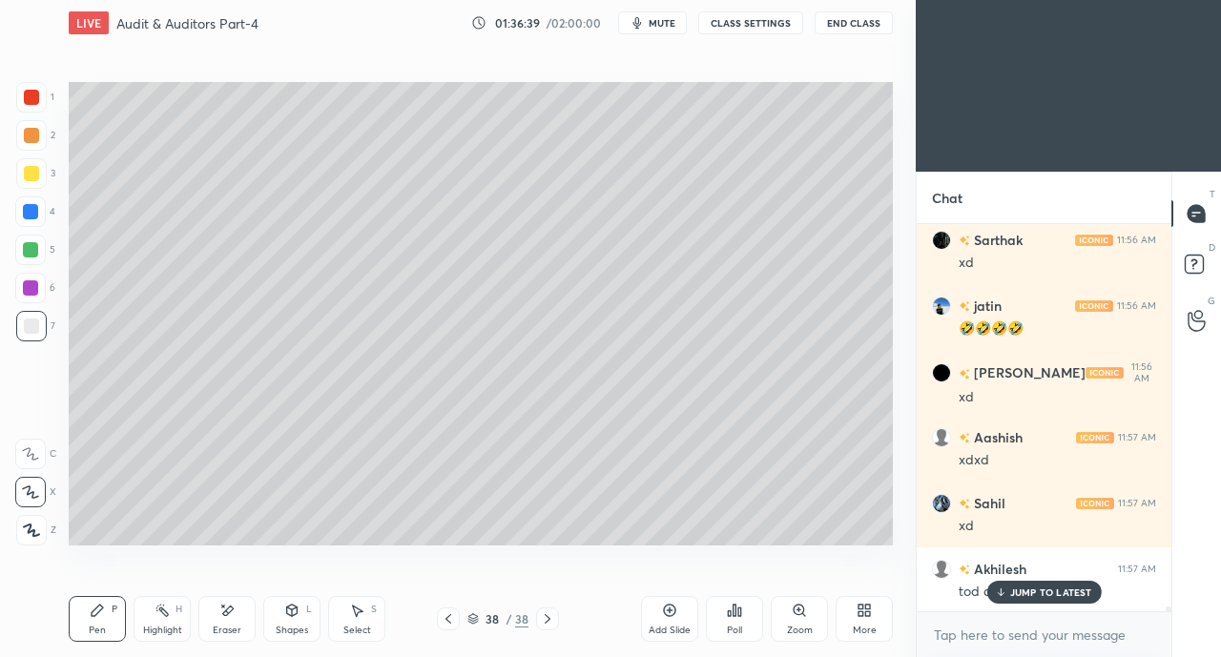
click at [1017, 589] on p "JUMP TO LATEST" at bounding box center [1051, 591] width 82 height 11
click at [32, 173] on div at bounding box center [31, 173] width 15 height 15
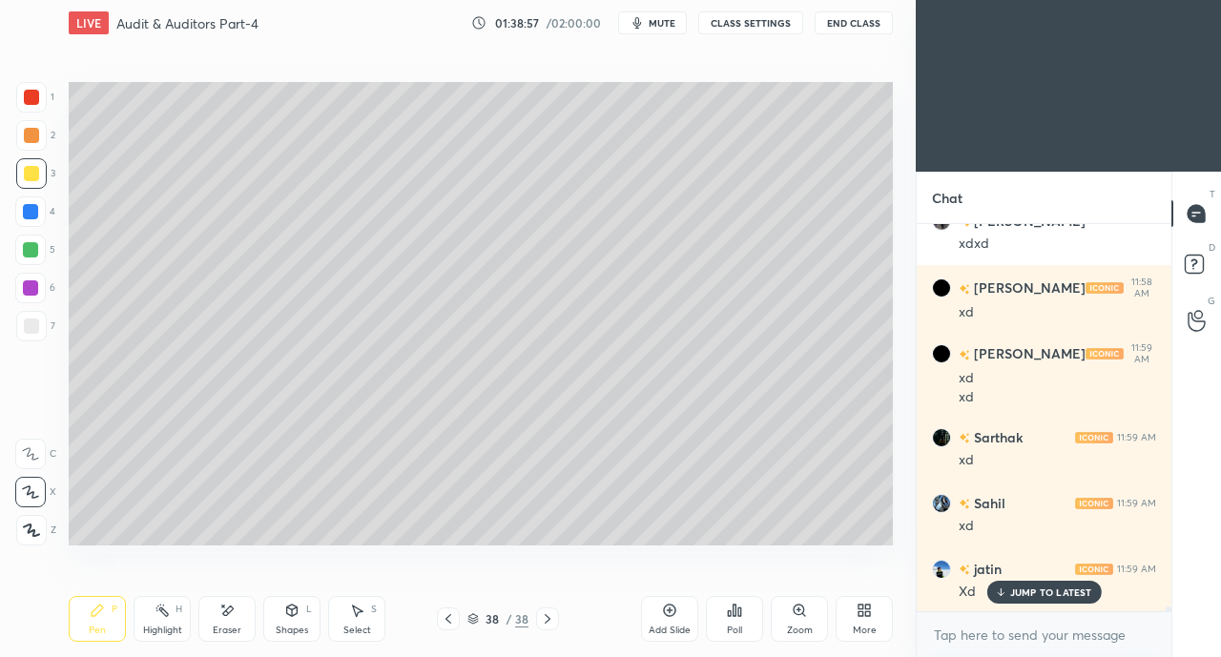
scroll to position [29804, 0]
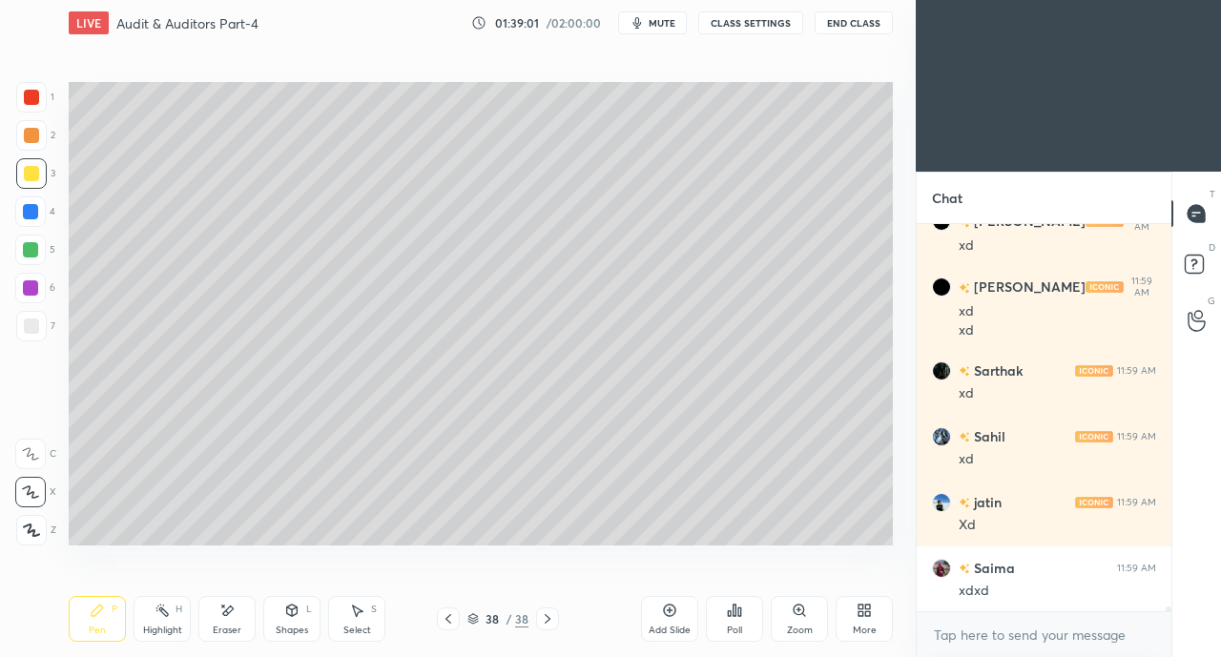
click at [241, 623] on div "Eraser" at bounding box center [226, 619] width 57 height 46
click at [124, 609] on div "Pen P" at bounding box center [97, 619] width 57 height 46
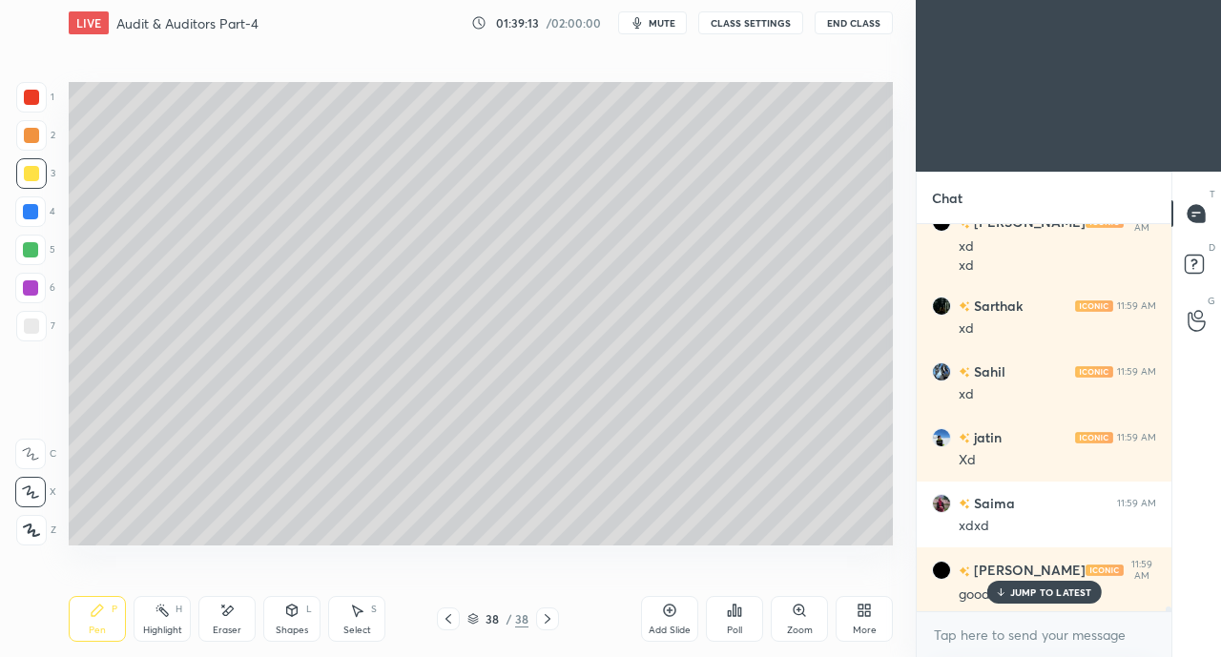
scroll to position [29936, 0]
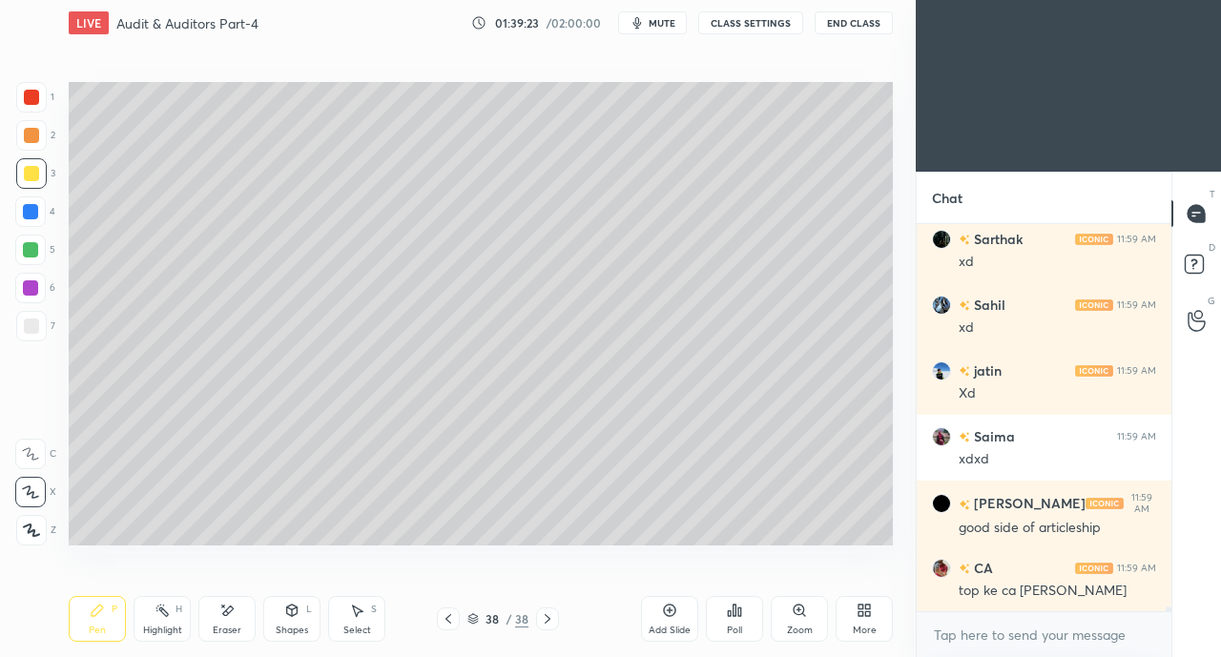
click at [231, 621] on div "Eraser" at bounding box center [226, 619] width 57 height 46
click at [126, 623] on div "Pen P Highlight H Eraser Shapes L Select S" at bounding box center [212, 619] width 286 height 46
click at [110, 611] on div "Pen P" at bounding box center [97, 619] width 57 height 46
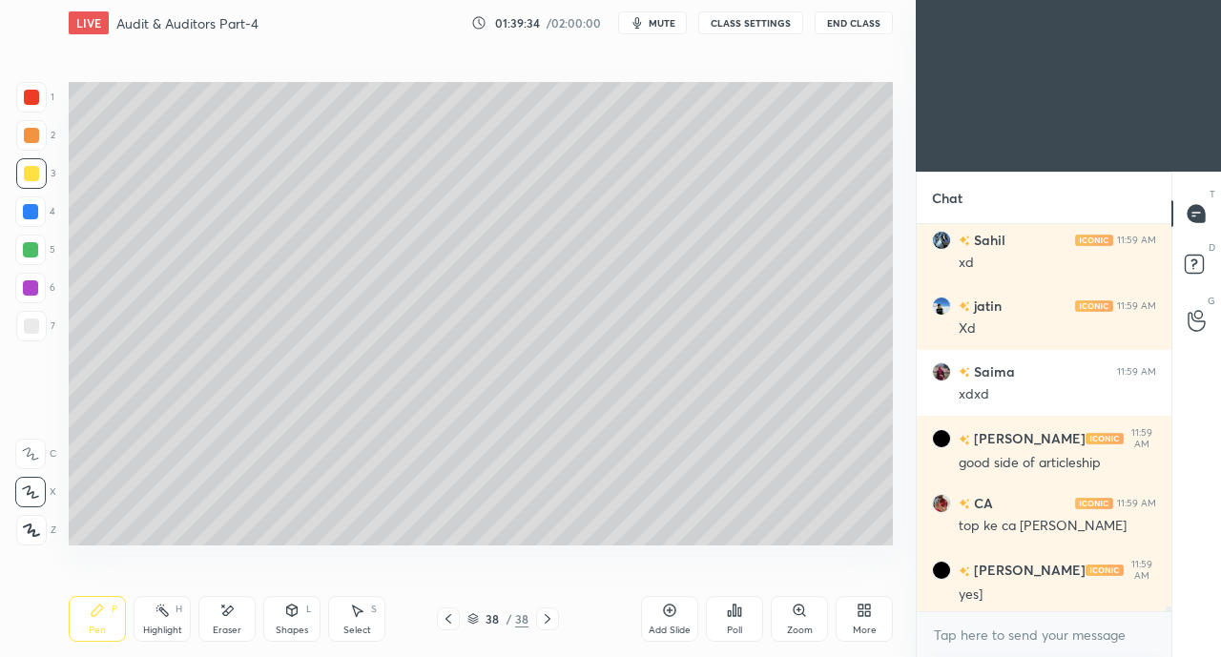
scroll to position [30067, 0]
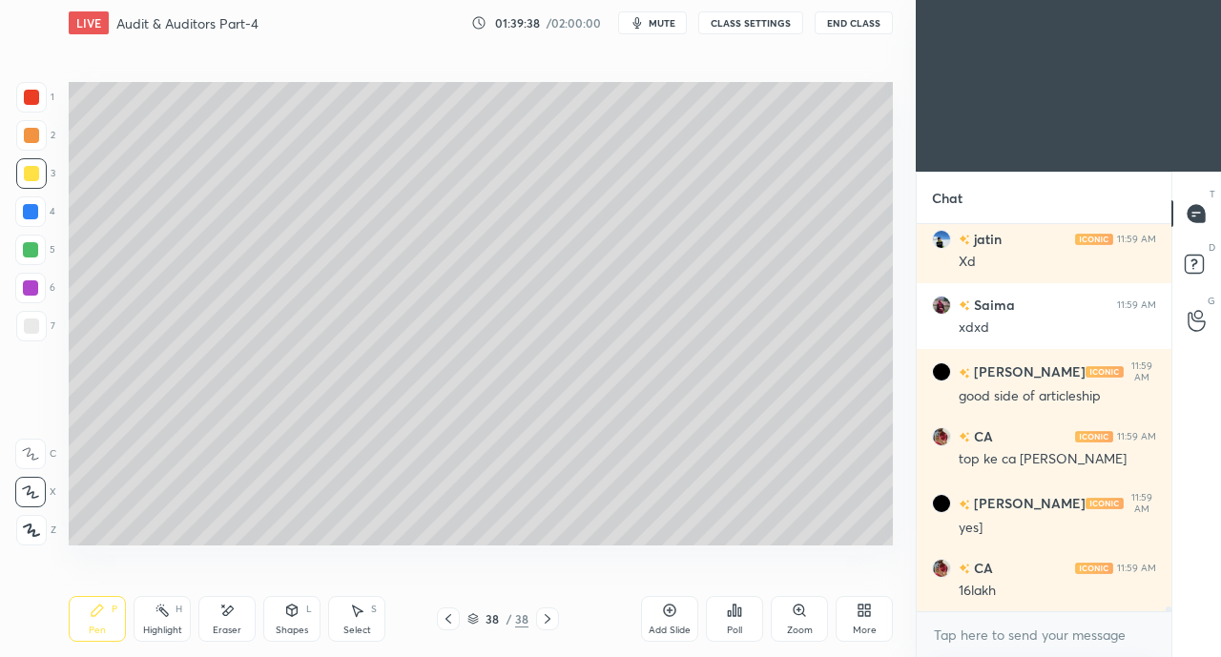
click at [32, 333] on div at bounding box center [31, 326] width 15 height 15
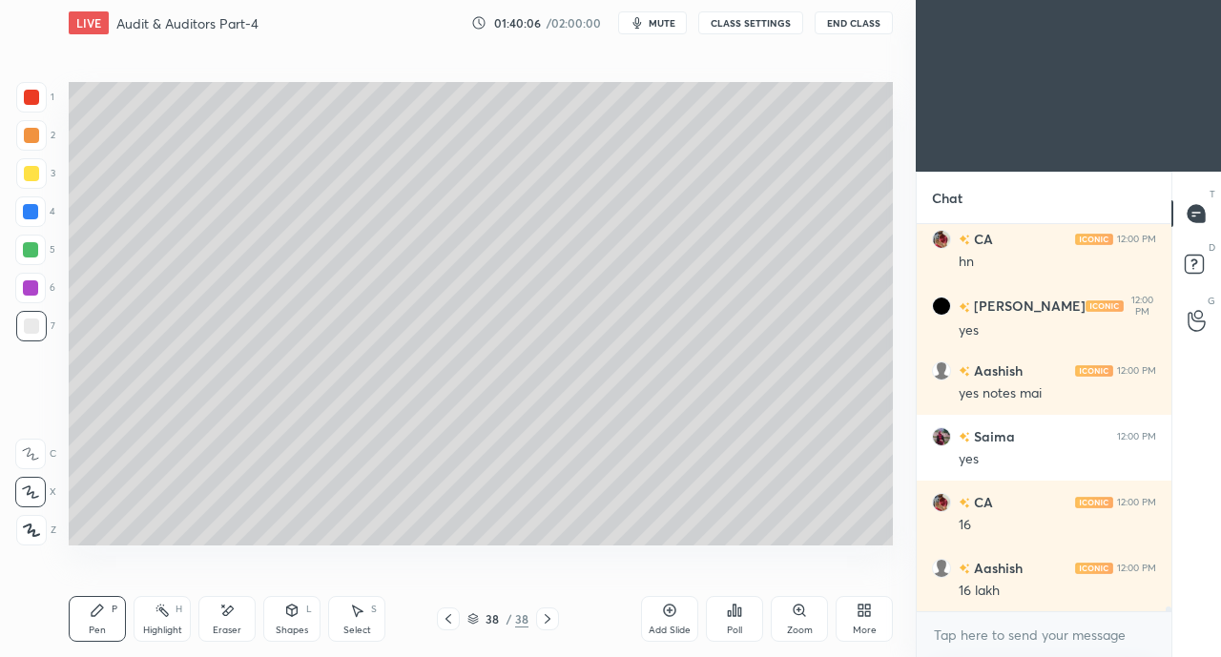
scroll to position [30527, 0]
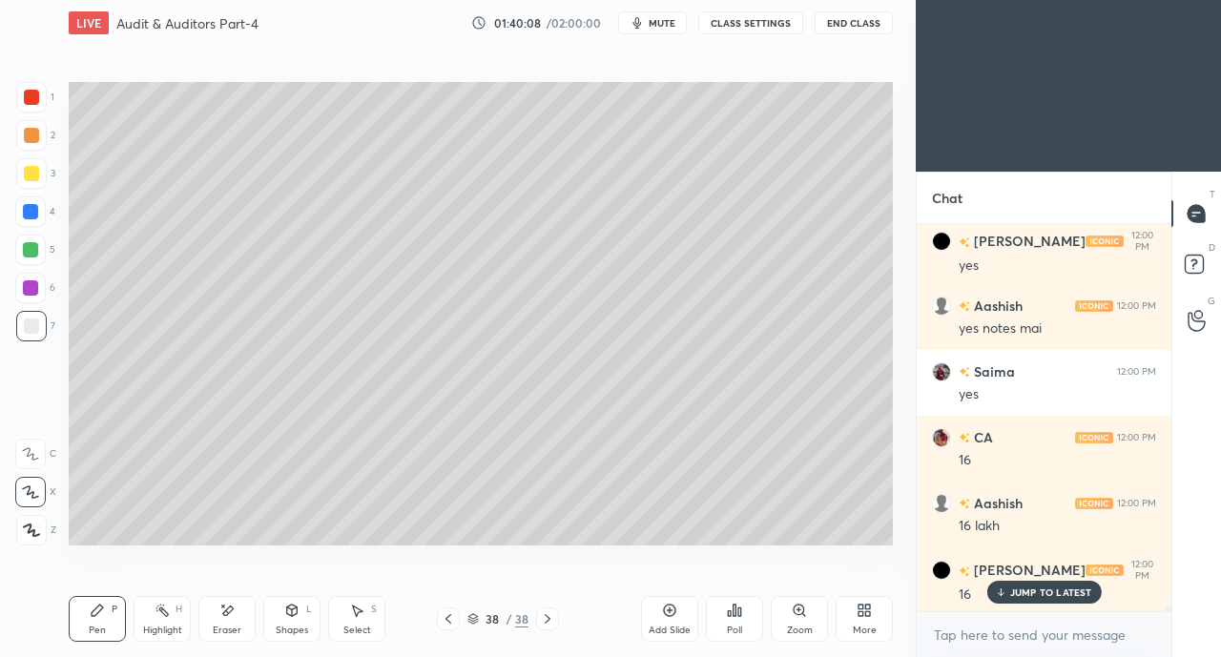
click at [446, 616] on icon at bounding box center [448, 618] width 15 height 15
click at [448, 615] on icon at bounding box center [448, 618] width 15 height 15
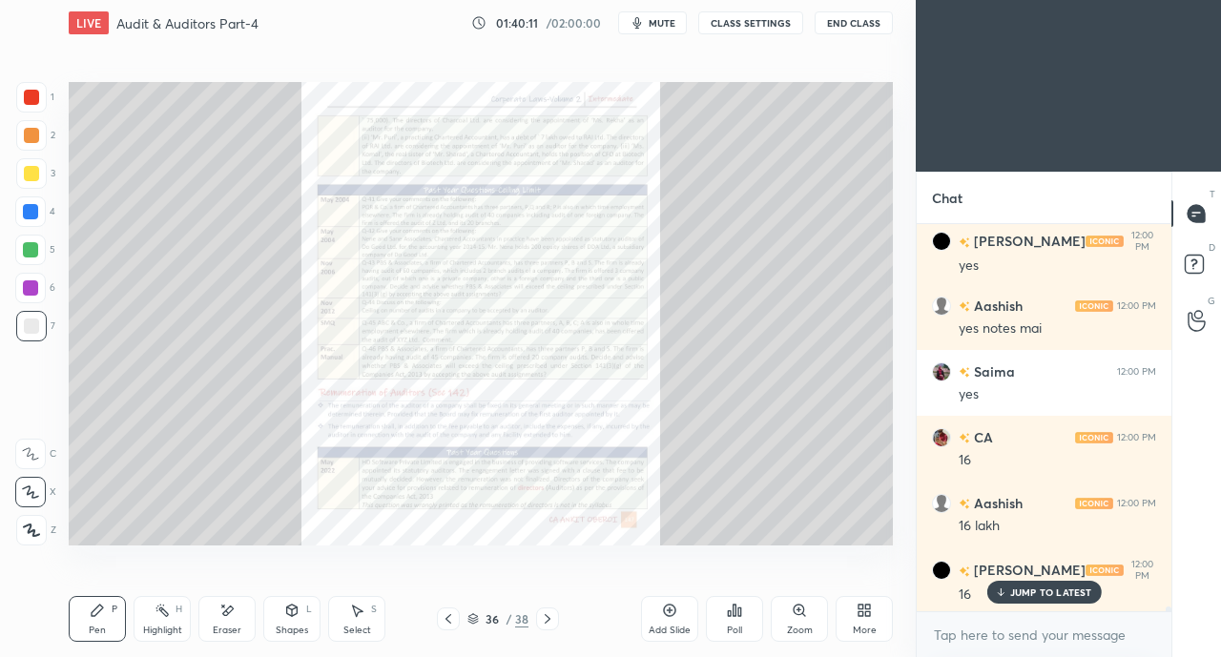
click at [799, 620] on div "Zoom" at bounding box center [799, 619] width 57 height 46
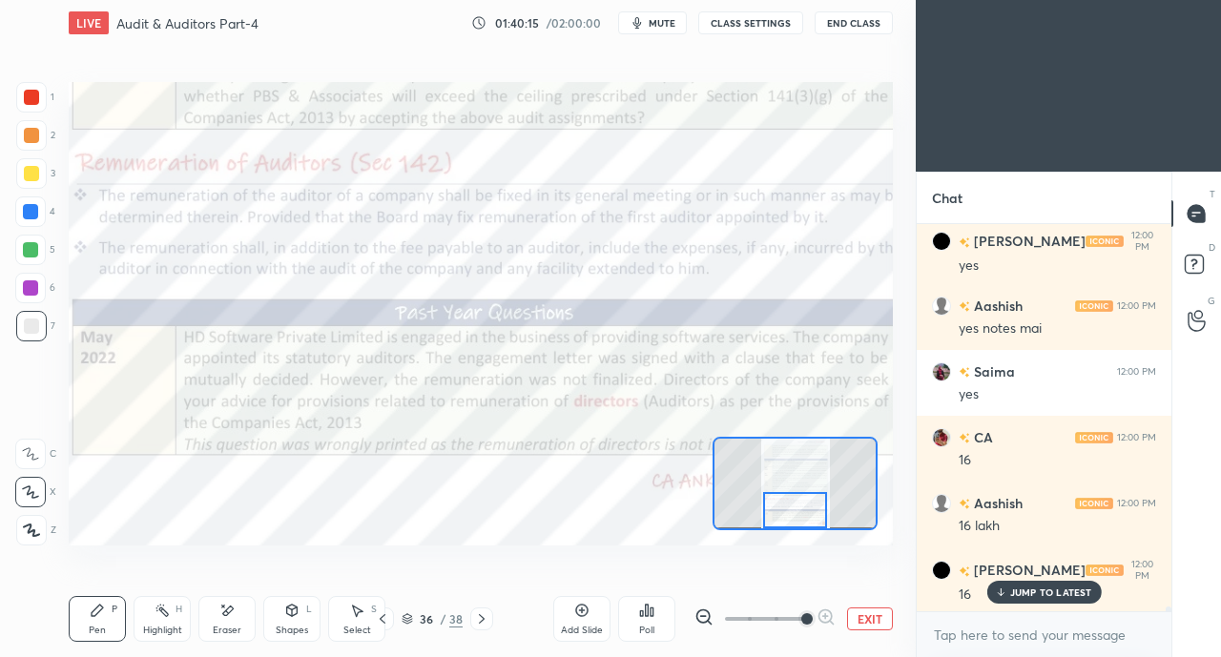
click at [32, 107] on div at bounding box center [31, 97] width 31 height 31
click at [490, 621] on div at bounding box center [481, 618] width 23 height 23
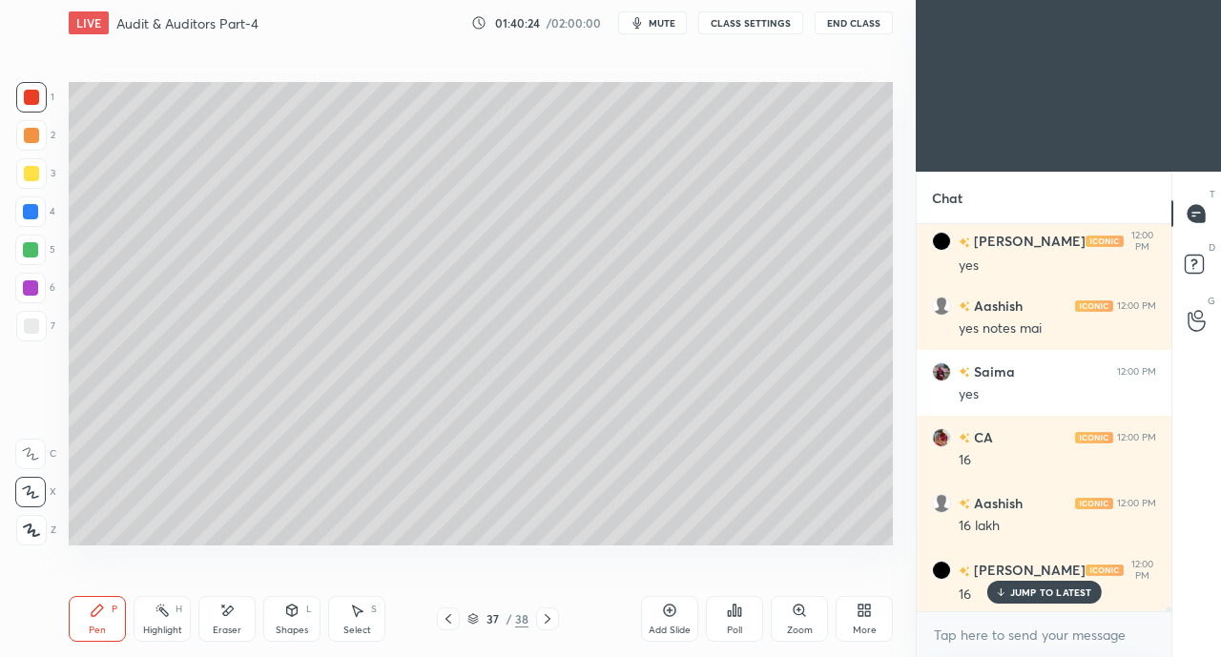
click at [547, 617] on icon at bounding box center [547, 618] width 15 height 15
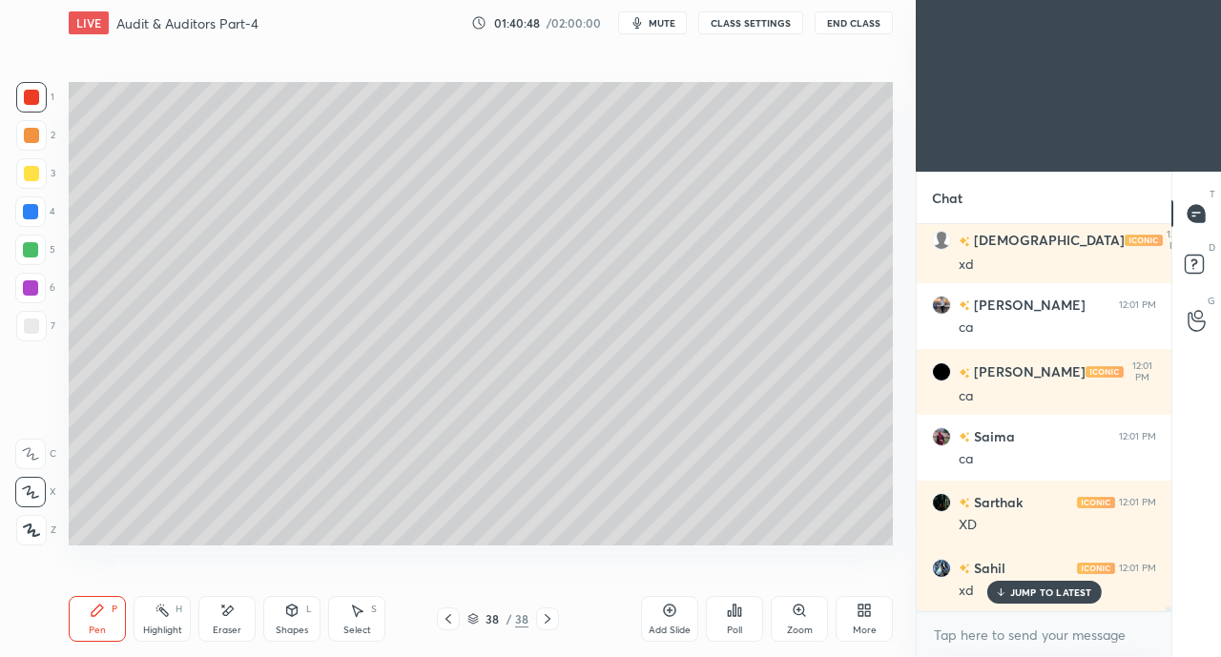
scroll to position [31336, 0]
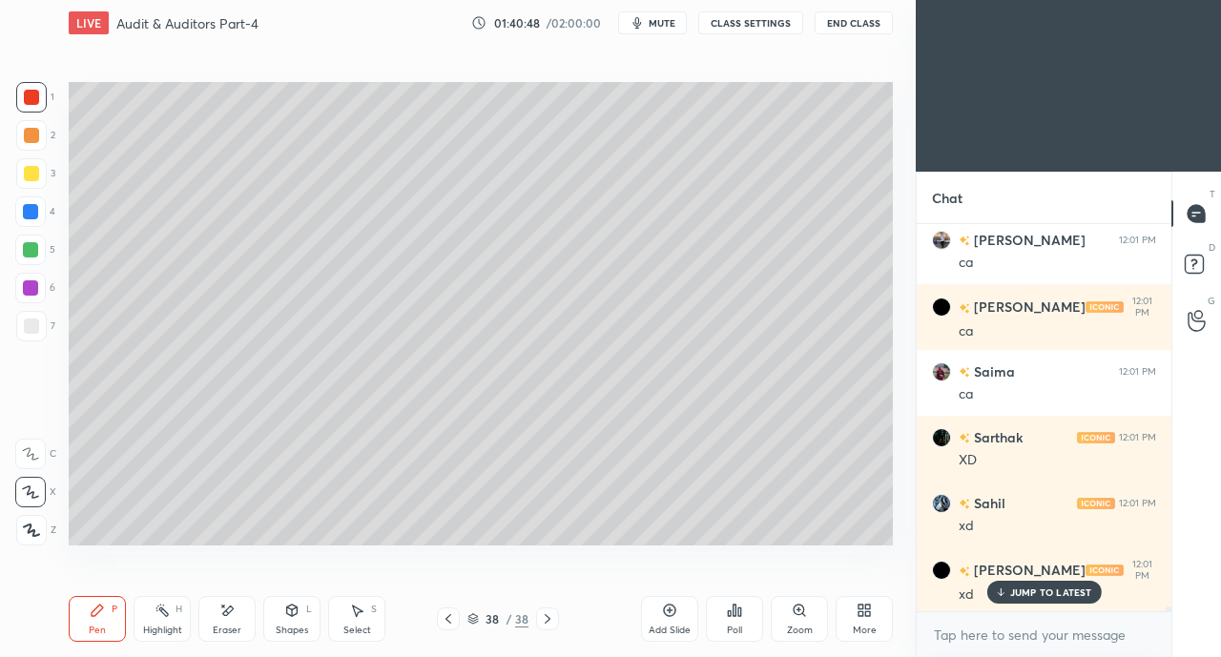
click at [442, 618] on icon at bounding box center [448, 618] width 15 height 15
click at [450, 619] on icon at bounding box center [448, 618] width 15 height 15
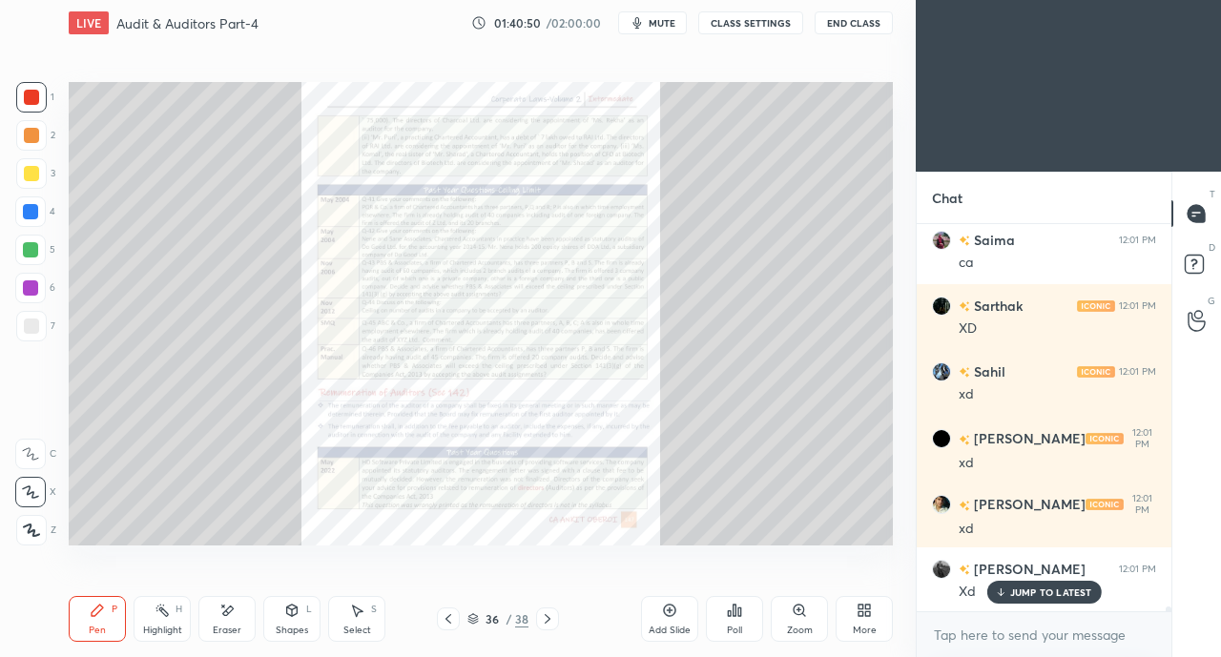
click at [555, 618] on div at bounding box center [547, 618] width 23 height 23
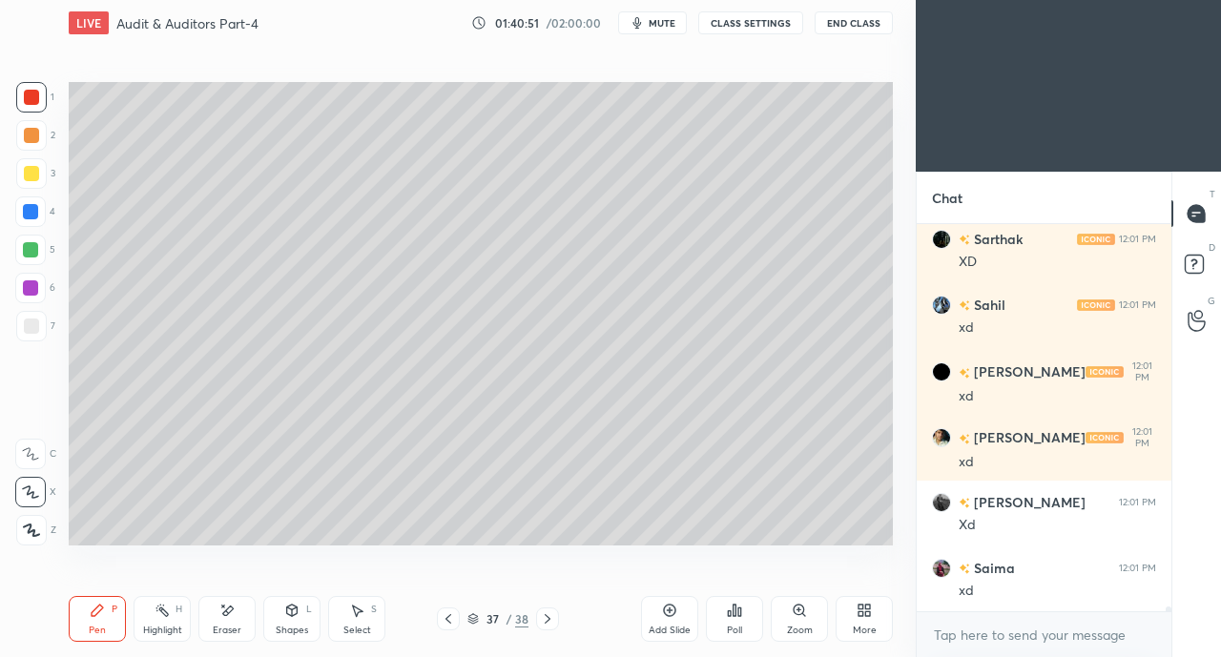
scroll to position [31599, 0]
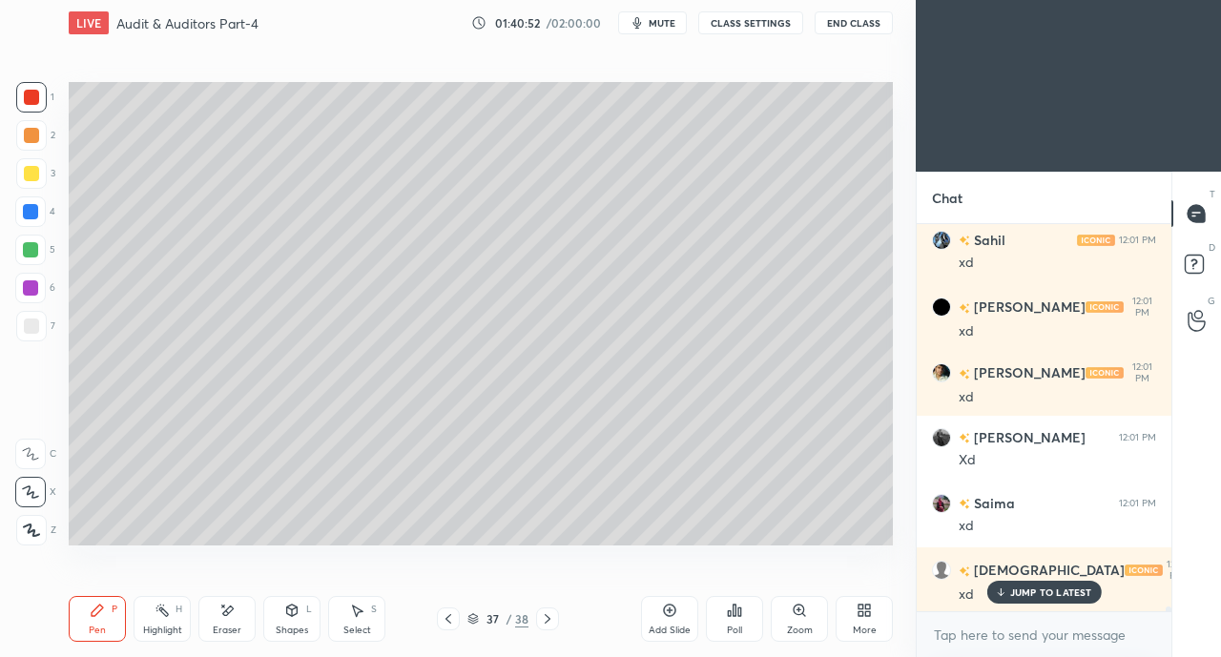
click at [444, 618] on icon at bounding box center [448, 618] width 15 height 15
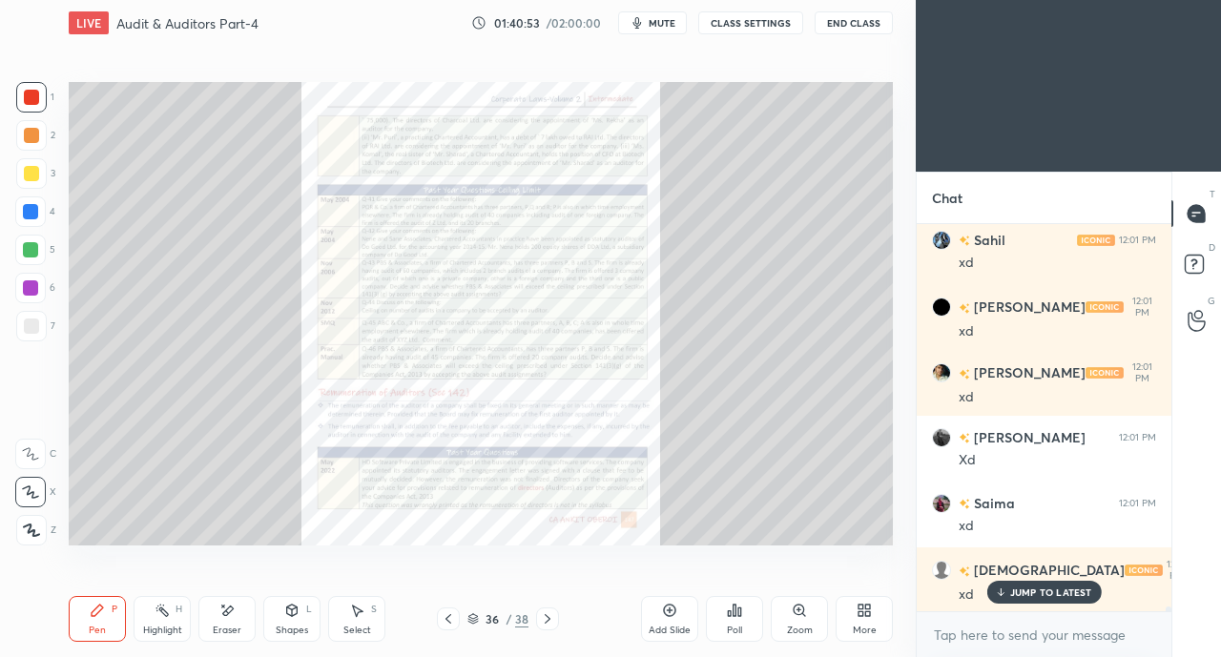
click at [800, 622] on div "Zoom" at bounding box center [799, 619] width 57 height 46
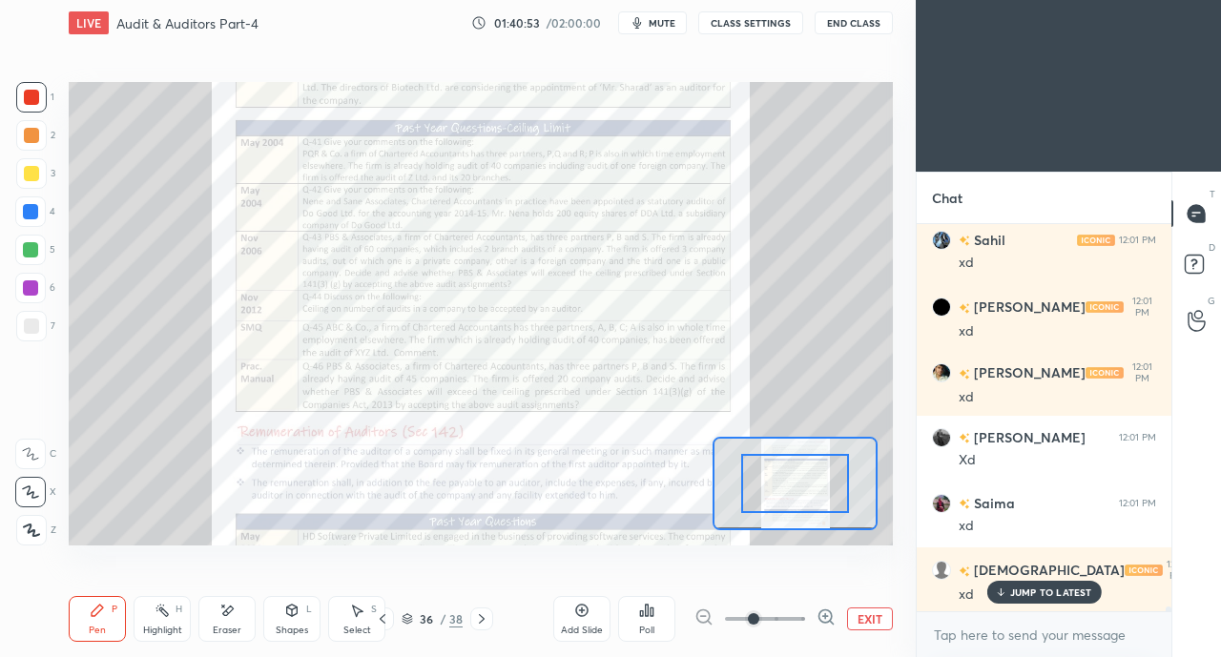
click at [759, 618] on span at bounding box center [753, 618] width 11 height 11
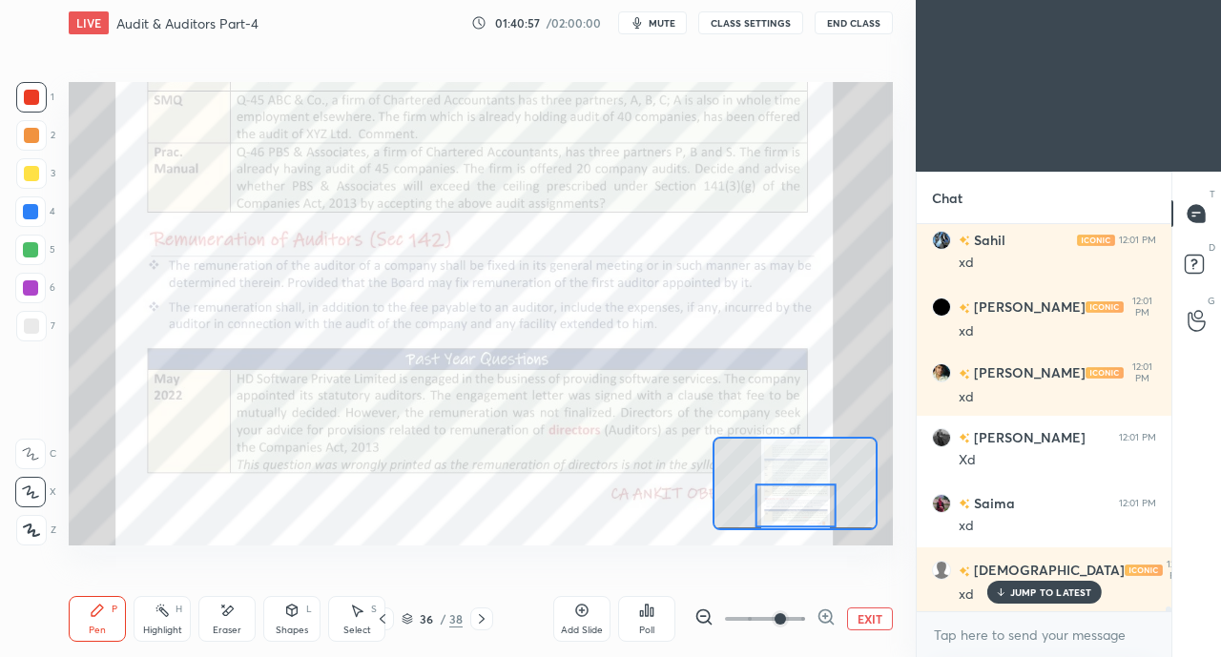
click at [37, 104] on div at bounding box center [31, 97] width 15 height 15
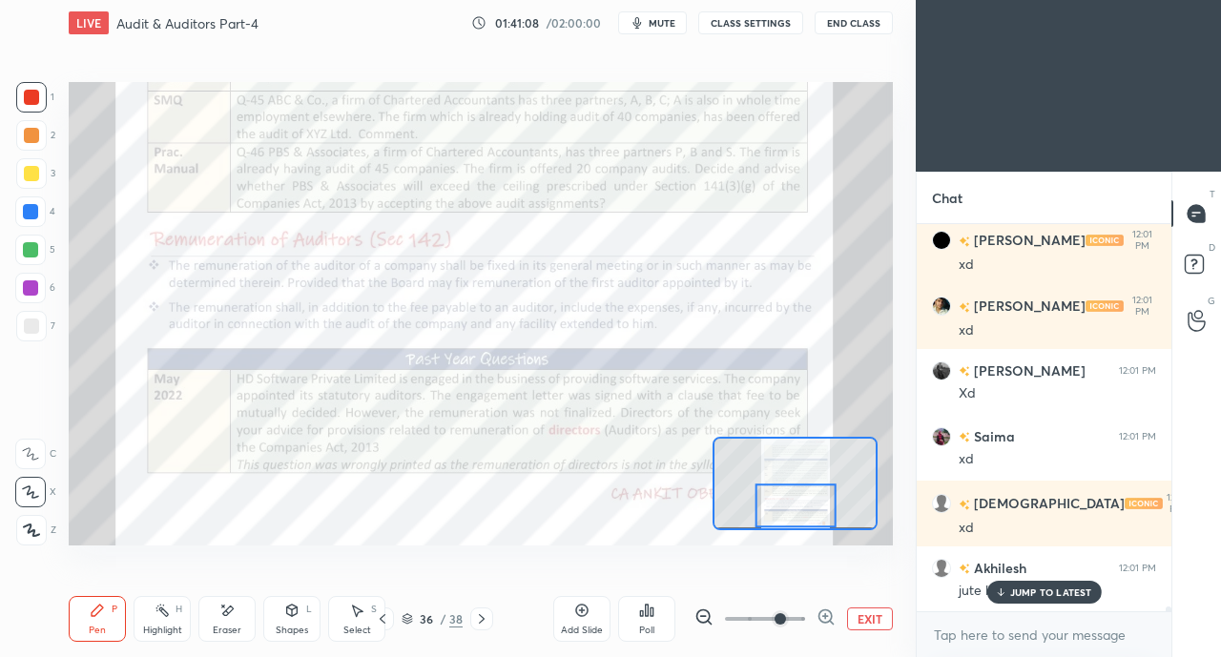
scroll to position [31747, 0]
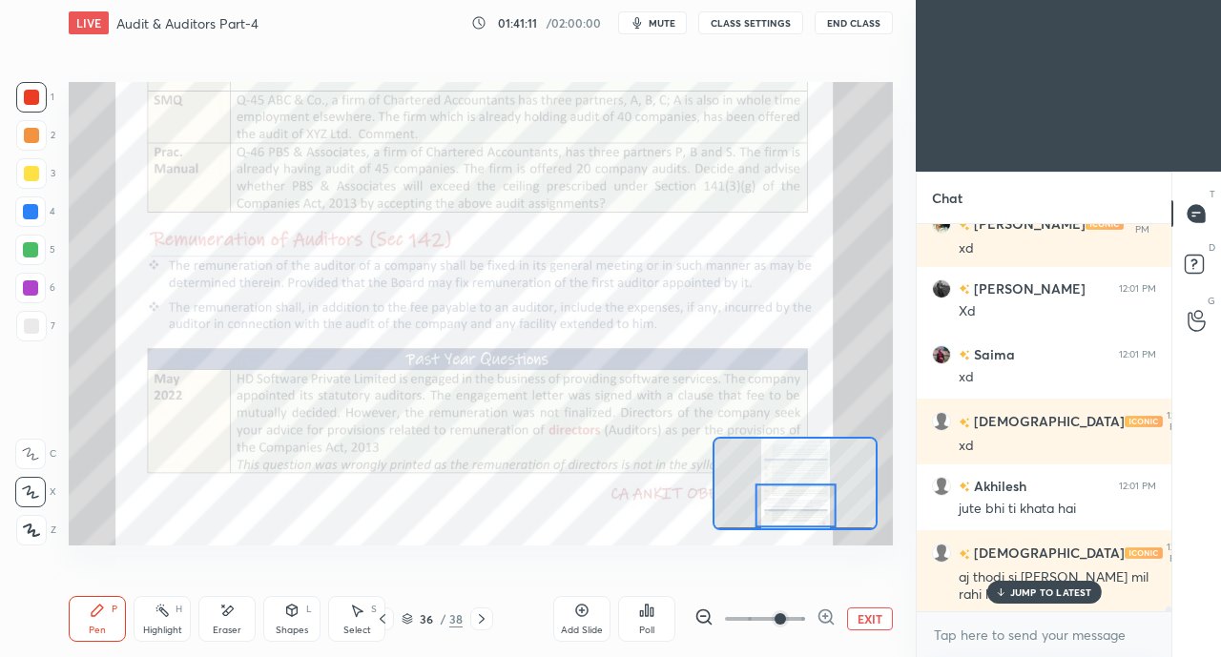
click at [1000, 590] on icon at bounding box center [1000, 591] width 0 height 7
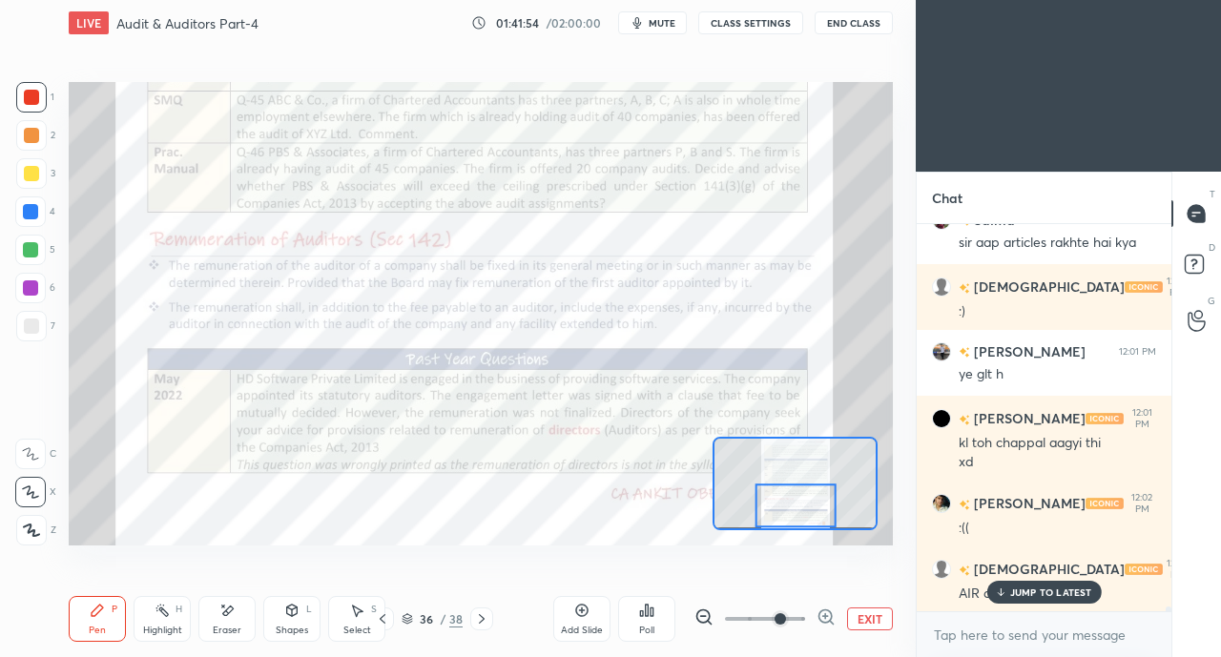
scroll to position [32293, 0]
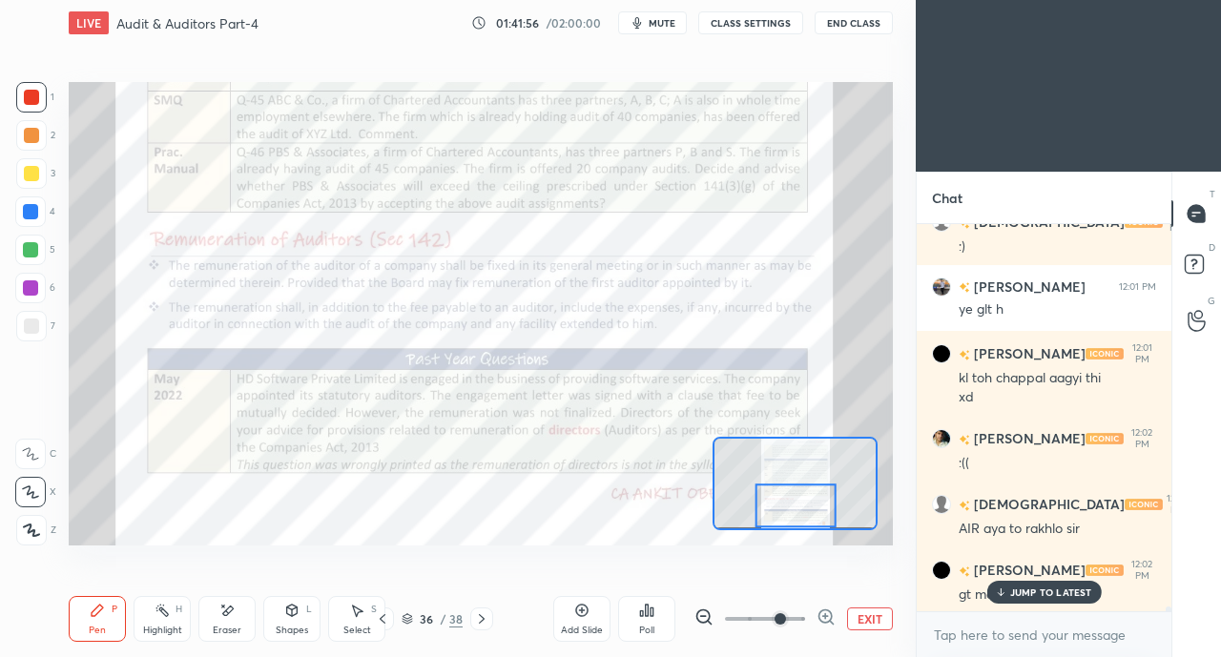
click at [1039, 589] on p "JUMP TO LATEST" at bounding box center [1051, 591] width 82 height 11
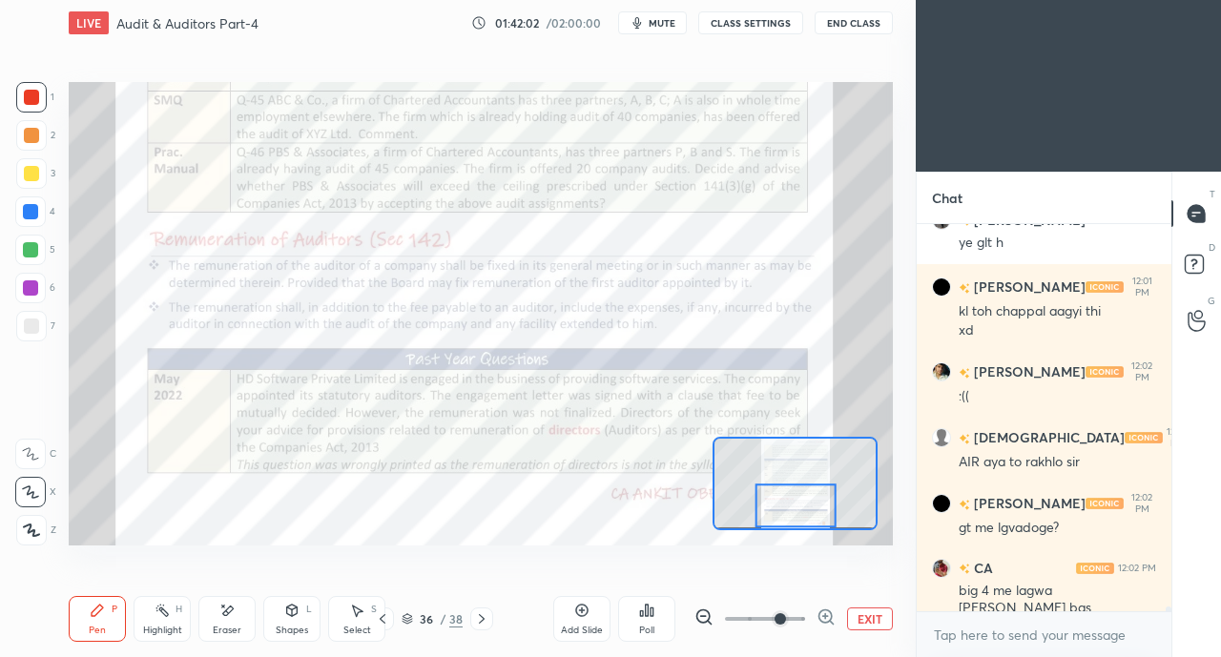
click at [36, 211] on div at bounding box center [30, 211] width 15 height 15
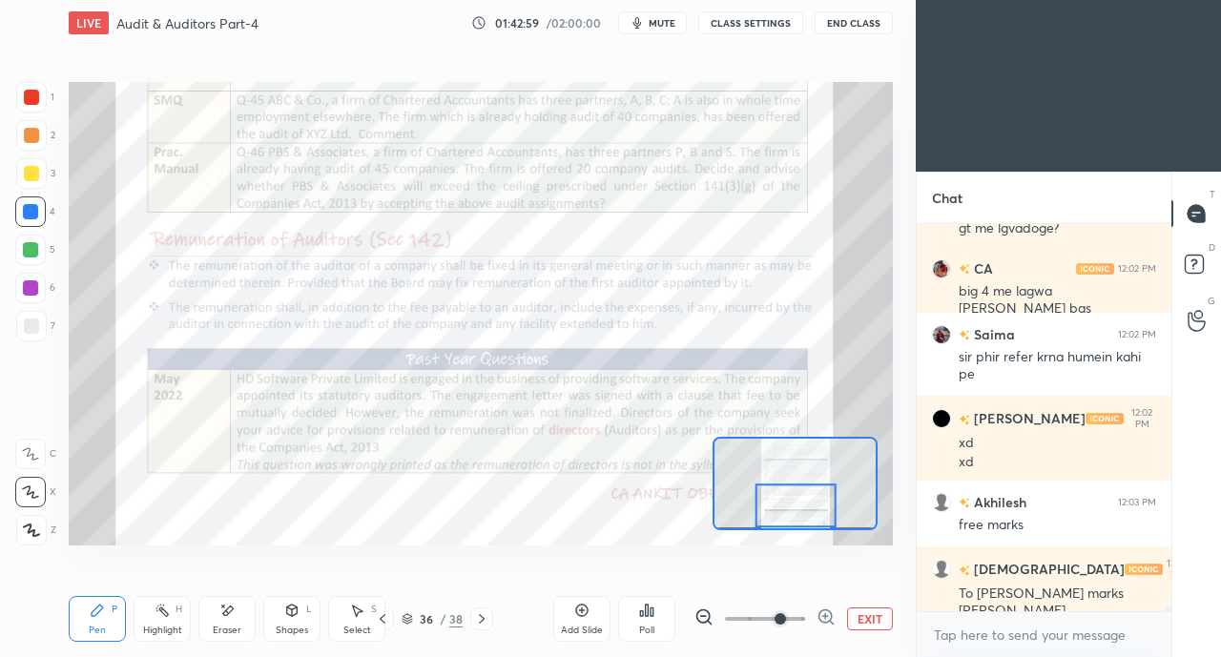
scroll to position [32724, 0]
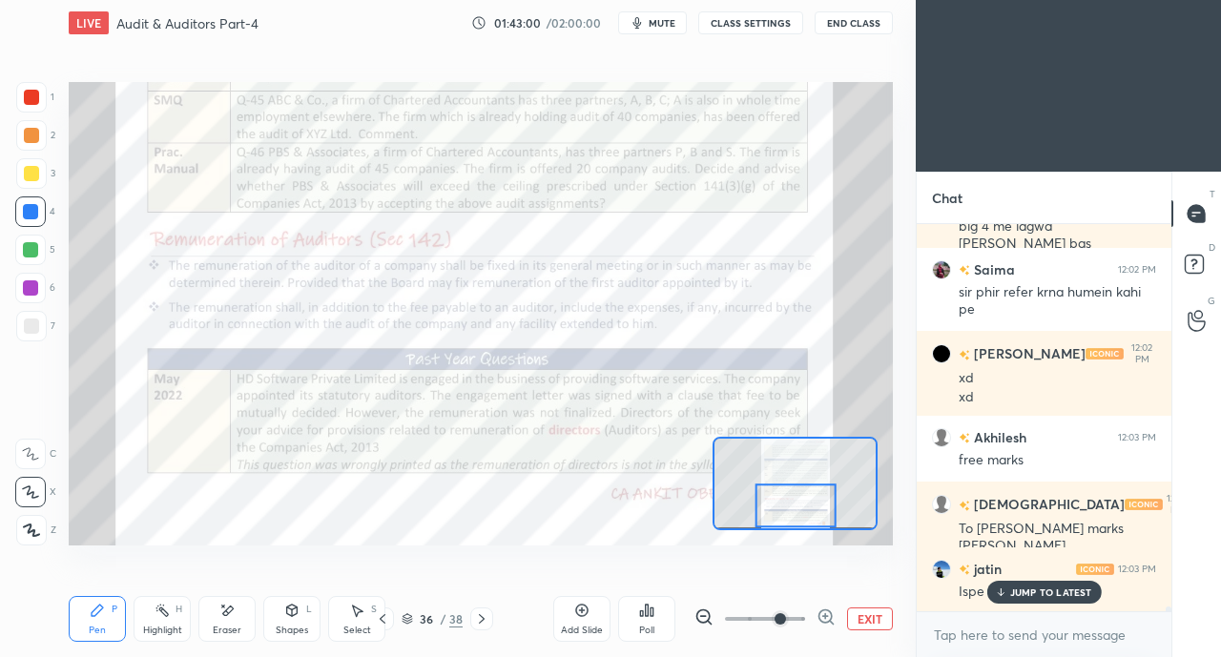
click at [1025, 587] on p "JUMP TO LATEST" at bounding box center [1051, 591] width 82 height 11
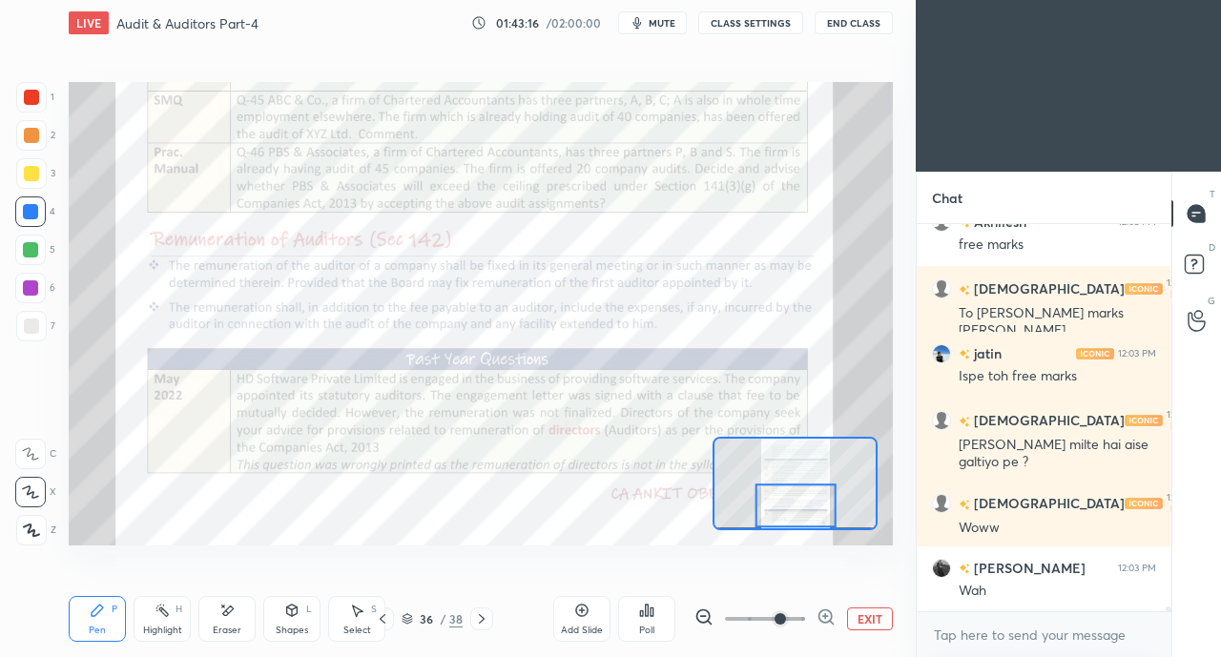
scroll to position [33004, 0]
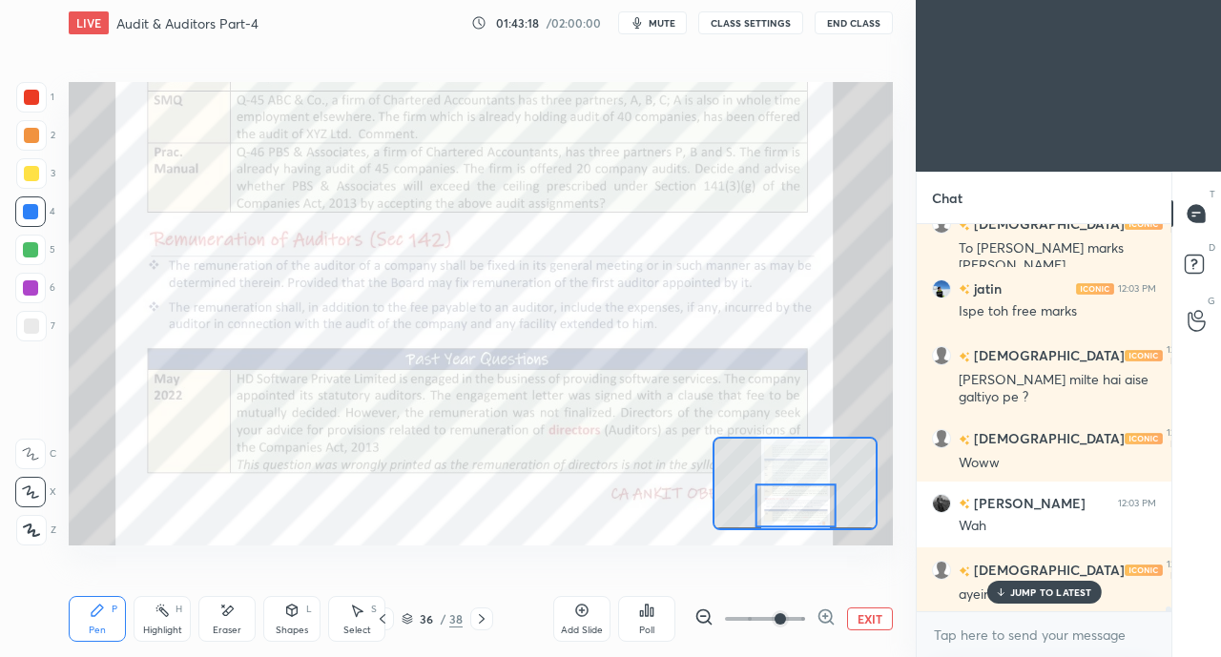
click at [1029, 596] on p "JUMP TO LATEST" at bounding box center [1051, 591] width 82 height 11
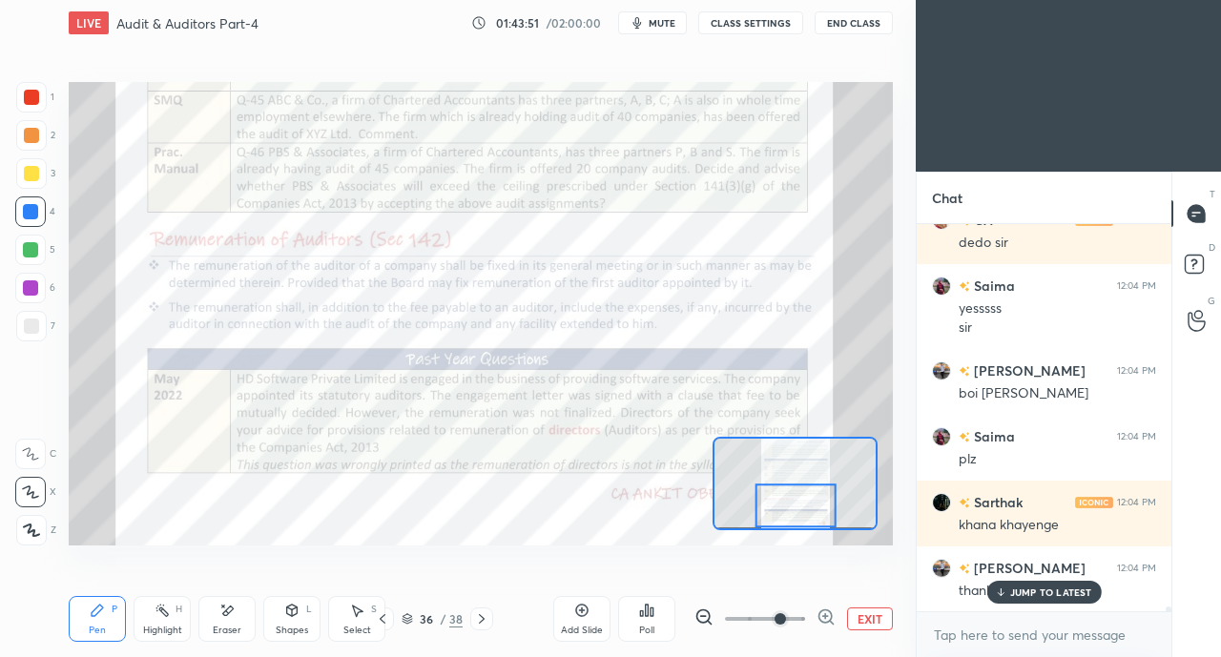
scroll to position [33899, 0]
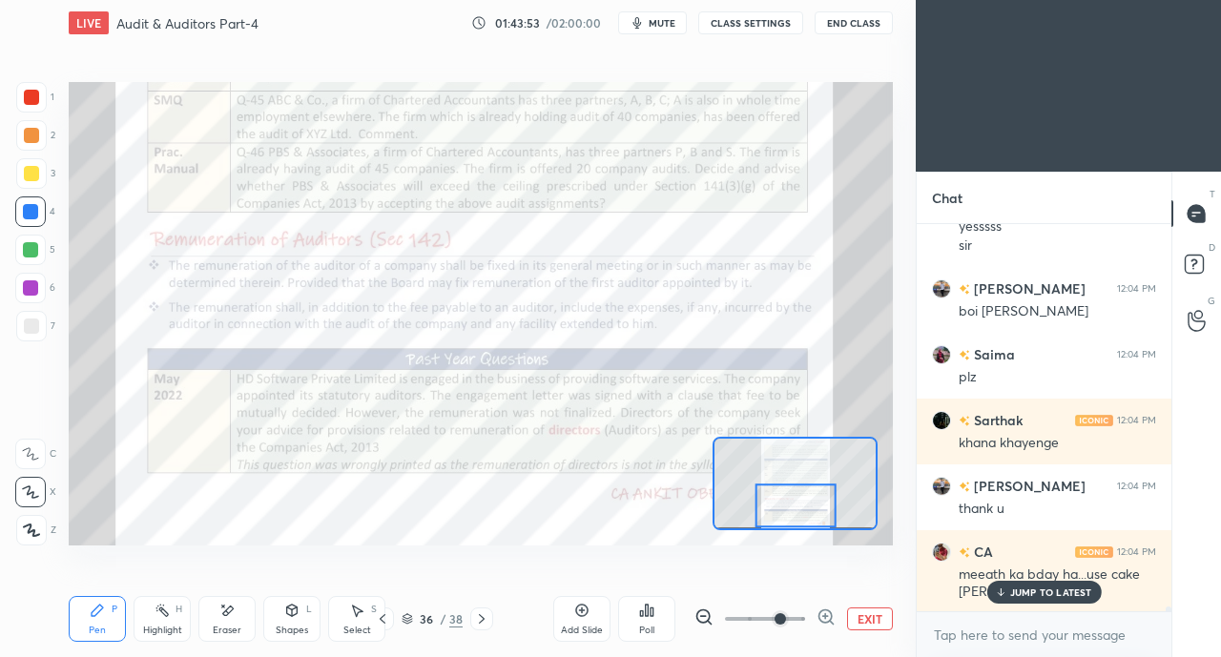
click at [1030, 587] on p "JUMP TO LATEST" at bounding box center [1051, 591] width 82 height 11
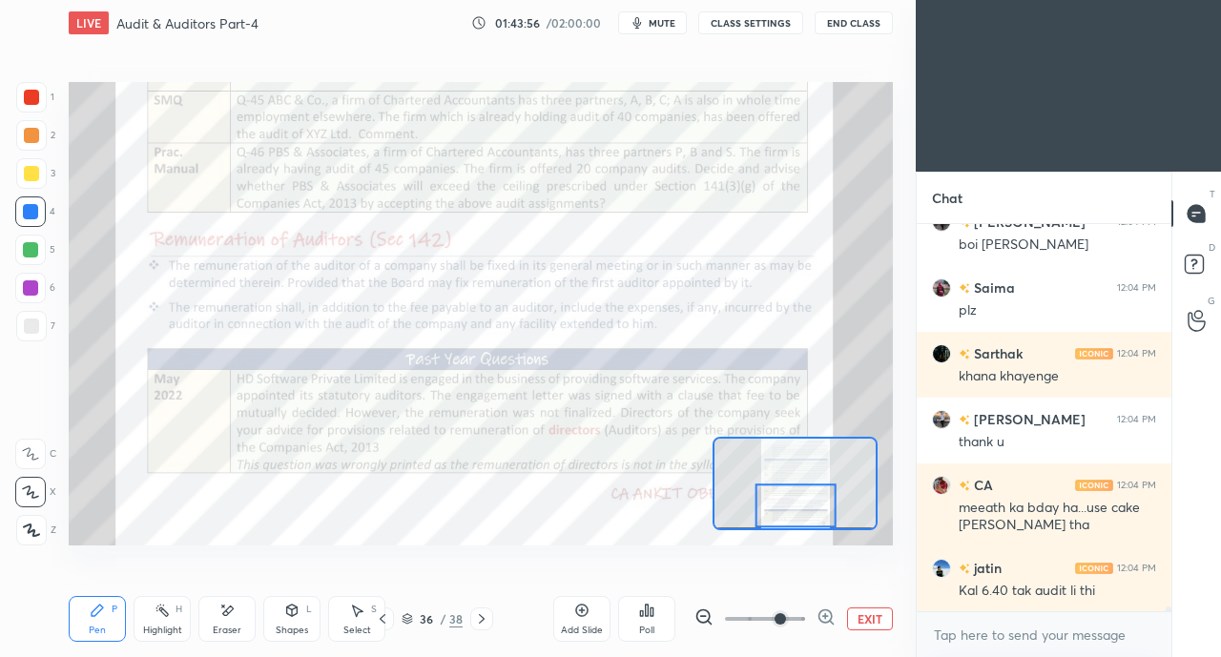
scroll to position [34048, 0]
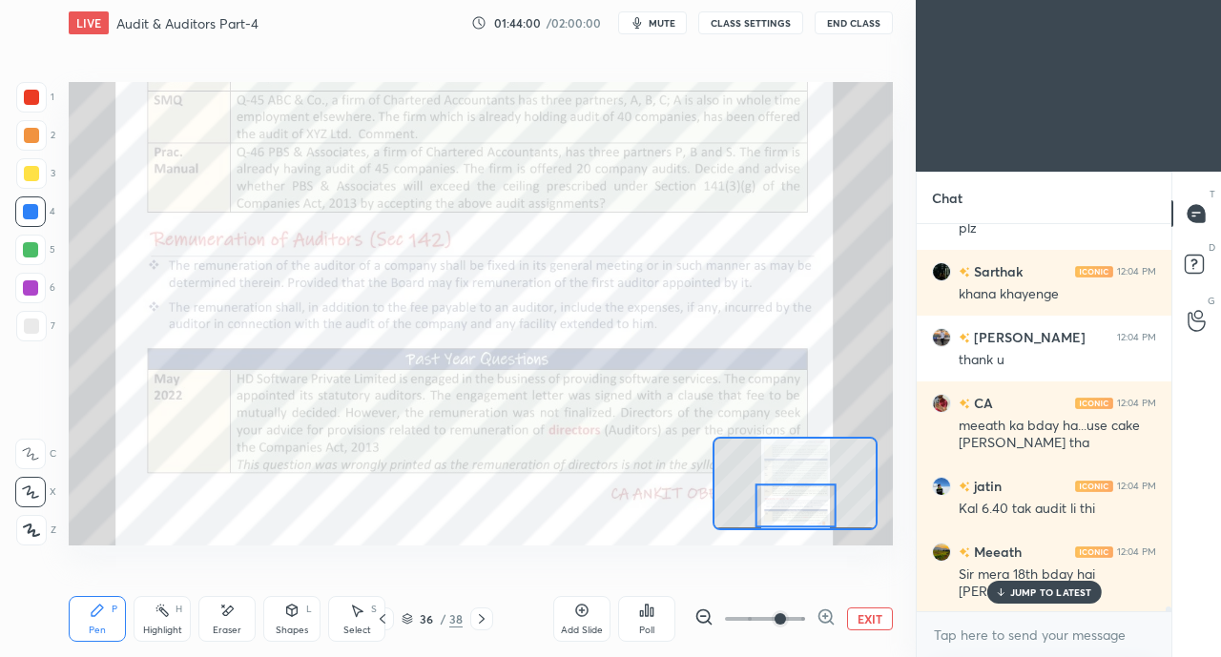
click at [1023, 593] on p "JUMP TO LATEST" at bounding box center [1051, 591] width 82 height 11
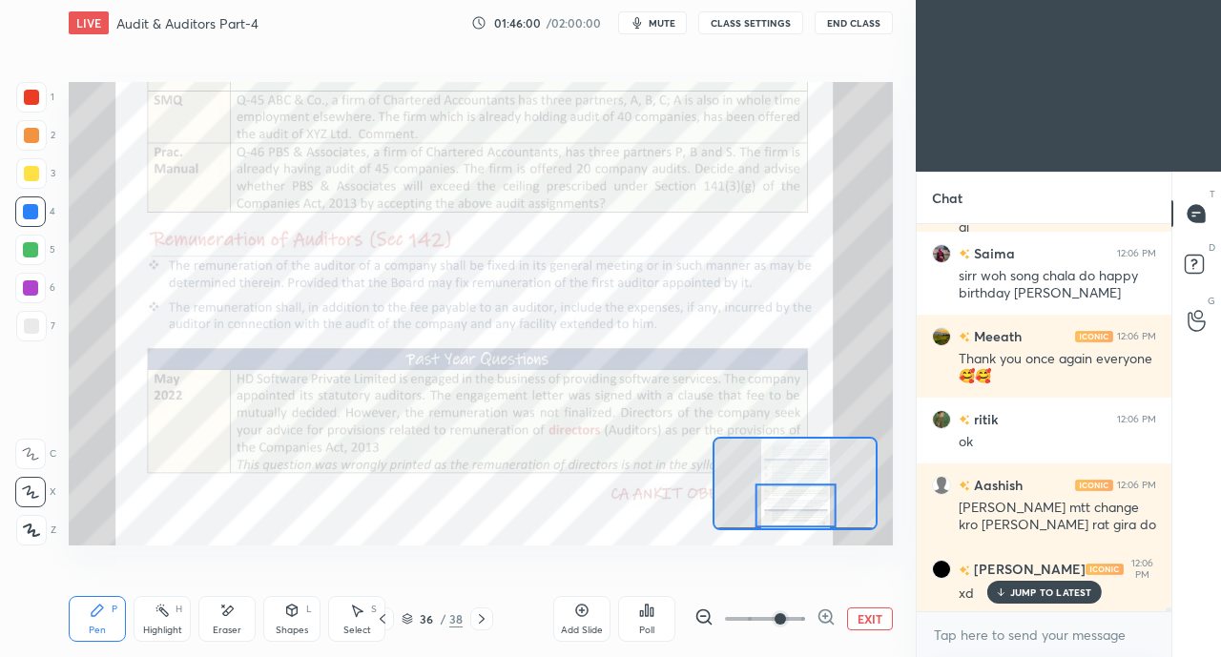
scroll to position [38528, 0]
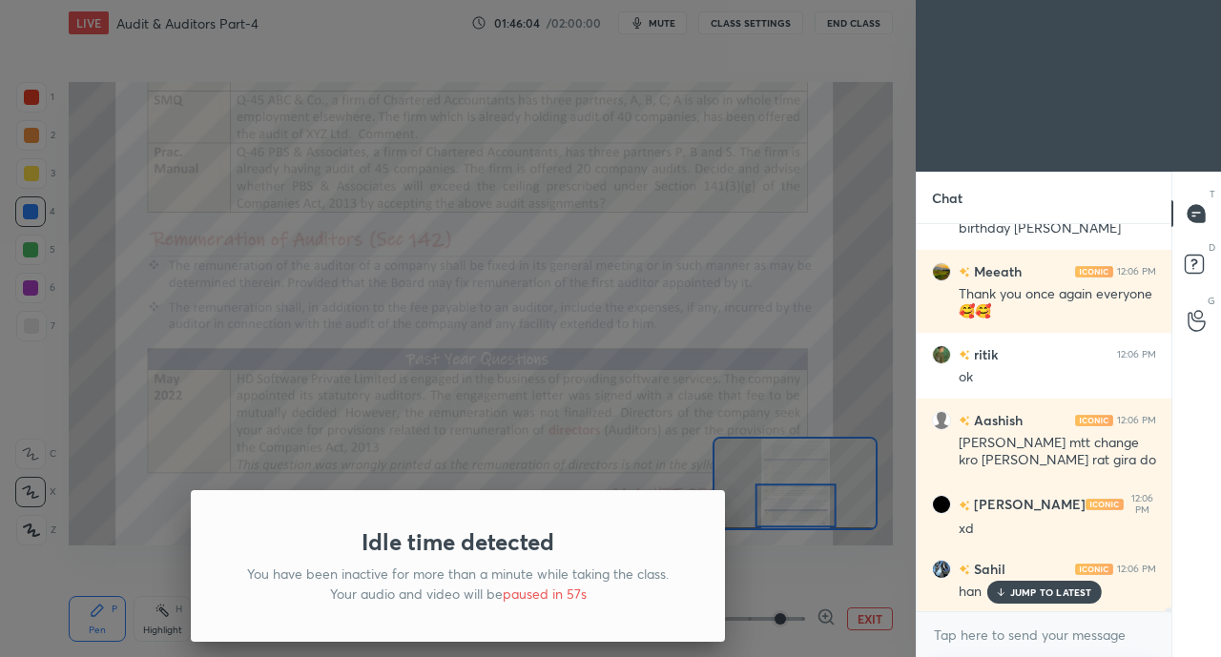
click at [572, 394] on div "Idle time detected You have been inactive for more than a minute while taking t…" at bounding box center [457, 328] width 915 height 657
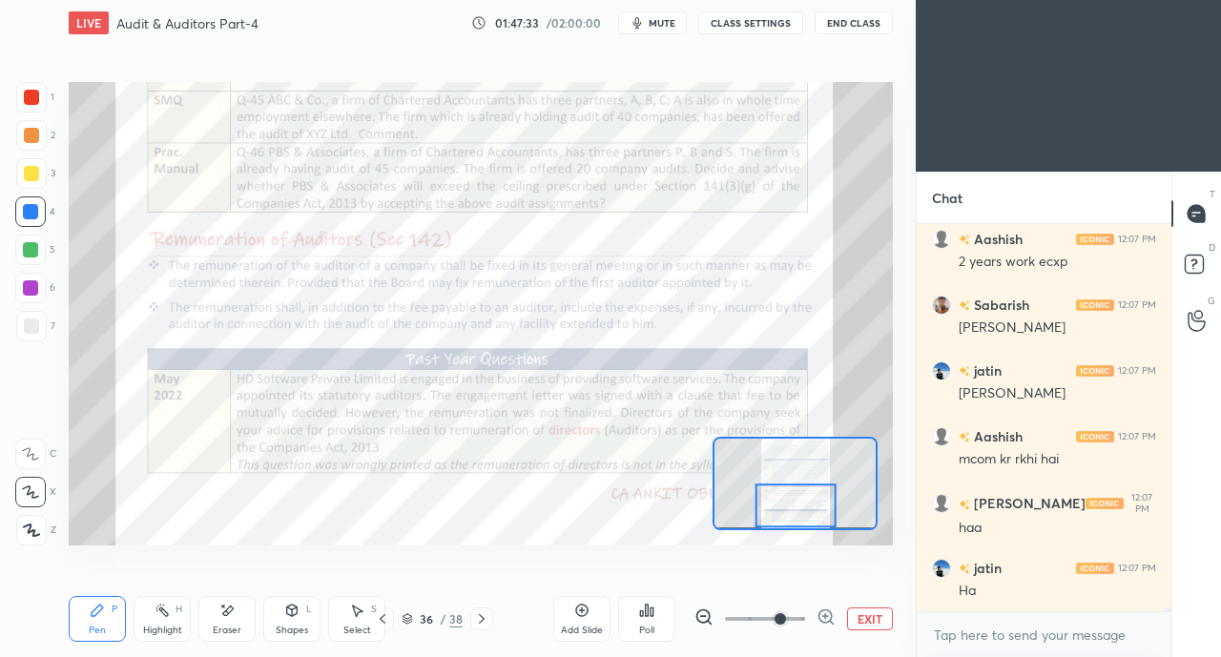
scroll to position [40986, 0]
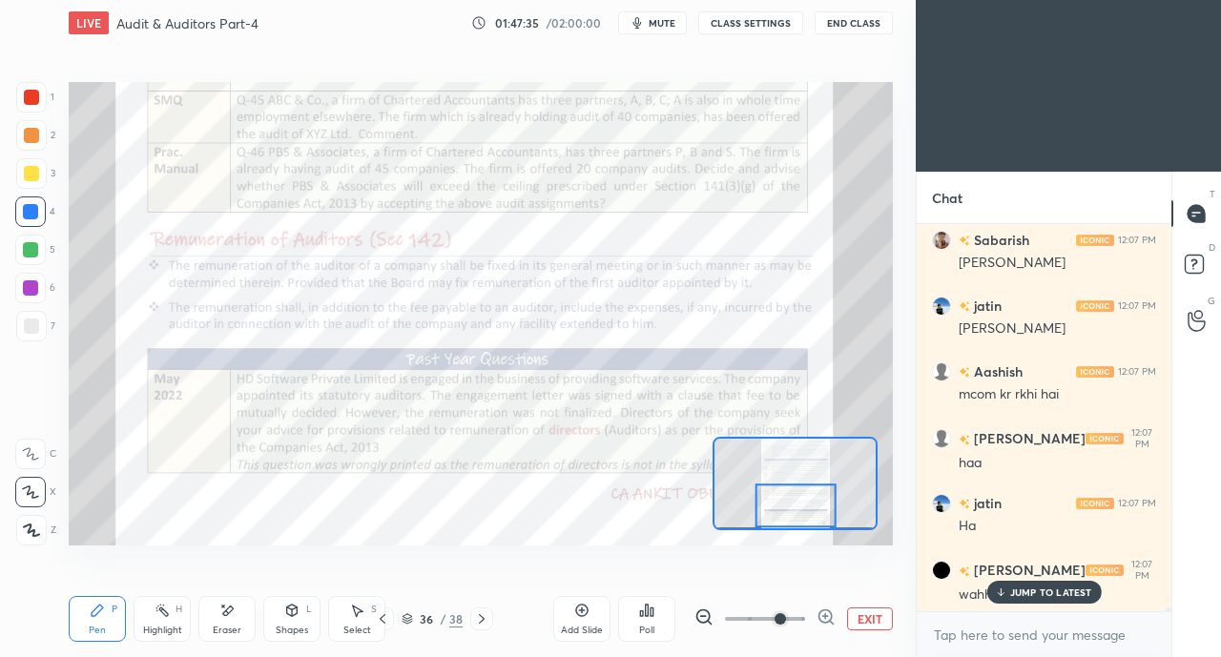
click at [1047, 593] on p "JUMP TO LATEST" at bounding box center [1051, 591] width 82 height 11
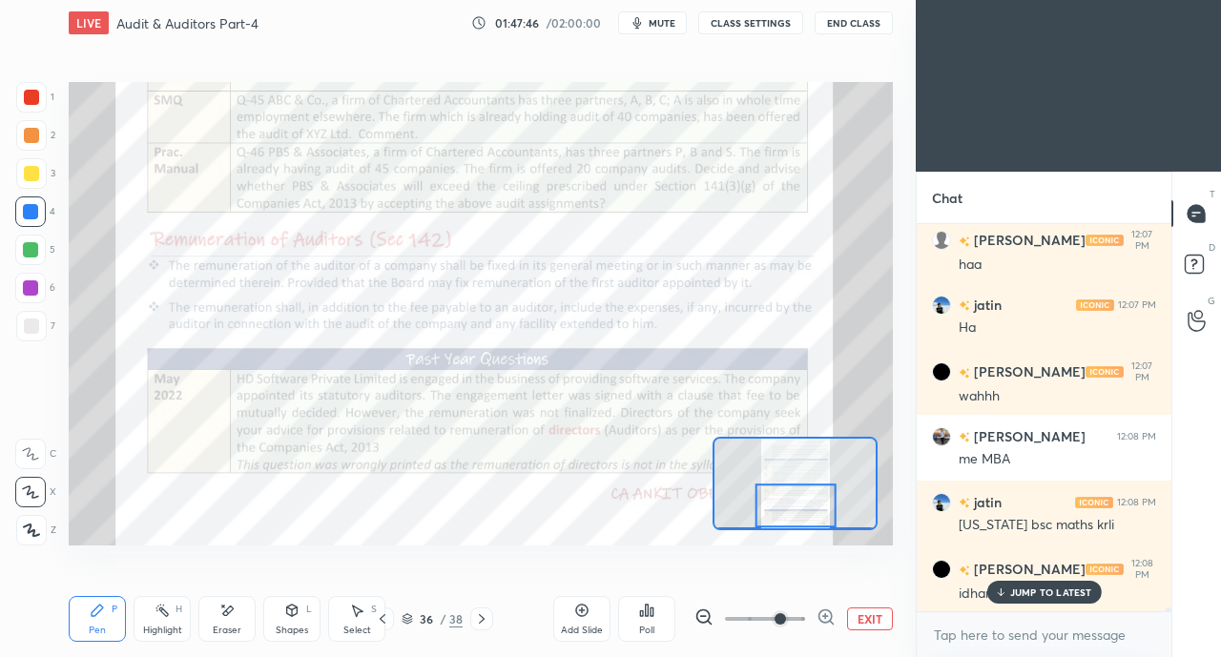
scroll to position [41249, 0]
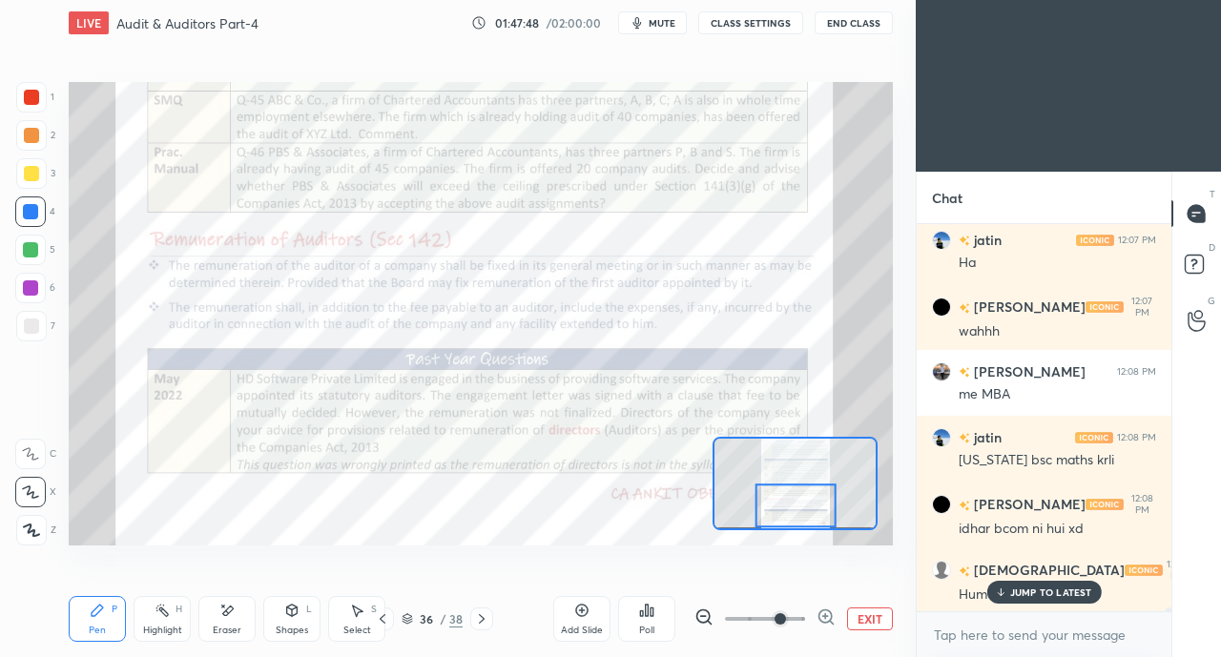
click at [1024, 591] on p "JUMP TO LATEST" at bounding box center [1051, 591] width 82 height 11
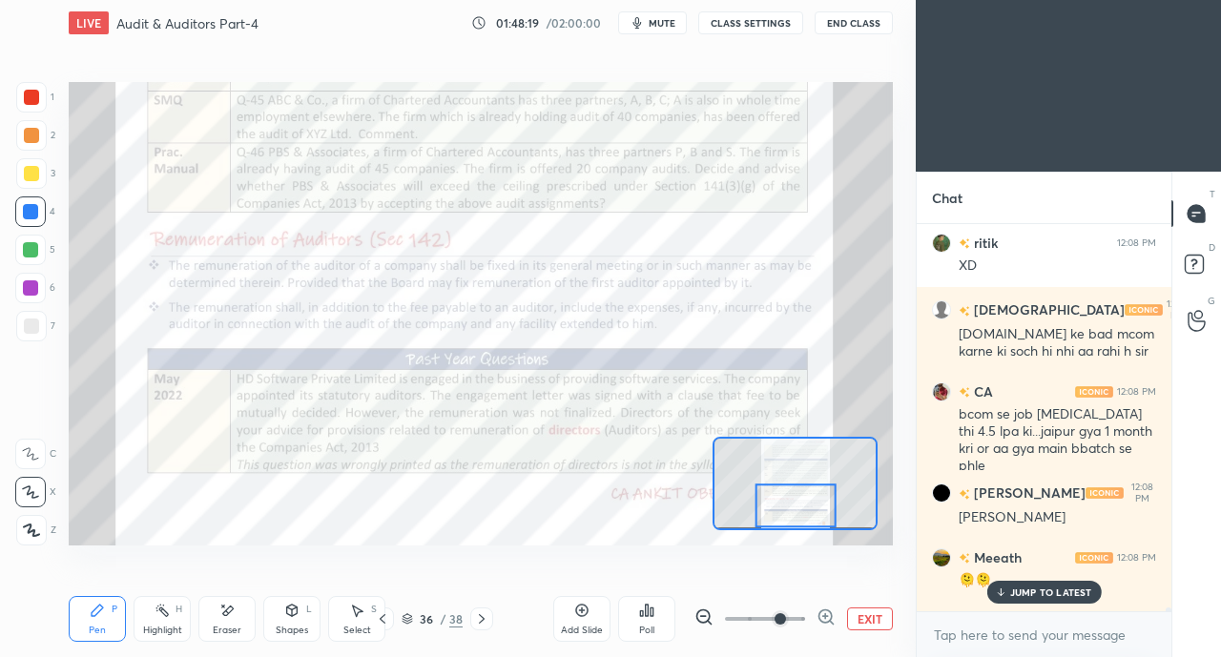
scroll to position [42256, 0]
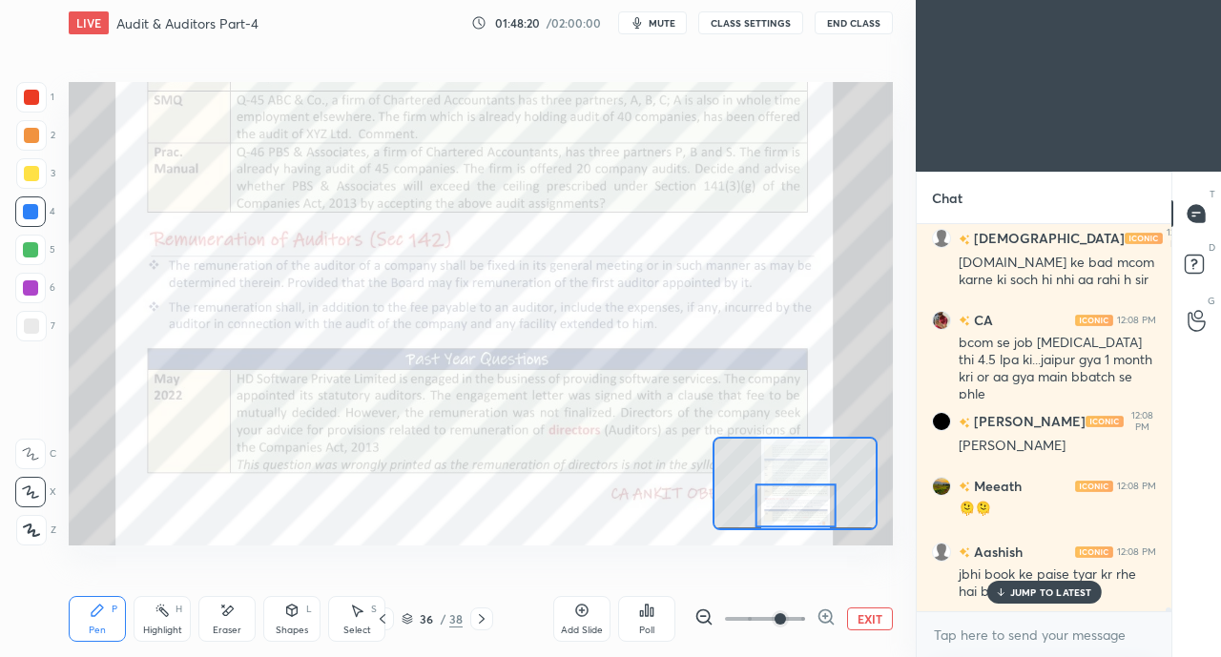
click at [1043, 596] on p "JUMP TO LATEST" at bounding box center [1051, 591] width 82 height 11
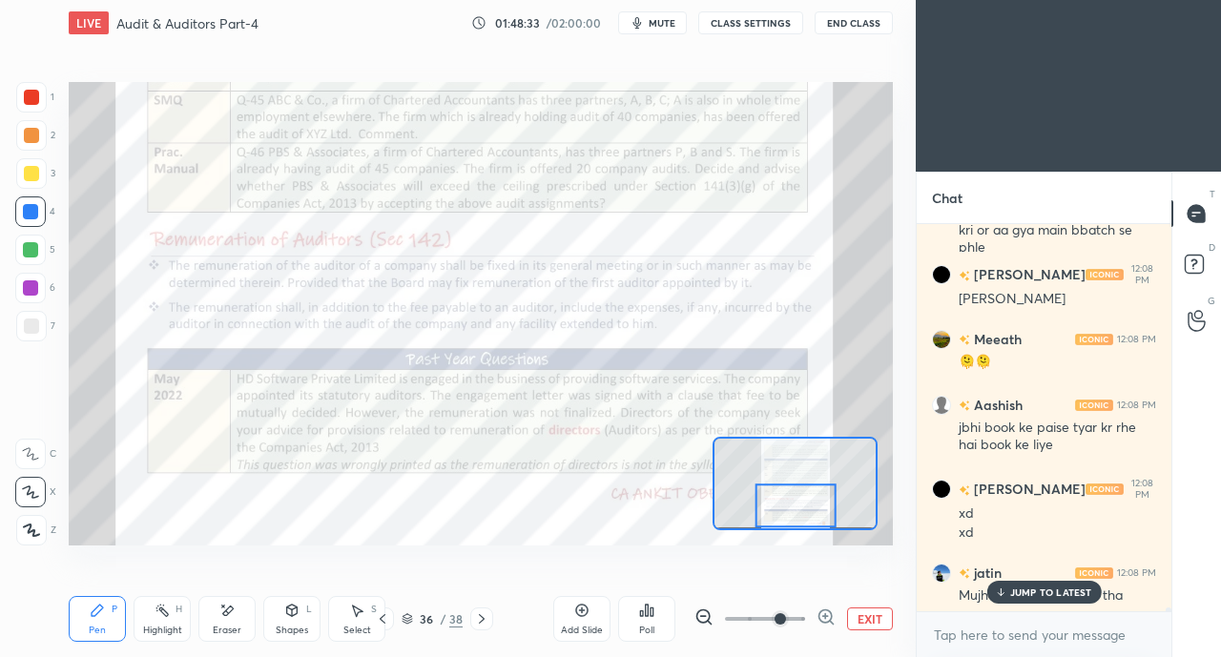
scroll to position [42407, 0]
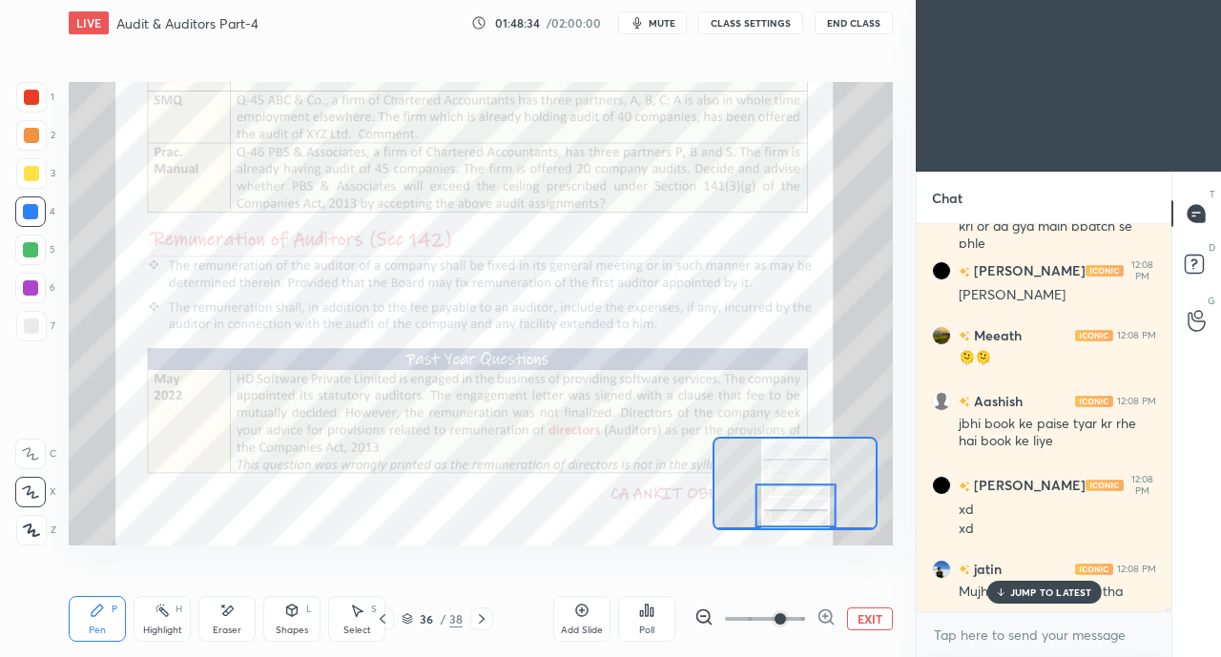
click at [1039, 598] on p "JUMP TO LATEST" at bounding box center [1051, 591] width 82 height 11
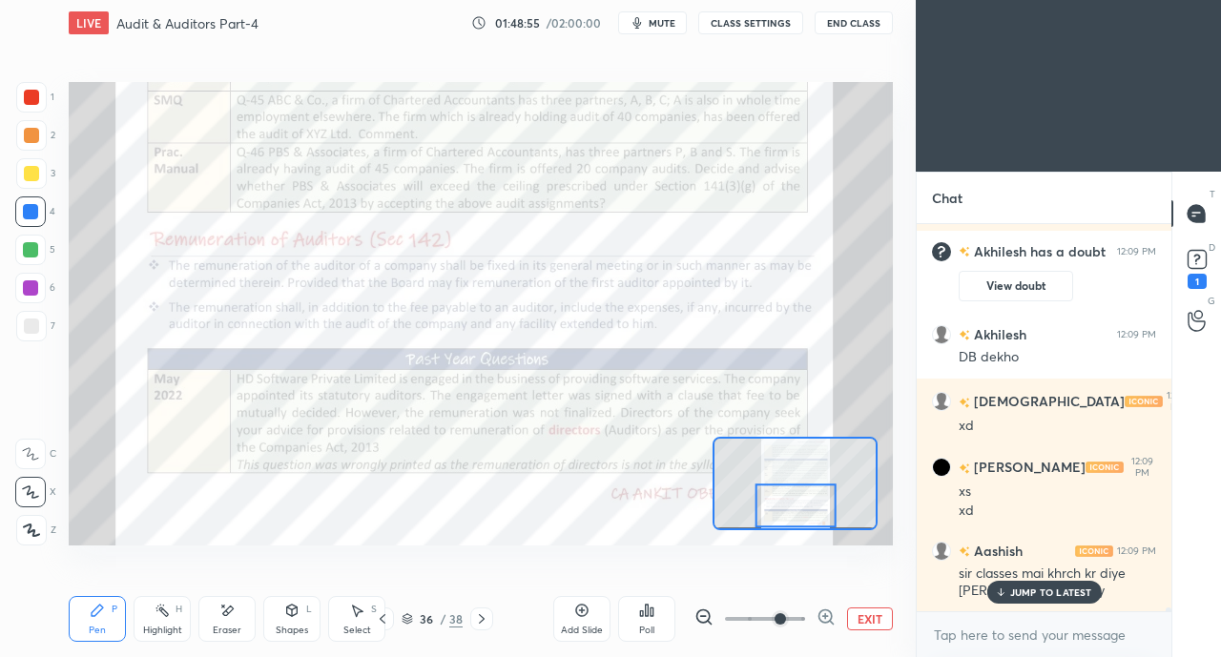
scroll to position [38102, 0]
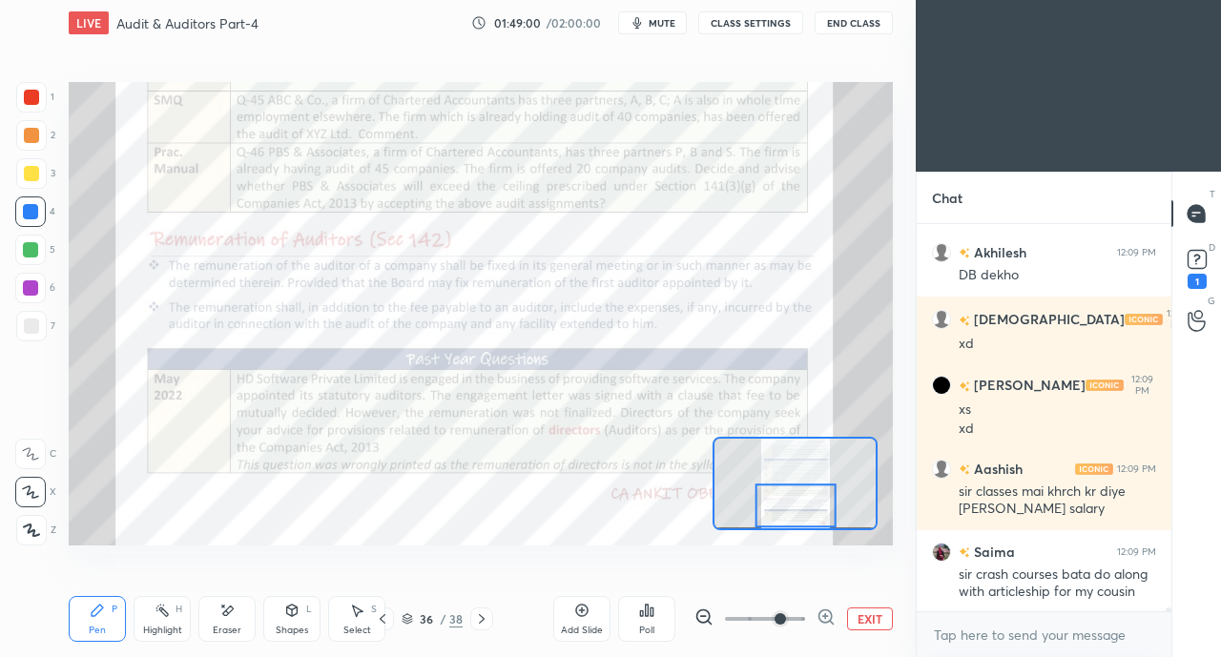
click at [1023, 651] on div "bsc maths walo ko kabse xd/" at bounding box center [1056, 660] width 197 height 19
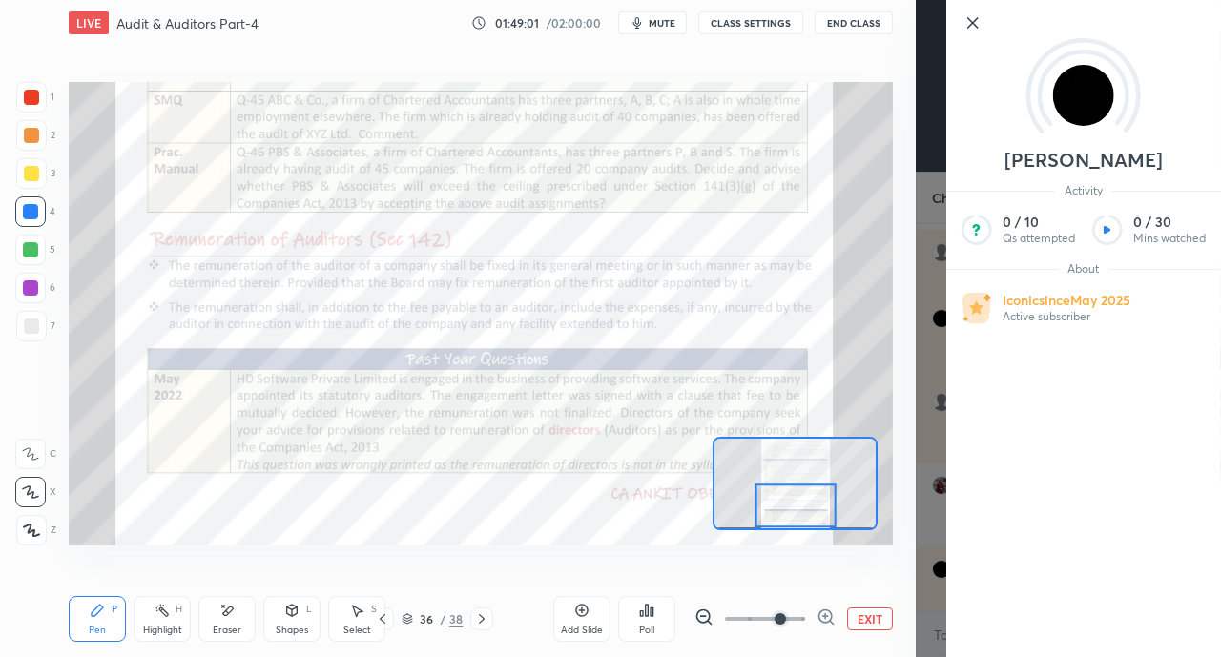
click at [820, 497] on div at bounding box center [795, 505] width 80 height 45
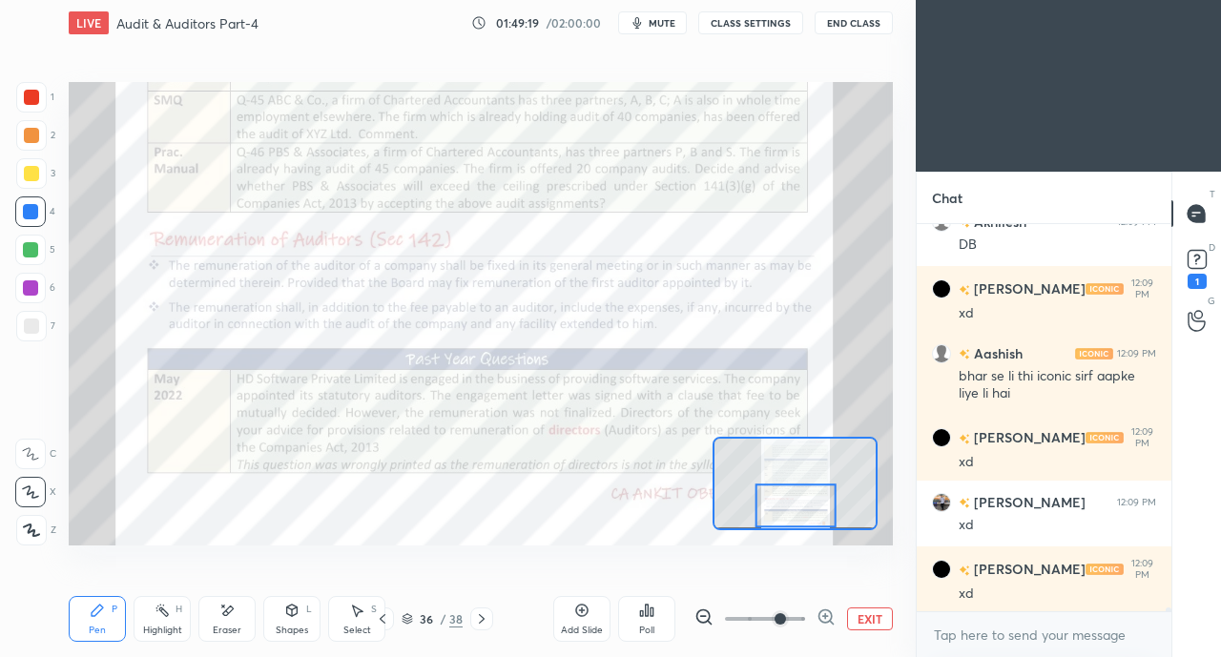
scroll to position [38663, 0]
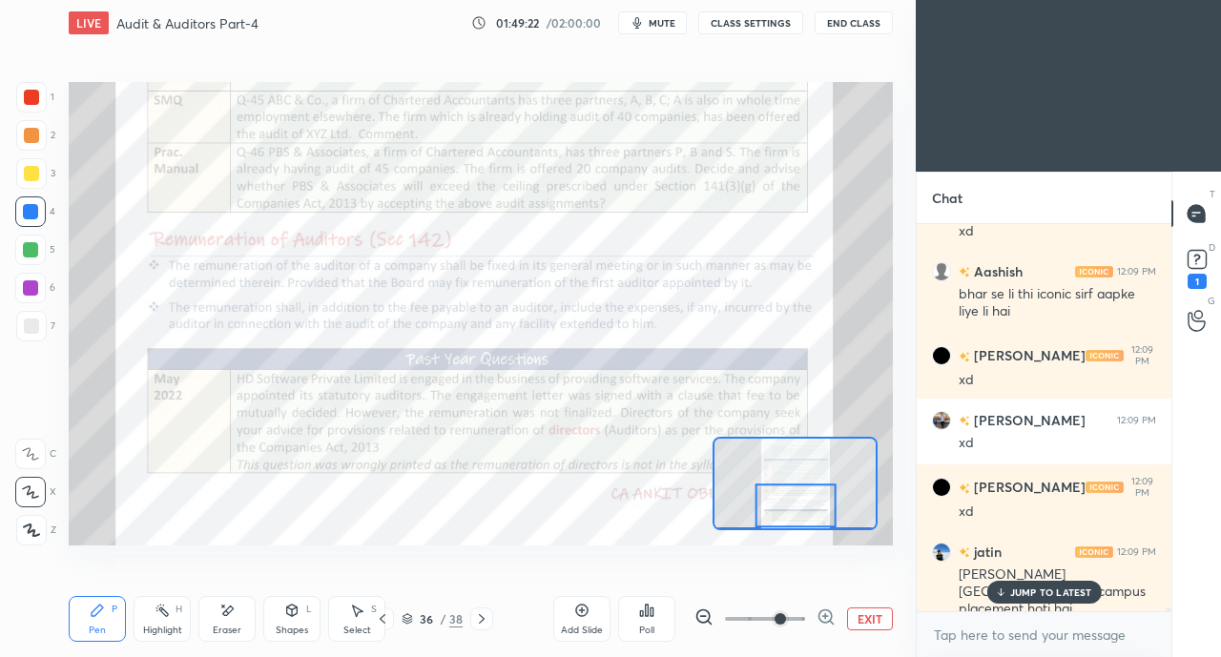
click at [1195, 263] on icon at bounding box center [1196, 264] width 2 height 2
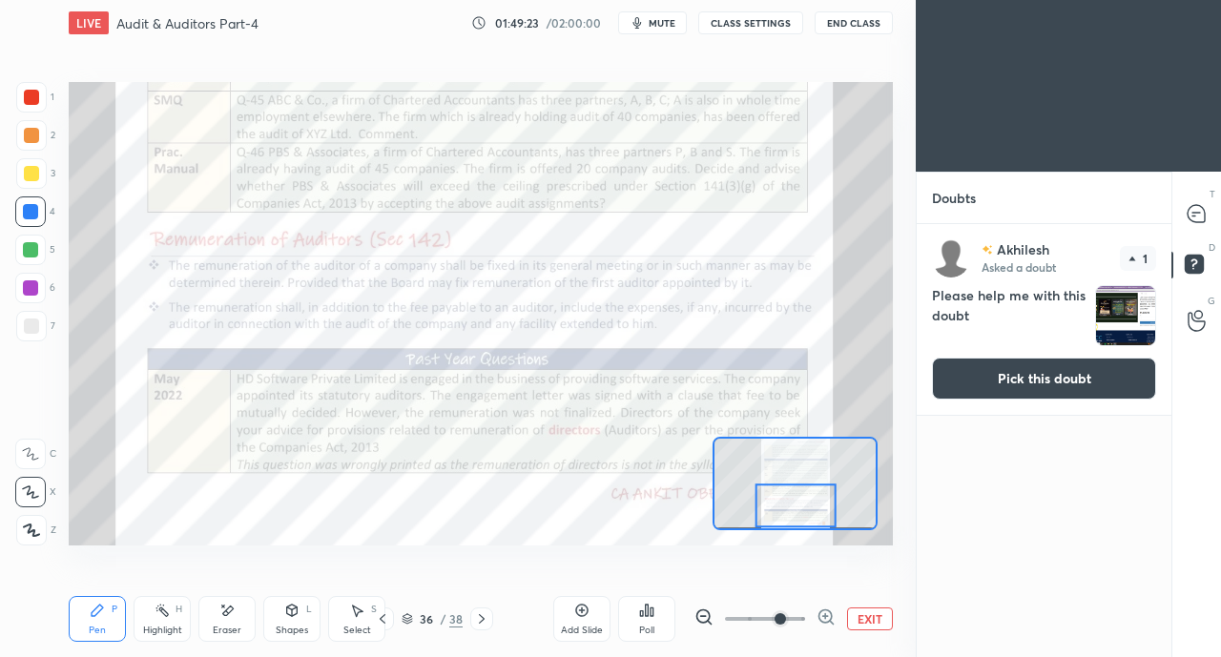
click at [1074, 382] on button "Pick this doubt" at bounding box center [1044, 379] width 224 height 42
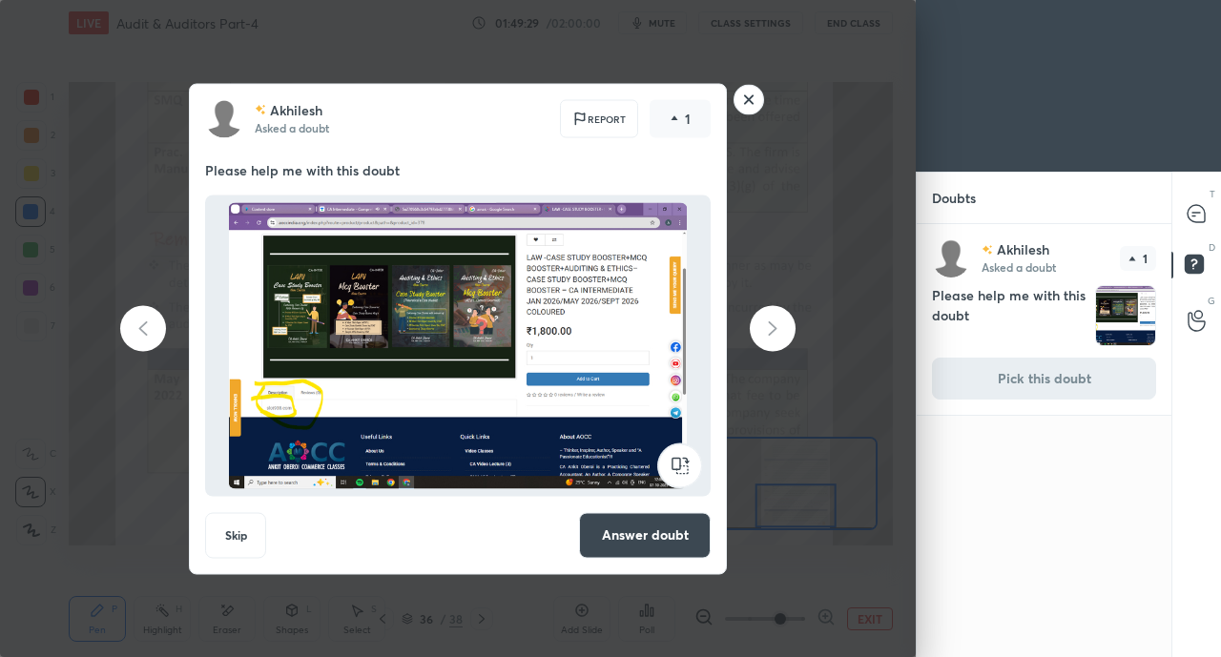
click at [659, 544] on button "Answer doubt" at bounding box center [645, 535] width 132 height 46
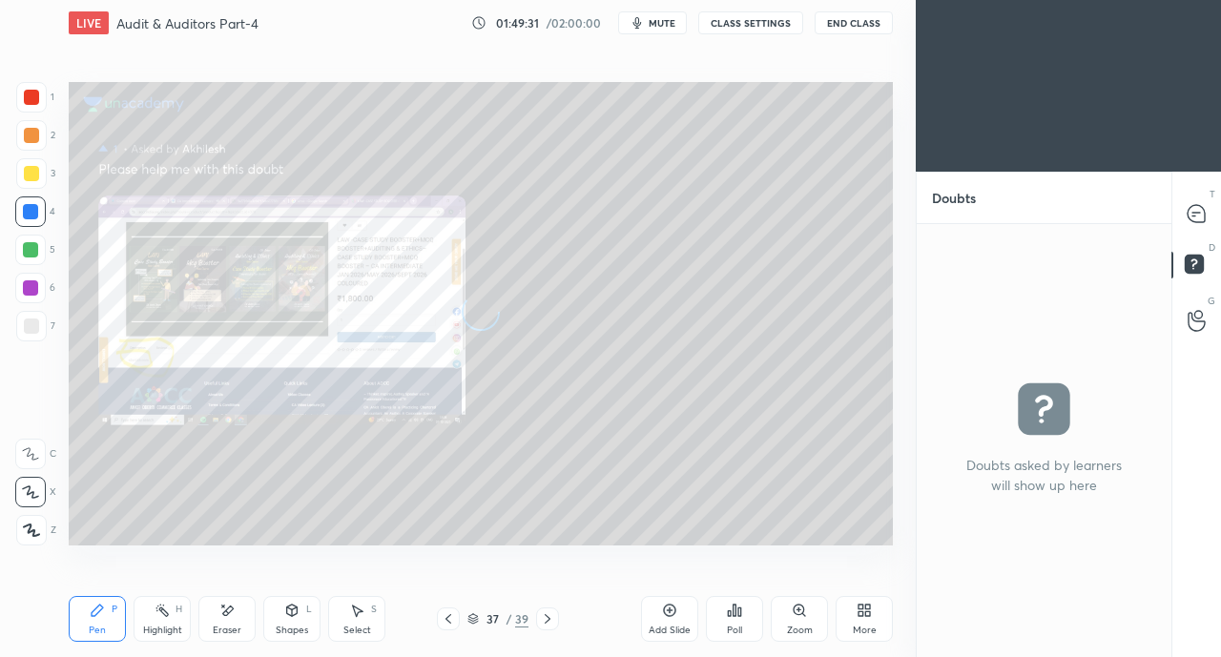
click at [1212, 201] on div at bounding box center [1197, 213] width 38 height 34
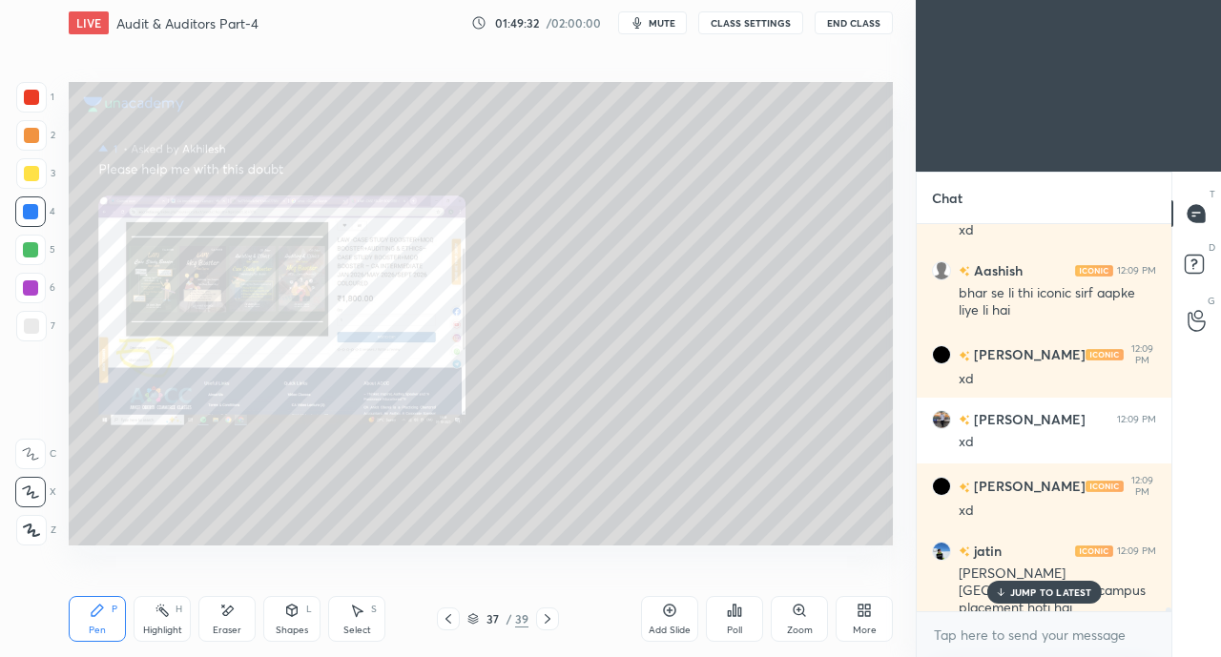
scroll to position [39010, 0]
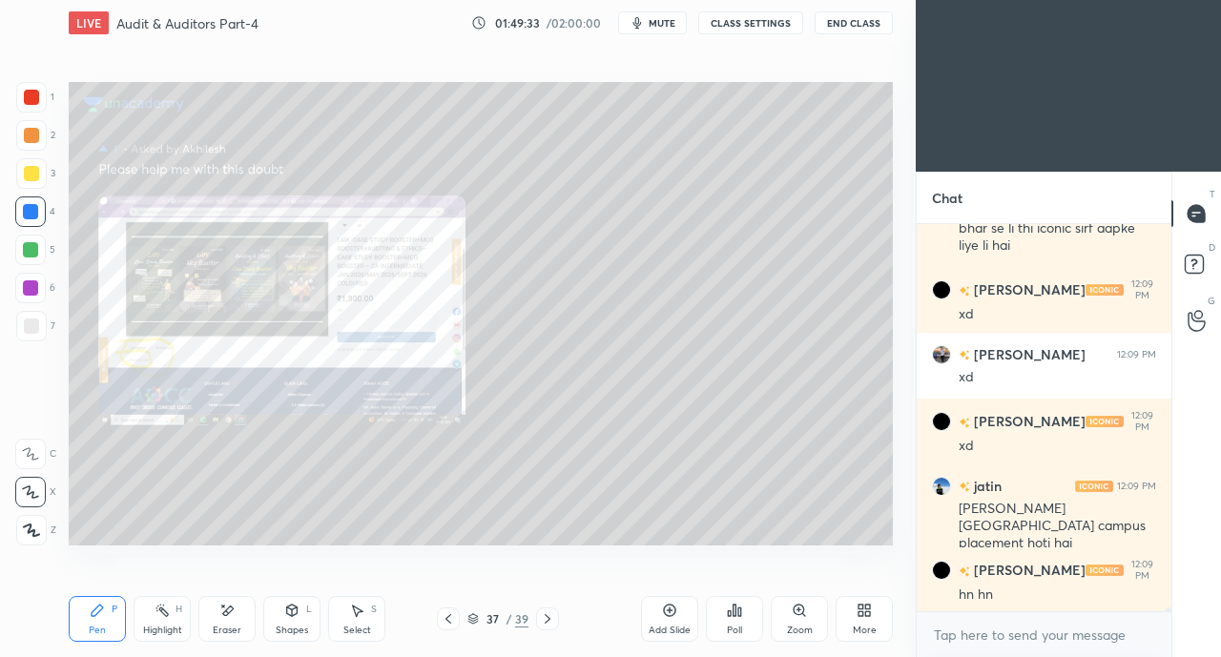
click at [801, 623] on div "Zoom" at bounding box center [799, 619] width 57 height 46
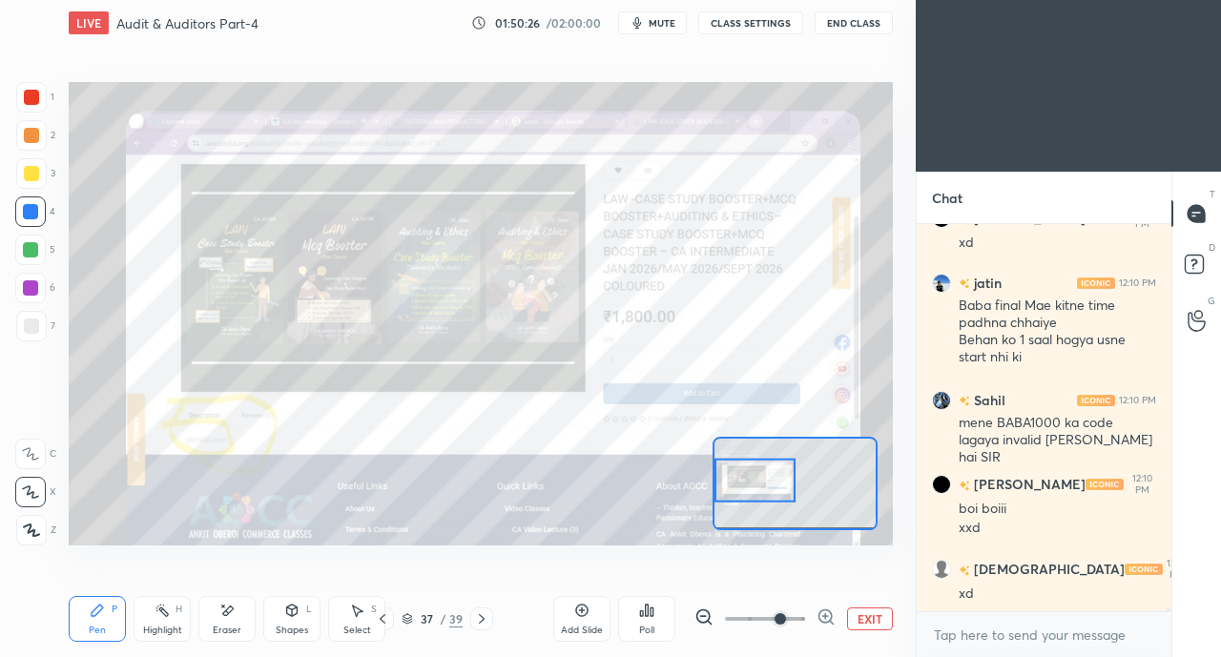
scroll to position [40036, 0]
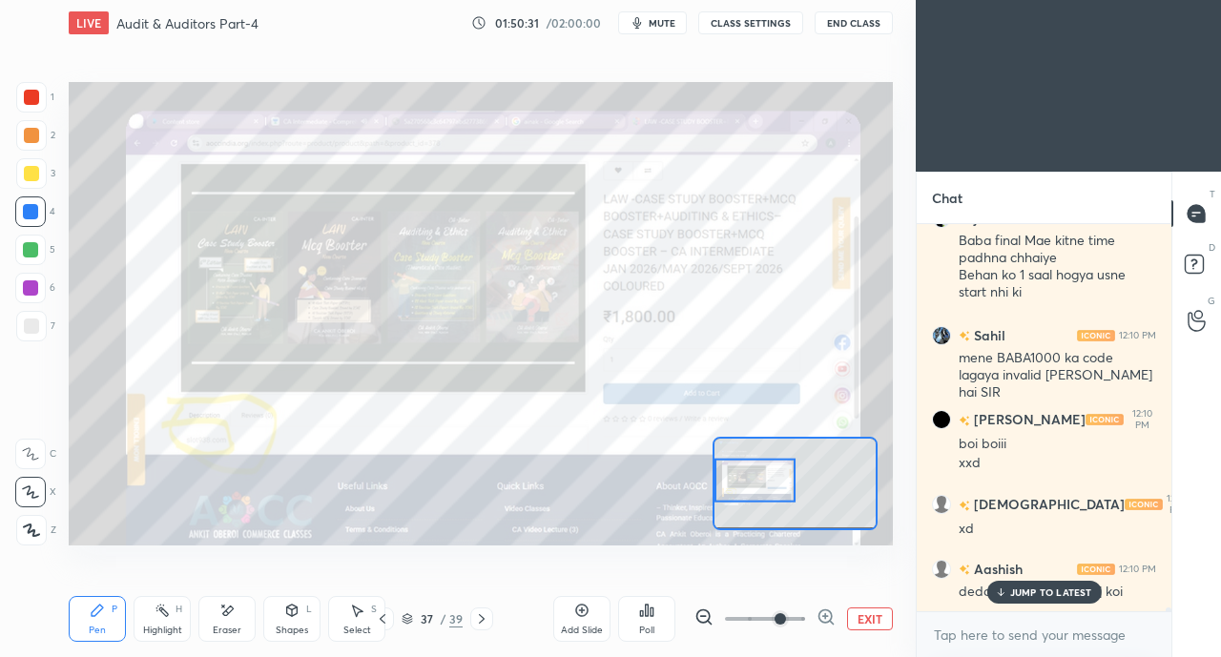
click at [1059, 587] on p "JUMP TO LATEST" at bounding box center [1051, 591] width 82 height 11
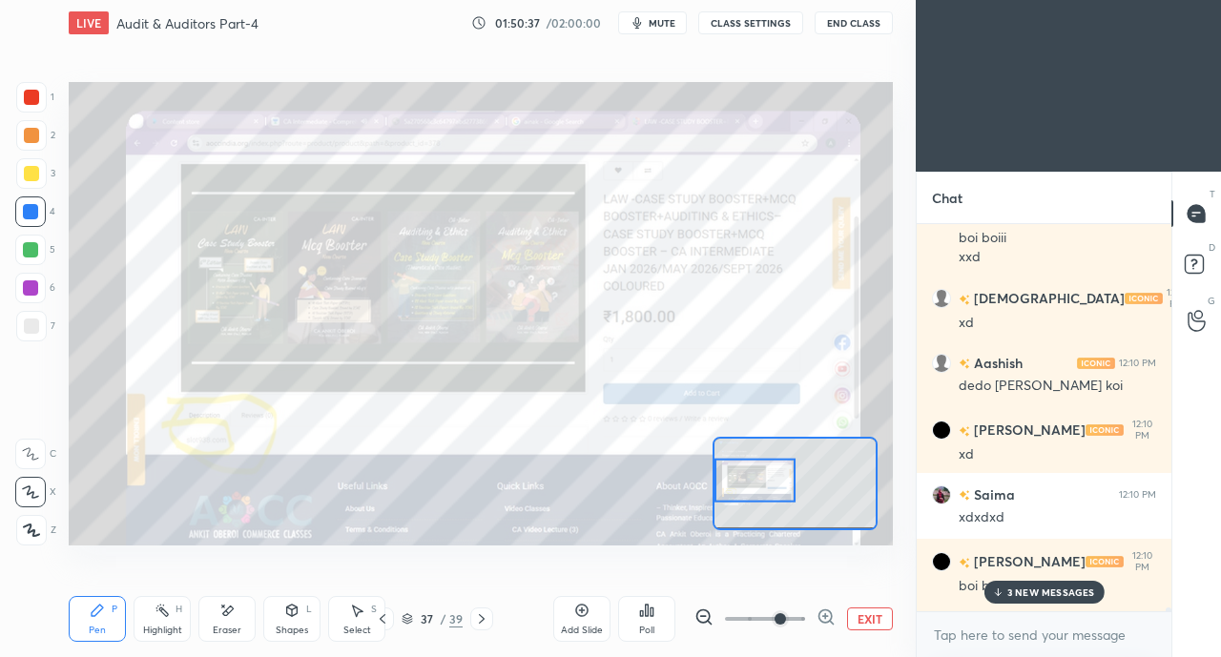
scroll to position [40299, 0]
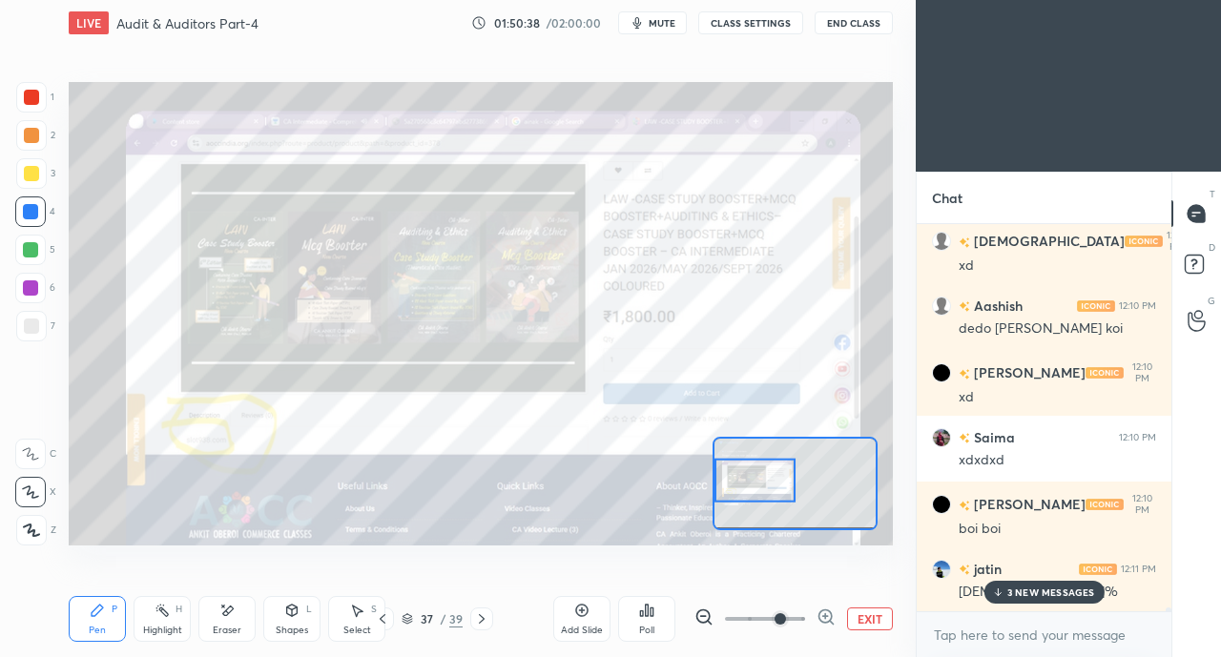
click at [1053, 589] on p "3 NEW MESSAGES" at bounding box center [1051, 591] width 88 height 11
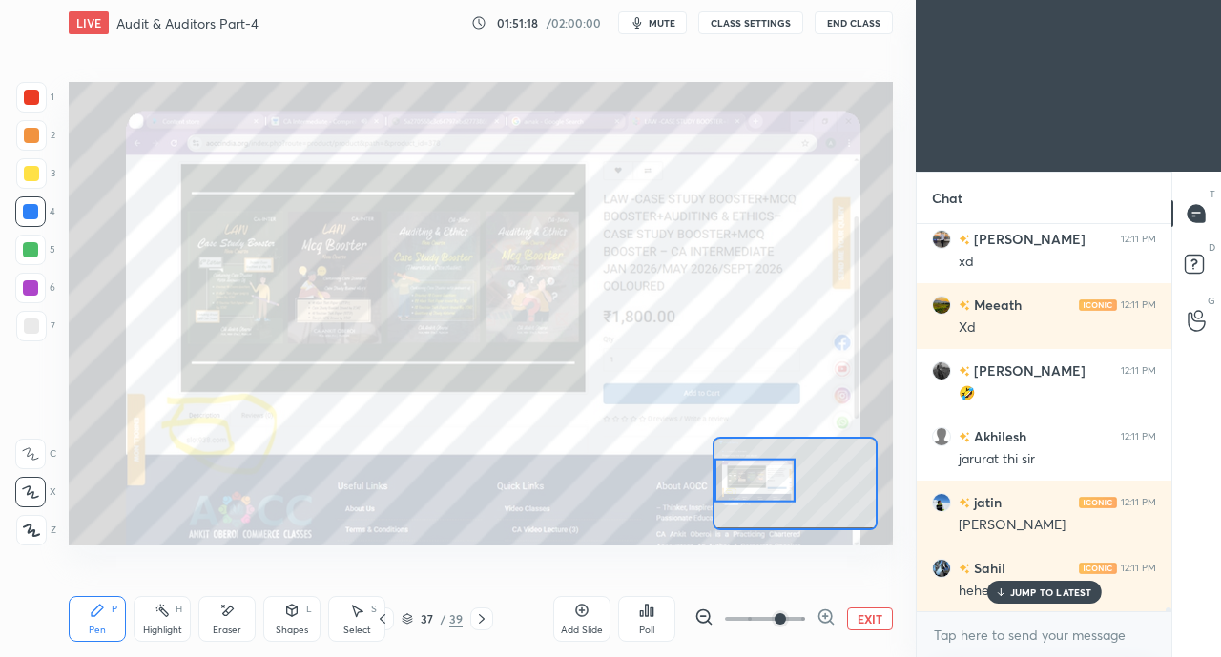
scroll to position [41484, 0]
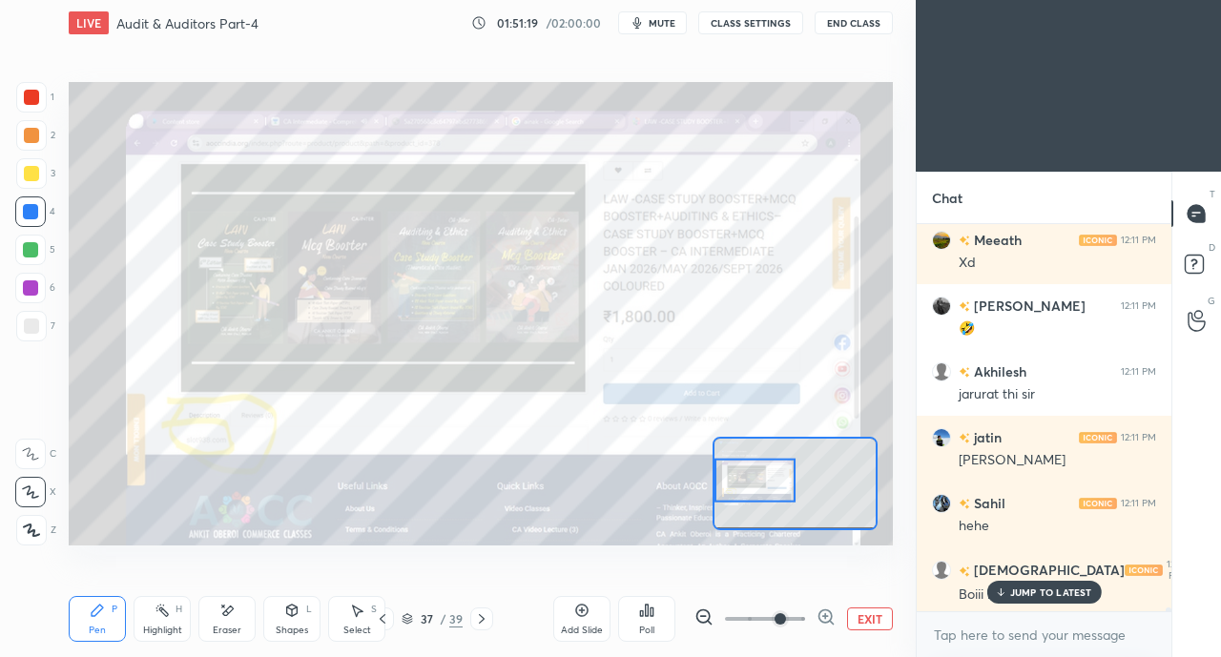
click at [851, 25] on button "End Class" at bounding box center [853, 22] width 78 height 23
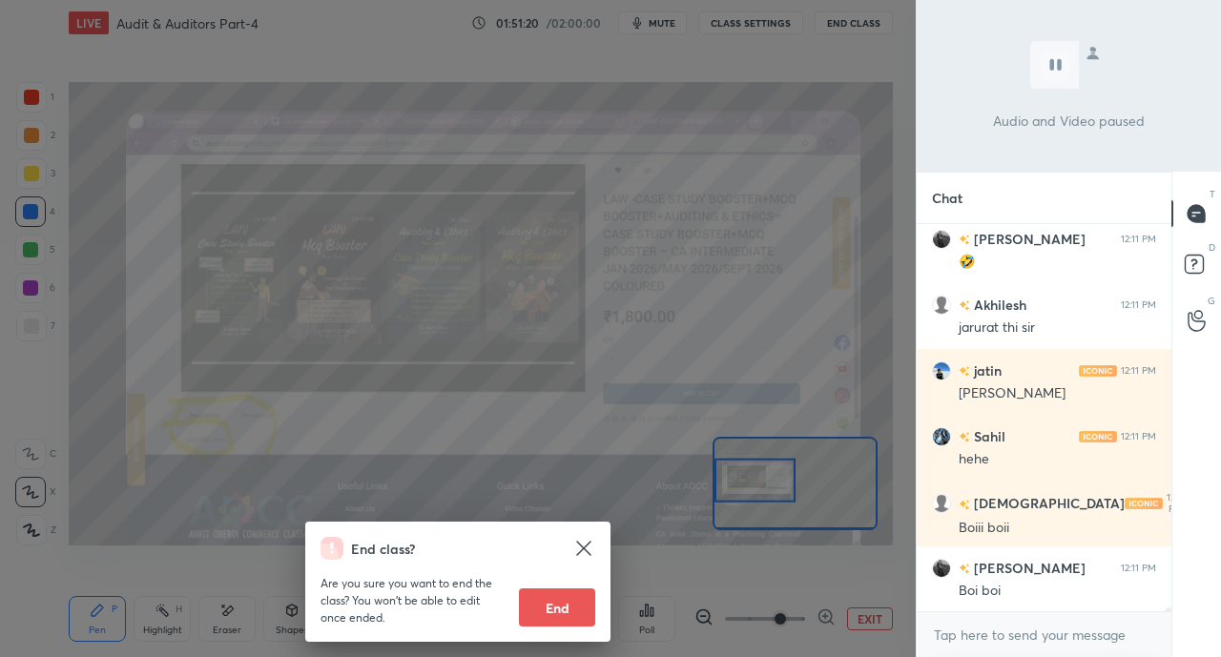
scroll to position [41650, 0]
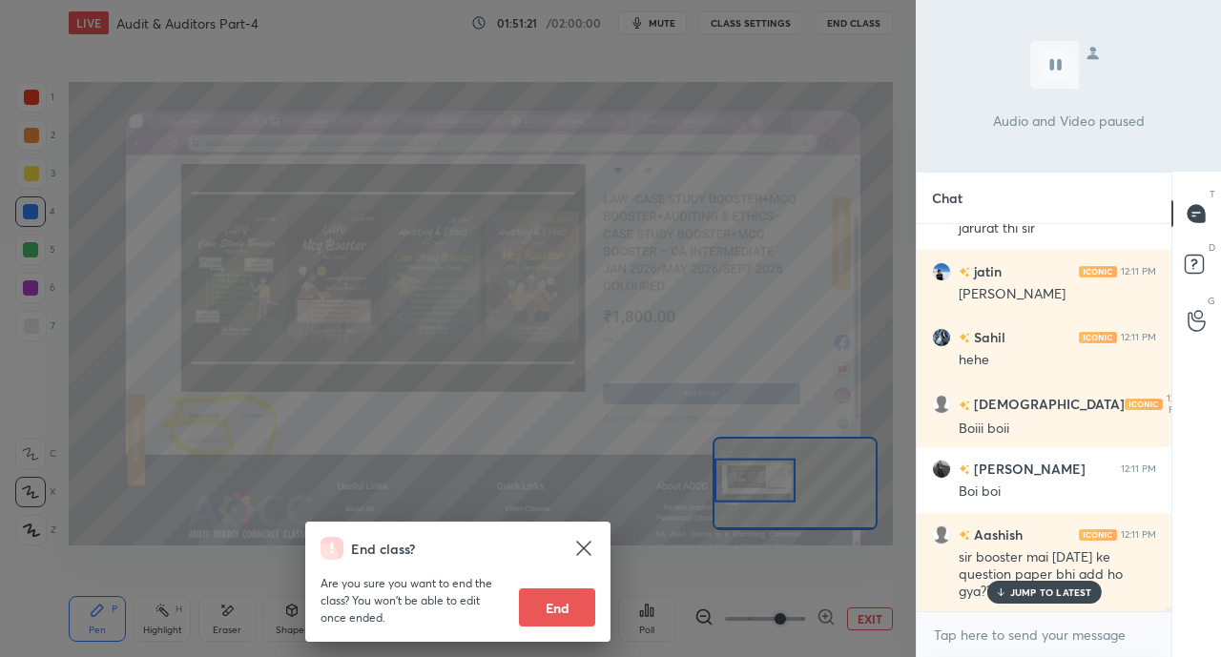
click at [566, 618] on button "End" at bounding box center [557, 607] width 76 height 38
type textarea "x"
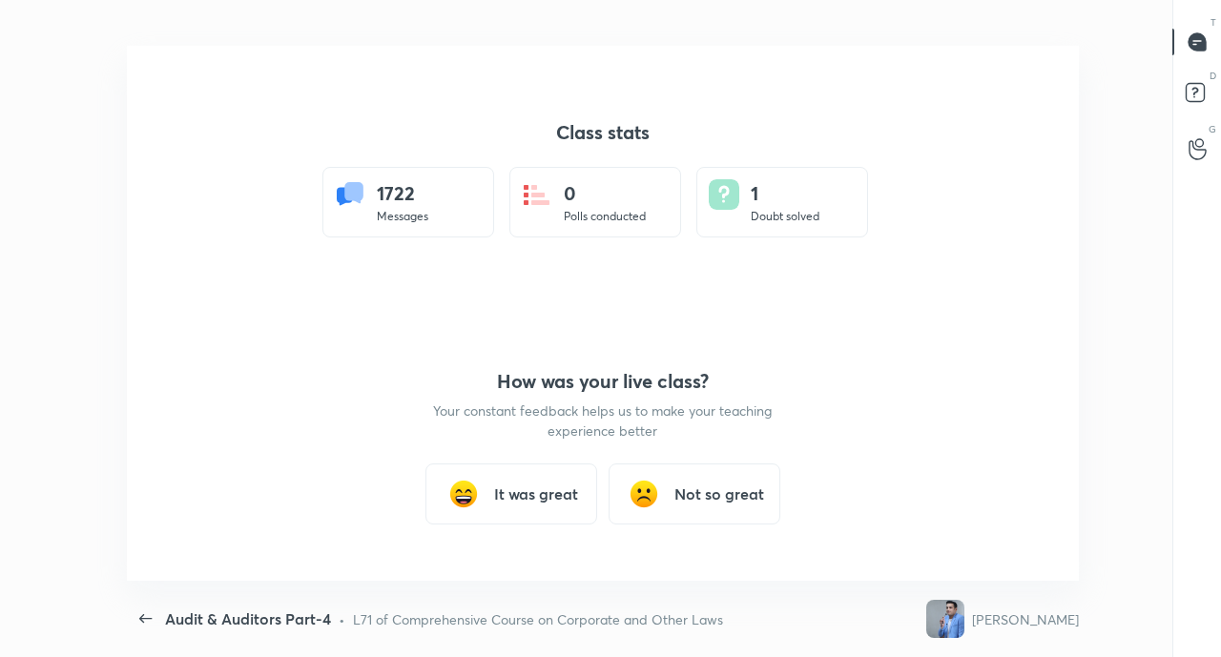
scroll to position [94825, 94213]
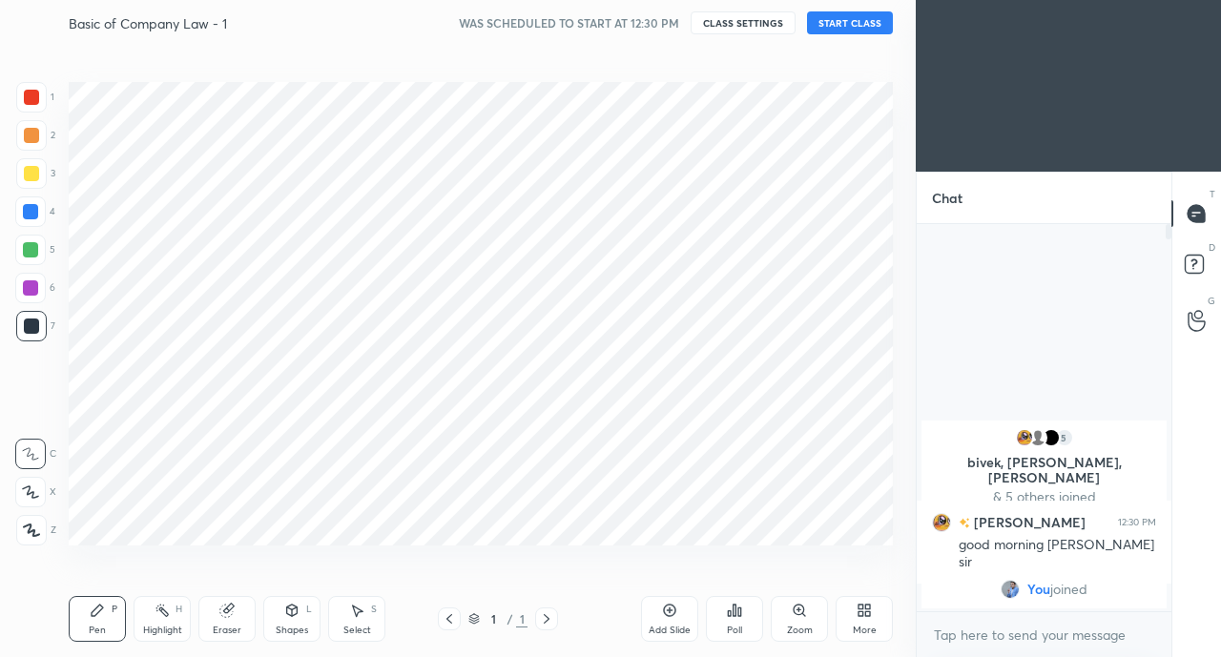
scroll to position [94825, 94522]
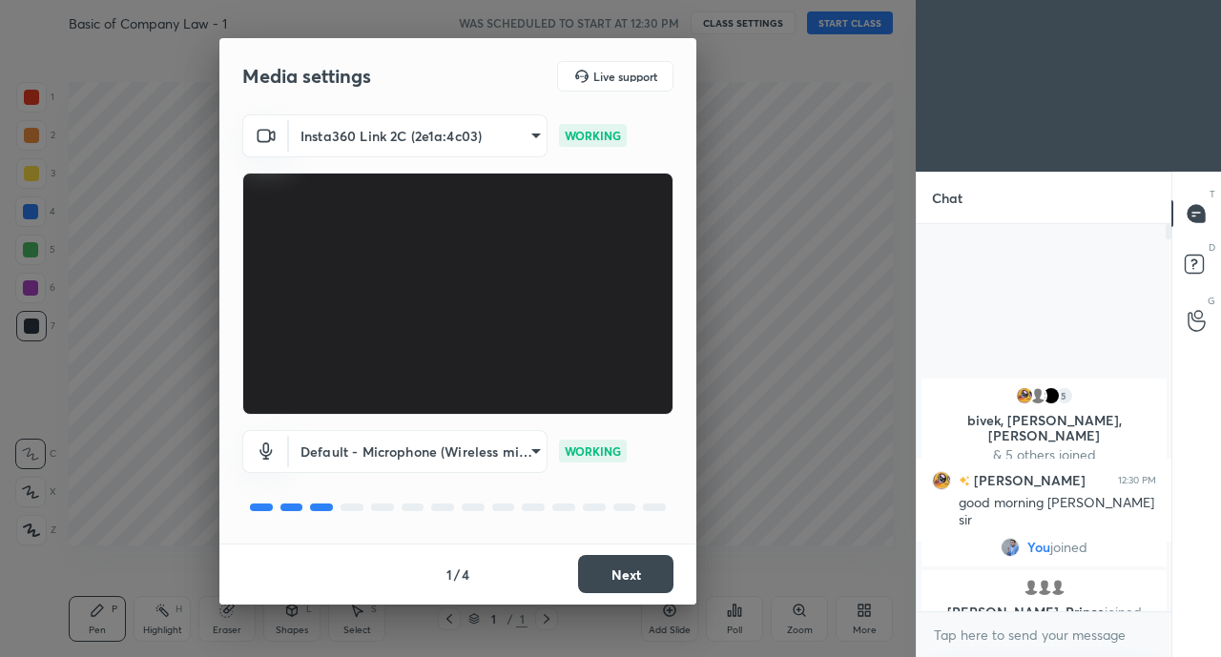
click at [647, 585] on button "Next" at bounding box center [625, 574] width 95 height 38
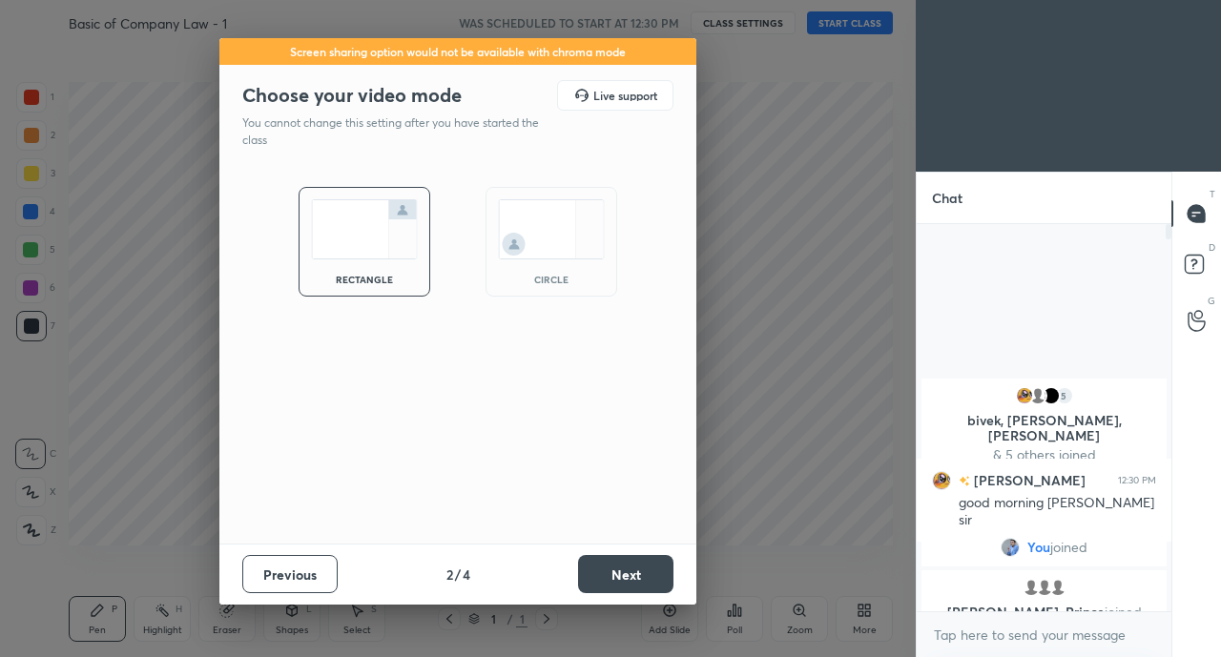
click at [649, 584] on button "Next" at bounding box center [625, 574] width 95 height 38
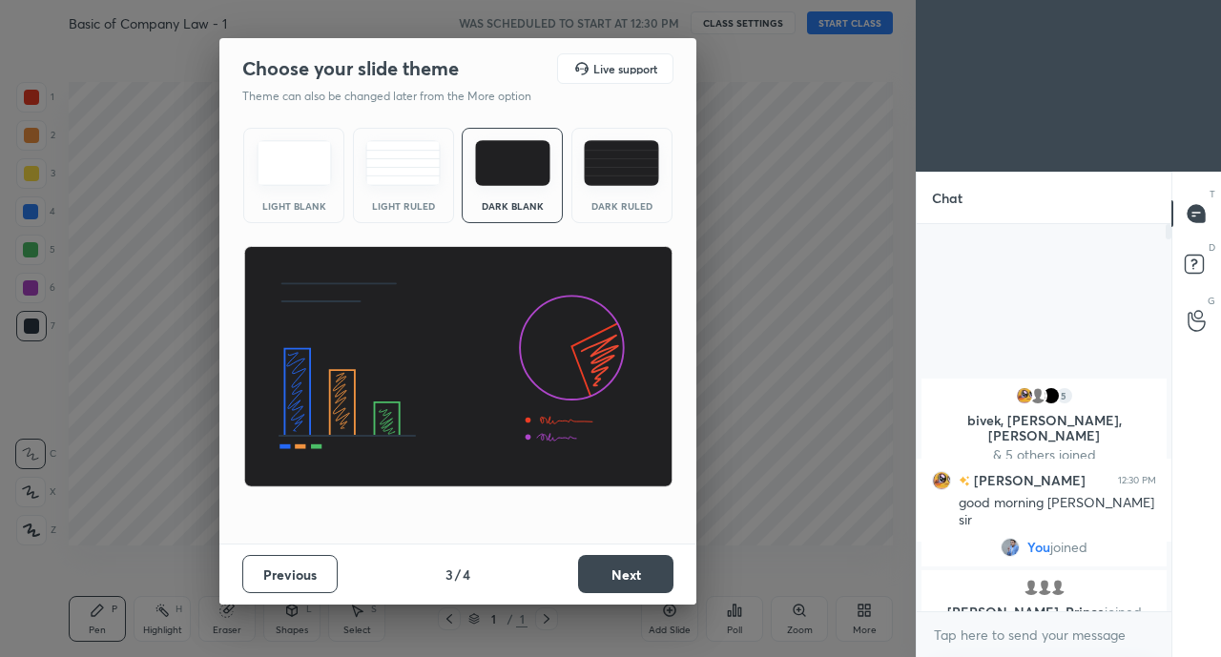
click at [654, 583] on button "Next" at bounding box center [625, 574] width 95 height 38
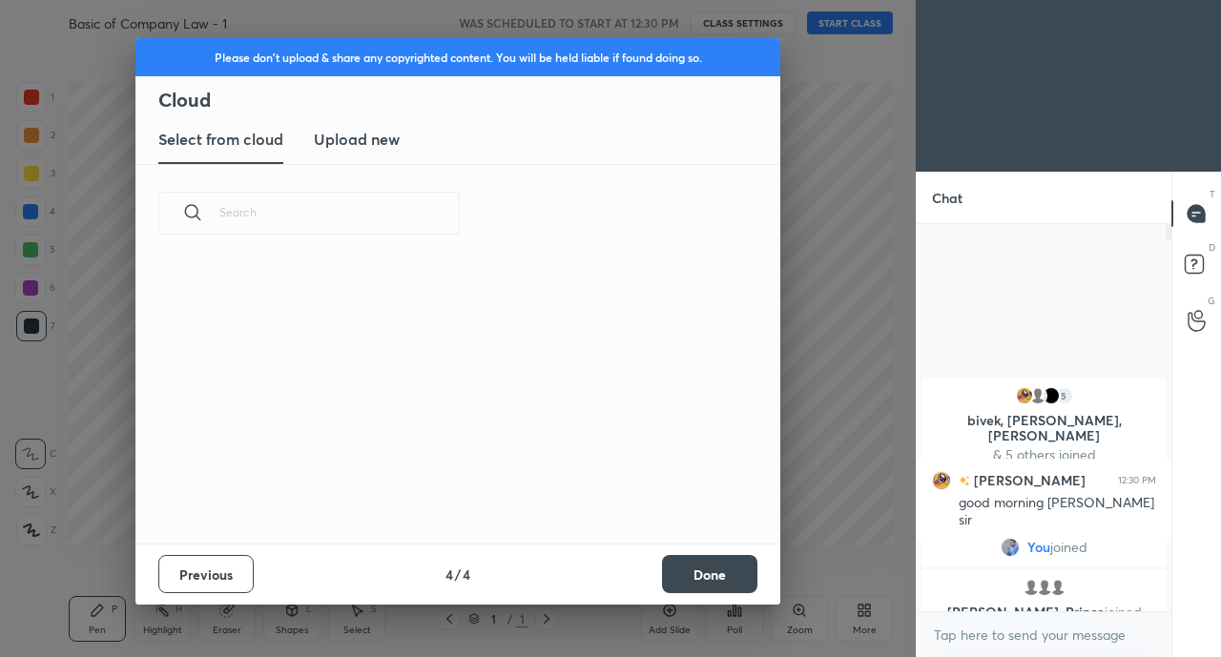
click at [671, 587] on button "Done" at bounding box center [709, 574] width 95 height 38
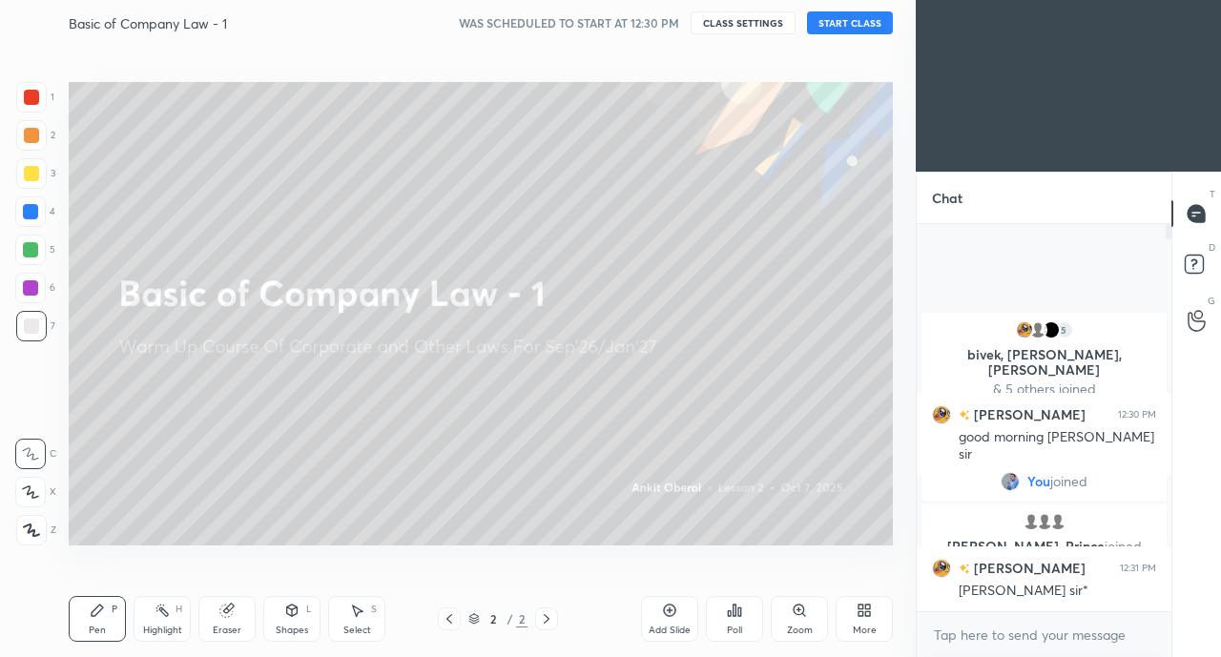
click at [826, 23] on button "START CLASS" at bounding box center [850, 22] width 86 height 23
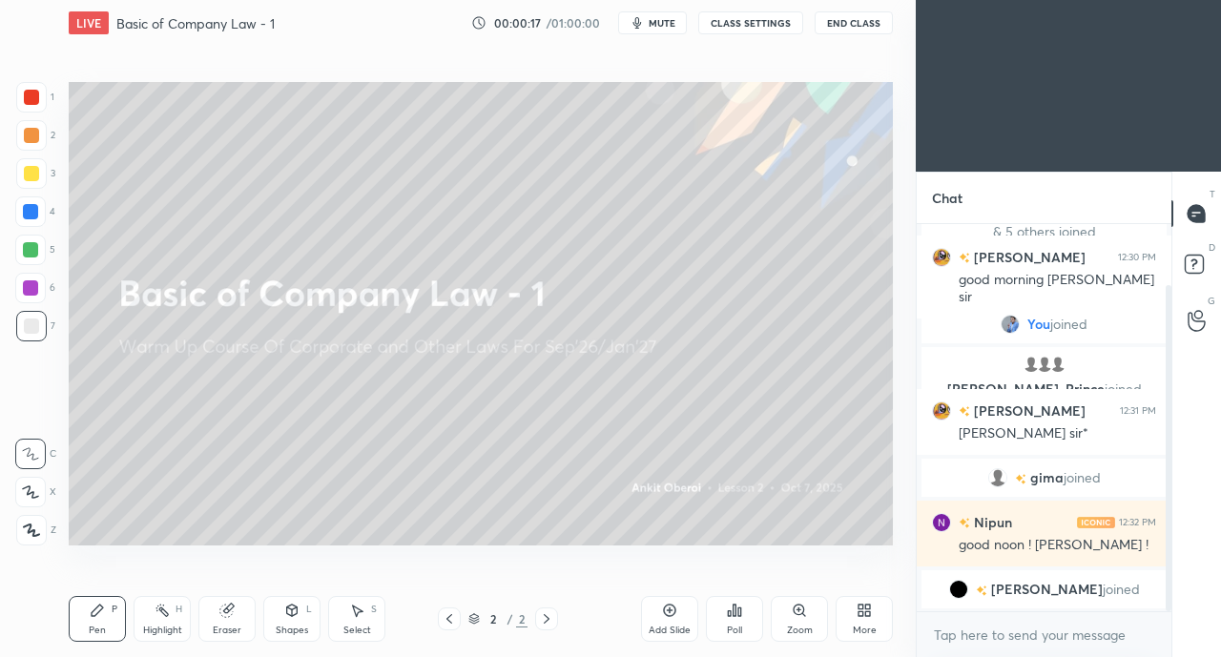
scroll to position [137, 0]
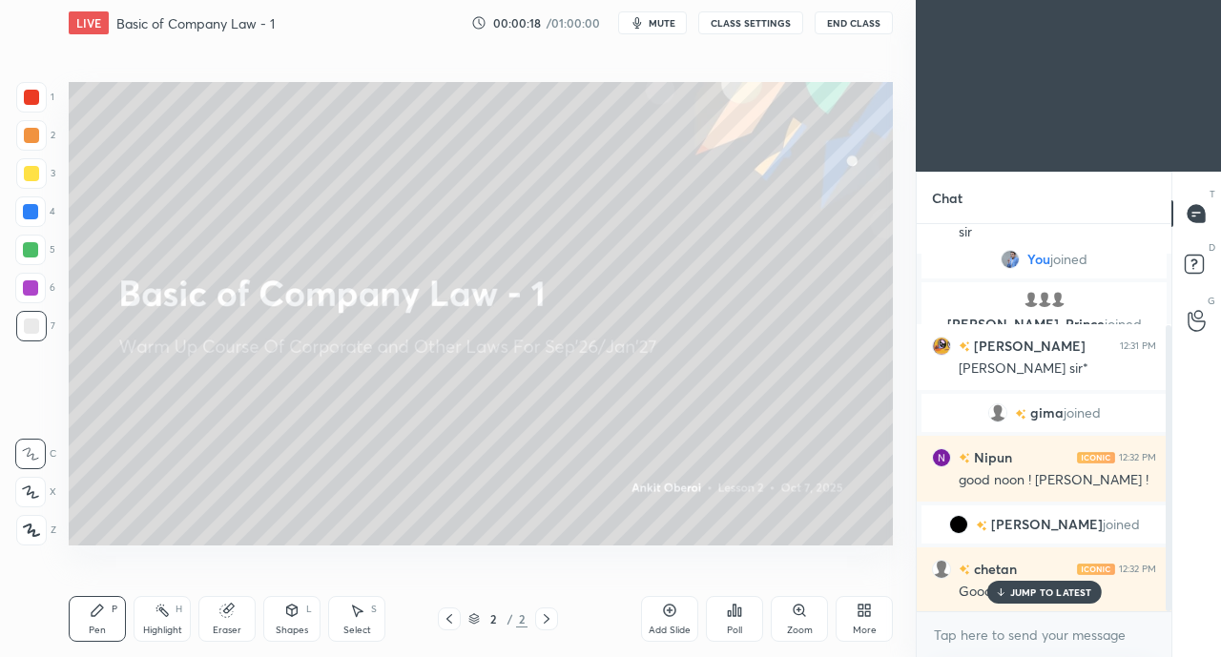
click at [1047, 594] on p "JUMP TO LATEST" at bounding box center [1051, 591] width 82 height 11
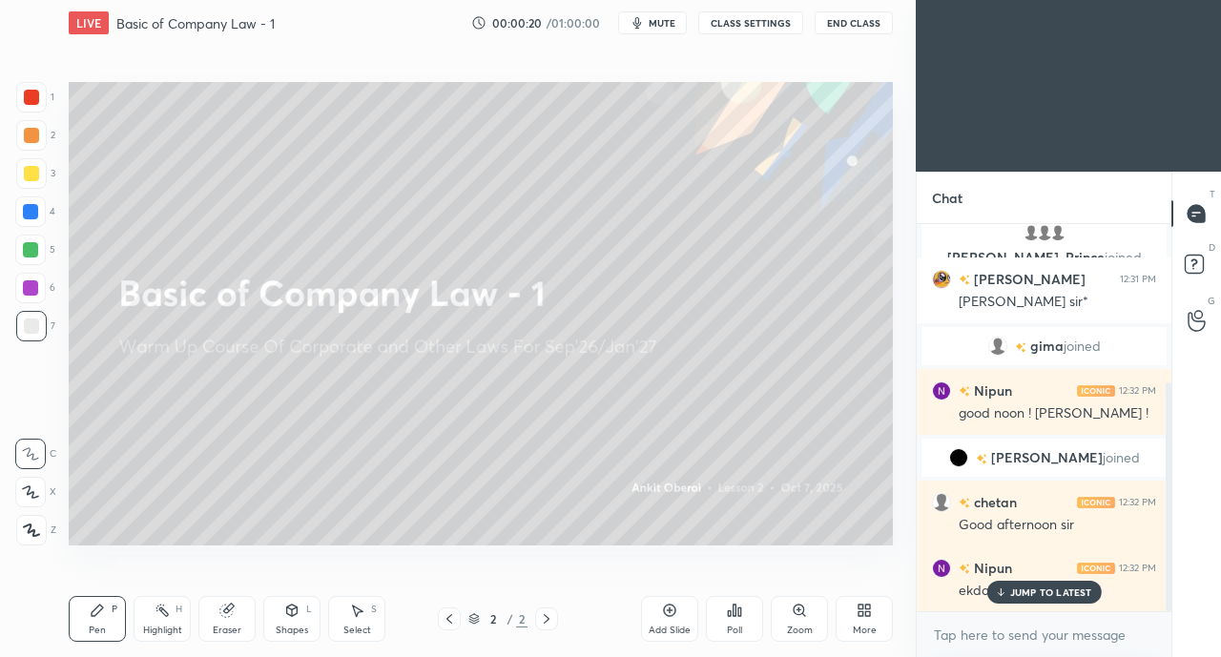
scroll to position [269, 0]
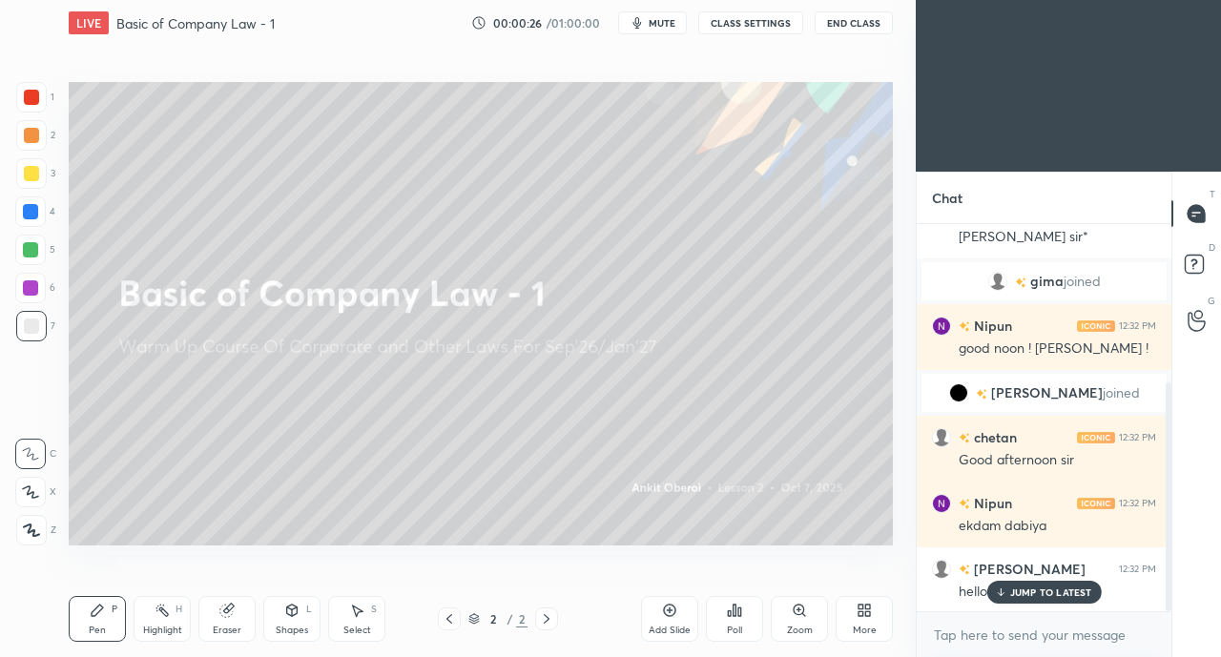
click at [1042, 591] on p "JUMP TO LATEST" at bounding box center [1051, 591] width 82 height 11
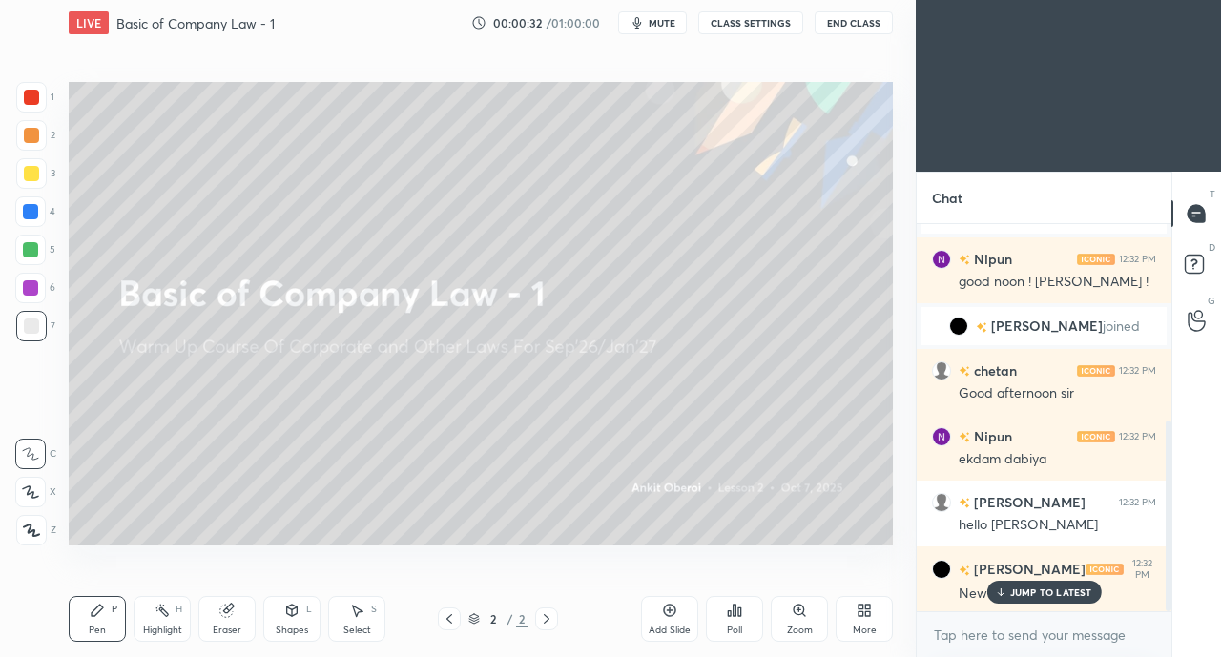
scroll to position [401, 0]
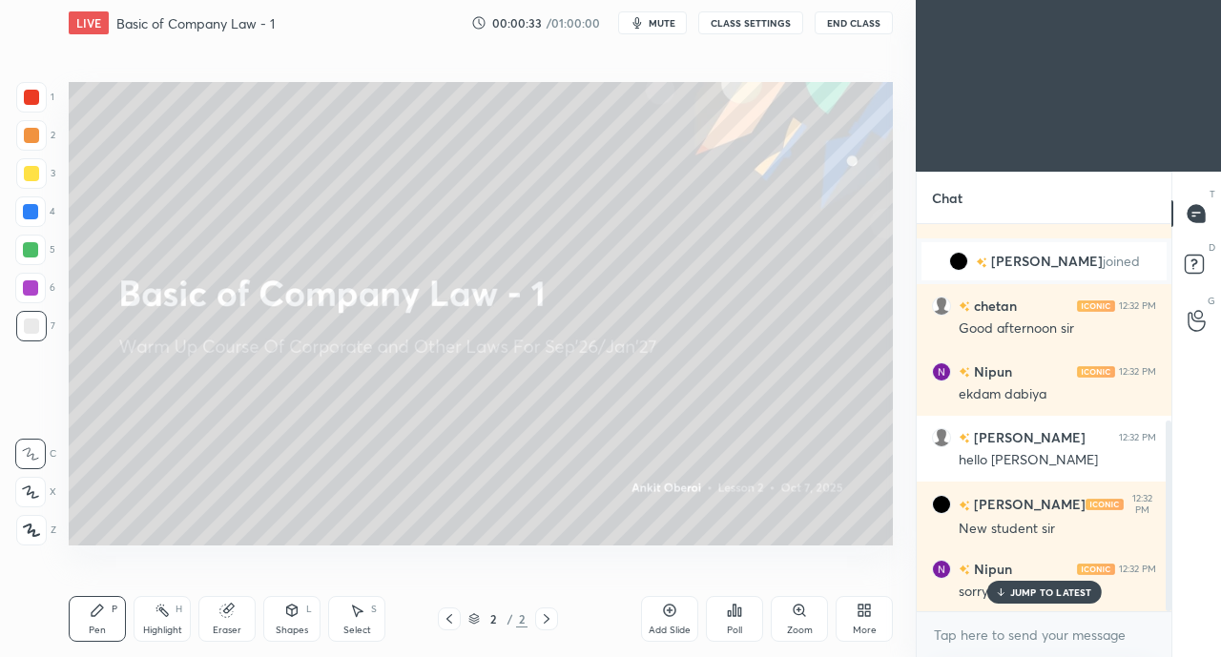
click at [1038, 589] on p "JUMP TO LATEST" at bounding box center [1051, 591] width 82 height 11
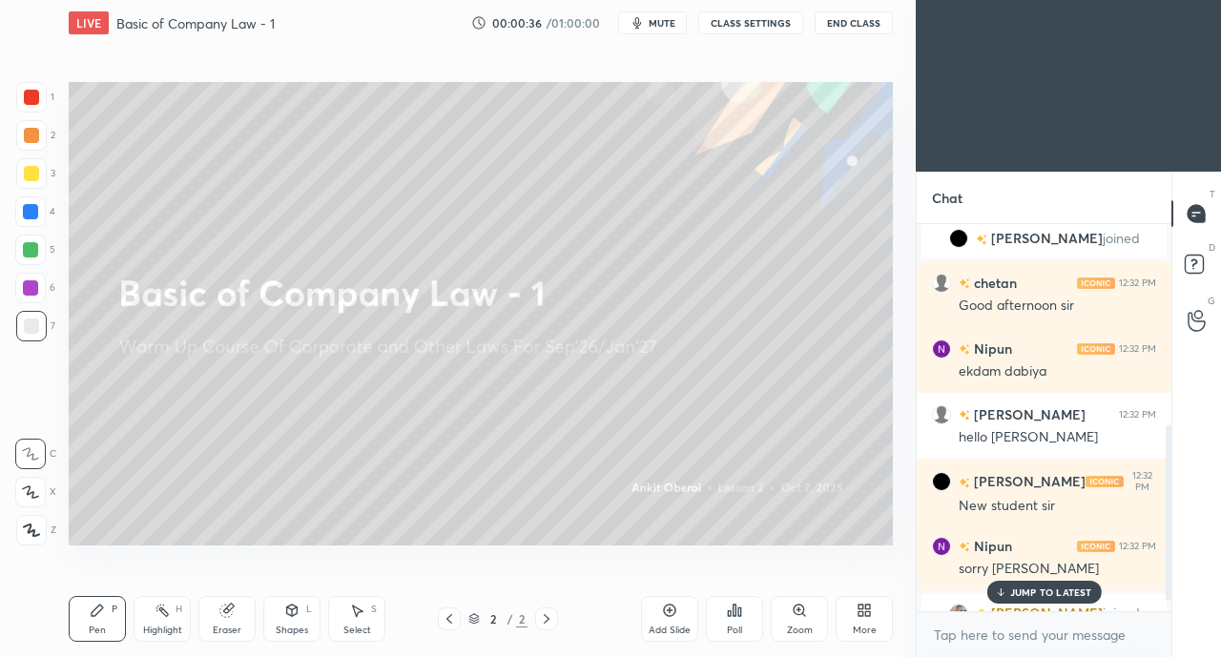
scroll to position [469, 0]
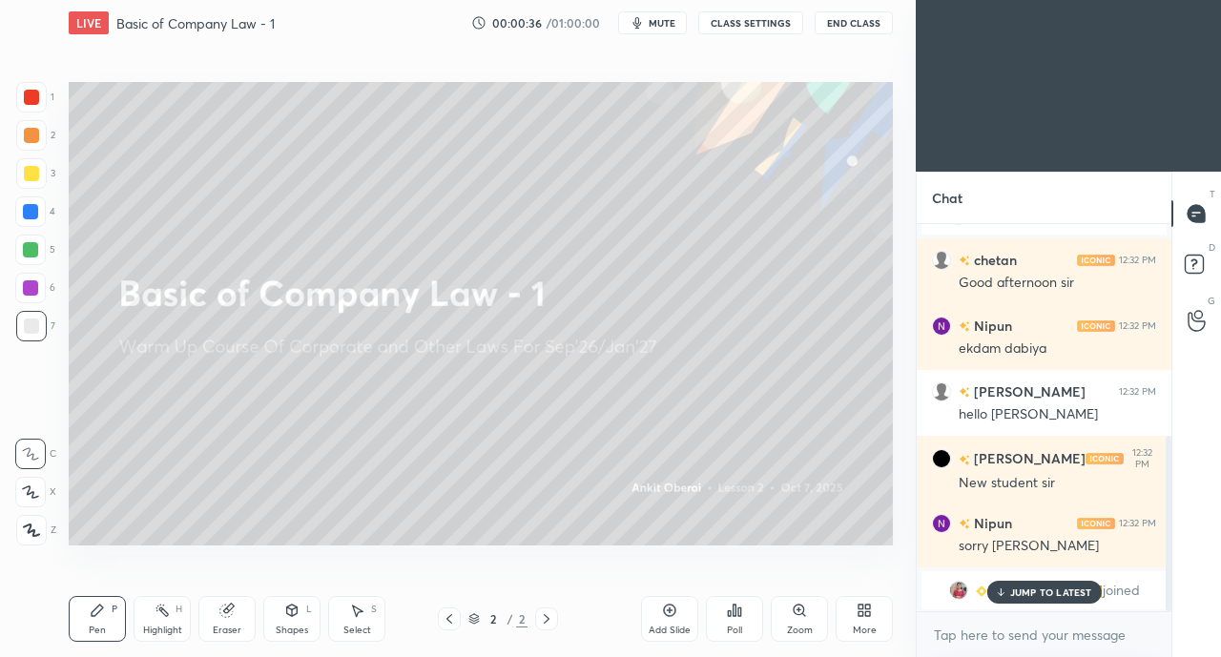
click at [1044, 593] on p "JUMP TO LATEST" at bounding box center [1051, 591] width 82 height 11
click at [1042, 596] on p "JUMP TO LATEST" at bounding box center [1051, 591] width 82 height 11
click at [1050, 597] on p "JUMP TO LATEST" at bounding box center [1051, 591] width 82 height 11
click at [849, 624] on div "More" at bounding box center [863, 619] width 57 height 46
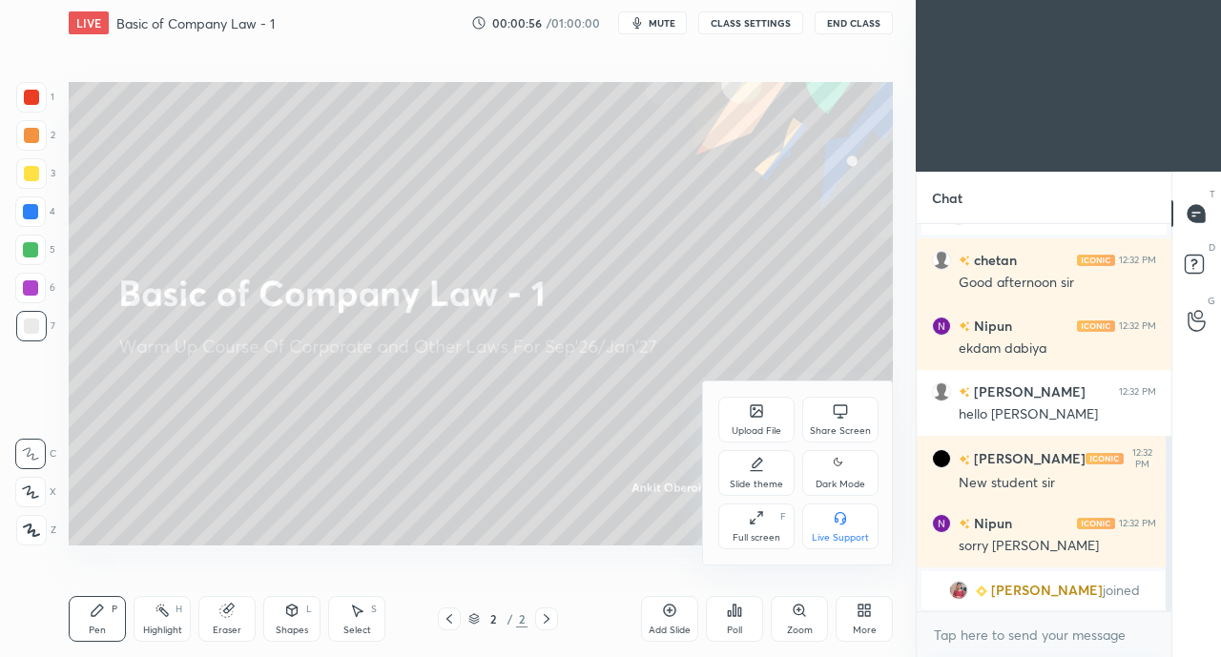
click at [750, 429] on div "Upload File" at bounding box center [756, 431] width 50 height 10
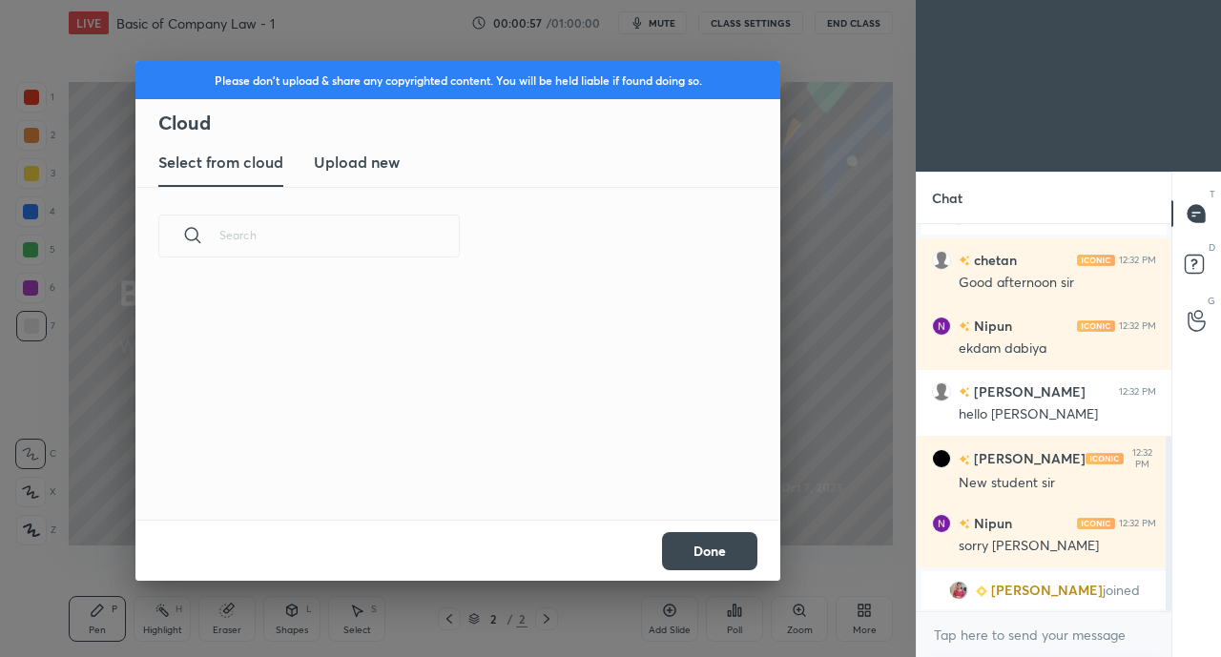
scroll to position [235, 612]
click at [375, 160] on h3 "Upload new" at bounding box center [357, 162] width 86 height 23
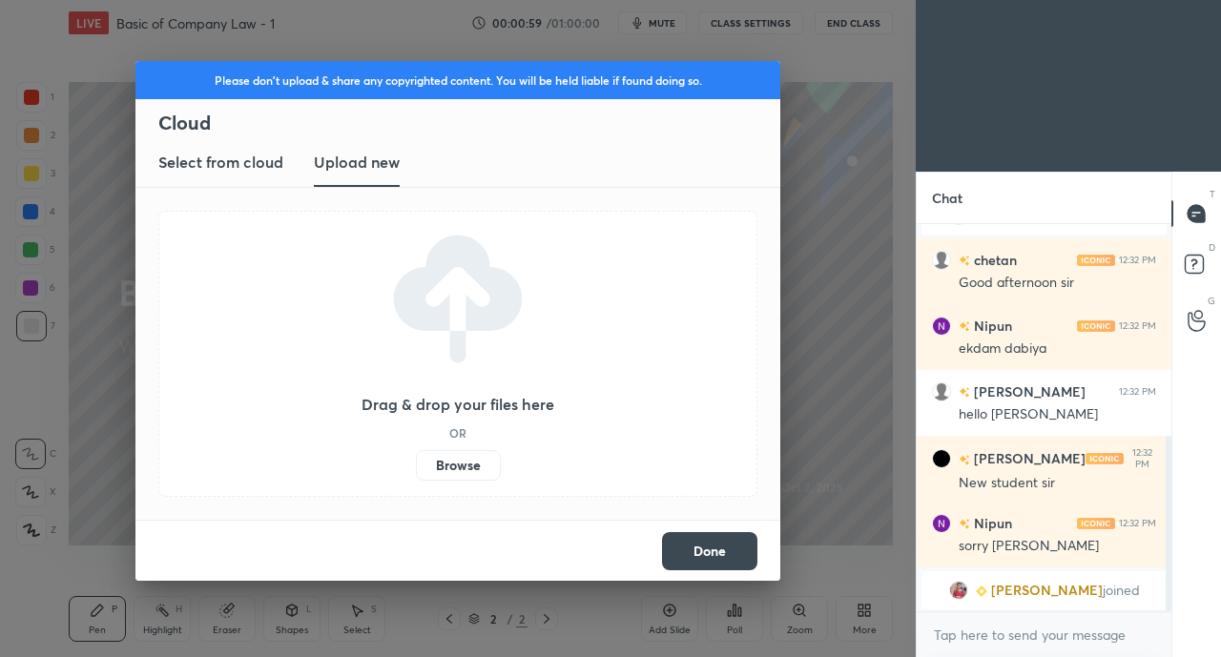
click at [724, 549] on button "Done" at bounding box center [709, 551] width 95 height 38
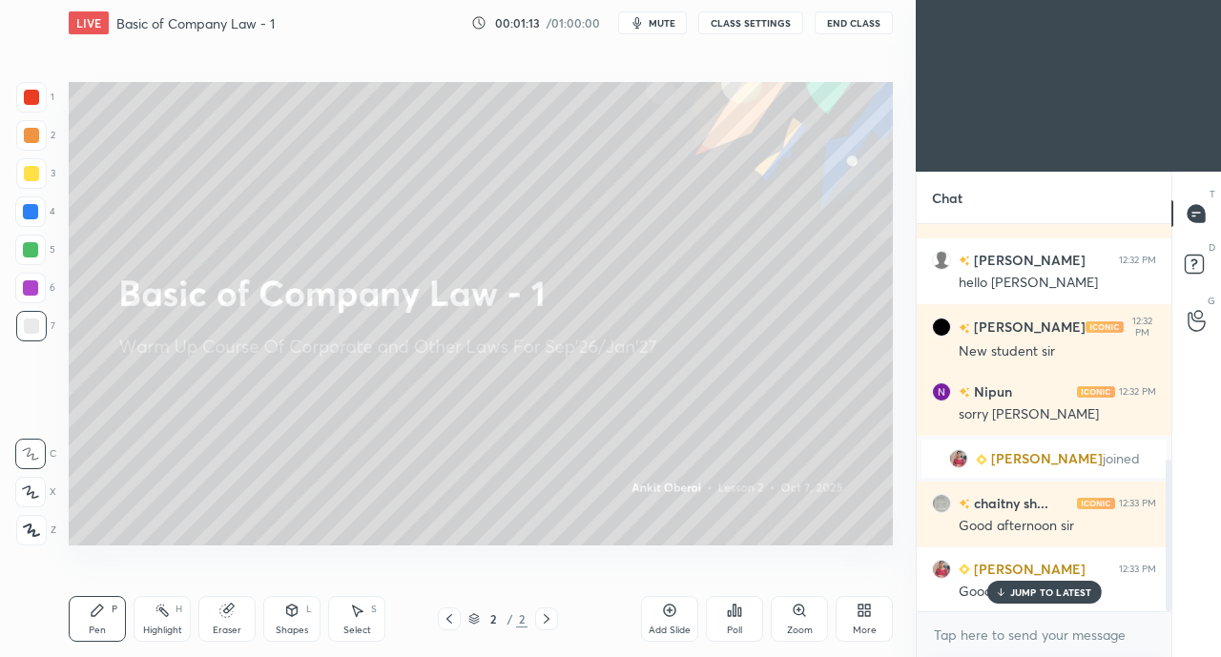
scroll to position [647, 0]
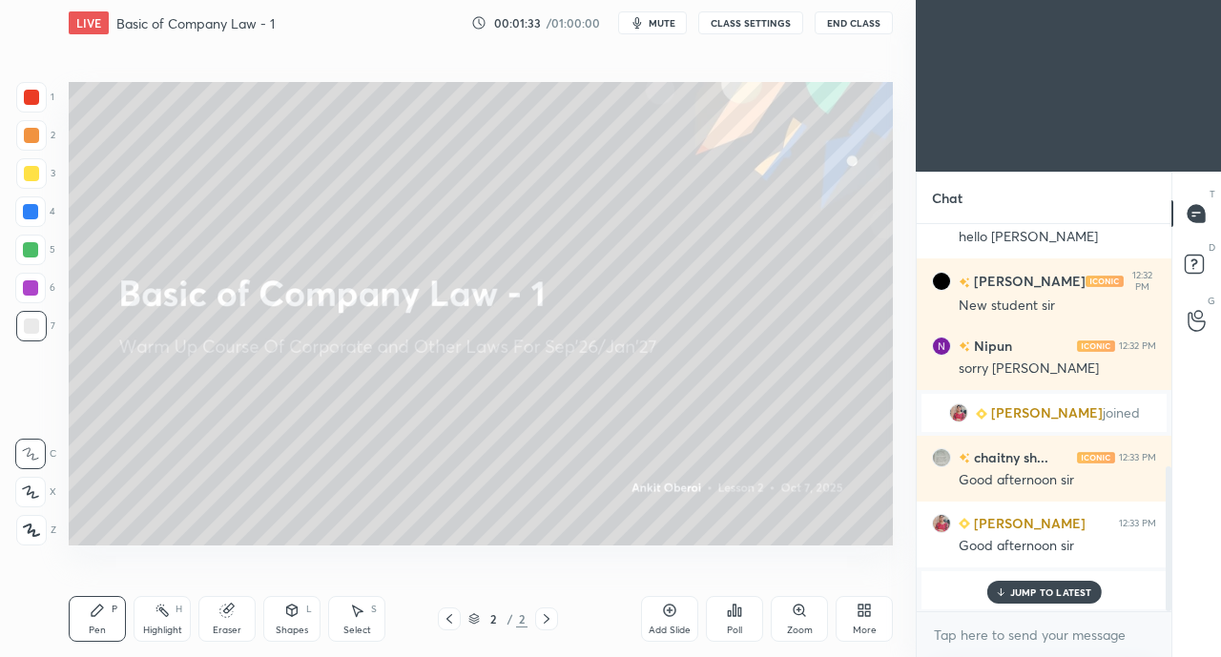
click at [1049, 592] on p "JUMP TO LATEST" at bounding box center [1051, 591] width 82 height 11
click at [861, 616] on icon at bounding box center [860, 613] width 5 height 5
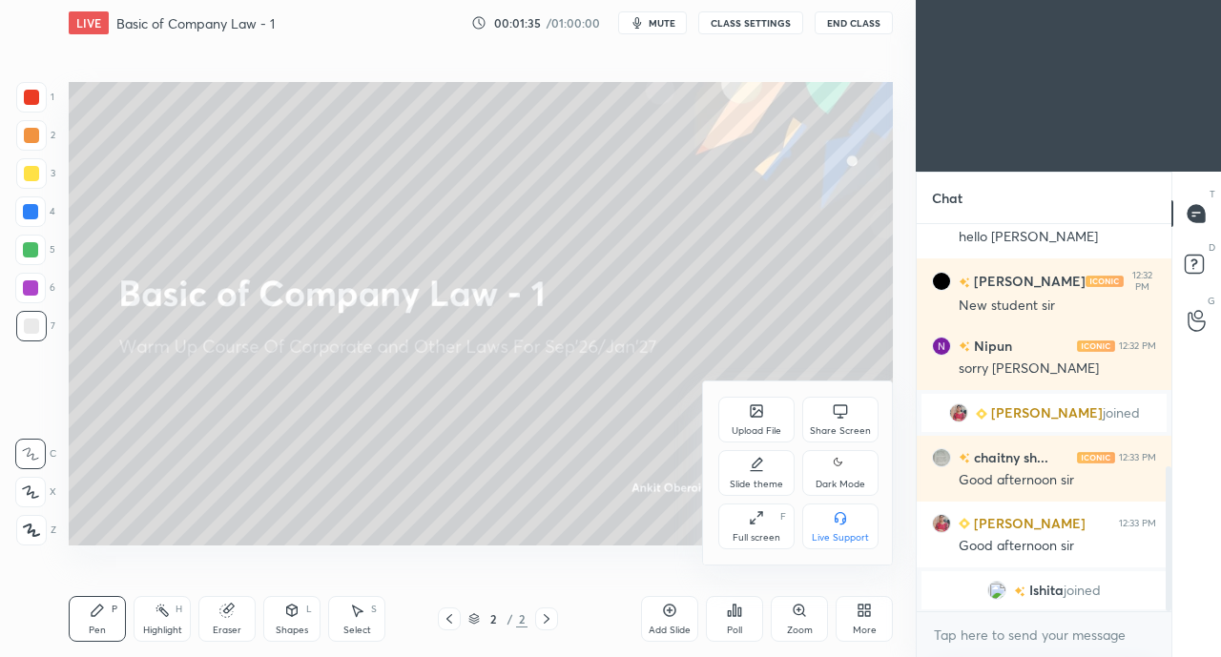
click at [751, 420] on div "Upload File" at bounding box center [756, 420] width 76 height 46
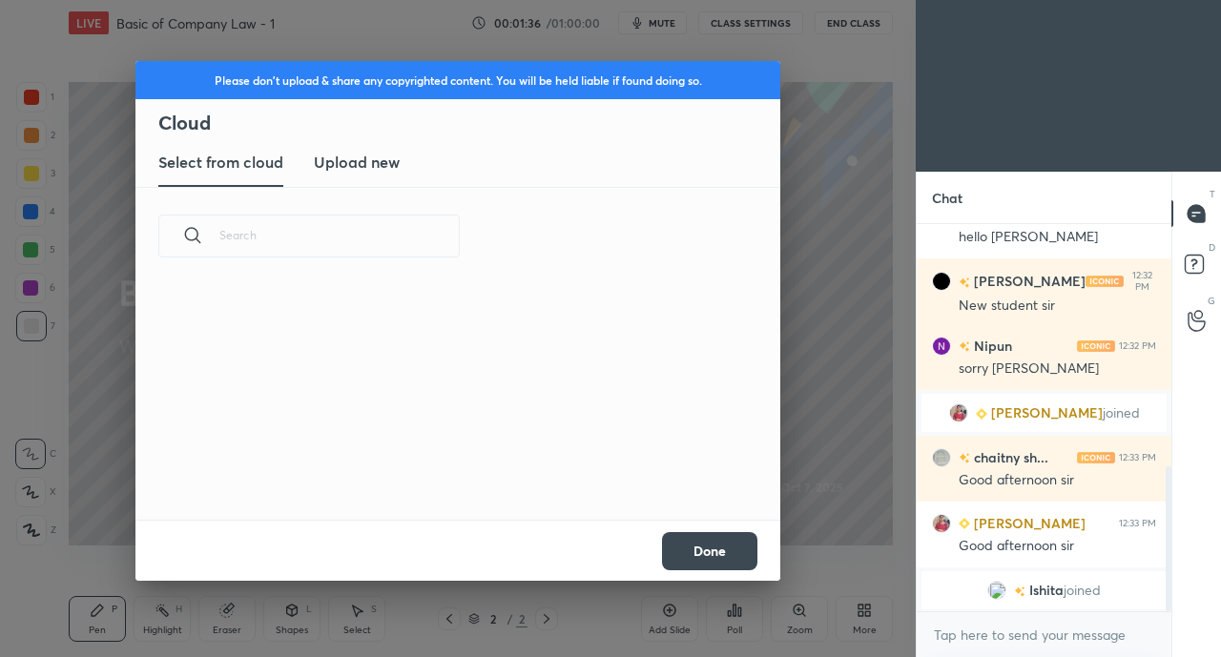
scroll to position [235, 612]
click at [357, 170] on h3 "Upload new" at bounding box center [357, 162] width 86 height 23
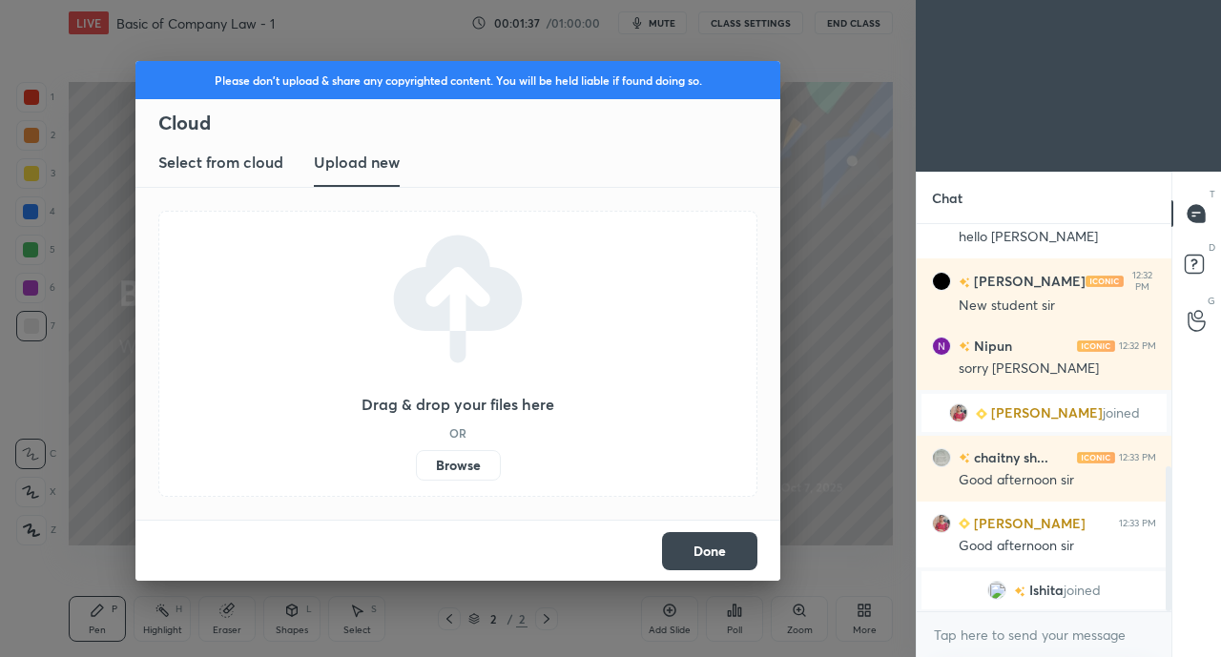
click at [446, 477] on label "Browse" at bounding box center [458, 465] width 85 height 31
click at [416, 477] on input "Browse" at bounding box center [416, 465] width 0 height 31
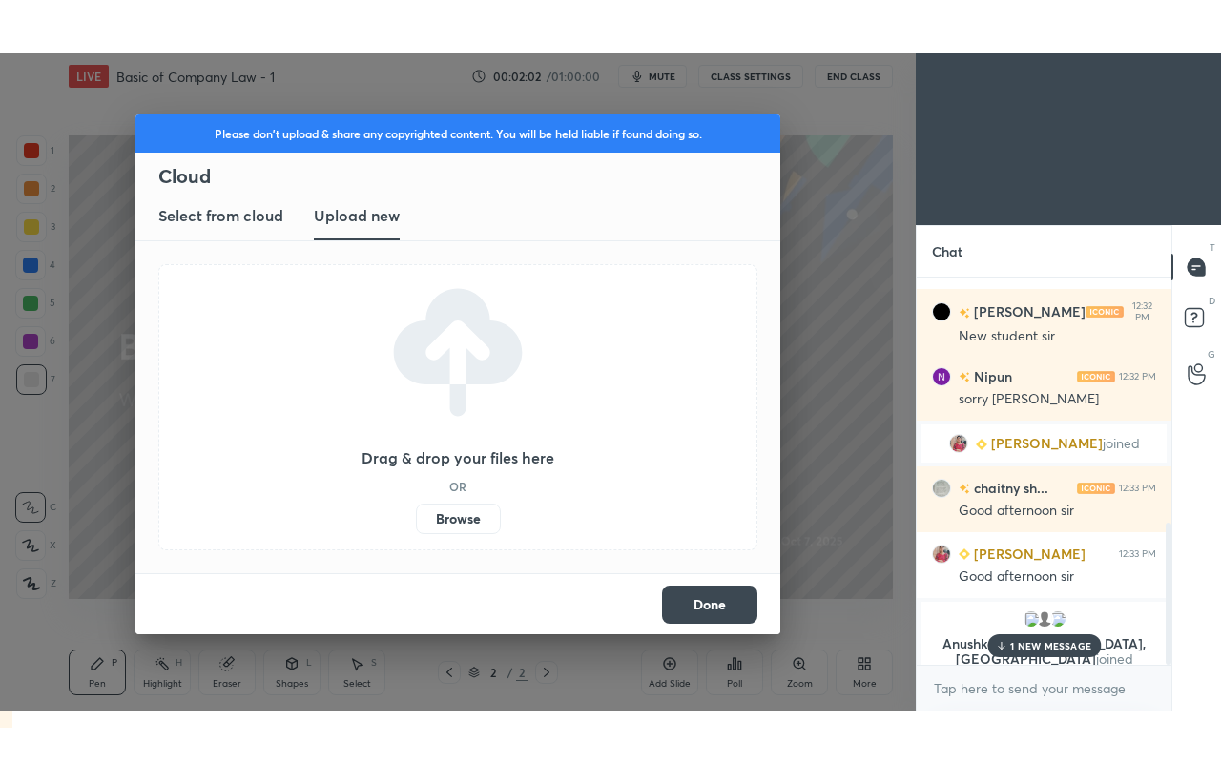
scroll to position [736, 0]
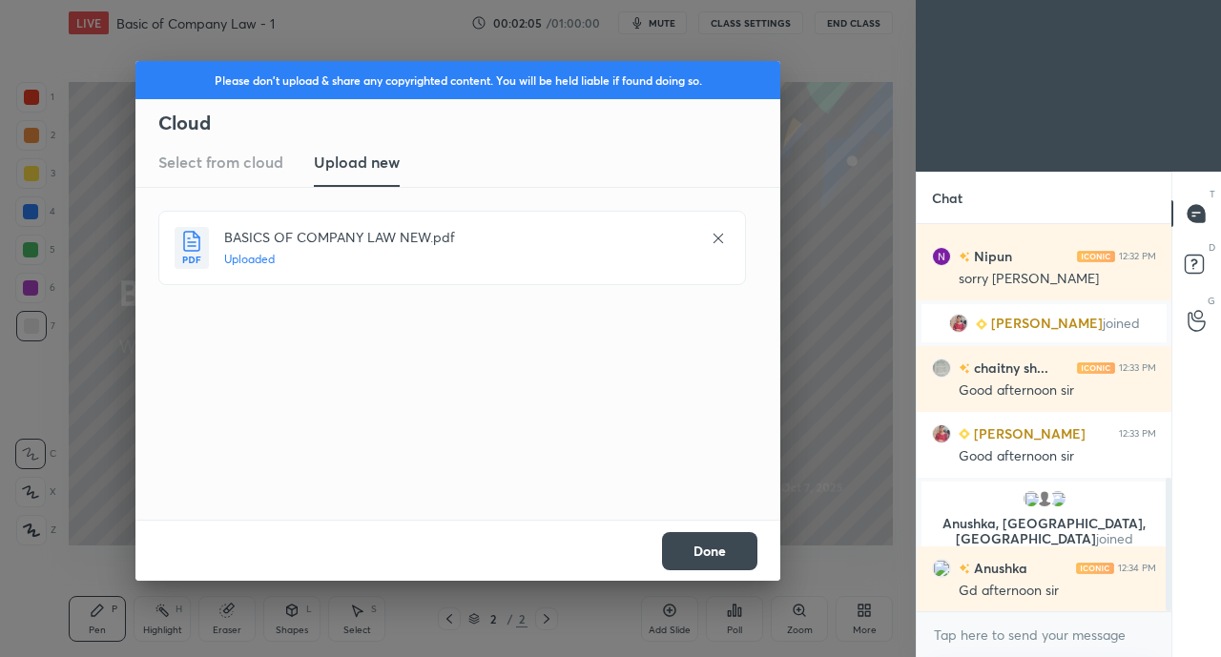
click at [720, 554] on button "Done" at bounding box center [709, 551] width 95 height 38
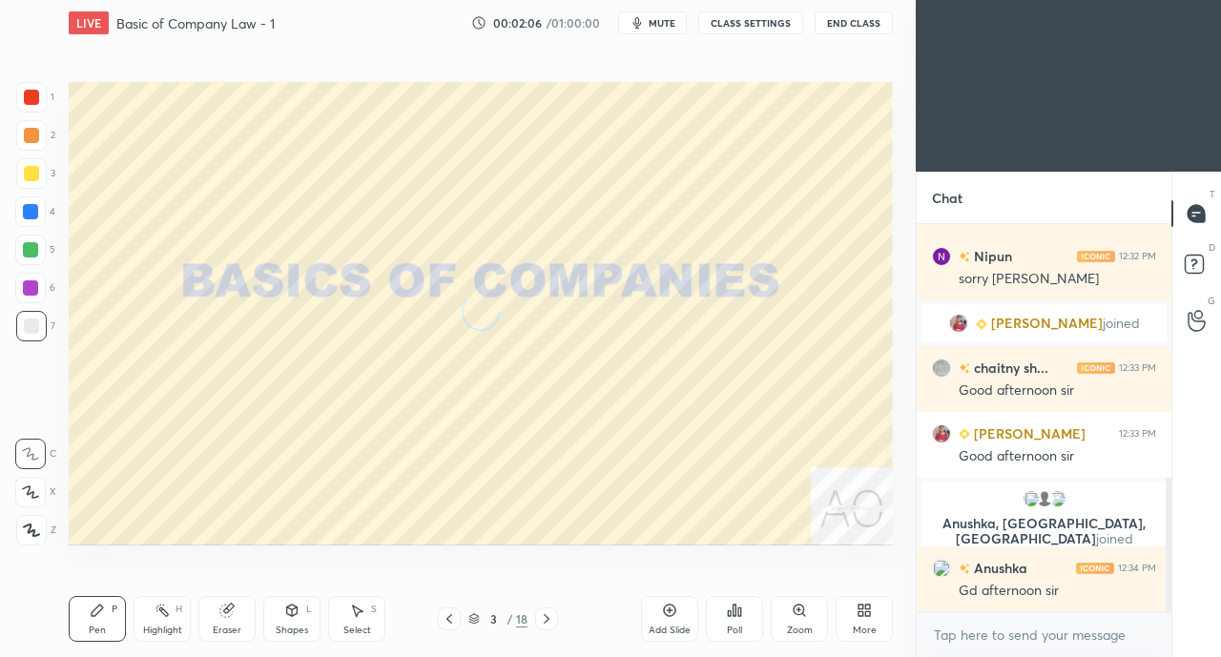
click at [866, 616] on icon at bounding box center [867, 613] width 5 height 5
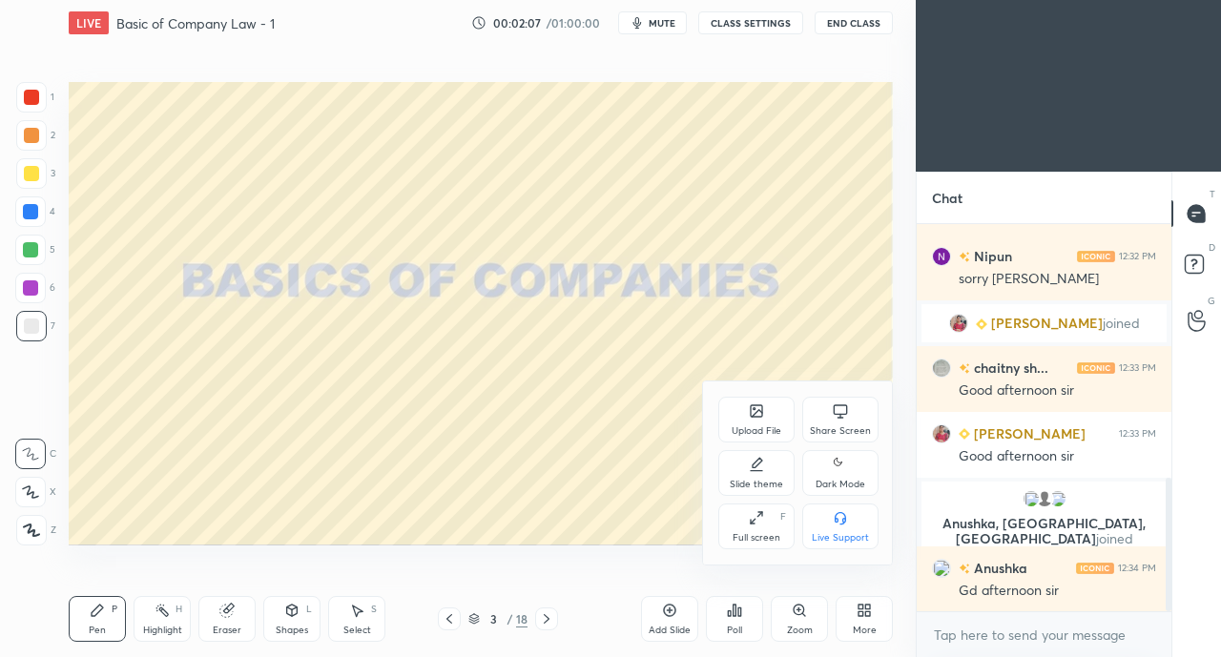
click at [759, 527] on div "Full screen F" at bounding box center [756, 527] width 76 height 46
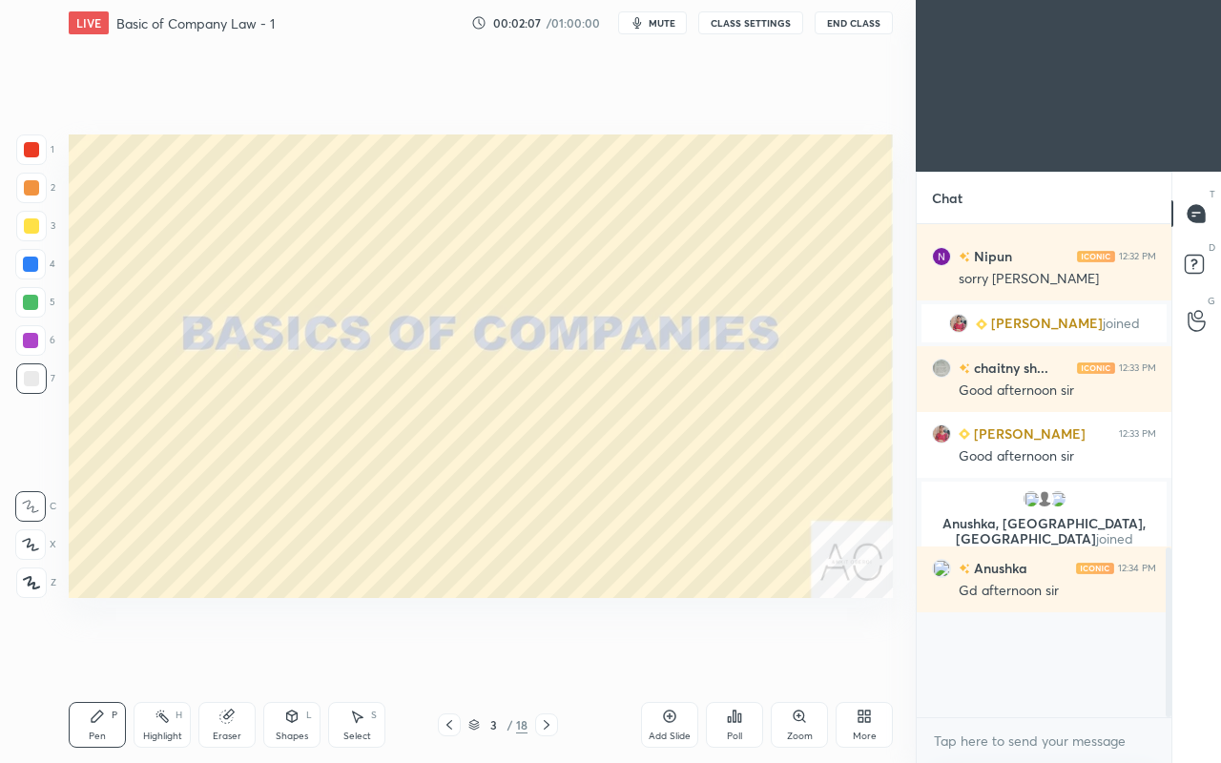
scroll to position [631, 0]
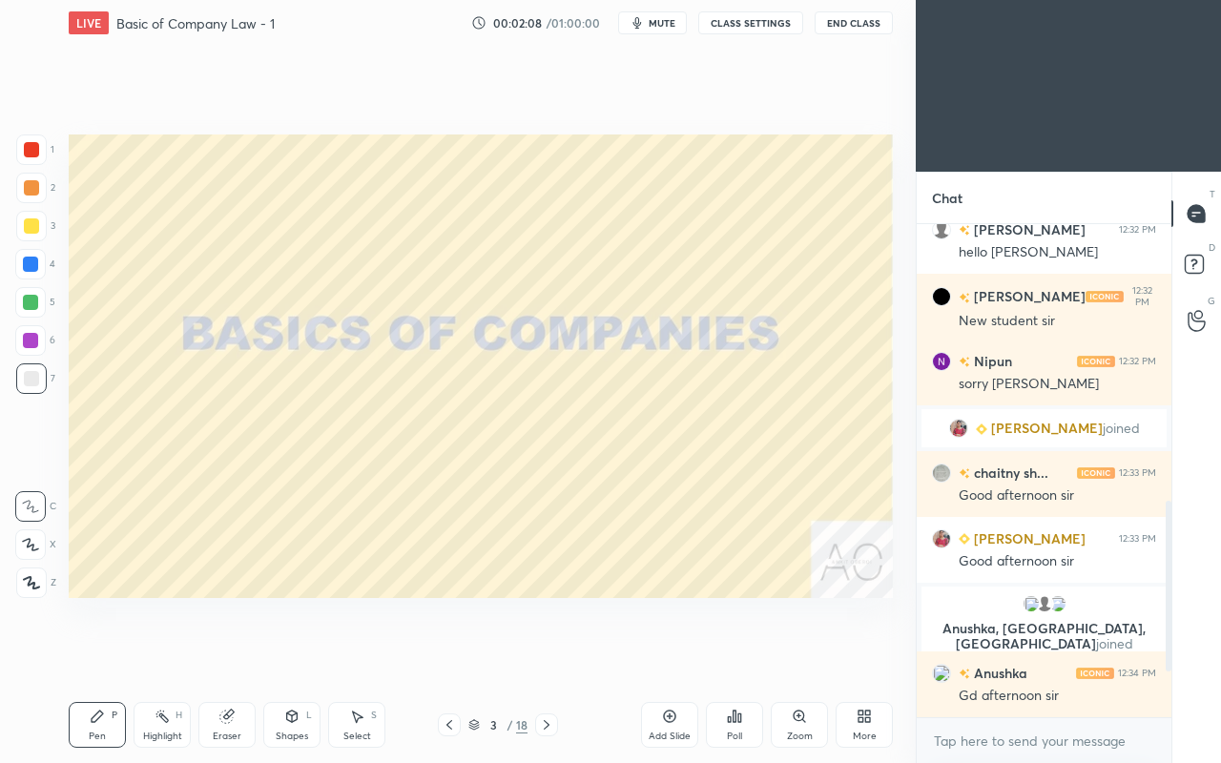
click at [531, 622] on div "Setting up your live class Poll for secs No correct answer Start poll" at bounding box center [480, 366] width 839 height 641
click at [866, 656] on icon at bounding box center [863, 716] width 15 height 15
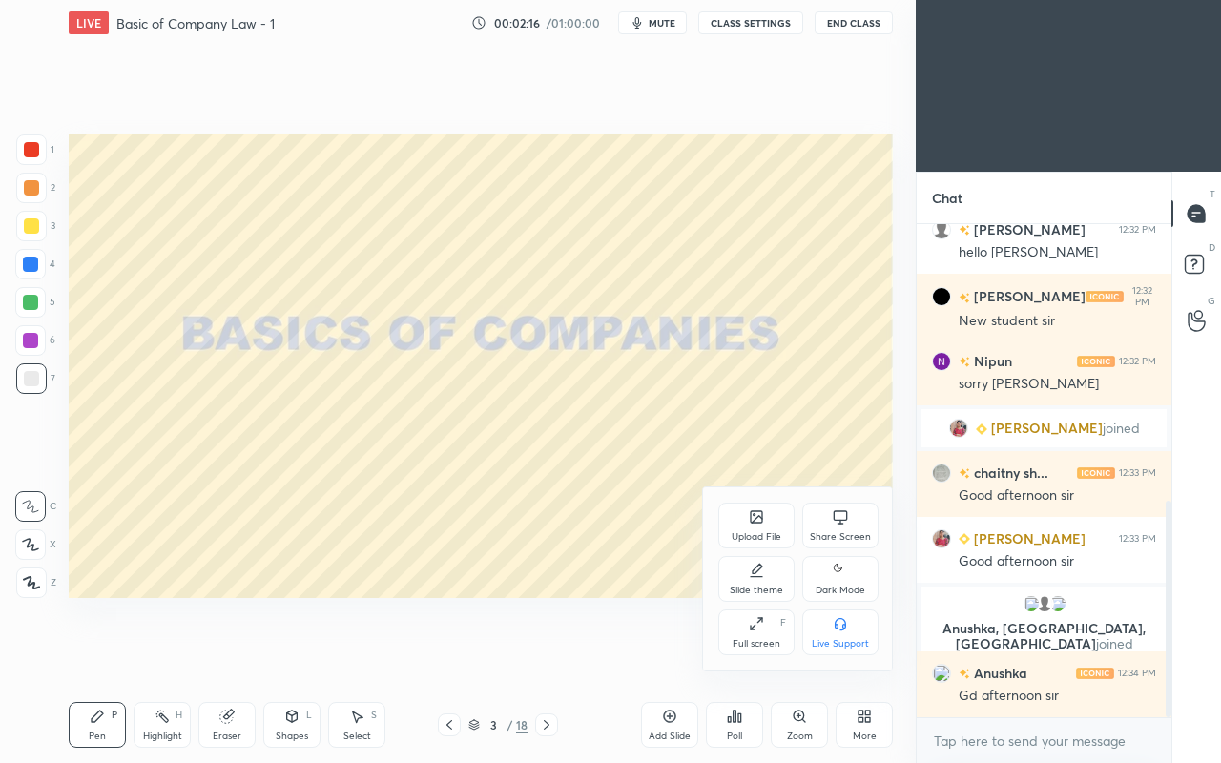
click at [750, 640] on div "Full screen" at bounding box center [756, 644] width 48 height 10
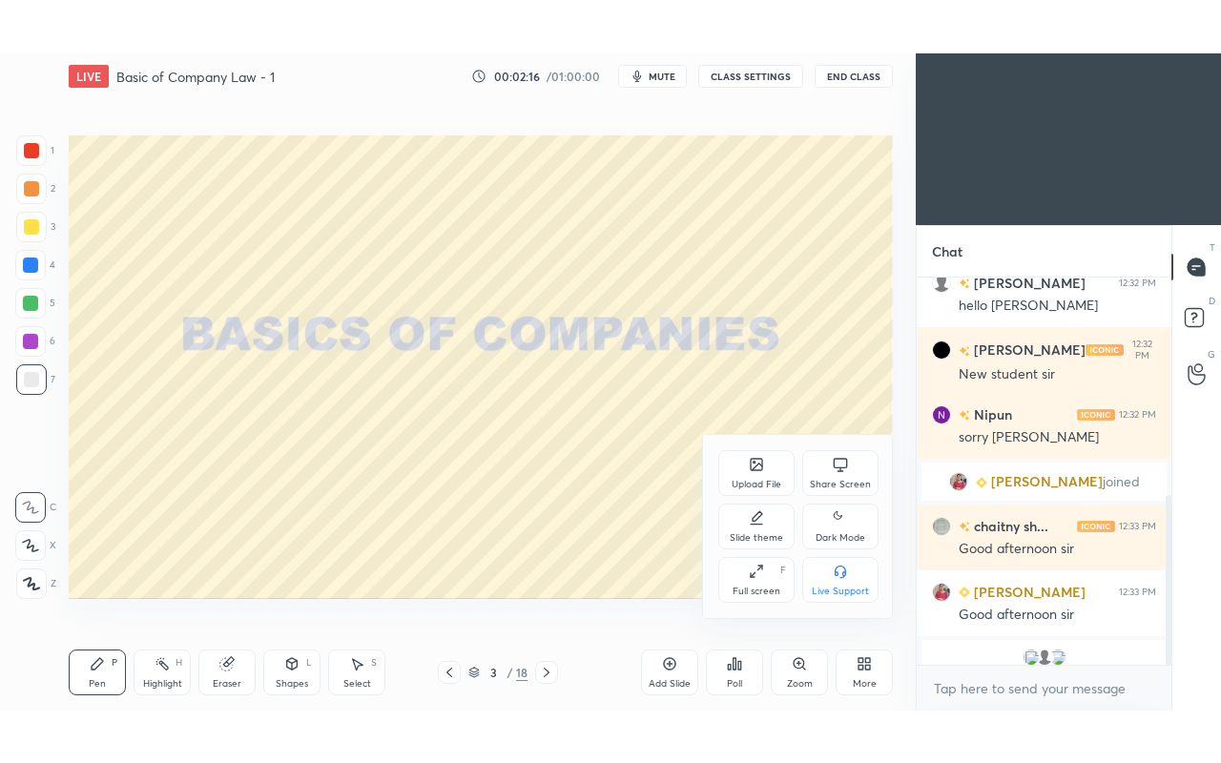
scroll to position [7, 6]
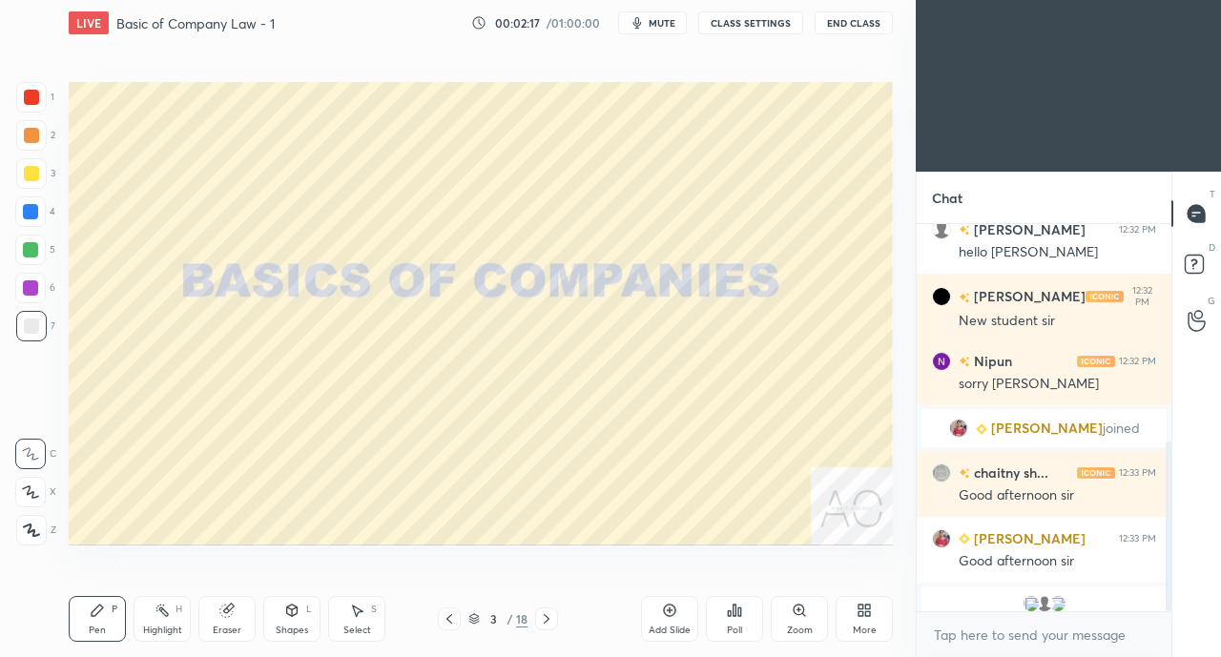
click at [866, 621] on div "More" at bounding box center [863, 619] width 57 height 46
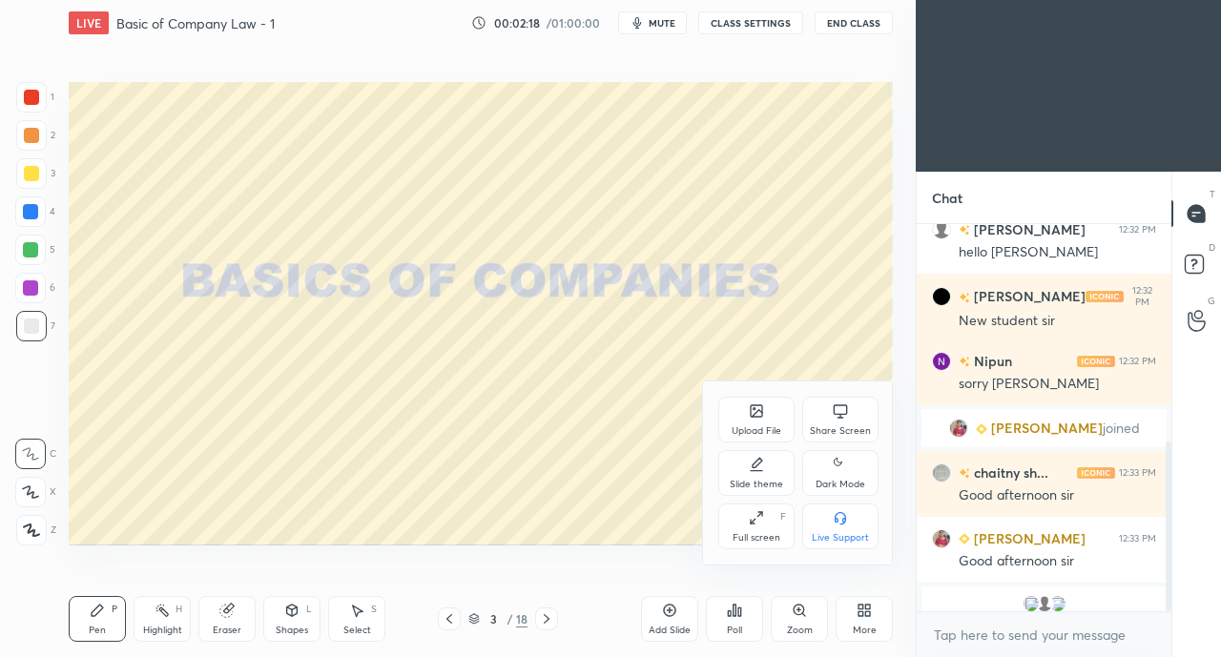
click at [761, 533] on div "Full screen" at bounding box center [756, 538] width 48 height 10
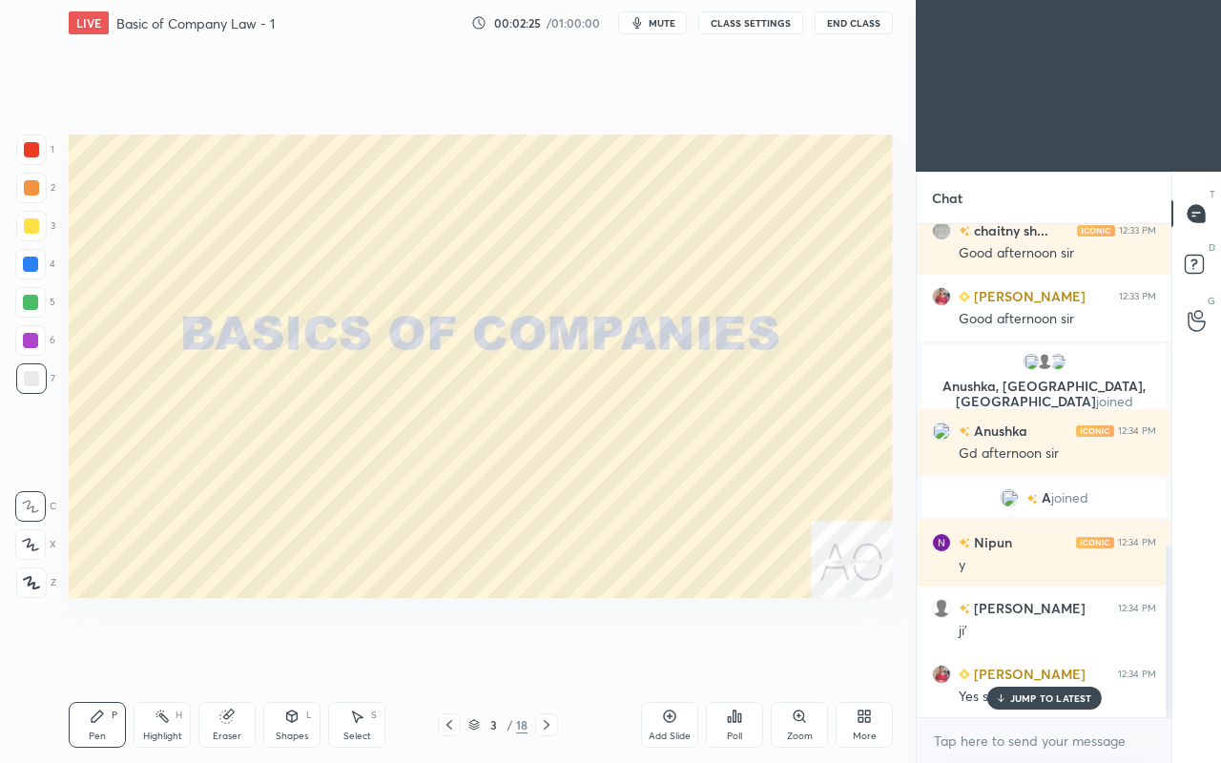
scroll to position [919, 0]
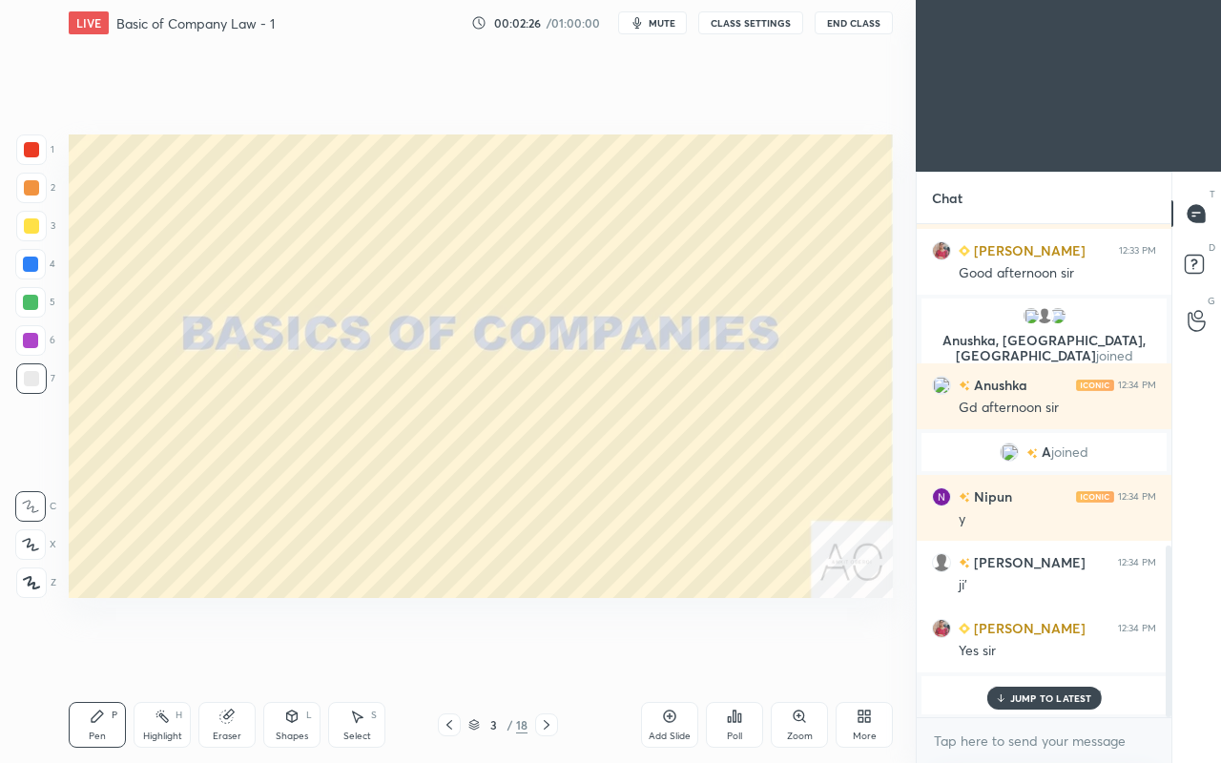
click at [1027, 656] on div "JUMP TO LATEST" at bounding box center [1043, 698] width 114 height 23
click at [31, 261] on div at bounding box center [30, 264] width 15 height 15
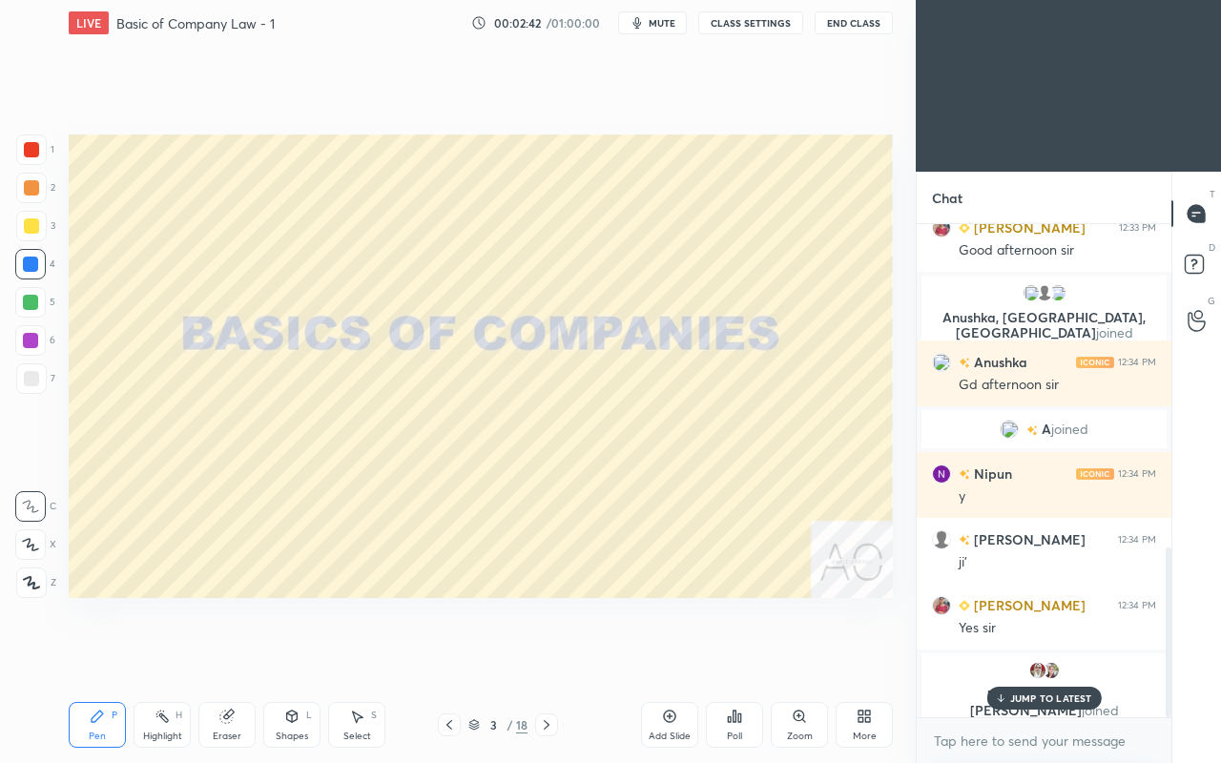
scroll to position [921, 0]
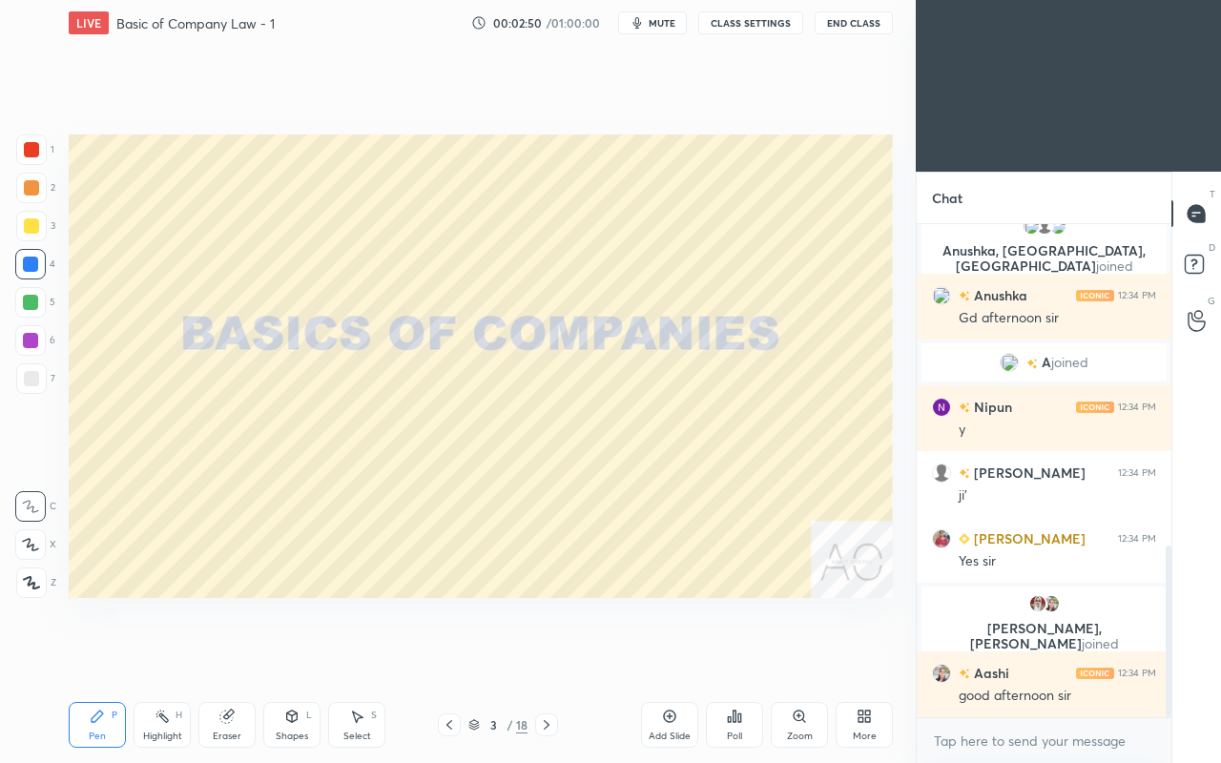
click at [548, 656] on icon at bounding box center [546, 724] width 15 height 15
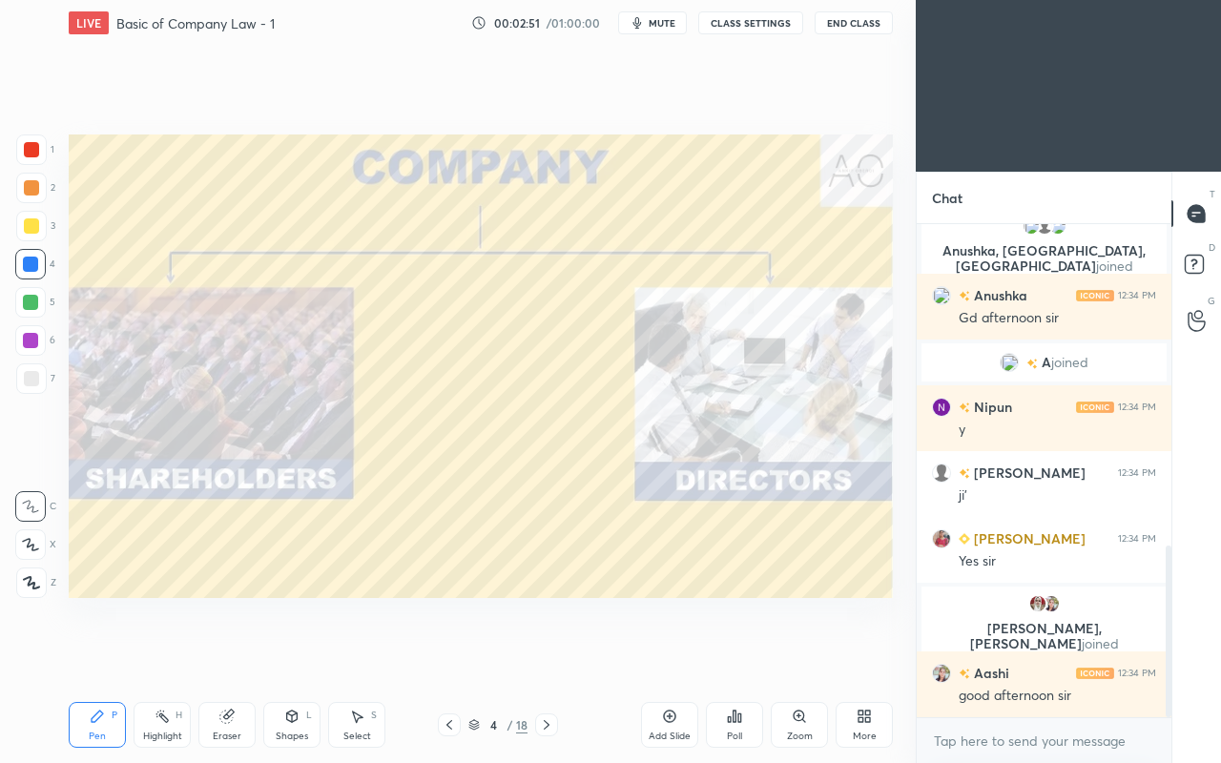
click at [452, 656] on icon at bounding box center [449, 724] width 15 height 15
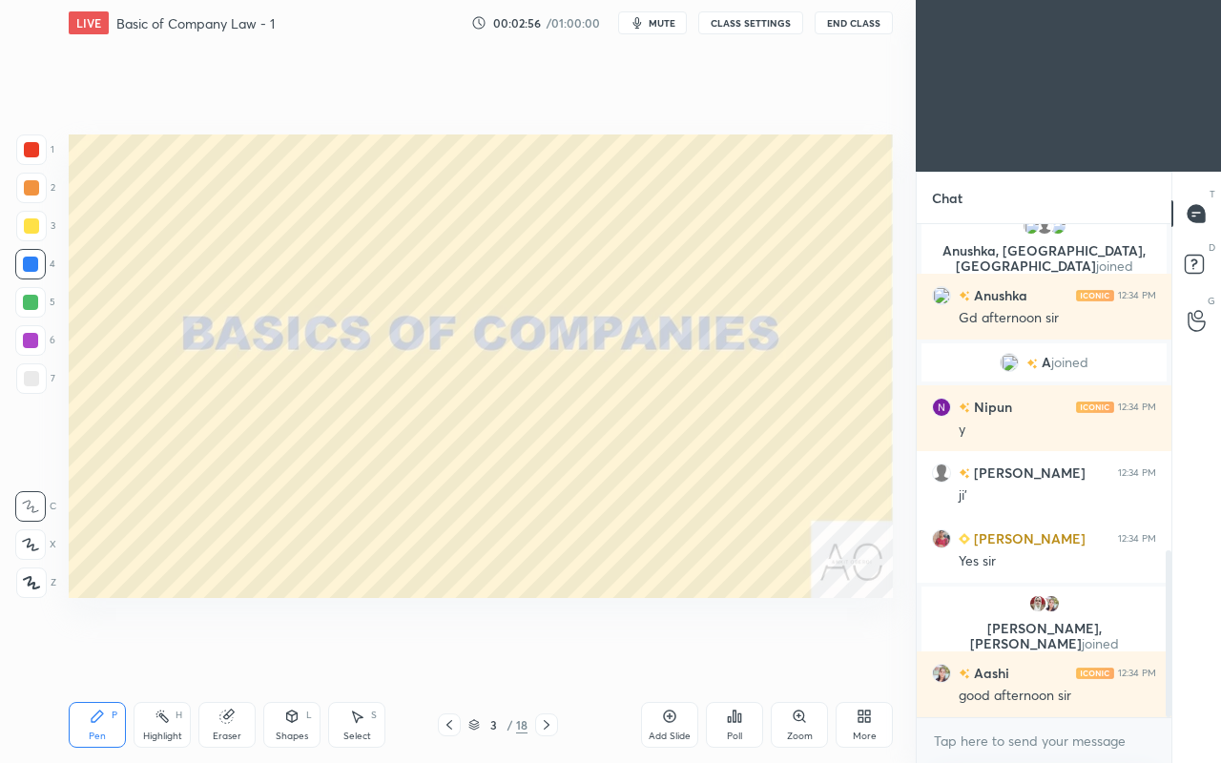
scroll to position [967, 0]
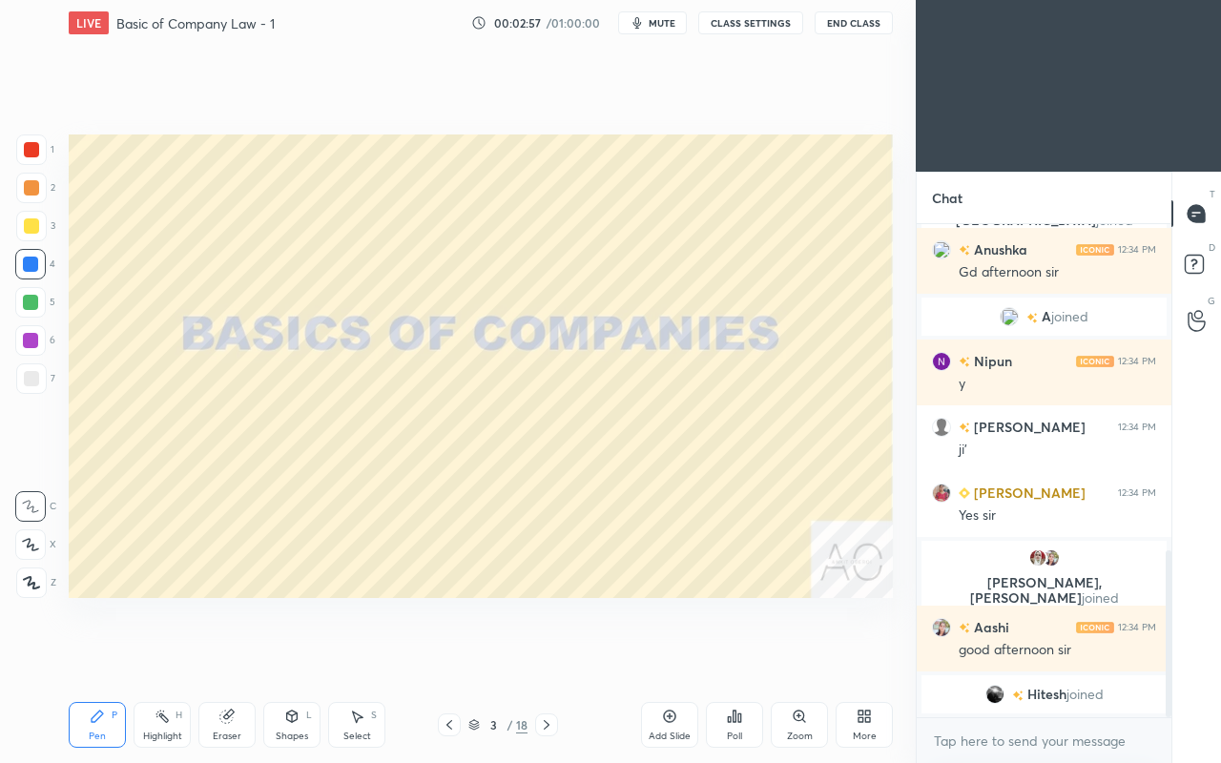
click at [29, 545] on icon at bounding box center [30, 544] width 15 height 11
click at [553, 656] on icon at bounding box center [546, 724] width 15 height 15
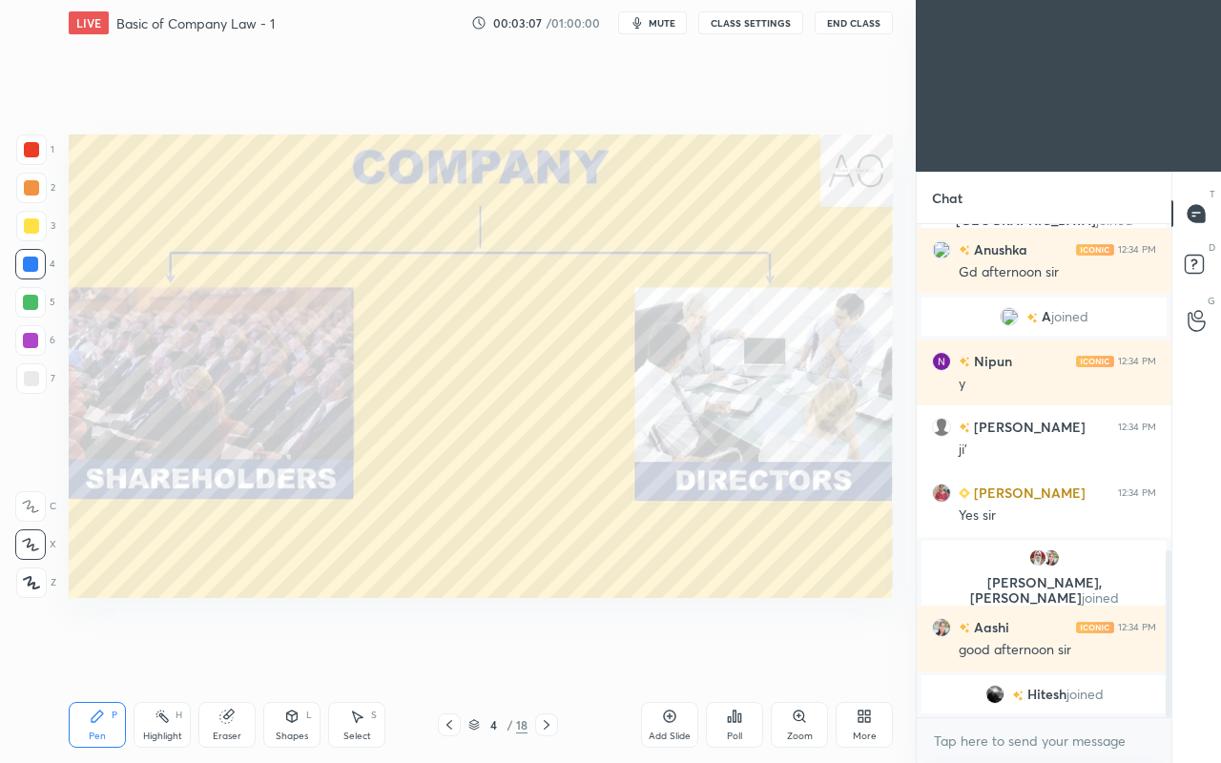
click at [228, 656] on div "Eraser" at bounding box center [226, 725] width 57 height 46
click at [100, 656] on icon at bounding box center [97, 715] width 11 height 11
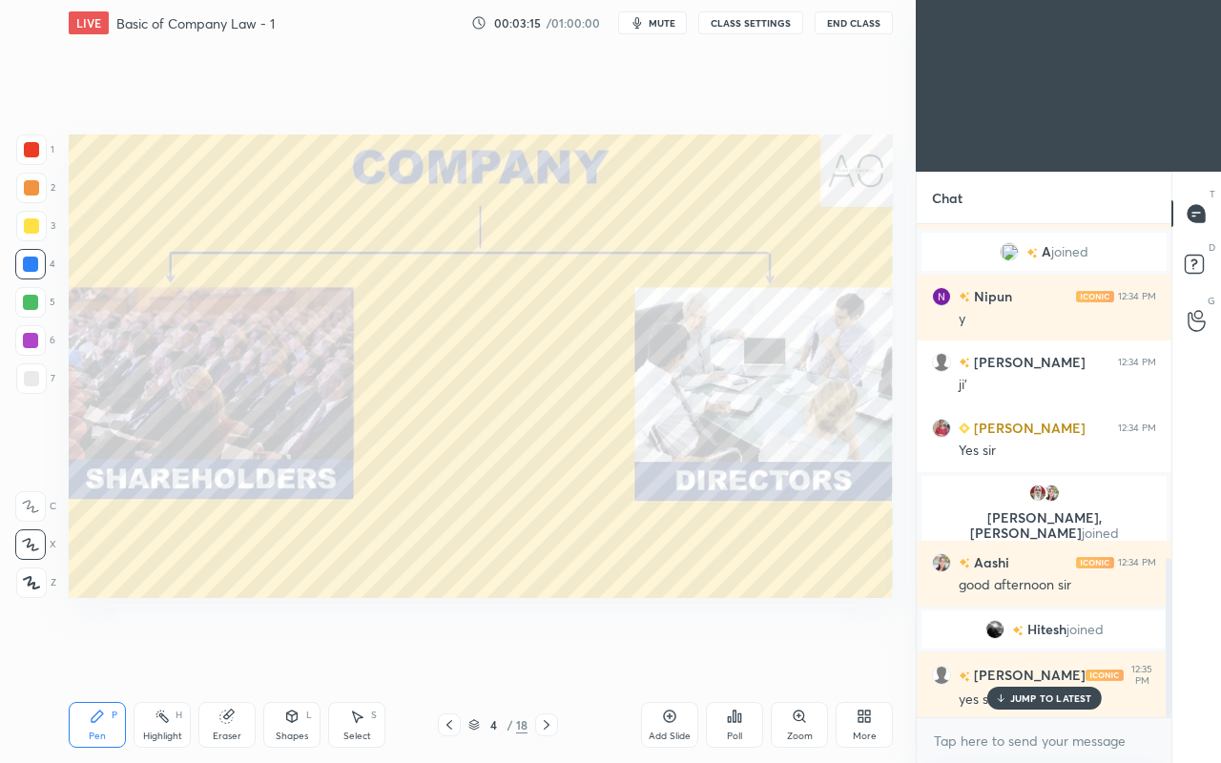
click at [1020, 656] on p "JUMP TO LATEST" at bounding box center [1051, 697] width 82 height 11
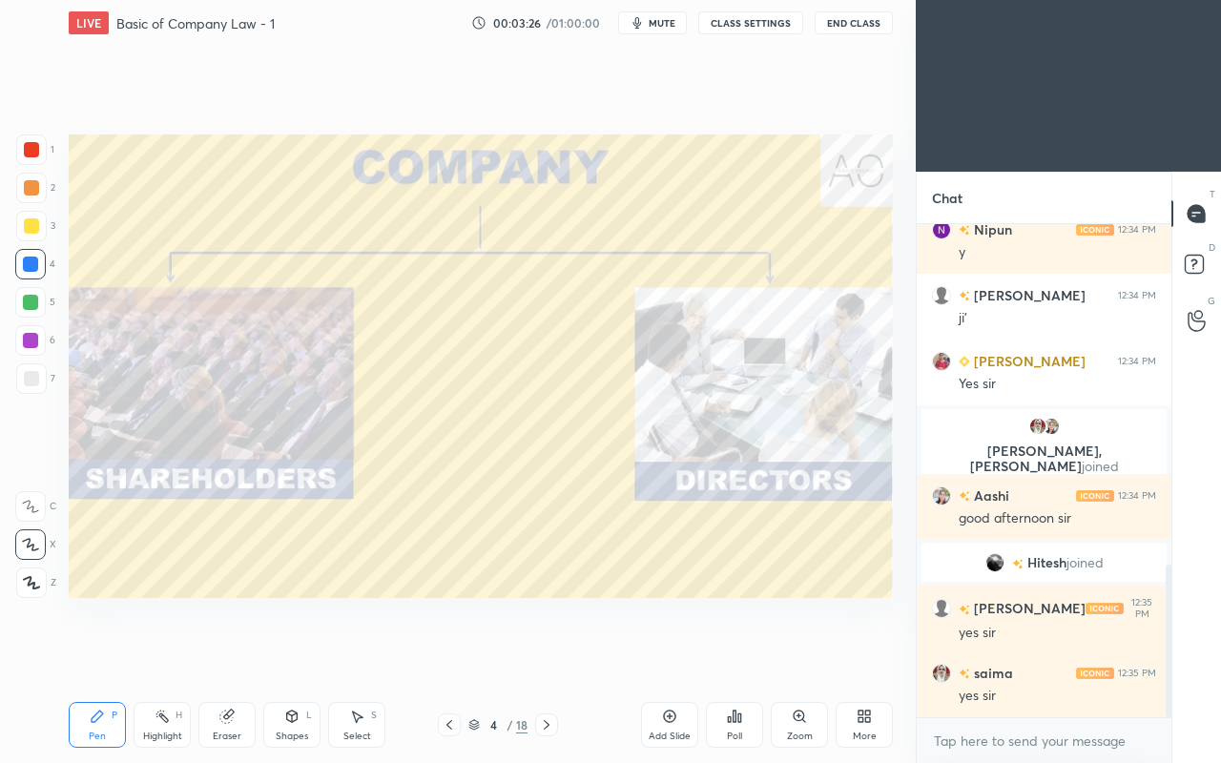
scroll to position [1165, 0]
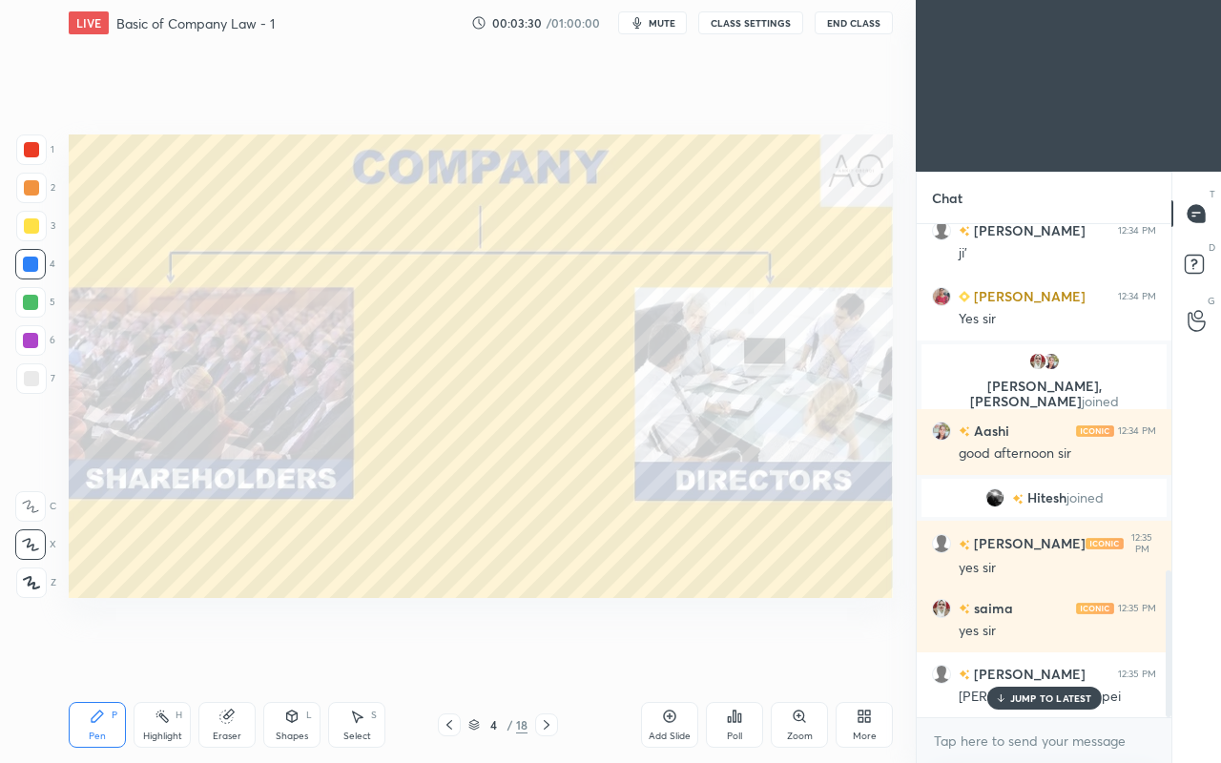
click at [1011, 656] on p "JUMP TO LATEST" at bounding box center [1051, 697] width 82 height 11
click at [34, 158] on div at bounding box center [31, 149] width 31 height 31
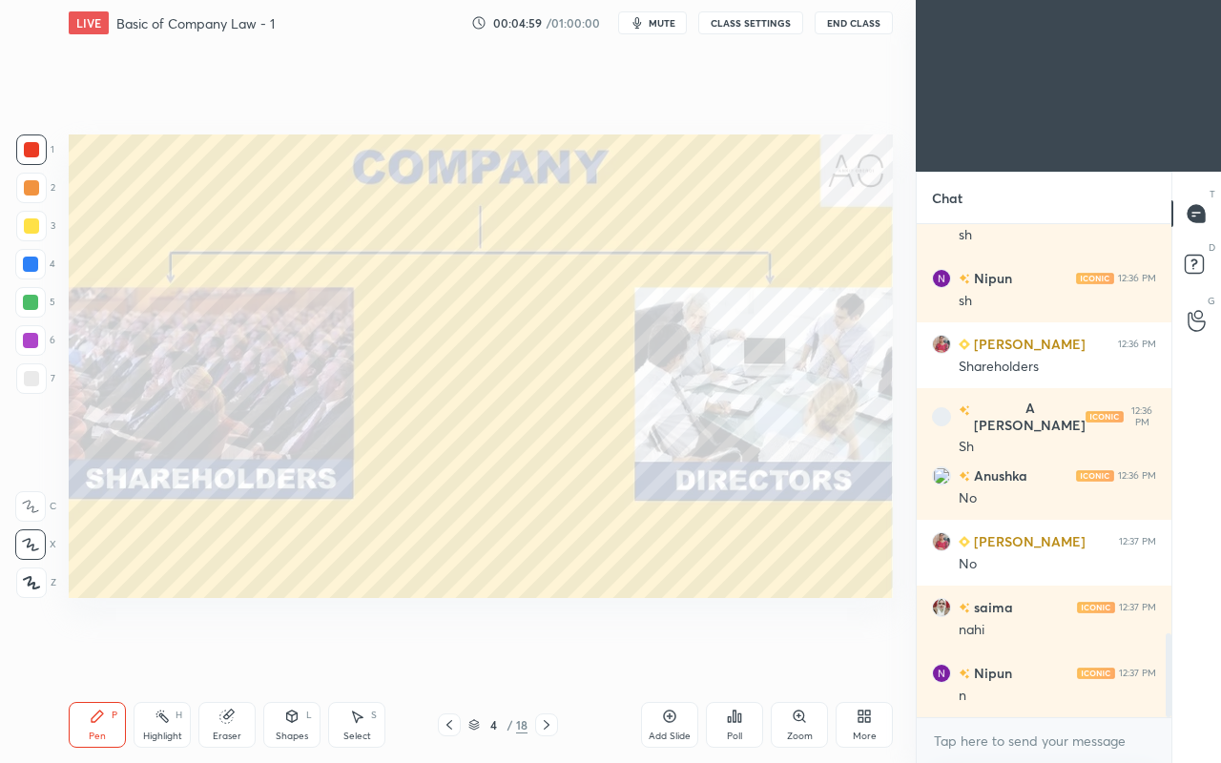
scroll to position [2481, 0]
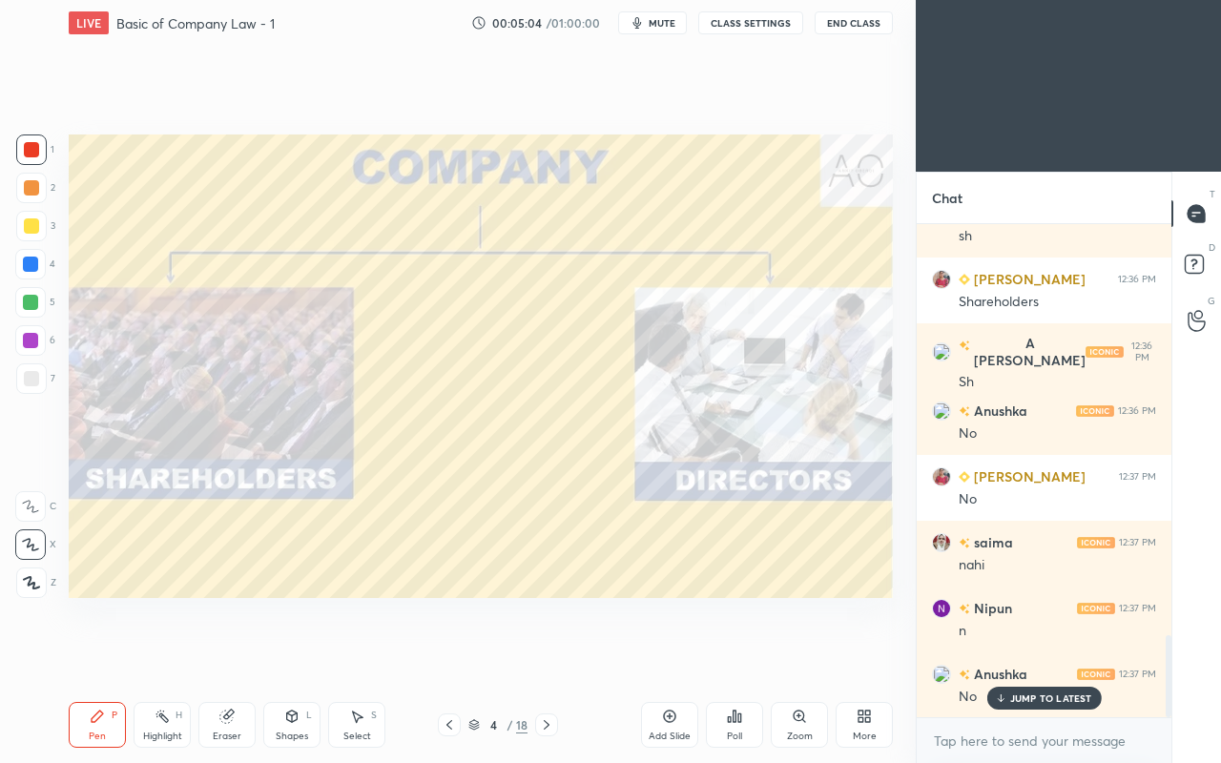
click at [233, 656] on icon at bounding box center [226, 716] width 15 height 15
click at [32, 545] on icon at bounding box center [32, 545] width 10 height 10
click at [98, 656] on icon at bounding box center [97, 716] width 15 height 15
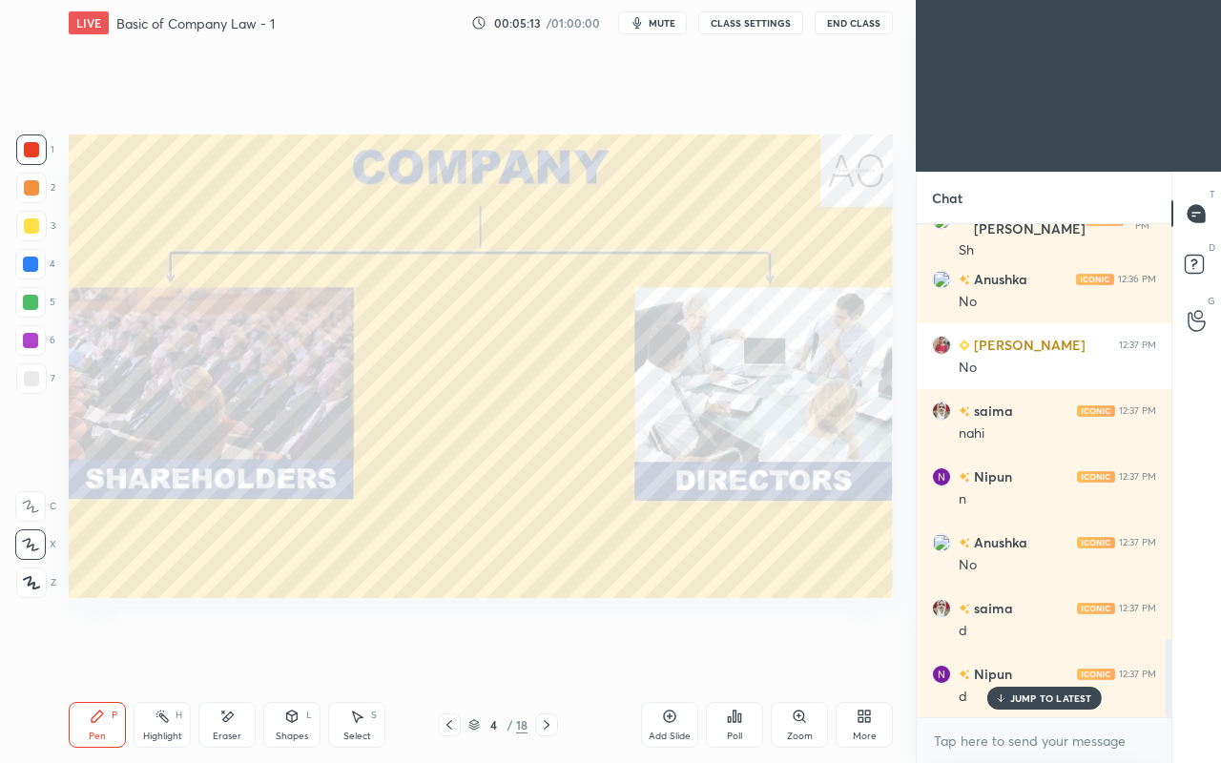
scroll to position [2680, 0]
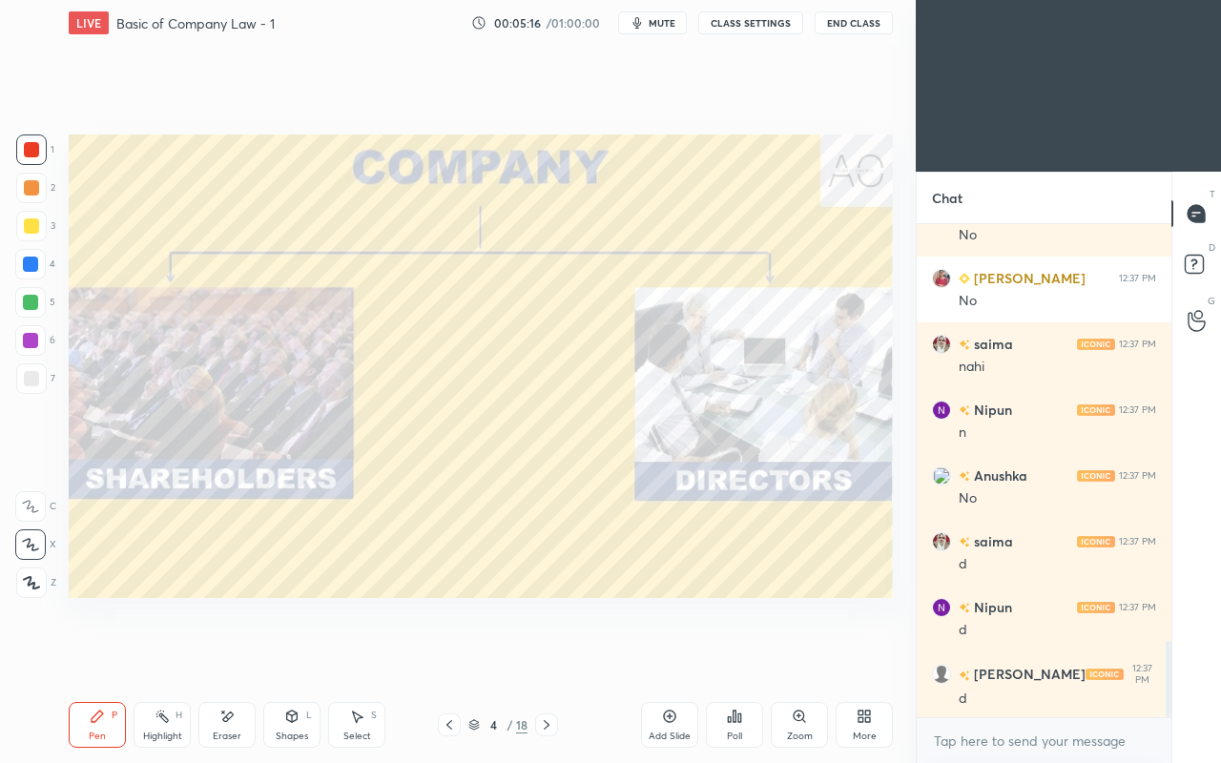
click at [486, 656] on div "Pen P Highlight H Eraser Shapes L Select S 4 / 18 Add Slide Poll Zoom More" at bounding box center [481, 725] width 824 height 76
click at [230, 656] on icon at bounding box center [226, 717] width 15 height 16
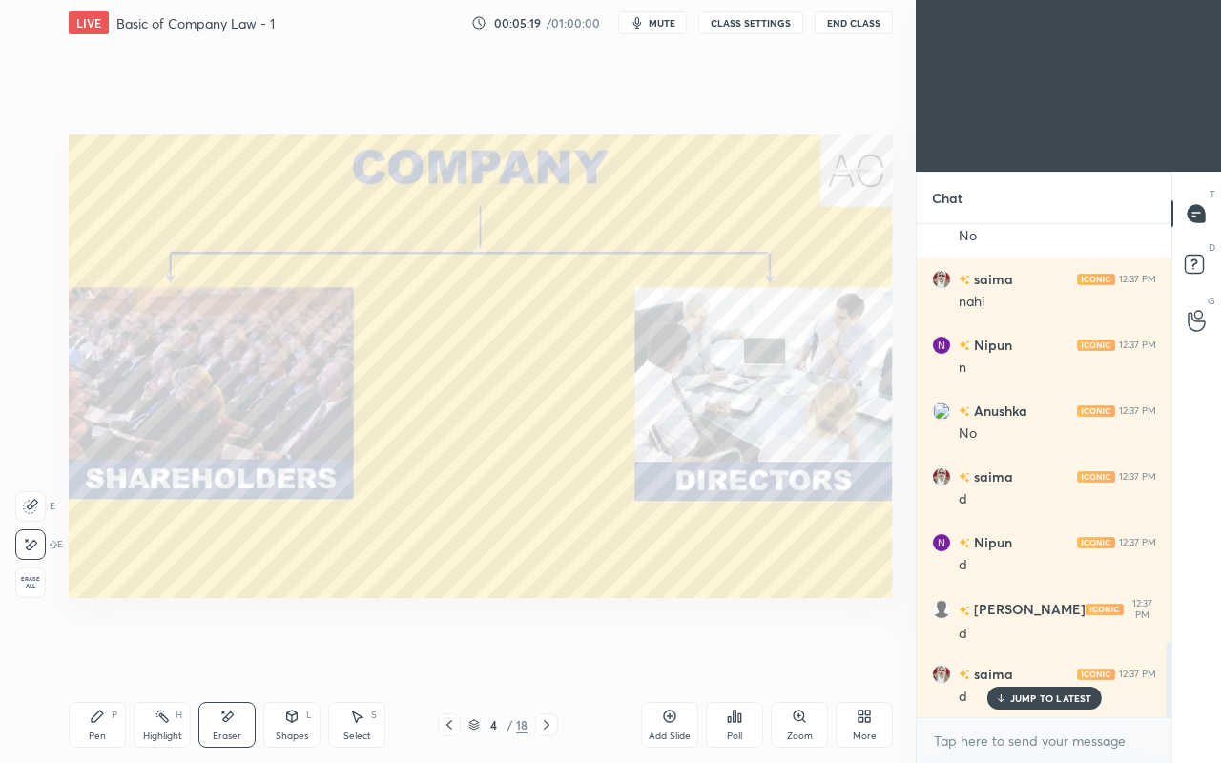
scroll to position [2811, 0]
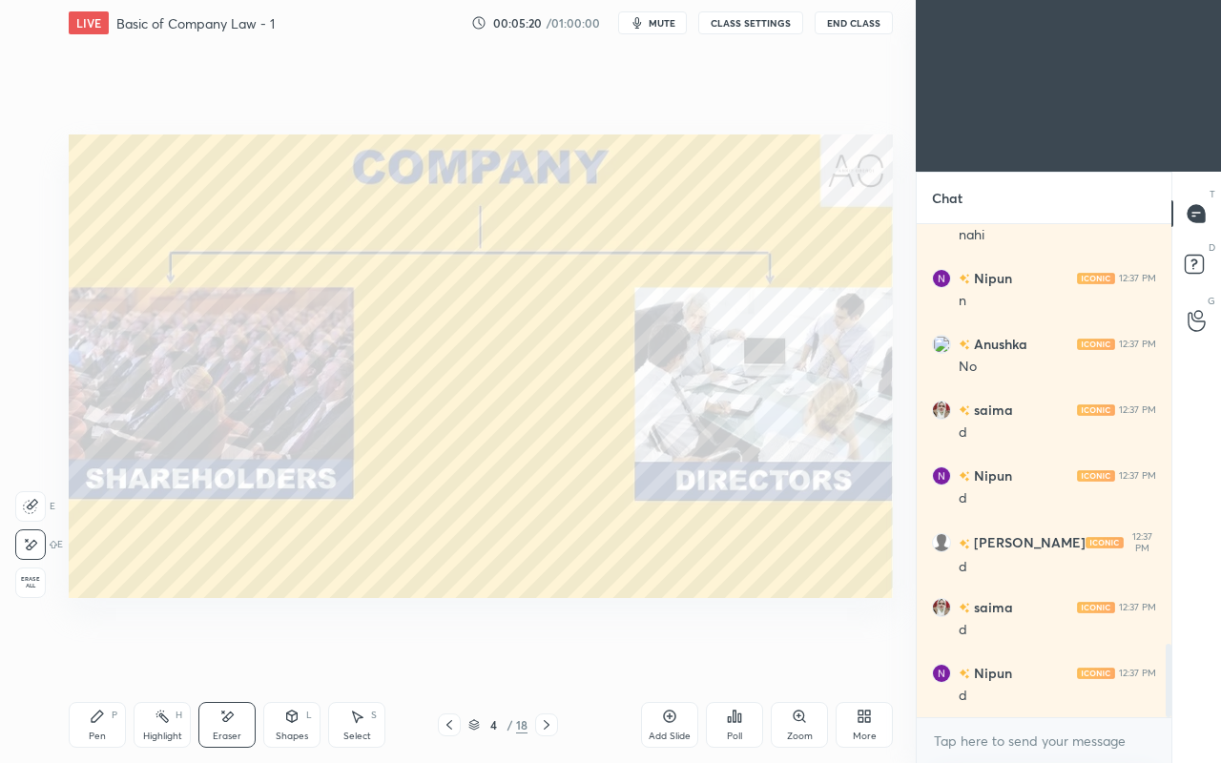
click at [91, 656] on icon at bounding box center [97, 716] width 15 height 15
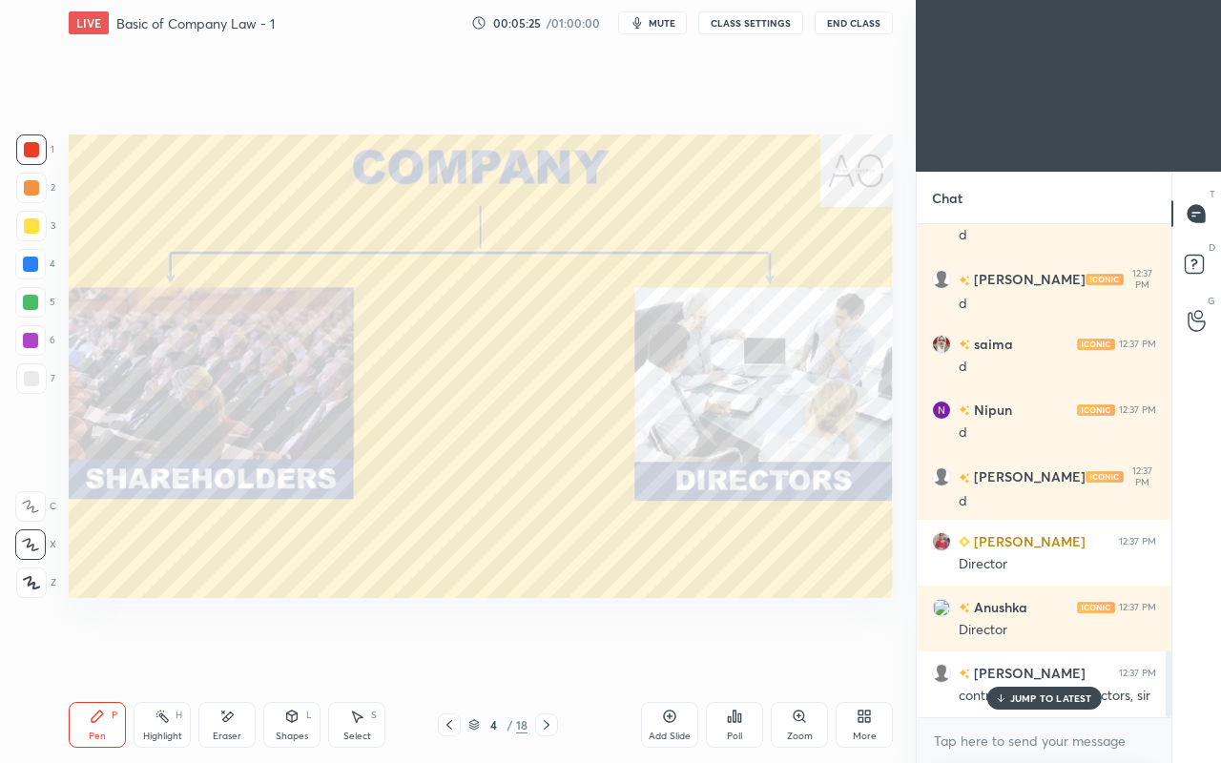
scroll to position [3139, 0]
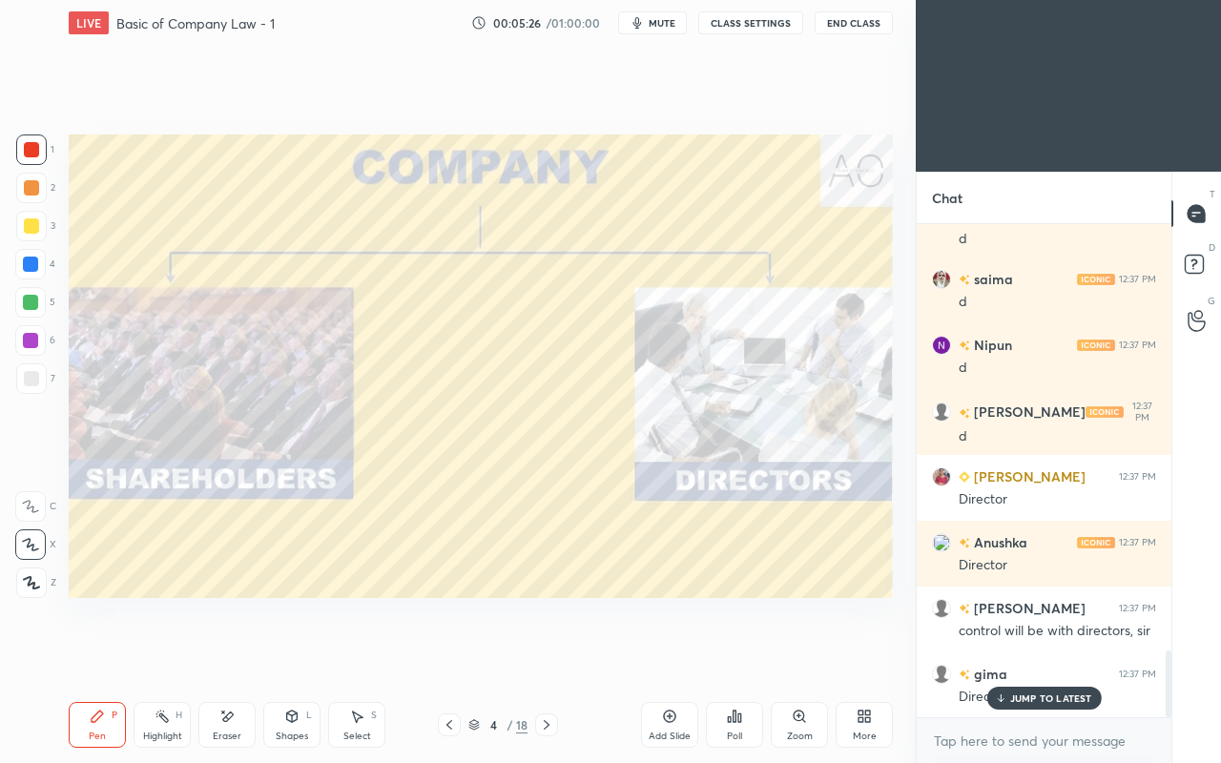
click at [217, 656] on div "Eraser" at bounding box center [226, 725] width 57 height 46
click at [113, 656] on div "Pen P" at bounding box center [97, 725] width 57 height 46
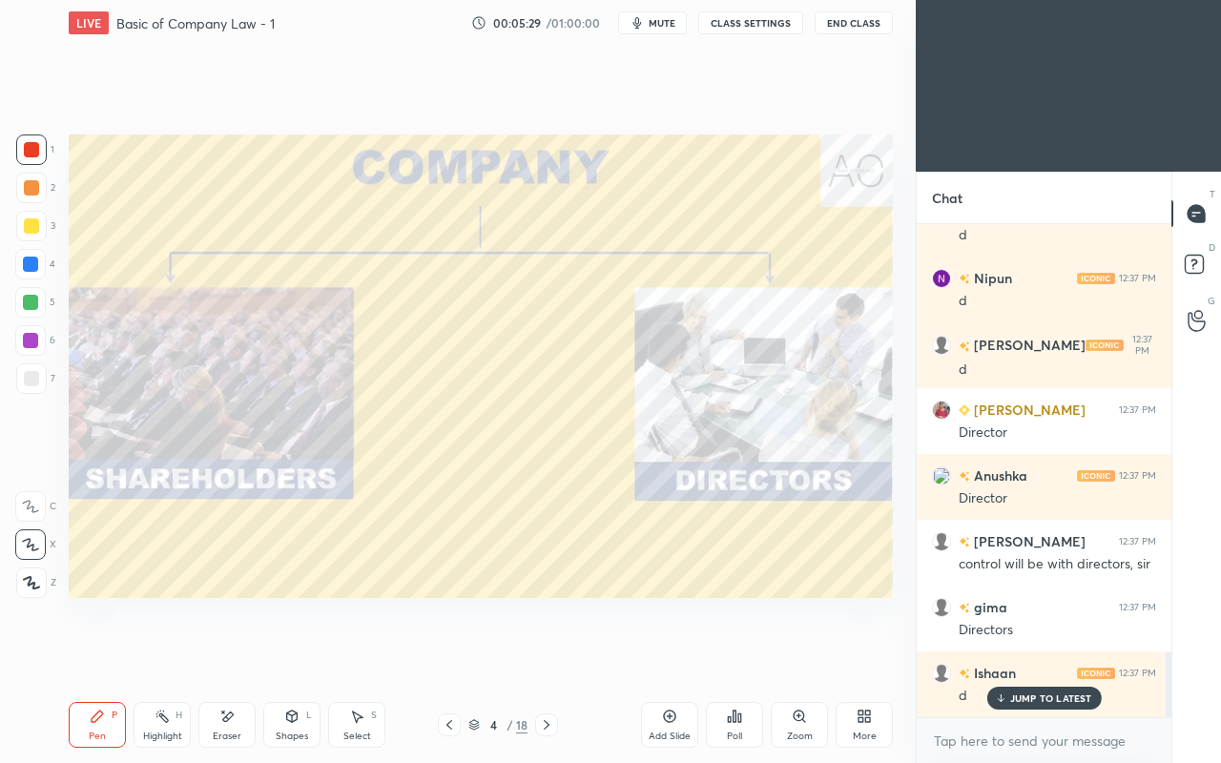
scroll to position [3271, 0]
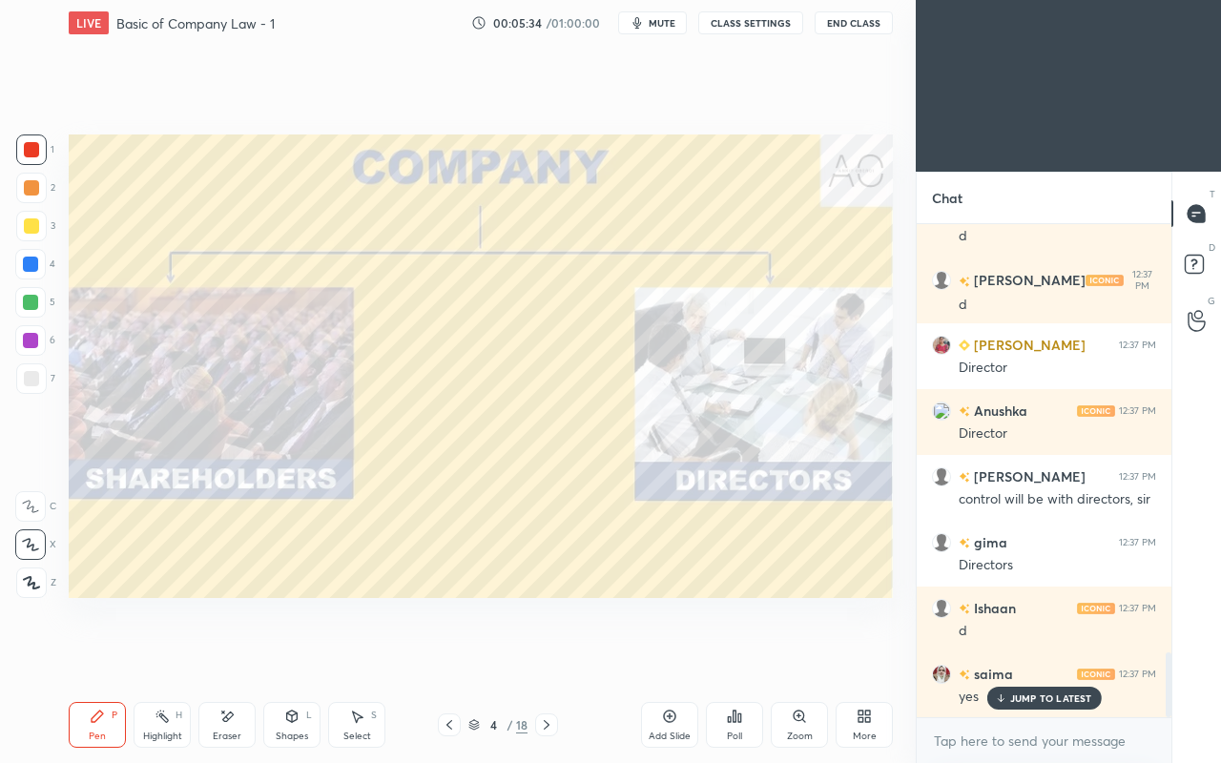
click at [211, 656] on div "Eraser" at bounding box center [226, 725] width 57 height 46
click at [108, 656] on div "Pen P" at bounding box center [97, 725] width 57 height 46
click at [32, 298] on div at bounding box center [30, 302] width 15 height 15
click at [29, 265] on div at bounding box center [30, 264] width 15 height 15
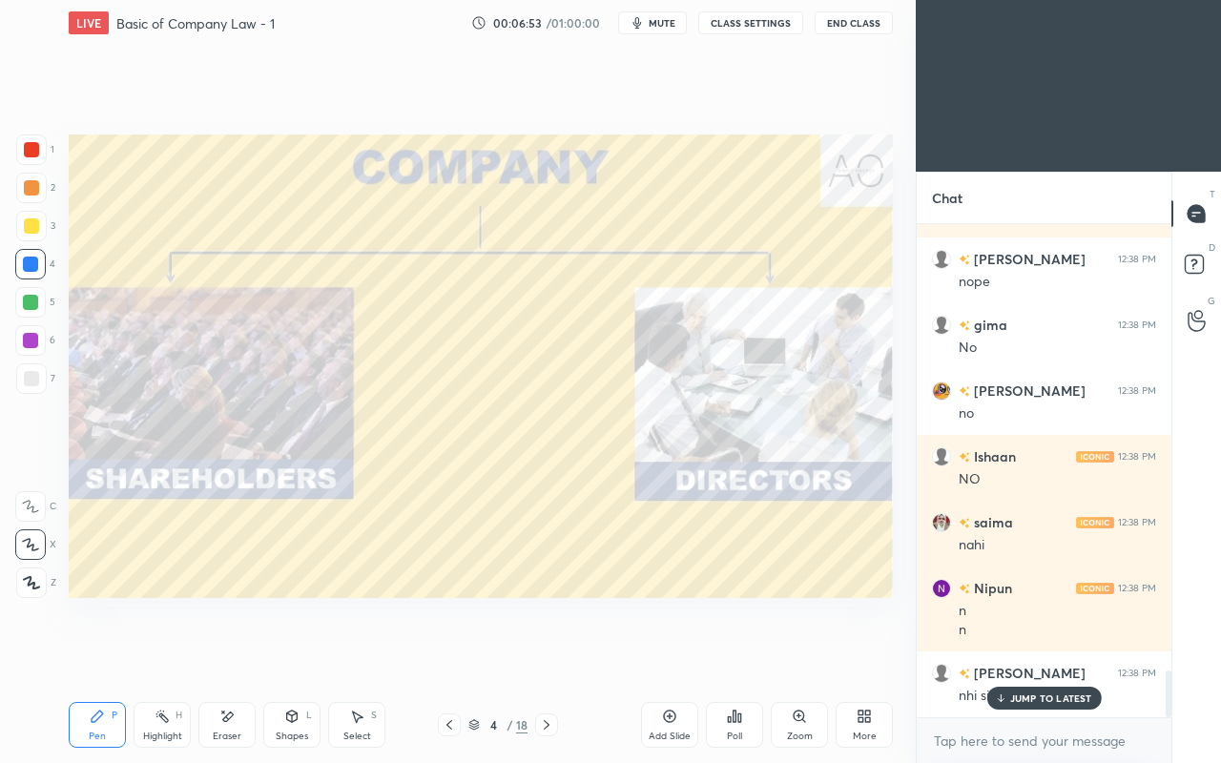
scroll to position [4757, 0]
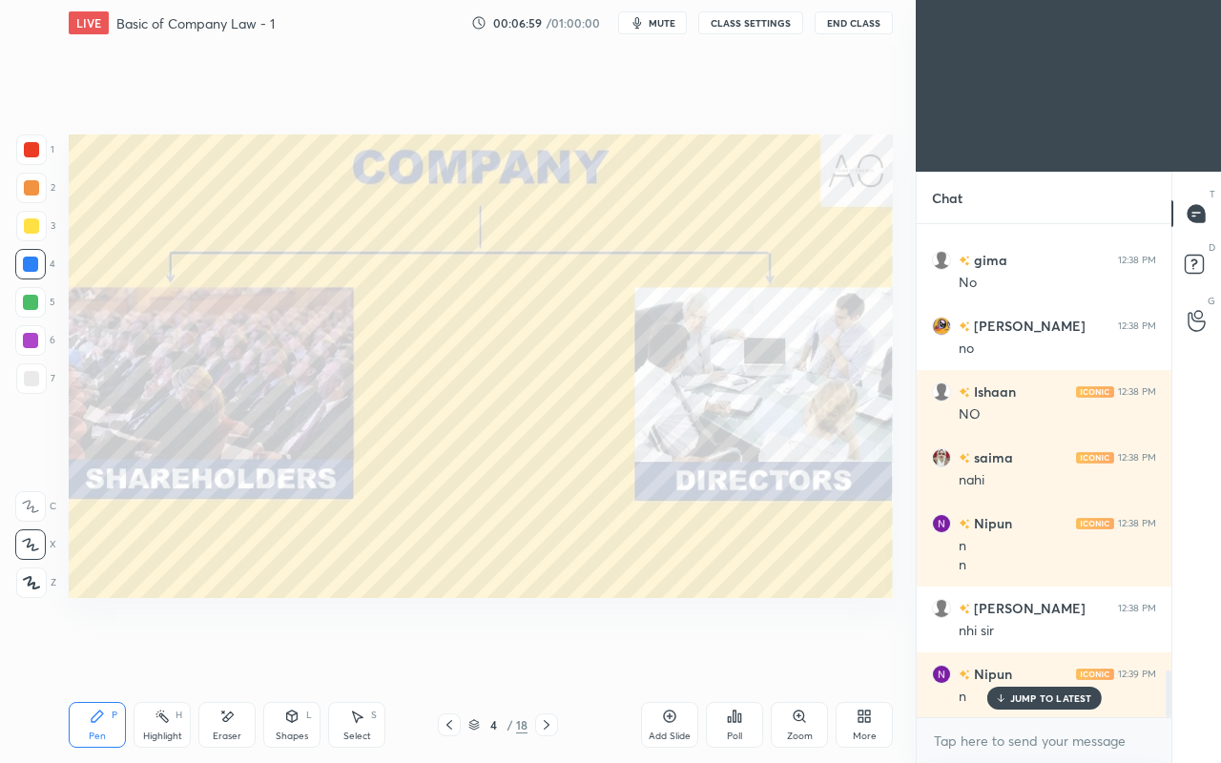
click at [1041, 656] on p "JUMP TO LATEST" at bounding box center [1051, 697] width 82 height 11
click at [586, 656] on div "4 / 18" at bounding box center [498, 724] width 286 height 23
click at [549, 656] on icon at bounding box center [546, 724] width 15 height 15
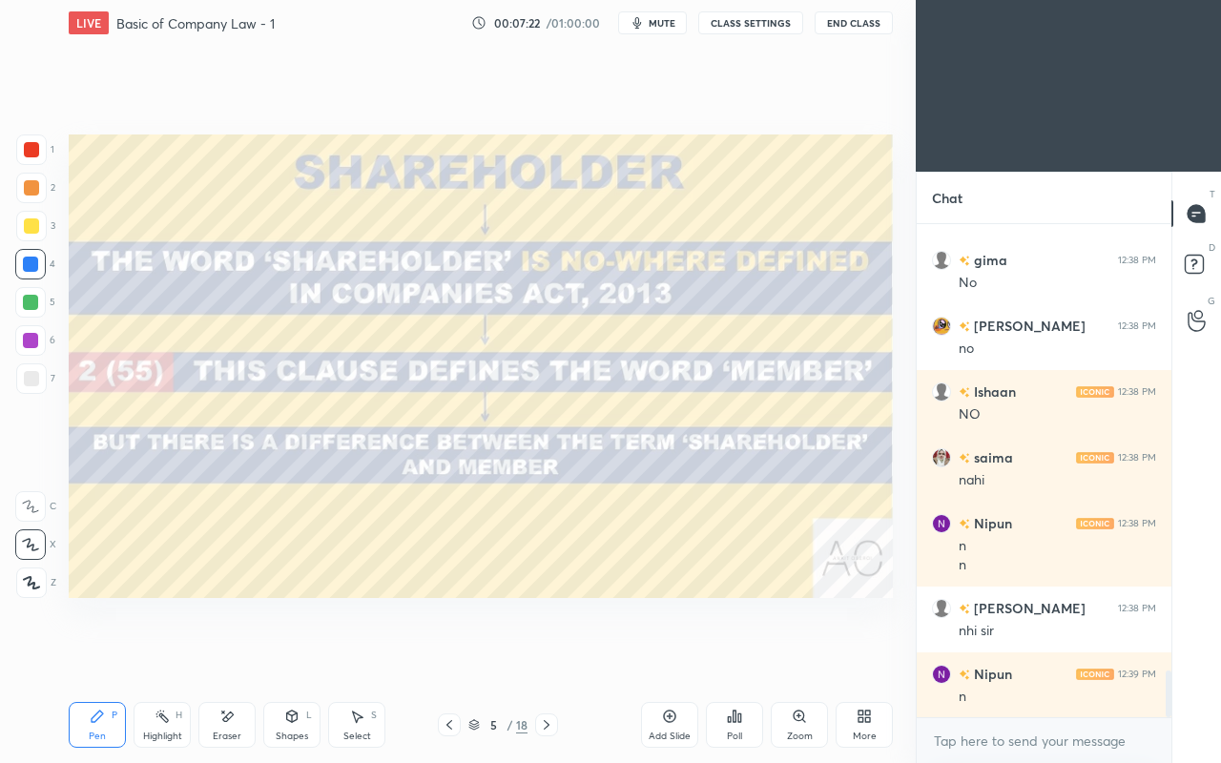
click at [36, 152] on div at bounding box center [31, 149] width 15 height 15
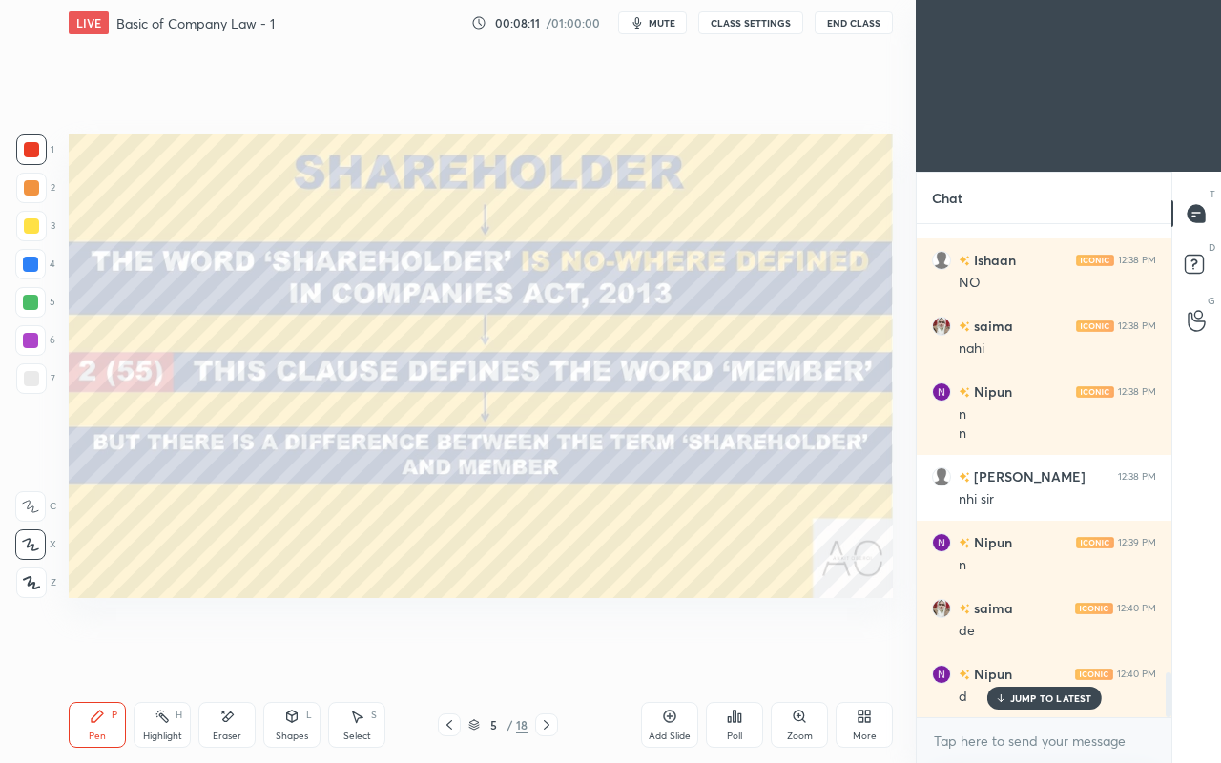
scroll to position [4955, 0]
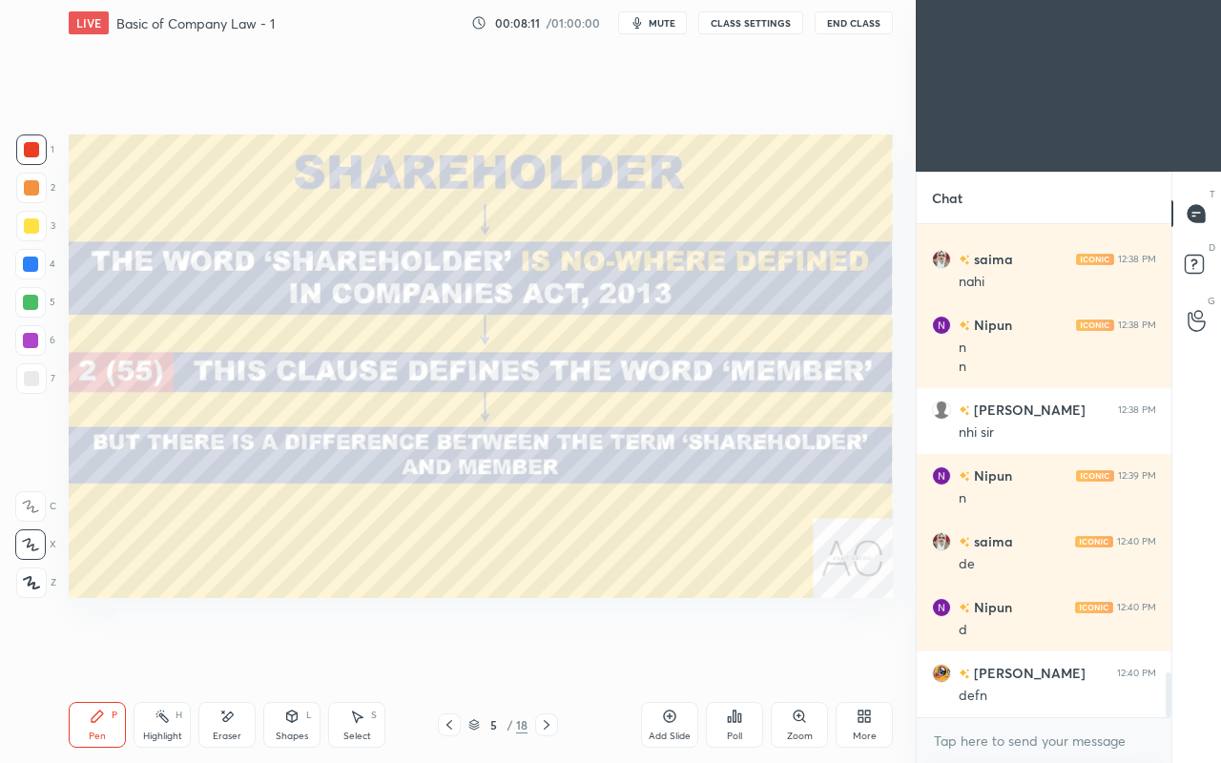
click at [448, 656] on icon at bounding box center [449, 724] width 15 height 15
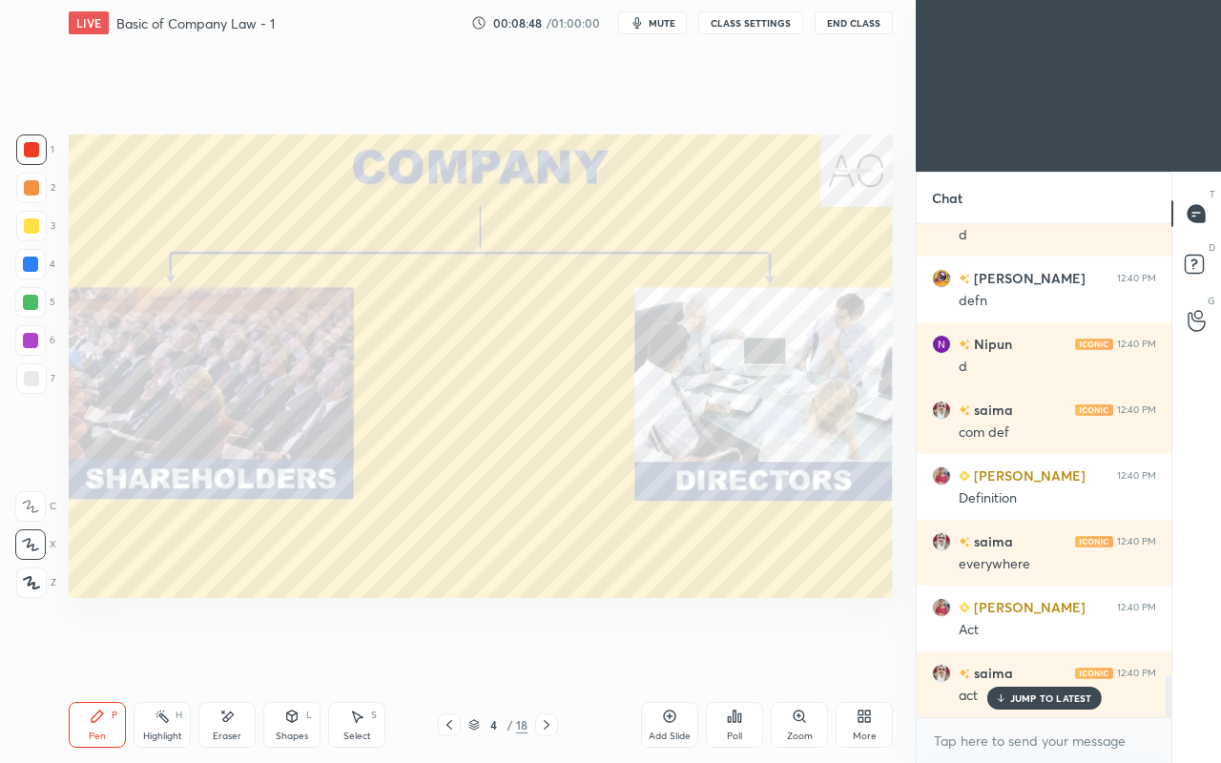
scroll to position [5415, 0]
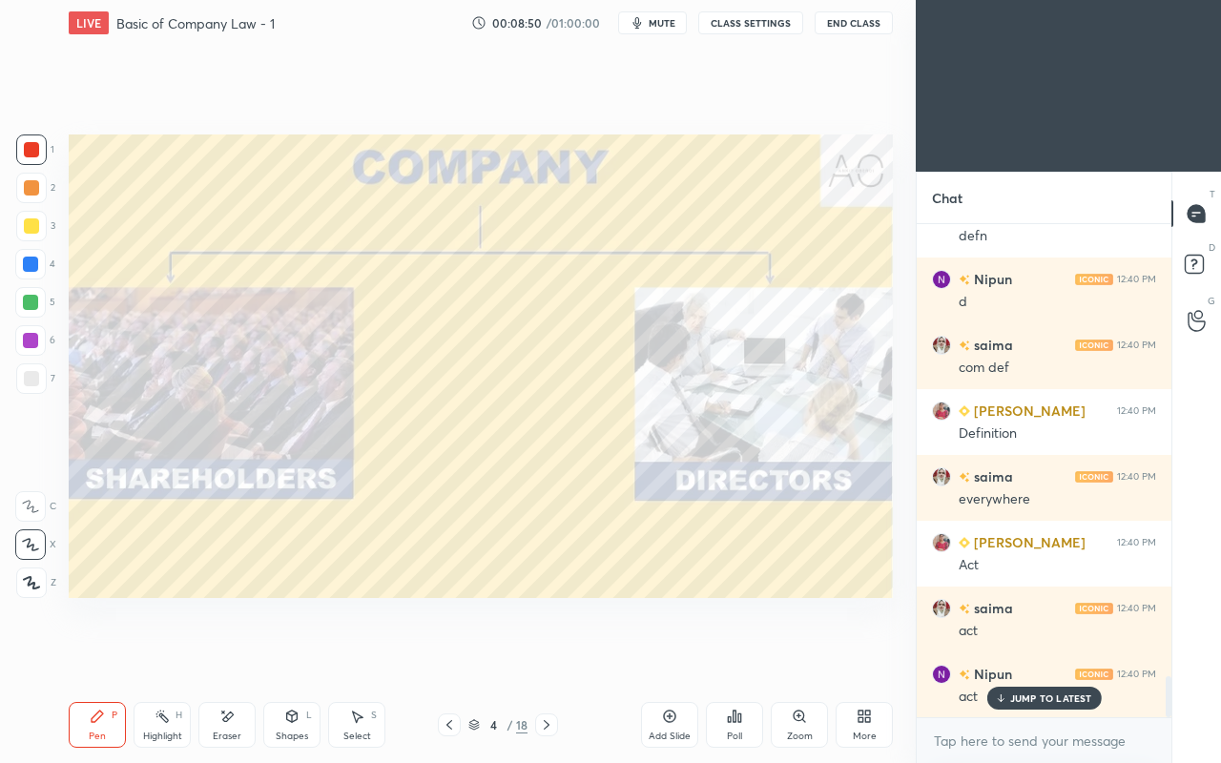
click at [551, 656] on icon at bounding box center [546, 724] width 15 height 15
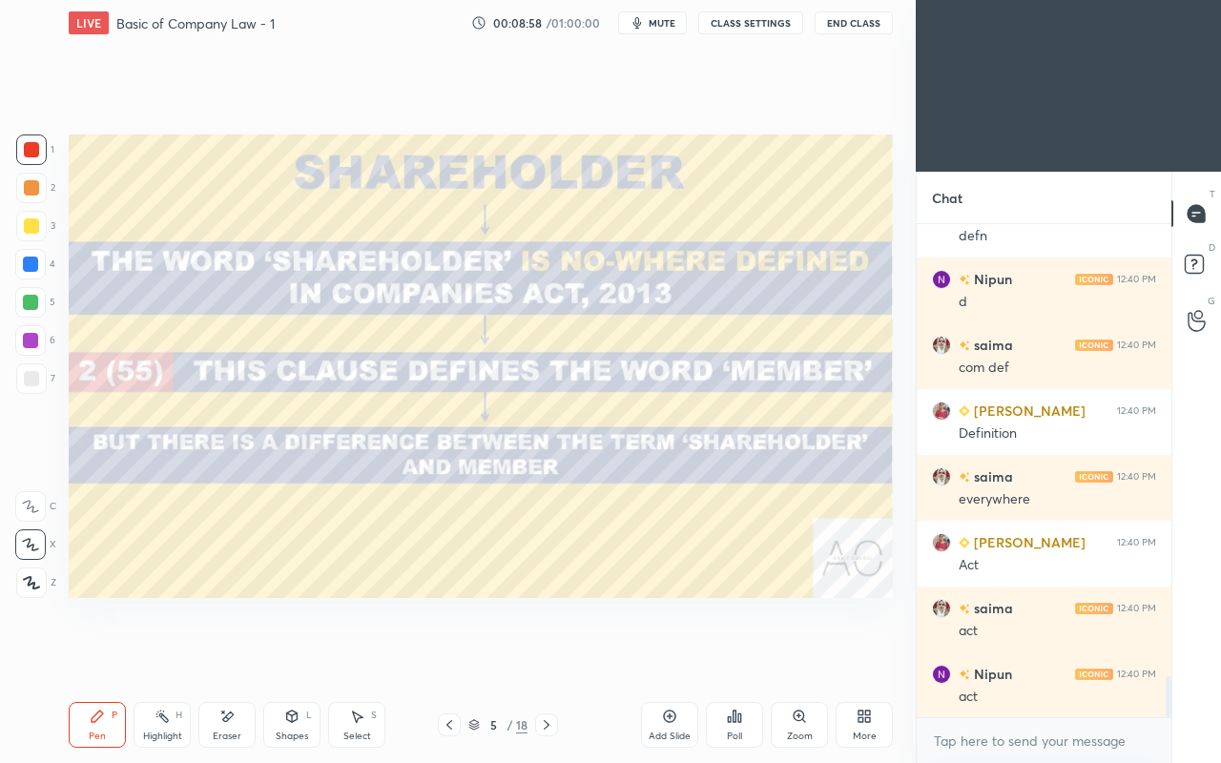
scroll to position [5481, 0]
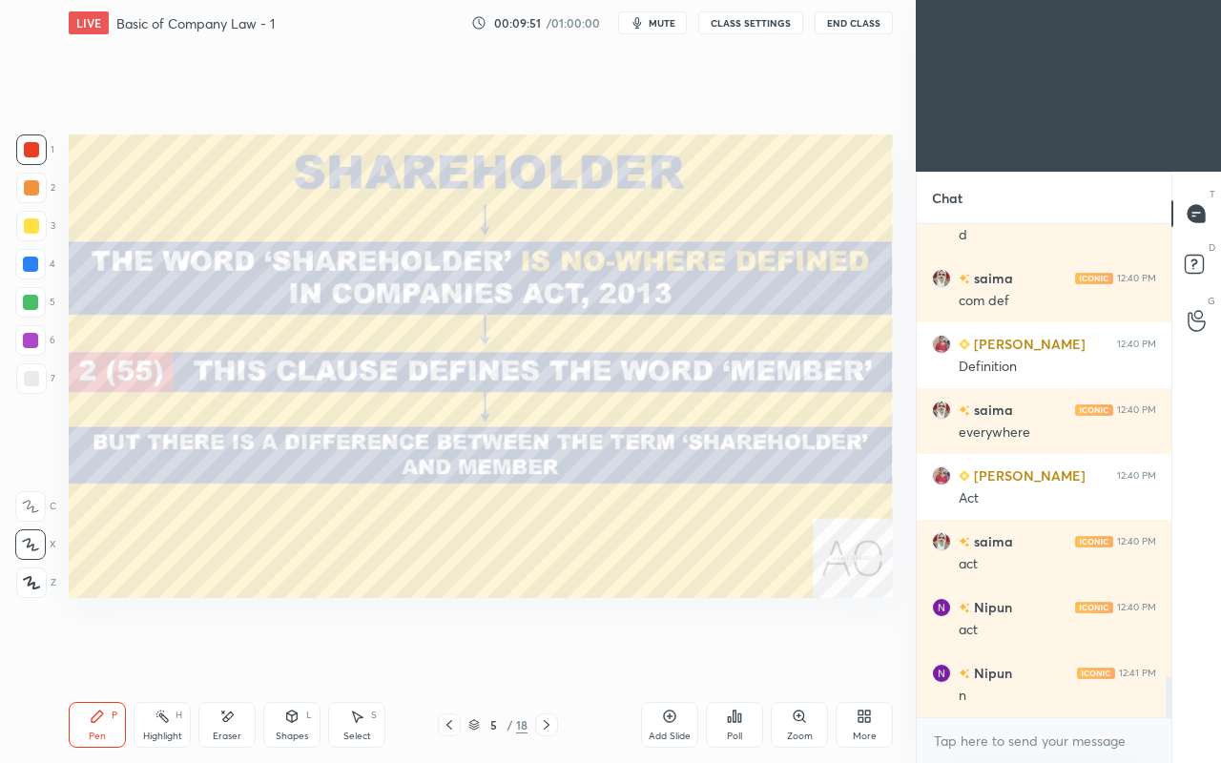
click at [446, 656] on icon at bounding box center [449, 724] width 15 height 15
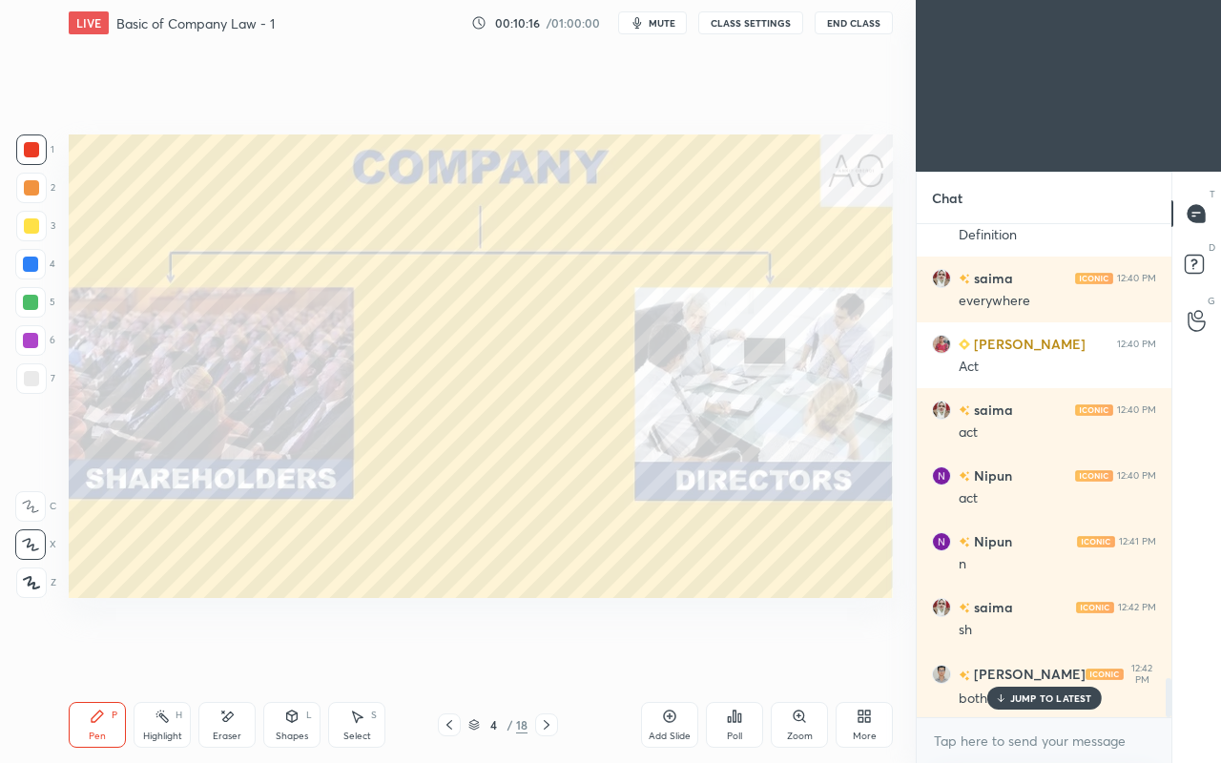
scroll to position [5678, 0]
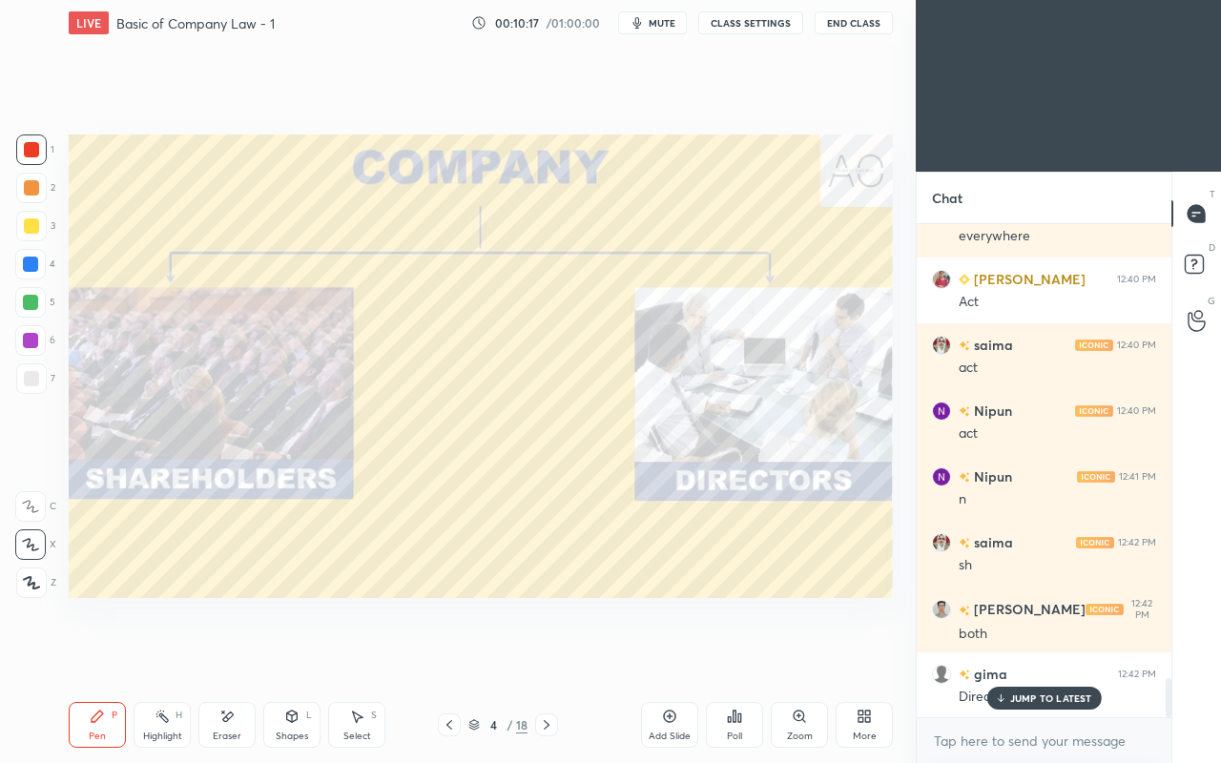
click at [1006, 656] on icon at bounding box center [1000, 697] width 12 height 11
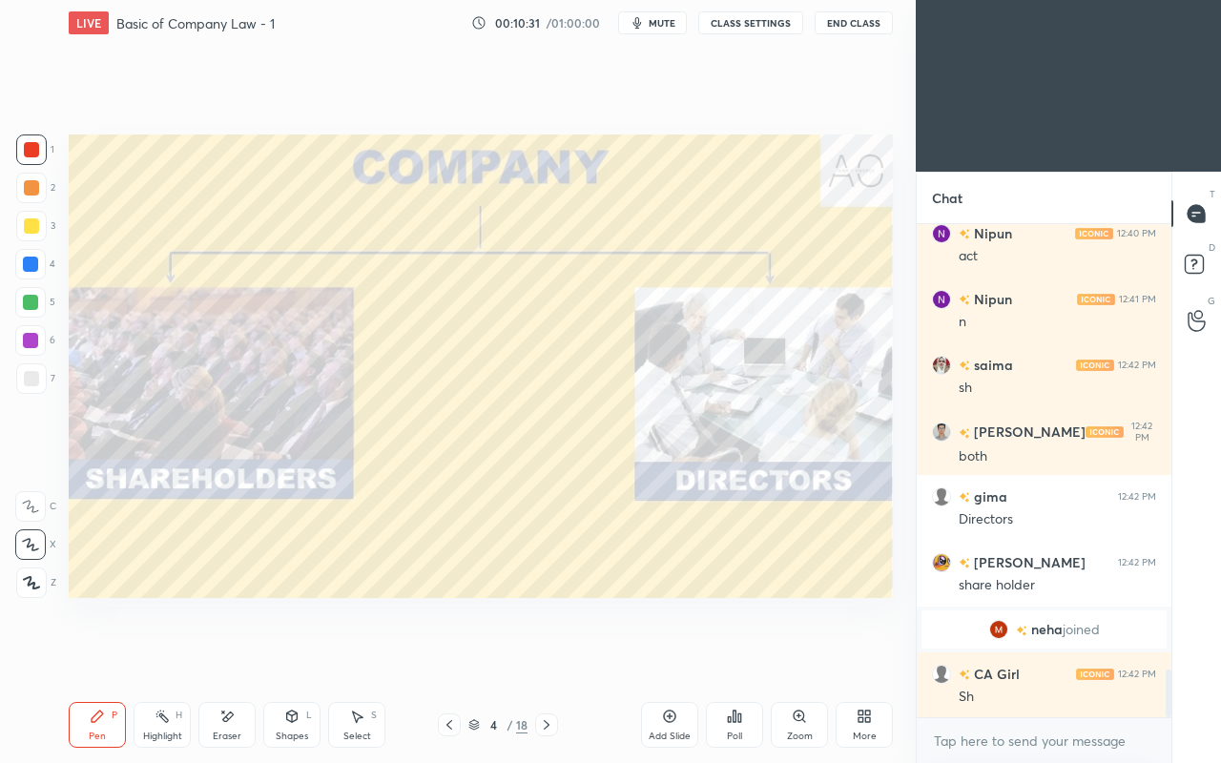
scroll to position [4673, 0]
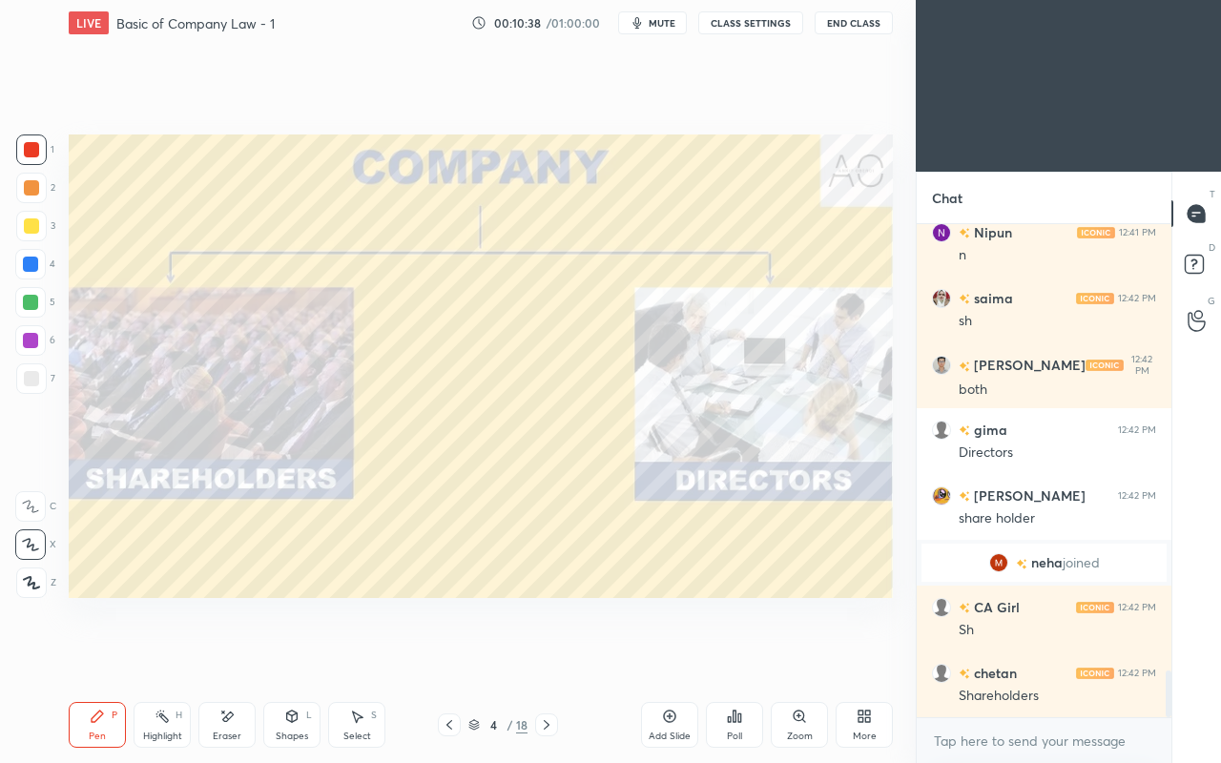
click at [441, 656] on div at bounding box center [449, 724] width 23 height 23
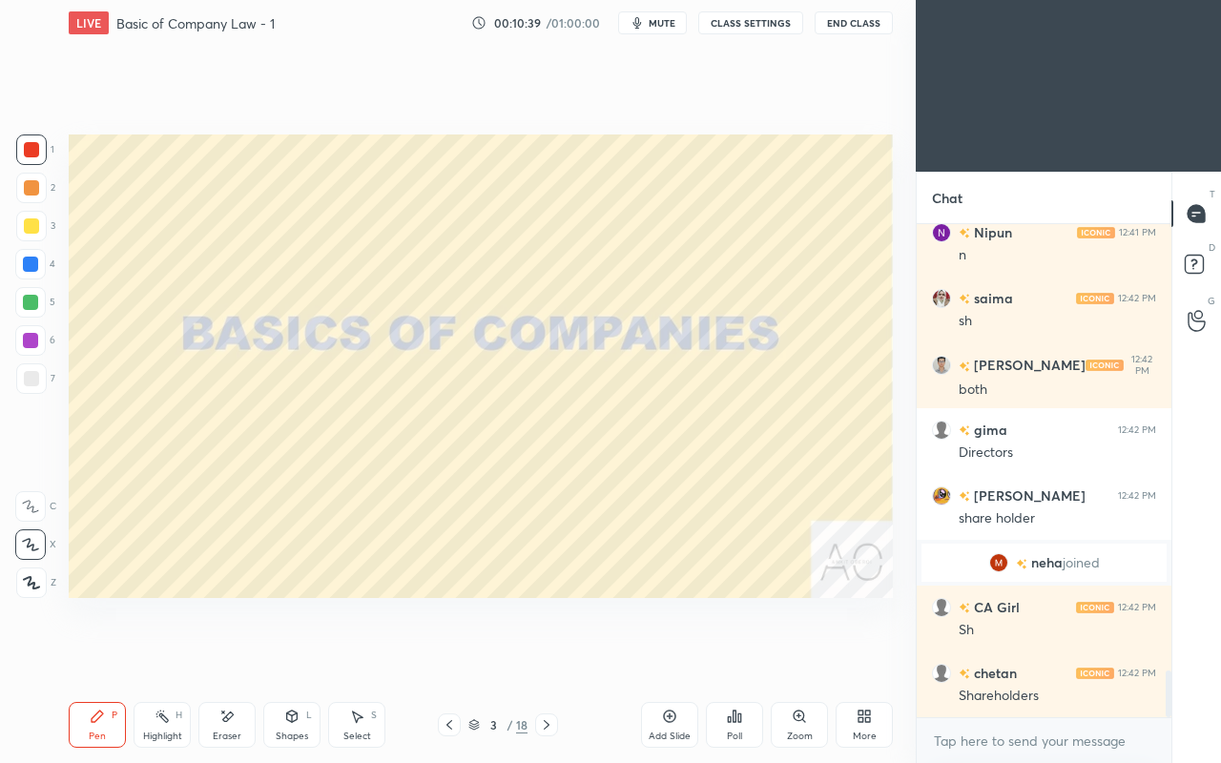
click at [668, 656] on icon at bounding box center [670, 716] width 12 height 12
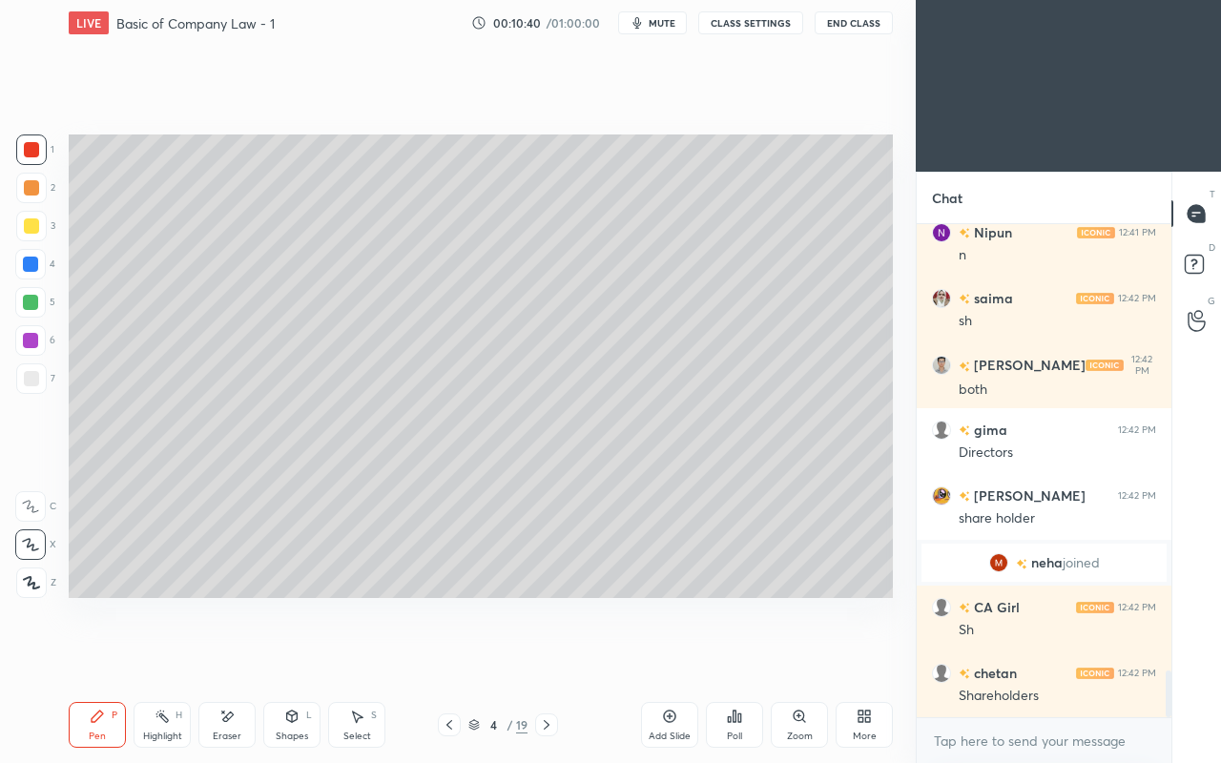
click at [32, 228] on div at bounding box center [31, 225] width 15 height 15
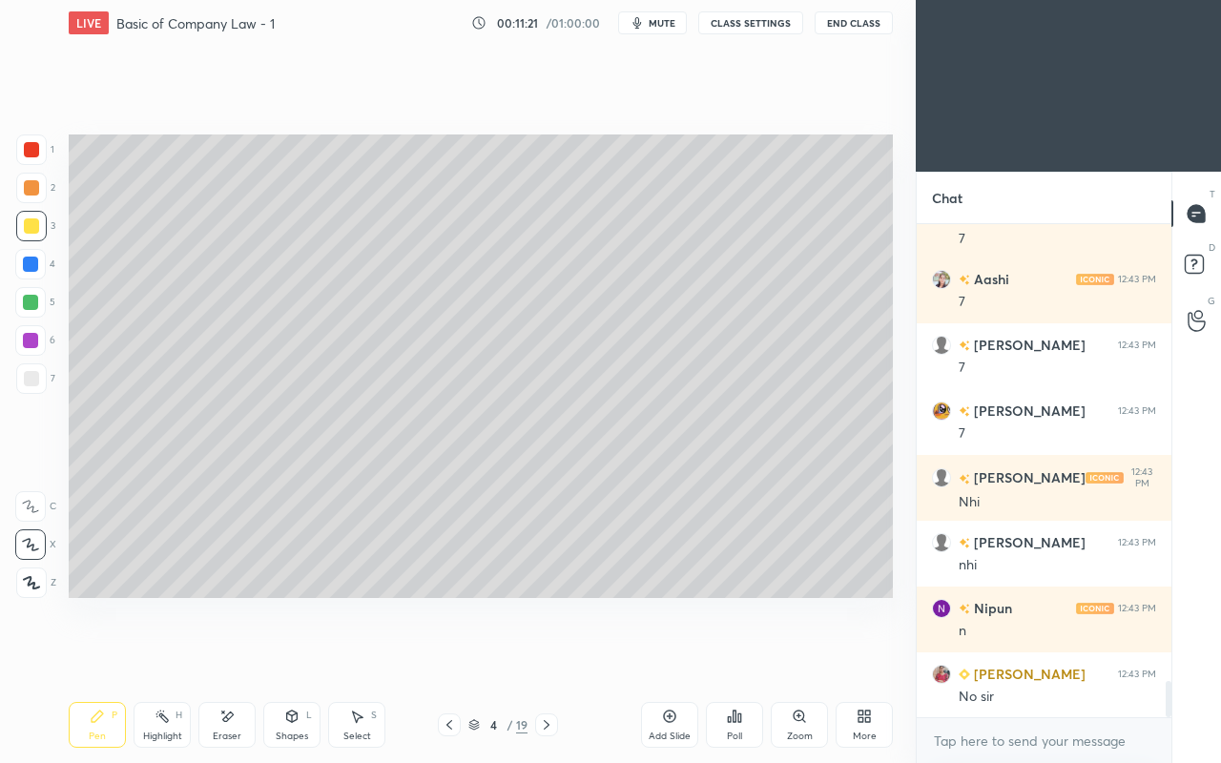
scroll to position [6252, 0]
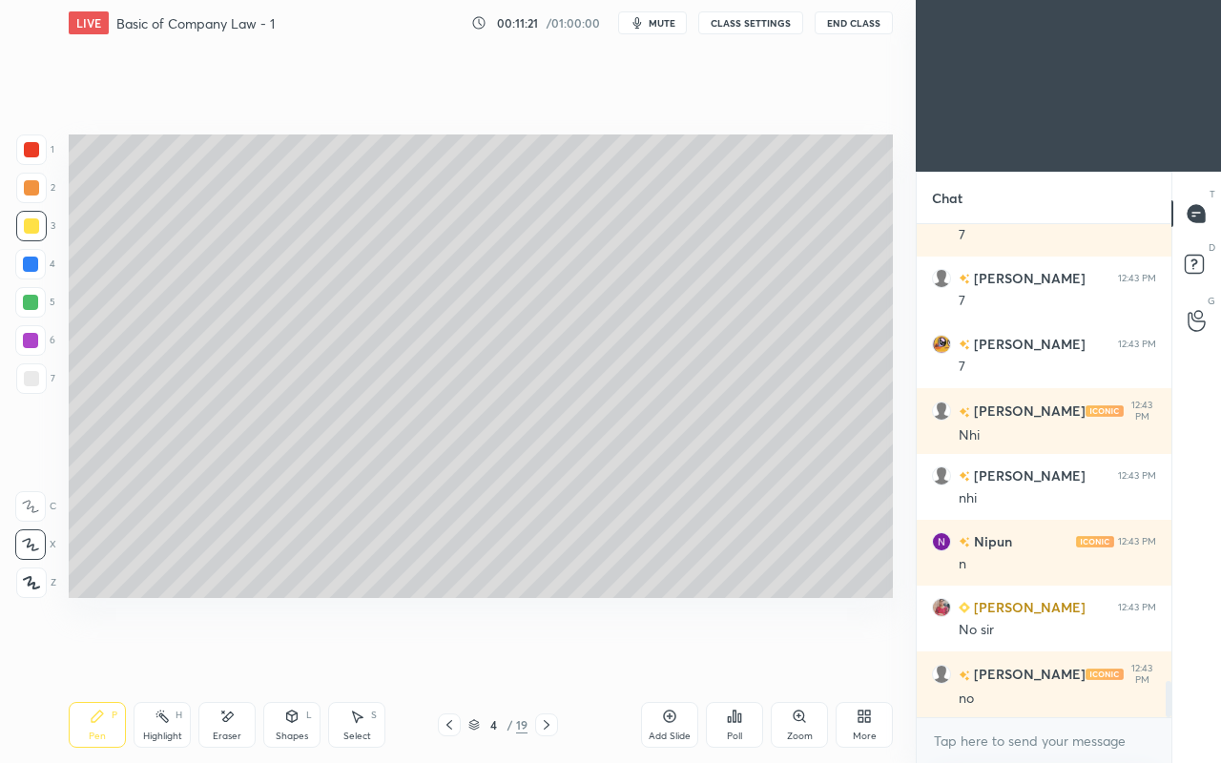
click at [29, 378] on div at bounding box center [31, 378] width 15 height 15
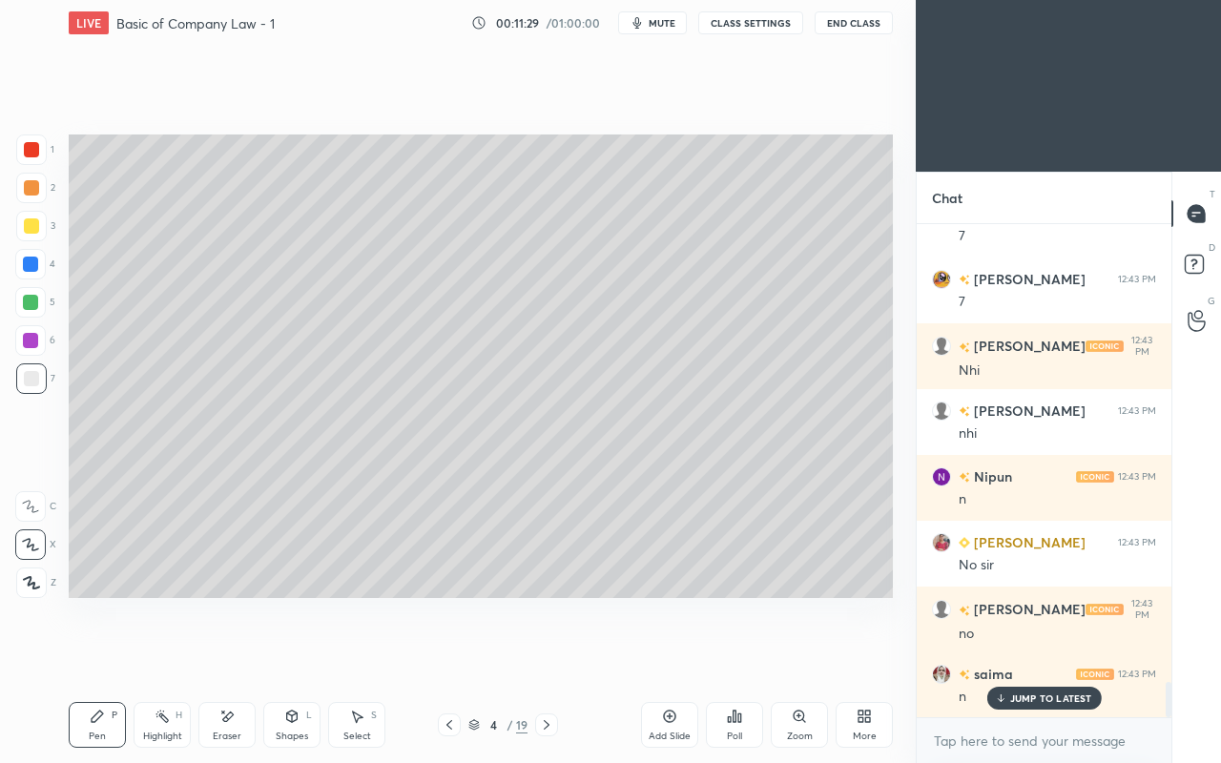
click at [661, 656] on div "Add Slide" at bounding box center [669, 725] width 57 height 46
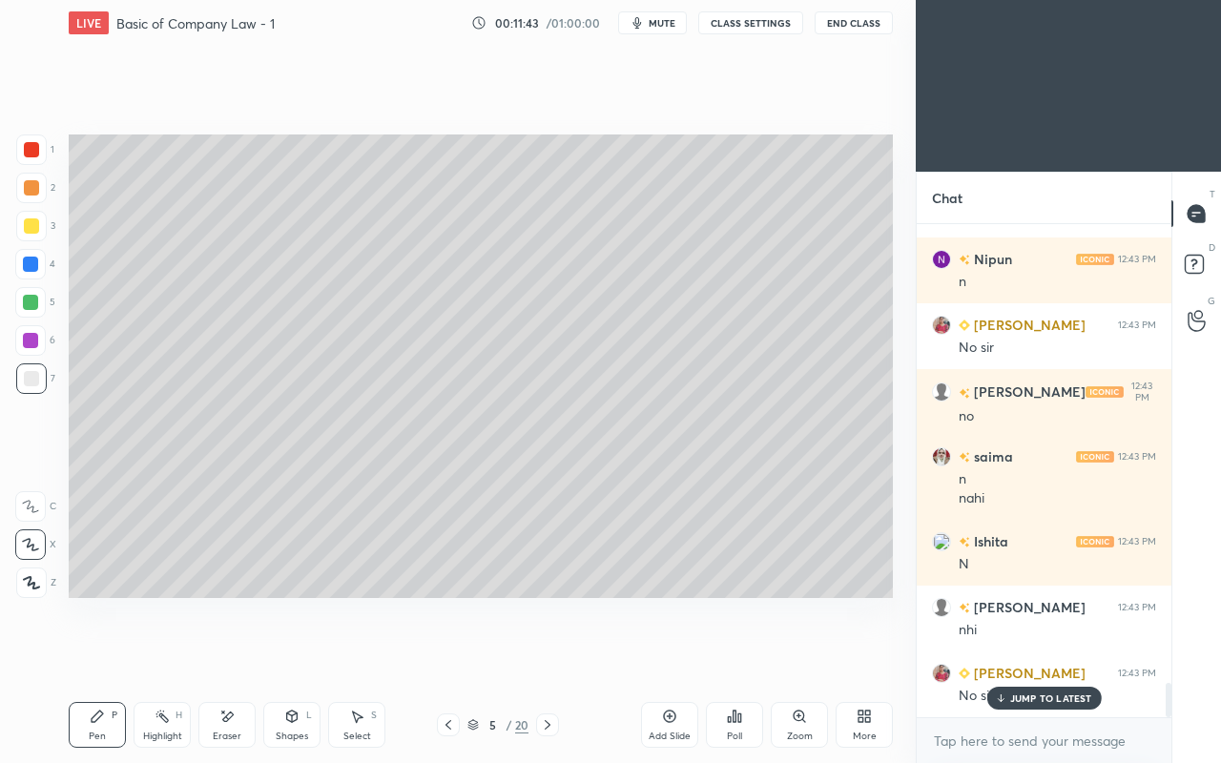
scroll to position [6599, 0]
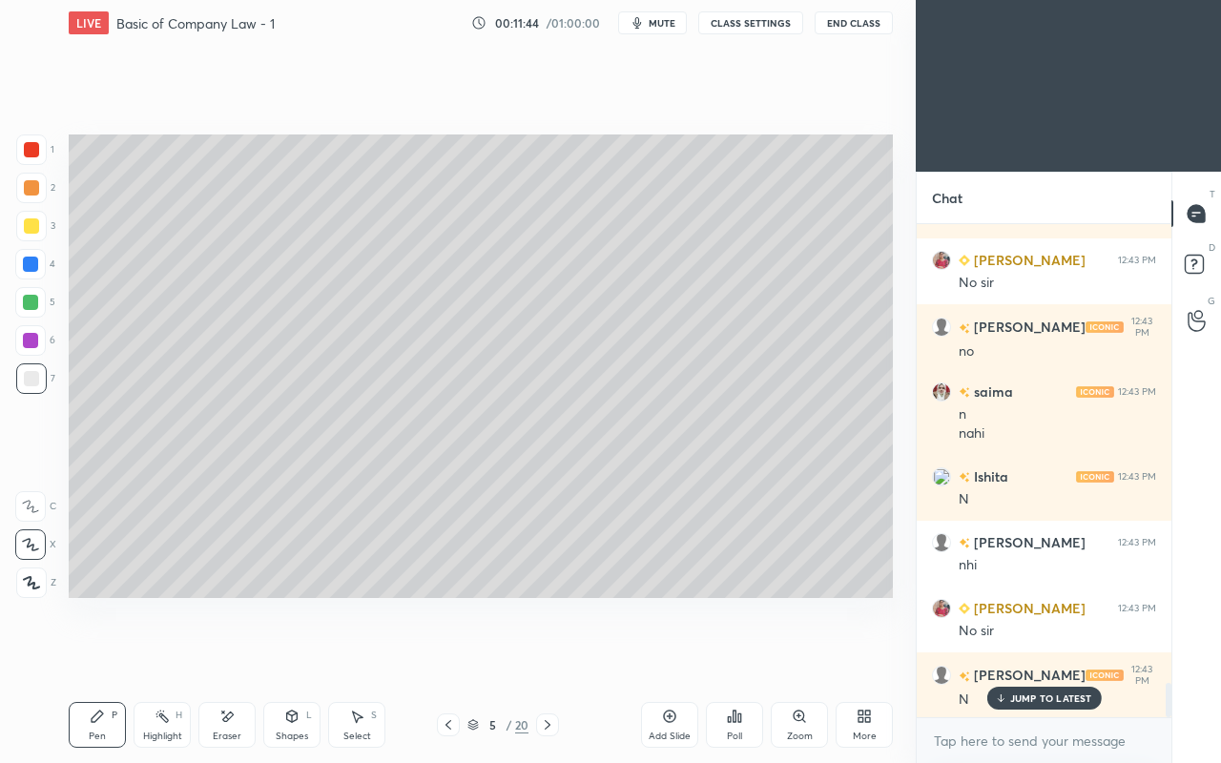
click at [31, 229] on div at bounding box center [31, 225] width 15 height 15
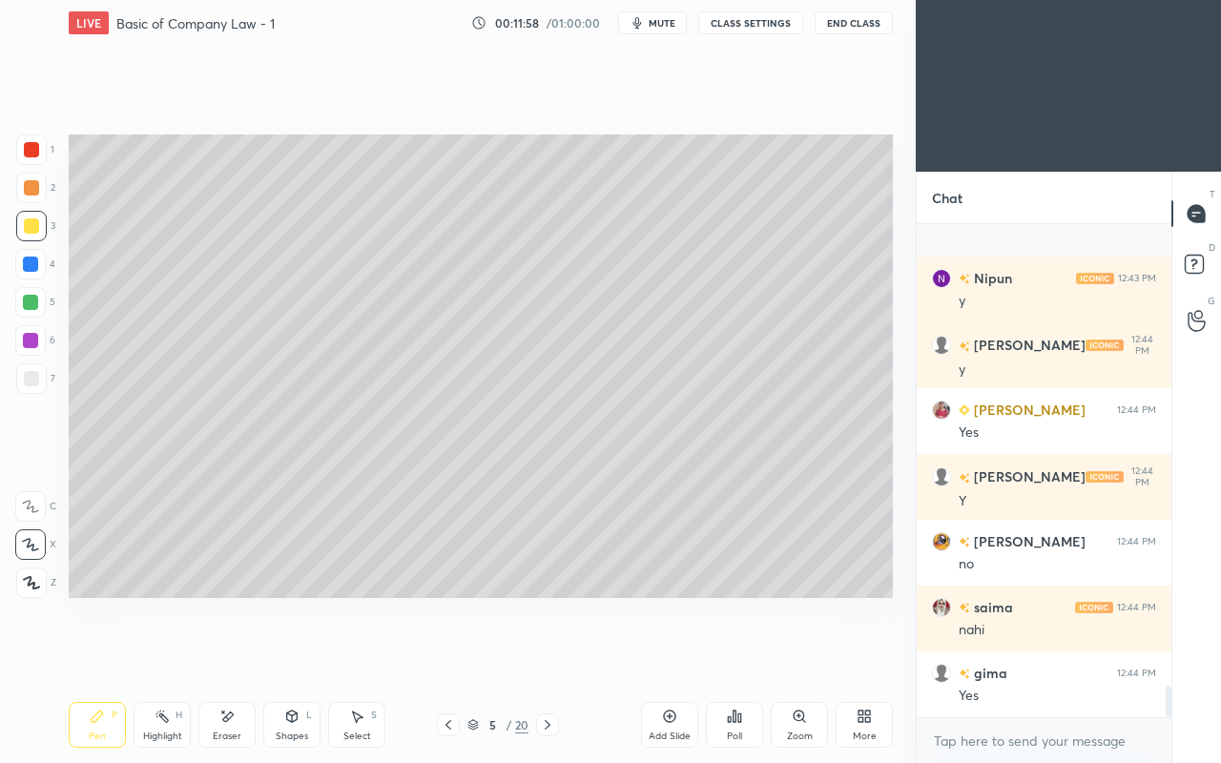
scroll to position [7192, 0]
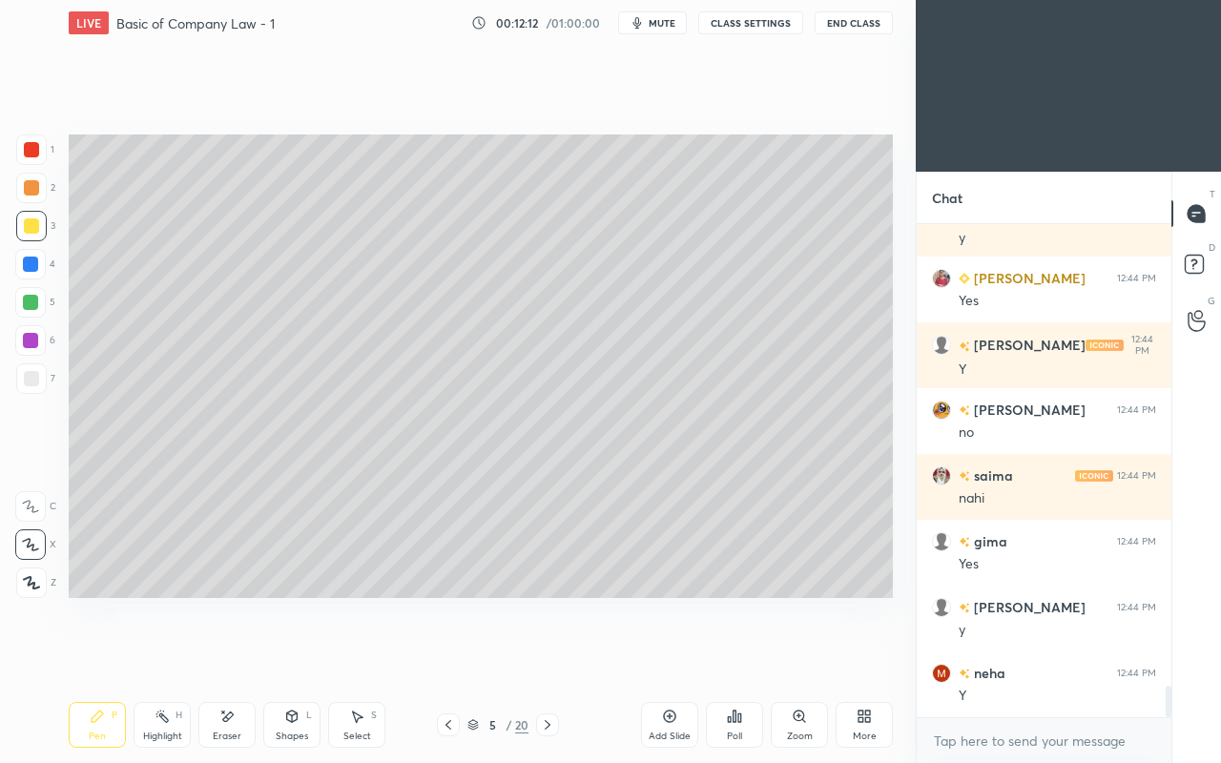
click at [232, 656] on icon at bounding box center [226, 717] width 15 height 16
click at [91, 656] on icon at bounding box center [97, 716] width 15 height 15
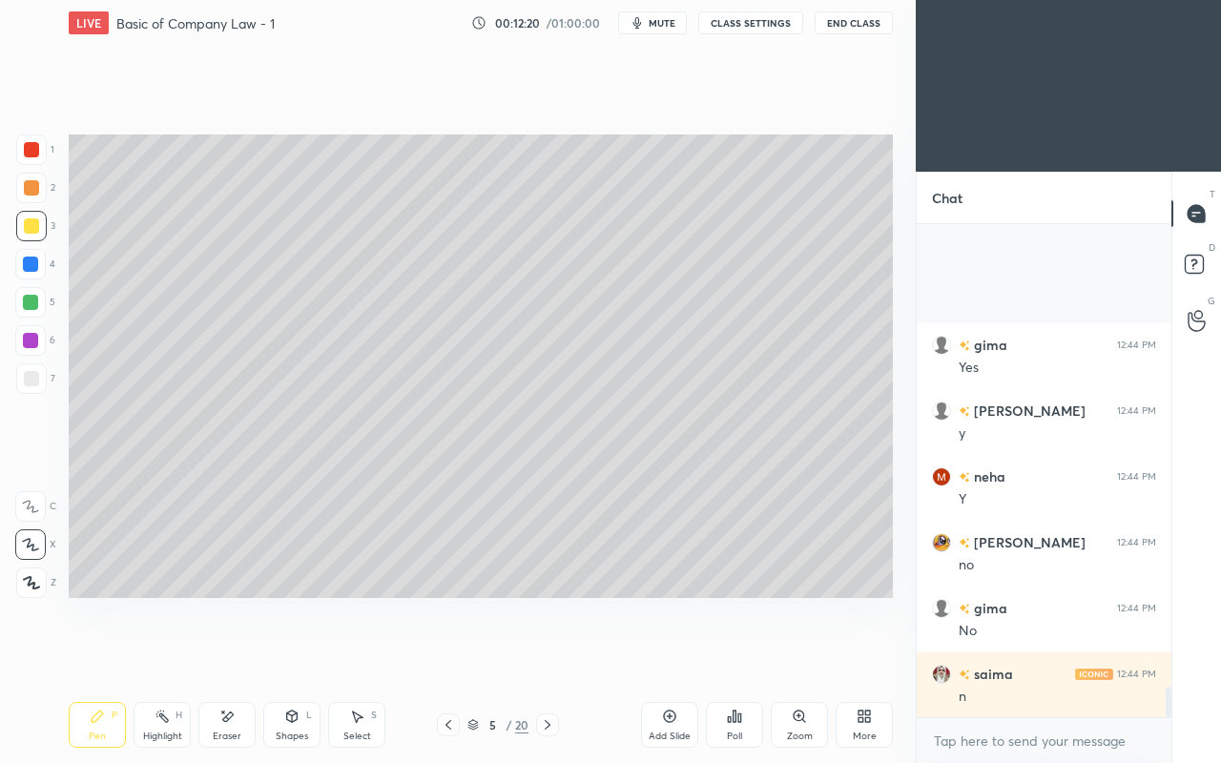
scroll to position [7587, 0]
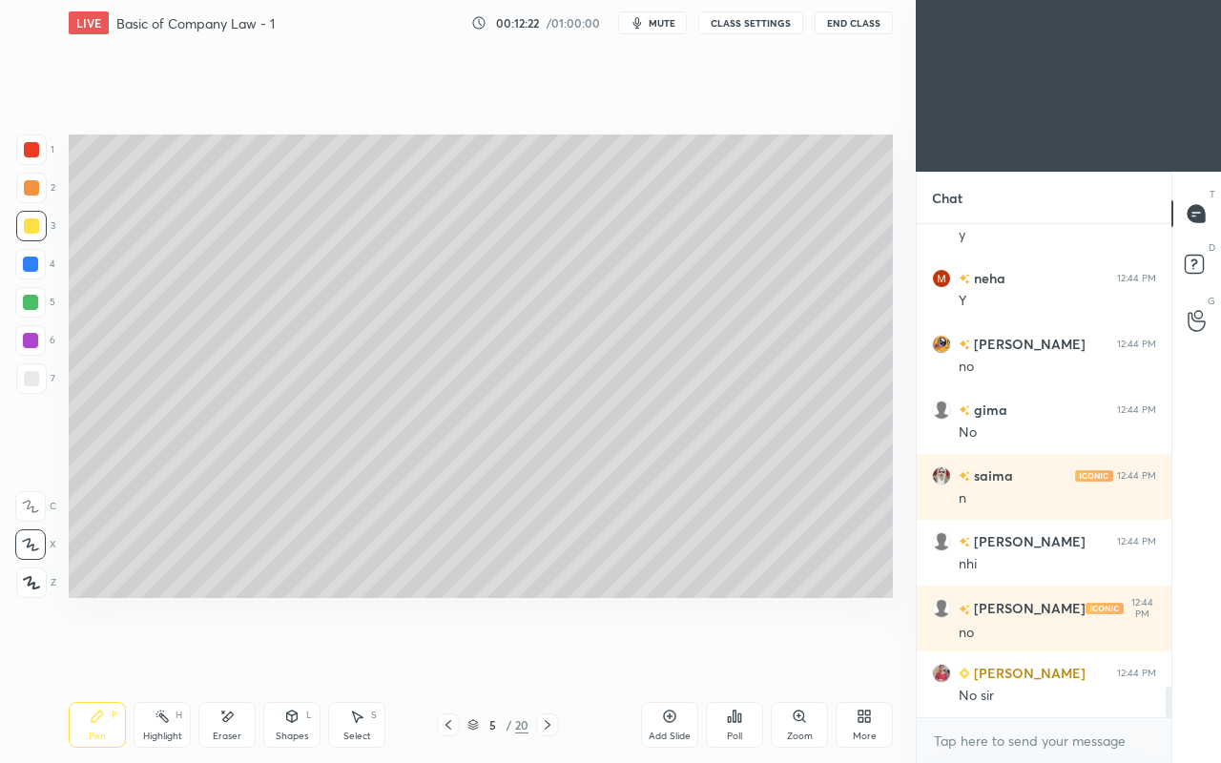
click at [30, 380] on div at bounding box center [31, 378] width 15 height 15
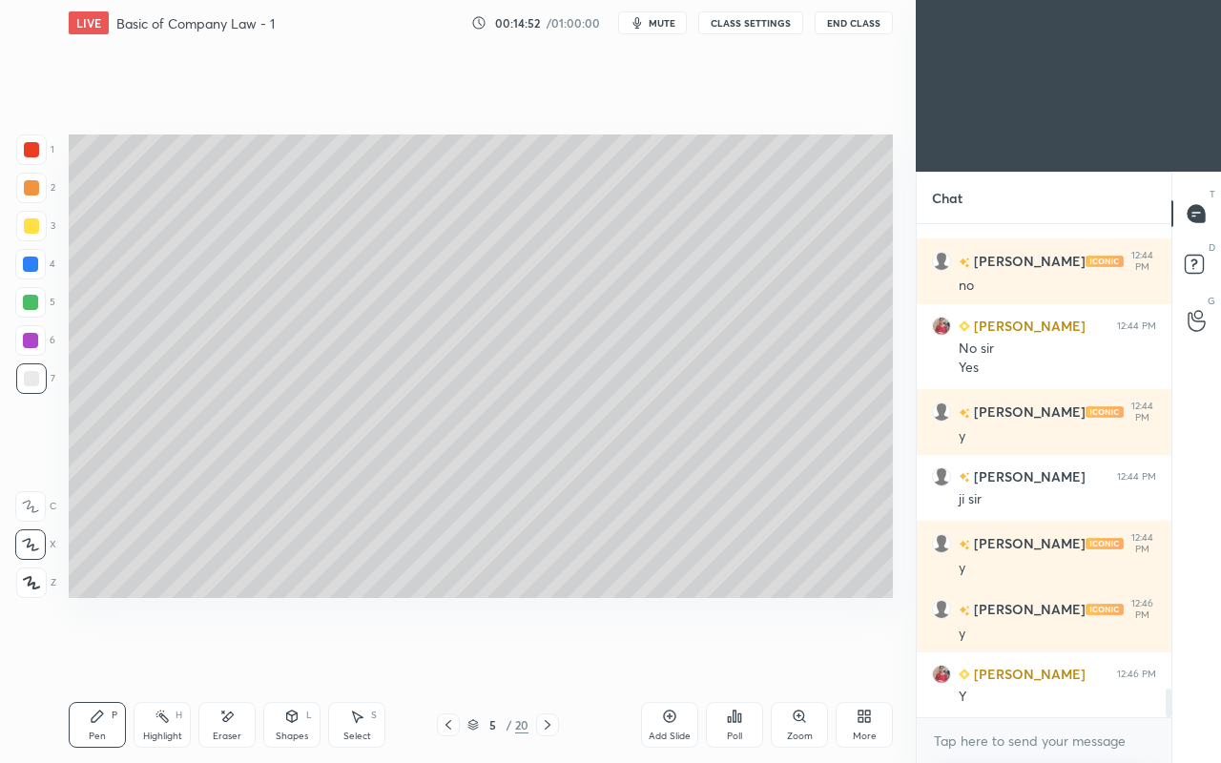
scroll to position [8001, 0]
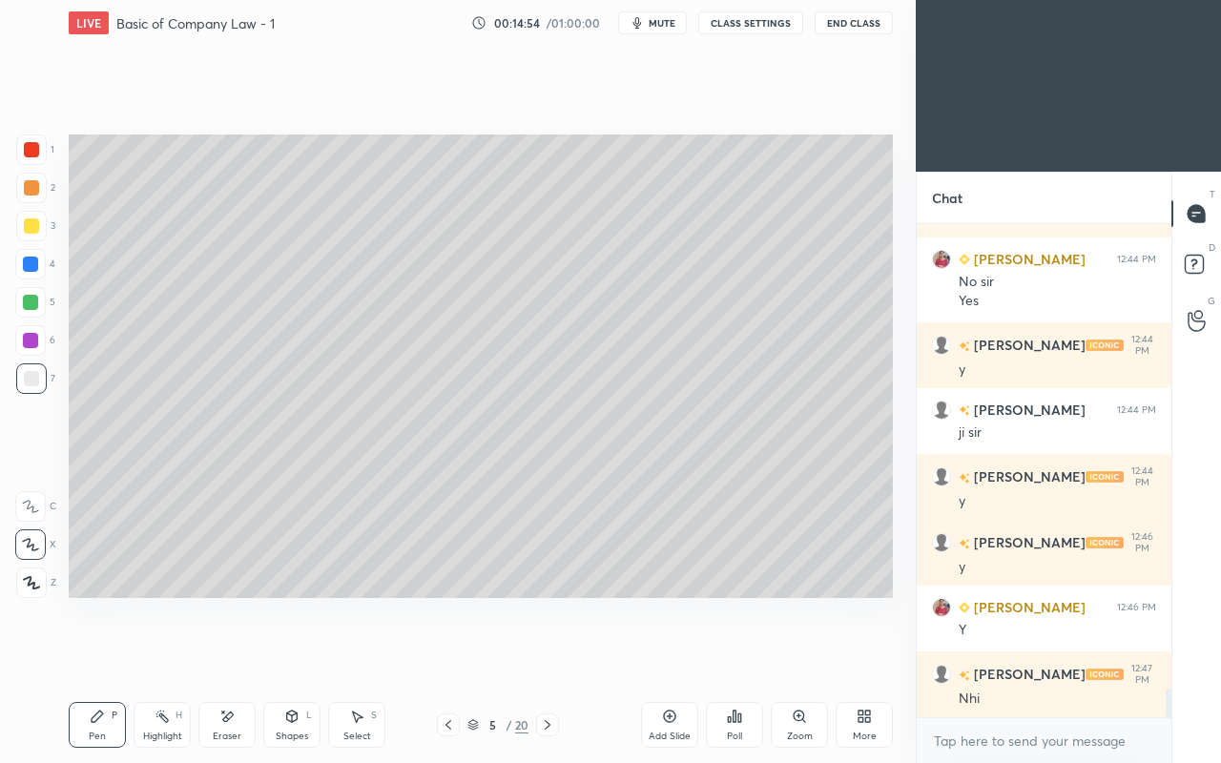
click at [29, 226] on div at bounding box center [31, 225] width 15 height 15
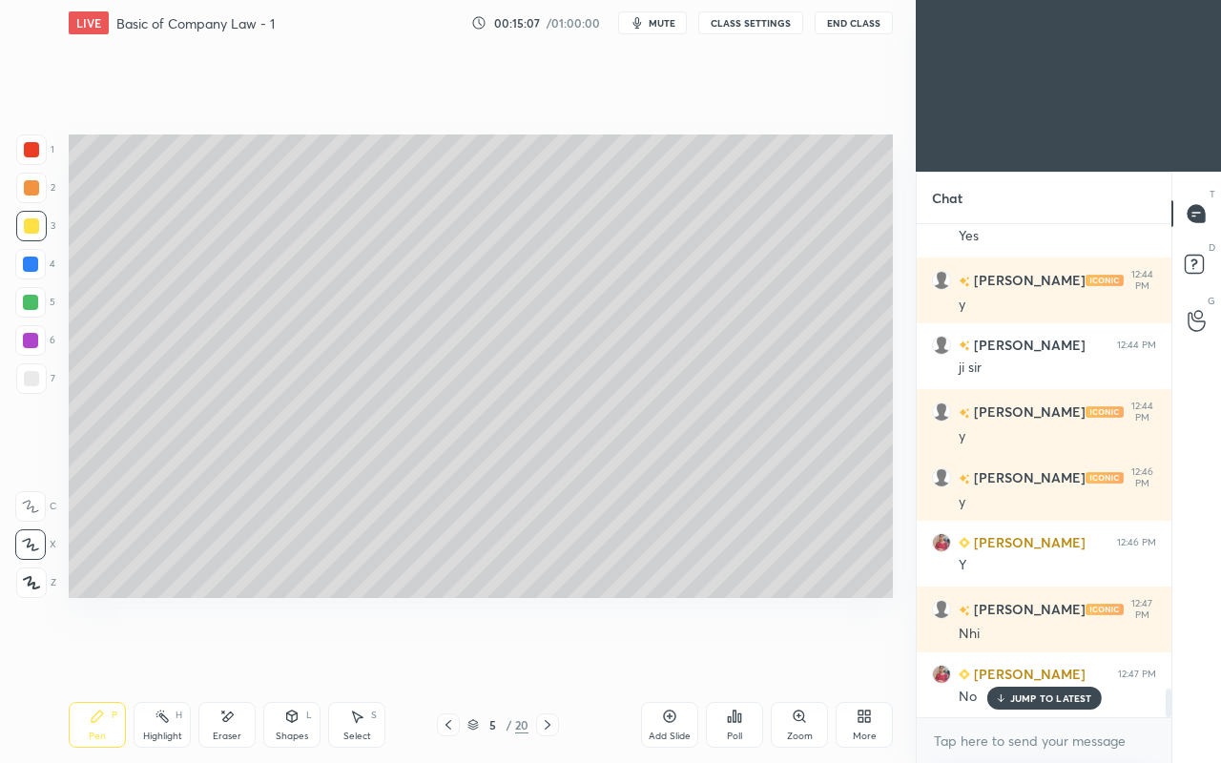
click at [448, 656] on icon at bounding box center [448, 724] width 15 height 15
click at [553, 656] on icon at bounding box center [547, 724] width 15 height 15
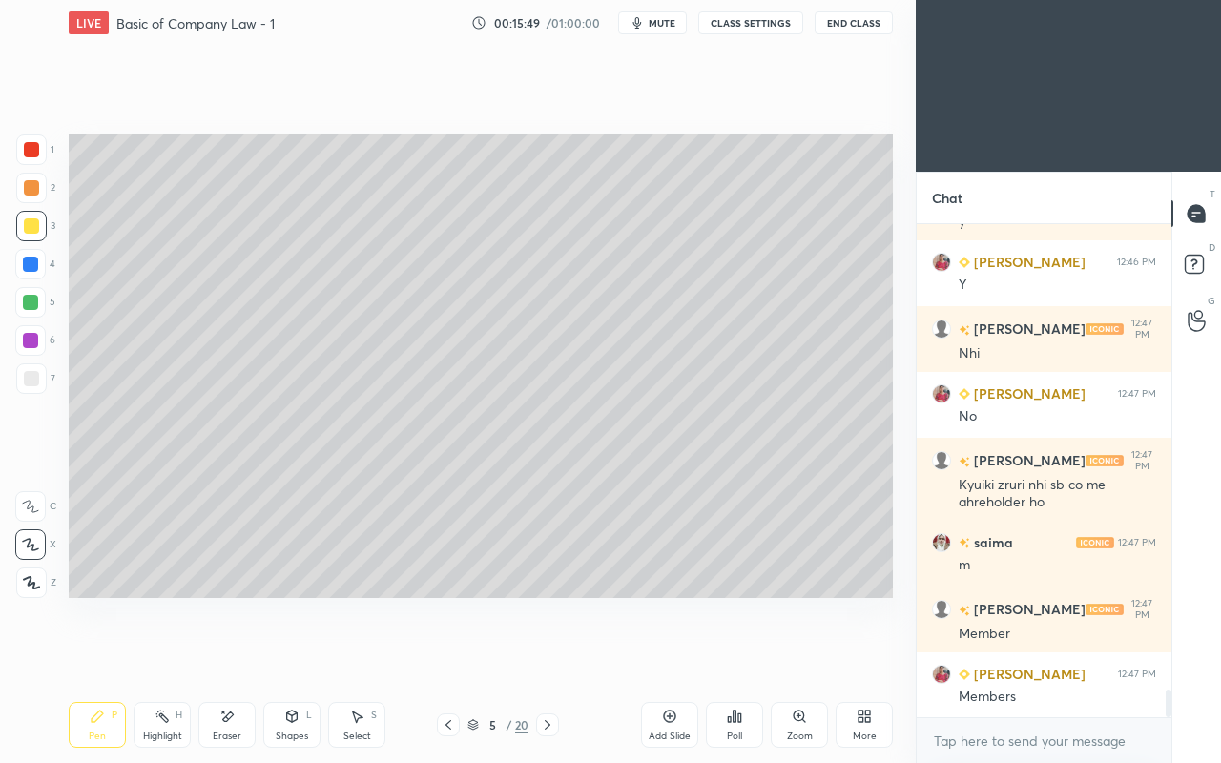
scroll to position [8413, 0]
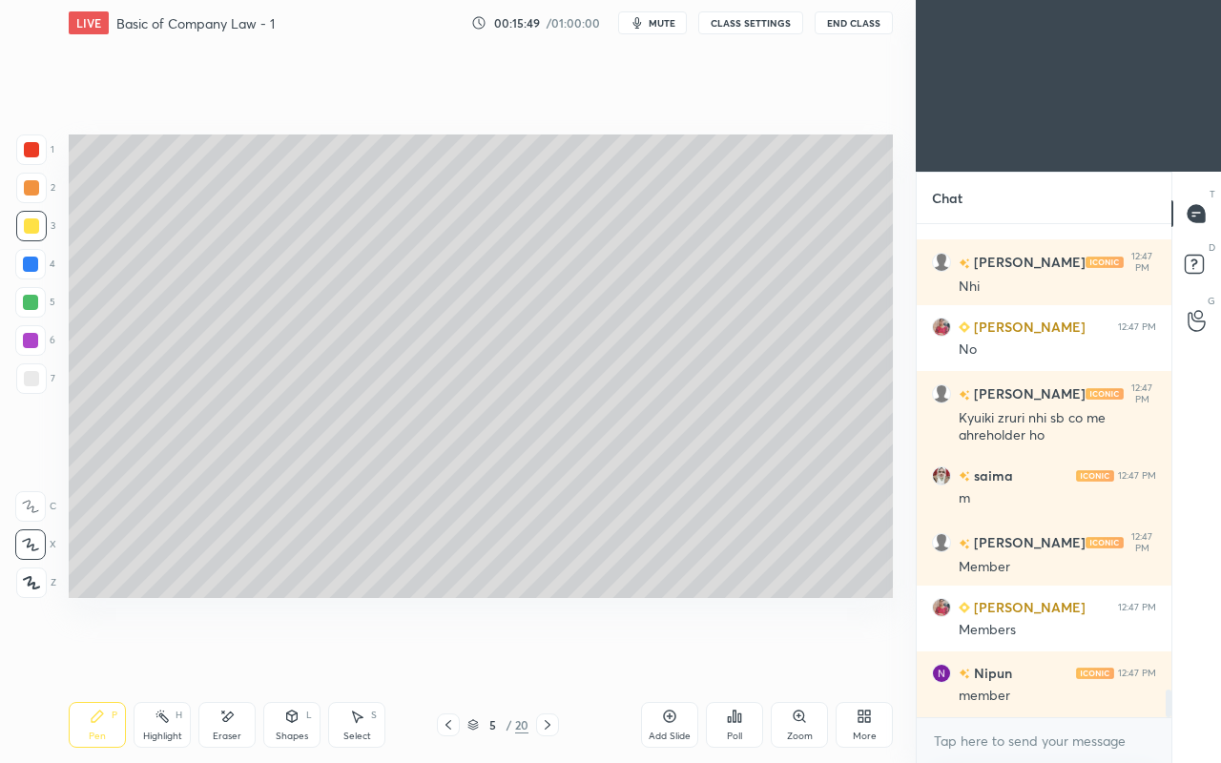
click at [448, 656] on icon at bounding box center [448, 724] width 15 height 15
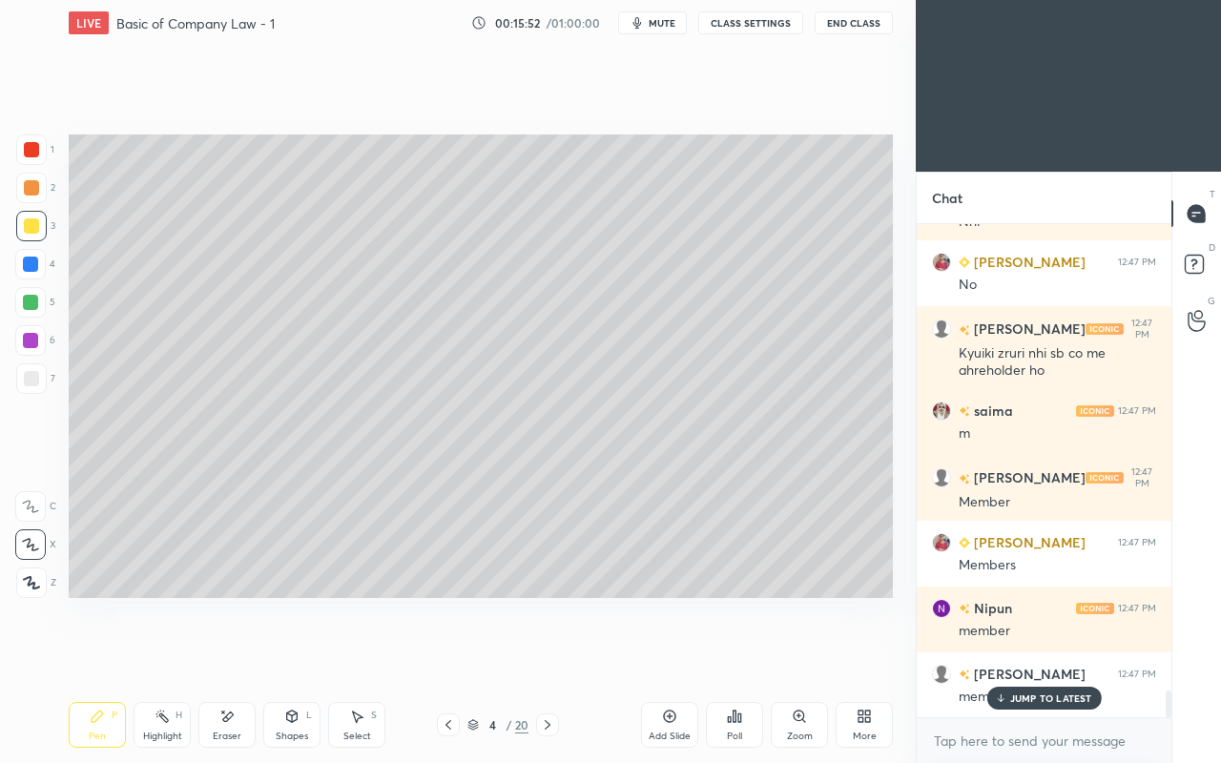
scroll to position [8544, 0]
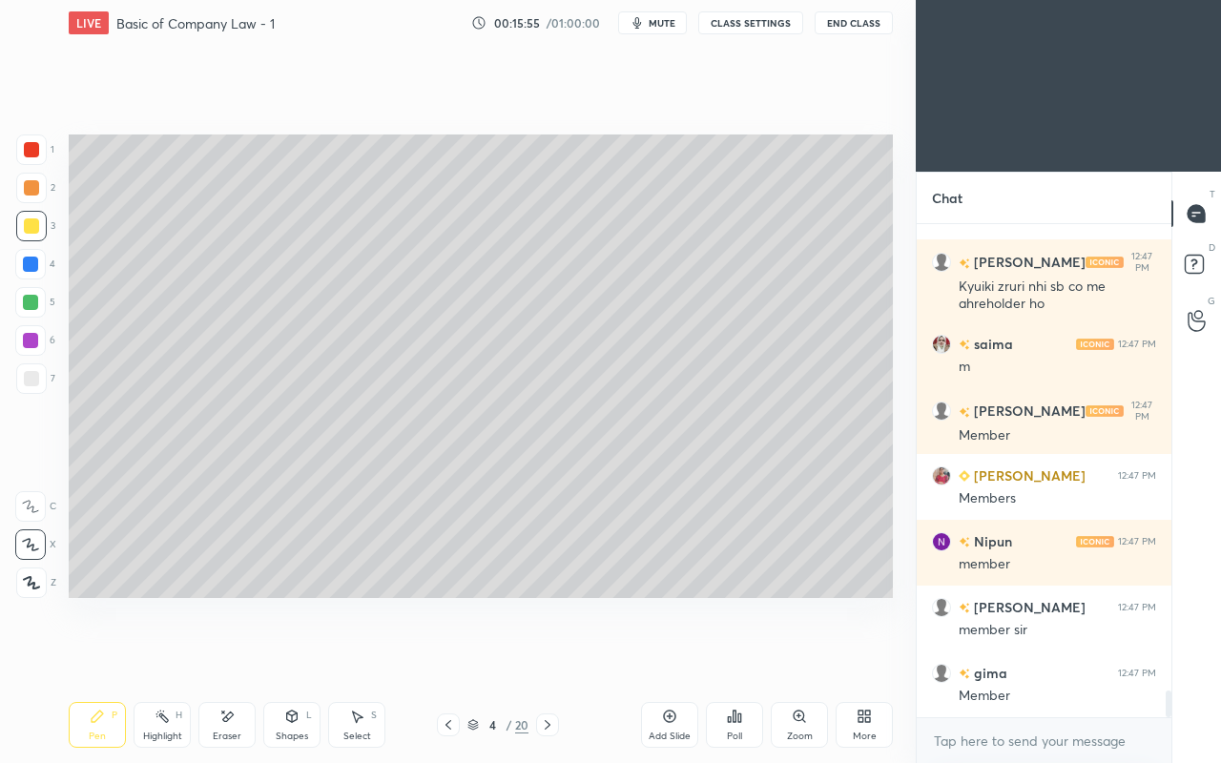
click at [547, 656] on icon at bounding box center [547, 724] width 15 height 15
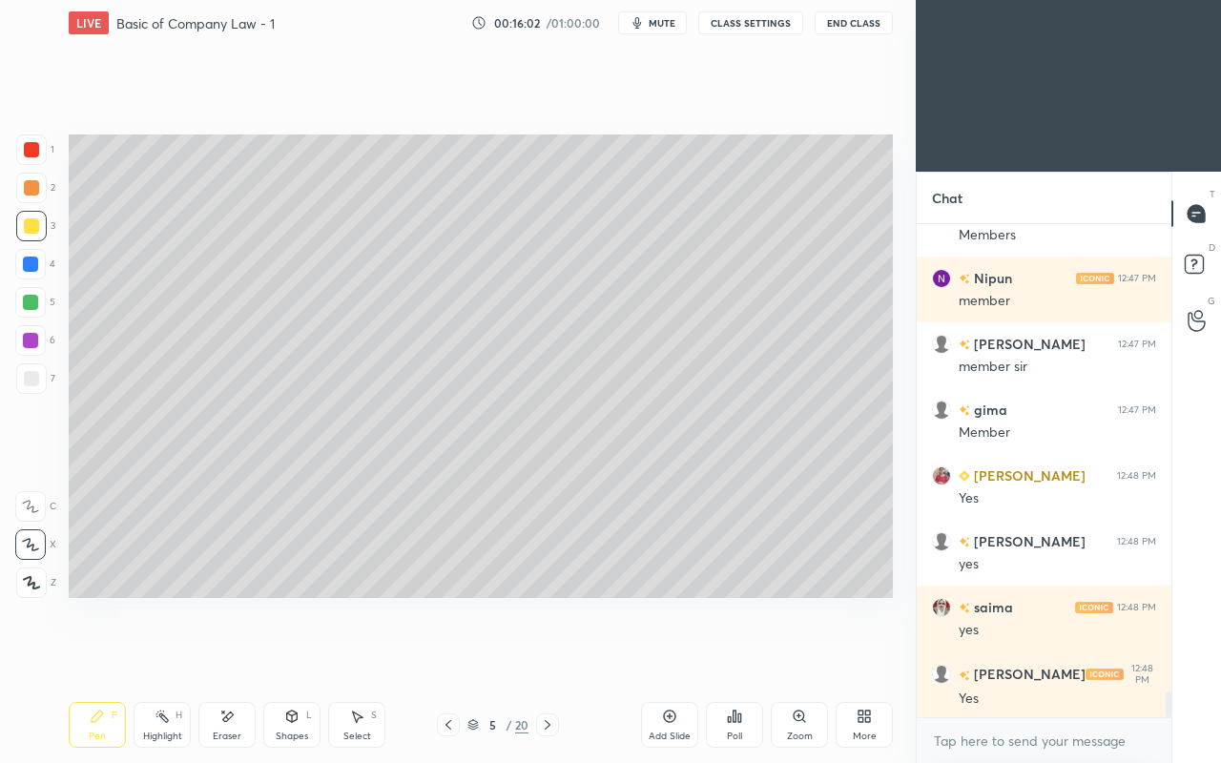
scroll to position [8872, 0]
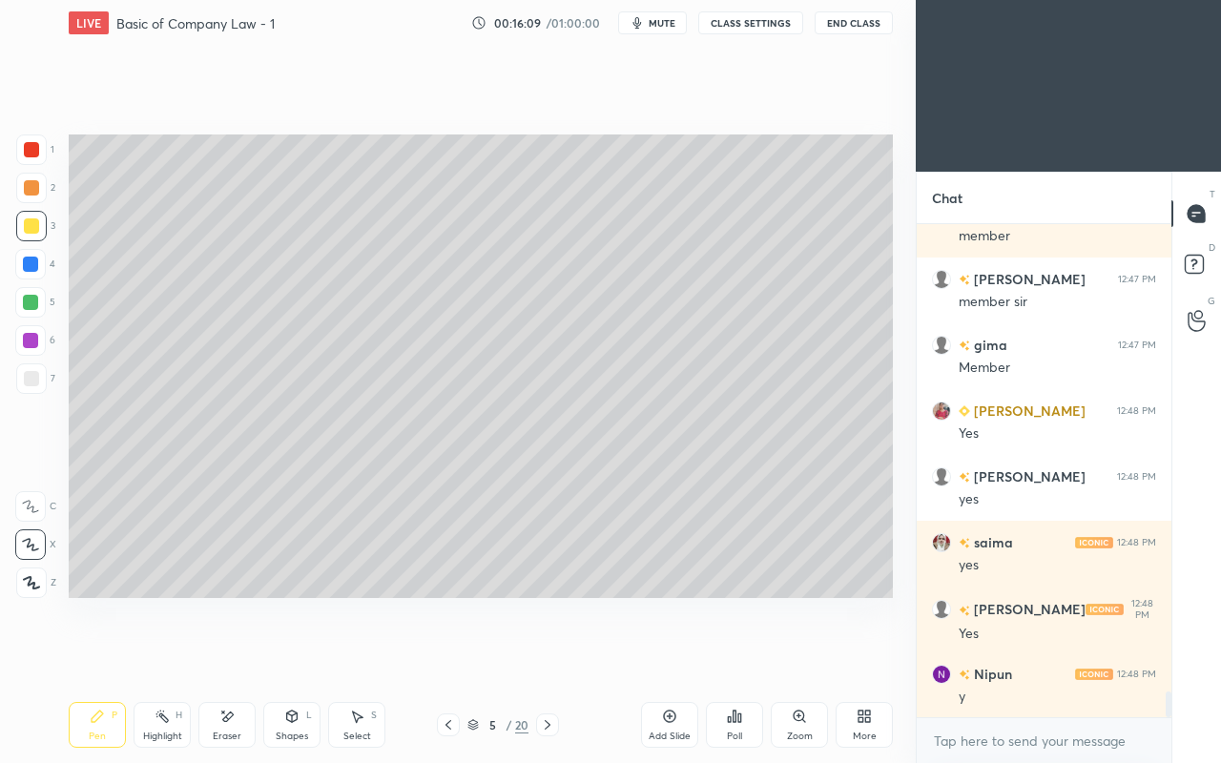
click at [549, 656] on icon at bounding box center [547, 724] width 15 height 15
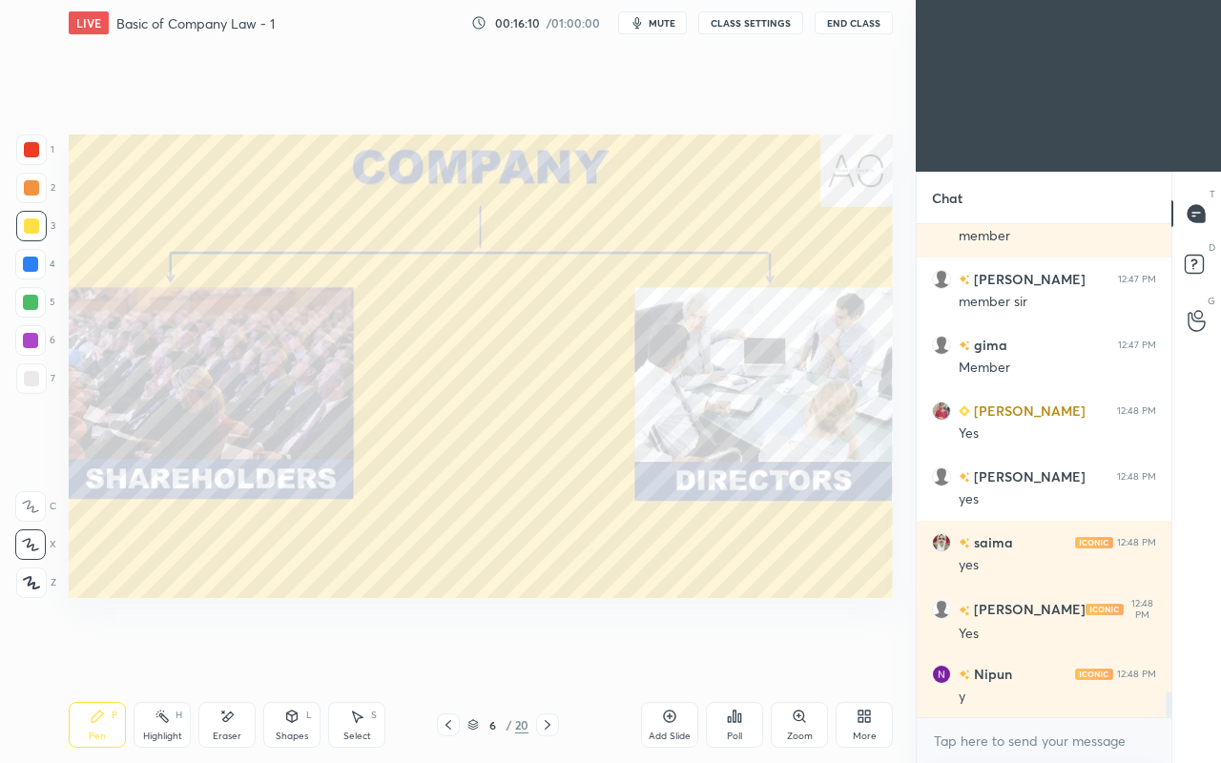
click at [551, 656] on icon at bounding box center [547, 724] width 15 height 15
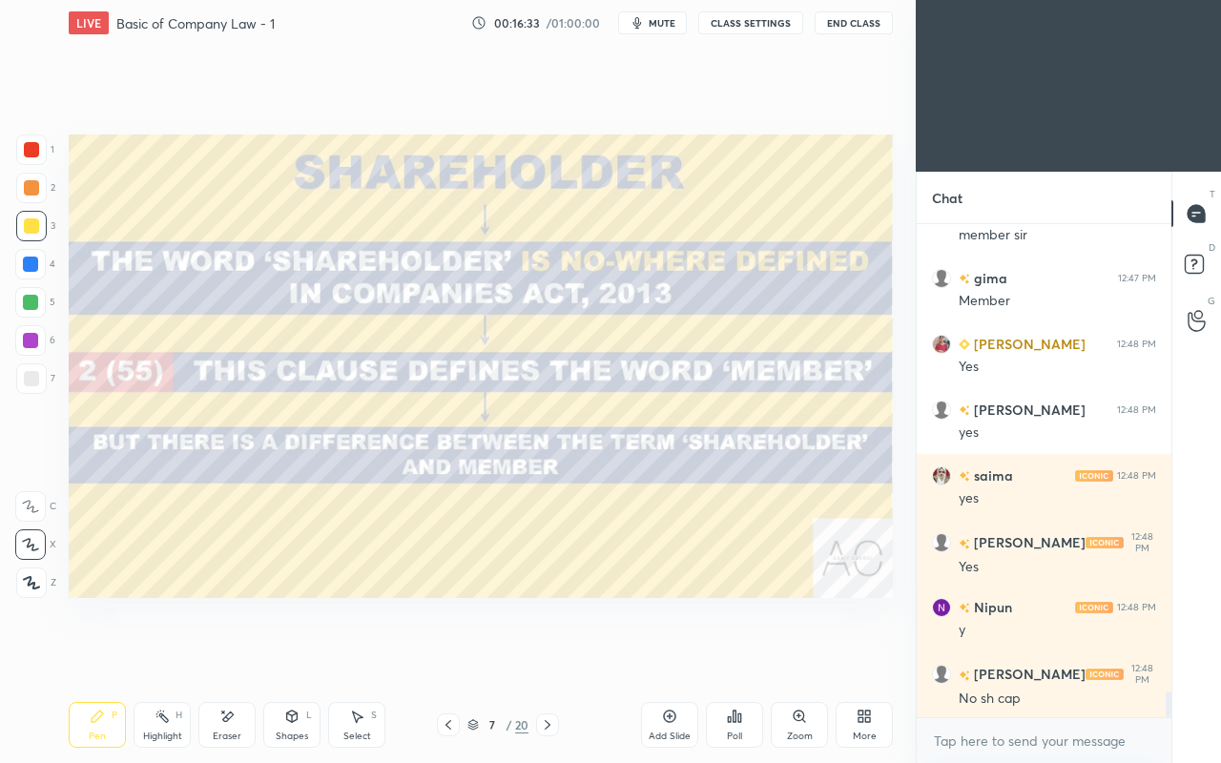
scroll to position [9004, 0]
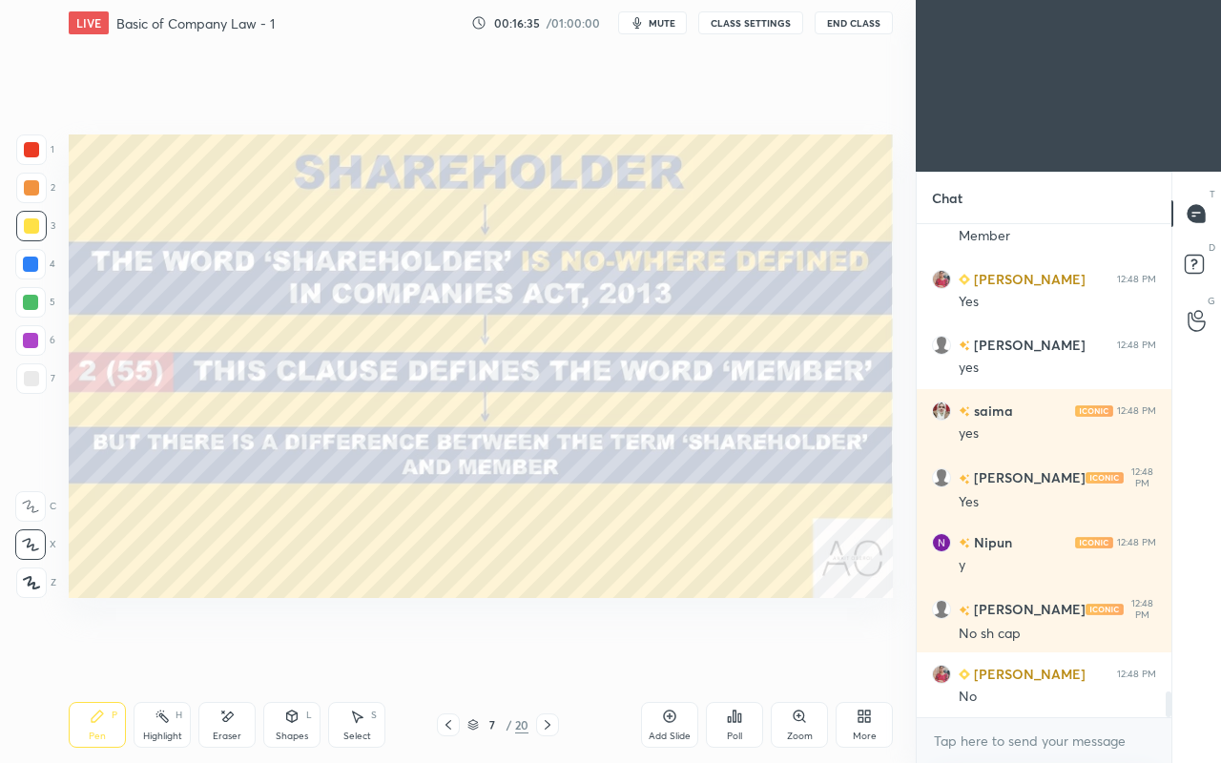
click at [446, 656] on icon at bounding box center [448, 724] width 15 height 15
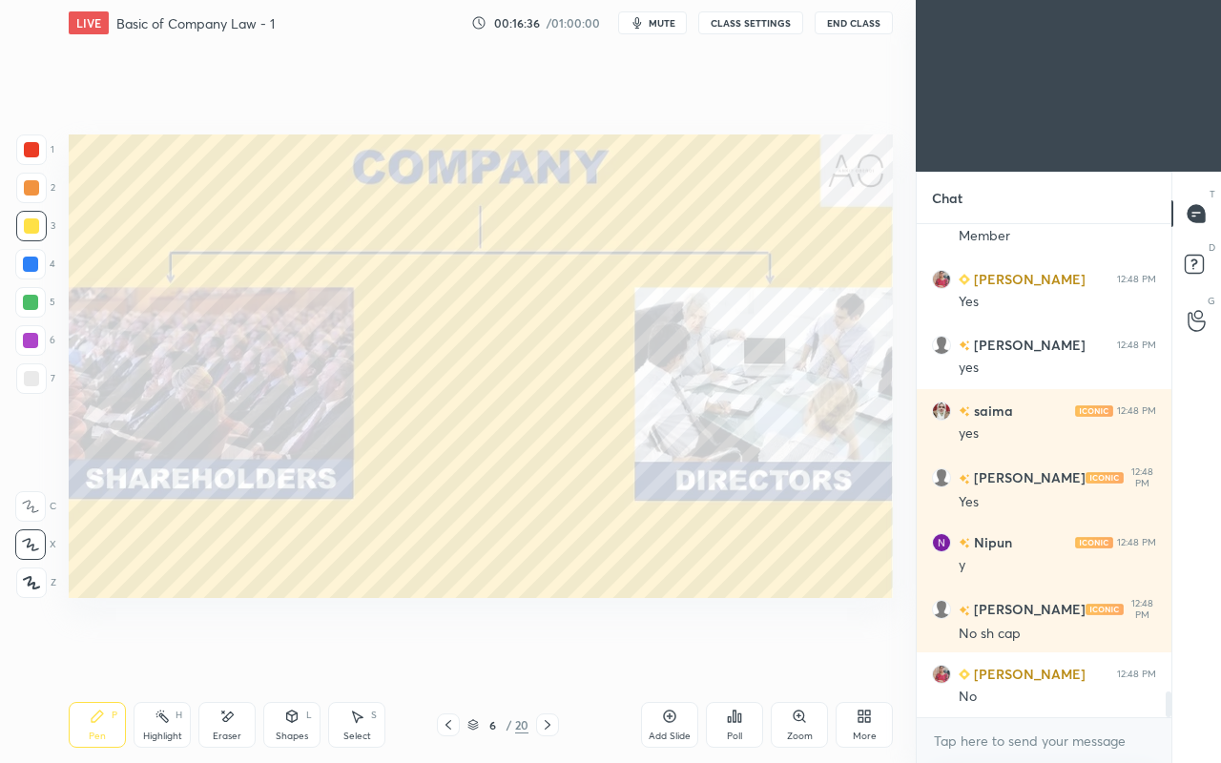
click at [449, 656] on icon at bounding box center [448, 724] width 15 height 15
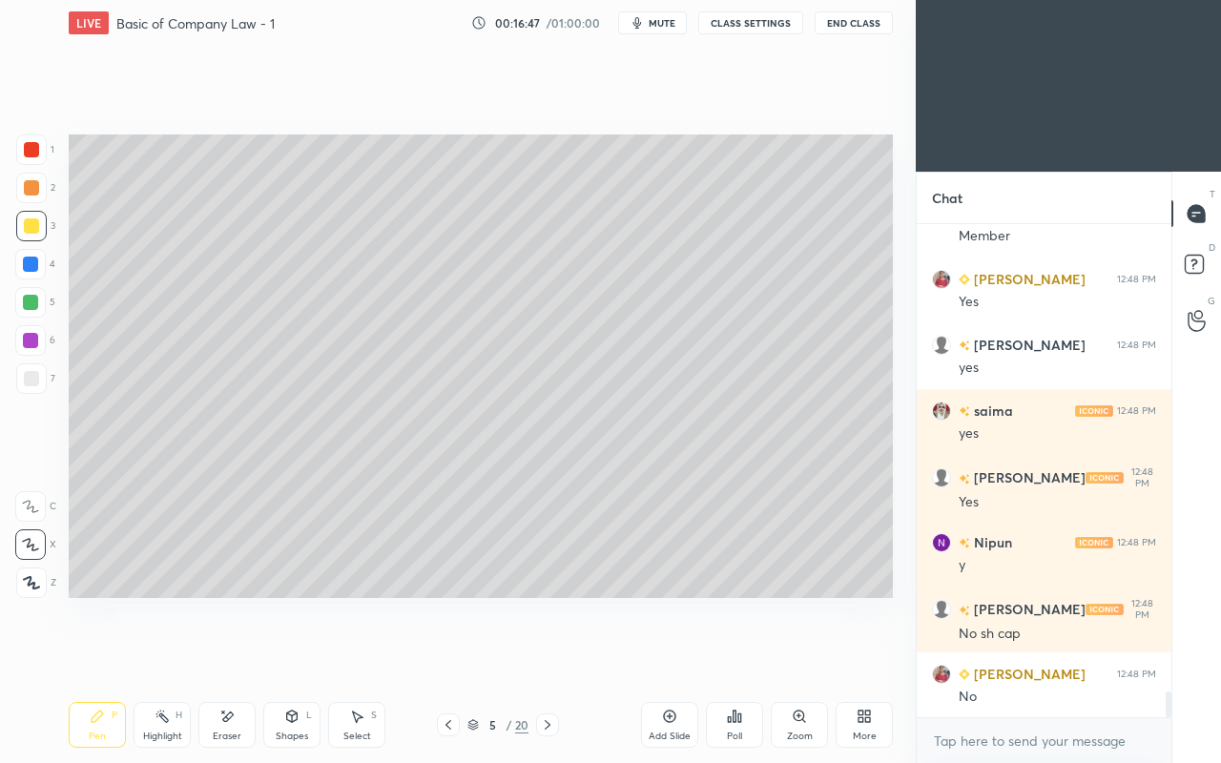
scroll to position [9050, 0]
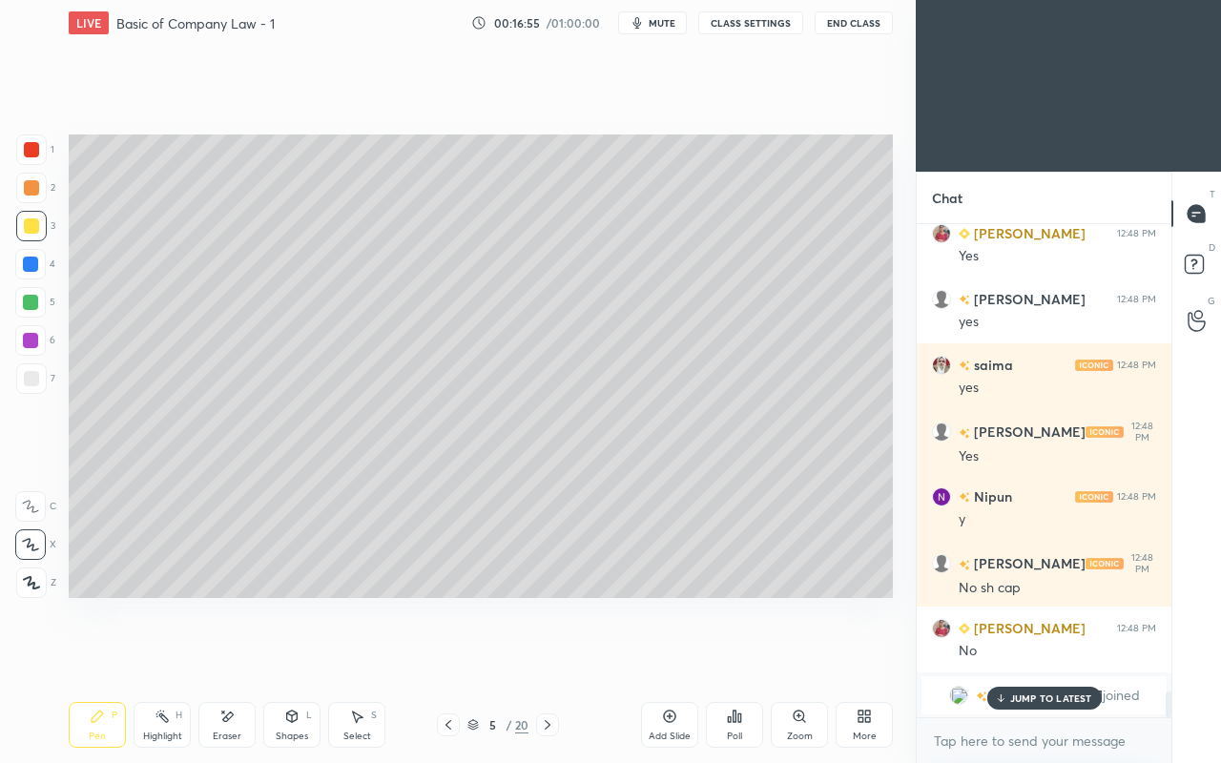
click at [1024, 656] on p "JUMP TO LATEST" at bounding box center [1051, 697] width 82 height 11
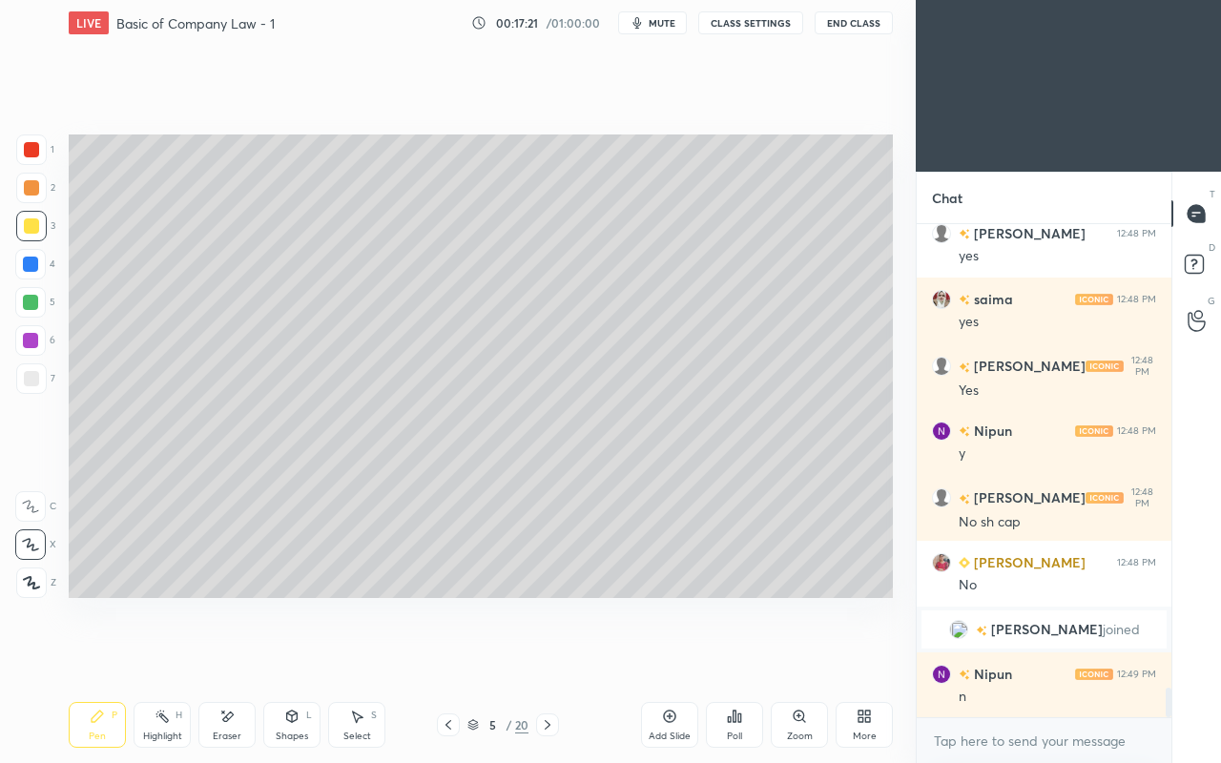
scroll to position [7877, 0]
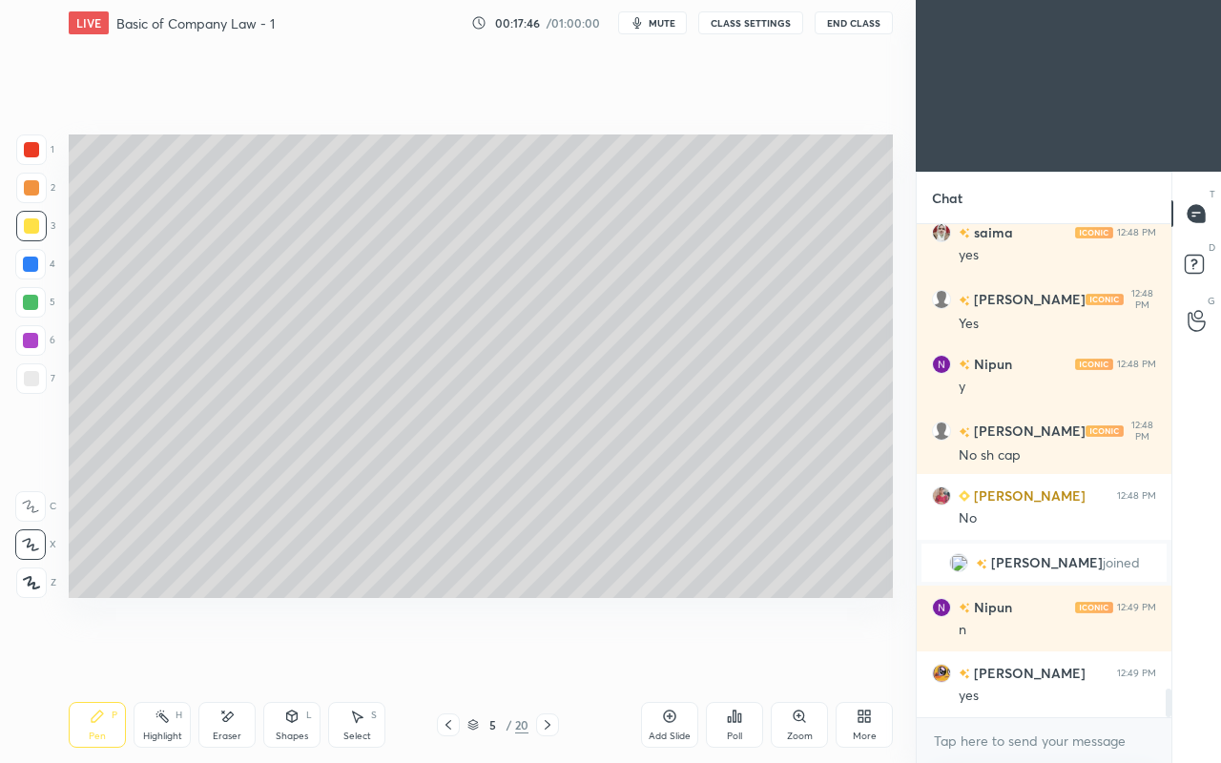
click at [34, 387] on div at bounding box center [31, 378] width 31 height 31
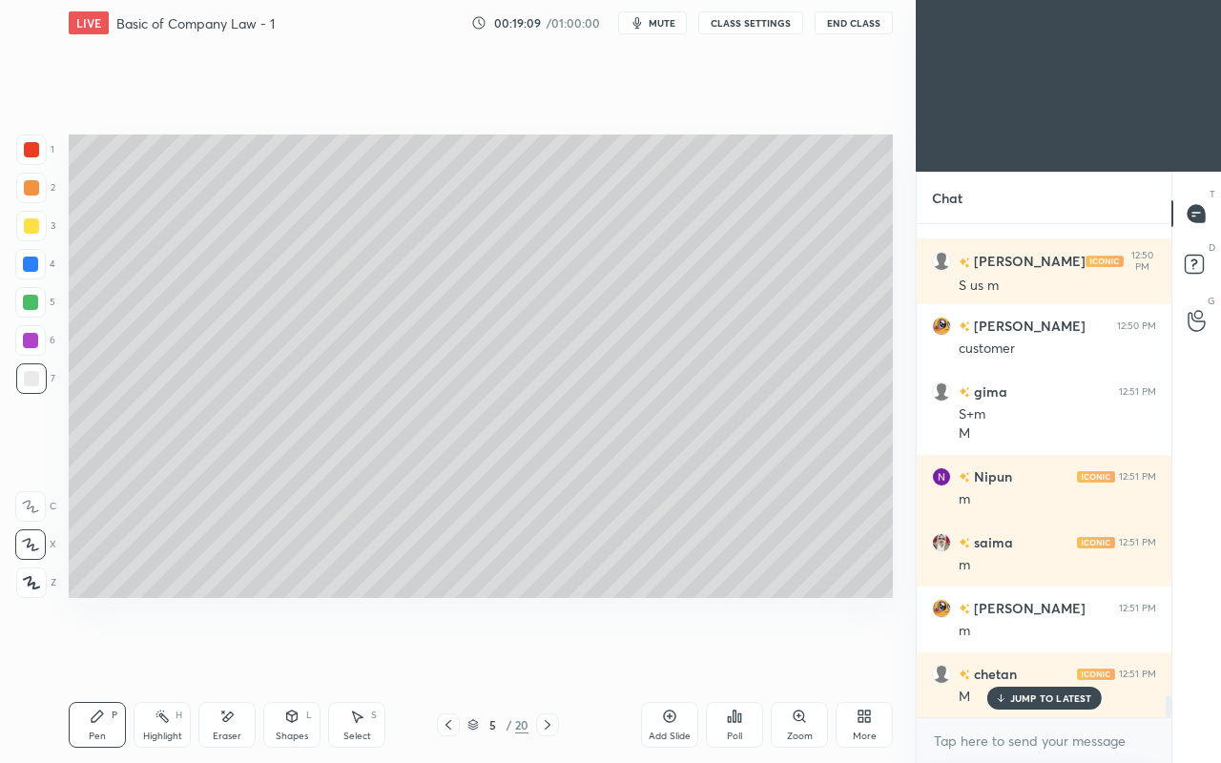
scroll to position [10593, 0]
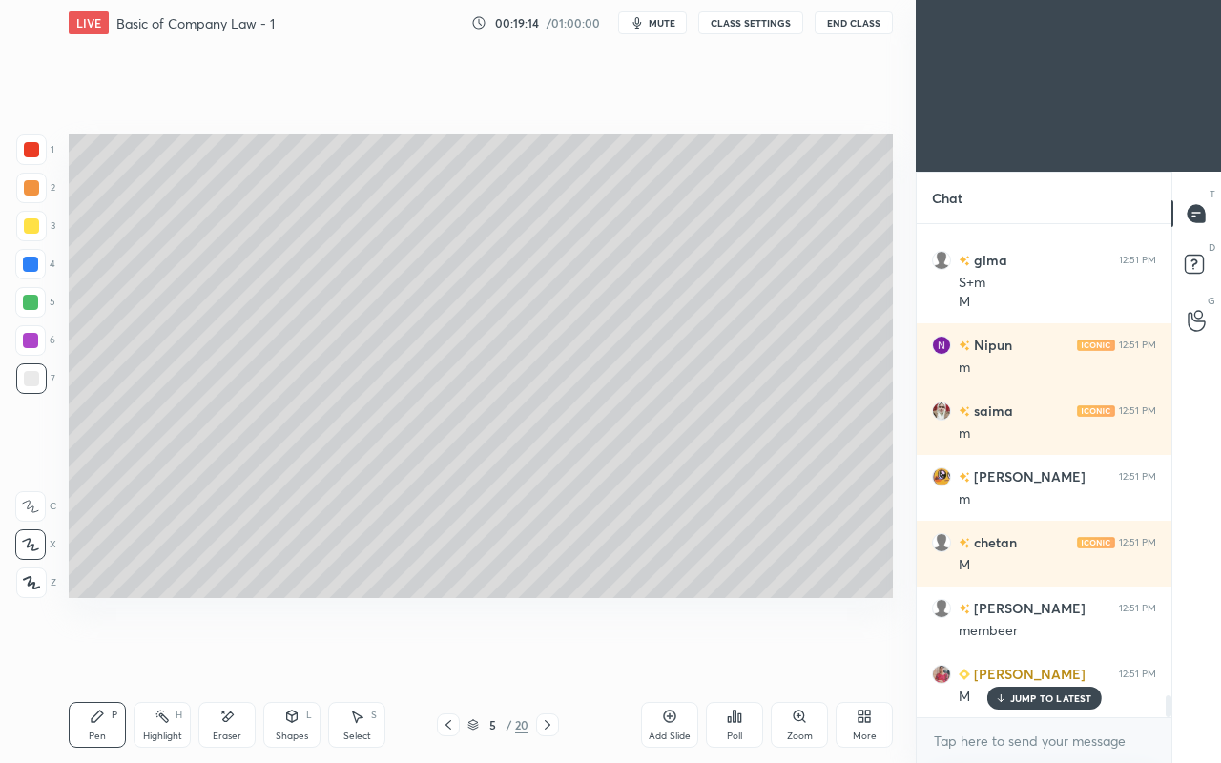
click at [555, 656] on div at bounding box center [547, 724] width 23 height 23
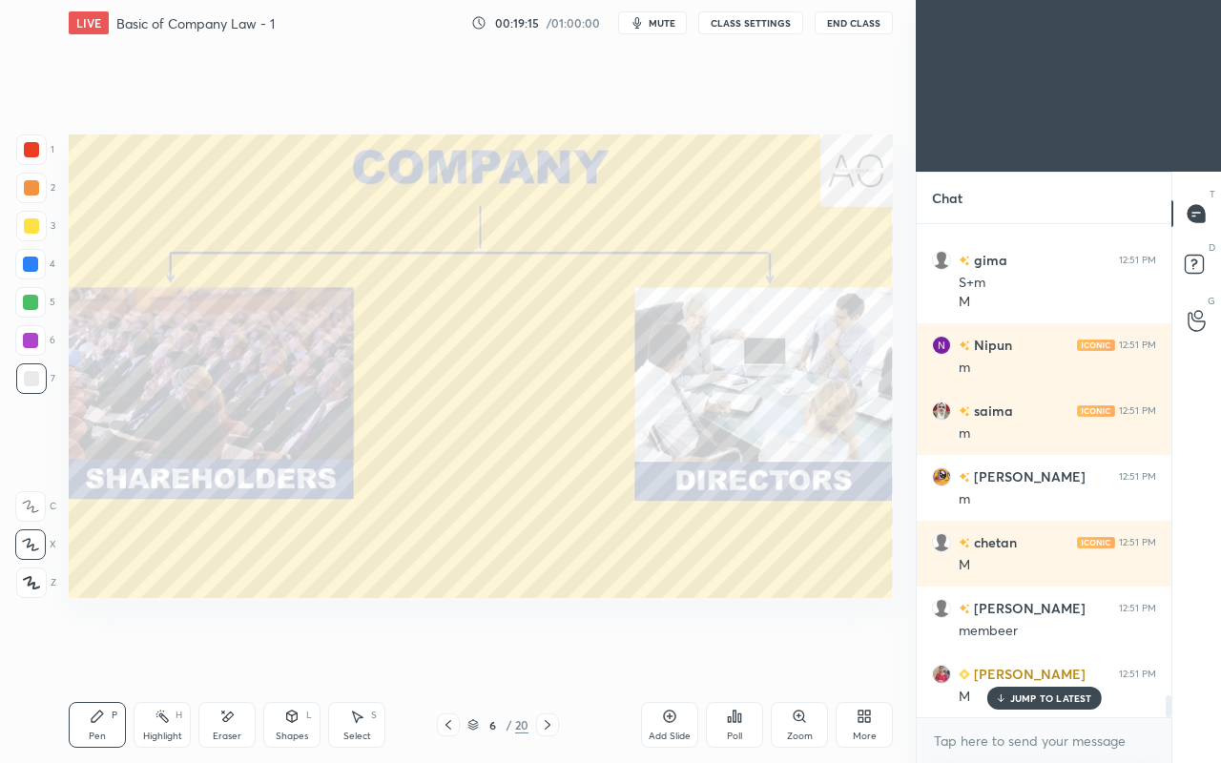
click at [547, 656] on icon at bounding box center [547, 724] width 15 height 15
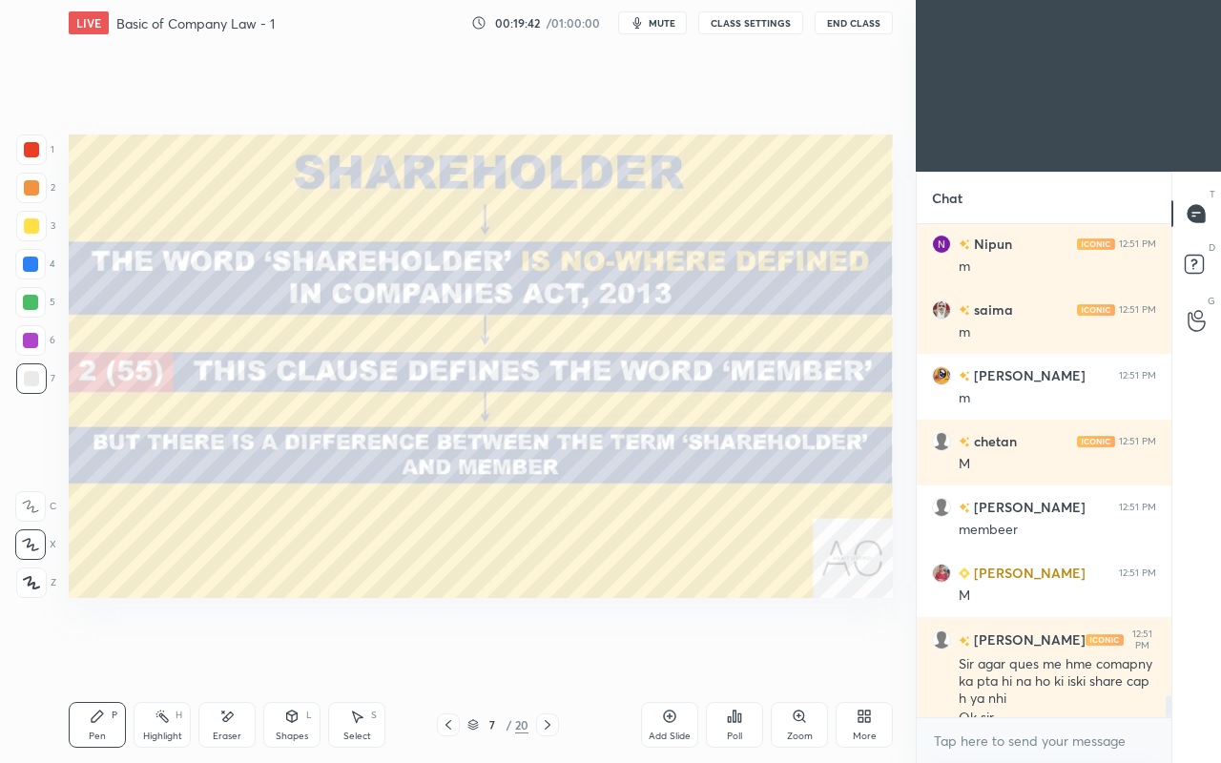
scroll to position [10713, 0]
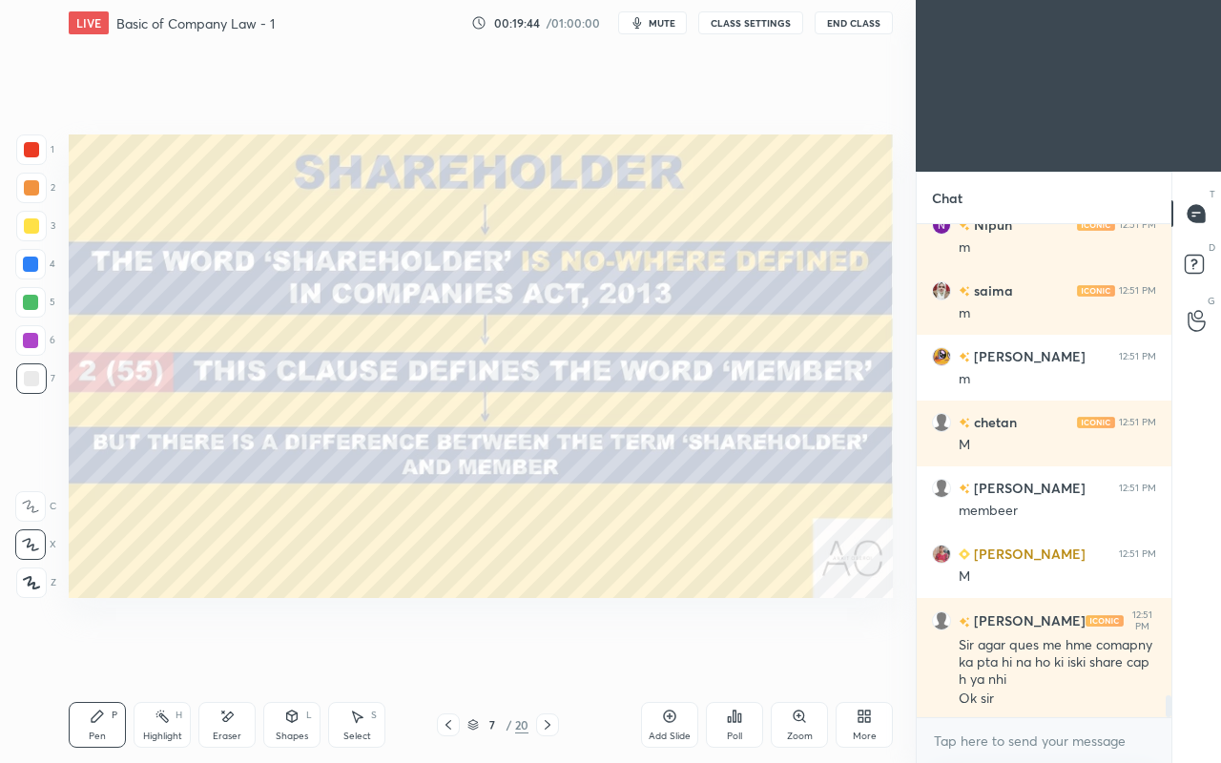
click at [448, 656] on icon at bounding box center [448, 724] width 15 height 15
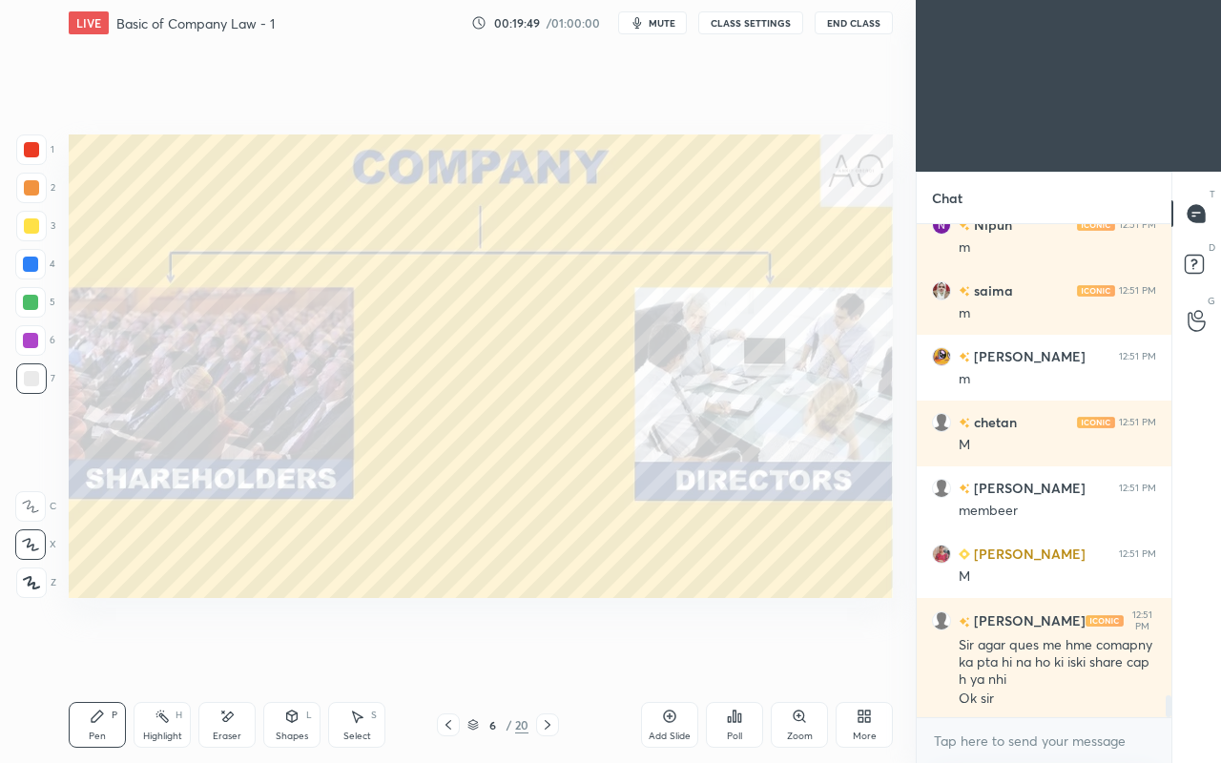
scroll to position [10778, 0]
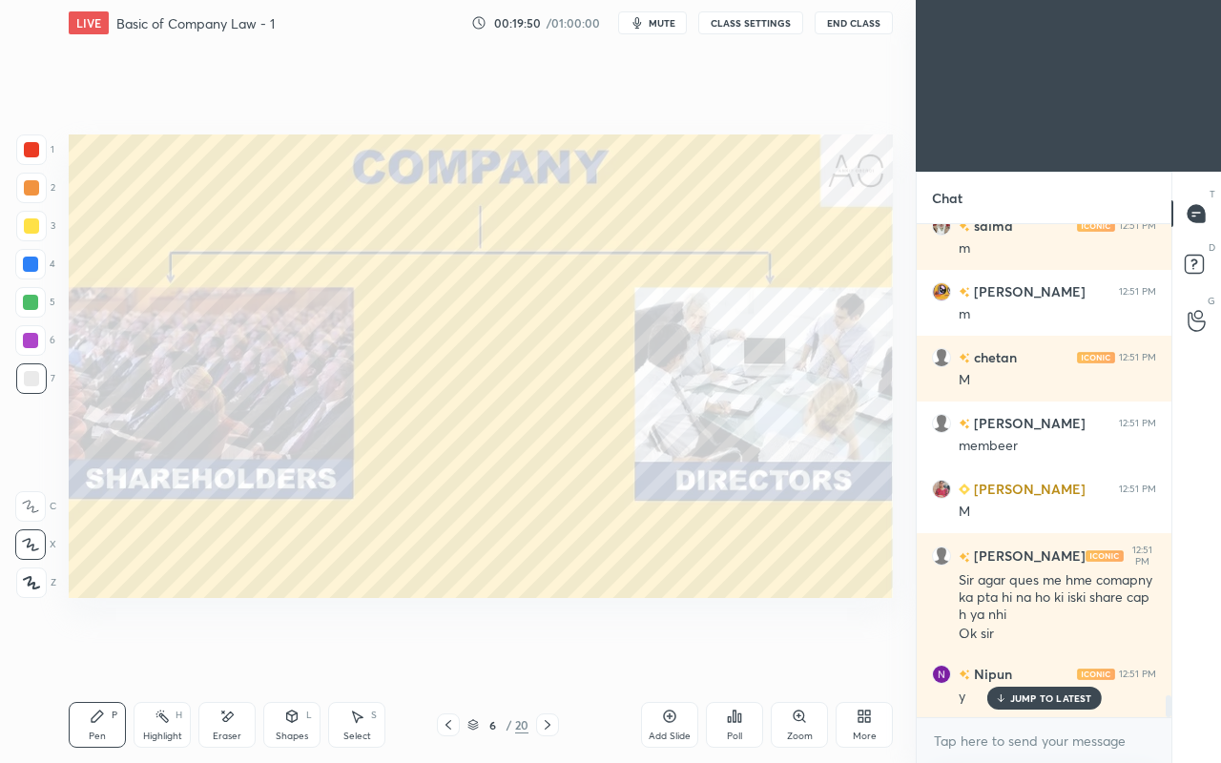
click at [442, 656] on icon at bounding box center [448, 724] width 15 height 15
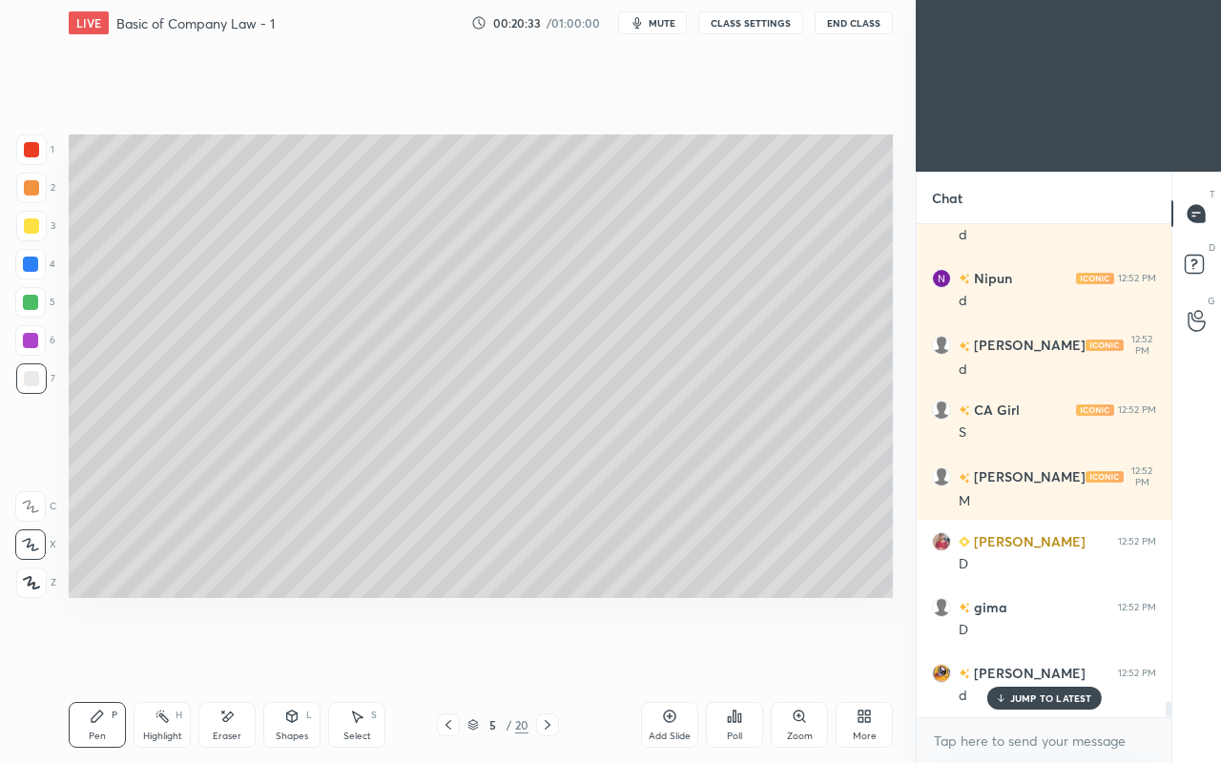
scroll to position [0, 0]
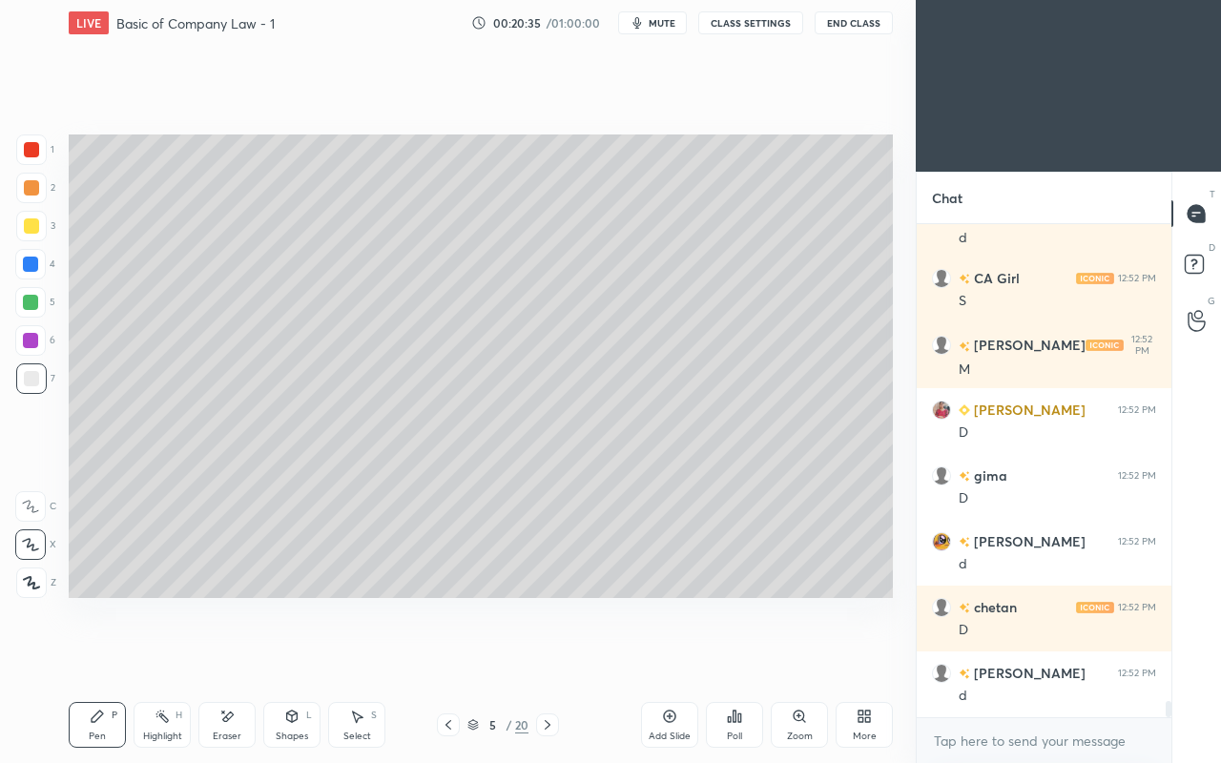
click at [547, 656] on icon at bounding box center [547, 724] width 15 height 15
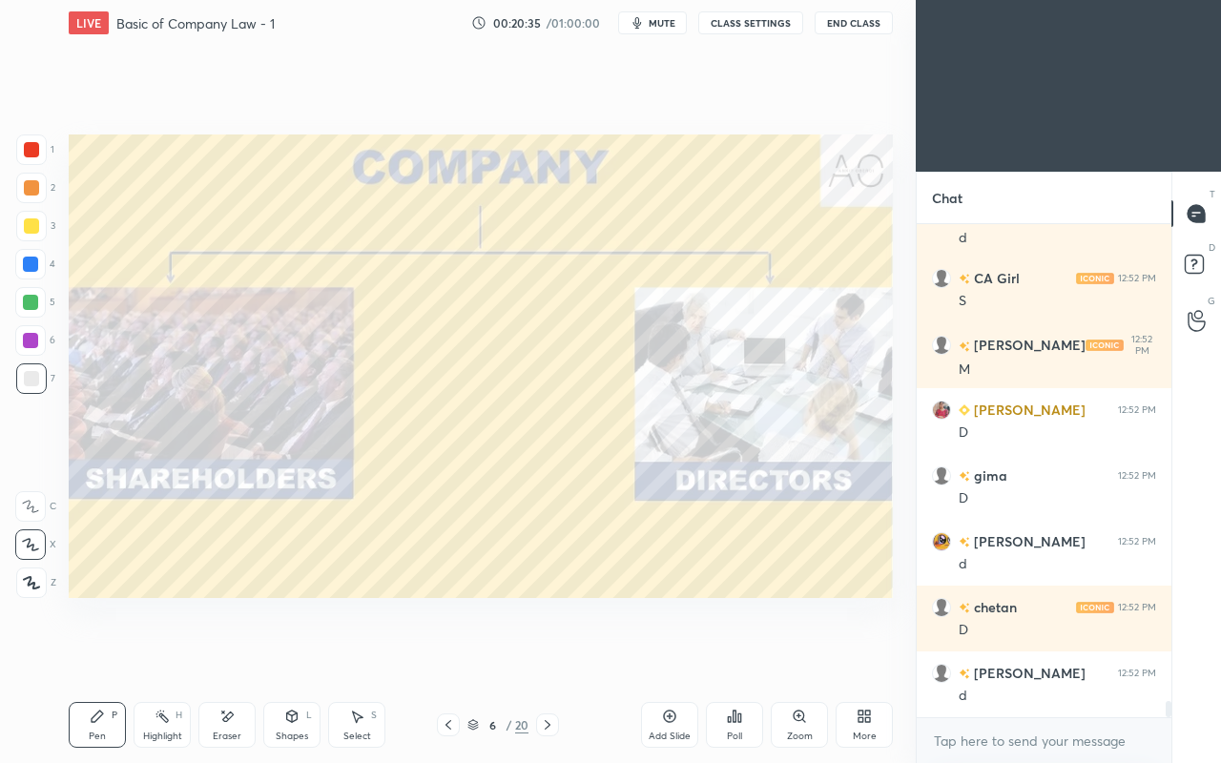
click at [547, 656] on icon at bounding box center [547, 724] width 15 height 15
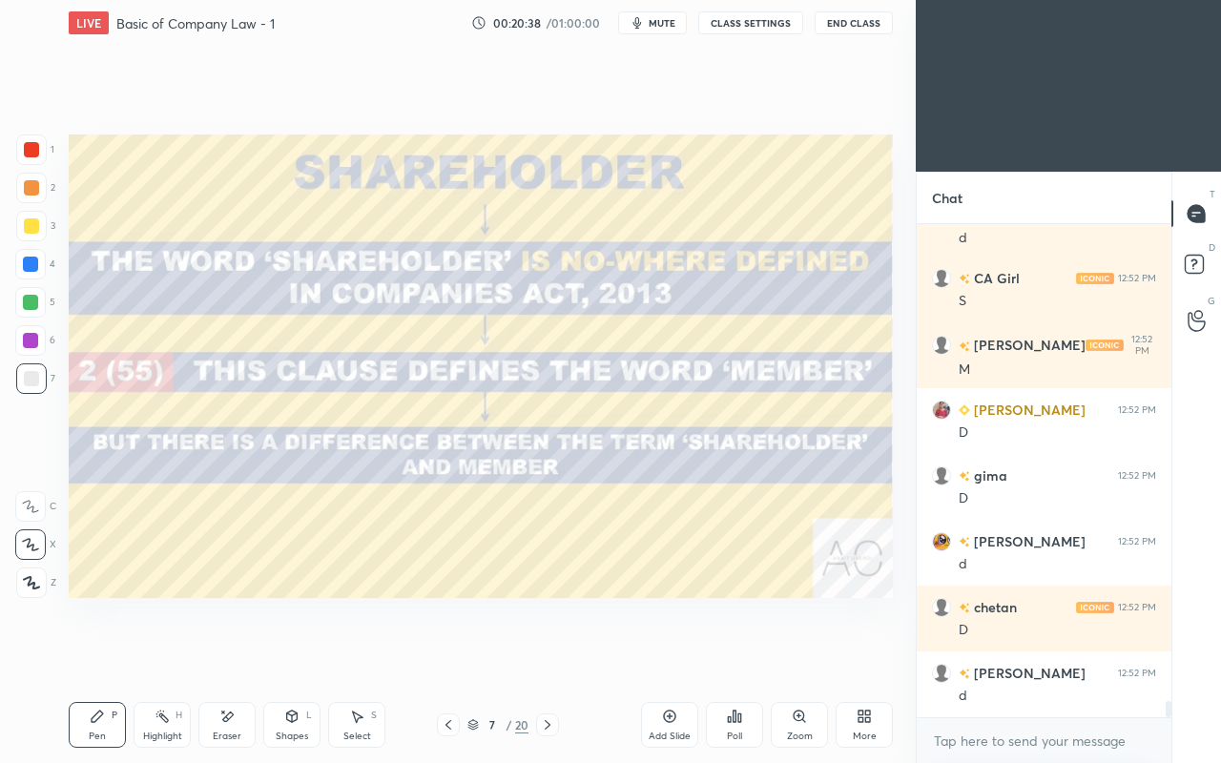
click at [552, 656] on icon at bounding box center [547, 724] width 15 height 15
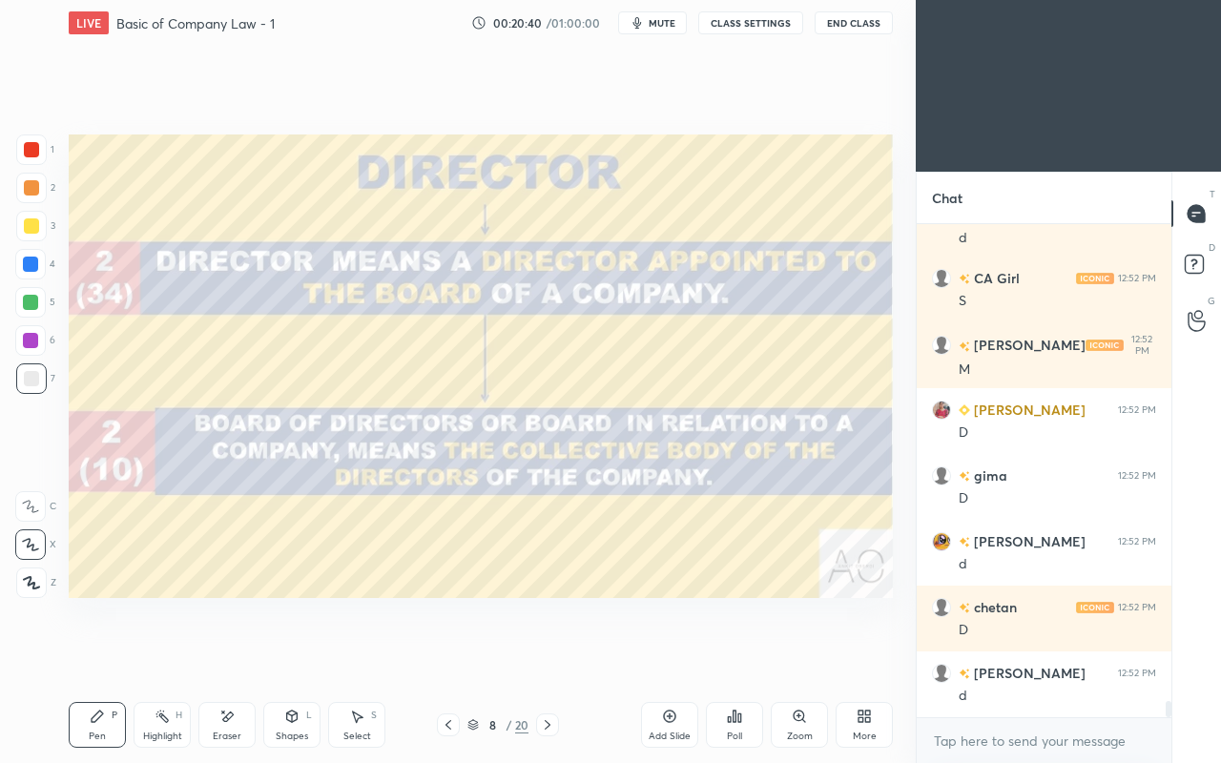
click at [31, 149] on div at bounding box center [31, 149] width 15 height 15
click at [27, 259] on div at bounding box center [30, 264] width 15 height 15
click at [34, 222] on div at bounding box center [31, 225] width 15 height 15
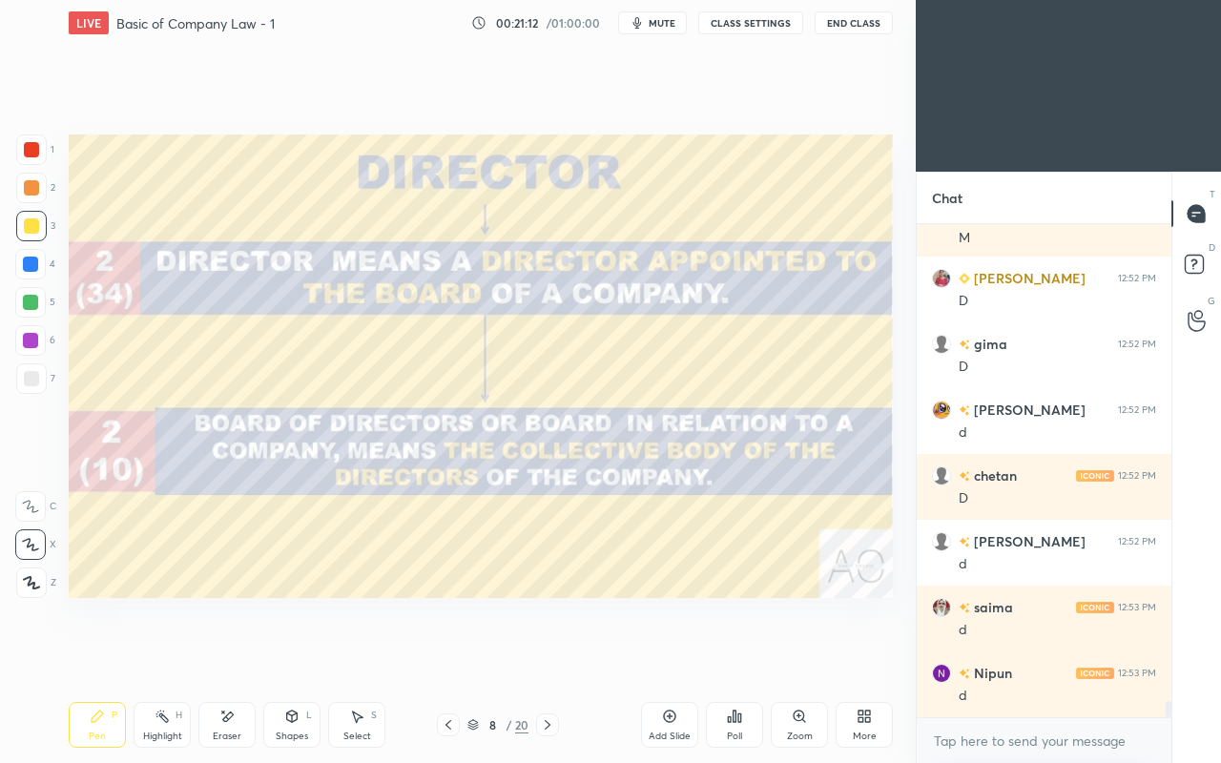
scroll to position [14857, 0]
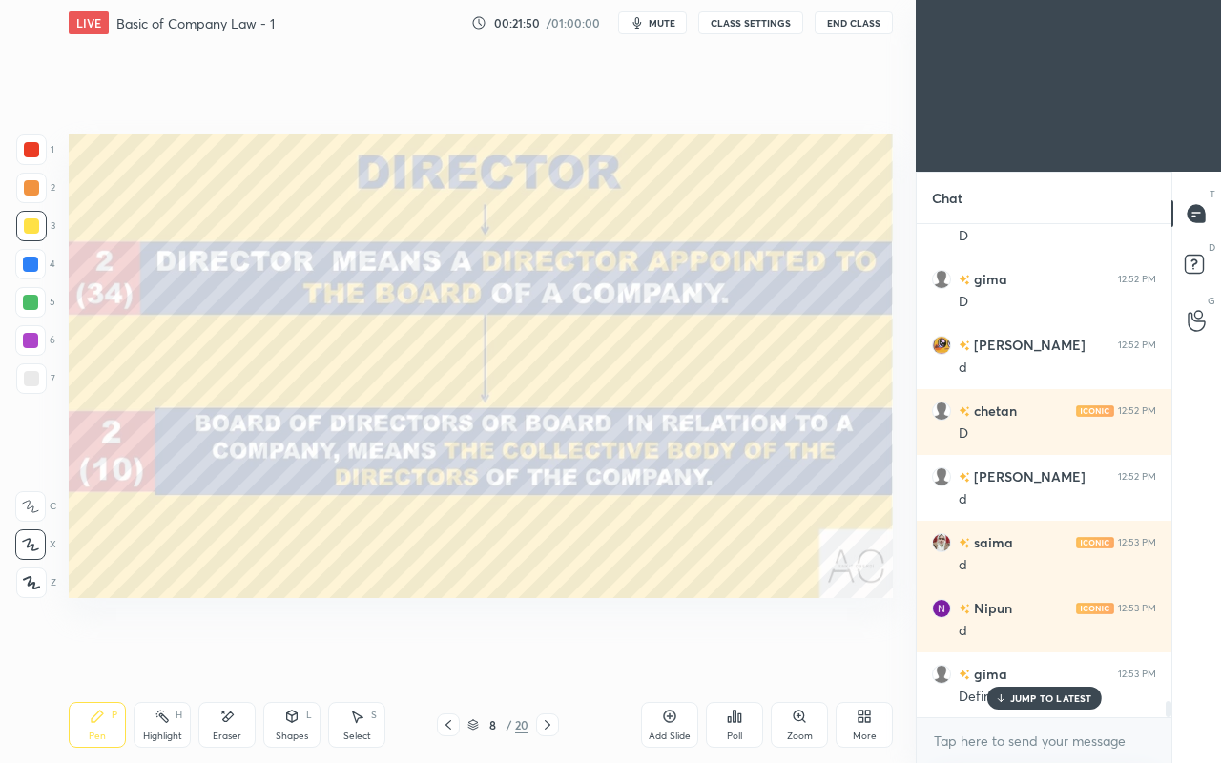
click at [1028, 656] on p "JUMP TO LATEST" at bounding box center [1051, 697] width 82 height 11
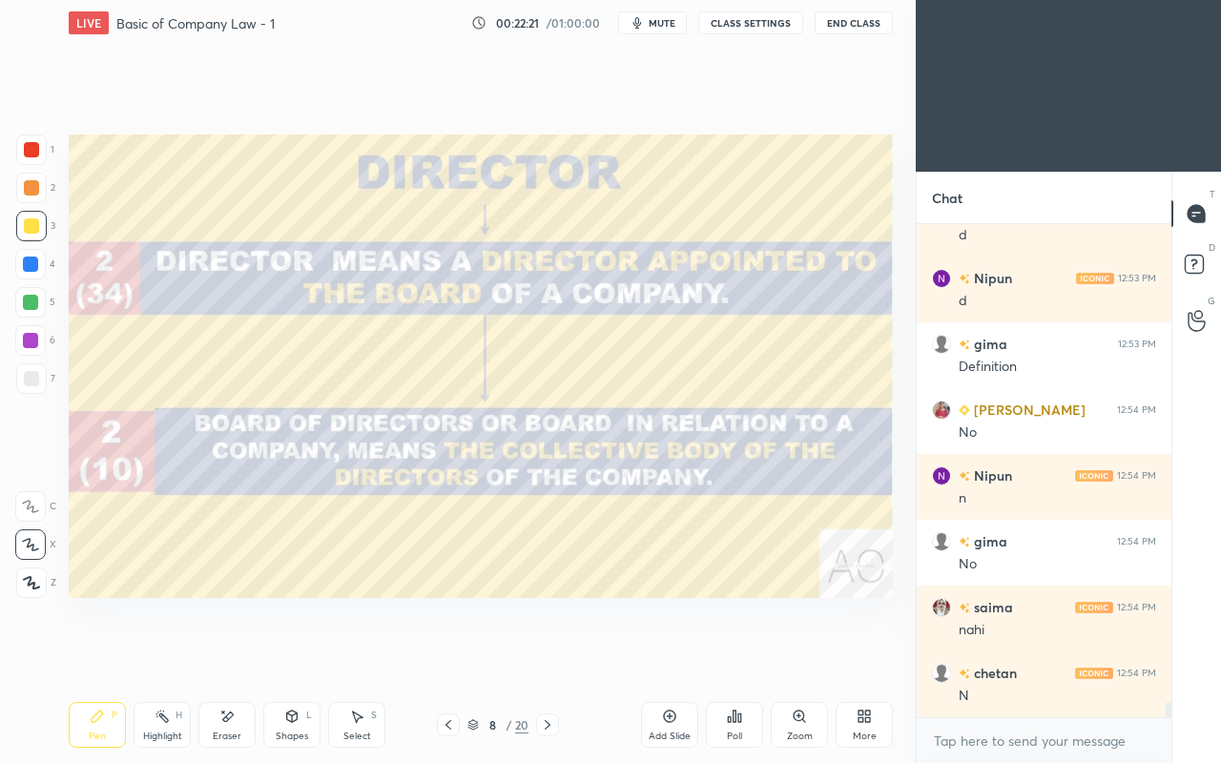
scroll to position [15252, 0]
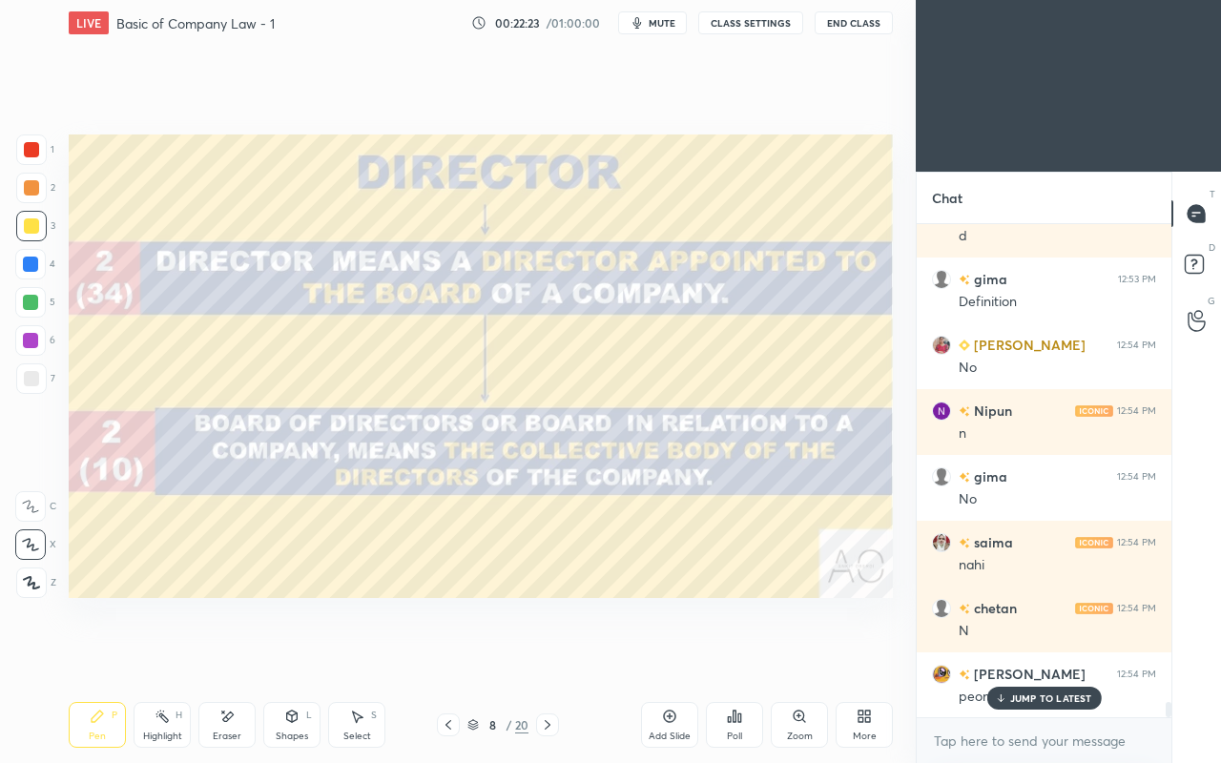
click at [1059, 656] on div "JUMP TO LATEST" at bounding box center [1043, 698] width 114 height 23
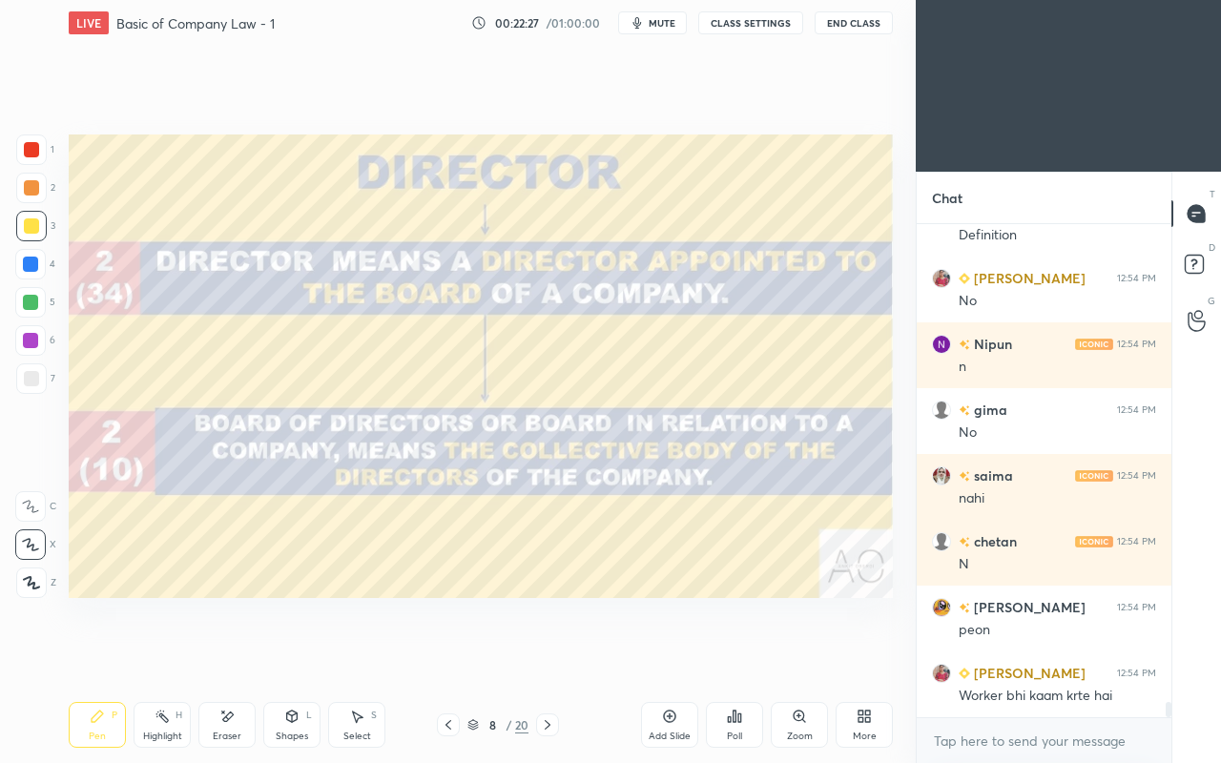
scroll to position [15384, 0]
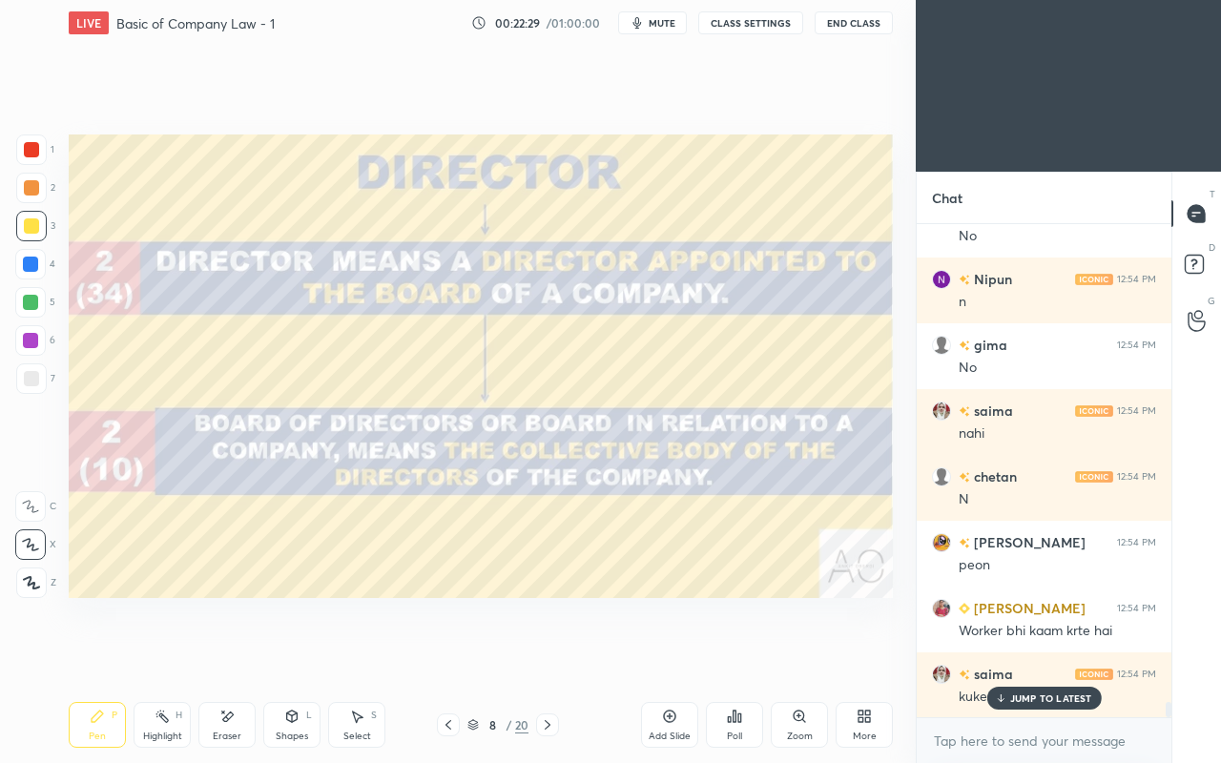
click at [1027, 656] on p "JUMP TO LATEST" at bounding box center [1051, 697] width 82 height 11
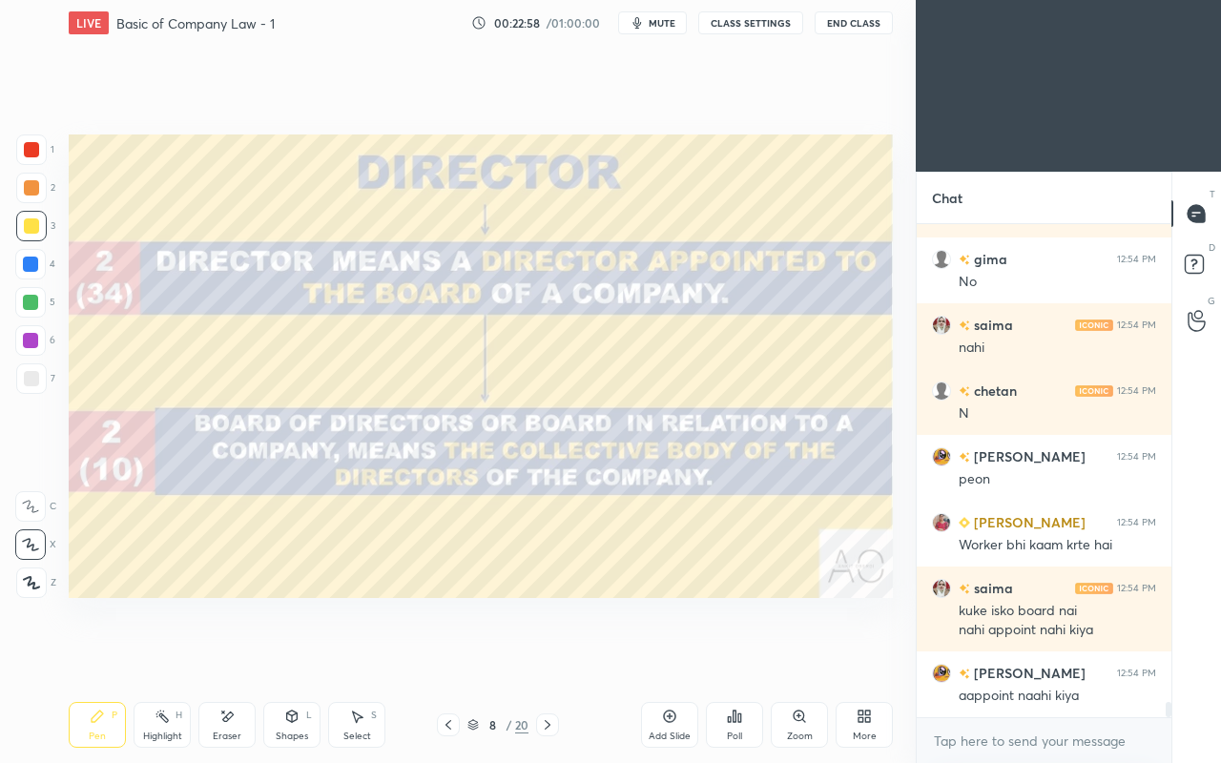
scroll to position [15551, 0]
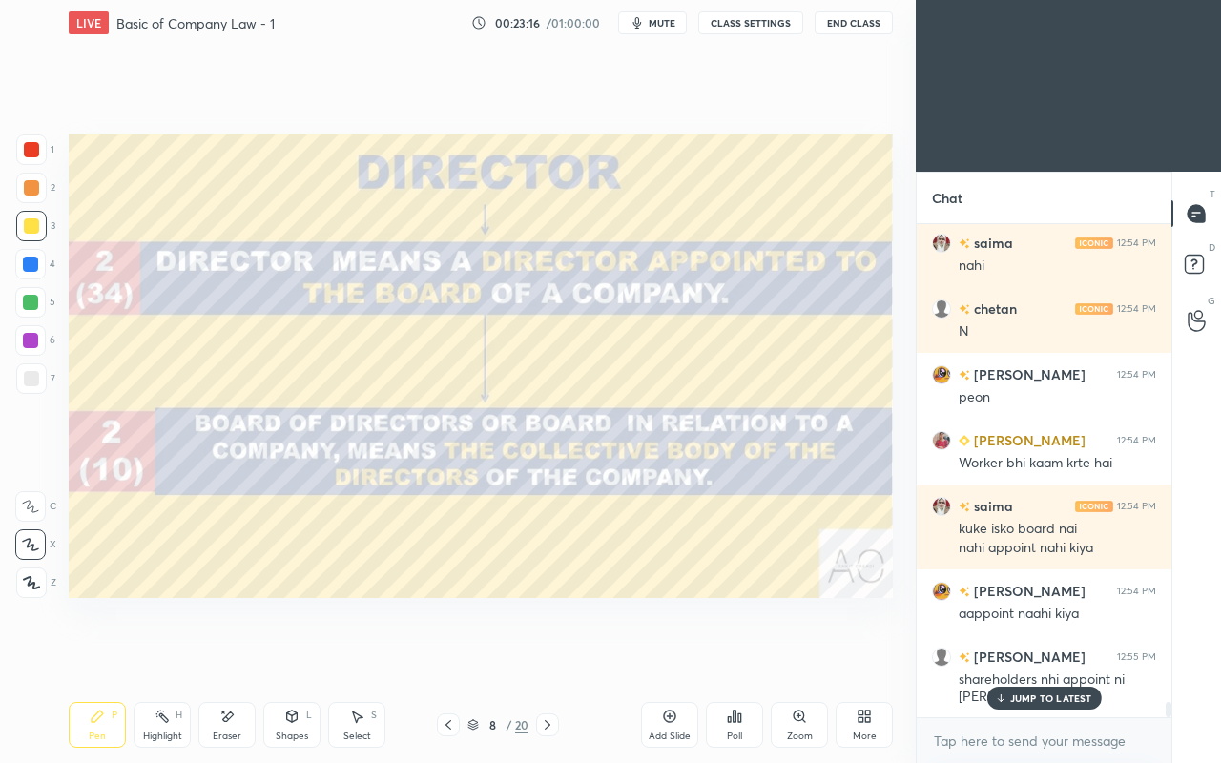
click at [1041, 656] on p "JUMP TO LATEST" at bounding box center [1051, 697] width 82 height 11
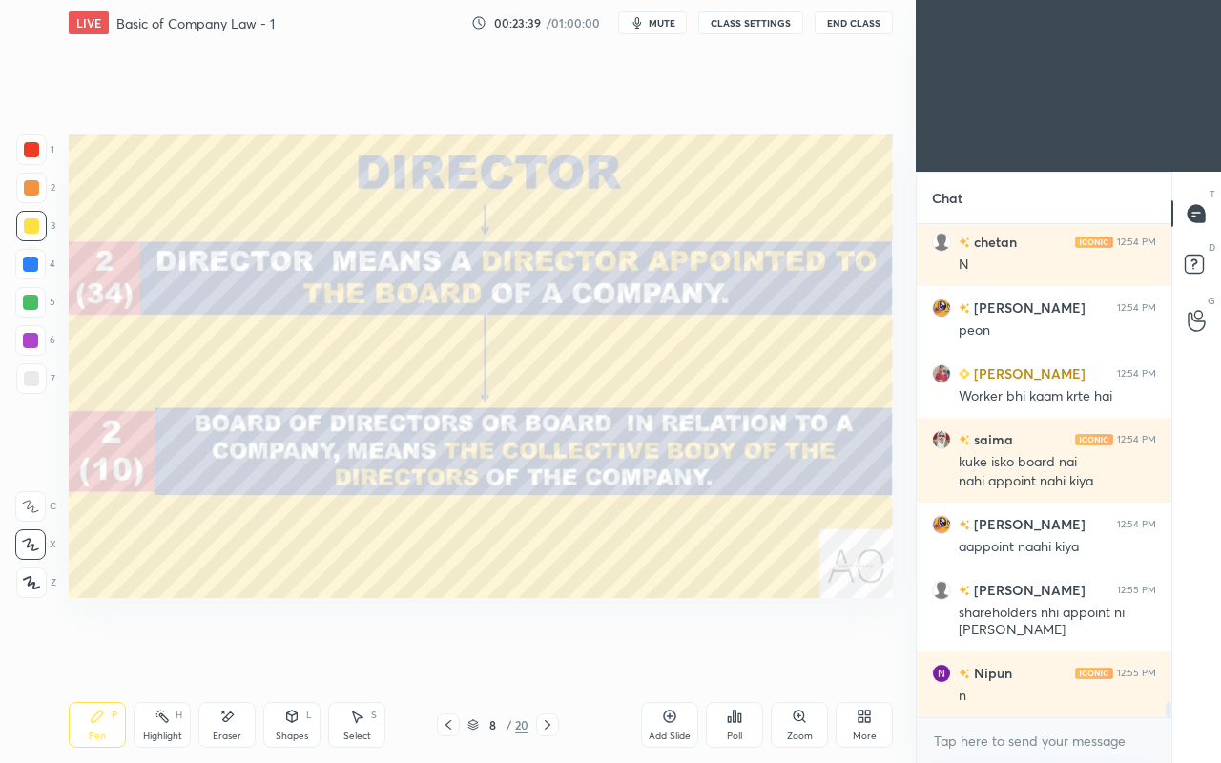
scroll to position [15683, 0]
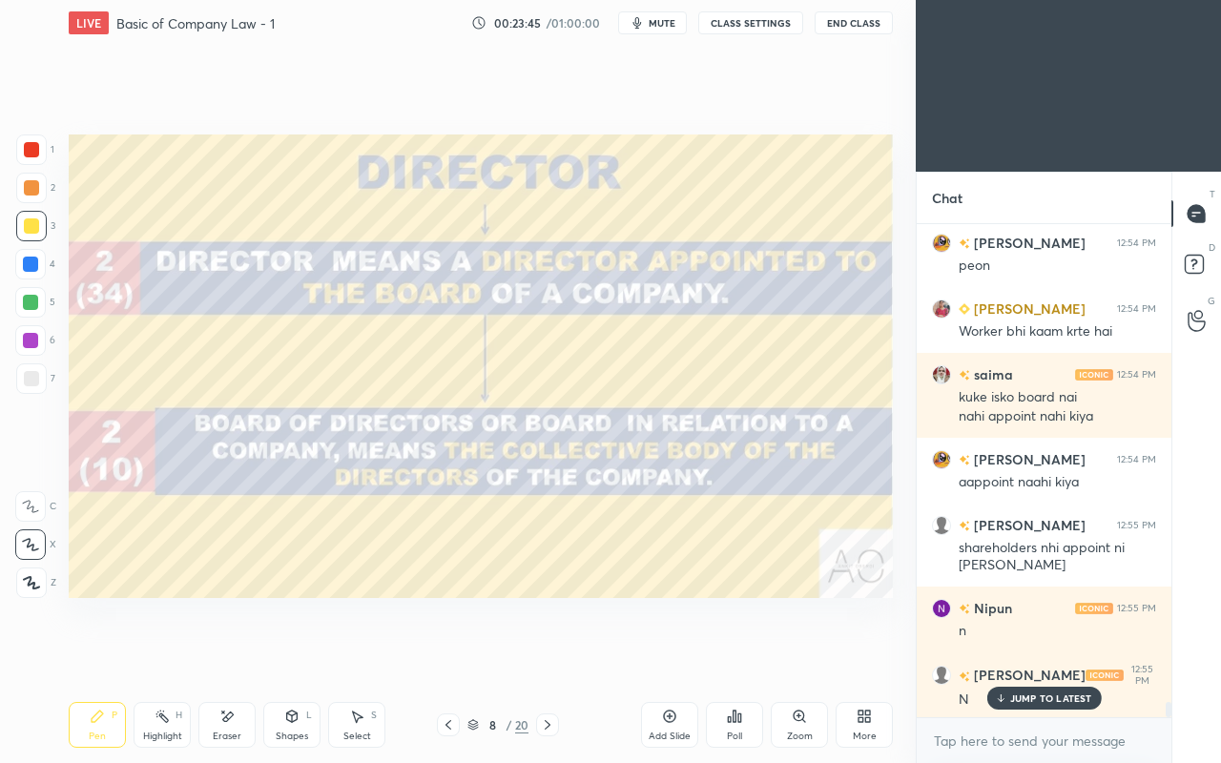
click at [34, 156] on div at bounding box center [31, 149] width 15 height 15
click at [547, 656] on icon at bounding box center [548, 725] width 6 height 10
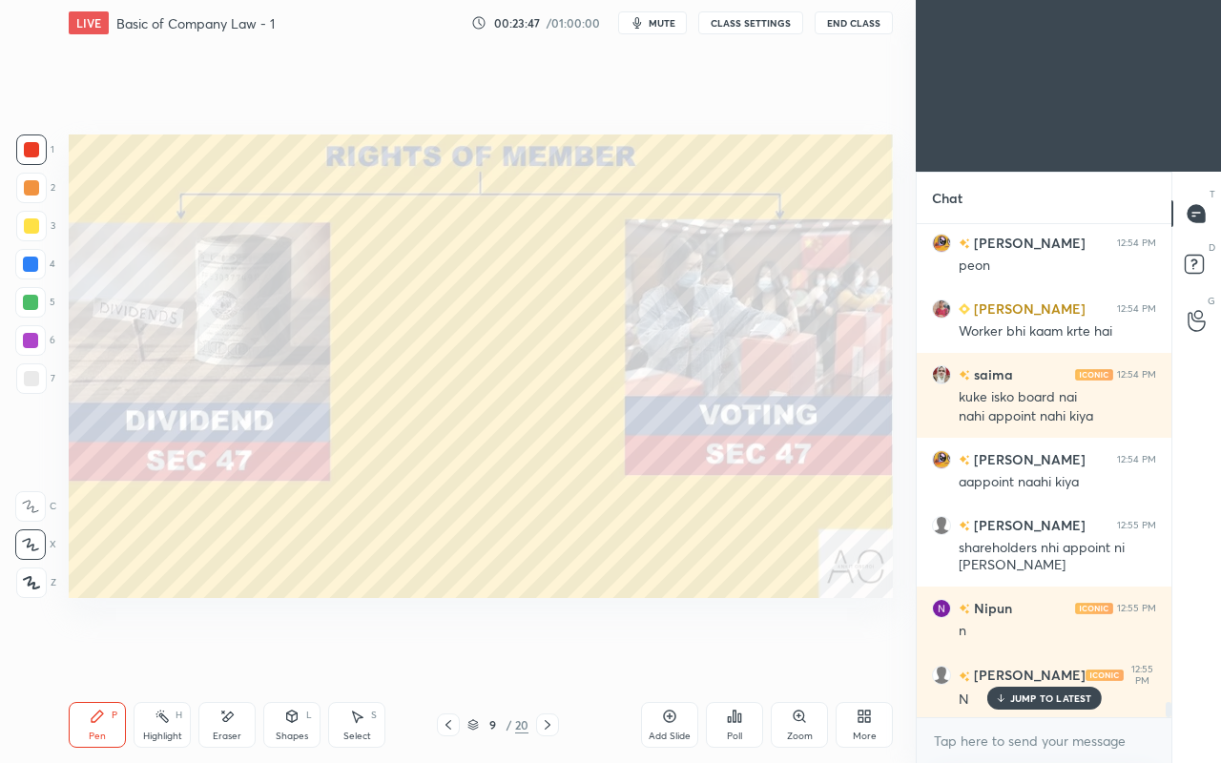
click at [442, 656] on icon at bounding box center [448, 724] width 15 height 15
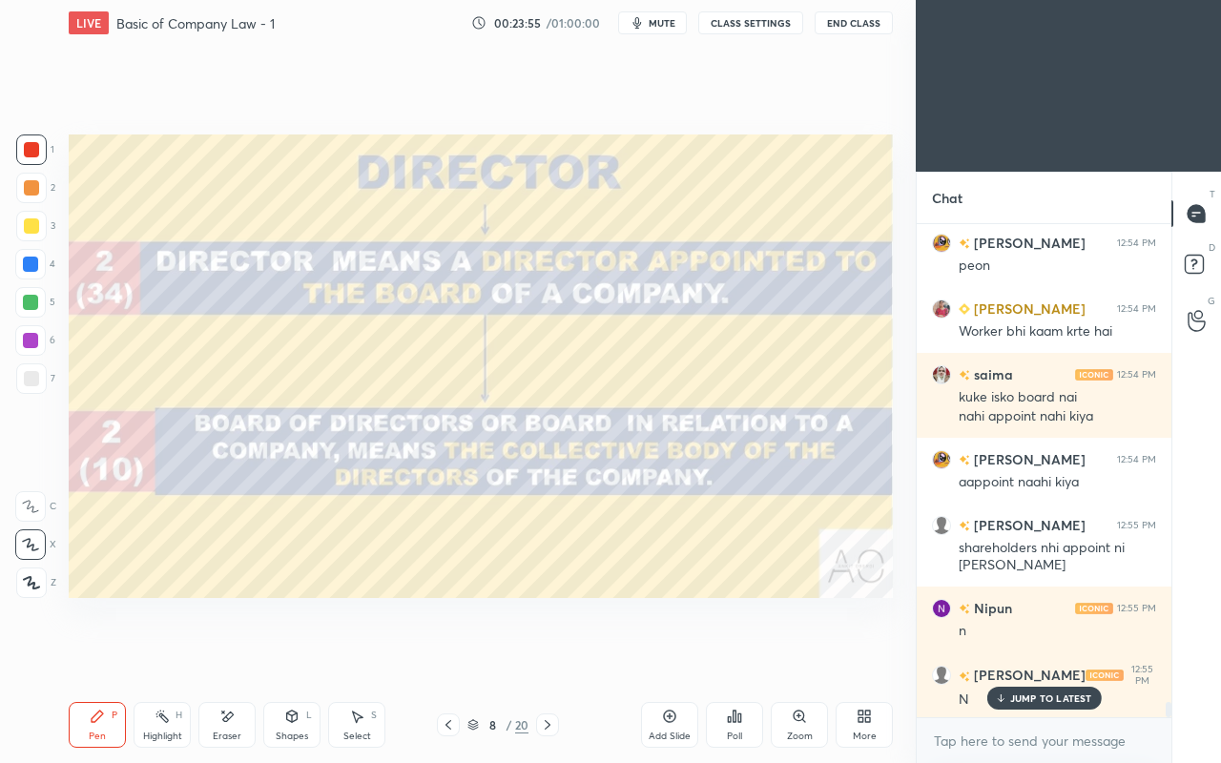
click at [291, 656] on icon at bounding box center [292, 715] width 10 height 11
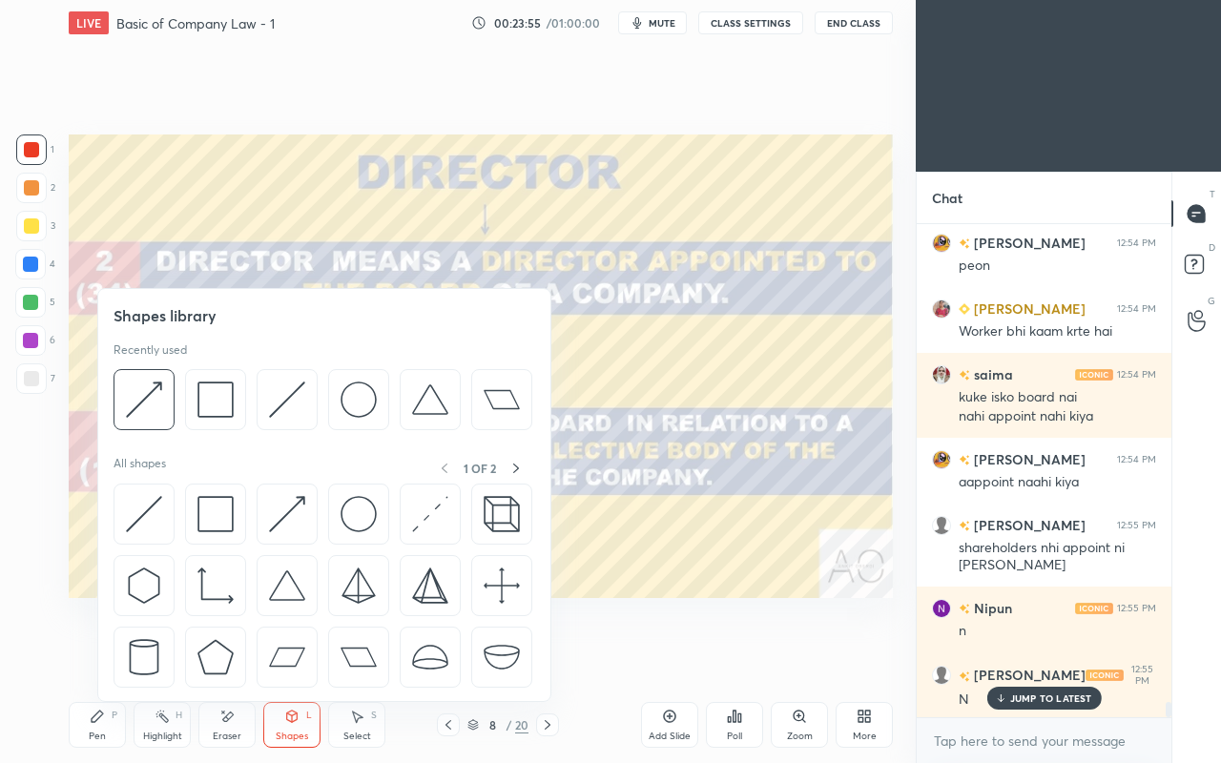
click at [233, 656] on div "Eraser" at bounding box center [227, 736] width 29 height 10
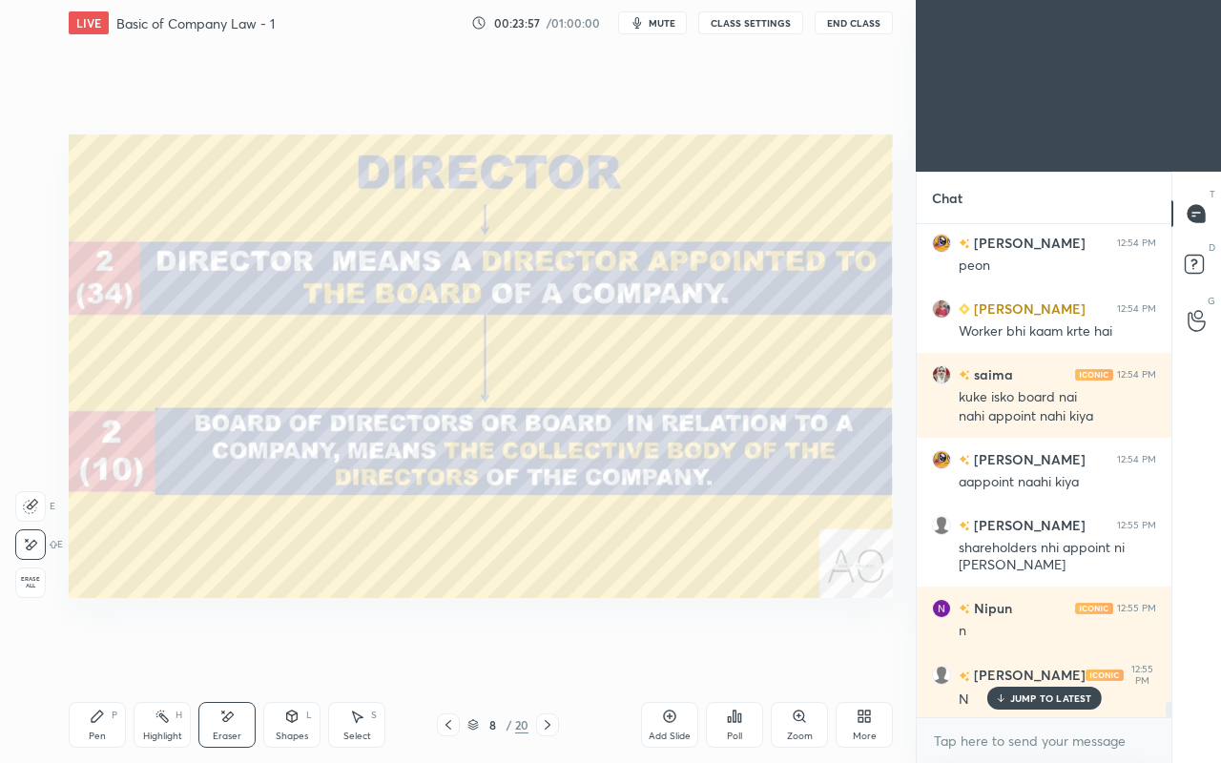
click at [113, 656] on div "Pen P" at bounding box center [97, 725] width 57 height 46
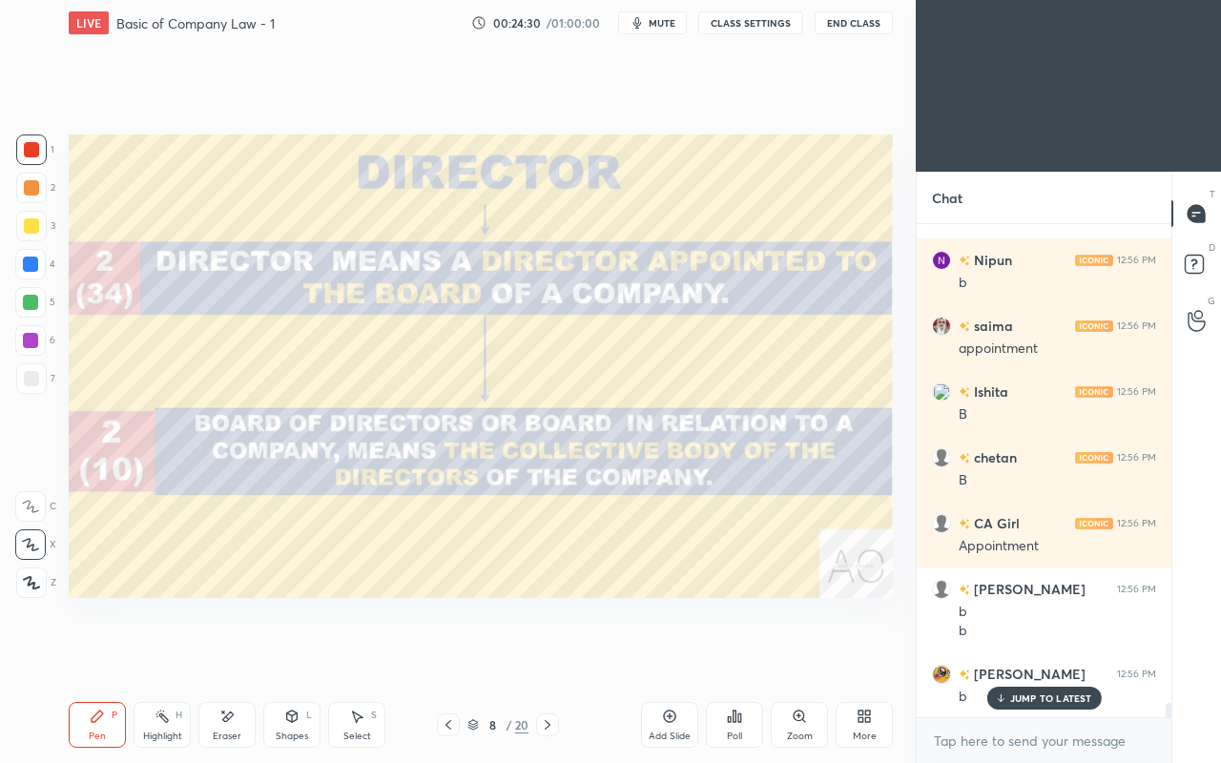
scroll to position [16427, 0]
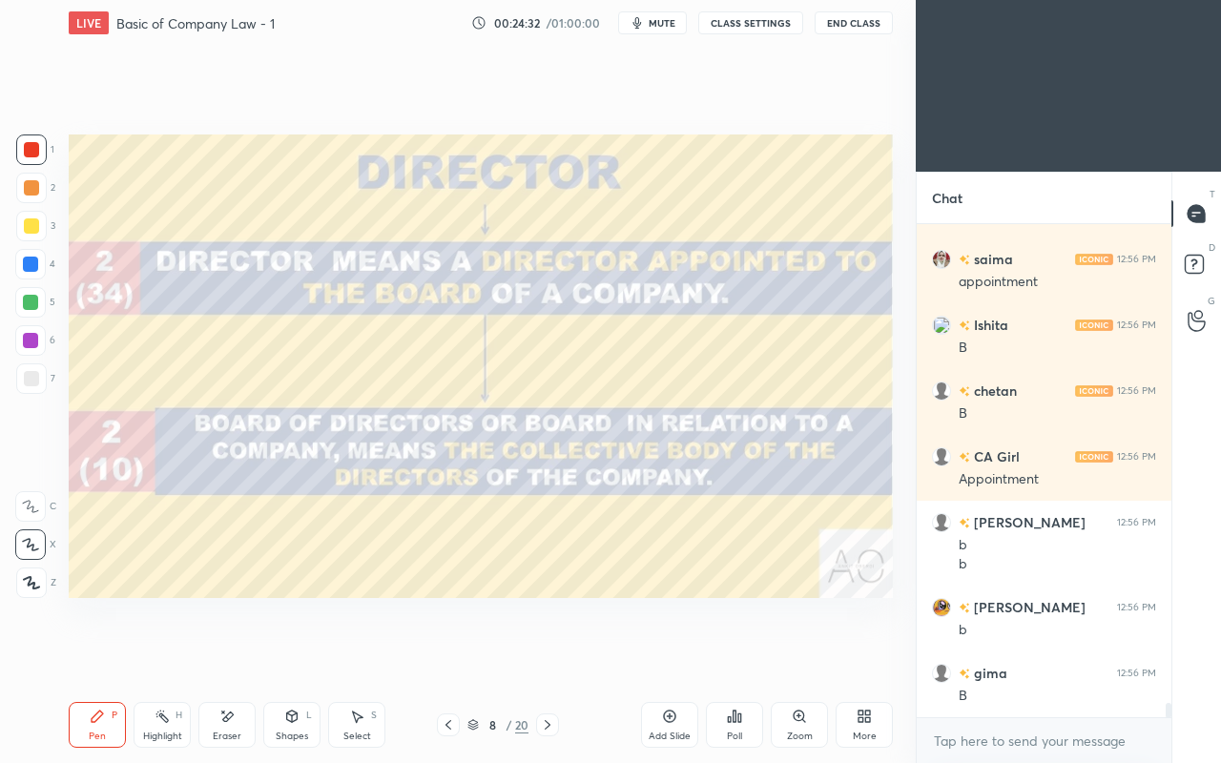
click at [32, 261] on div at bounding box center [30, 264] width 15 height 15
click at [809, 656] on div "Zoom" at bounding box center [799, 725] width 57 height 46
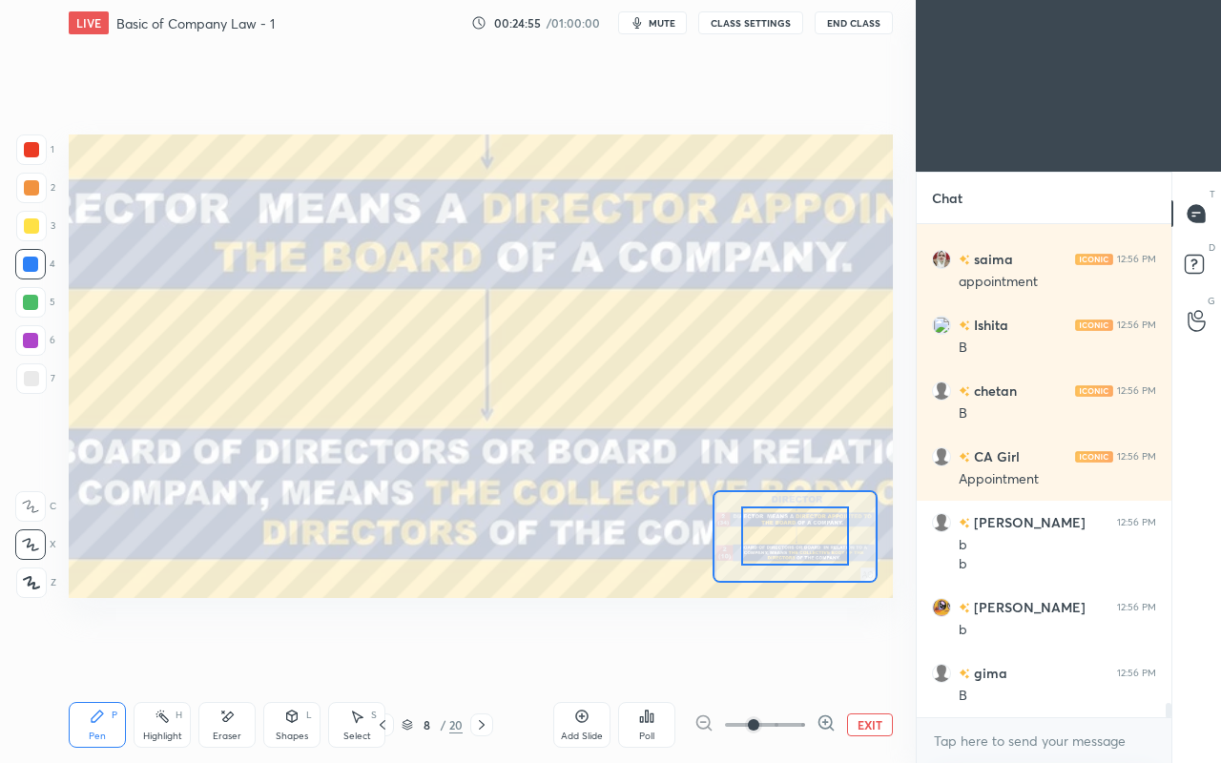
click at [485, 656] on icon at bounding box center [481, 724] width 15 height 15
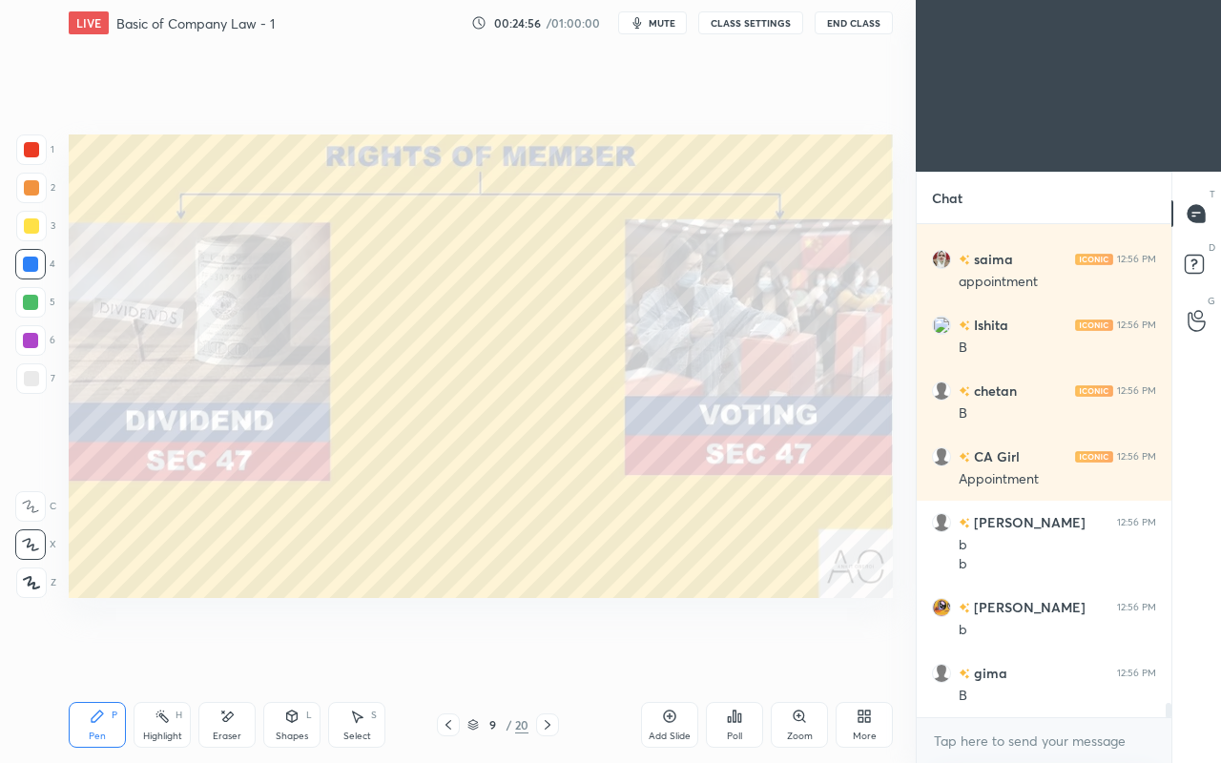
click at [445, 656] on icon at bounding box center [448, 724] width 15 height 15
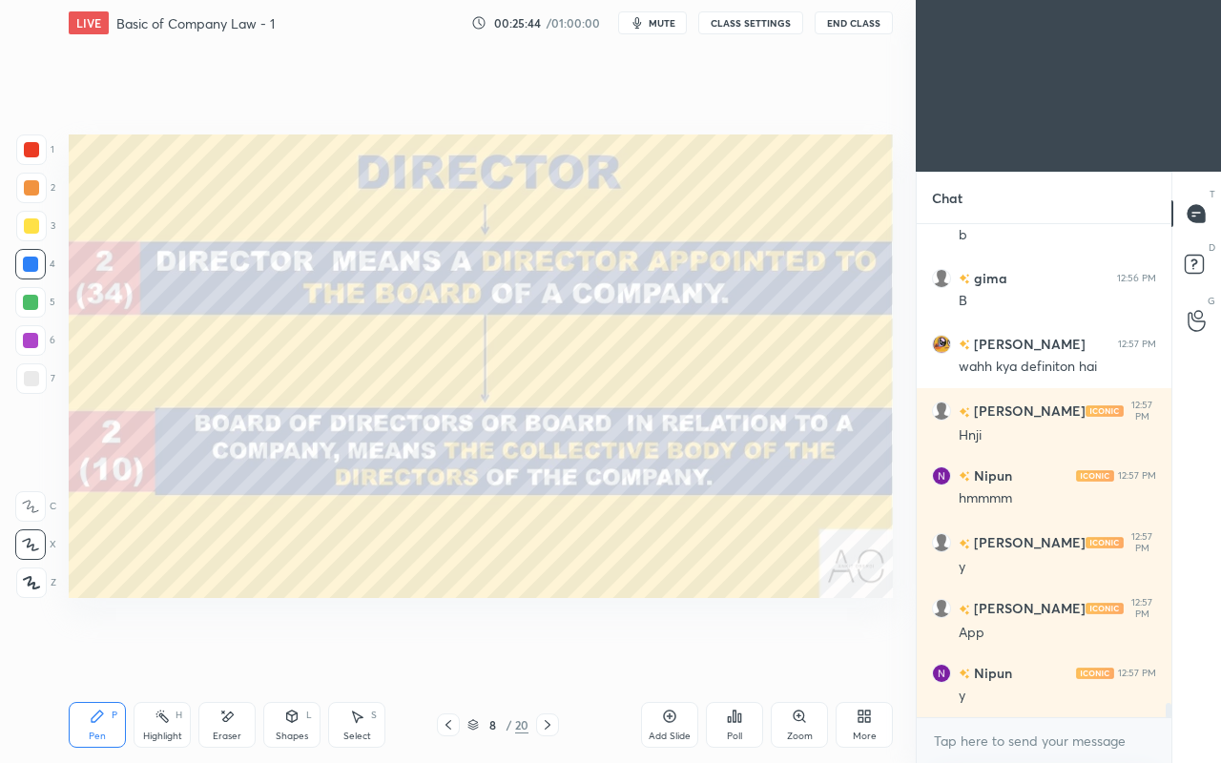
scroll to position [16886, 0]
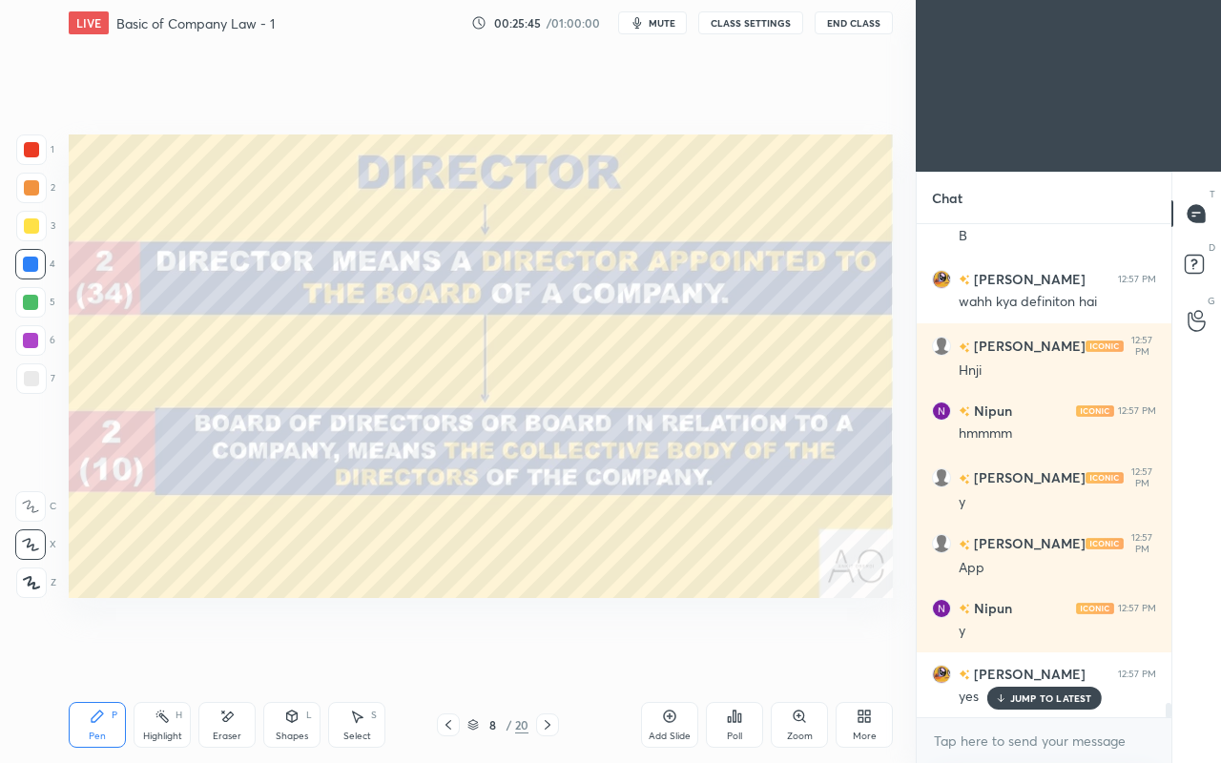
click at [550, 656] on icon at bounding box center [547, 724] width 15 height 15
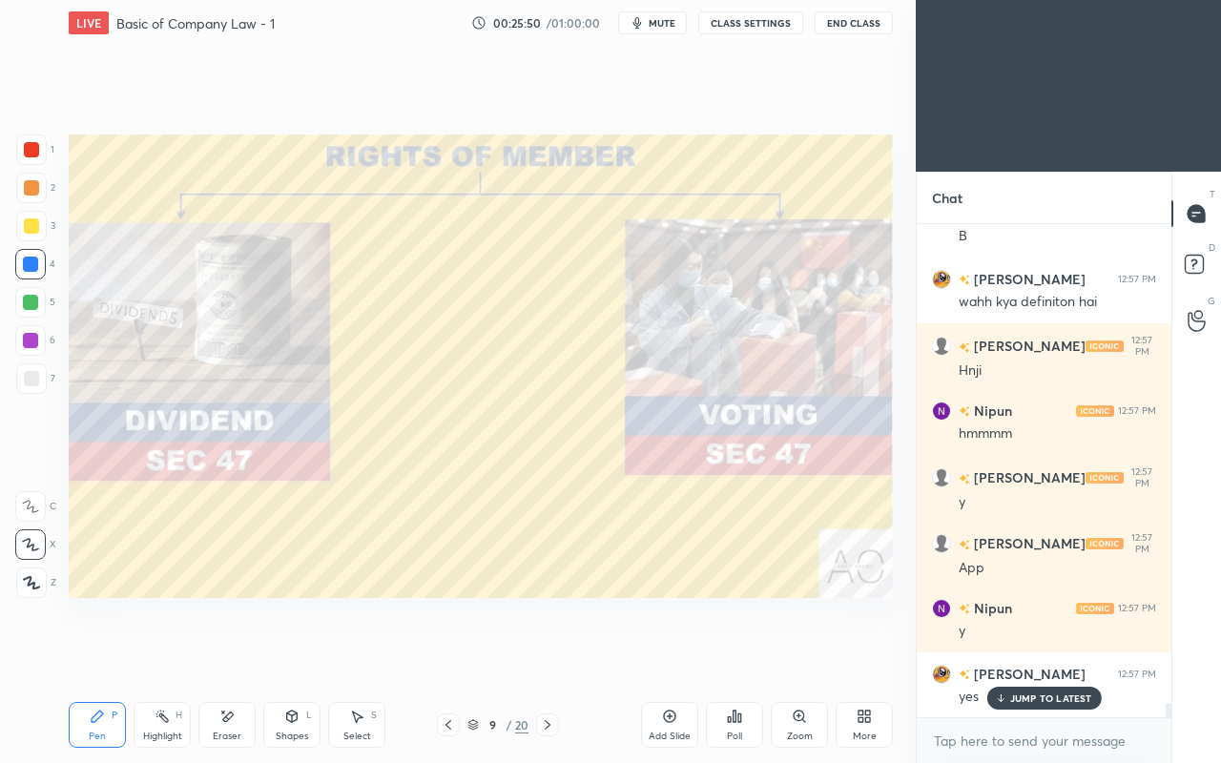
click at [448, 656] on icon at bounding box center [448, 724] width 15 height 15
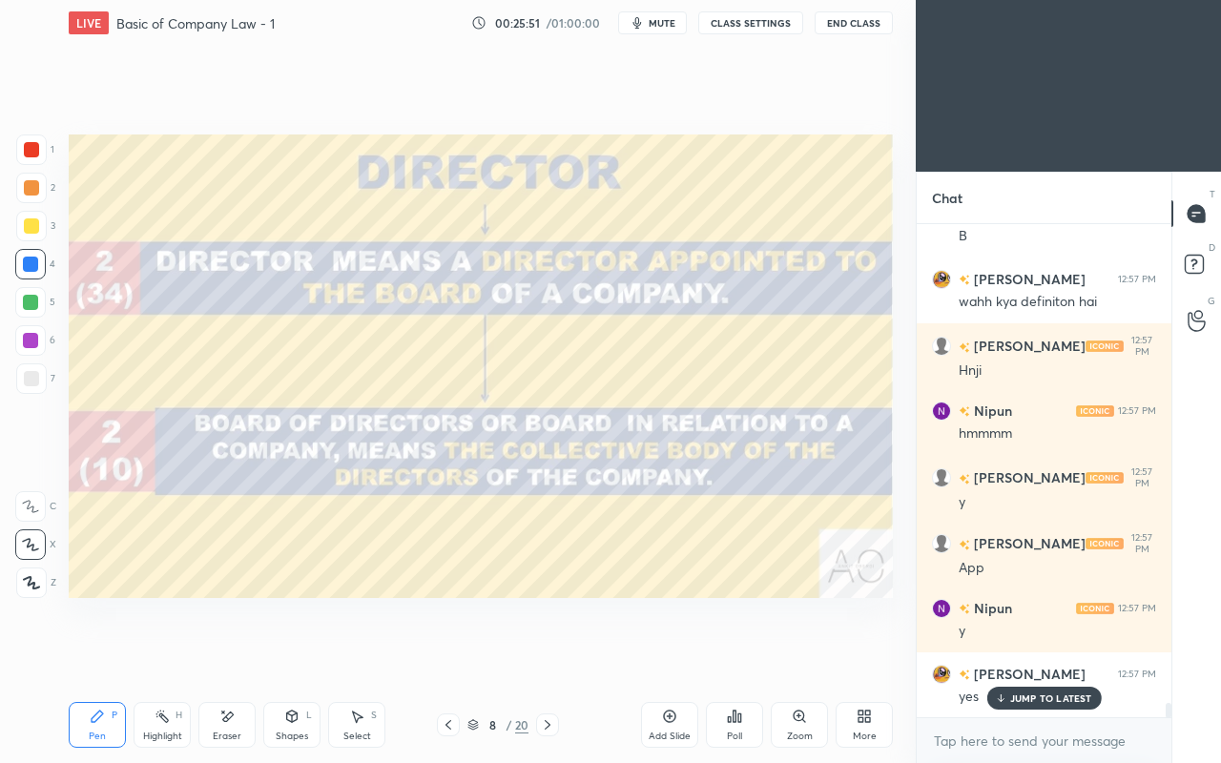
click at [660, 656] on div "Add Slide" at bounding box center [669, 725] width 57 height 46
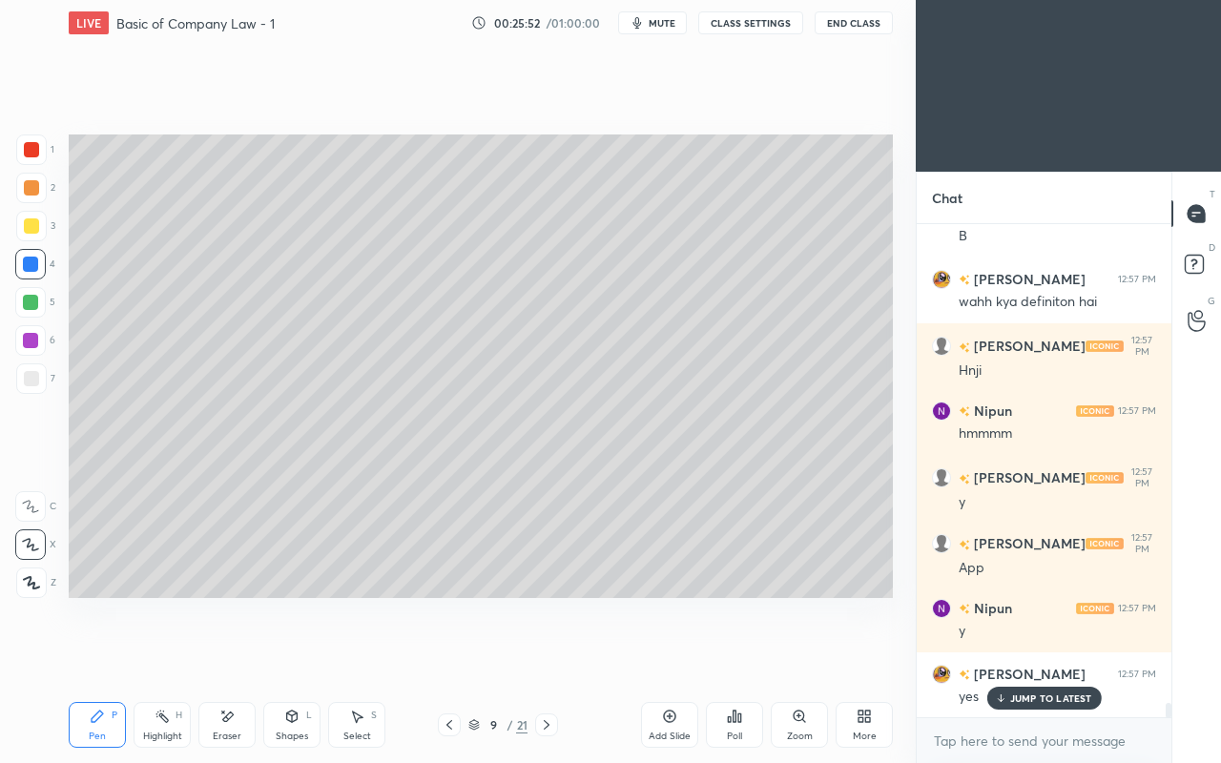
click at [34, 225] on div at bounding box center [31, 225] width 15 height 15
click at [298, 656] on icon at bounding box center [291, 716] width 15 height 15
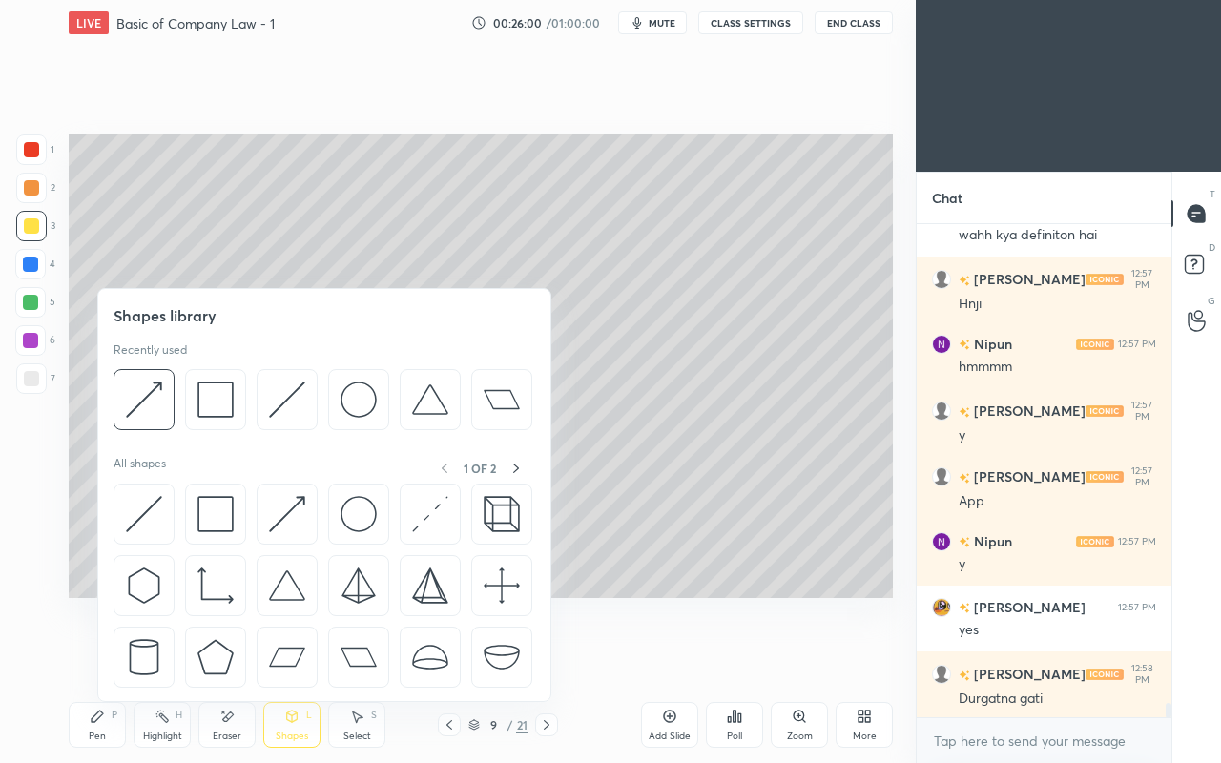
click at [153, 498] on img at bounding box center [144, 514] width 36 height 36
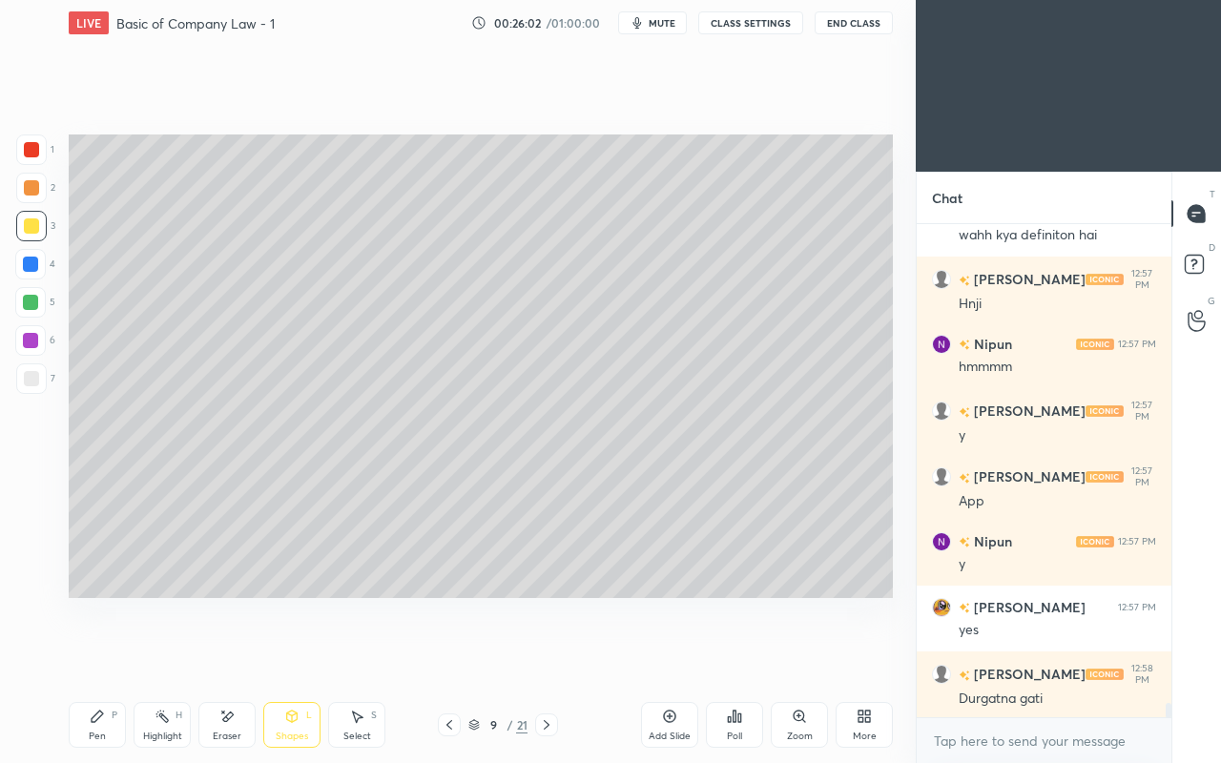
click at [115, 656] on div "P" at bounding box center [115, 715] width 6 height 10
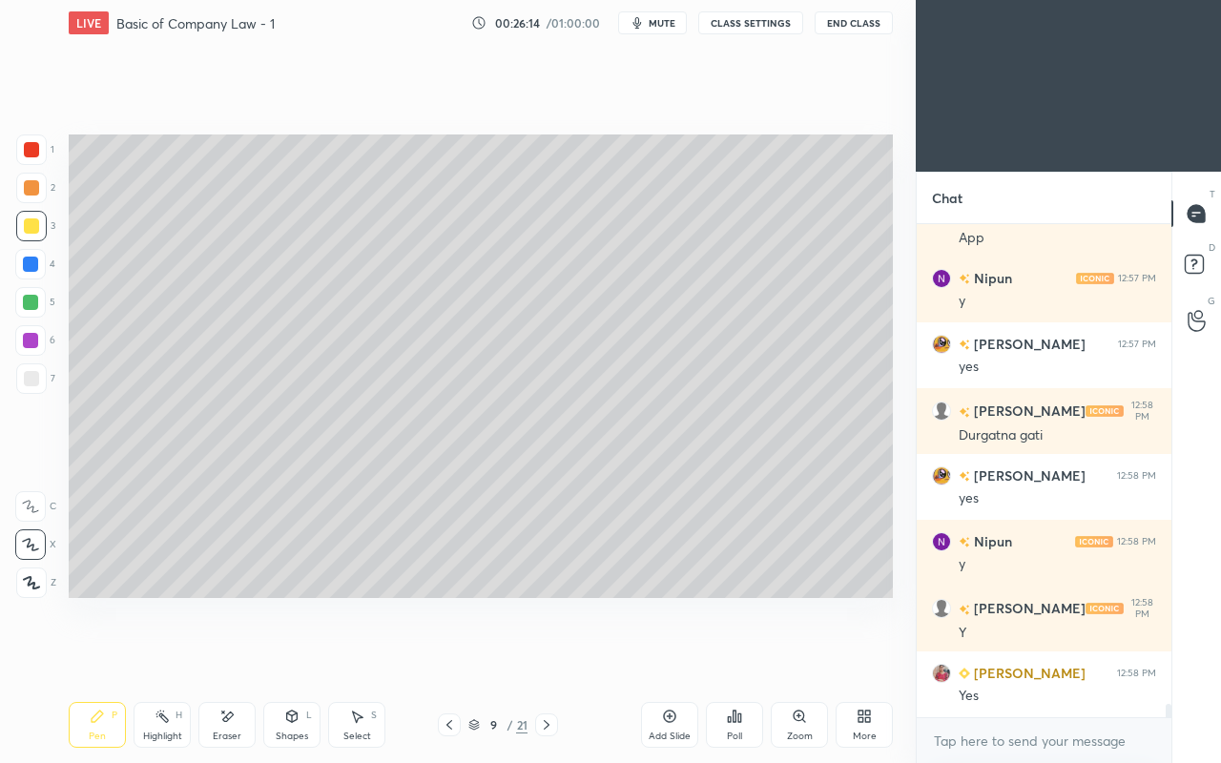
scroll to position [17281, 0]
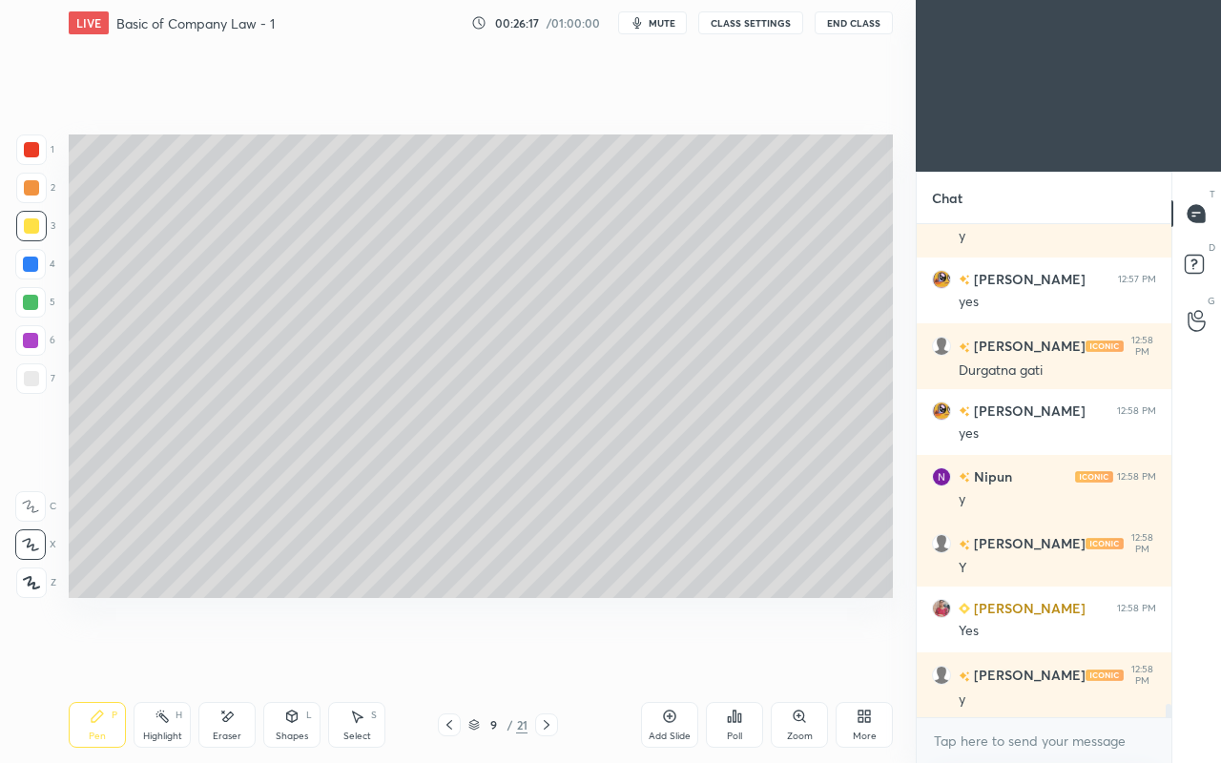
click at [223, 656] on div "Eraser" at bounding box center [227, 736] width 29 height 10
click at [284, 656] on icon at bounding box center [291, 716] width 15 height 15
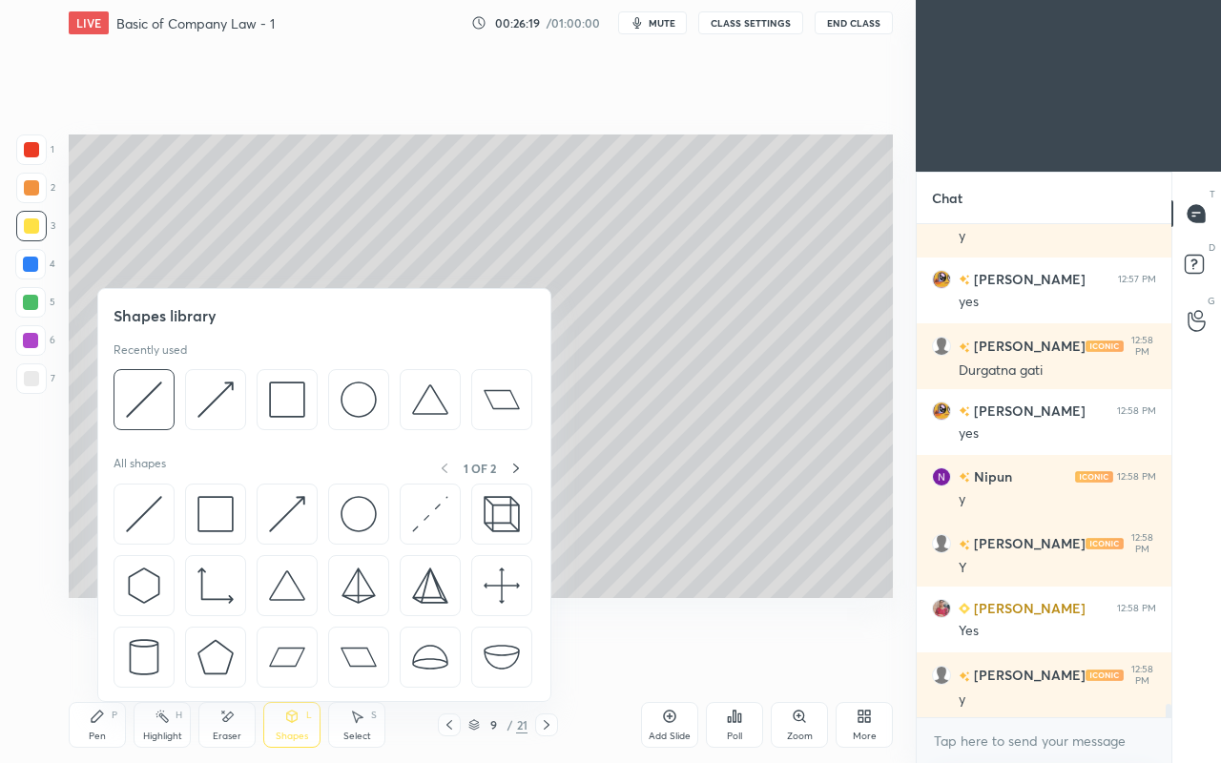
click at [31, 378] on div at bounding box center [31, 378] width 15 height 15
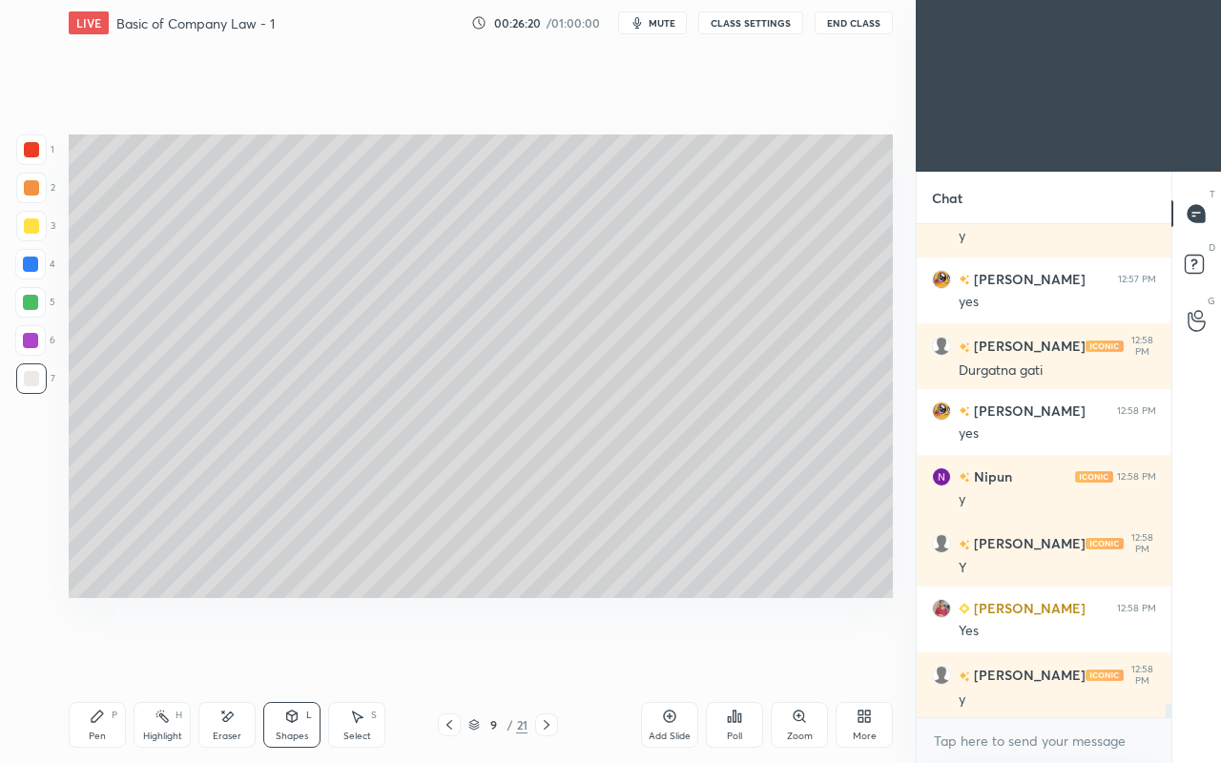
click at [298, 656] on icon at bounding box center [291, 716] width 15 height 15
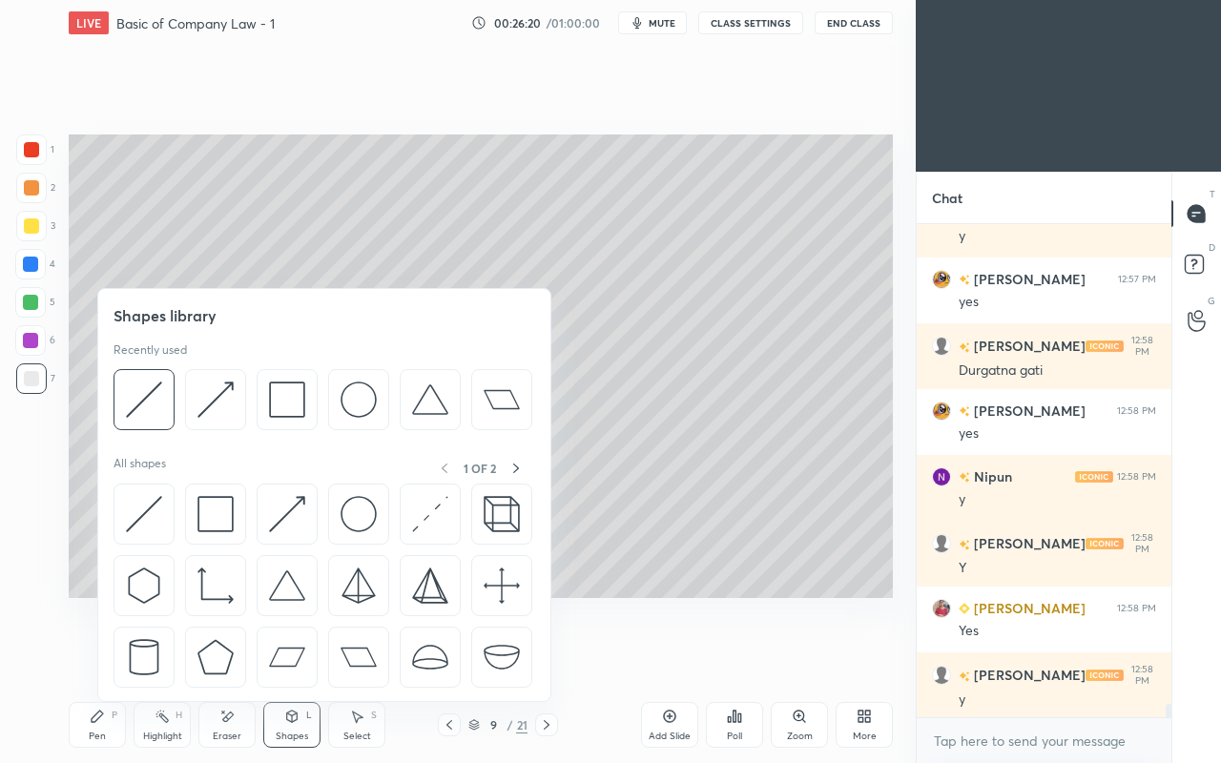
click at [138, 503] on img at bounding box center [144, 514] width 36 height 36
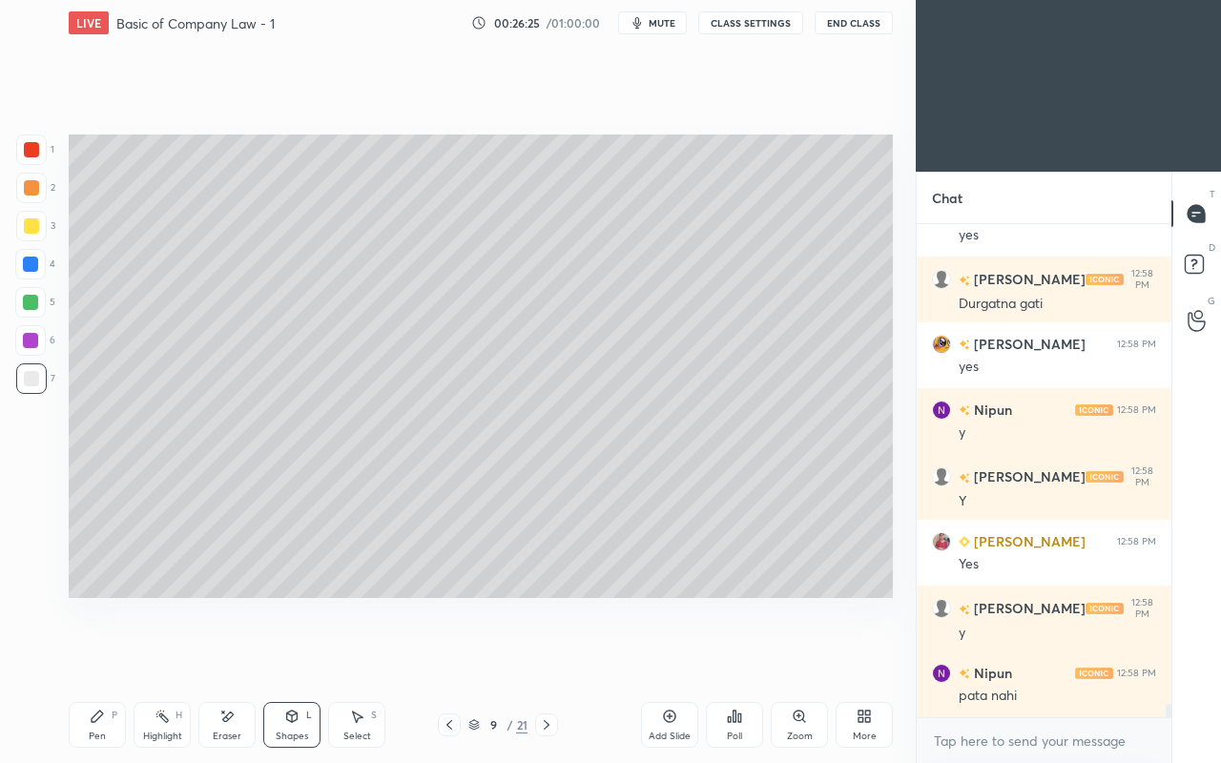
scroll to position [17413, 0]
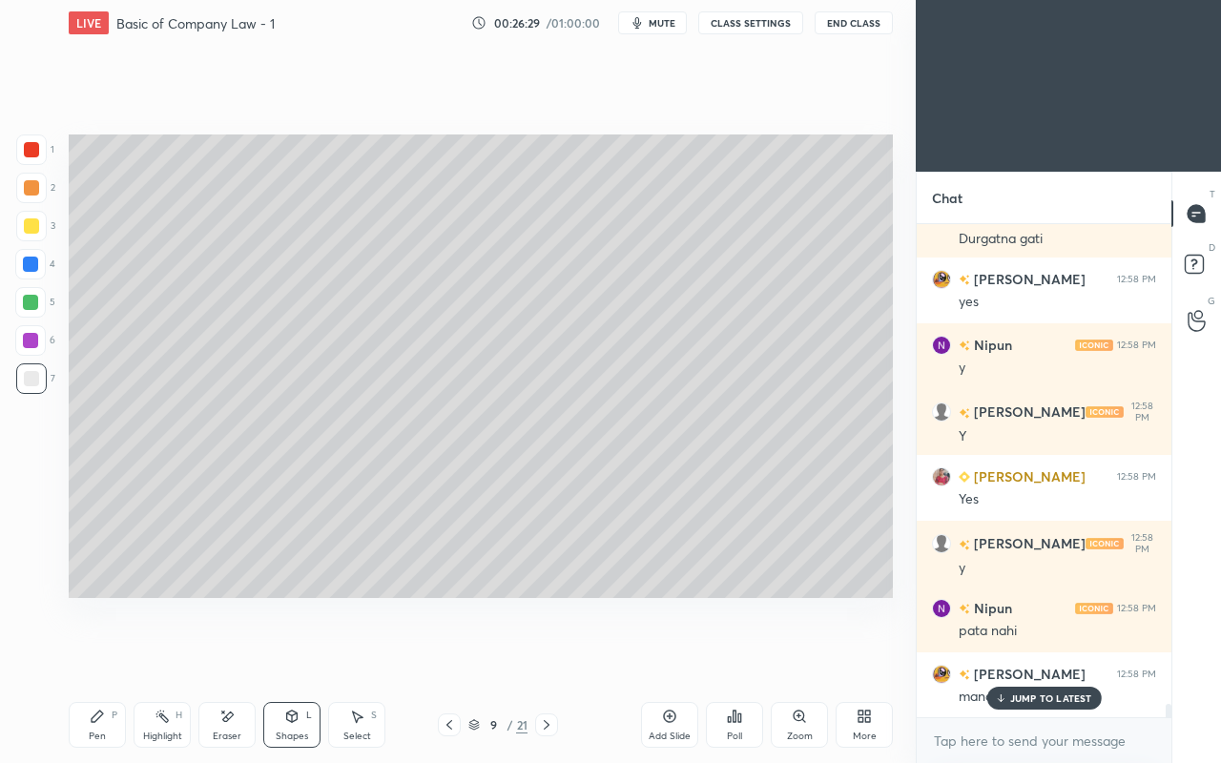
click at [1015, 656] on p "JUMP TO LATEST" at bounding box center [1051, 697] width 82 height 11
click at [115, 656] on div "Pen P" at bounding box center [97, 725] width 57 height 46
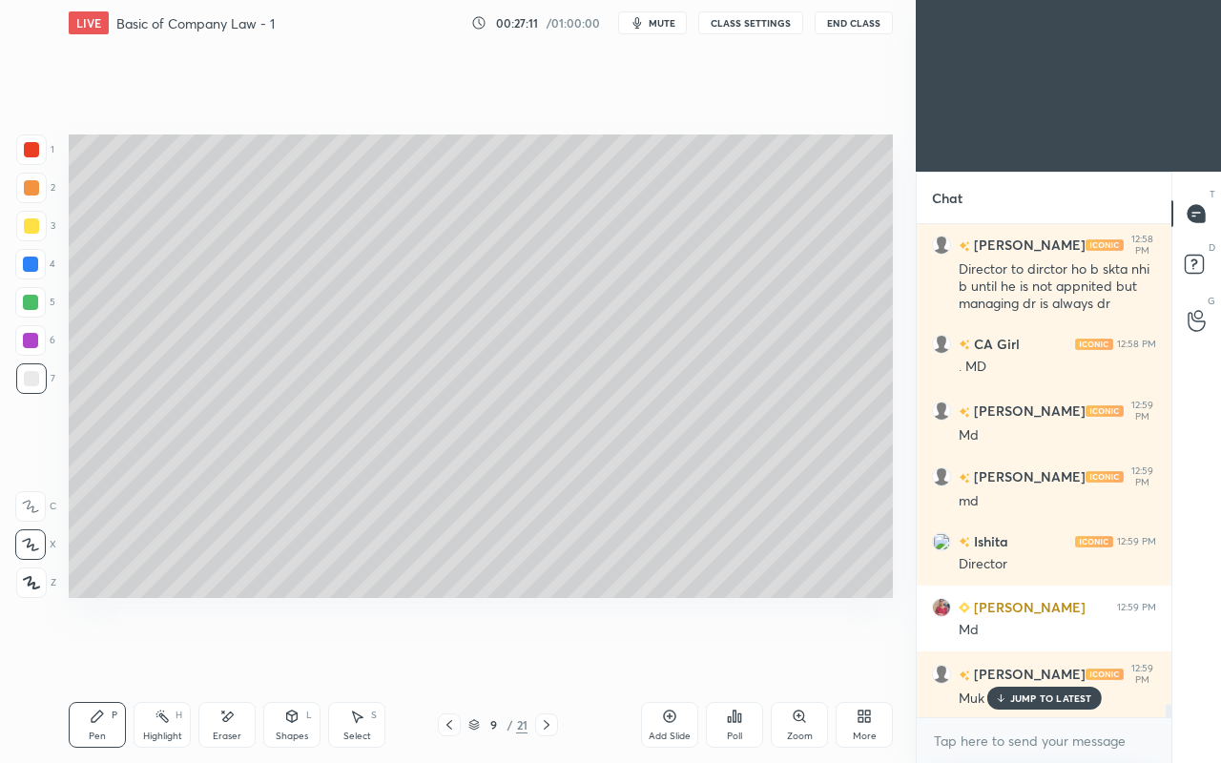
scroll to position [18368, 0]
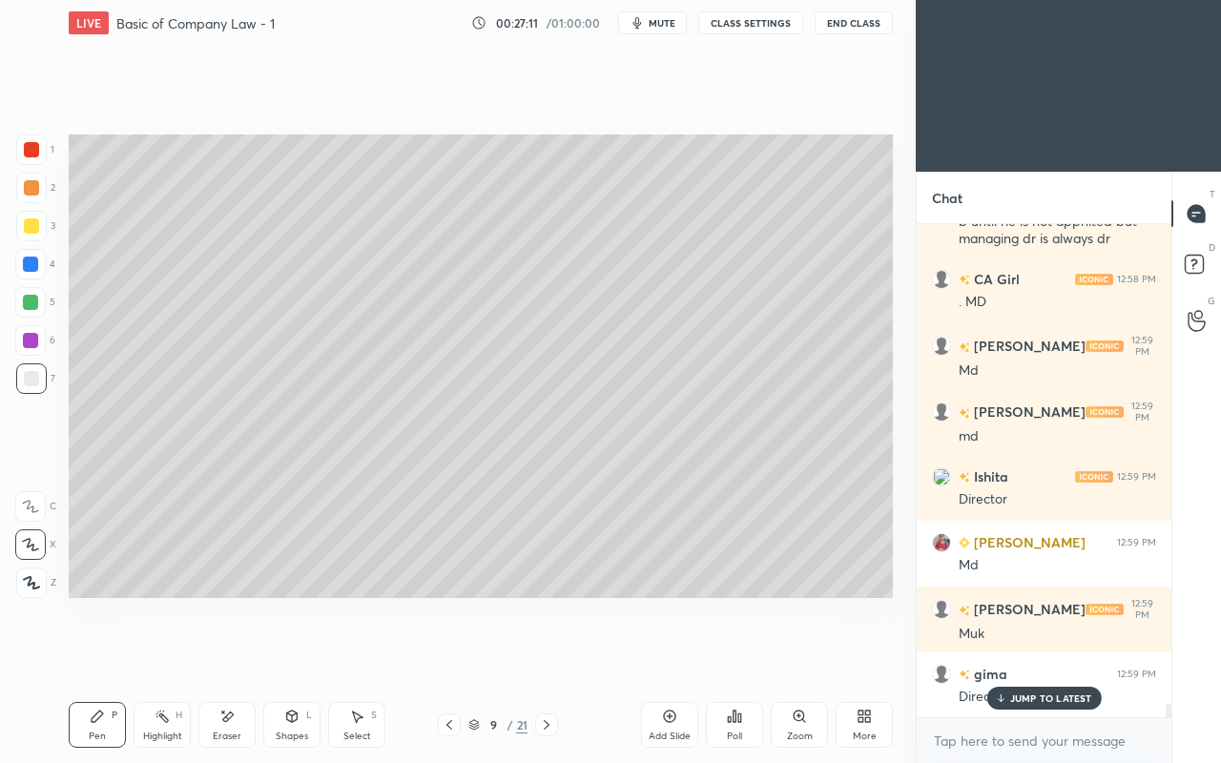
click at [286, 656] on div "Shapes L" at bounding box center [291, 725] width 57 height 46
click at [229, 656] on div "Eraser" at bounding box center [227, 736] width 29 height 10
click at [94, 656] on div "Pen P" at bounding box center [97, 725] width 57 height 46
click at [449, 656] on icon at bounding box center [449, 724] width 15 height 15
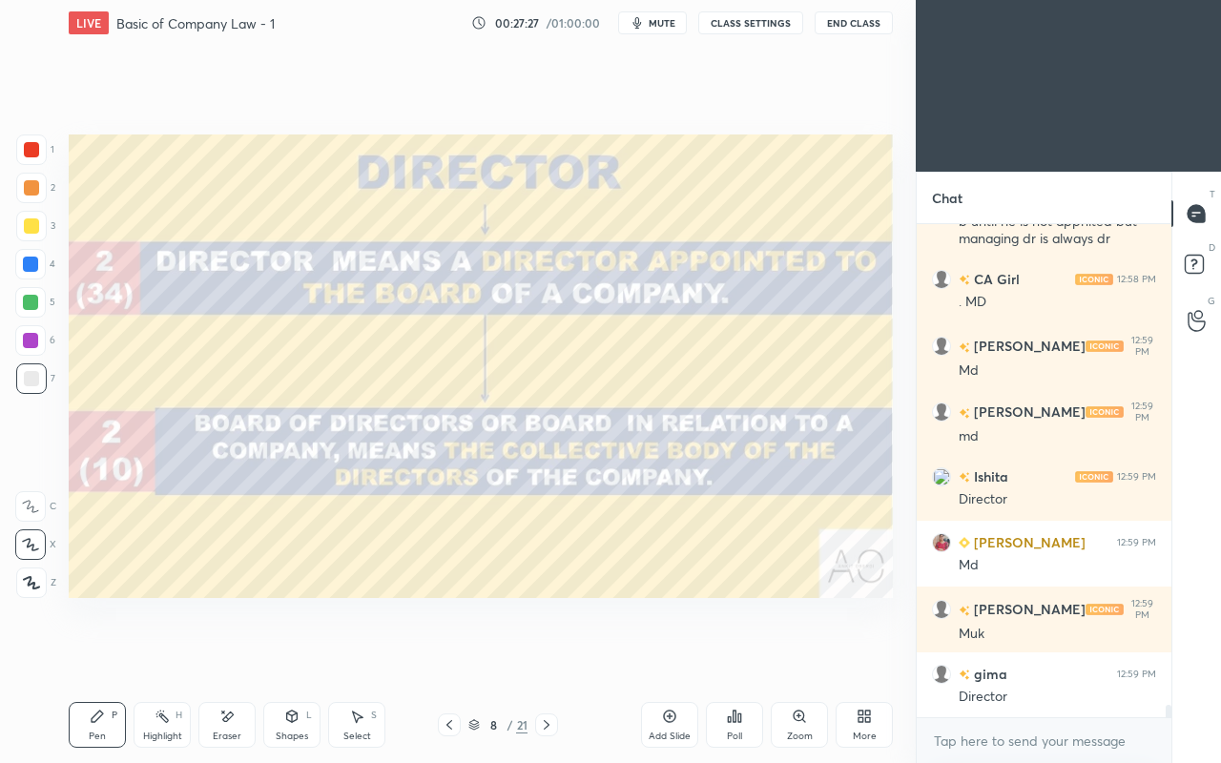
scroll to position [18435, 0]
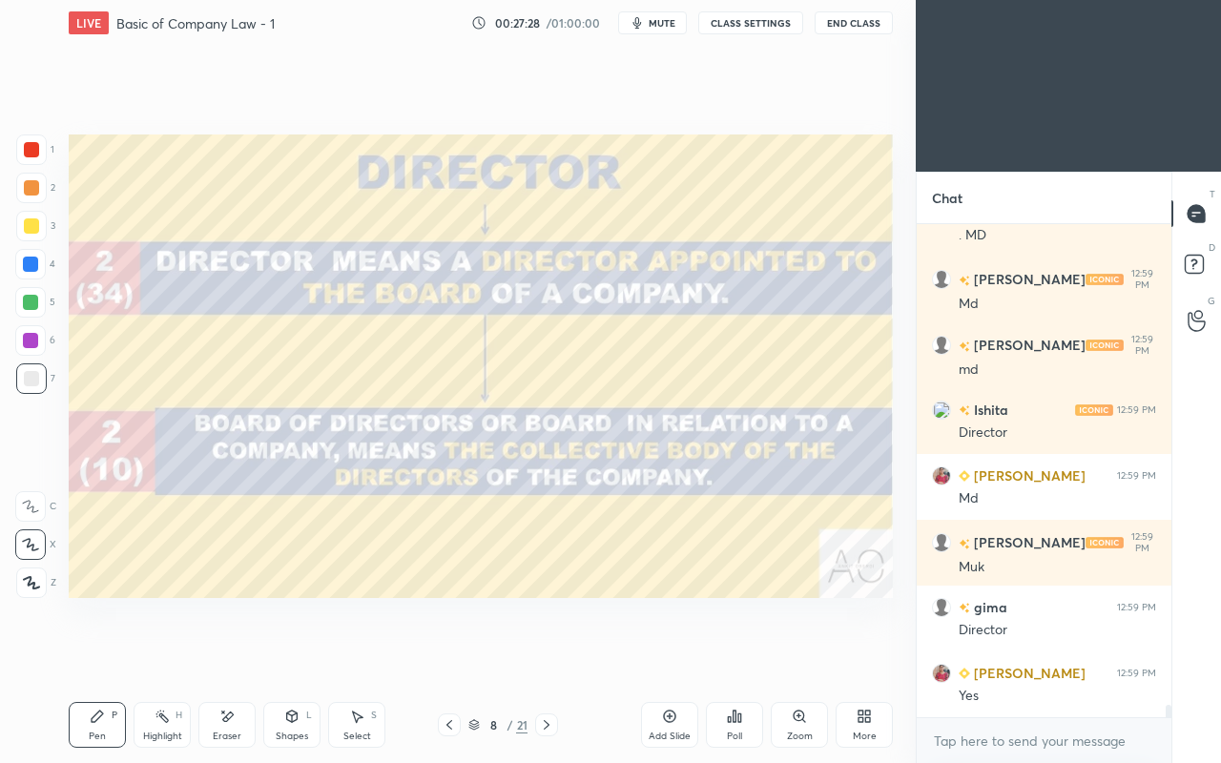
click at [547, 656] on icon at bounding box center [546, 724] width 15 height 15
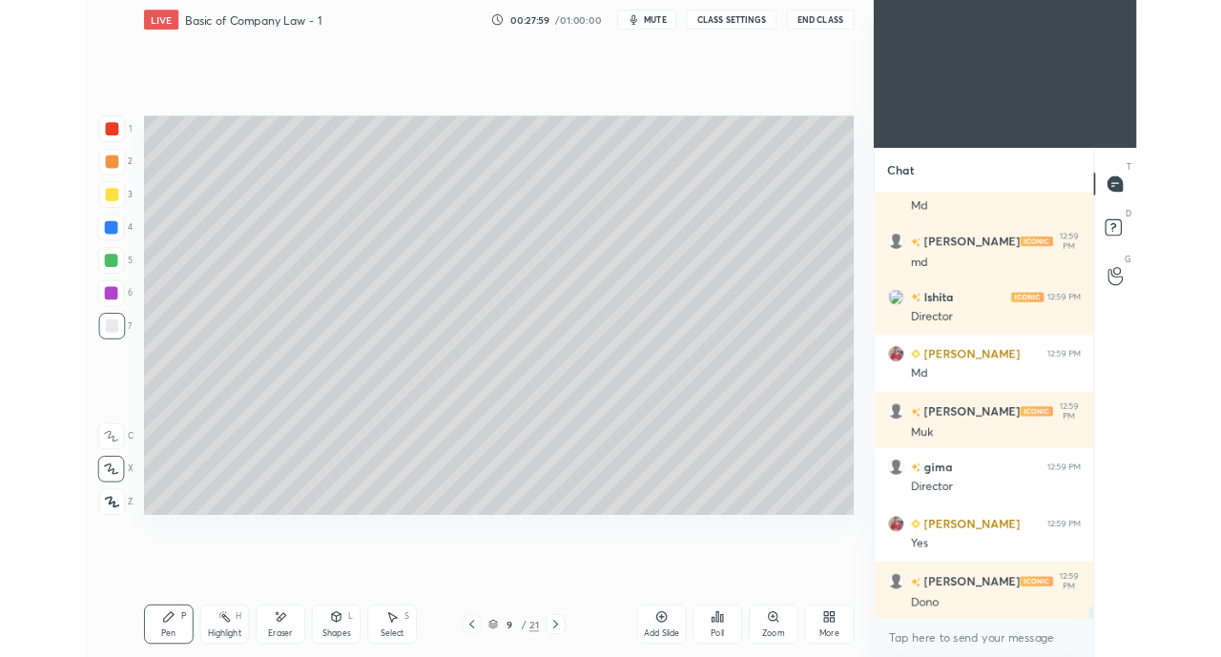
scroll to position [18567, 0]
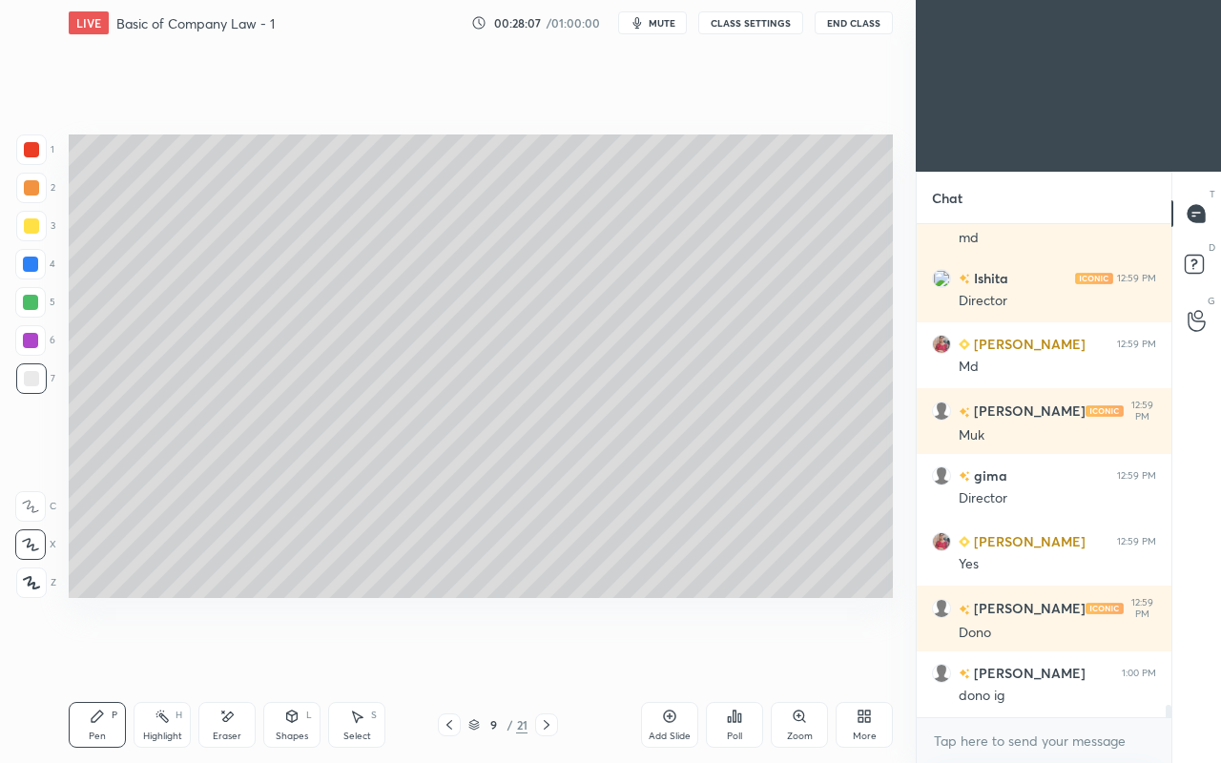
click at [841, 656] on div "More" at bounding box center [863, 725] width 57 height 46
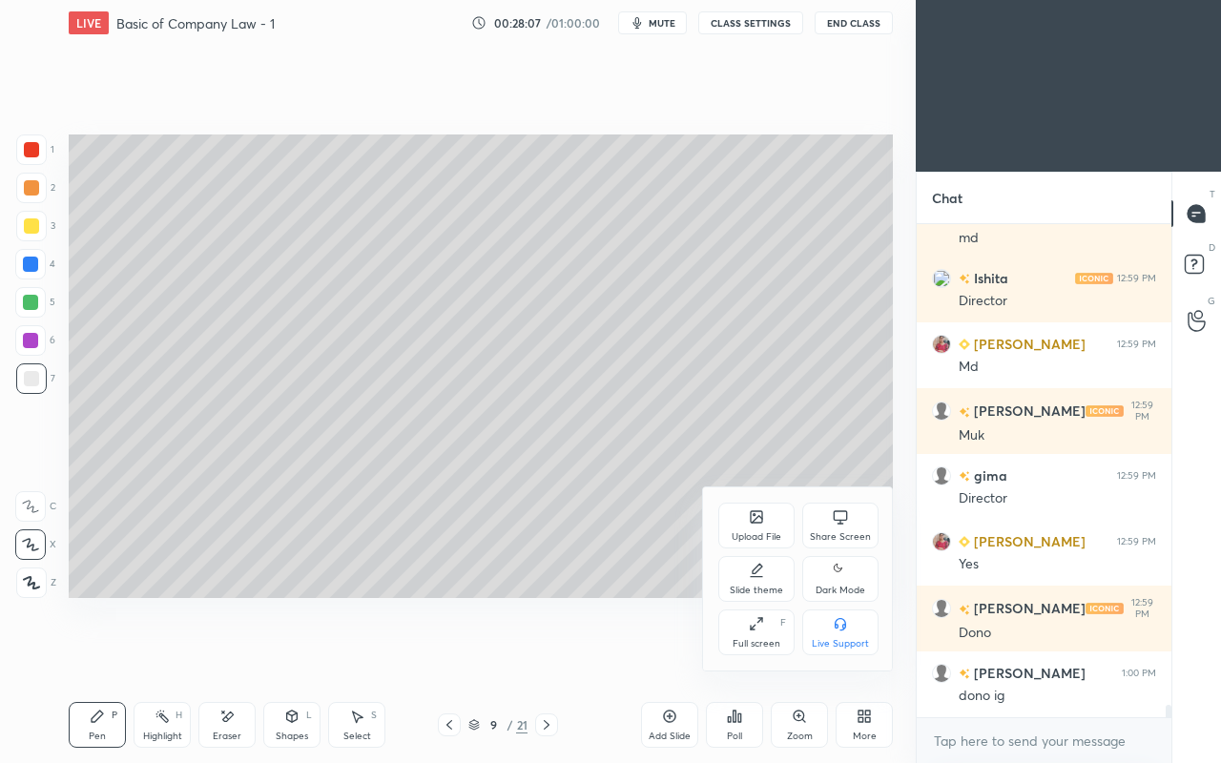
click at [833, 532] on div "Share Screen" at bounding box center [840, 537] width 61 height 10
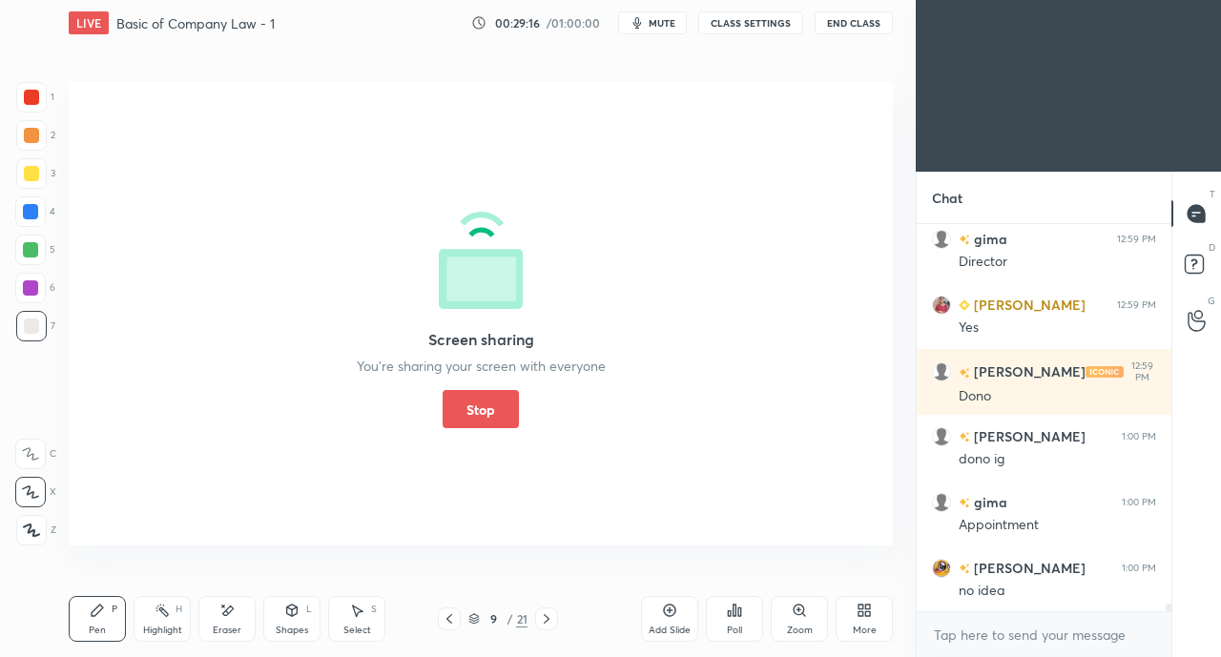
scroll to position [18868, 0]
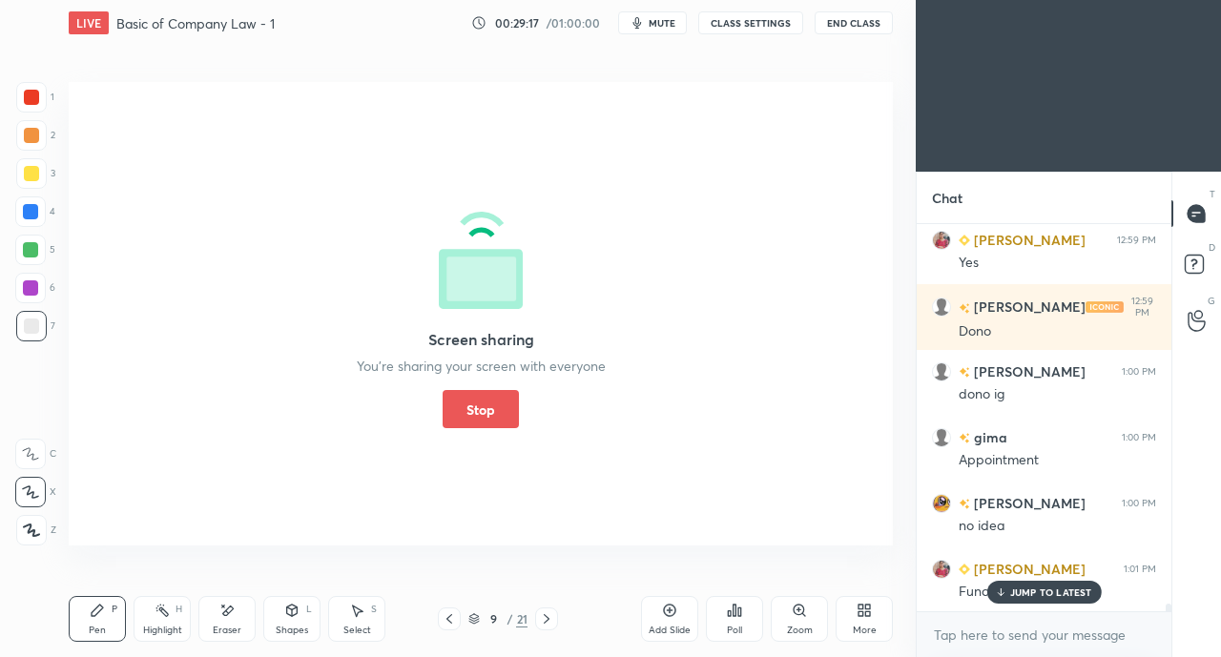
click at [488, 402] on button "Stop" at bounding box center [480, 409] width 76 height 38
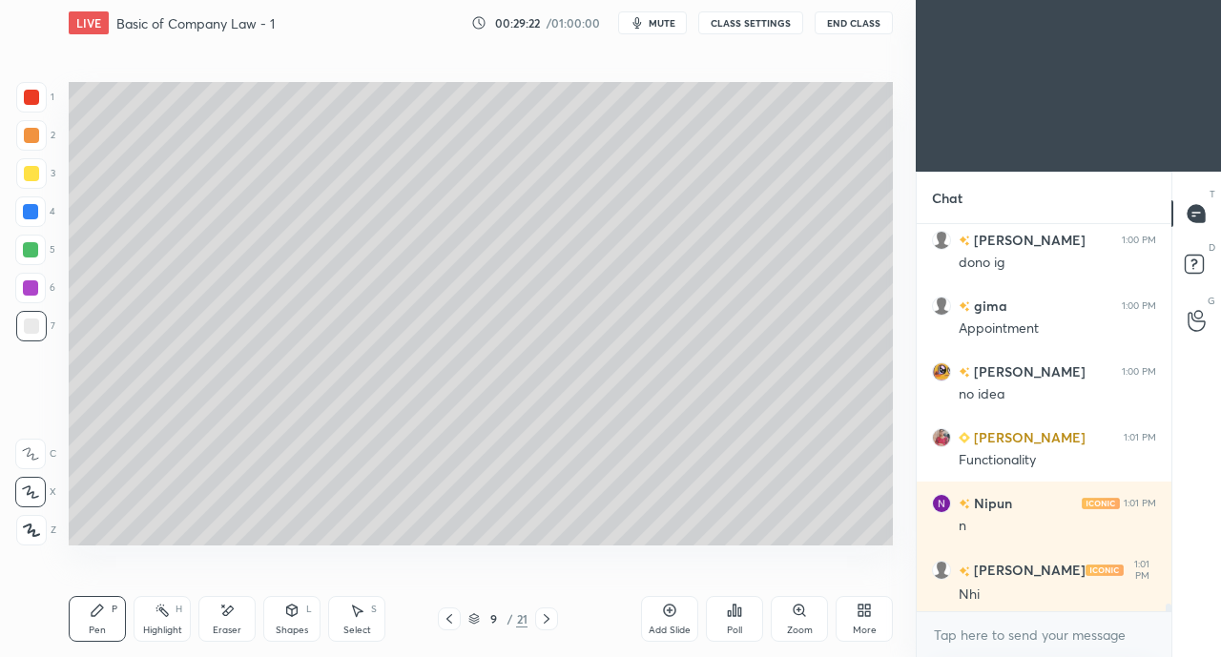
scroll to position [19066, 0]
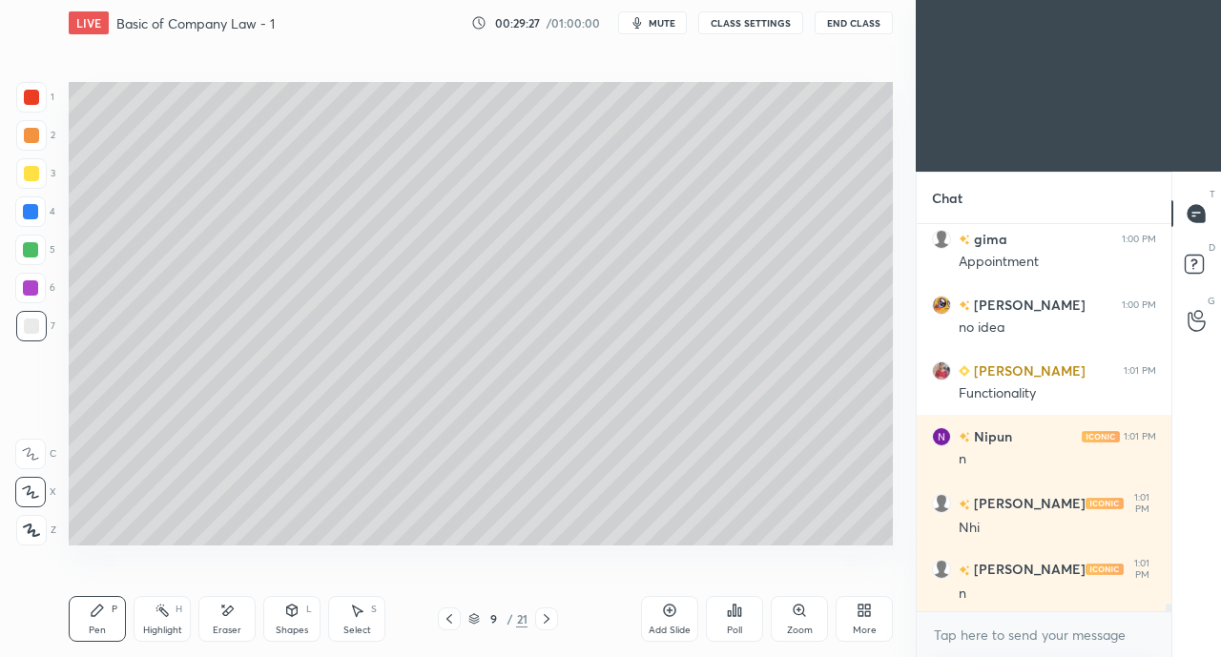
click at [448, 619] on icon at bounding box center [449, 618] width 15 height 15
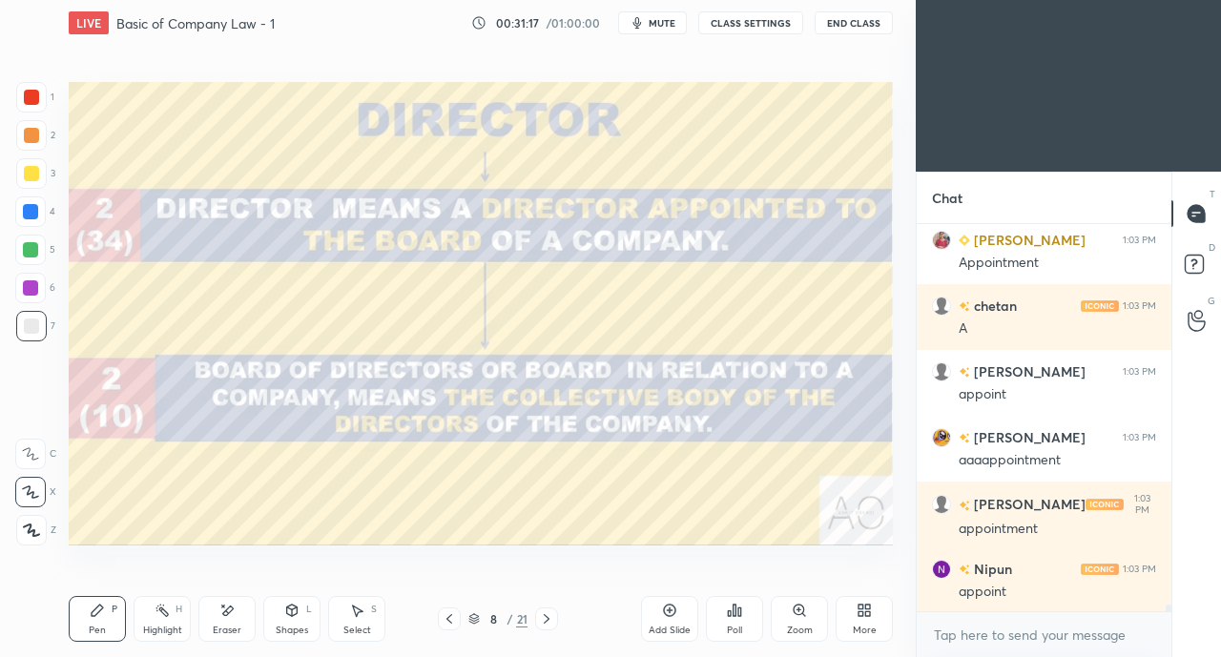
scroll to position [20794, 0]
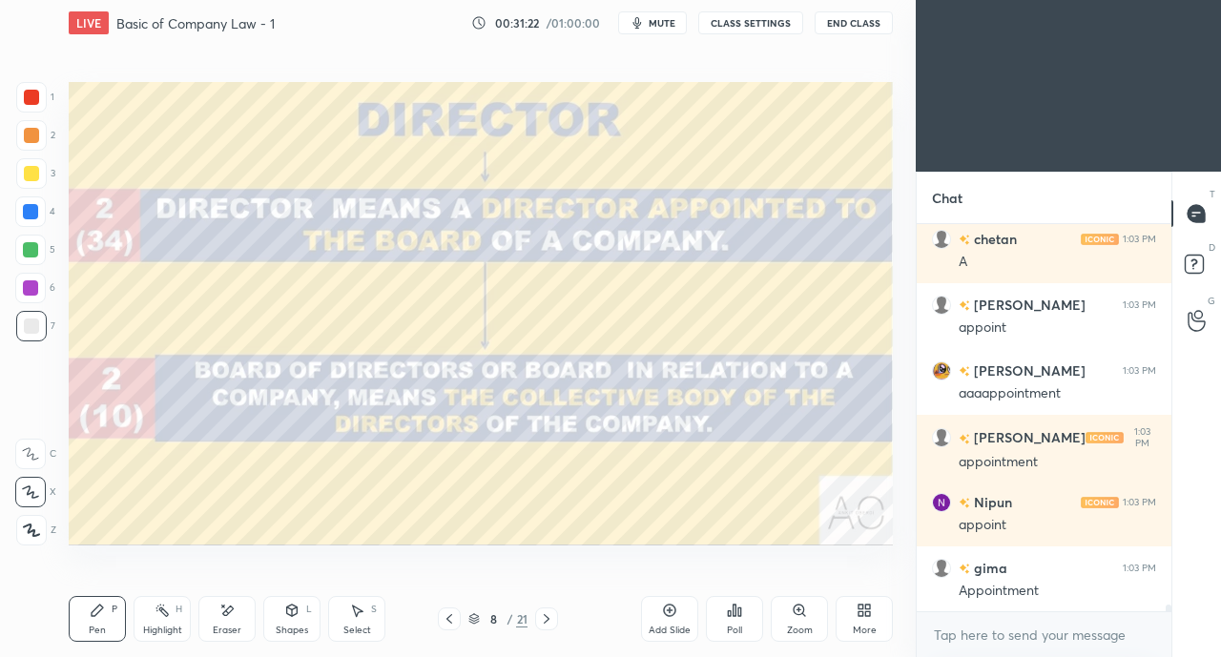
click at [31, 178] on div at bounding box center [31, 173] width 15 height 15
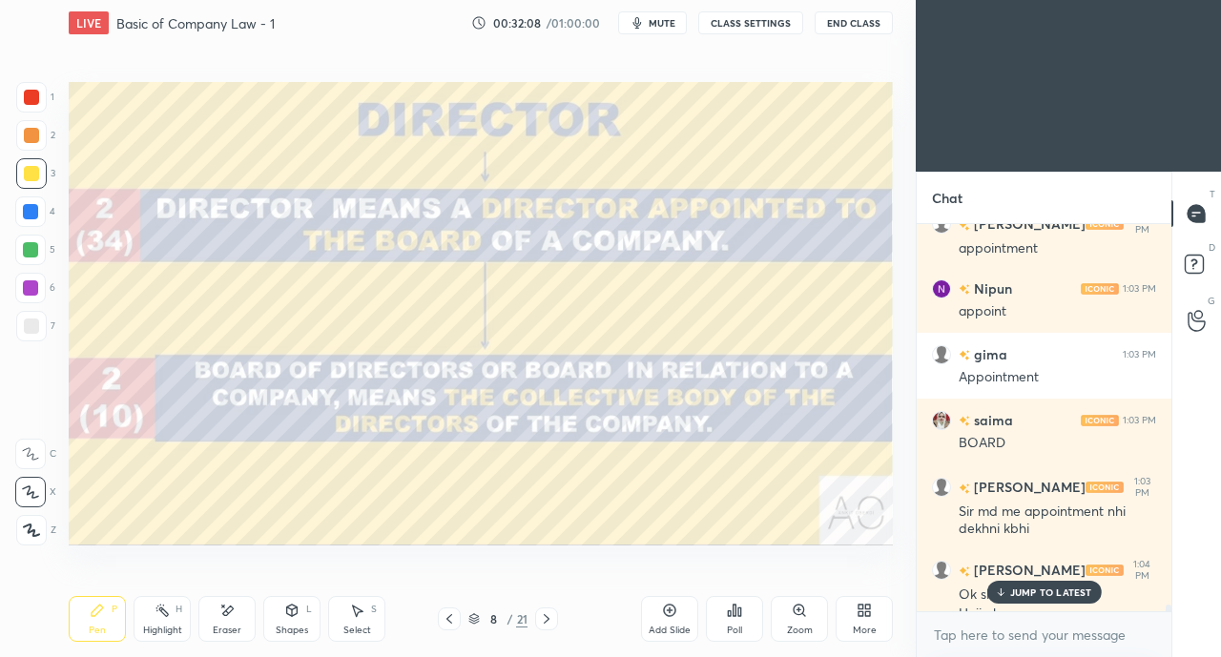
scroll to position [21027, 0]
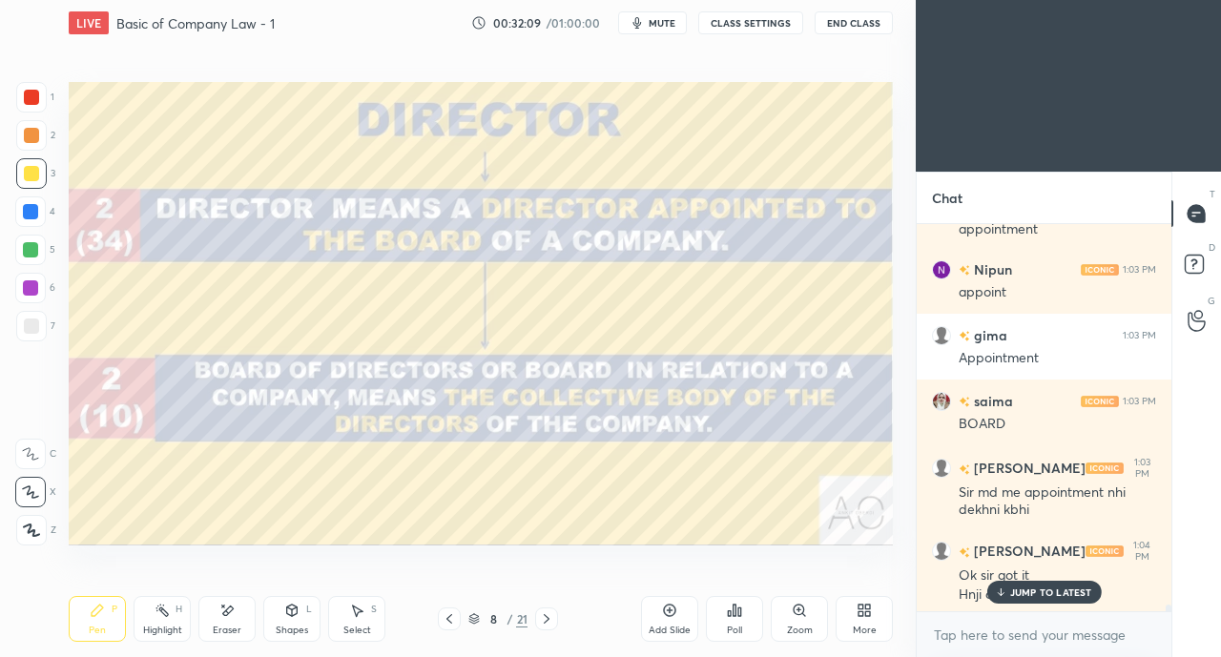
click at [1023, 592] on p "JUMP TO LATEST" at bounding box center [1051, 591] width 82 height 11
click at [40, 96] on div at bounding box center [31, 97] width 31 height 31
click at [32, 170] on div at bounding box center [31, 173] width 15 height 15
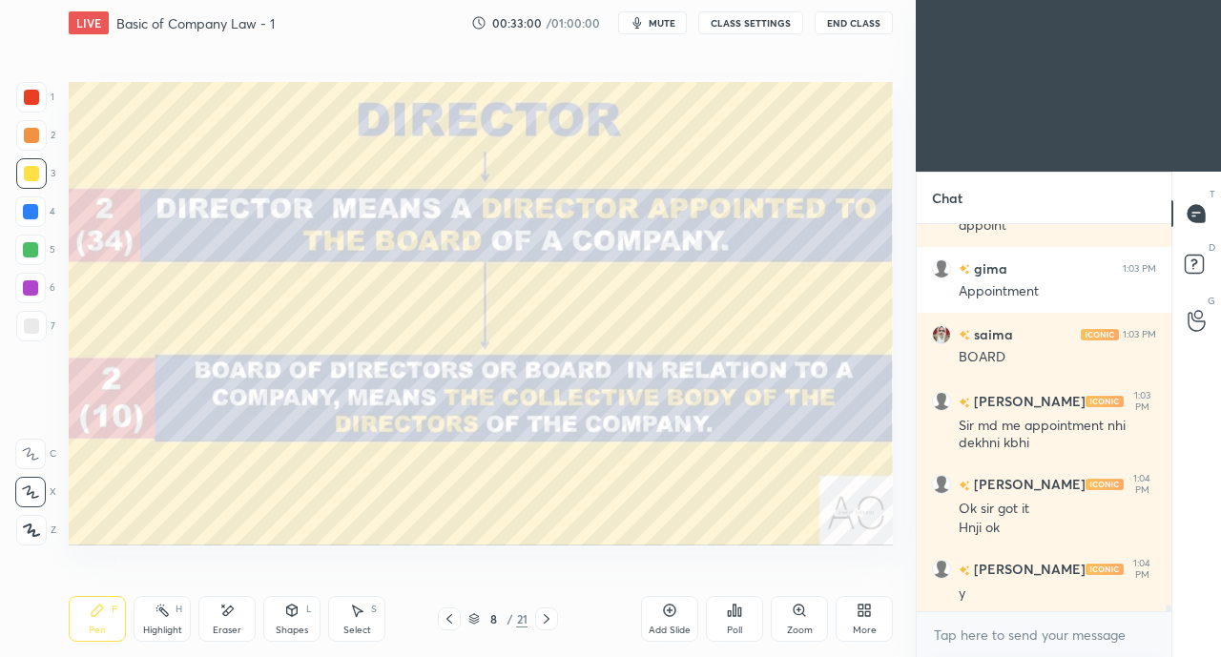
scroll to position [21140, 0]
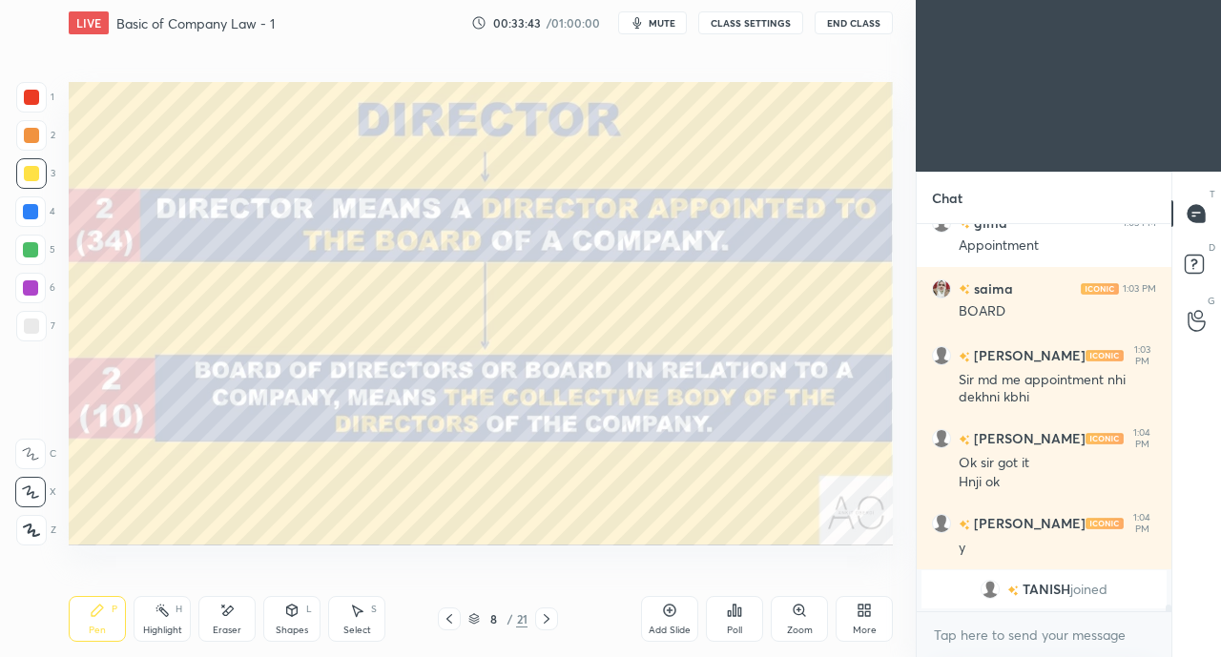
click at [34, 98] on div at bounding box center [31, 97] width 15 height 15
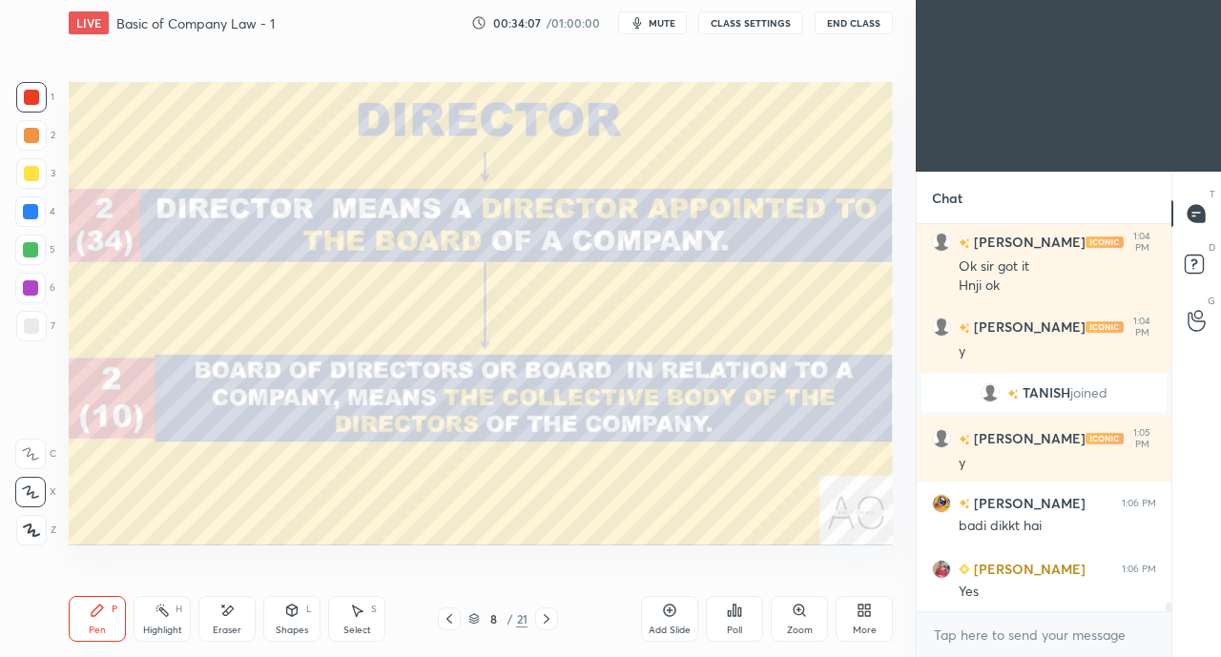
scroll to position [17621, 0]
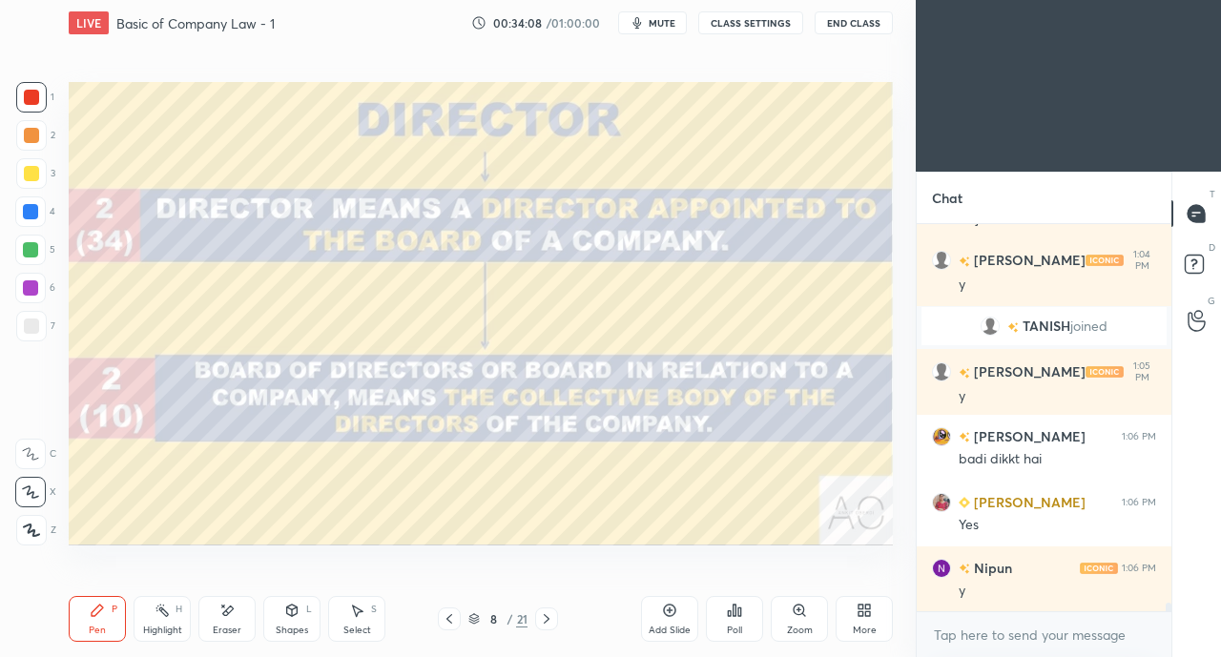
click at [545, 618] on icon at bounding box center [546, 618] width 15 height 15
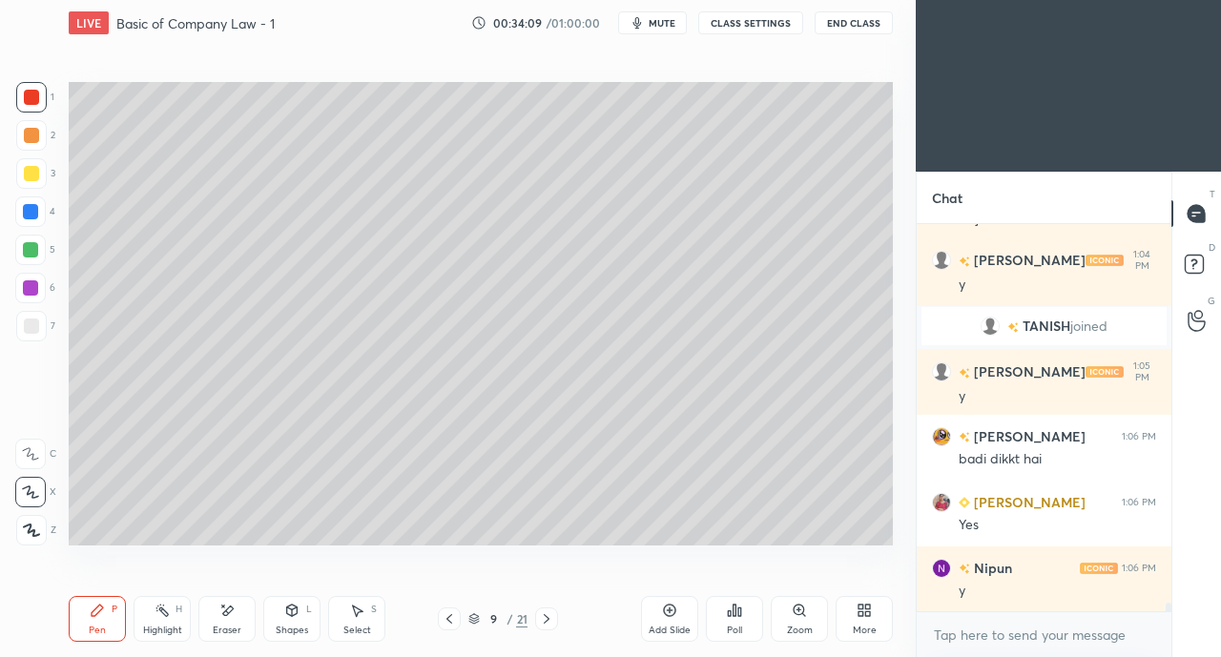
click at [545, 621] on icon at bounding box center [546, 618] width 15 height 15
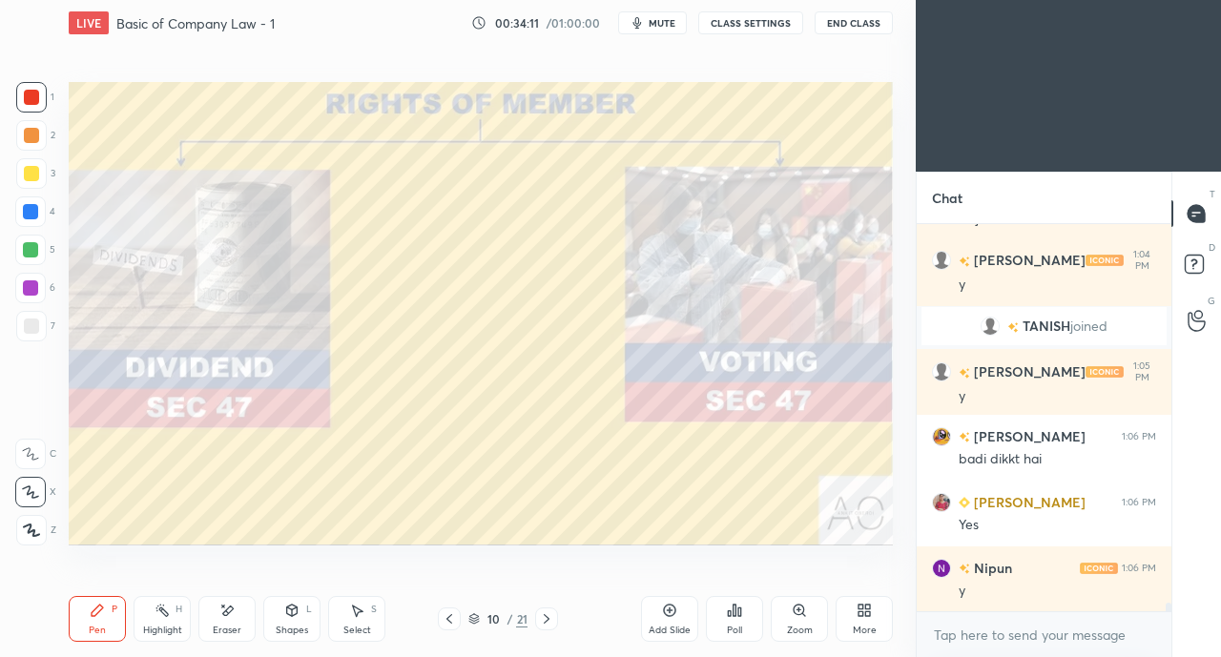
click at [444, 612] on icon at bounding box center [449, 618] width 15 height 15
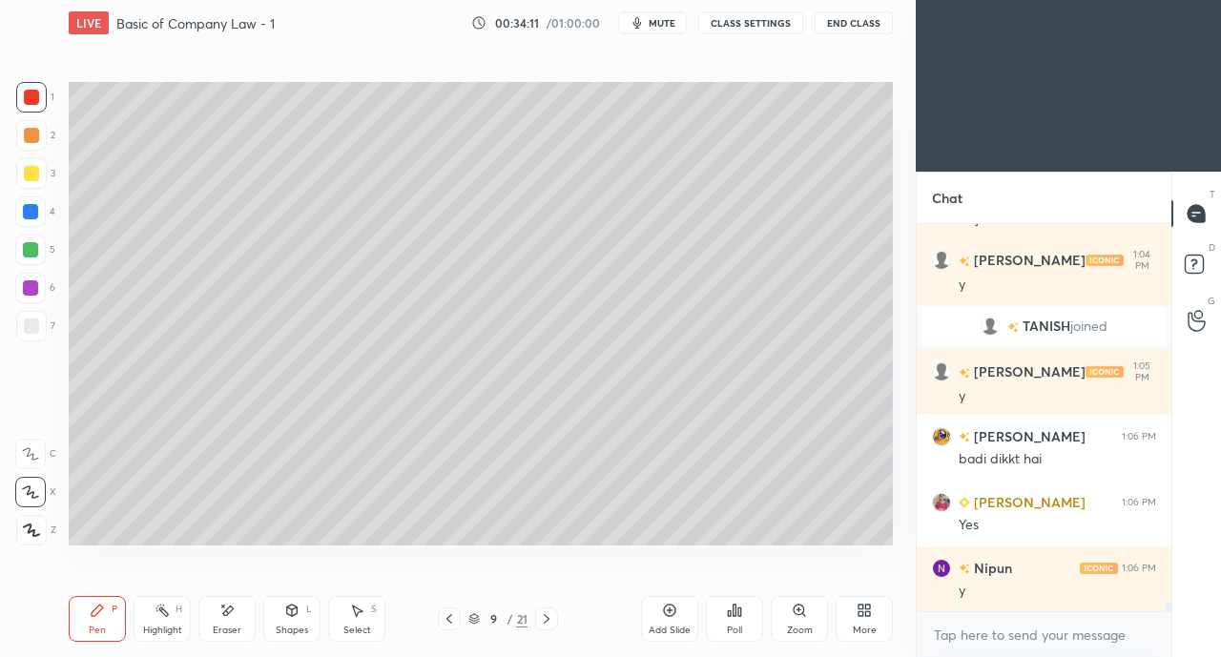
click at [447, 616] on icon at bounding box center [449, 618] width 15 height 15
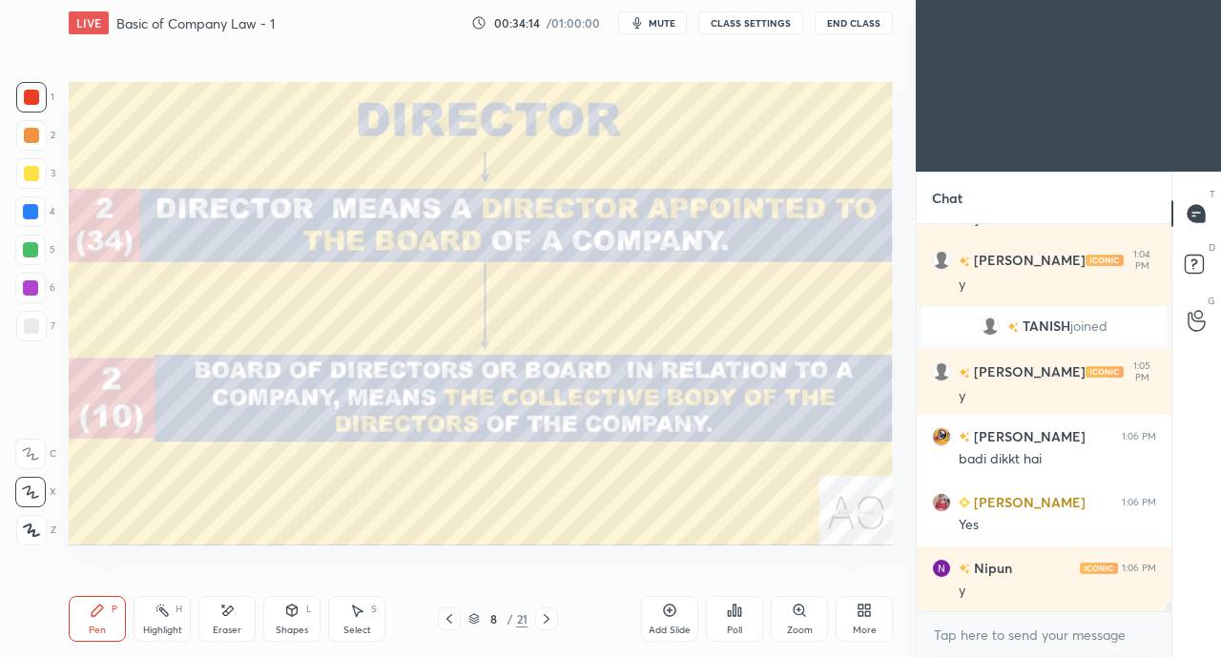
click at [860, 614] on icon at bounding box center [860, 613] width 5 height 5
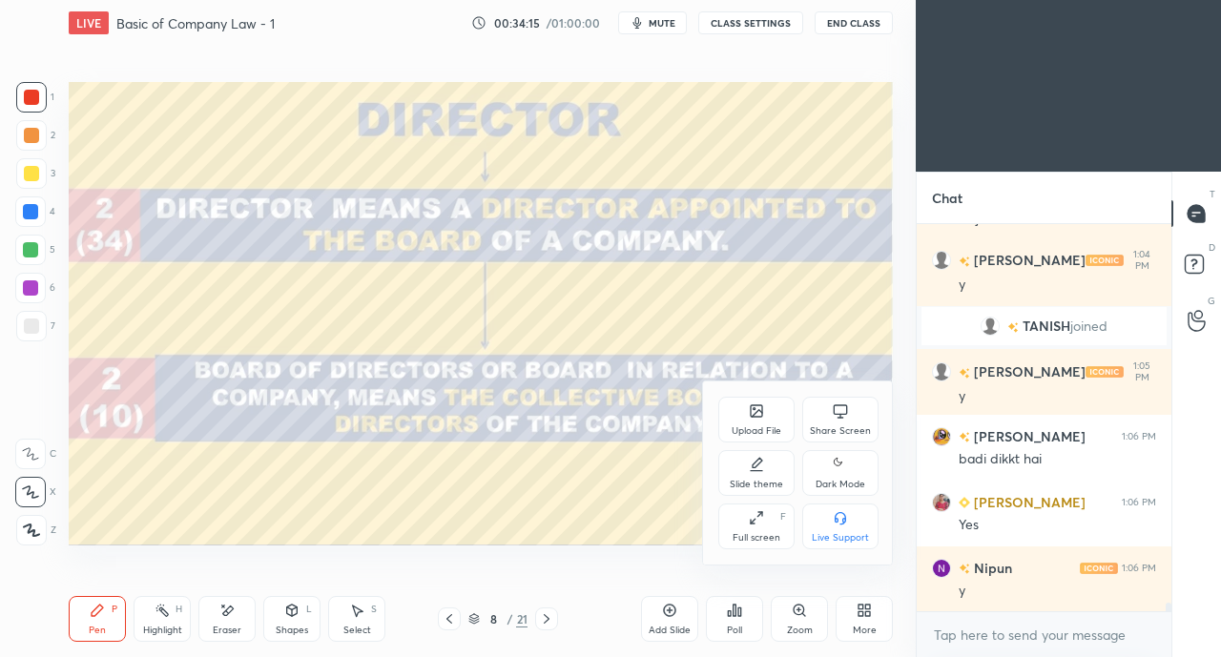
click at [828, 411] on div "Share Screen" at bounding box center [840, 420] width 76 height 46
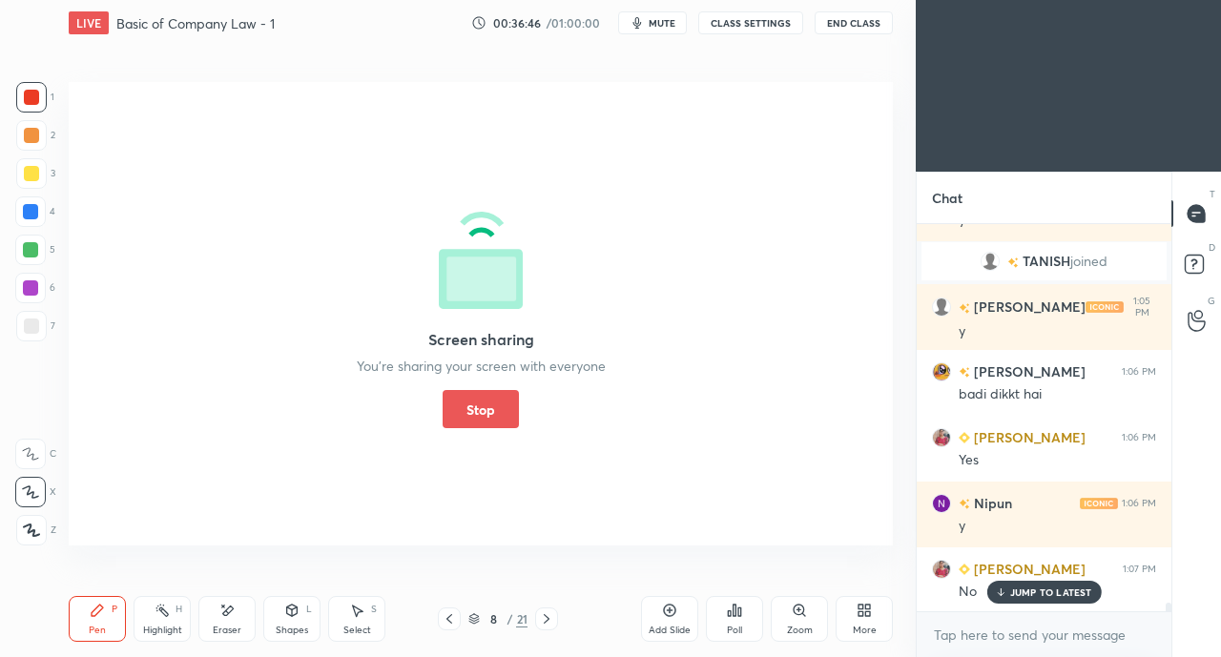
scroll to position [17731, 0]
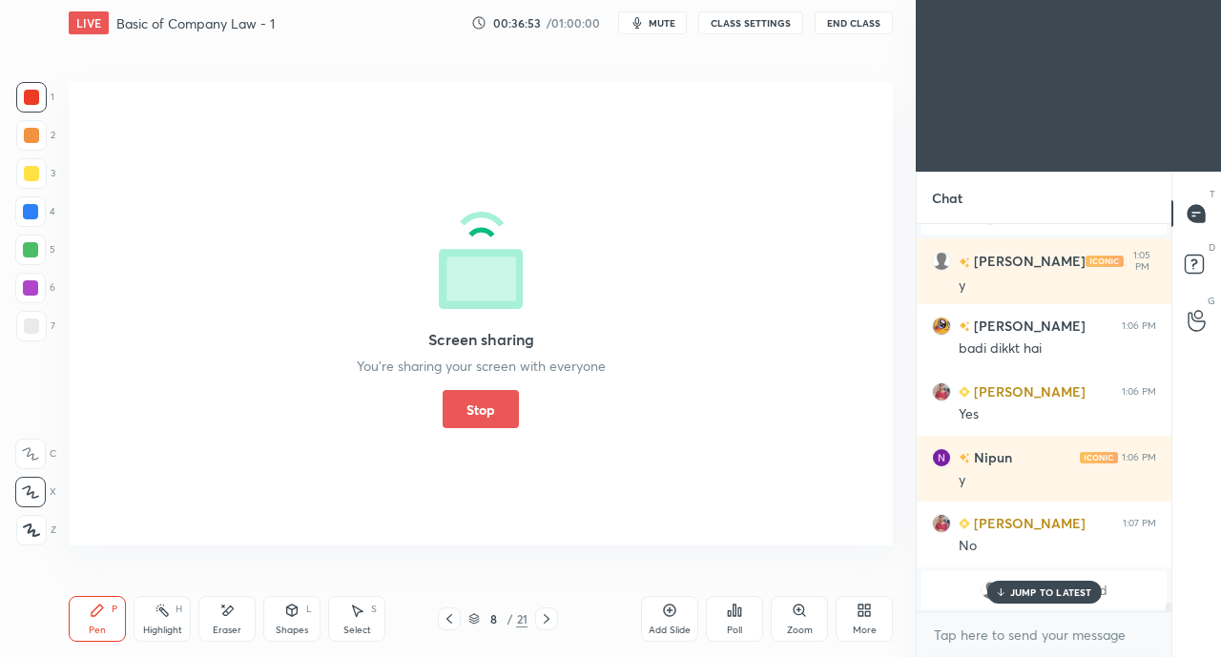
click at [487, 406] on button "Stop" at bounding box center [480, 409] width 76 height 38
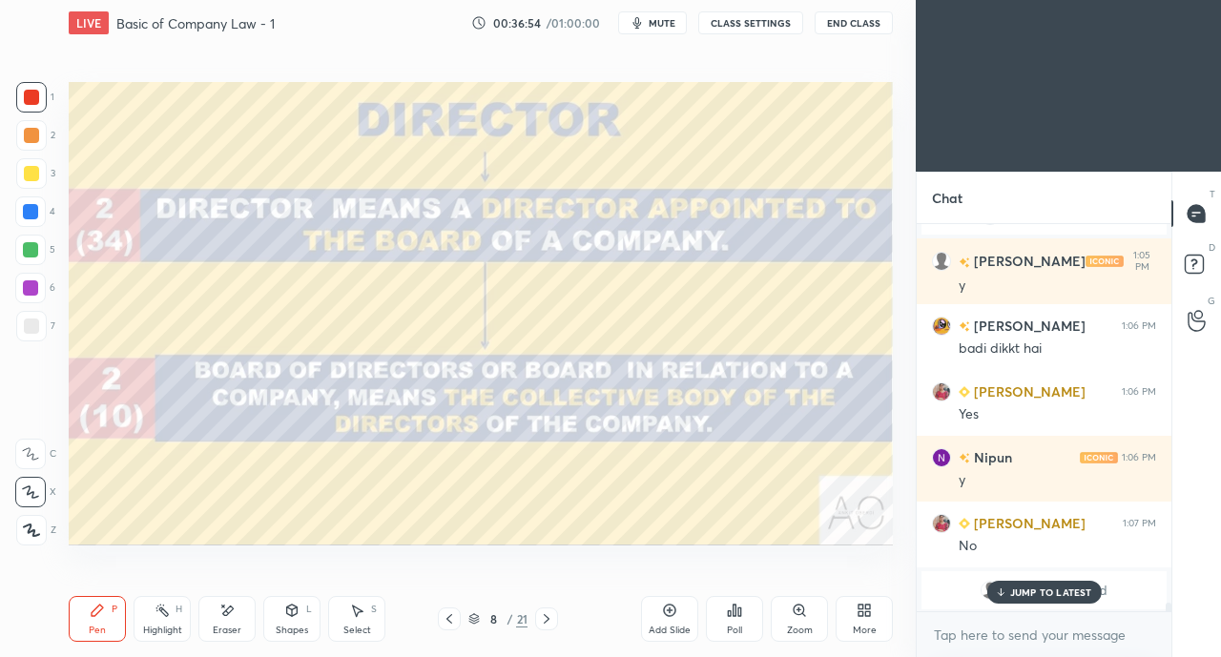
click at [1016, 595] on p "JUMP TO LATEST" at bounding box center [1051, 591] width 82 height 11
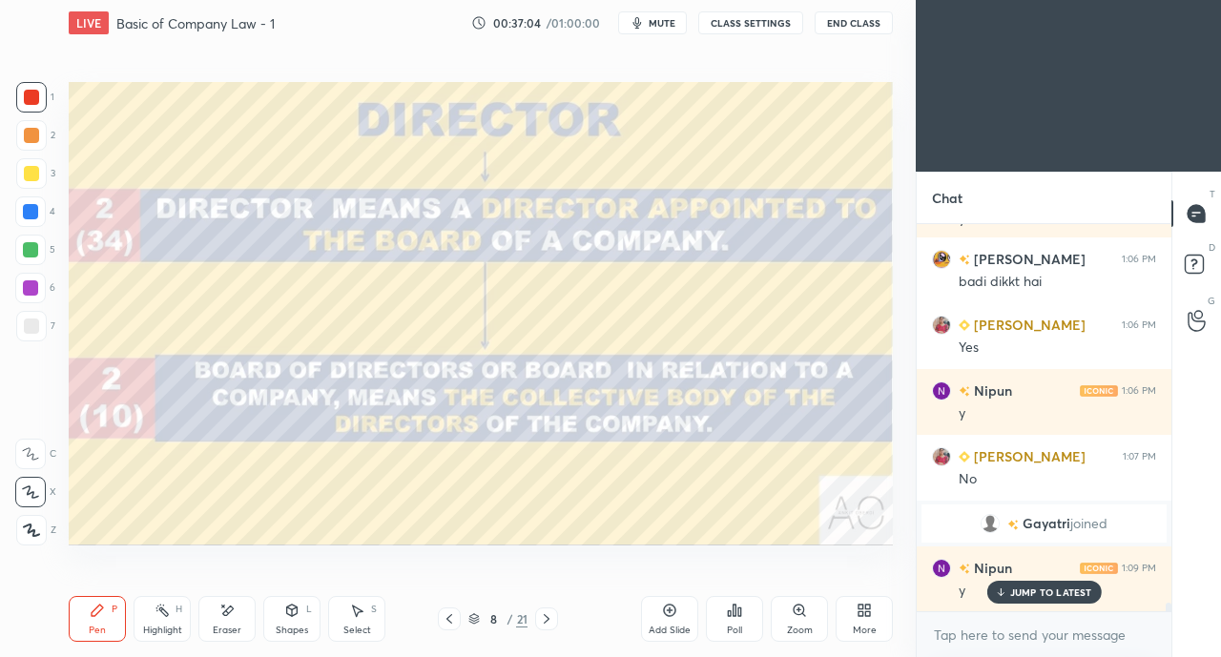
scroll to position [17863, 0]
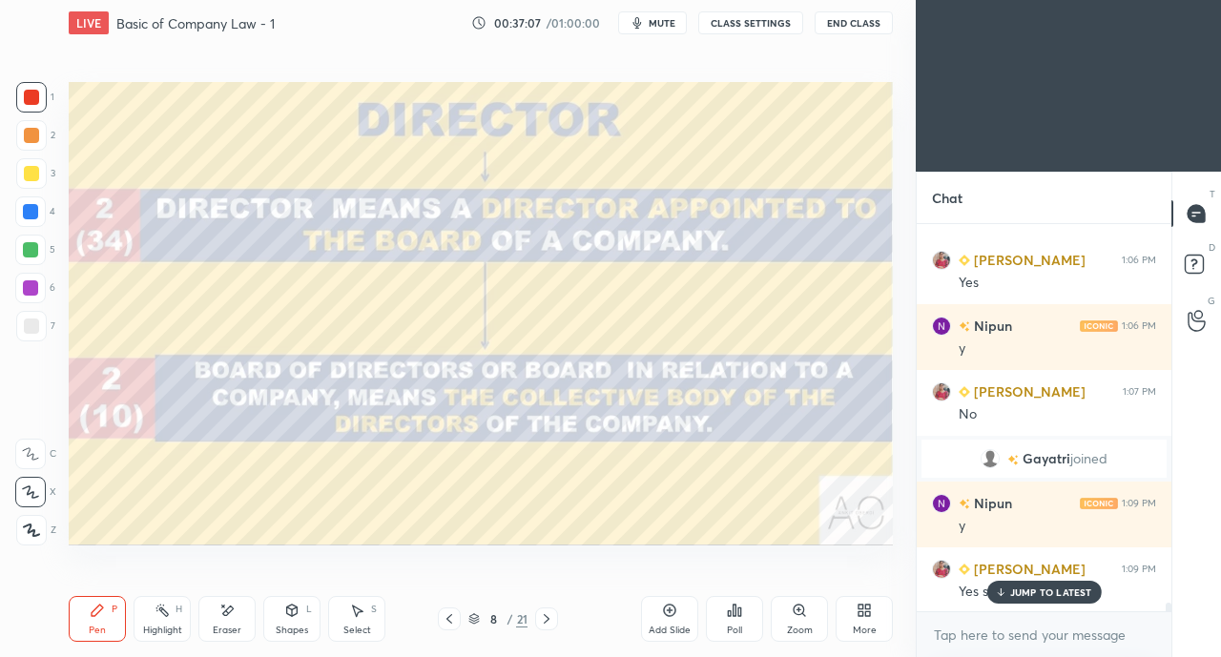
click at [1041, 584] on div "JUMP TO LATEST" at bounding box center [1043, 592] width 114 height 23
click at [447, 615] on icon at bounding box center [449, 618] width 15 height 15
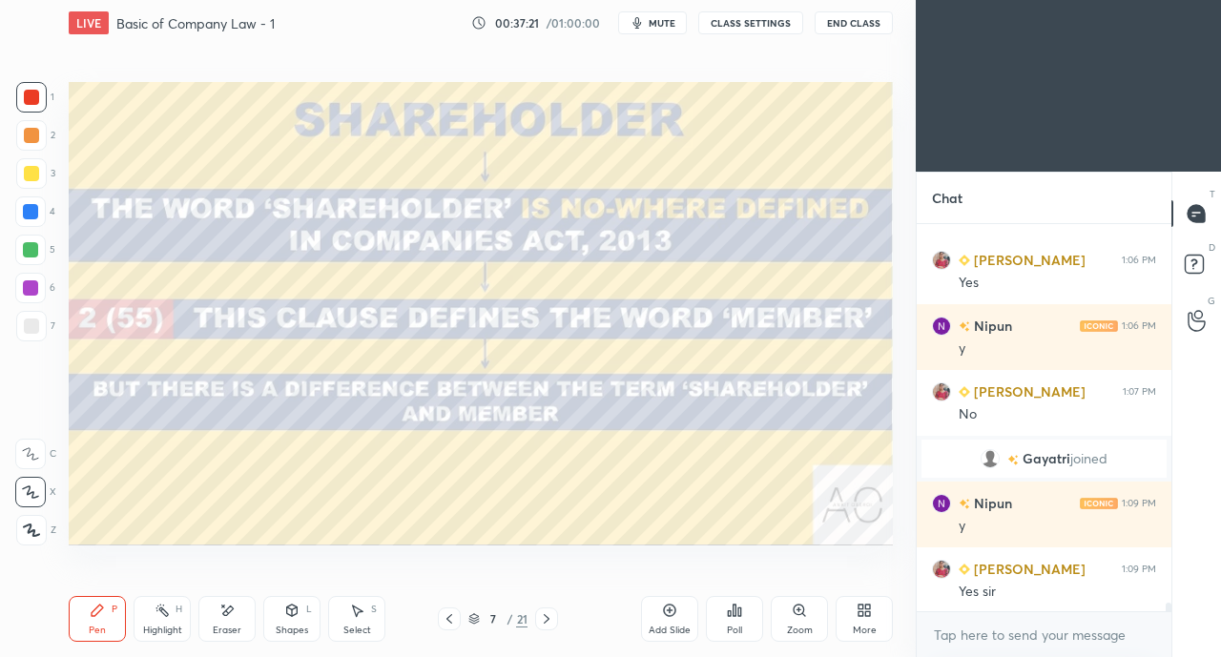
click at [545, 619] on icon at bounding box center [546, 618] width 15 height 15
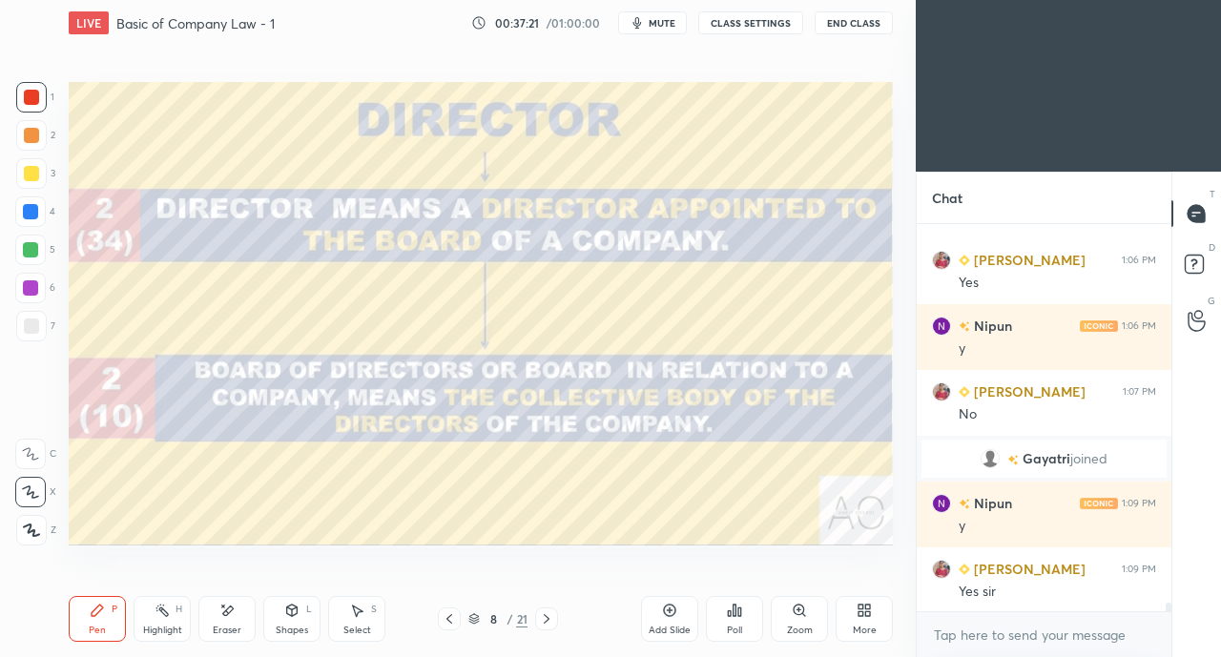
click at [546, 619] on icon at bounding box center [546, 618] width 15 height 15
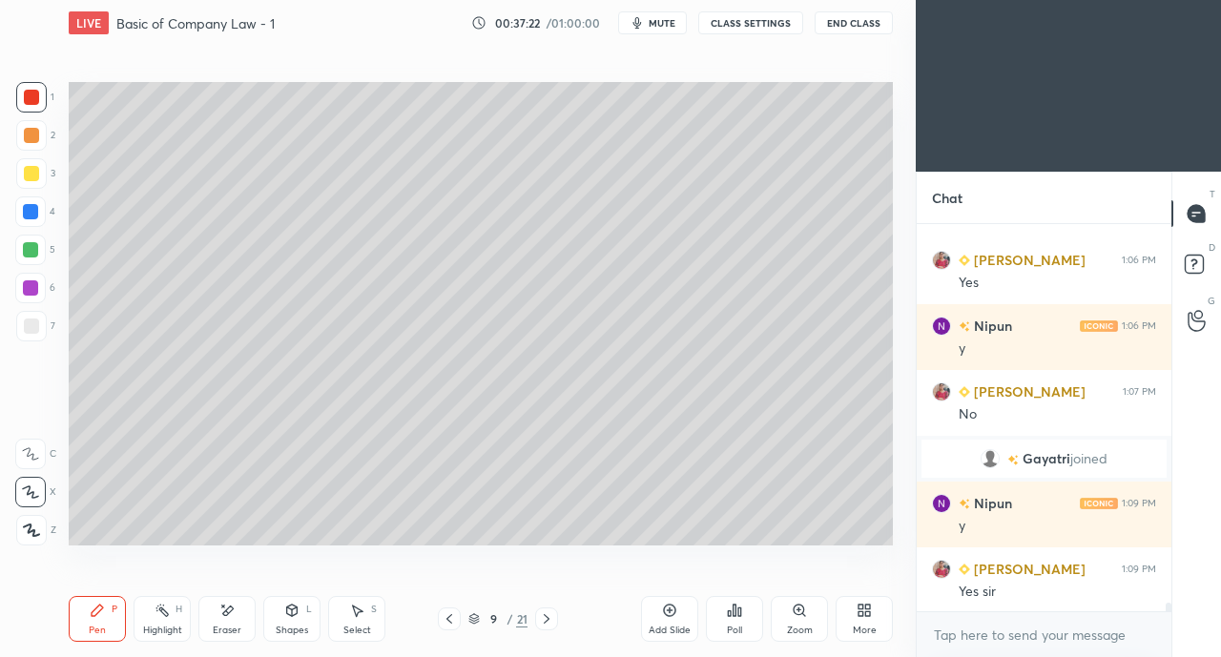
click at [554, 620] on div at bounding box center [546, 618] width 23 height 23
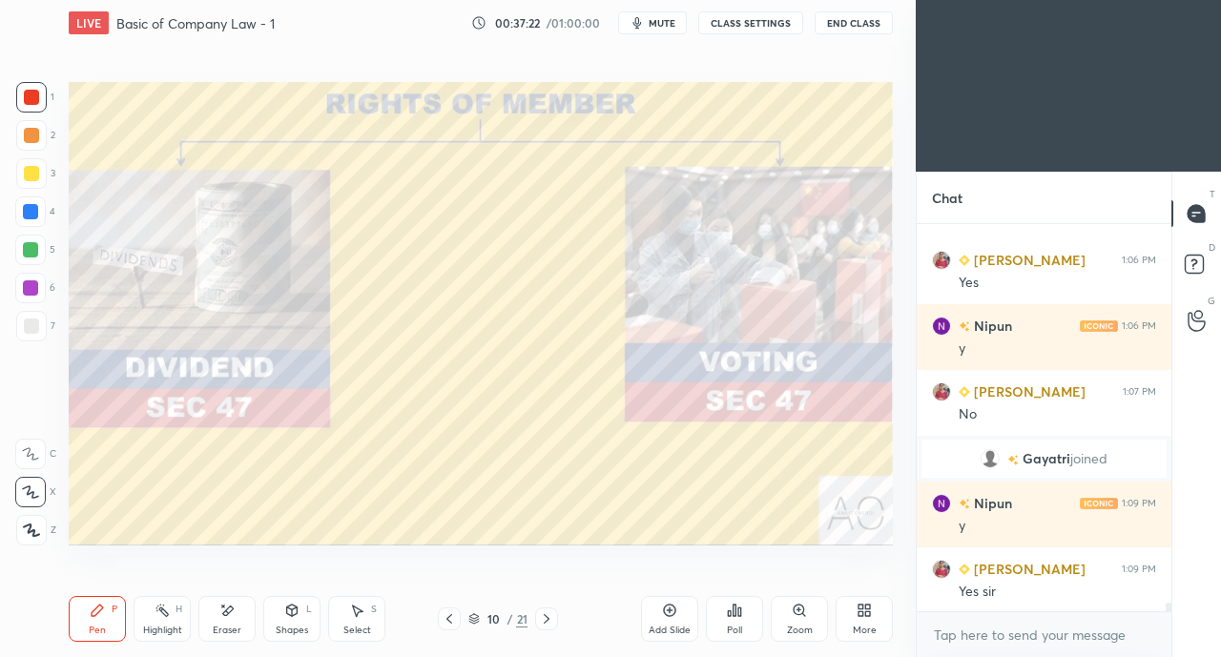
click at [556, 619] on div at bounding box center [546, 618] width 23 height 23
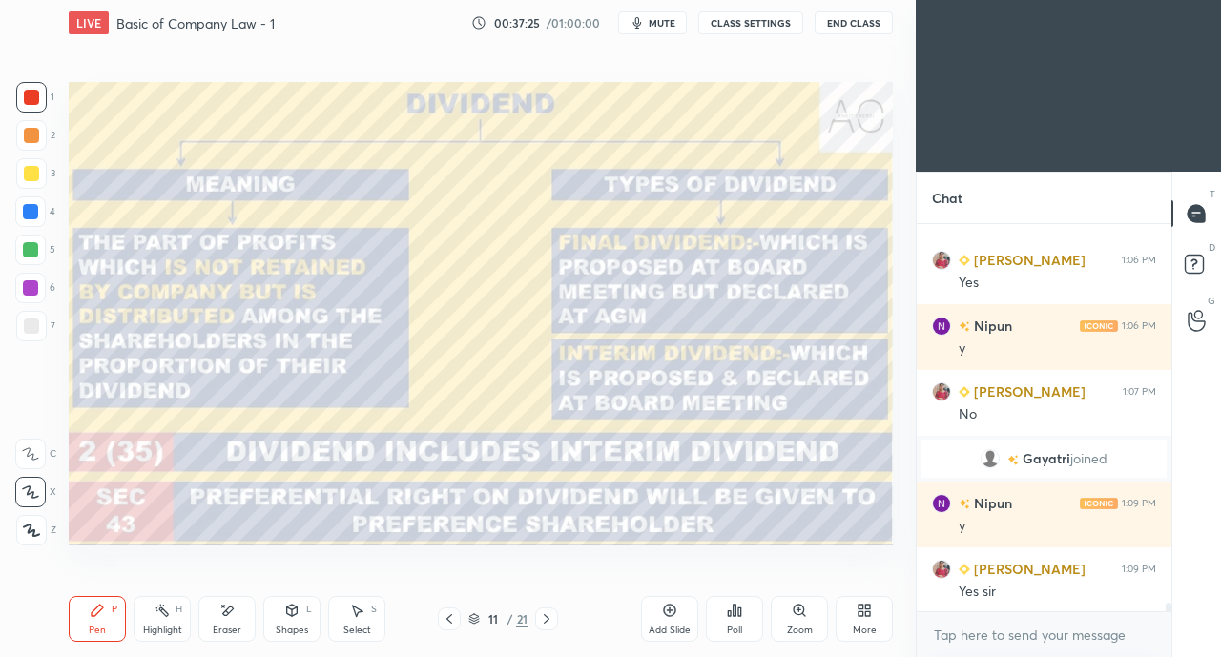
click at [448, 619] on icon at bounding box center [449, 618] width 15 height 15
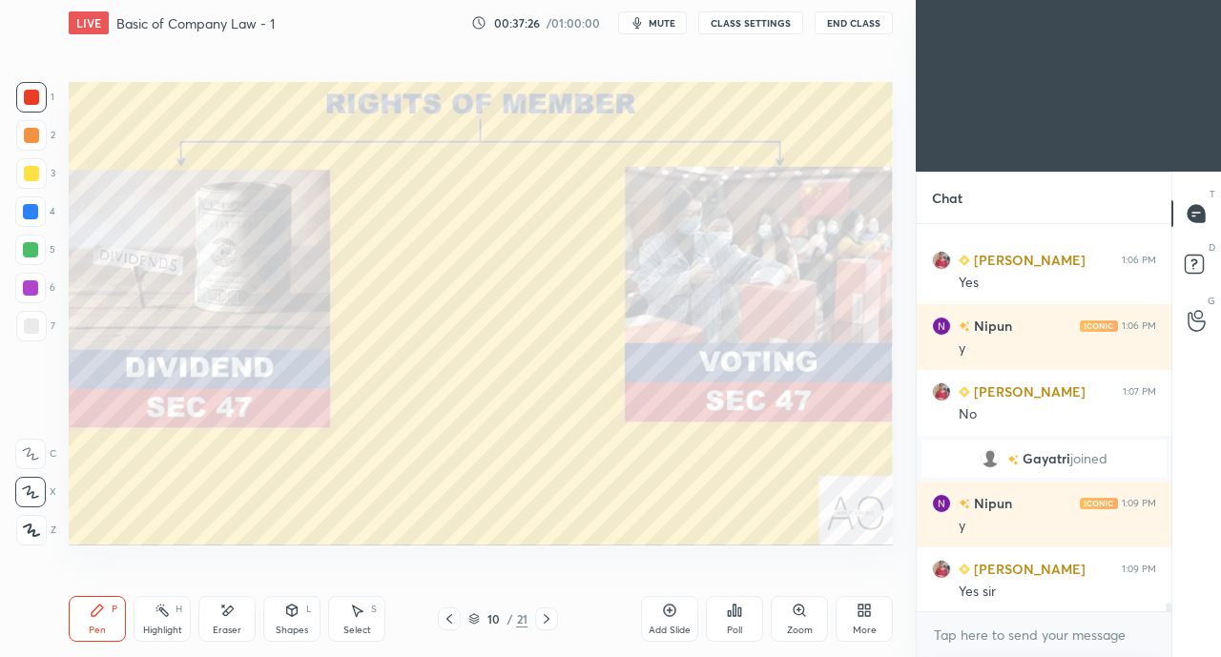
click at [452, 624] on icon at bounding box center [449, 618] width 15 height 15
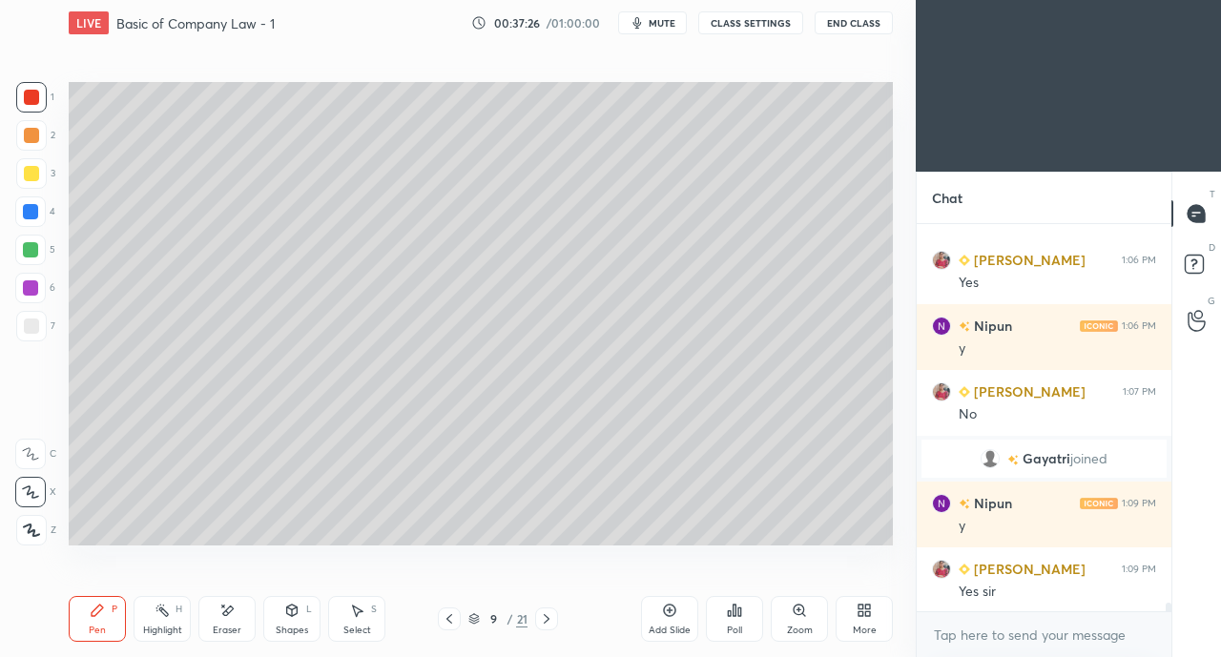
click at [448, 619] on icon at bounding box center [449, 618] width 15 height 15
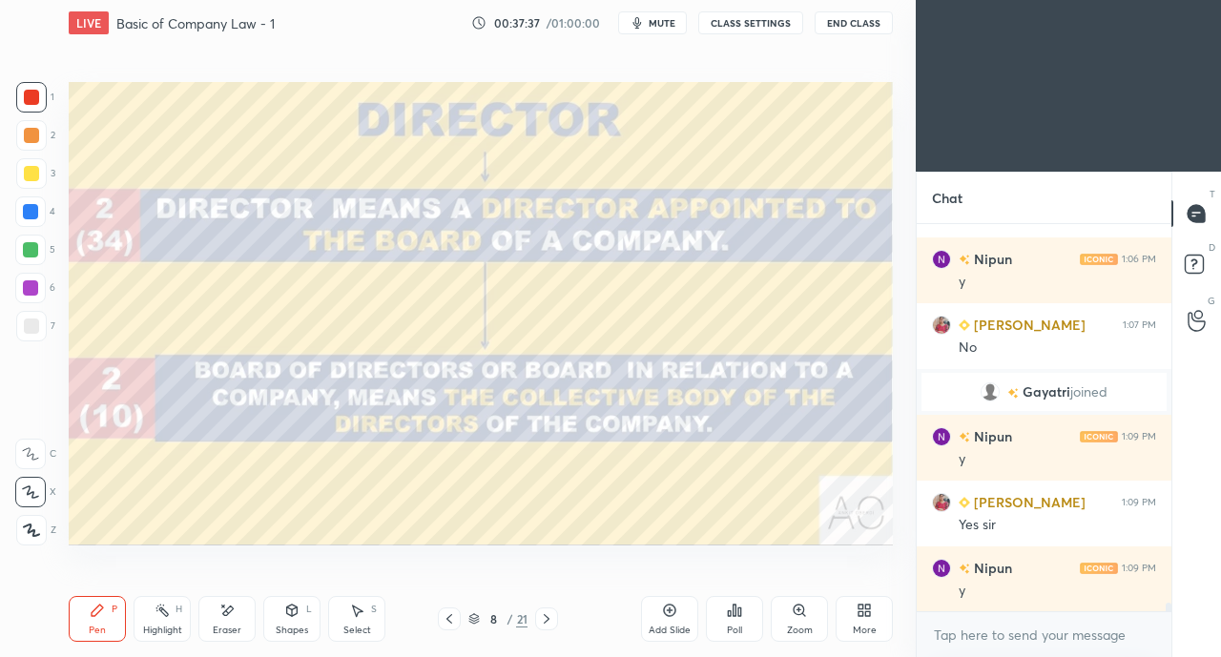
scroll to position [17995, 0]
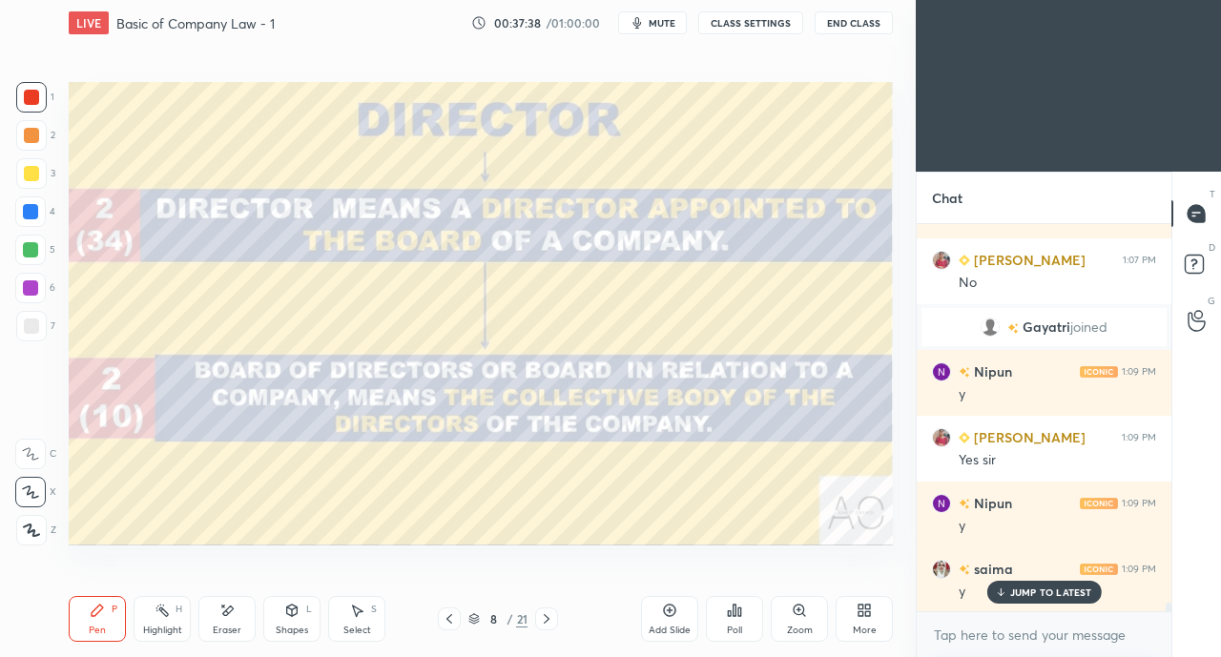
click at [1022, 595] on p "JUMP TO LATEST" at bounding box center [1051, 591] width 82 height 11
click at [546, 621] on icon at bounding box center [547, 619] width 6 height 10
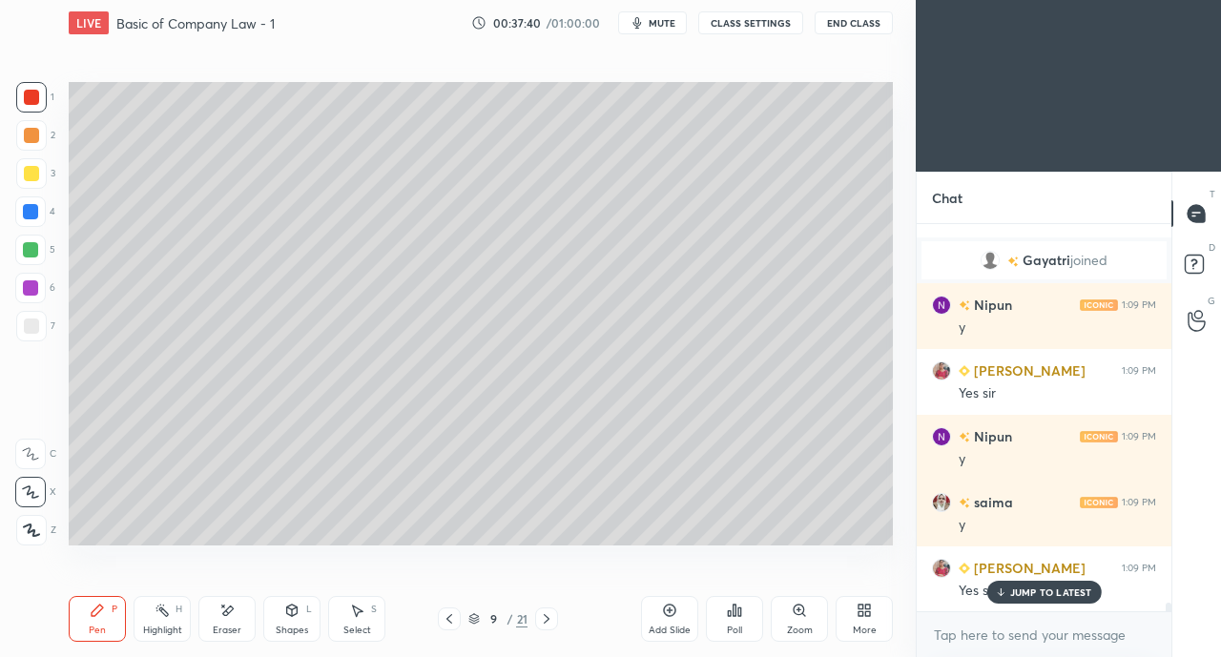
scroll to position [18126, 0]
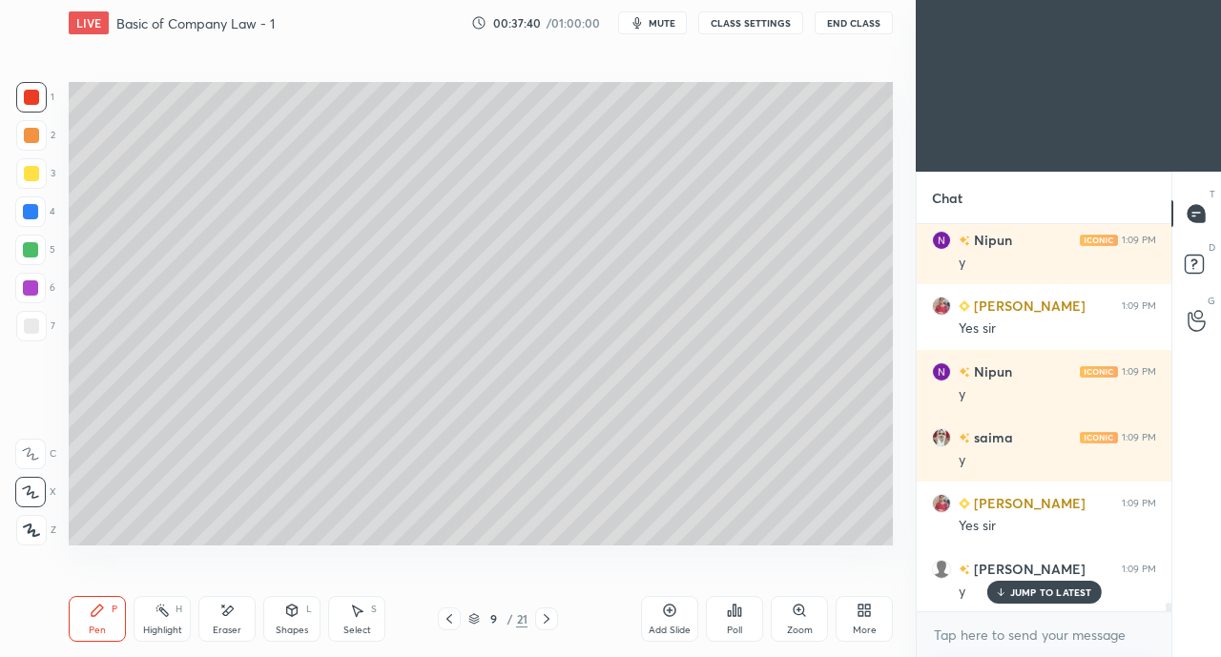
click at [668, 617] on icon at bounding box center [670, 611] width 12 height 12
click at [33, 178] on div at bounding box center [31, 173] width 15 height 15
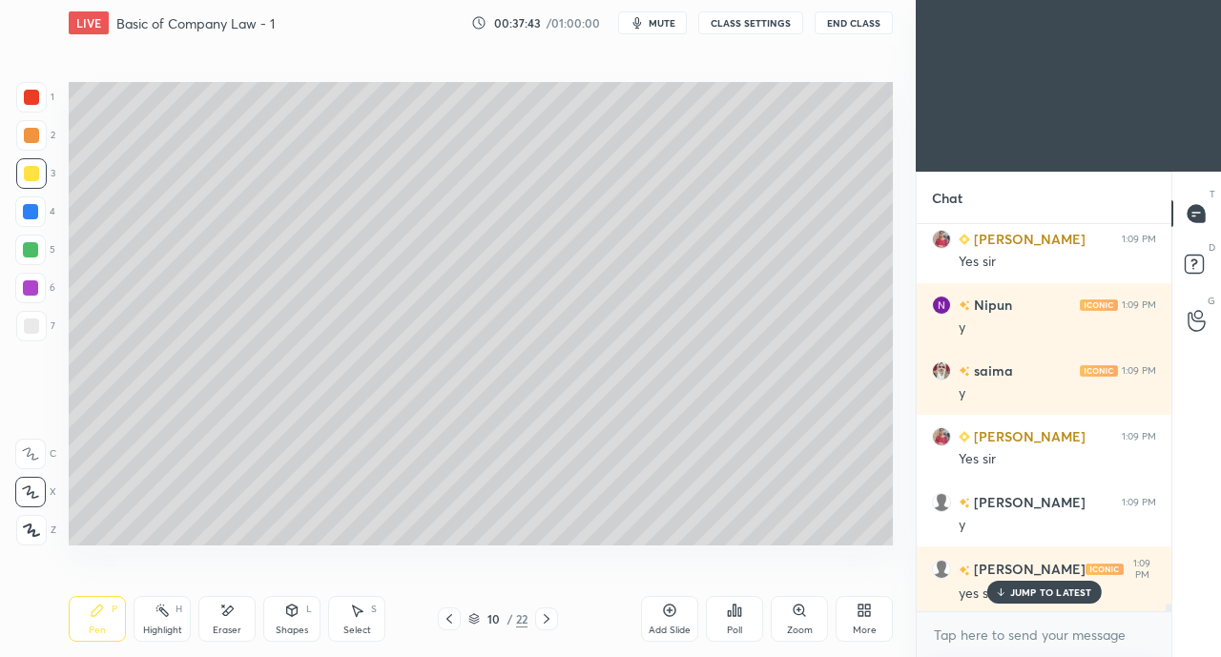
scroll to position [18258, 0]
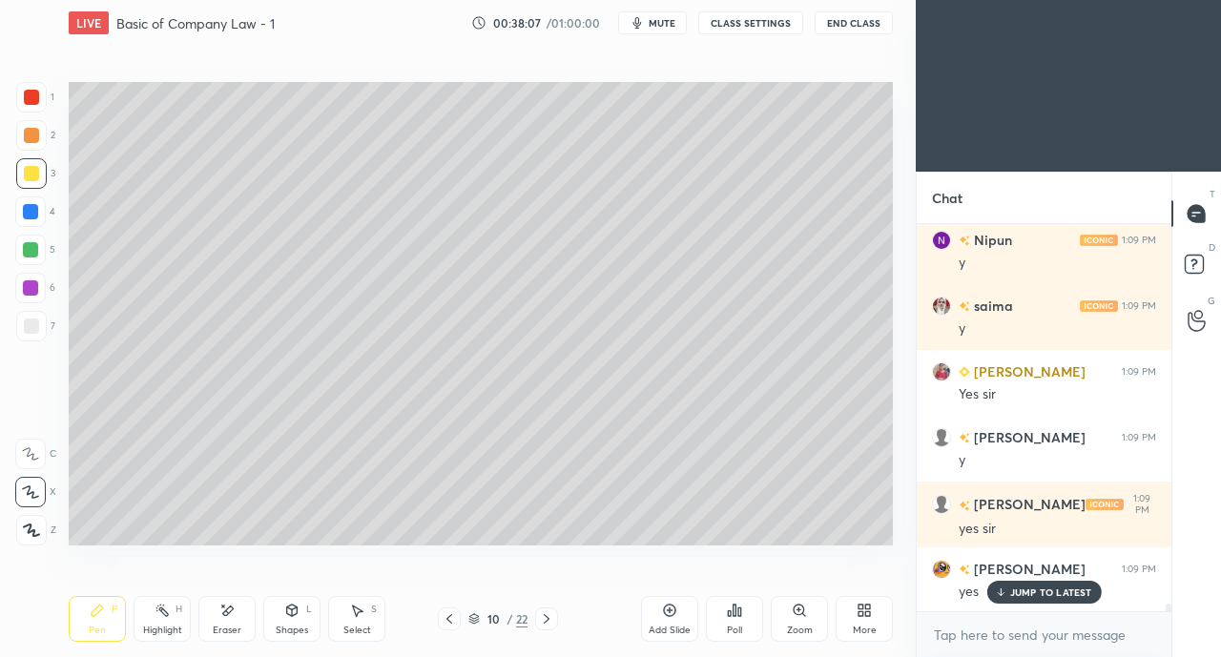
click at [34, 329] on div at bounding box center [31, 326] width 15 height 15
click at [30, 178] on div at bounding box center [31, 173] width 15 height 15
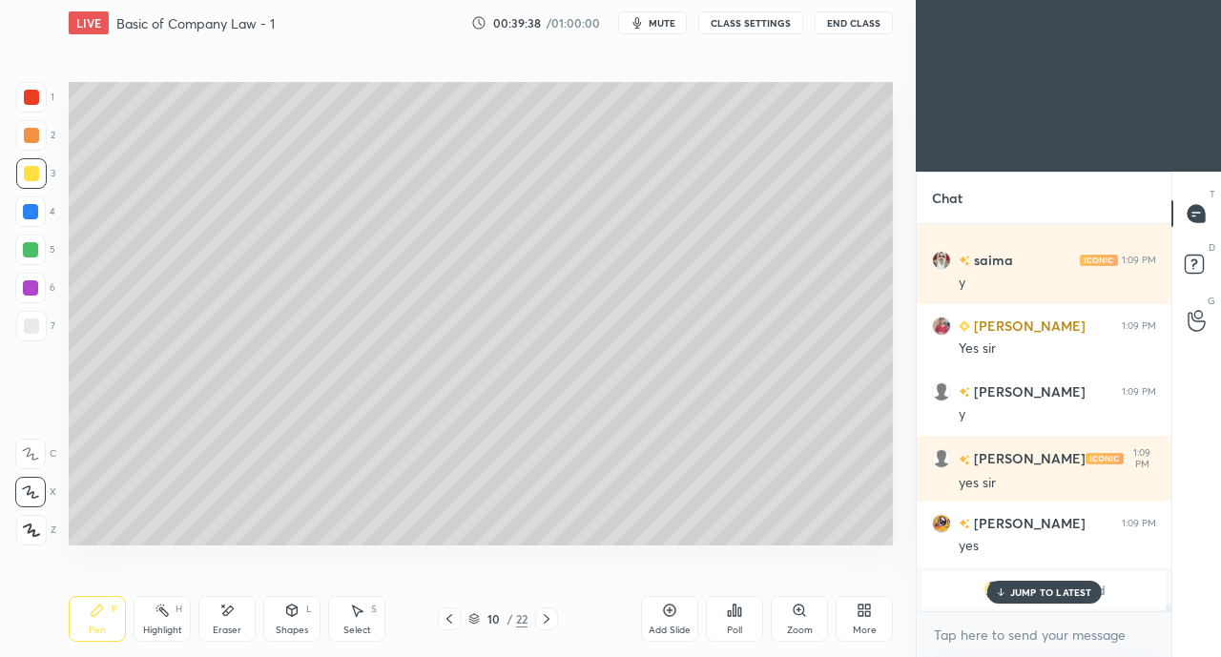
click at [1028, 595] on p "JUMP TO LATEST" at bounding box center [1051, 591] width 82 height 11
click at [35, 328] on div at bounding box center [31, 326] width 15 height 15
click at [36, 180] on div at bounding box center [31, 173] width 31 height 31
click at [229, 606] on icon at bounding box center [226, 611] width 15 height 16
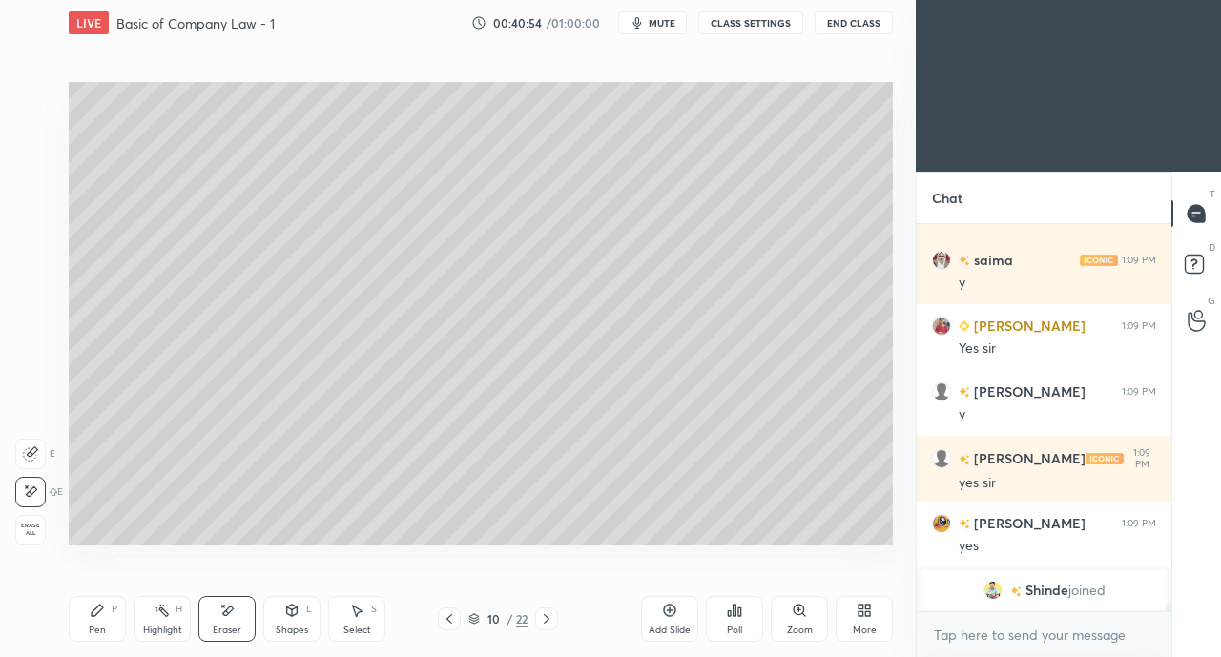
click at [115, 625] on div "Pen P" at bounding box center [97, 619] width 57 height 46
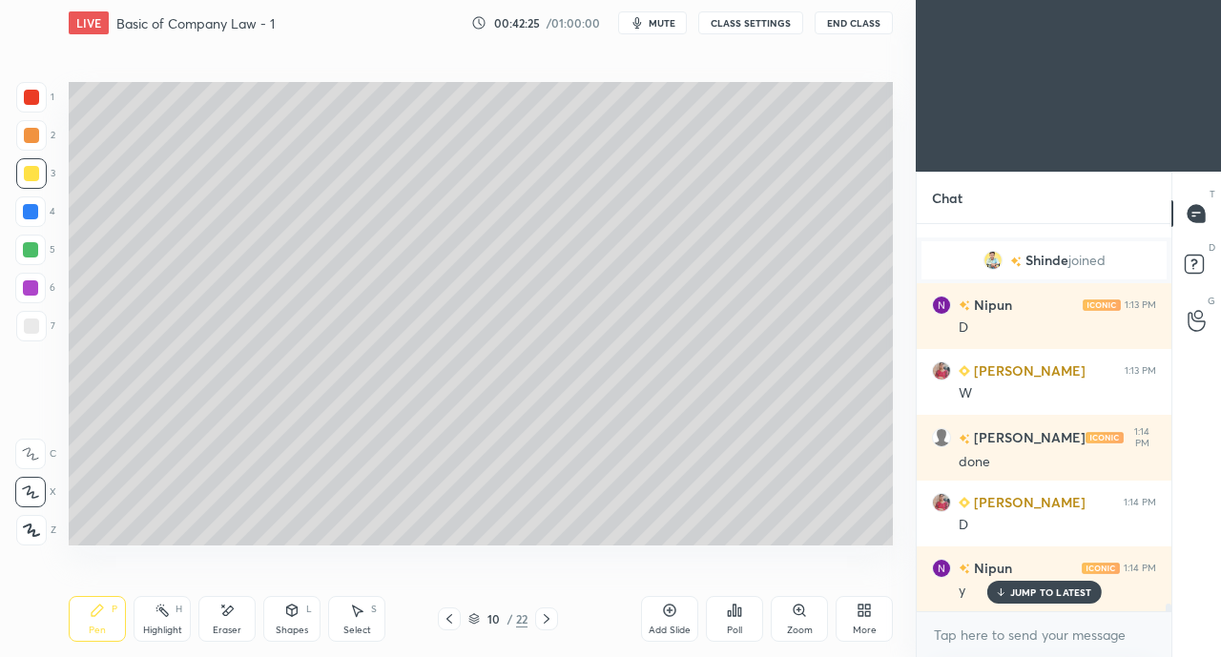
scroll to position [18698, 0]
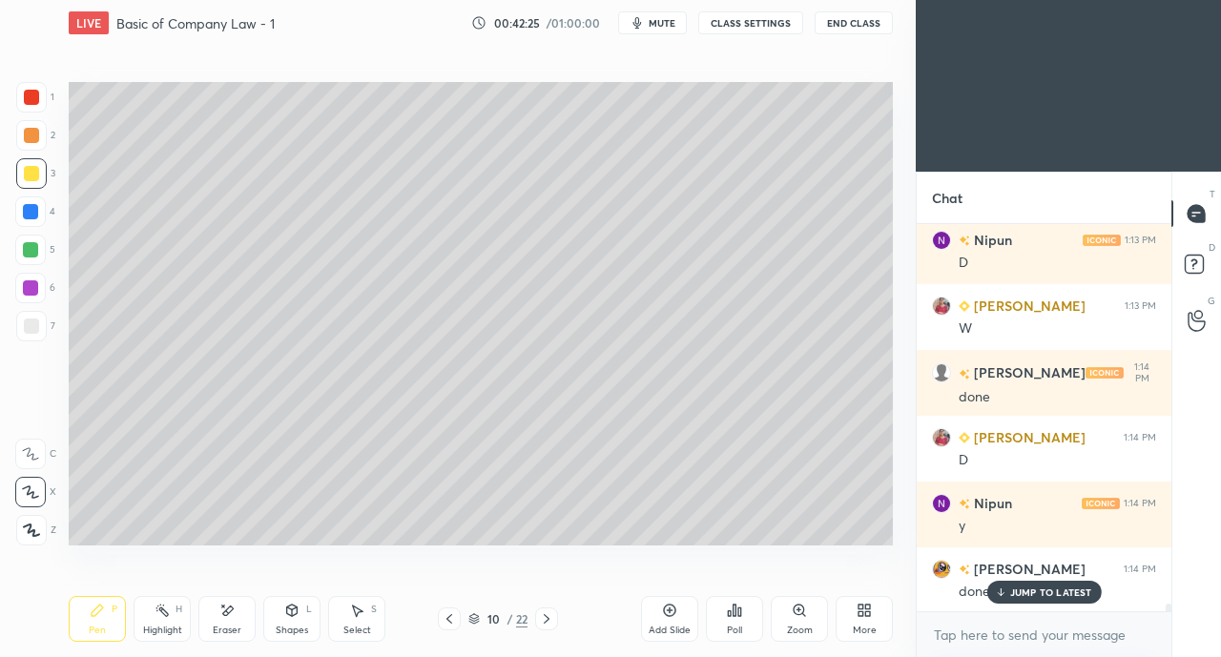
click at [444, 624] on icon at bounding box center [449, 618] width 15 height 15
click at [442, 618] on icon at bounding box center [449, 618] width 15 height 15
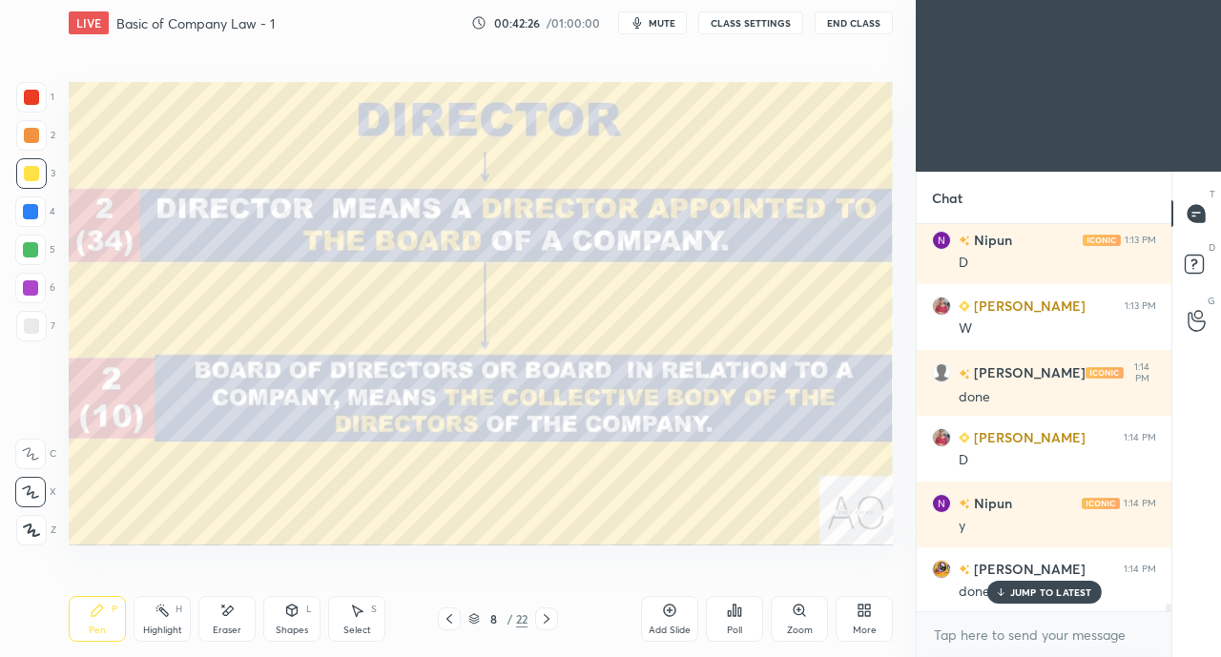
click at [448, 619] on icon at bounding box center [449, 618] width 15 height 15
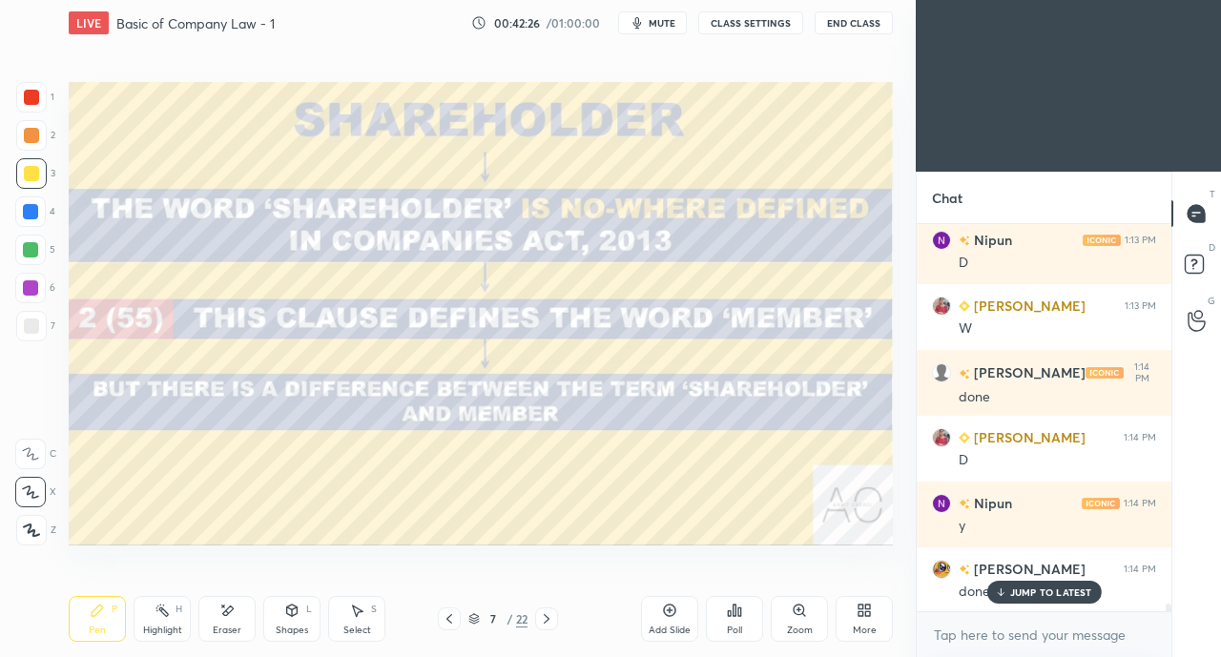
click at [442, 619] on icon at bounding box center [449, 618] width 15 height 15
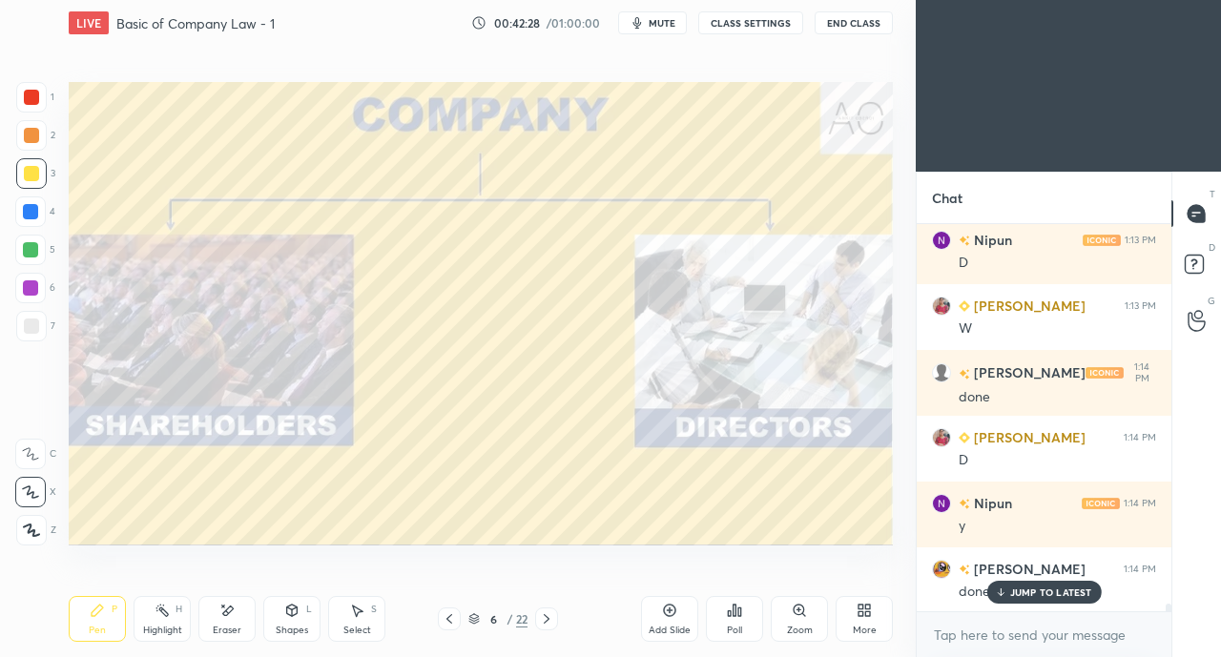
click at [546, 619] on icon at bounding box center [546, 618] width 15 height 15
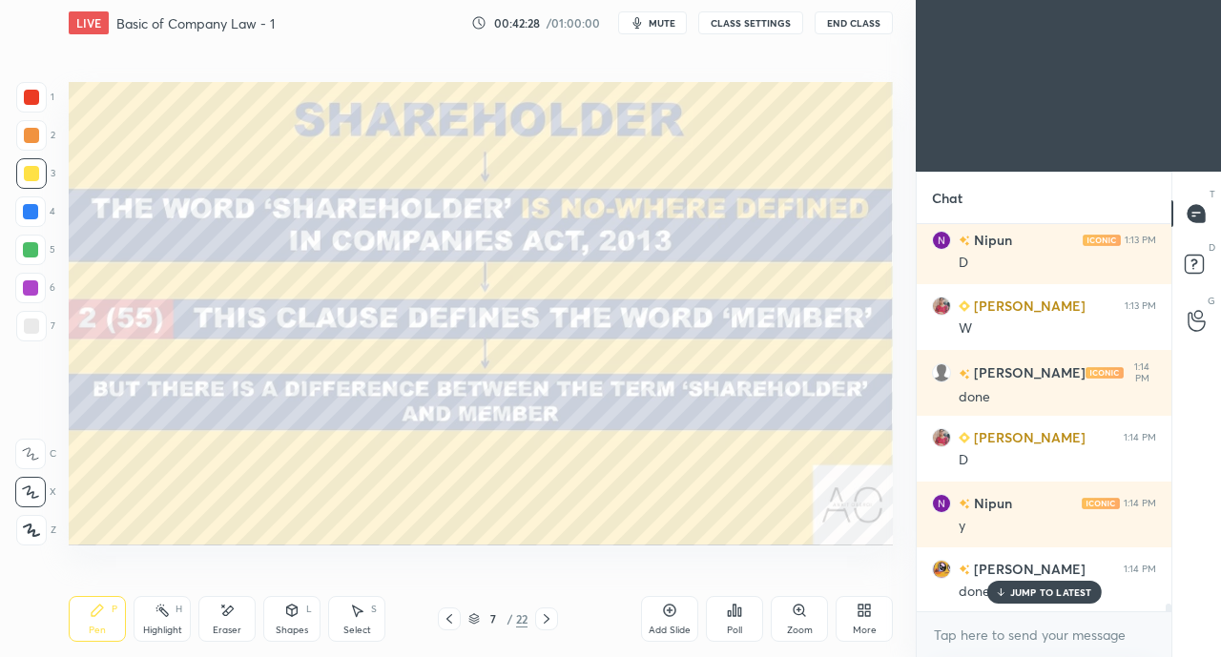
scroll to position [18765, 0]
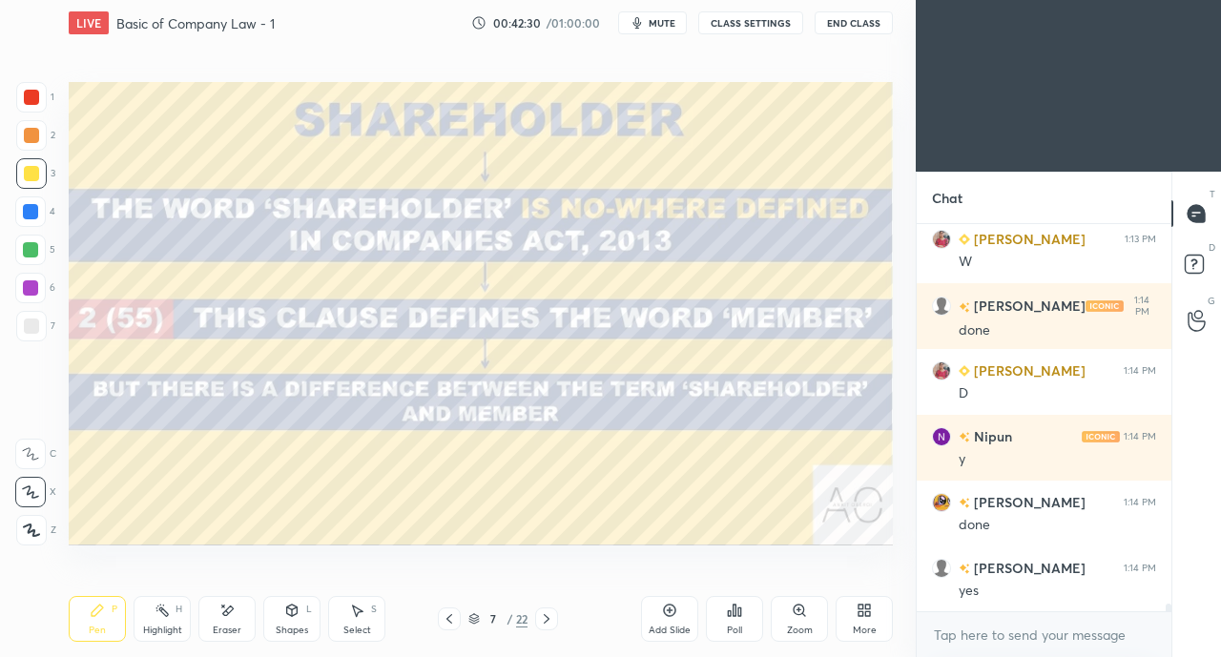
click at [553, 619] on icon at bounding box center [546, 618] width 15 height 15
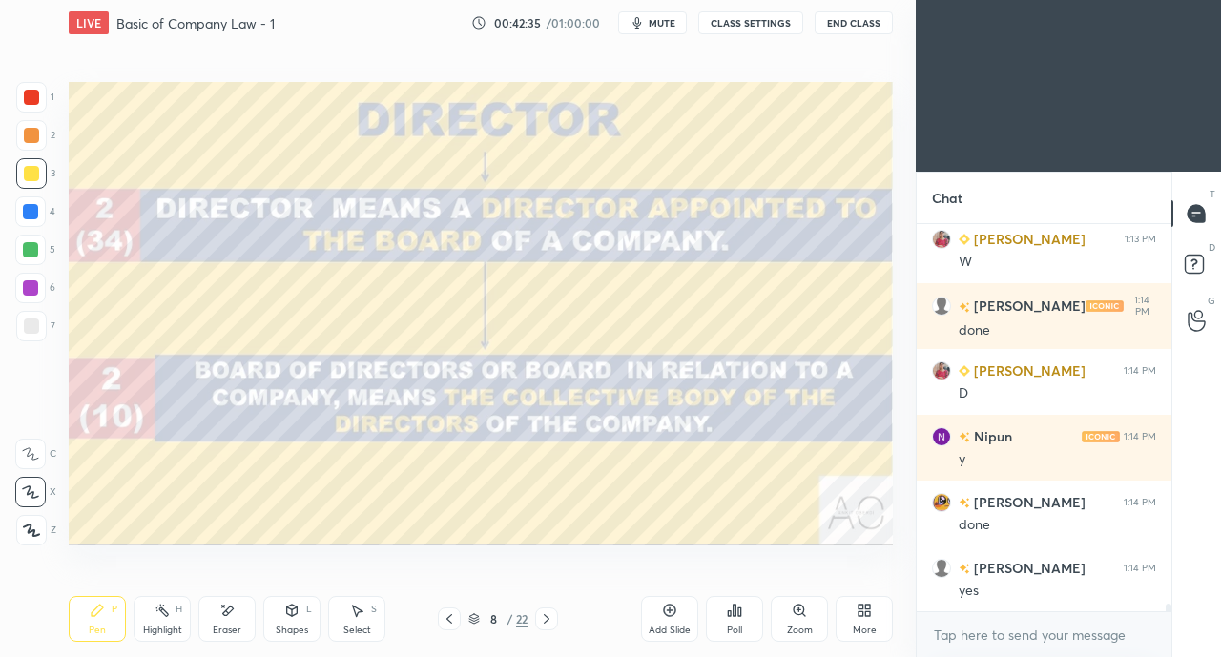
click at [550, 619] on icon at bounding box center [546, 618] width 15 height 15
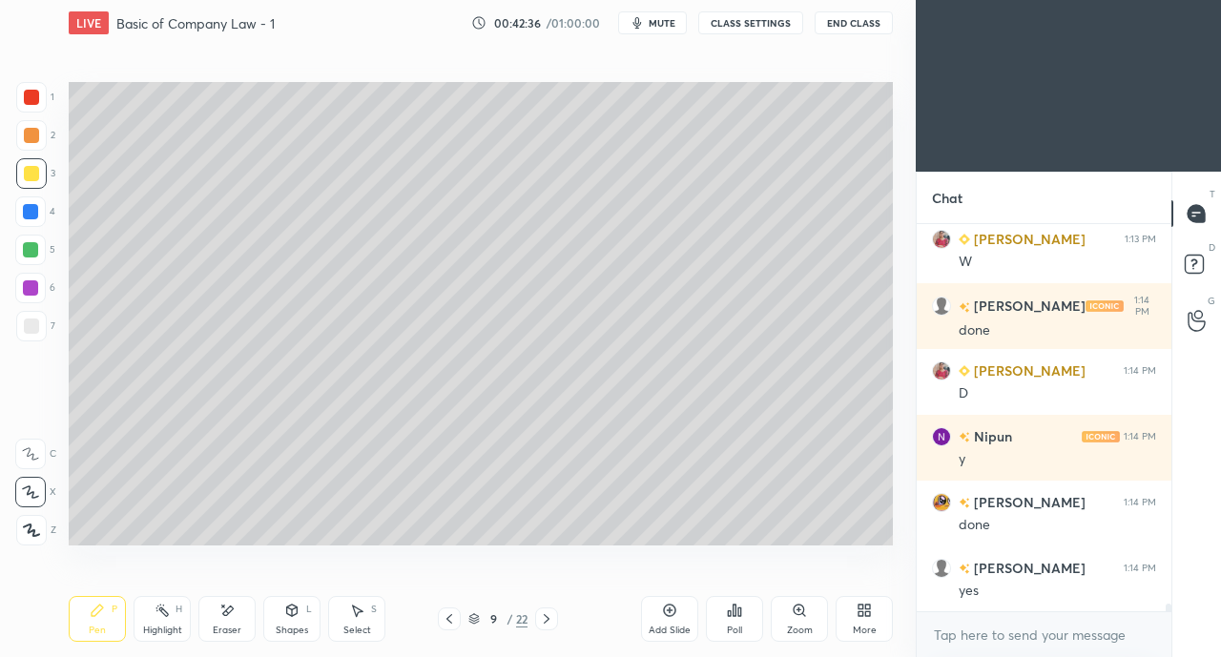
click at [556, 619] on div at bounding box center [546, 618] width 23 height 23
click at [546, 619] on icon at bounding box center [546, 618] width 15 height 15
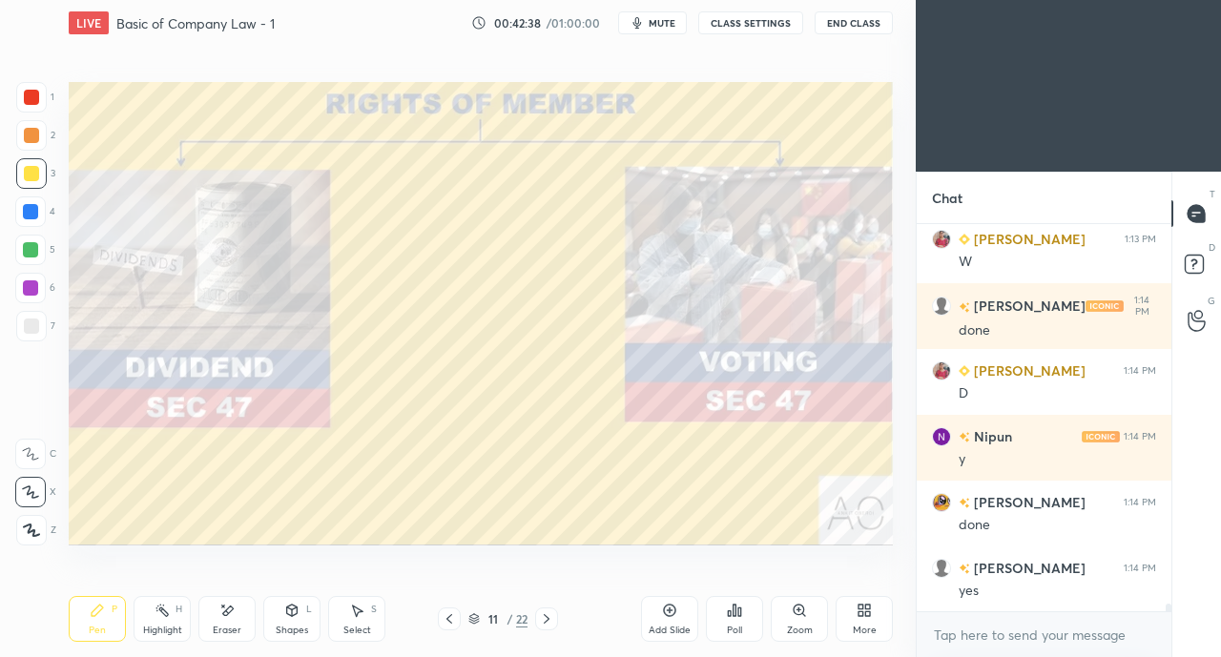
click at [448, 618] on icon at bounding box center [449, 618] width 15 height 15
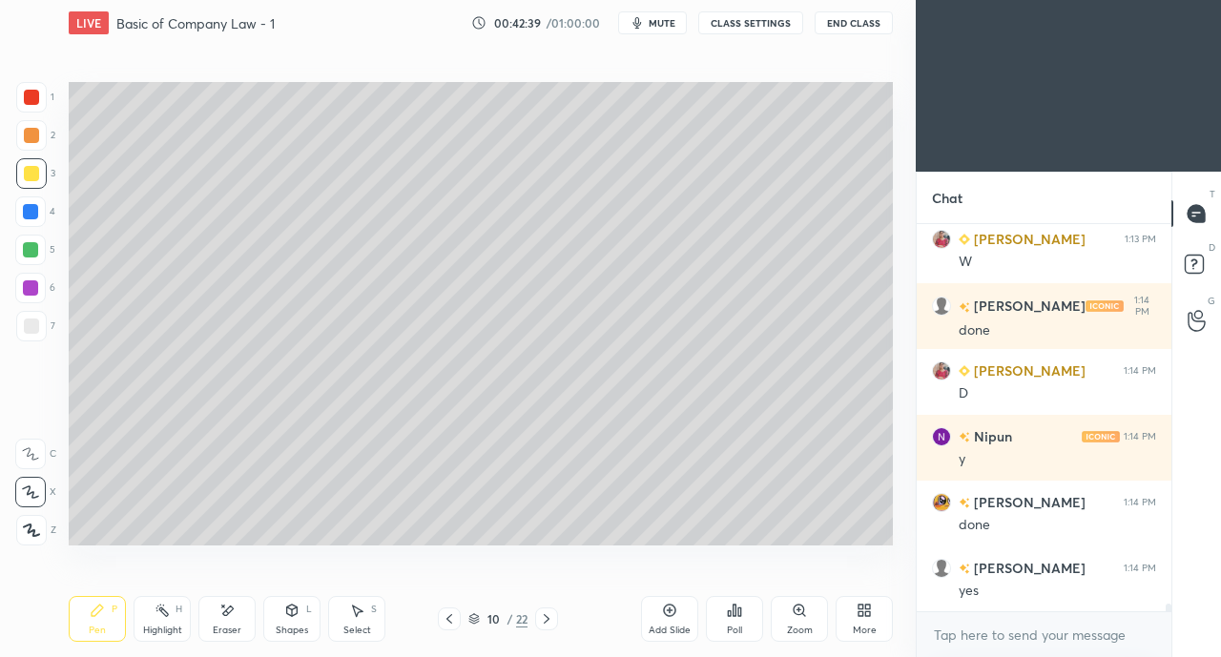
click at [454, 612] on icon at bounding box center [449, 618] width 15 height 15
click at [448, 619] on icon at bounding box center [449, 618] width 15 height 15
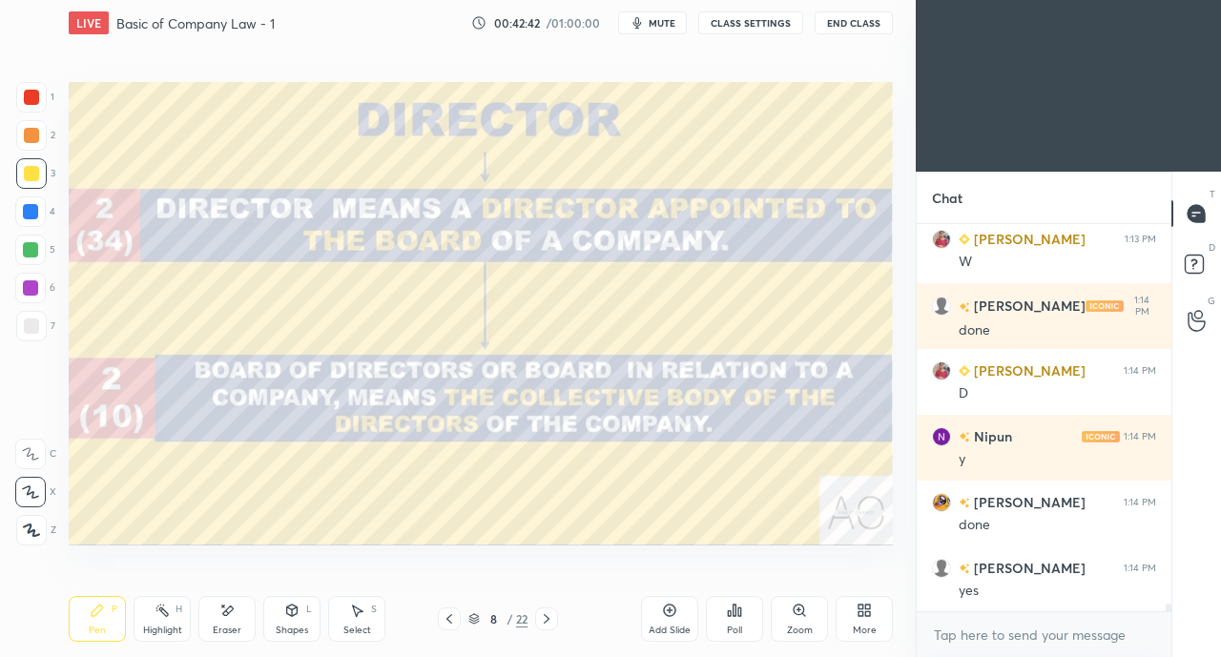
click at [29, 179] on div at bounding box center [31, 173] width 15 height 15
click at [31, 98] on div at bounding box center [31, 97] width 15 height 15
click at [446, 621] on icon at bounding box center [449, 618] width 15 height 15
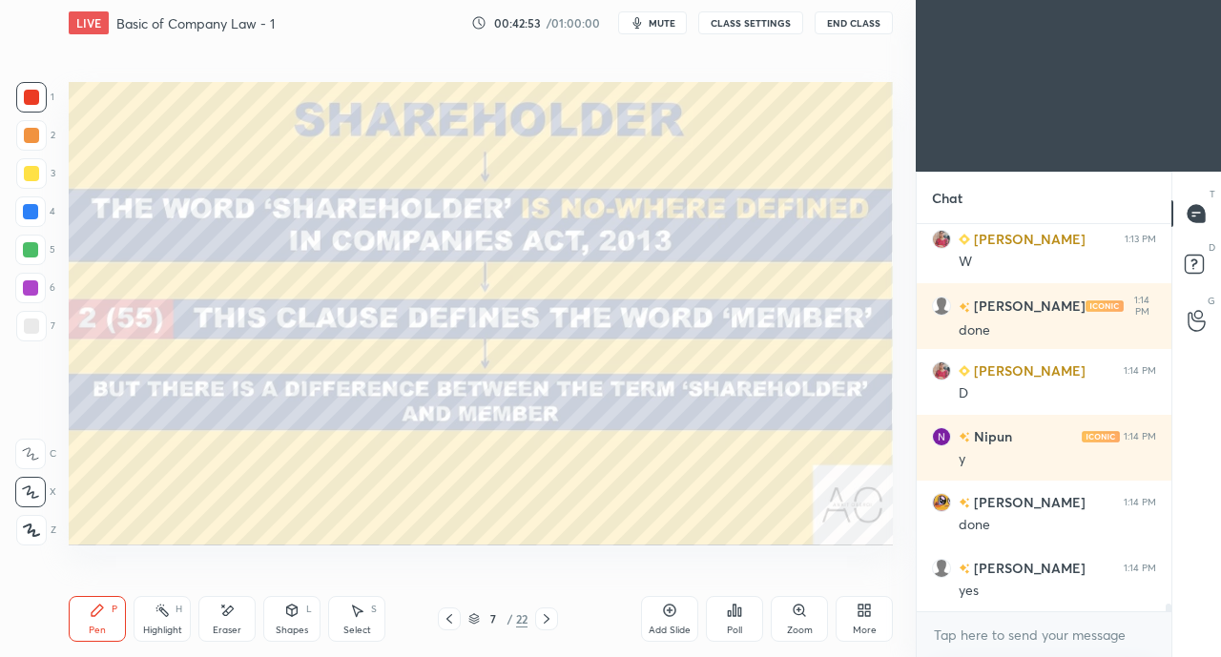
click at [446, 621] on icon at bounding box center [449, 618] width 15 height 15
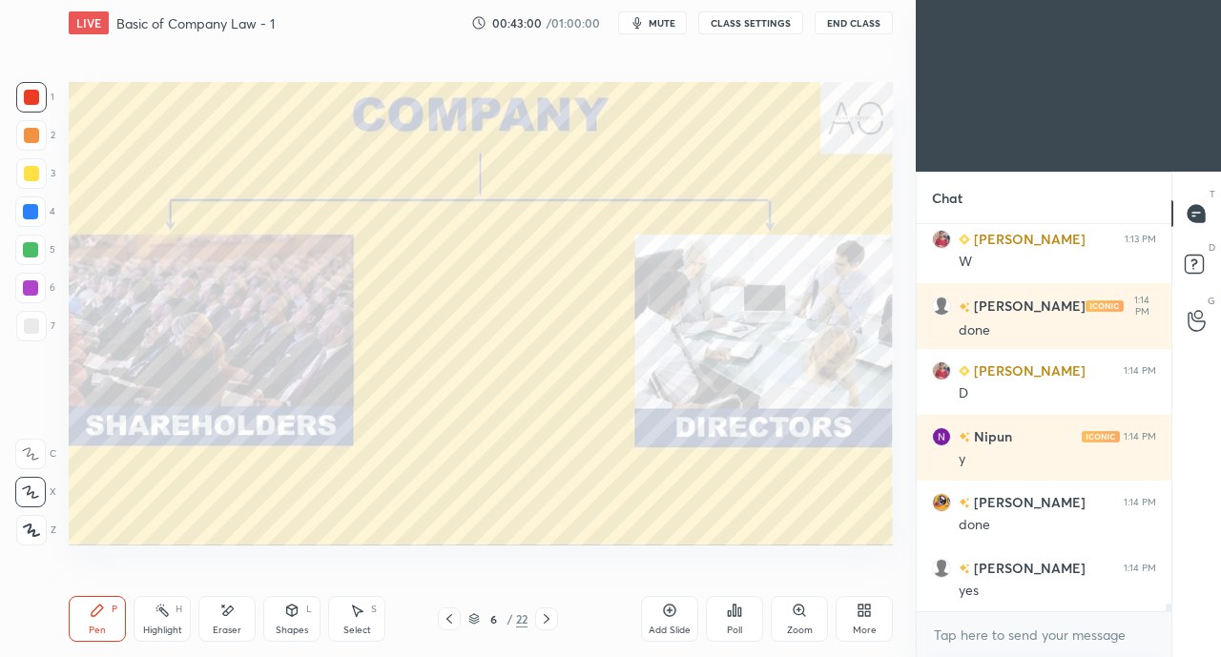
scroll to position [18830, 0]
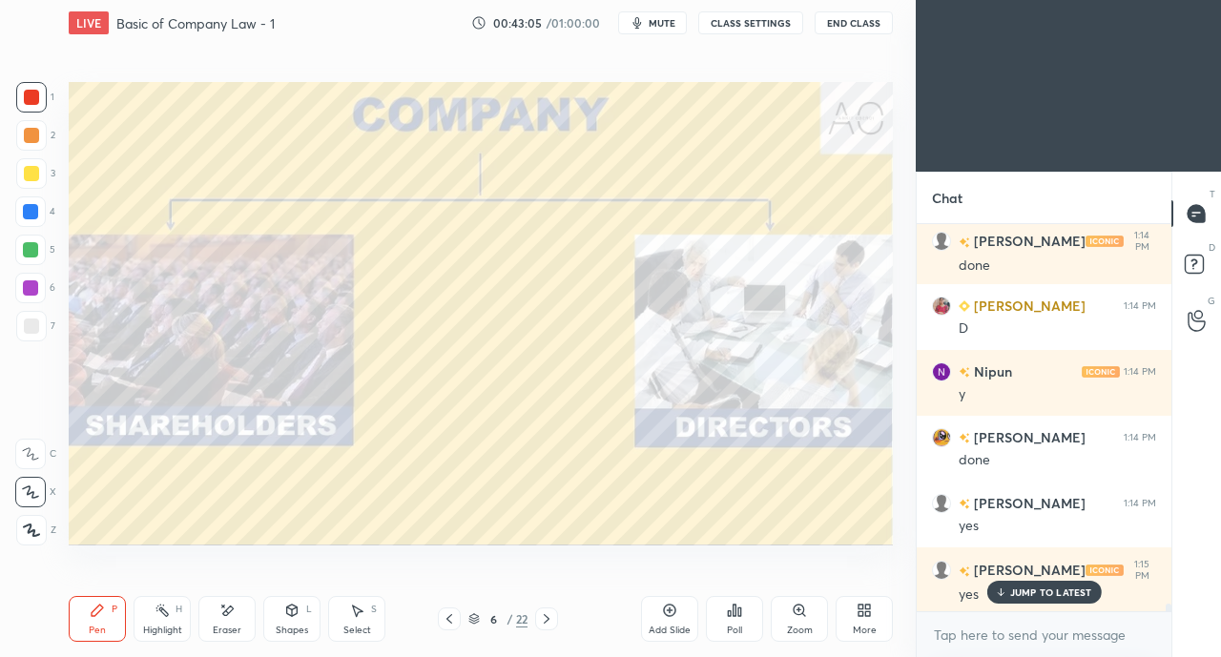
click at [550, 619] on icon at bounding box center [546, 618] width 15 height 15
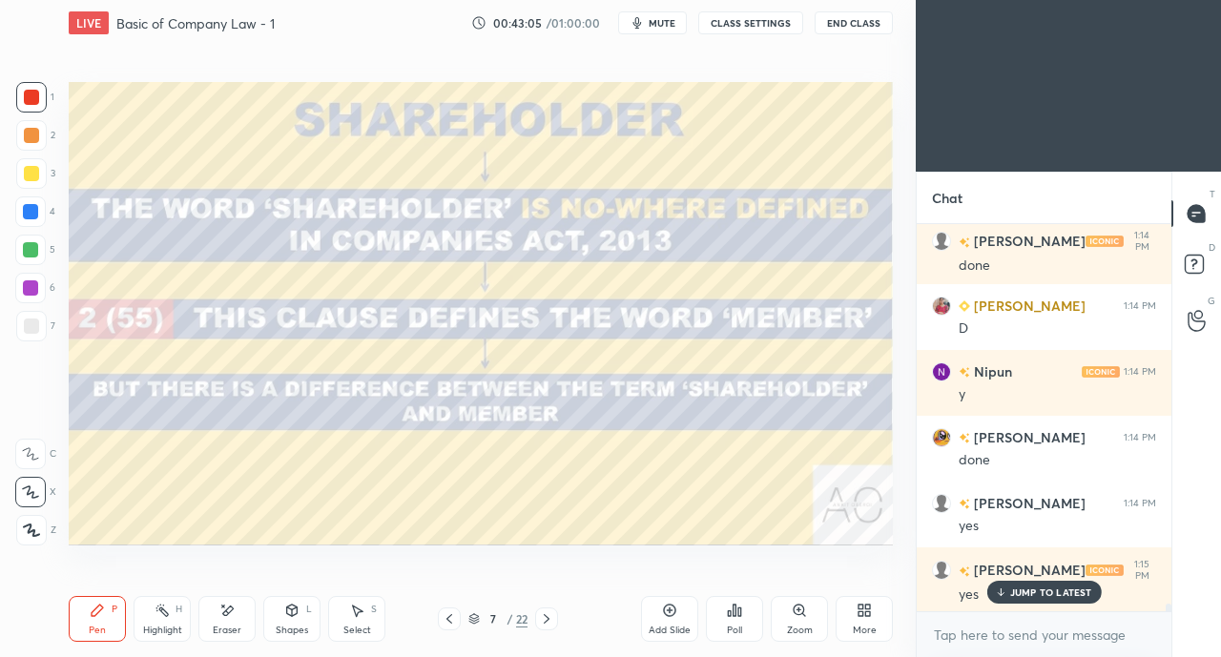
click at [549, 619] on icon at bounding box center [546, 618] width 15 height 15
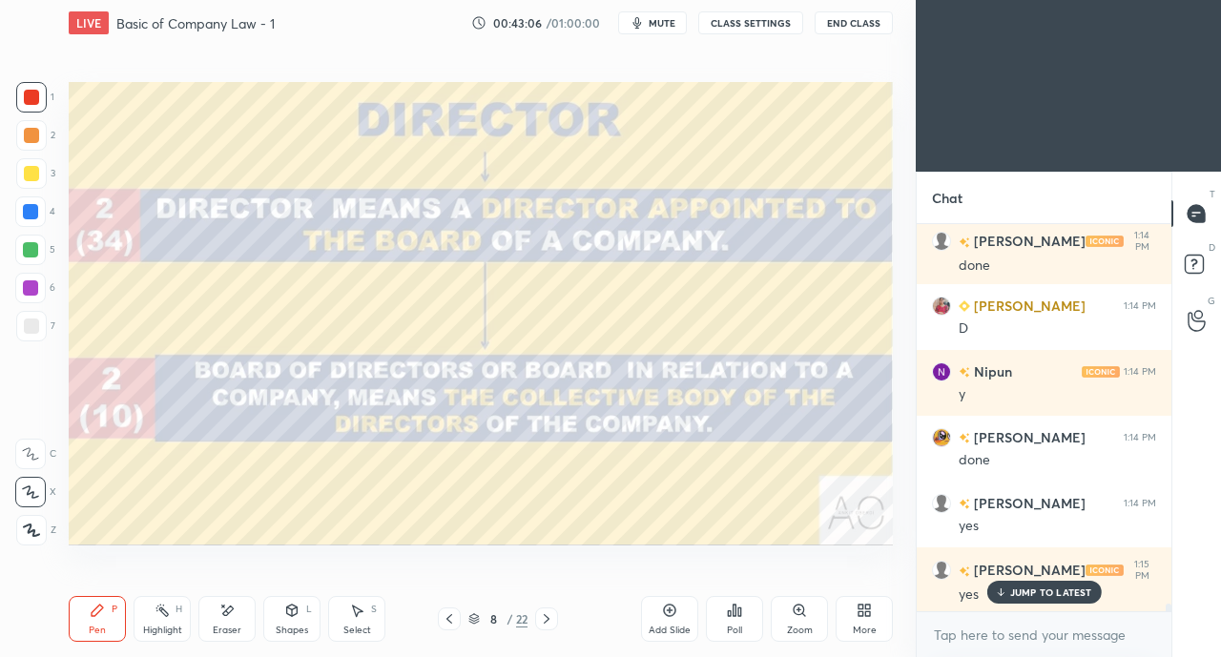
click at [548, 619] on icon at bounding box center [547, 619] width 6 height 10
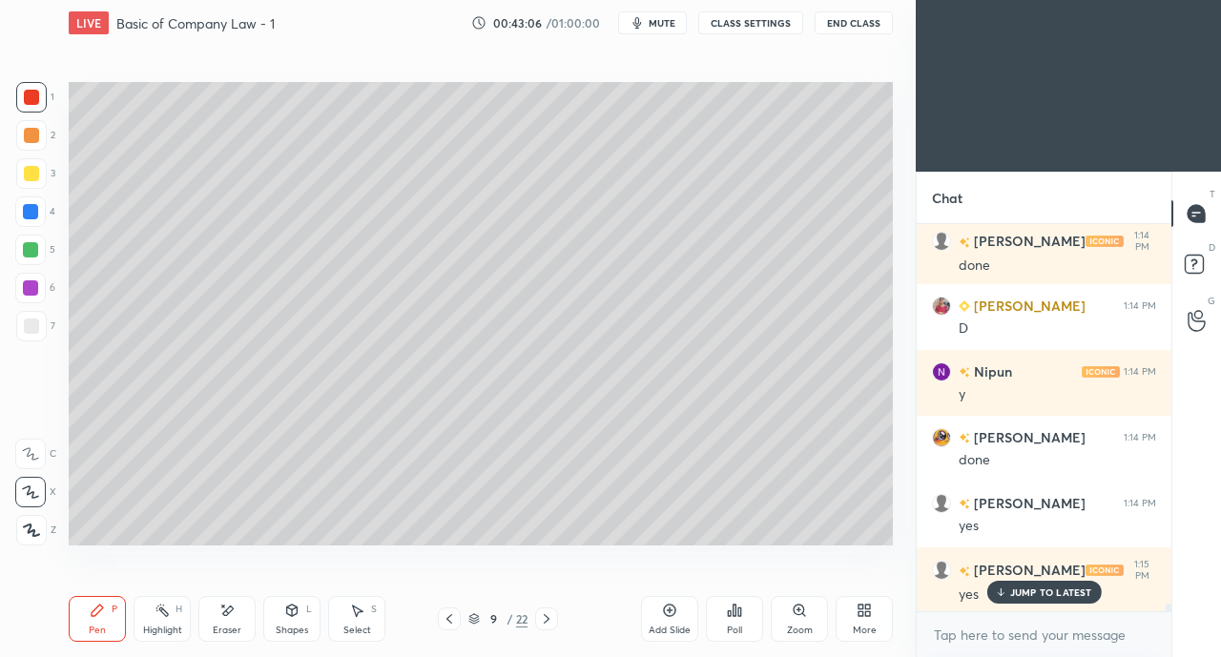
click at [549, 619] on icon at bounding box center [546, 618] width 15 height 15
click at [549, 617] on icon at bounding box center [546, 618] width 15 height 15
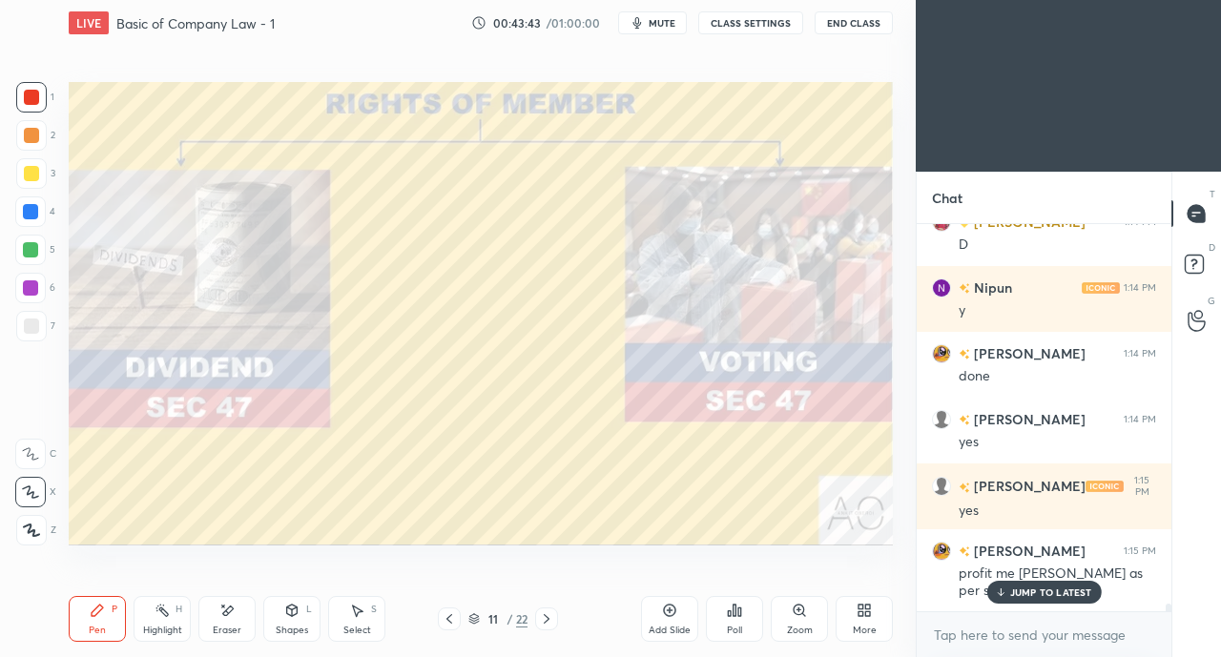
scroll to position [18996, 0]
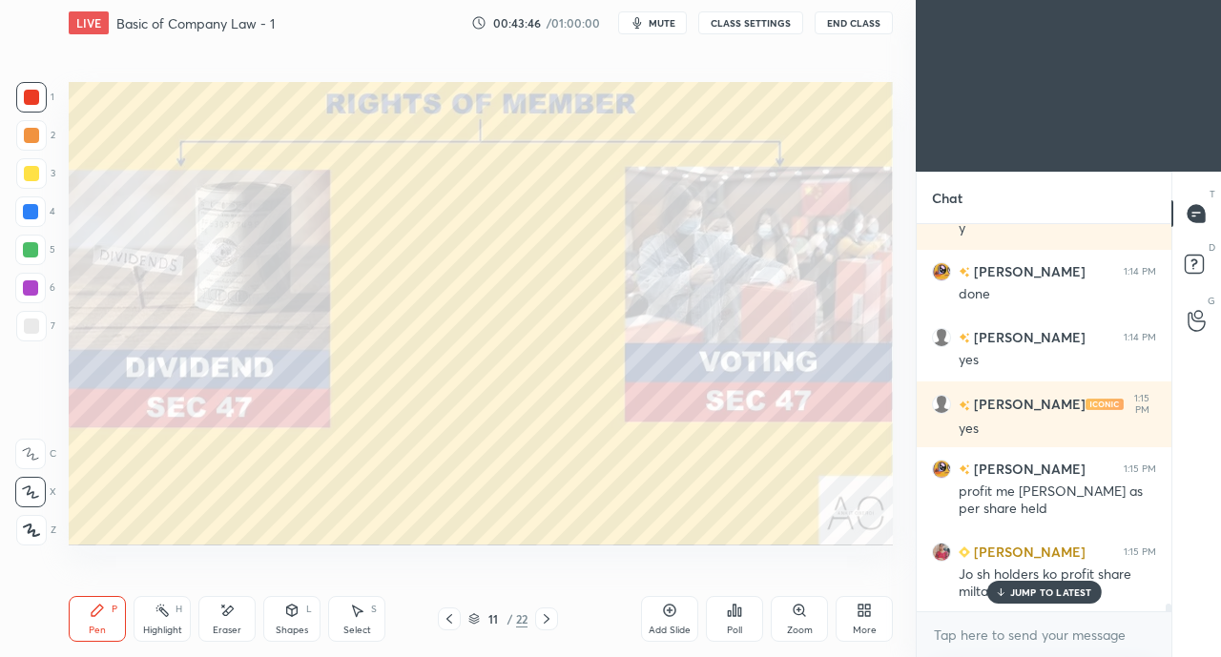
click at [1013, 591] on p "JUMP TO LATEST" at bounding box center [1051, 591] width 82 height 11
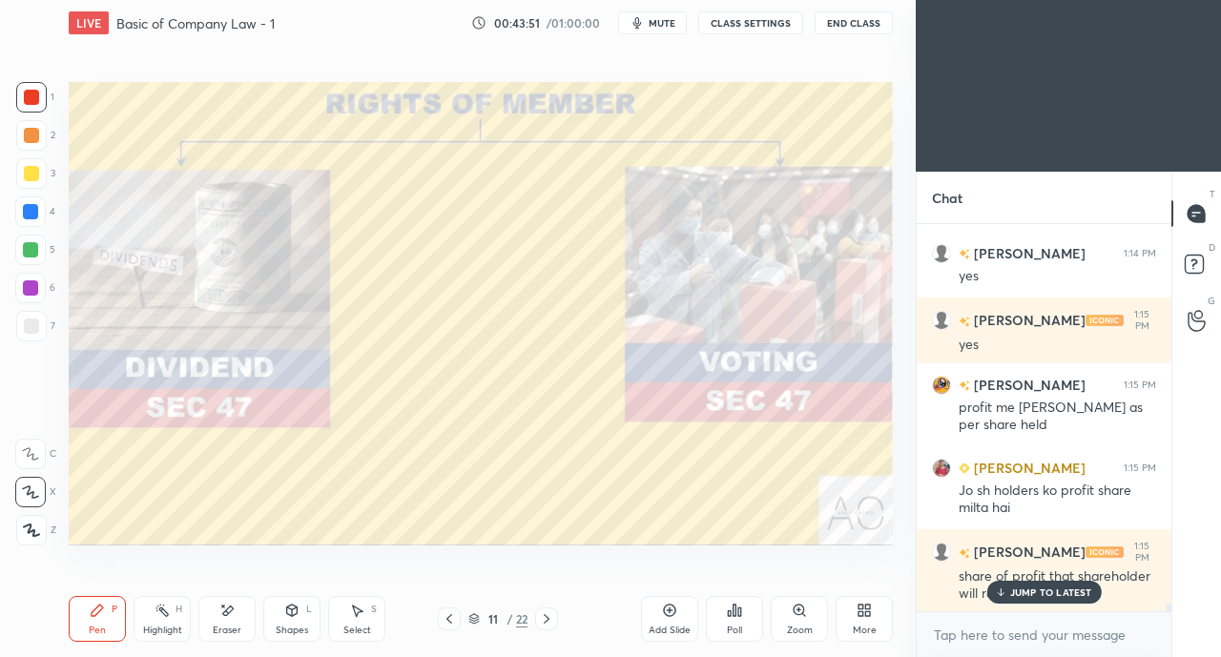
scroll to position [19145, 0]
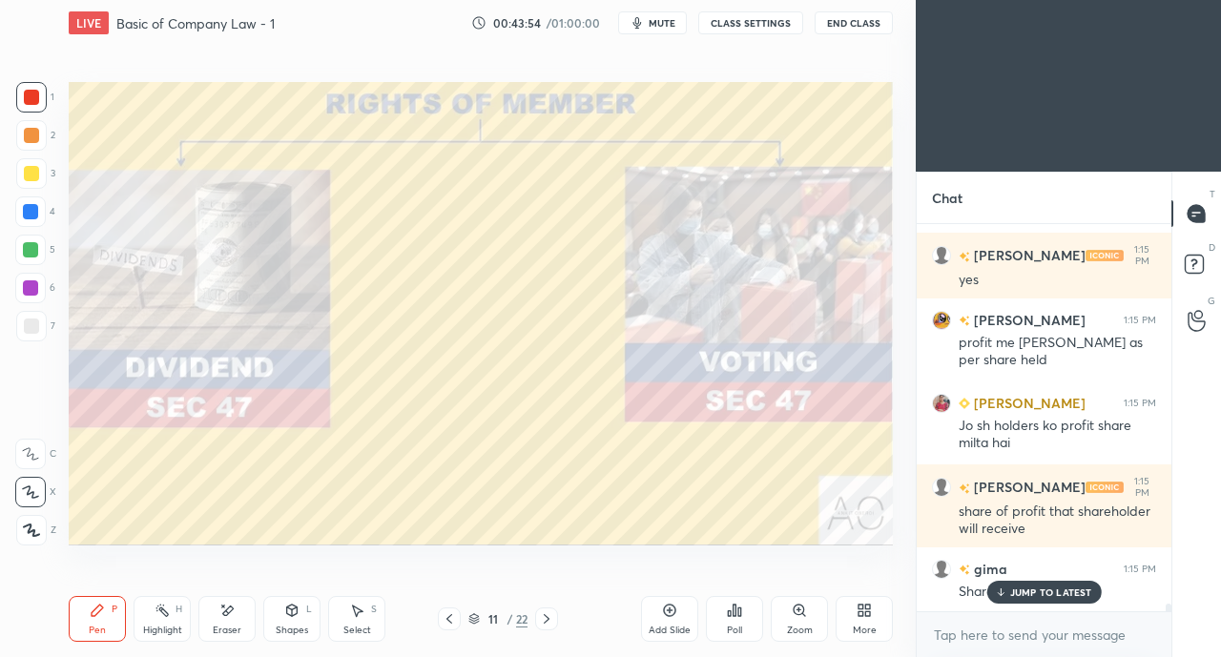
click at [1030, 591] on p "JUMP TO LATEST" at bounding box center [1051, 591] width 82 height 11
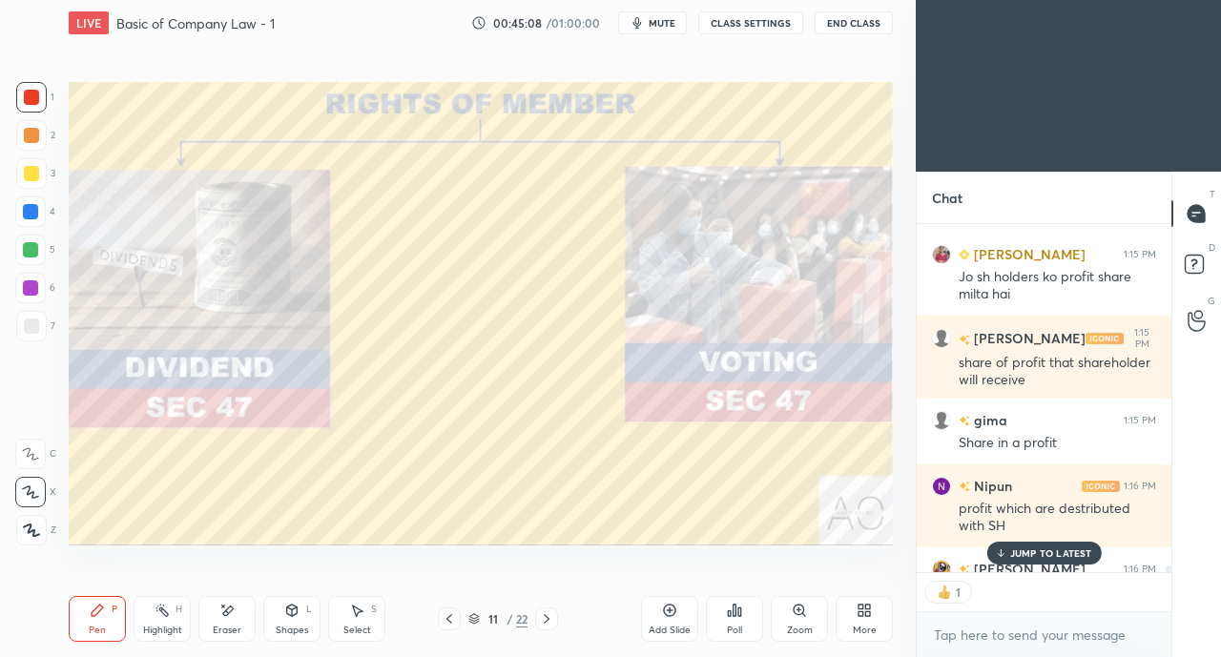
scroll to position [7, 6]
click at [309, 599] on div "Shapes L" at bounding box center [291, 619] width 57 height 46
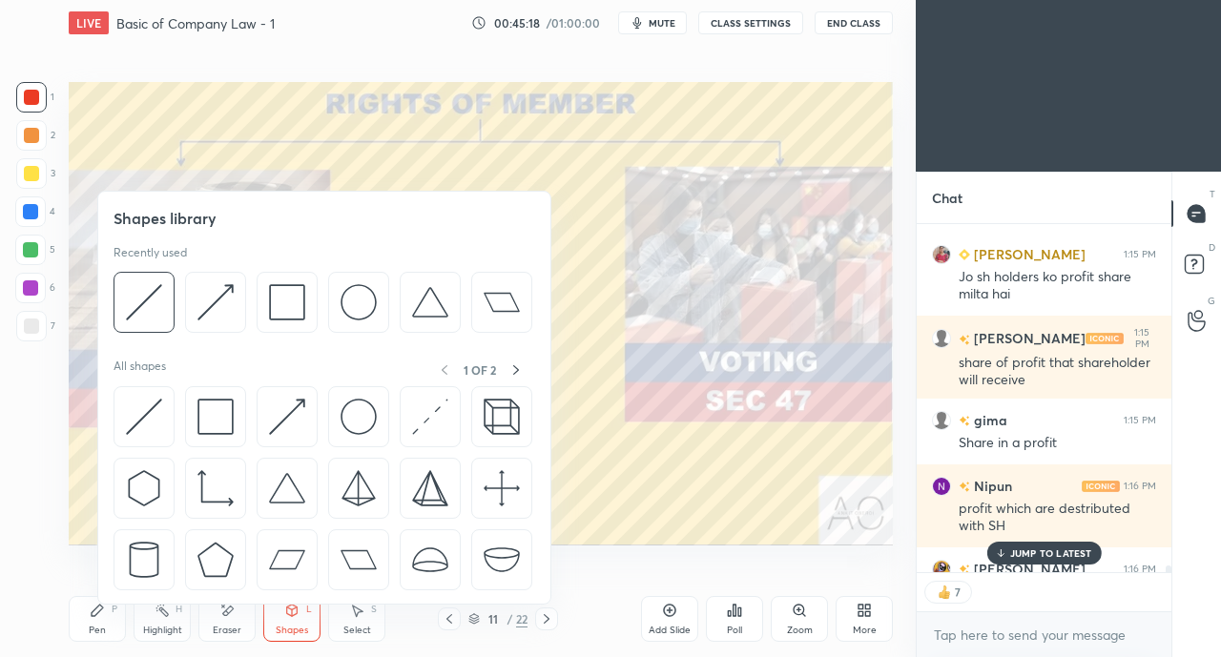
click at [606, 569] on div "Setting up your live class Poll for secs No correct answer Start poll" at bounding box center [480, 313] width 839 height 535
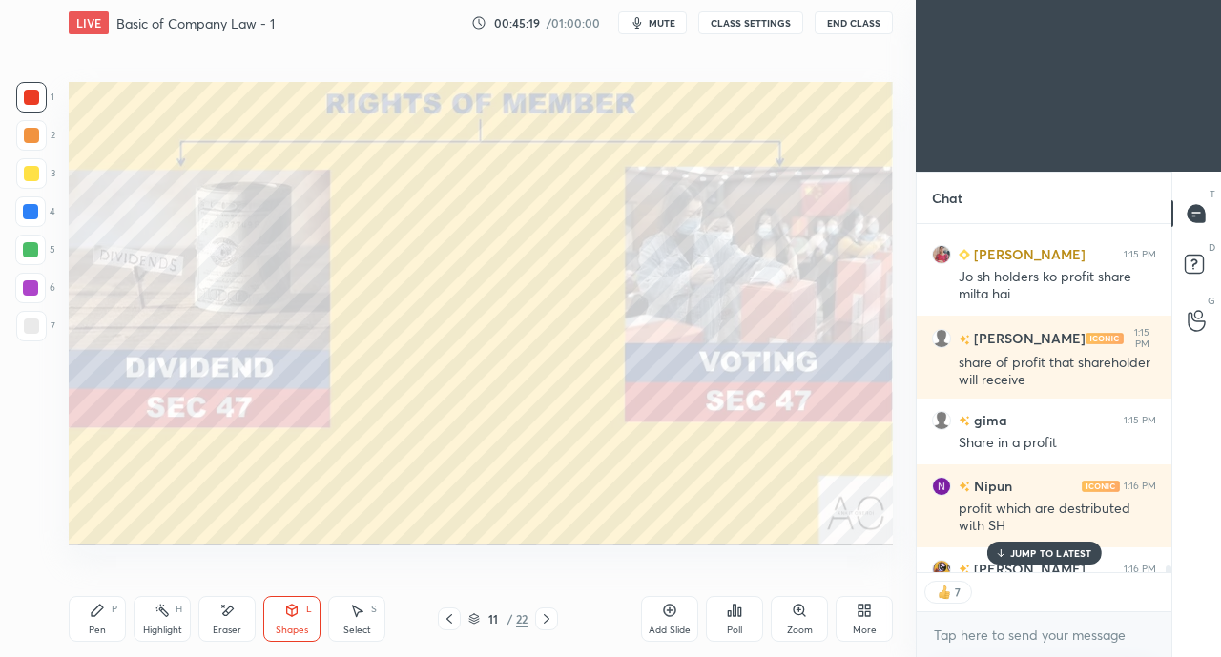
click at [103, 620] on div "Pen P" at bounding box center [97, 619] width 57 height 46
click at [1032, 555] on p "JUMP TO LATEST" at bounding box center [1051, 552] width 82 height 11
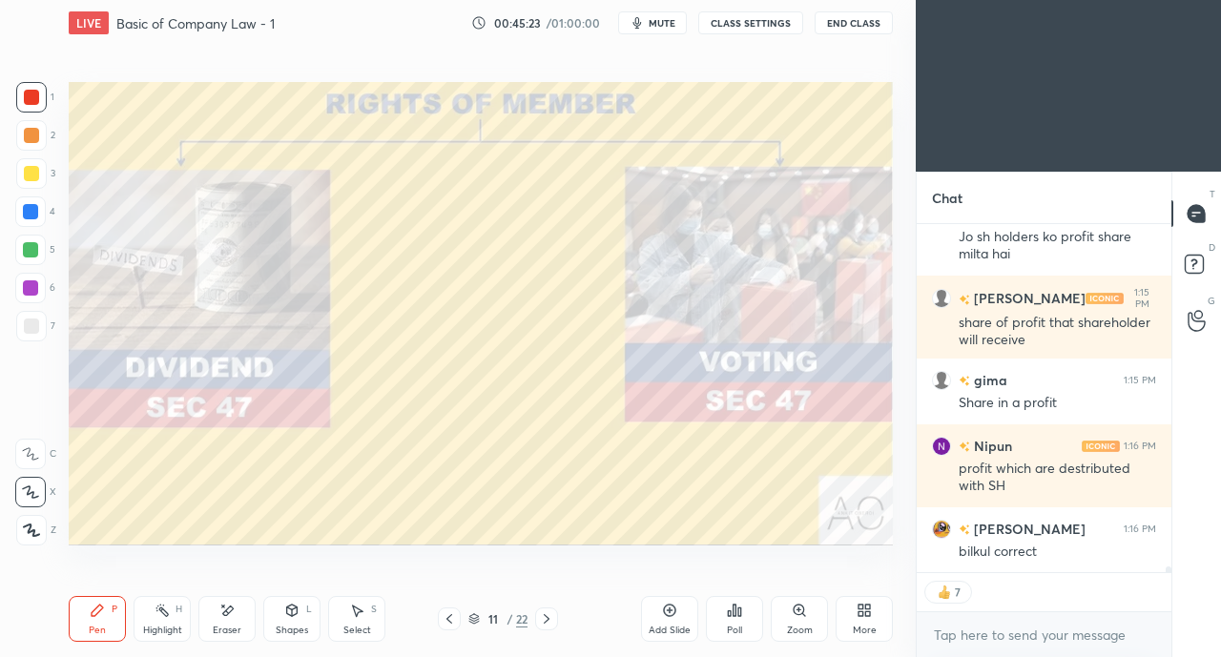
click at [246, 608] on div "Eraser" at bounding box center [226, 619] width 57 height 46
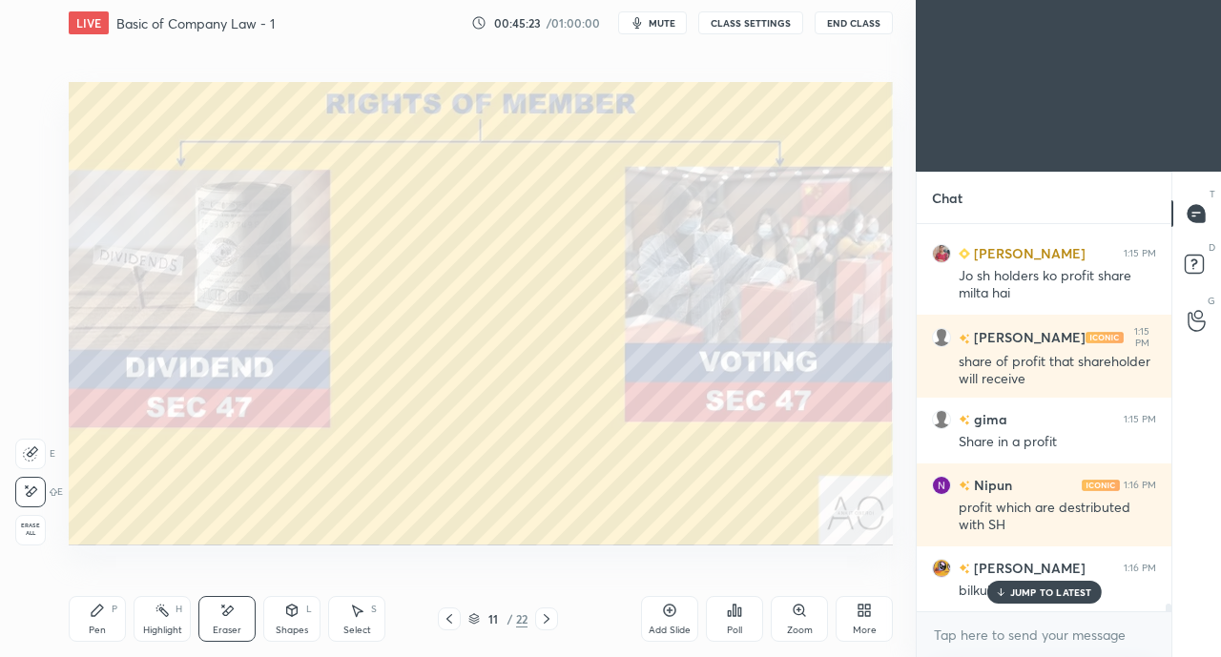
scroll to position [19293, 0]
click at [101, 606] on icon at bounding box center [97, 610] width 15 height 15
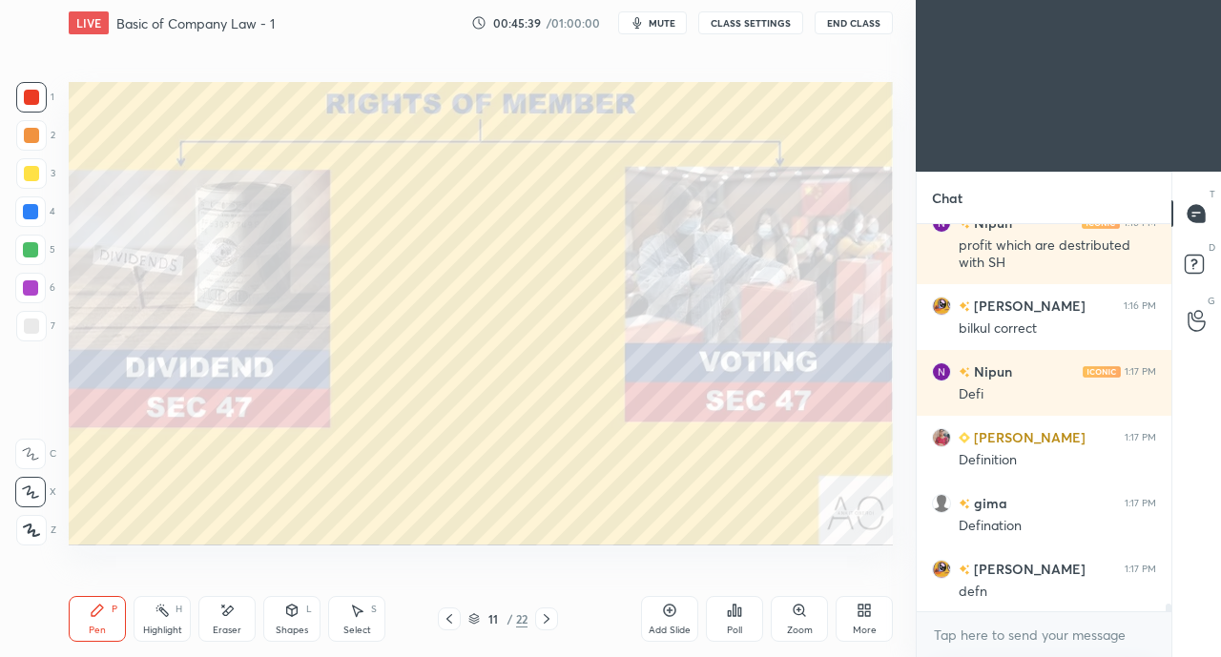
scroll to position [19623, 0]
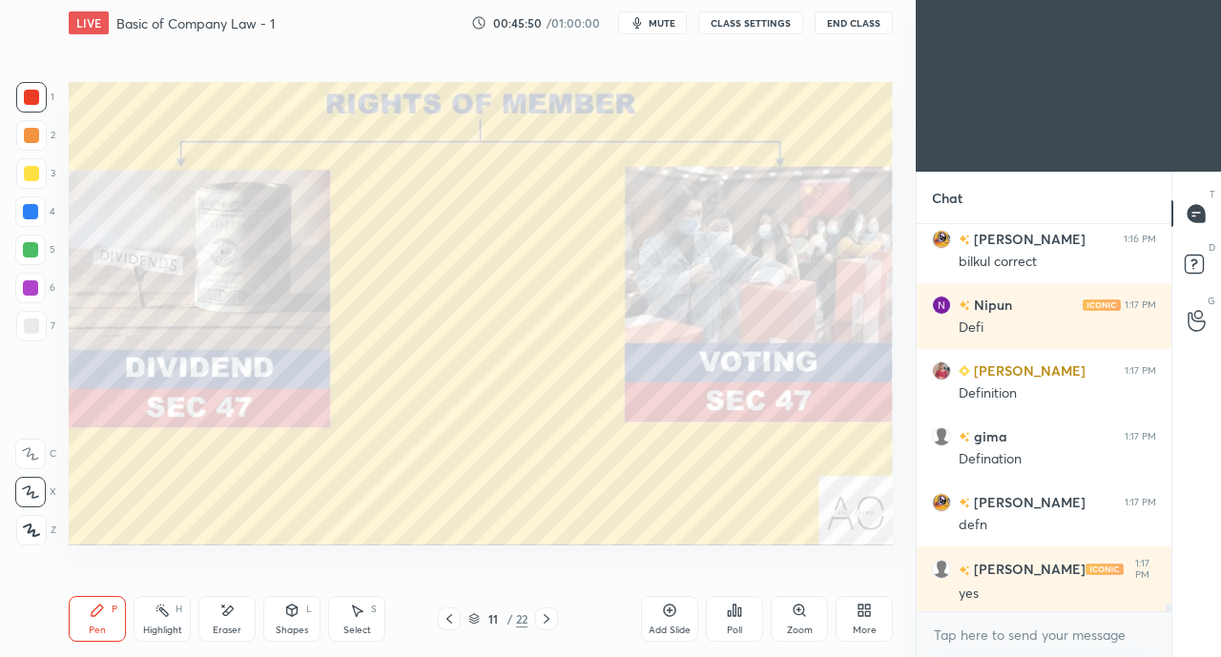
click at [548, 623] on icon at bounding box center [546, 618] width 15 height 15
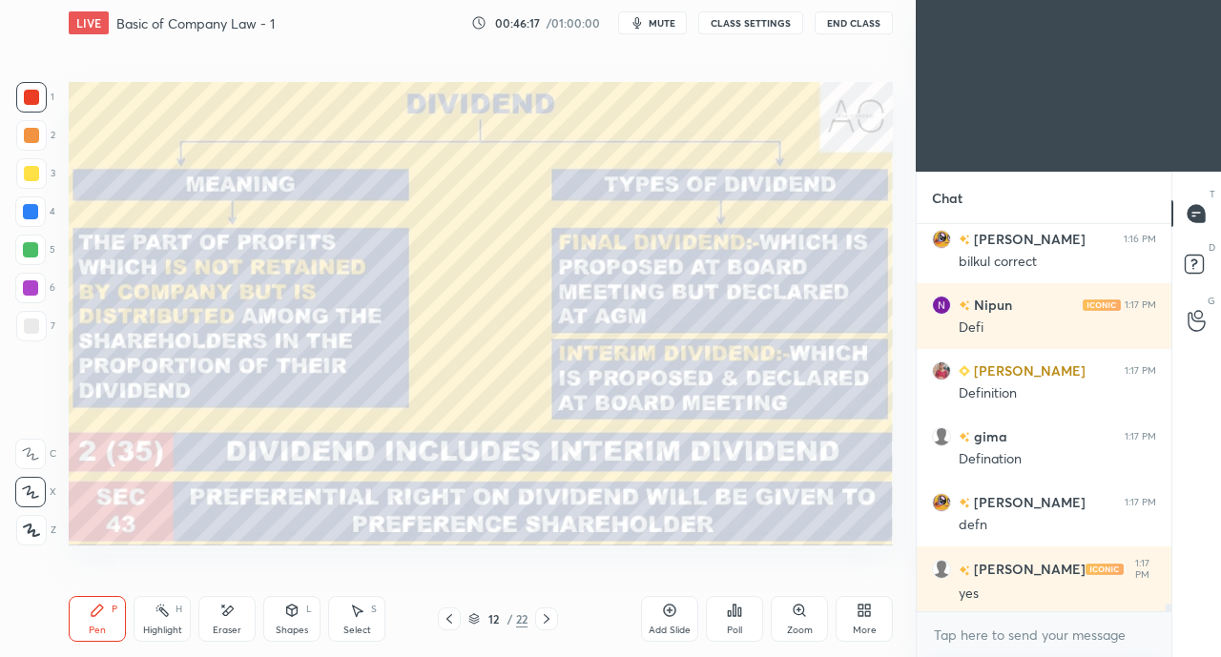
scroll to position [19688, 0]
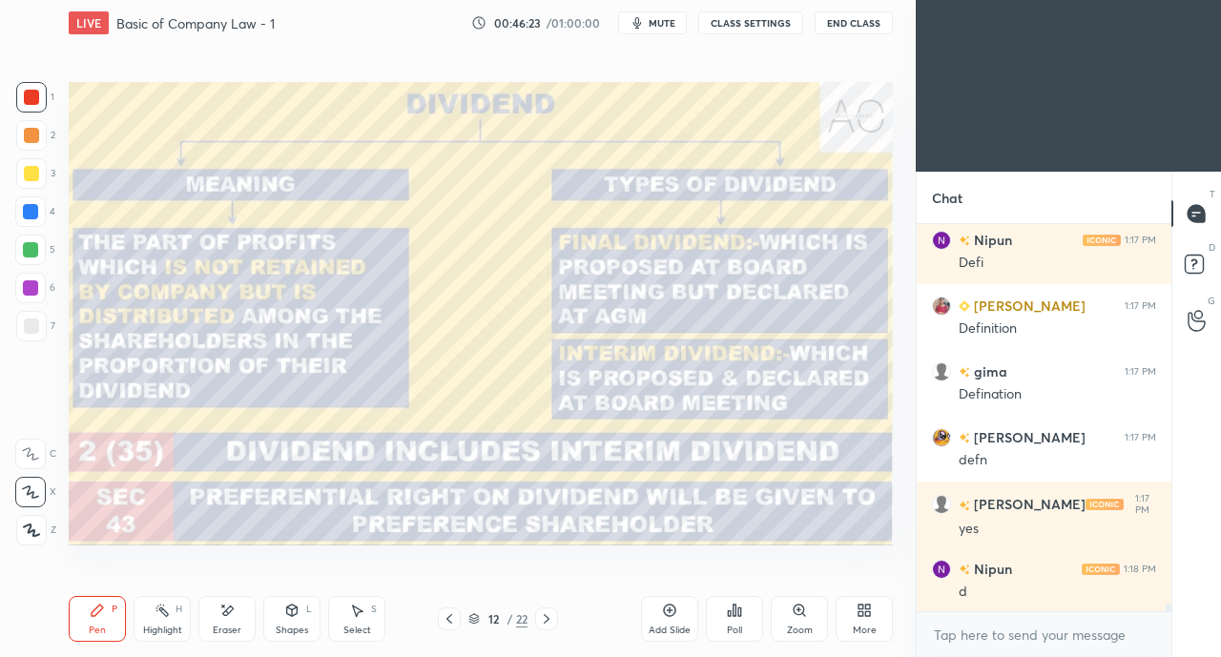
click at [28, 214] on div at bounding box center [30, 211] width 15 height 15
click at [37, 168] on div at bounding box center [31, 173] width 15 height 15
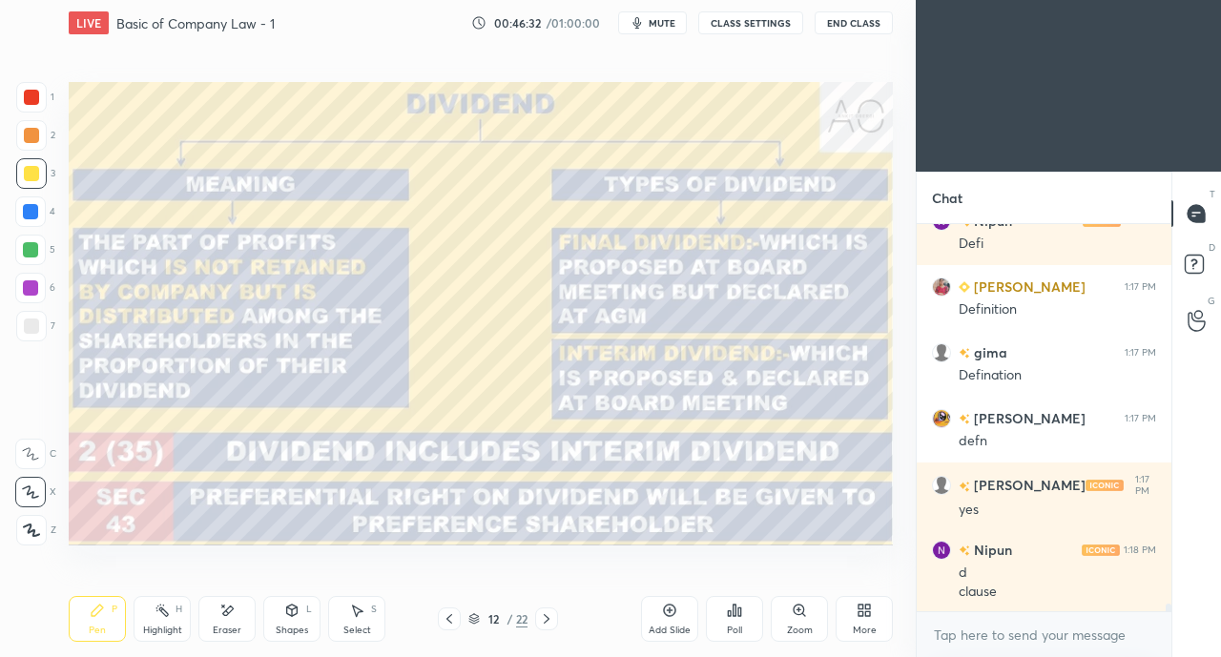
scroll to position [19774, 0]
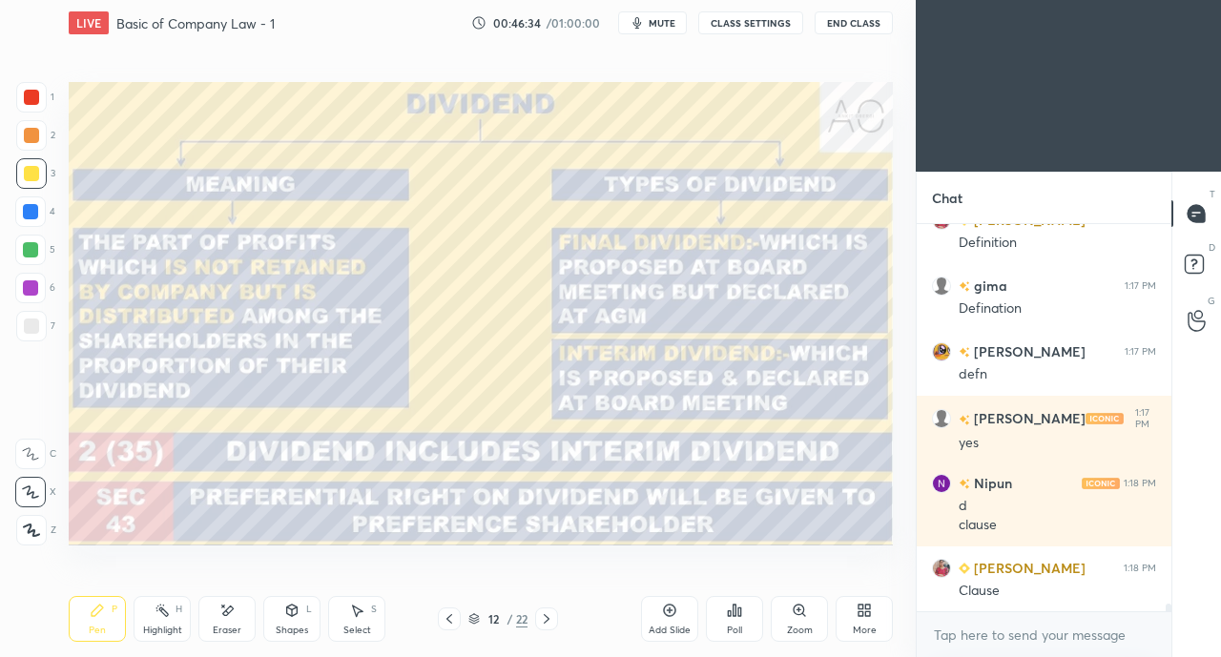
click at [236, 609] on div "Eraser" at bounding box center [226, 619] width 57 height 46
click at [230, 612] on icon at bounding box center [228, 611] width 10 height 10
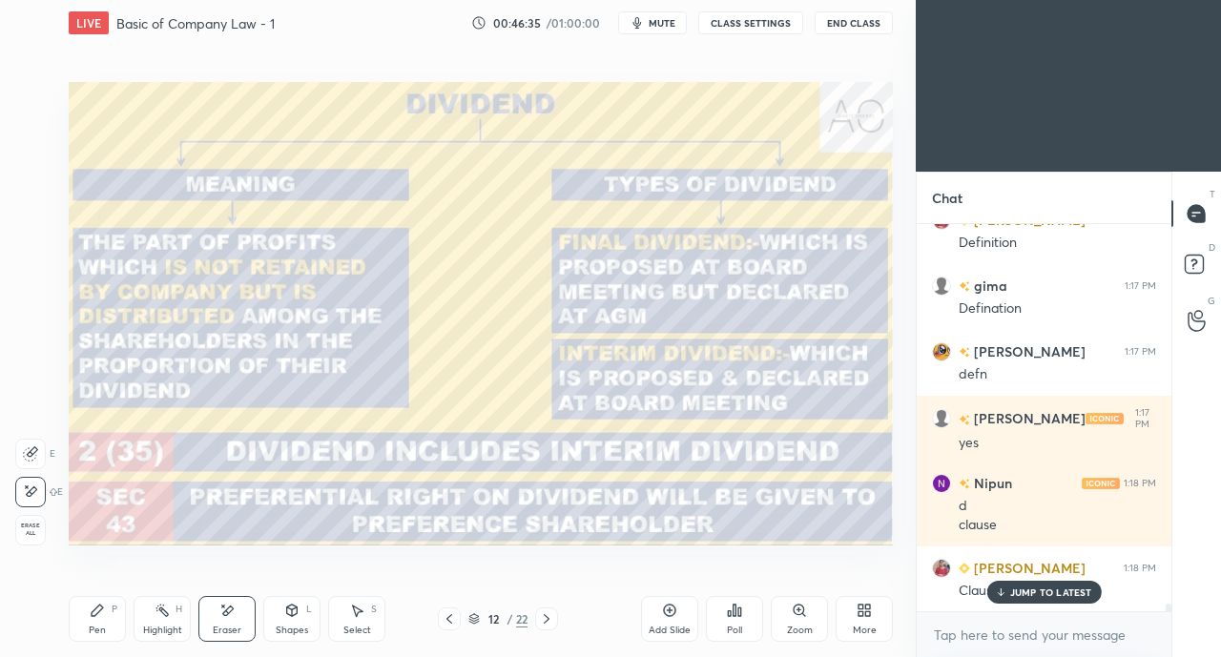
scroll to position [19839, 0]
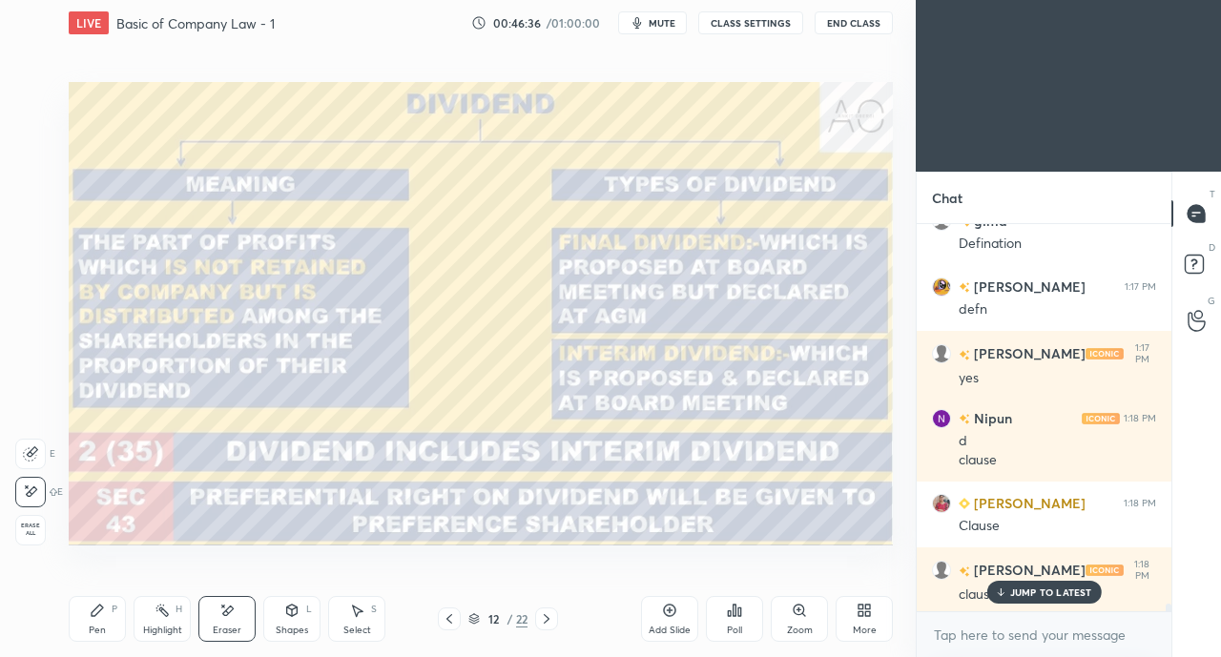
click at [71, 628] on div "Pen P" at bounding box center [97, 619] width 57 height 46
click at [98, 626] on div "Pen" at bounding box center [97, 631] width 17 height 10
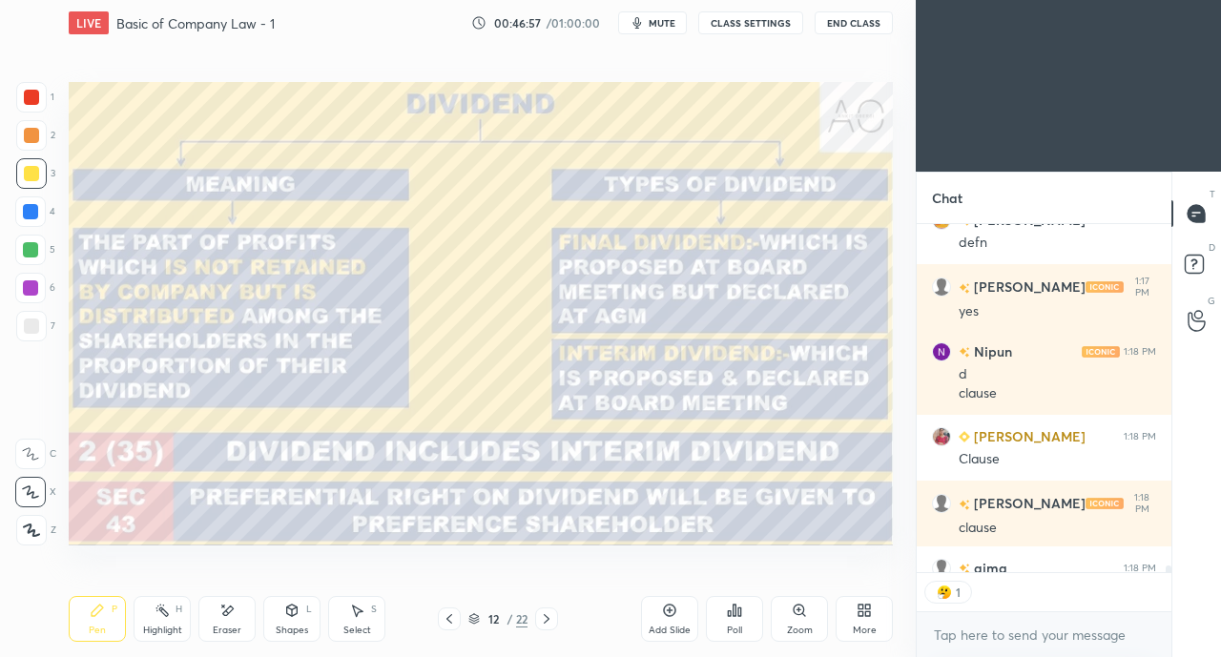
scroll to position [7, 6]
click at [30, 97] on div at bounding box center [31, 97] width 15 height 15
click at [442, 612] on icon at bounding box center [449, 618] width 15 height 15
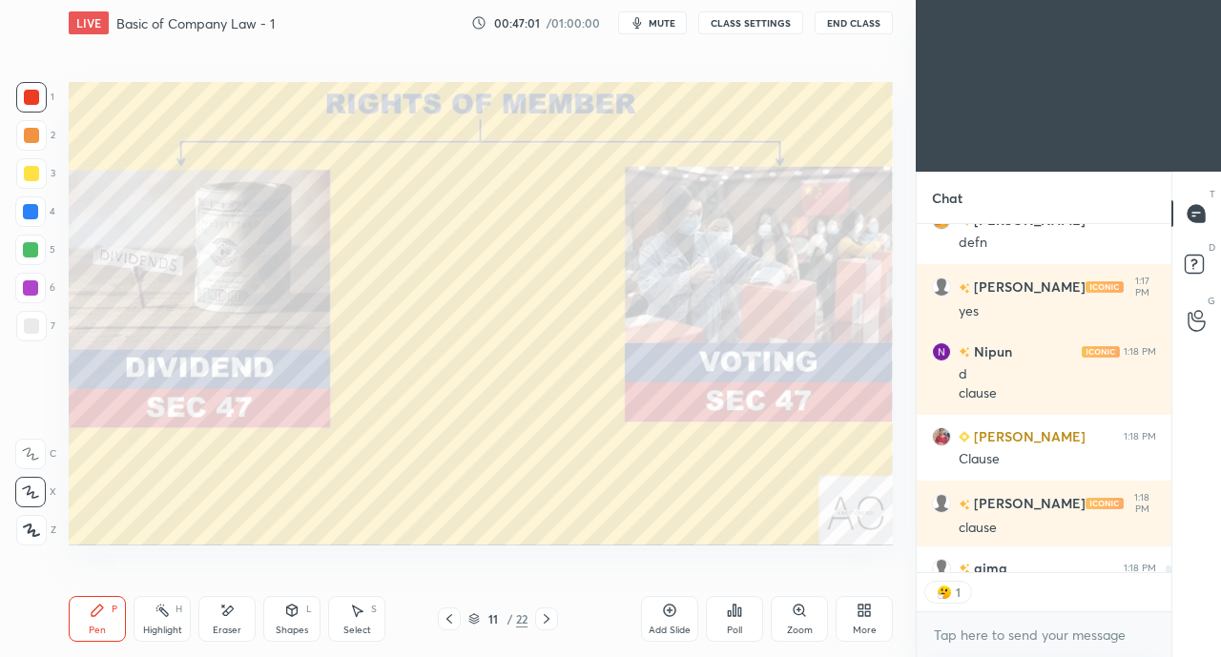
click at [446, 616] on icon at bounding box center [449, 618] width 15 height 15
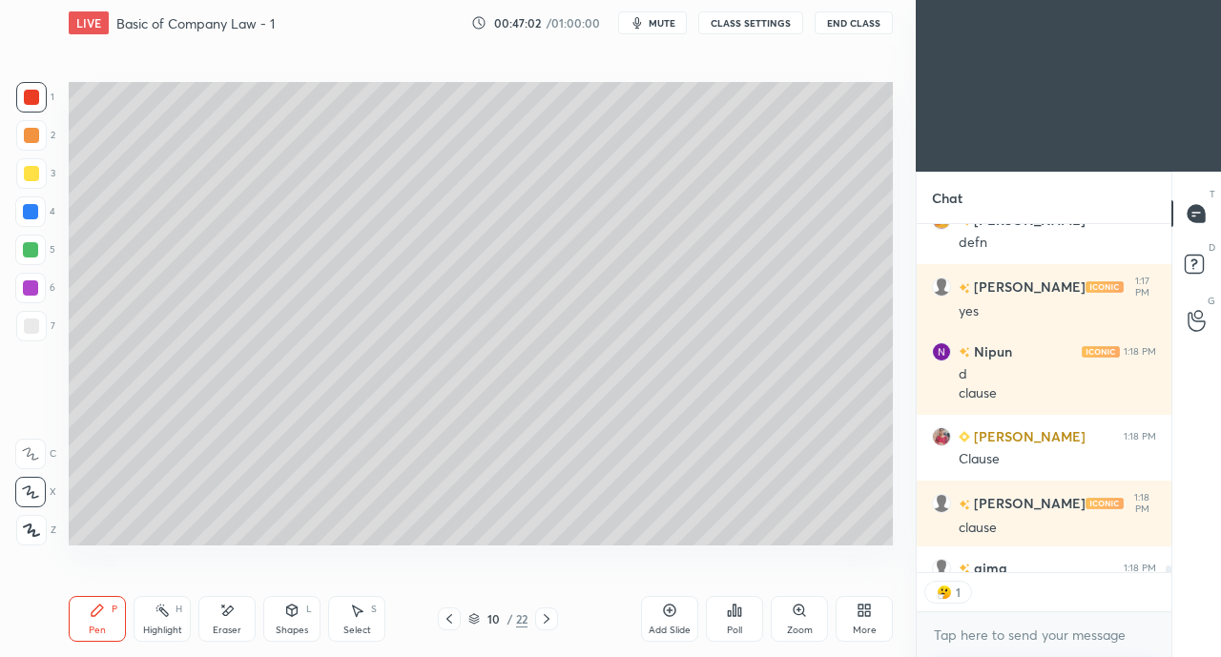
click at [444, 619] on icon at bounding box center [449, 618] width 15 height 15
click at [442, 618] on icon at bounding box center [449, 618] width 15 height 15
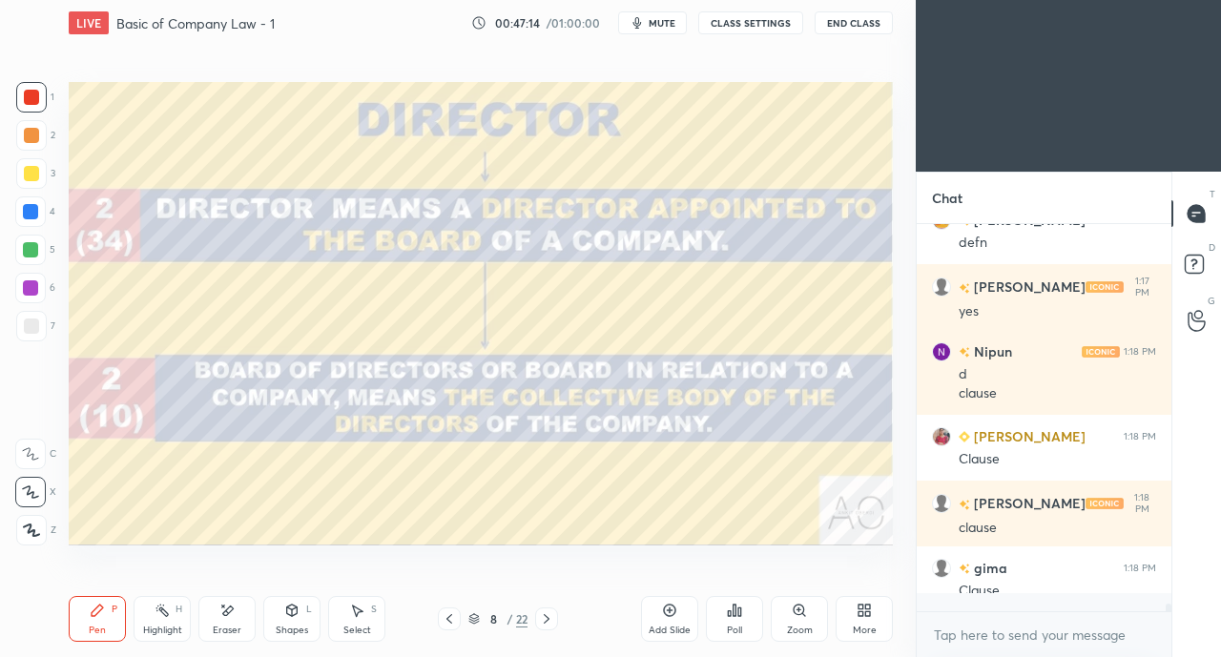
scroll to position [19906, 0]
click at [551, 618] on icon at bounding box center [546, 618] width 15 height 15
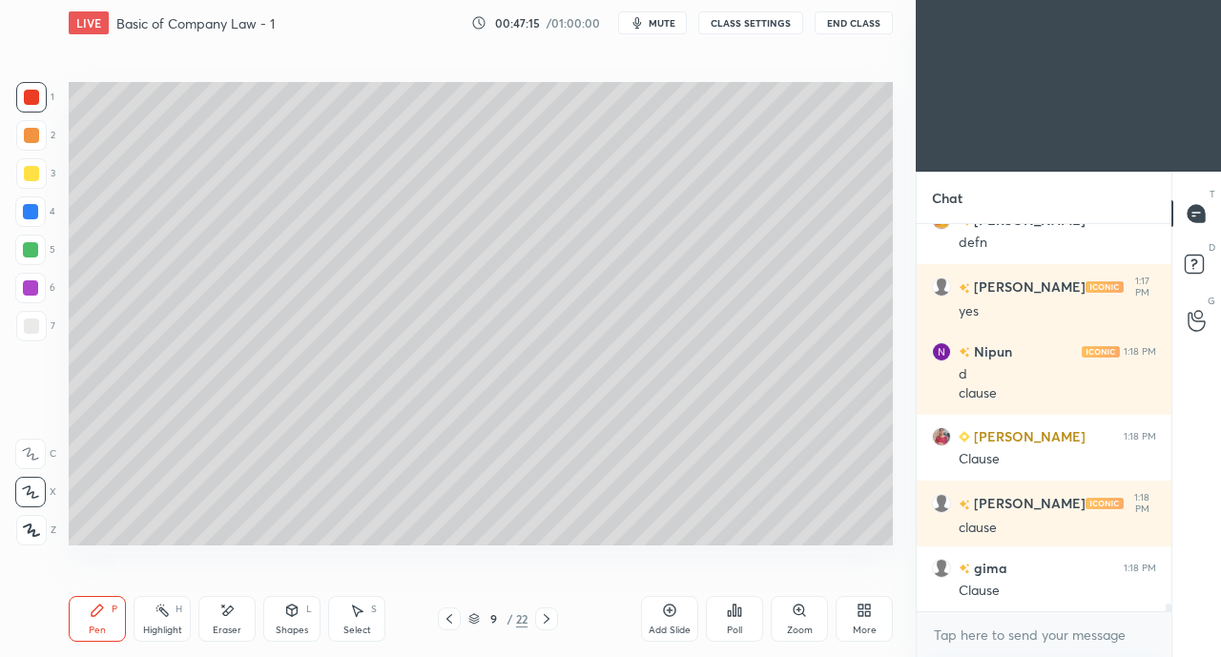
click at [548, 619] on icon at bounding box center [547, 619] width 6 height 10
click at [547, 620] on icon at bounding box center [547, 619] width 6 height 10
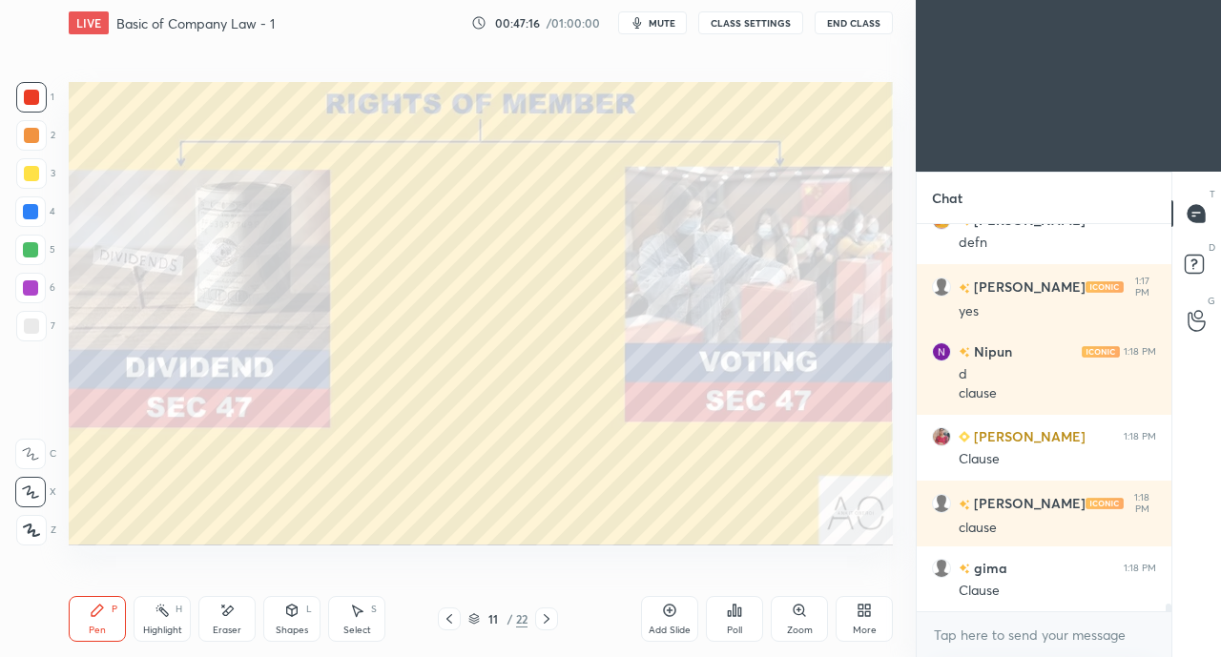
click at [547, 621] on icon at bounding box center [547, 619] width 6 height 10
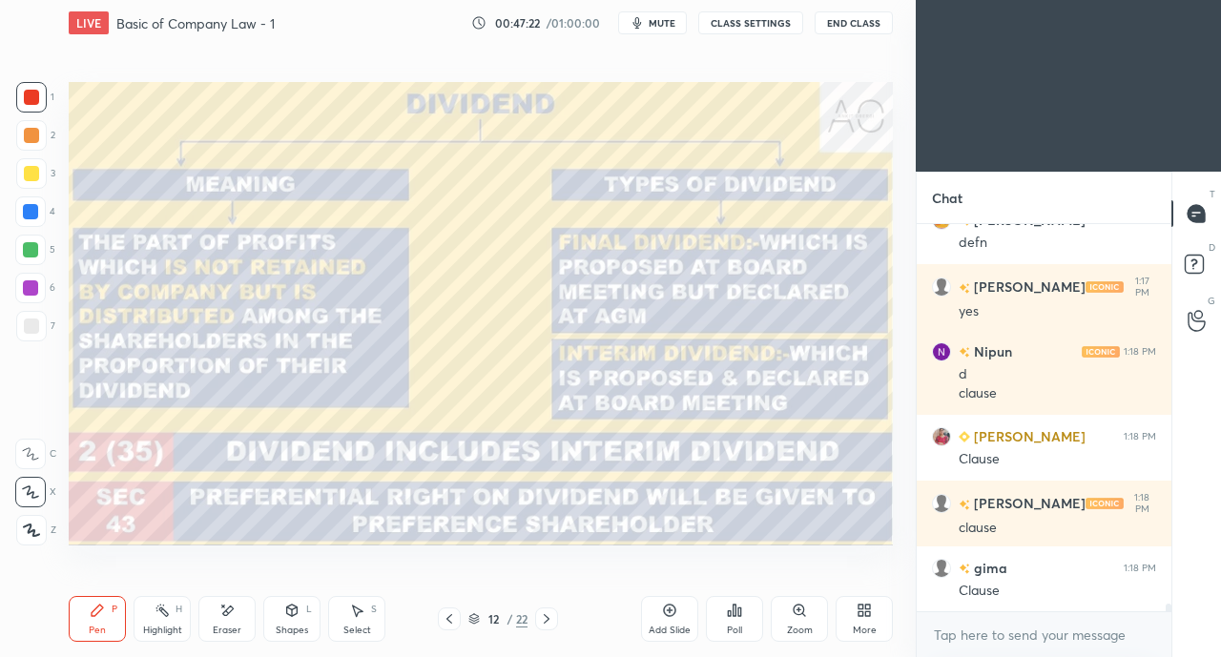
click at [444, 616] on icon at bounding box center [449, 618] width 15 height 15
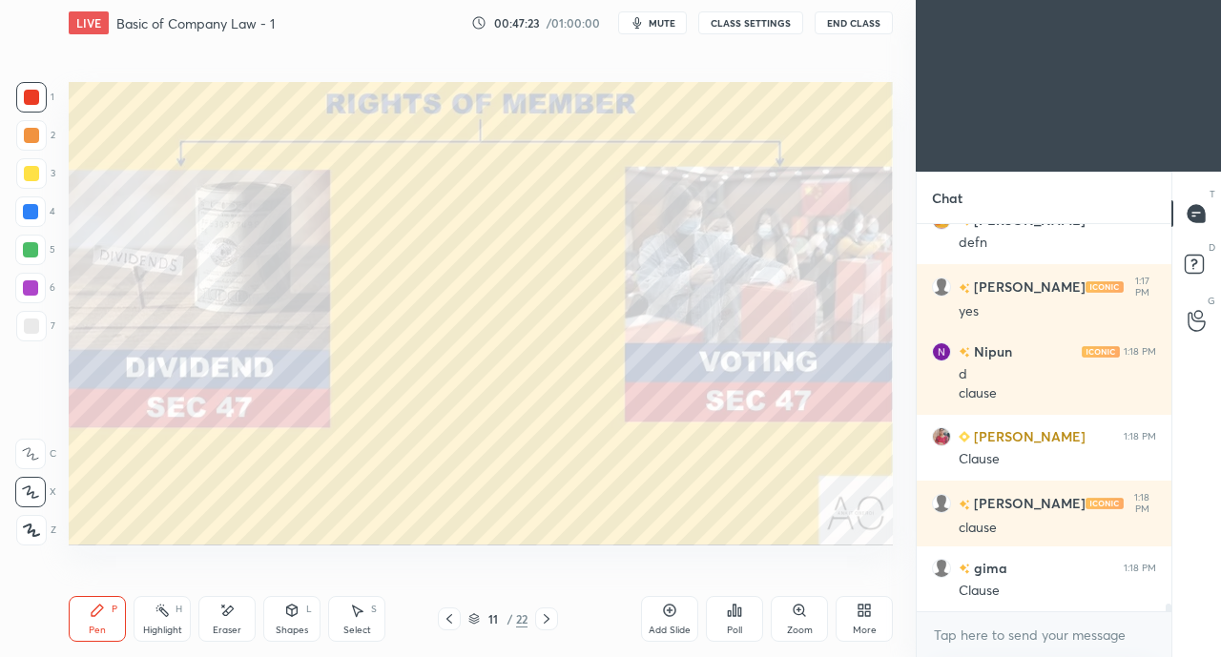
click at [445, 620] on icon at bounding box center [449, 618] width 15 height 15
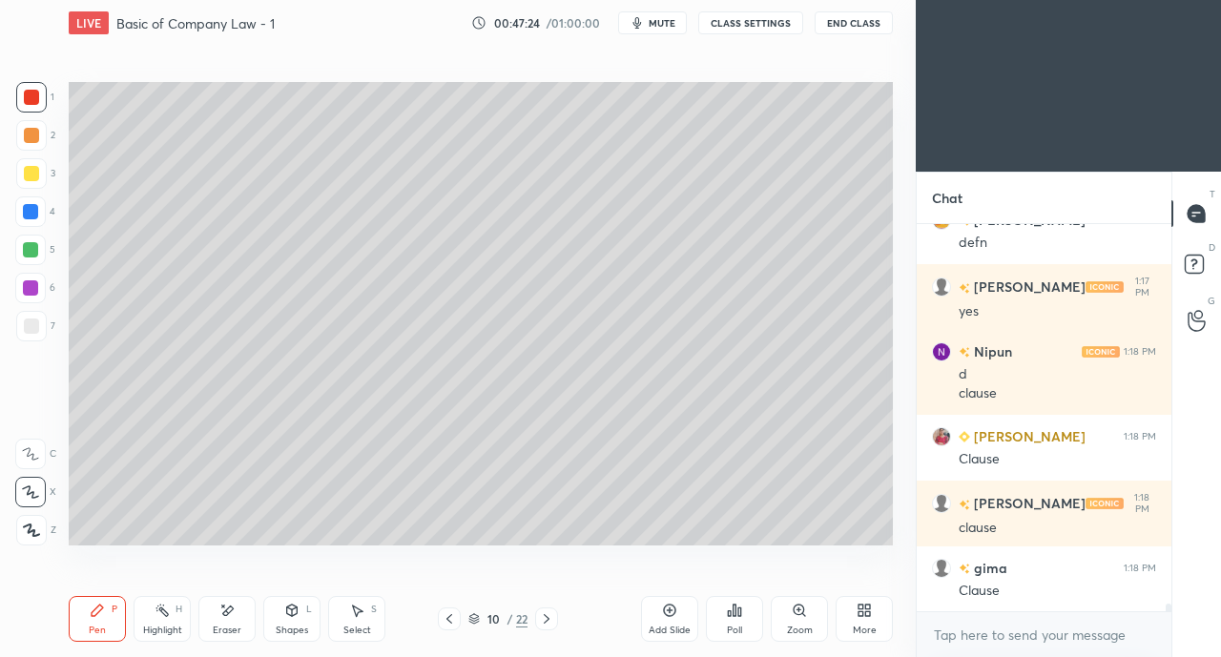
click at [671, 623] on div "Add Slide" at bounding box center [669, 619] width 57 height 46
click at [36, 327] on div at bounding box center [31, 326] width 15 height 15
click at [29, 171] on div at bounding box center [31, 173] width 15 height 15
click at [454, 621] on icon at bounding box center [449, 618] width 15 height 15
click at [453, 621] on icon at bounding box center [449, 618] width 15 height 15
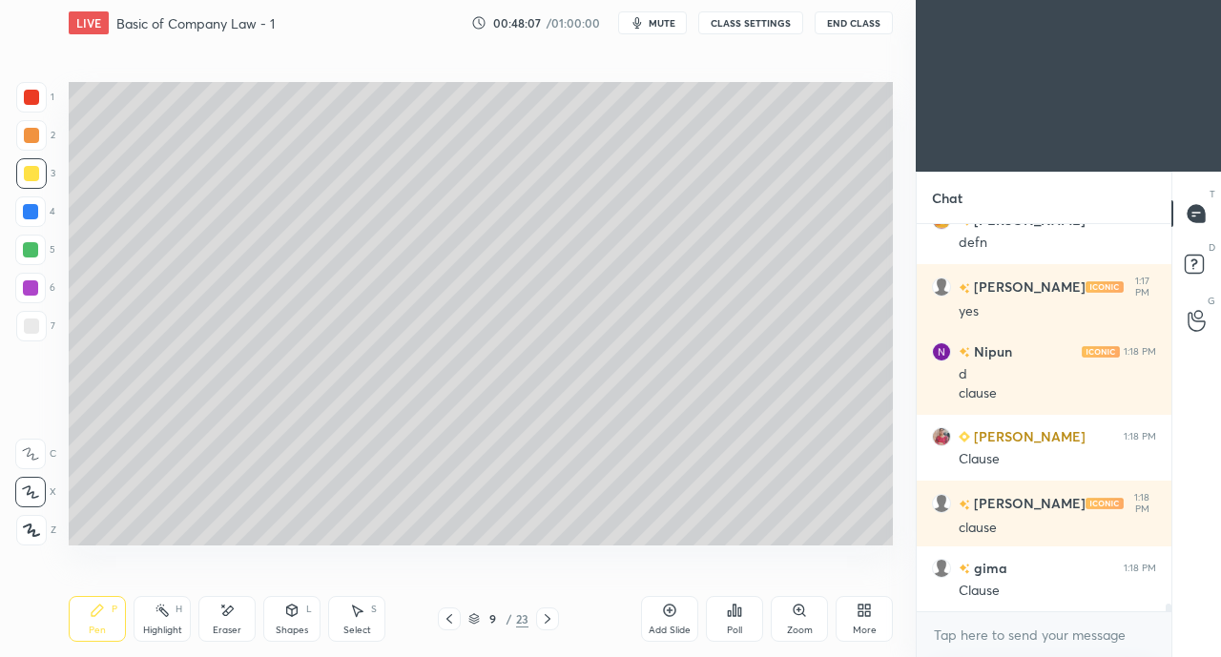
click at [456, 621] on div at bounding box center [449, 618] width 23 height 23
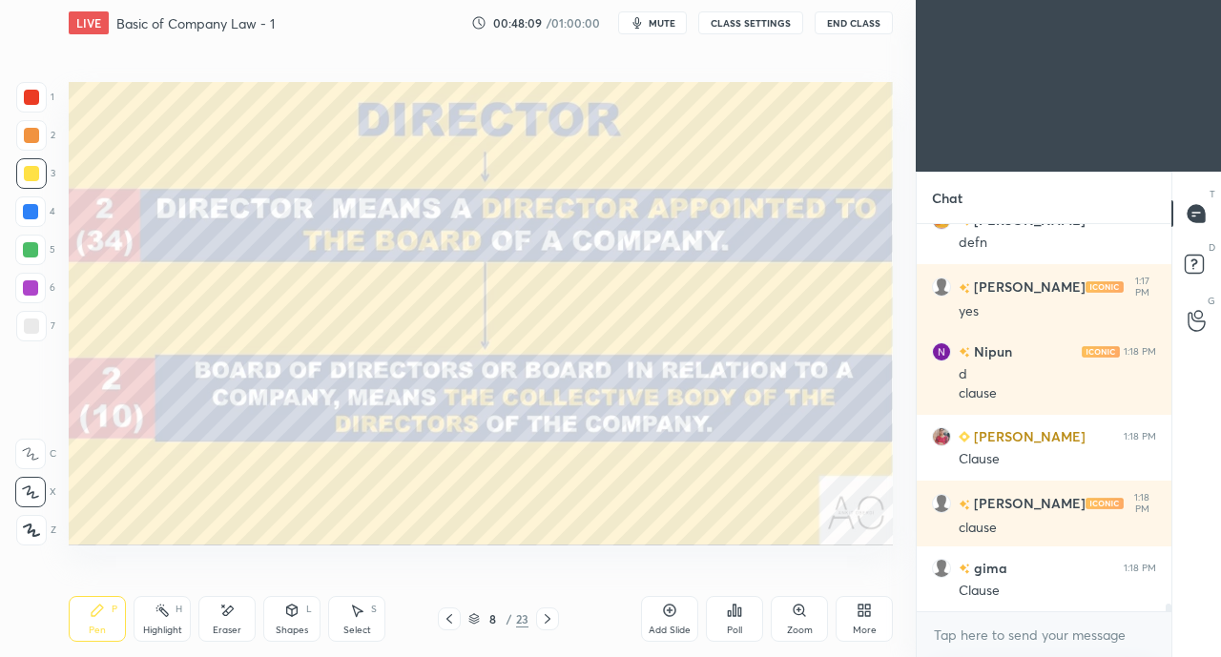
click at [29, 106] on div at bounding box center [31, 97] width 31 height 31
click at [544, 617] on icon at bounding box center [547, 618] width 15 height 15
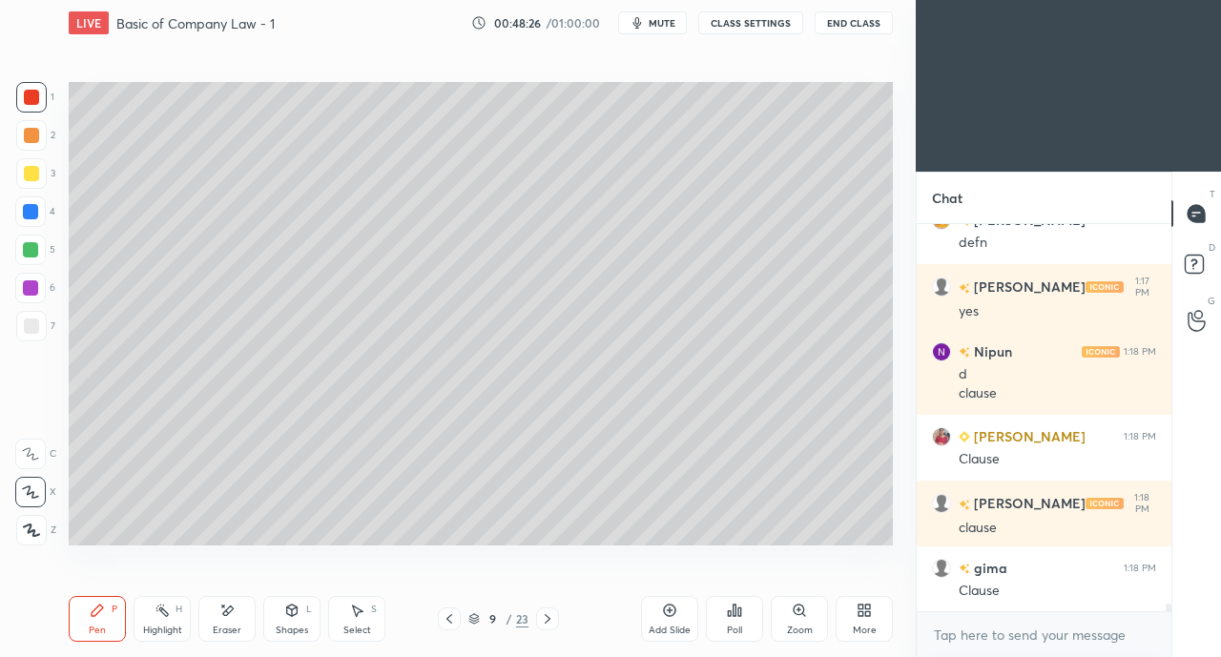
click at [545, 617] on icon at bounding box center [547, 618] width 15 height 15
click at [542, 618] on icon at bounding box center [547, 618] width 15 height 15
click at [544, 620] on icon at bounding box center [547, 618] width 15 height 15
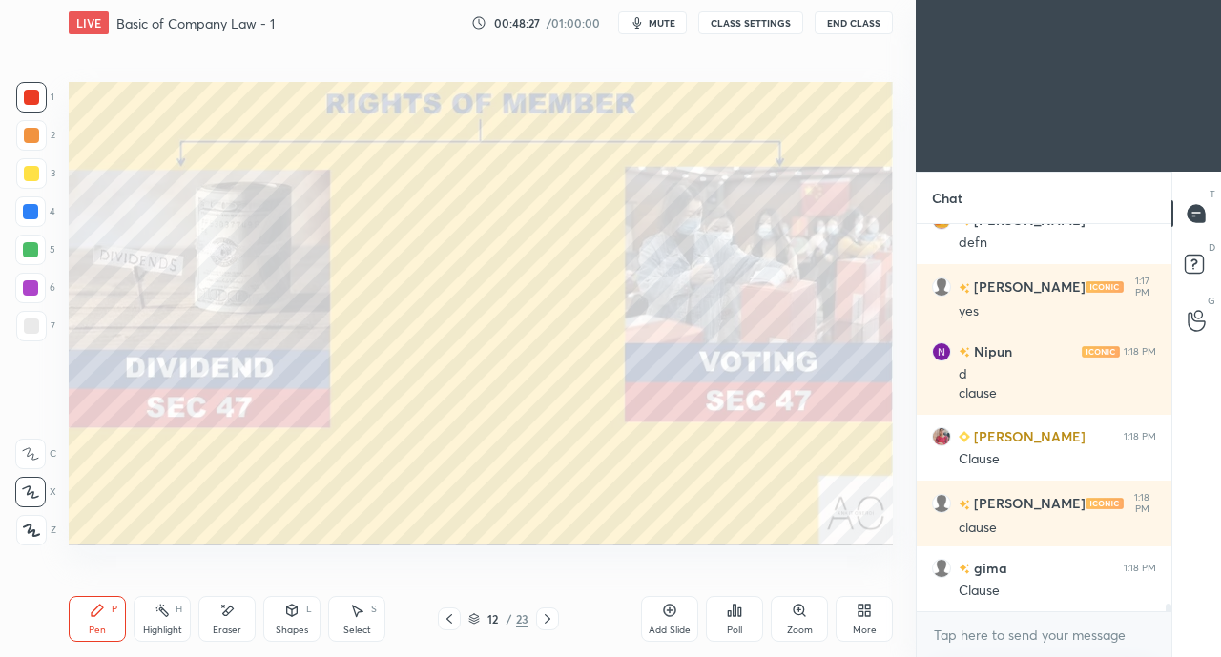
click at [542, 621] on icon at bounding box center [547, 618] width 15 height 15
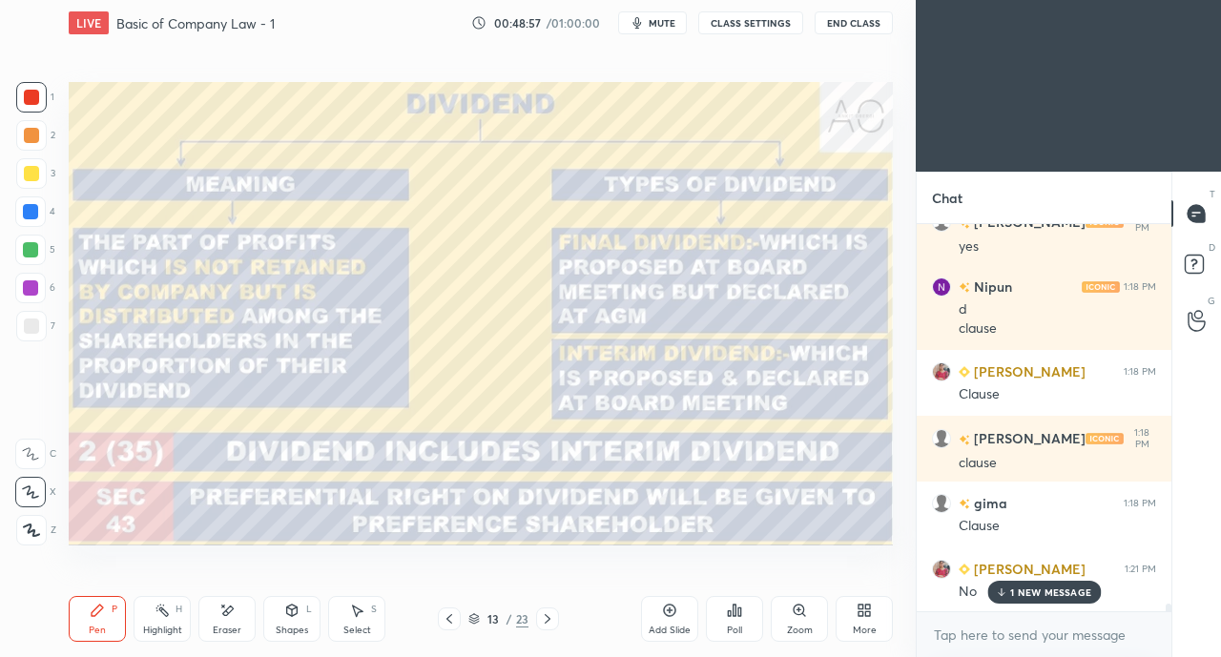
scroll to position [20037, 0]
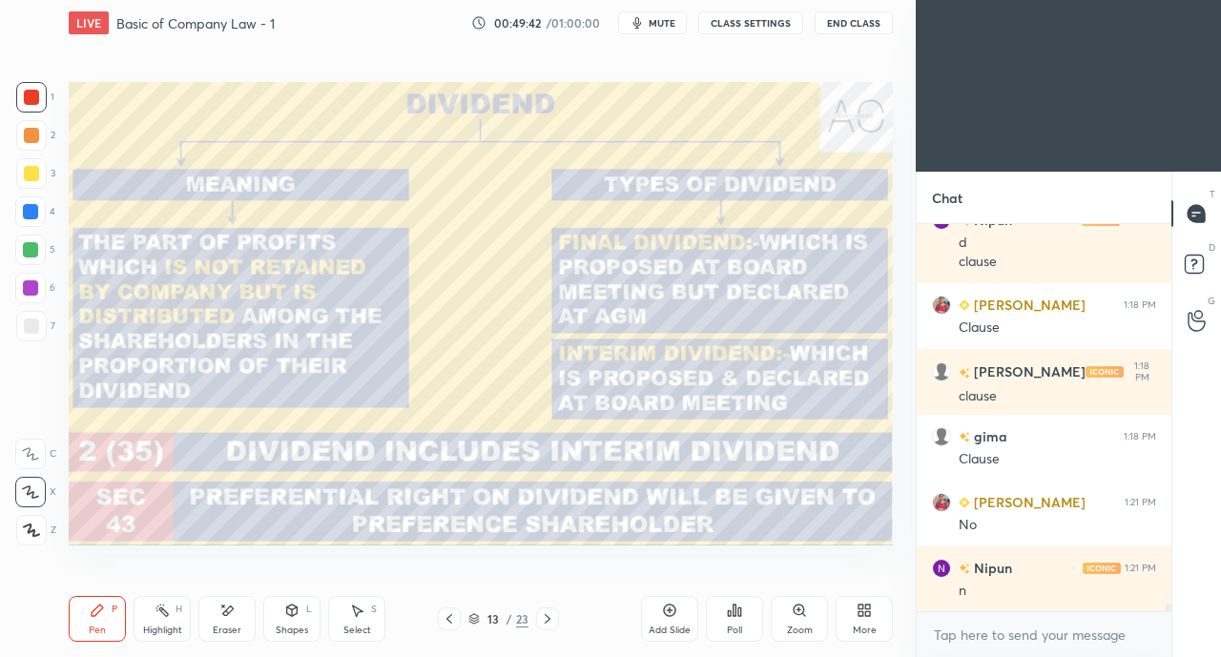
click at [442, 619] on icon at bounding box center [449, 618] width 15 height 15
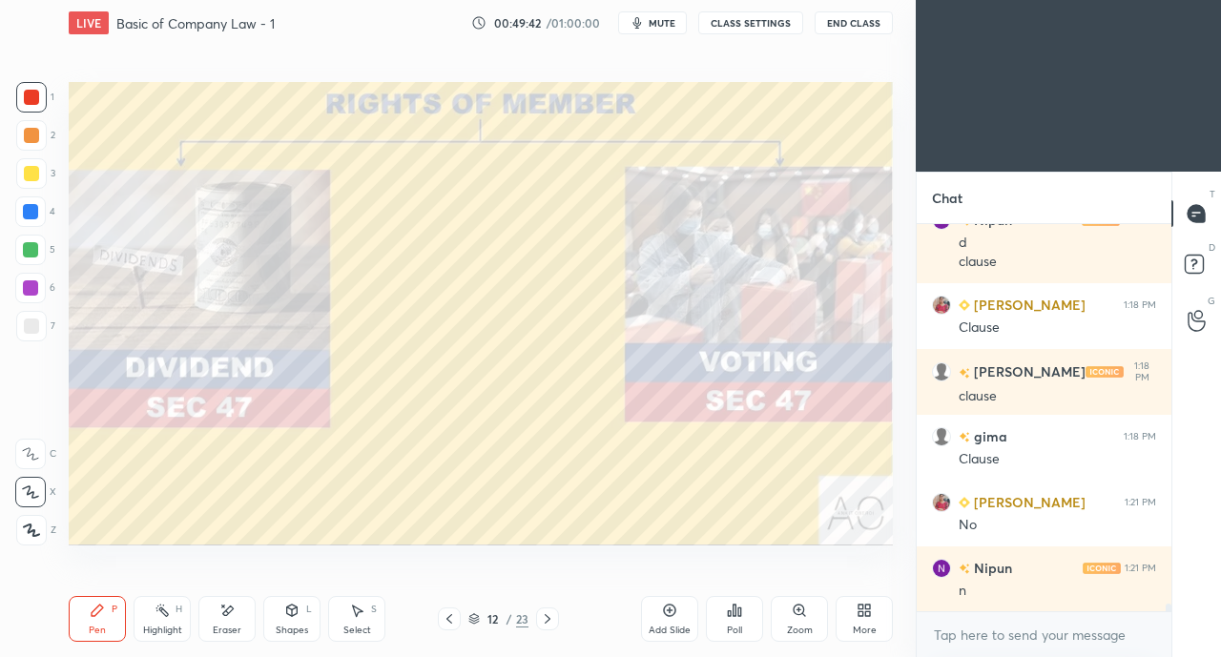
click at [447, 619] on icon at bounding box center [449, 618] width 15 height 15
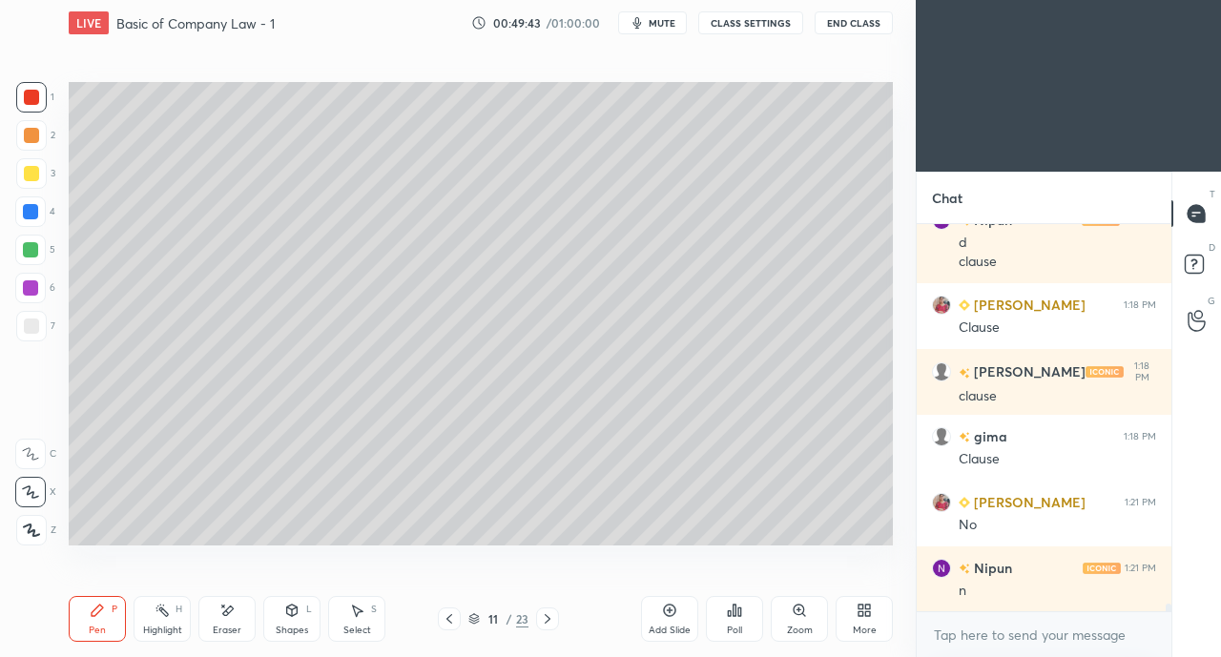
click at [450, 620] on icon at bounding box center [449, 618] width 15 height 15
click at [449, 620] on icon at bounding box center [449, 618] width 15 height 15
click at [448, 621] on icon at bounding box center [449, 619] width 6 height 10
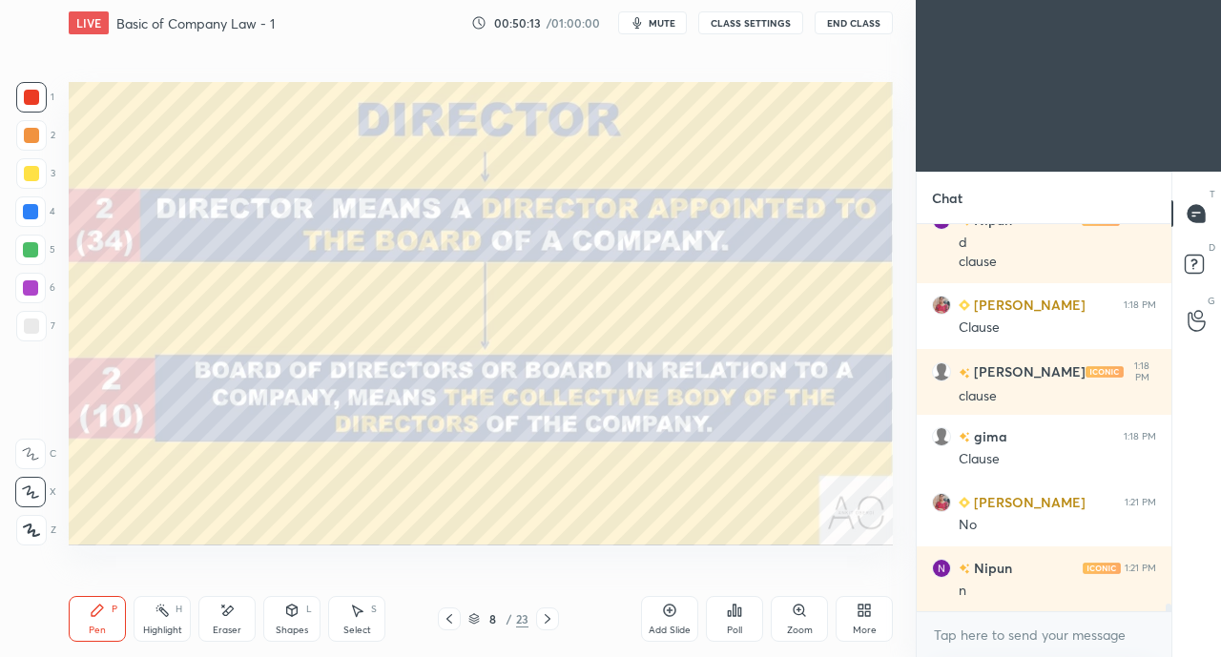
click at [538, 619] on div at bounding box center [547, 618] width 23 height 23
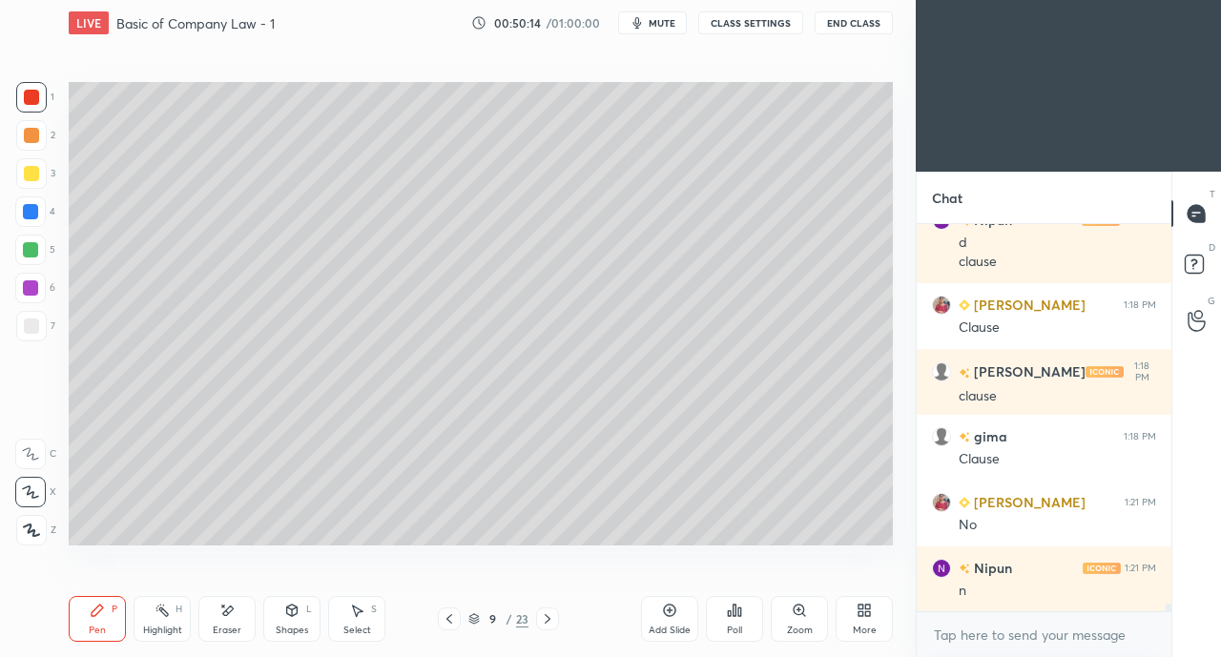
click at [545, 618] on icon at bounding box center [547, 618] width 15 height 15
click at [547, 617] on icon at bounding box center [547, 618] width 15 height 15
click at [547, 617] on icon at bounding box center [548, 619] width 6 height 10
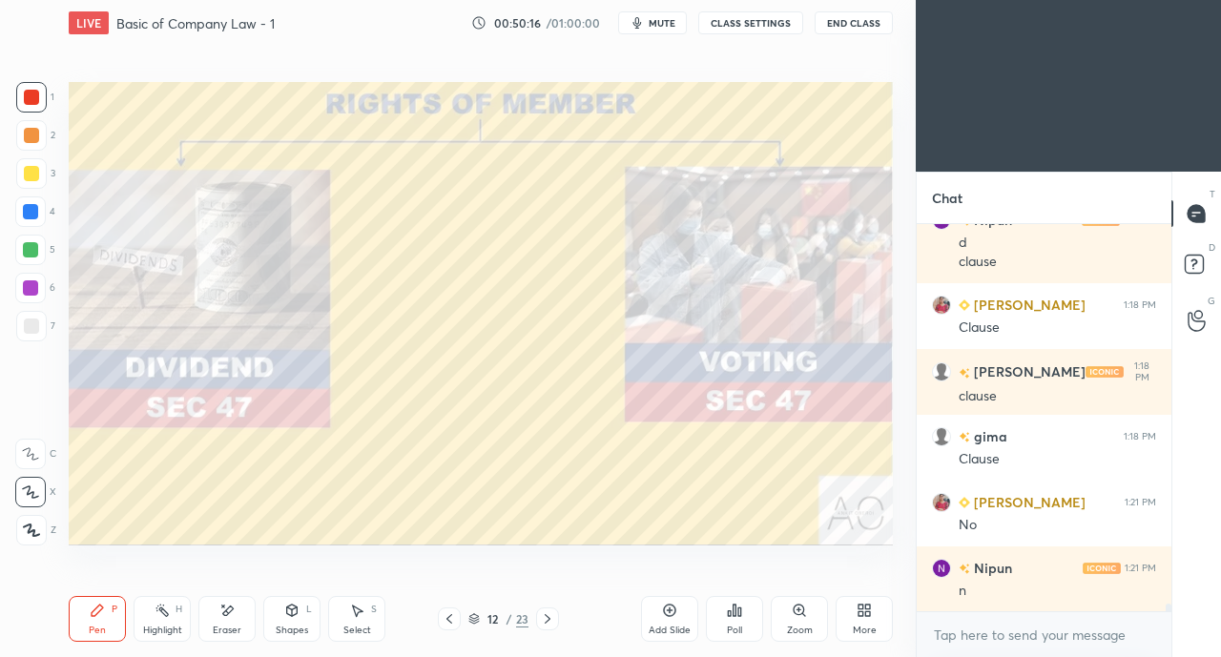
click at [549, 617] on icon at bounding box center [547, 618] width 15 height 15
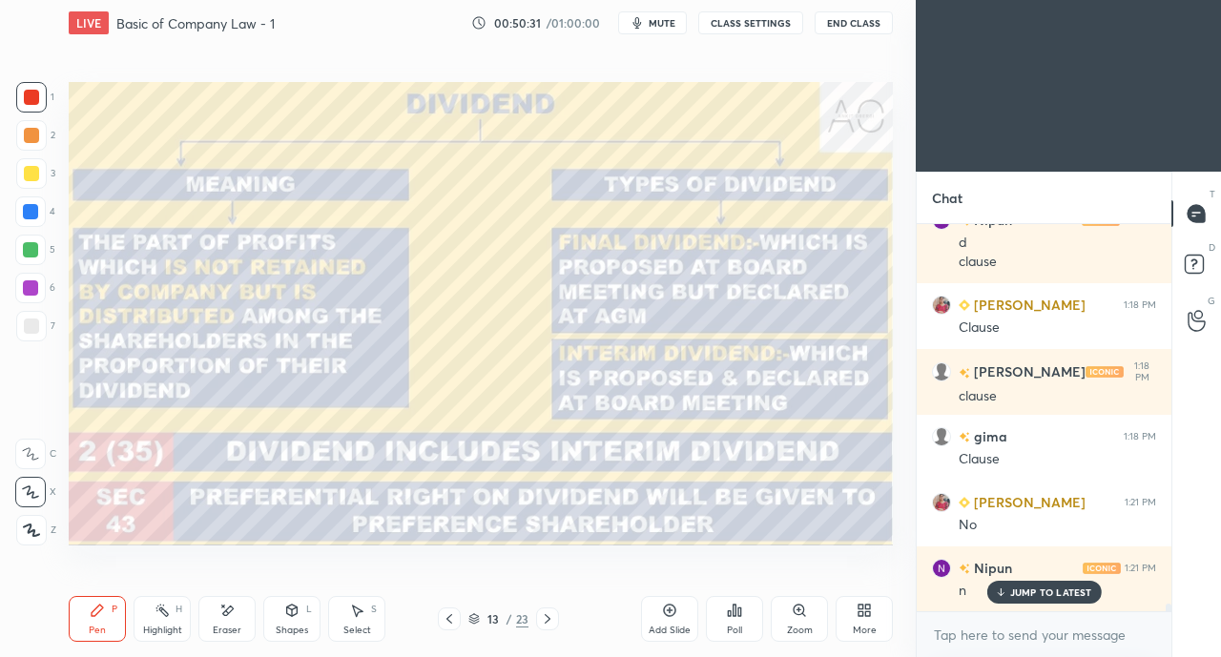
scroll to position [20102, 0]
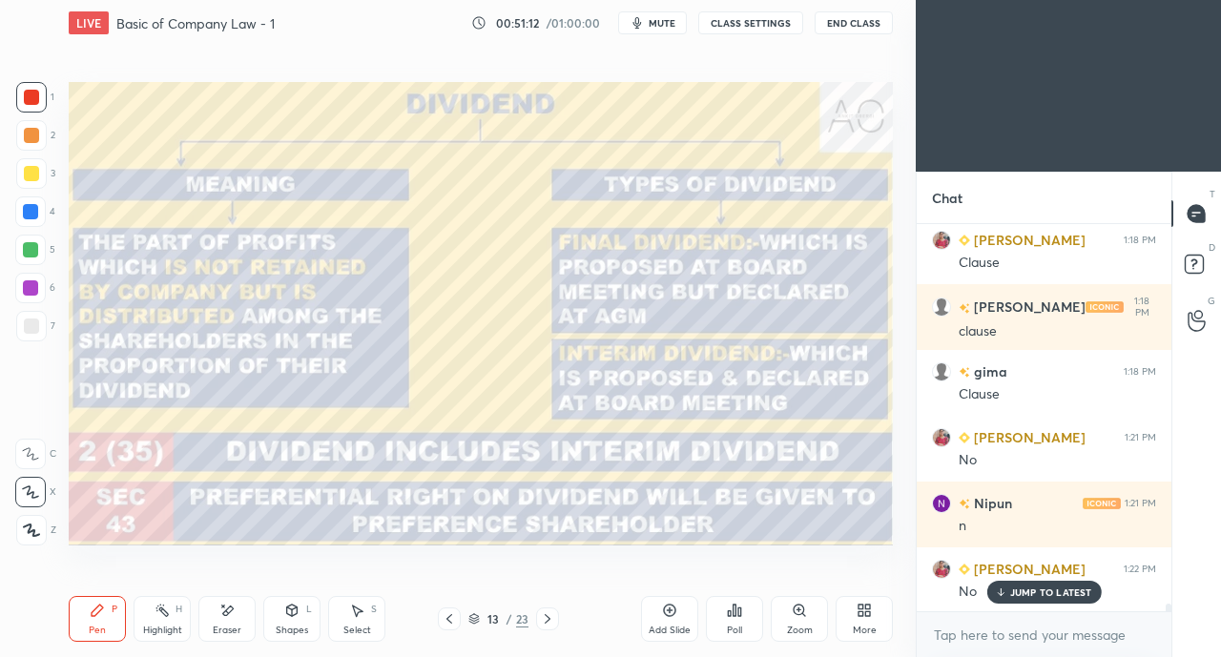
click at [451, 619] on icon at bounding box center [449, 618] width 15 height 15
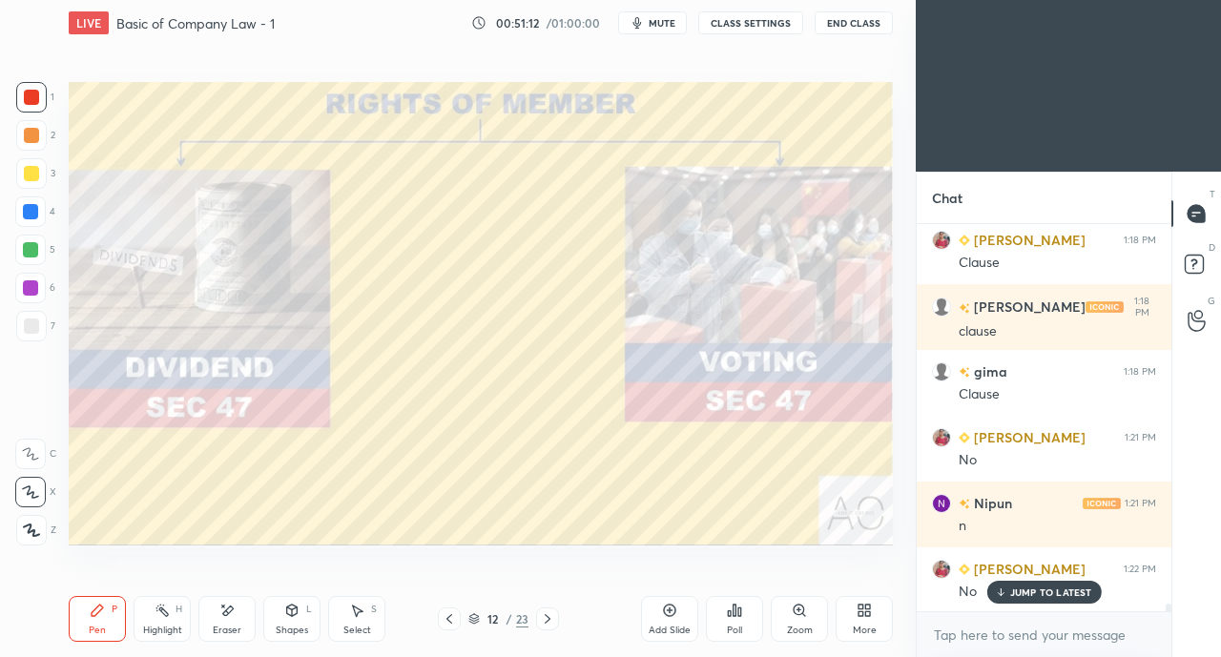
click at [452, 618] on icon at bounding box center [449, 618] width 15 height 15
click at [451, 618] on icon at bounding box center [449, 618] width 15 height 15
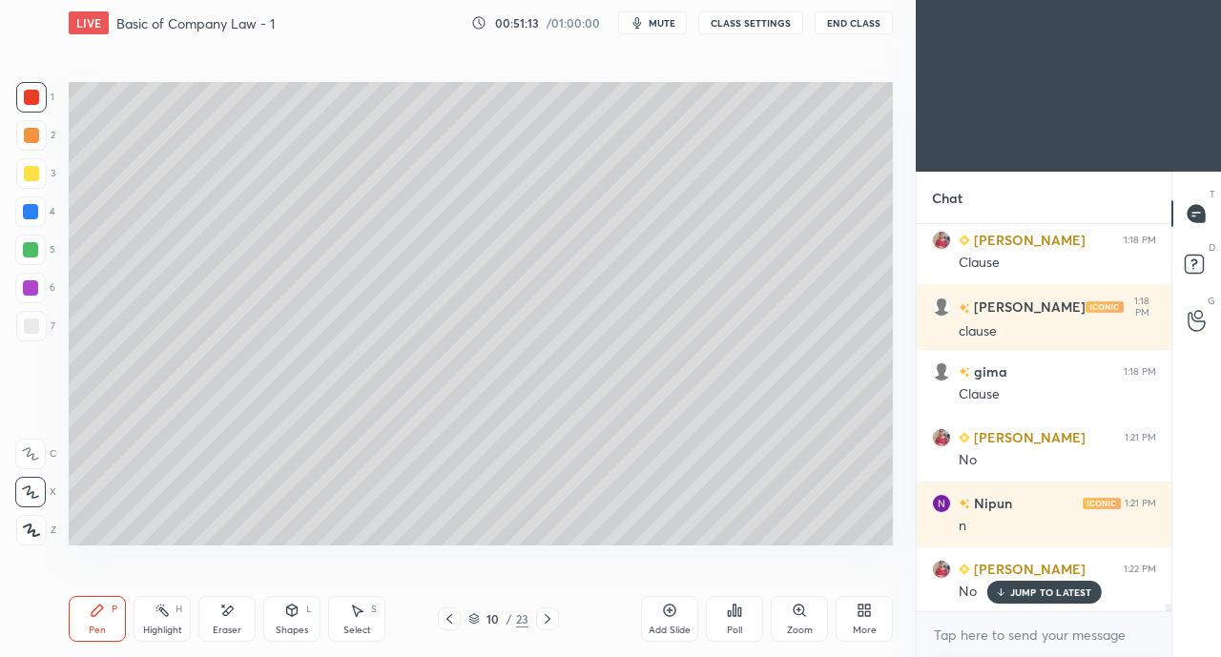
click at [452, 620] on icon at bounding box center [449, 618] width 15 height 15
click at [454, 622] on icon at bounding box center [449, 618] width 15 height 15
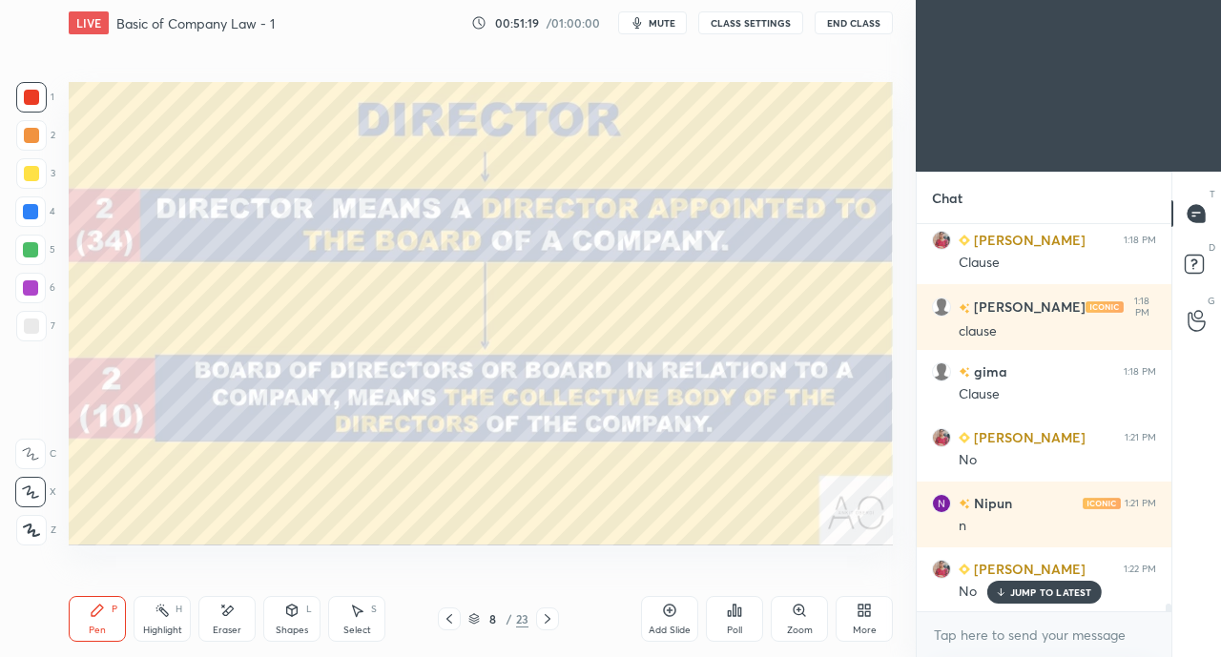
click at [548, 613] on icon at bounding box center [547, 618] width 15 height 15
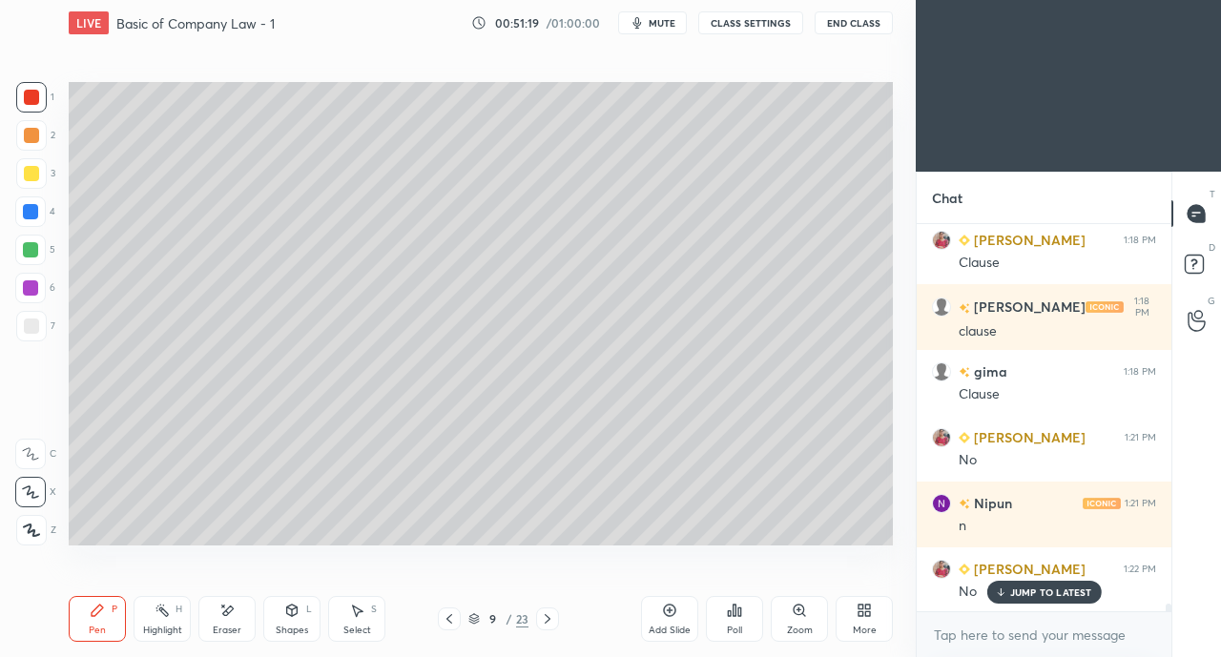
click at [547, 615] on icon at bounding box center [547, 618] width 15 height 15
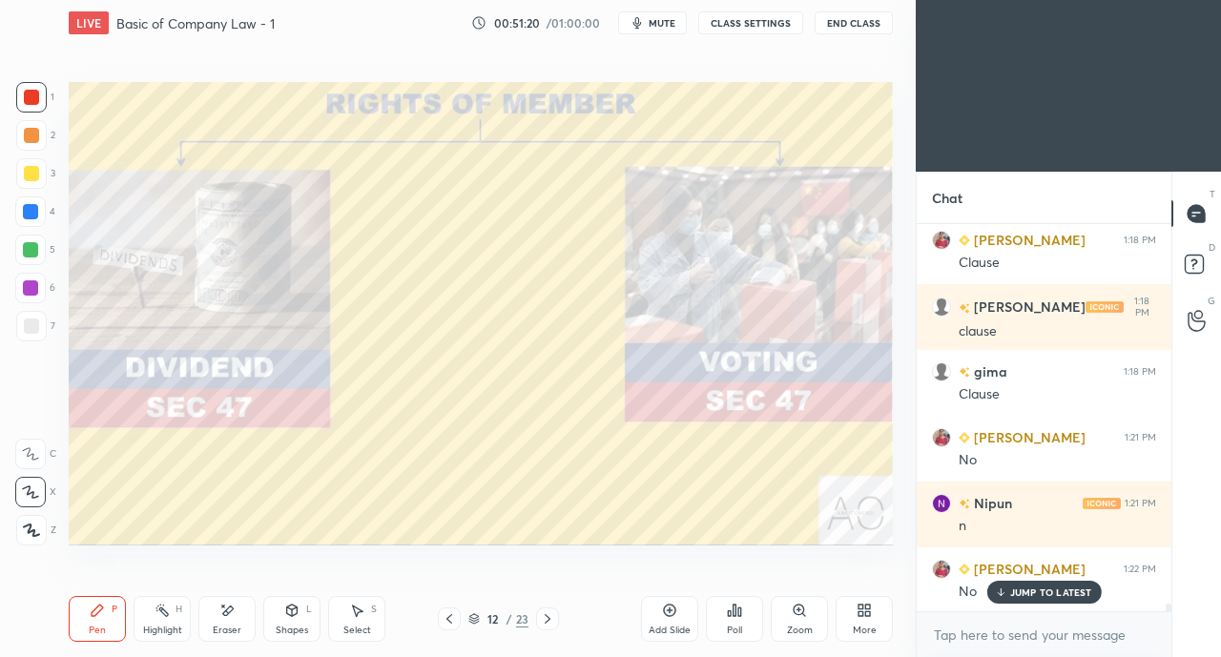
click at [544, 614] on icon at bounding box center [547, 618] width 15 height 15
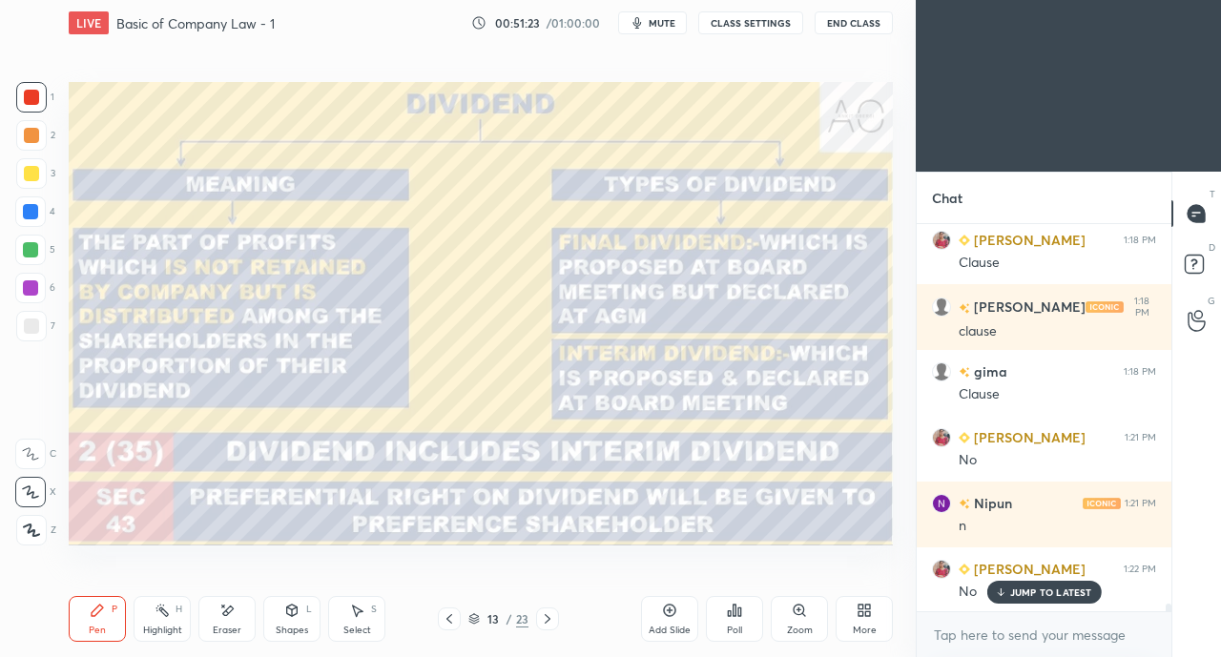
click at [545, 615] on icon at bounding box center [548, 619] width 6 height 10
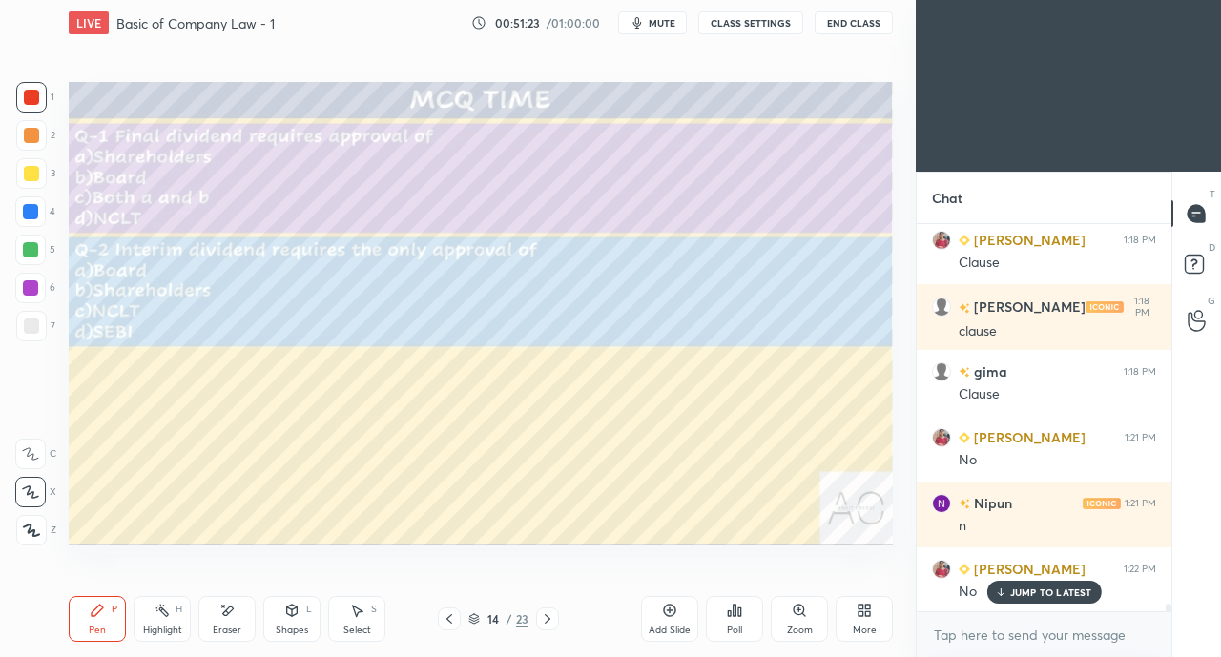
click at [545, 621] on icon at bounding box center [547, 618] width 15 height 15
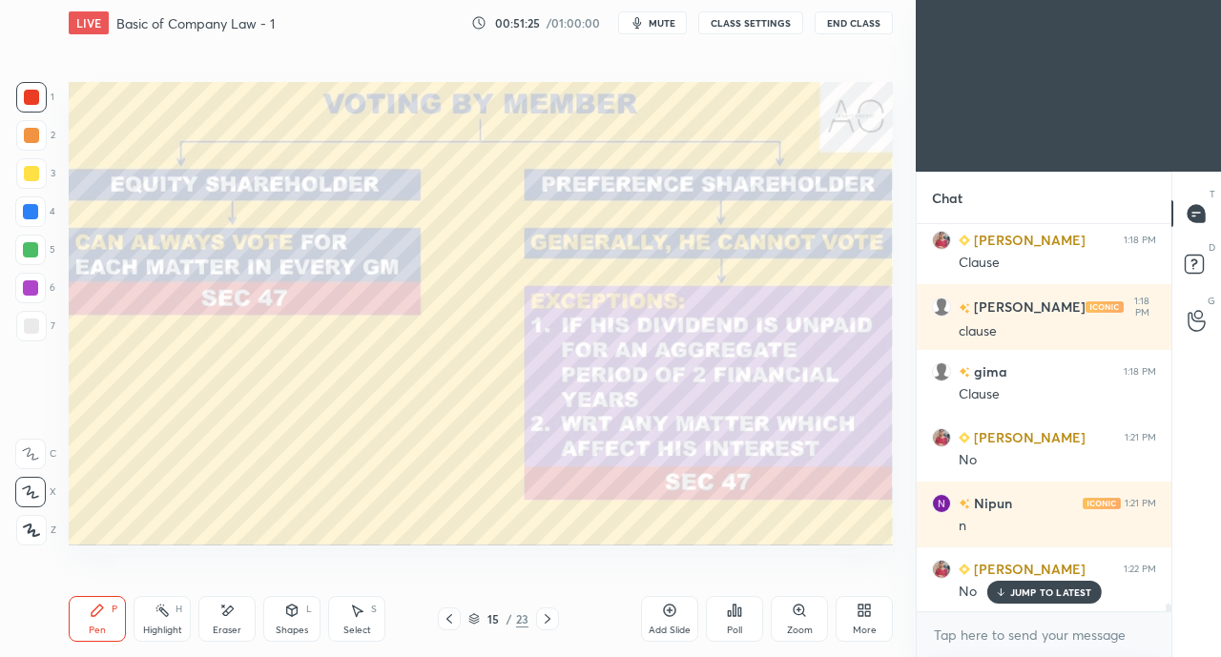
click at [544, 625] on icon at bounding box center [547, 618] width 15 height 15
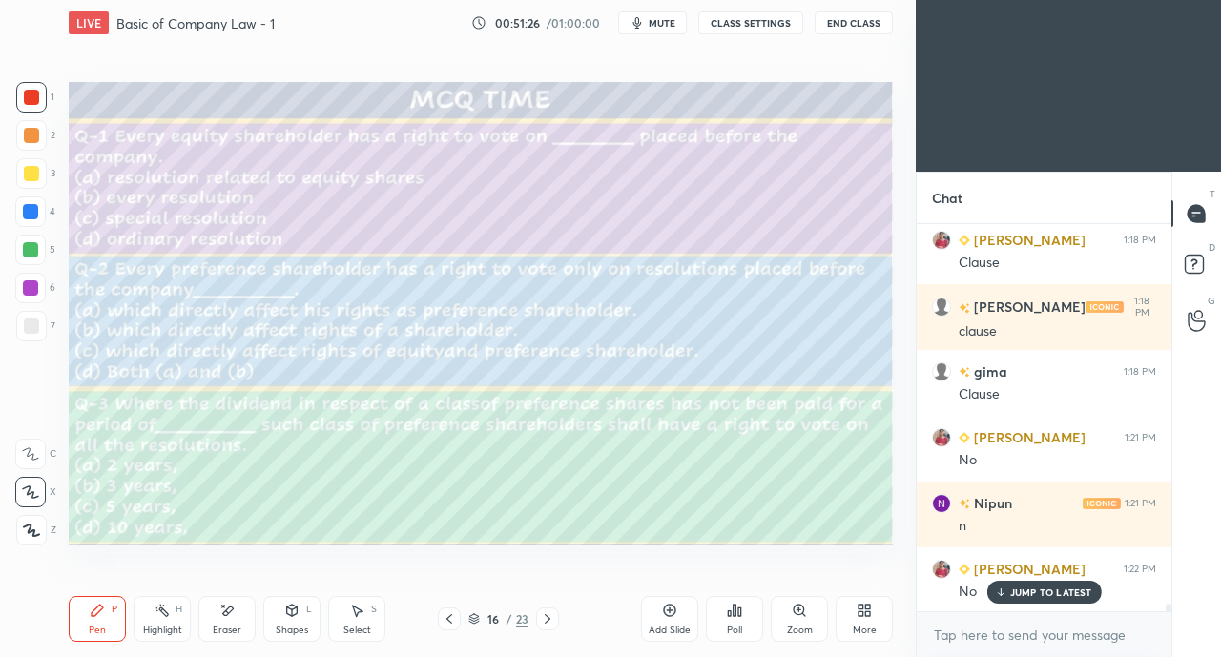
click at [544, 626] on icon at bounding box center [547, 618] width 15 height 15
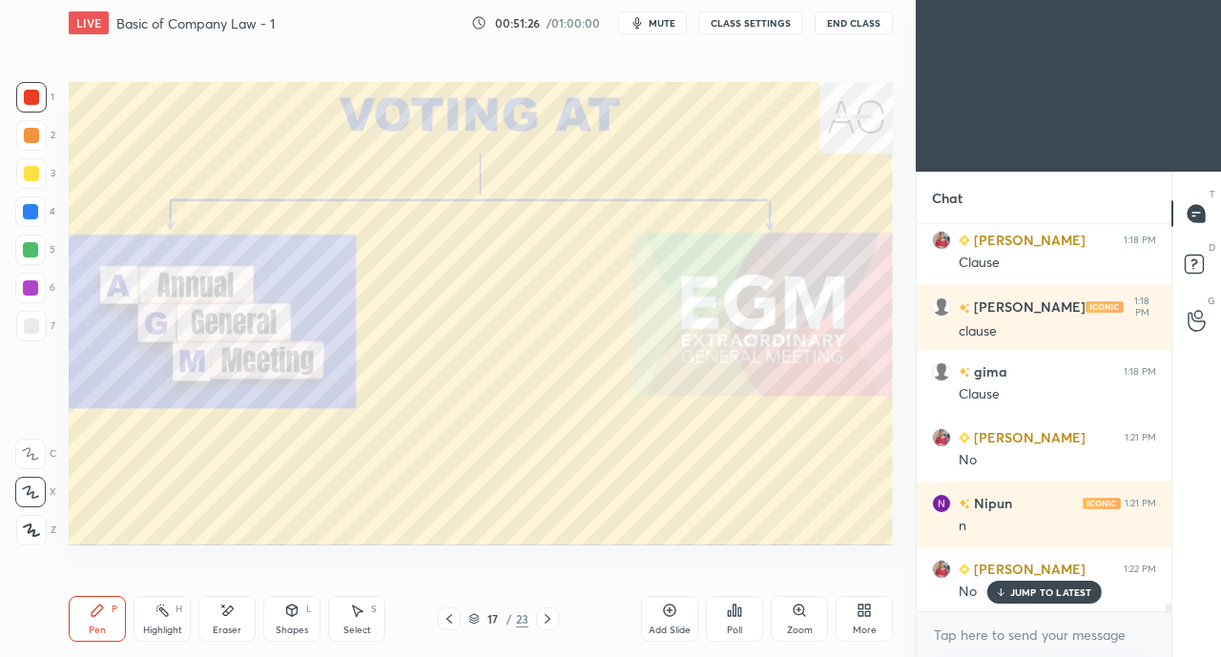
click at [544, 627] on div at bounding box center [547, 618] width 23 height 23
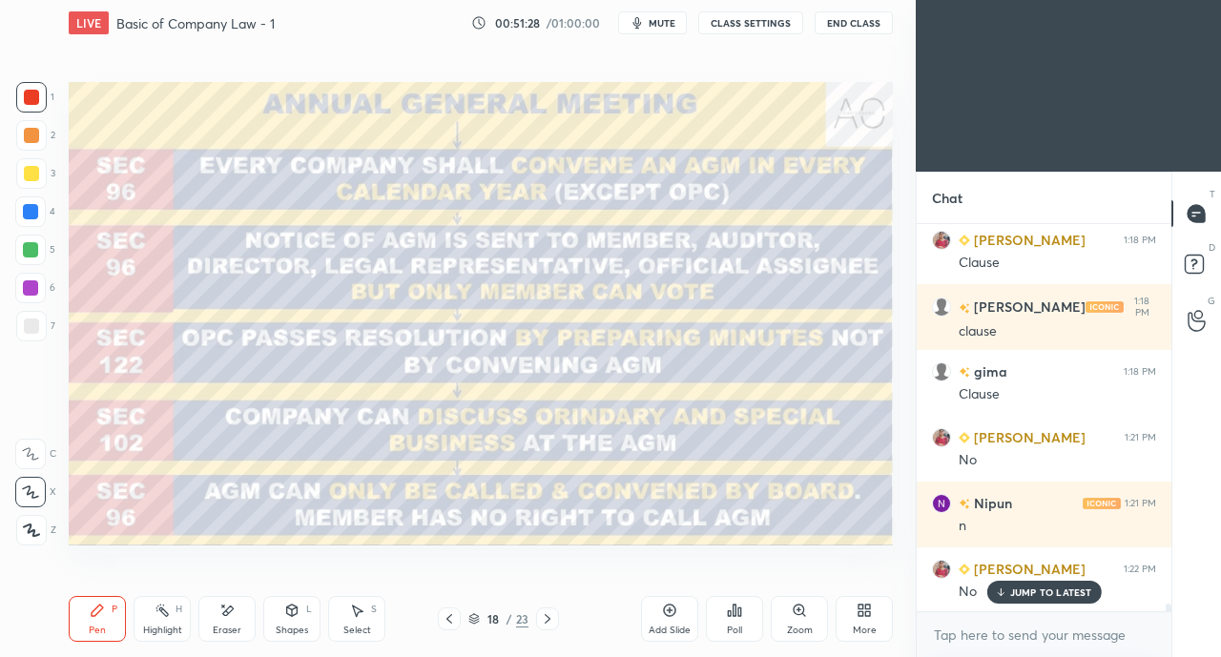
click at [551, 615] on icon at bounding box center [547, 618] width 15 height 15
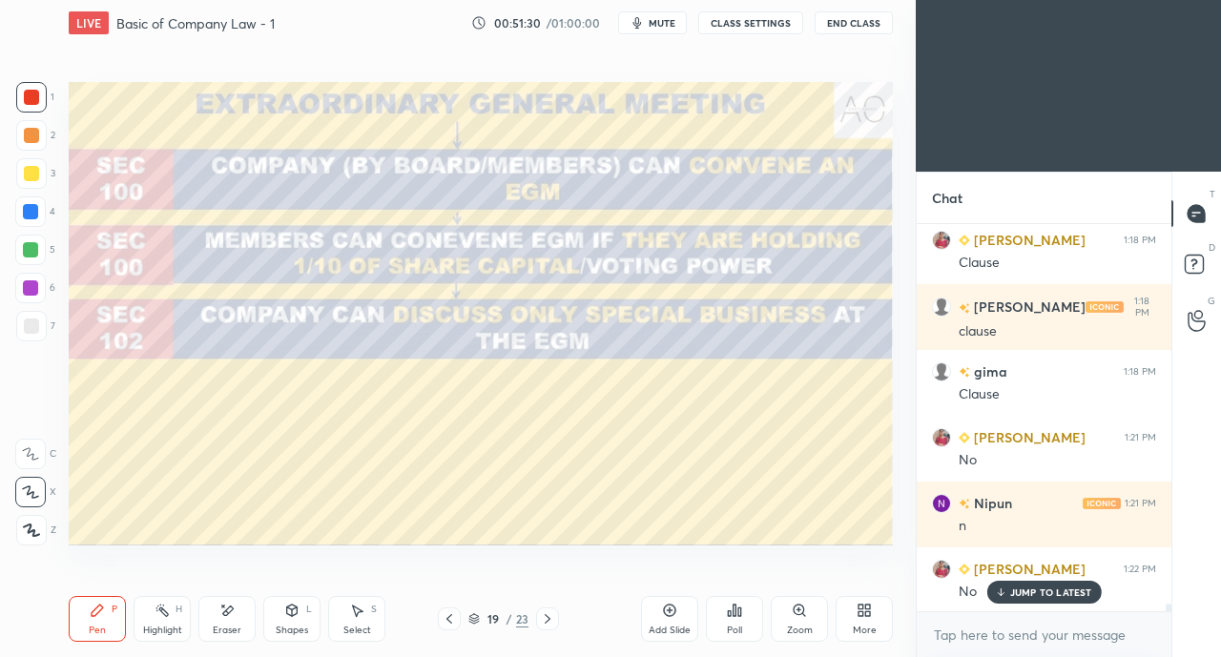
click at [553, 619] on icon at bounding box center [547, 618] width 15 height 15
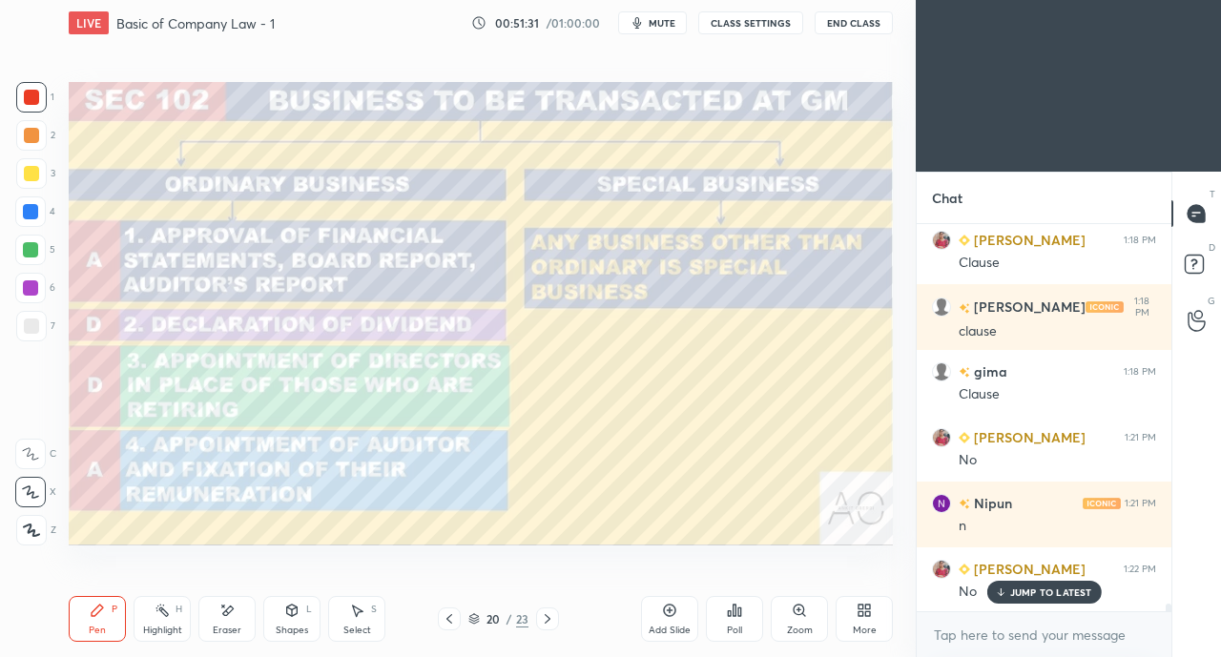
click at [551, 619] on icon at bounding box center [547, 618] width 15 height 15
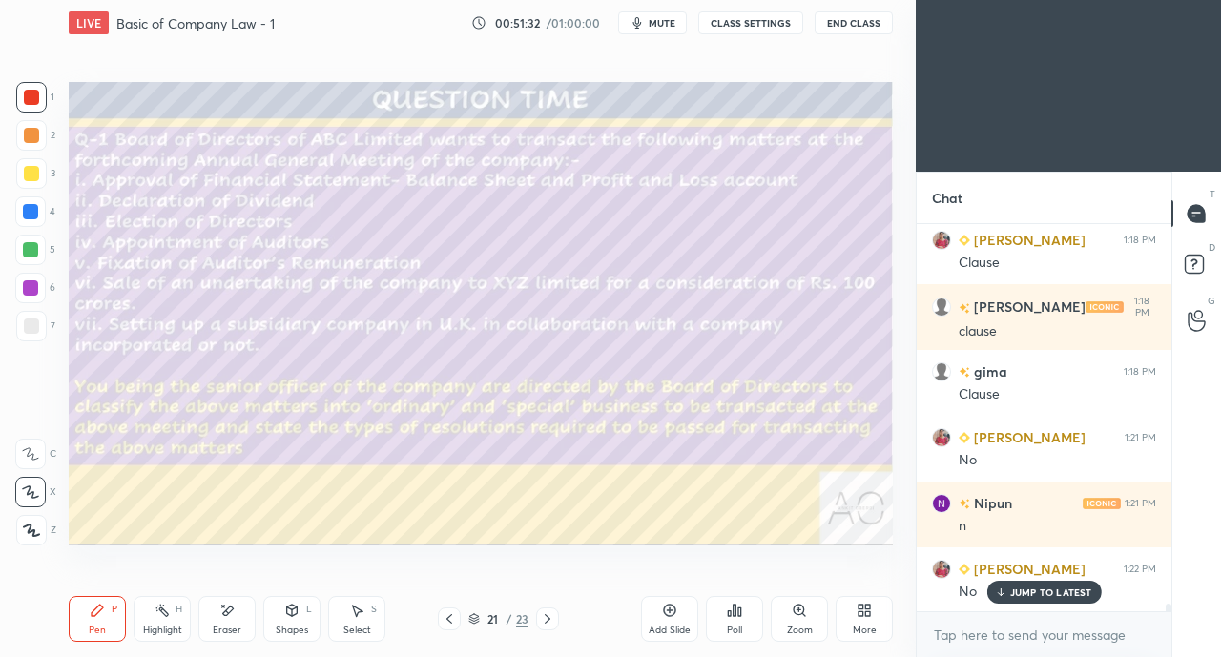
click at [549, 620] on icon at bounding box center [547, 618] width 15 height 15
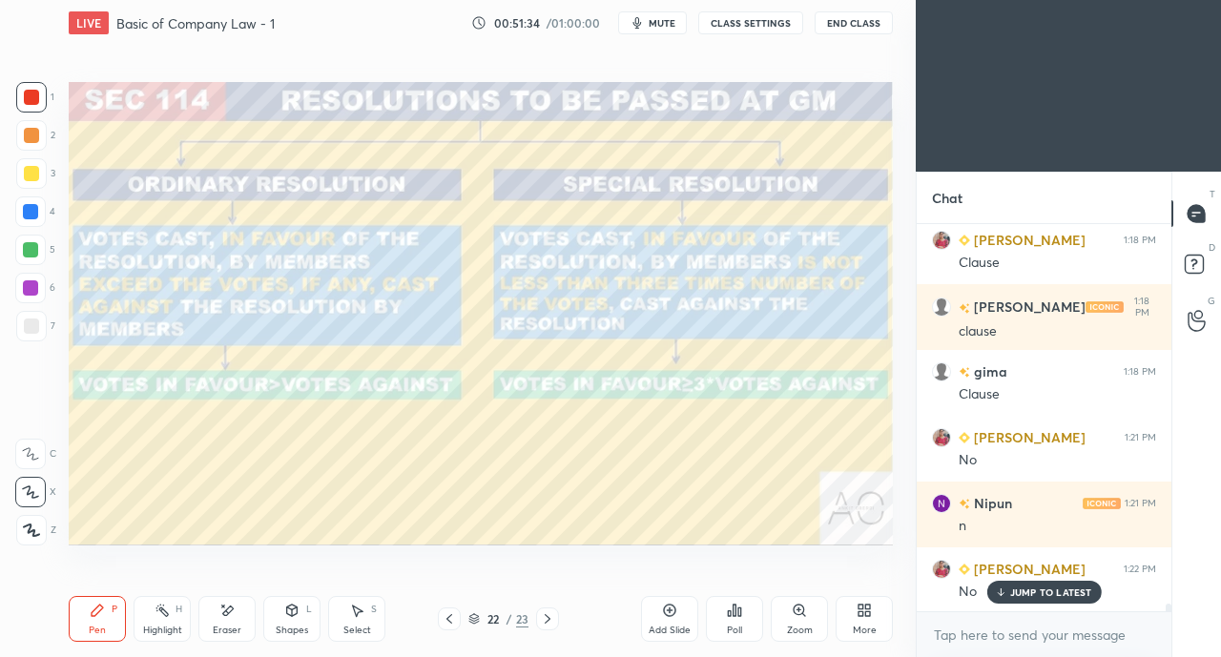
click at [552, 619] on icon at bounding box center [547, 618] width 15 height 15
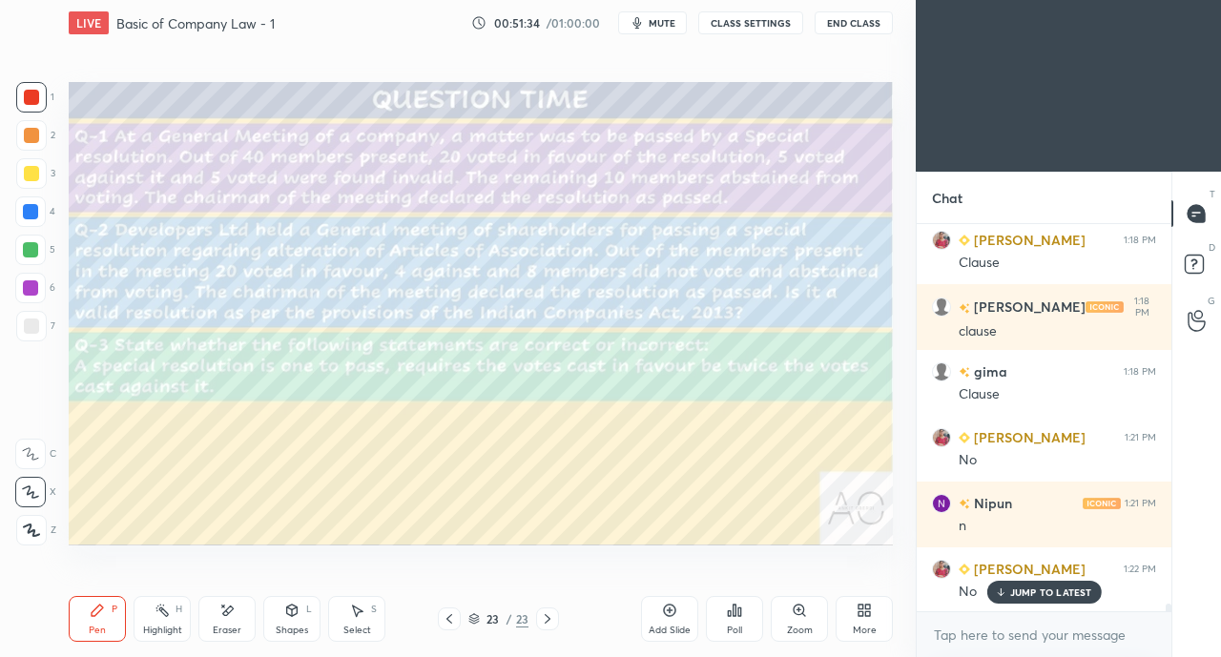
click at [550, 620] on icon at bounding box center [547, 618] width 15 height 15
click at [439, 619] on div at bounding box center [449, 618] width 23 height 23
click at [442, 619] on icon at bounding box center [449, 618] width 15 height 15
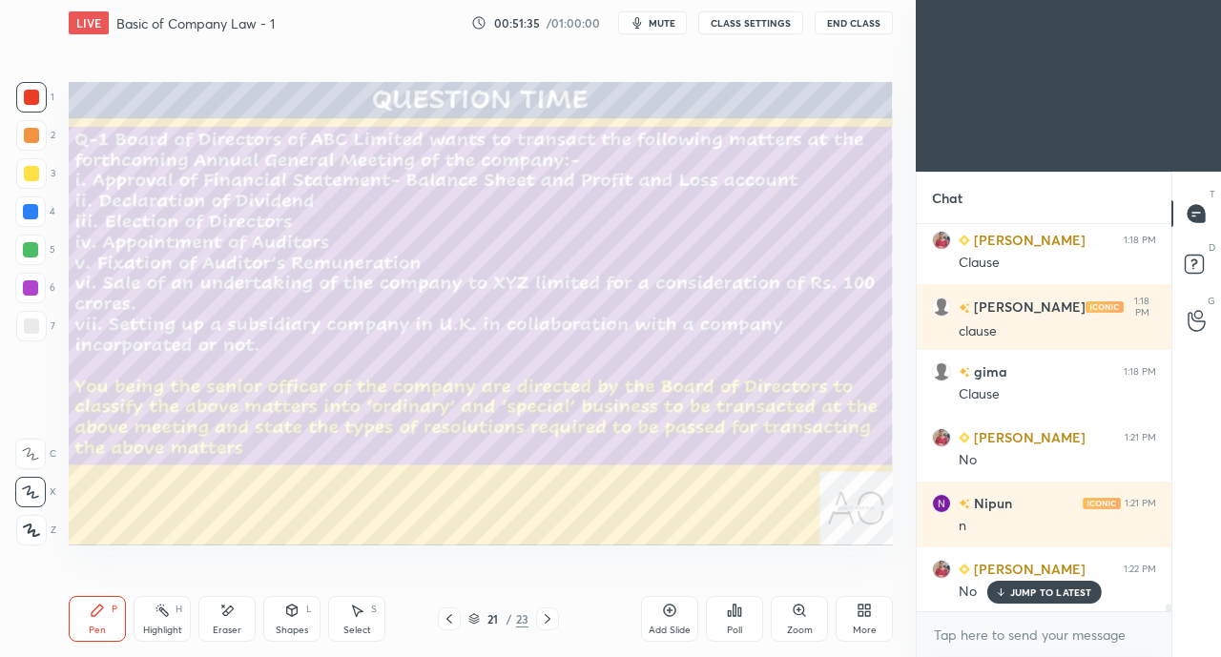
click at [443, 619] on icon at bounding box center [449, 618] width 15 height 15
click at [443, 620] on icon at bounding box center [449, 618] width 15 height 15
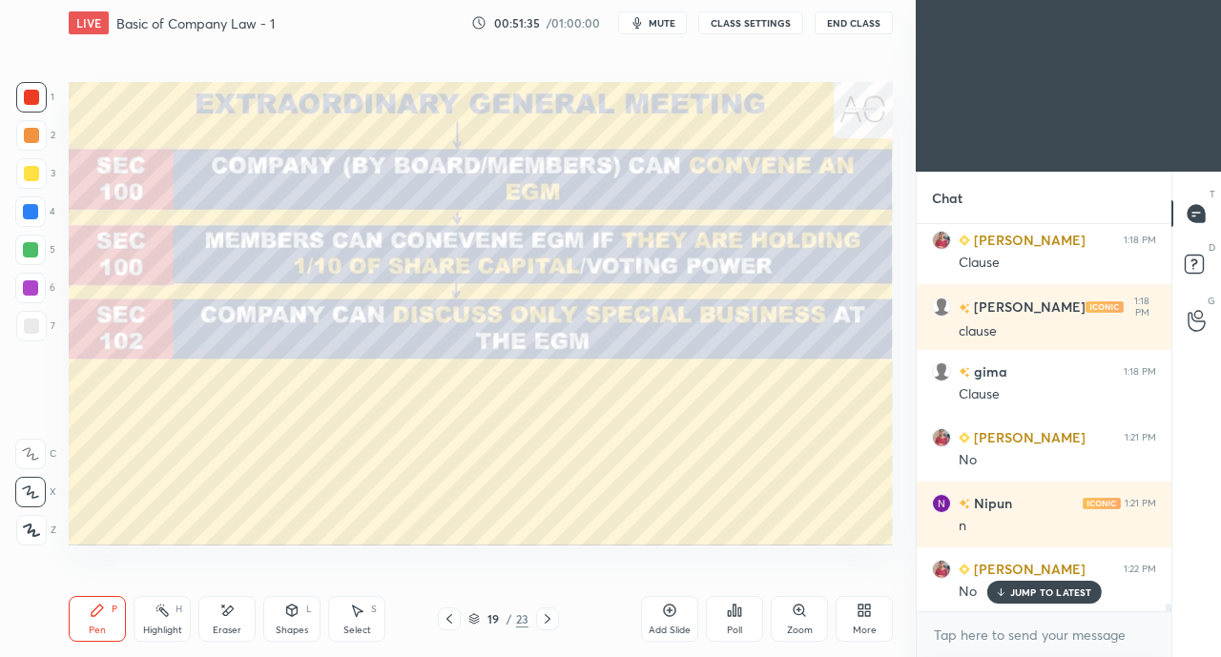
click at [445, 619] on icon at bounding box center [449, 618] width 15 height 15
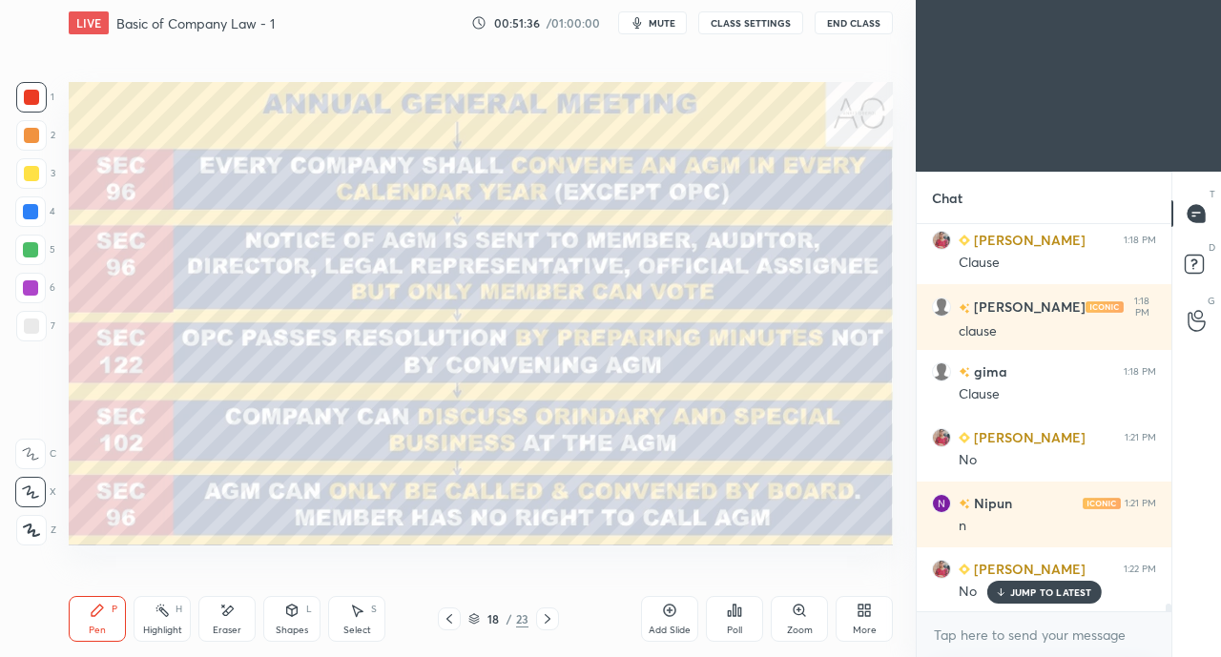
click at [447, 619] on icon at bounding box center [449, 618] width 15 height 15
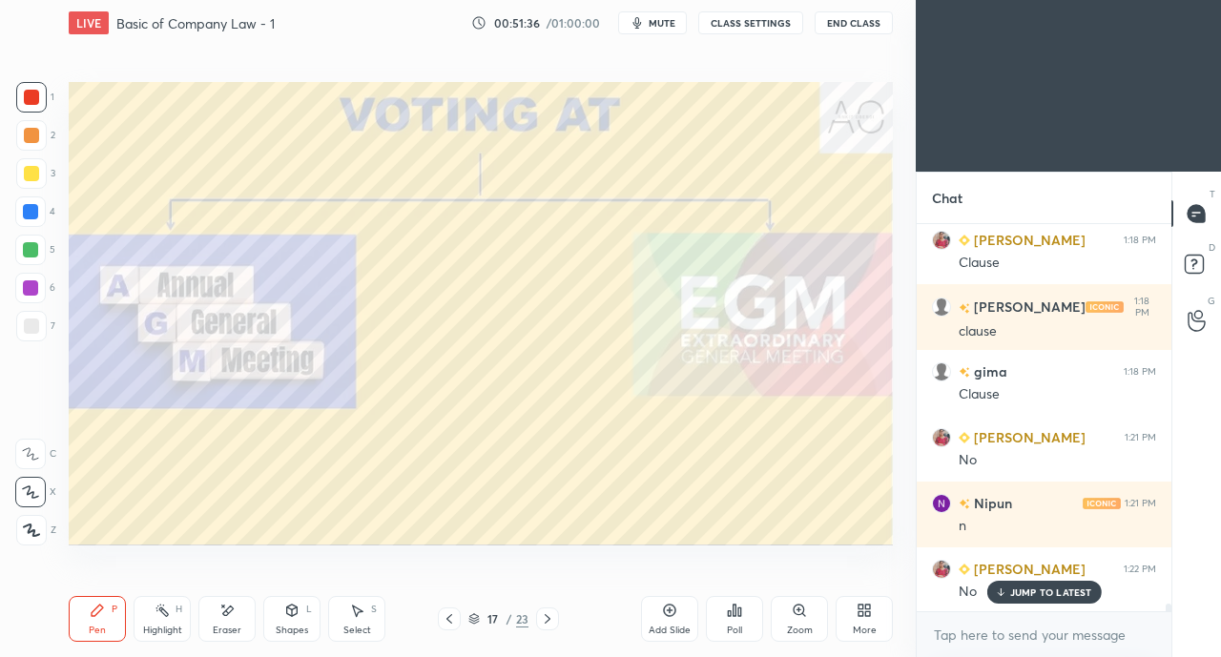
click at [446, 620] on icon at bounding box center [449, 619] width 6 height 10
click at [446, 620] on icon at bounding box center [449, 618] width 15 height 15
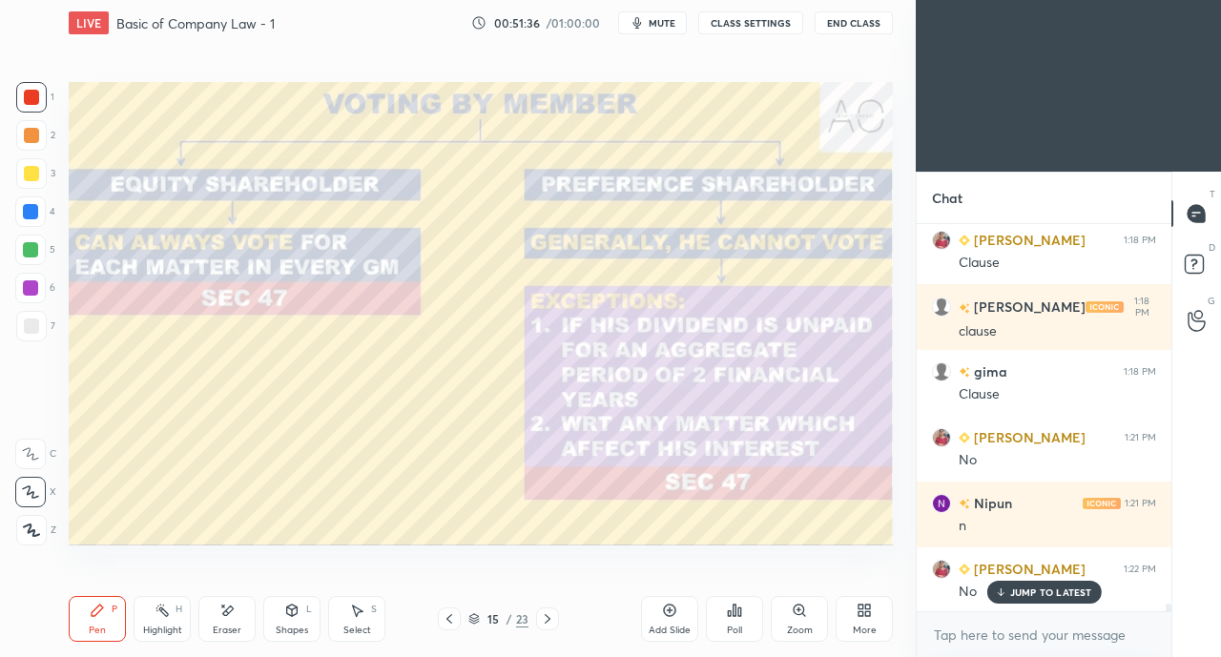
click at [446, 620] on icon at bounding box center [449, 618] width 15 height 15
click at [445, 621] on icon at bounding box center [449, 618] width 15 height 15
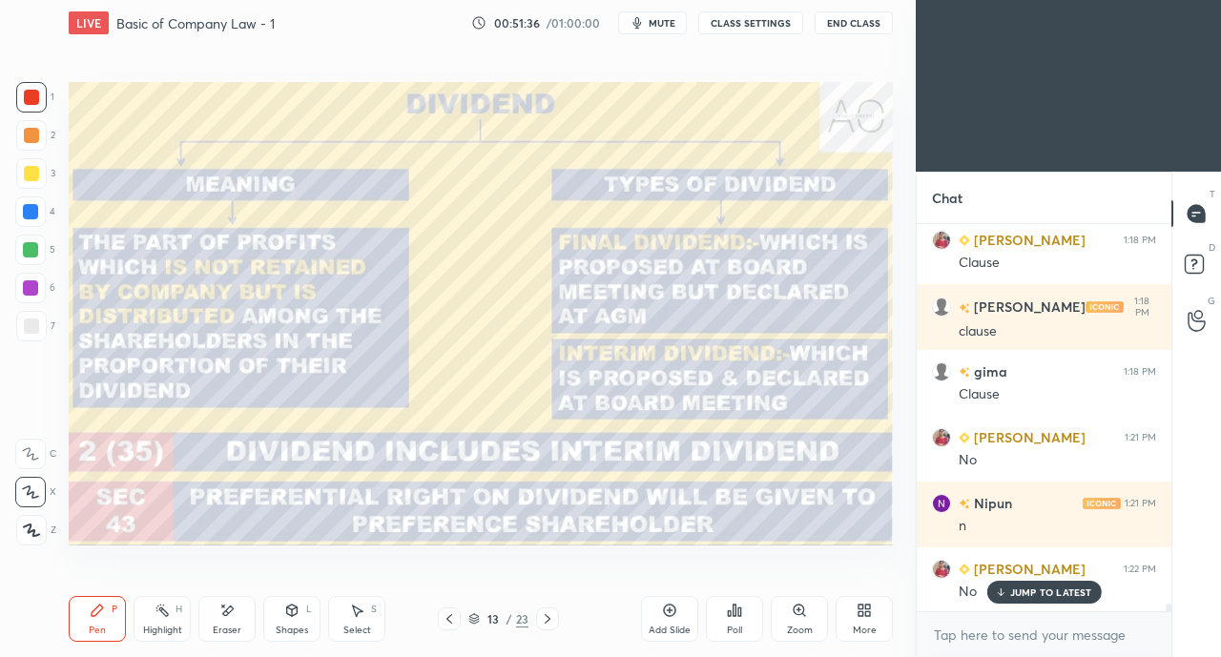
click at [445, 620] on icon at bounding box center [449, 618] width 15 height 15
click at [445, 621] on icon at bounding box center [449, 618] width 15 height 15
click at [445, 620] on icon at bounding box center [449, 618] width 15 height 15
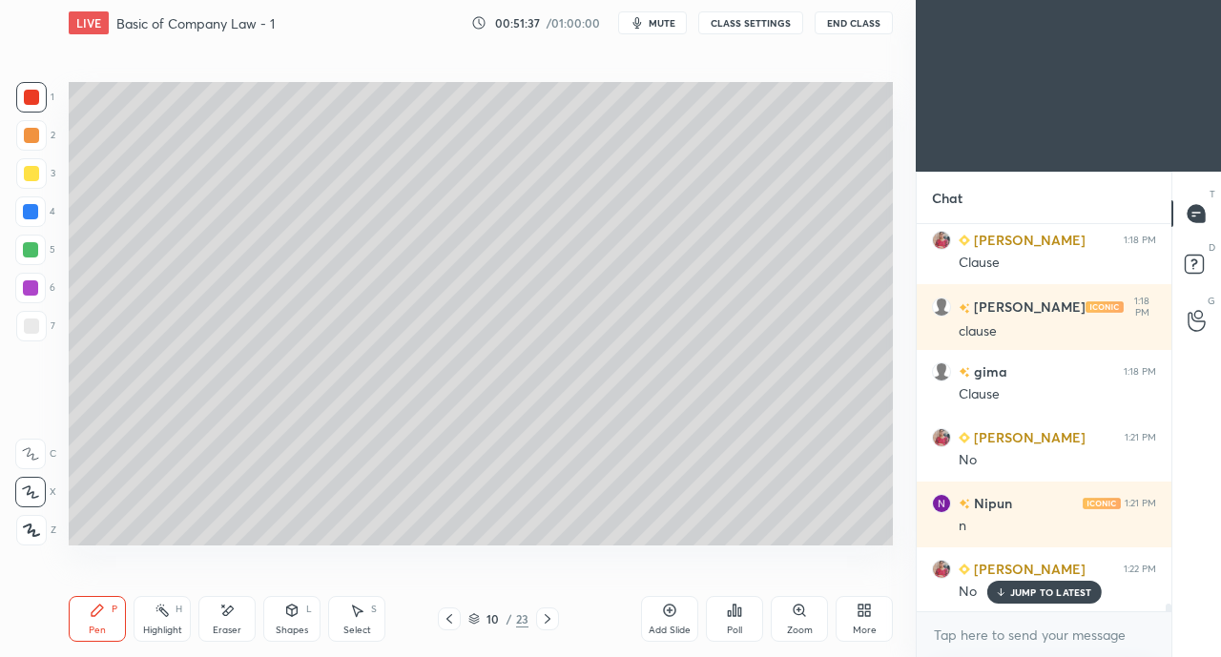
click at [445, 620] on icon at bounding box center [449, 618] width 15 height 15
click at [446, 619] on icon at bounding box center [449, 618] width 15 height 15
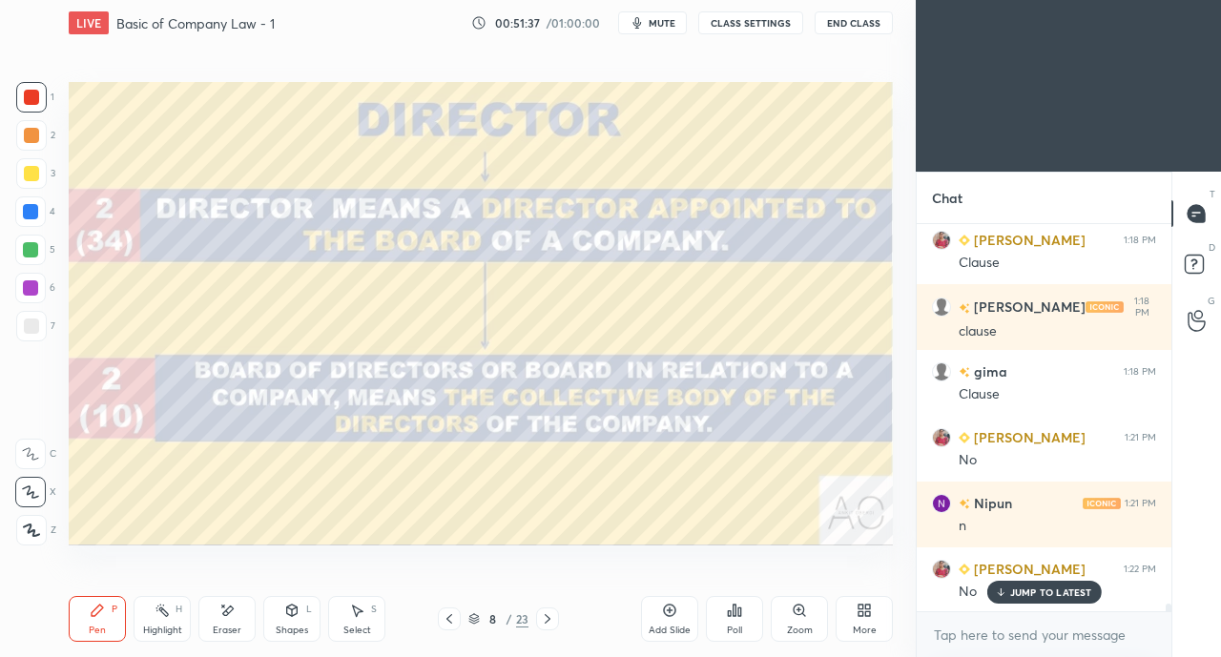
click at [445, 619] on icon at bounding box center [449, 618] width 15 height 15
click at [446, 618] on icon at bounding box center [449, 618] width 15 height 15
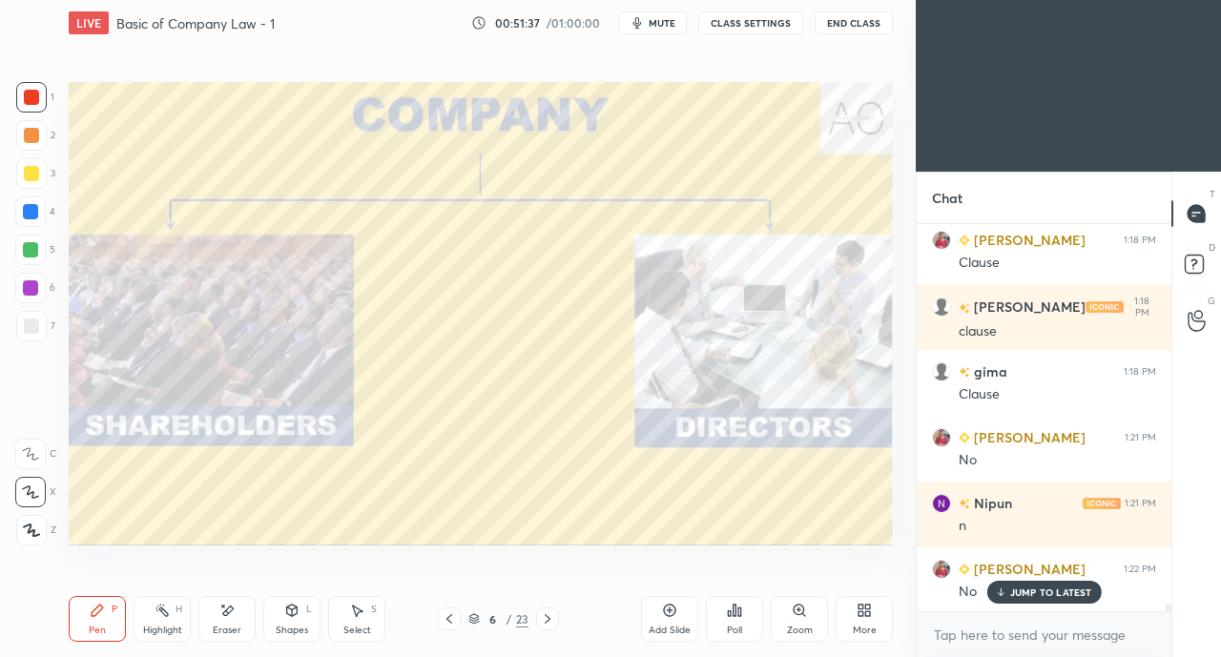
click at [445, 619] on icon at bounding box center [449, 618] width 15 height 15
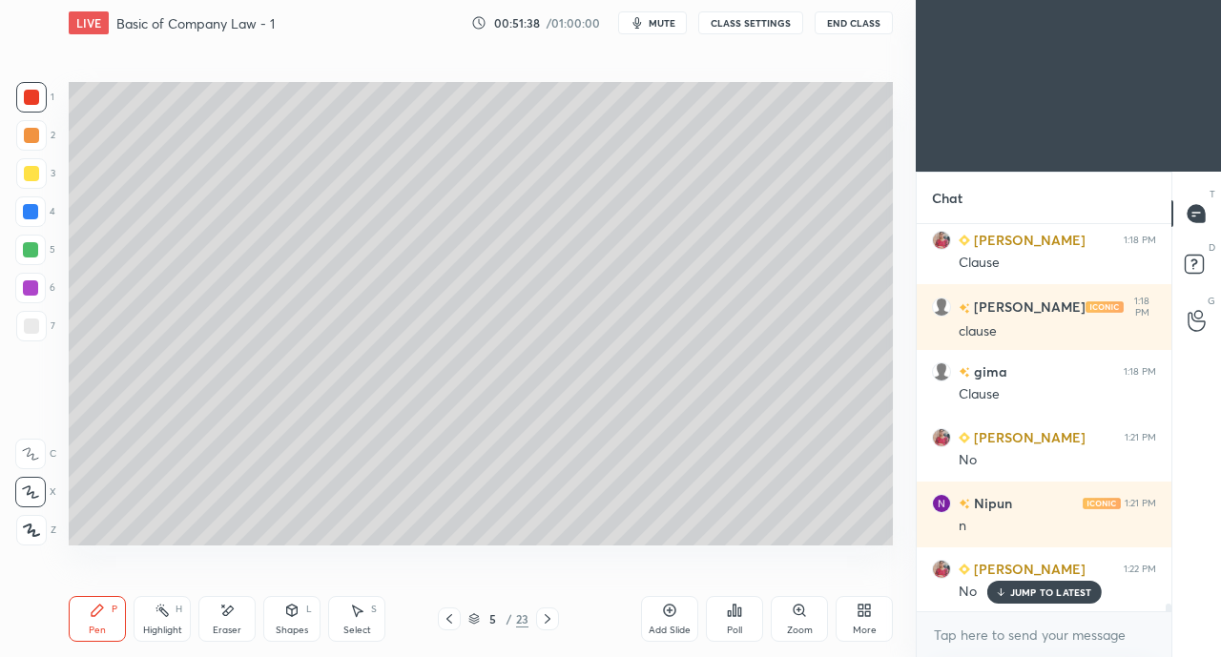
click at [444, 620] on icon at bounding box center [449, 618] width 15 height 15
click at [443, 624] on icon at bounding box center [449, 618] width 15 height 15
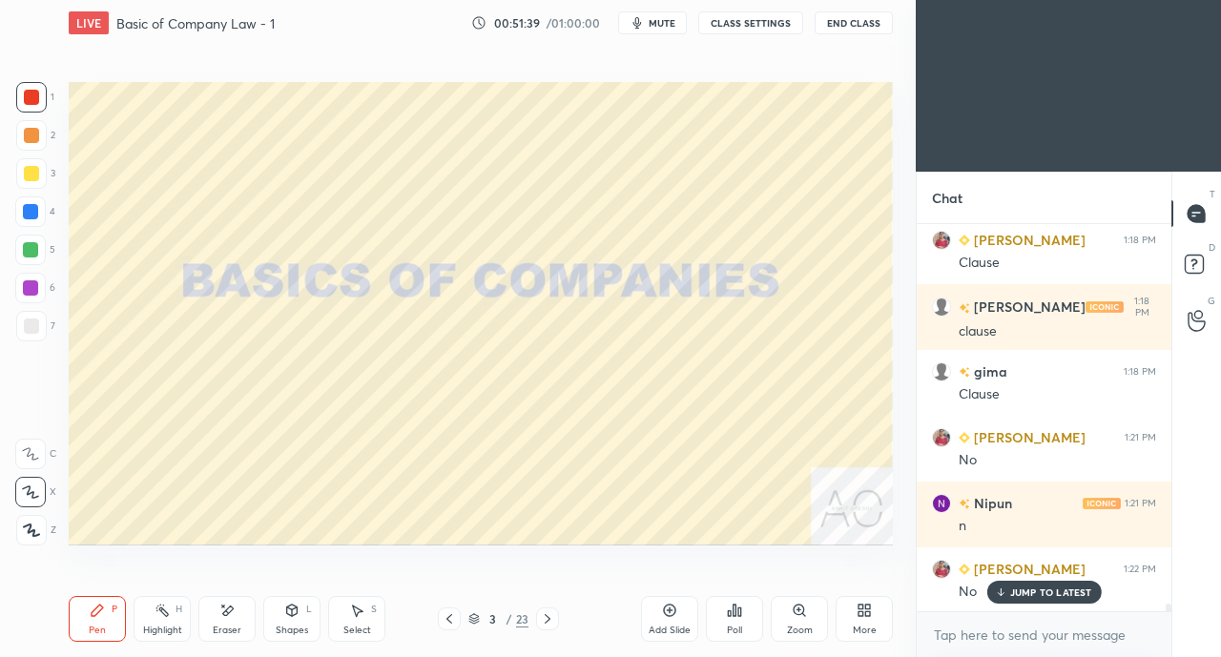
click at [876, 618] on div "More" at bounding box center [863, 619] width 57 height 46
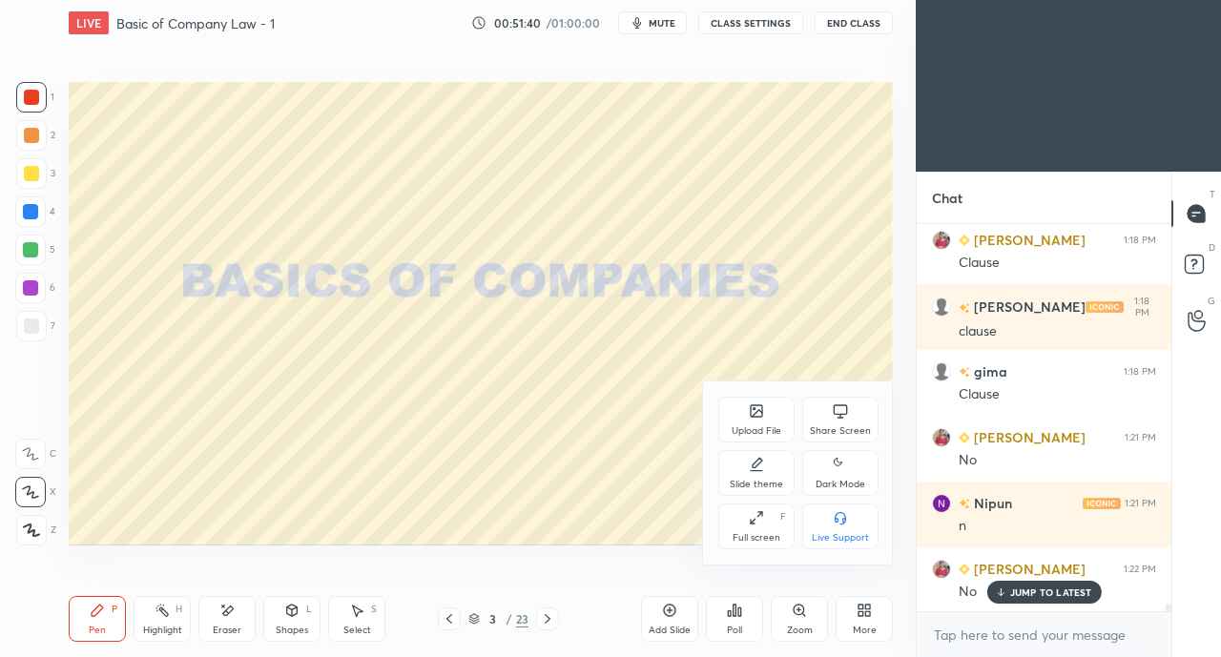
click at [840, 423] on div "Share Screen" at bounding box center [840, 420] width 76 height 46
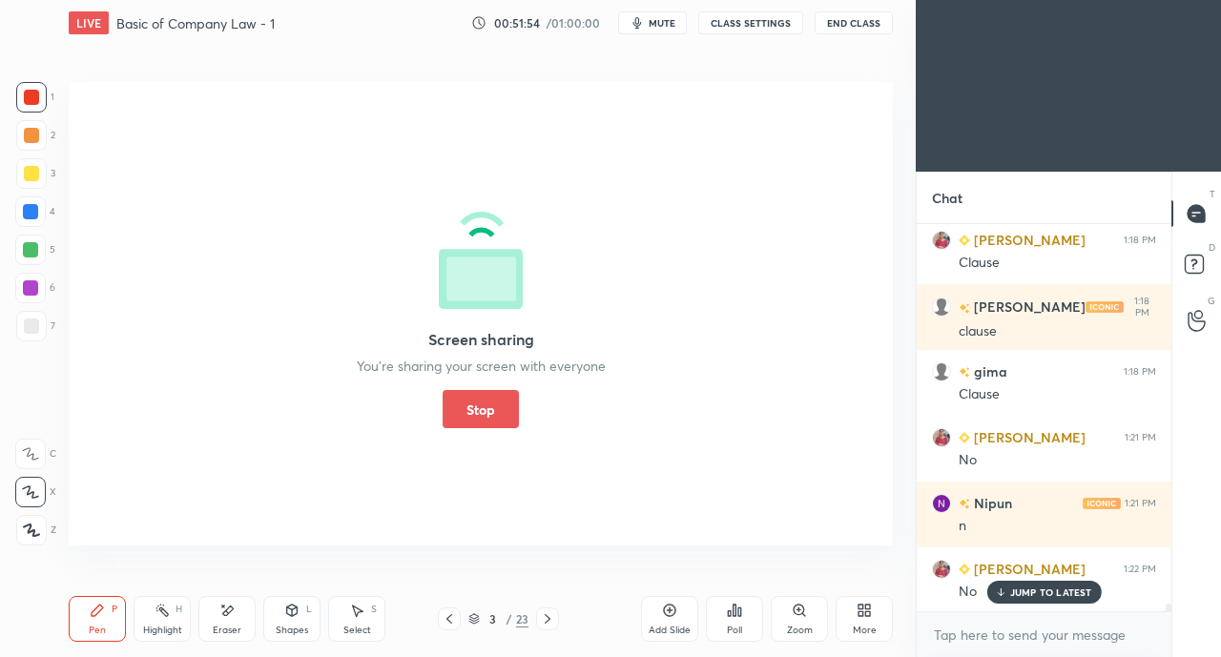
scroll to position [20169, 0]
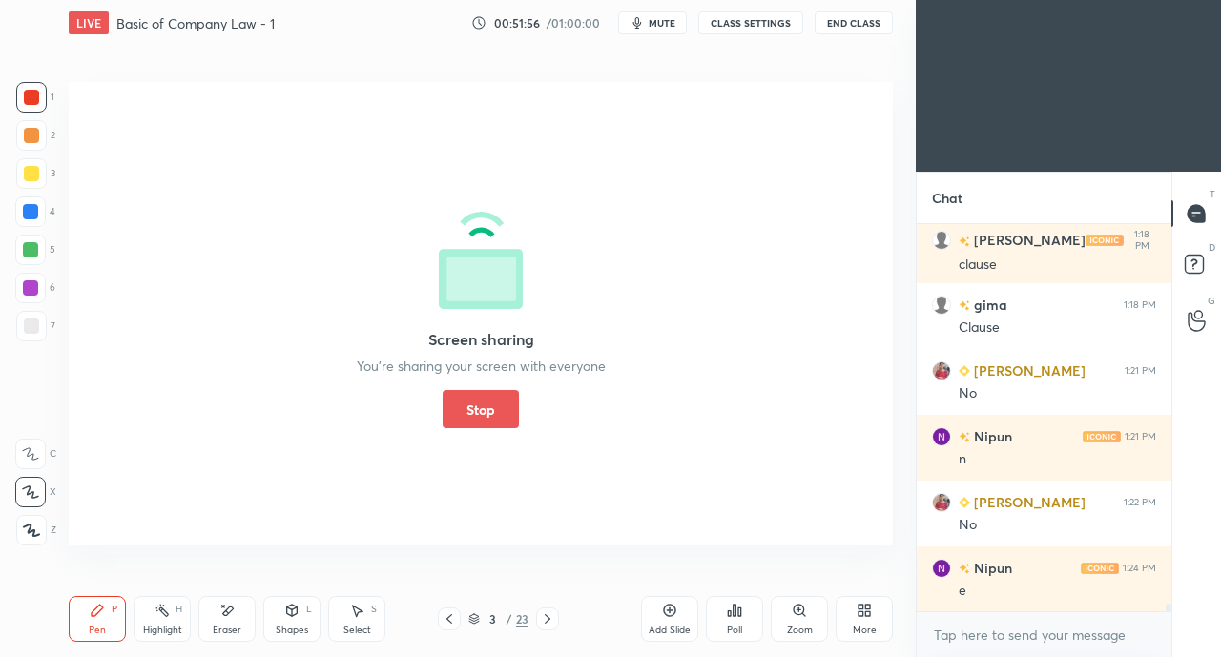
click at [471, 414] on button "Stop" at bounding box center [480, 409] width 76 height 38
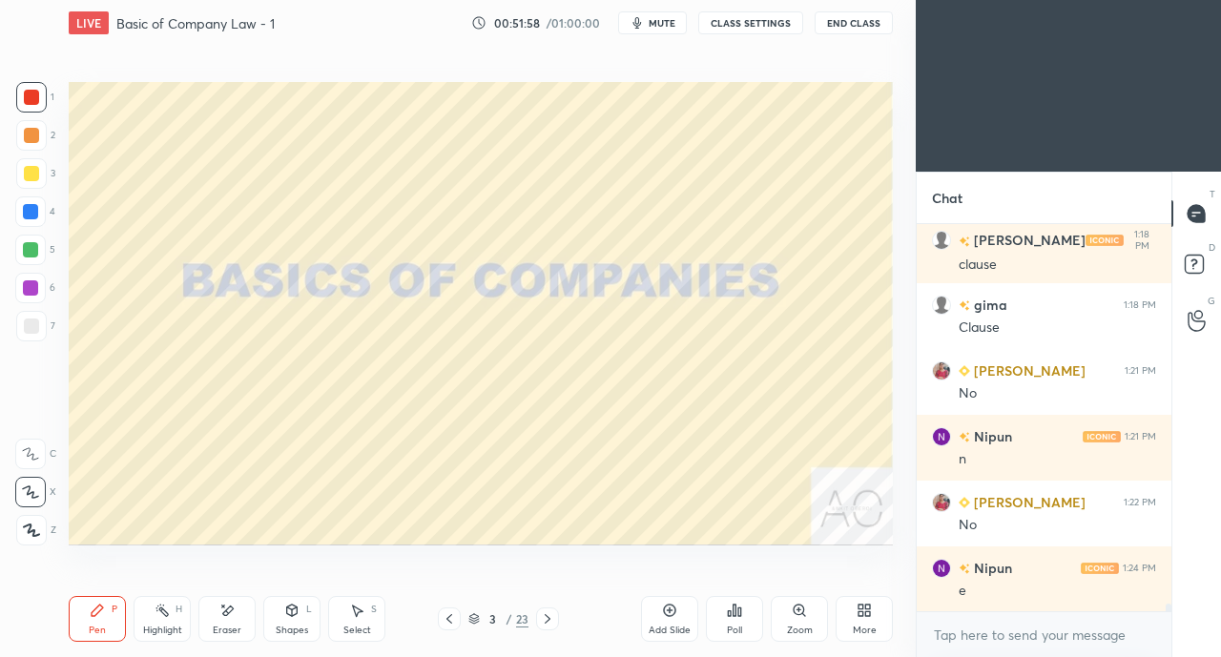
scroll to position [20234, 0]
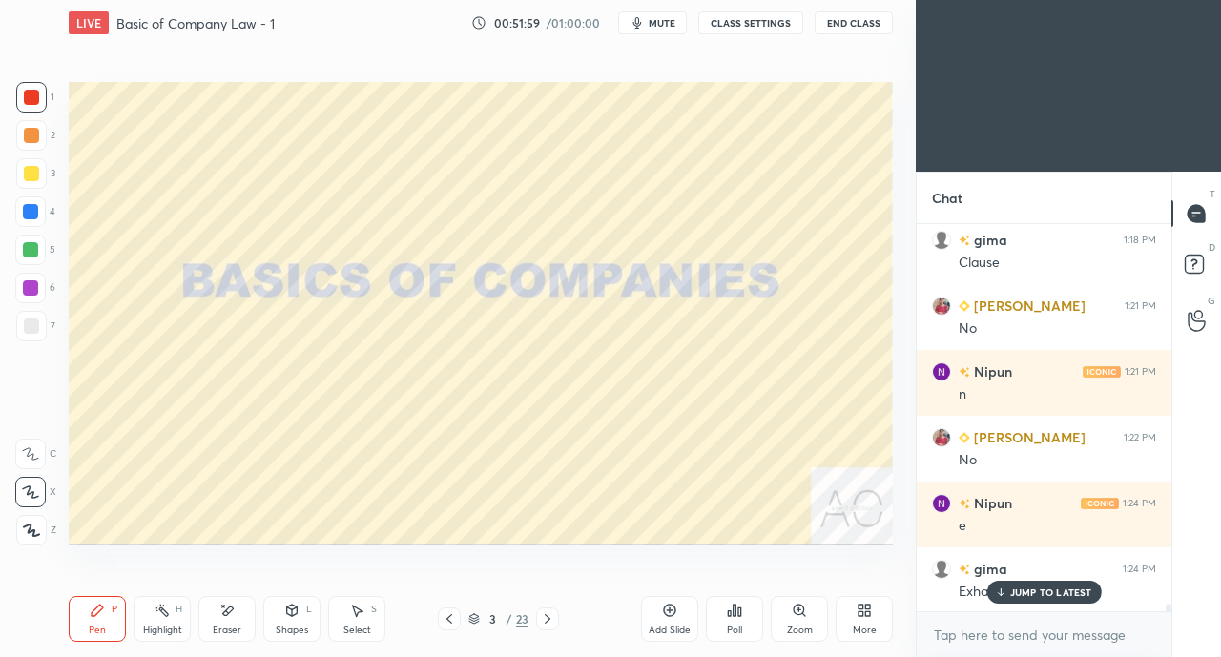
click at [1026, 589] on p "JUMP TO LATEST" at bounding box center [1051, 591] width 82 height 11
click at [554, 620] on icon at bounding box center [547, 618] width 15 height 15
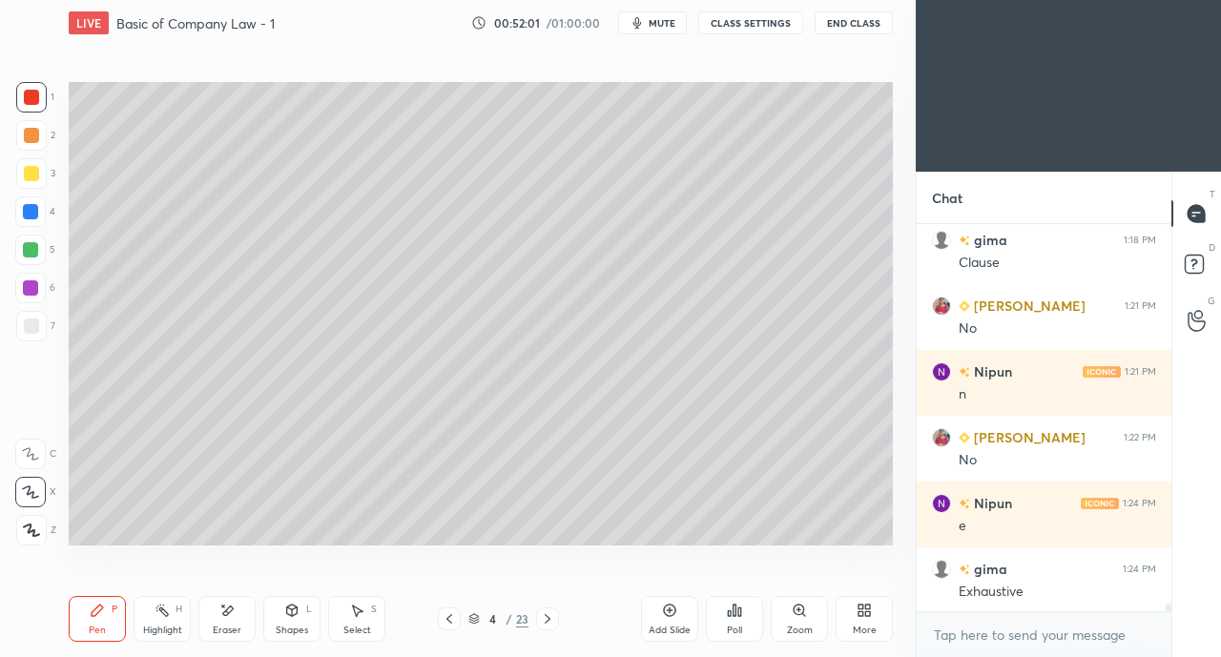
click at [546, 619] on icon at bounding box center [547, 618] width 15 height 15
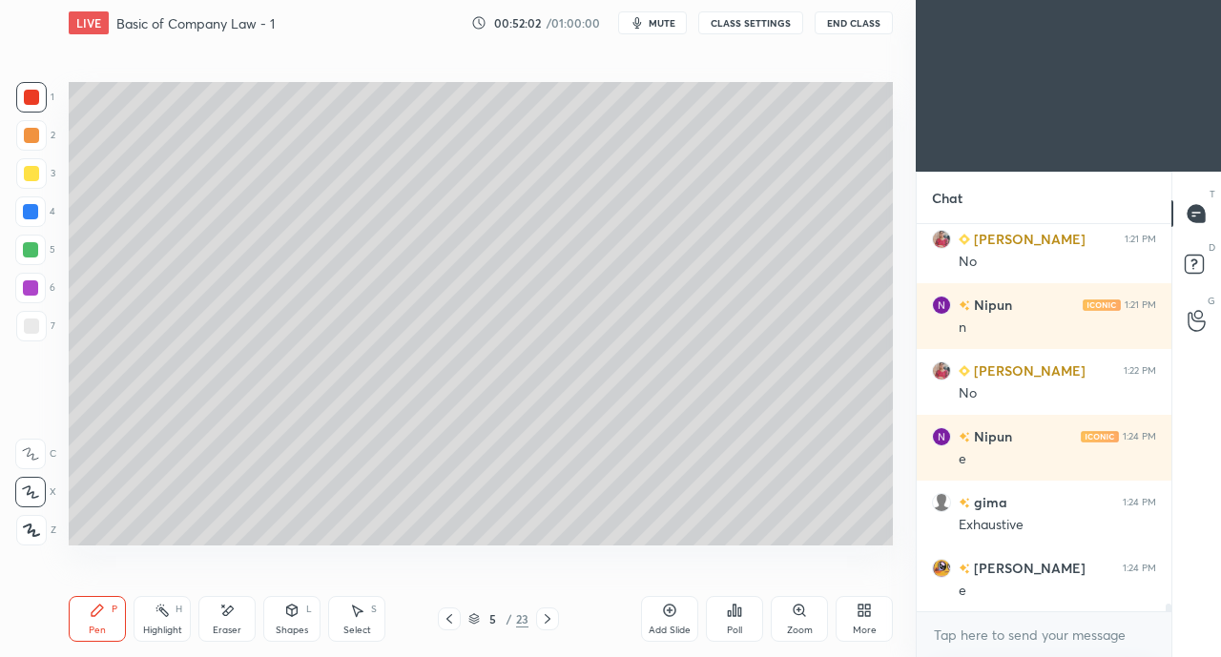
click at [546, 619] on icon at bounding box center [547, 618] width 15 height 15
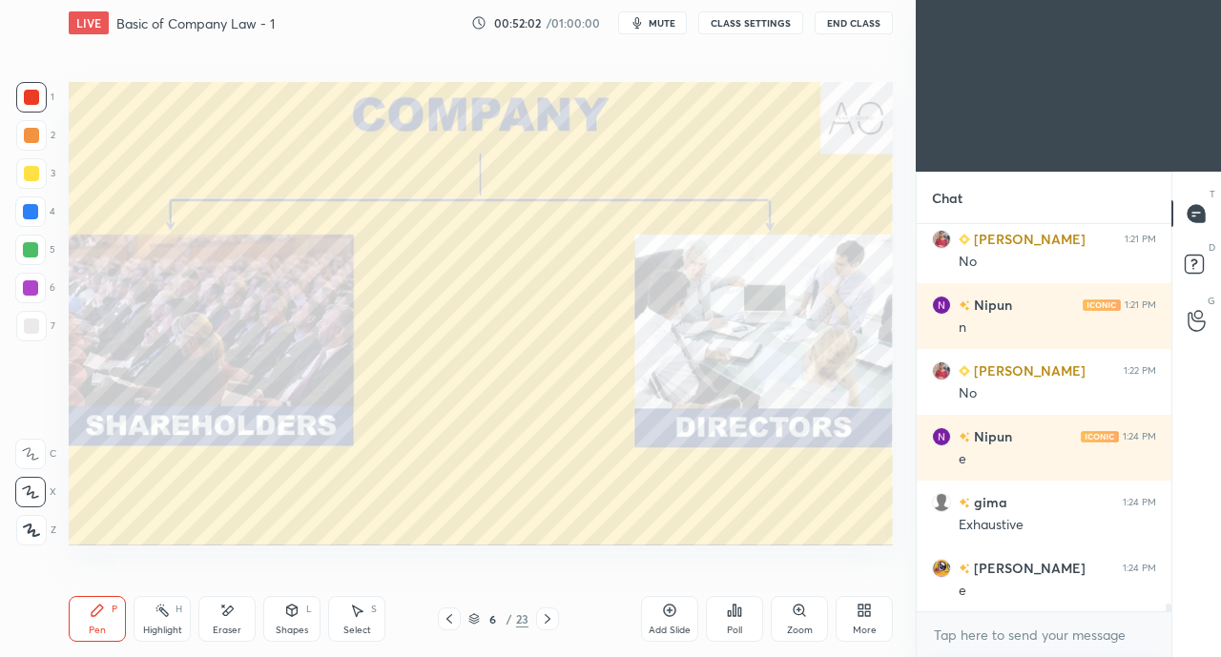
click at [546, 619] on icon at bounding box center [547, 618] width 15 height 15
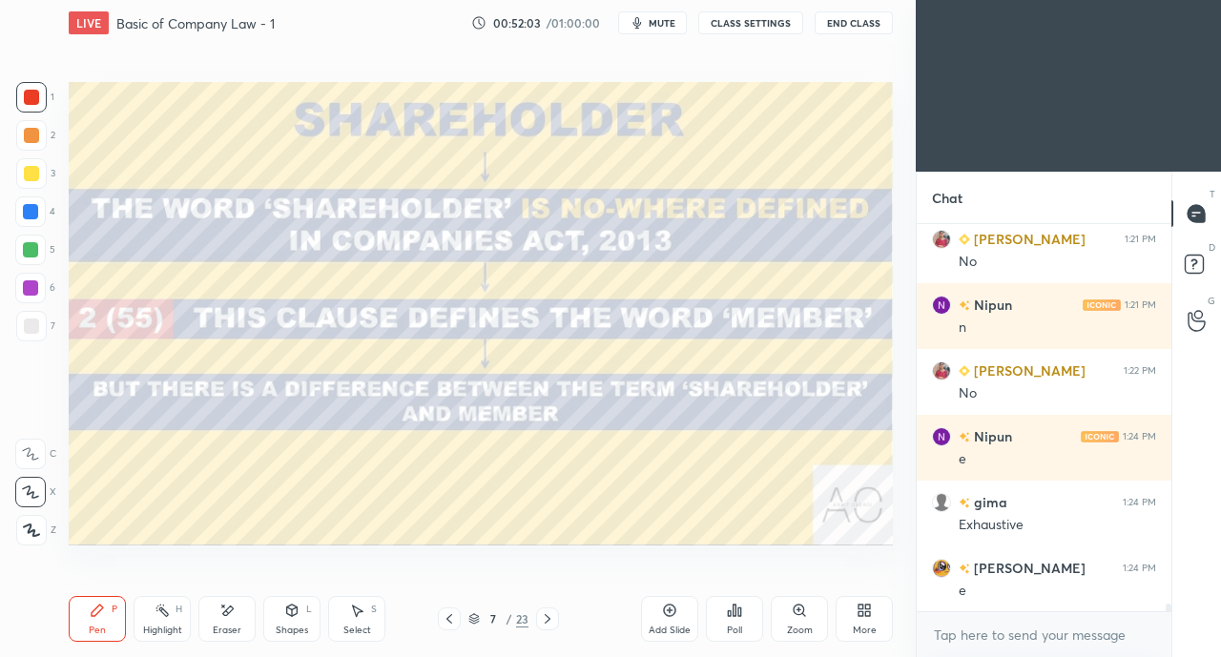
click at [546, 619] on icon at bounding box center [547, 618] width 15 height 15
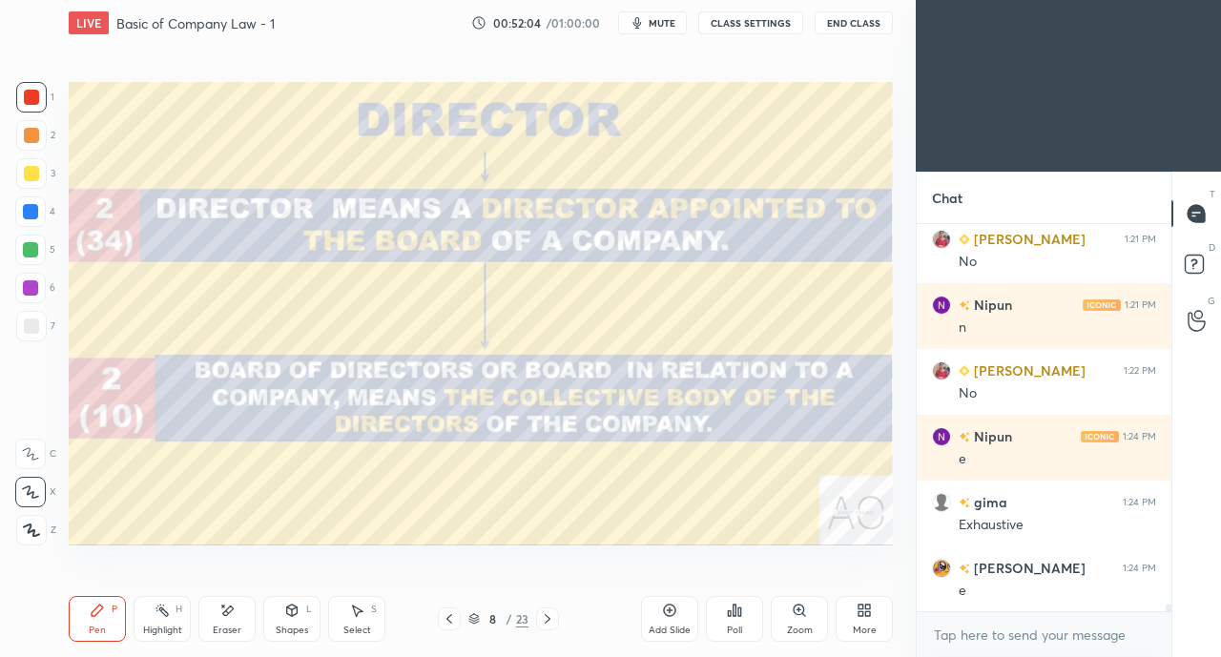
click at [448, 619] on icon at bounding box center [449, 618] width 15 height 15
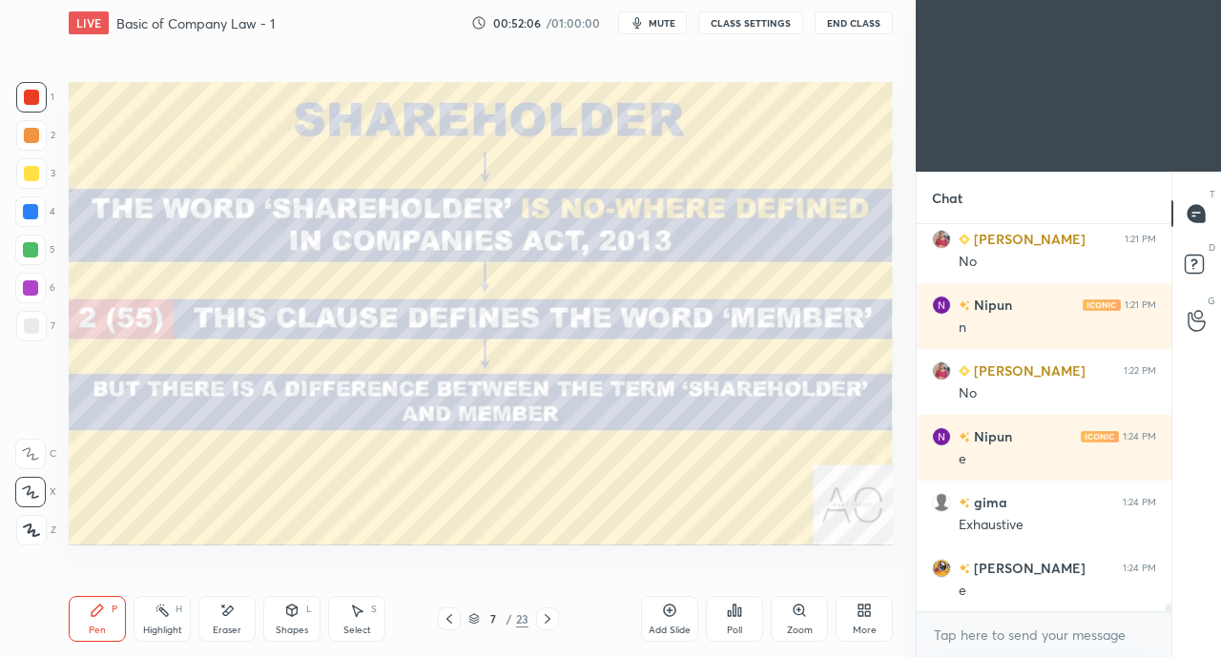
click at [867, 606] on icon at bounding box center [867, 607] width 5 height 5
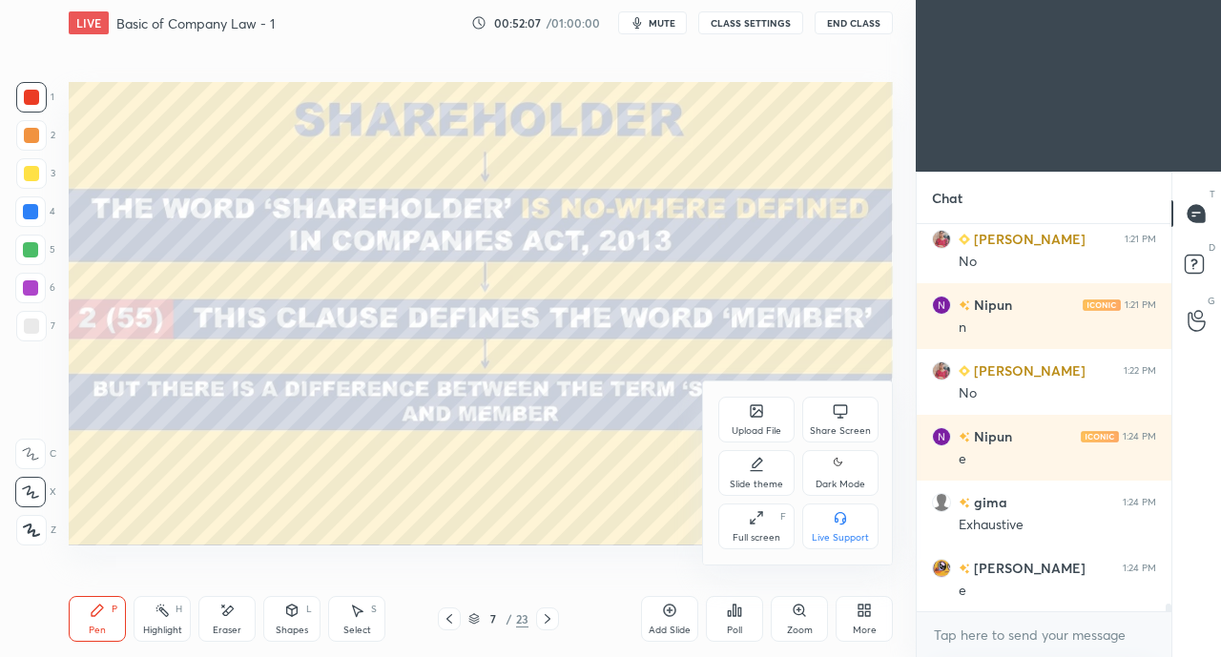
click at [830, 416] on div "Share Screen" at bounding box center [840, 420] width 76 height 46
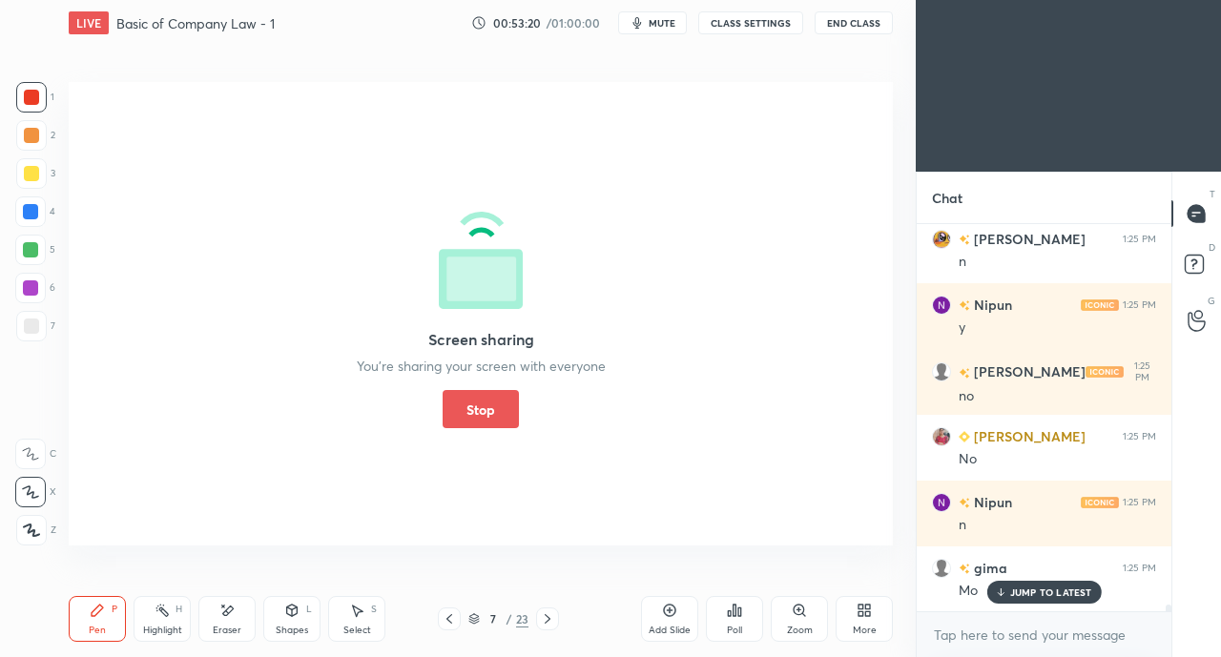
scroll to position [22885, 0]
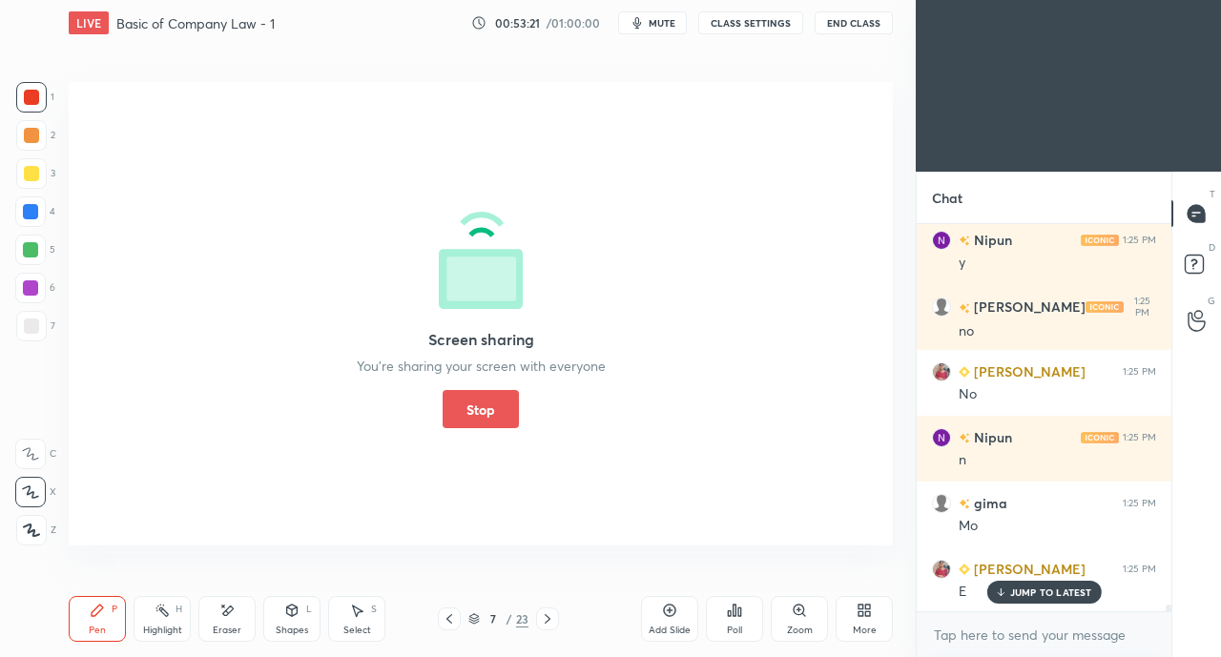
click at [495, 413] on button "Stop" at bounding box center [480, 409] width 76 height 38
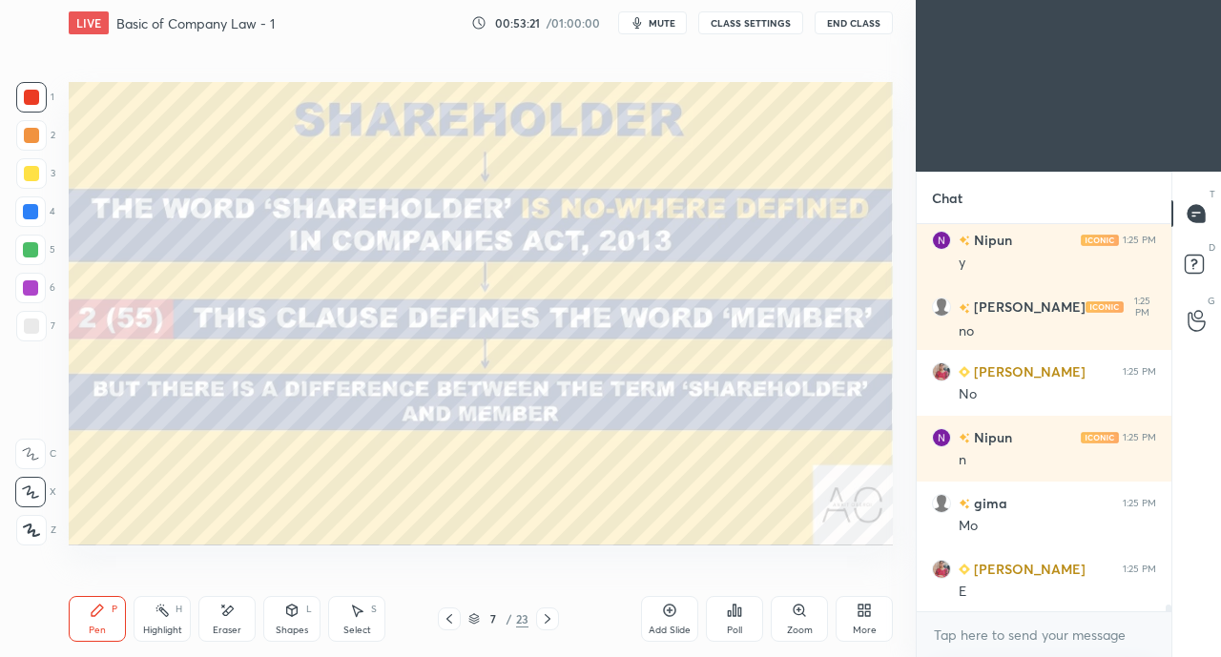
scroll to position [22951, 0]
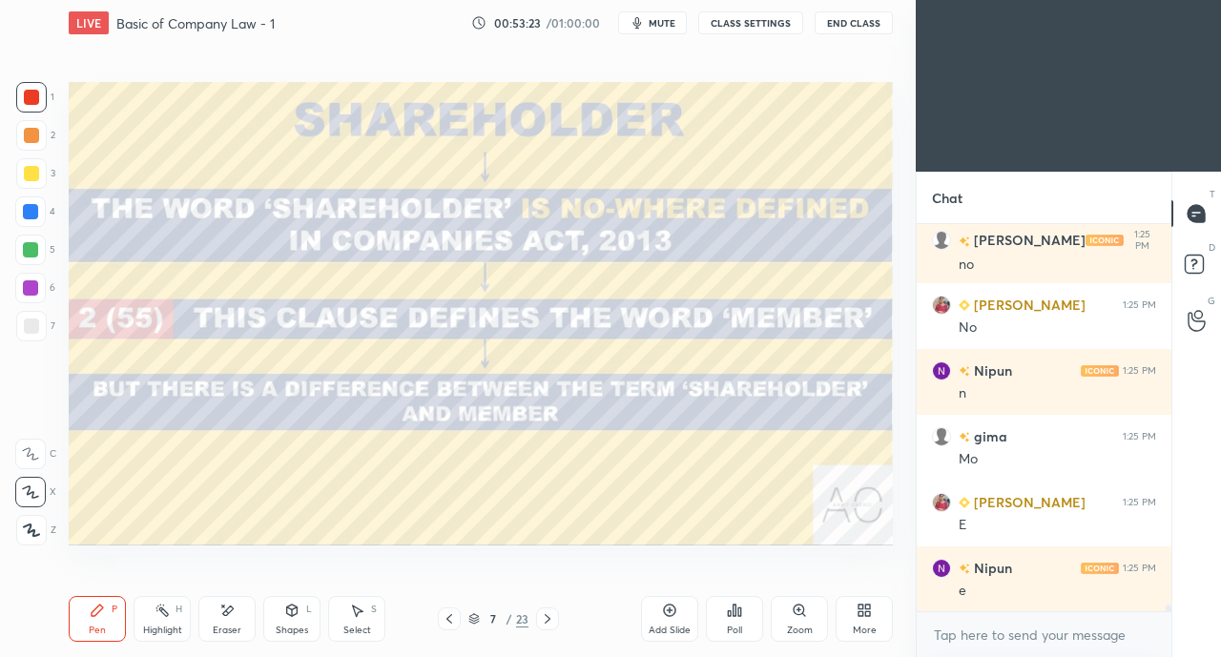
click at [549, 617] on icon at bounding box center [547, 618] width 15 height 15
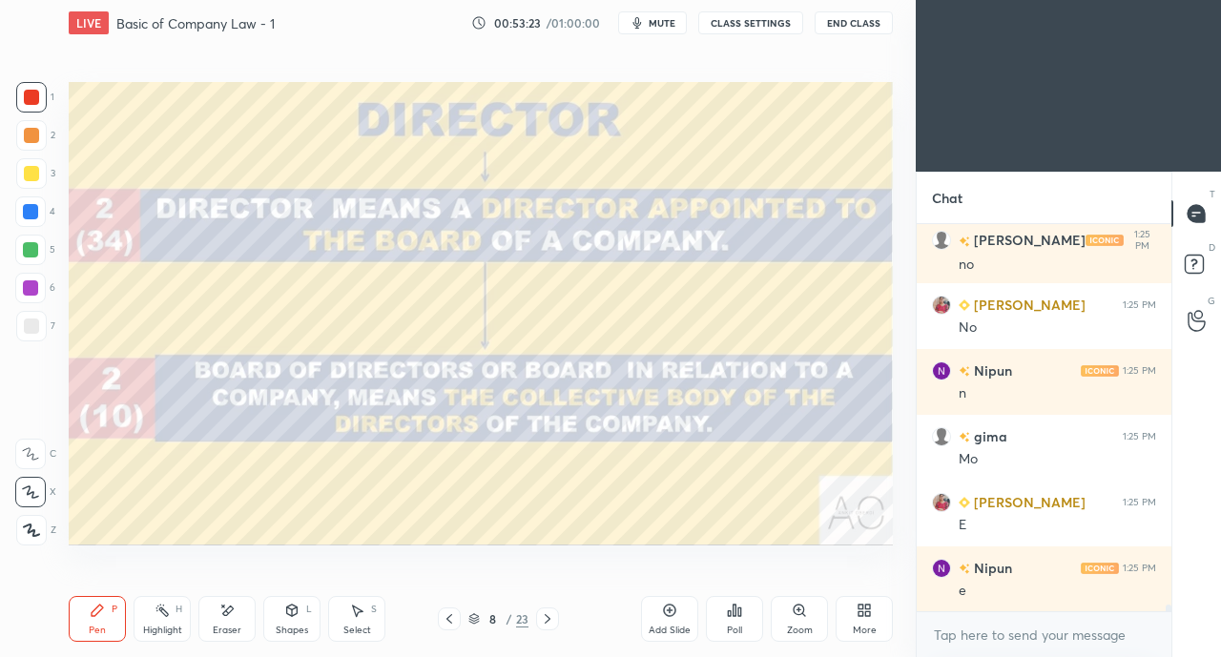
click at [546, 616] on icon at bounding box center [547, 618] width 15 height 15
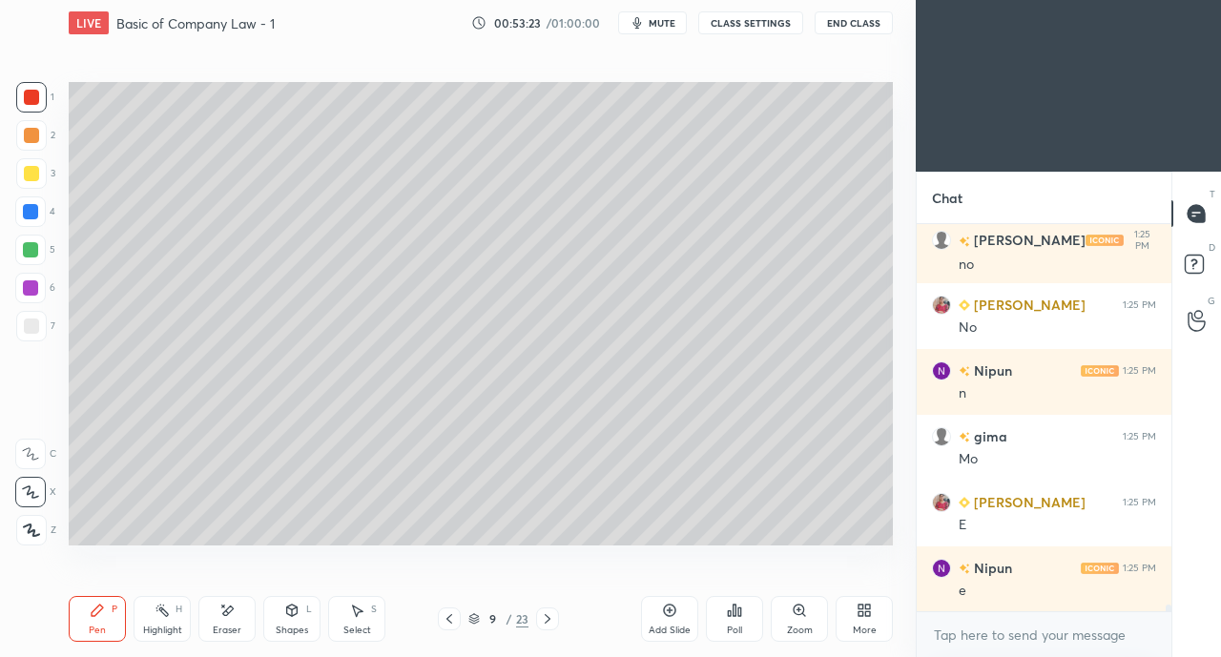
click at [546, 617] on icon at bounding box center [548, 619] width 6 height 10
click at [547, 617] on icon at bounding box center [548, 619] width 6 height 10
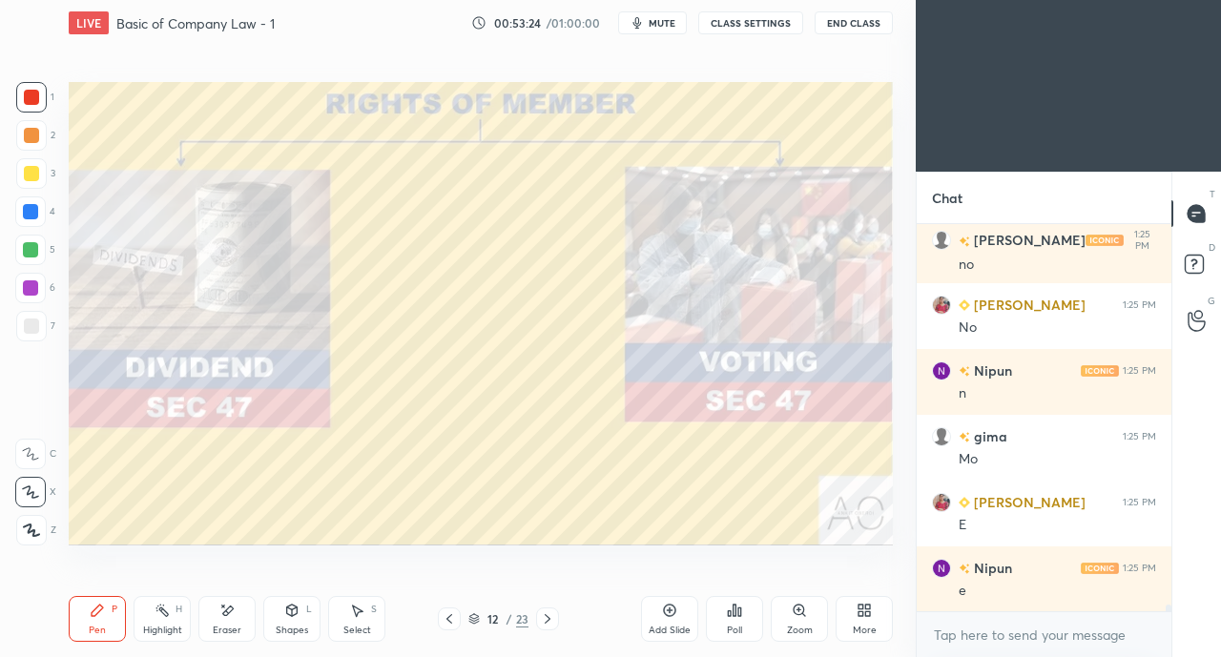
click at [545, 618] on icon at bounding box center [547, 618] width 15 height 15
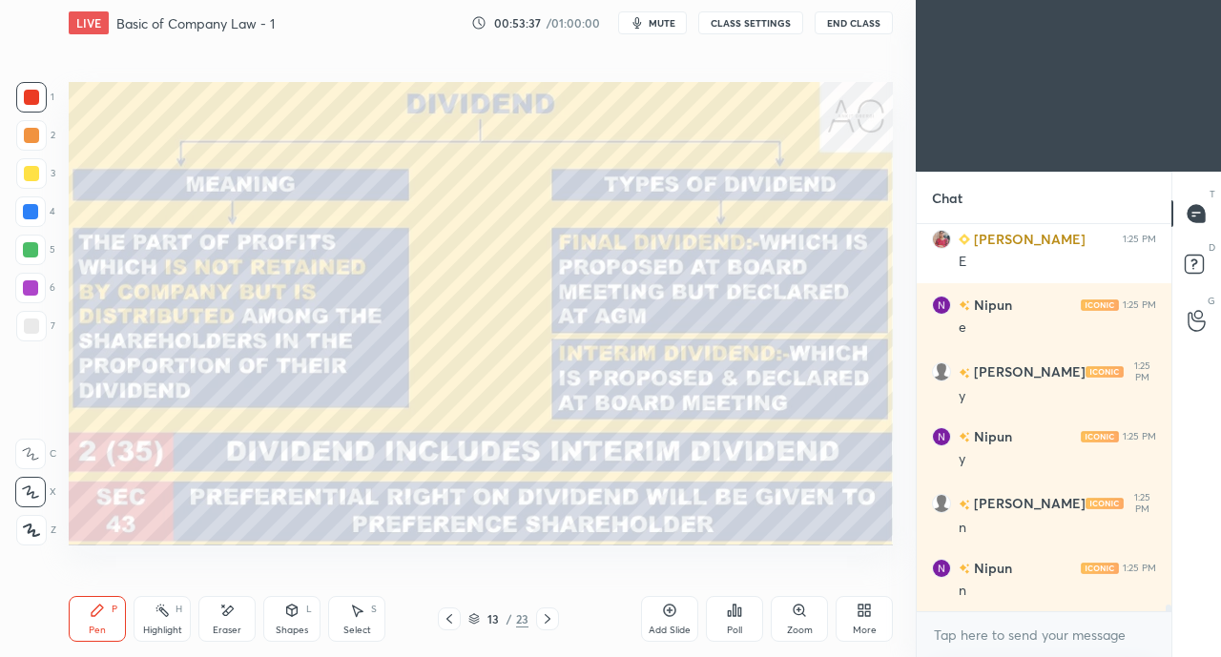
scroll to position [23279, 0]
click at [453, 614] on icon at bounding box center [449, 618] width 15 height 15
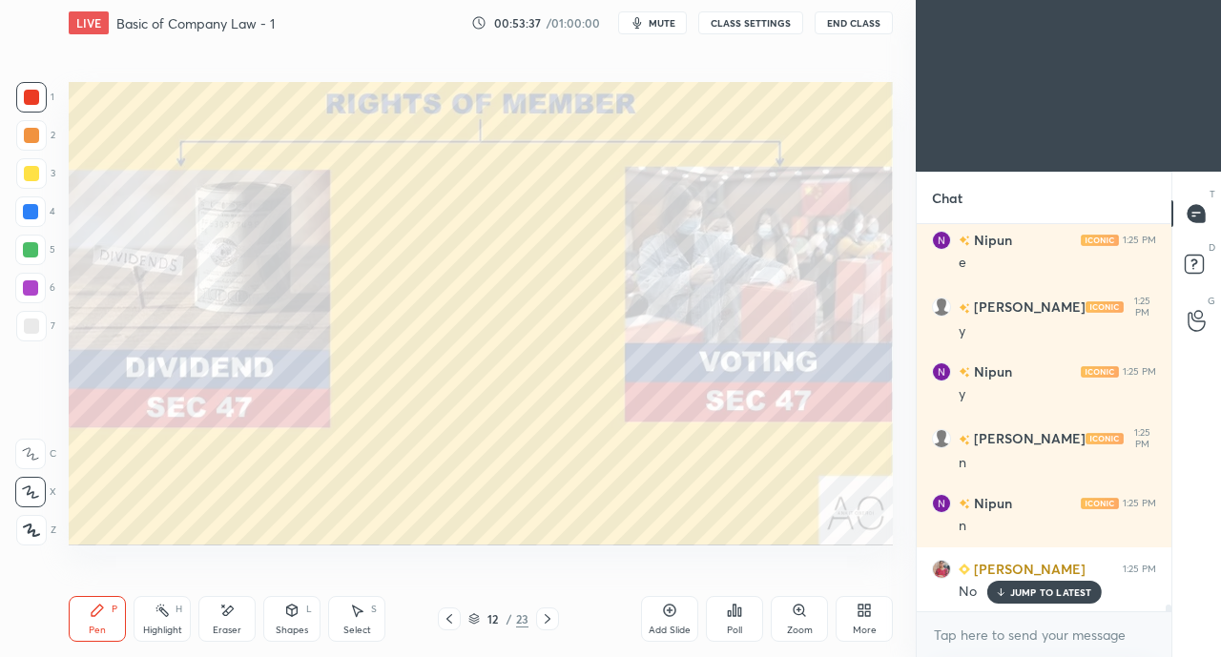
click at [451, 615] on icon at bounding box center [449, 619] width 6 height 10
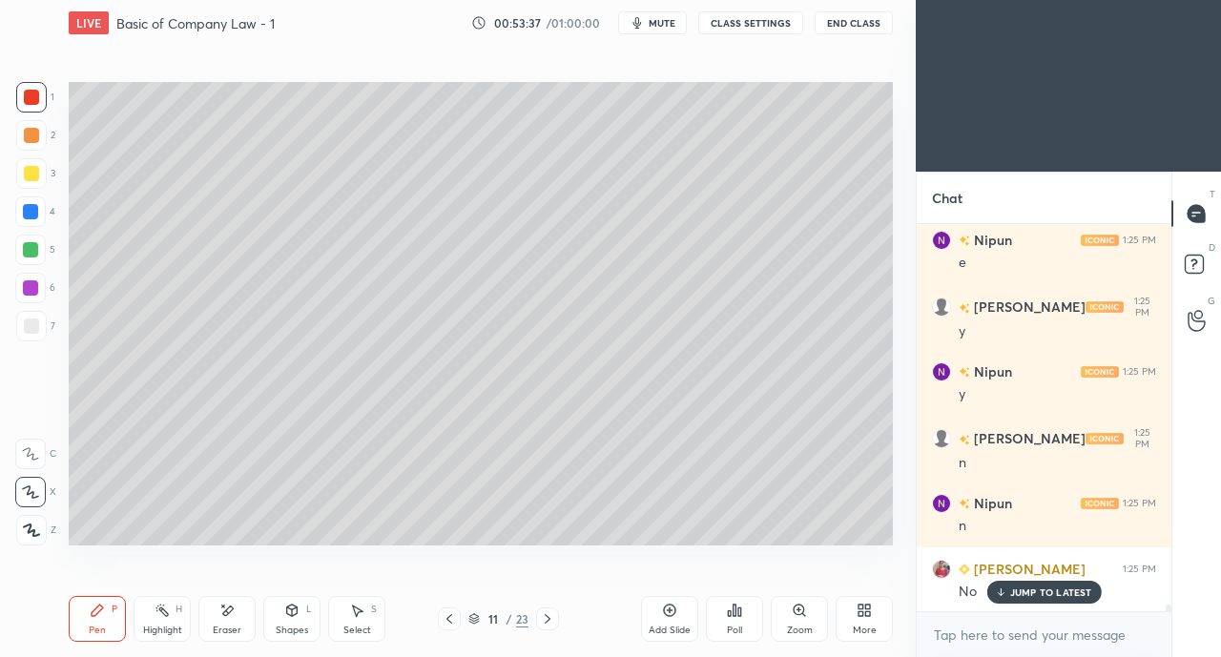
click at [448, 615] on icon at bounding box center [449, 618] width 15 height 15
click at [446, 617] on icon at bounding box center [449, 618] width 15 height 15
click at [444, 619] on icon at bounding box center [449, 618] width 15 height 15
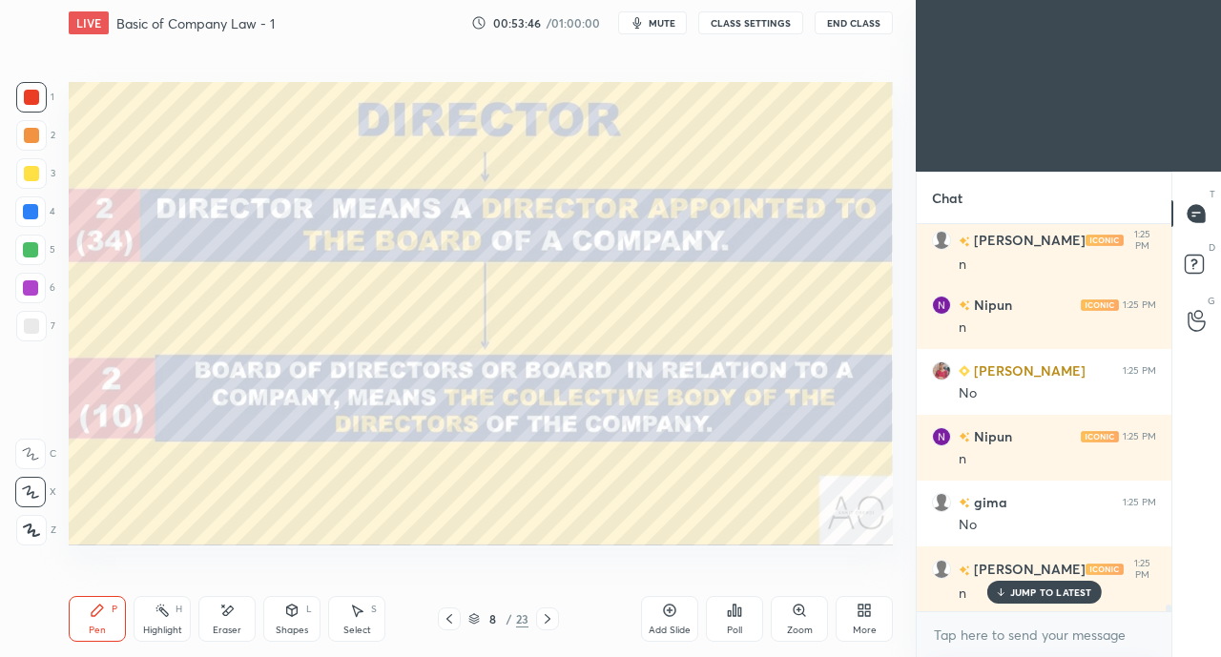
scroll to position [23543, 0]
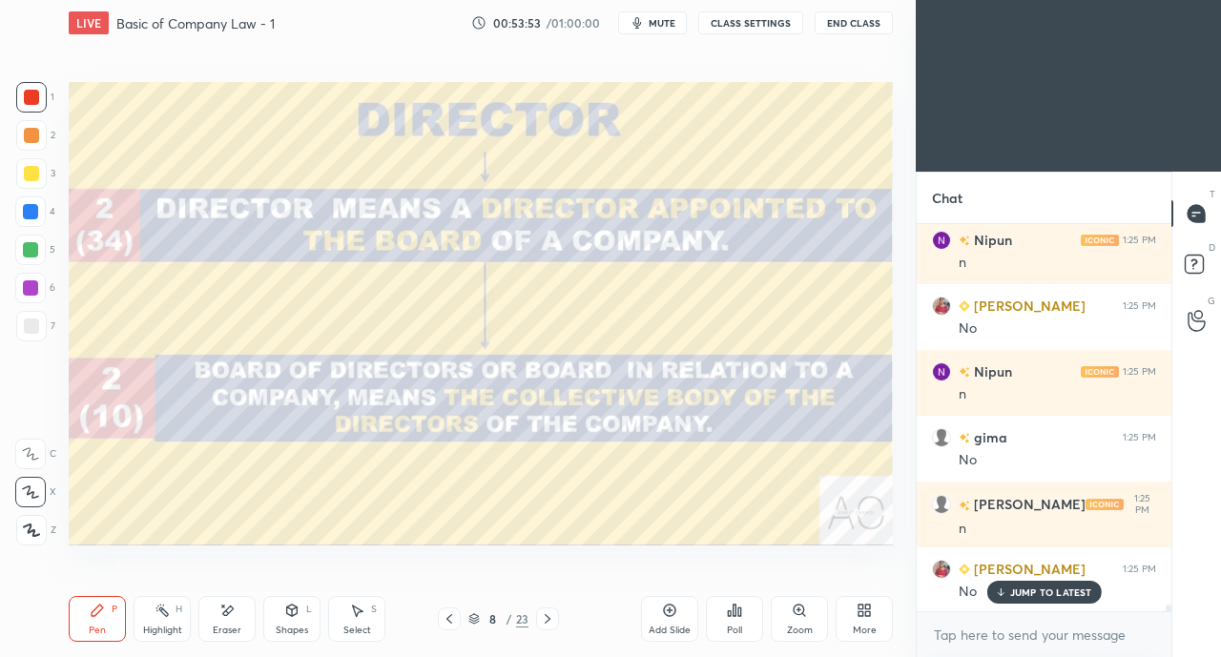
click at [28, 209] on div at bounding box center [30, 211] width 15 height 15
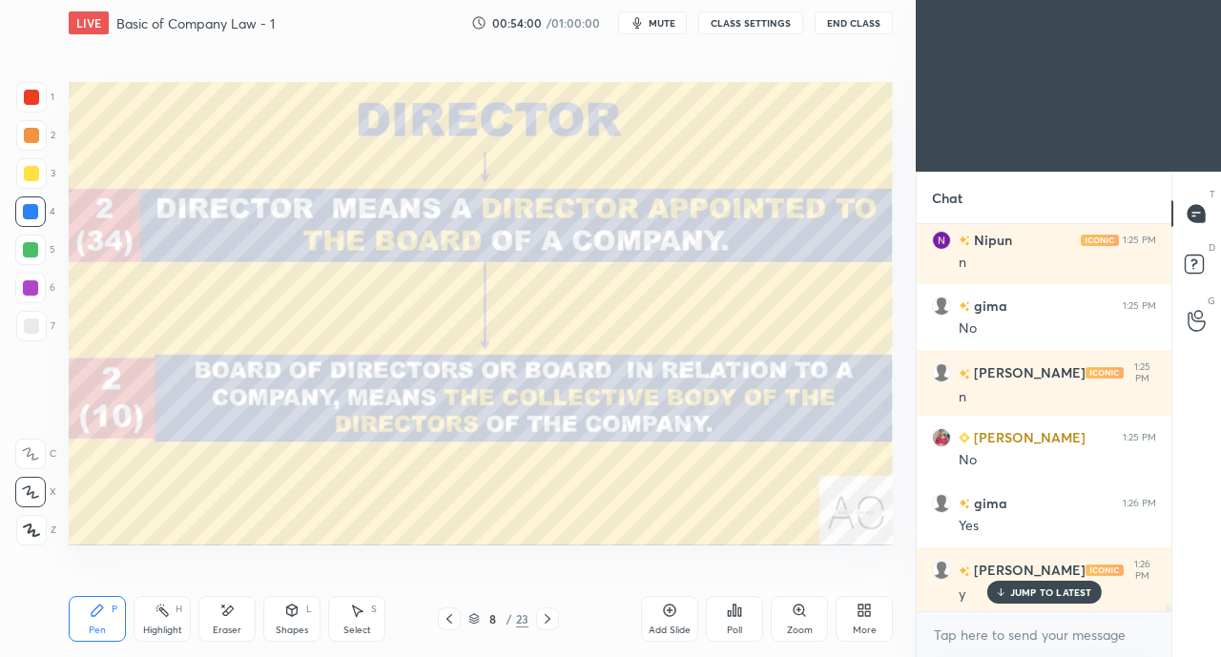
scroll to position [23741, 0]
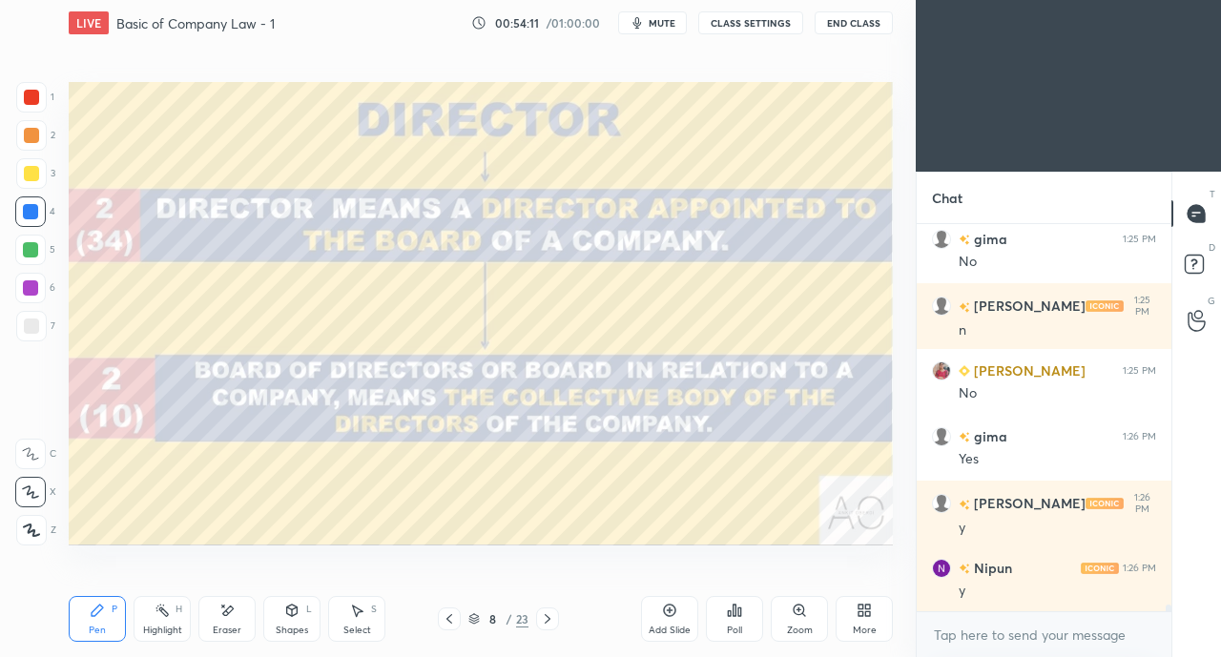
click at [446, 618] on icon at bounding box center [449, 618] width 15 height 15
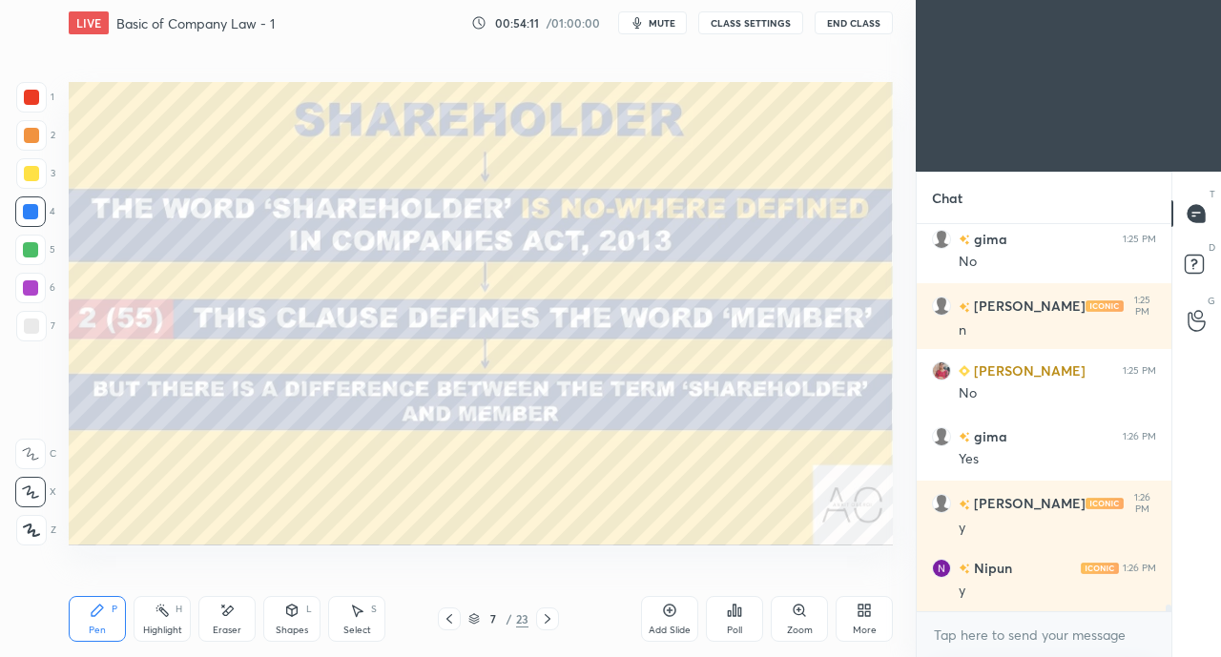
click at [444, 621] on icon at bounding box center [449, 618] width 15 height 15
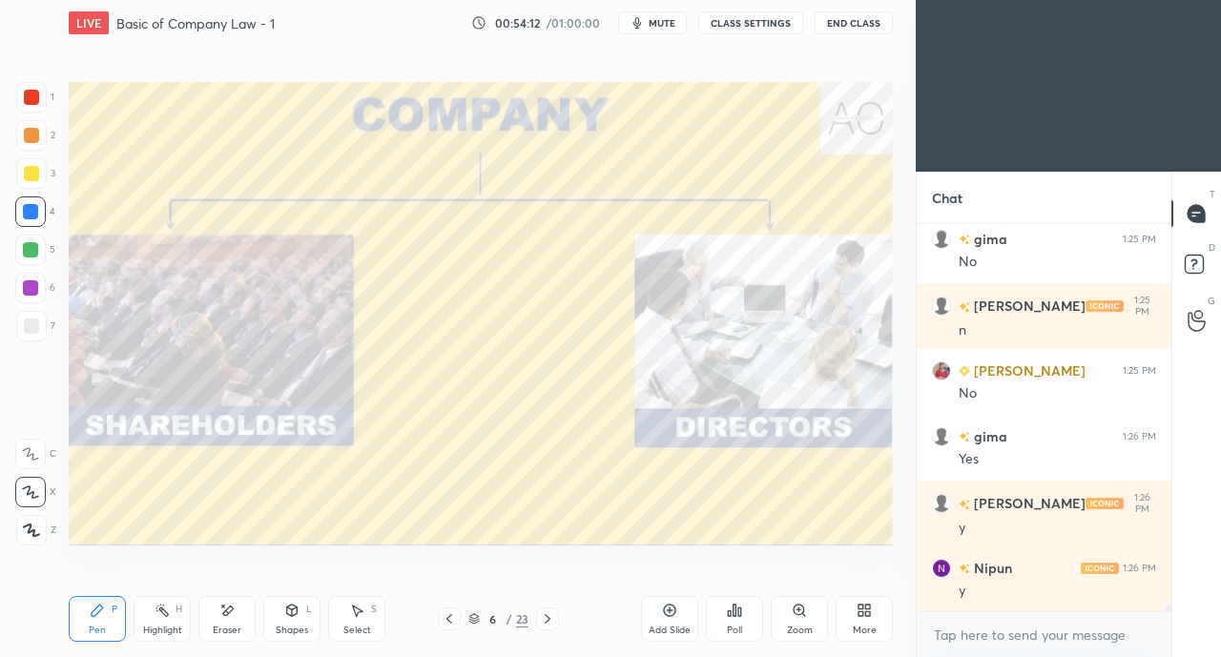
click at [450, 619] on icon at bounding box center [449, 618] width 15 height 15
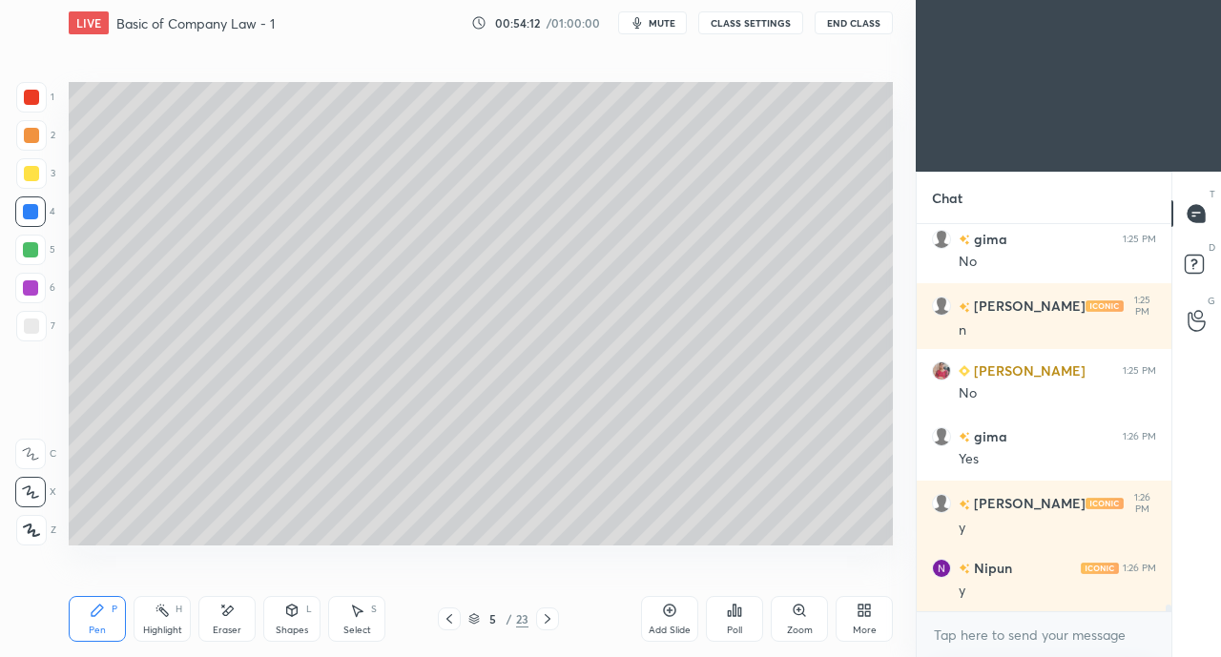
click at [448, 622] on icon at bounding box center [449, 619] width 6 height 10
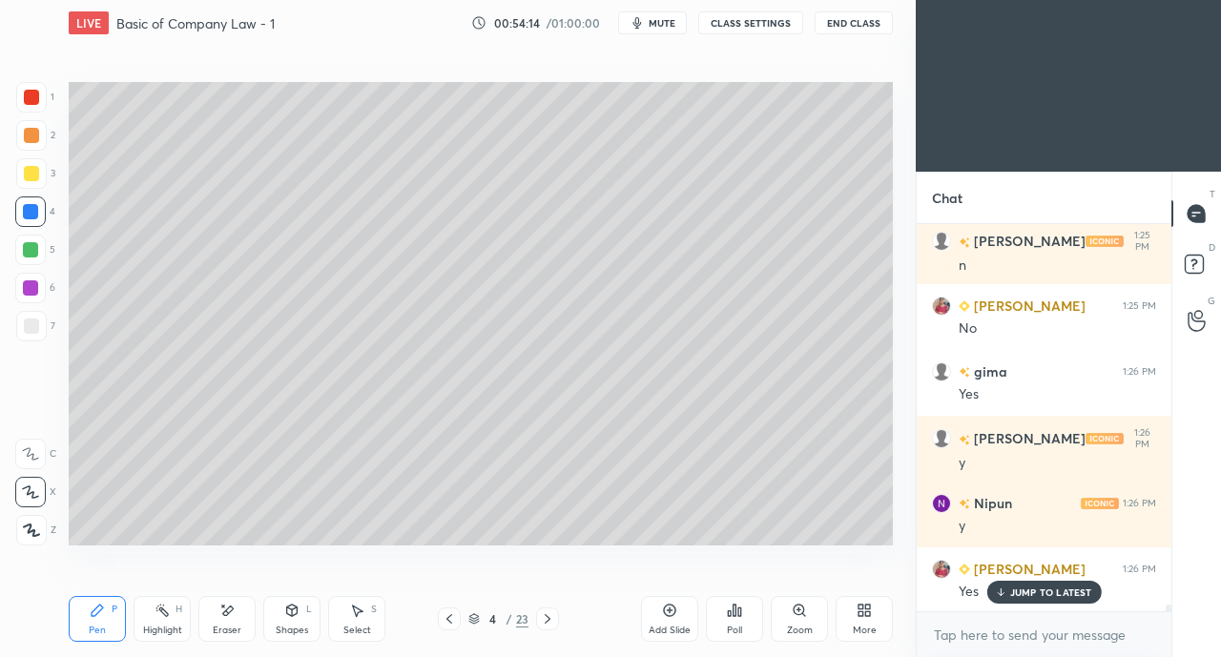
click at [545, 619] on icon at bounding box center [547, 618] width 15 height 15
click at [545, 616] on icon at bounding box center [548, 619] width 6 height 10
click at [545, 618] on icon at bounding box center [547, 618] width 15 height 15
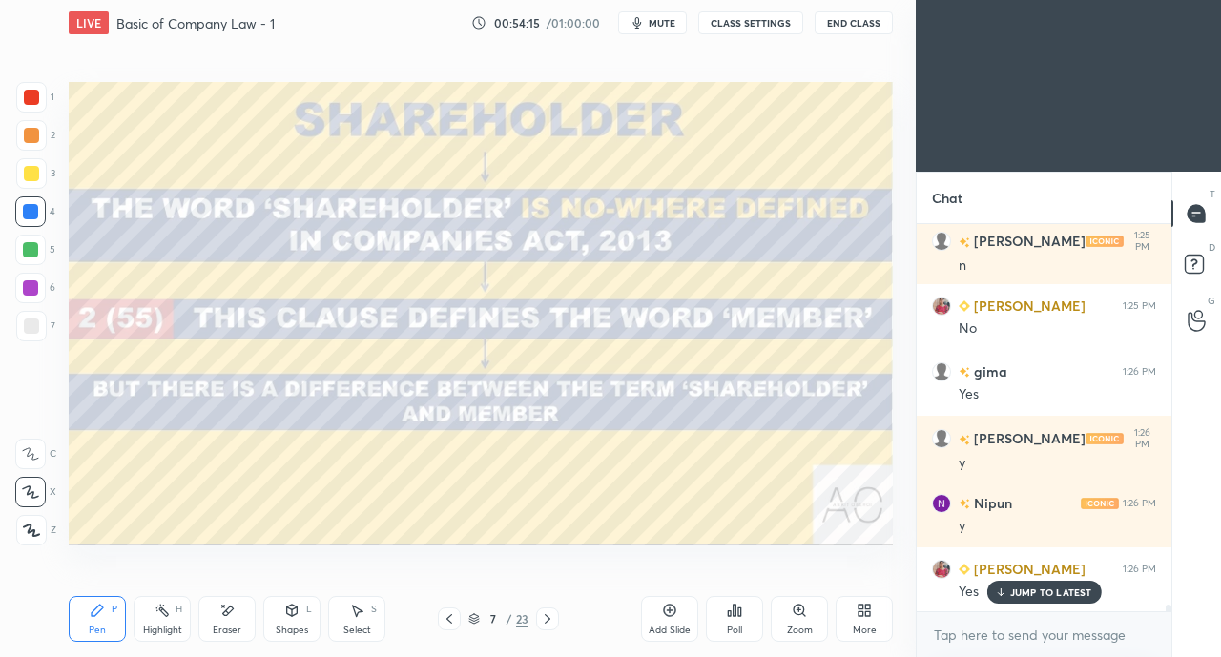
click at [546, 619] on icon at bounding box center [547, 618] width 15 height 15
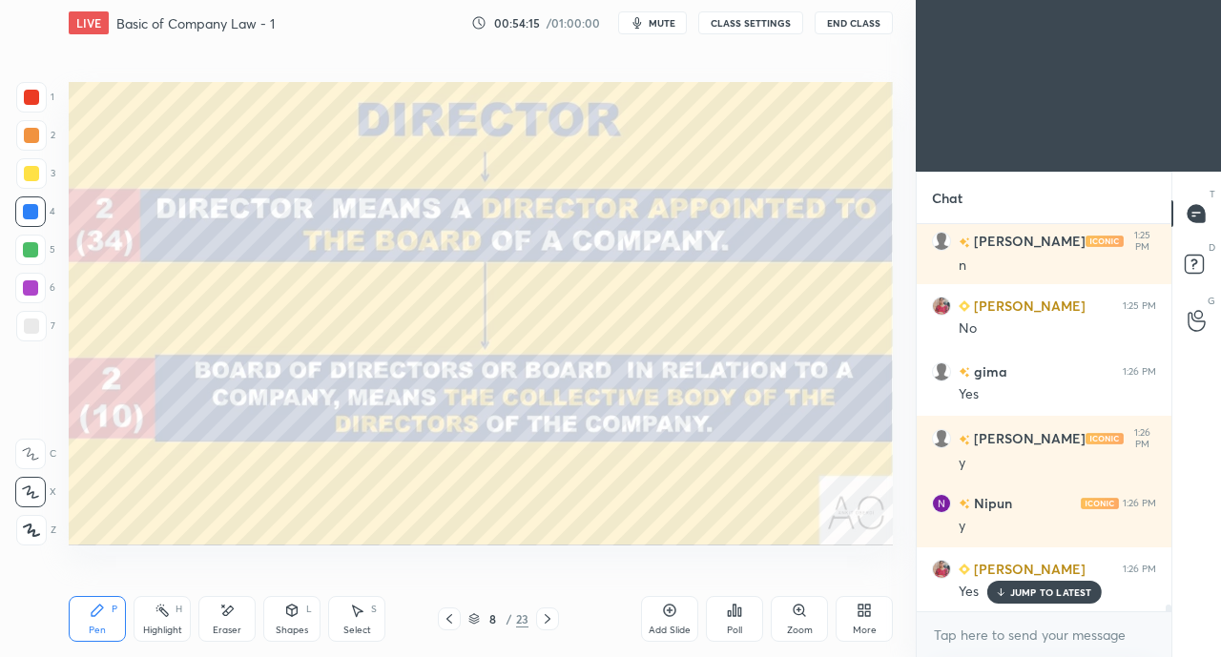
click at [545, 618] on icon at bounding box center [547, 618] width 15 height 15
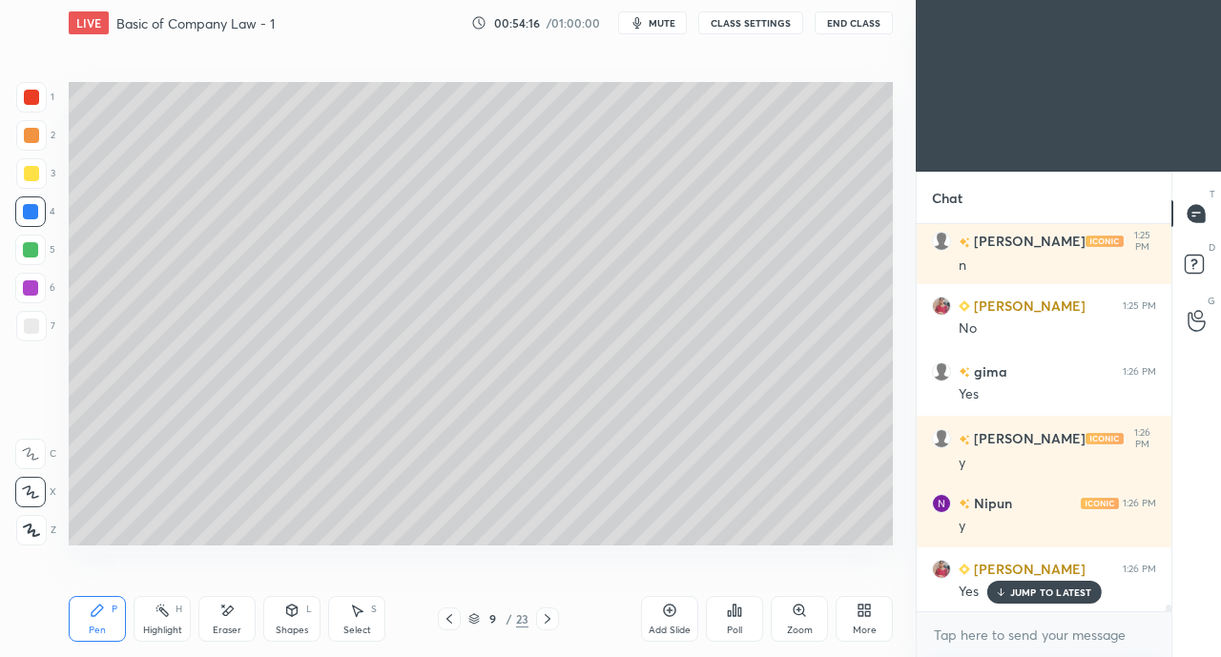
click at [544, 620] on icon at bounding box center [547, 618] width 15 height 15
click at [545, 619] on icon at bounding box center [547, 618] width 15 height 15
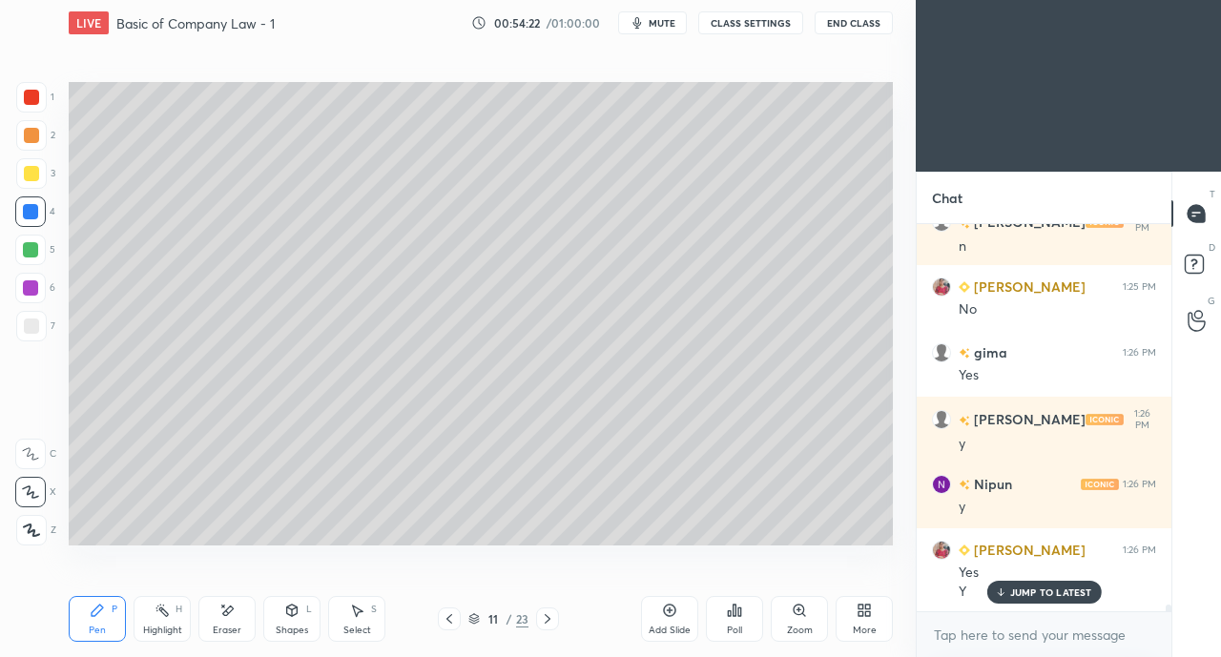
click at [238, 621] on div "Eraser" at bounding box center [226, 619] width 57 height 46
click at [91, 621] on div "Pen P" at bounding box center [97, 619] width 57 height 46
click at [33, 324] on div at bounding box center [31, 326] width 15 height 15
click at [545, 624] on icon at bounding box center [547, 618] width 15 height 15
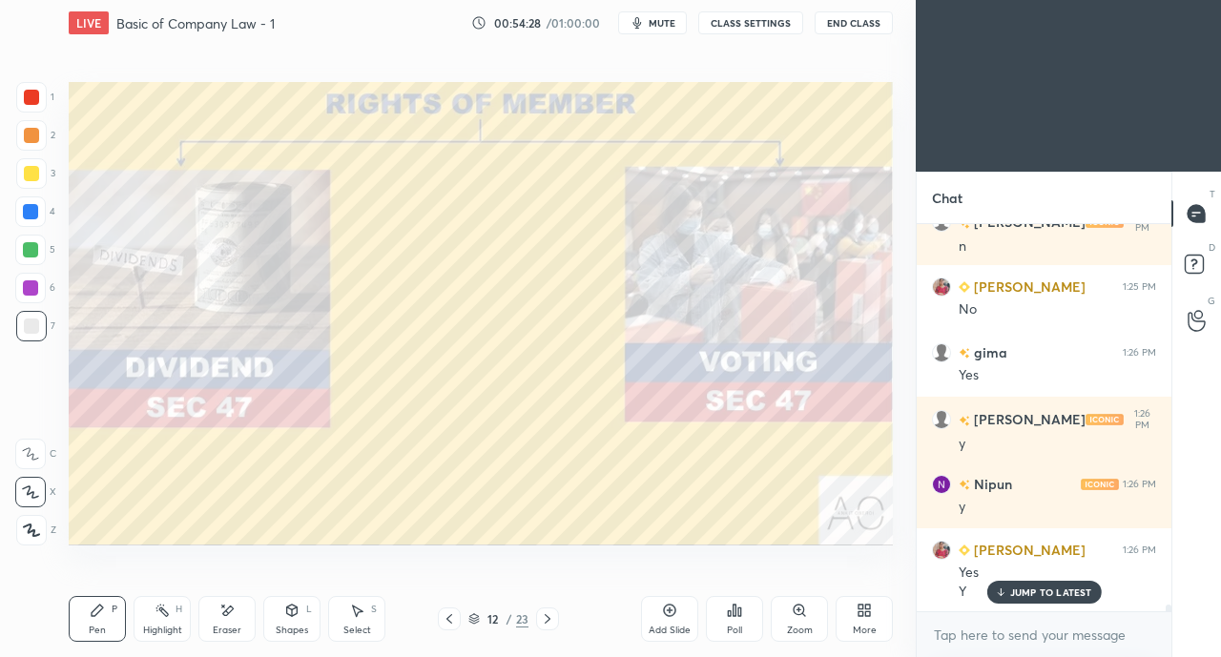
click at [444, 616] on icon at bounding box center [449, 618] width 15 height 15
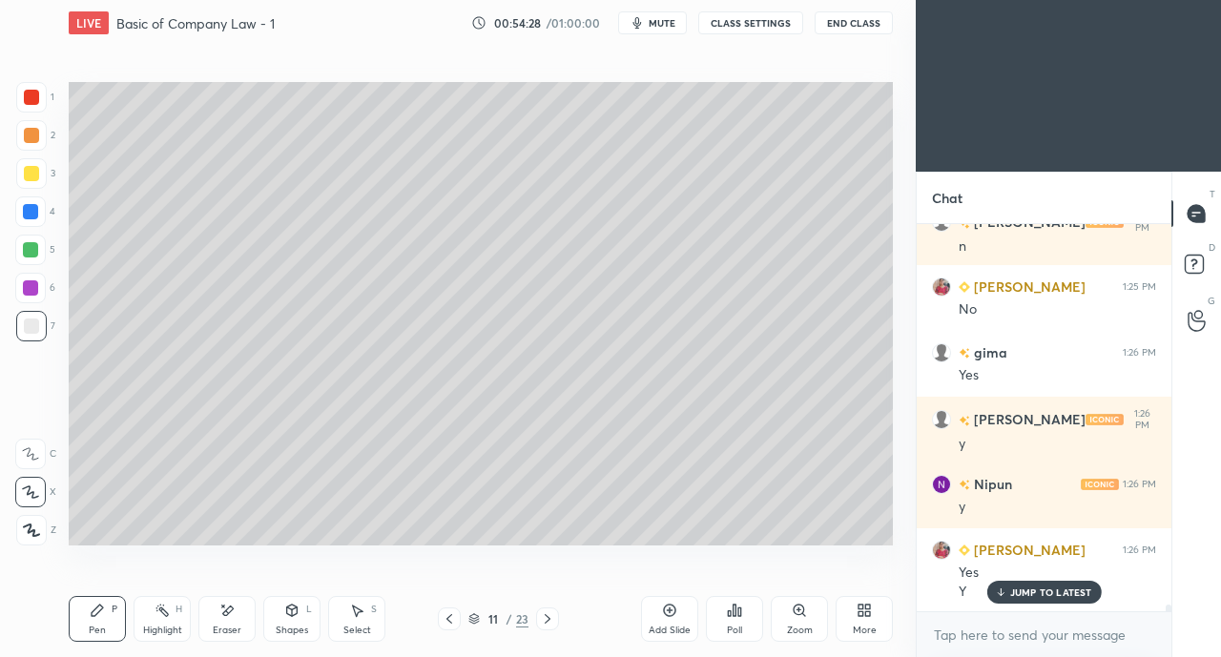
click at [447, 617] on icon at bounding box center [449, 618] width 15 height 15
click at [449, 619] on icon at bounding box center [449, 618] width 15 height 15
click at [453, 619] on icon at bounding box center [449, 618] width 15 height 15
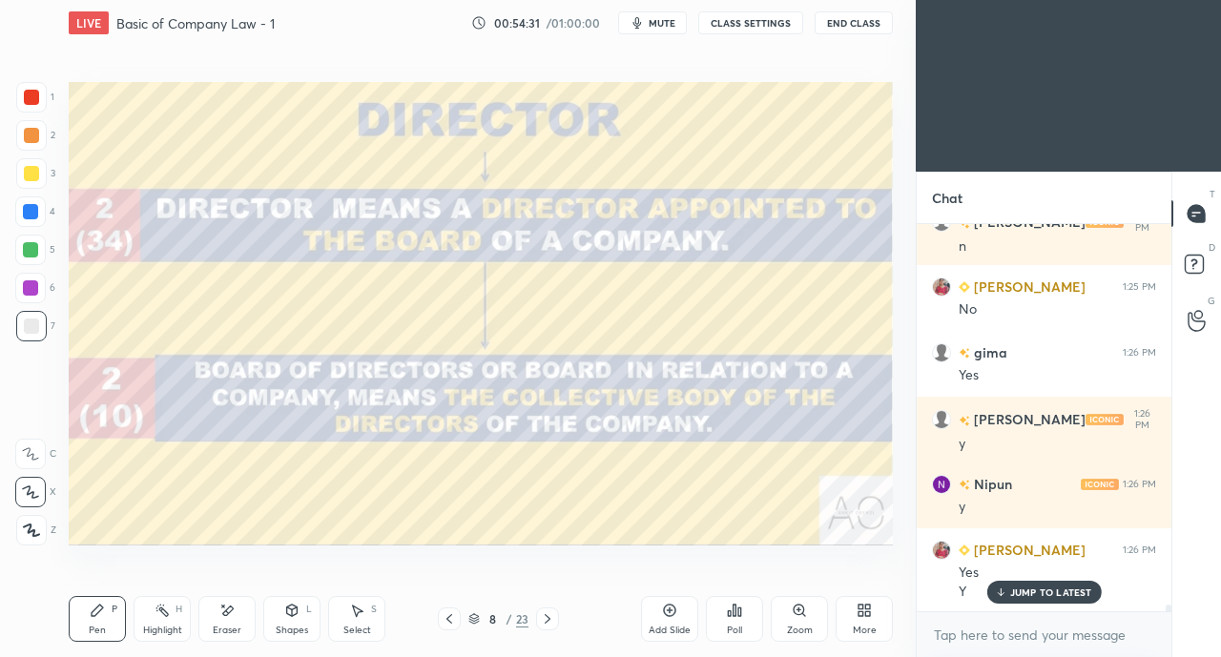
click at [446, 613] on icon at bounding box center [449, 618] width 15 height 15
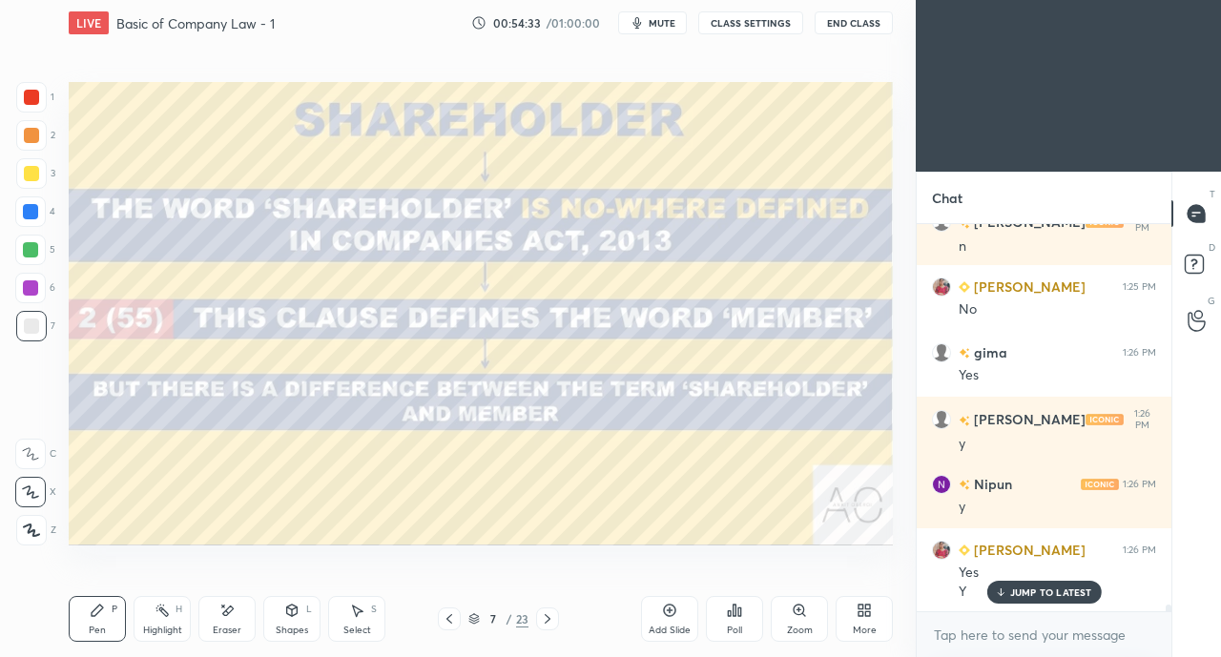
click at [547, 619] on icon at bounding box center [548, 619] width 6 height 10
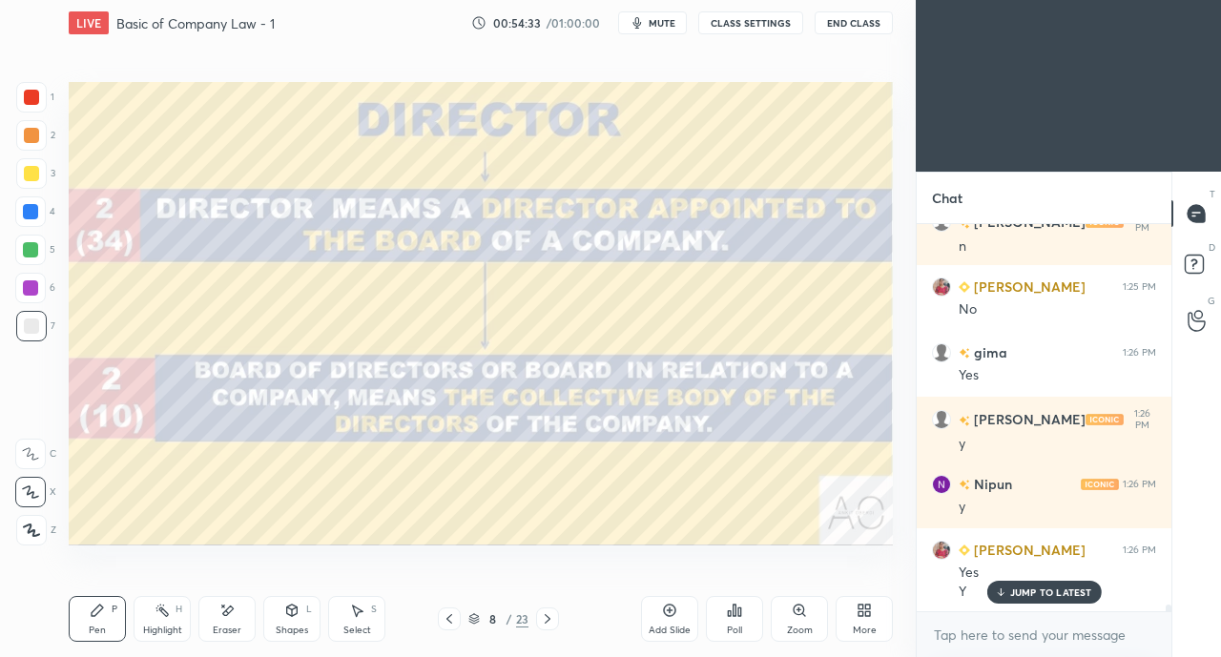
click at [544, 618] on icon at bounding box center [547, 618] width 15 height 15
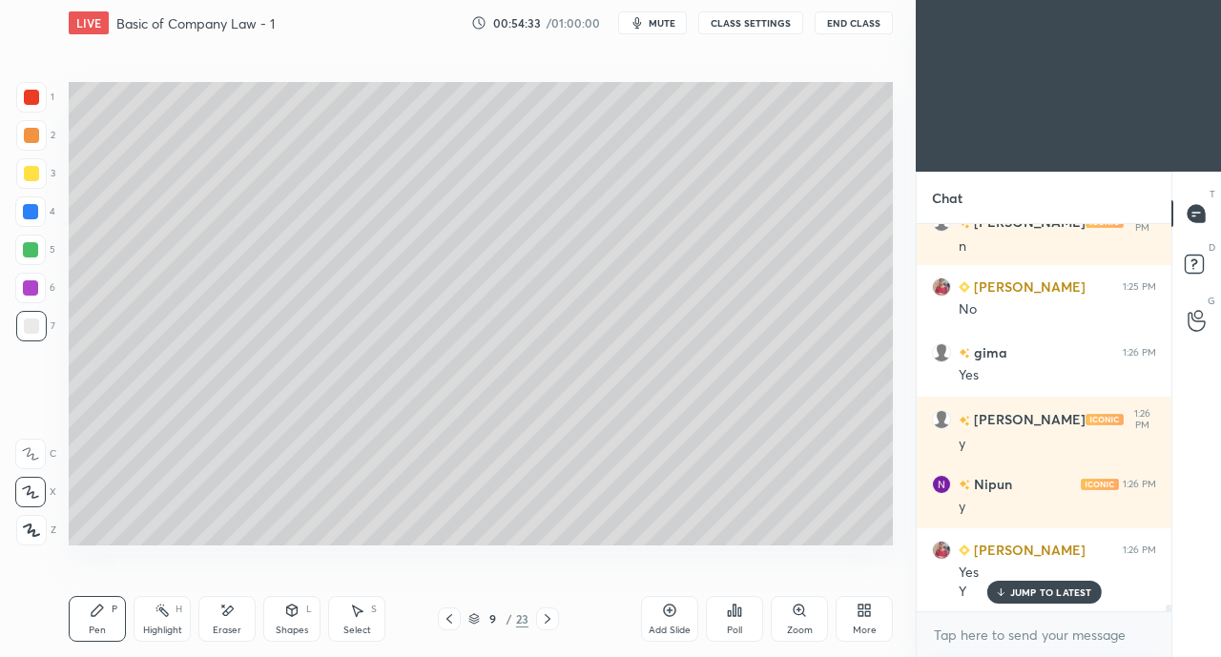
click at [545, 619] on icon at bounding box center [547, 618] width 15 height 15
click at [543, 619] on icon at bounding box center [547, 618] width 15 height 15
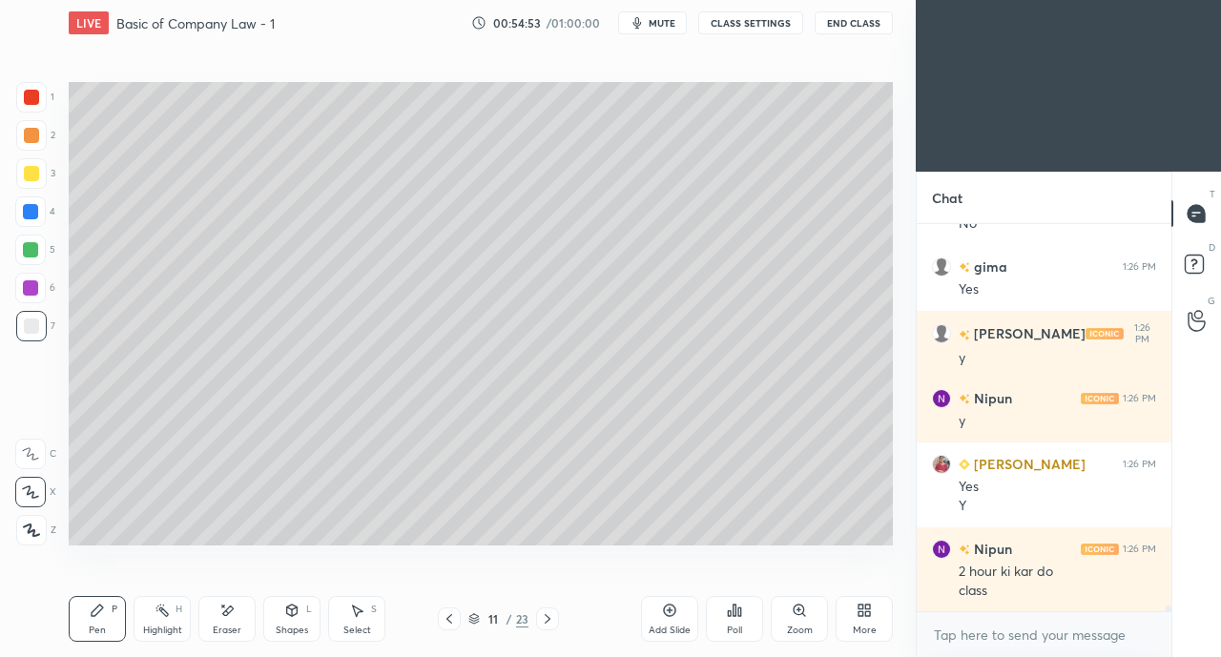
scroll to position [23976, 0]
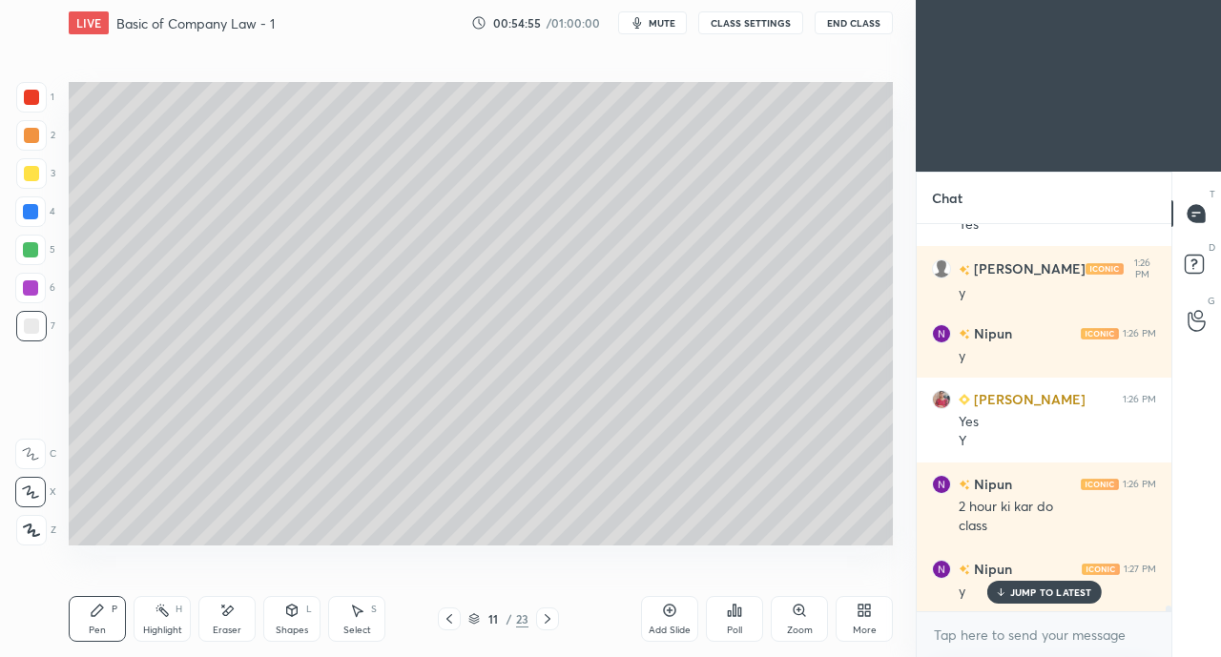
click at [1024, 593] on p "JUMP TO LATEST" at bounding box center [1051, 591] width 82 height 11
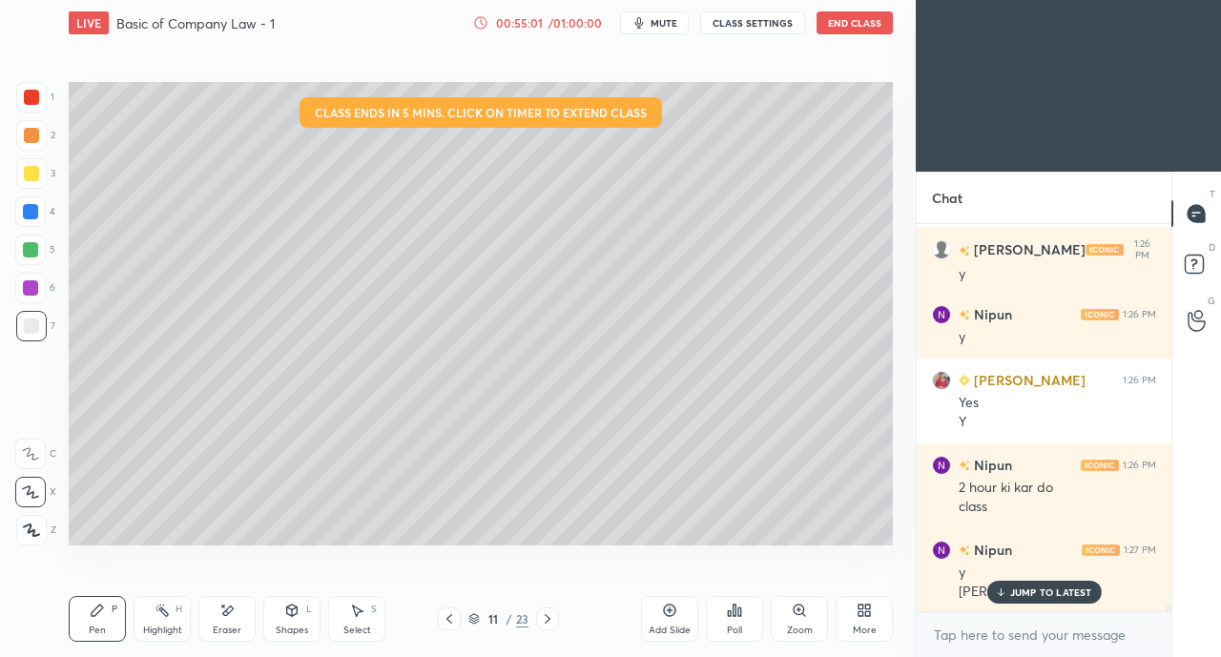
click at [1007, 598] on div "JUMP TO LATEST" at bounding box center [1043, 592] width 114 height 23
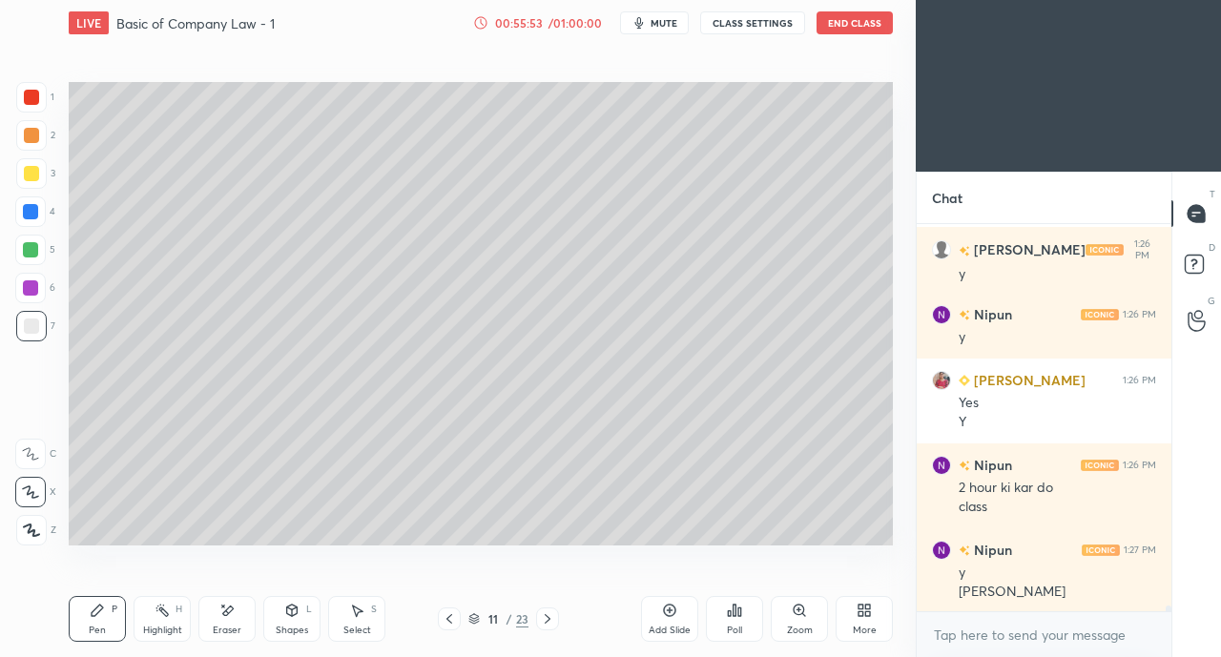
click at [233, 611] on icon at bounding box center [226, 611] width 15 height 16
click at [92, 619] on div "Pen P" at bounding box center [97, 619] width 57 height 46
click at [217, 630] on div "Eraser" at bounding box center [227, 631] width 29 height 10
click at [103, 623] on div "Pen P" at bounding box center [97, 619] width 57 height 46
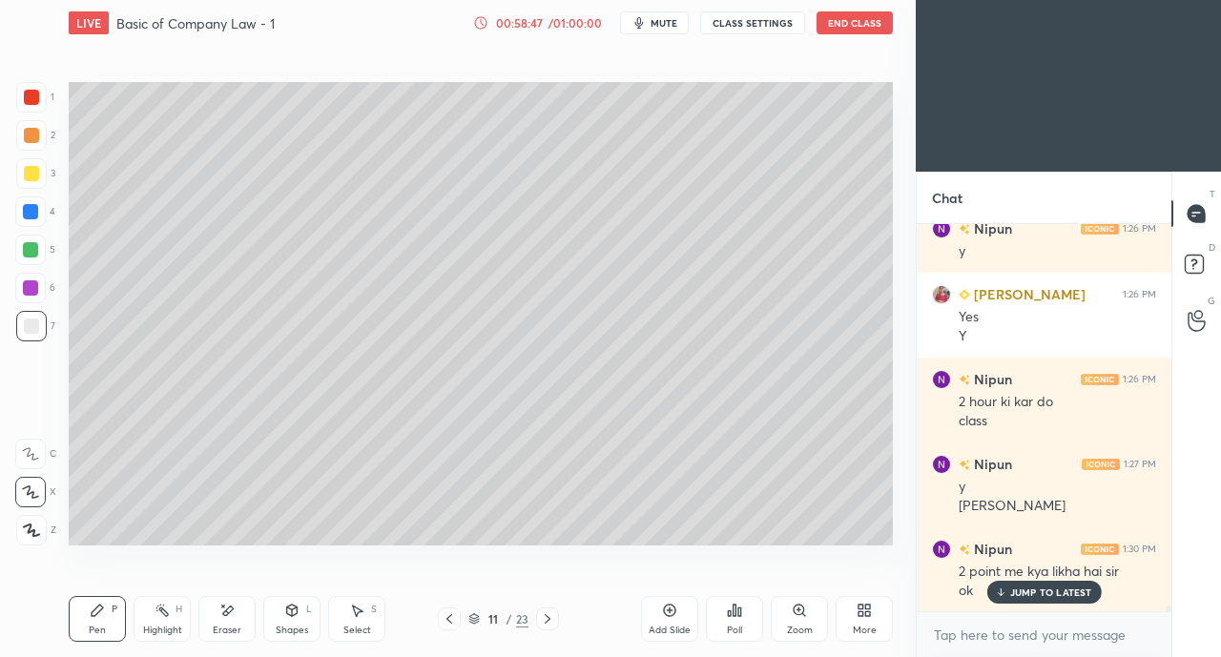
scroll to position [24145, 0]
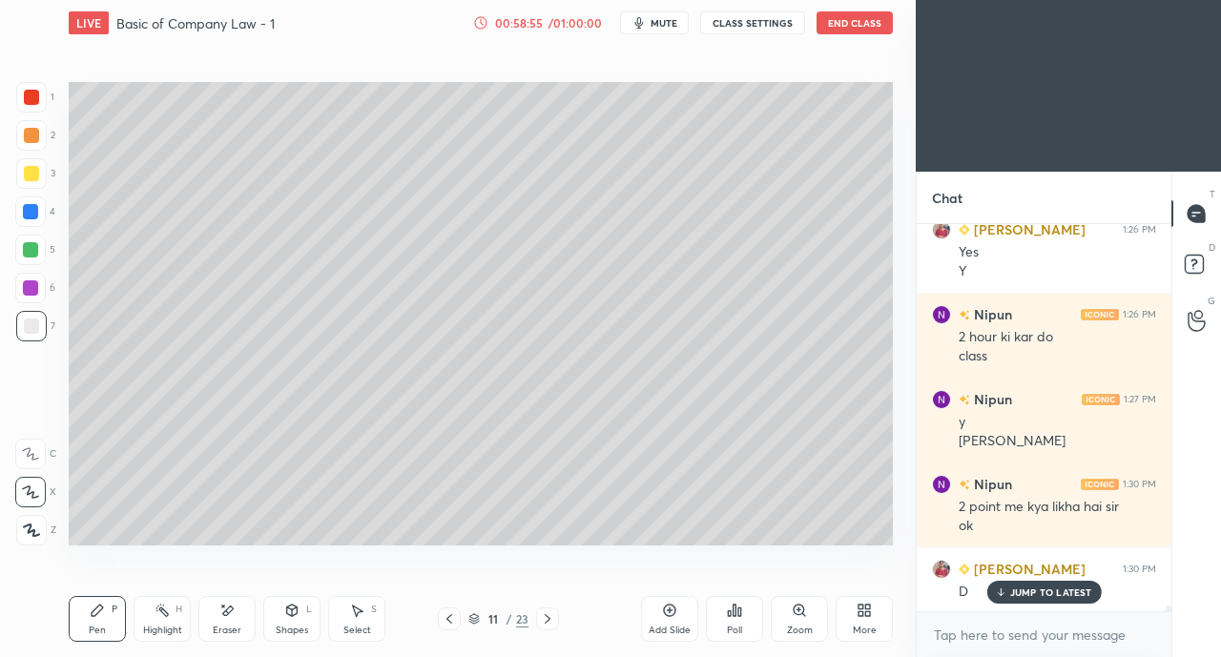
click at [1043, 589] on p "JUMP TO LATEST" at bounding box center [1051, 591] width 82 height 11
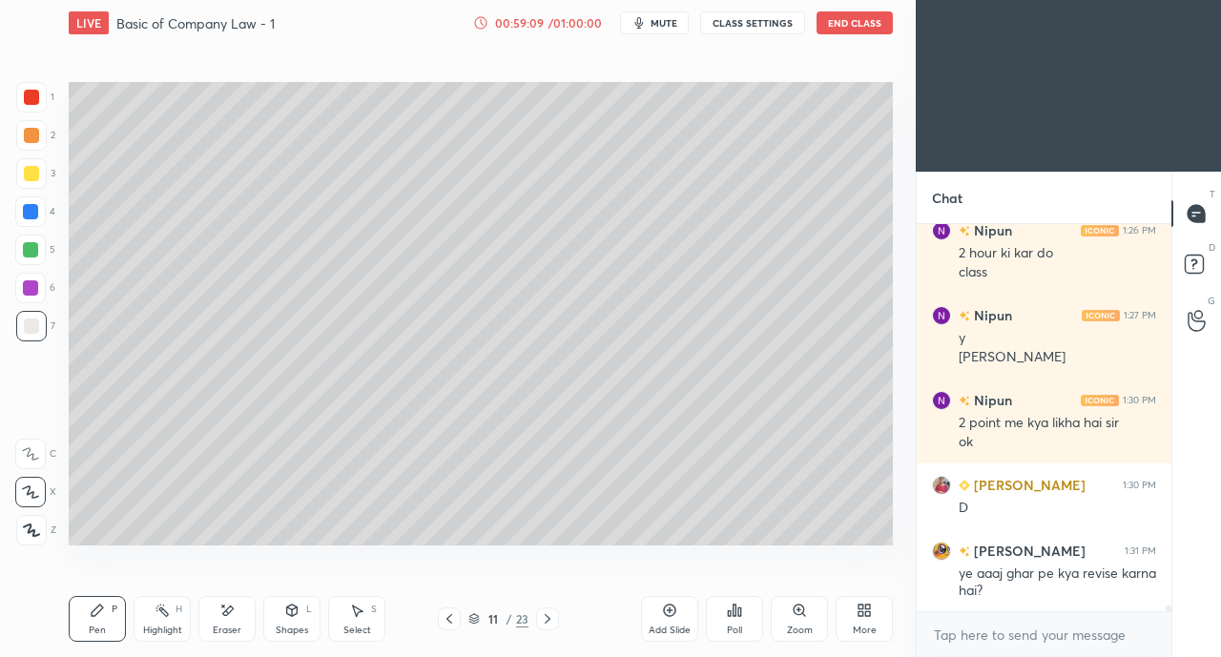
click at [448, 621] on icon at bounding box center [449, 619] width 6 height 10
click at [446, 621] on icon at bounding box center [449, 618] width 15 height 15
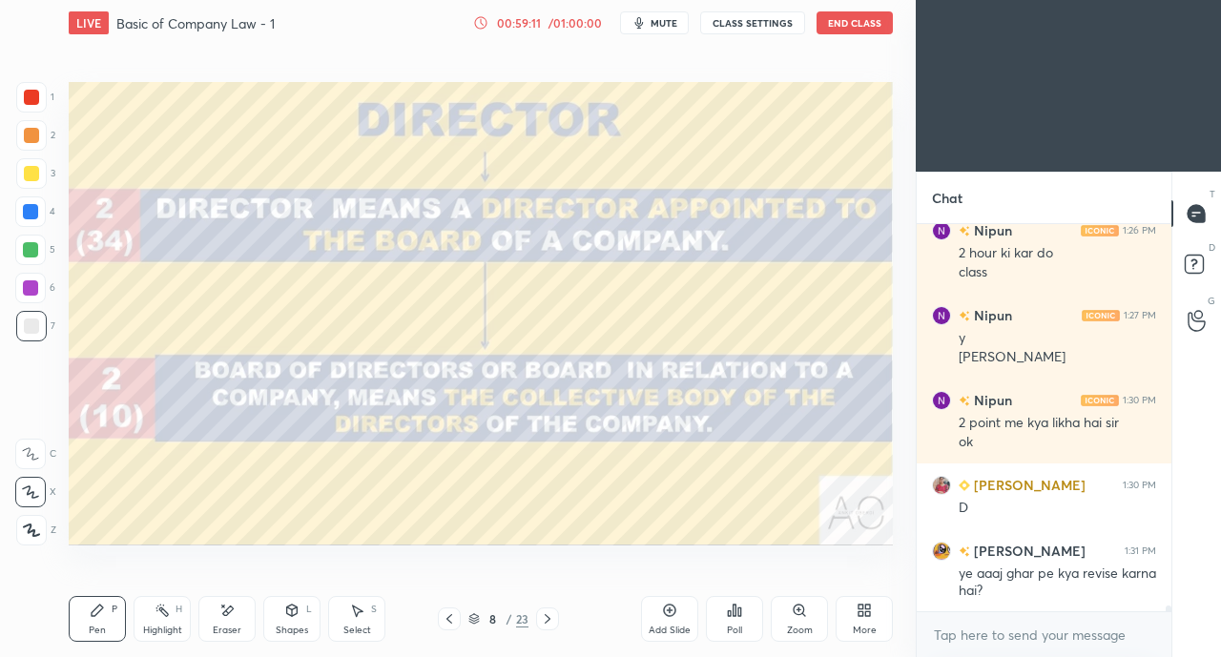
click at [447, 619] on icon at bounding box center [449, 619] width 6 height 10
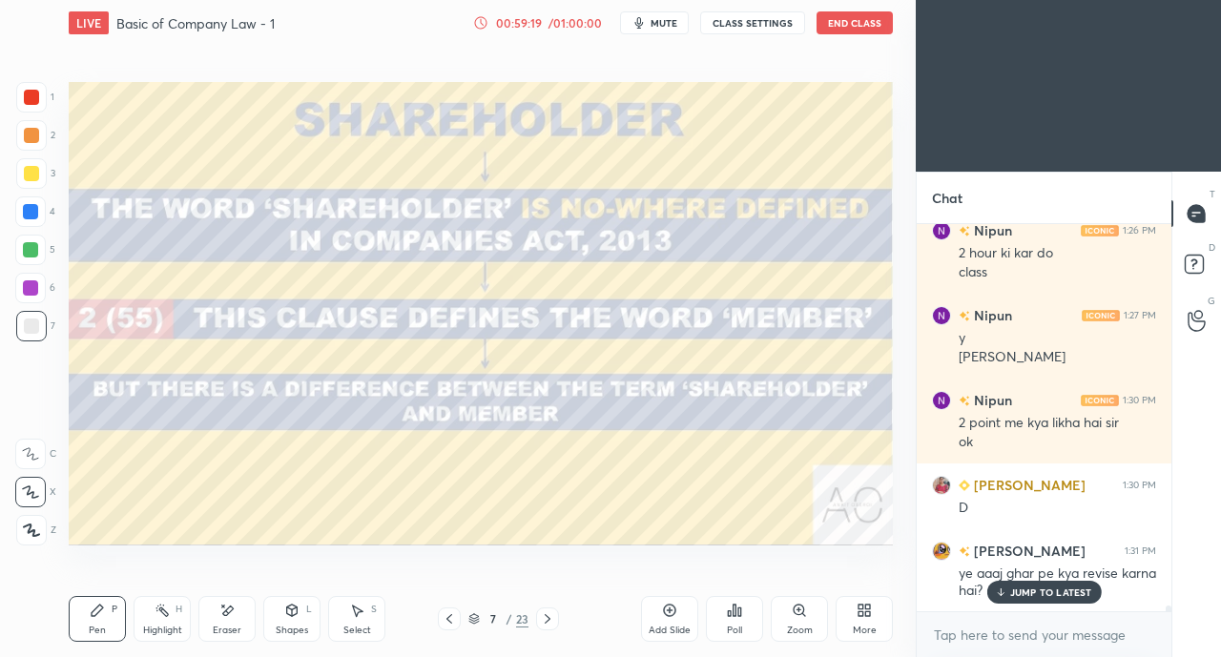
scroll to position [24294, 0]
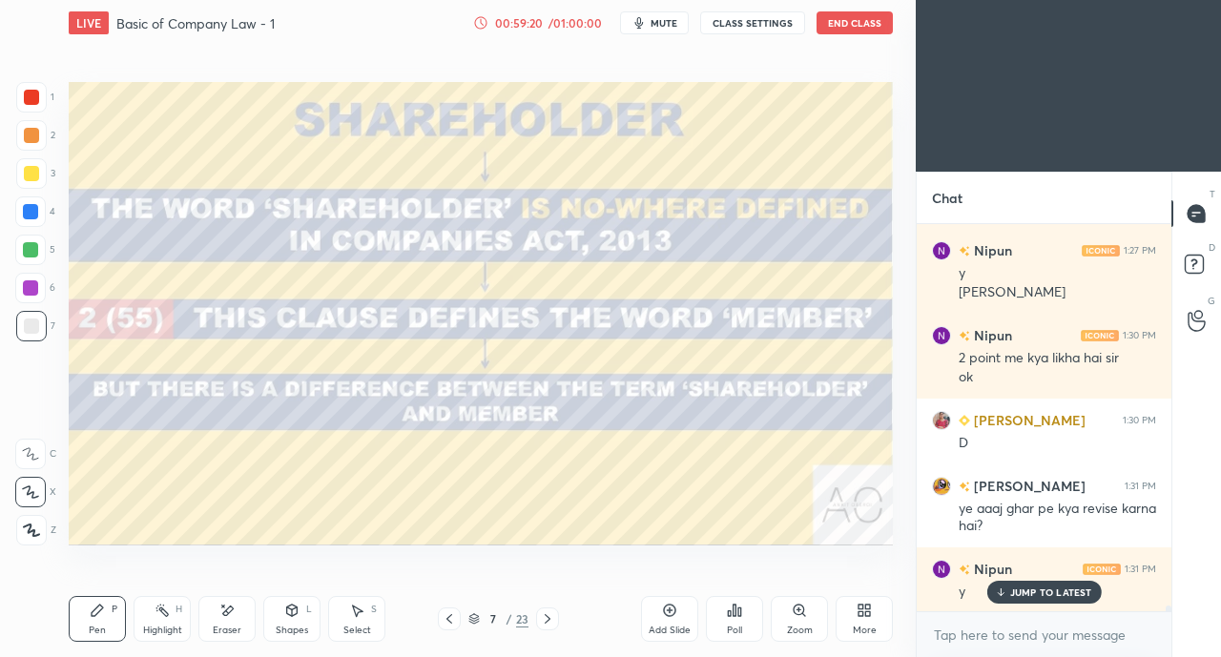
click at [546, 617] on icon at bounding box center [548, 619] width 6 height 10
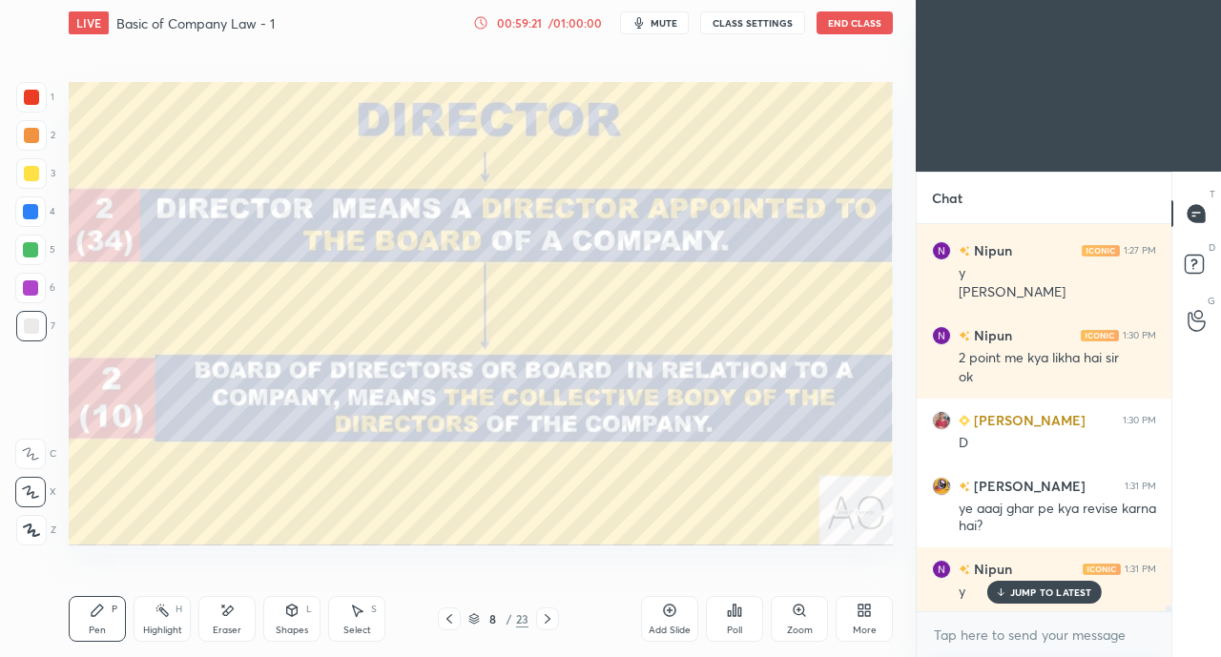
click at [547, 617] on icon at bounding box center [547, 618] width 15 height 15
click at [548, 617] on icon at bounding box center [547, 618] width 15 height 15
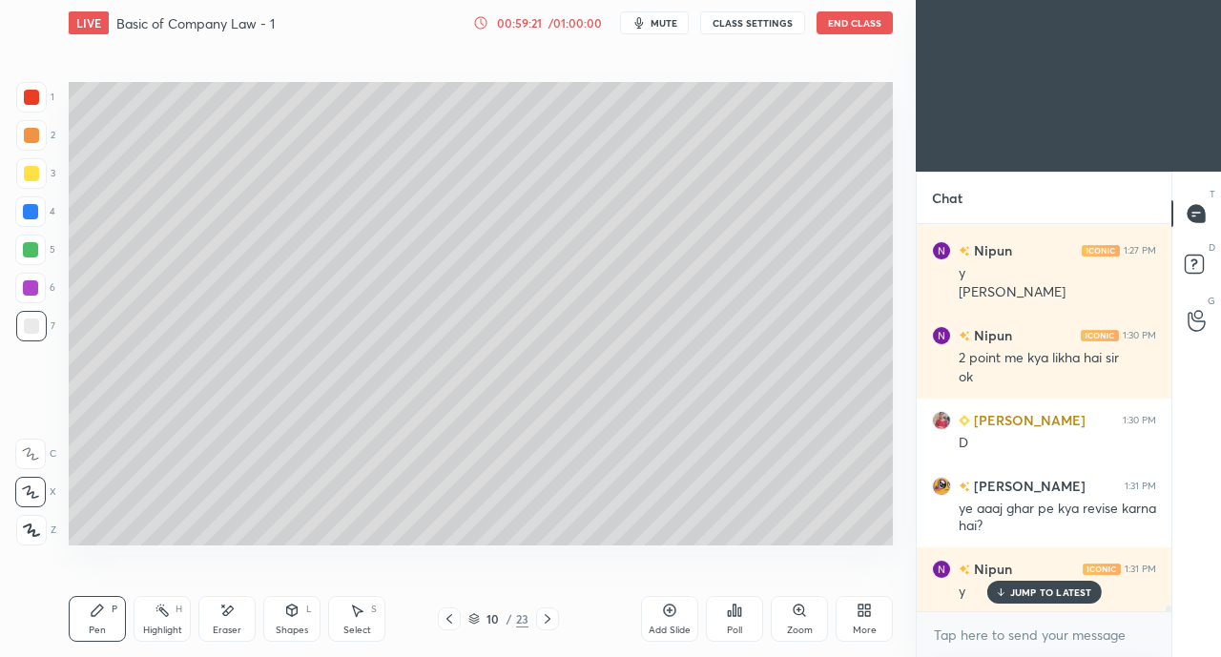
click at [547, 618] on icon at bounding box center [548, 619] width 6 height 10
click at [548, 619] on icon at bounding box center [548, 619] width 6 height 10
click at [549, 619] on icon at bounding box center [548, 619] width 6 height 10
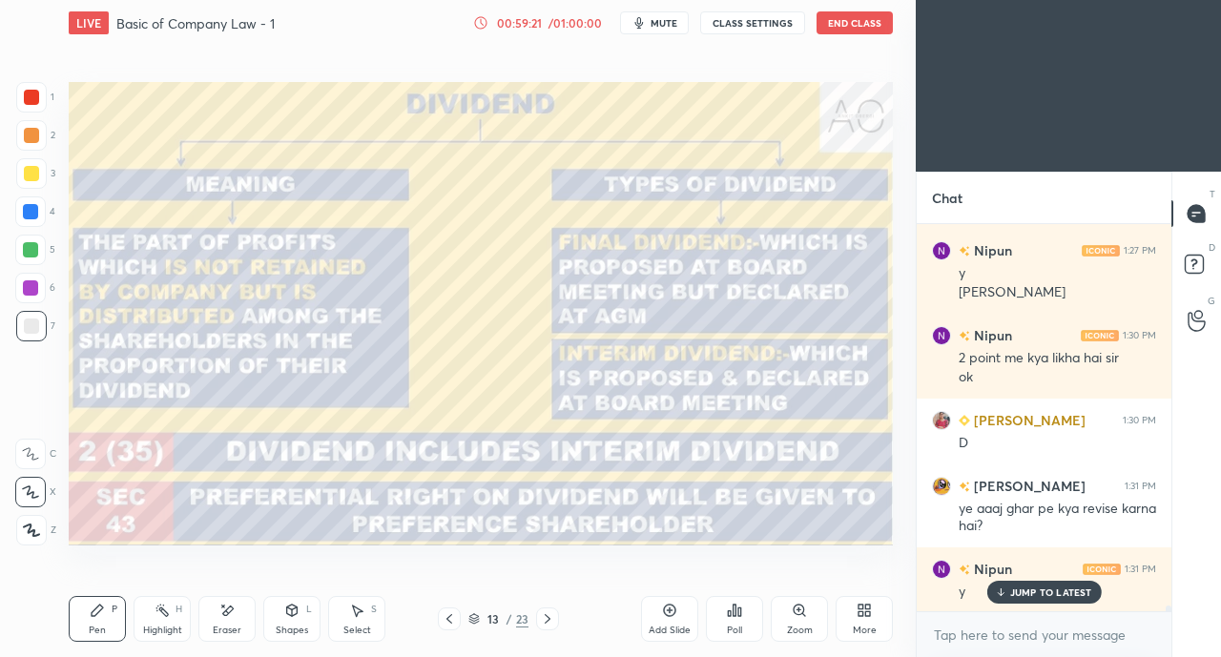
click at [549, 619] on icon at bounding box center [548, 619] width 6 height 10
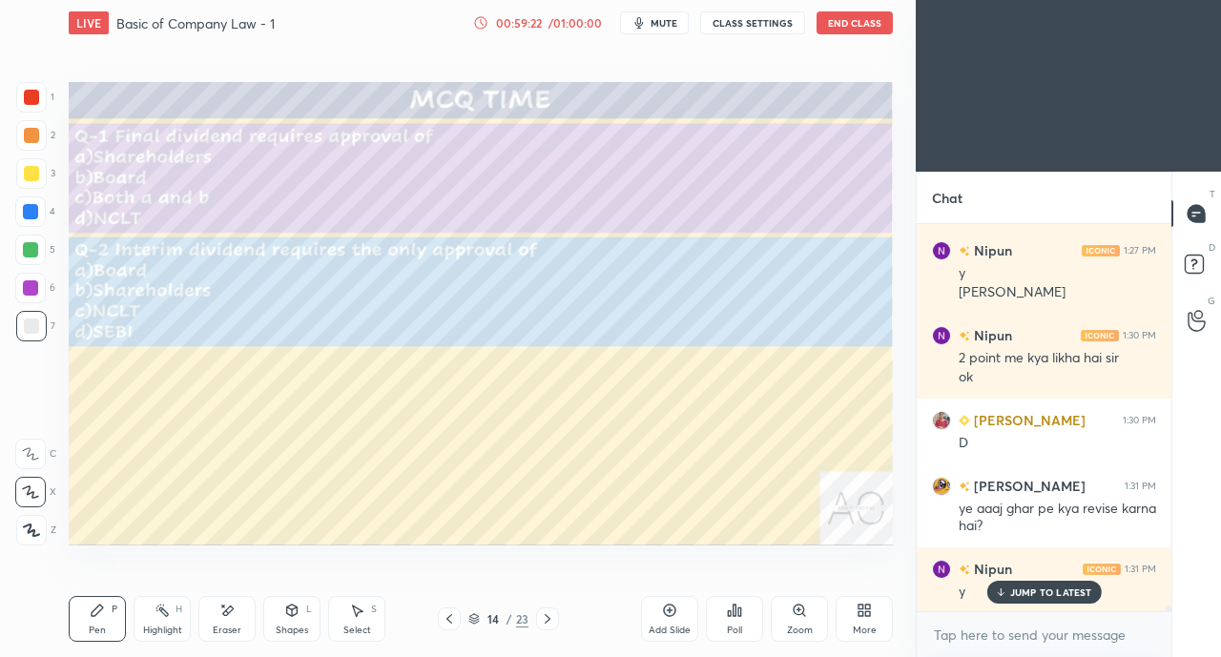
click at [545, 620] on icon at bounding box center [547, 618] width 15 height 15
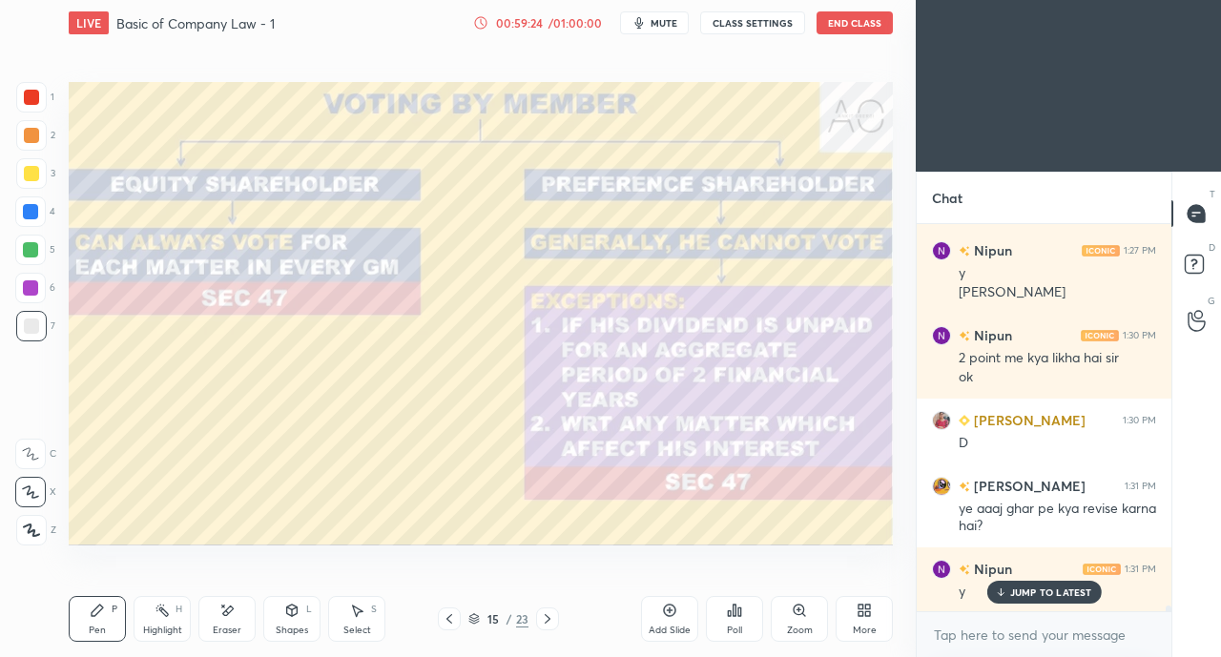
click at [452, 619] on icon at bounding box center [449, 618] width 15 height 15
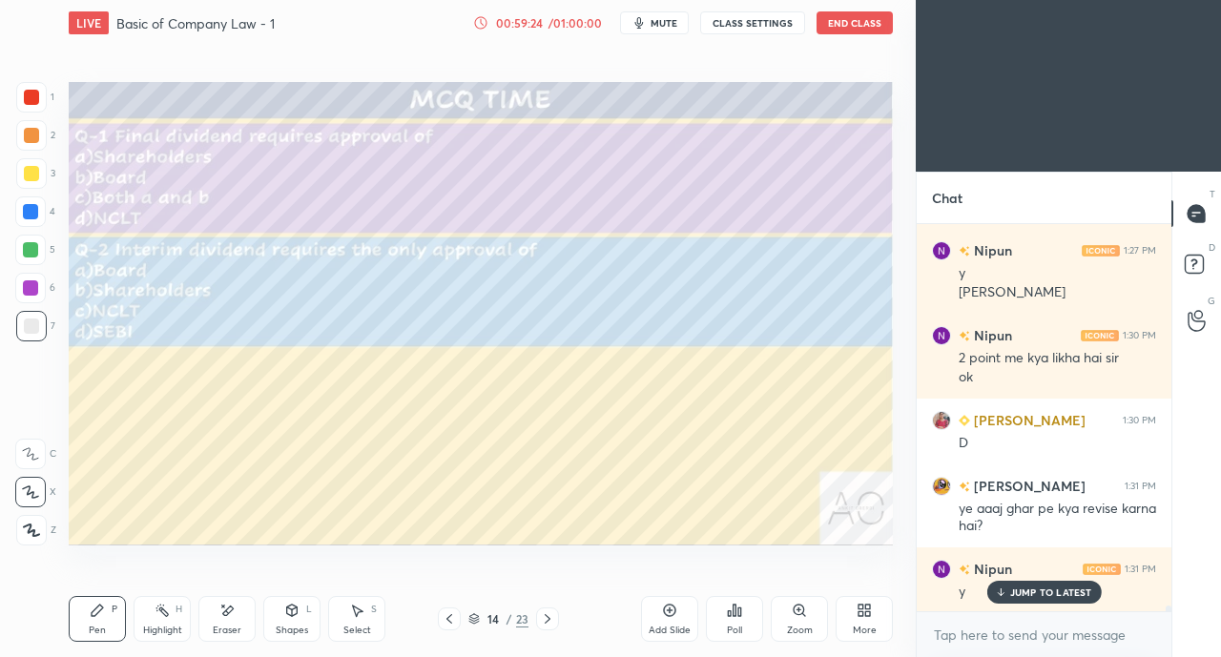
click at [454, 618] on icon at bounding box center [449, 618] width 15 height 15
click at [455, 620] on icon at bounding box center [449, 618] width 15 height 15
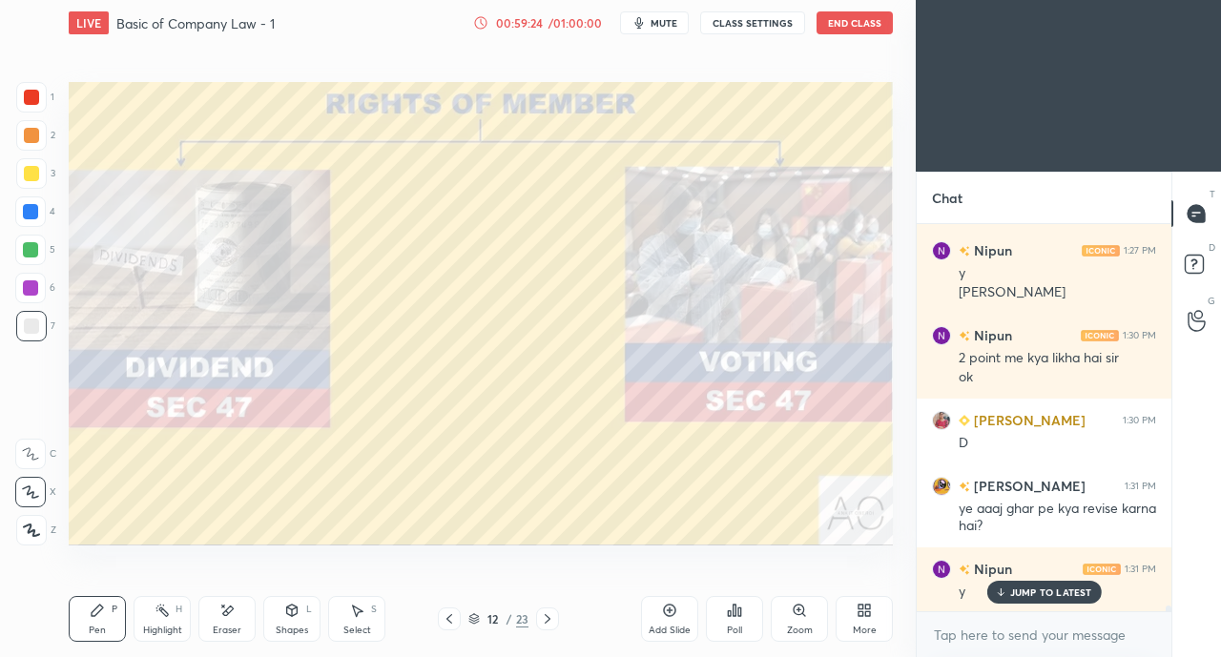
click at [454, 624] on icon at bounding box center [449, 618] width 15 height 15
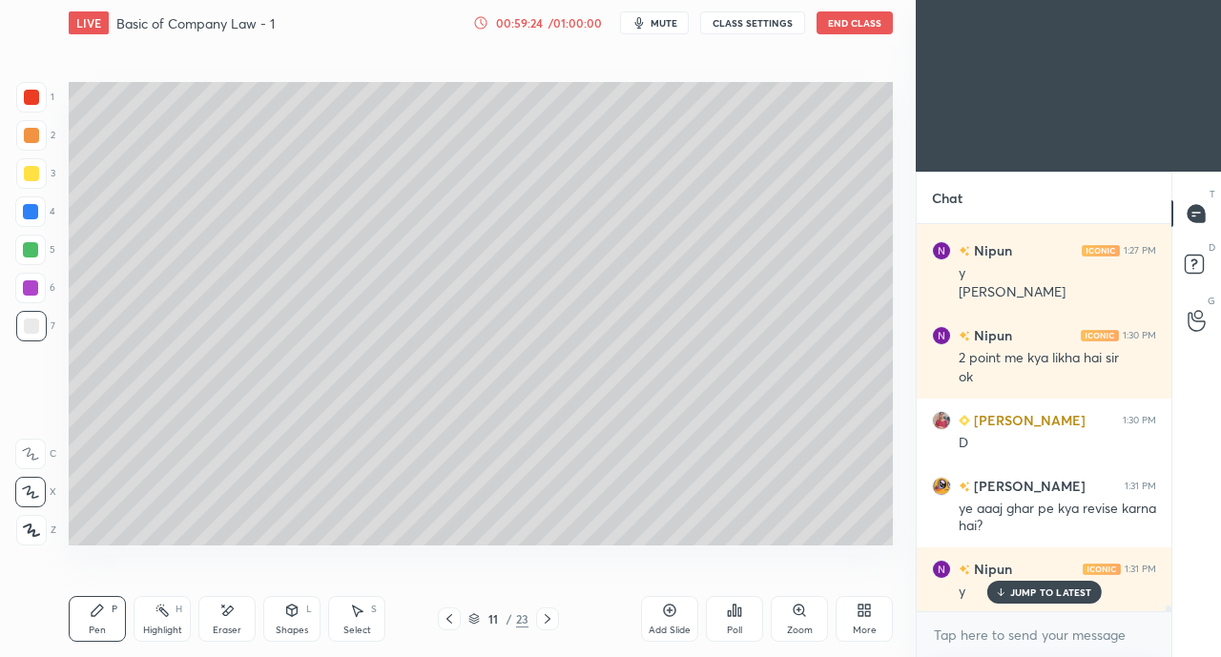
click at [450, 625] on icon at bounding box center [449, 618] width 15 height 15
click at [451, 624] on icon at bounding box center [449, 619] width 6 height 10
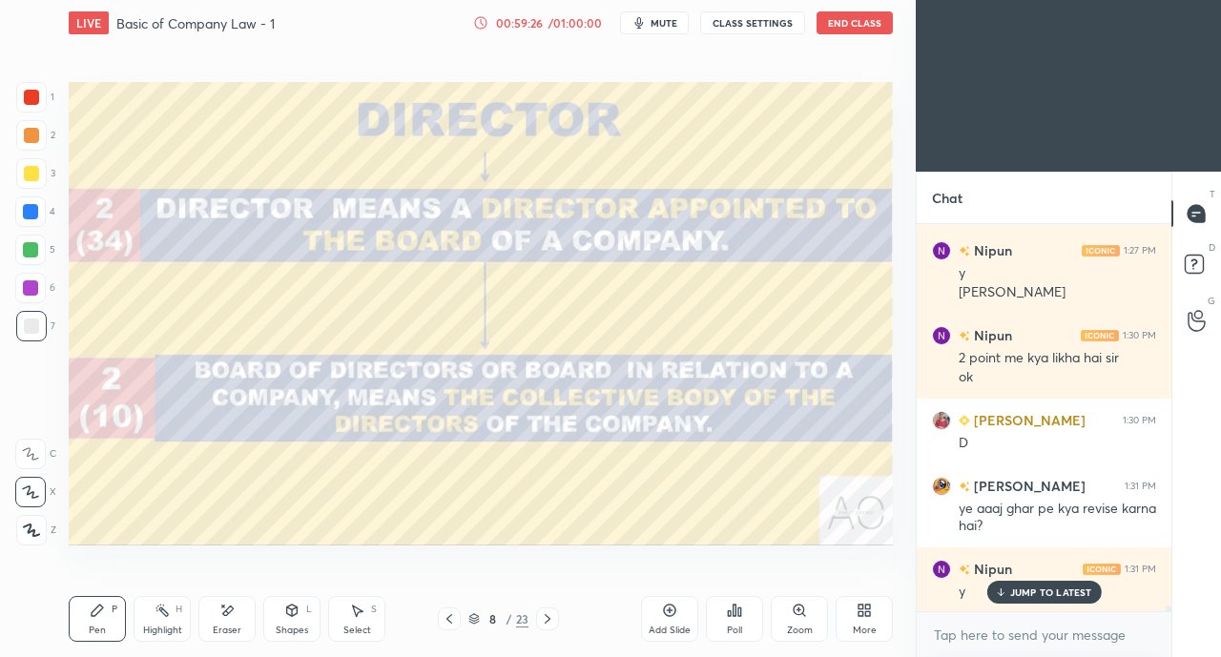
click at [455, 621] on icon at bounding box center [449, 618] width 15 height 15
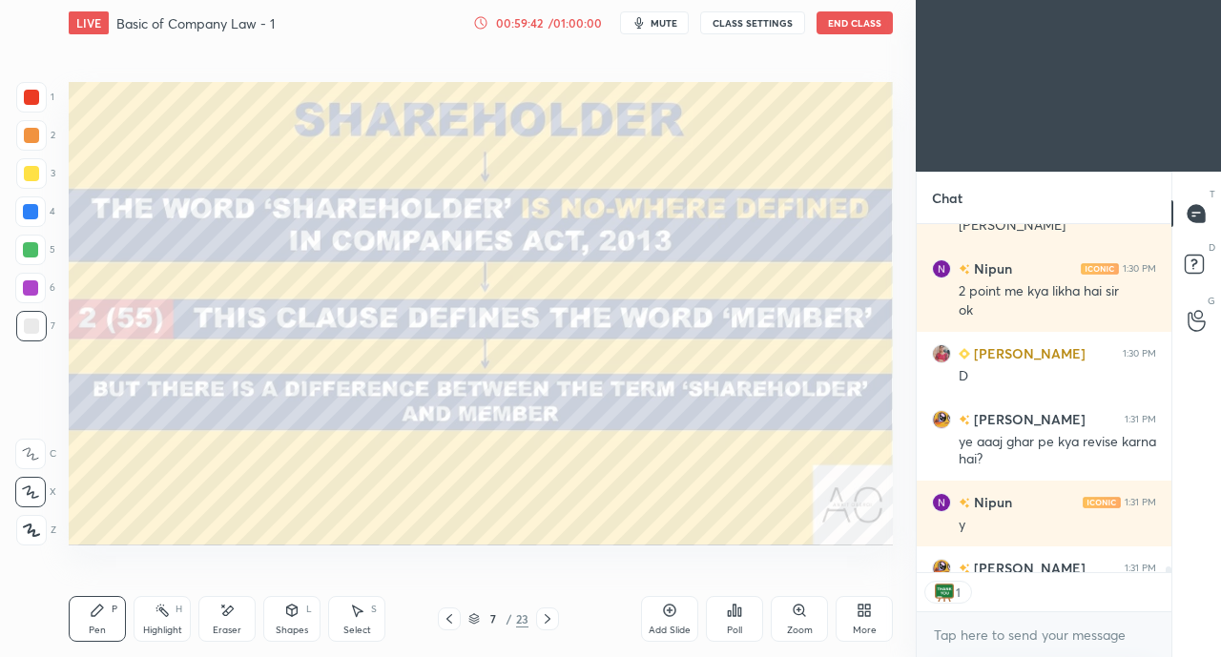
scroll to position [24466, 0]
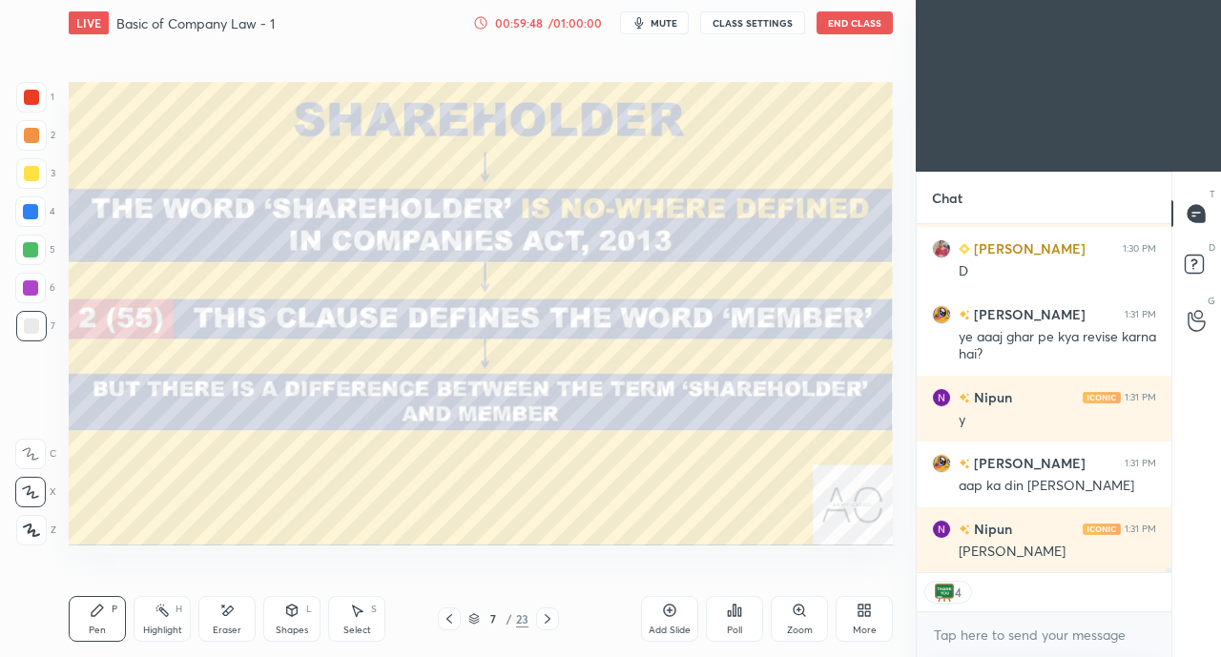
click at [857, 23] on button "End Class" at bounding box center [854, 22] width 76 height 23
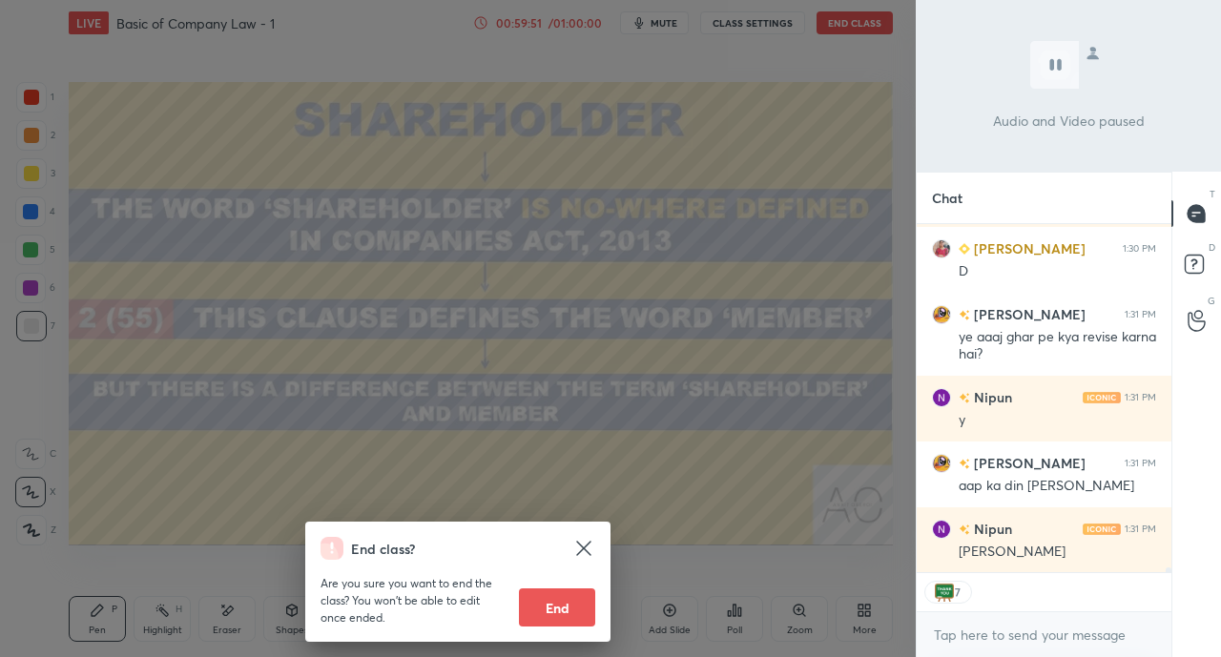
click at [549, 618] on button "End" at bounding box center [557, 607] width 76 height 38
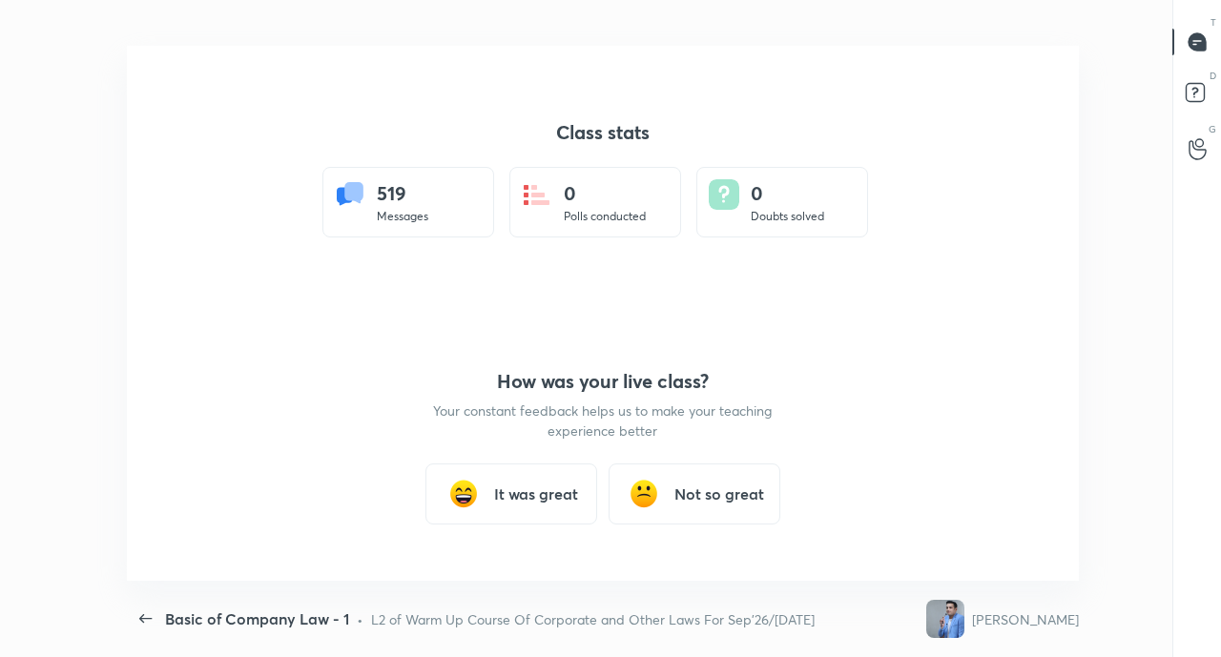
scroll to position [6, 1]
type textarea "x"
